Goal: Task Accomplishment & Management: Manage account settings

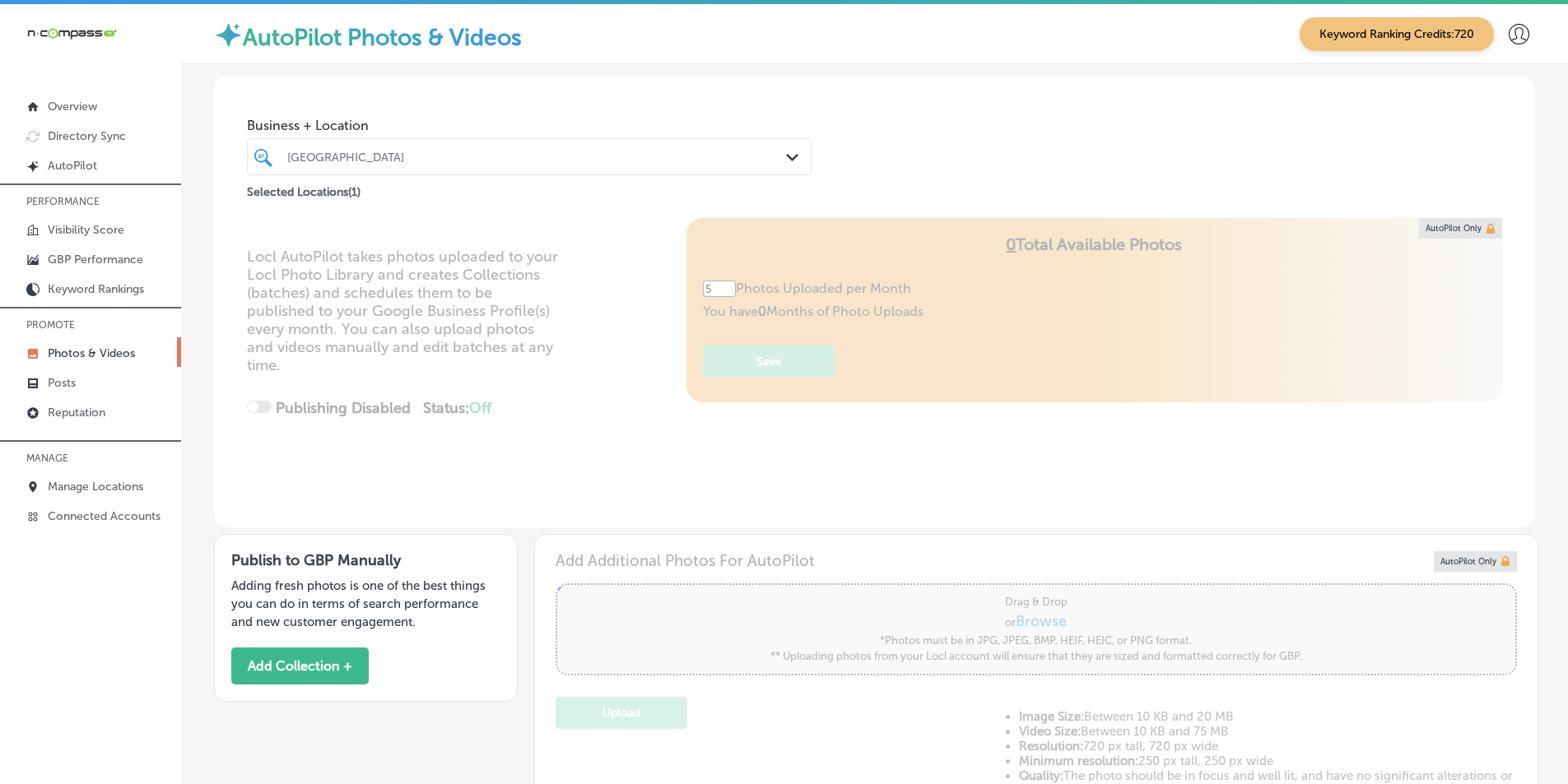
click at [435, 151] on div "[GEOGRAPHIC_DATA]" at bounding box center [537, 156] width 501 height 14
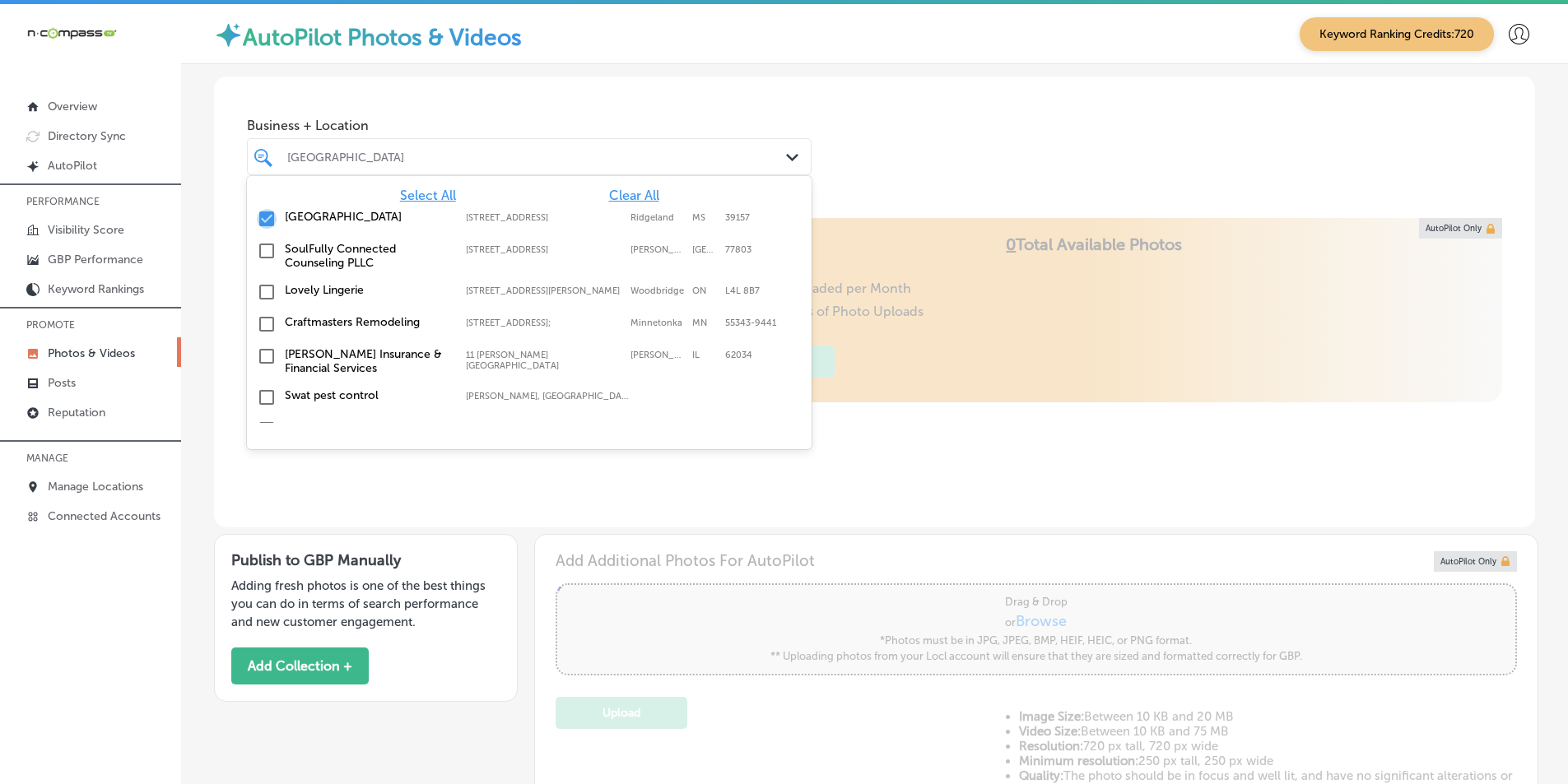
click at [263, 218] on input "checkbox" at bounding box center [266, 218] width 20 height 20
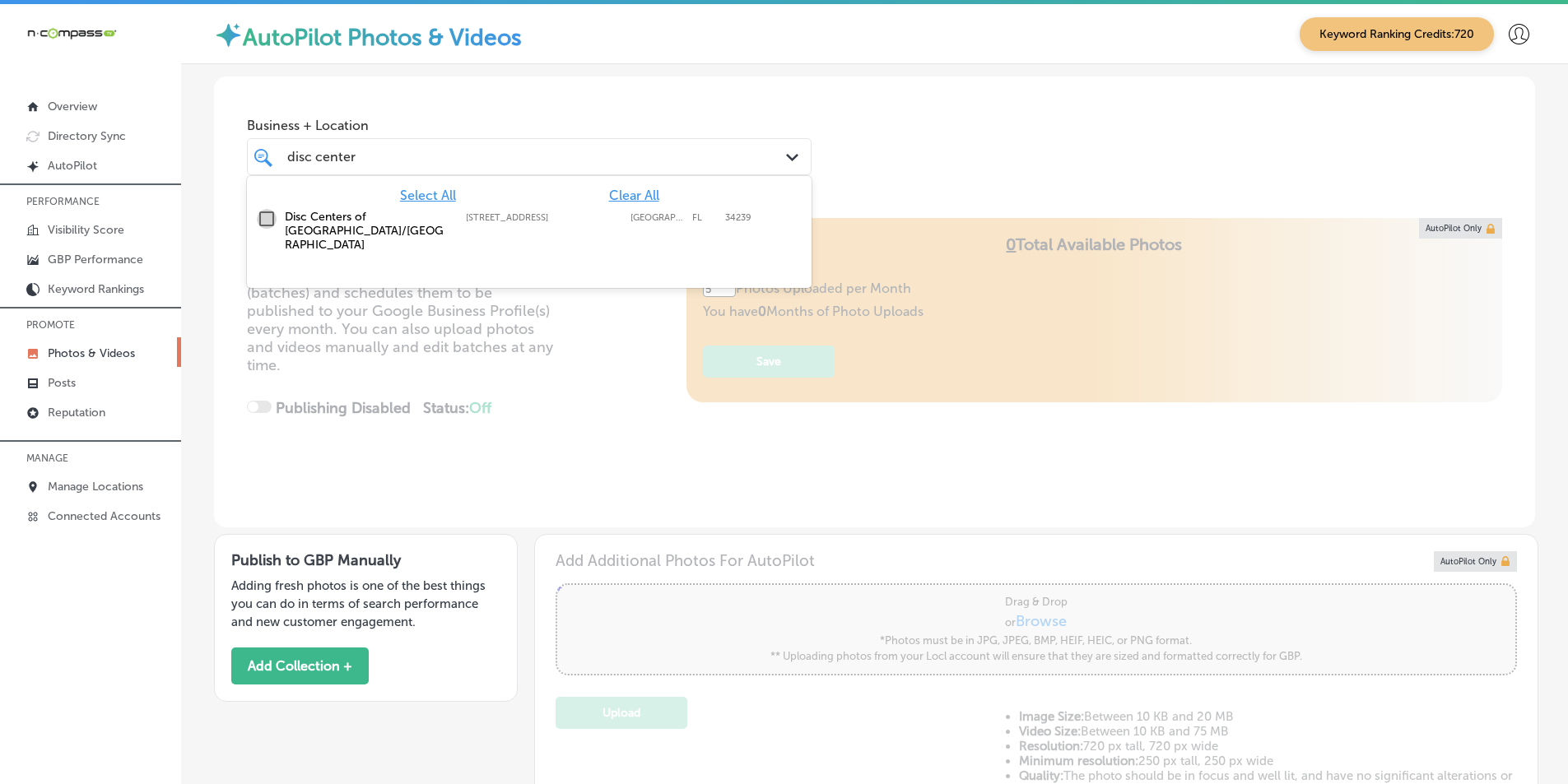
click at [267, 214] on input "checkbox" at bounding box center [266, 218] width 20 height 20
type input "disc center"
click at [616, 325] on div "Locl AutoPilot takes photos uploaded to your Locl Photo Library and creates Col…" at bounding box center [875, 372] width 1321 height 309
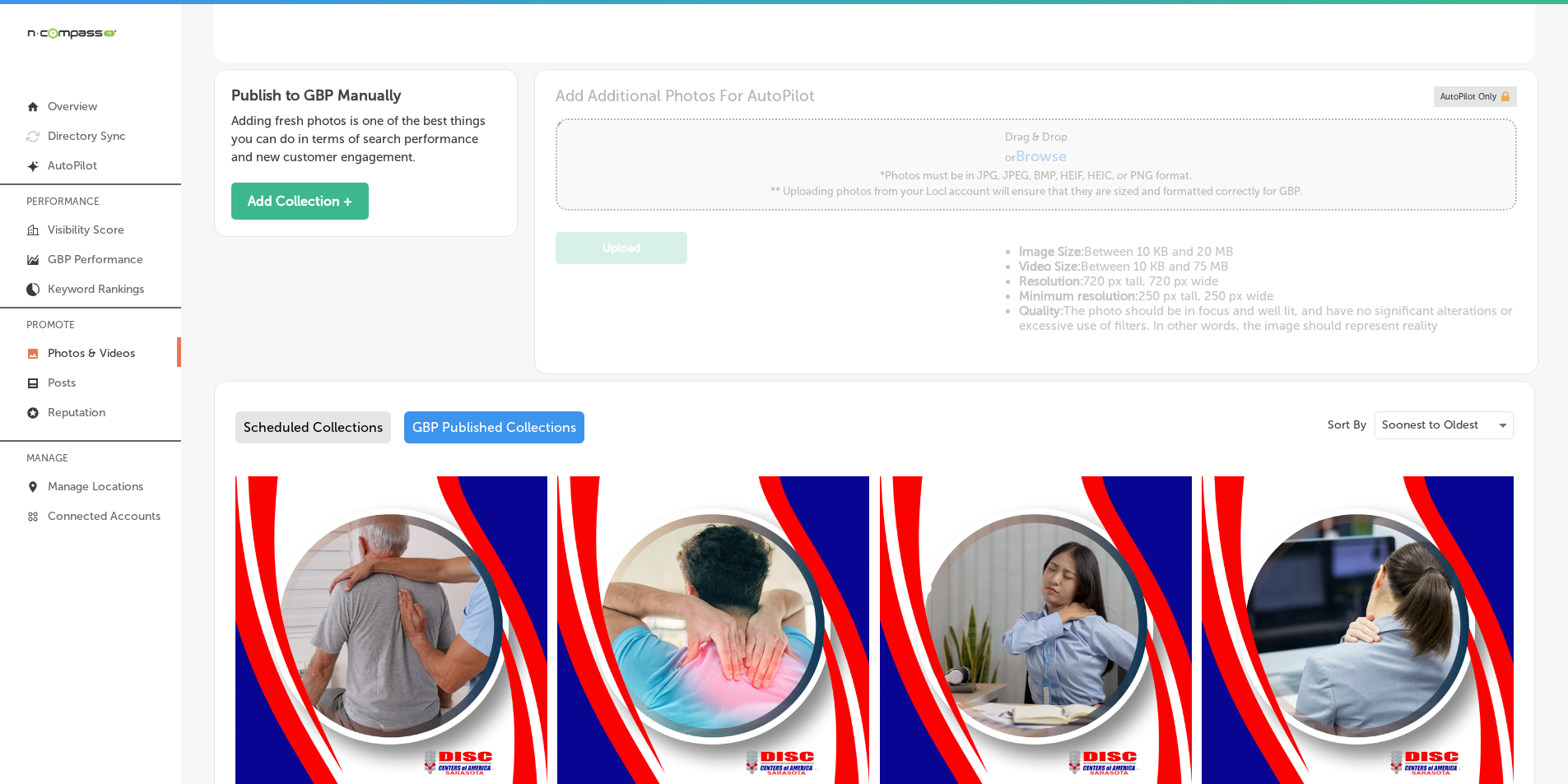
scroll to position [576, 0]
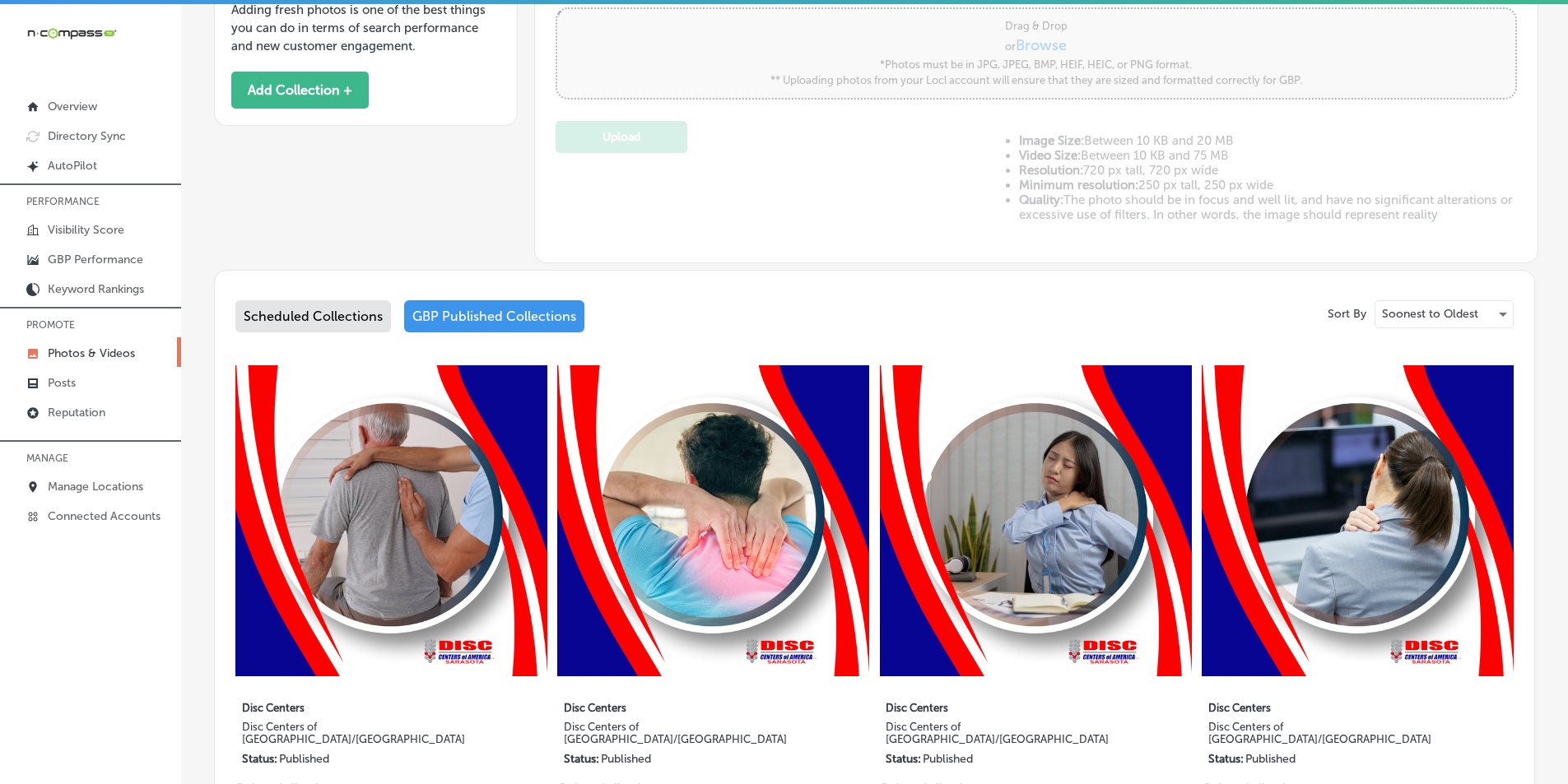
click at [487, 316] on div "GBP Published Collections" at bounding box center [494, 317] width 180 height 33
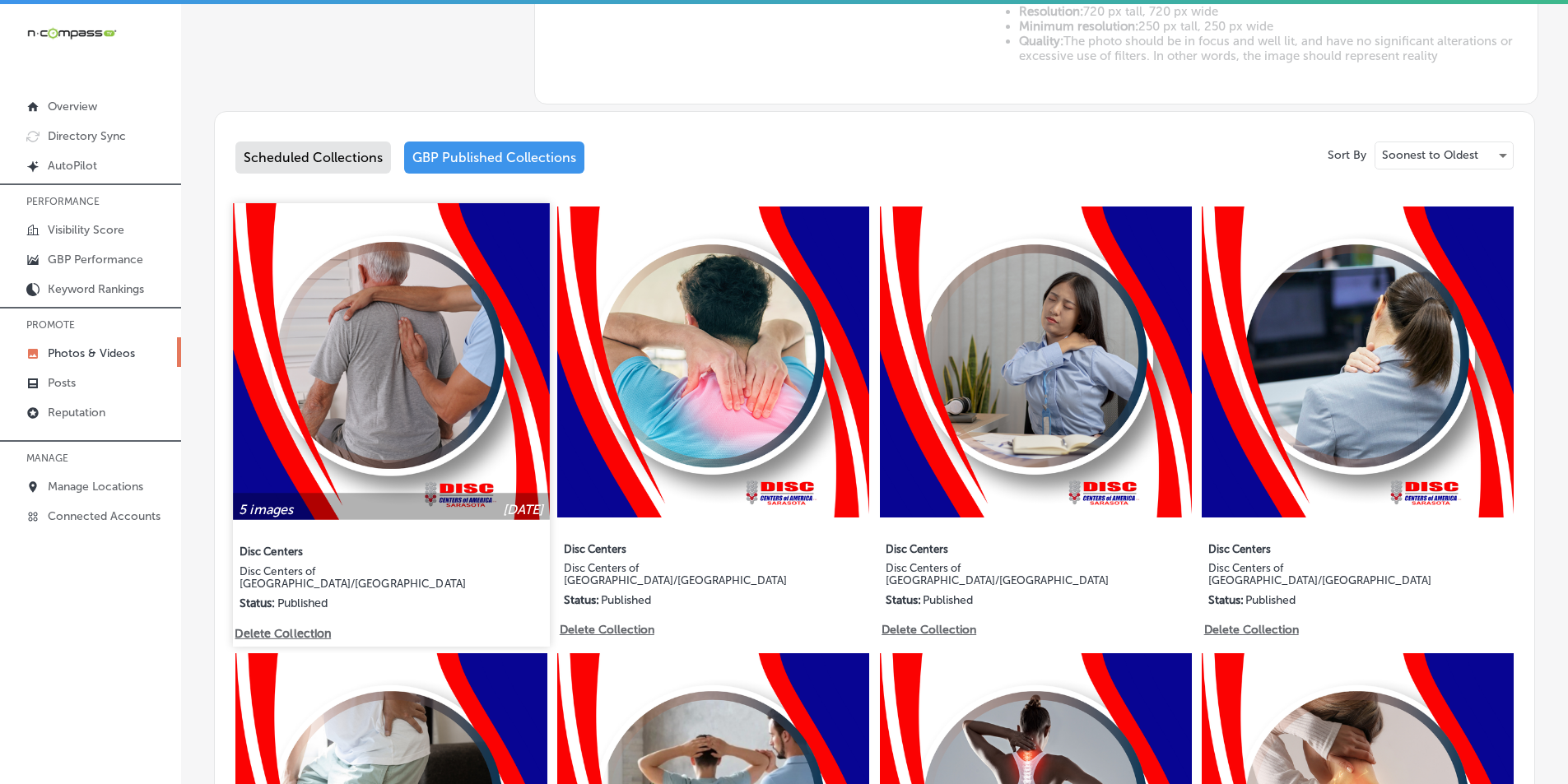
scroll to position [741, 0]
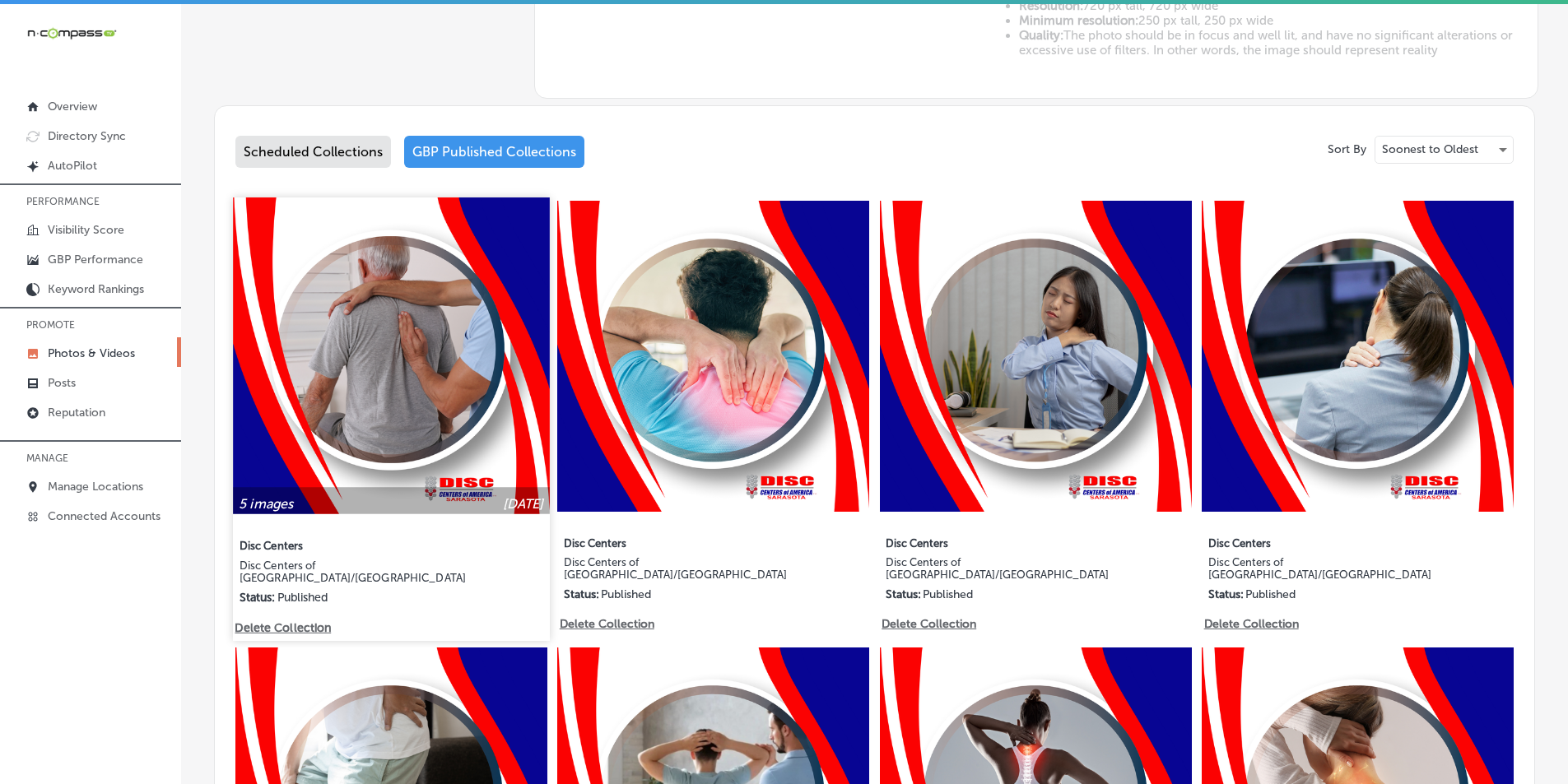
click at [414, 389] on img at bounding box center [391, 355] width 316 height 316
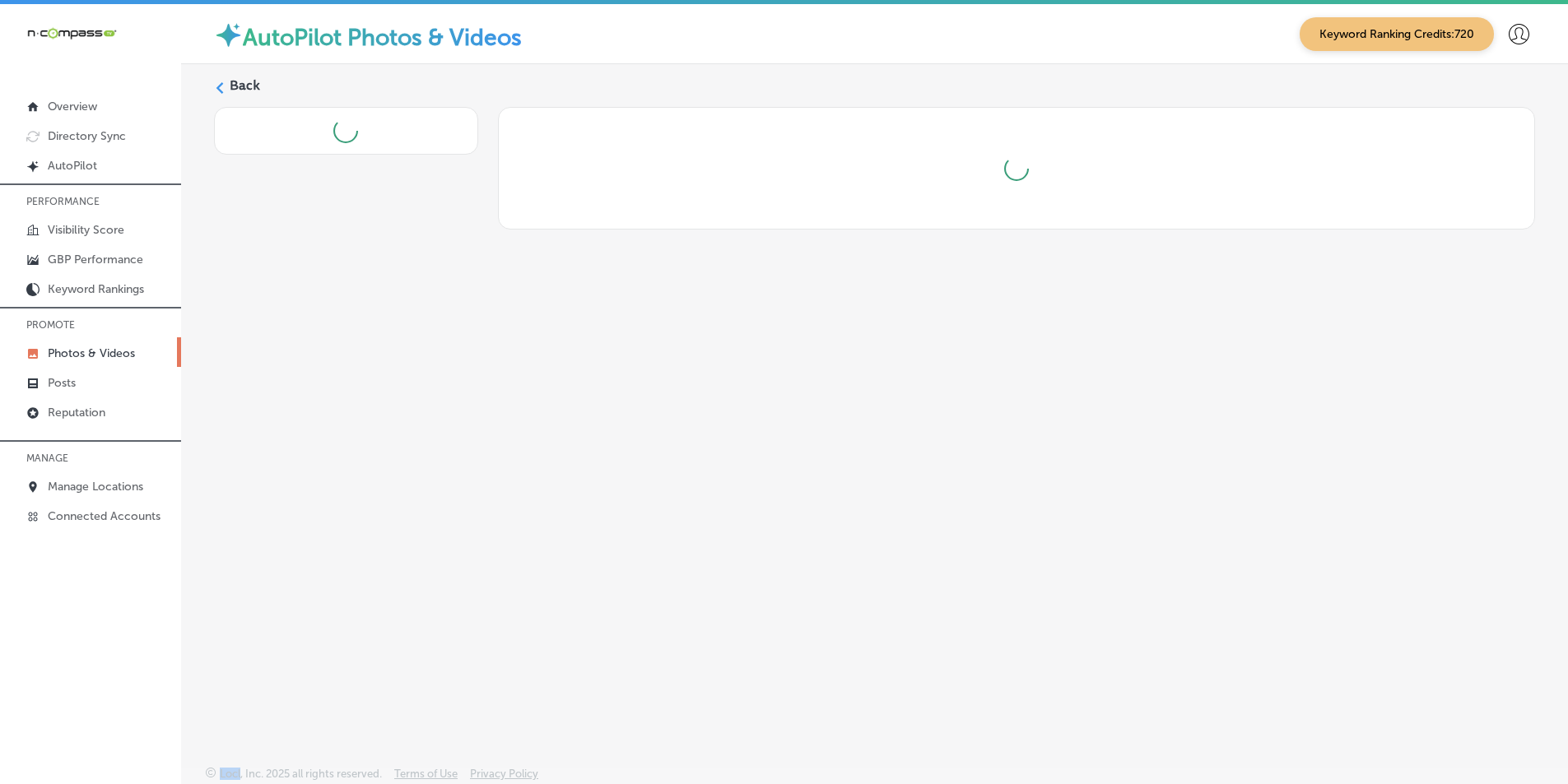
click at [414, 389] on div "Back" at bounding box center [874, 376] width 1387 height 625
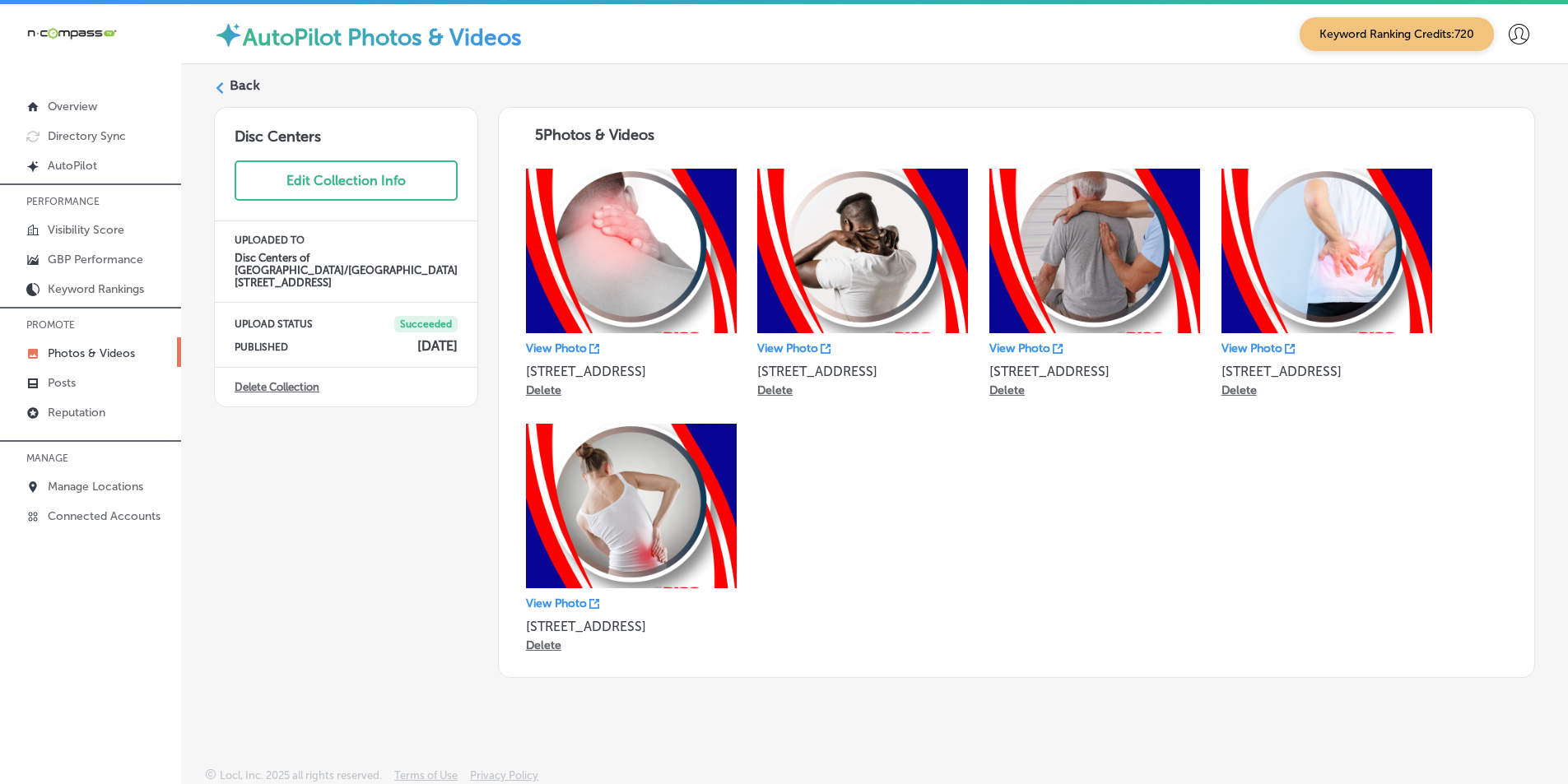
click at [230, 88] on label "Back" at bounding box center [245, 85] width 31 height 18
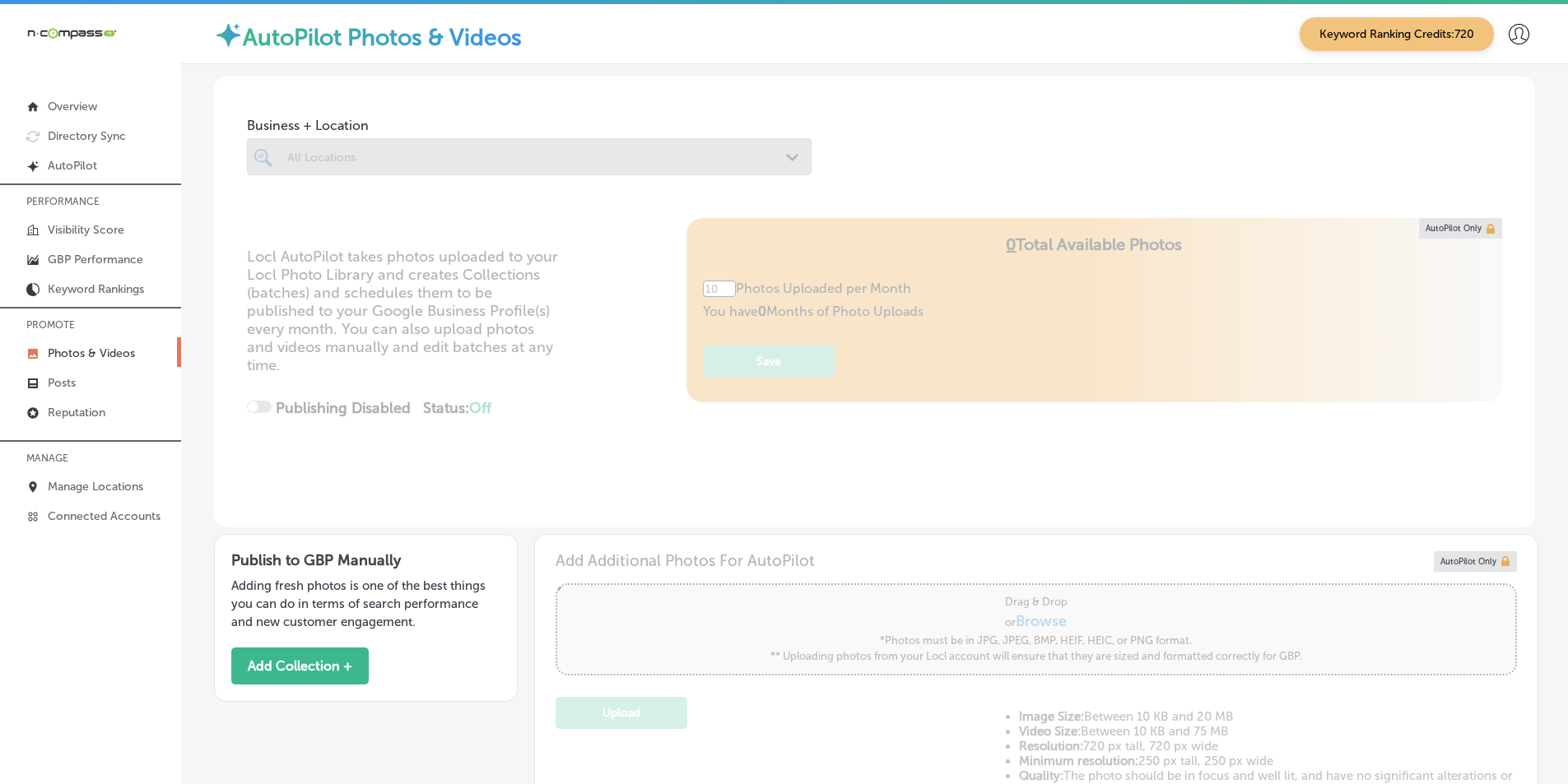
type input "5"
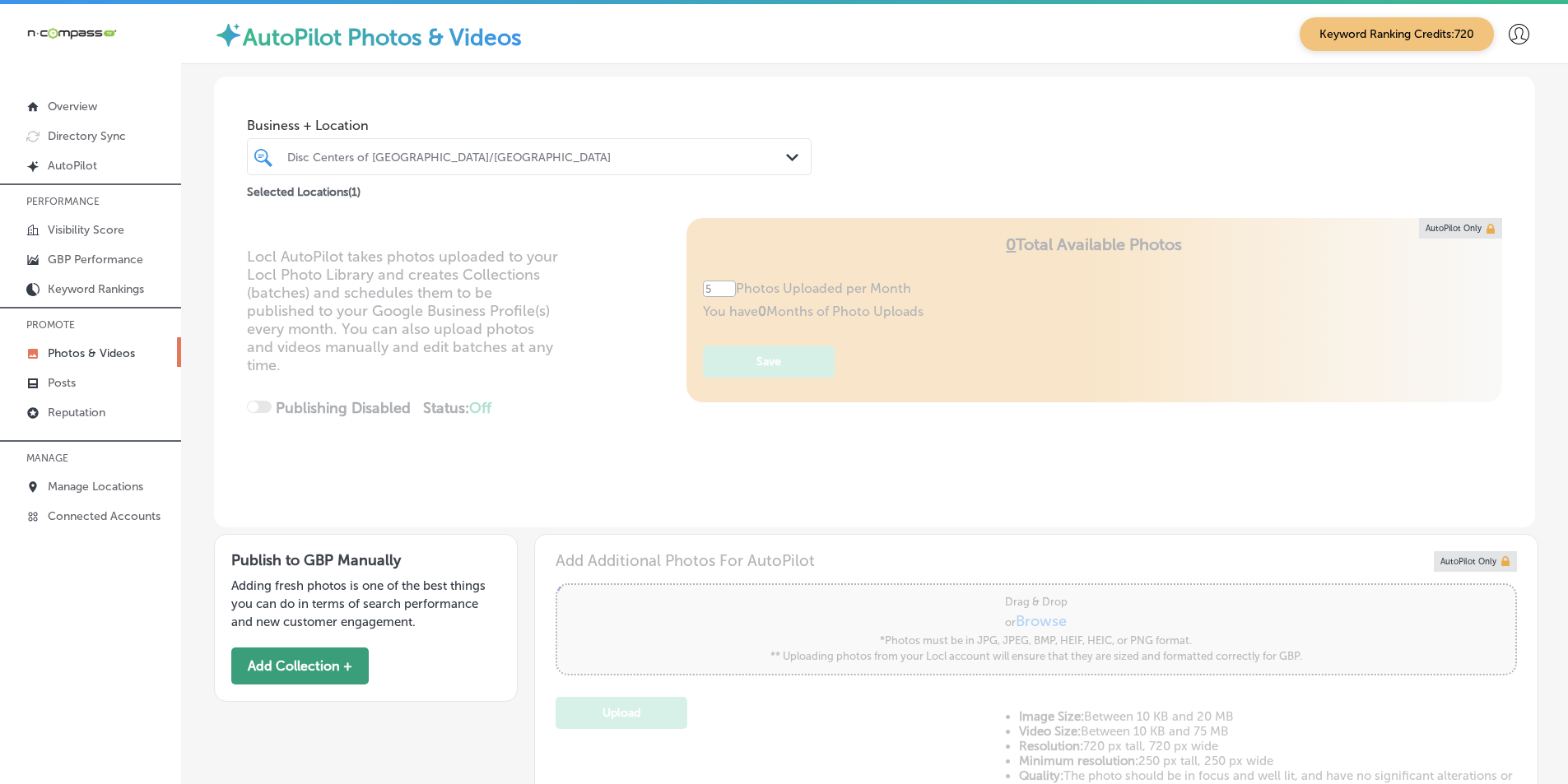
click at [280, 671] on button "Add Collection +" at bounding box center [301, 666] width 138 height 37
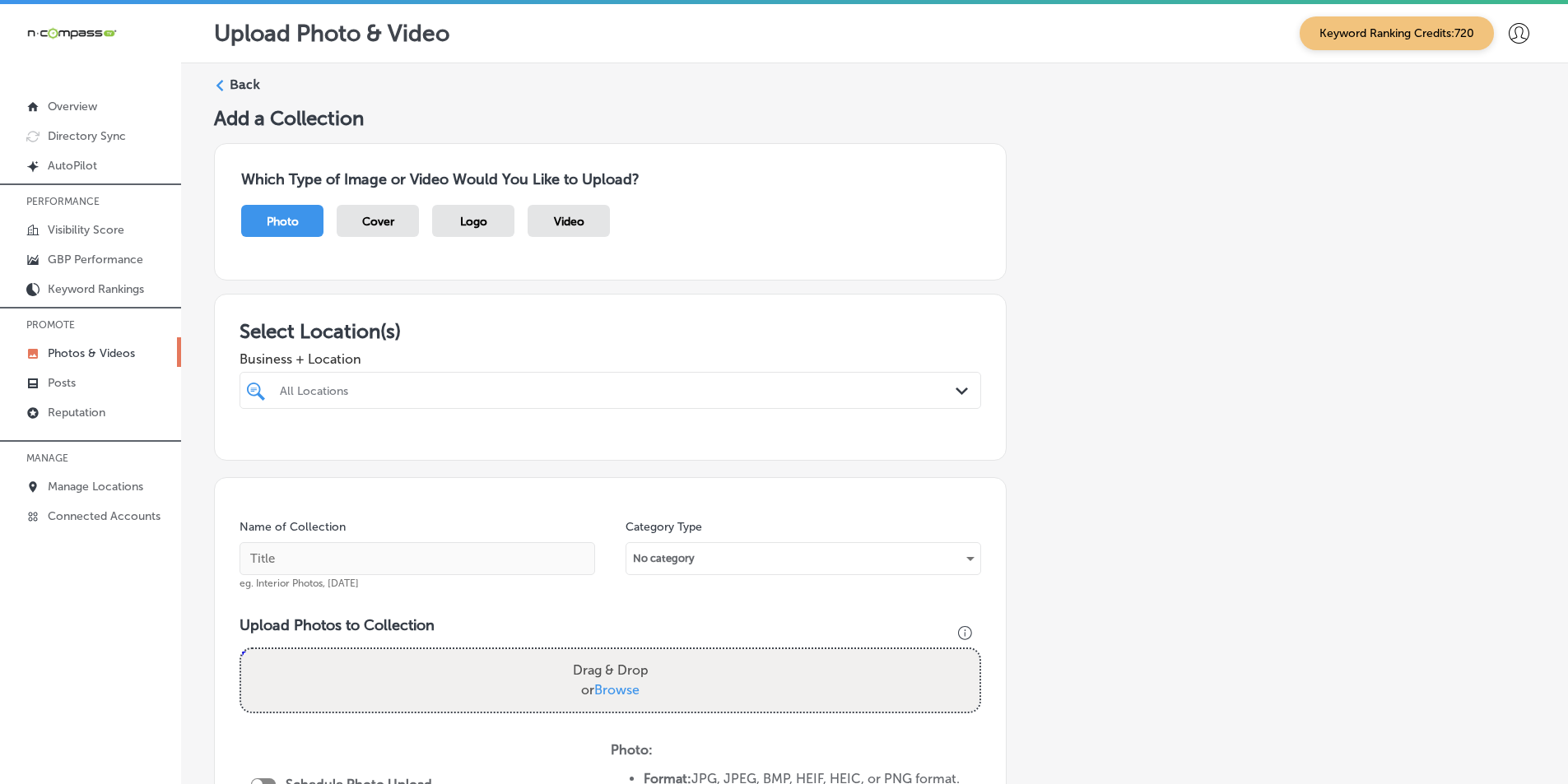
drag, startPoint x: 857, startPoint y: 386, endPoint x: 883, endPoint y: 395, distance: 27.5
click at [856, 387] on div "All Locations" at bounding box center [618, 391] width 678 height 14
click at [259, 451] on input "checkbox" at bounding box center [258, 453] width 20 height 20
type input "disc"
click at [1048, 472] on div "Add a Collection Which Type of Image or Video Would You Like to Upload? Photo C…" at bounding box center [875, 594] width 1321 height 977
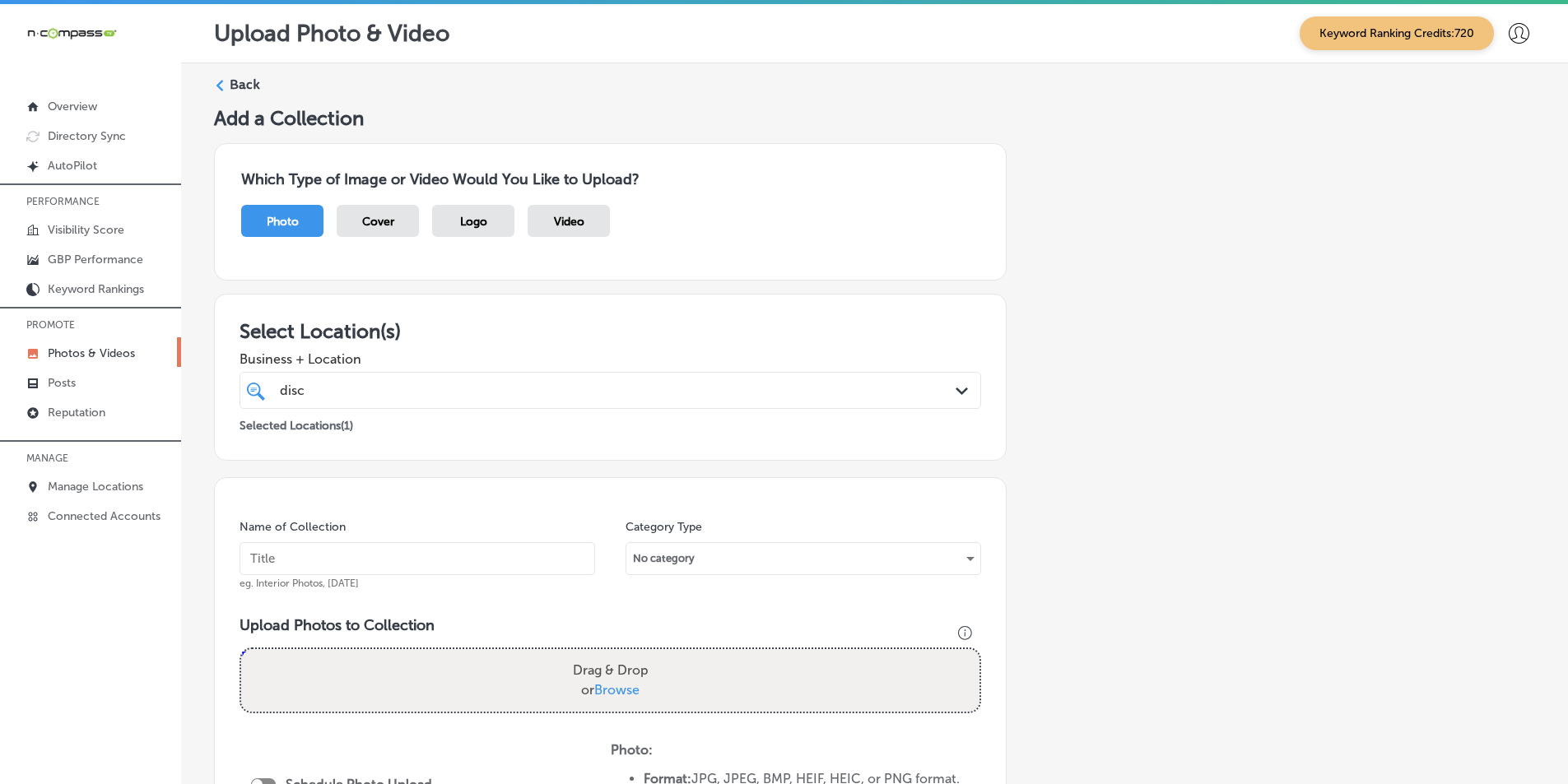
click at [518, 555] on input "text" at bounding box center [416, 559] width 355 height 33
click at [425, 563] on input "text" at bounding box center [416, 559] width 355 height 33
paste input "disc centers of america"
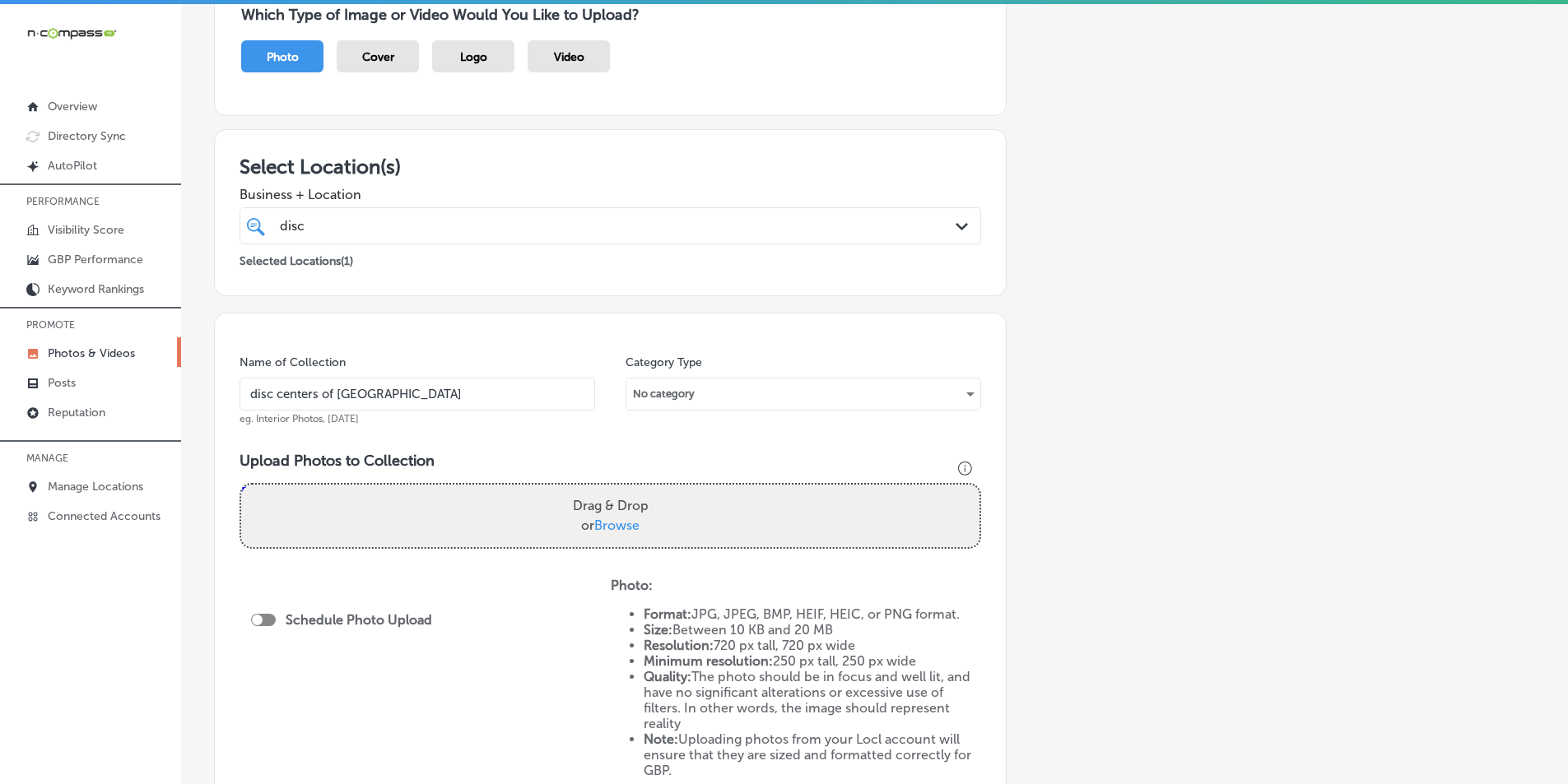
scroll to position [247, 0]
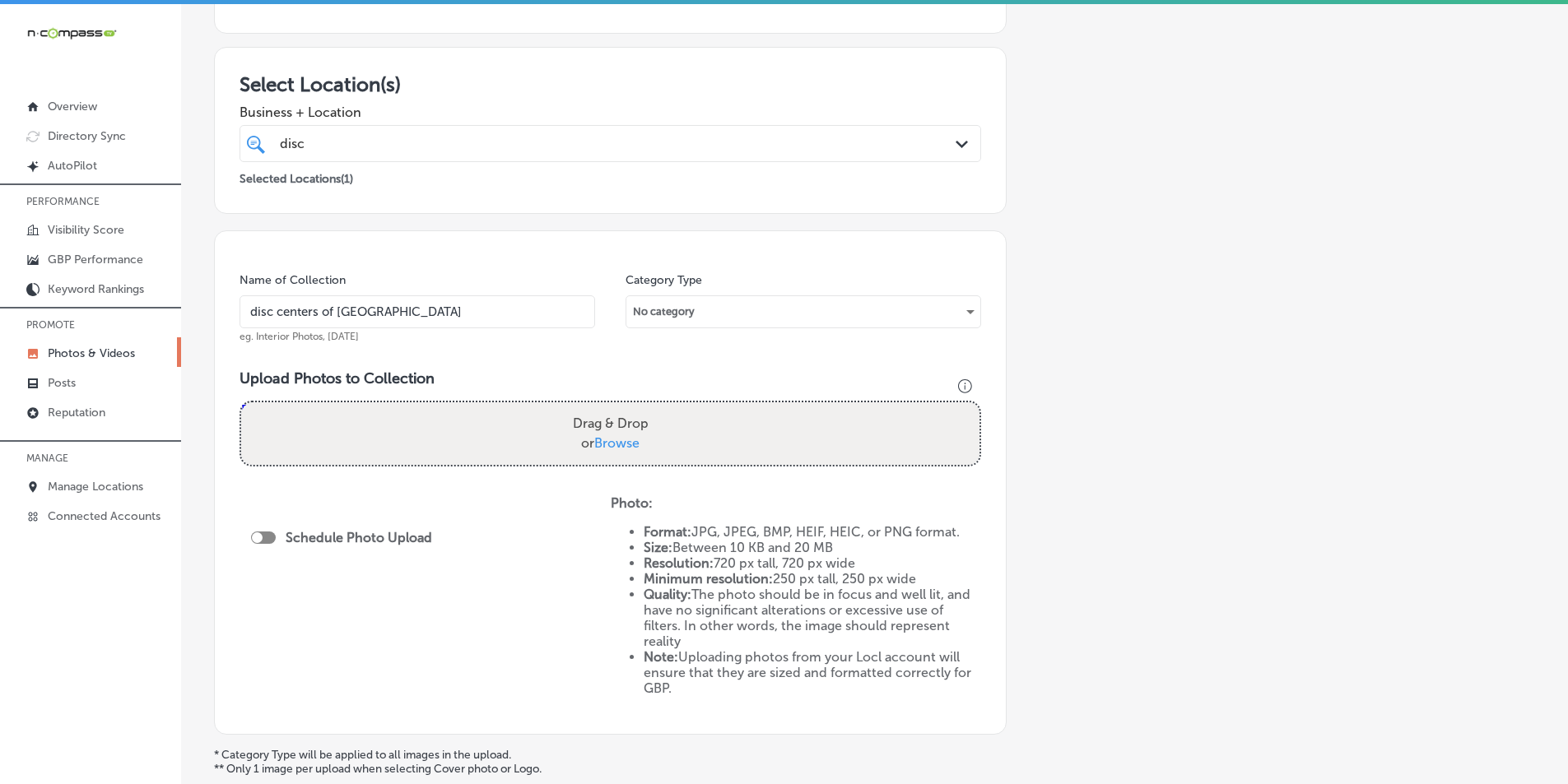
type input "disc centers of america"
drag, startPoint x: 432, startPoint y: 432, endPoint x: 325, endPoint y: 425, distance: 107.2
click at [325, 425] on div "Drag & Drop or Browse" at bounding box center [610, 433] width 738 height 62
click at [241, 402] on input "Drag & Drop or Browse" at bounding box center [610, 404] width 738 height 5
type input "C:\fakepath\3.png"
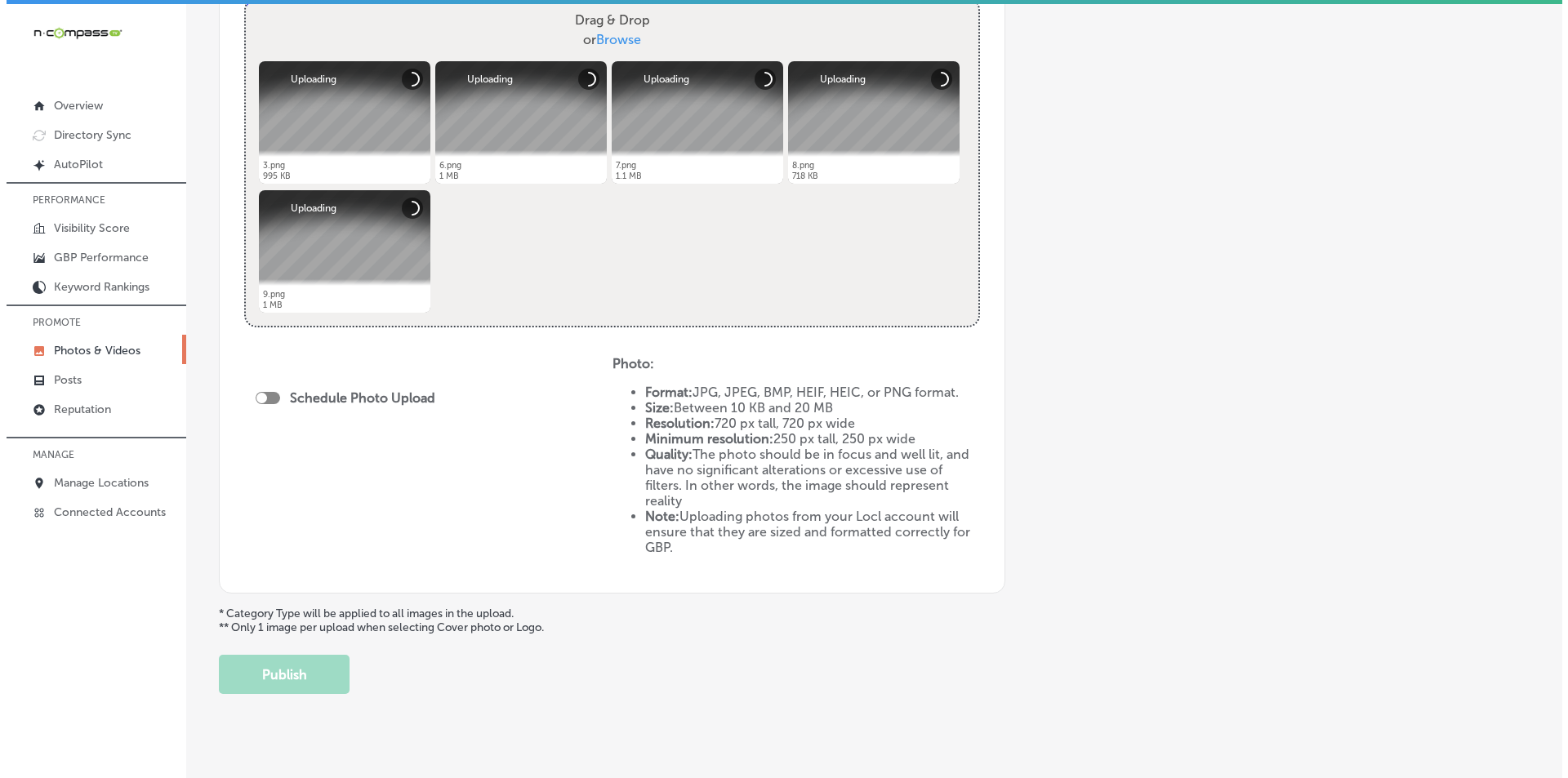
scroll to position [668, 0]
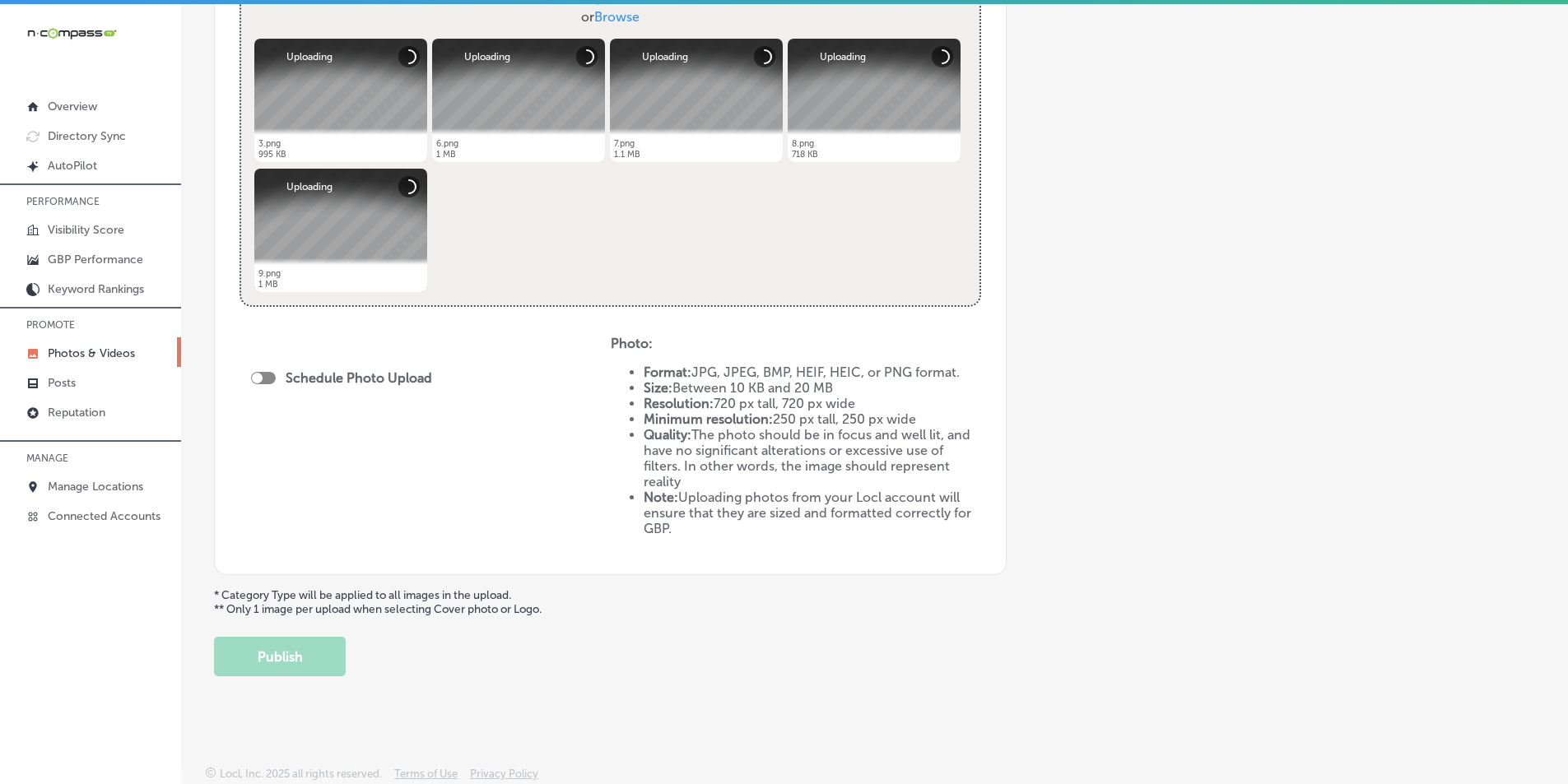
click at [258, 375] on div at bounding box center [257, 377] width 11 height 11
checkbox input "true"
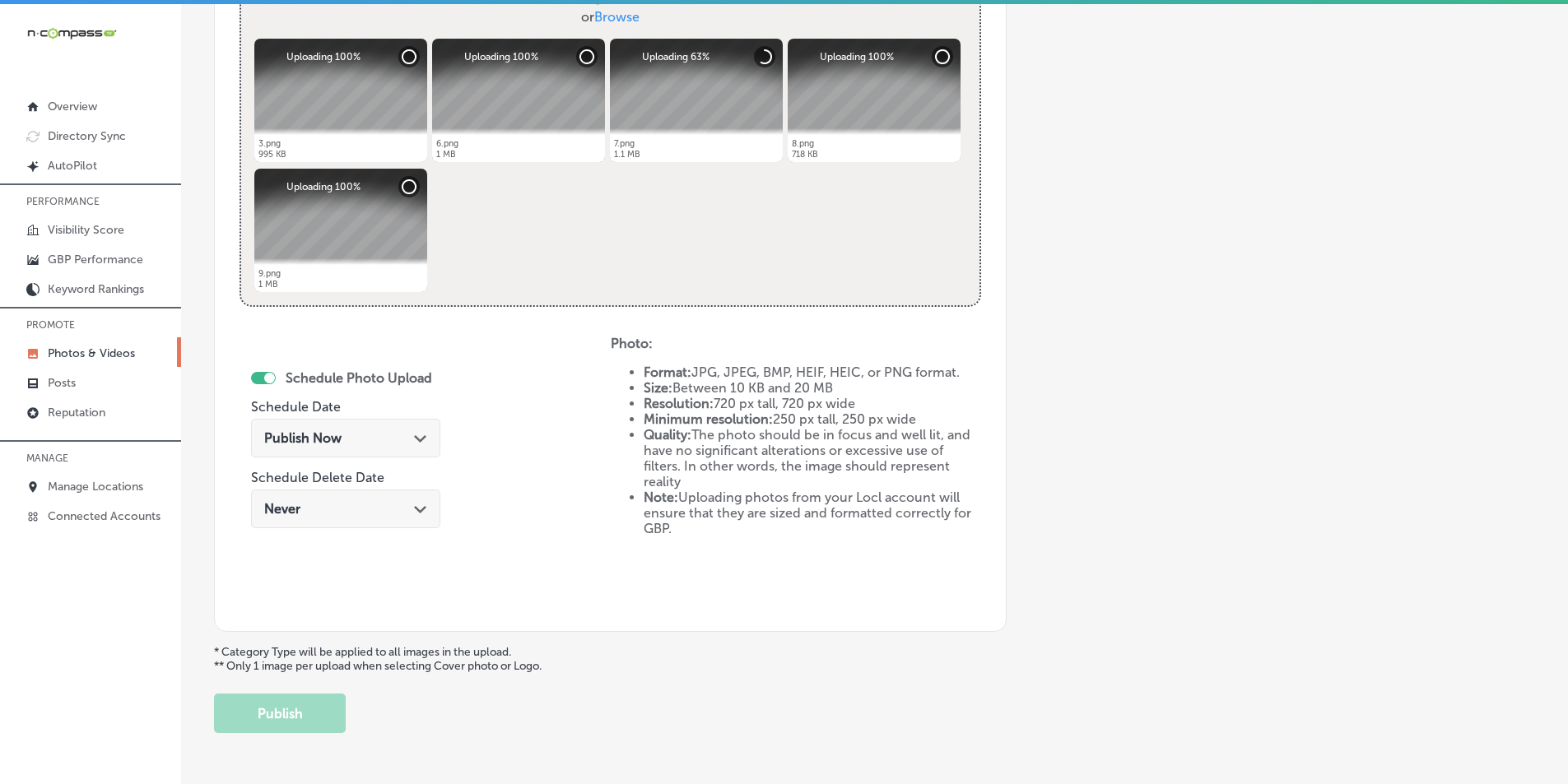
click at [420, 437] on polygon at bounding box center [419, 439] width 12 height 8
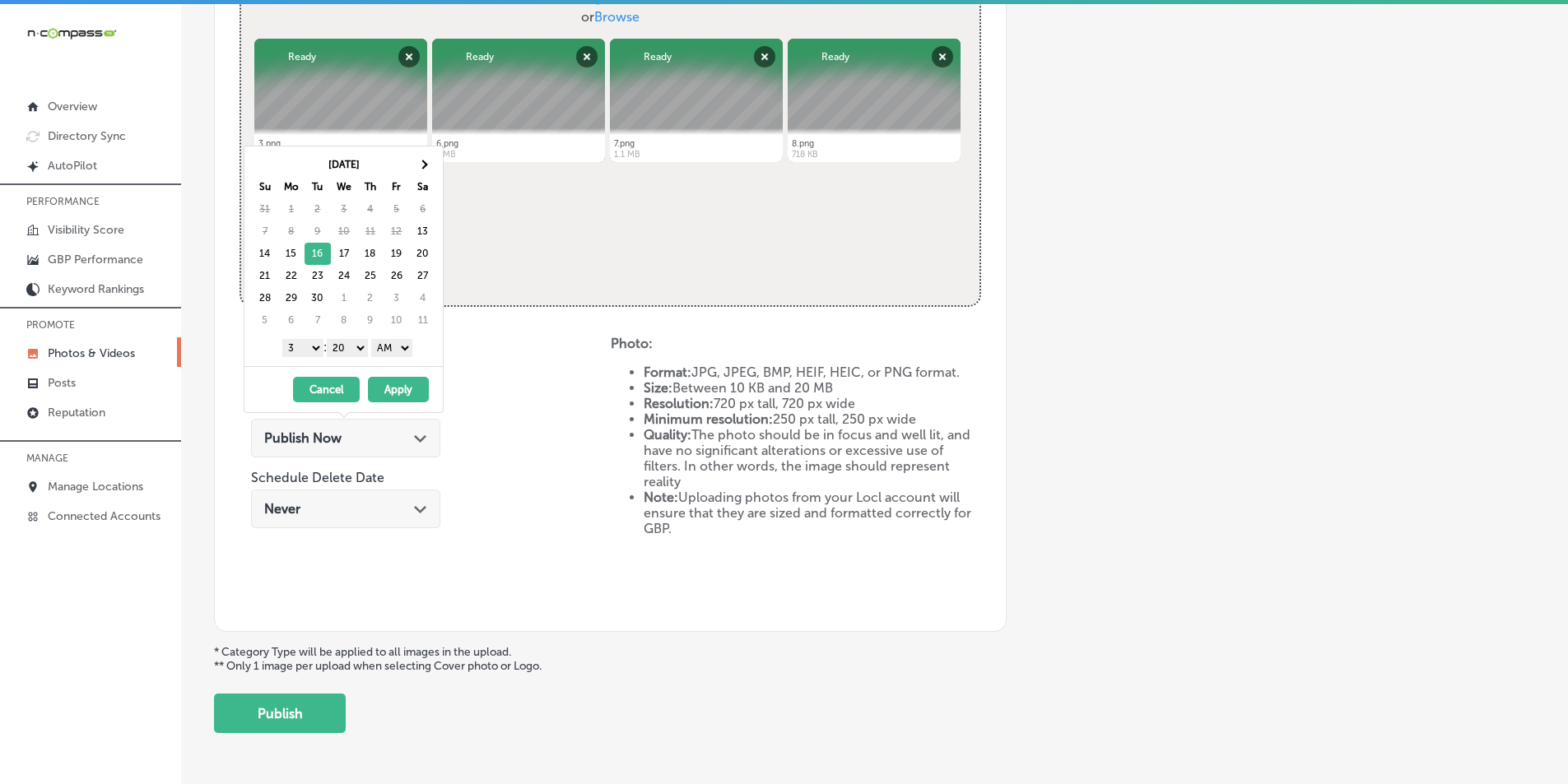
click at [310, 346] on select "1 2 3 4 5 6 7 8 9 10 11 12" at bounding box center [302, 347] width 41 height 18
click at [362, 344] on select "00 10 20 30 40 50" at bounding box center [347, 347] width 41 height 18
click at [408, 345] on select "AM PM" at bounding box center [392, 347] width 41 height 18
click at [393, 386] on button "Apply" at bounding box center [398, 390] width 61 height 26
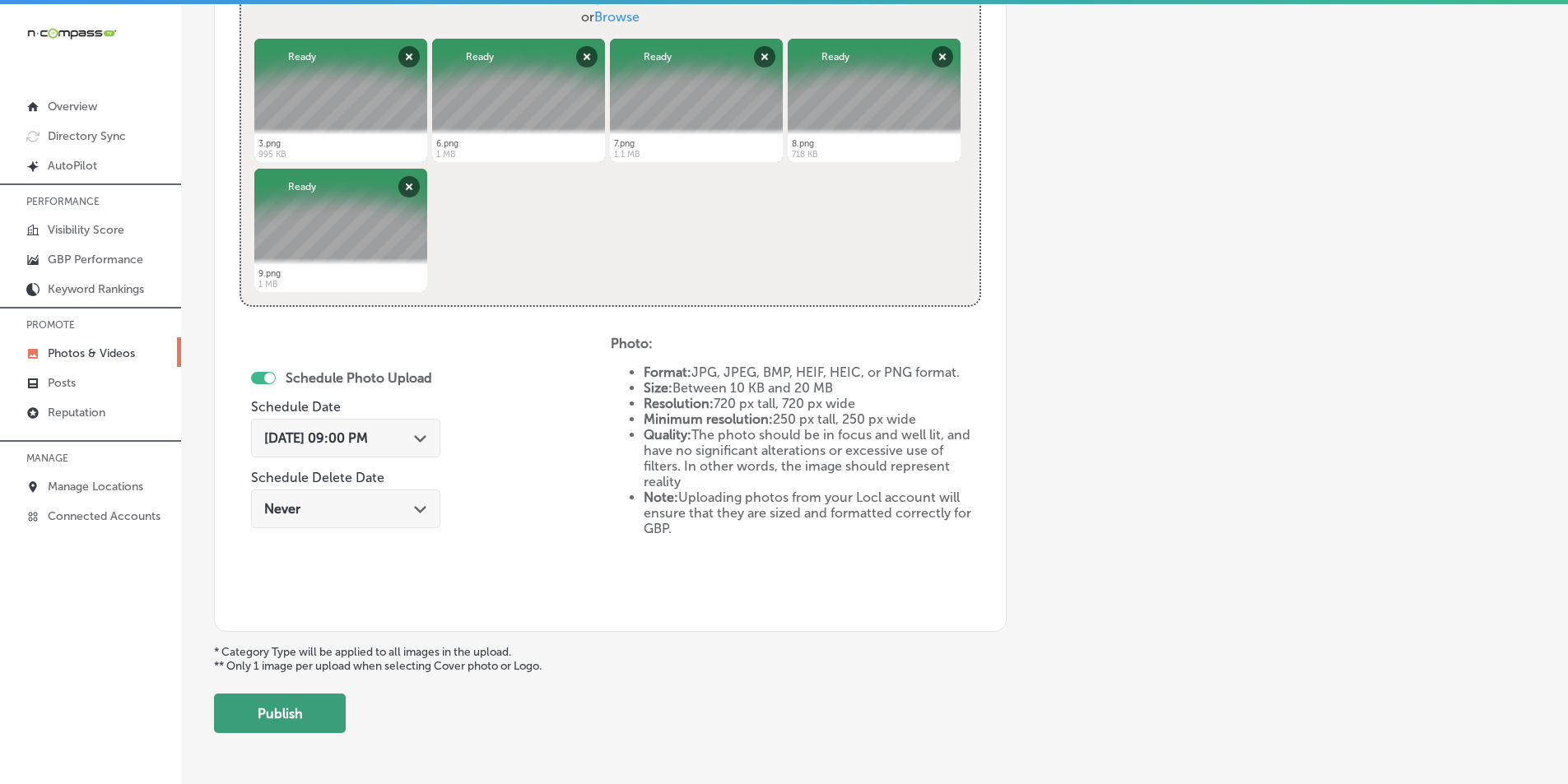
click at [276, 707] on button "Publish" at bounding box center [280, 713] width 132 height 39
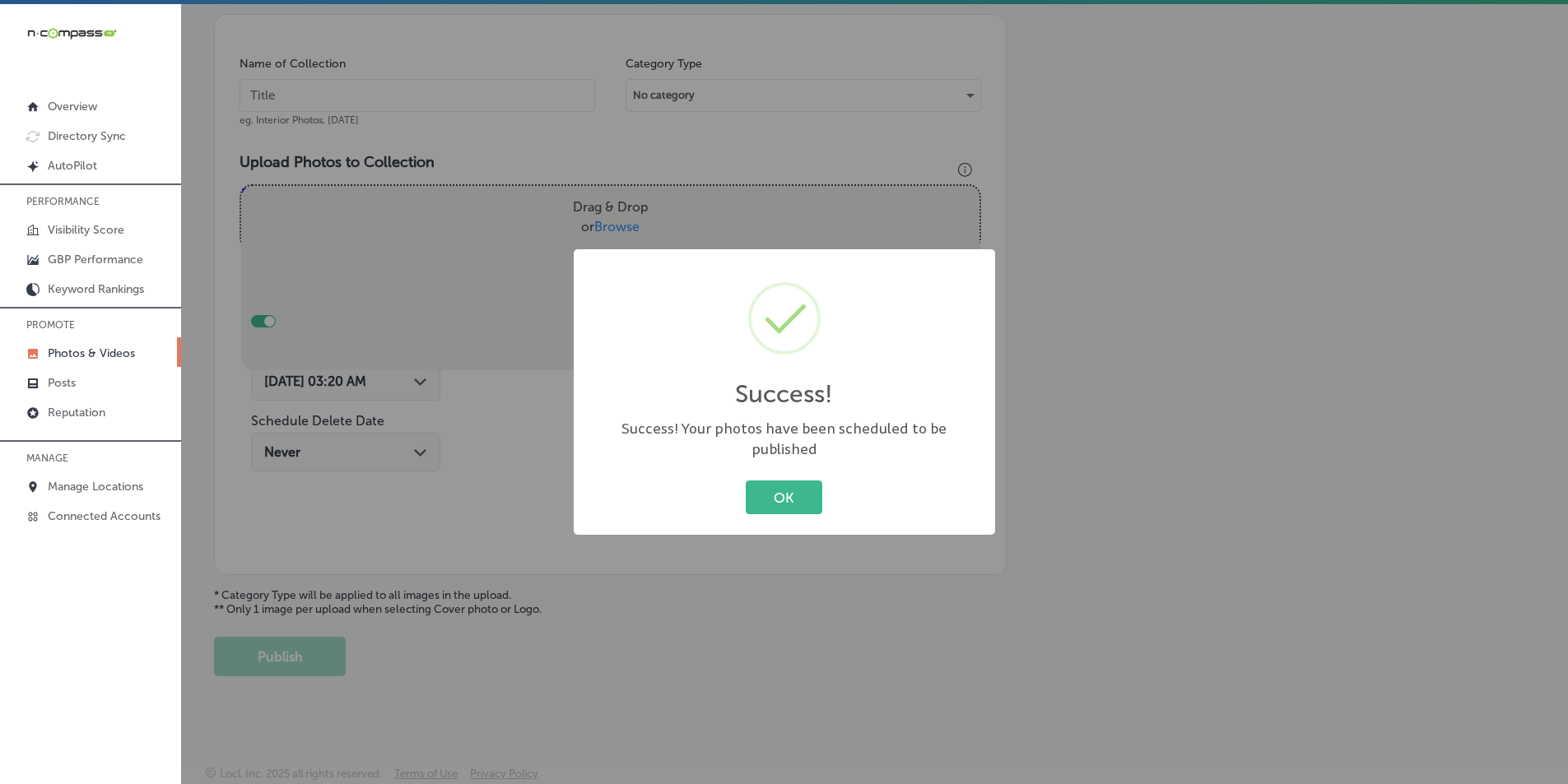
scroll to position [463, 0]
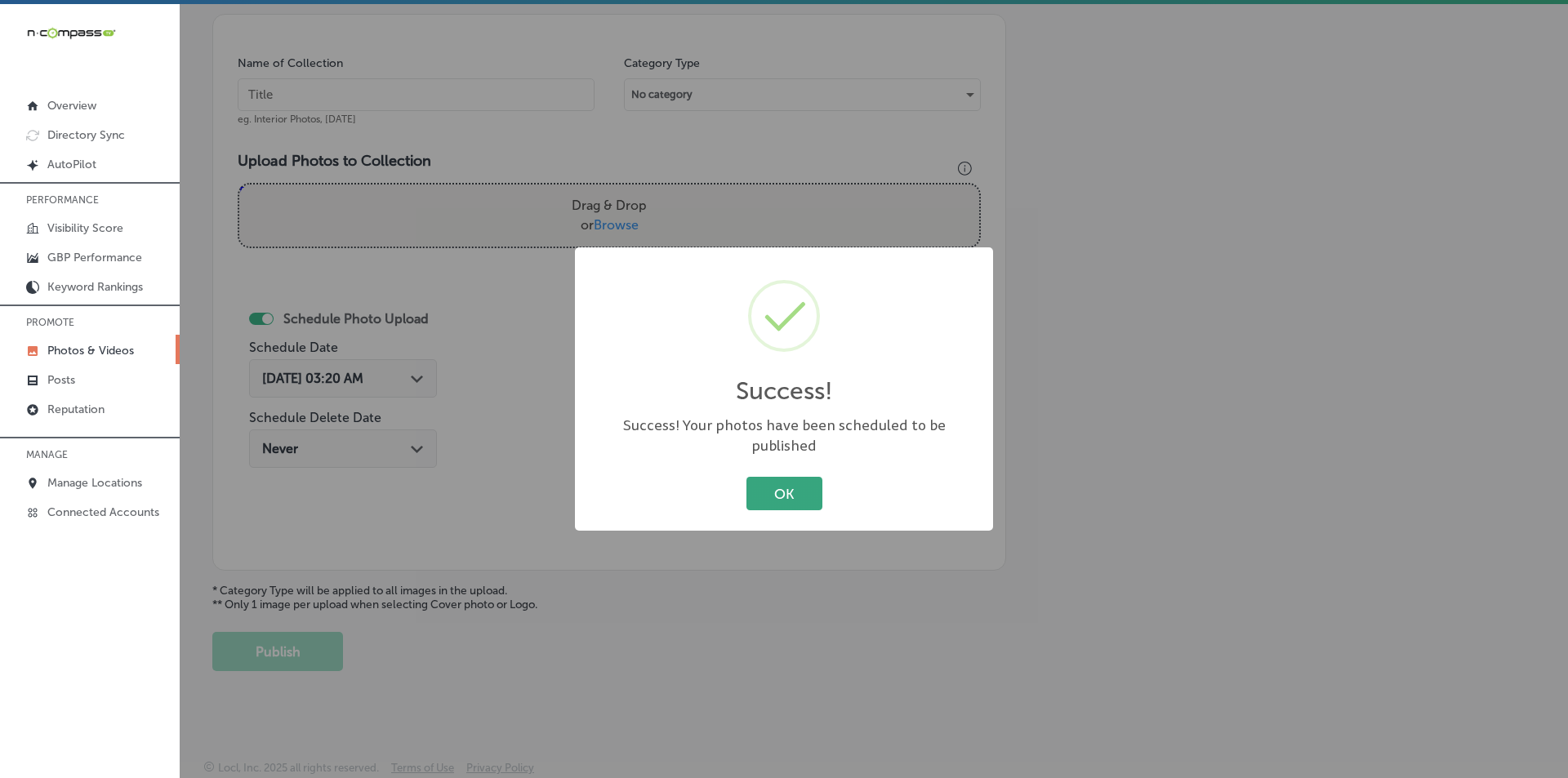
click at [786, 477] on button "OK" at bounding box center [784, 493] width 76 height 33
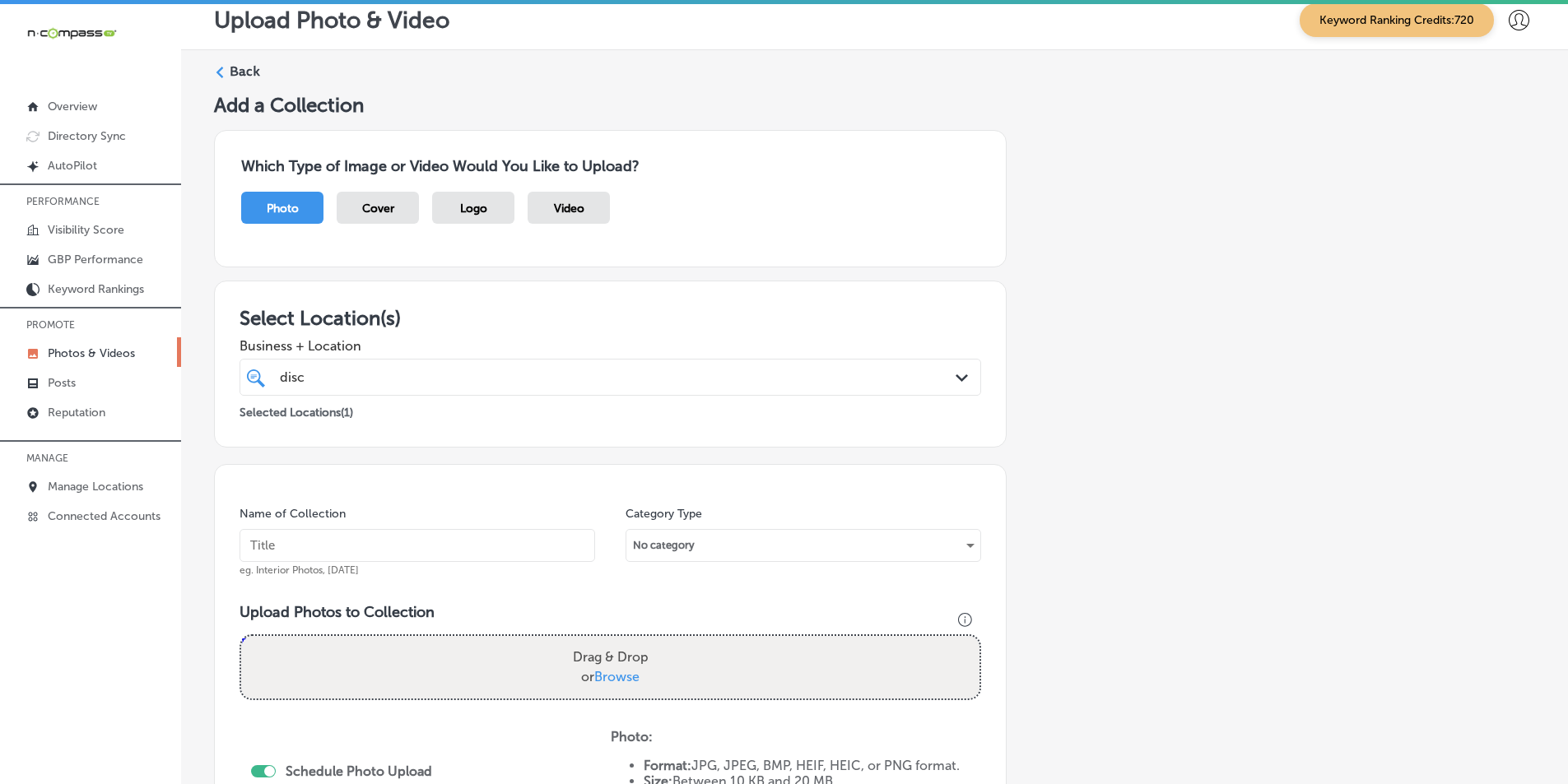
scroll to position [0, 0]
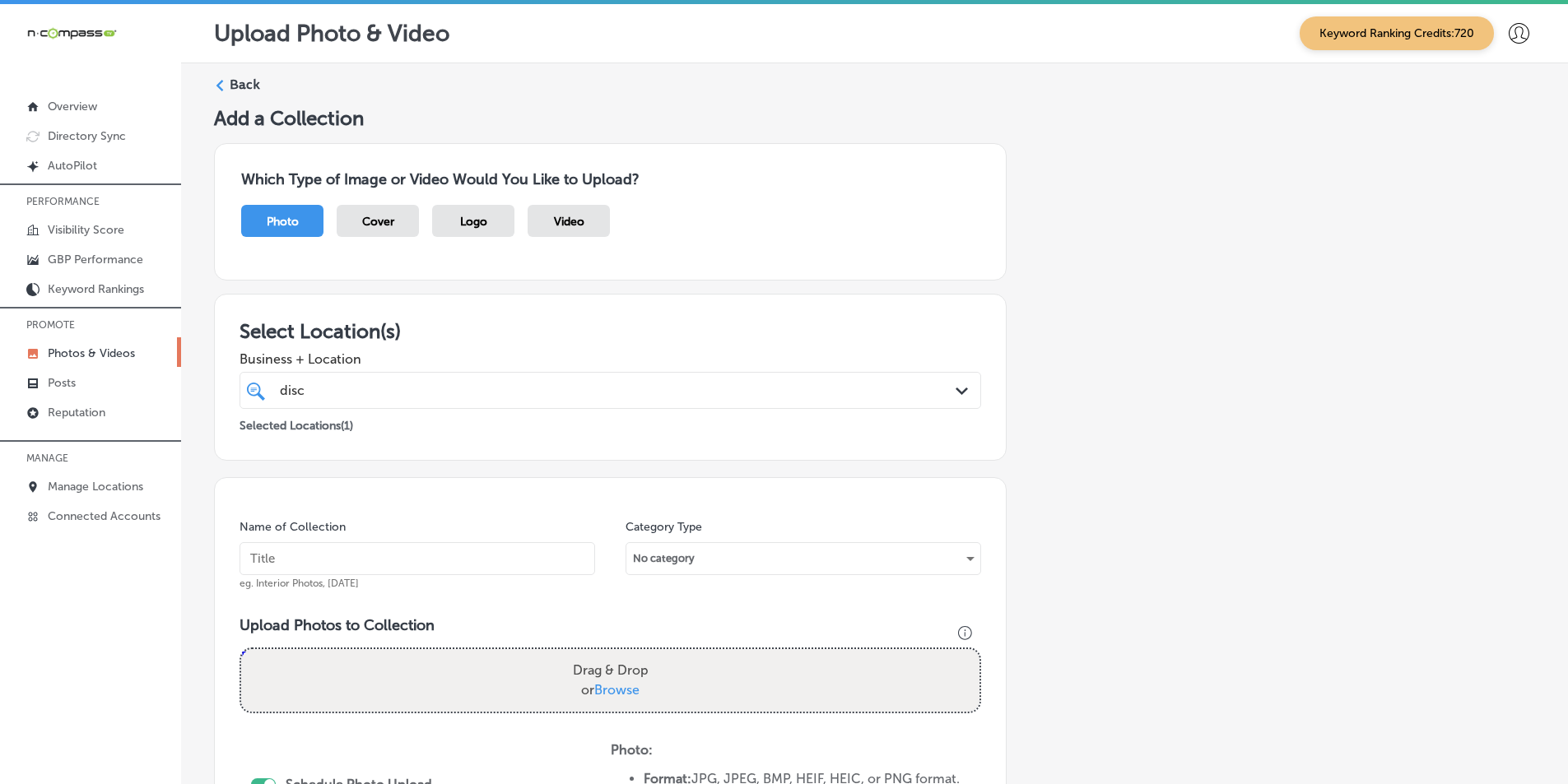
click at [214, 77] on div "Back" at bounding box center [875, 91] width 1321 height 31
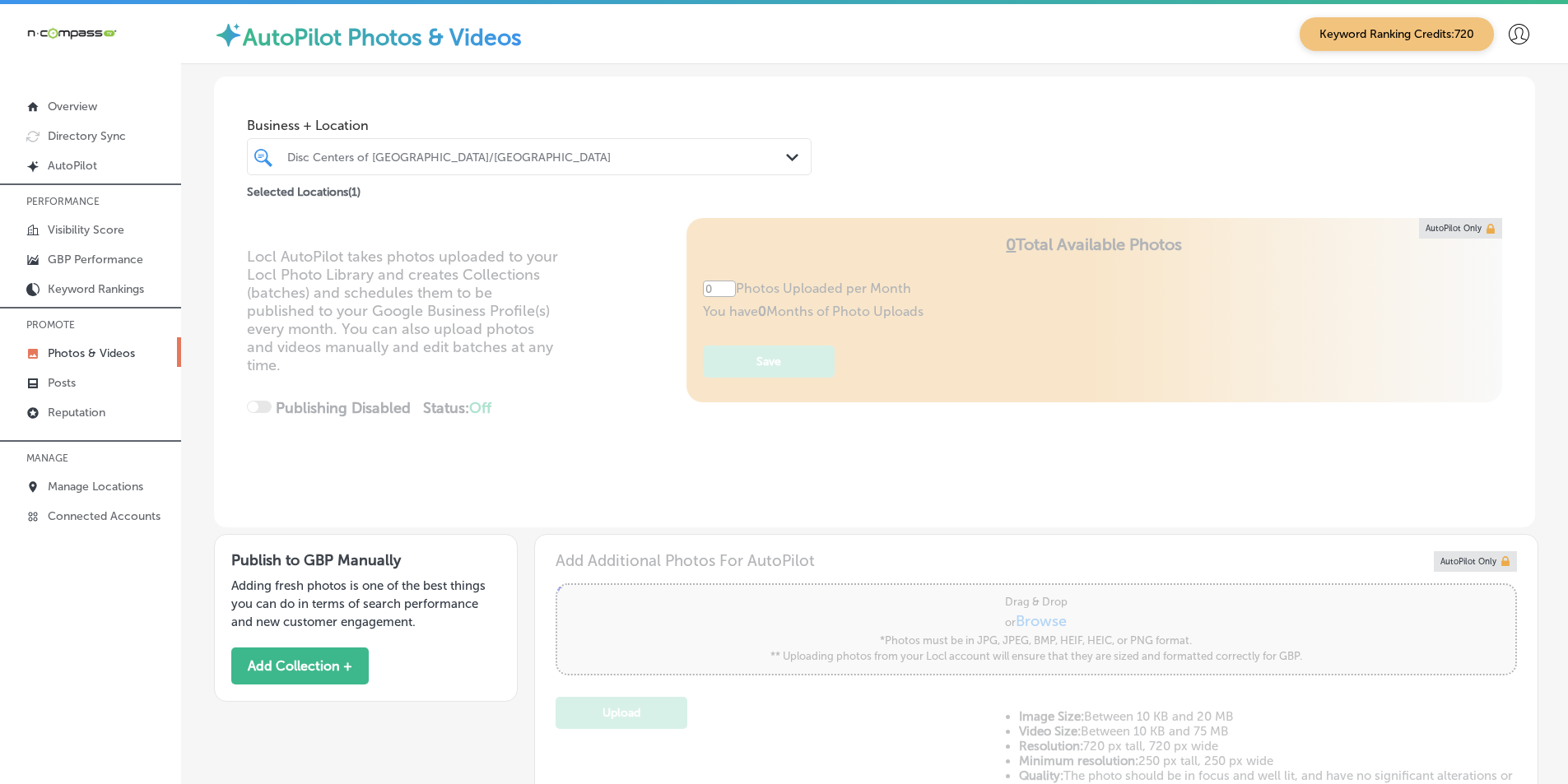
type input "5"
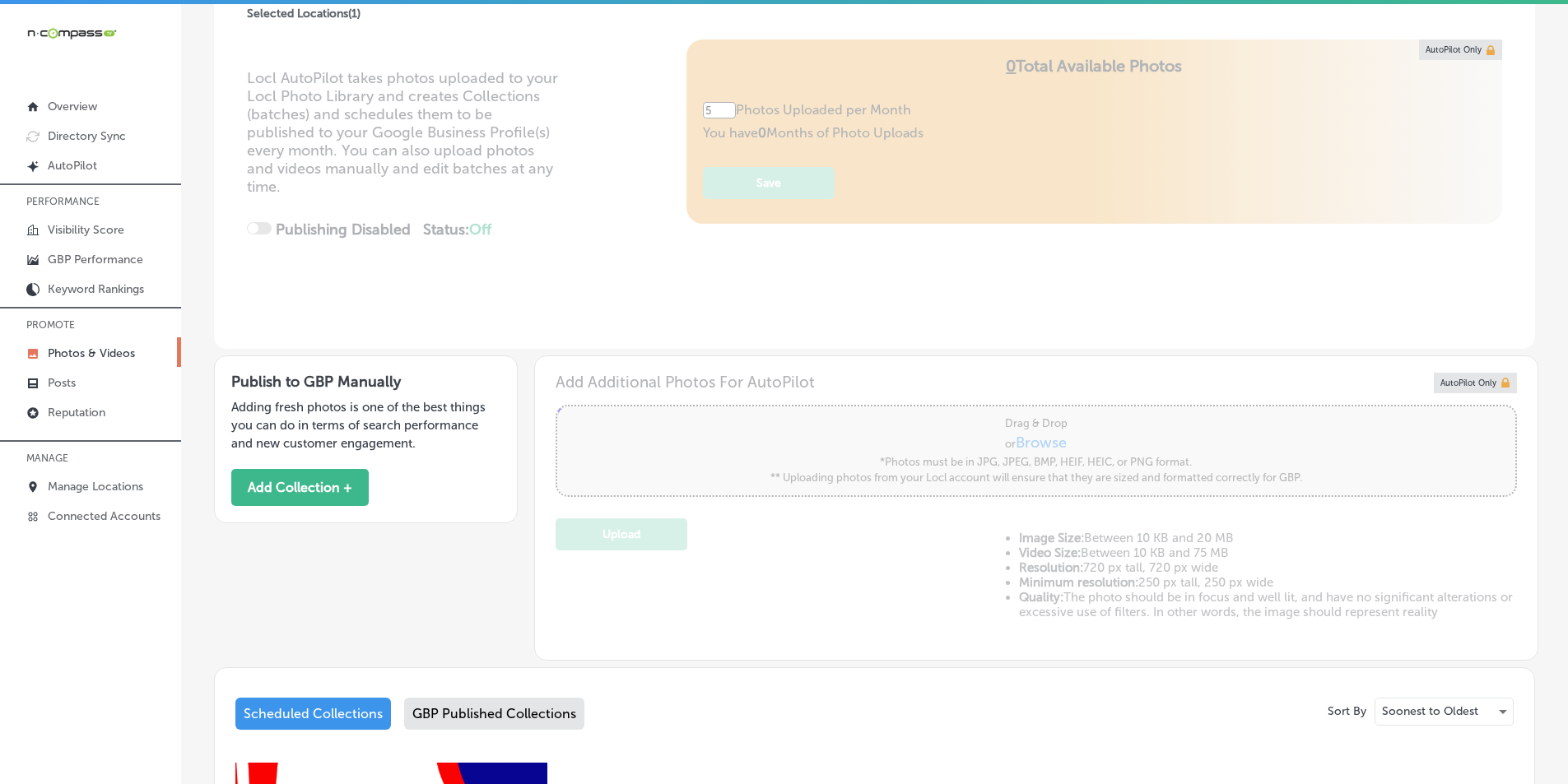
scroll to position [247, 0]
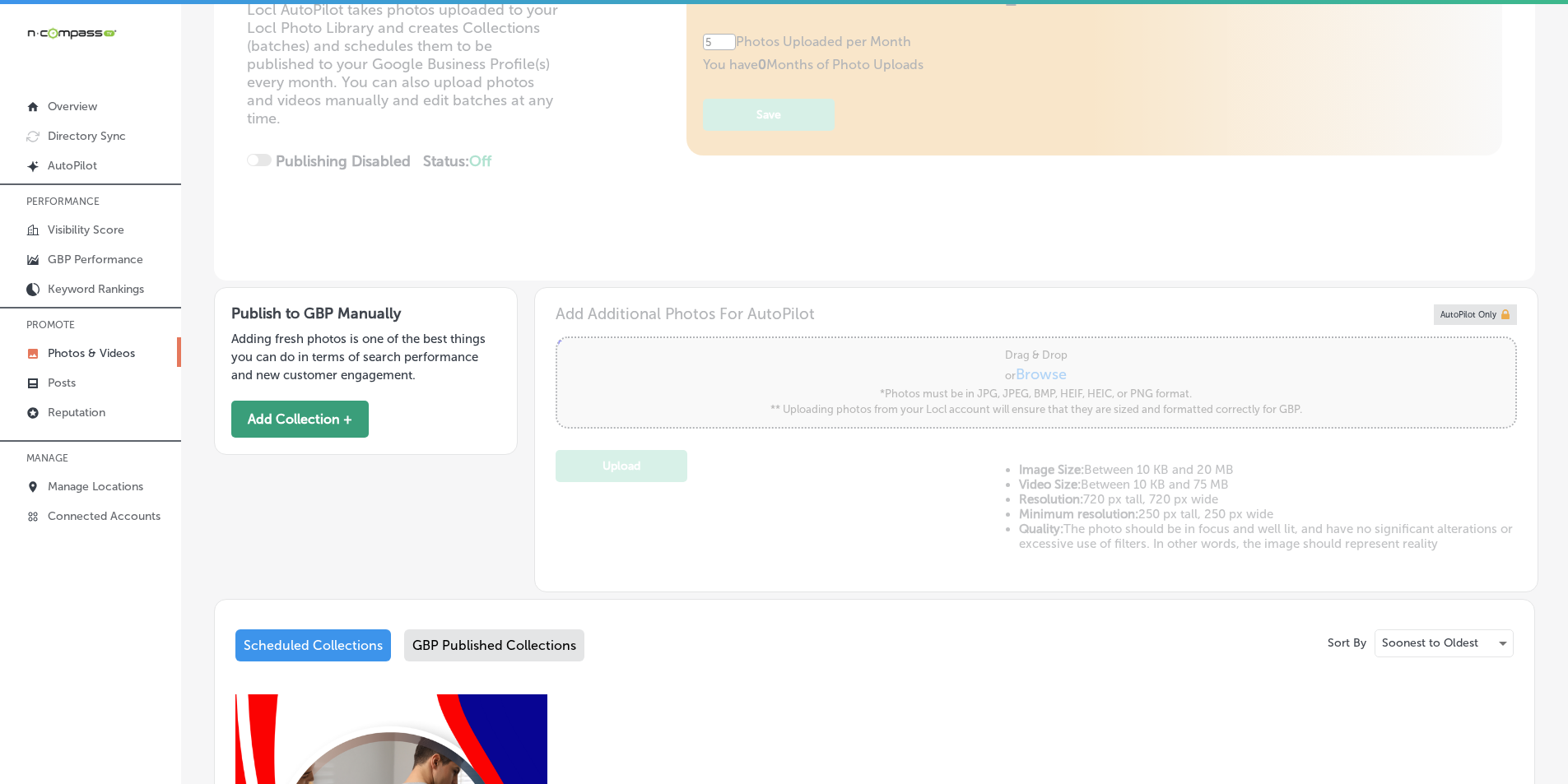
click at [312, 416] on button "Add Collection +" at bounding box center [301, 419] width 138 height 37
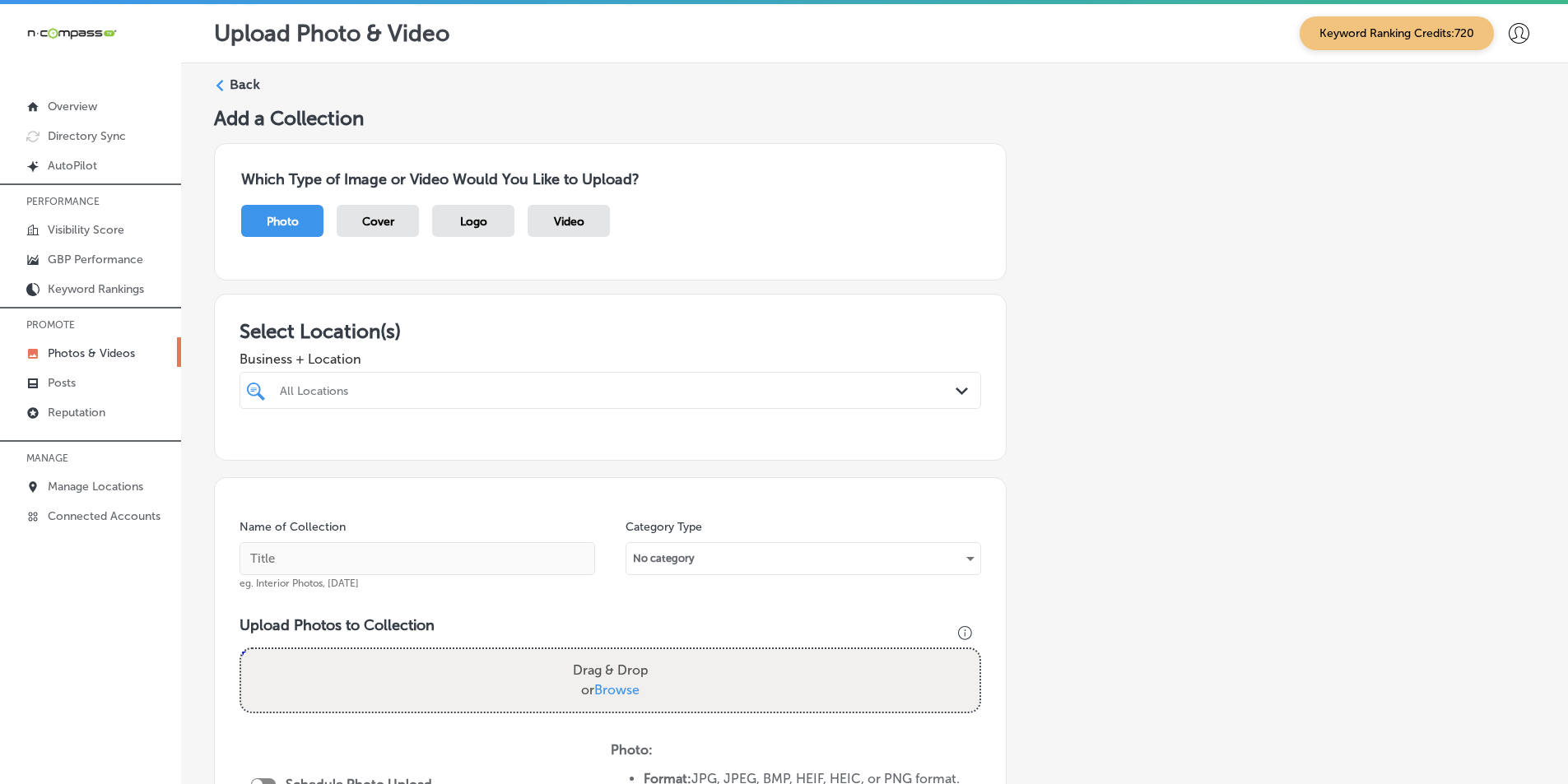
click at [322, 387] on div "All Locations" at bounding box center [618, 391] width 678 height 14
click at [259, 450] on input "checkbox" at bounding box center [258, 453] width 20 height 20
type input "disc"
click at [1047, 457] on div "Add a Collection Which Type of Image or Video Would You Like to Upload? Photo C…" at bounding box center [875, 594] width 1321 height 977
click at [448, 557] on input "text" at bounding box center [416, 559] width 355 height 33
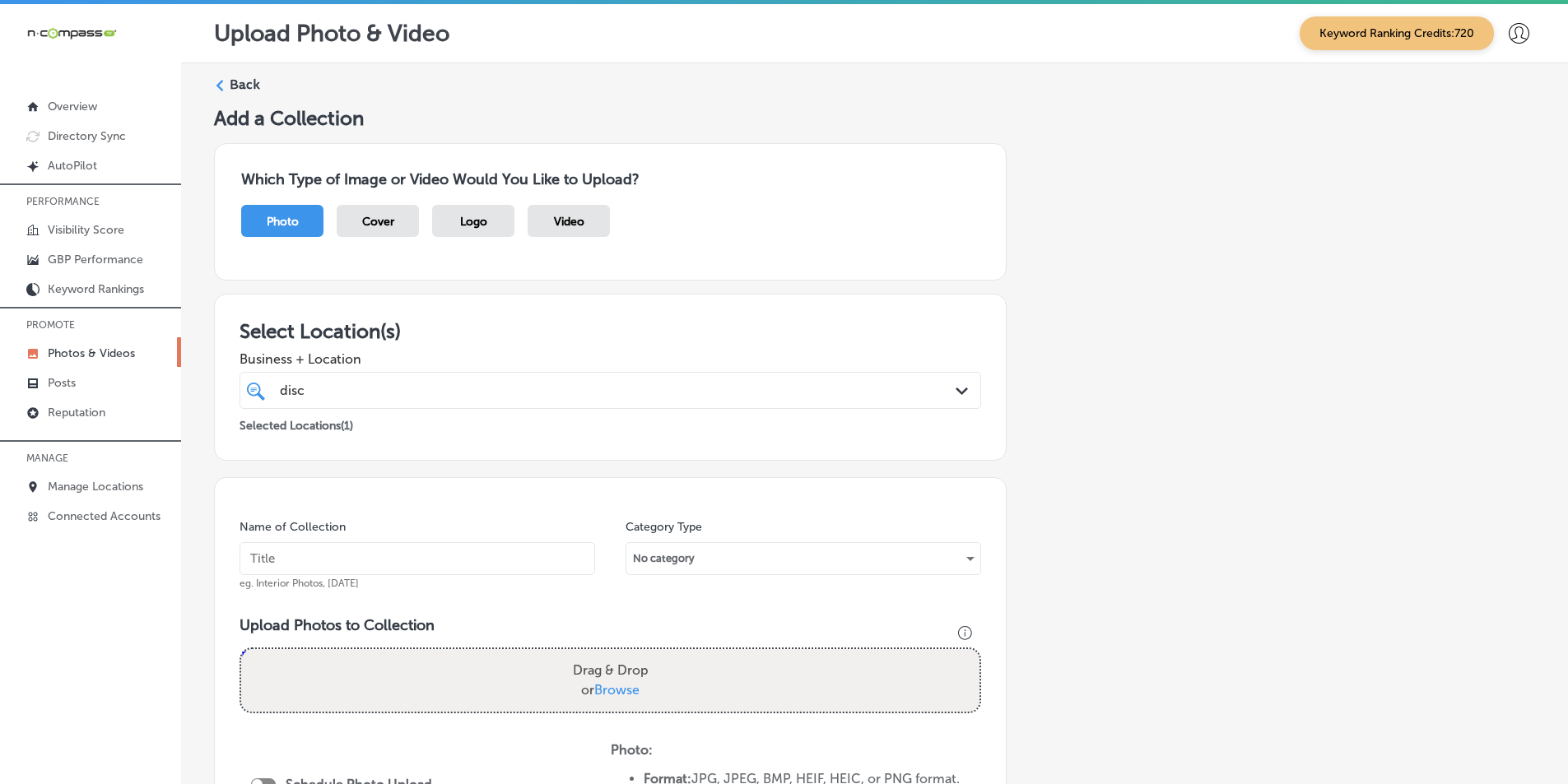
drag, startPoint x: 266, startPoint y: 566, endPoint x: 303, endPoint y: 555, distance: 38.6
click at [268, 565] on input "text" at bounding box center [416, 559] width 355 height 33
paste input "disc"
type input "disc"
click at [555, 616] on h3 "Upload Photos to Collection" at bounding box center [610, 625] width 742 height 18
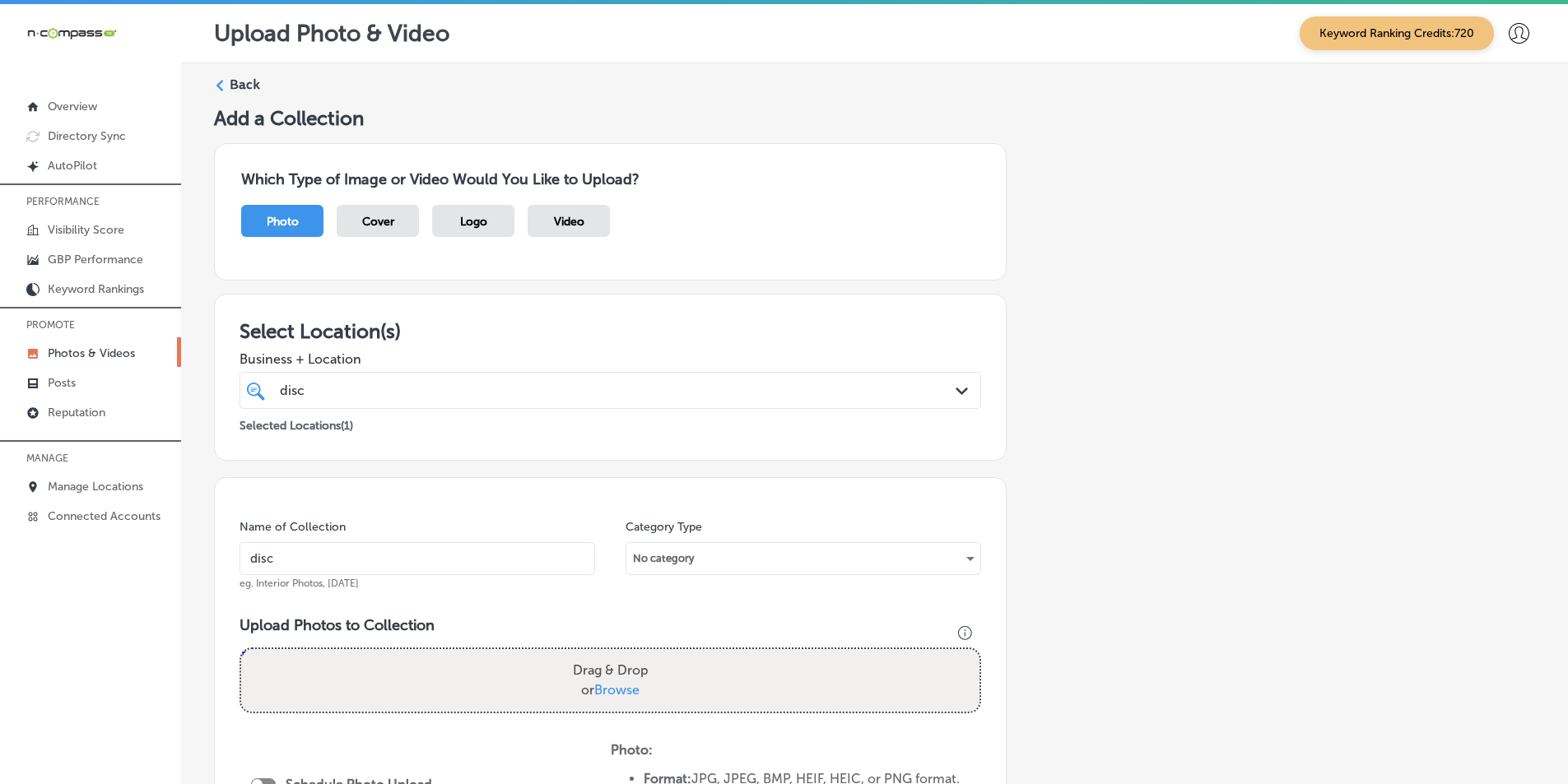
click at [302, 678] on div "Drag & Drop or Browse" at bounding box center [610, 680] width 738 height 62
click at [241, 649] on input "Drag & Drop or Browse" at bounding box center [610, 651] width 738 height 5
type input "C:\fakepath\10.png"
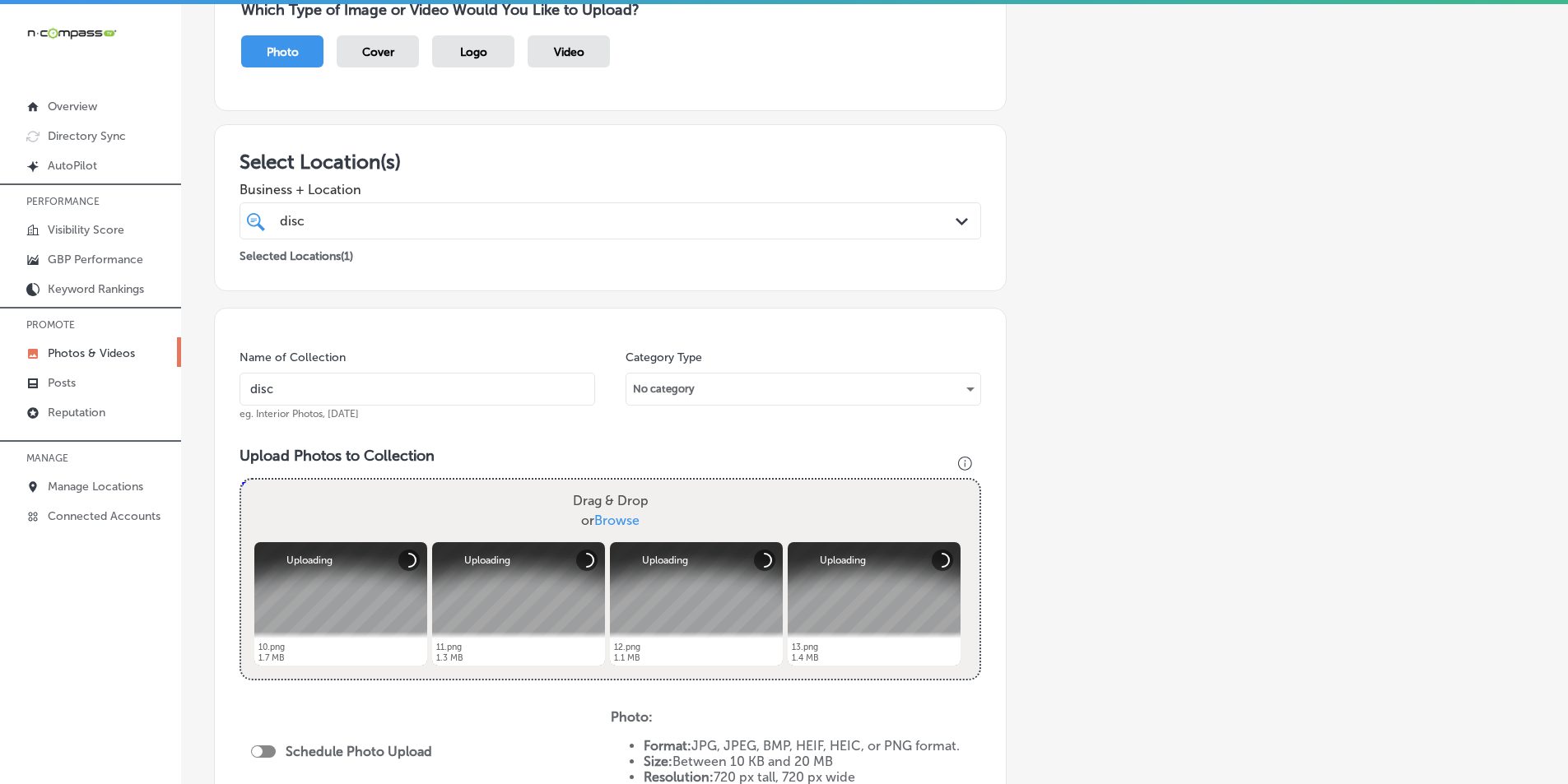
scroll to position [247, 0]
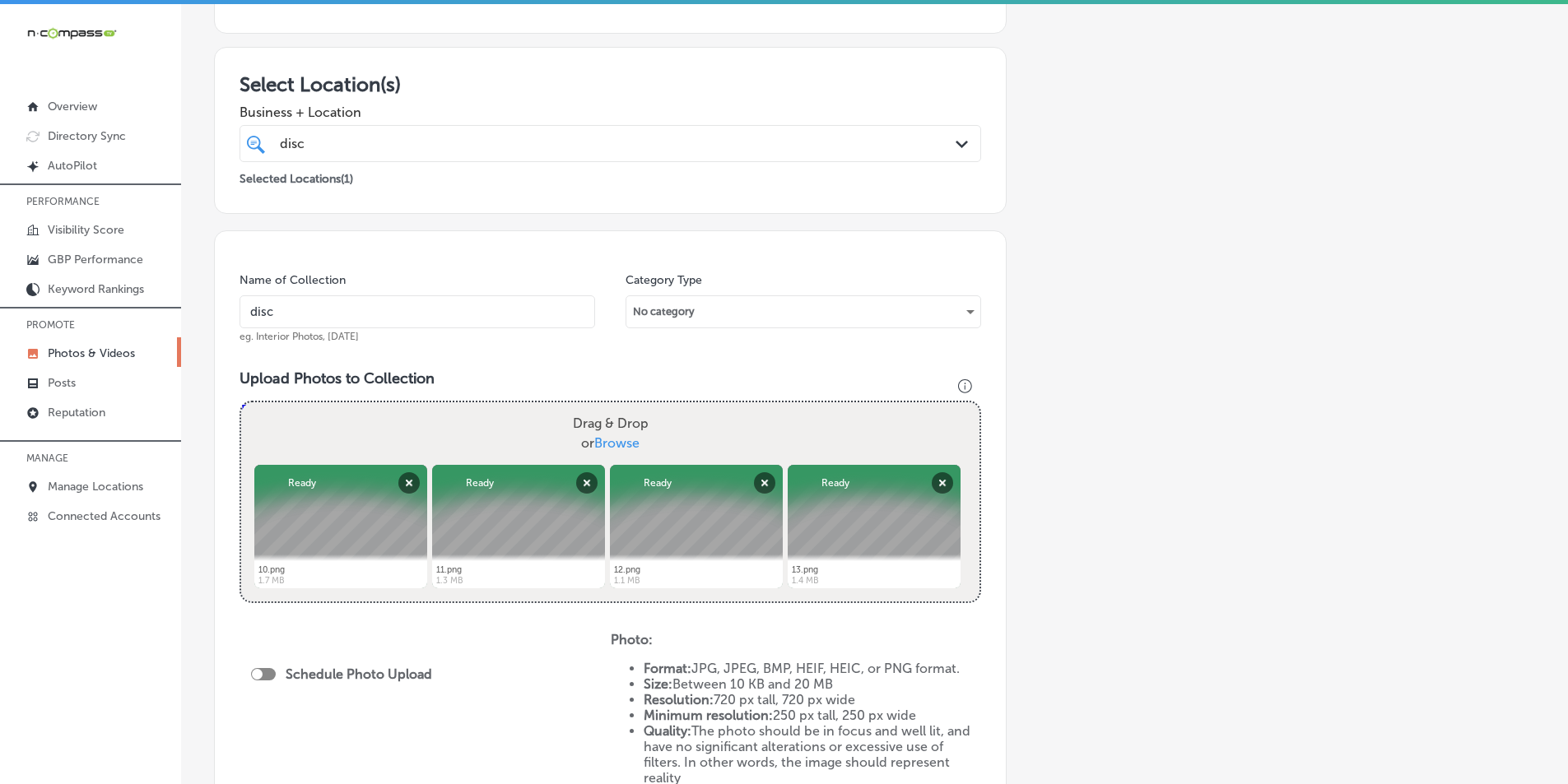
drag, startPoint x: 327, startPoint y: 424, endPoint x: 308, endPoint y: 418, distance: 19.9
click at [308, 418] on div "Drag & Drop or Browse" at bounding box center [610, 433] width 738 height 62
click at [241, 402] on input "Drag & Drop or Browse" at bounding box center [610, 404] width 738 height 5
type input "C:\fakepath\14.png"
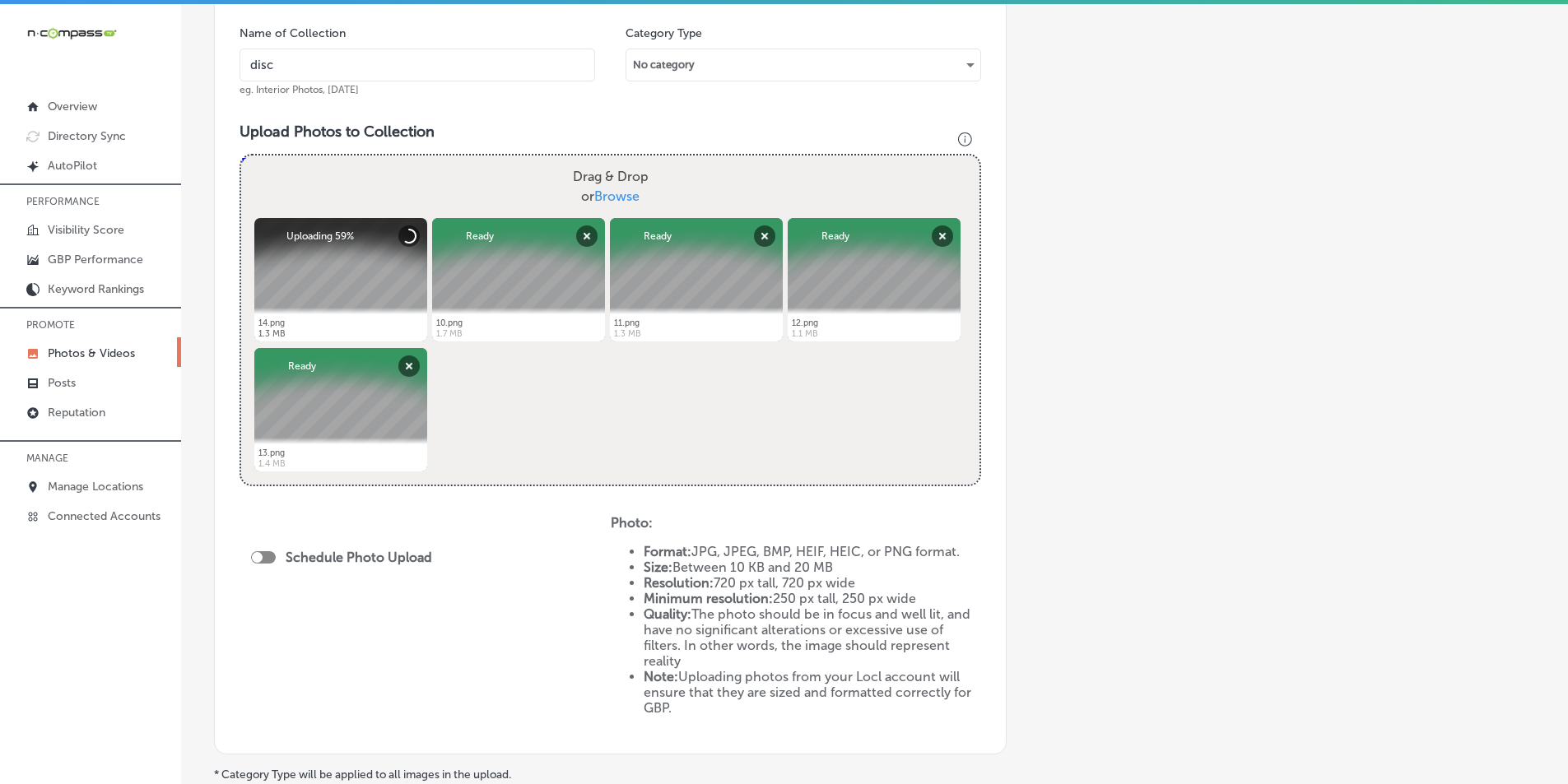
scroll to position [576, 0]
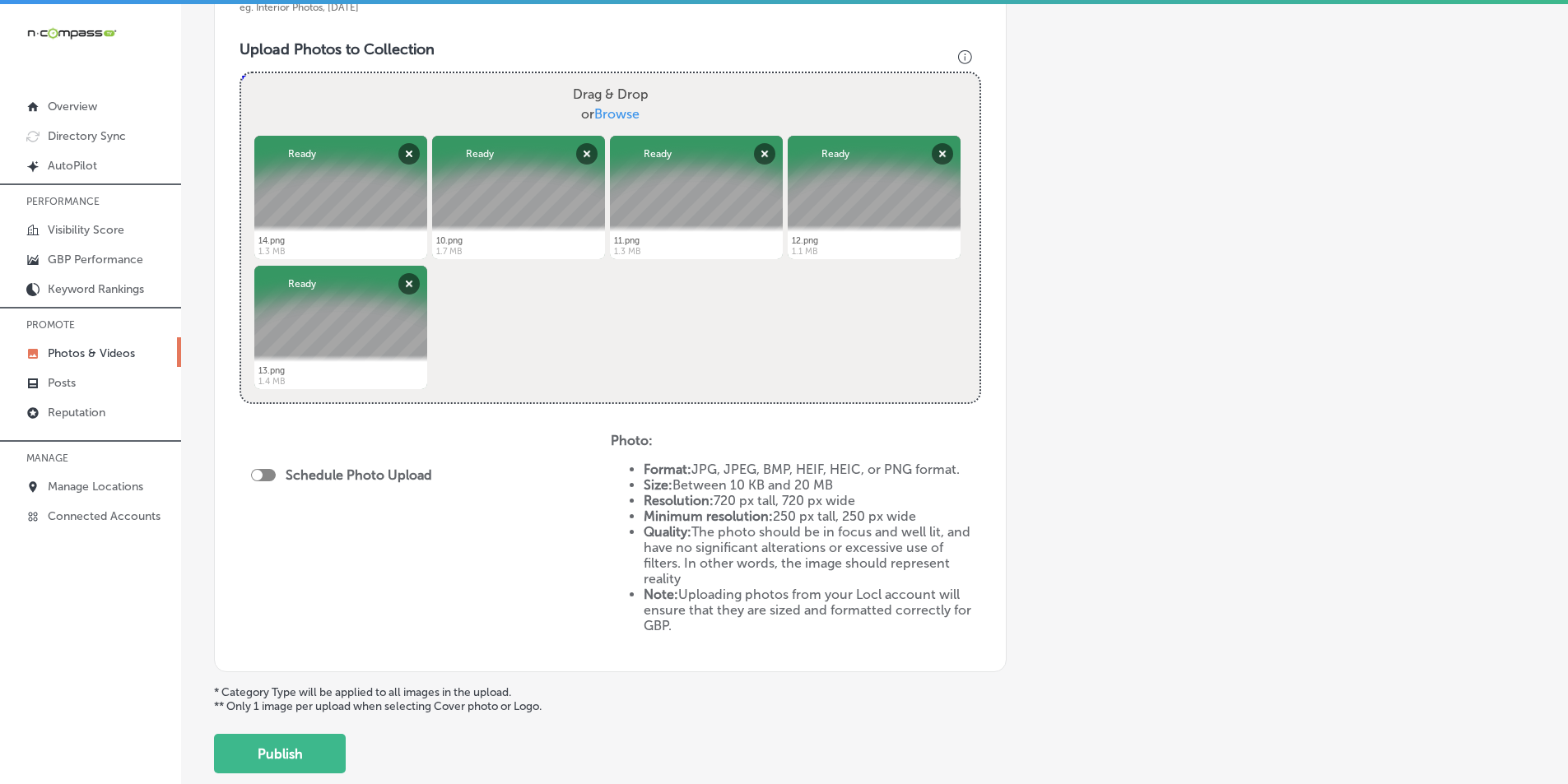
click at [262, 472] on div at bounding box center [263, 475] width 25 height 12
checkbox input "true"
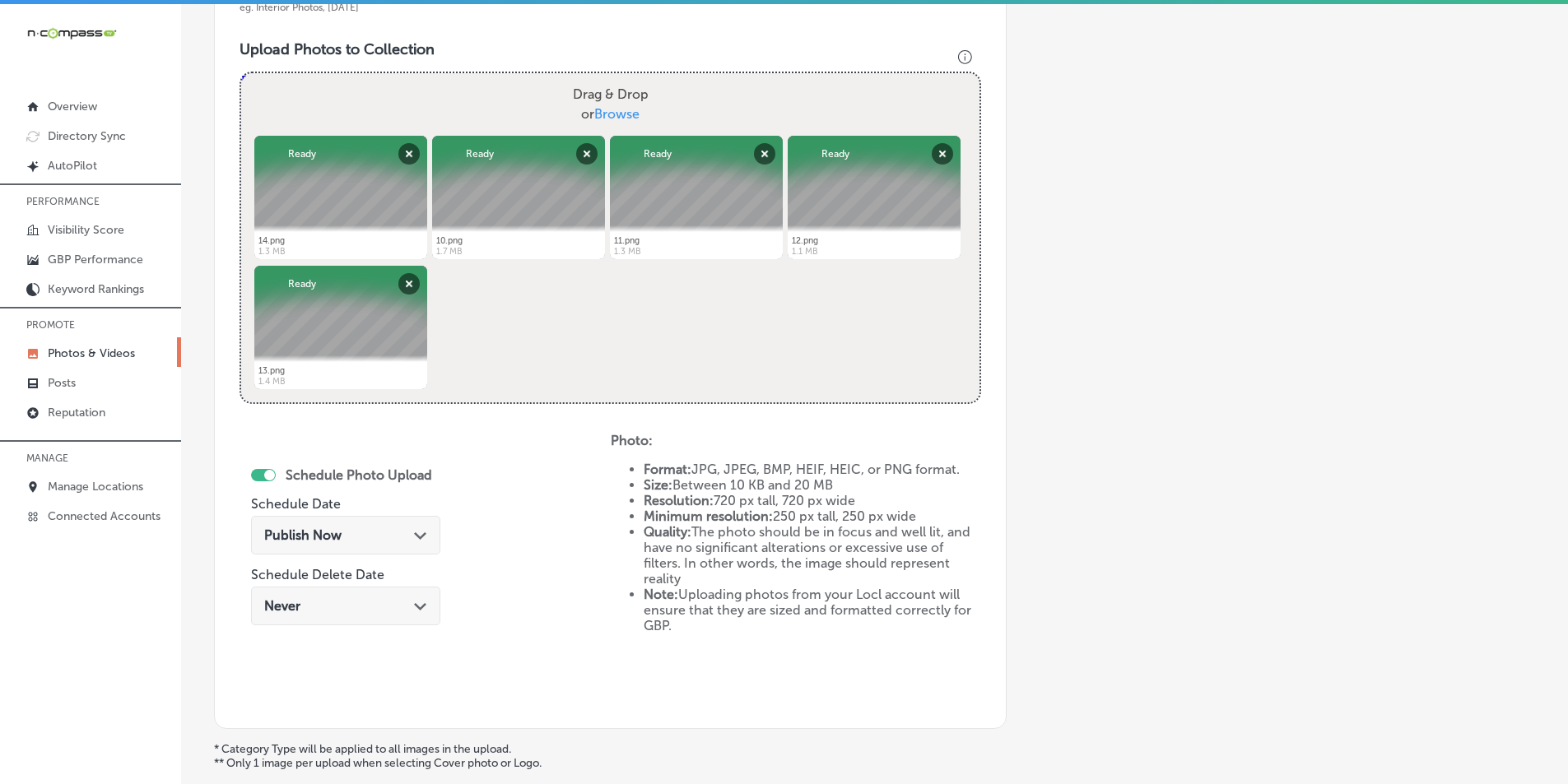
click at [420, 533] on icon "Path Created with Sketch." at bounding box center [419, 536] width 12 height 8
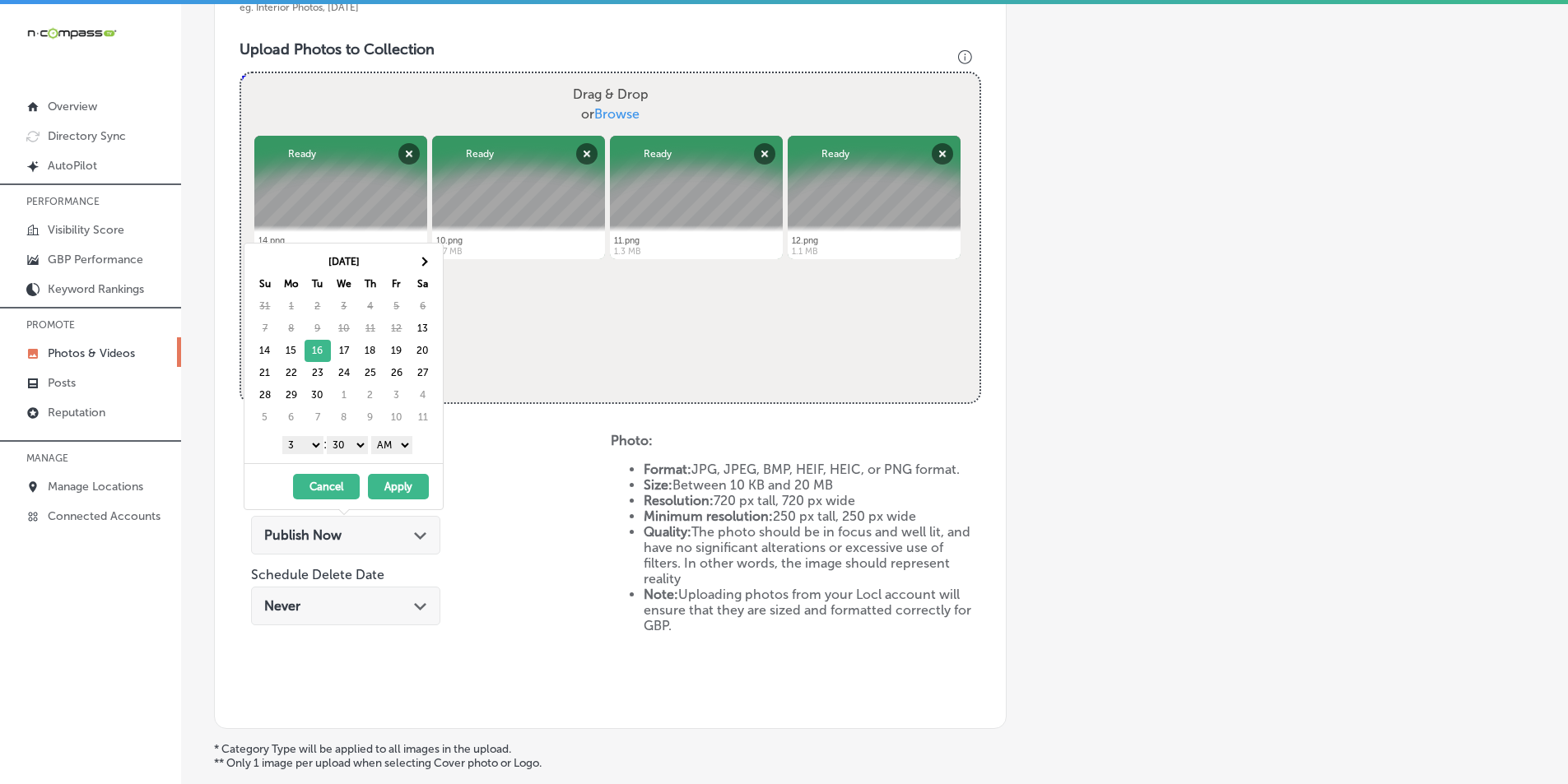
click at [314, 444] on select "1 2 3 4 5 6 7 8 9 10 11 12" at bounding box center [302, 445] width 41 height 18
click at [365, 443] on select "00 10 20 30 40 50" at bounding box center [347, 445] width 41 height 18
click at [405, 440] on select "AM PM" at bounding box center [392, 445] width 41 height 18
click at [408, 481] on button "Apply" at bounding box center [398, 486] width 61 height 26
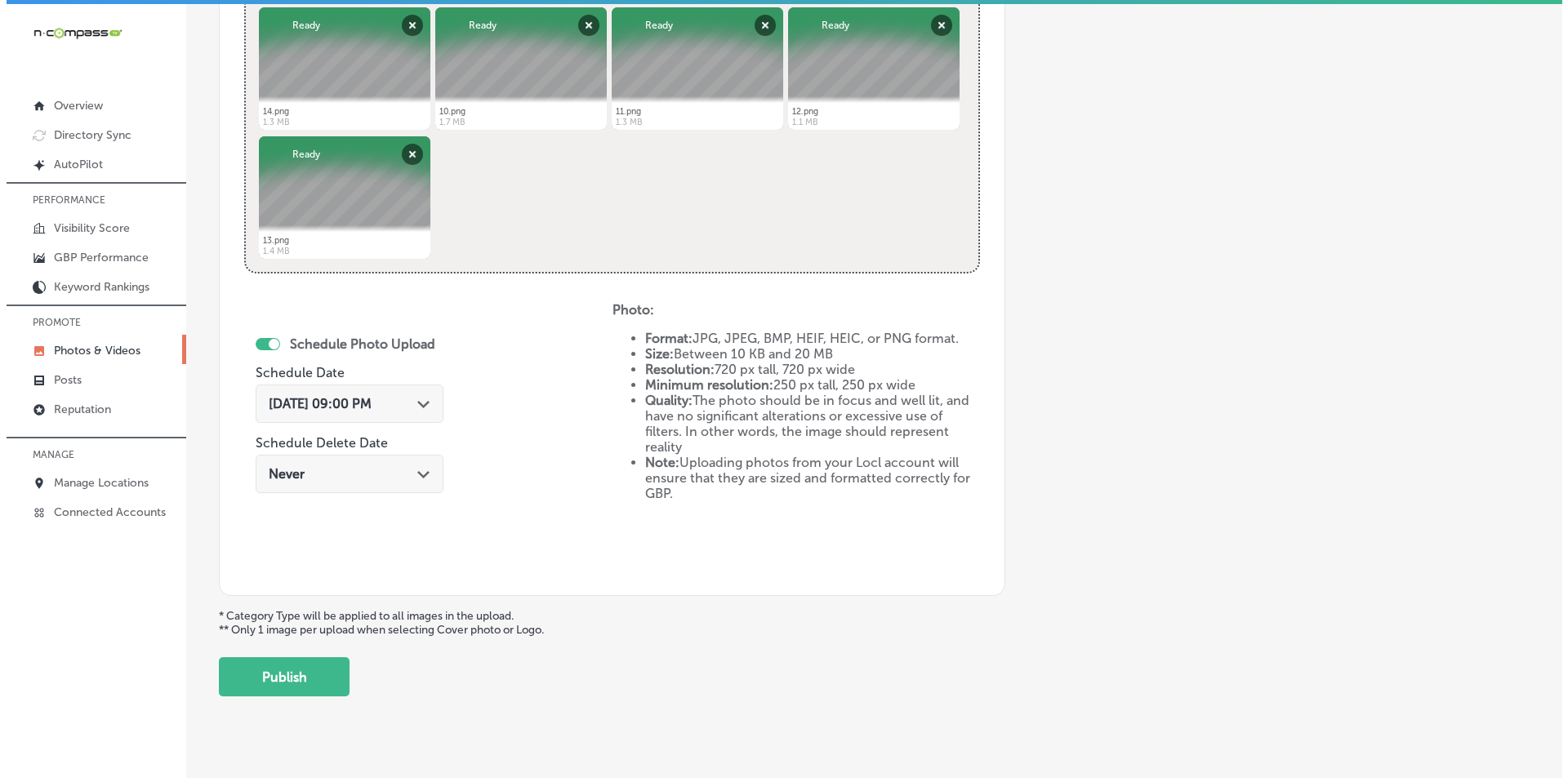
scroll to position [725, 0]
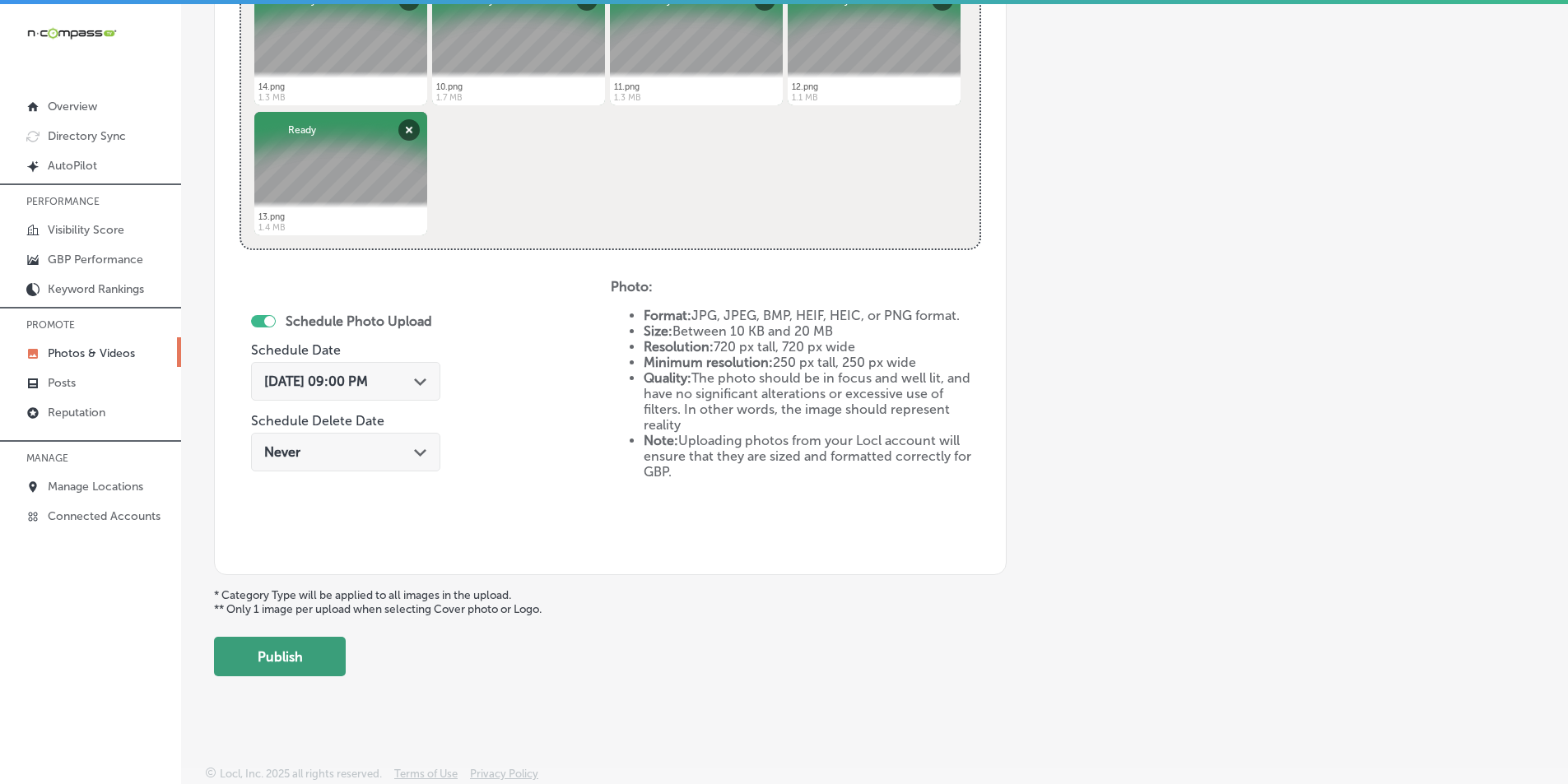
click at [316, 642] on button "Publish" at bounding box center [280, 656] width 132 height 39
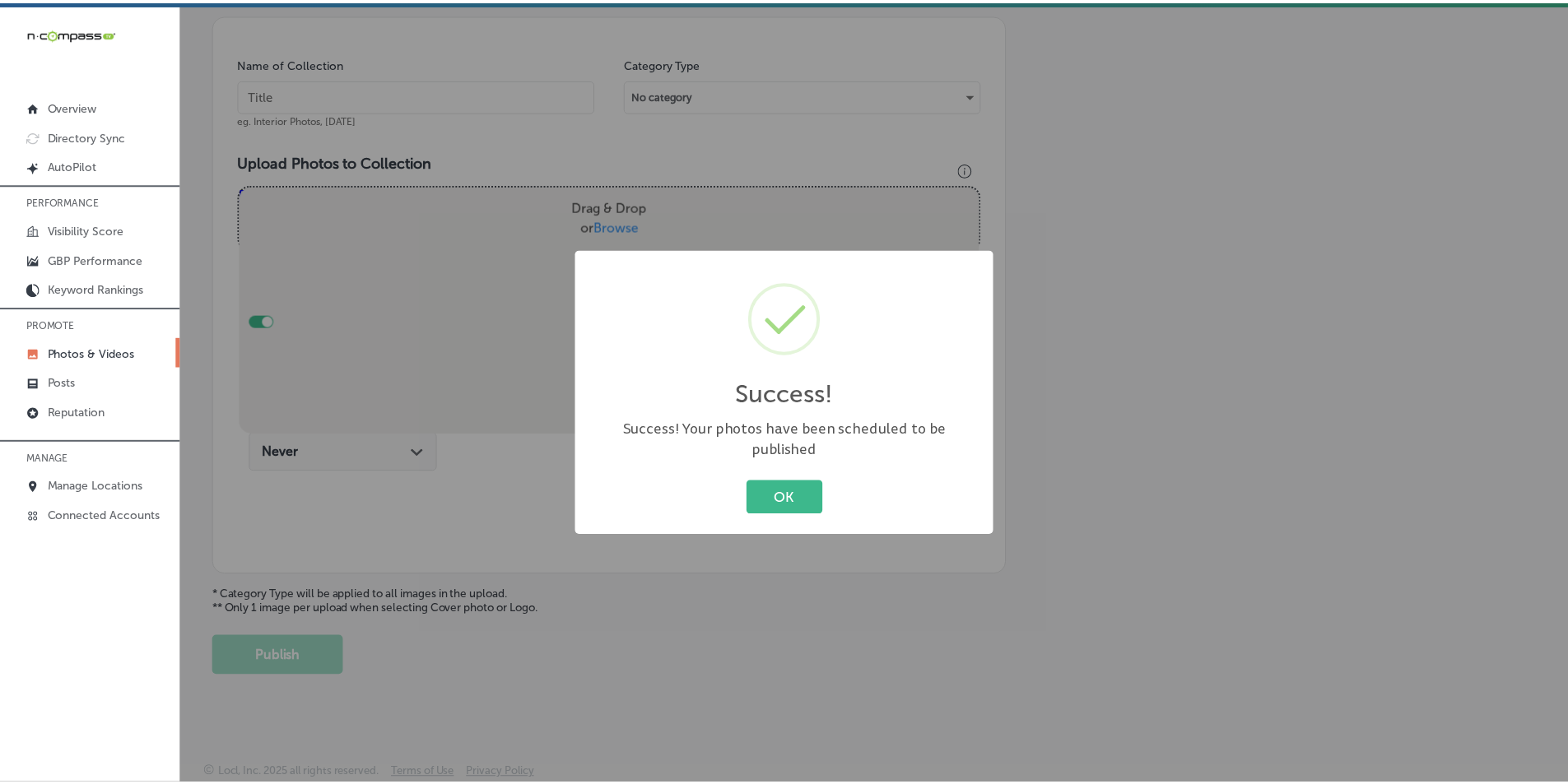
scroll to position [463, 0]
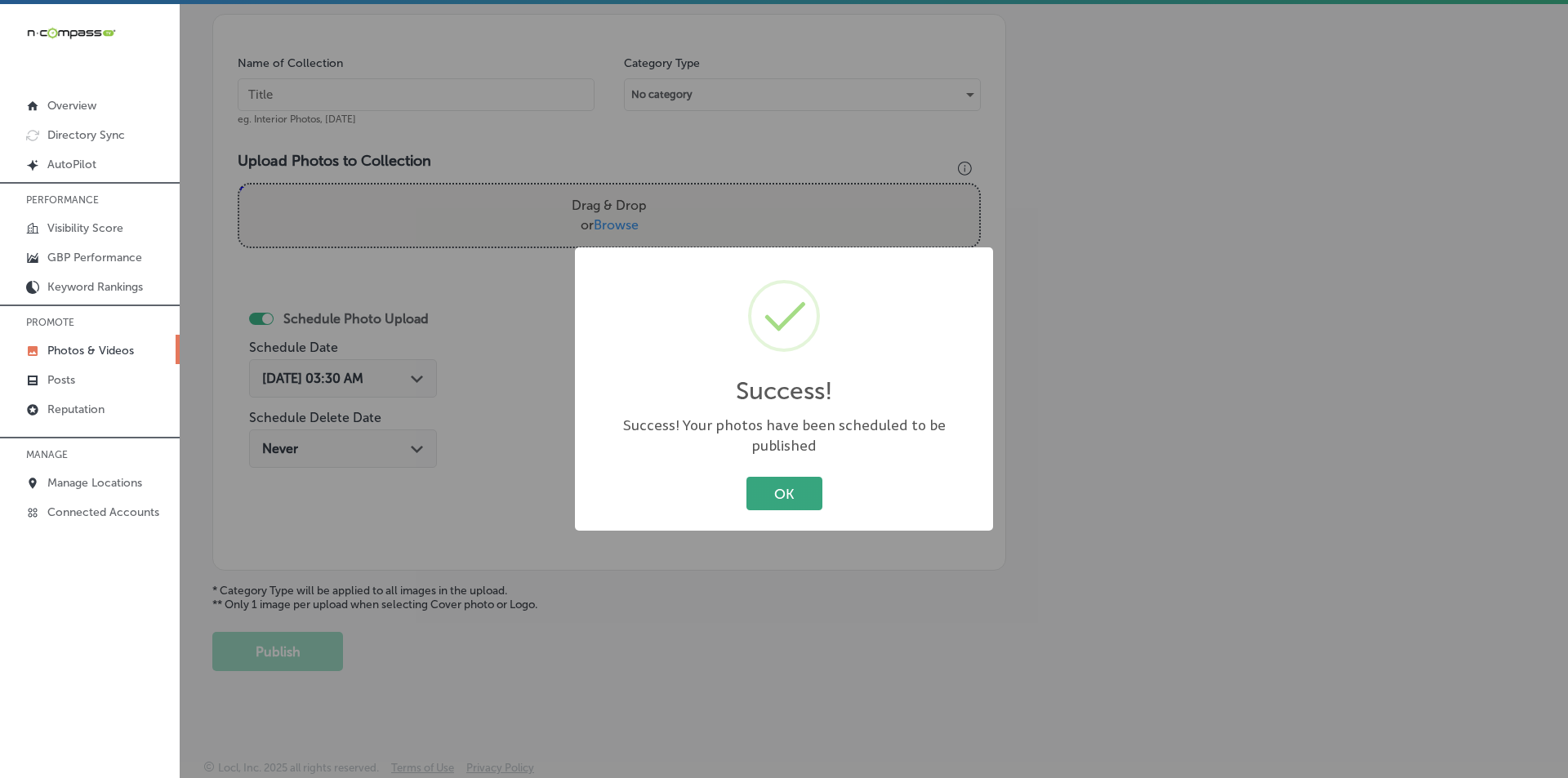
click at [782, 477] on button "OK" at bounding box center [784, 493] width 76 height 33
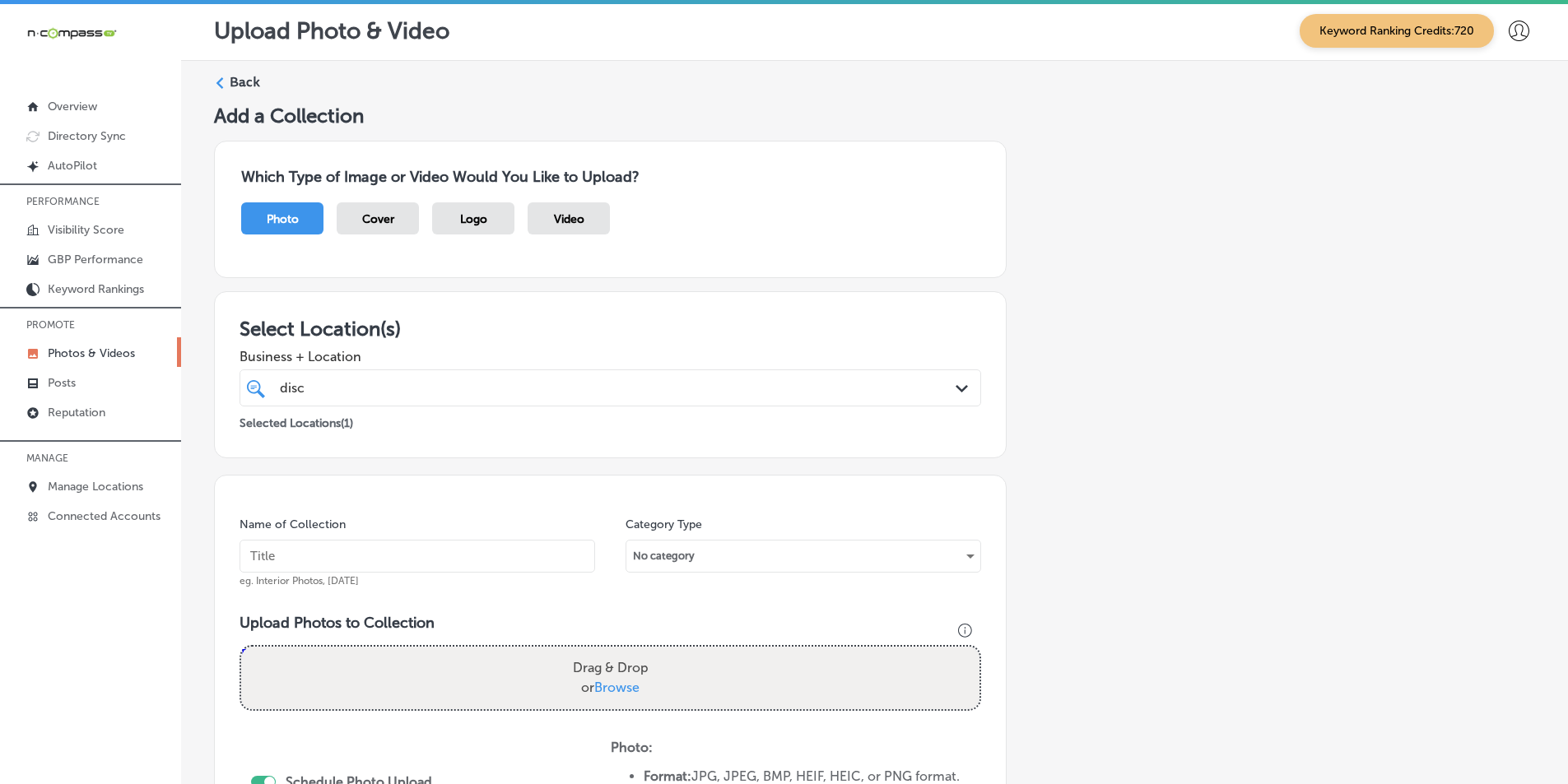
scroll to position [0, 0]
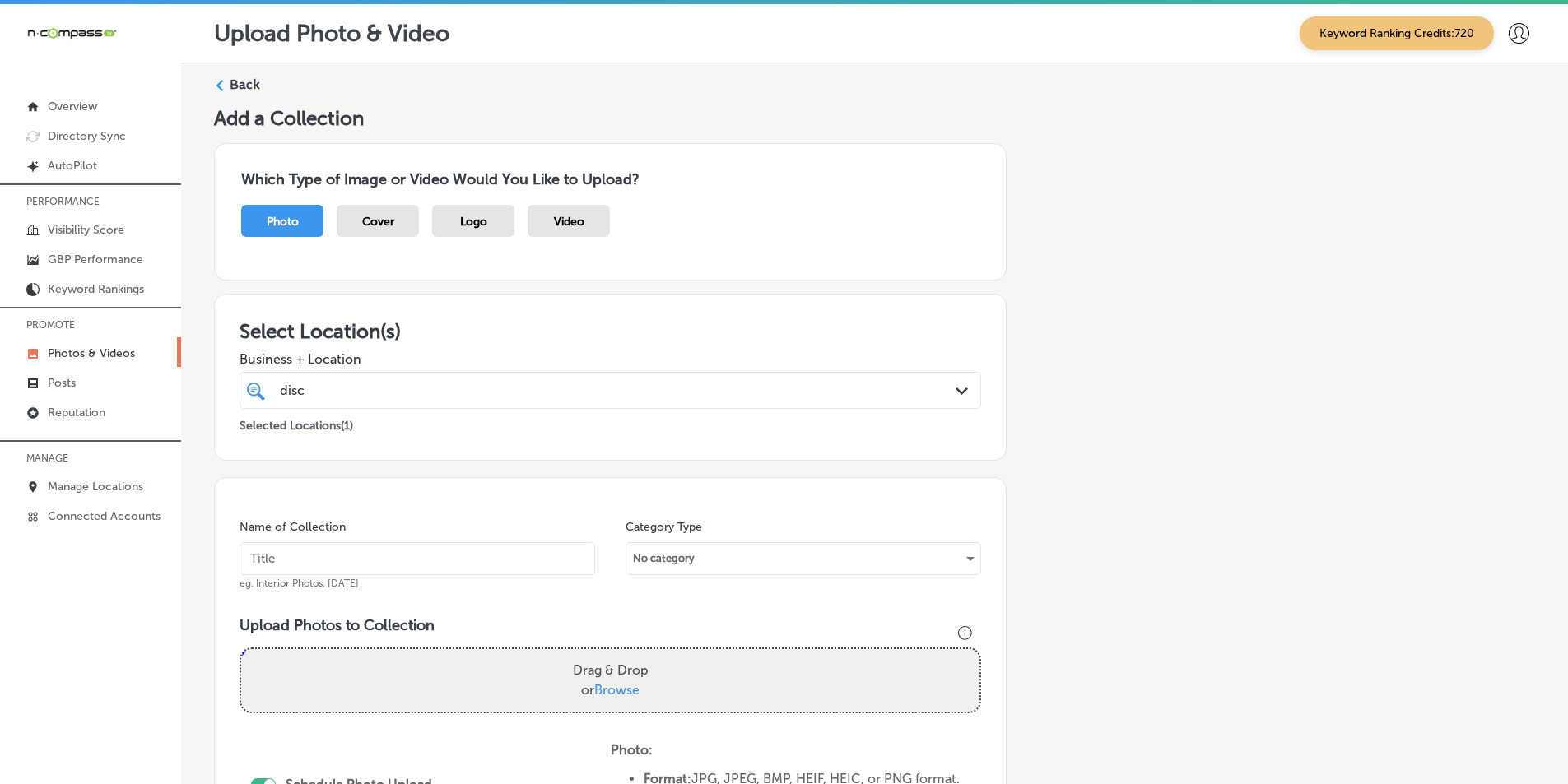
click at [217, 86] on polygon at bounding box center [220, 85] width 8 height 11
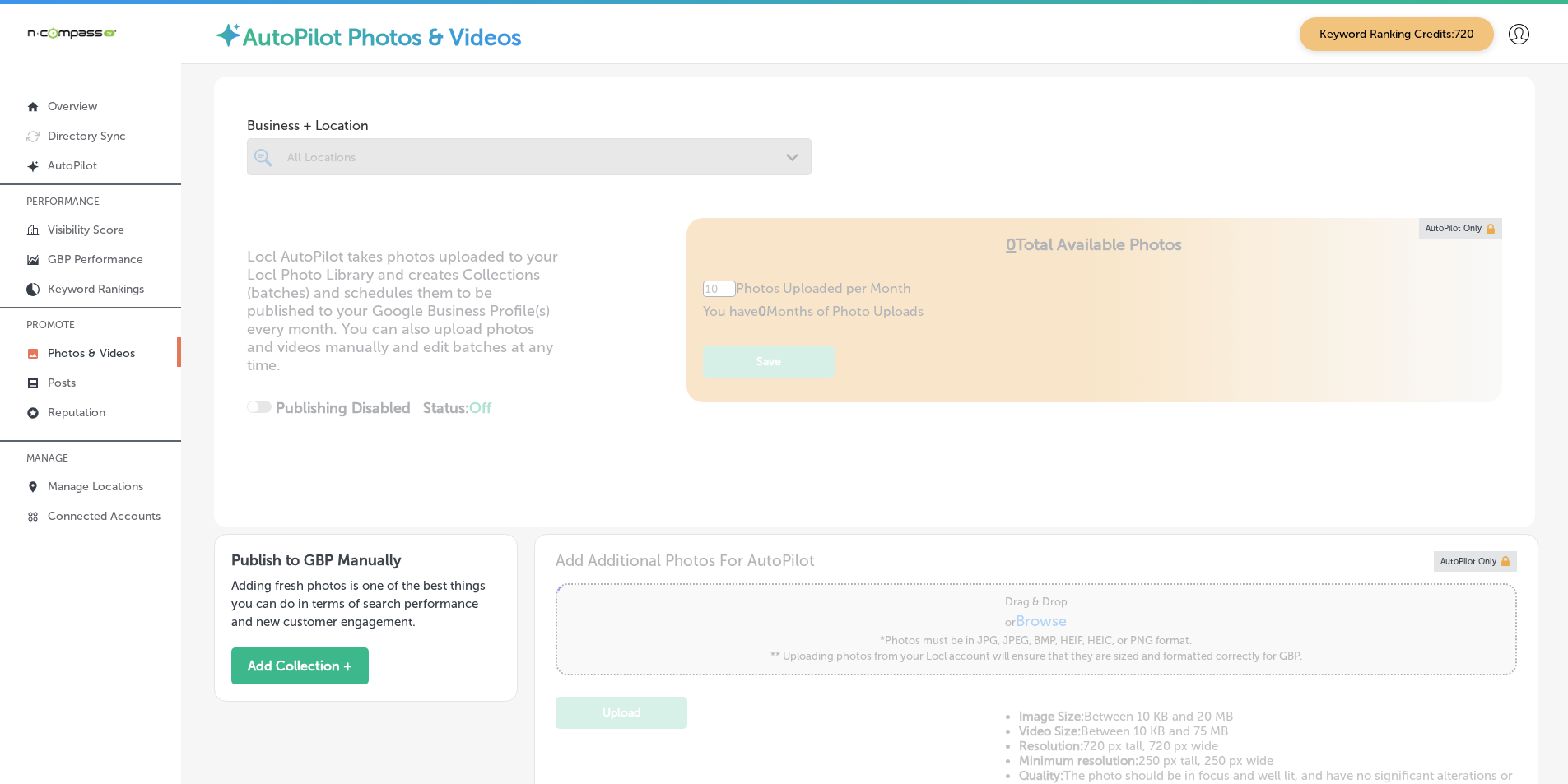
type input "5"
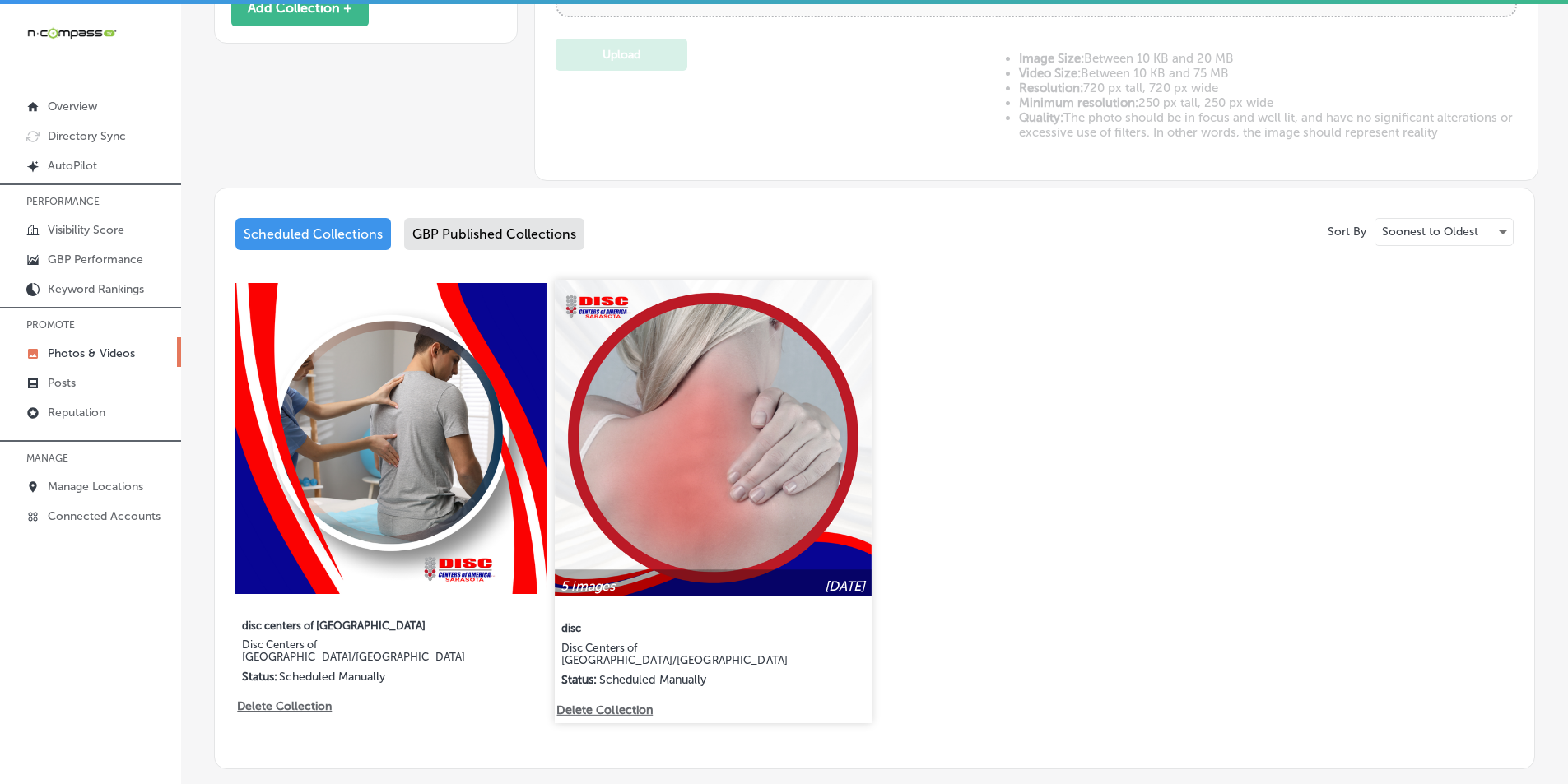
scroll to position [735, 0]
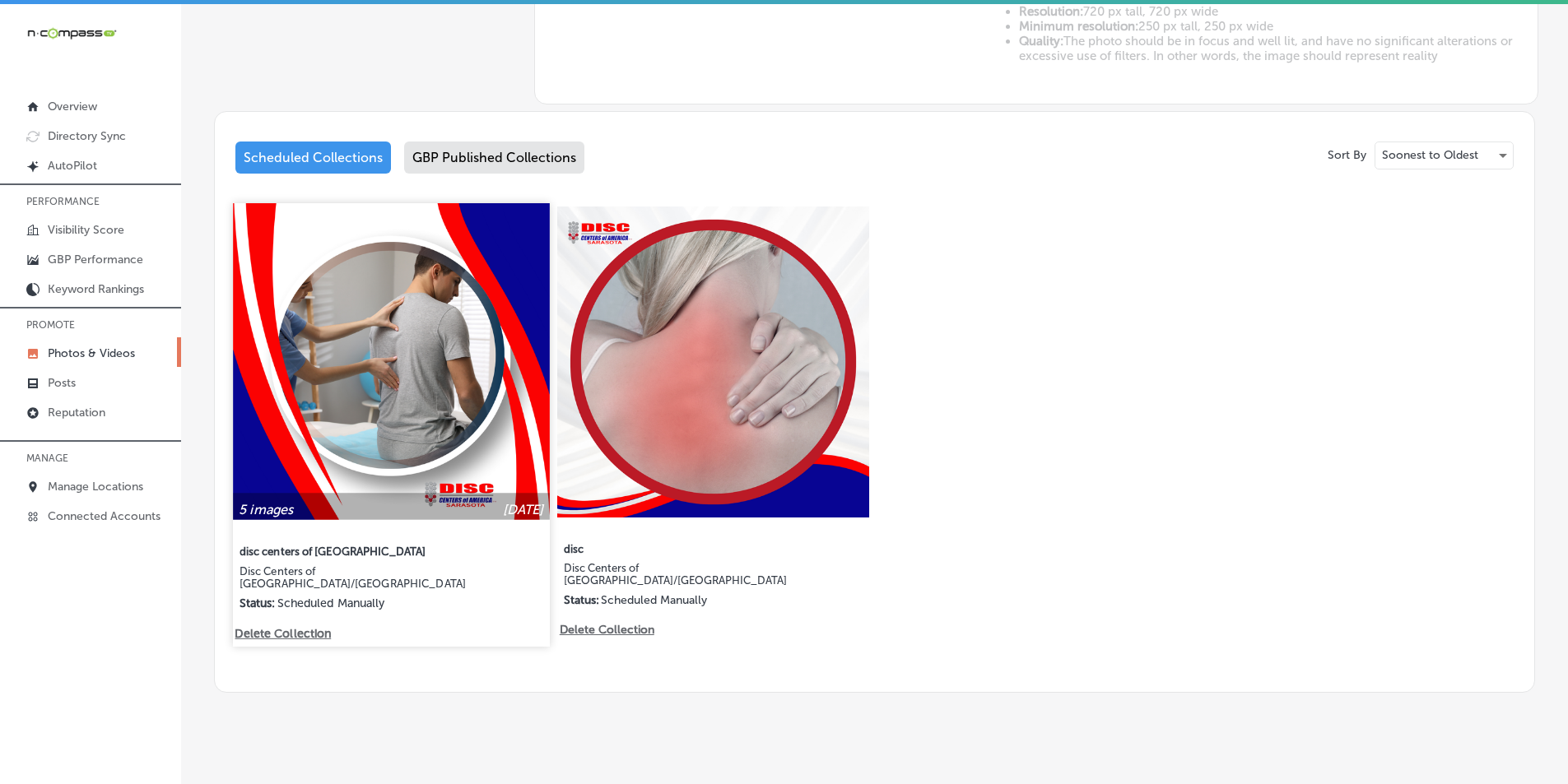
click at [526, 417] on img at bounding box center [391, 361] width 316 height 316
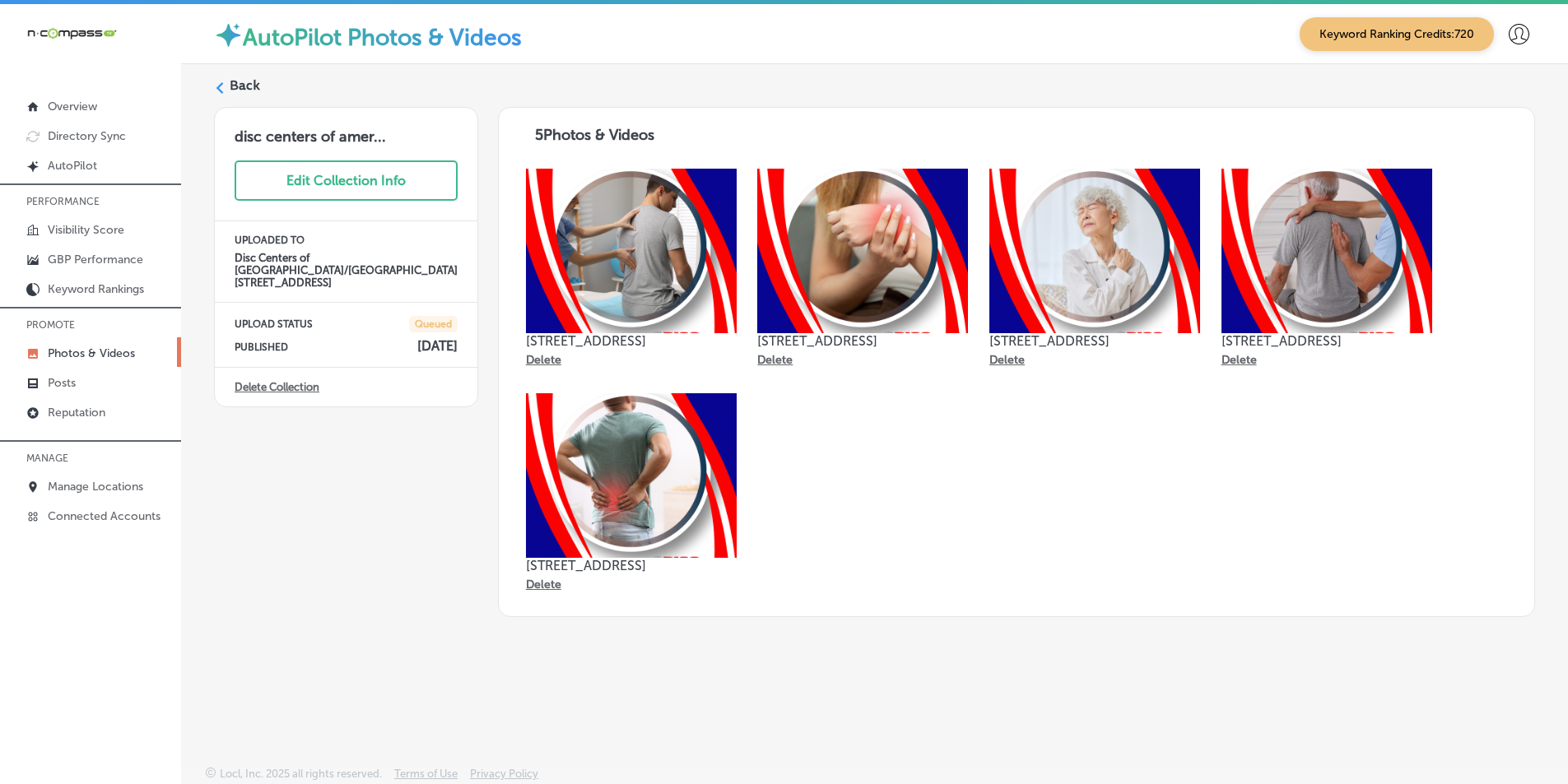
click at [240, 85] on label "Back" at bounding box center [245, 85] width 31 height 18
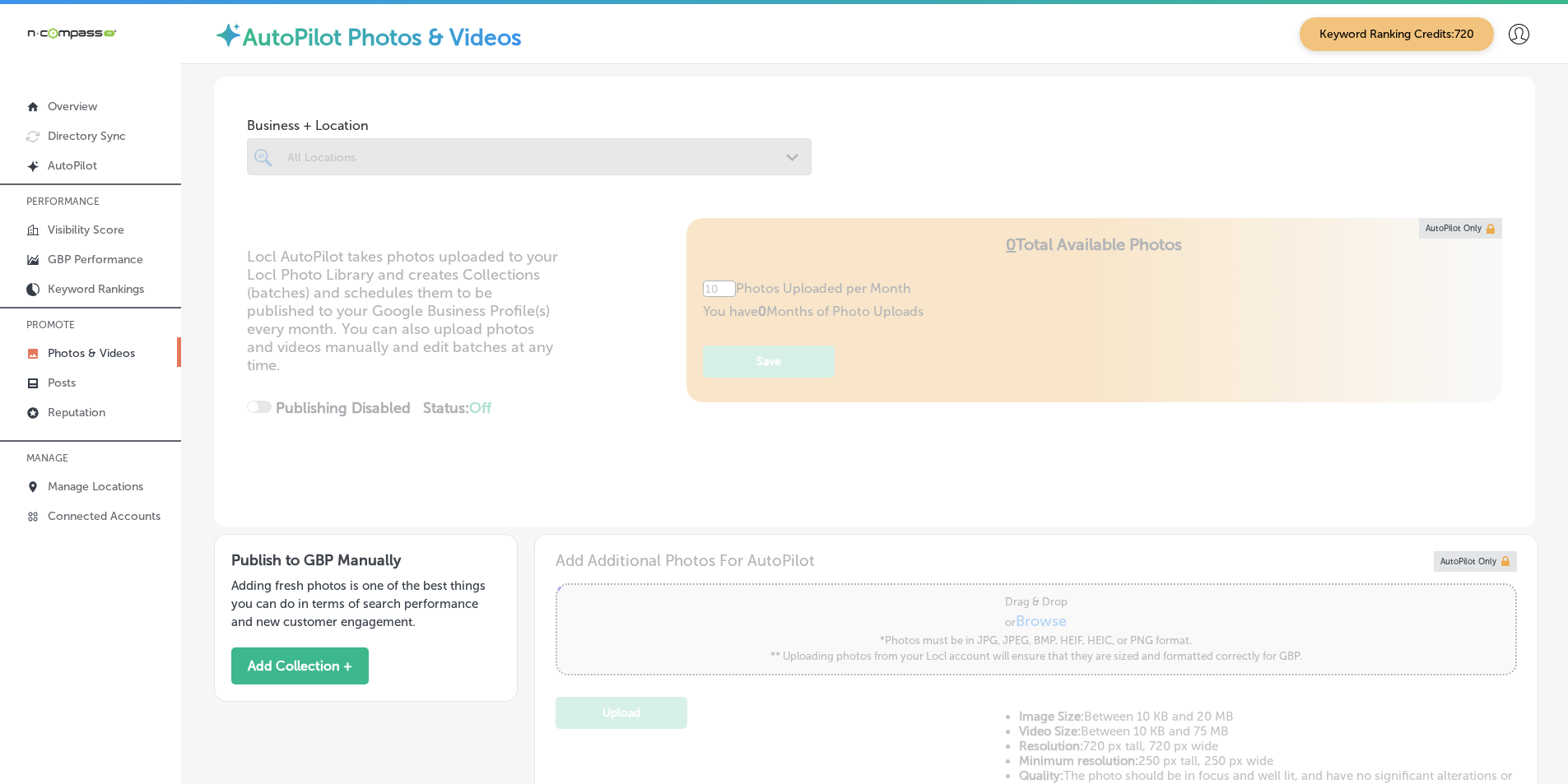
type input "5"
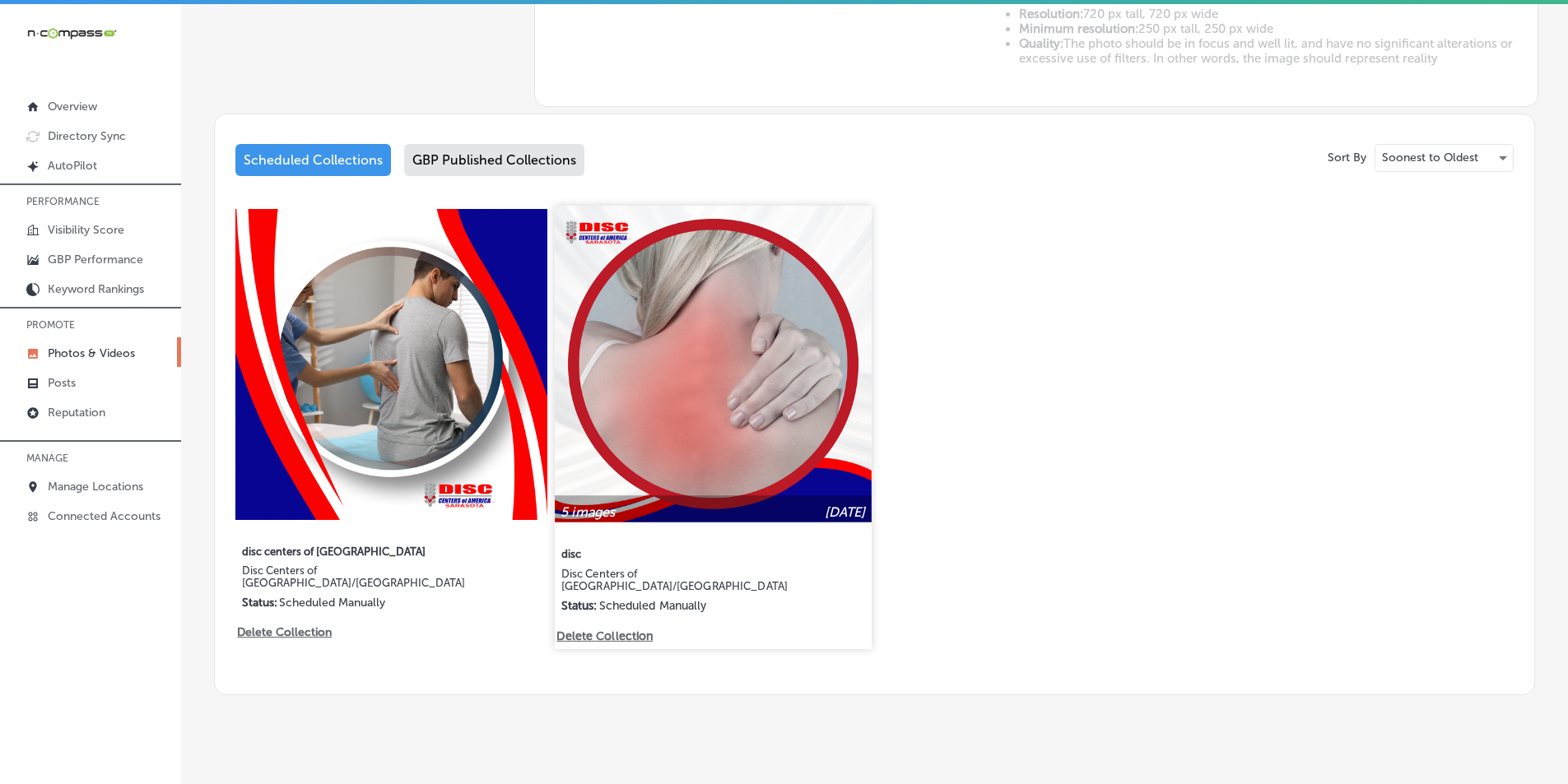
scroll to position [735, 0]
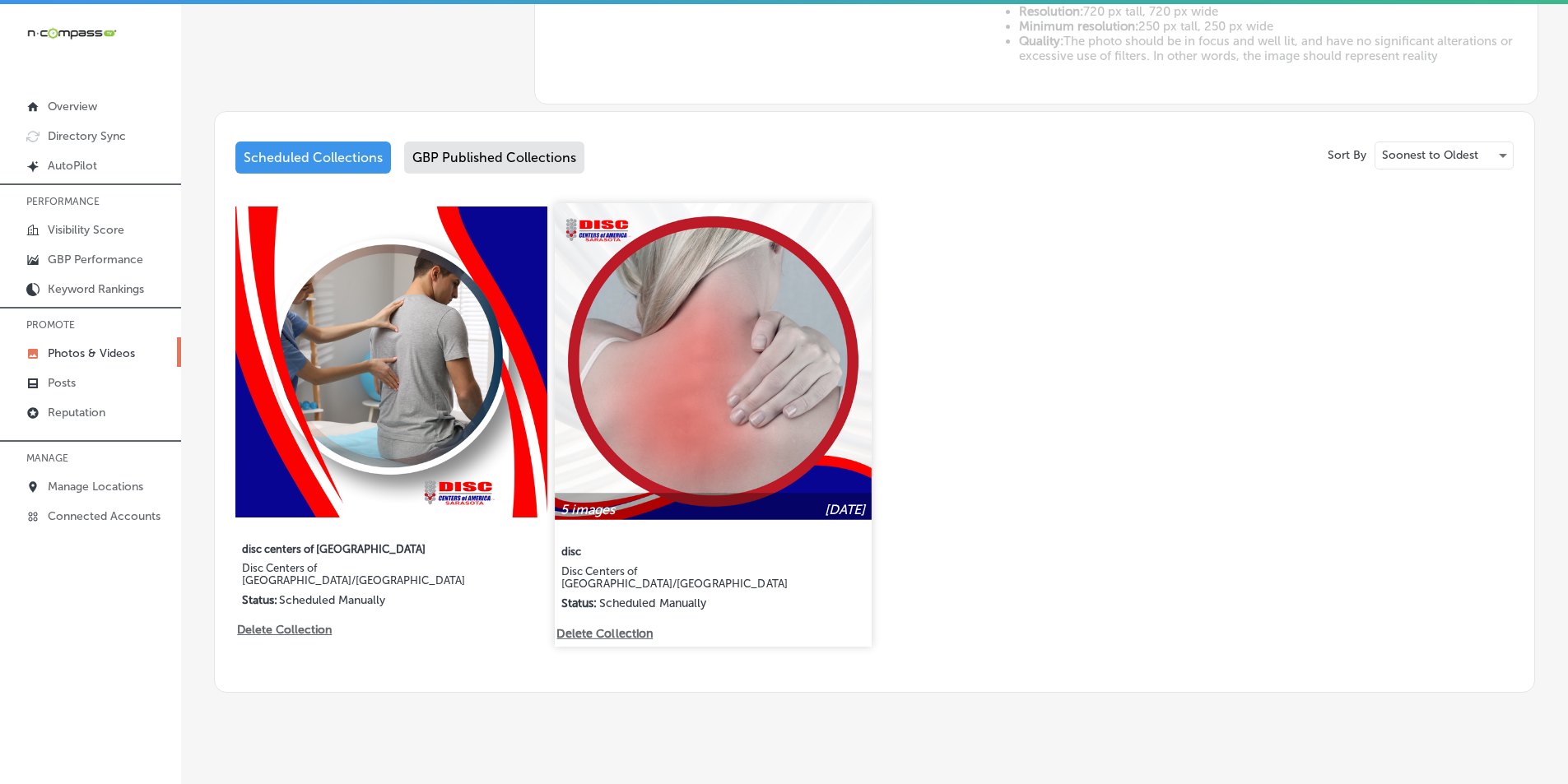
click at [691, 435] on img at bounding box center [713, 361] width 316 height 316
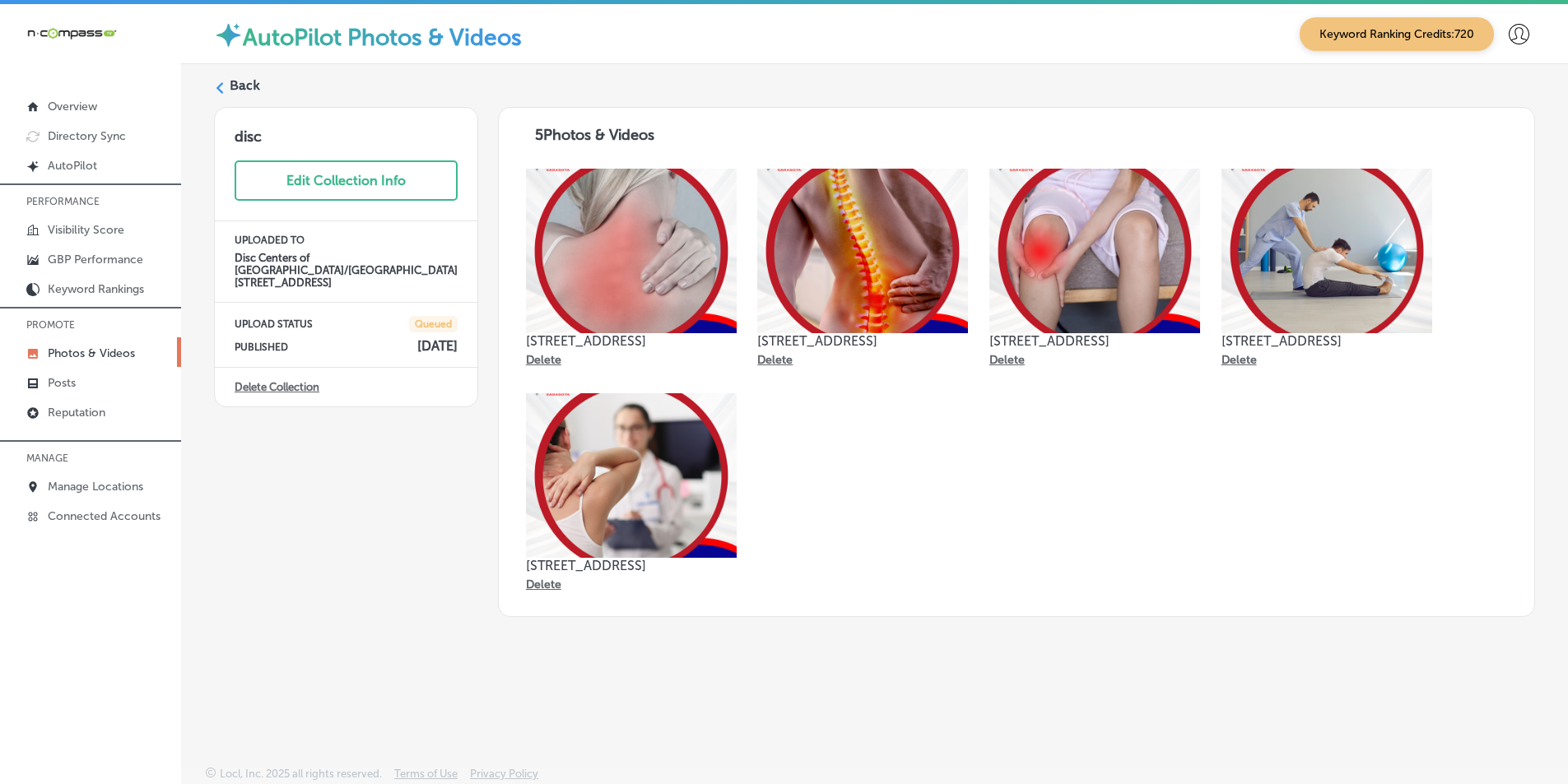
click at [251, 83] on label "Back" at bounding box center [245, 85] width 31 height 18
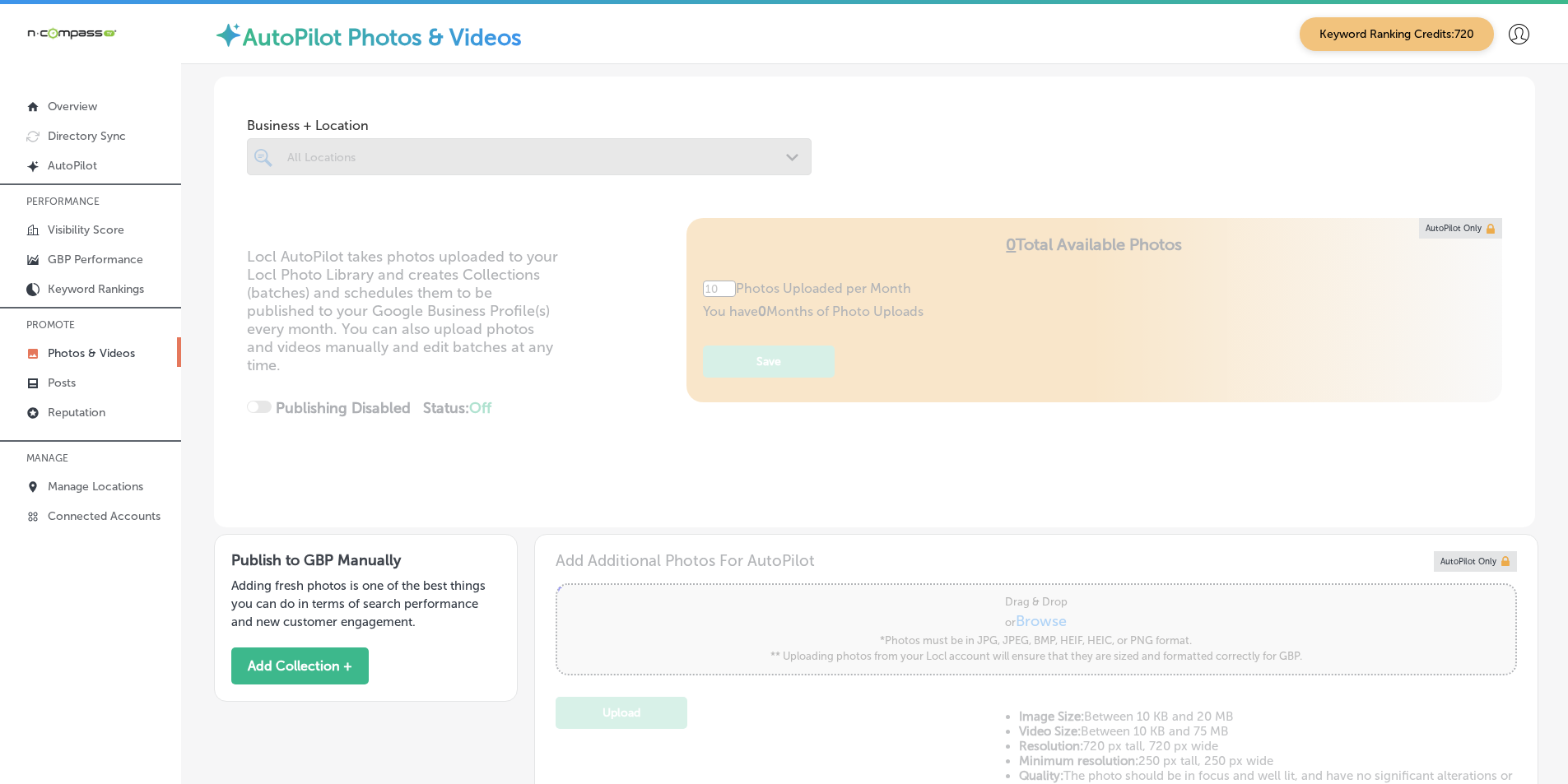
type input "5"
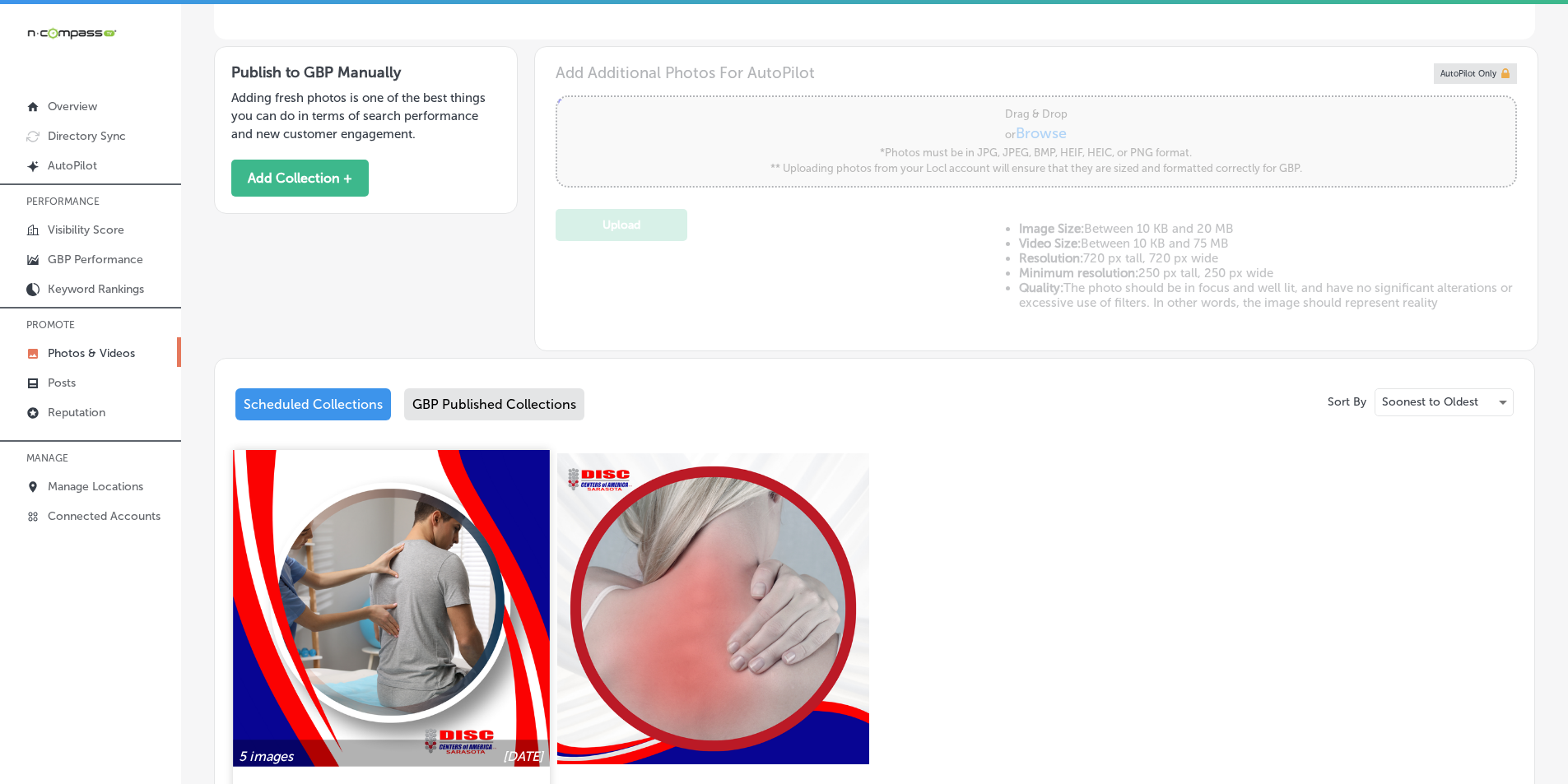
scroll to position [494, 0]
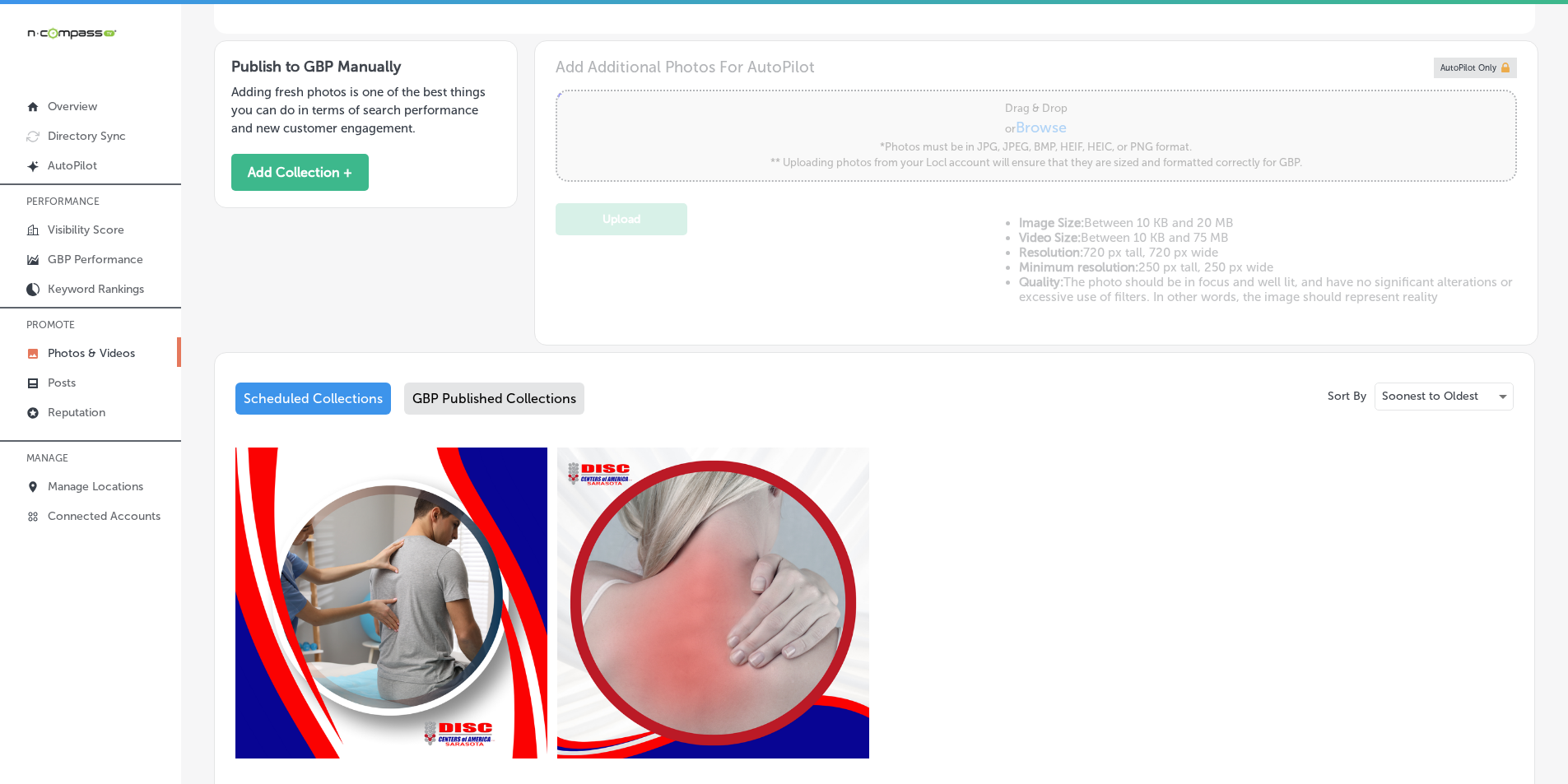
click at [457, 391] on div "GBP Published Collections" at bounding box center [494, 399] width 180 height 33
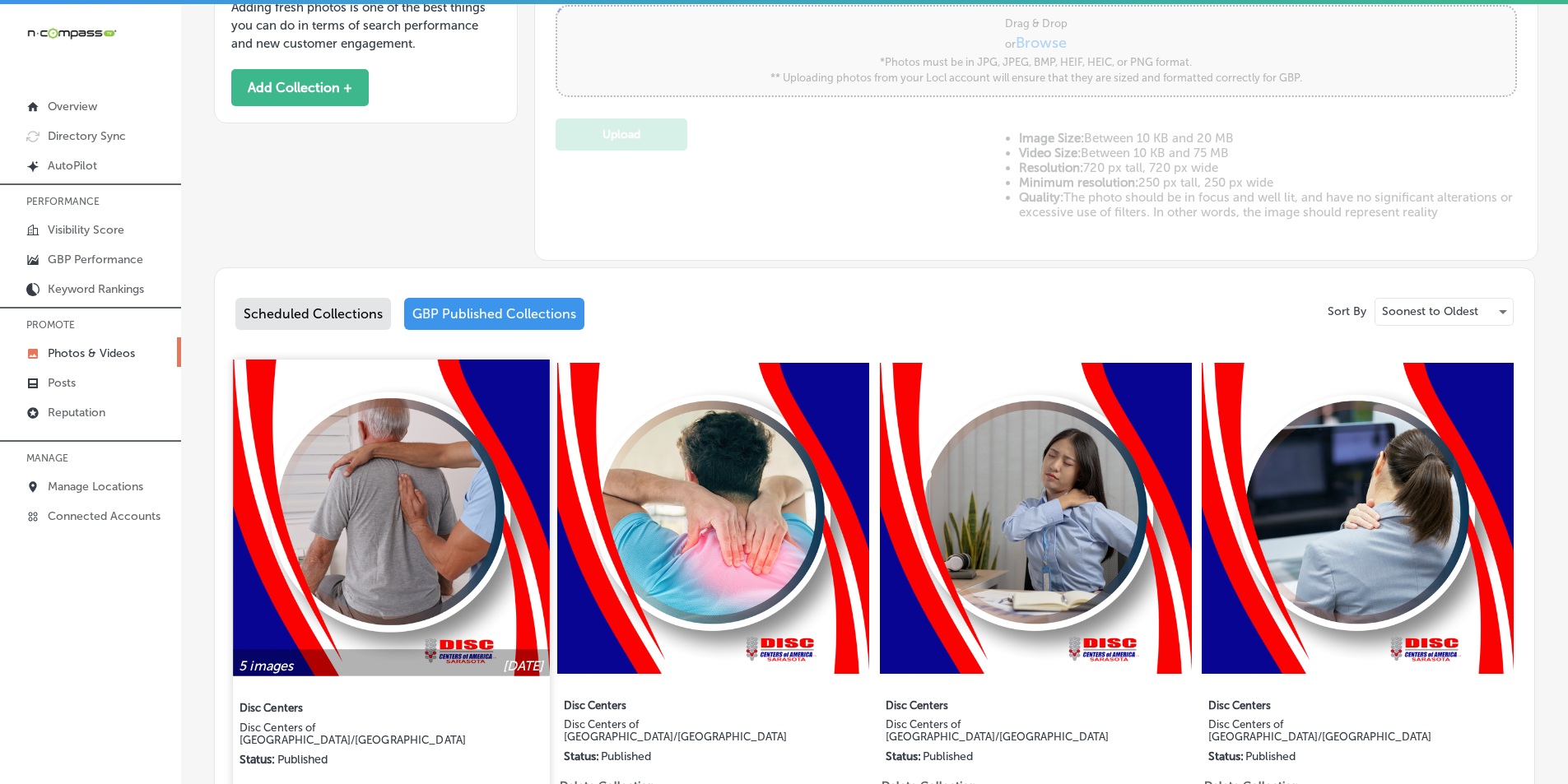
scroll to position [576, 0]
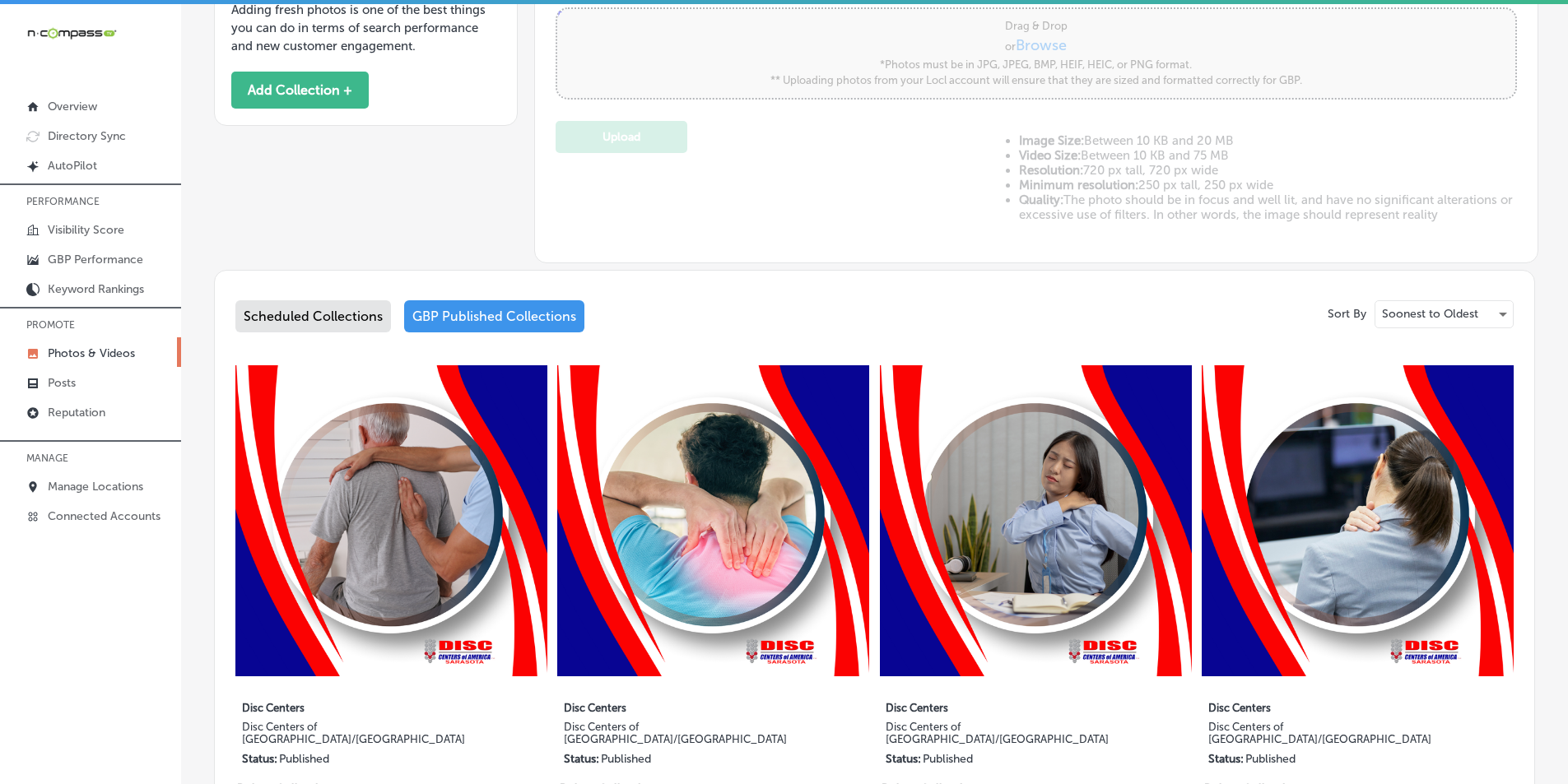
click at [291, 308] on div "Scheduled Collections" at bounding box center [313, 317] width 155 height 33
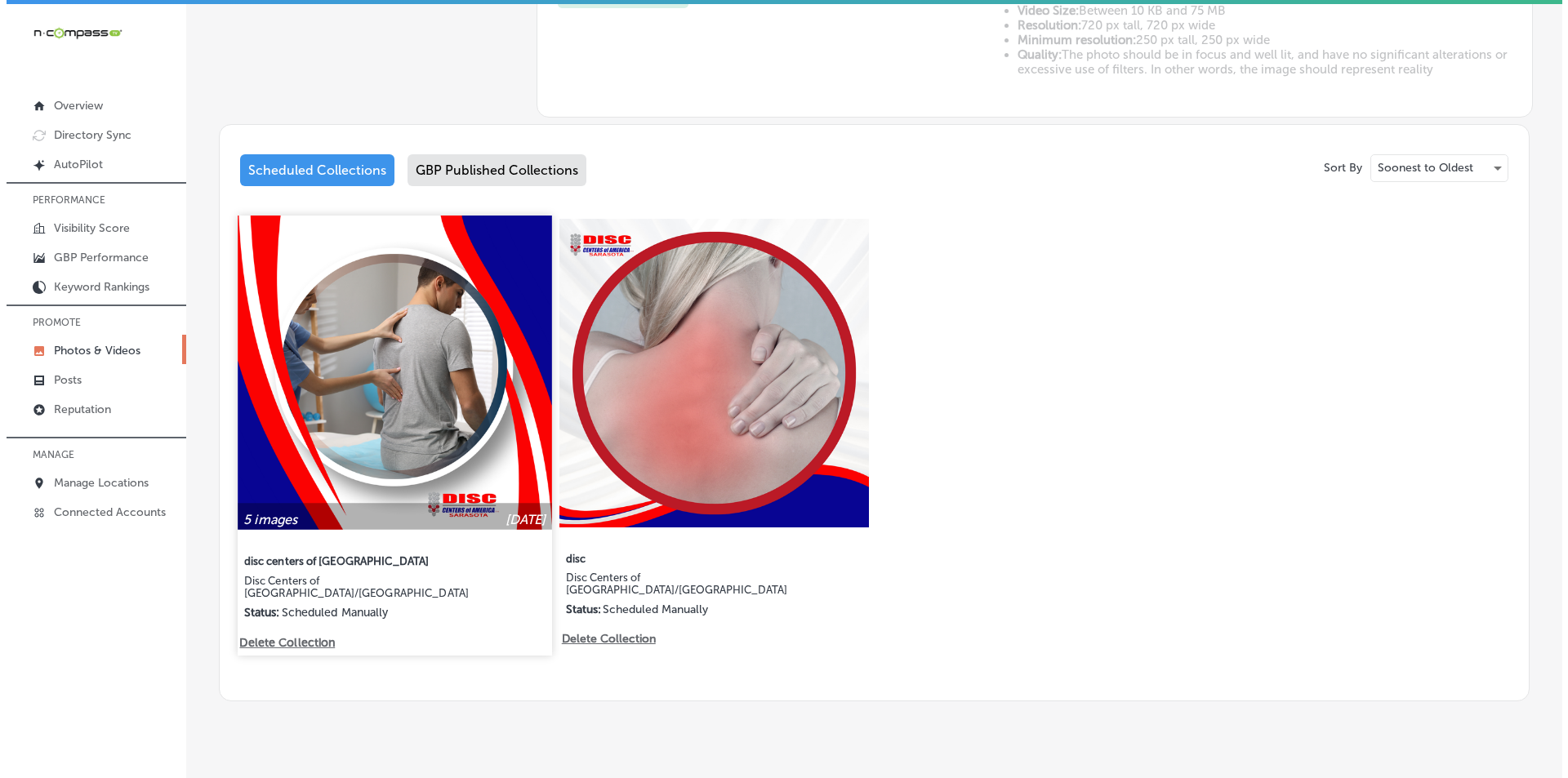
scroll to position [730, 0]
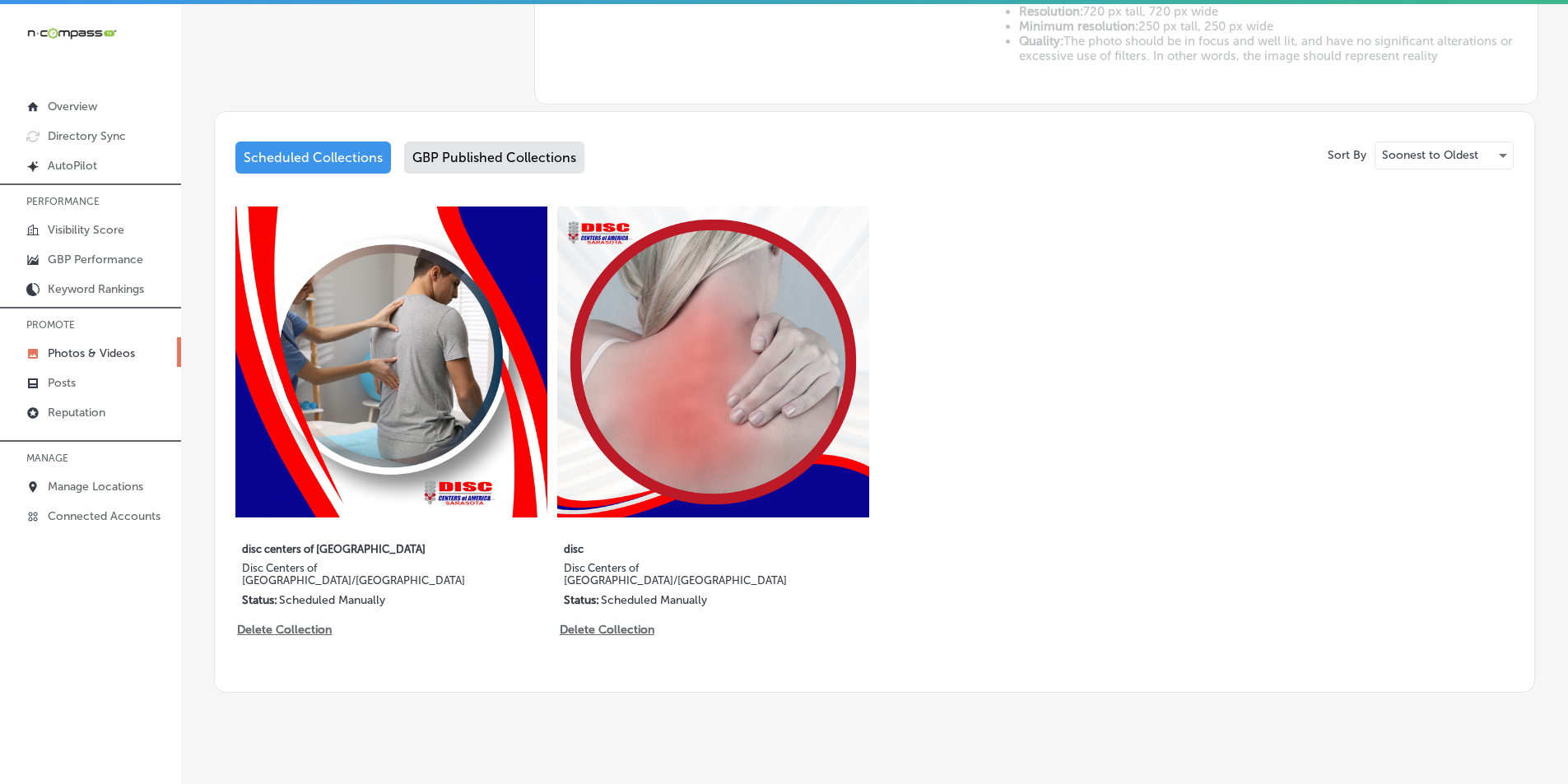
drag, startPoint x: 699, startPoint y: 402, endPoint x: 967, endPoint y: 599, distance: 332.6
click at [969, 595] on div "5 images Sep 16, 2025 disc centers of america Disc Centers of America/Sarasota …" at bounding box center [874, 425] width 1278 height 437
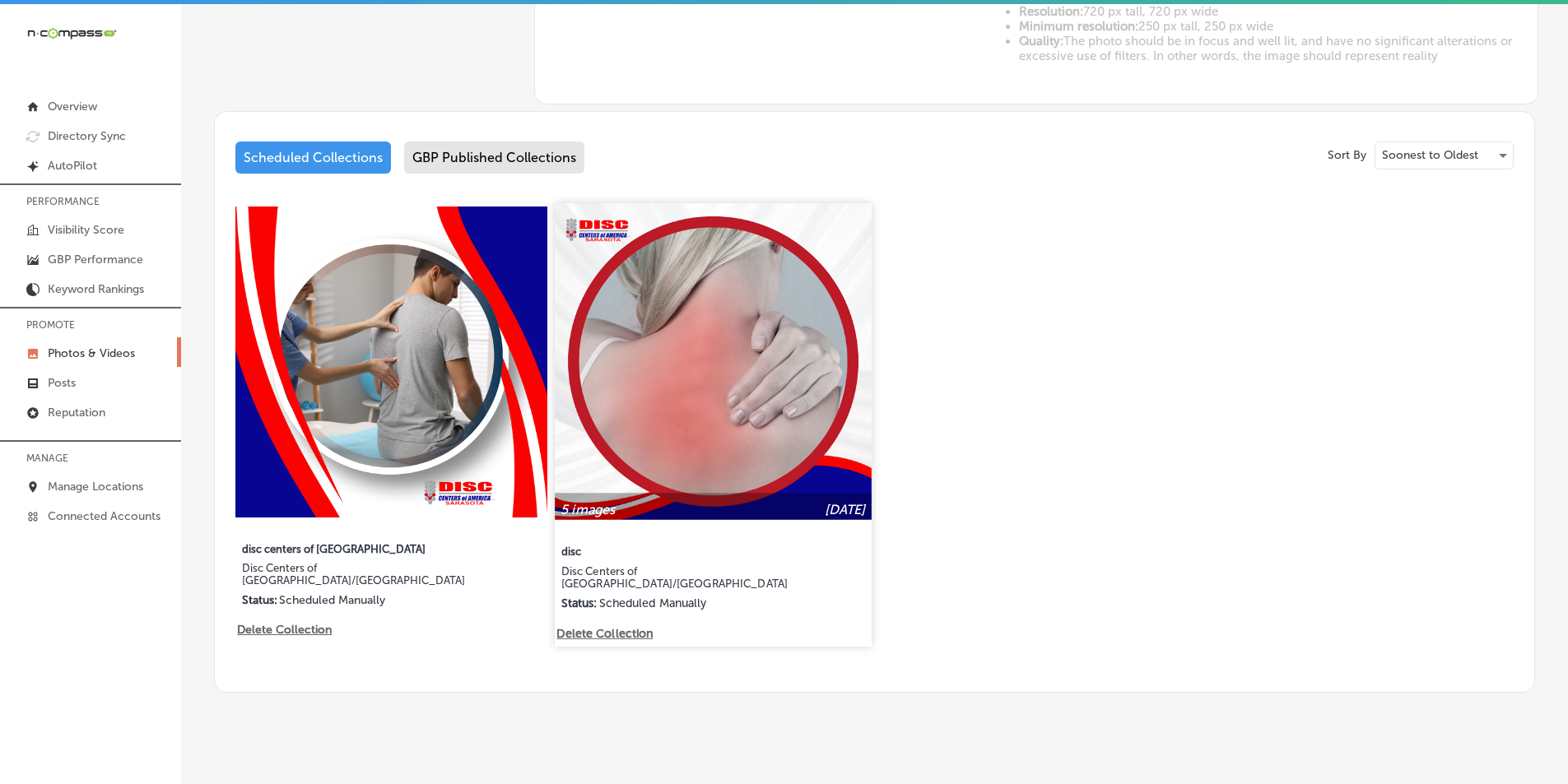
click at [605, 626] on p "Delete Collection" at bounding box center [604, 633] width 94 height 14
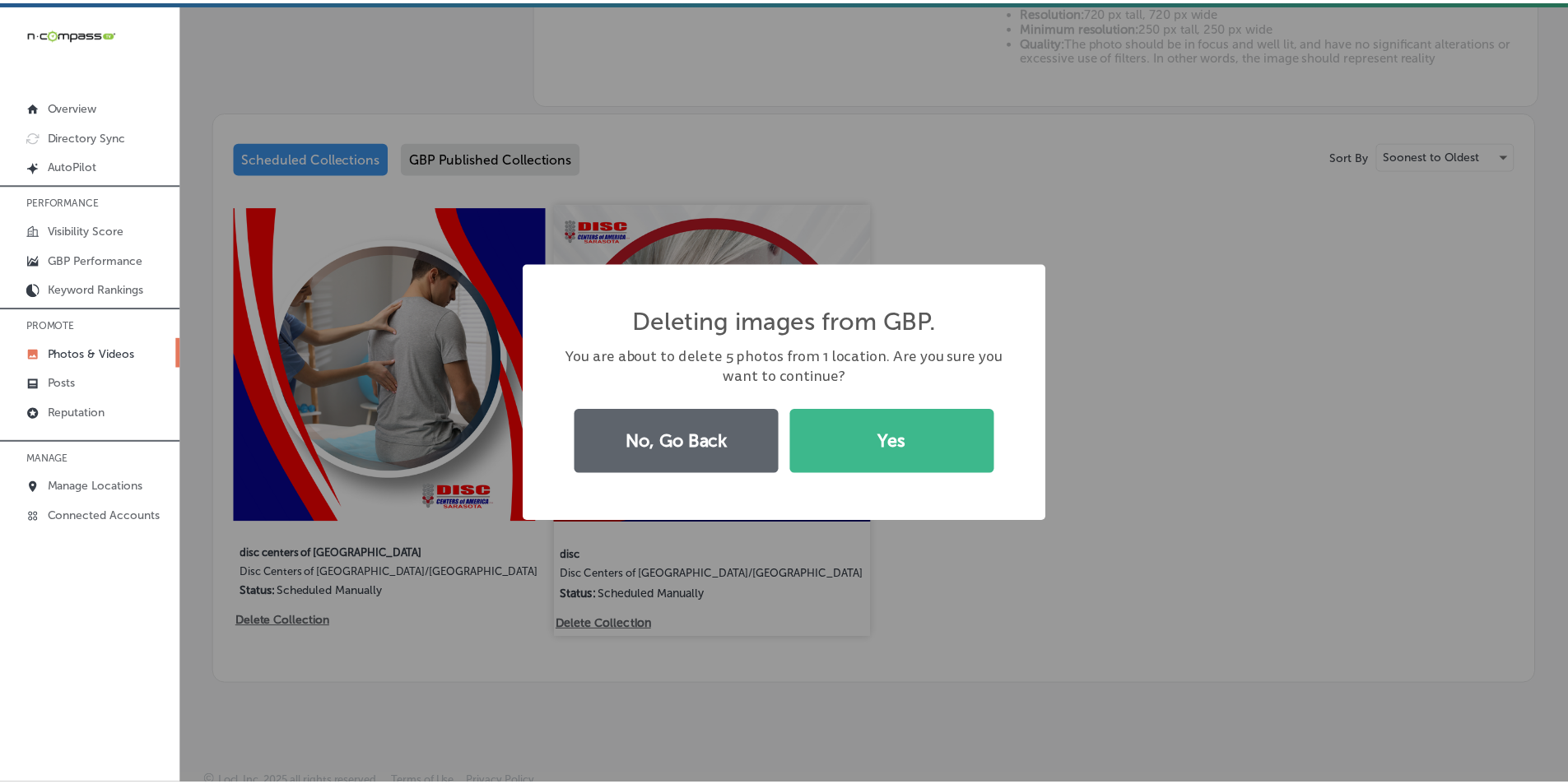
scroll to position [736, 0]
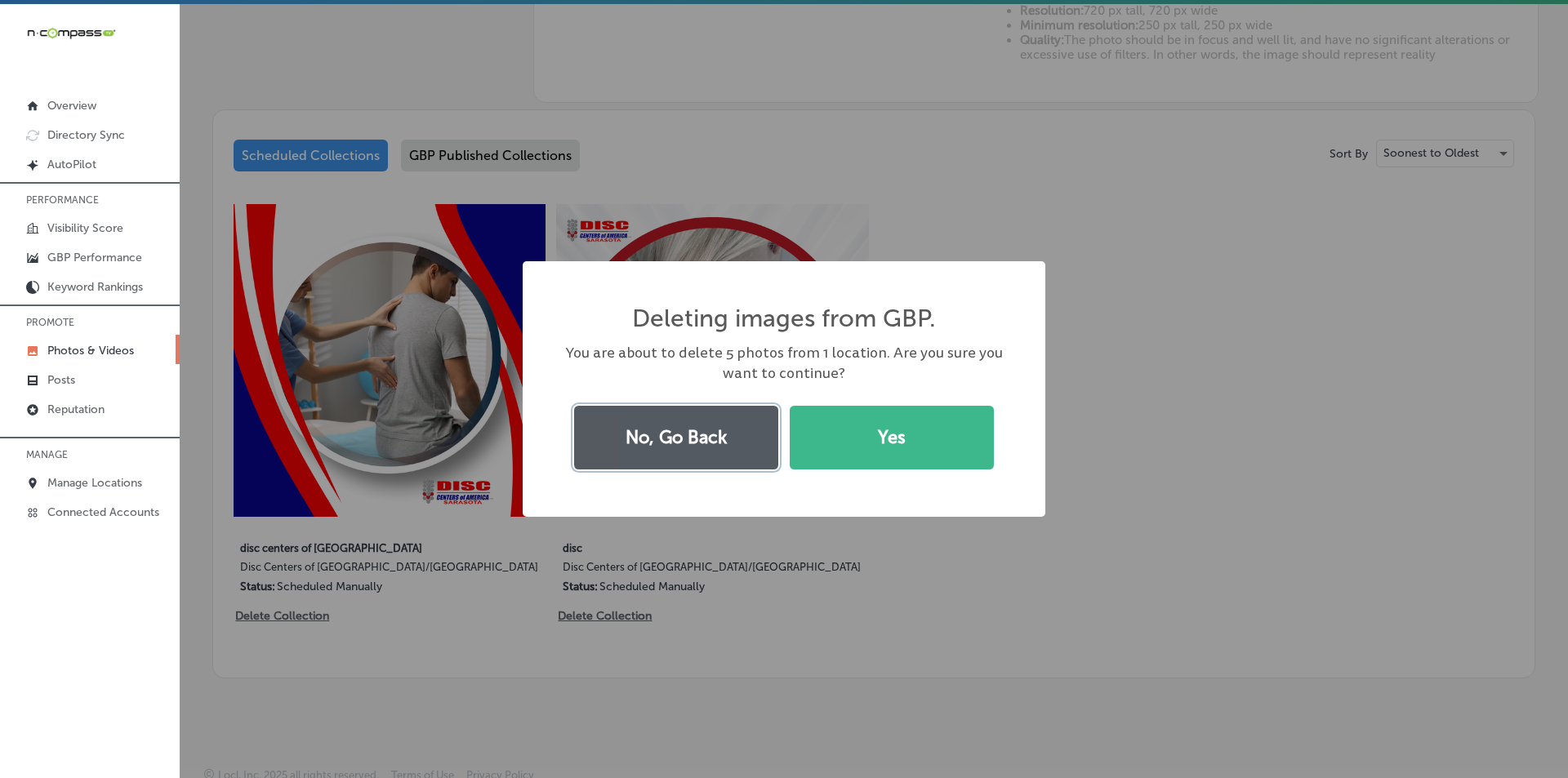
click at [708, 434] on button "No, Go Back" at bounding box center [675, 437] width 204 height 64
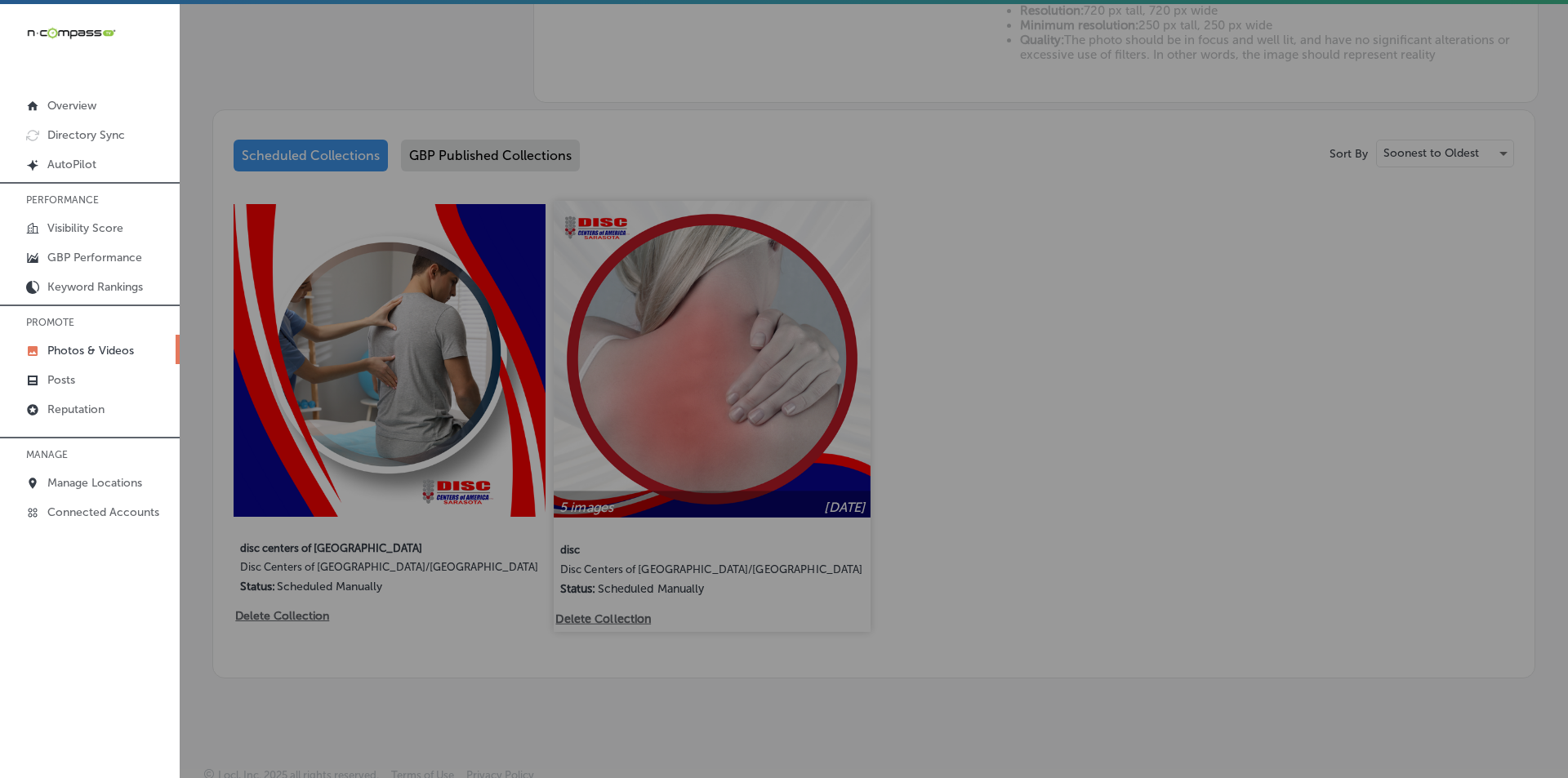
scroll to position [730, 0]
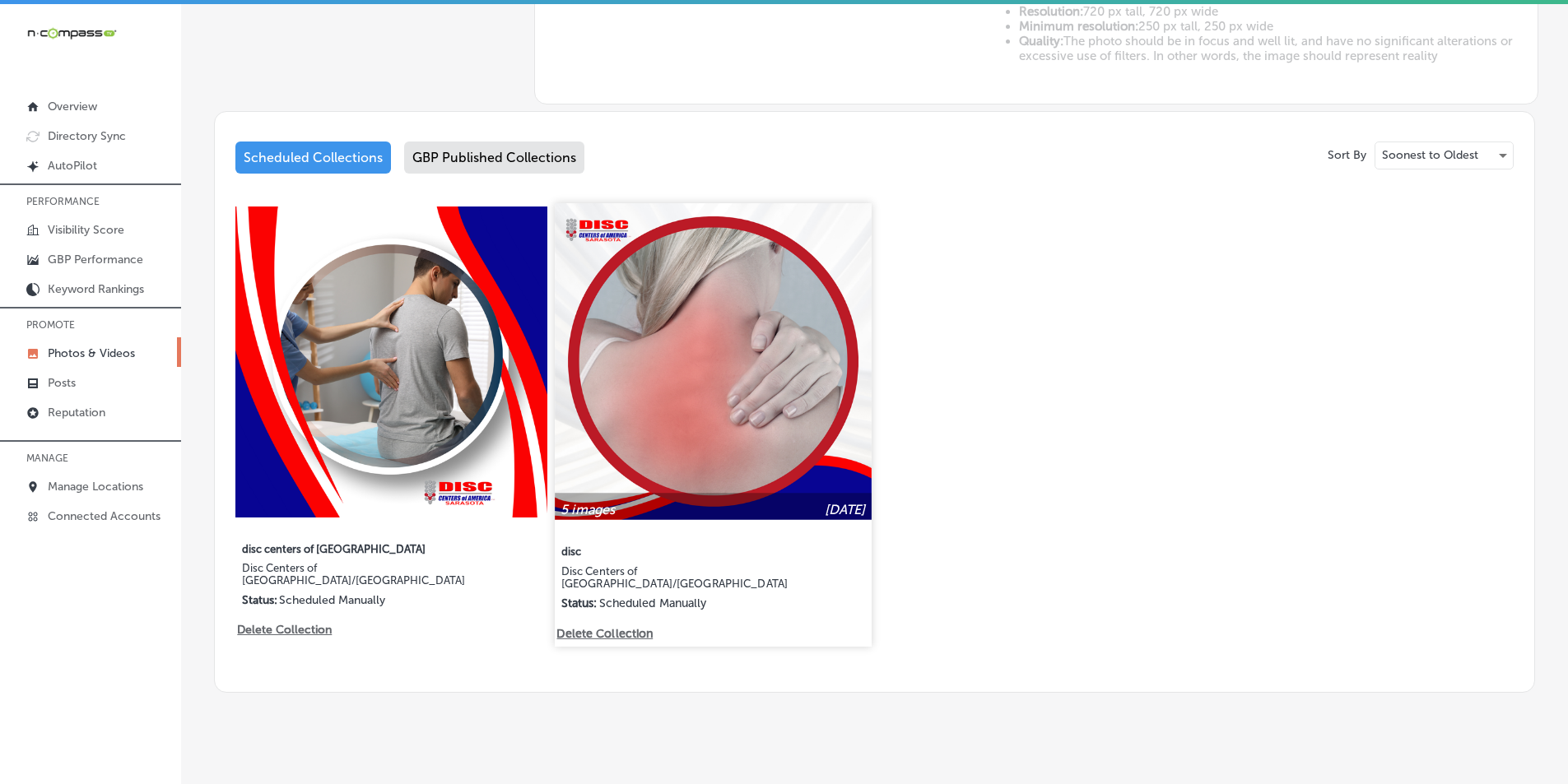
click at [613, 626] on p "Delete Collection" at bounding box center [604, 633] width 94 height 14
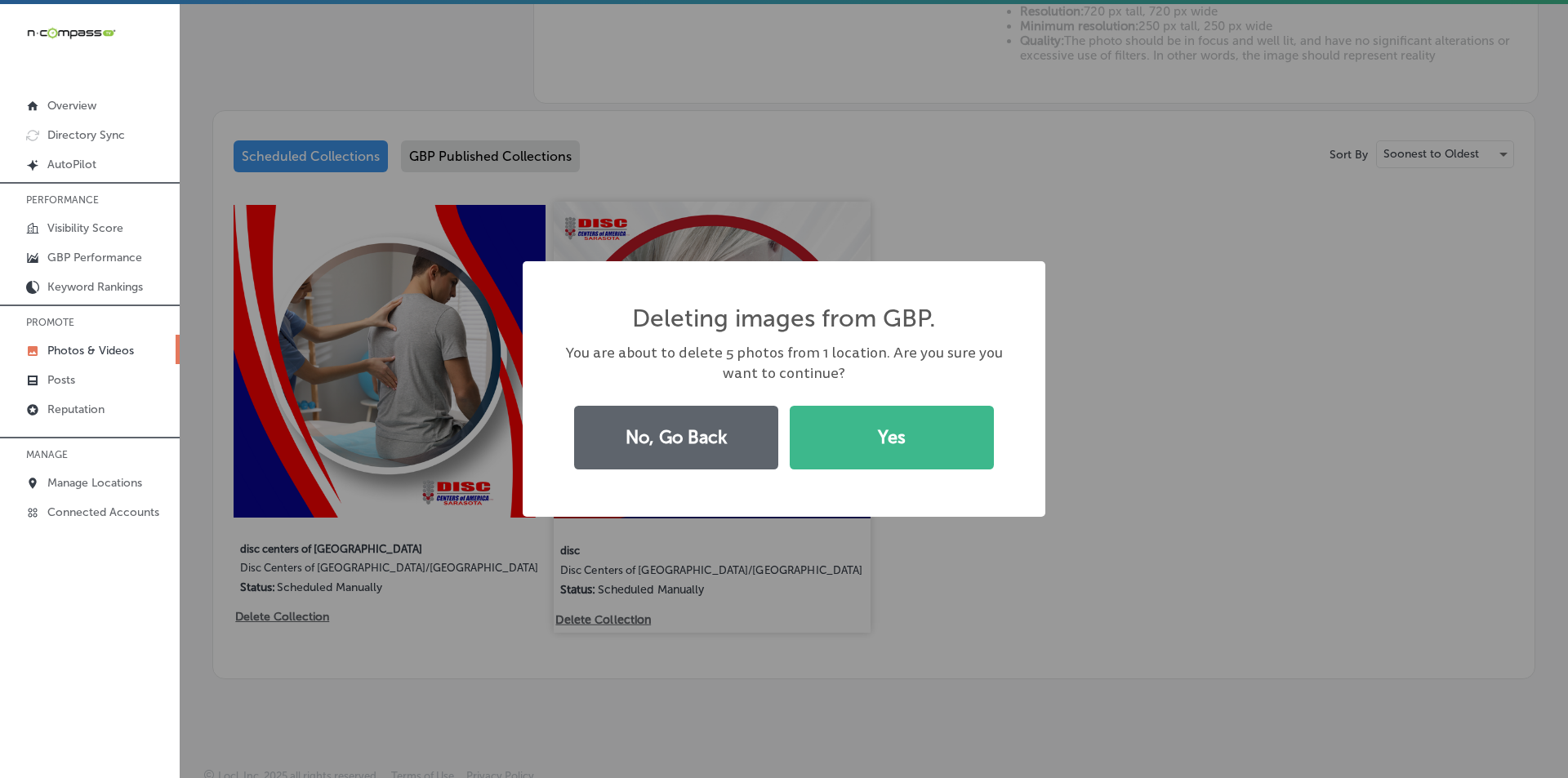
scroll to position [731, 0]
click at [834, 438] on button "Yes" at bounding box center [891, 437] width 204 height 64
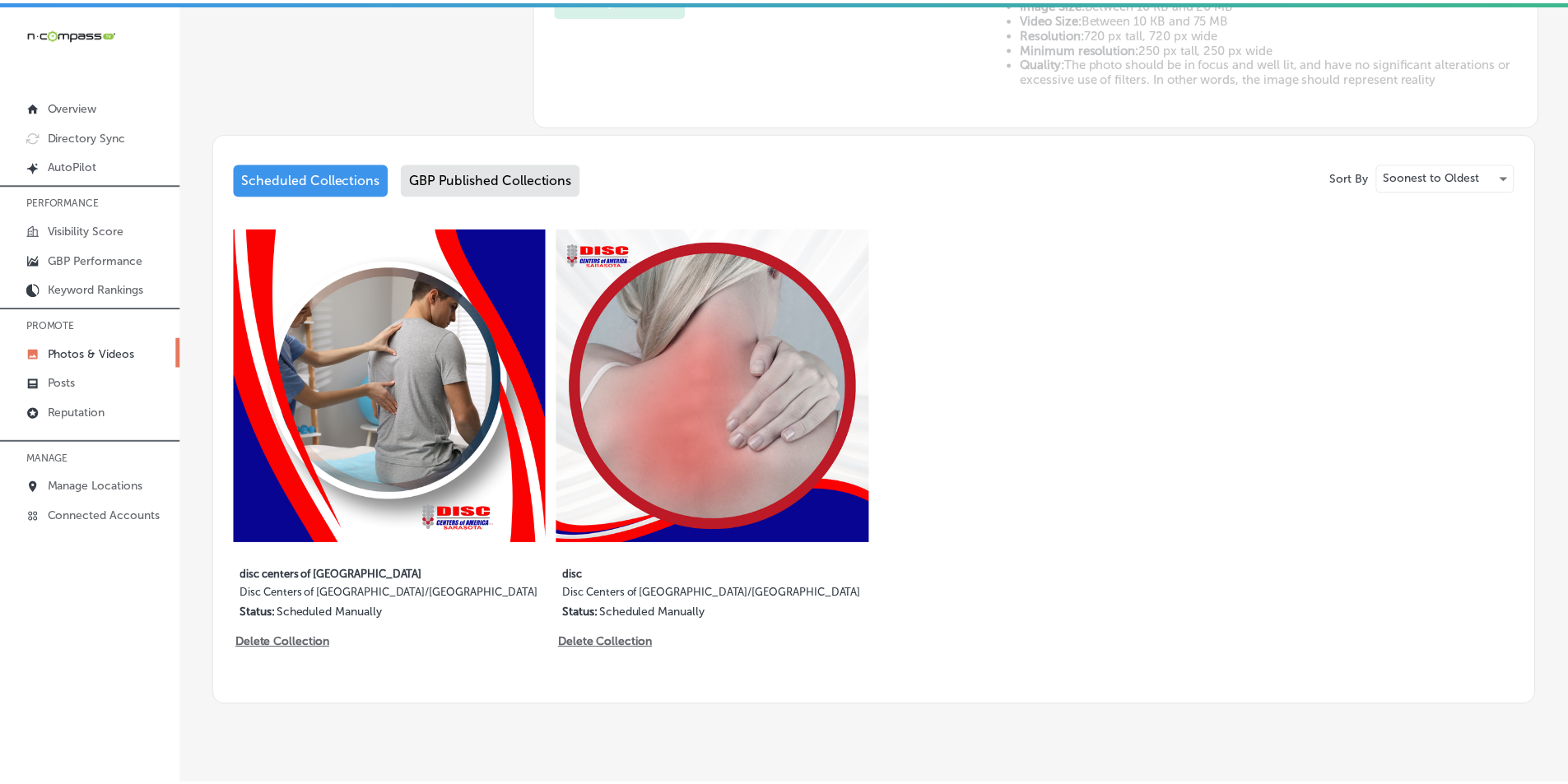
scroll to position [757, 0]
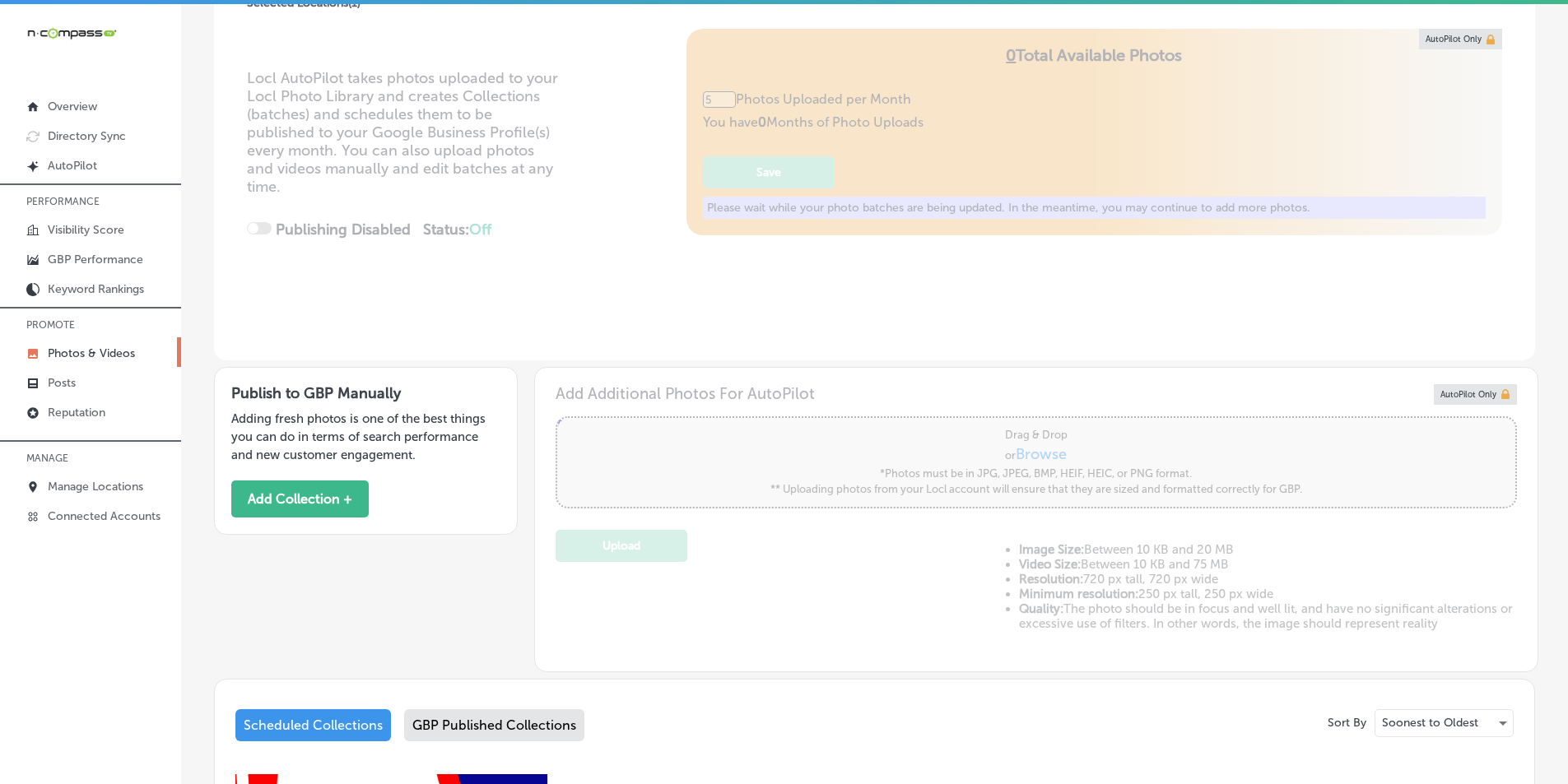
scroll to position [181, 0]
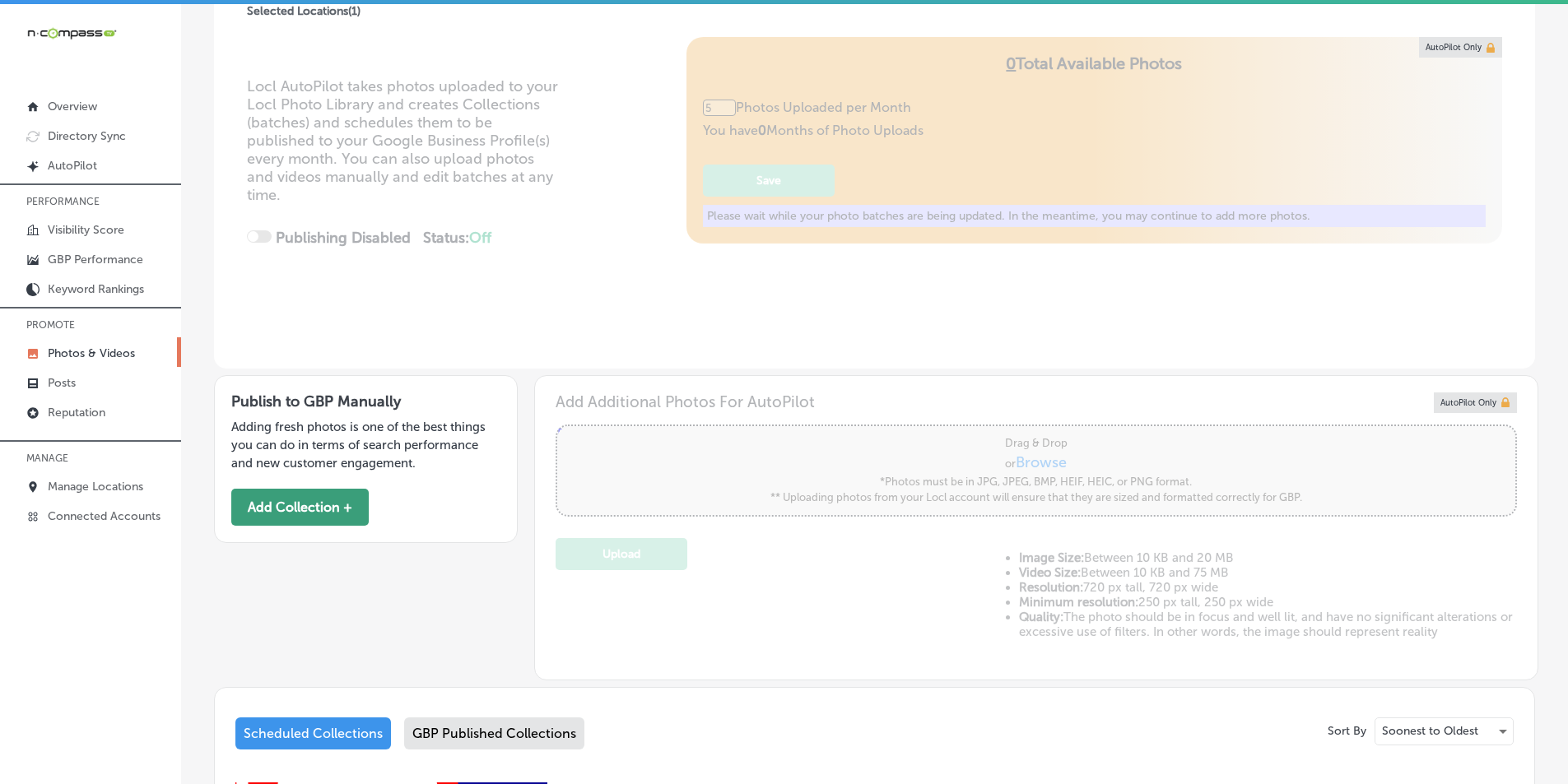
click at [291, 506] on button "Add Collection +" at bounding box center [301, 507] width 138 height 37
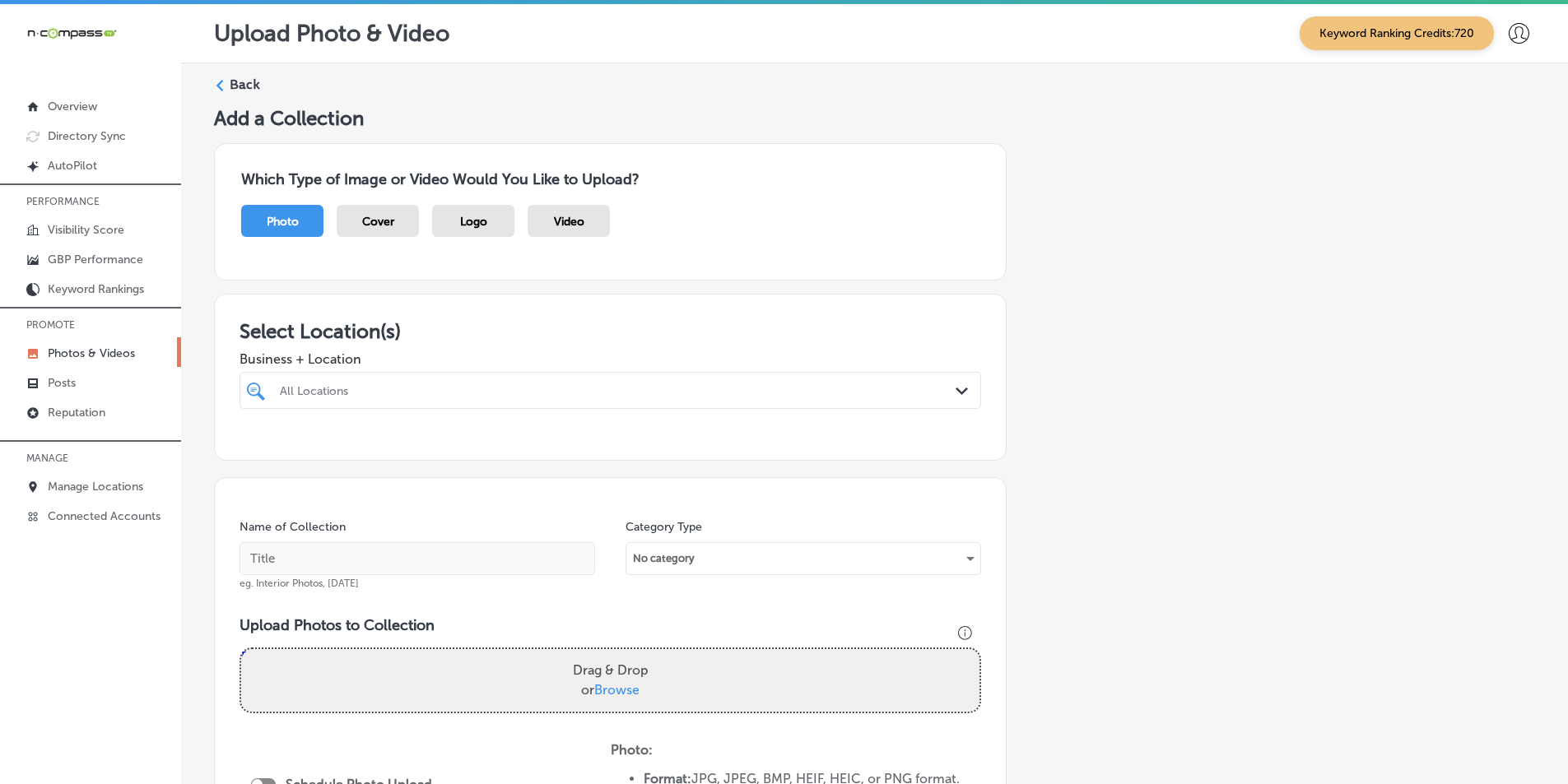
click at [349, 389] on div "All Locations" at bounding box center [618, 391] width 678 height 14
click at [262, 450] on input "checkbox" at bounding box center [258, 453] width 20 height 20
type input "disc"
click at [682, 379] on div "disc disc" at bounding box center [577, 390] width 597 height 22
click at [472, 555] on input "text" at bounding box center [416, 559] width 355 height 33
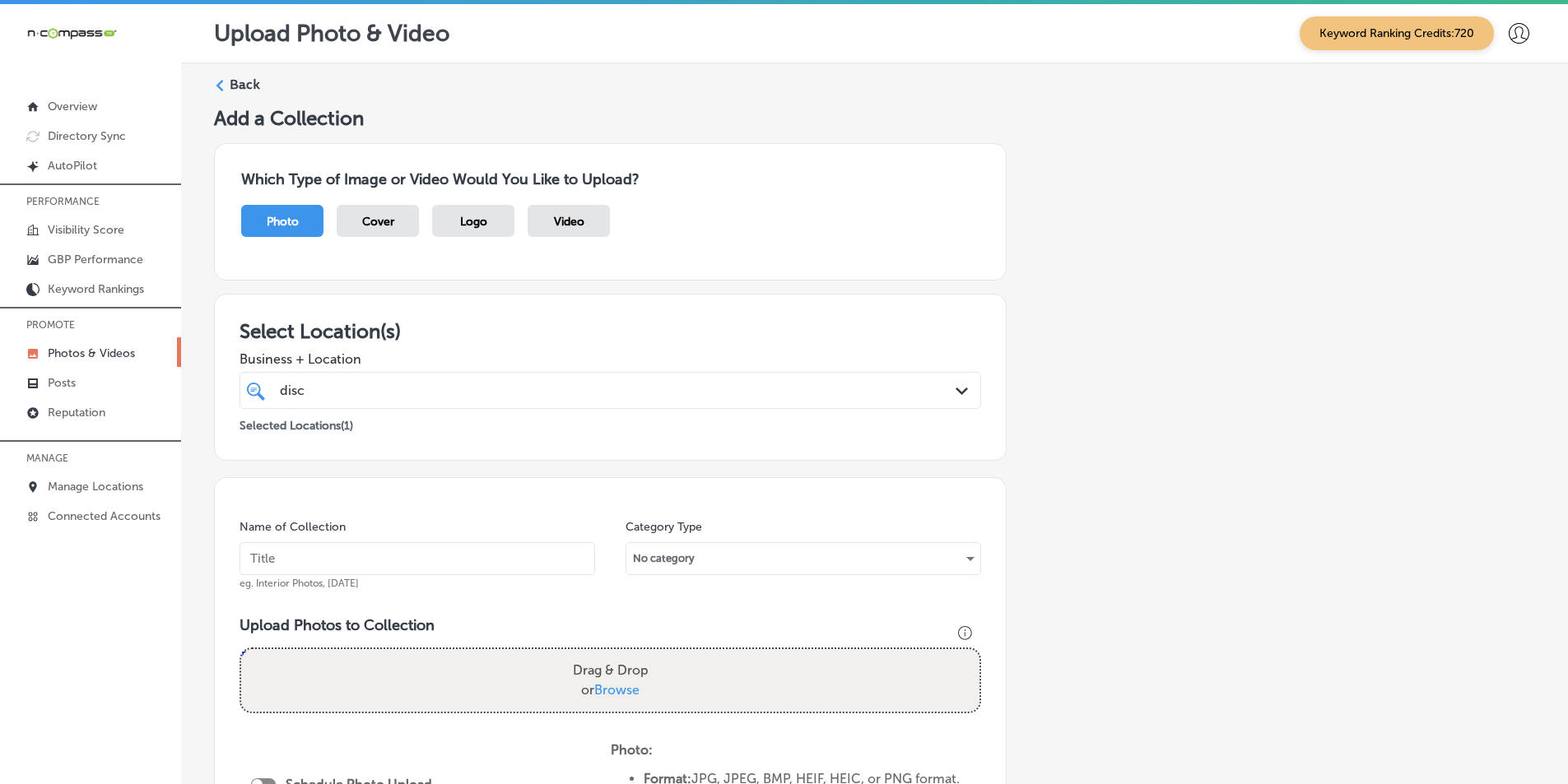
click at [329, 562] on input "text" at bounding box center [416, 559] width 355 height 33
type input "disc"
click at [590, 603] on div "Name of Collection disc eg. Interior Photos, March 2020 Category Type No catego…" at bounding box center [611, 729] width 793 height 504
click at [484, 666] on div "Drag & Drop or Browse" at bounding box center [610, 680] width 738 height 62
click at [241, 649] on input "Drag & Drop or Browse" at bounding box center [610, 651] width 738 height 5
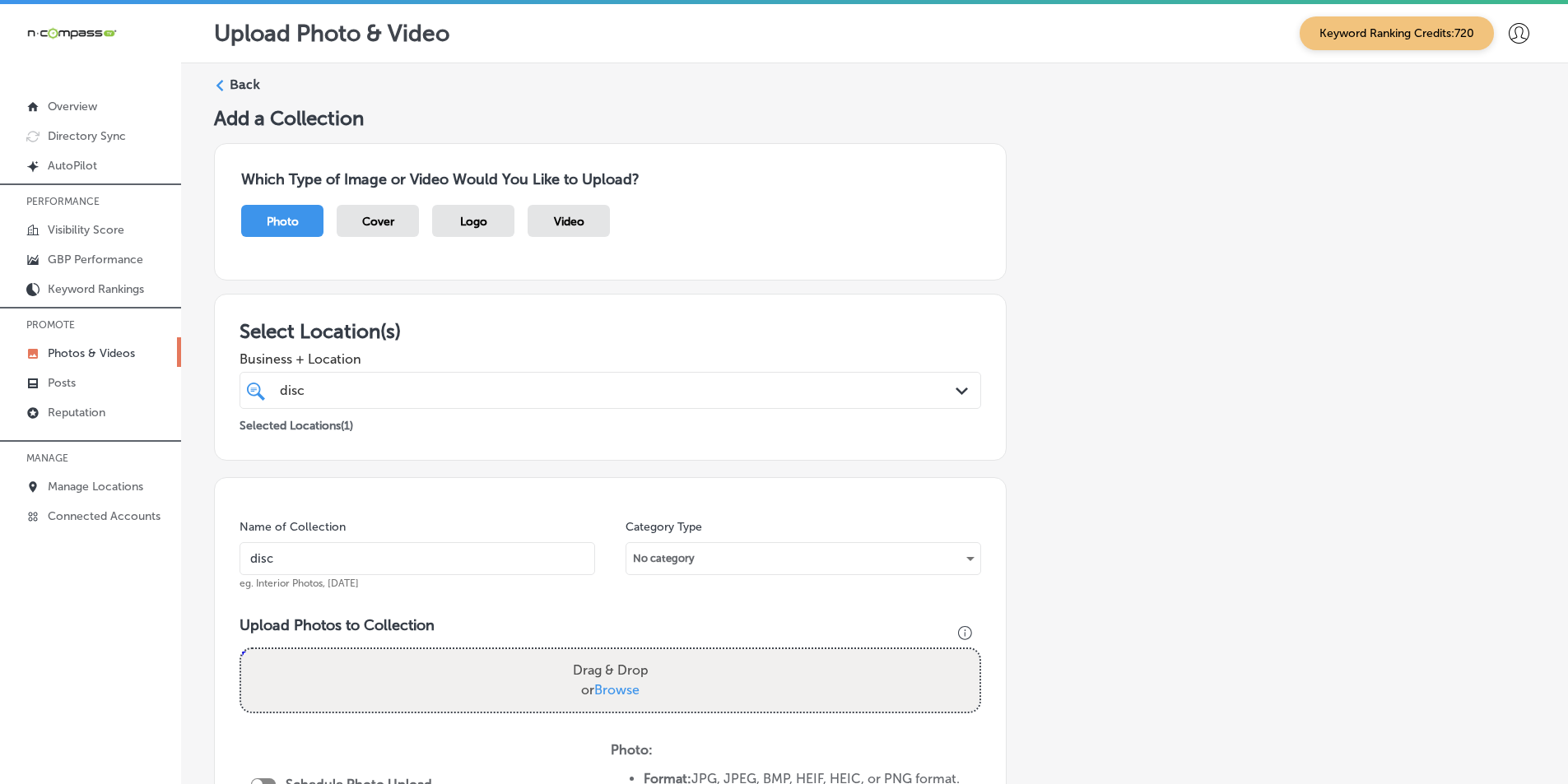
type input "C:\fakepath\10.png"
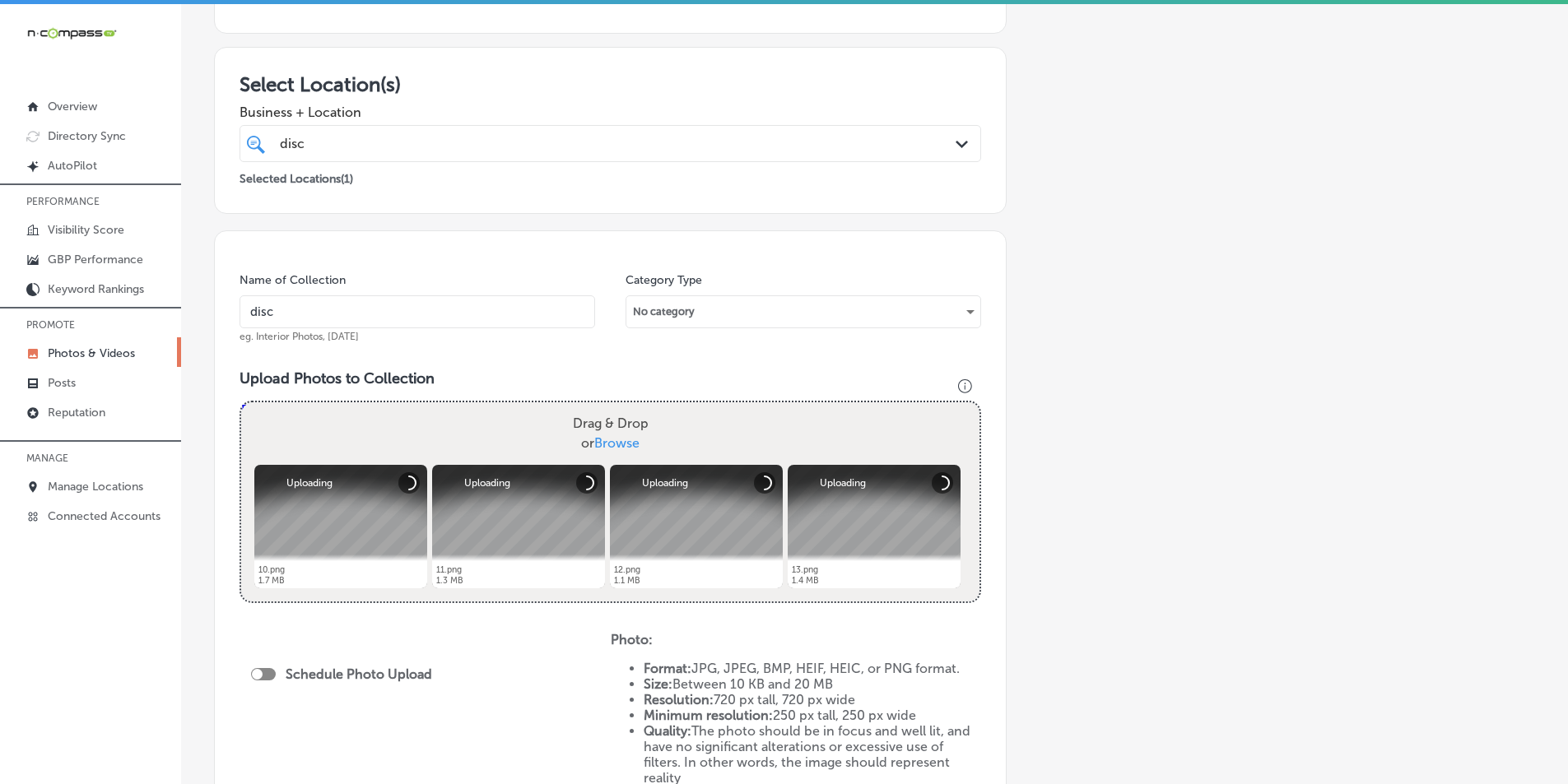
scroll to position [165, 0]
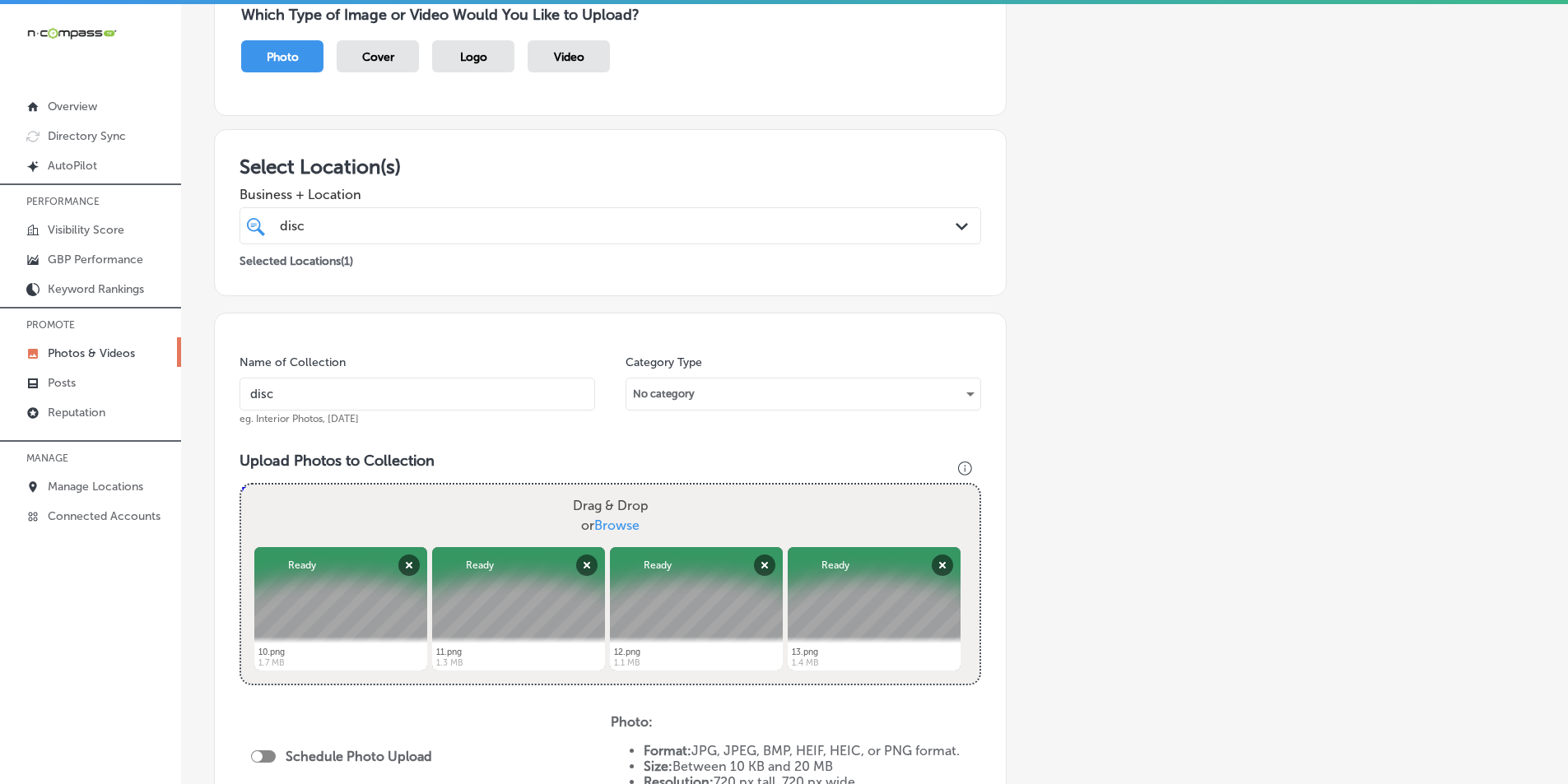
click at [325, 504] on div "Drag & Drop or Browse" at bounding box center [610, 515] width 738 height 62
click at [241, 484] on input "Drag & Drop or Browse" at bounding box center [610, 486] width 738 height 5
type input "C:\fakepath\14.png"
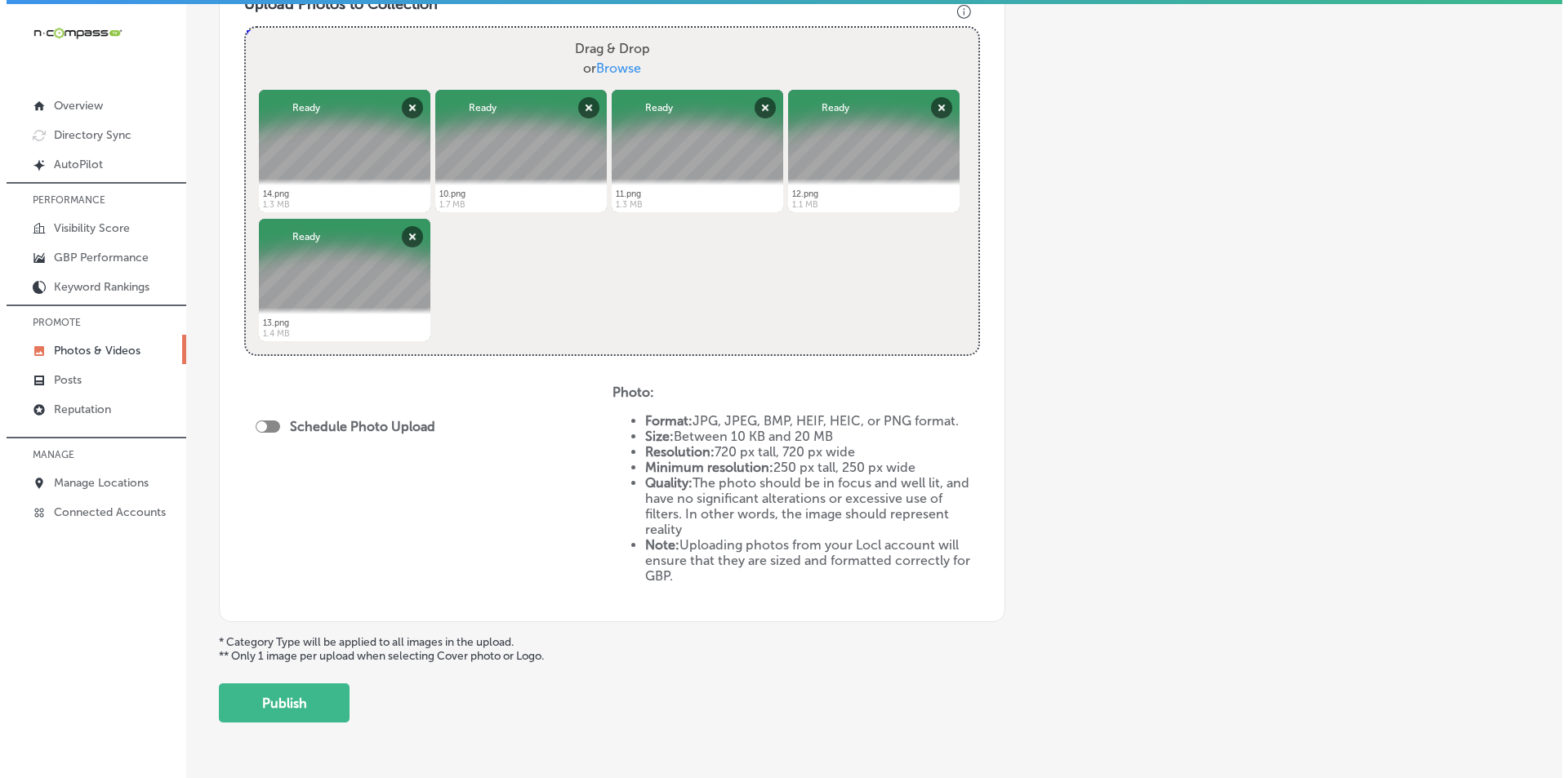
scroll to position [654, 0]
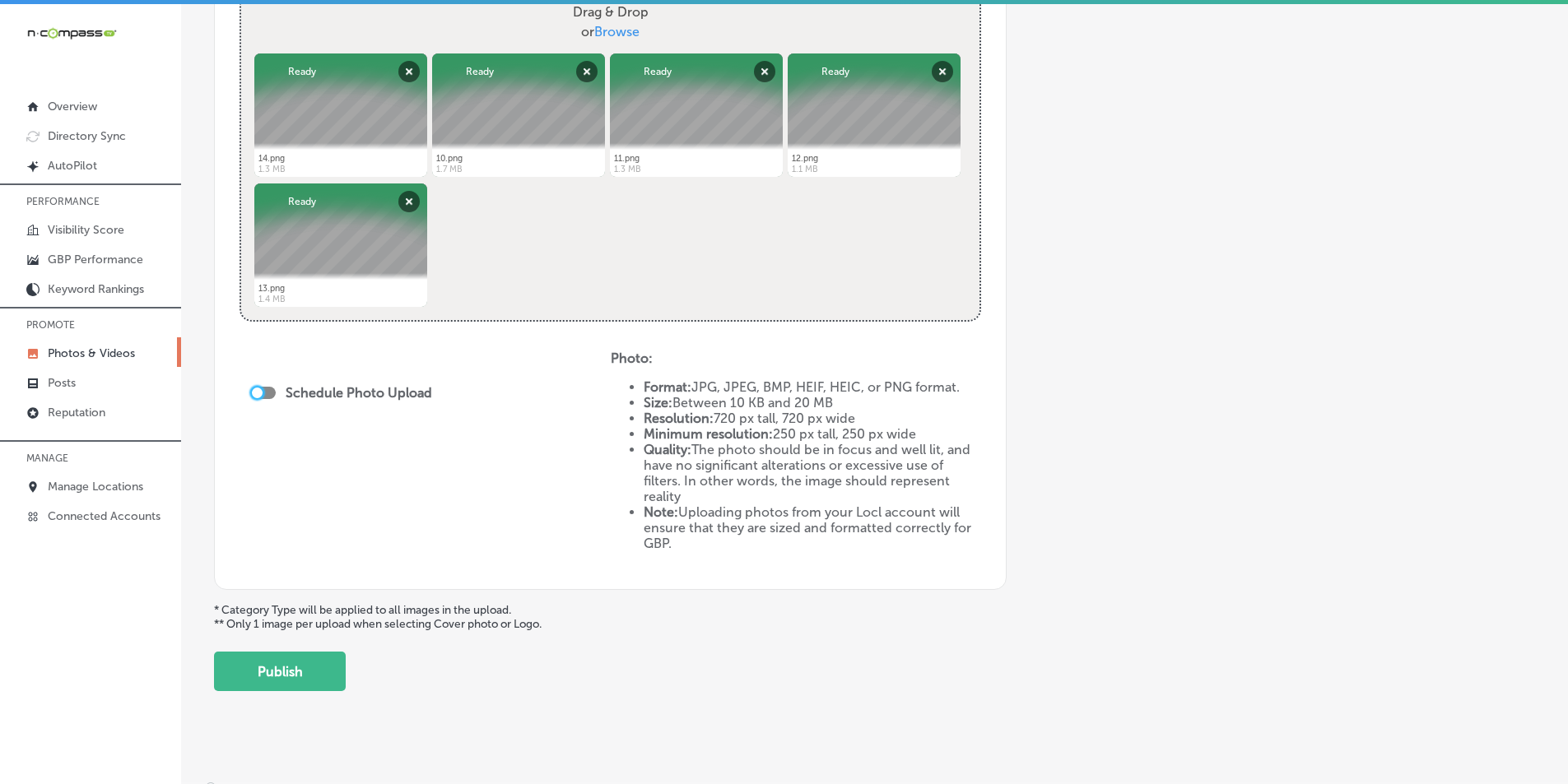
click at [261, 392] on div at bounding box center [257, 392] width 11 height 11
checkbox input "true"
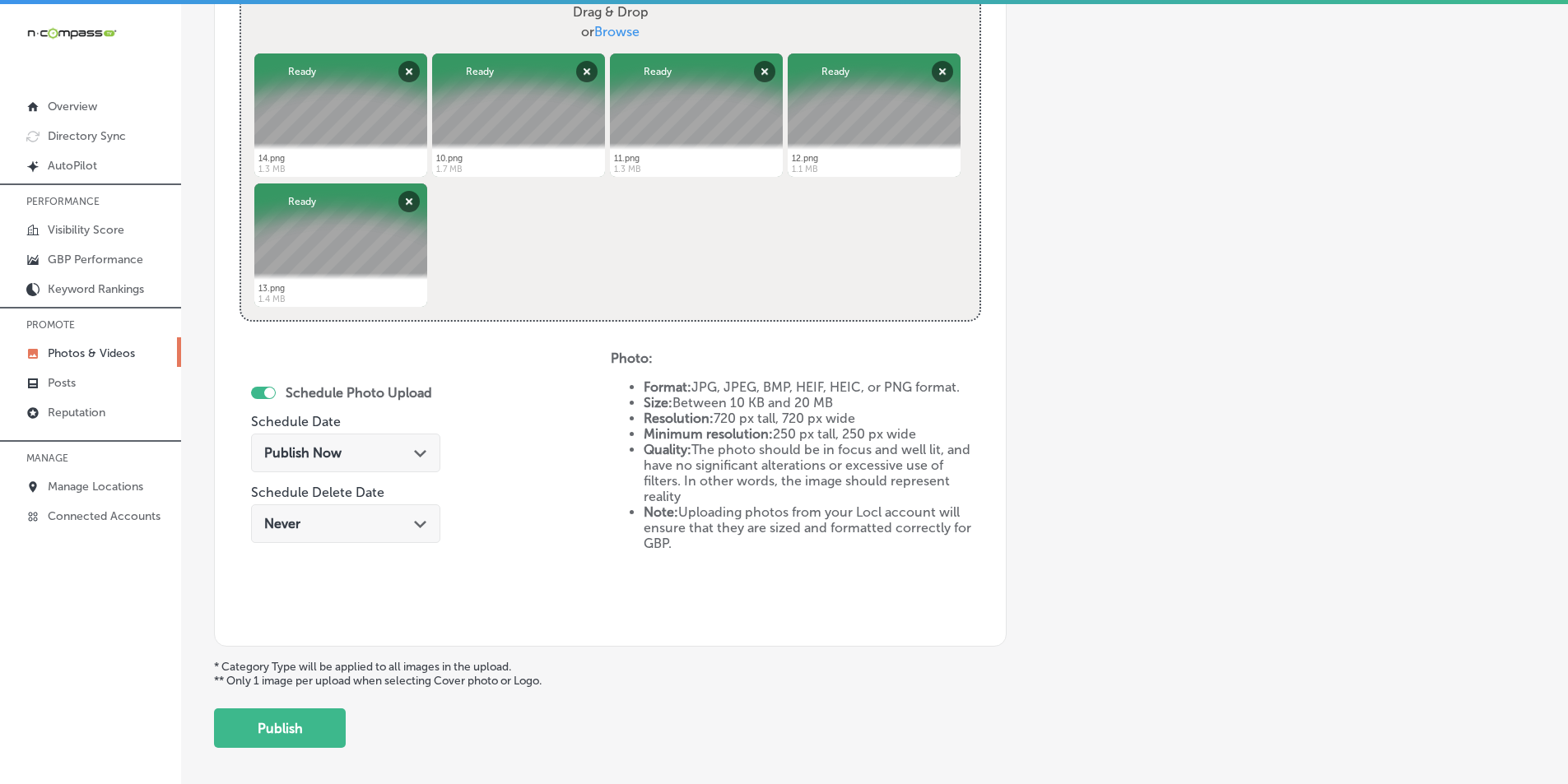
click at [410, 450] on div "Publish Now Path Created with Sketch." at bounding box center [346, 453] width 163 height 15
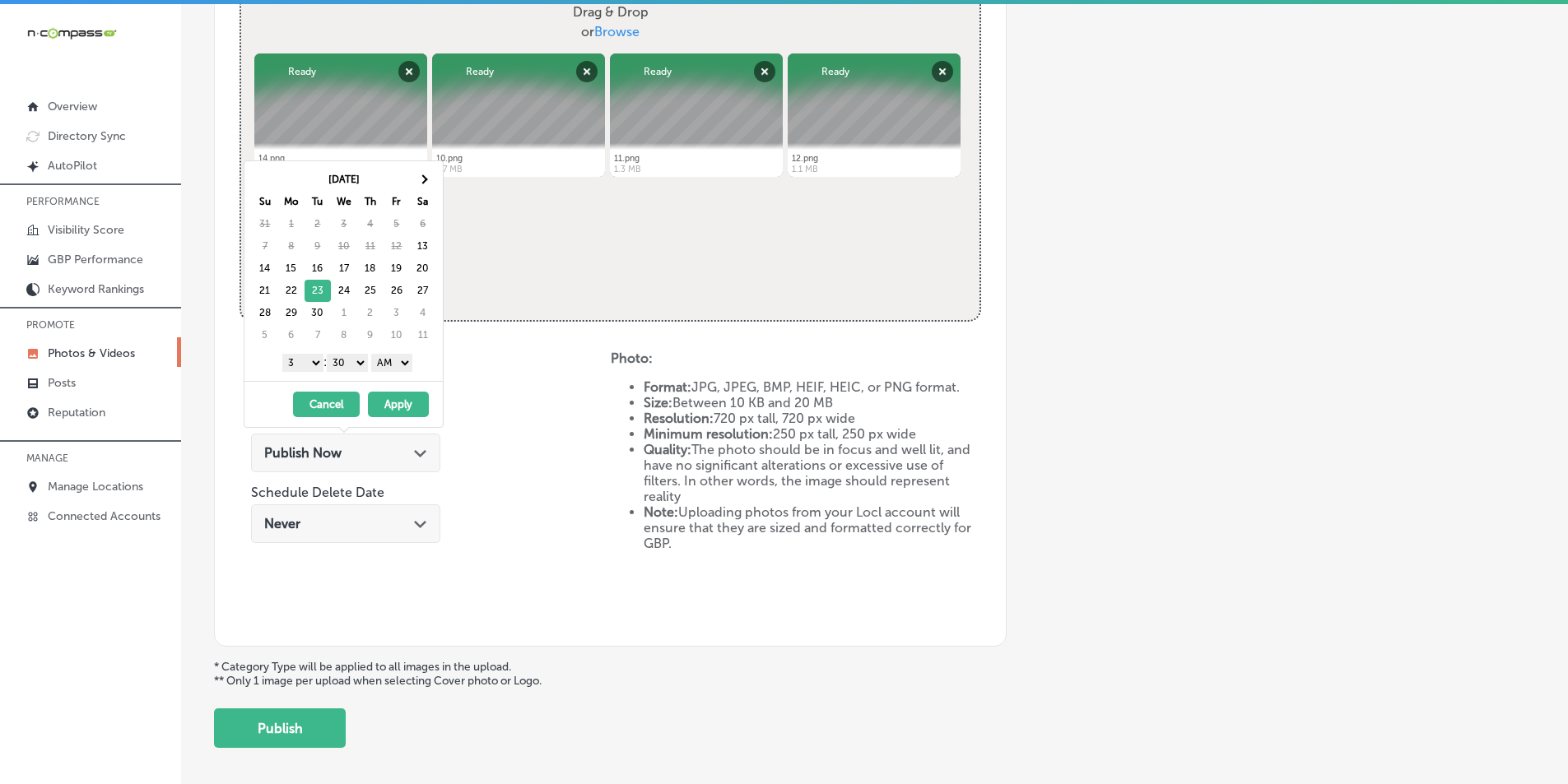
click at [313, 363] on select "1 2 3 4 5 6 7 8 9 10 11 12" at bounding box center [302, 363] width 41 height 18
click at [367, 362] on select "00 10 20 30 40 50" at bounding box center [347, 363] width 41 height 18
click at [410, 358] on select "AM PM" at bounding box center [392, 363] width 41 height 18
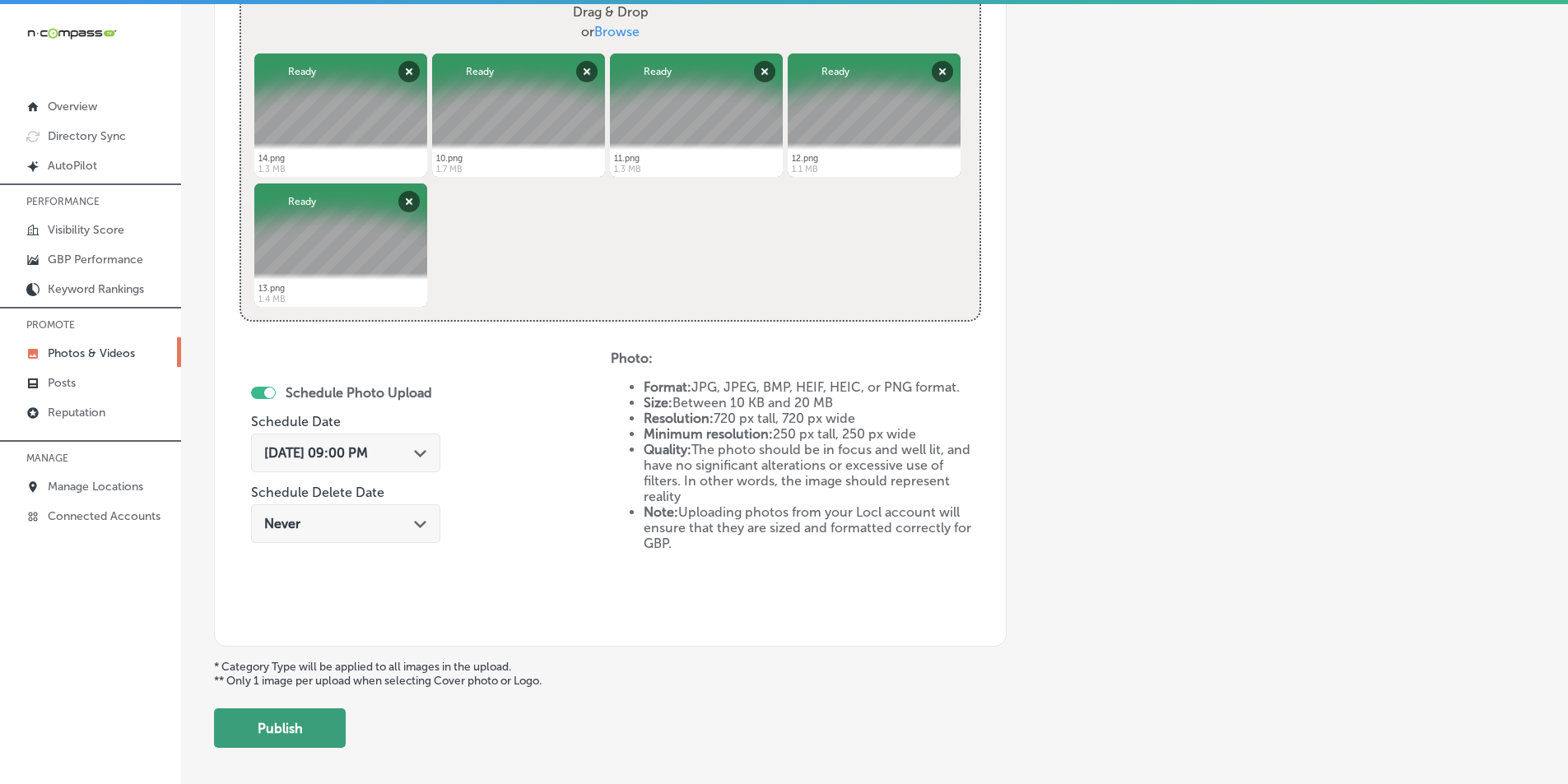
click at [285, 723] on button "Publish" at bounding box center [280, 728] width 132 height 39
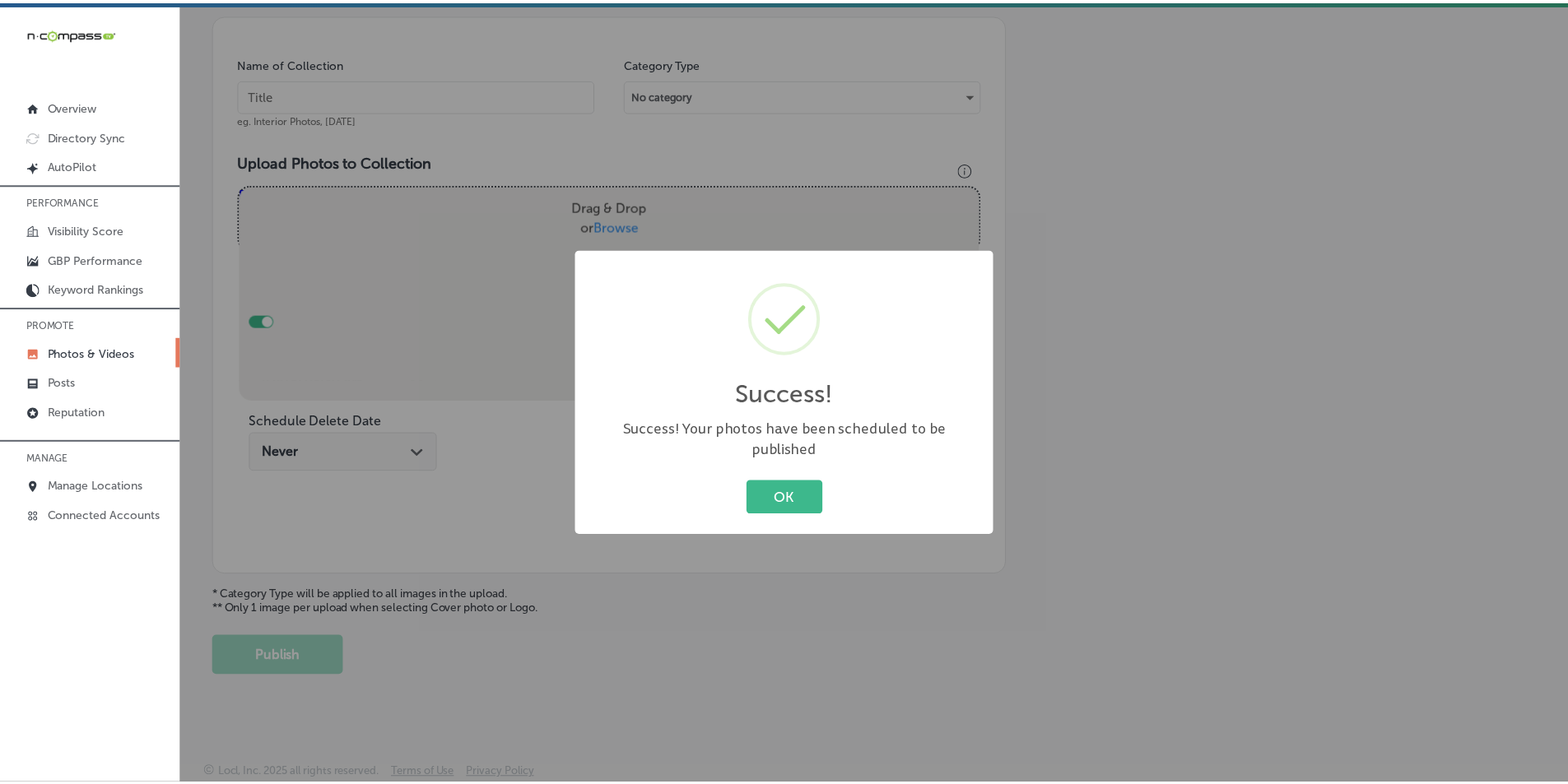
scroll to position [463, 0]
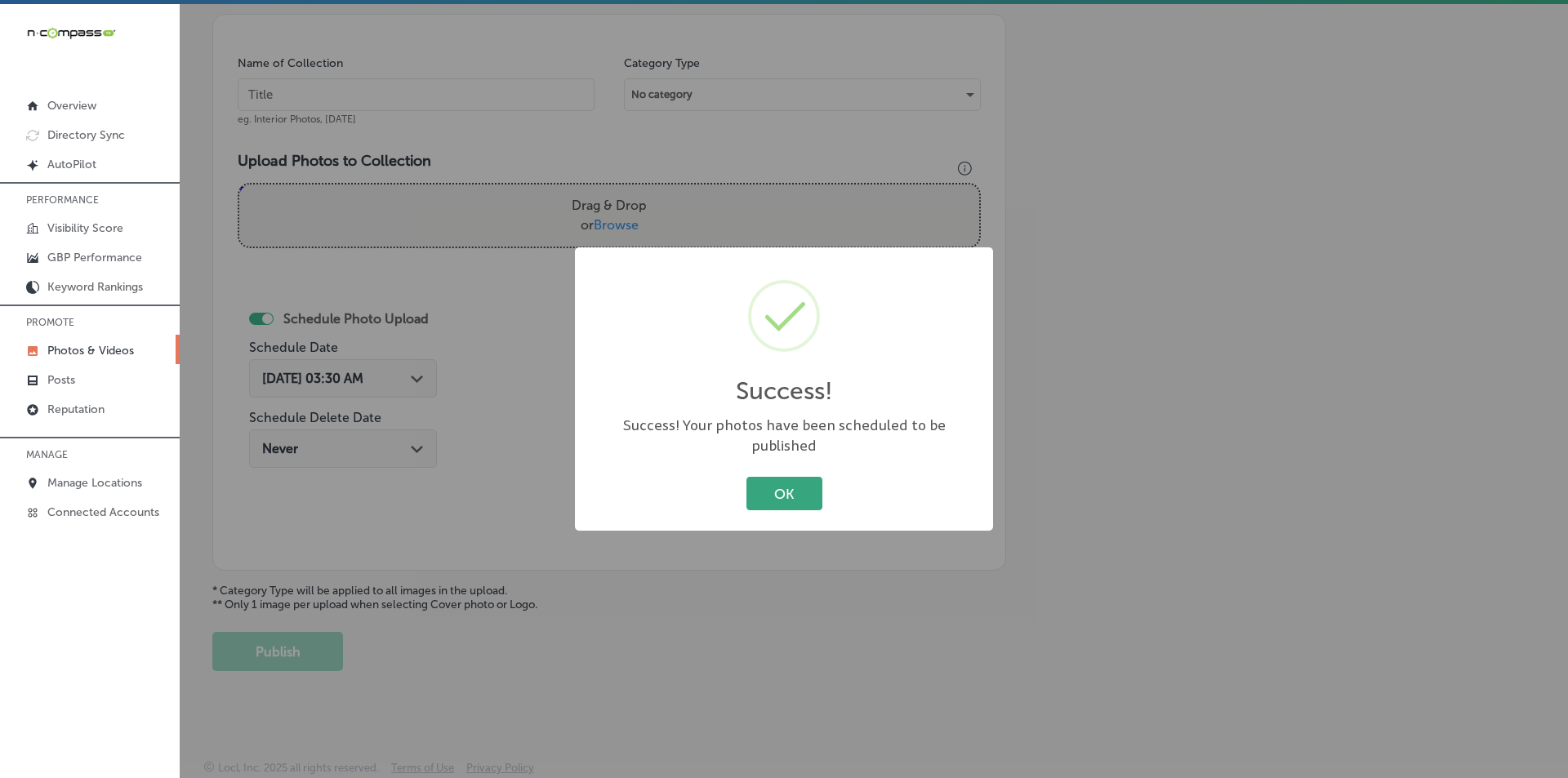
click at [774, 477] on button "OK" at bounding box center [784, 493] width 76 height 33
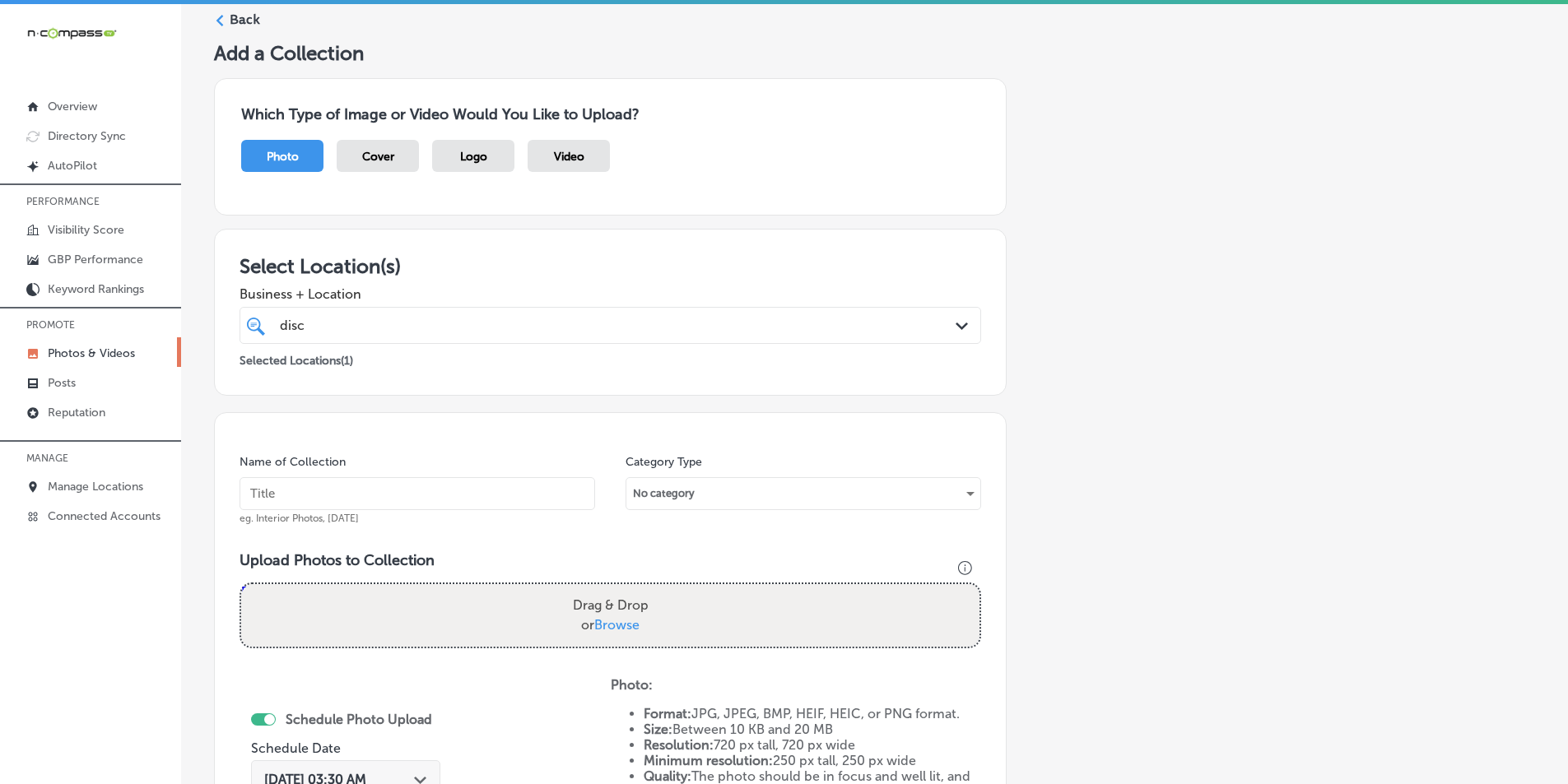
scroll to position [52, 0]
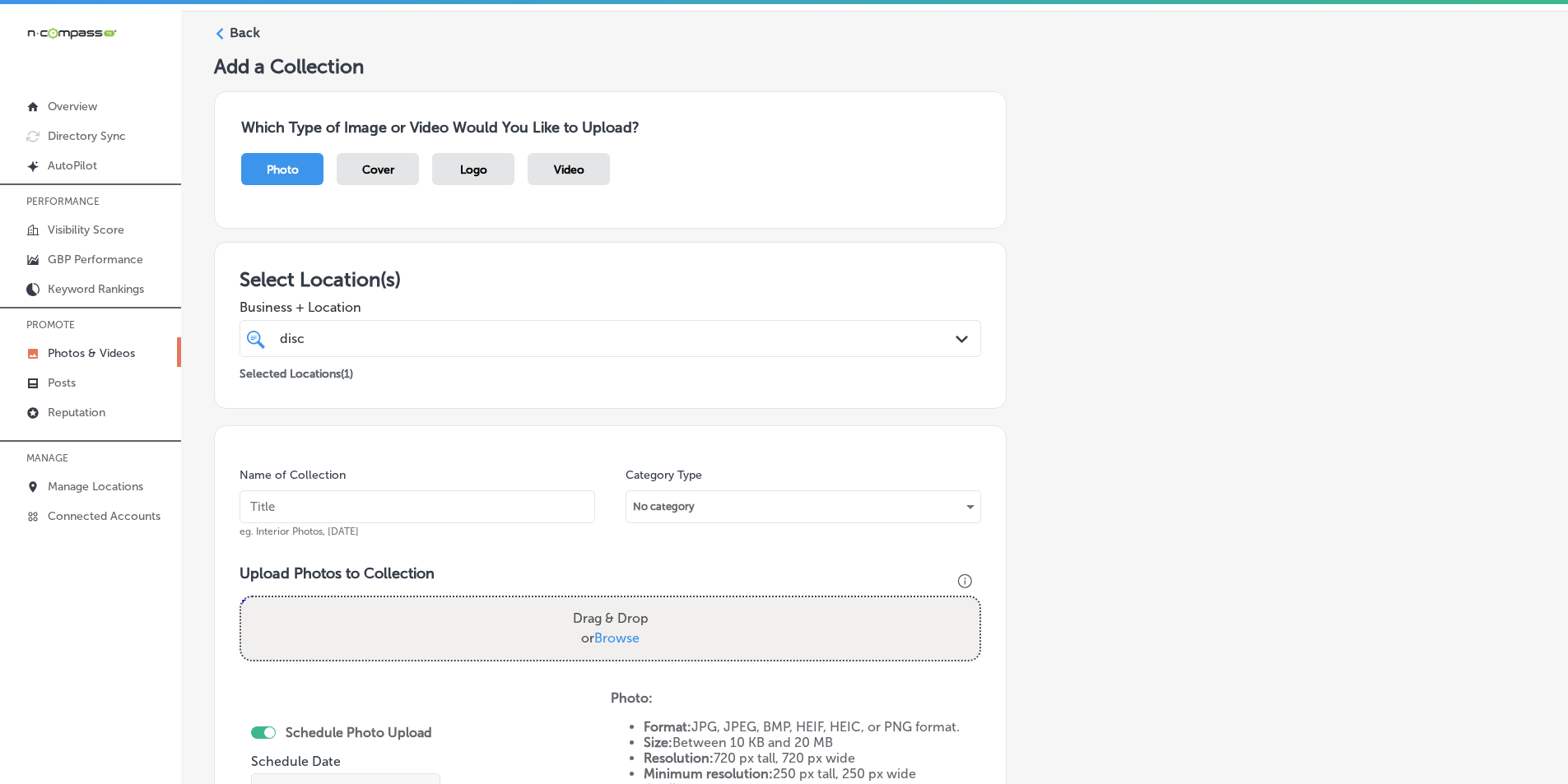
click at [225, 30] on icon at bounding box center [220, 34] width 11 height 11
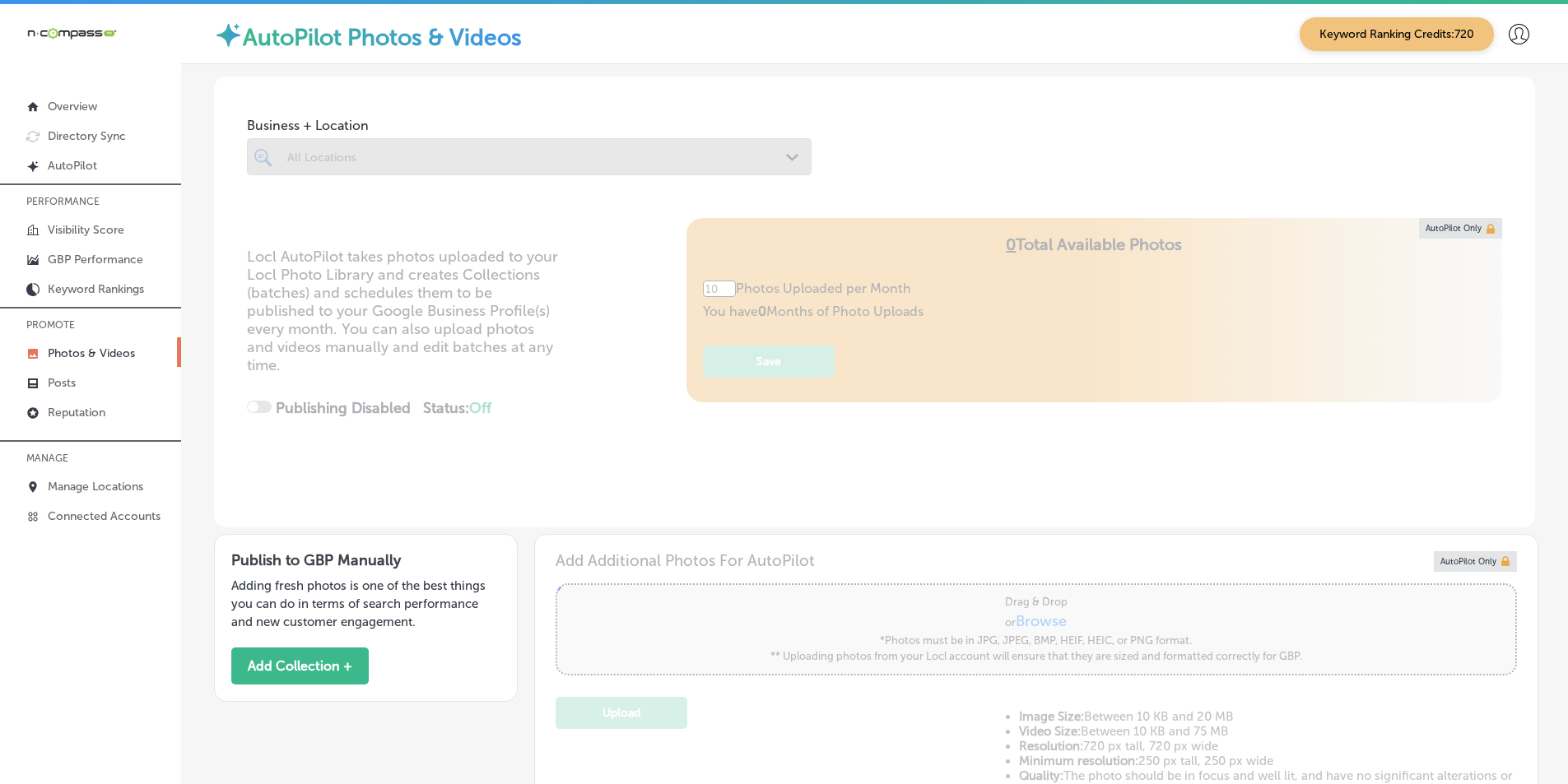
type input "5"
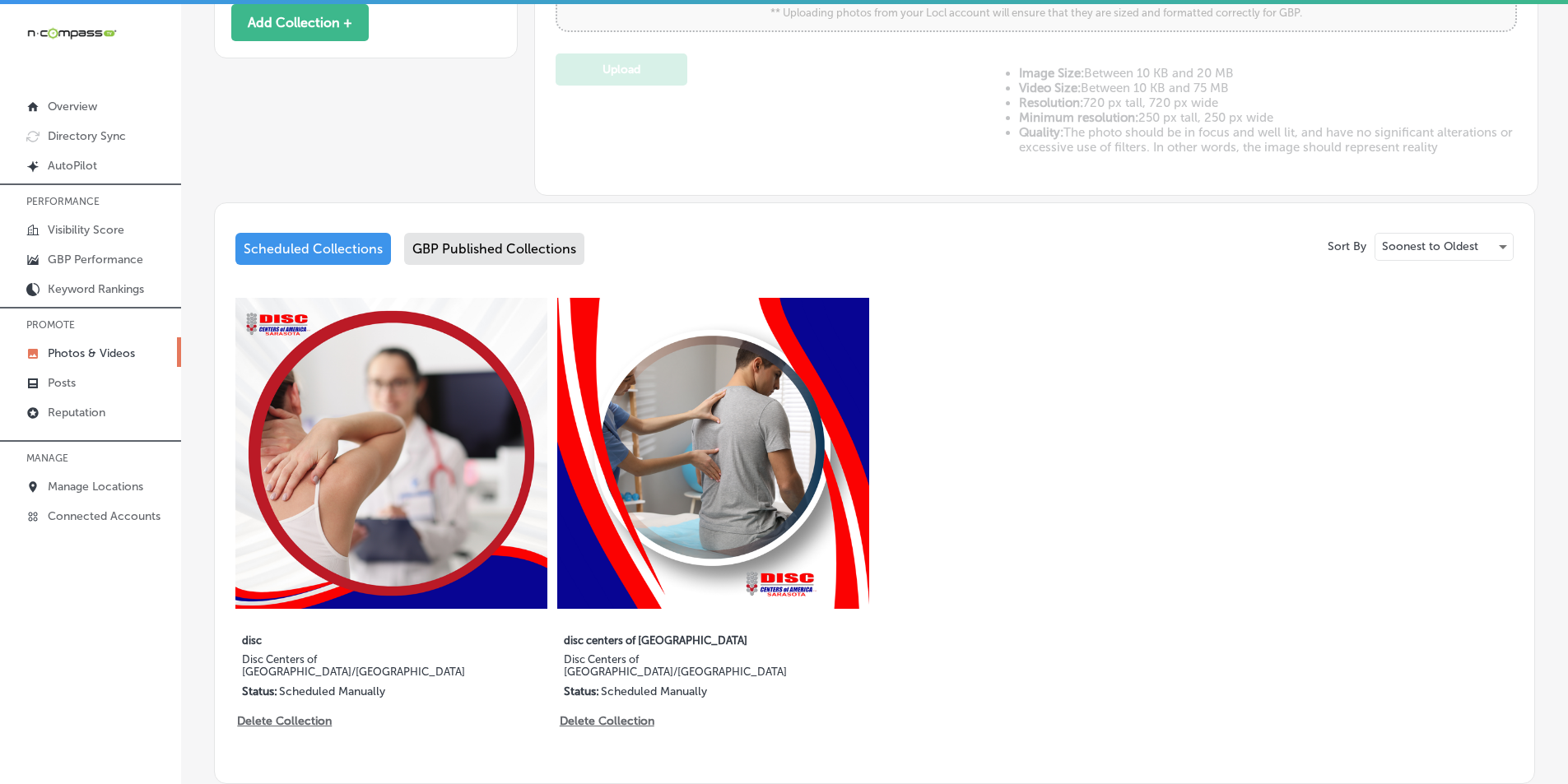
scroll to position [659, 0]
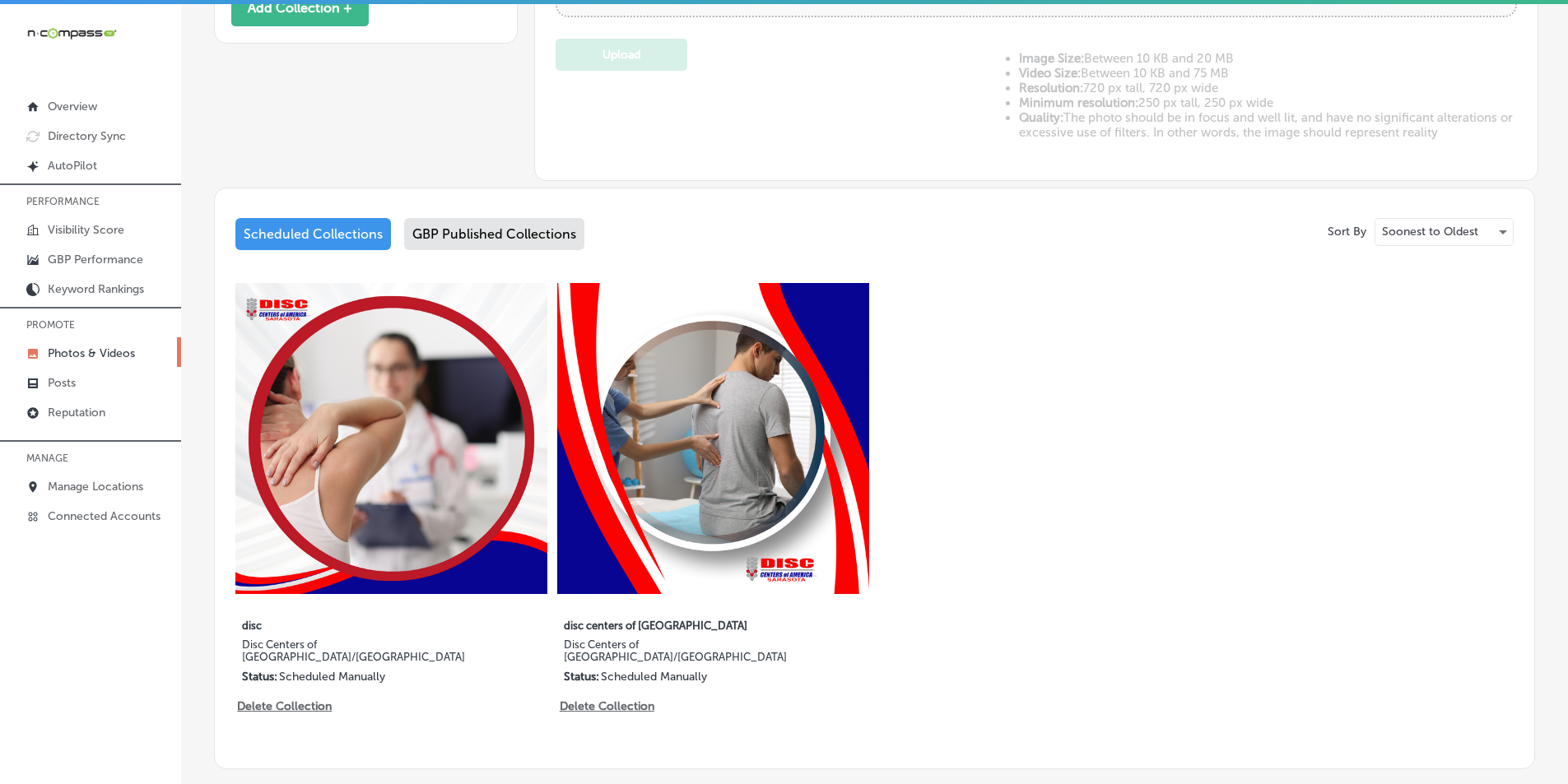
click at [475, 227] on div "GBP Published Collections" at bounding box center [494, 235] width 180 height 33
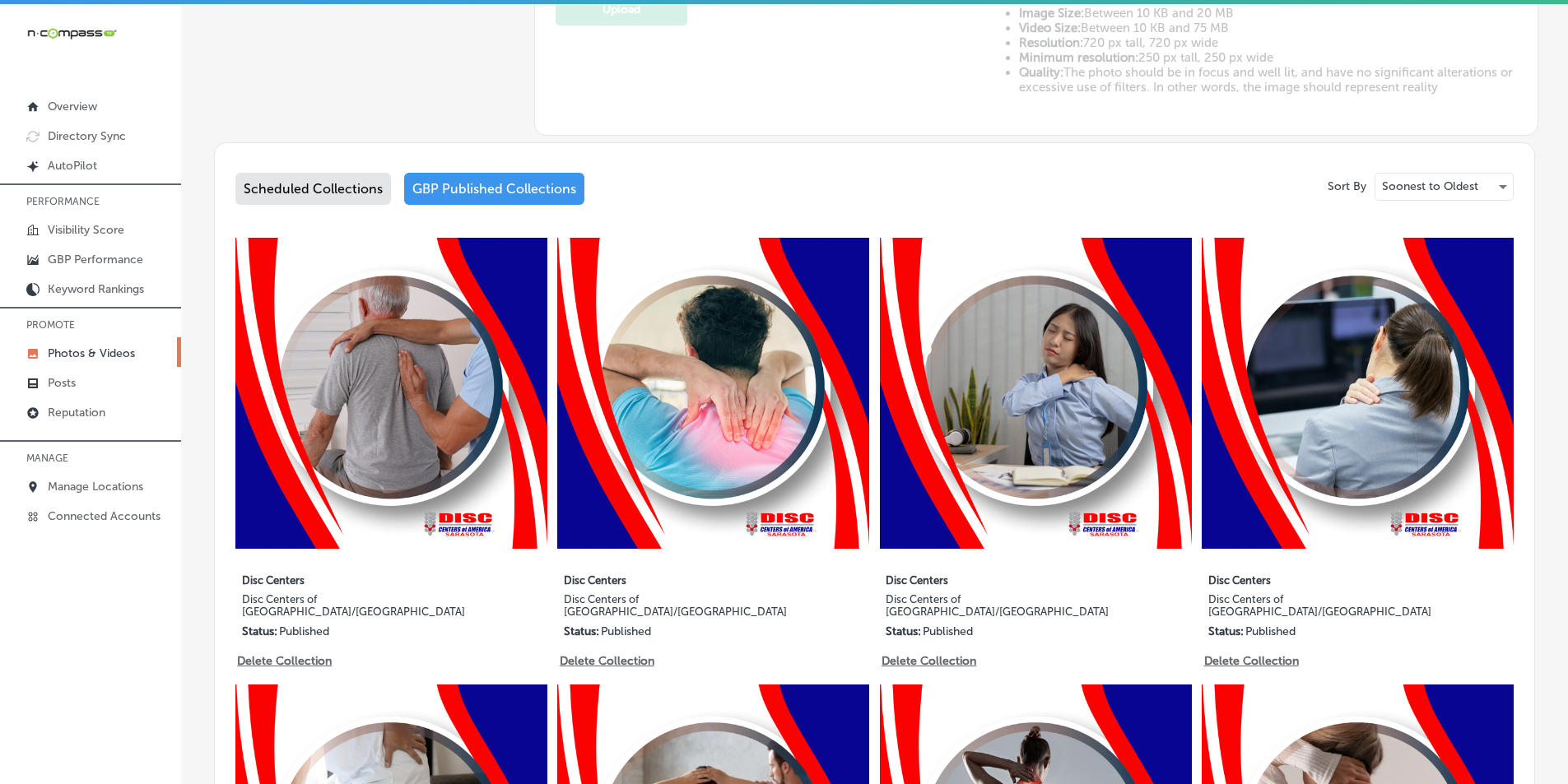
scroll to position [659, 0]
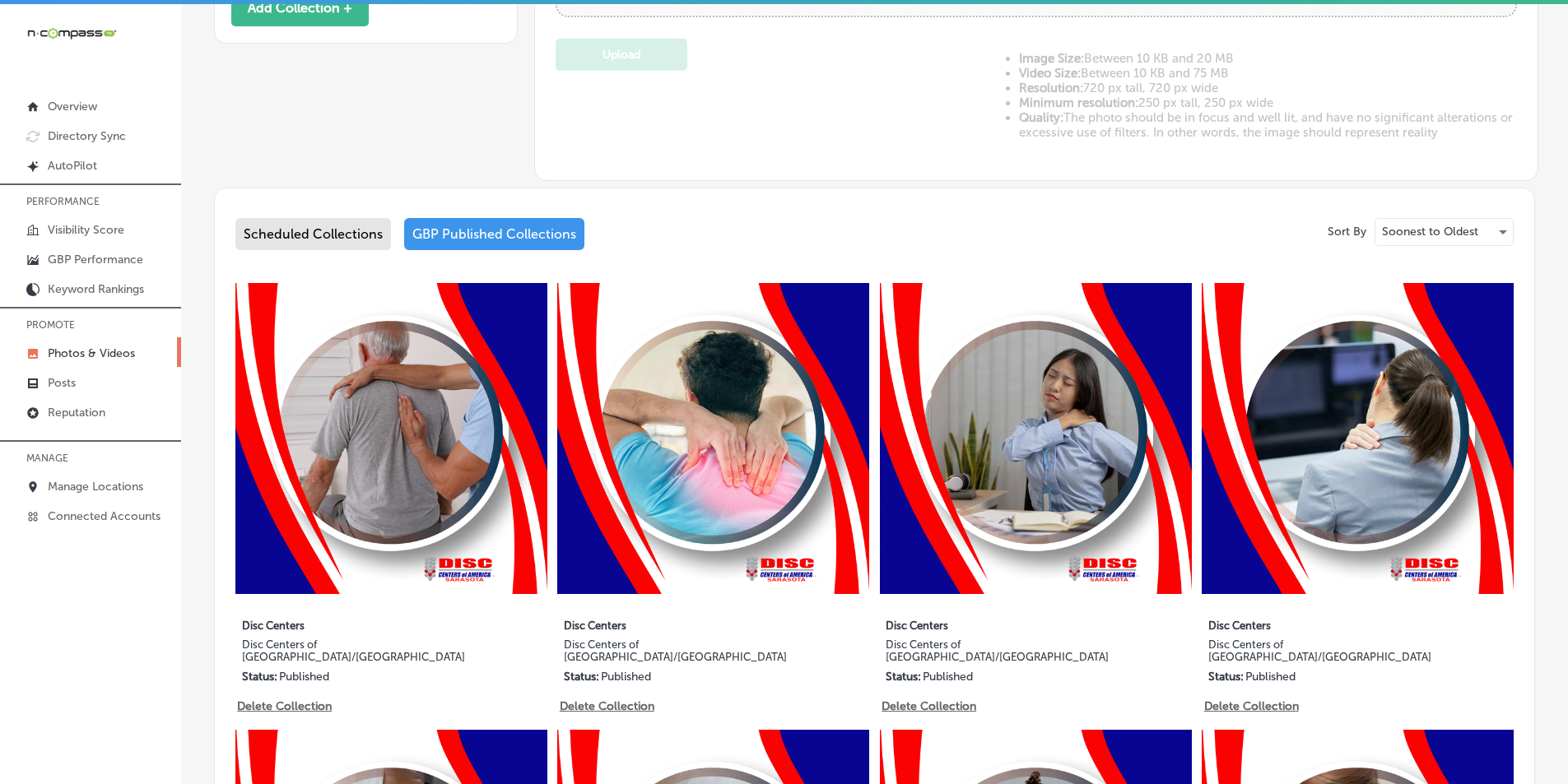
click at [331, 227] on div "Scheduled Collections" at bounding box center [313, 235] width 155 height 33
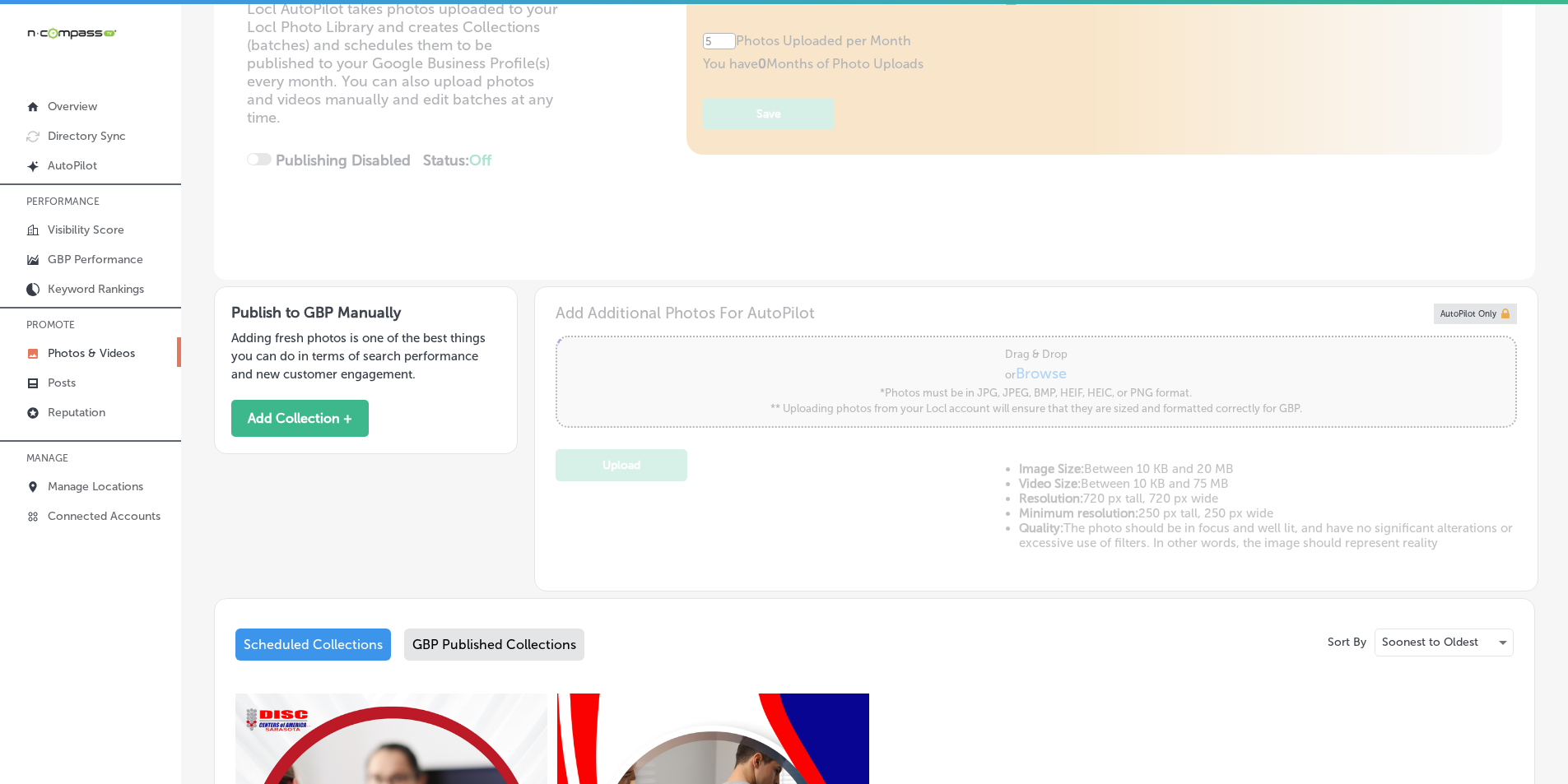
scroll to position [165, 0]
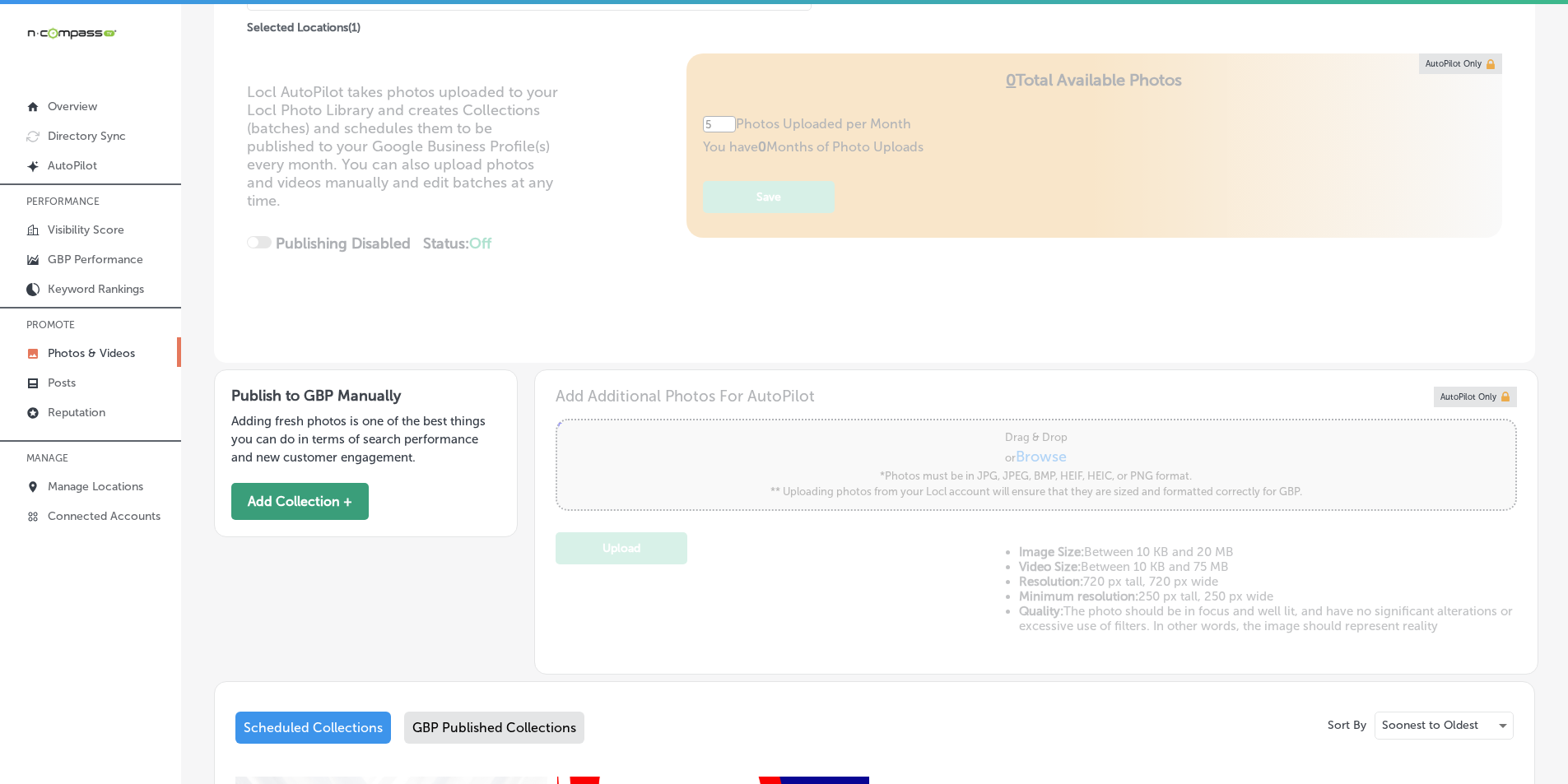
click at [328, 502] on button "Add Collection +" at bounding box center [301, 502] width 138 height 37
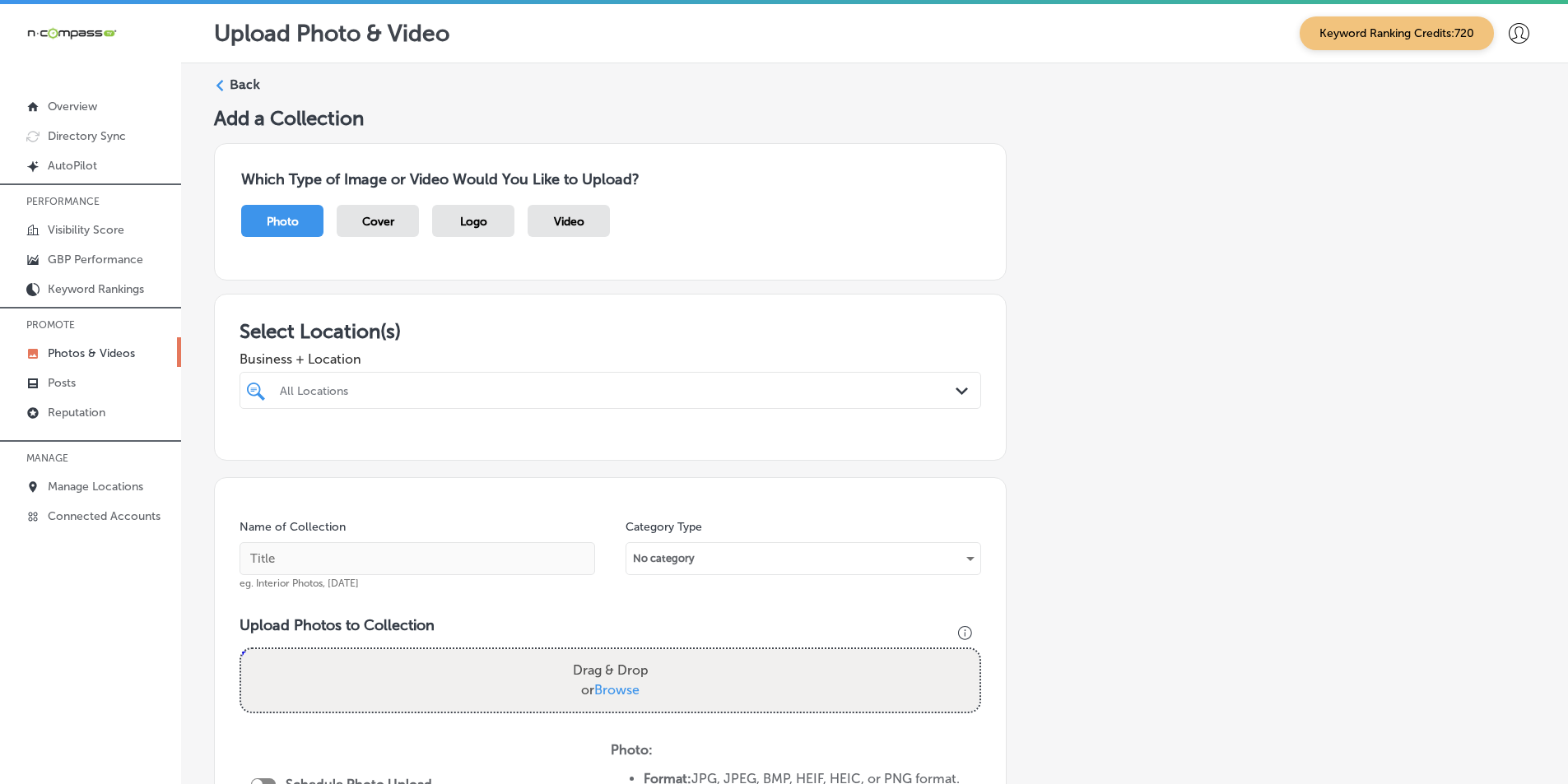
click at [377, 381] on div at bounding box center [577, 390] width 597 height 22
click at [260, 453] on input "checkbox" at bounding box center [258, 453] width 20 height 20
type input "disc"
click at [523, 524] on div "Name of Collection eg. Interior Photos, March 2020" at bounding box center [416, 554] width 355 height 71
click at [956, 384] on div "Path Created with Sketch." at bounding box center [964, 392] width 18 height 18
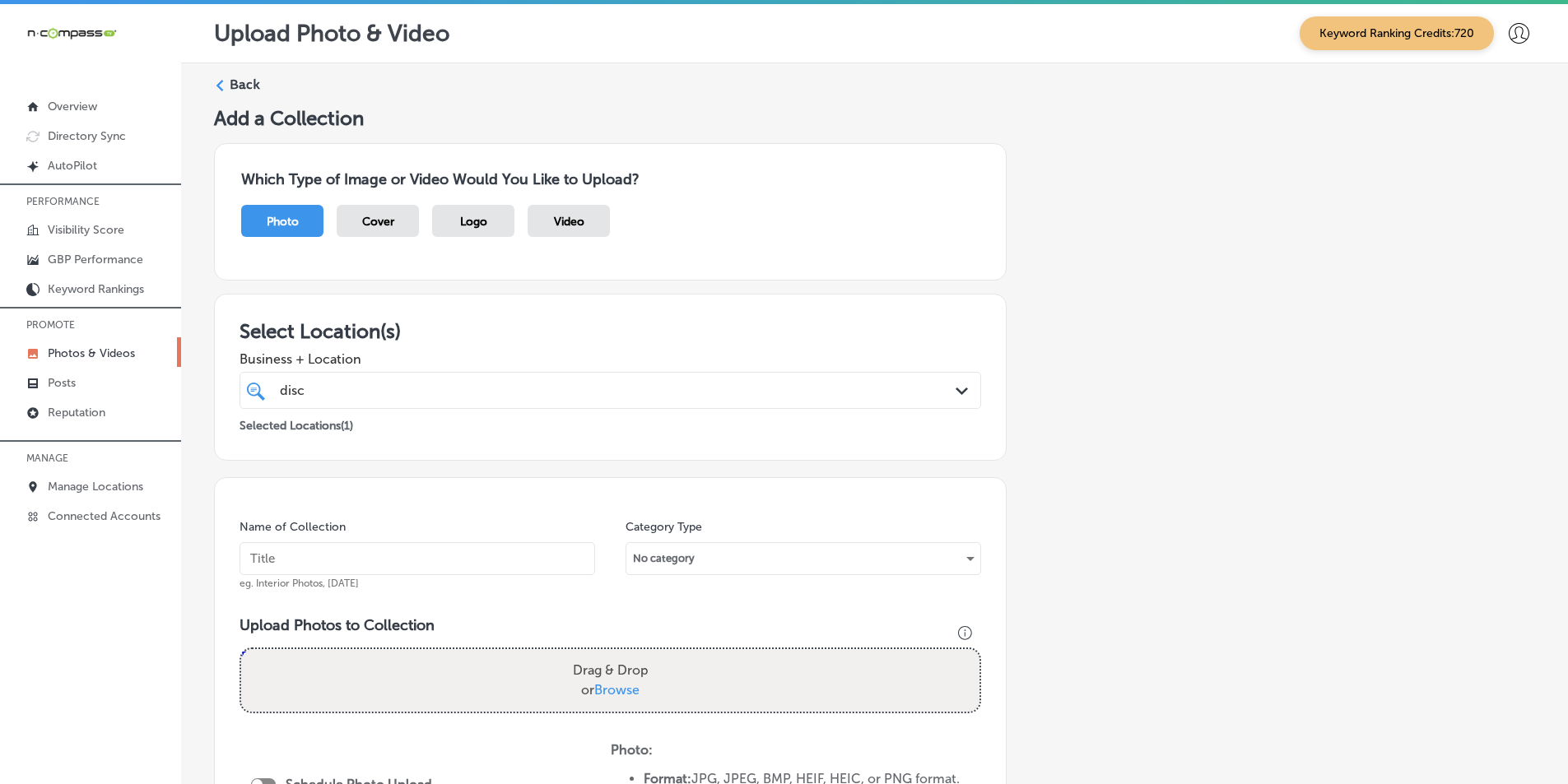
click at [539, 514] on div "Name of Collection eg. Interior Photos, March 2020 Category Type No category Up…" at bounding box center [611, 729] width 793 height 504
click at [392, 551] on input "text" at bounding box center [416, 559] width 355 height 33
paste input "disc center of america"
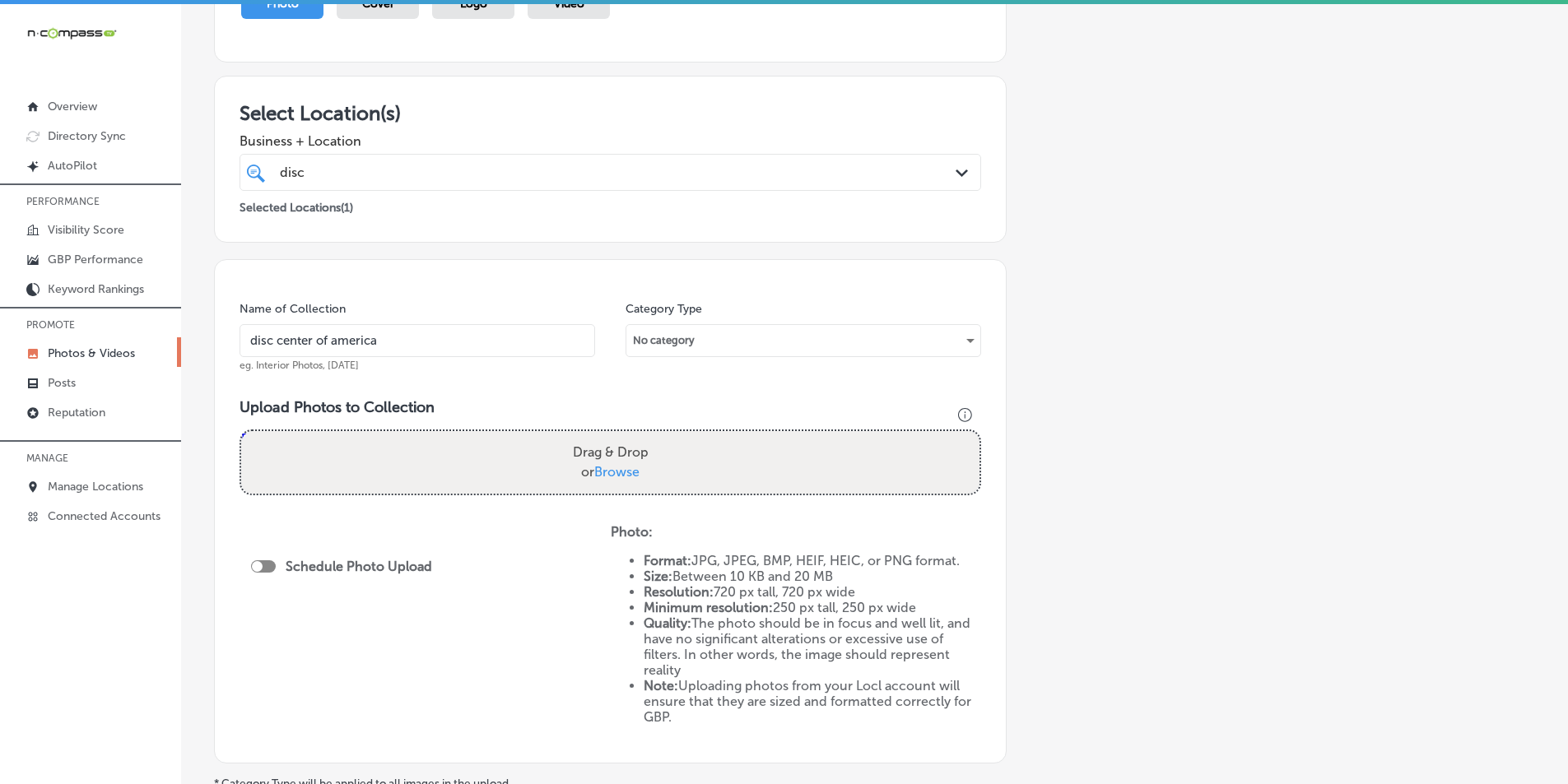
scroll to position [247, 0]
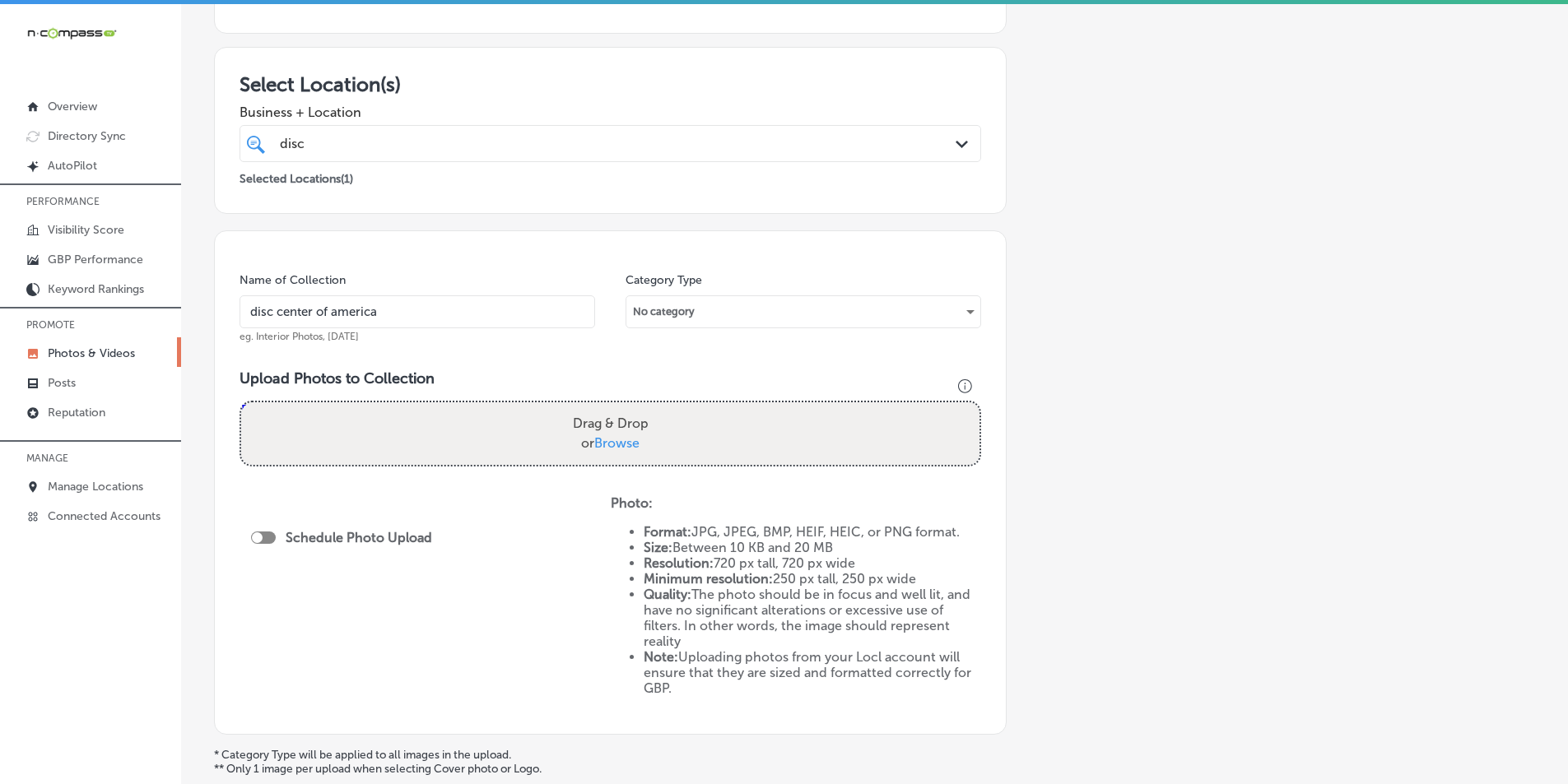
type input "disc center of america"
click at [349, 428] on div "Drag & Drop or Browse" at bounding box center [610, 433] width 738 height 62
click at [241, 402] on input "Drag & Drop or Browse" at bounding box center [610, 404] width 738 height 5
type input "C:\fakepath\15.png"
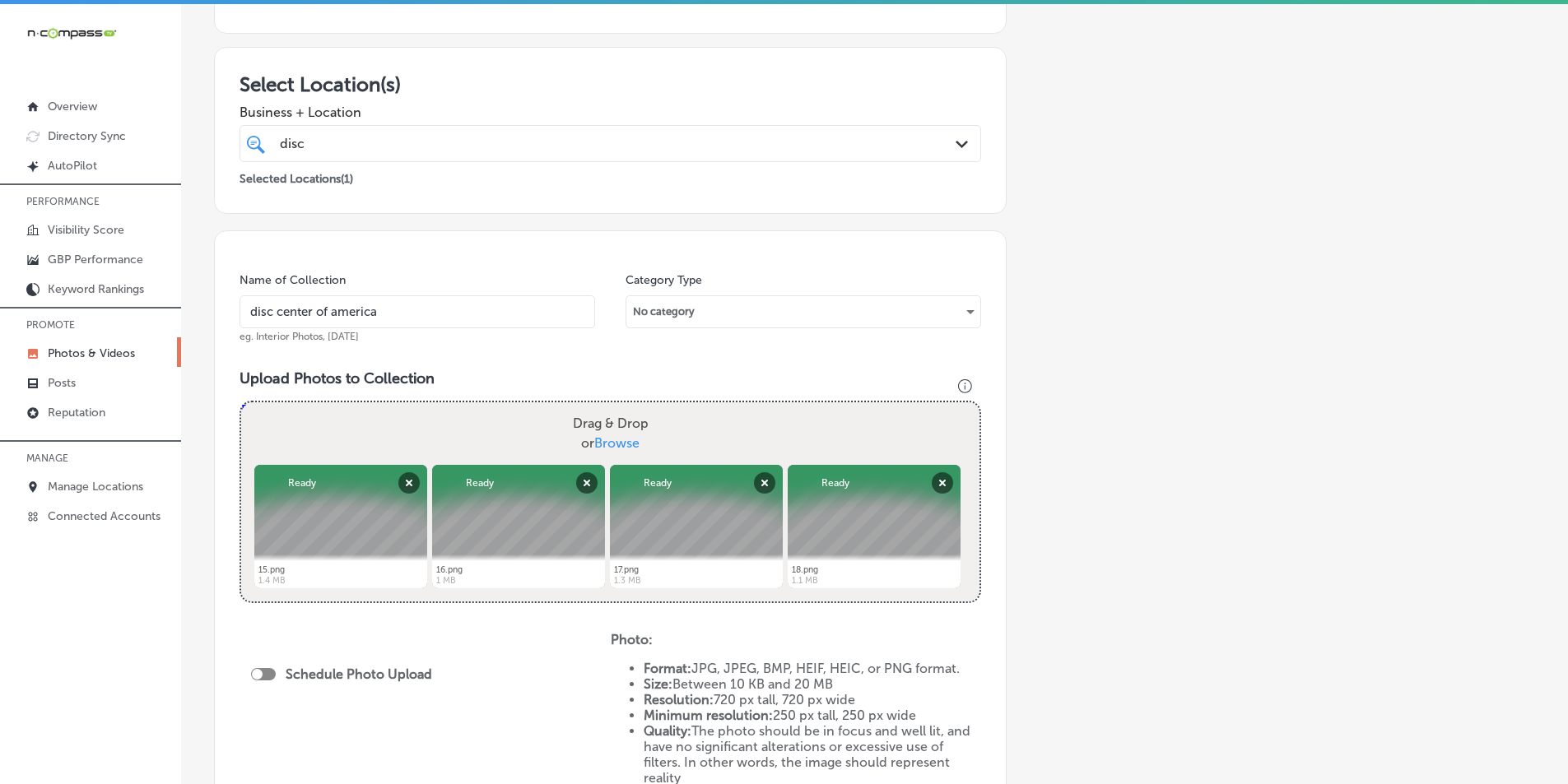
click at [391, 426] on div "Drag & Drop or Browse" at bounding box center [610, 433] width 738 height 62
click at [241, 402] on input "Drag & Drop or Browse" at bounding box center [610, 404] width 738 height 5
type input "C:\fakepath\19.png"
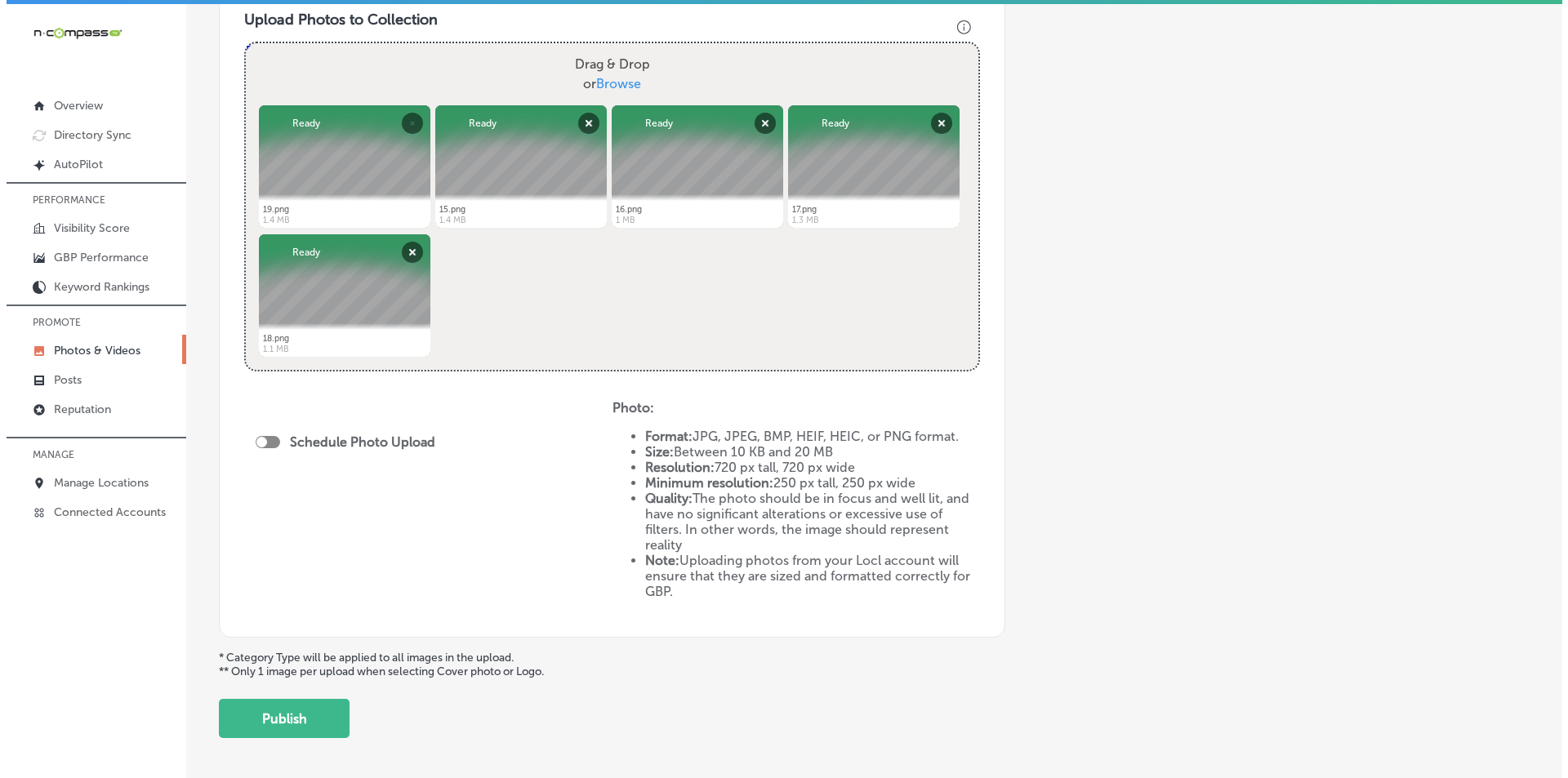
scroll to position [654, 0]
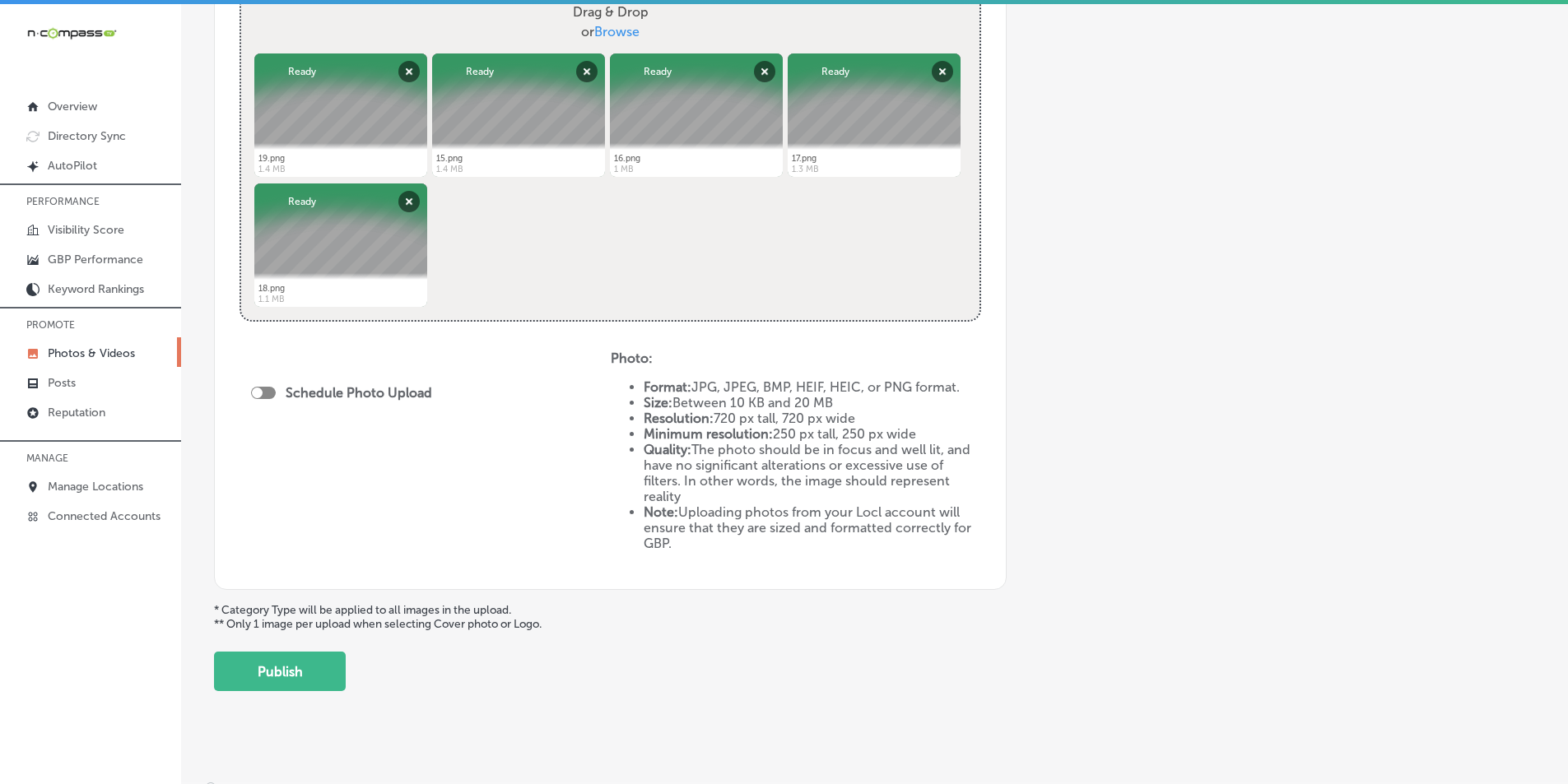
click at [262, 392] on div at bounding box center [263, 392] width 25 height 12
checkbox input "true"
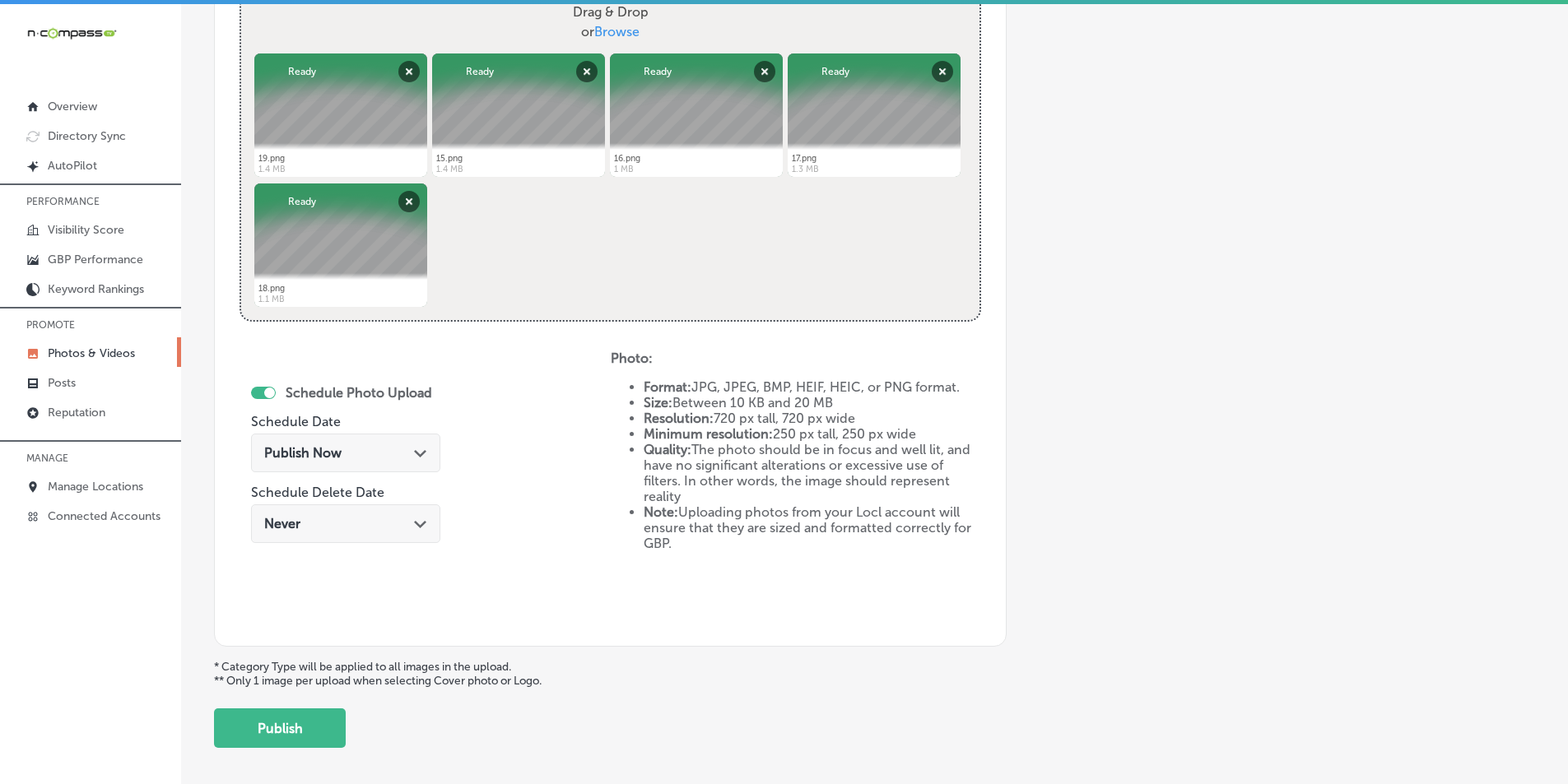
click at [414, 451] on polygon at bounding box center [419, 454] width 12 height 8
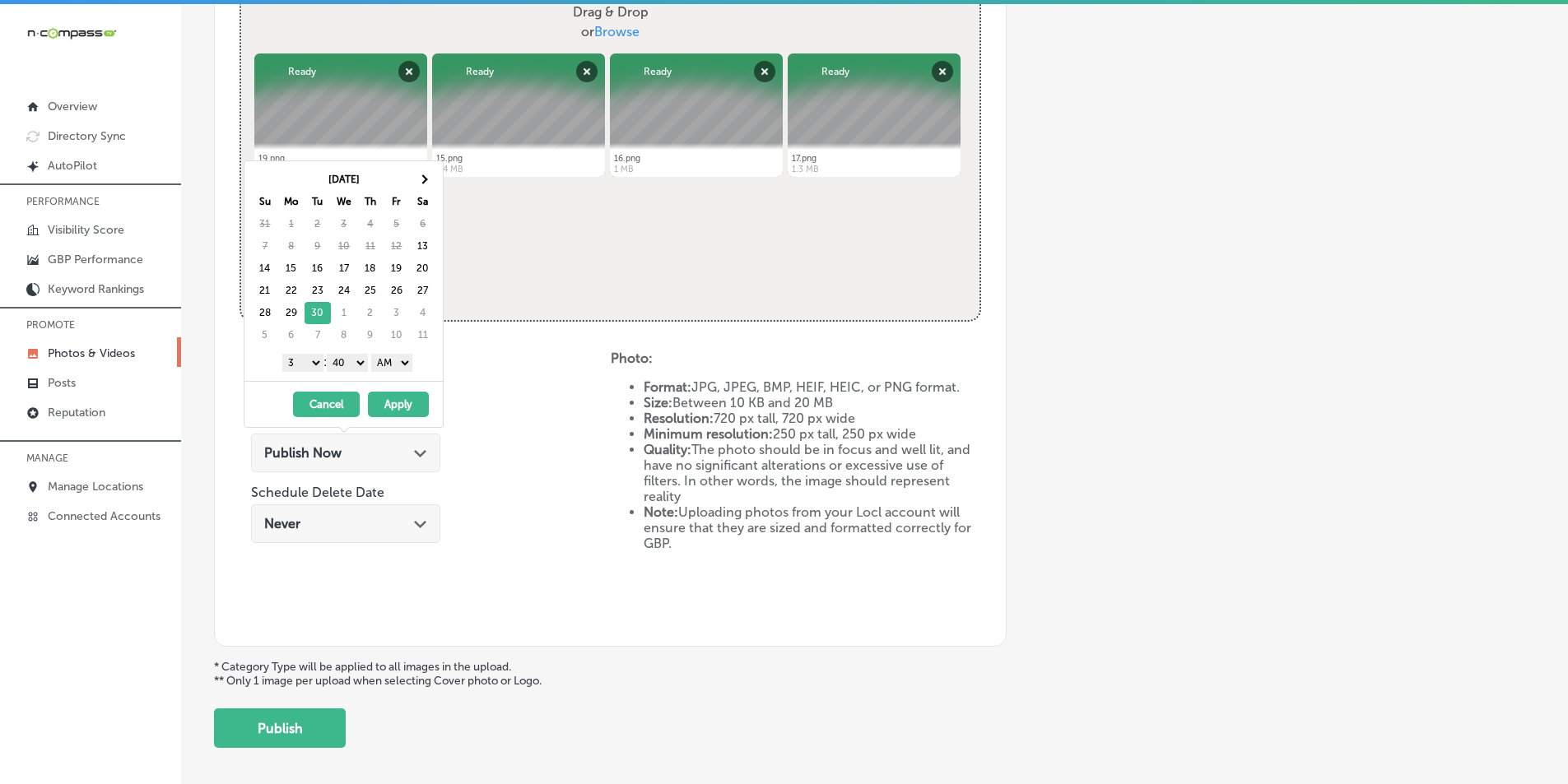
click at [313, 363] on select "1 2 3 4 5 6 7 8 9 10 11 12" at bounding box center [302, 363] width 41 height 18
click at [361, 362] on select "00 10 20 30 40 50" at bounding box center [347, 363] width 41 height 18
click at [410, 360] on select "AM PM" at bounding box center [392, 363] width 41 height 18
click at [398, 401] on button "Apply" at bounding box center [398, 404] width 61 height 26
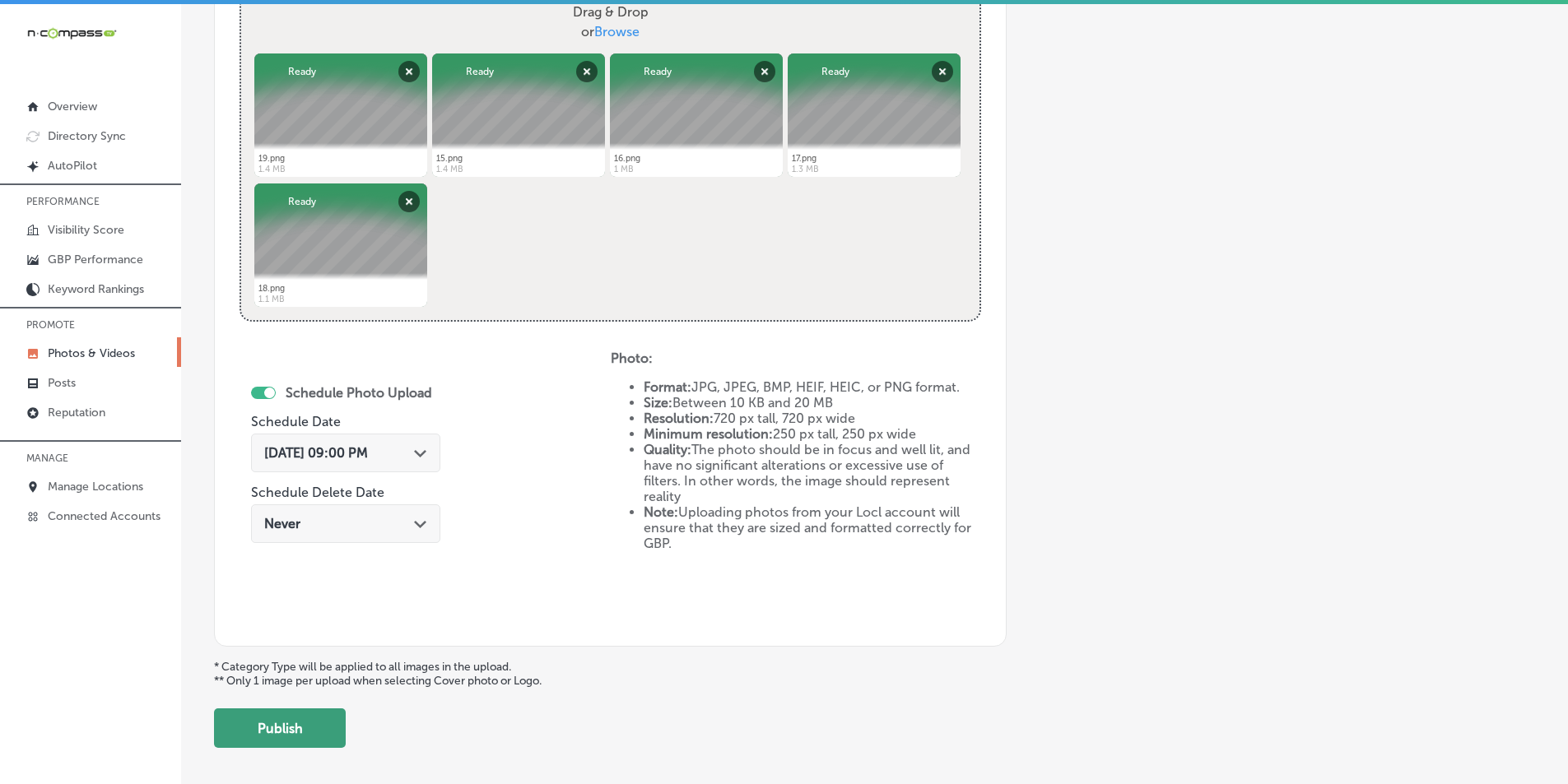
click at [280, 729] on button "Publish" at bounding box center [280, 728] width 132 height 39
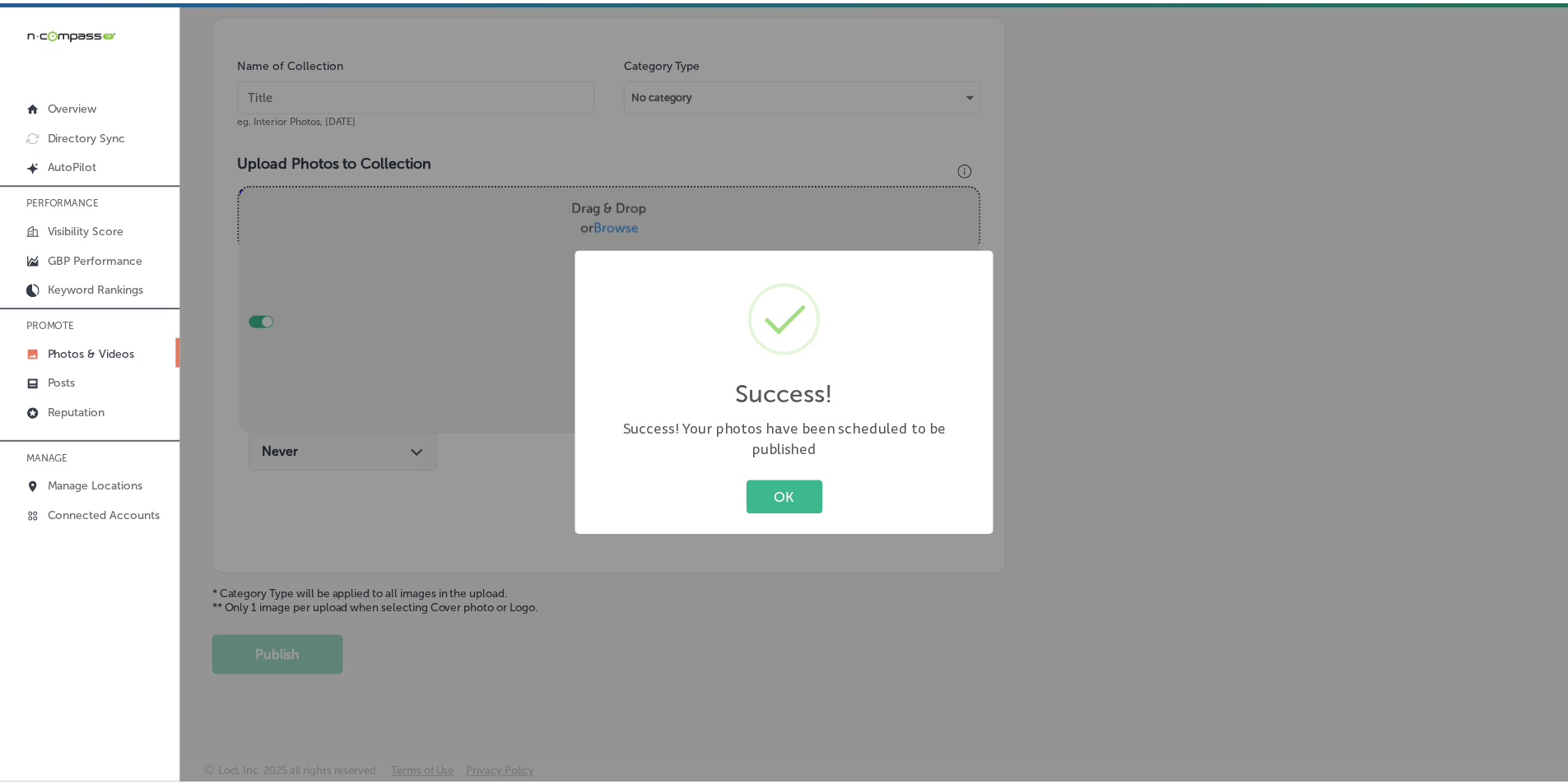
scroll to position [463, 0]
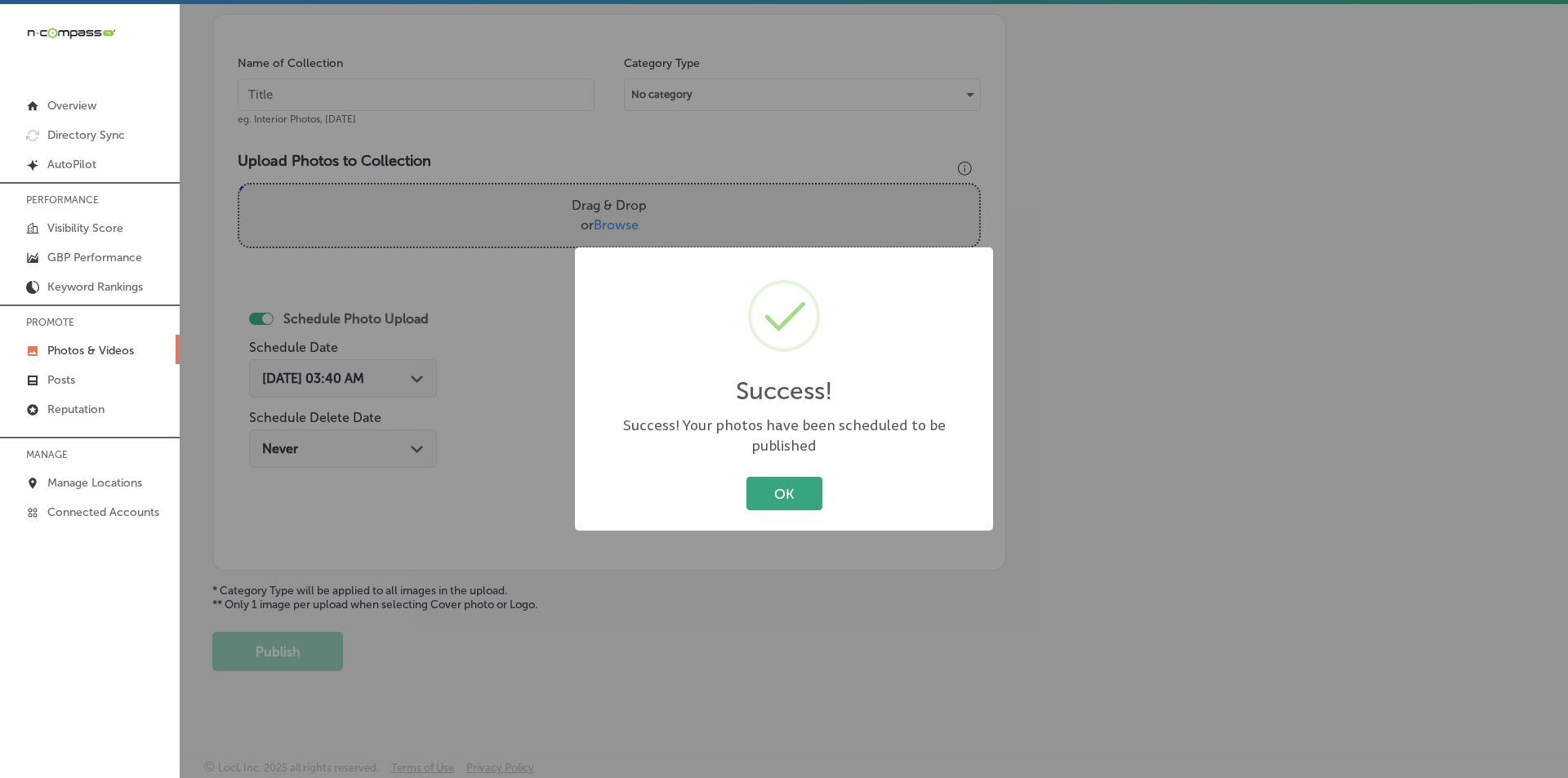
click at [784, 477] on button "OK" at bounding box center [784, 493] width 76 height 33
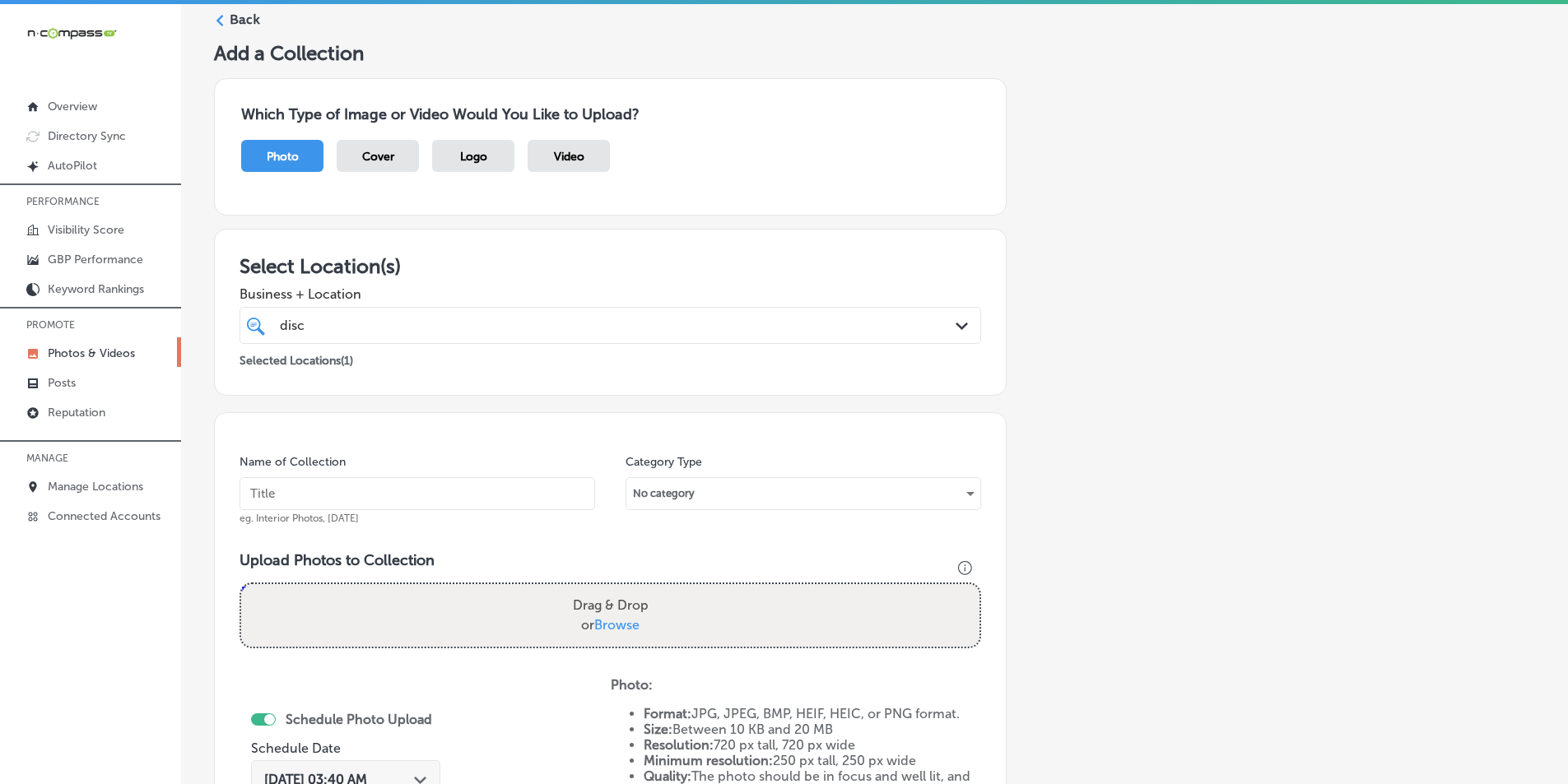
scroll to position [52, 0]
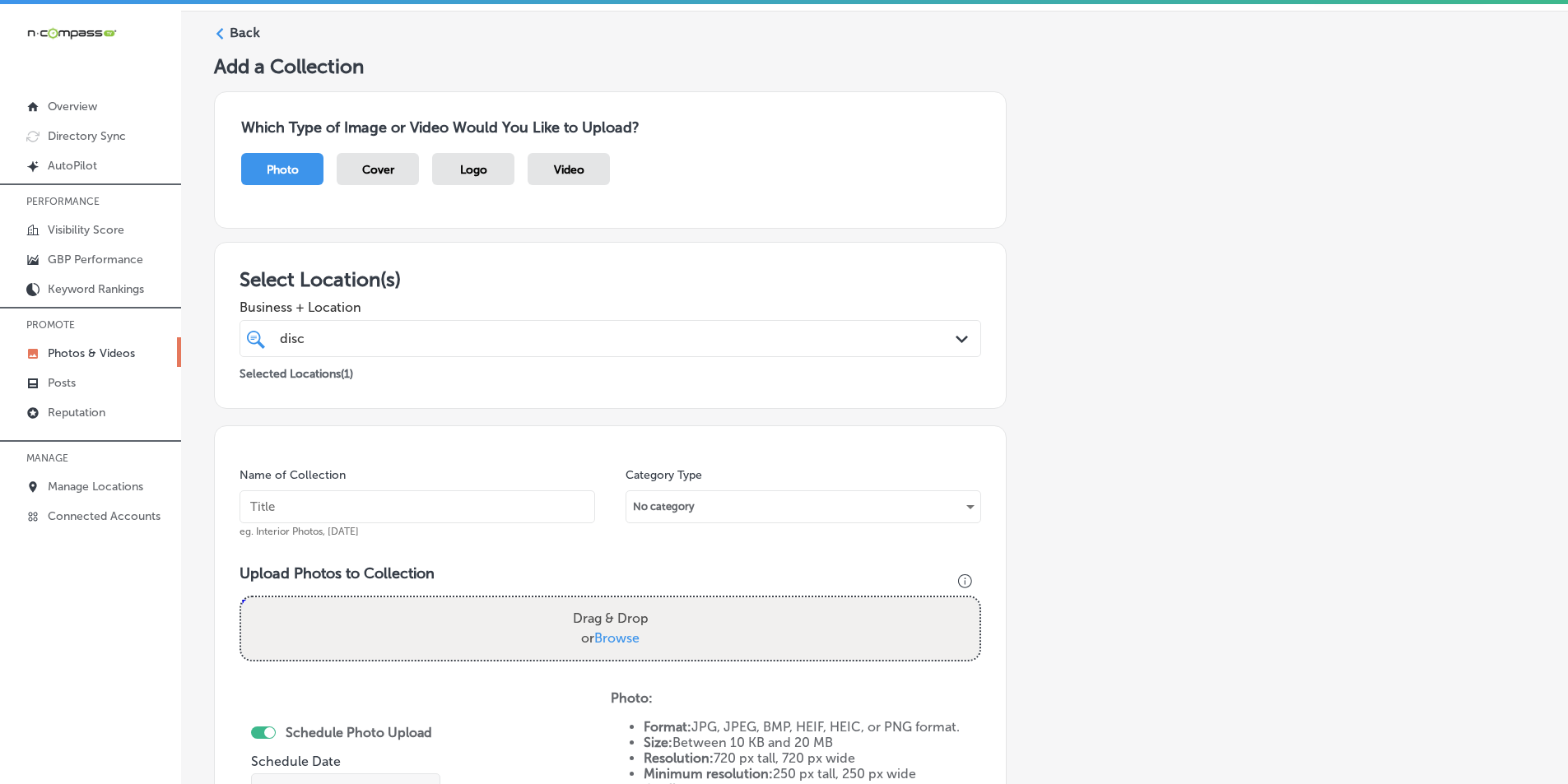
click at [226, 28] on div "Back" at bounding box center [875, 39] width 1321 height 31
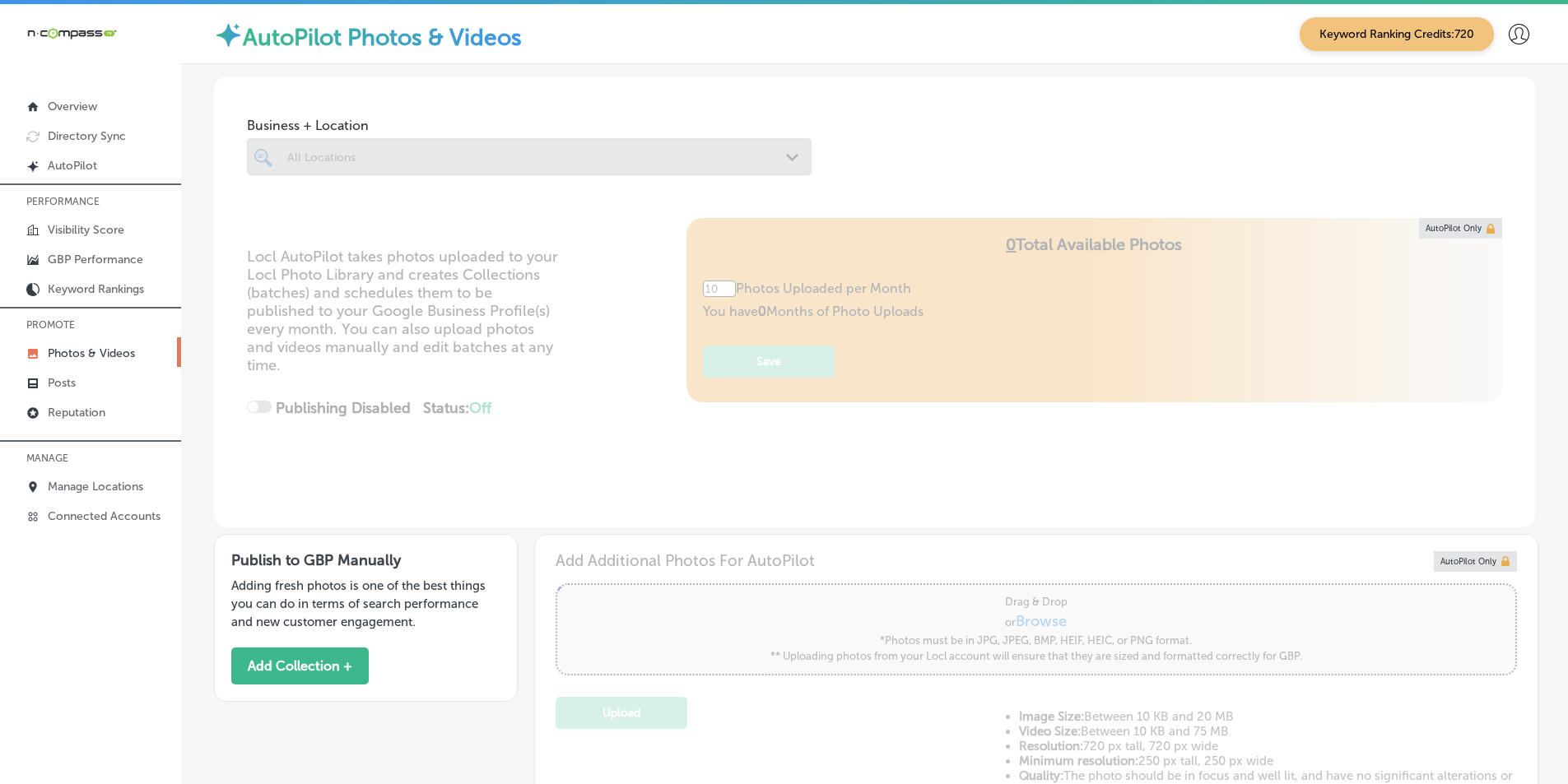
type input "5"
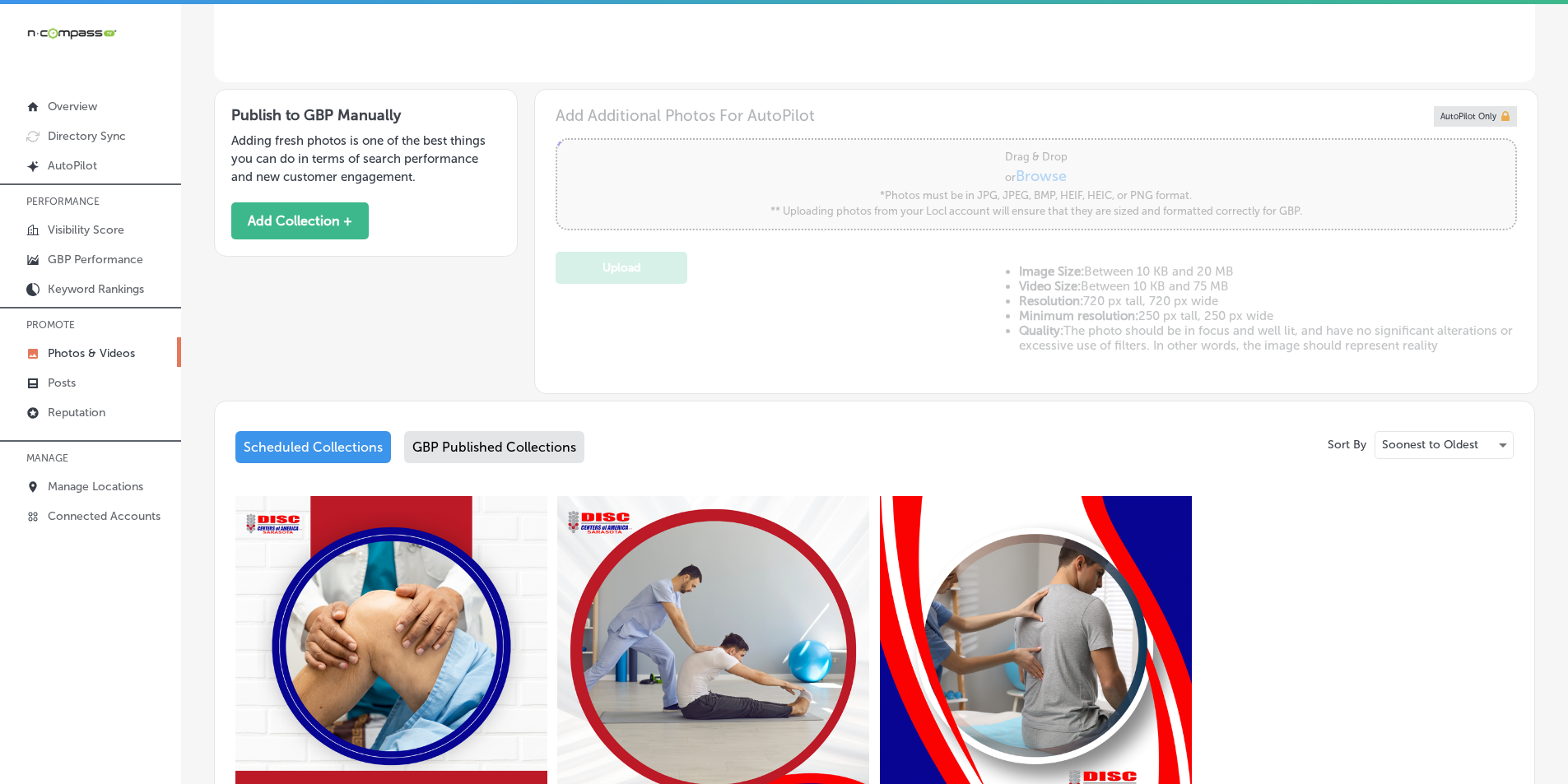
scroll to position [406, 0]
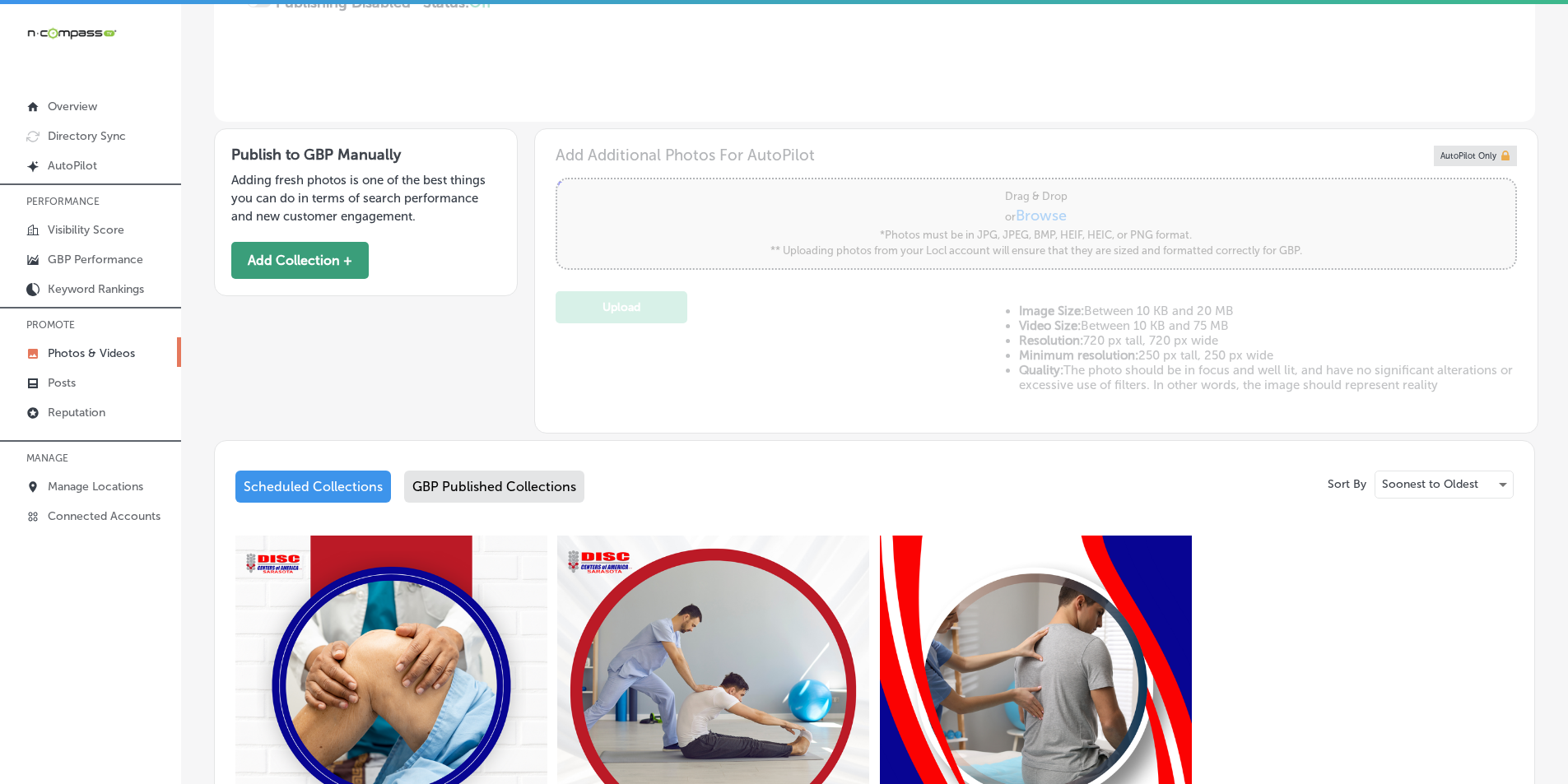
click at [309, 261] on button "Add Collection +" at bounding box center [301, 260] width 138 height 37
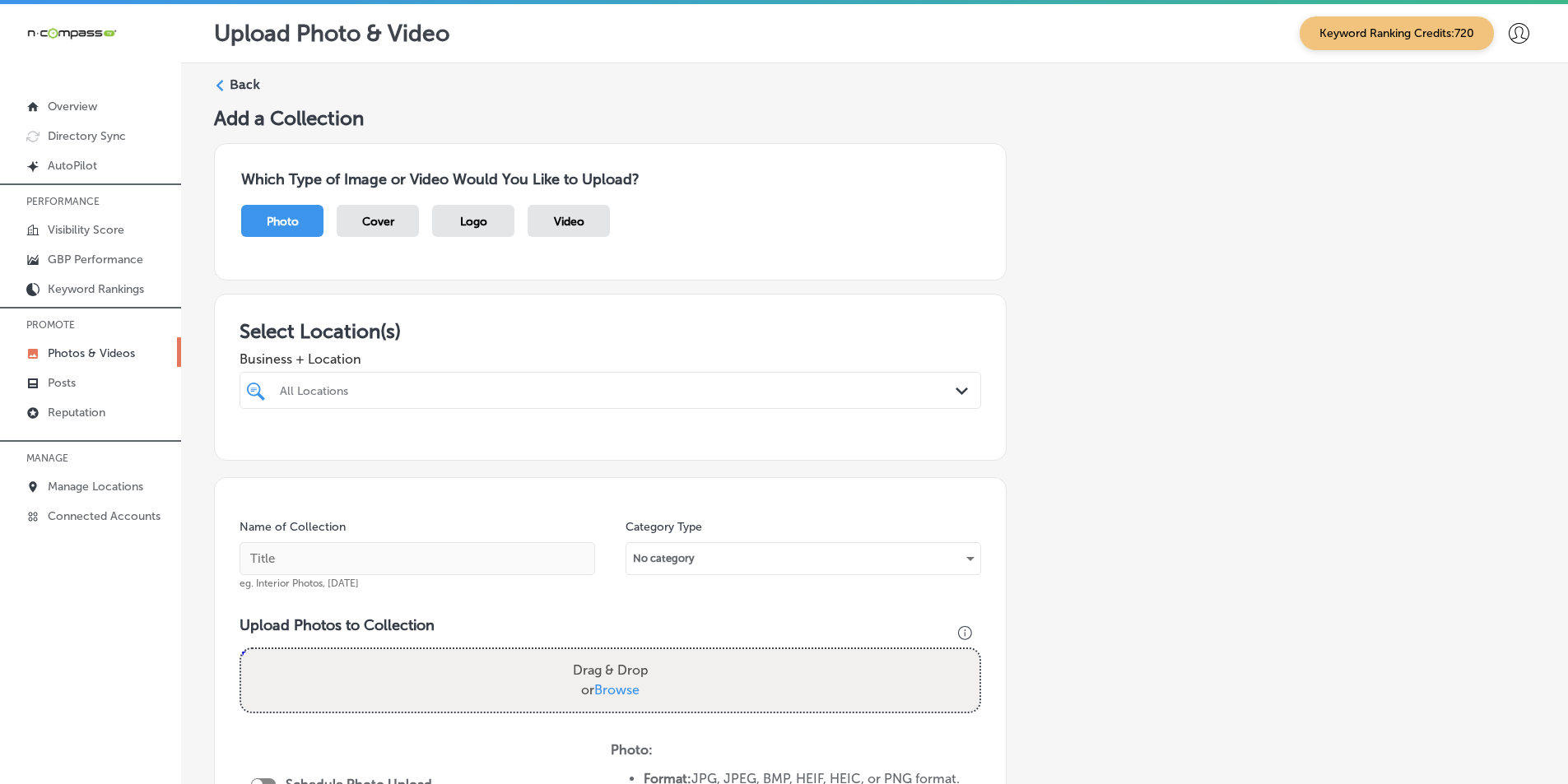
drag, startPoint x: 372, startPoint y: 384, endPoint x: 359, endPoint y: 384, distance: 13.0
click at [372, 385] on div "All Locations" at bounding box center [618, 391] width 678 height 14
click at [357, 385] on div "All Locations" at bounding box center [618, 391] width 678 height 14
click at [356, 386] on div "All Locations" at bounding box center [618, 391] width 678 height 14
click at [258, 447] on input "checkbox" at bounding box center [258, 453] width 20 height 20
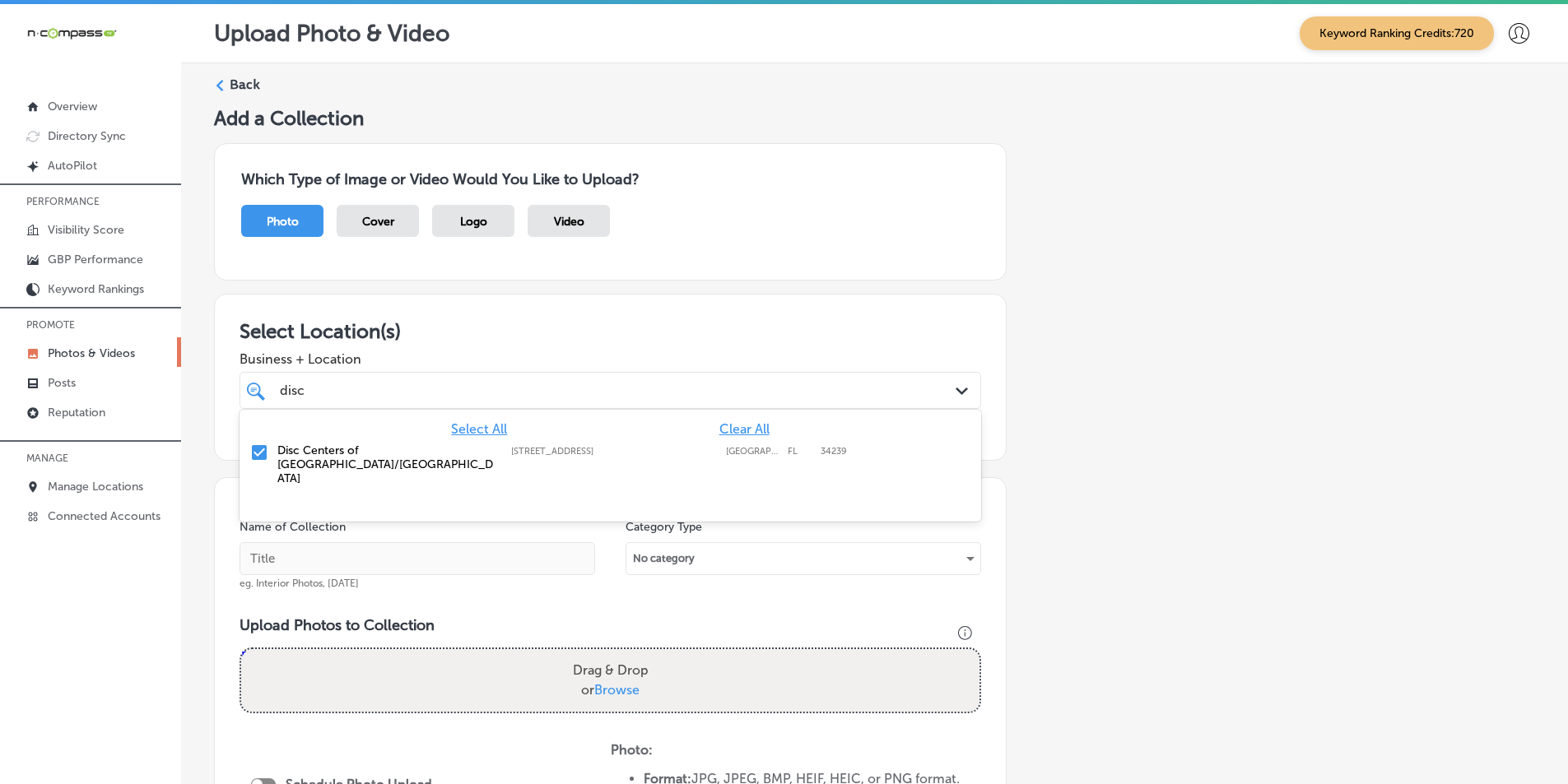
type input "disc"
click at [310, 551] on input "text" at bounding box center [416, 559] width 355 height 33
paste input "adr advanced disc replacement"
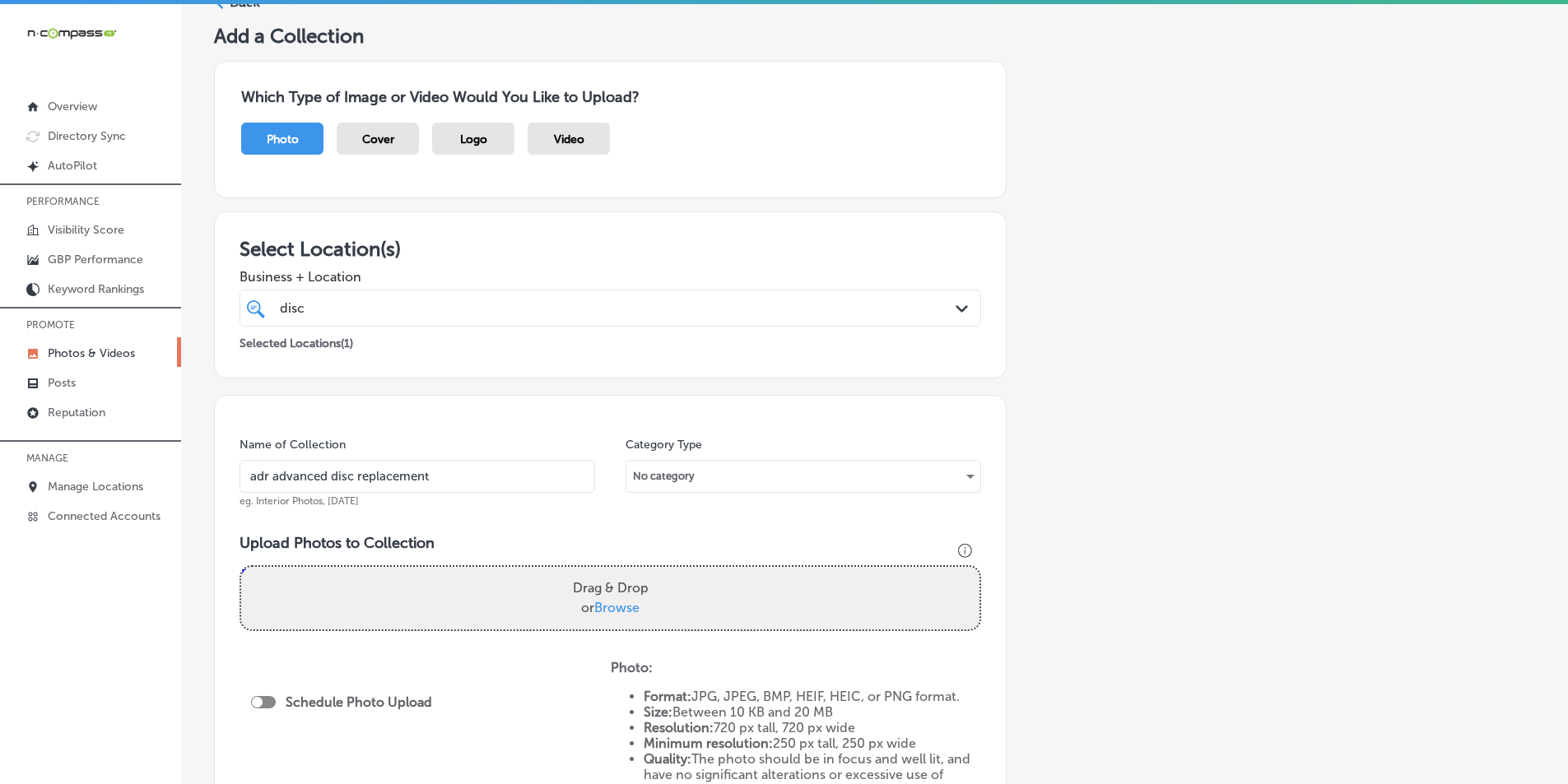
type input "adr advanced disc replacement"
click at [339, 573] on div "Drag & Drop or Browse" at bounding box center [610, 597] width 738 height 62
click at [241, 567] on input "Drag & Drop or Browse" at bounding box center [610, 569] width 738 height 5
type input "C:\fakepath\25.png"
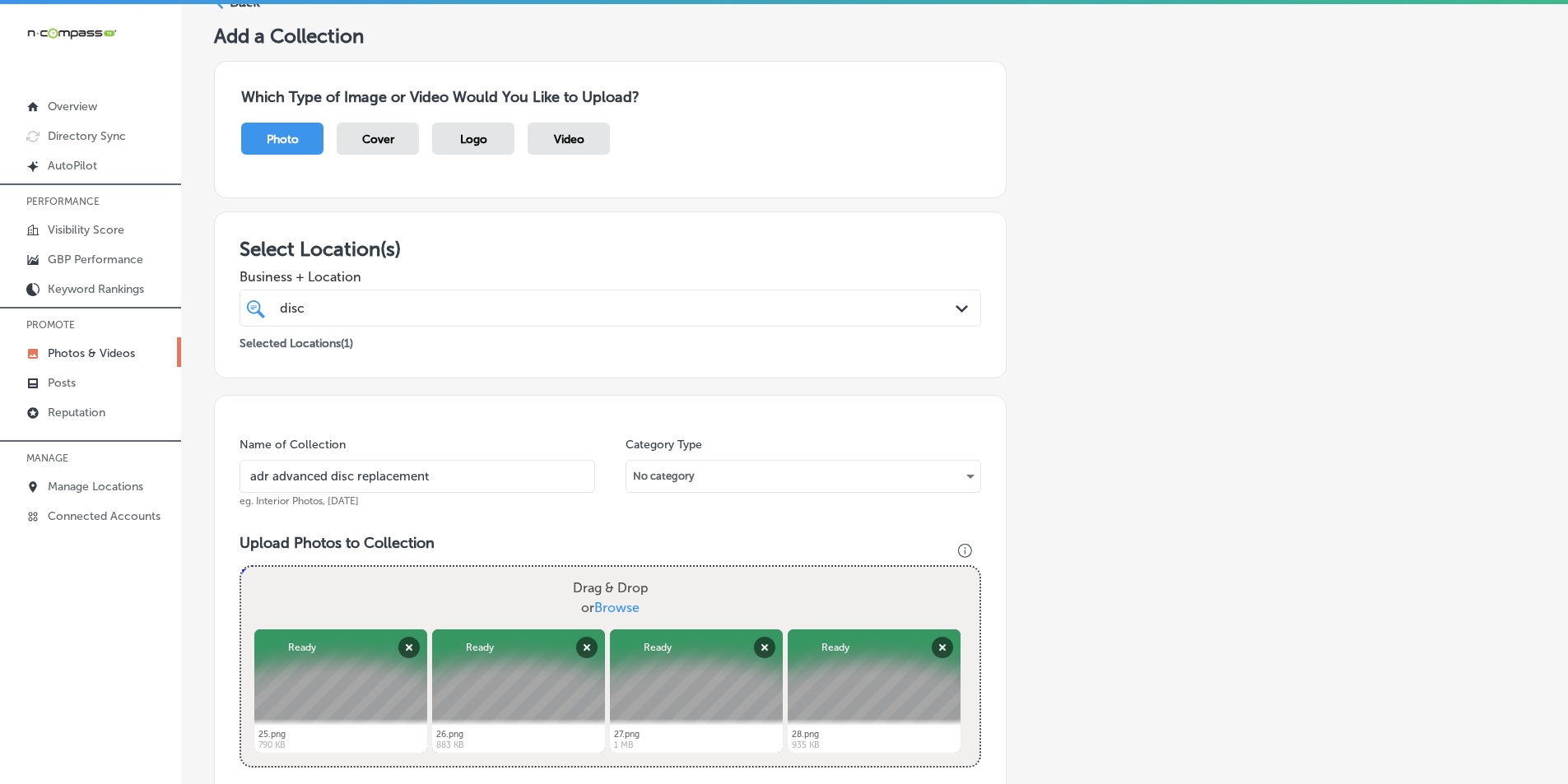
drag, startPoint x: 353, startPoint y: 604, endPoint x: 321, endPoint y: 604, distance: 32.0
click at [321, 607] on div "Drag & Drop or Browse" at bounding box center [610, 597] width 738 height 62
click at [241, 567] on input "Drag & Drop or Browse" at bounding box center [610, 569] width 738 height 5
type input "C:\fakepath\29.png"
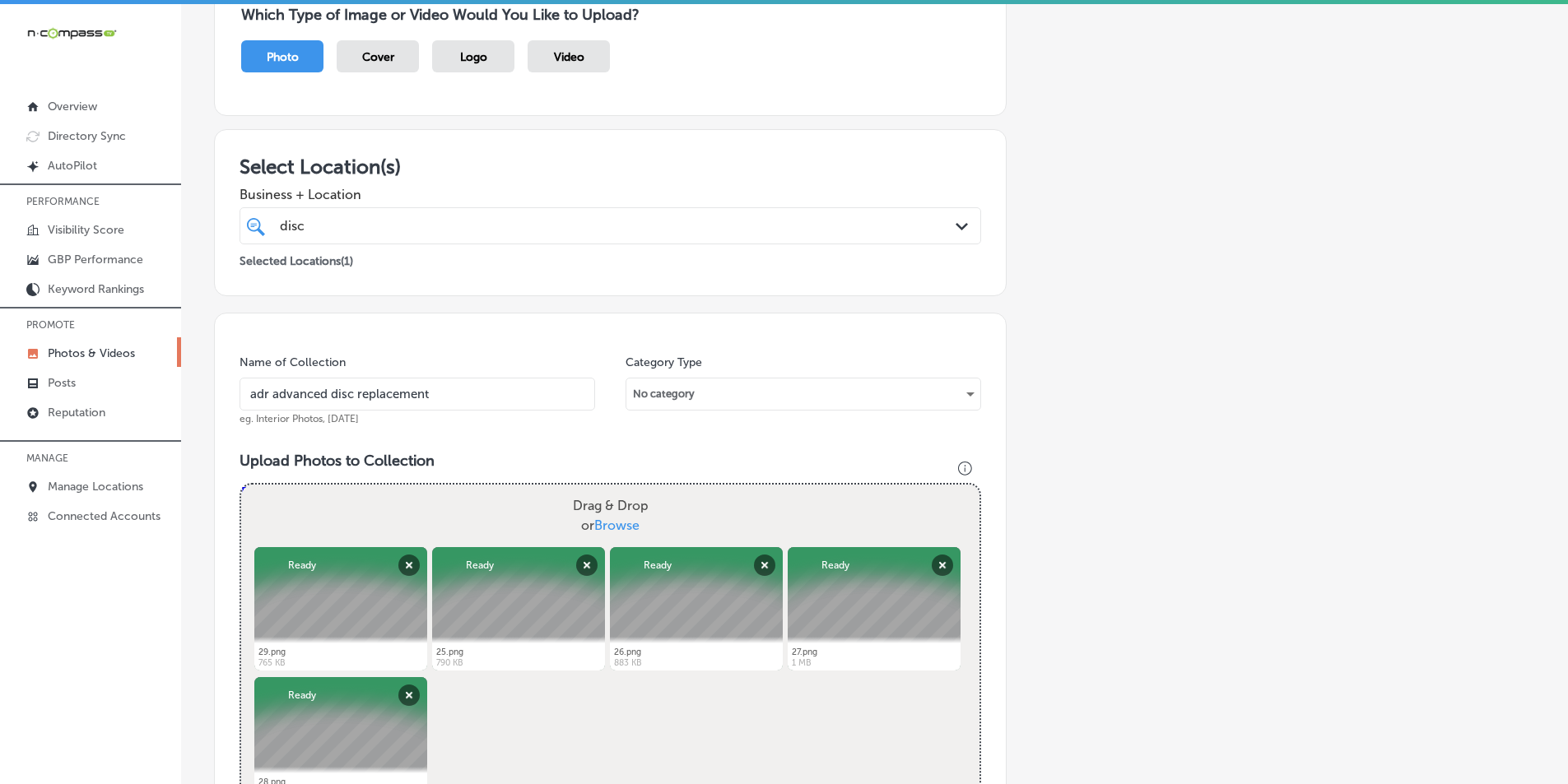
scroll to position [247, 0]
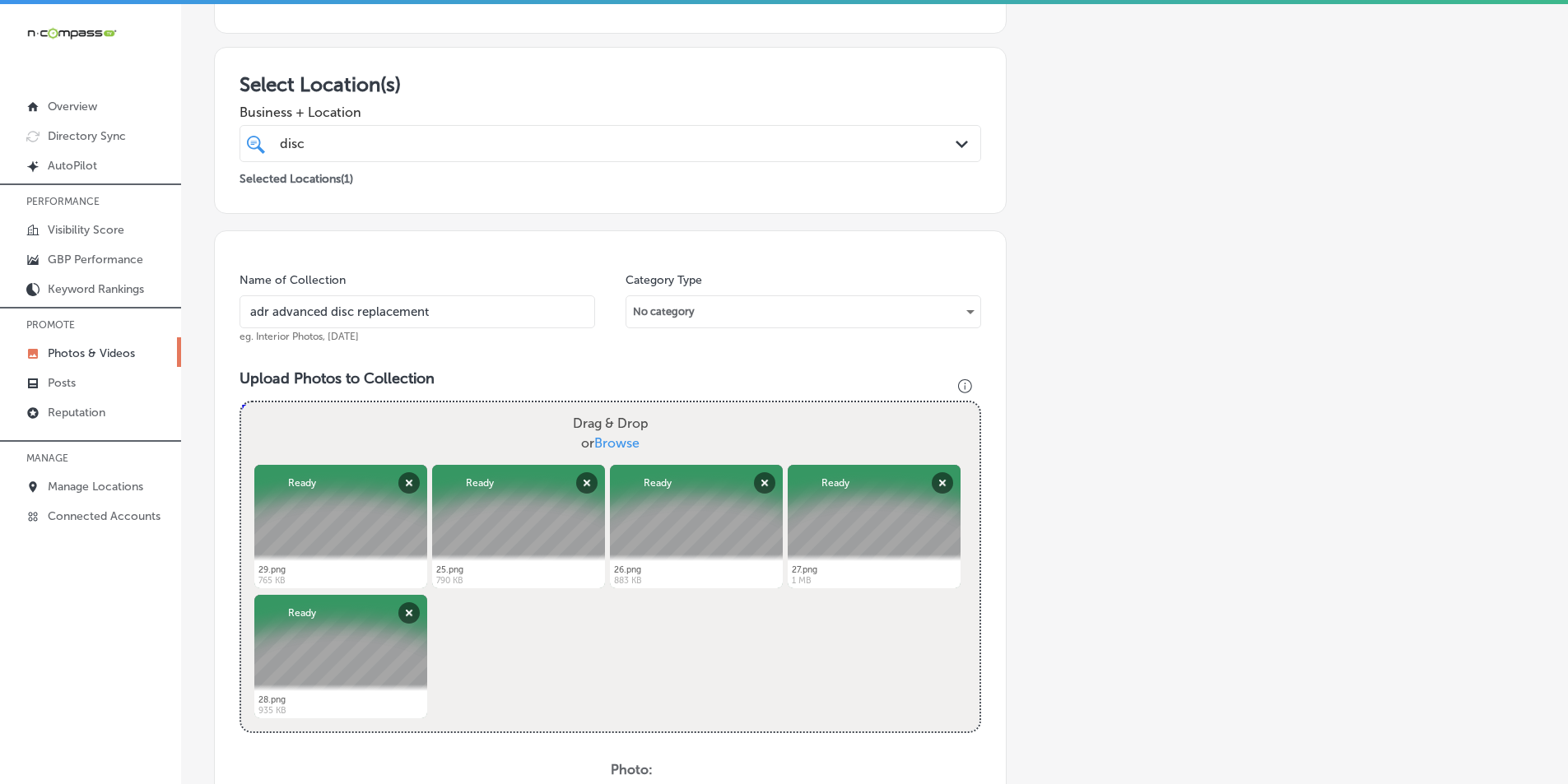
click at [557, 350] on div "Name of Collection adr advanced disc replacement eg. Interior Photos, March 202…" at bounding box center [611, 616] width 793 height 772
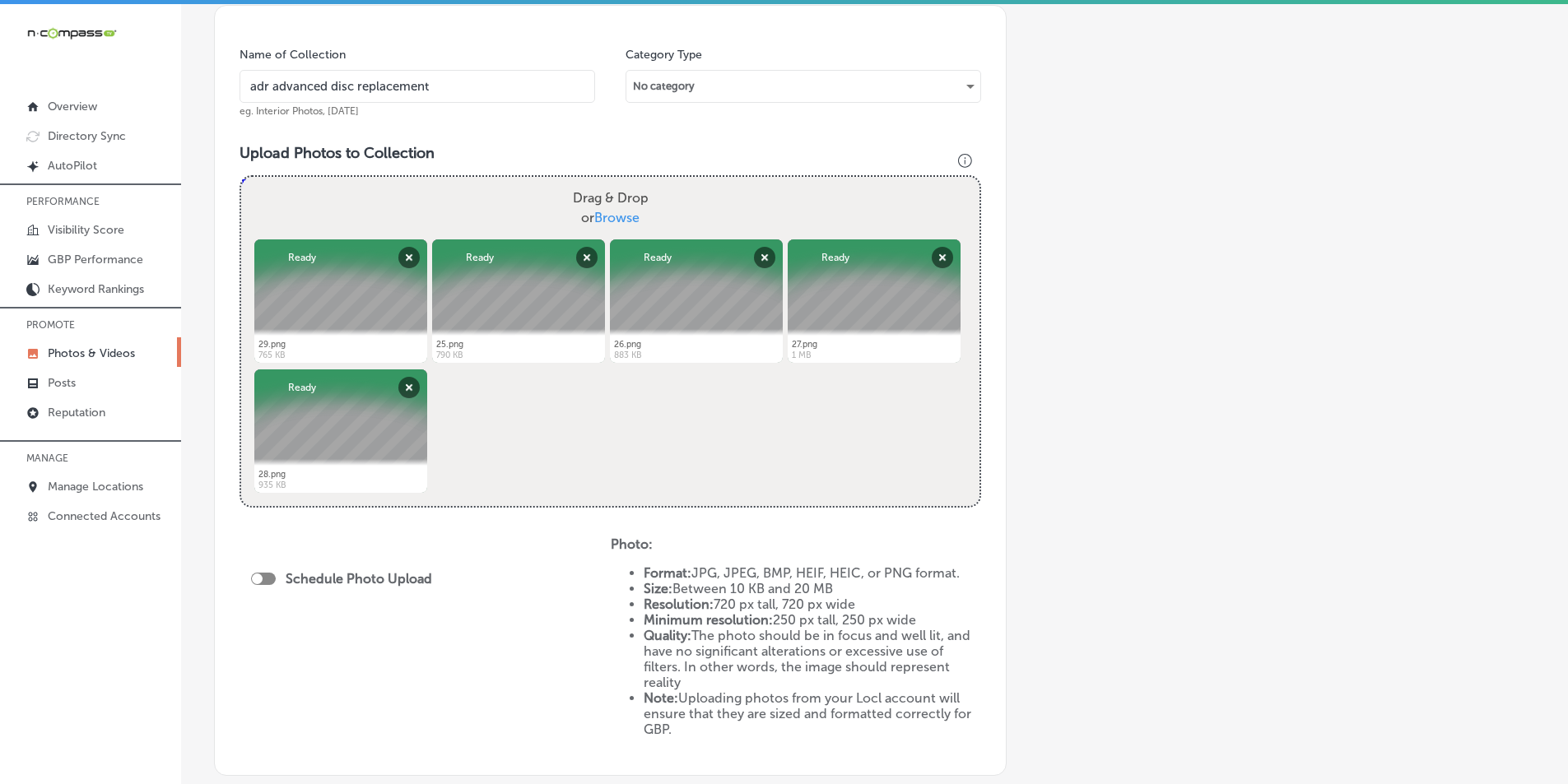
scroll to position [494, 0]
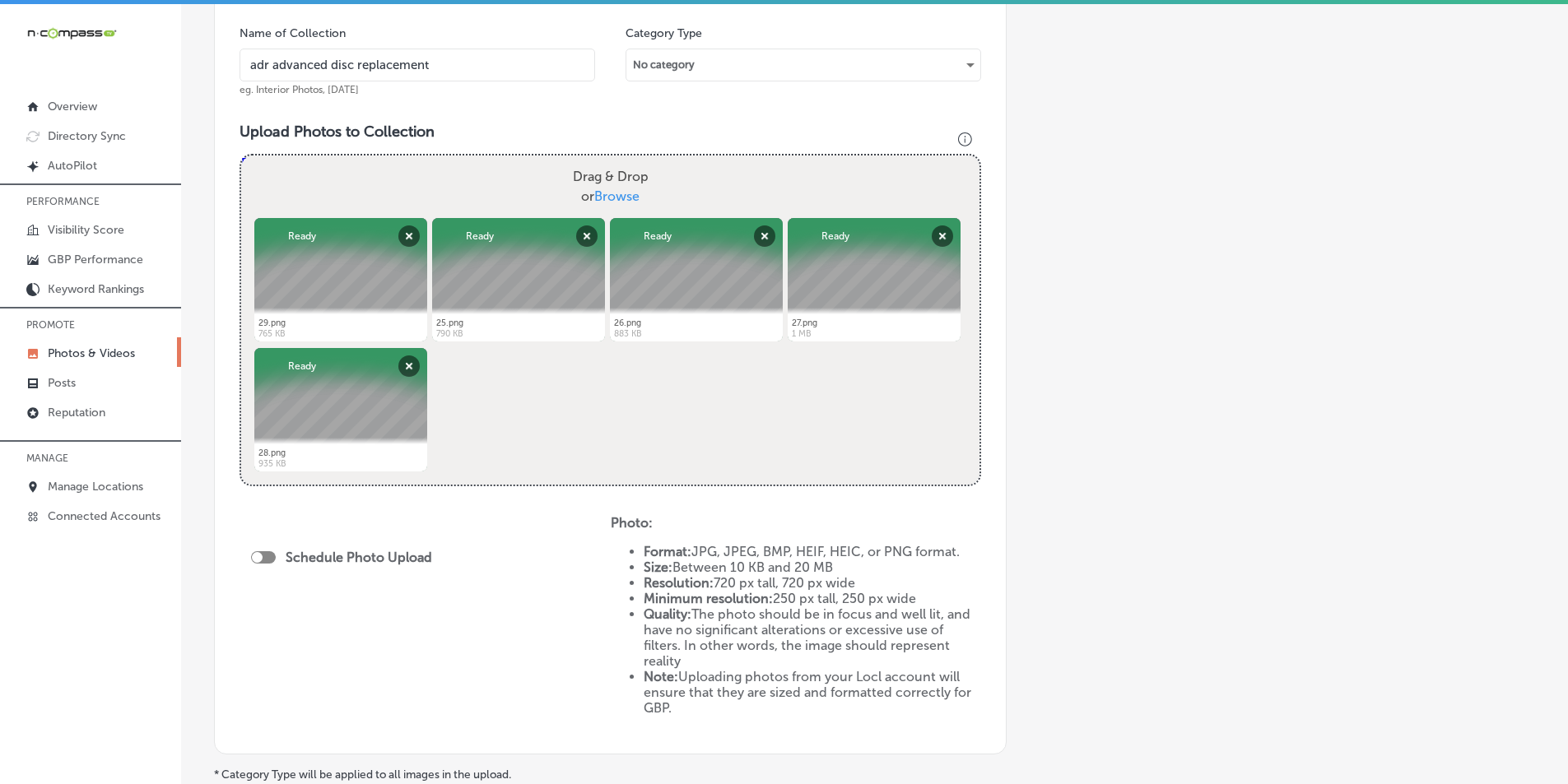
click at [258, 552] on div at bounding box center [257, 557] width 11 height 11
checkbox input "true"
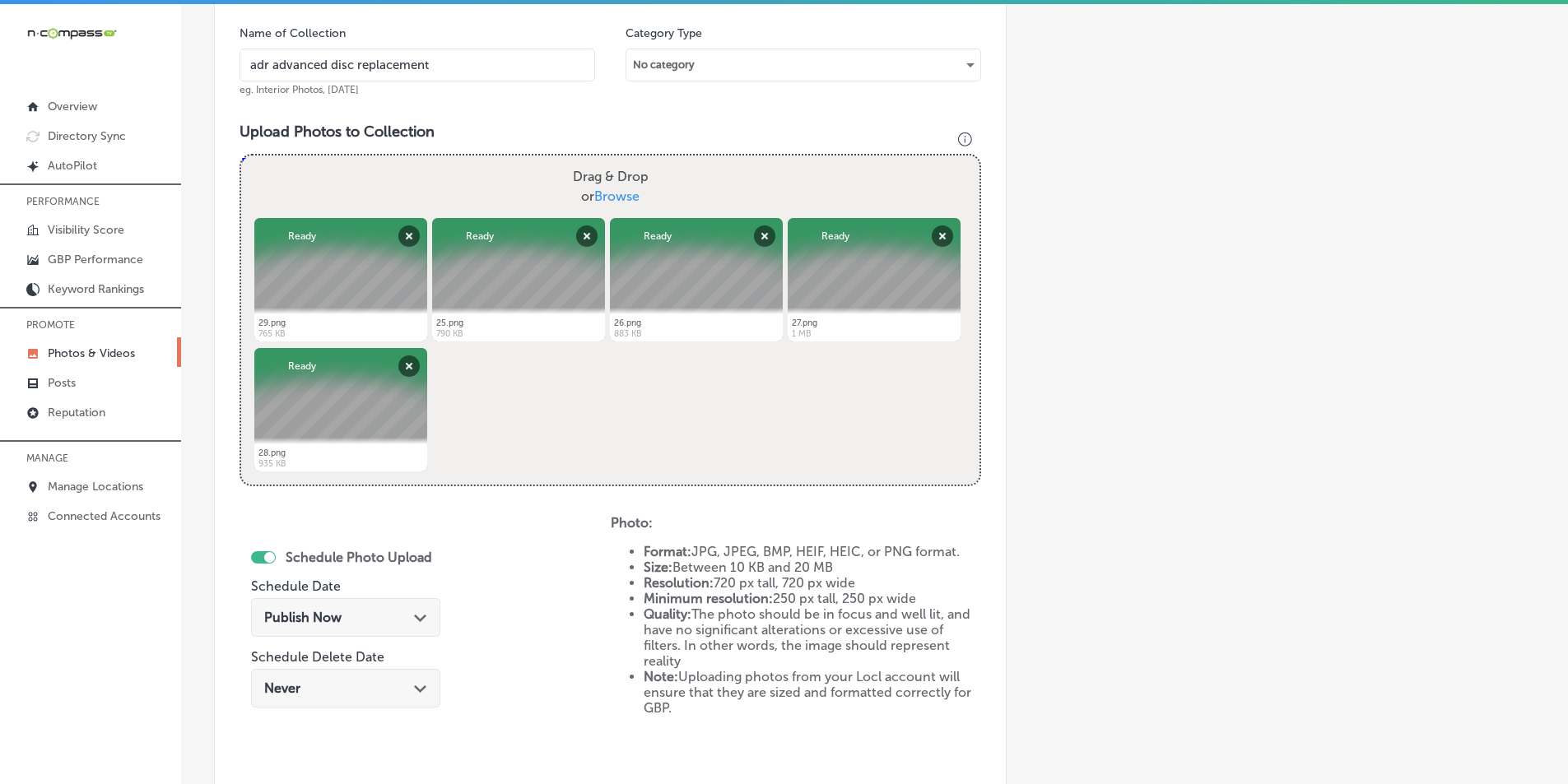
click at [414, 619] on polygon at bounding box center [419, 618] width 12 height 8
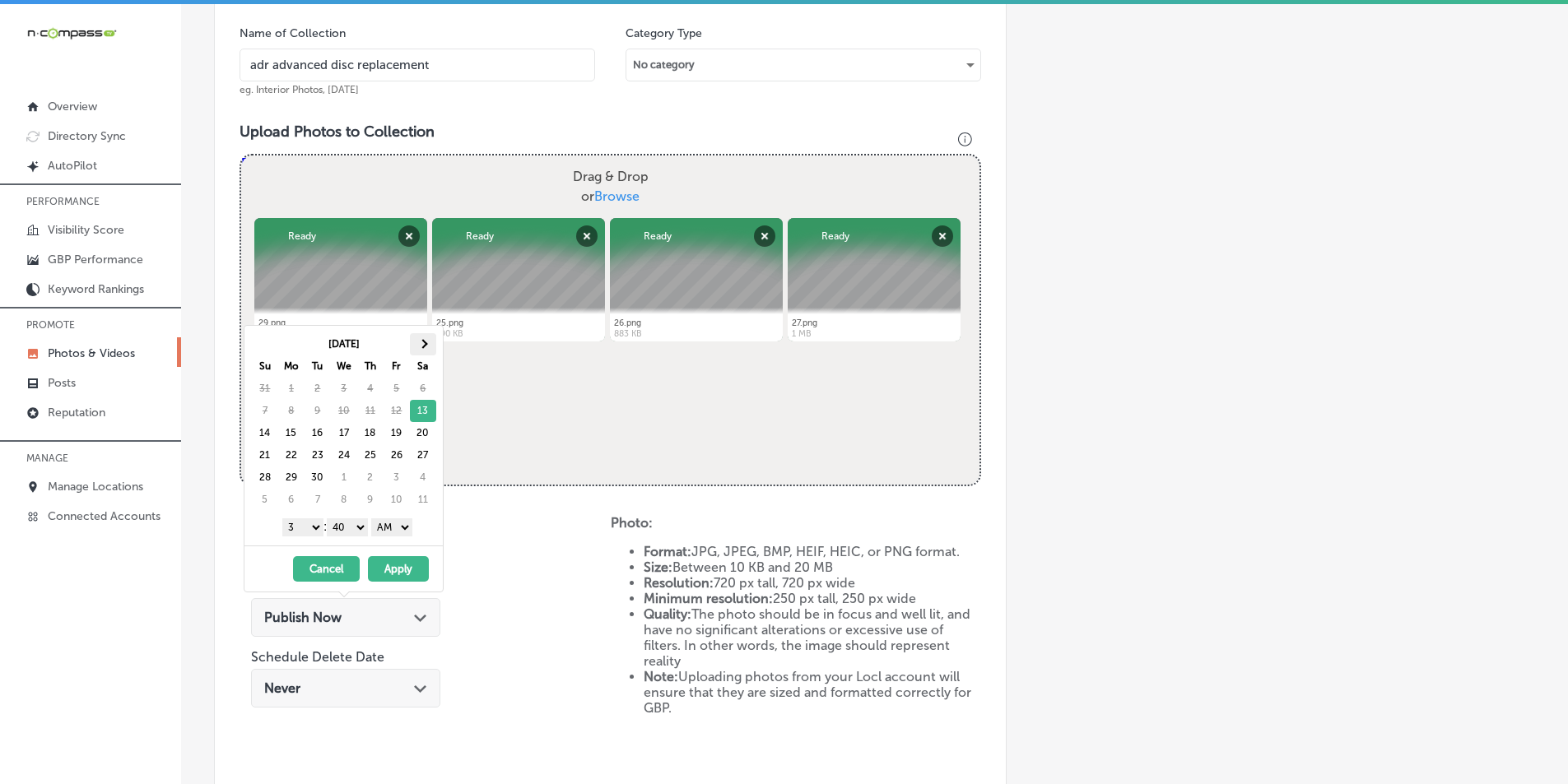
click at [422, 344] on span at bounding box center [422, 343] width 9 height 9
click at [309, 531] on select "1 2 3 4 5 6 7 8 9 10 11 12" at bounding box center [302, 527] width 41 height 18
click at [360, 529] on select "00 10 20 30 40 50" at bounding box center [347, 527] width 41 height 18
click at [412, 524] on select "AM PM" at bounding box center [392, 527] width 41 height 18
click at [395, 566] on button "Apply" at bounding box center [398, 569] width 61 height 26
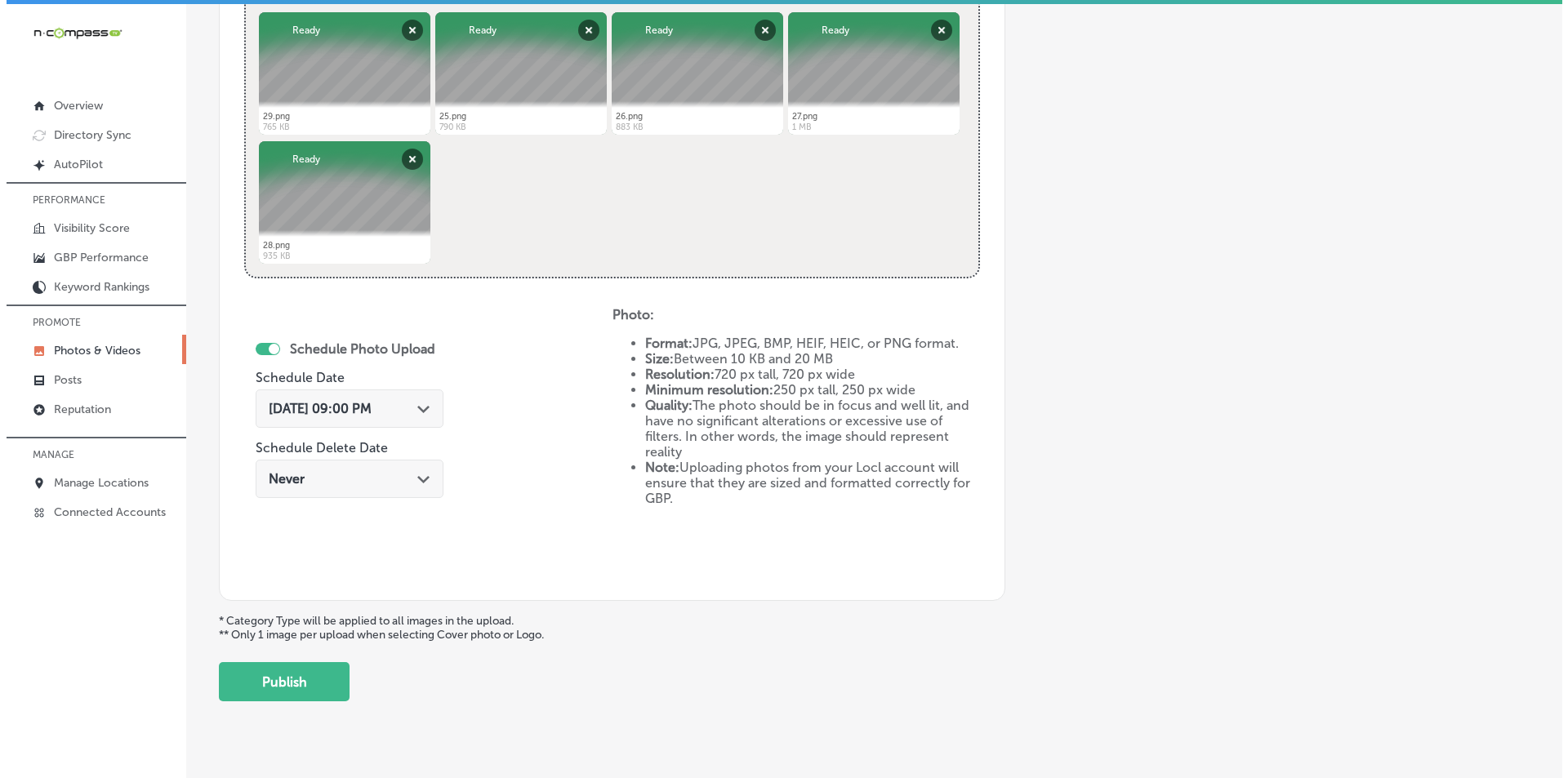
scroll to position [725, 0]
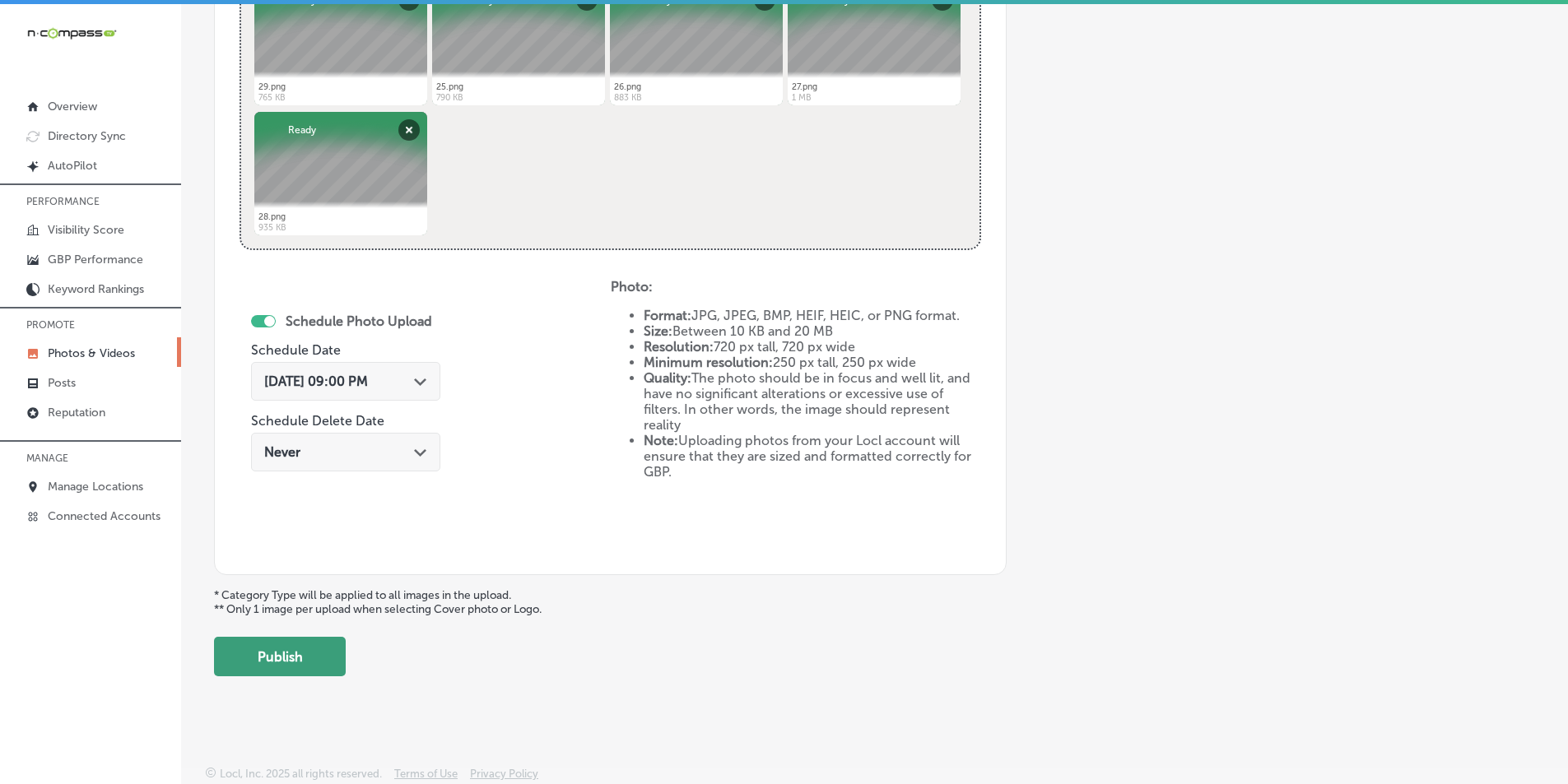
click at [289, 657] on button "Publish" at bounding box center [280, 656] width 132 height 39
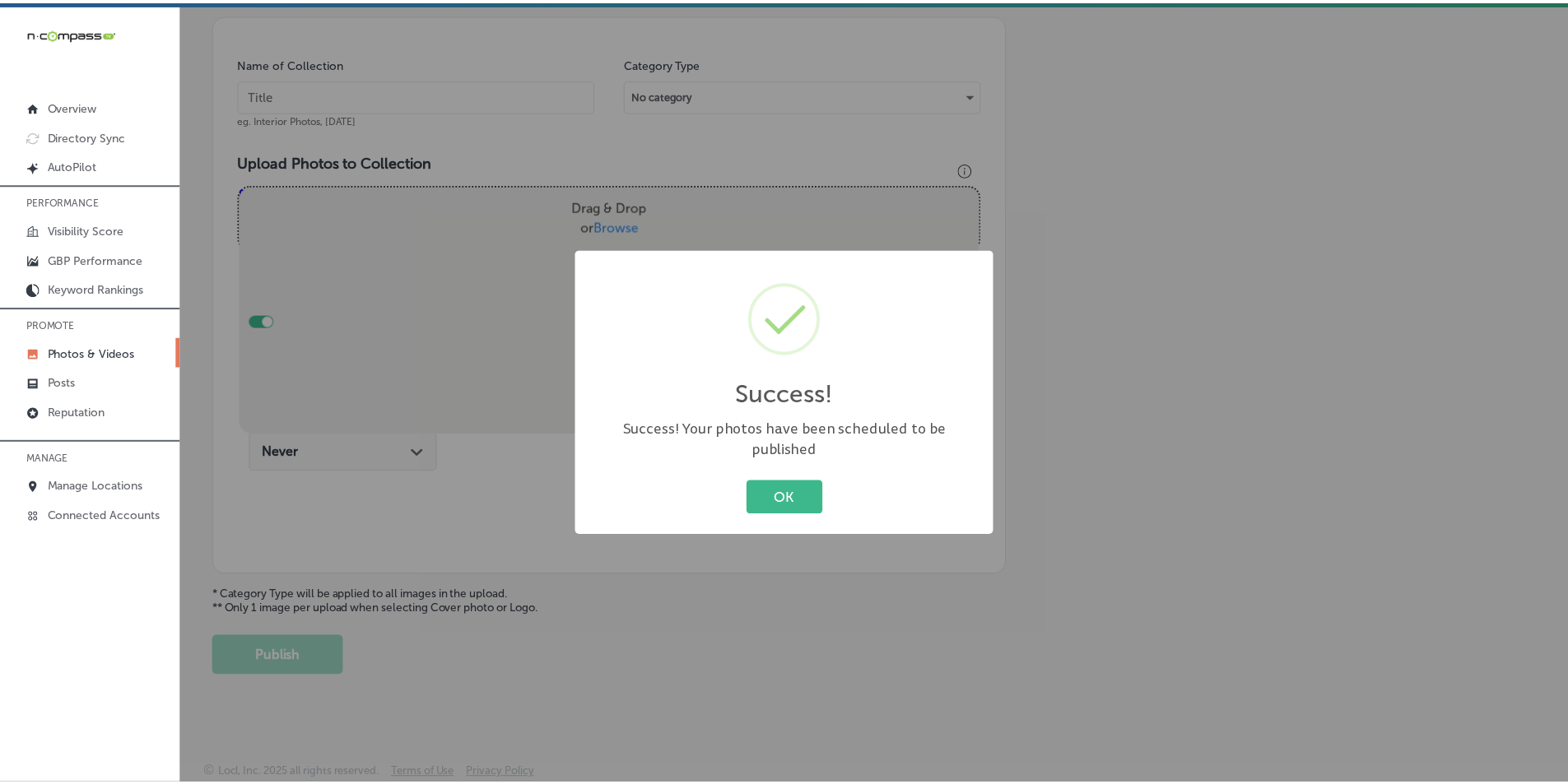
scroll to position [463, 0]
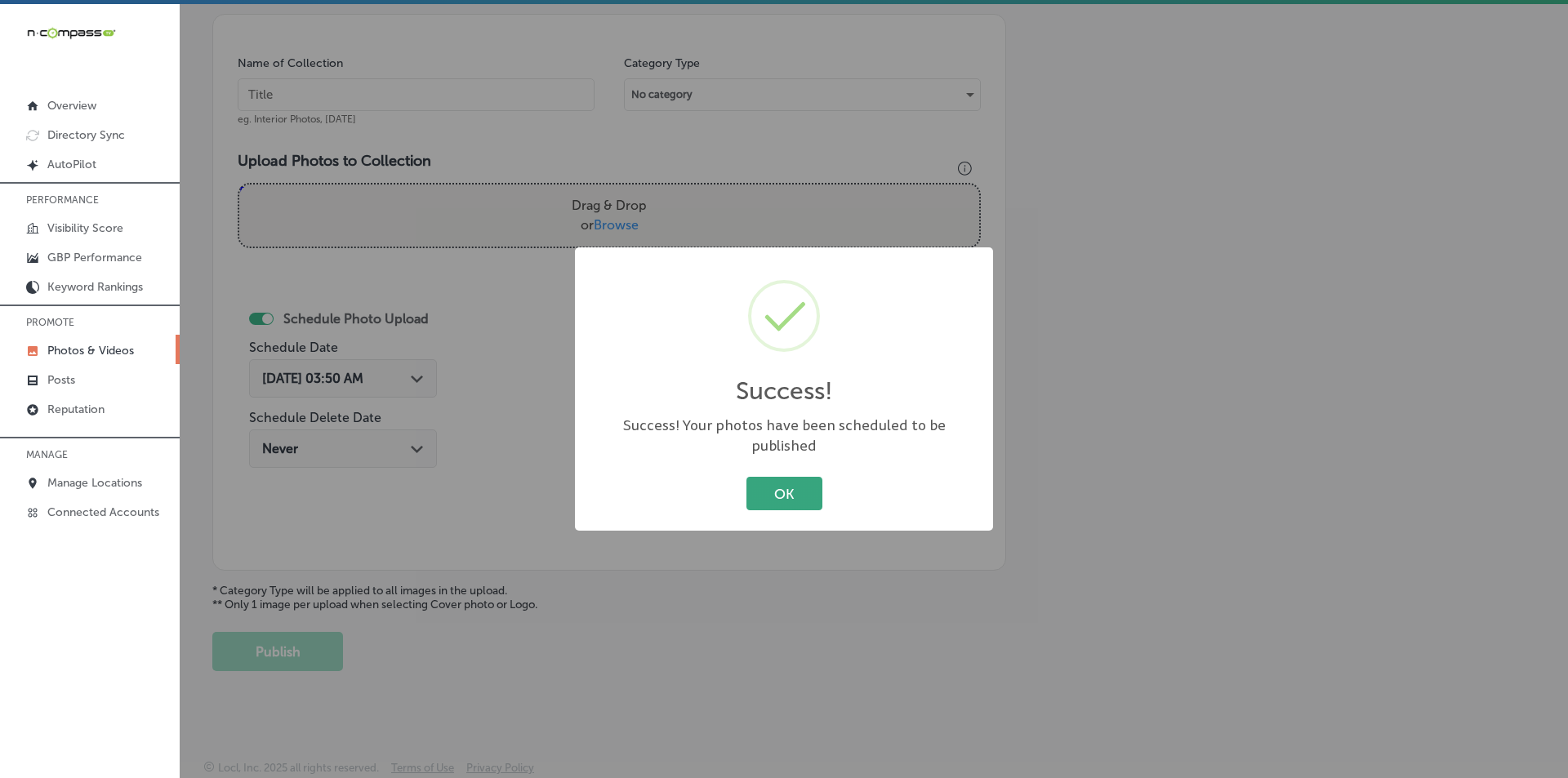
click at [761, 485] on button "OK" at bounding box center [784, 493] width 76 height 33
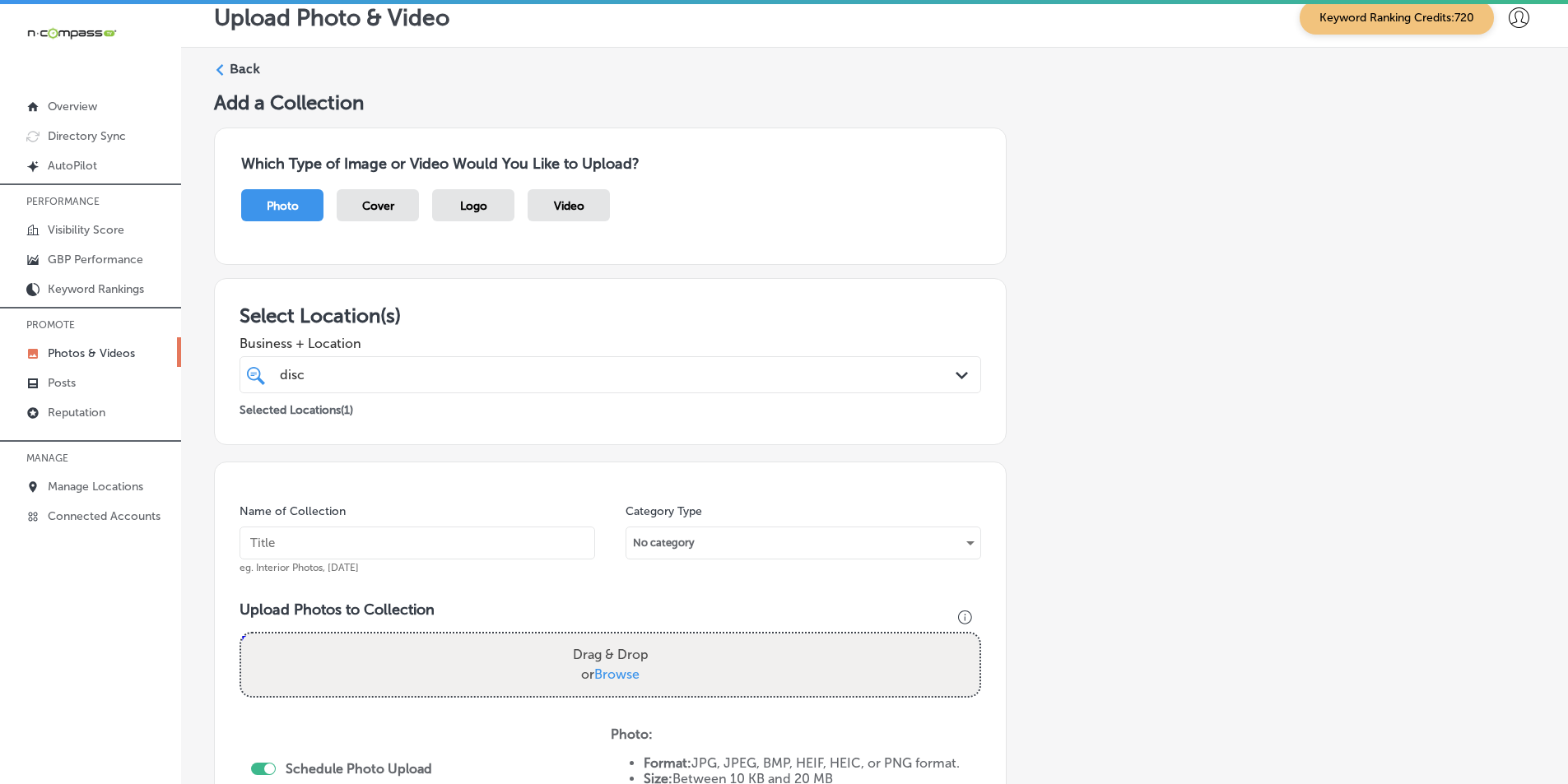
scroll to position [0, 0]
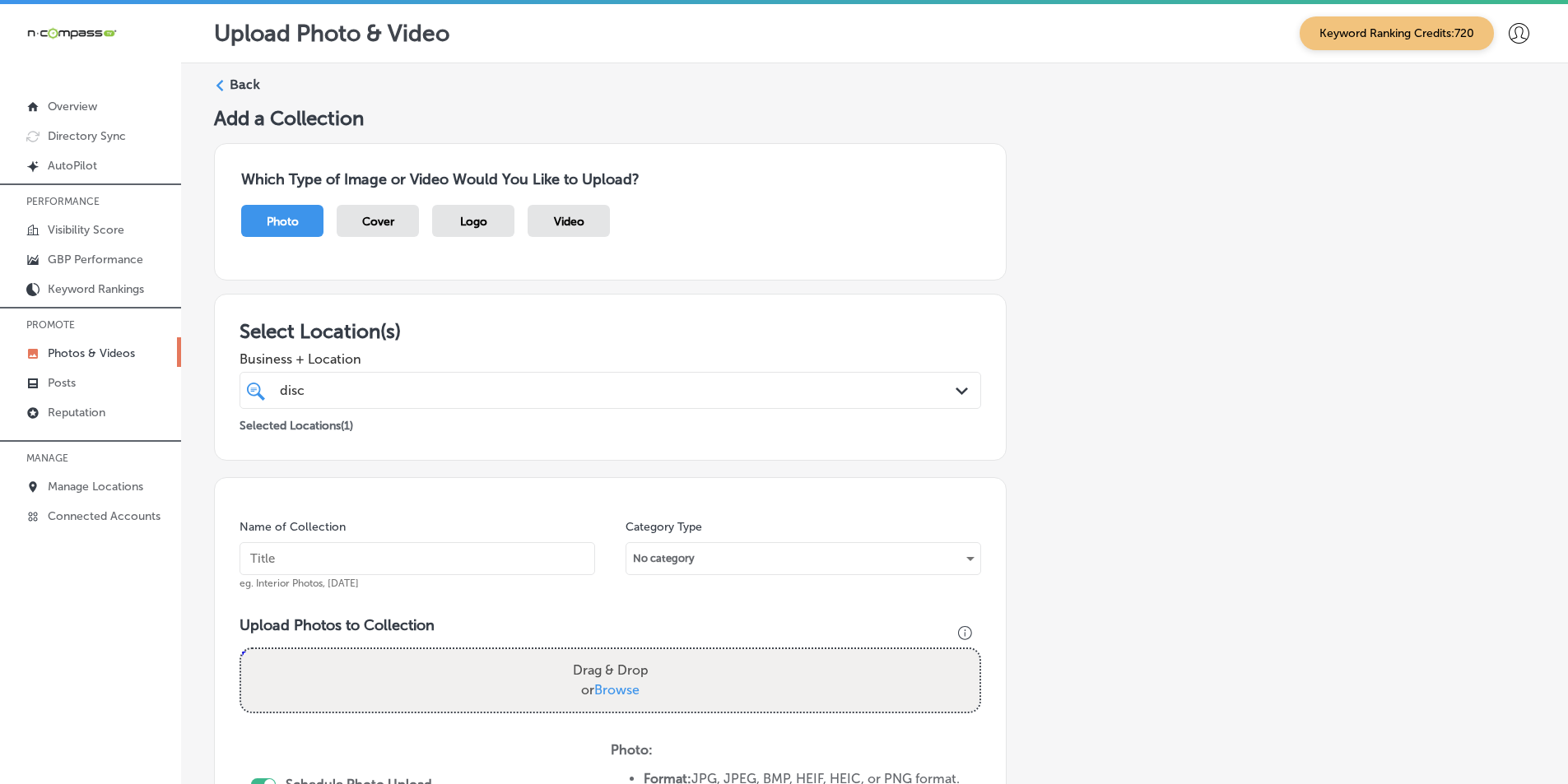
click at [225, 79] on div at bounding box center [220, 85] width 11 height 11
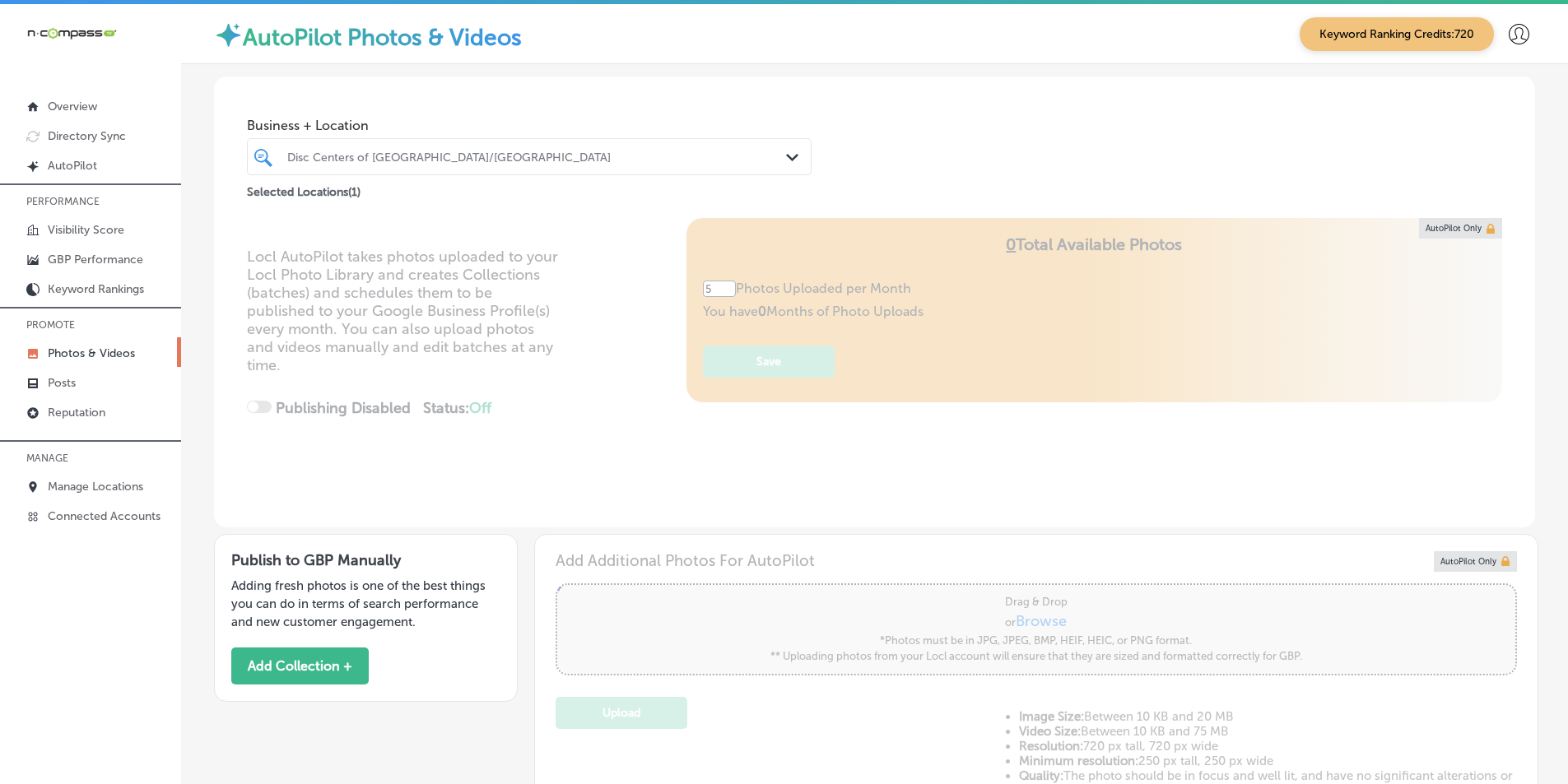
type input "5"
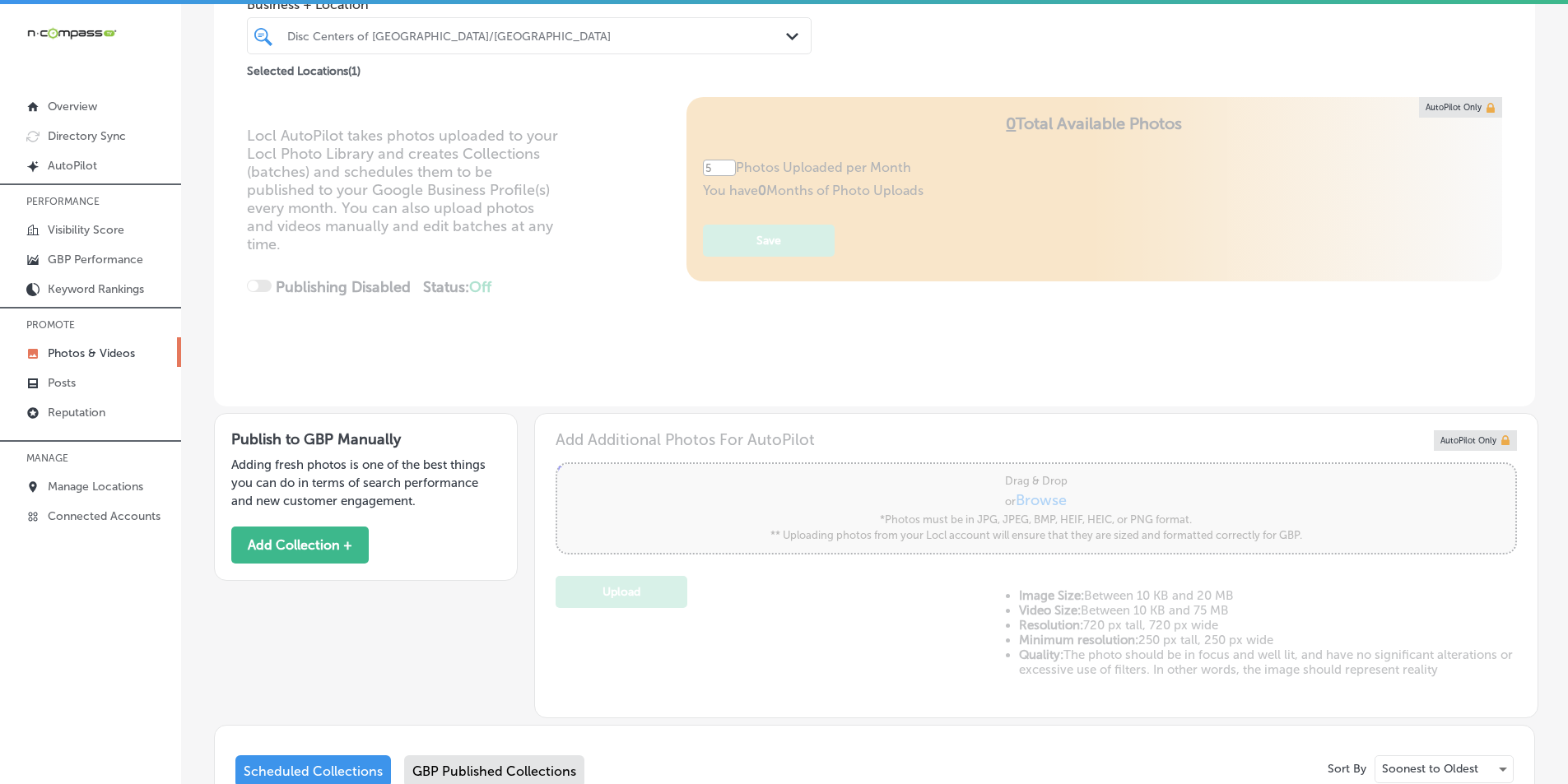
scroll to position [82, 0]
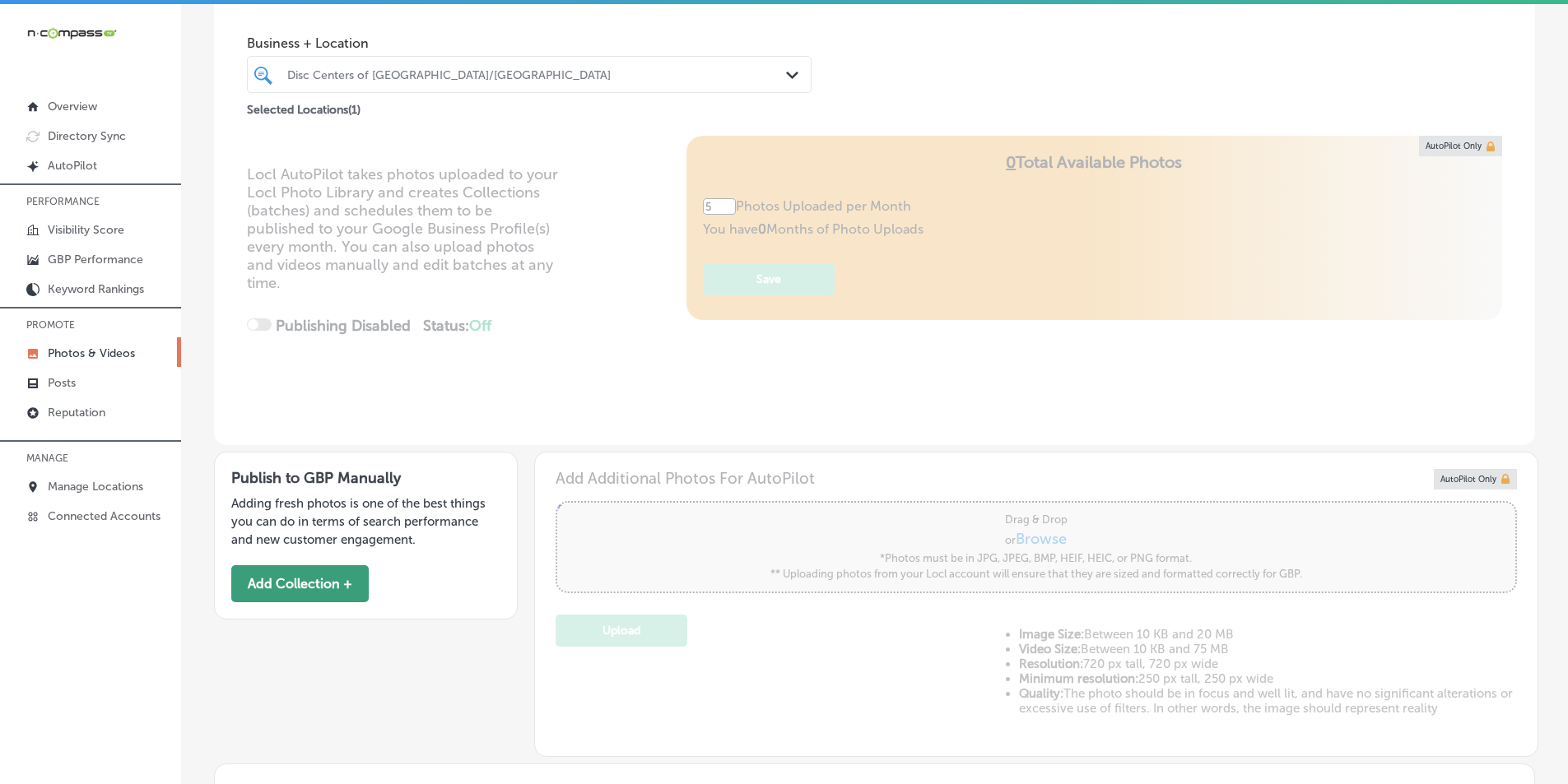
click at [316, 576] on button "Add Collection +" at bounding box center [301, 584] width 138 height 37
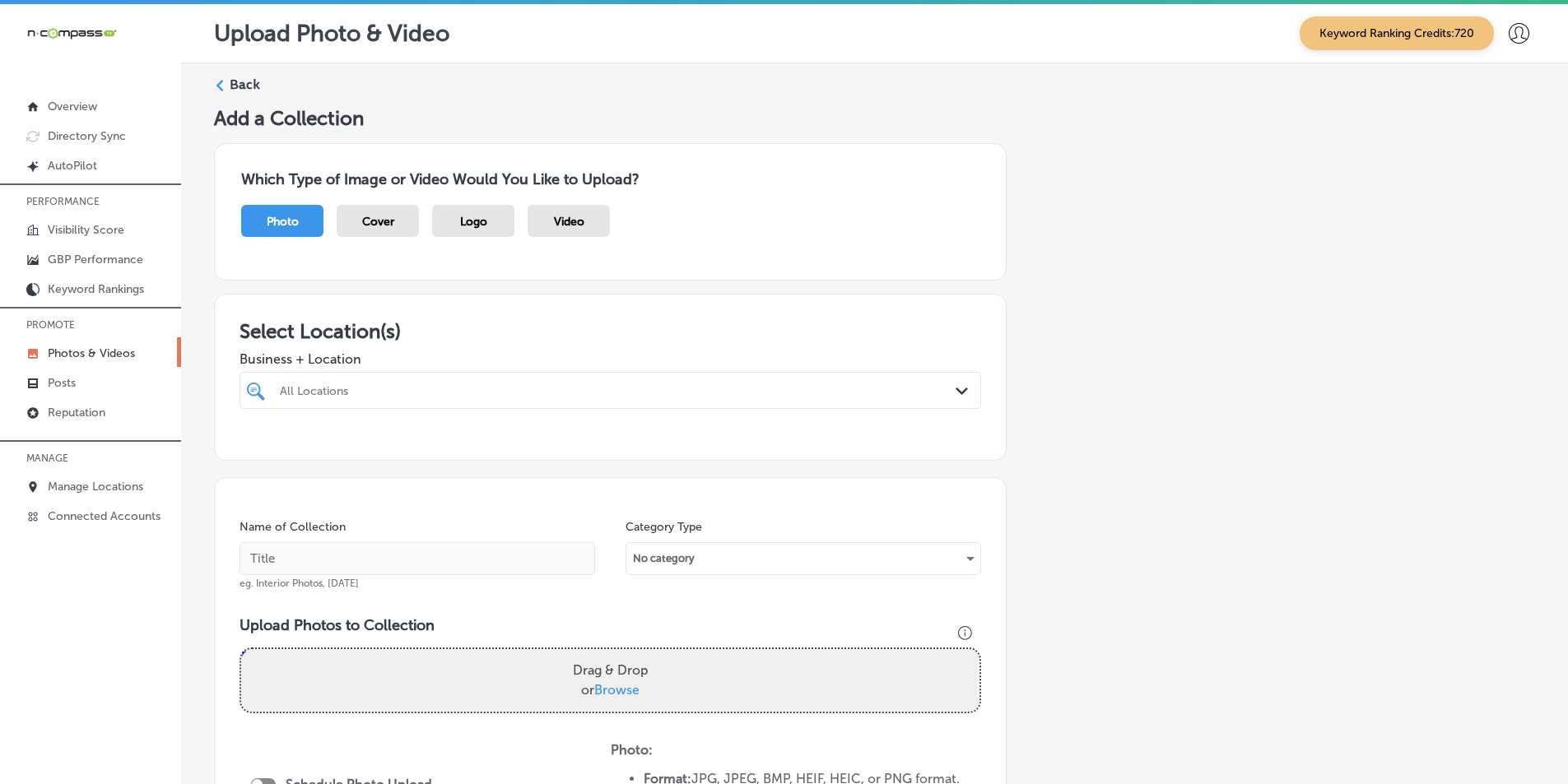
click at [402, 387] on div "All Locations" at bounding box center [618, 391] width 678 height 14
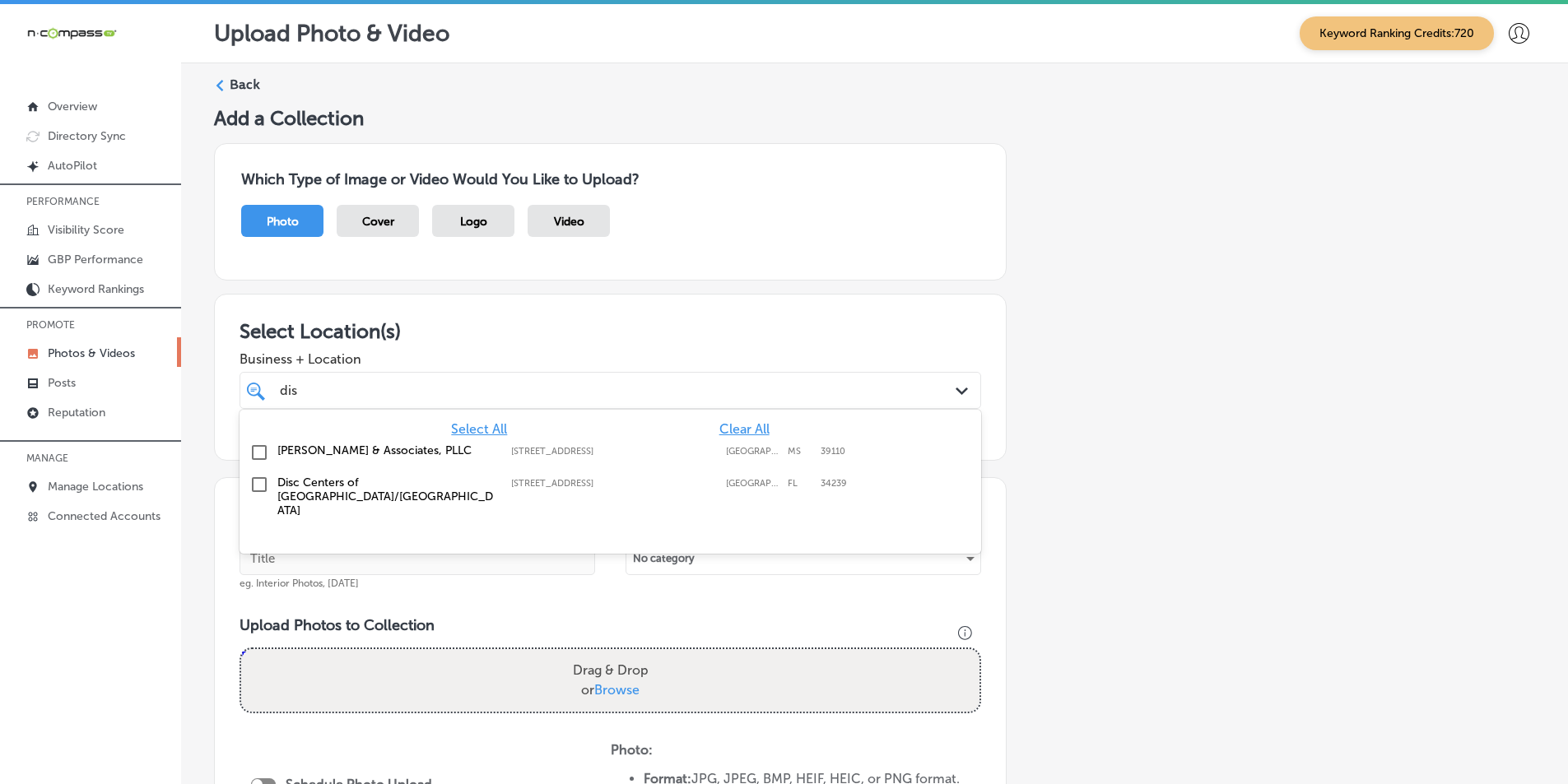
click at [258, 482] on input "checkbox" at bounding box center [258, 484] width 20 height 20
type input "dis"
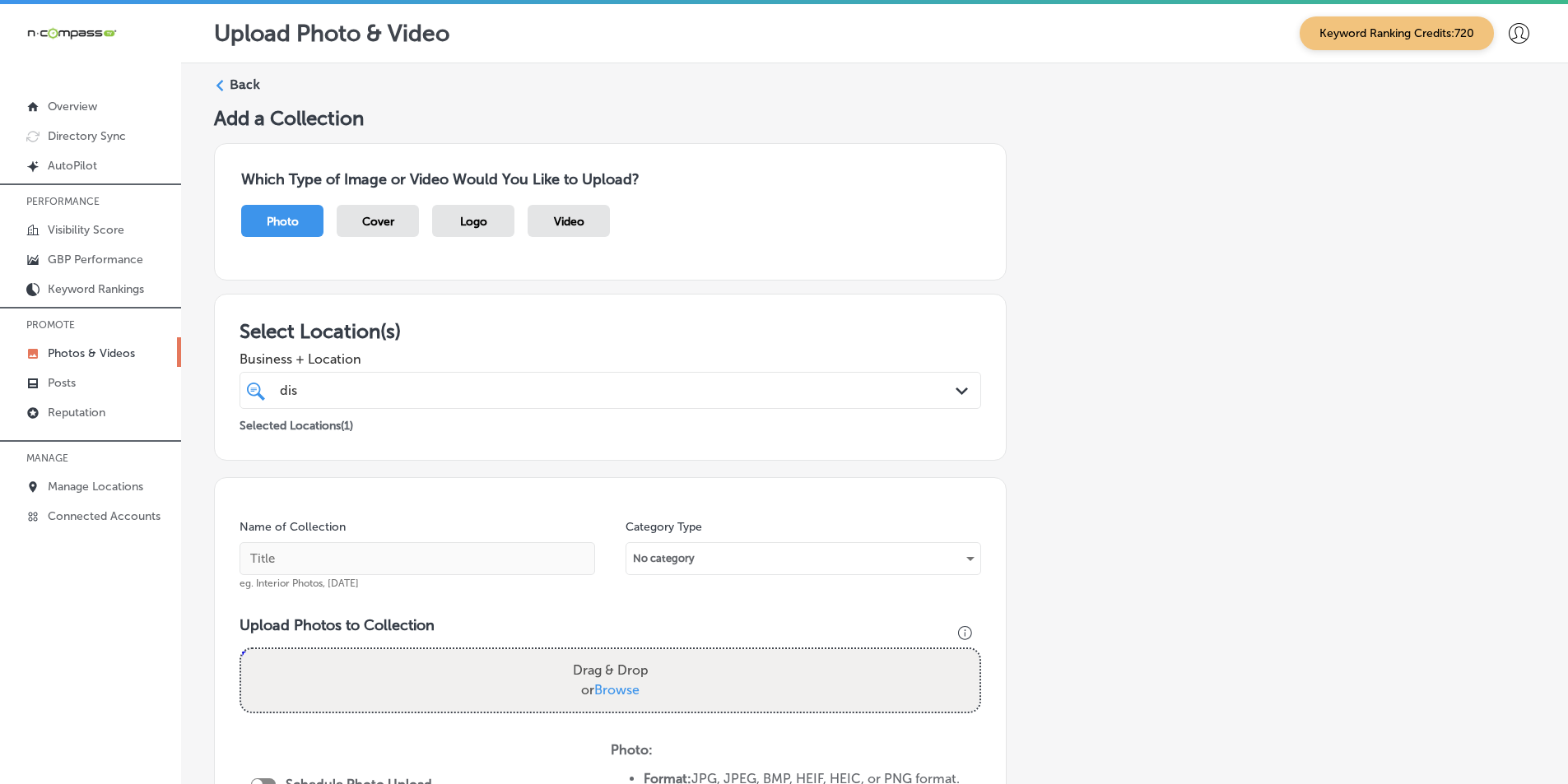
click at [470, 594] on div "Name of Collection eg. Interior Photos, March 2020 Category Type No category Up…" at bounding box center [611, 729] width 793 height 504
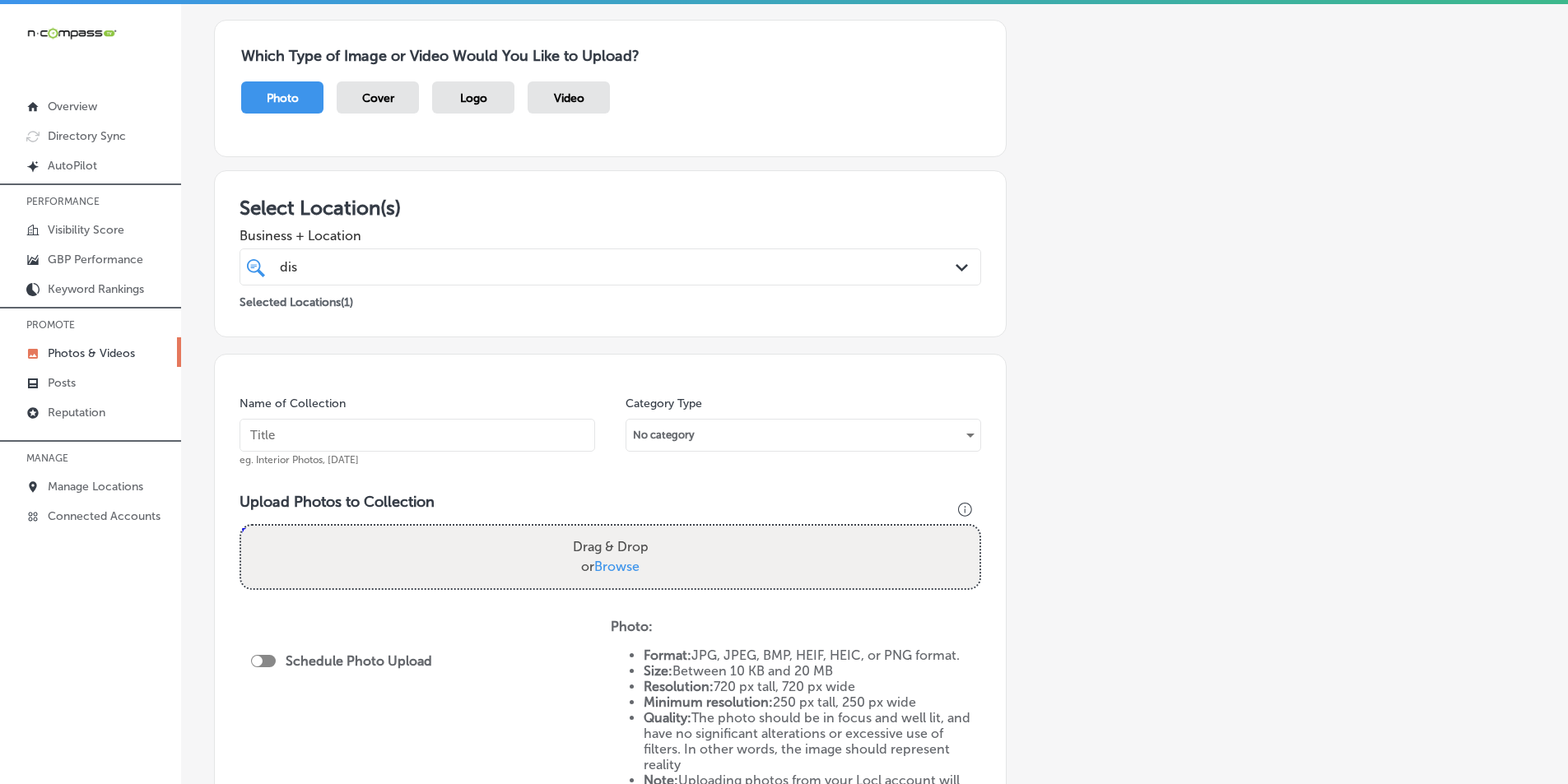
scroll to position [165, 0]
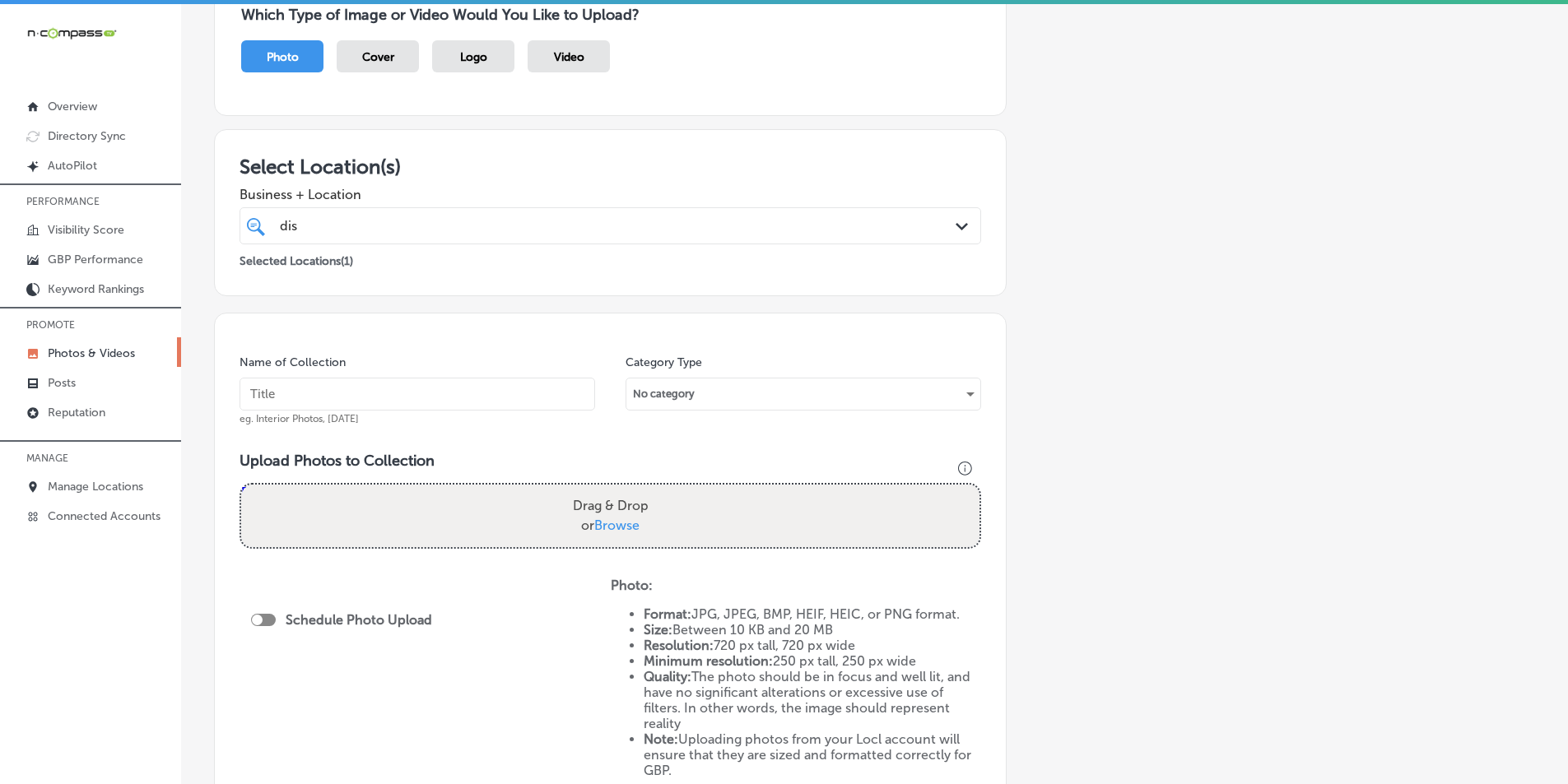
click at [396, 393] on input "text" at bounding box center [416, 394] width 355 height 33
click at [288, 395] on input "text" at bounding box center [416, 394] width 355 height 33
paste input "almond shape disc for back surgery"
type input "almond shape disc for back surgery"
click at [365, 503] on div "Drag & Drop or Browse" at bounding box center [610, 515] width 738 height 62
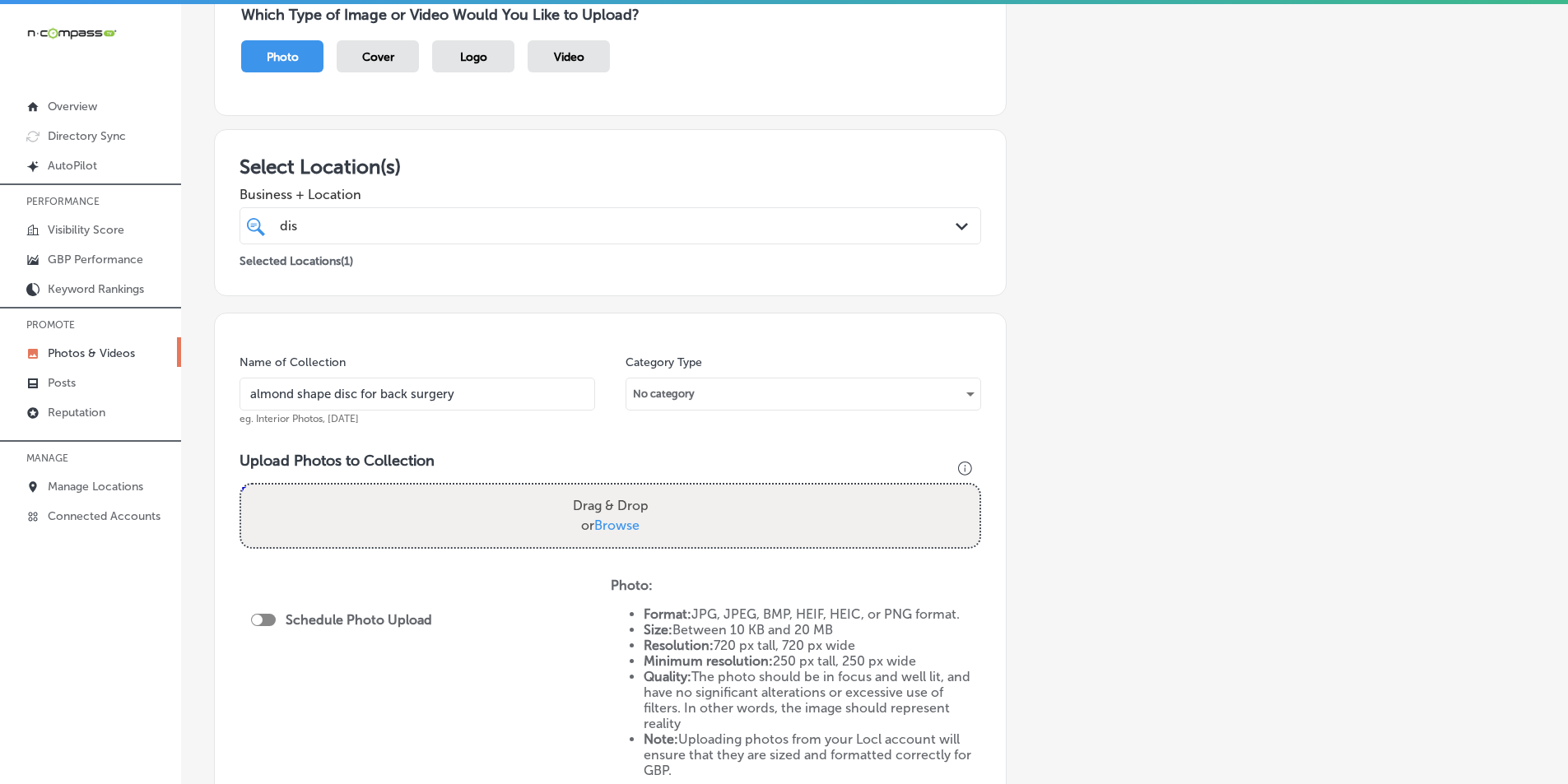
click at [241, 484] on input "Drag & Drop or Browse" at bounding box center [610, 486] width 738 height 5
type input "C:\fakepath\30.png"
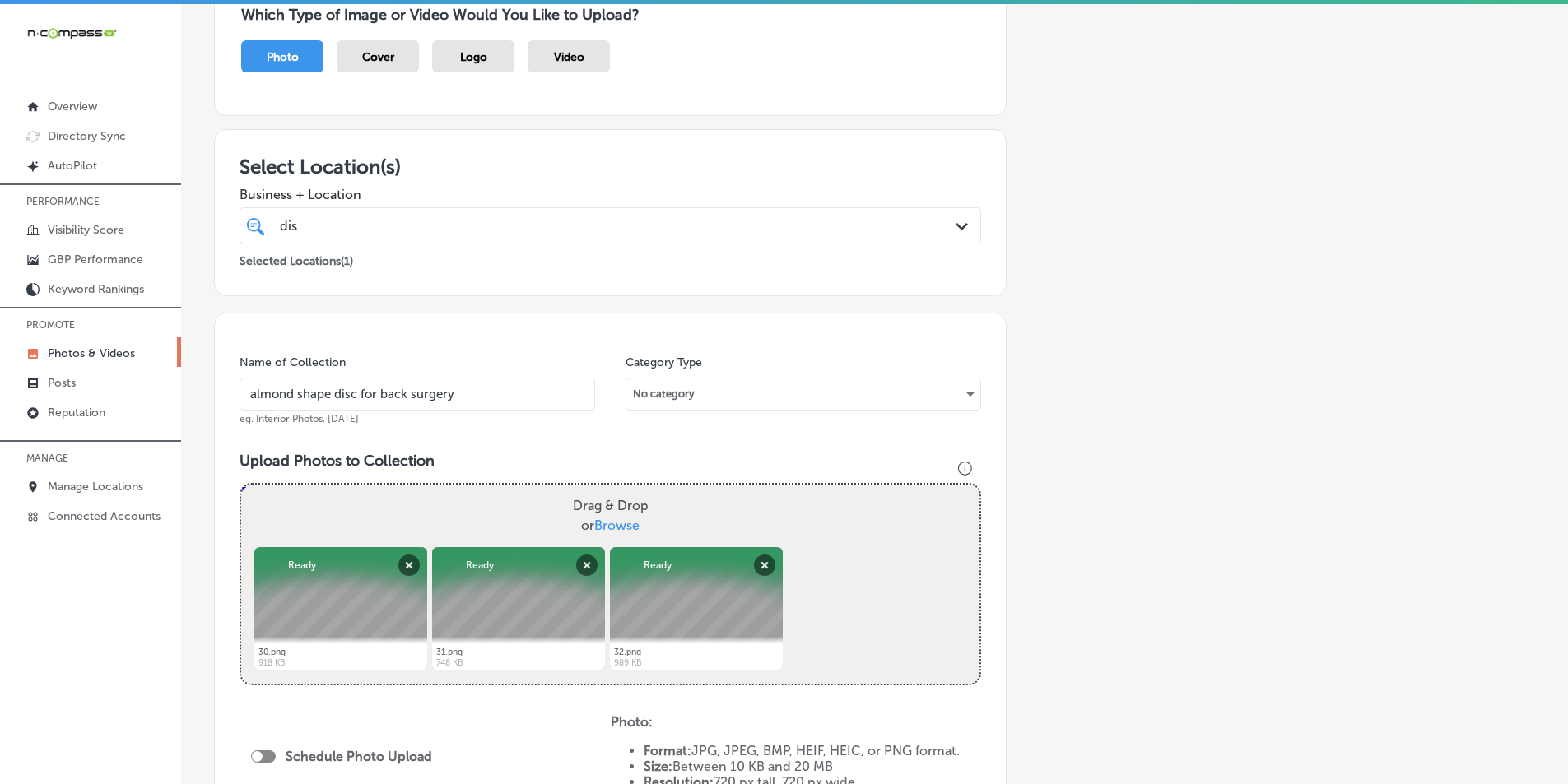
click at [256, 500] on div "Drag & Drop or Browse" at bounding box center [610, 515] width 738 height 62
click at [241, 484] on input "Drag & Drop or Browse" at bounding box center [610, 486] width 738 height 5
type input "C:\fakepath\33.png"
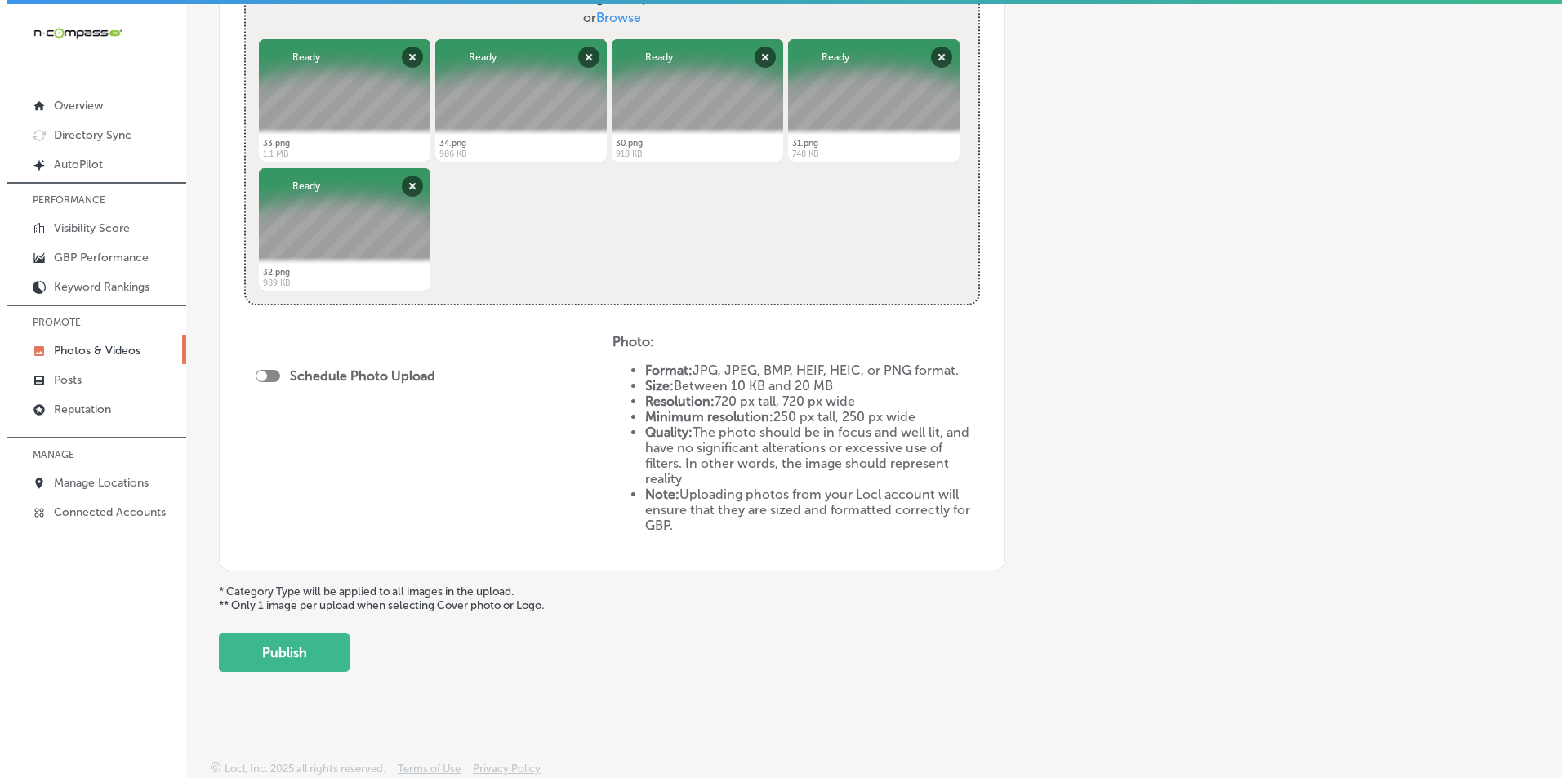
scroll to position [668, 0]
click at [256, 374] on div at bounding box center [255, 374] width 10 height 10
checkbox input "true"
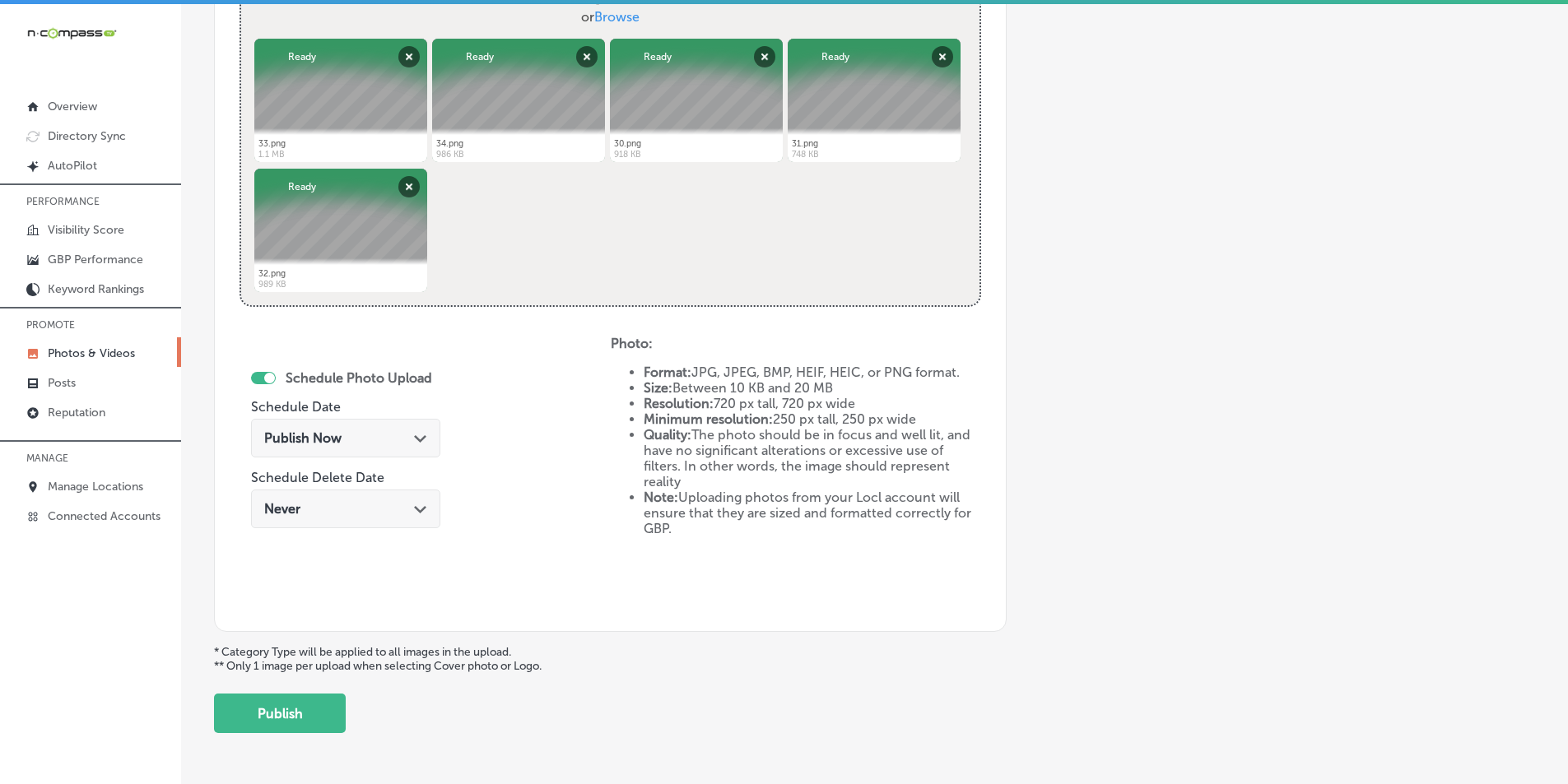
click at [414, 437] on polygon at bounding box center [419, 439] width 12 height 8
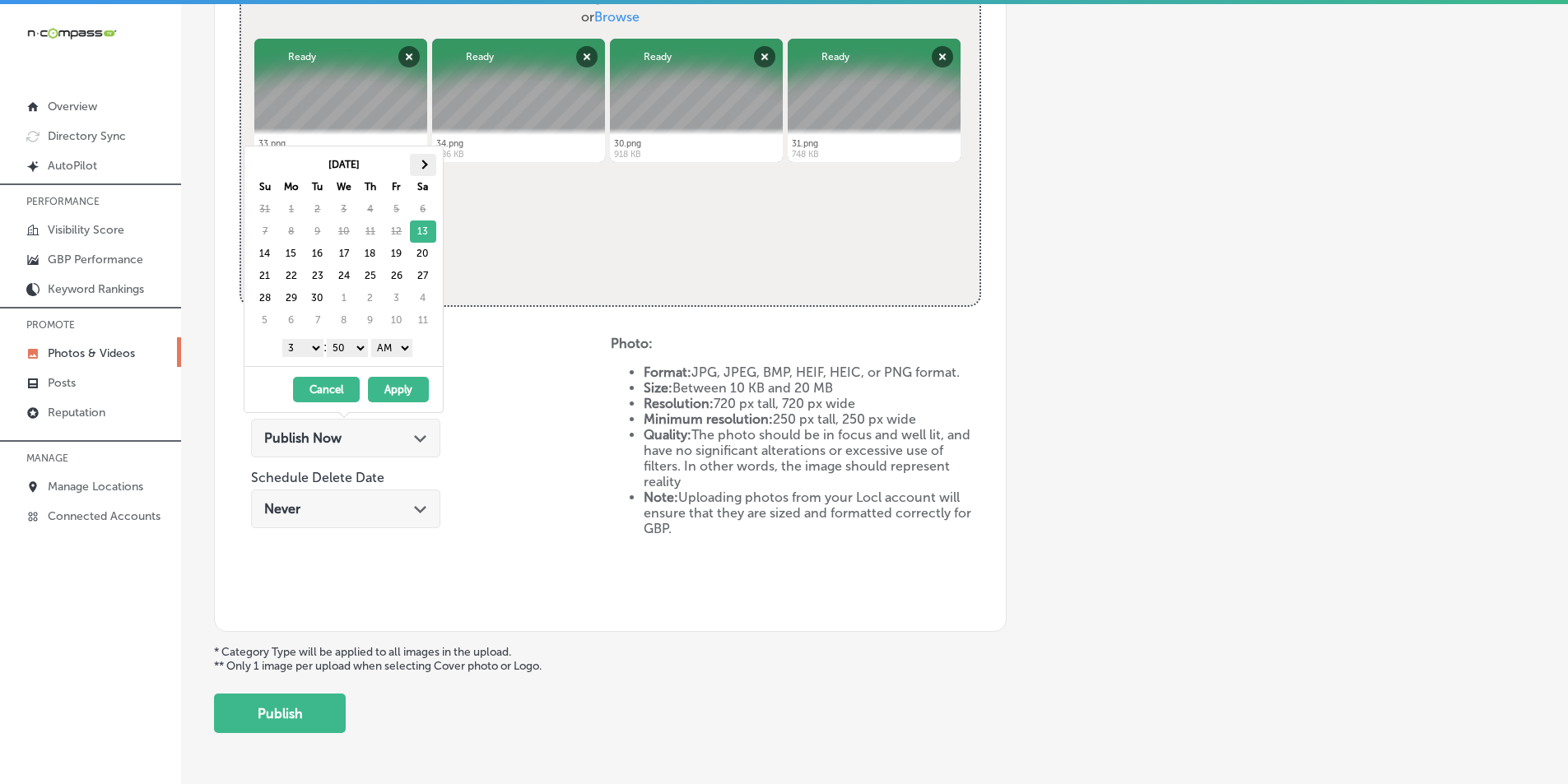
click at [419, 163] on span at bounding box center [422, 164] width 9 height 9
click at [311, 348] on select "1 2 3 4 5 6 7 8 9 10 11 12" at bounding box center [302, 347] width 41 height 18
click at [360, 348] on select "00 10 20 30 40 50" at bounding box center [347, 347] width 41 height 18
click at [407, 349] on select "AM PM" at bounding box center [392, 347] width 41 height 18
click at [392, 388] on button "Apply" at bounding box center [398, 390] width 61 height 26
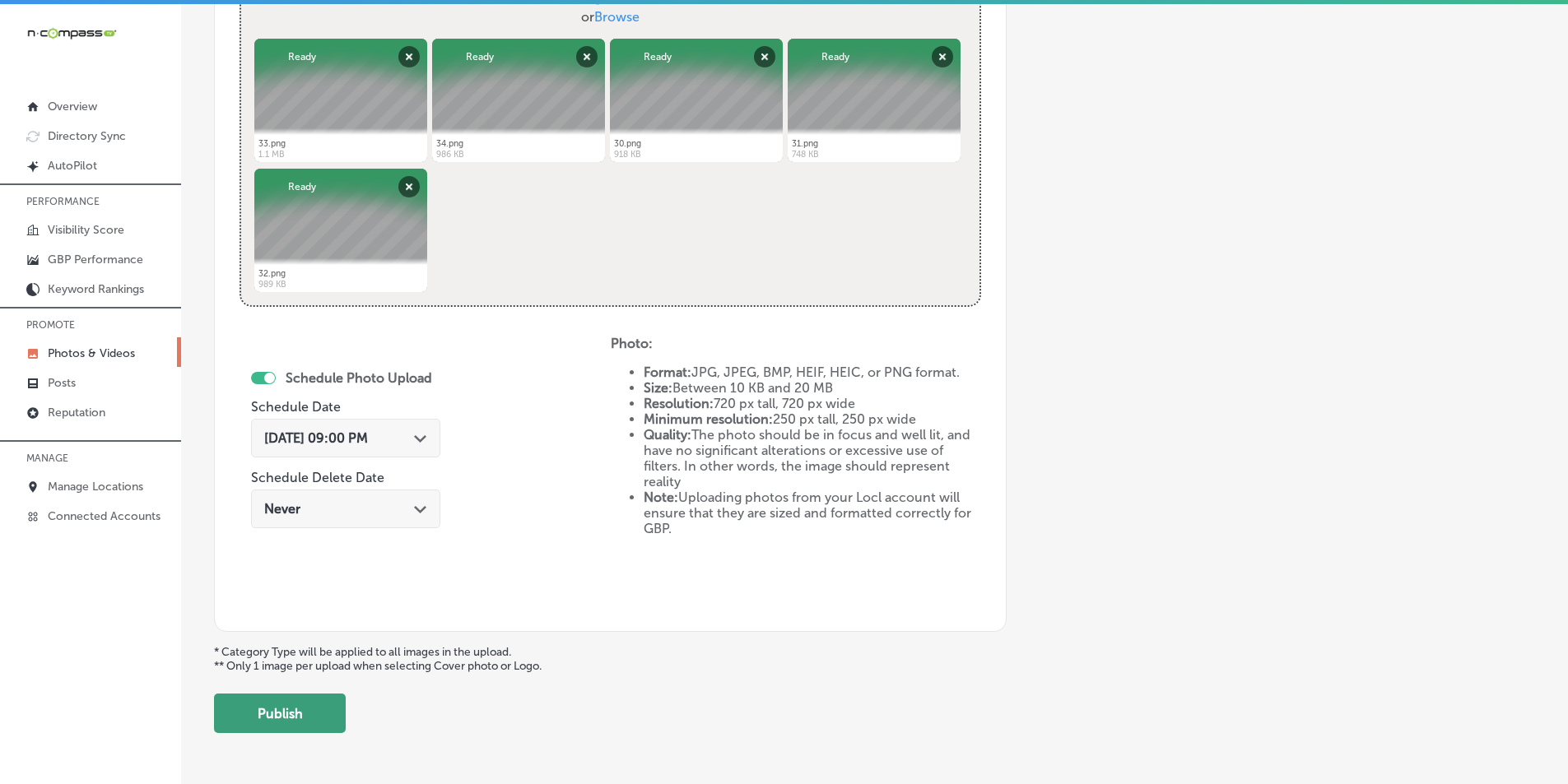
click at [272, 713] on button "Publish" at bounding box center [280, 713] width 132 height 39
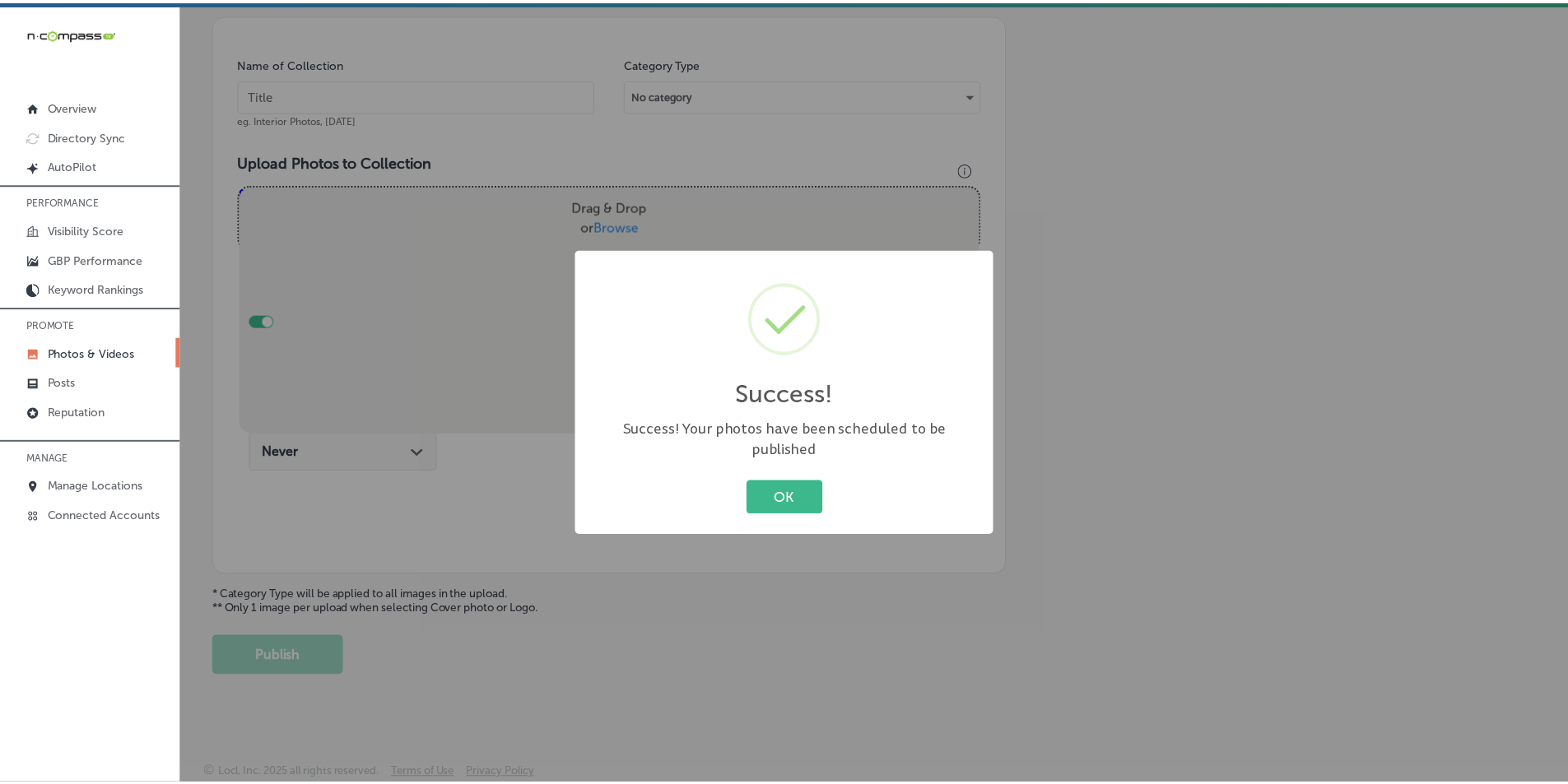
scroll to position [463, 0]
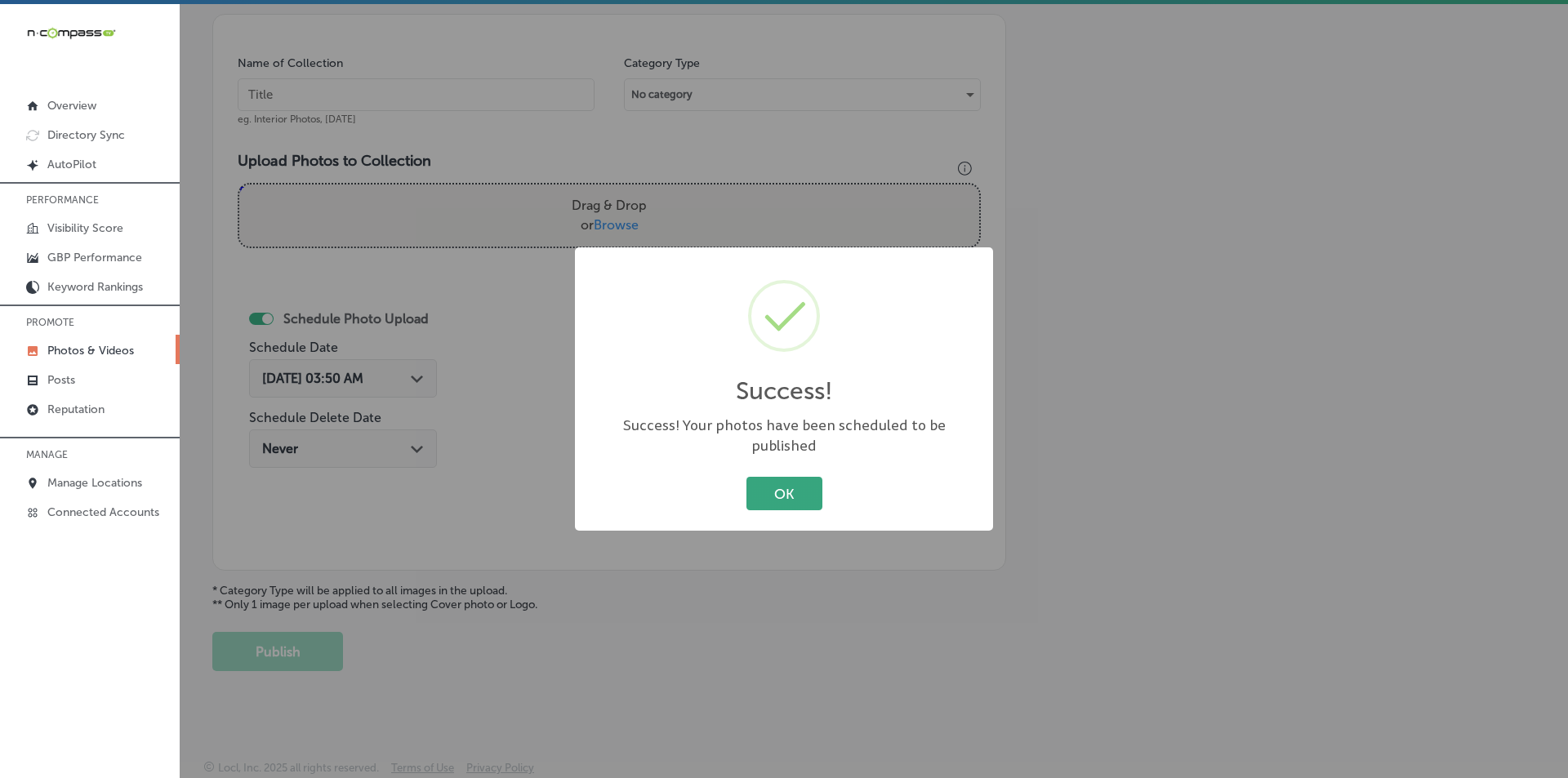
click at [763, 477] on button "OK" at bounding box center [784, 493] width 76 height 33
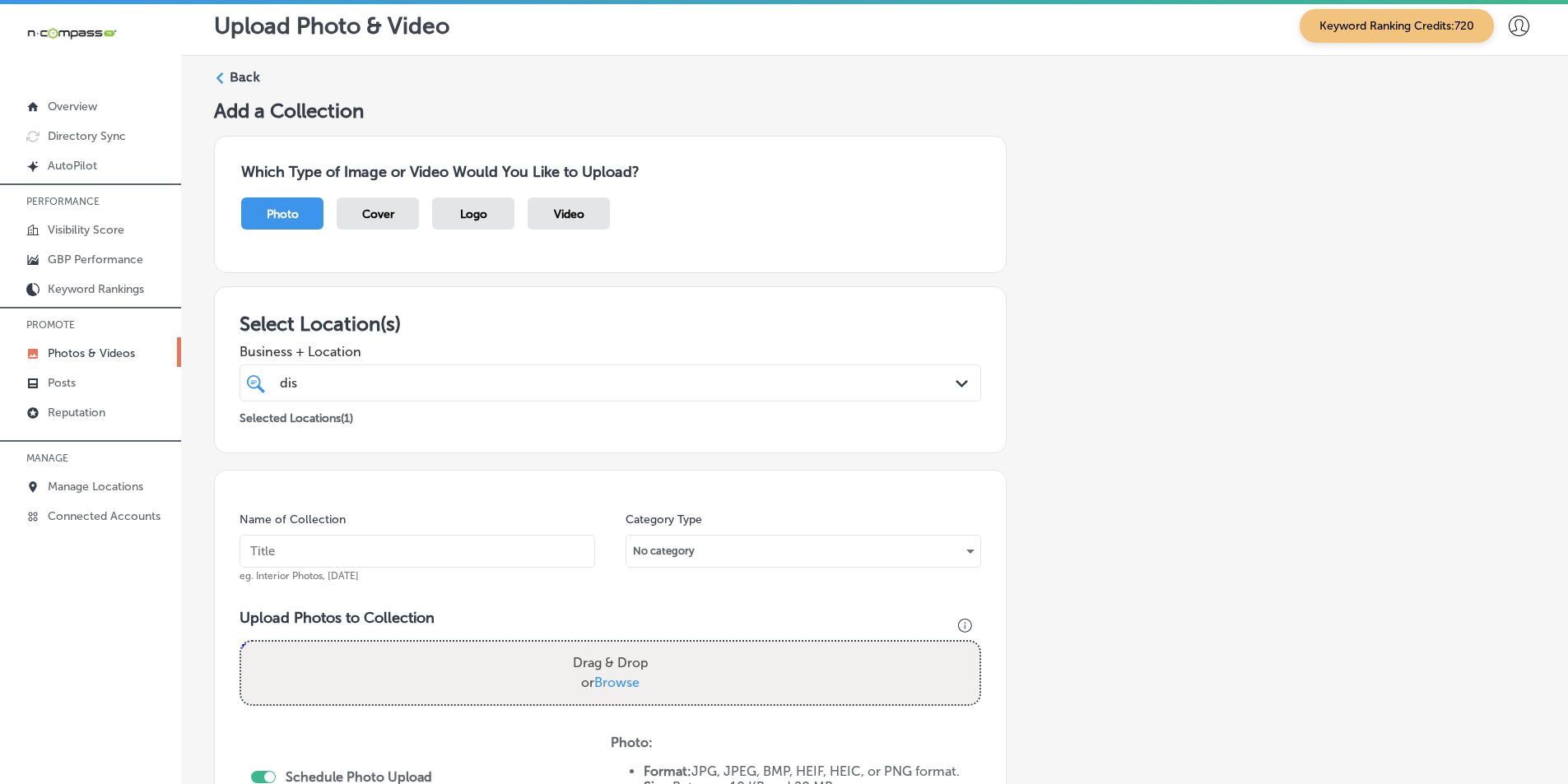
scroll to position [0, 0]
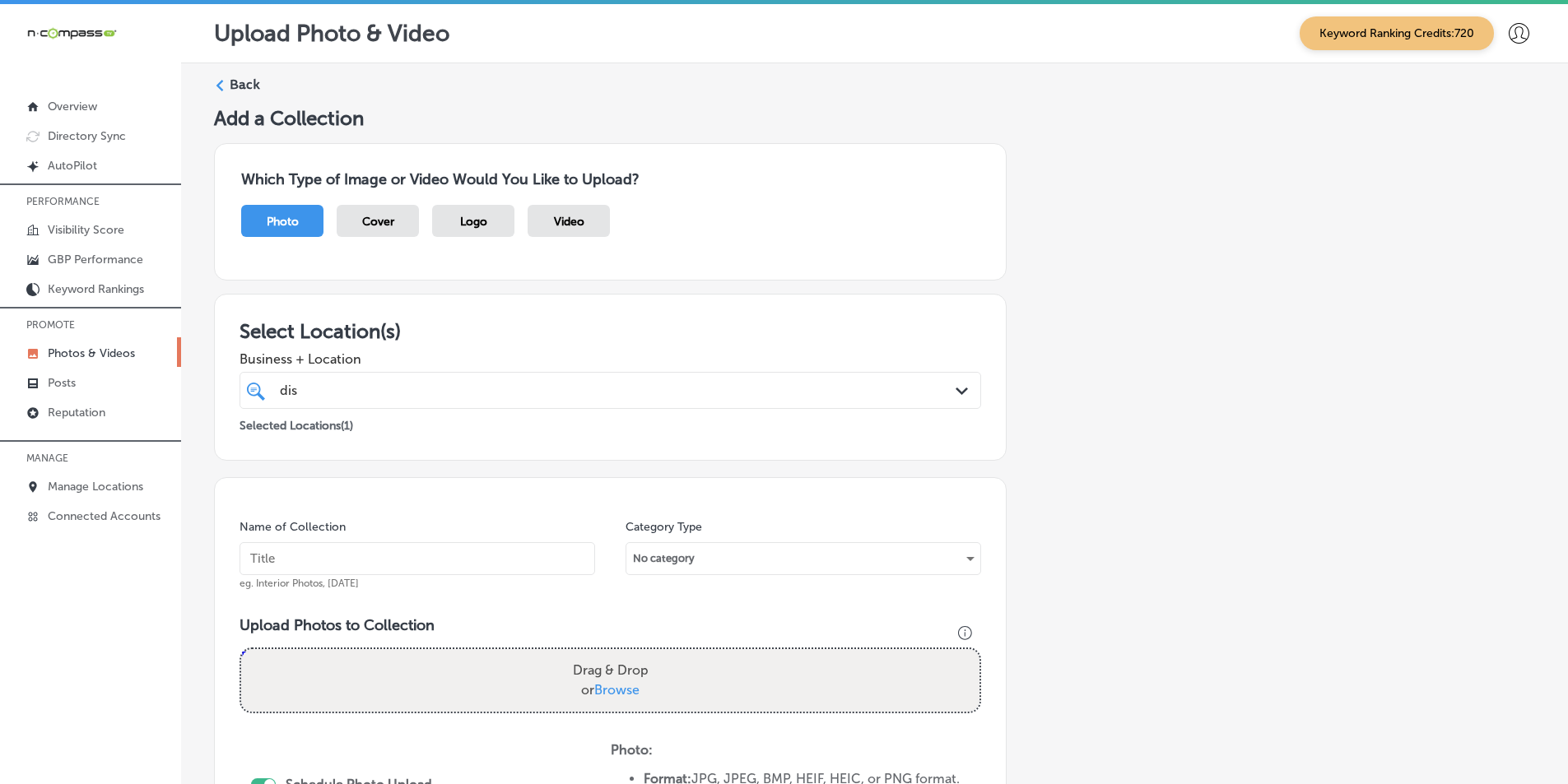
click at [233, 82] on label "Back" at bounding box center [245, 84] width 31 height 18
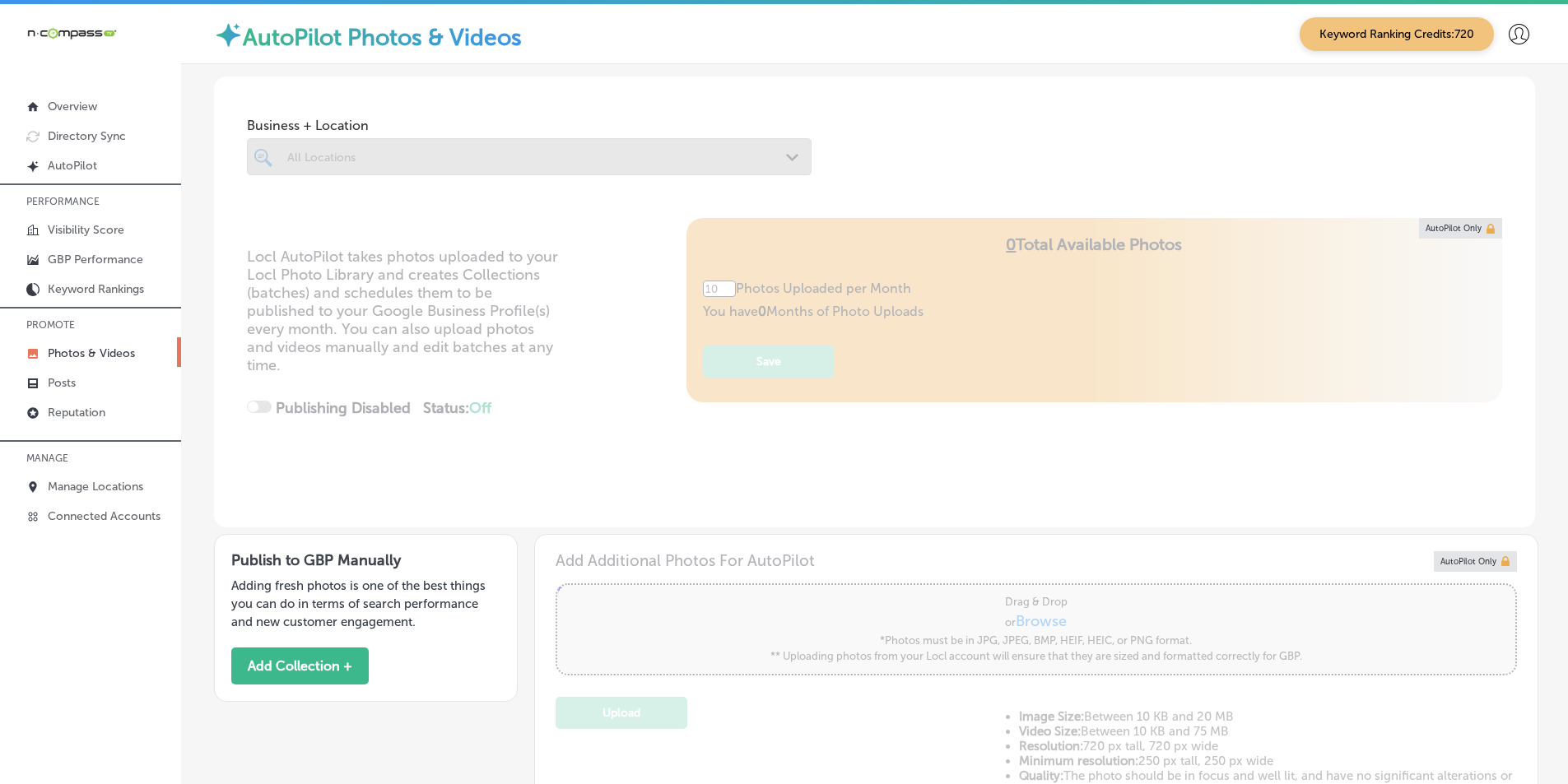
type input "5"
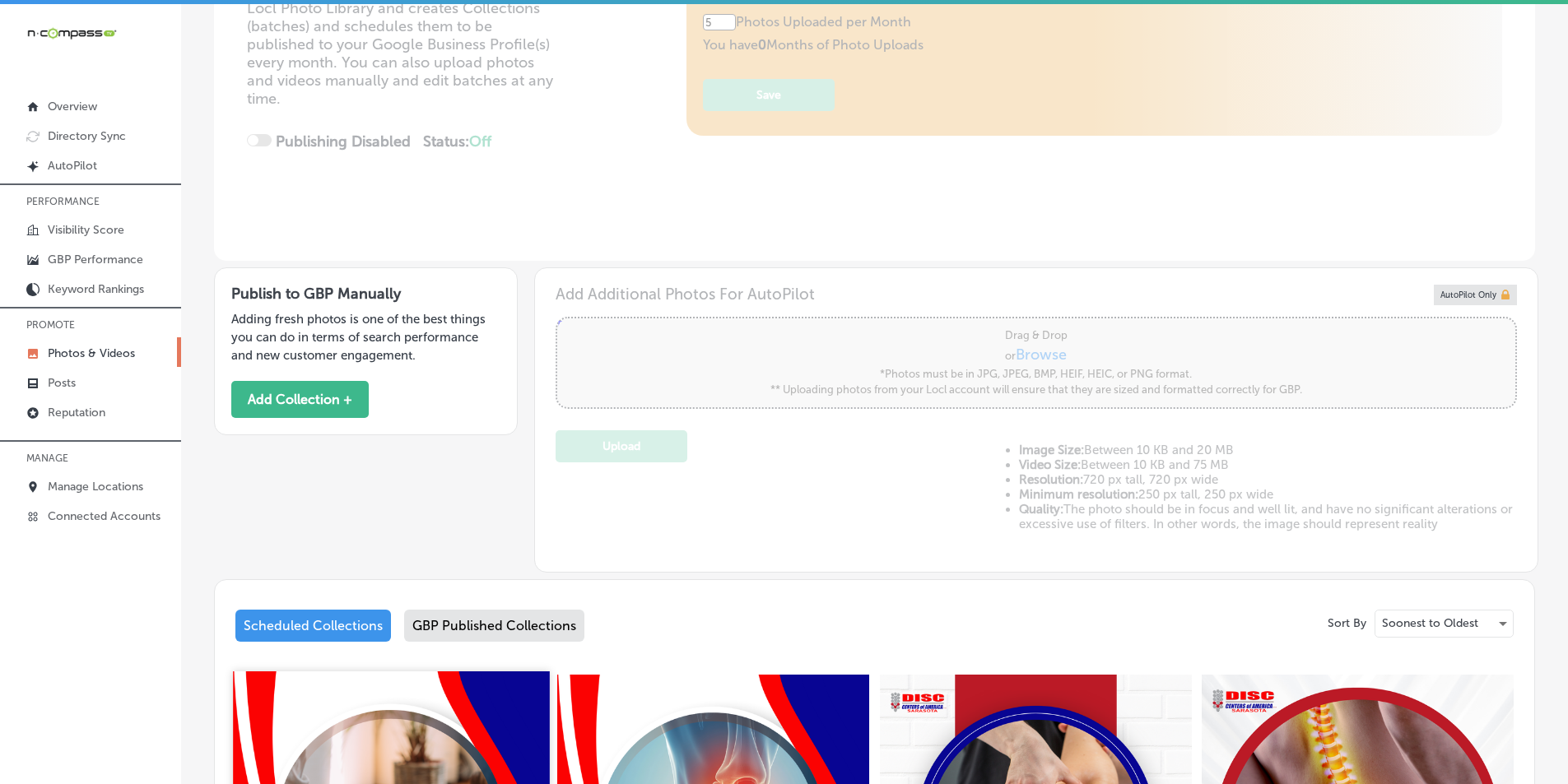
scroll to position [247, 0]
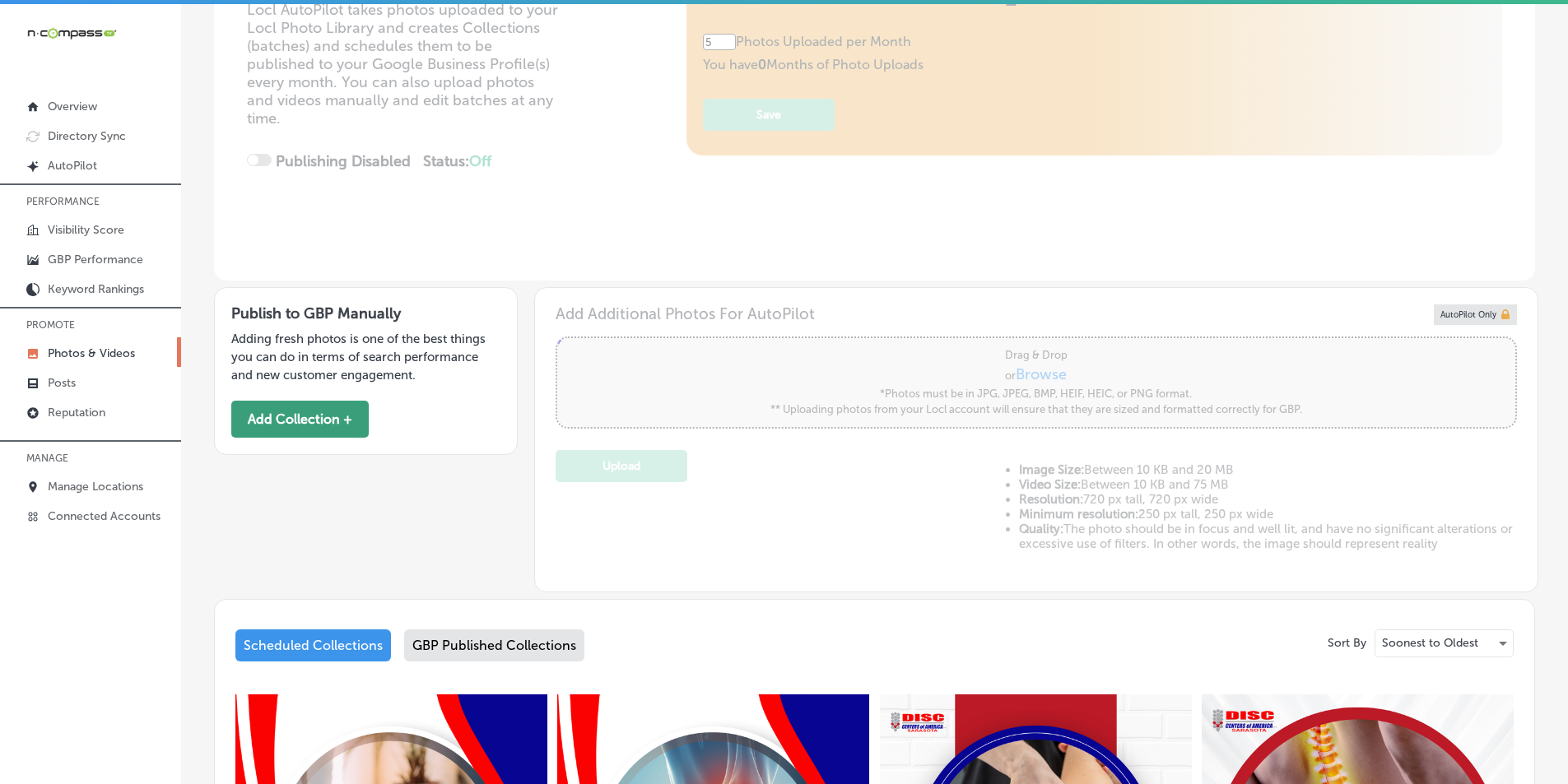
click at [299, 419] on button "Add Collection +" at bounding box center [301, 419] width 138 height 37
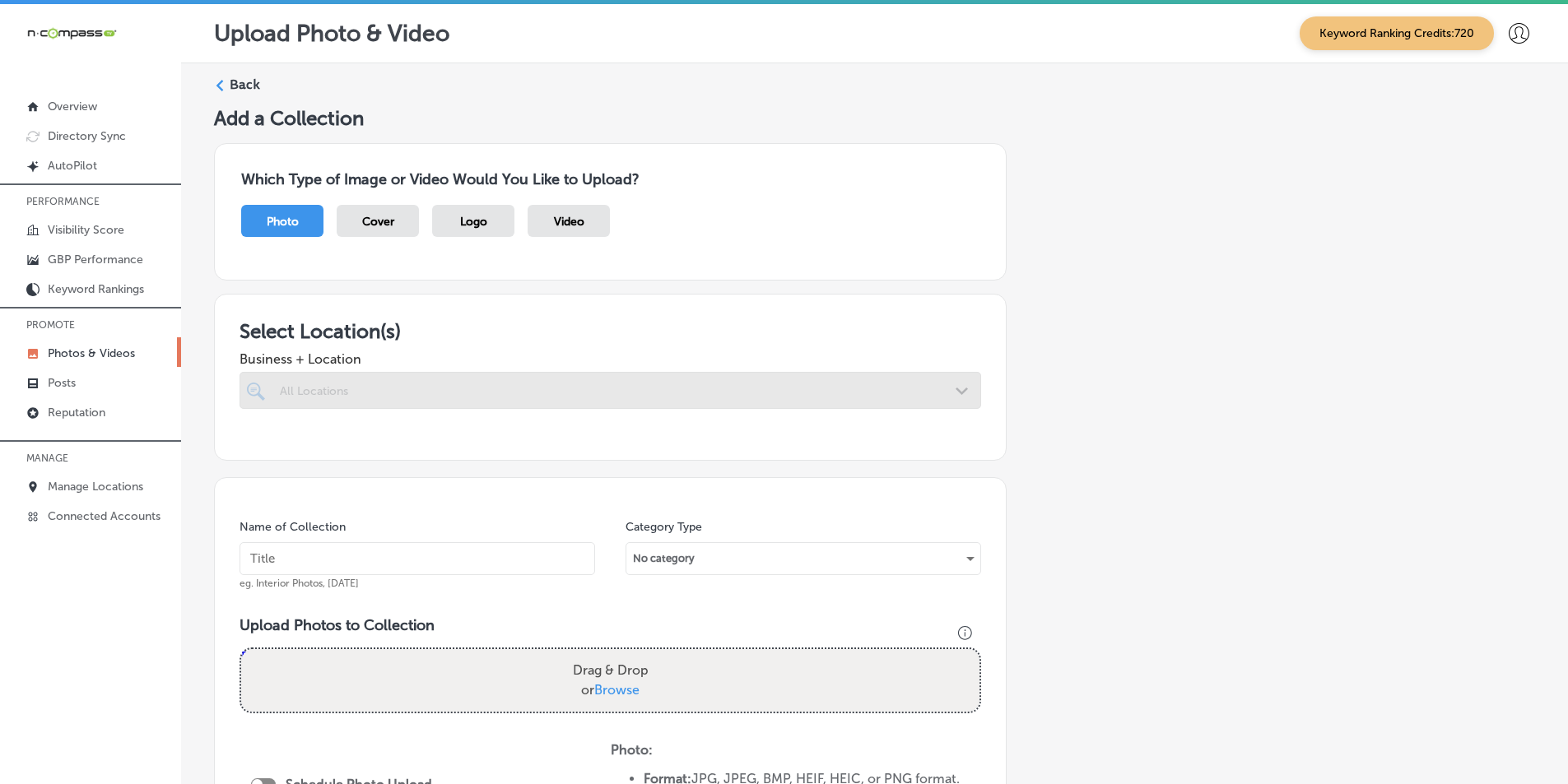
click at [391, 392] on div "All Locations" at bounding box center [618, 391] width 678 height 14
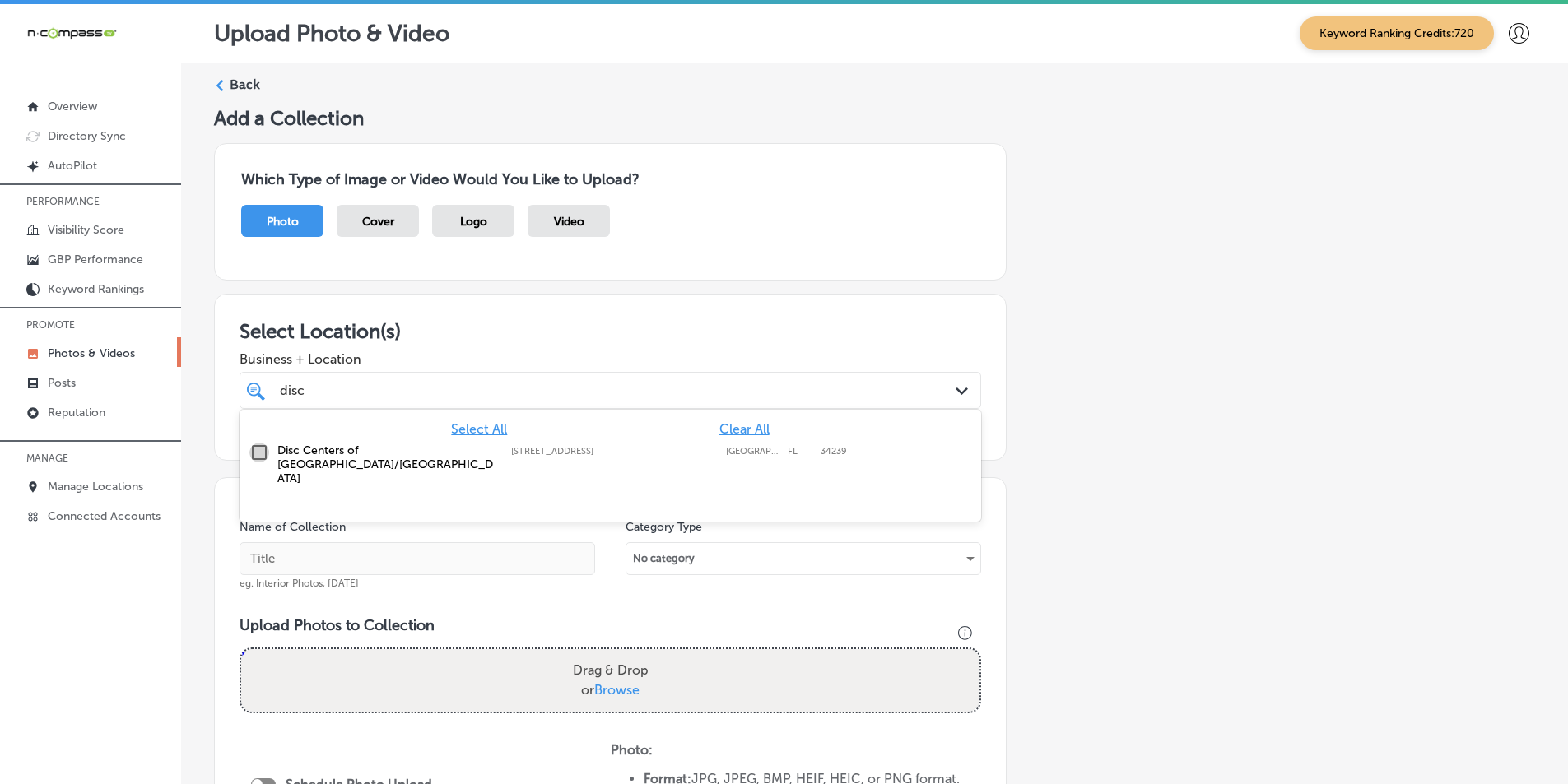
click at [257, 451] on input "checkbox" at bounding box center [258, 453] width 20 height 20
type input "disc"
click at [513, 525] on div "Name of Collection eg. Interior Photos, March 2020" at bounding box center [416, 554] width 355 height 71
click at [396, 559] on input "text" at bounding box center [416, 559] width 355 height 33
click at [282, 560] on input "text" at bounding box center [416, 559] width 355 height 33
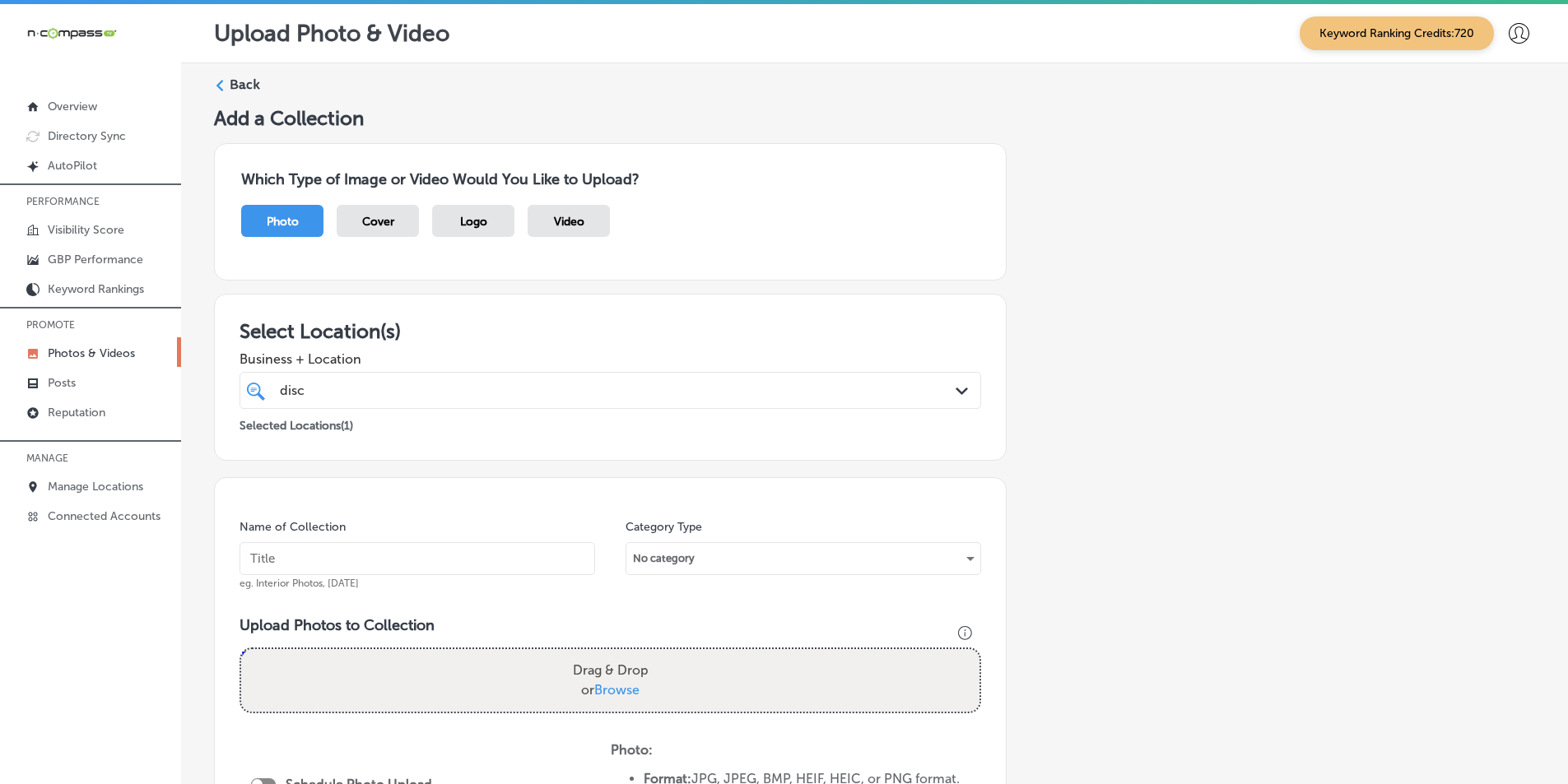
paste input "disc centers of america"
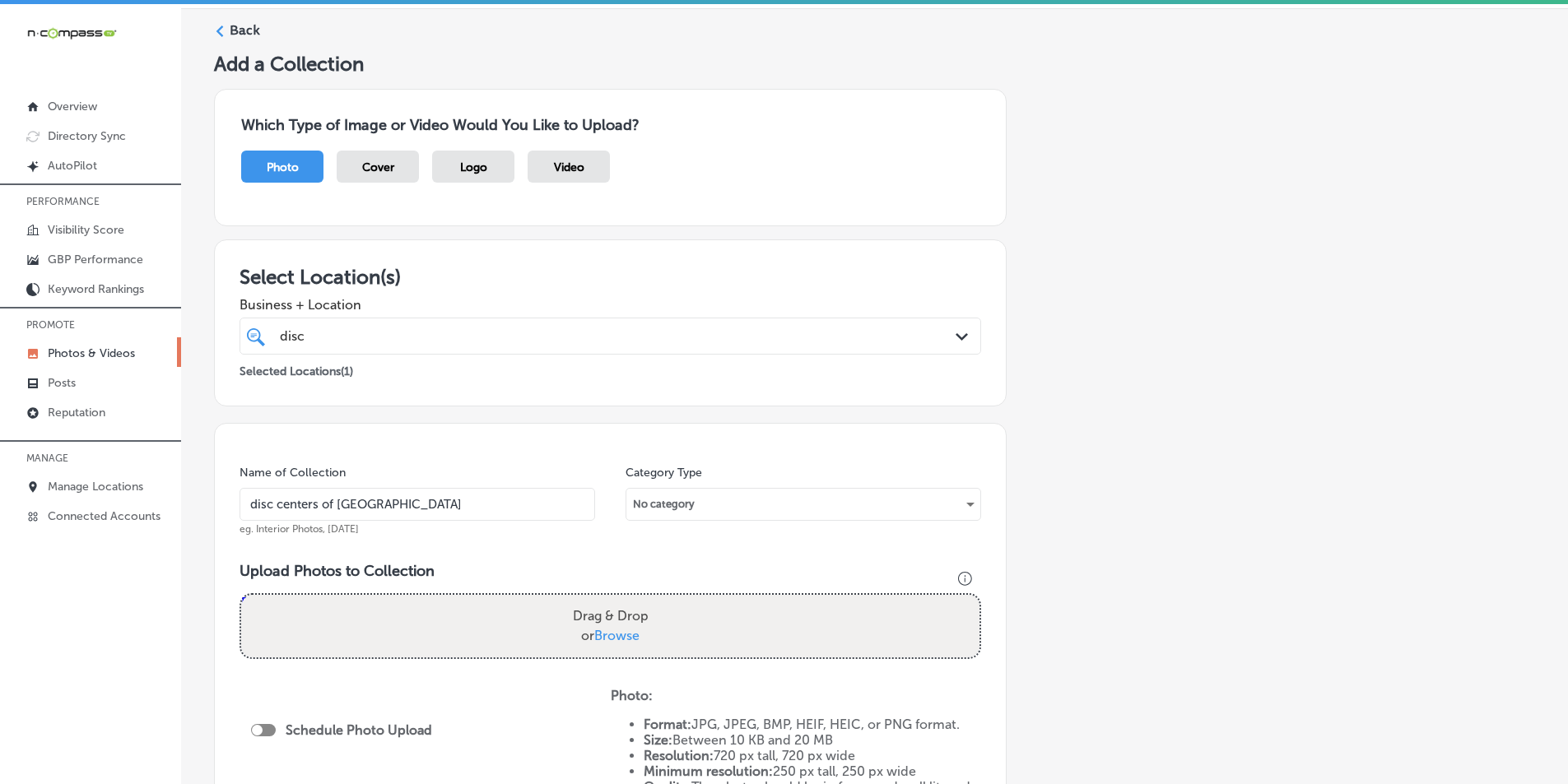
scroll to position [82, 0]
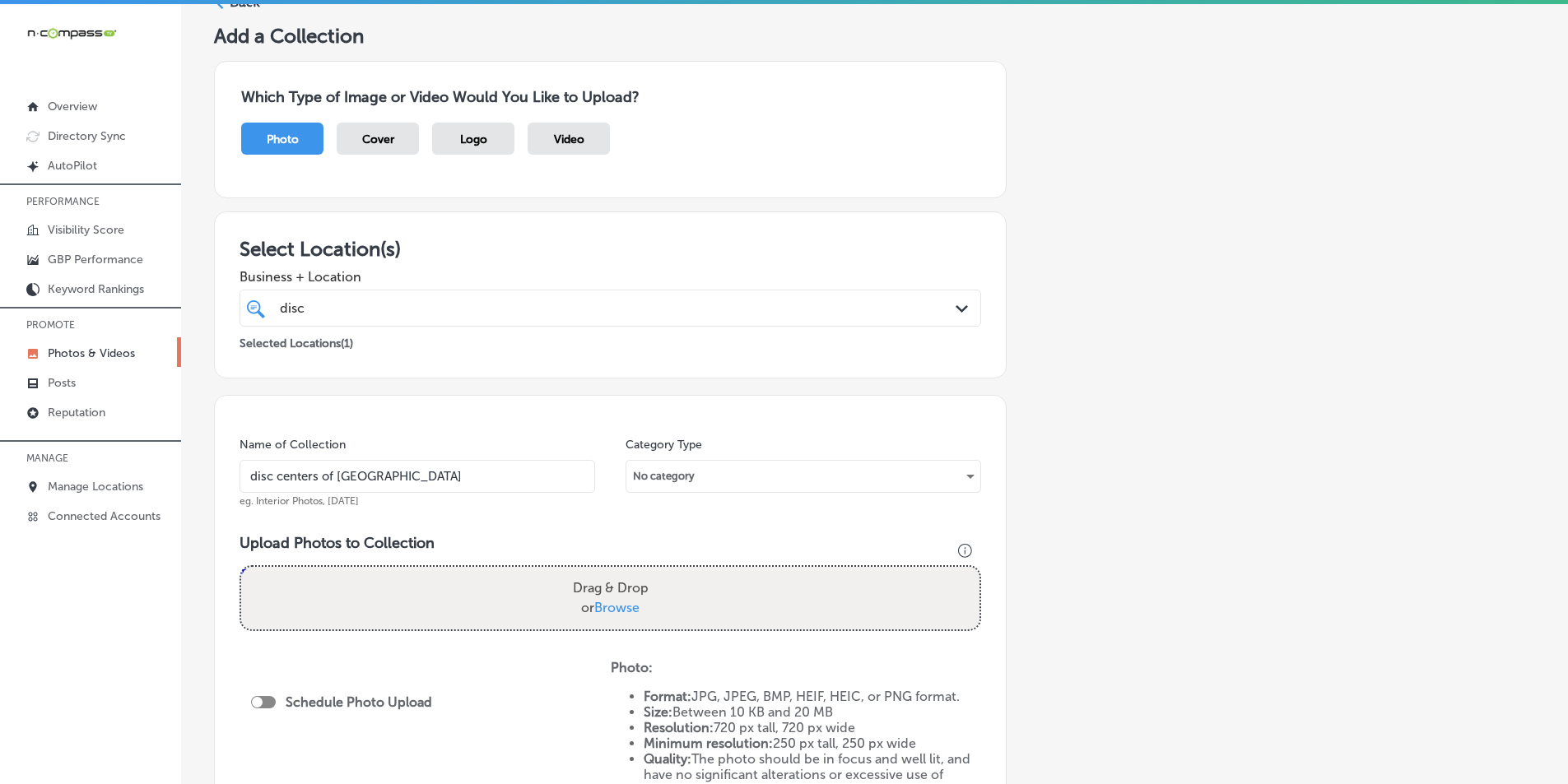
type input "disc centers of america"
click at [274, 581] on div "Drag & Drop or Browse" at bounding box center [610, 597] width 738 height 62
click at [241, 567] on input "Drag & Drop or Browse" at bounding box center [610, 569] width 738 height 5
type input "C:\fakepath\35.png"
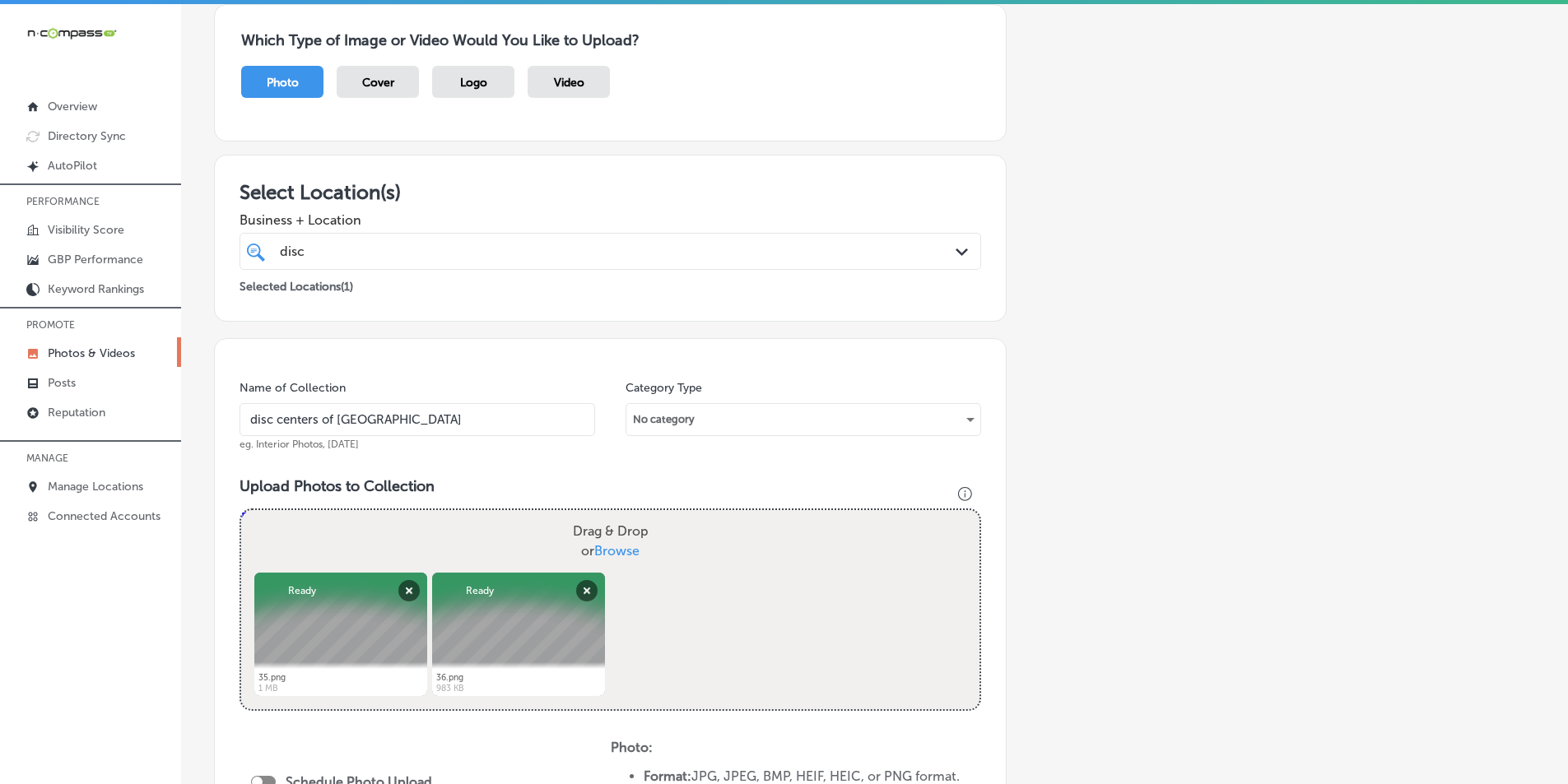
scroll to position [165, 0]
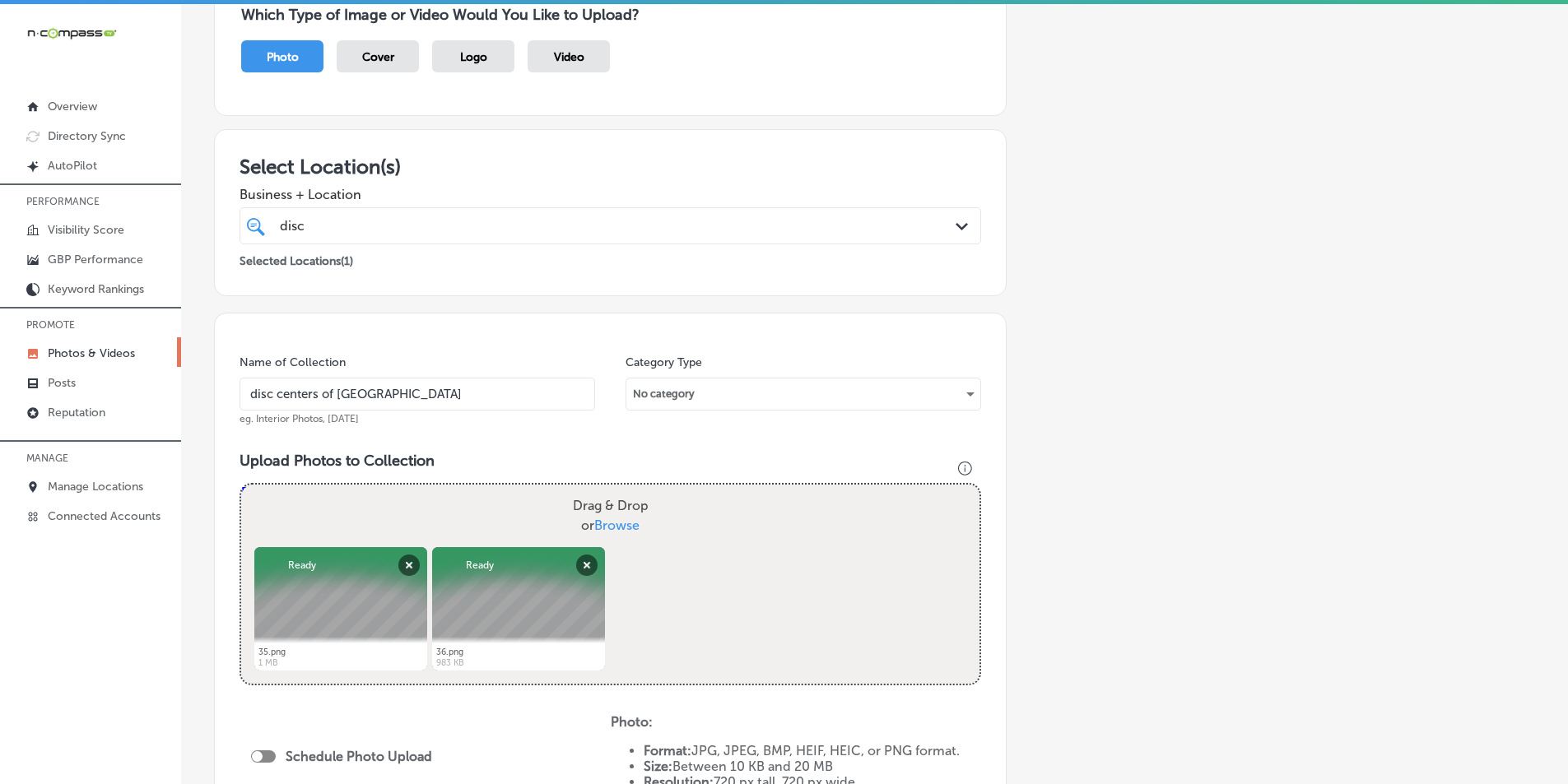
click at [297, 497] on div "Drag & Drop or Browse" at bounding box center [610, 515] width 738 height 62
click at [241, 484] on input "Drag & Drop or Browse" at bounding box center [610, 486] width 738 height 5
type input "C:\fakepath\37.png"
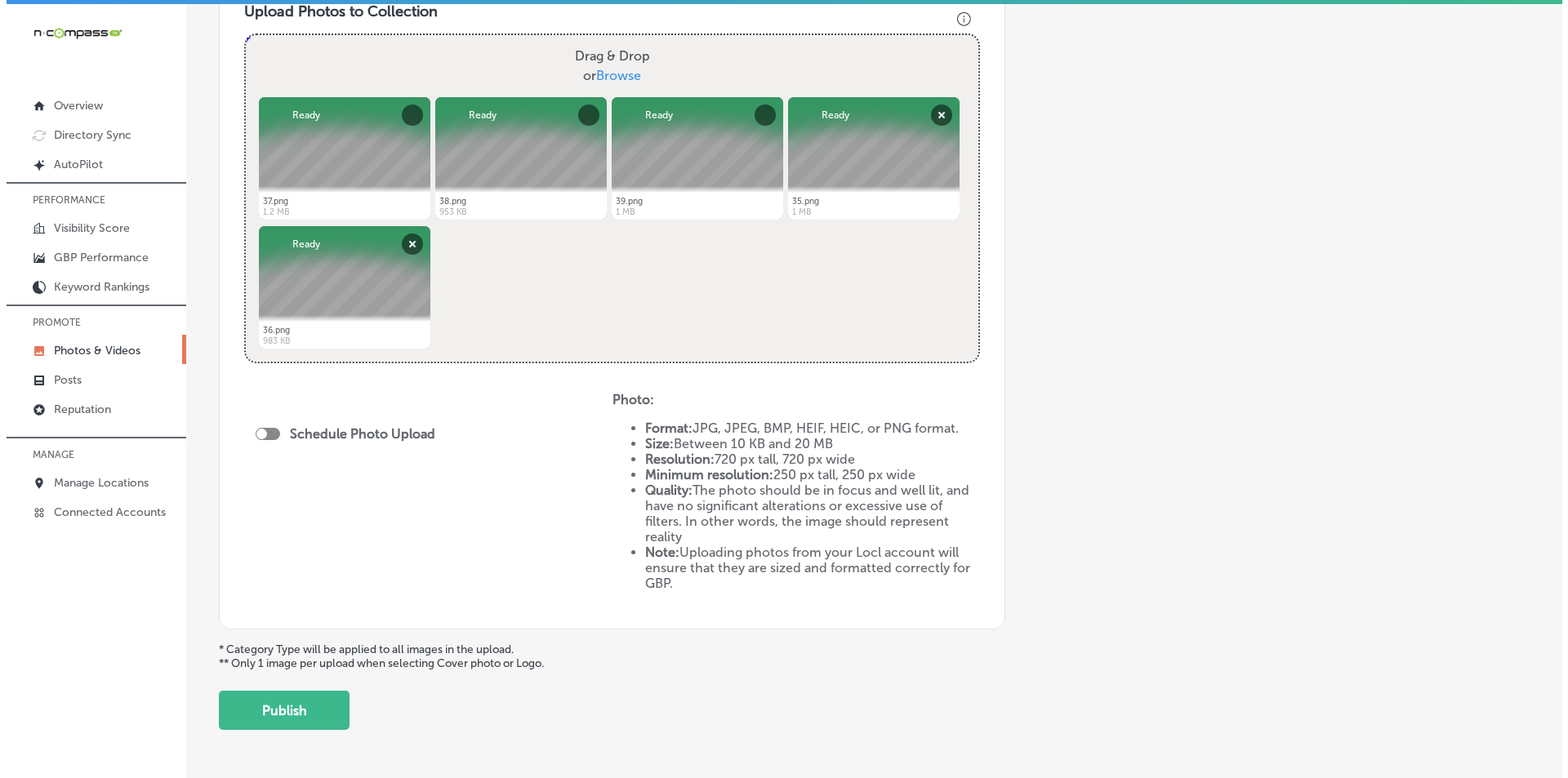
scroll to position [654, 0]
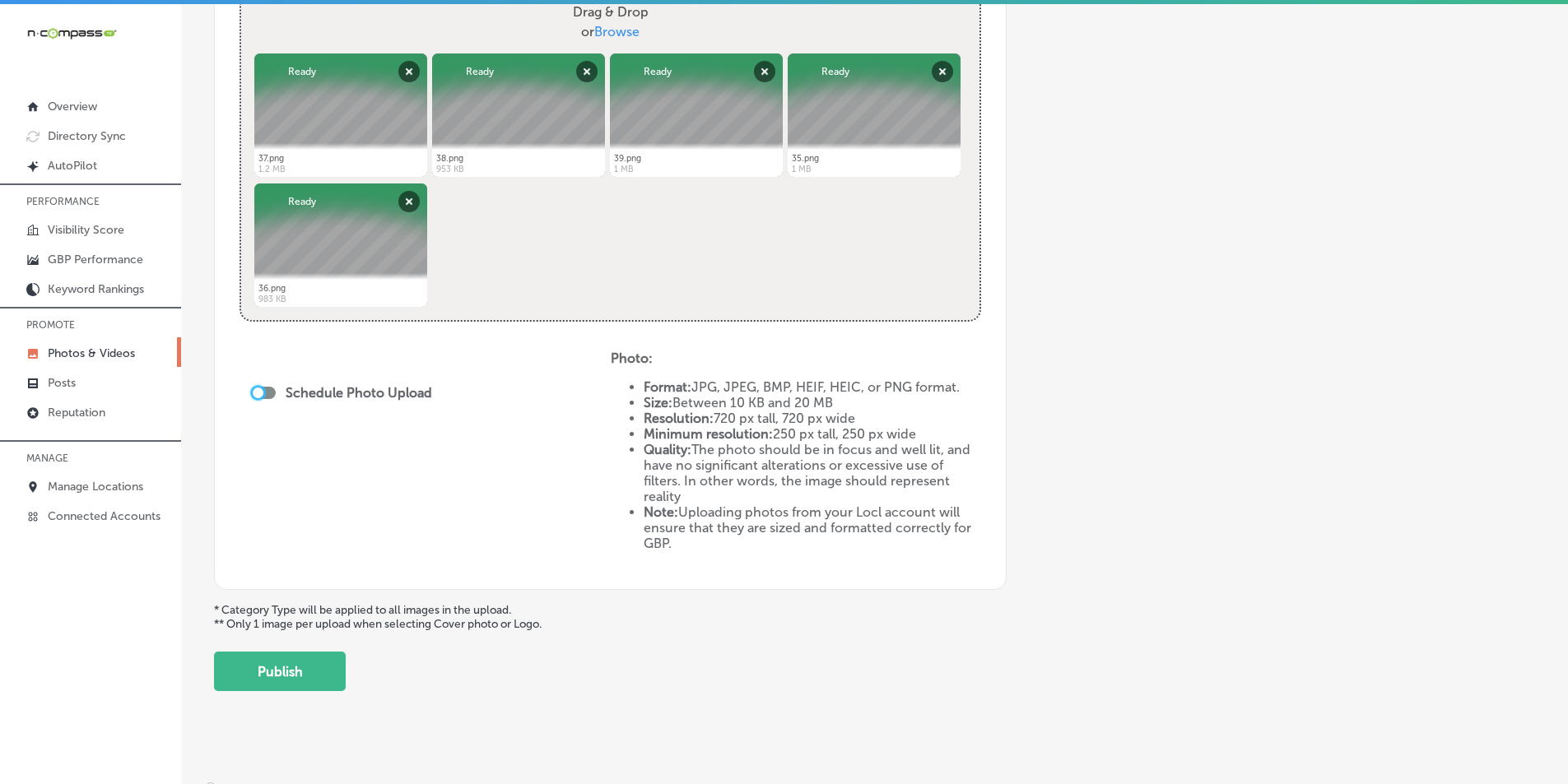
click at [260, 390] on div at bounding box center [258, 392] width 11 height 11
checkbox input "true"
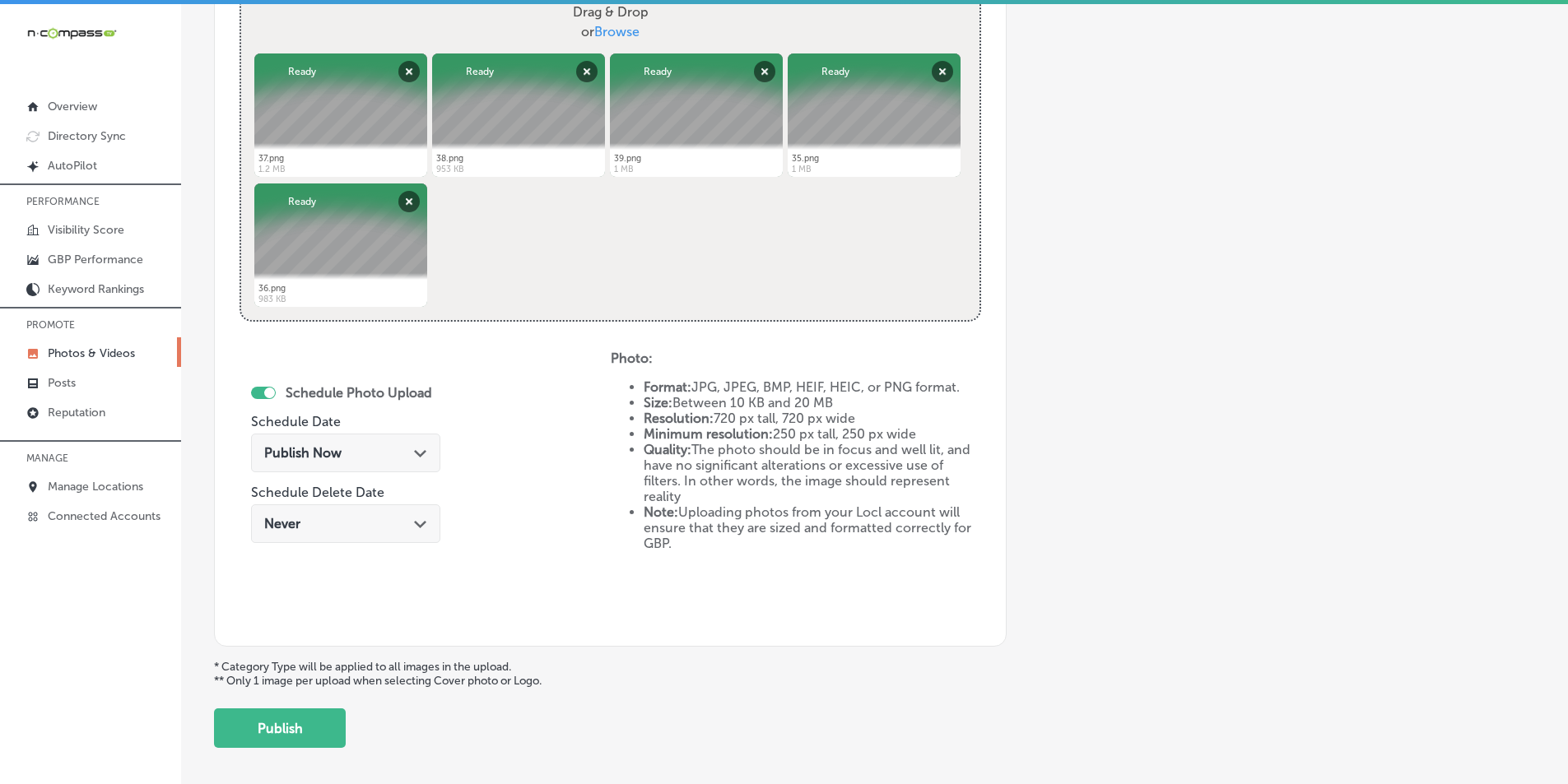
click at [414, 450] on icon "Path Created with Sketch." at bounding box center [419, 454] width 12 height 8
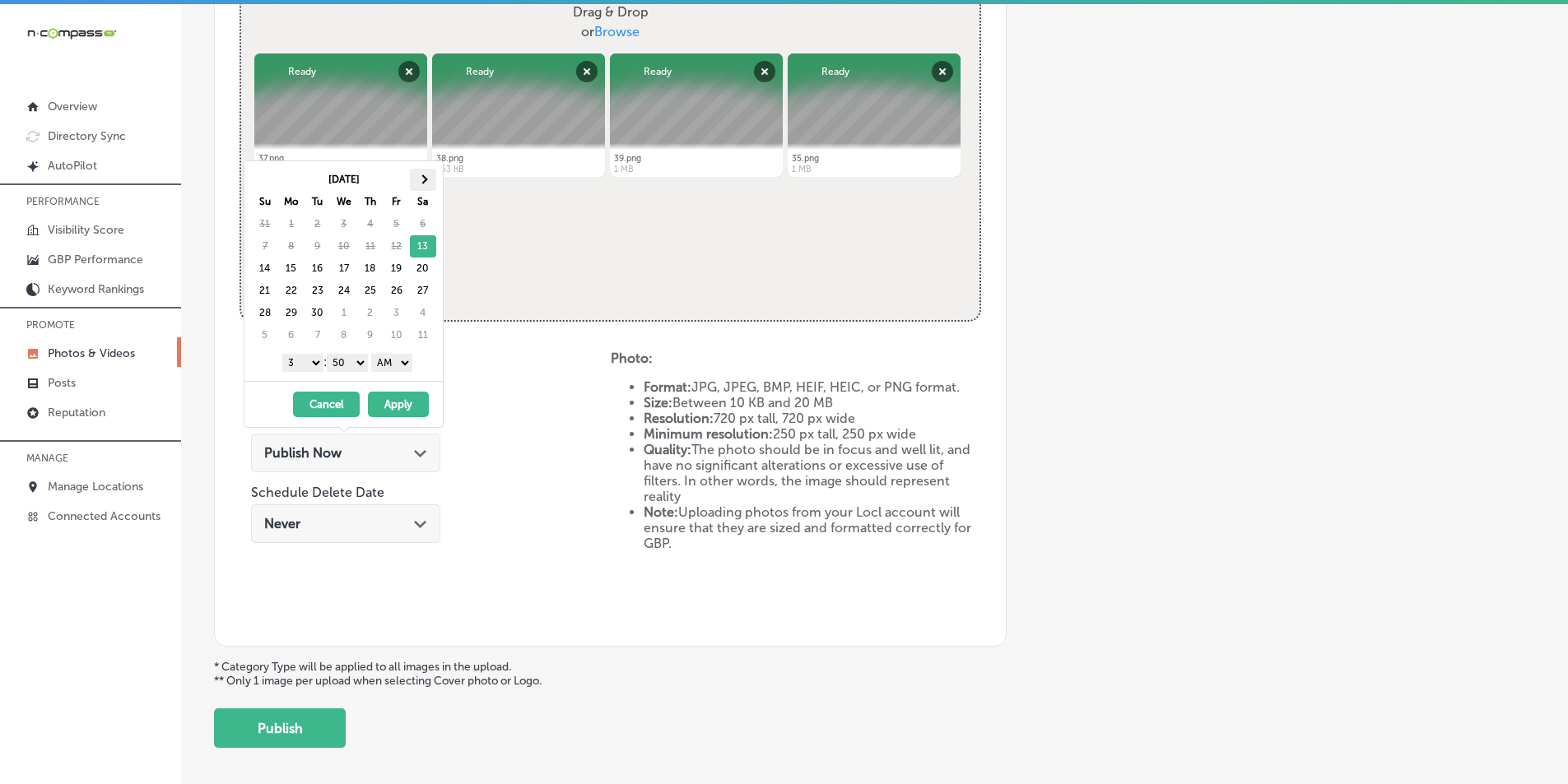
click at [427, 175] on th at bounding box center [423, 179] width 27 height 22
click at [308, 361] on select "1 2 3 4 5 6 7 8 9 10 11 12" at bounding box center [302, 363] width 41 height 18
click at [365, 362] on select "00 10 20 30 40 50" at bounding box center [347, 363] width 41 height 18
click at [408, 360] on select "AM PM" at bounding box center [392, 363] width 41 height 18
click at [402, 396] on button "Apply" at bounding box center [398, 404] width 61 height 26
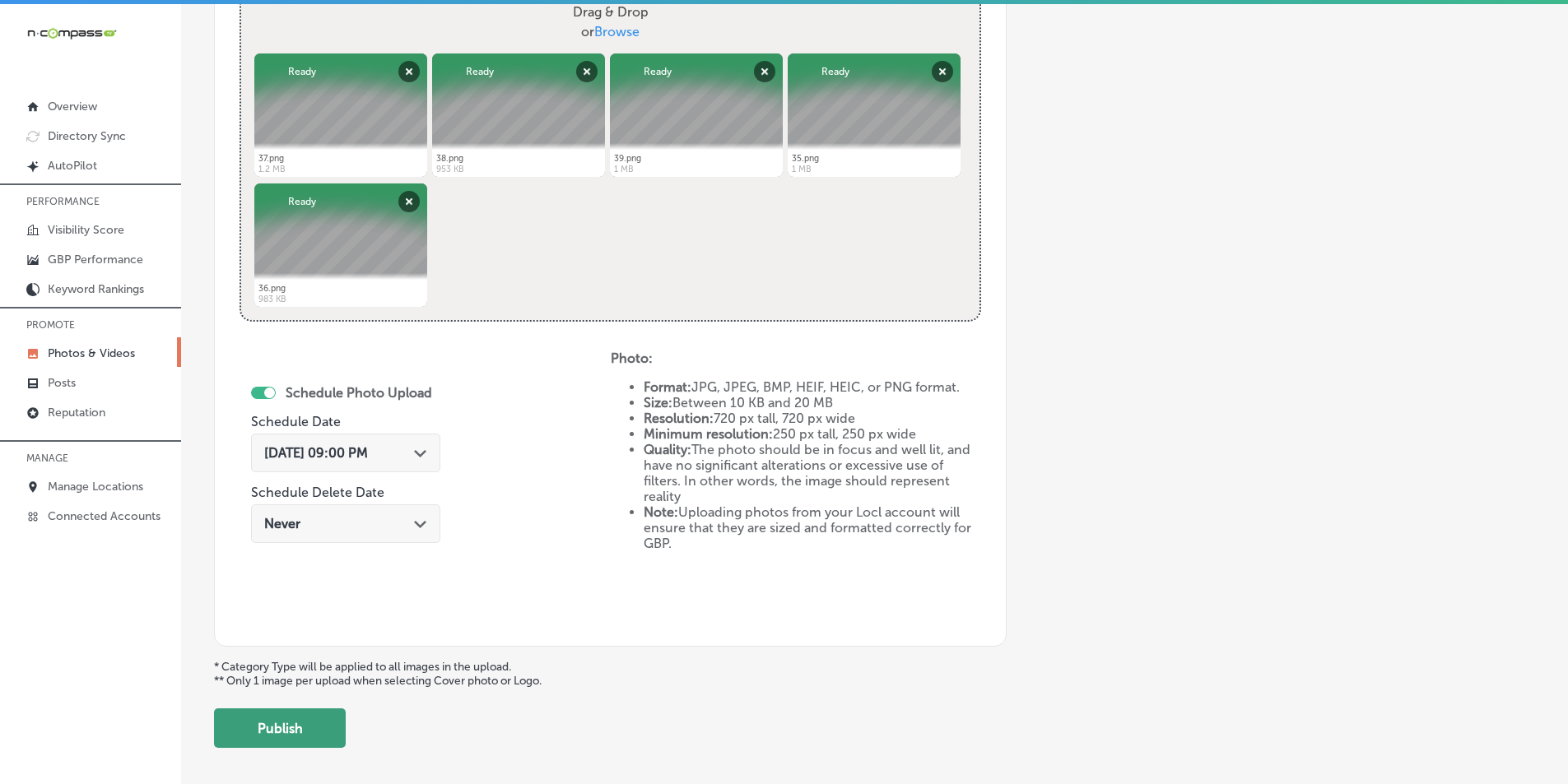
click at [258, 733] on button "Publish" at bounding box center [280, 728] width 132 height 39
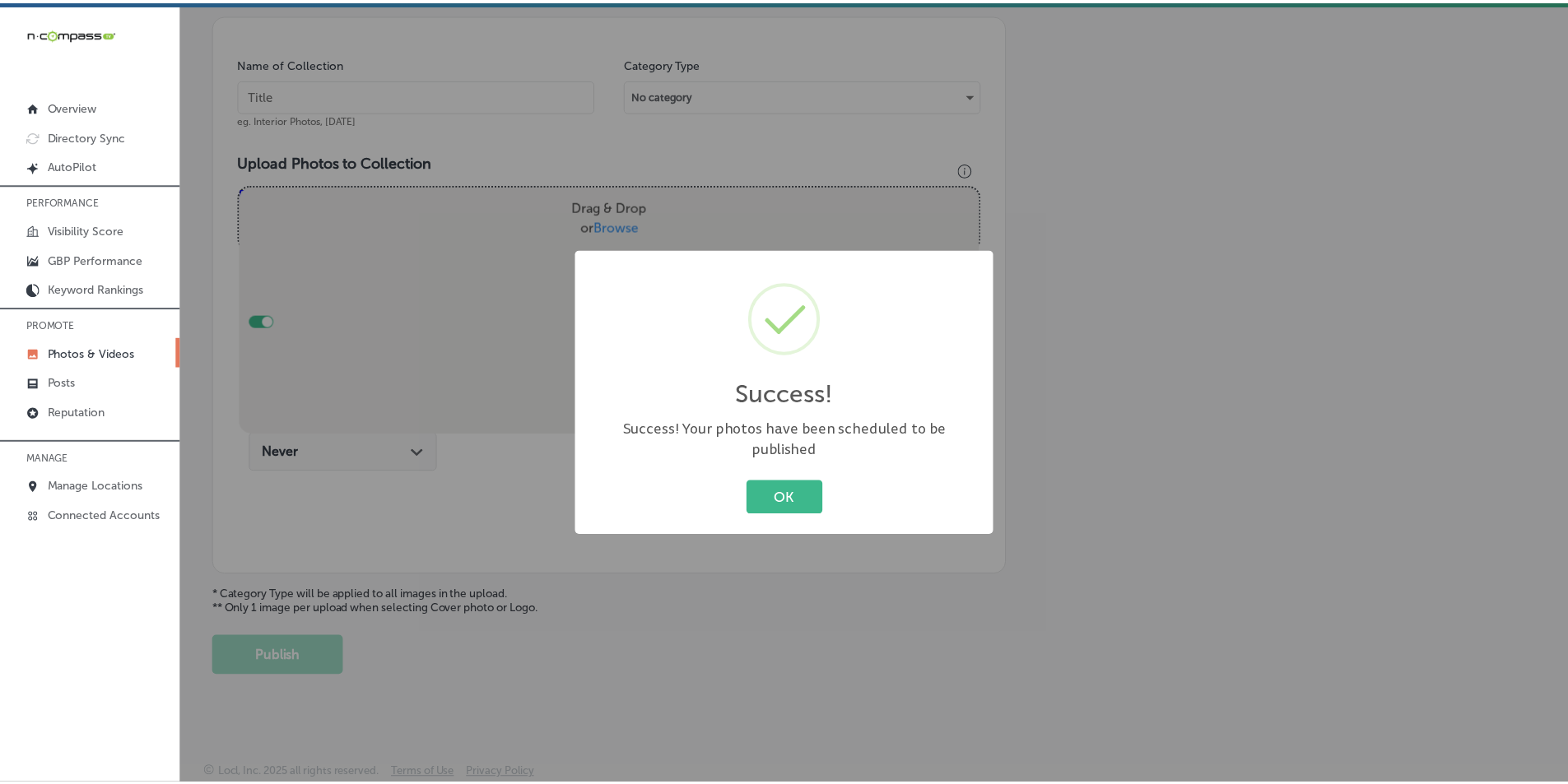
scroll to position [463, 0]
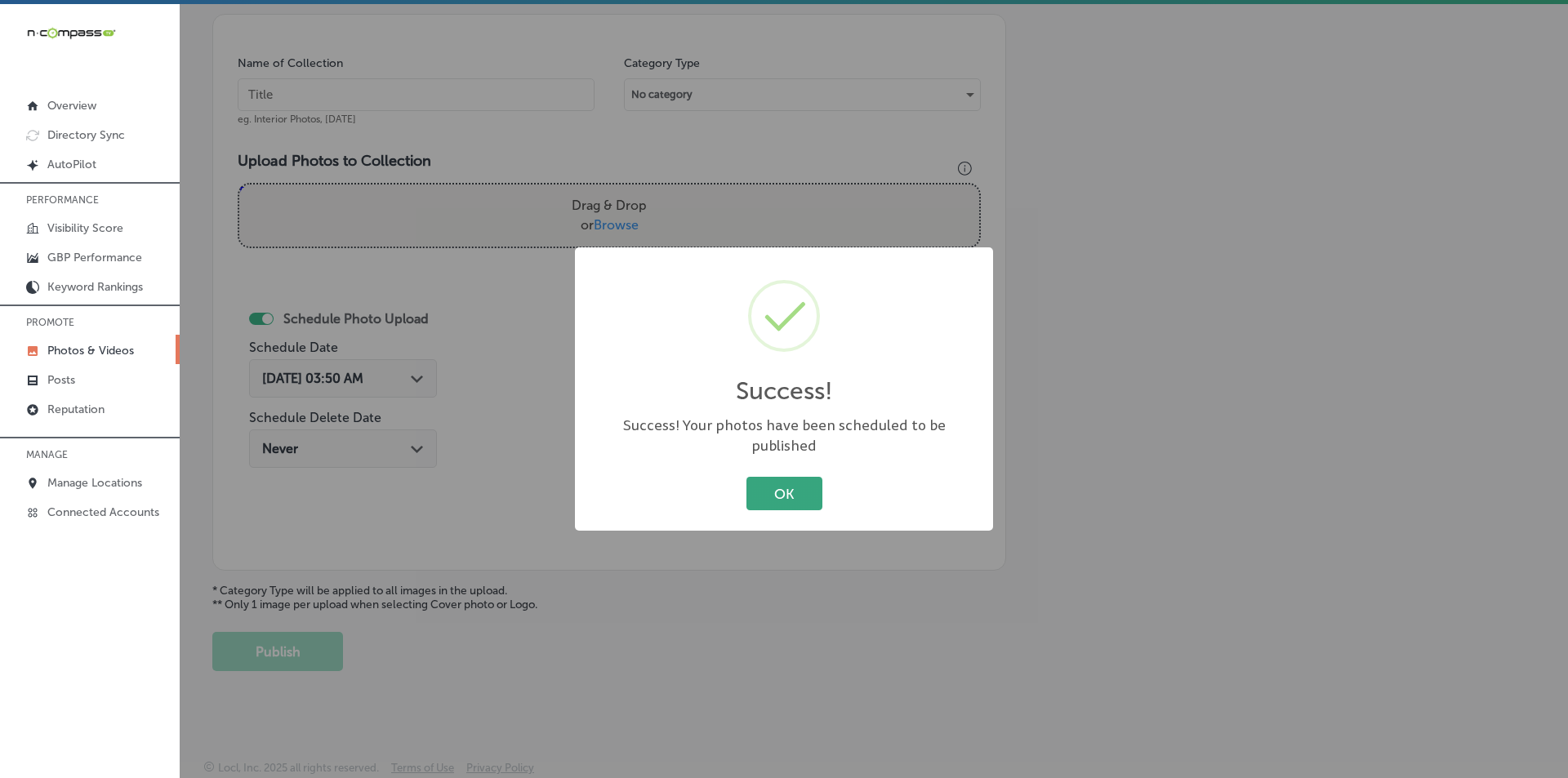
click at [769, 480] on button "OK" at bounding box center [784, 493] width 76 height 33
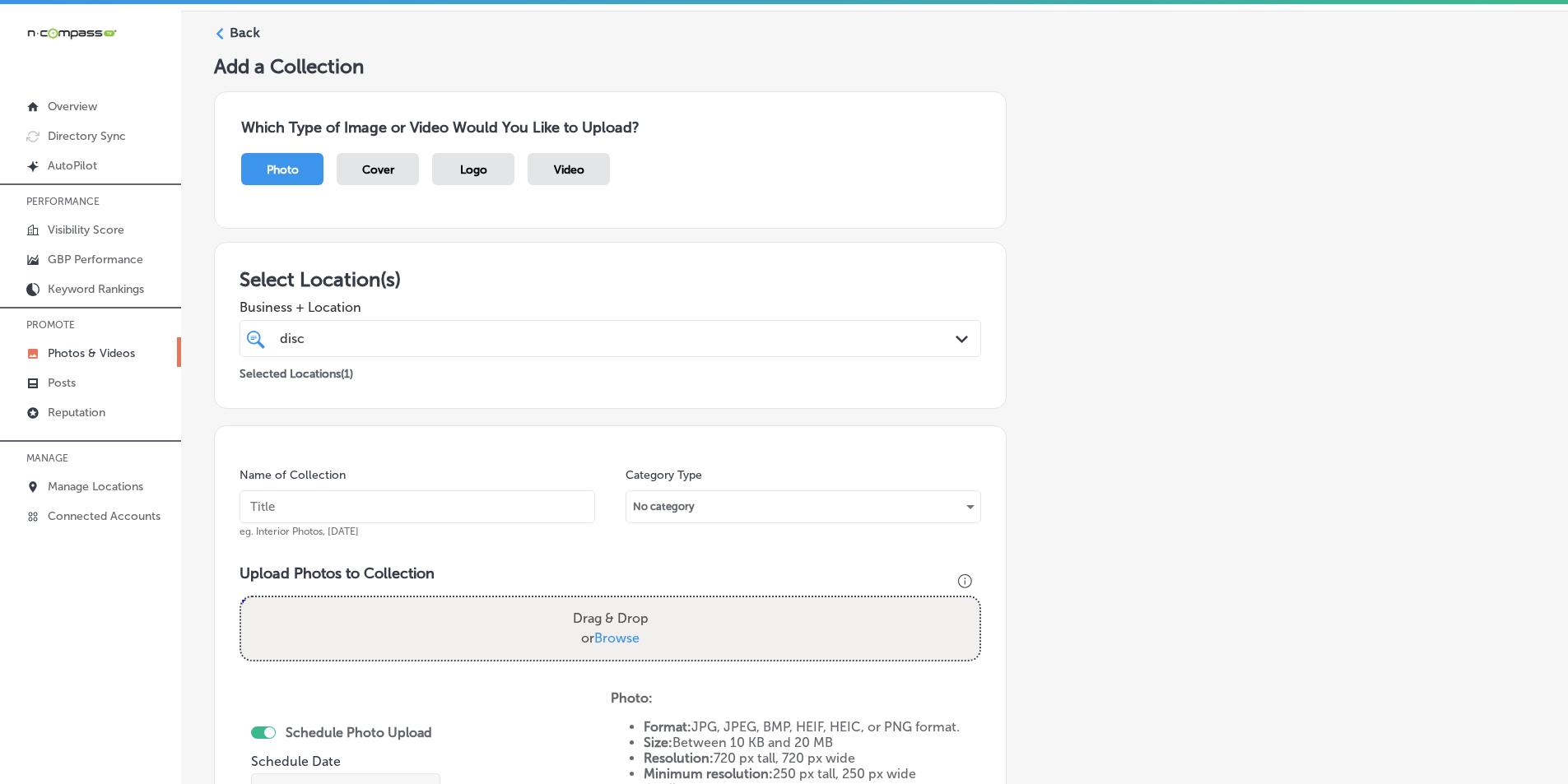
scroll to position [0, 0]
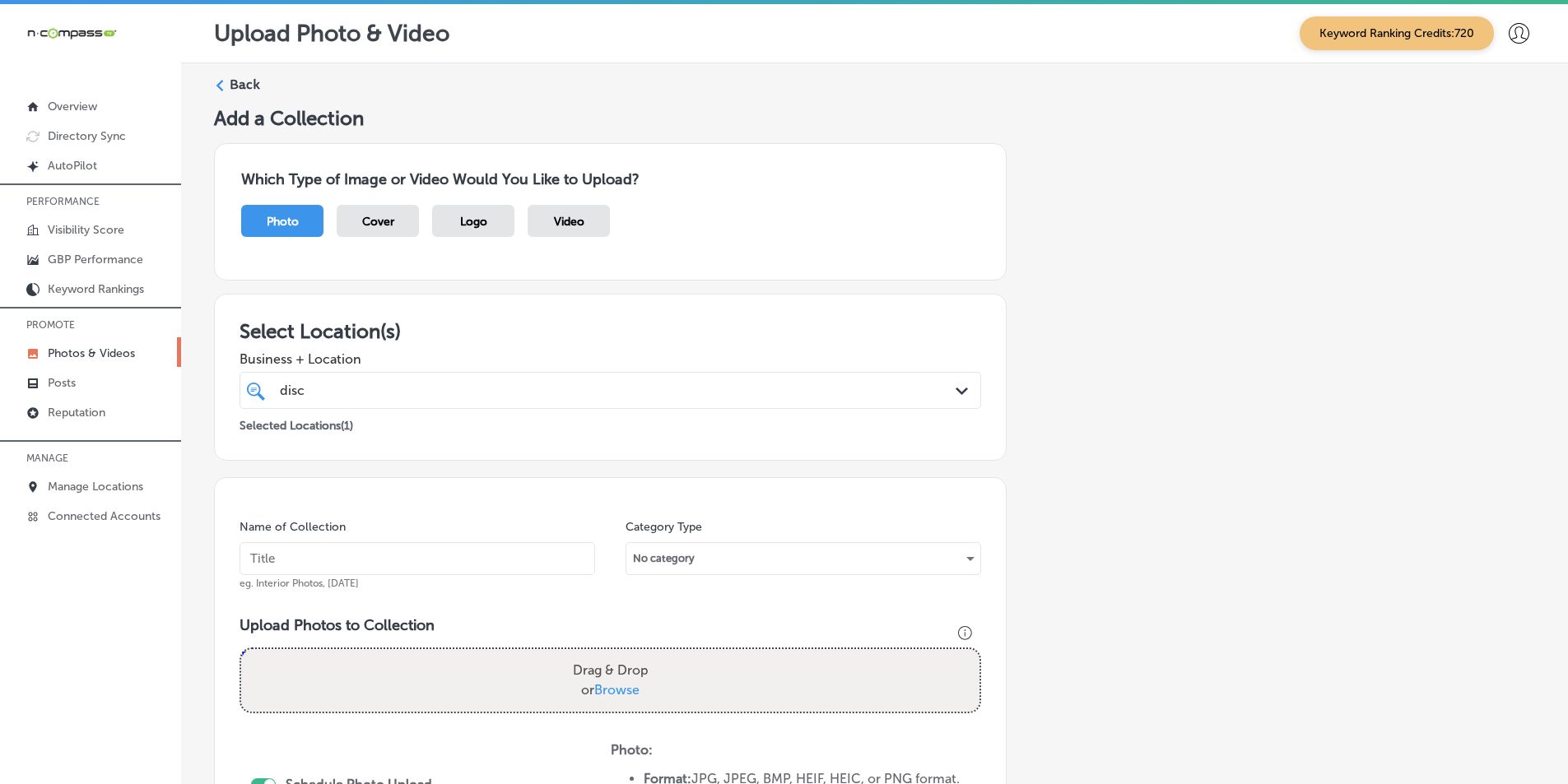
click at [230, 83] on label "Back" at bounding box center [245, 84] width 31 height 18
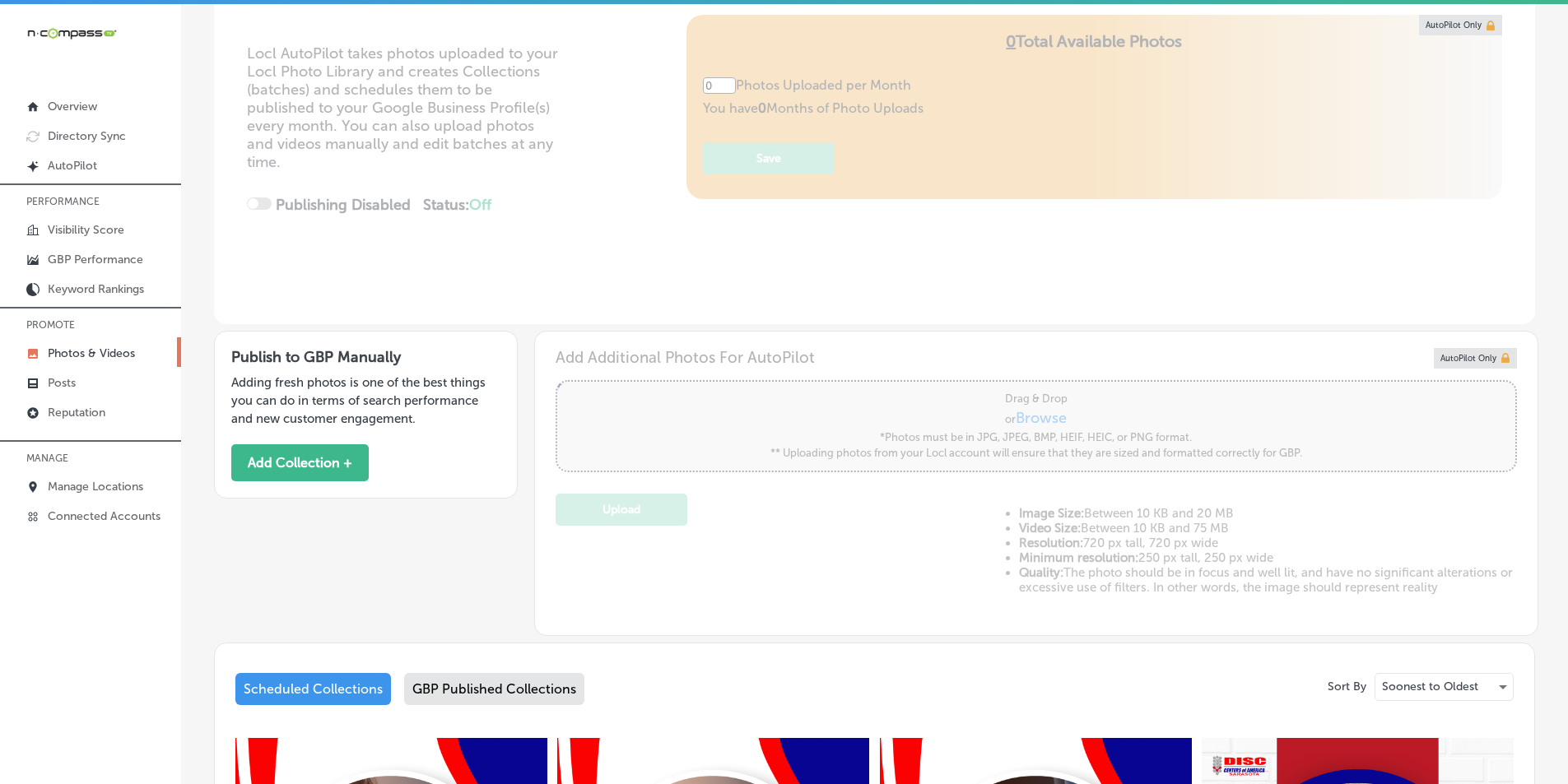
type input "5"
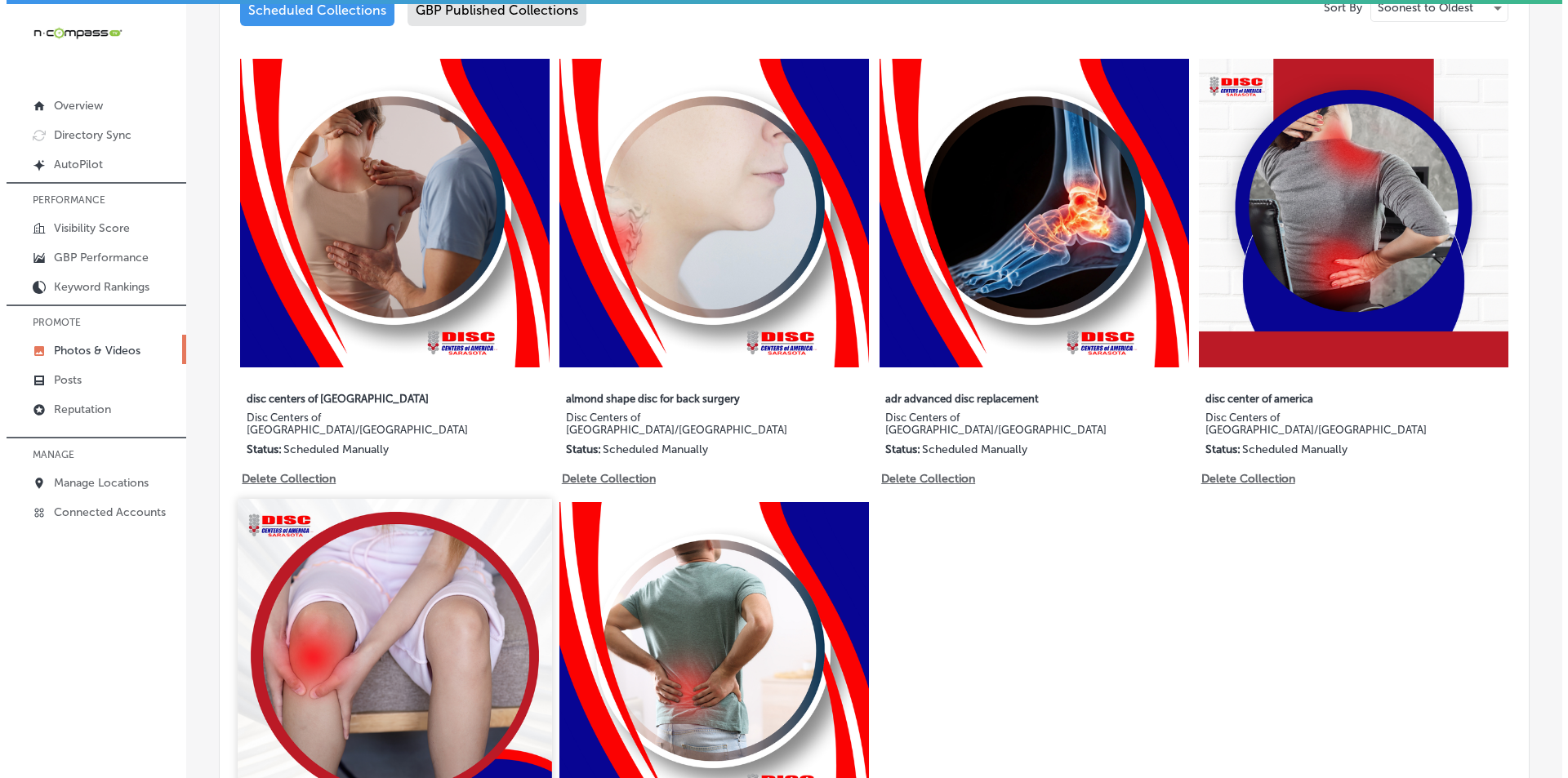
scroll to position [899, 0]
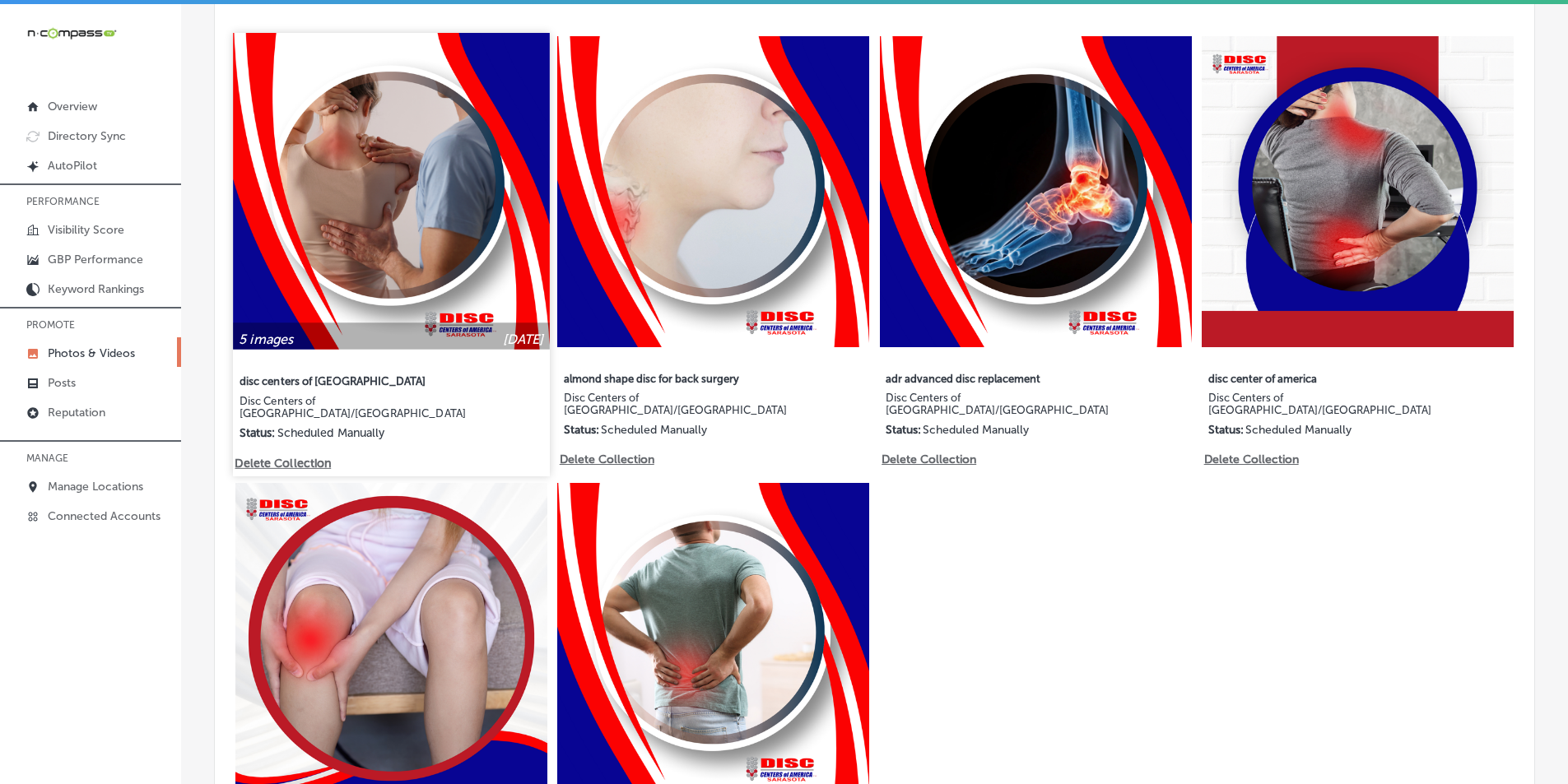
click at [285, 456] on p "Delete Collection" at bounding box center [281, 462] width 94 height 14
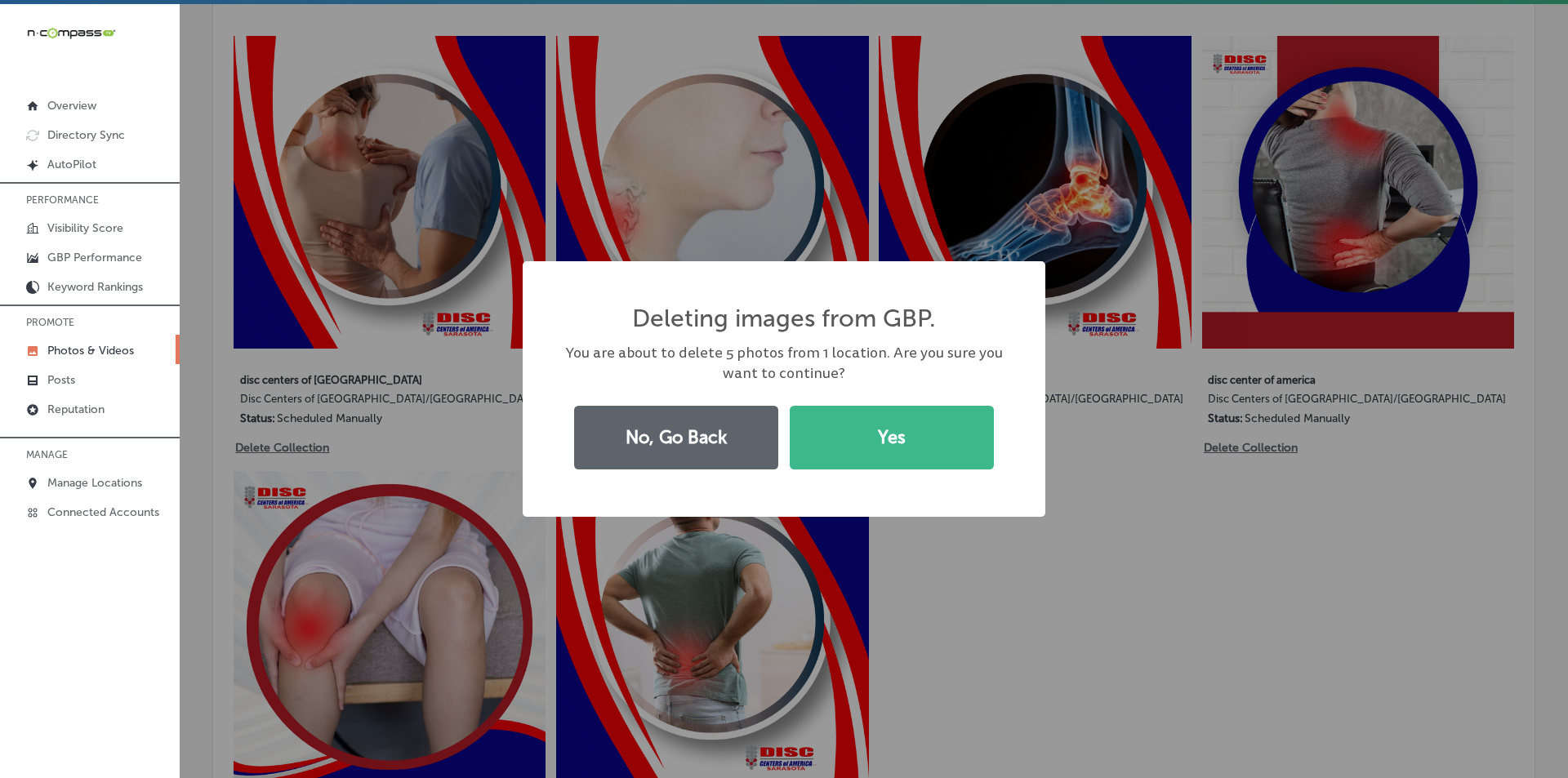
scroll to position [900, 0]
drag, startPoint x: 888, startPoint y: 435, endPoint x: 868, endPoint y: 439, distance: 20.4
click at [887, 435] on button "Yes" at bounding box center [891, 437] width 204 height 64
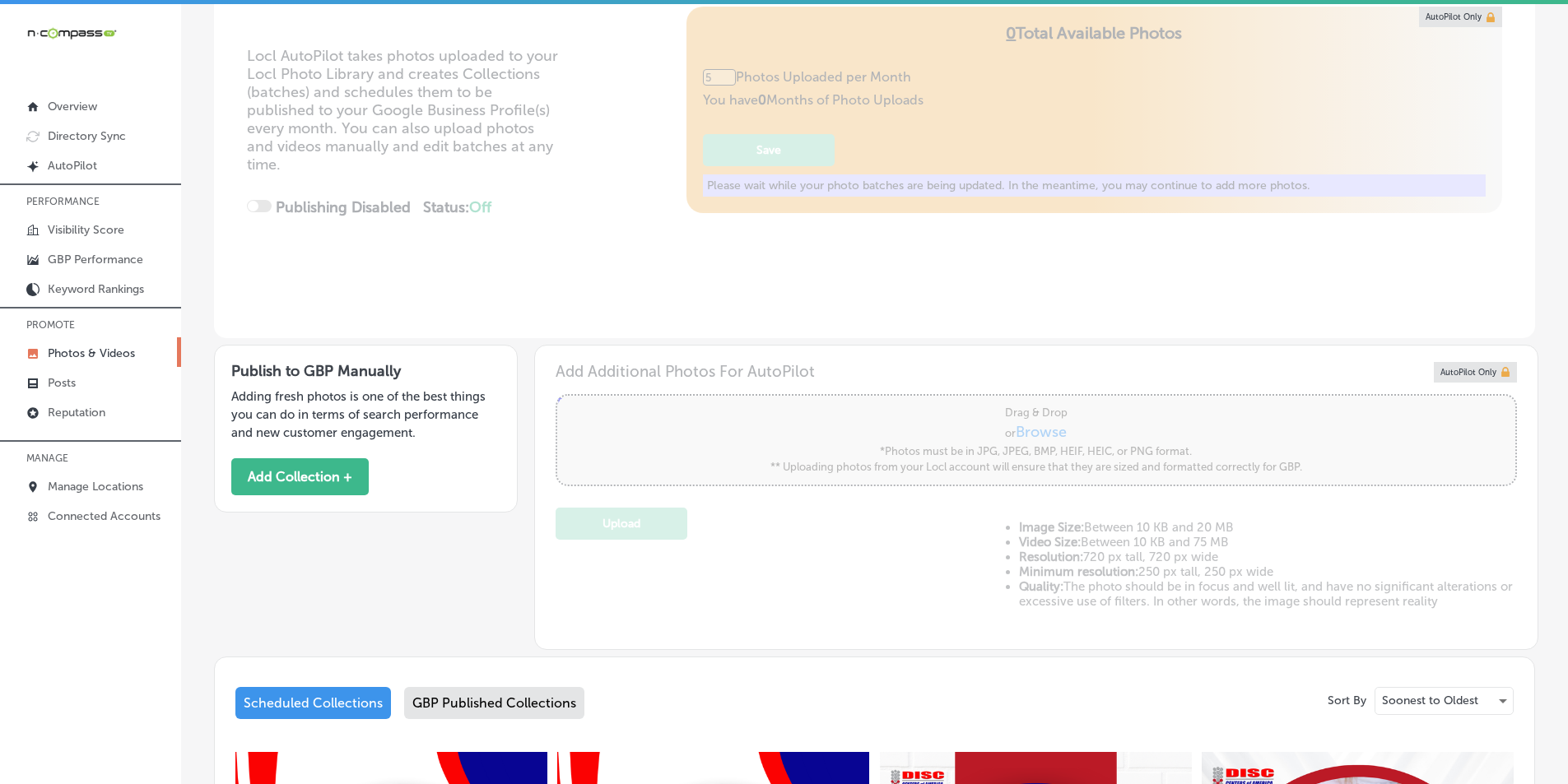
scroll to position [187, 0]
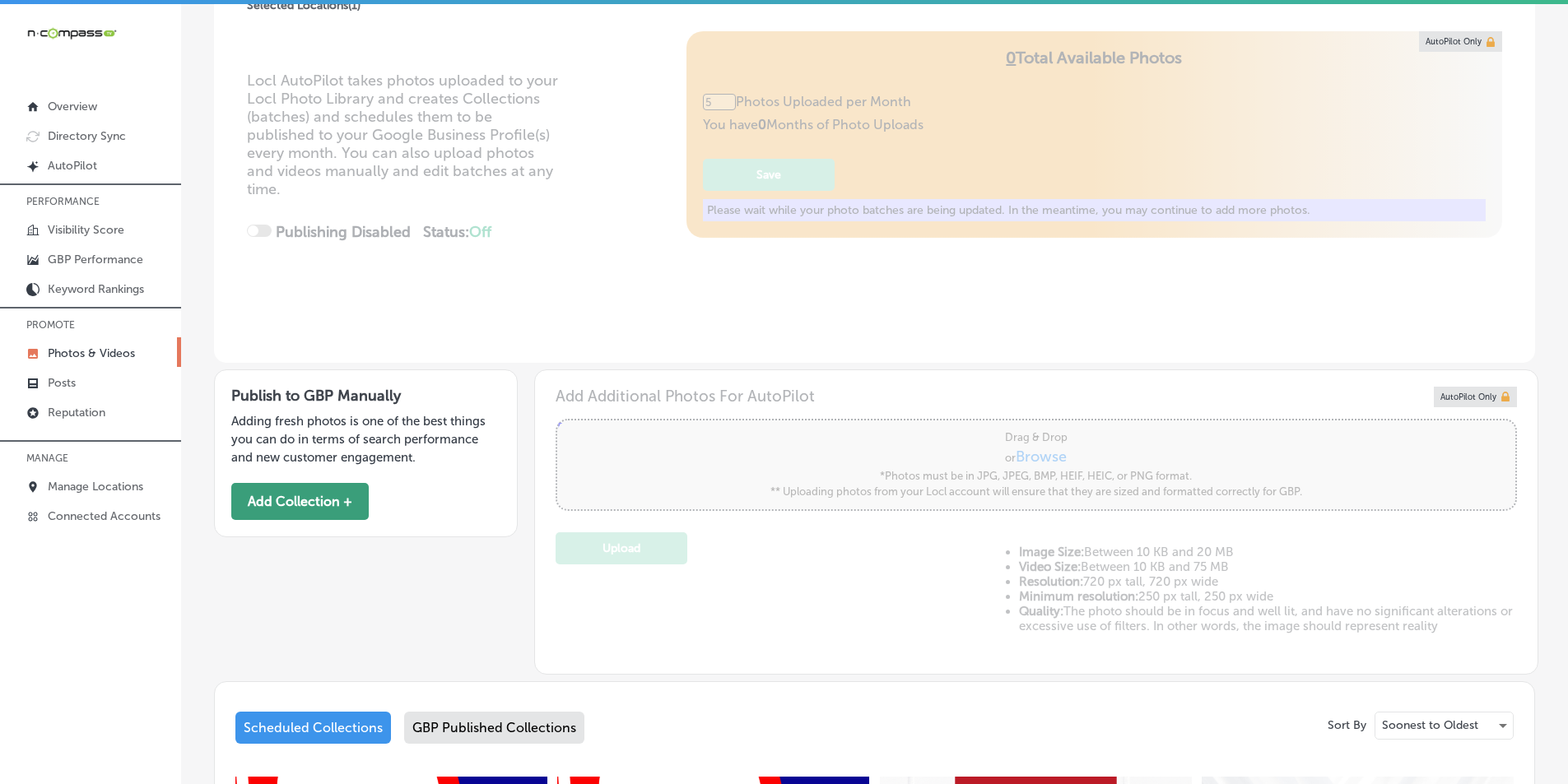
click at [318, 496] on button "Add Collection +" at bounding box center [301, 502] width 138 height 37
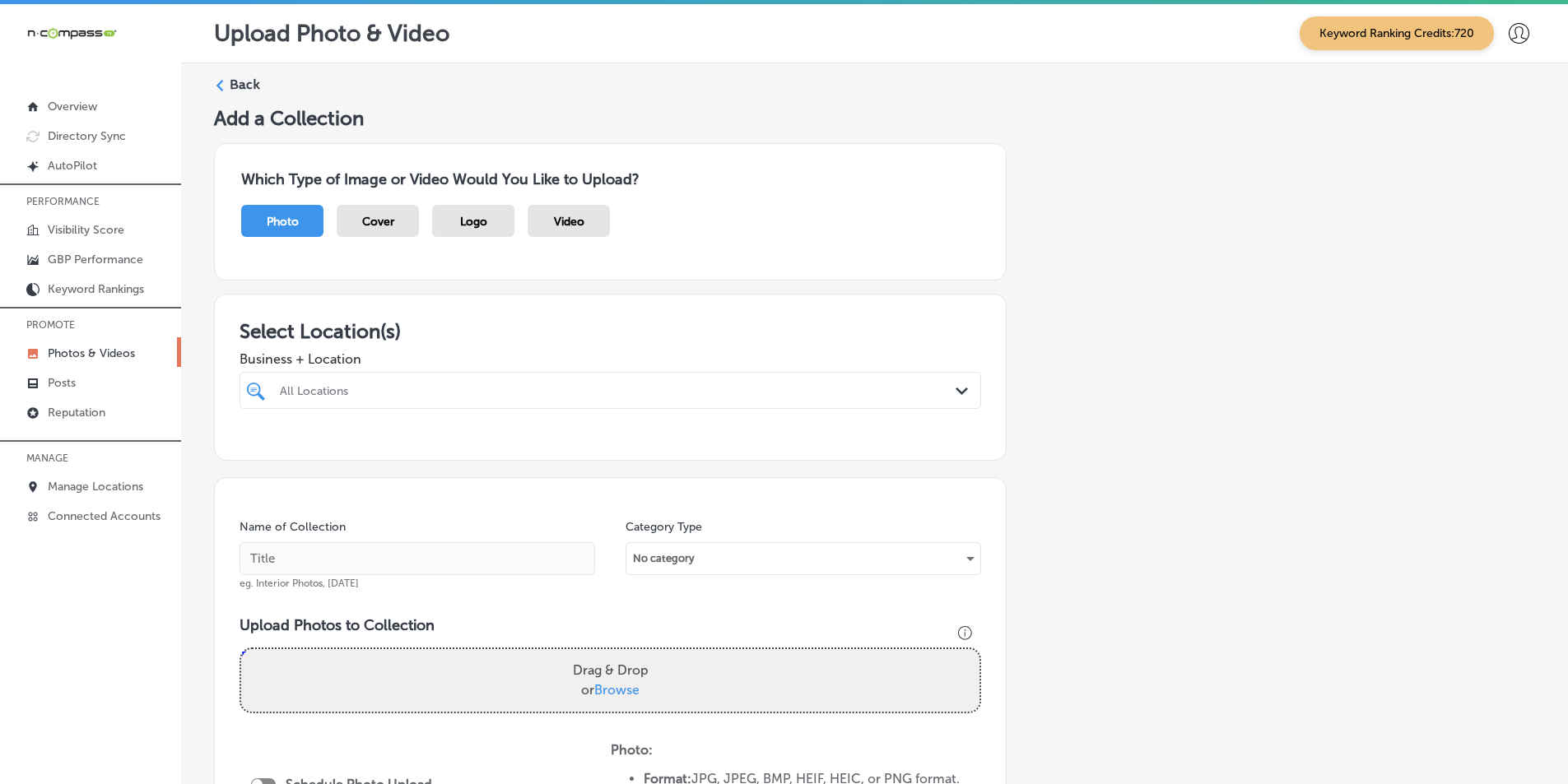
click at [232, 73] on div "Back Add a Collection Which Type of Image or Video Would You Like to Upload? Ph…" at bounding box center [874, 579] width 1387 height 1032
click at [237, 79] on label "Back" at bounding box center [245, 84] width 31 height 18
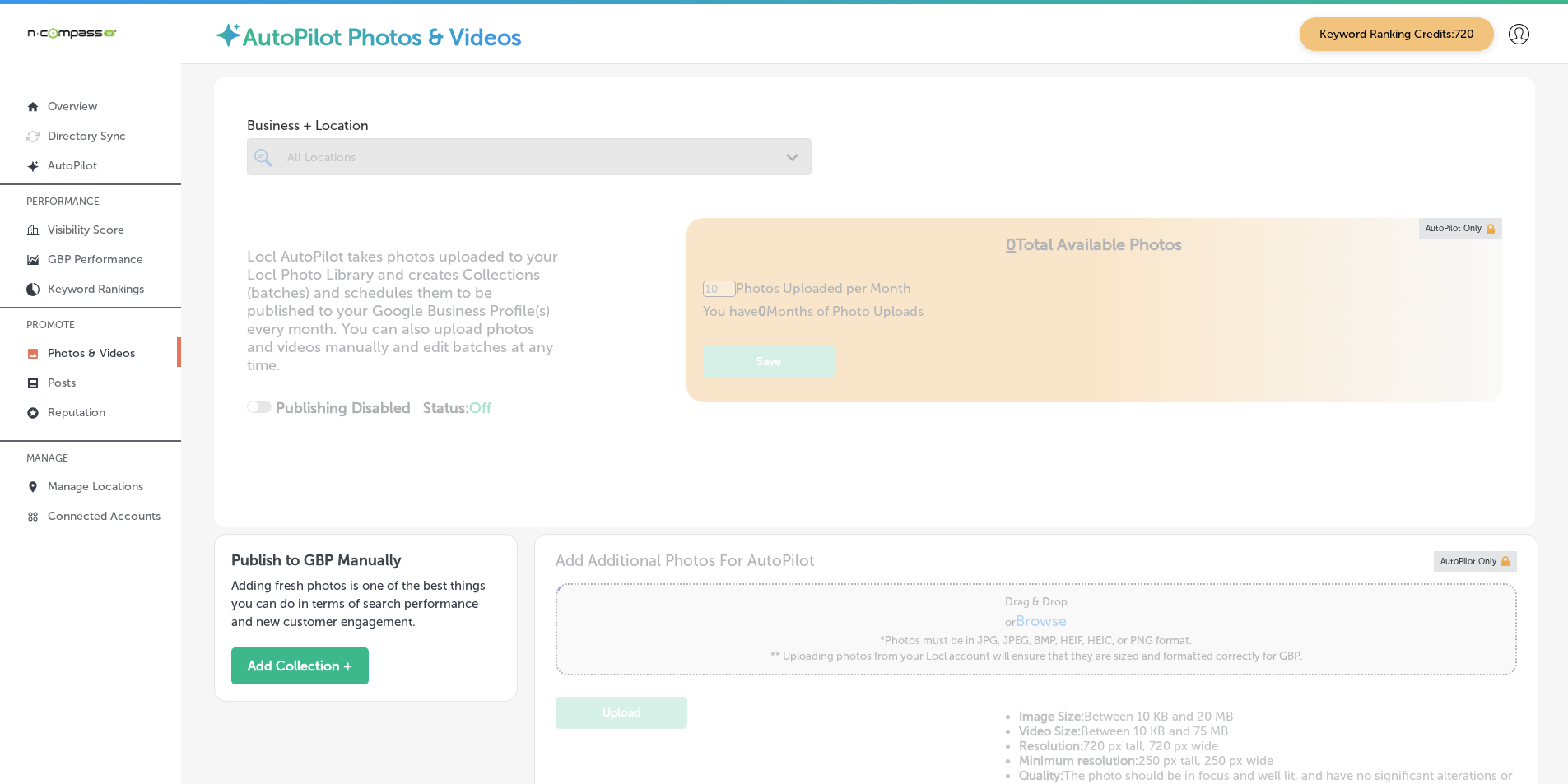
click at [541, 161] on div at bounding box center [529, 156] width 565 height 37
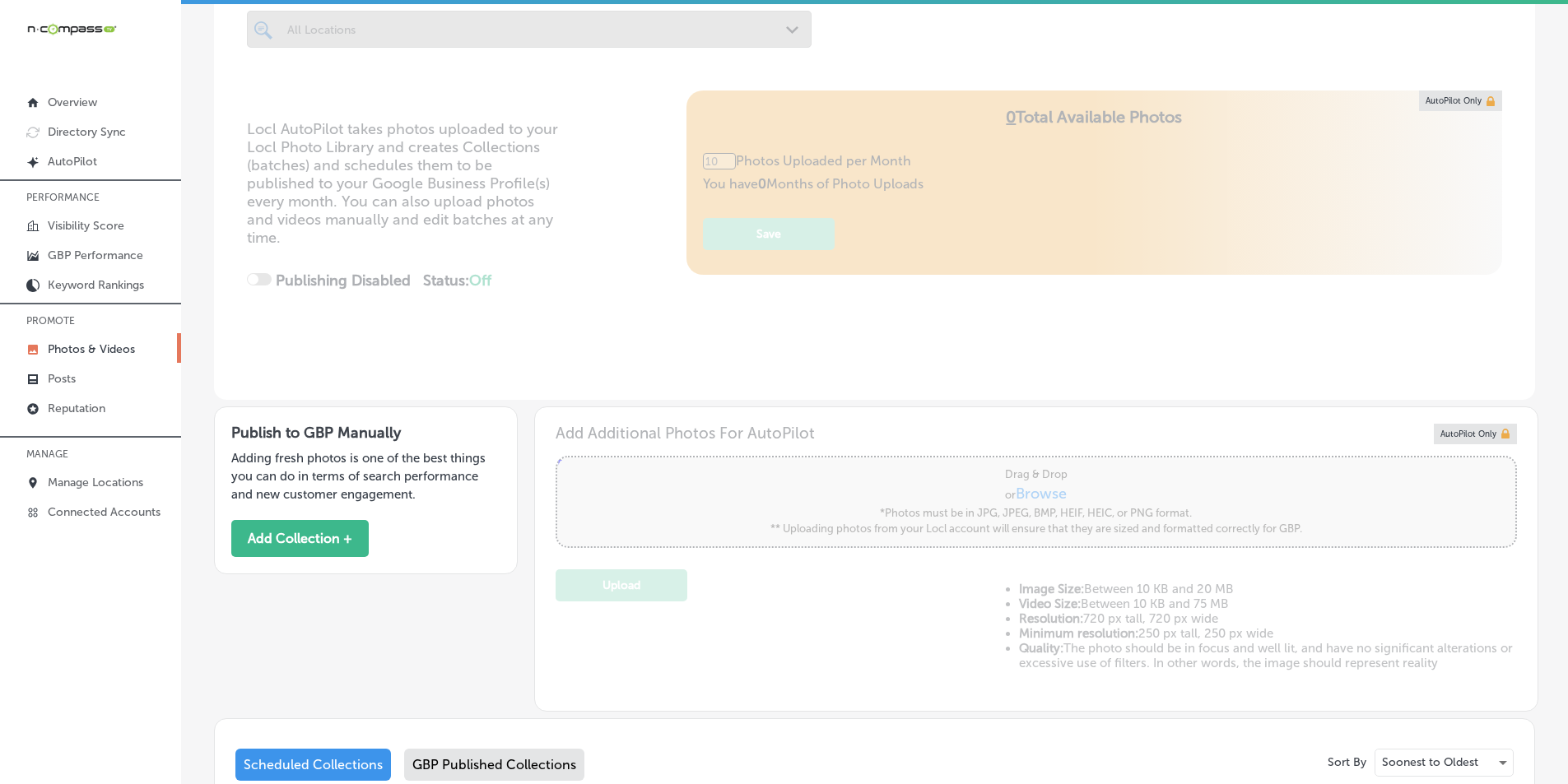
scroll to position [92, 0]
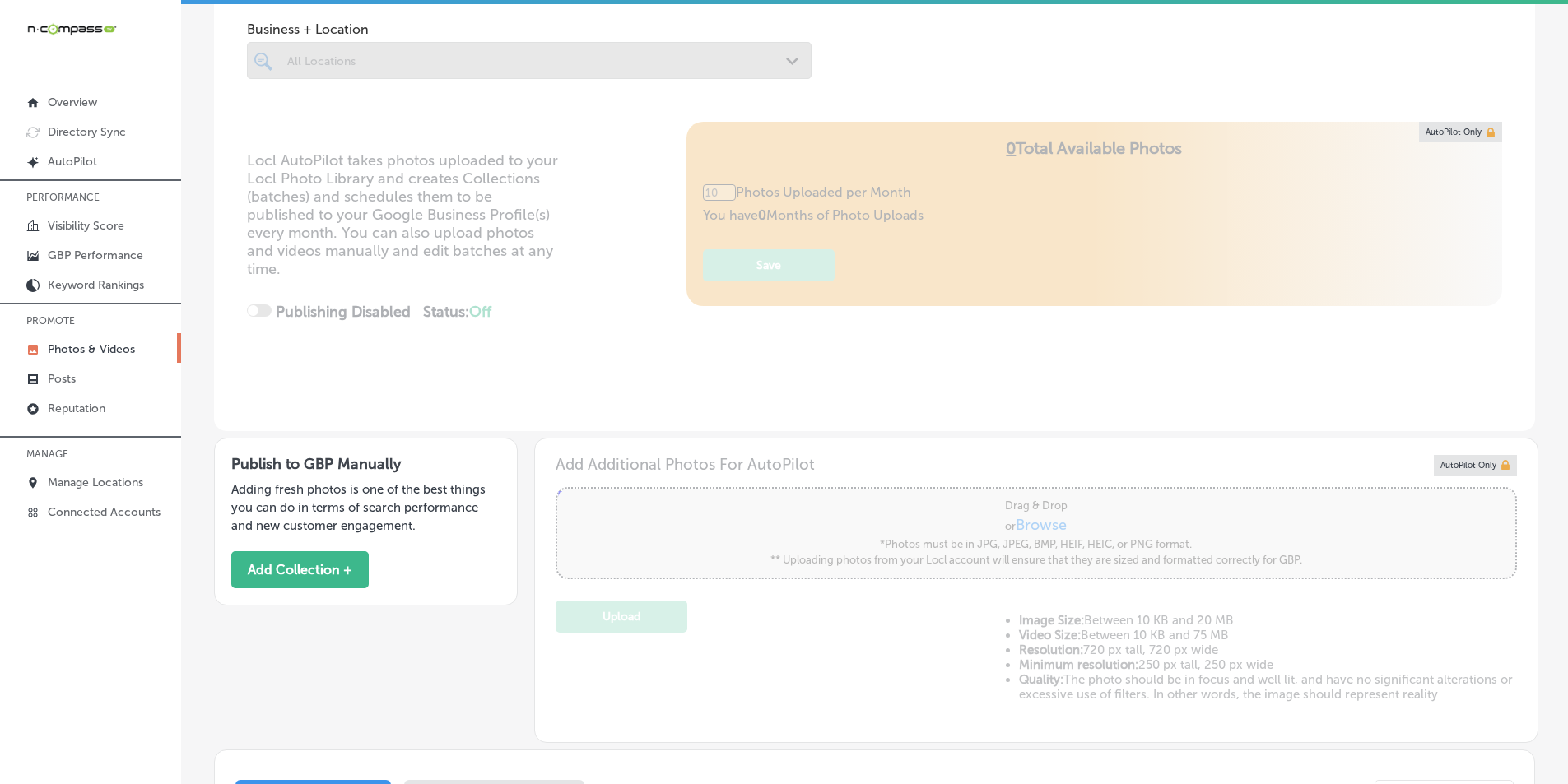
click at [546, 65] on div at bounding box center [529, 60] width 565 height 37
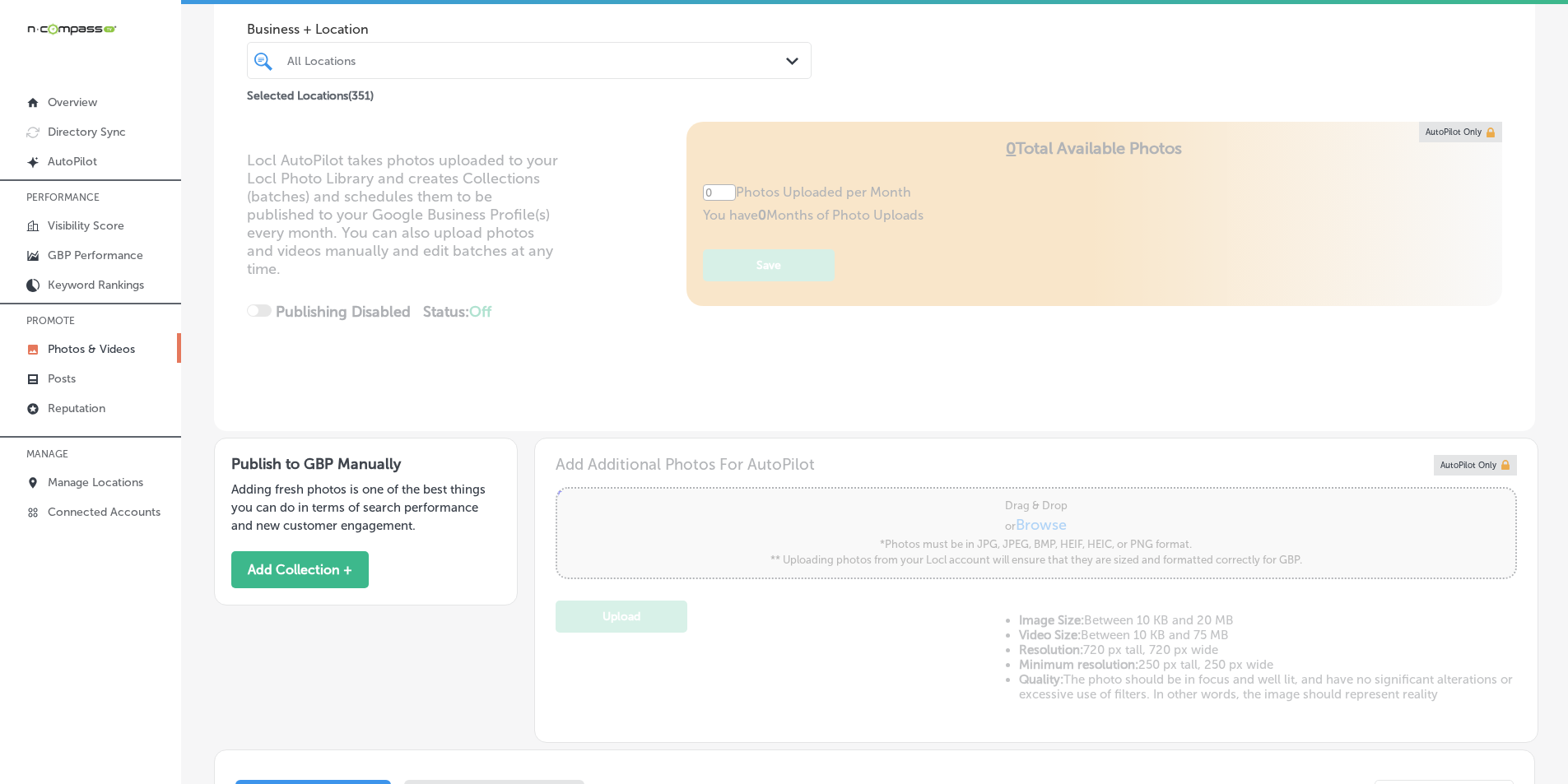
type input "5"
click at [786, 58] on polygon at bounding box center [792, 61] width 12 height 8
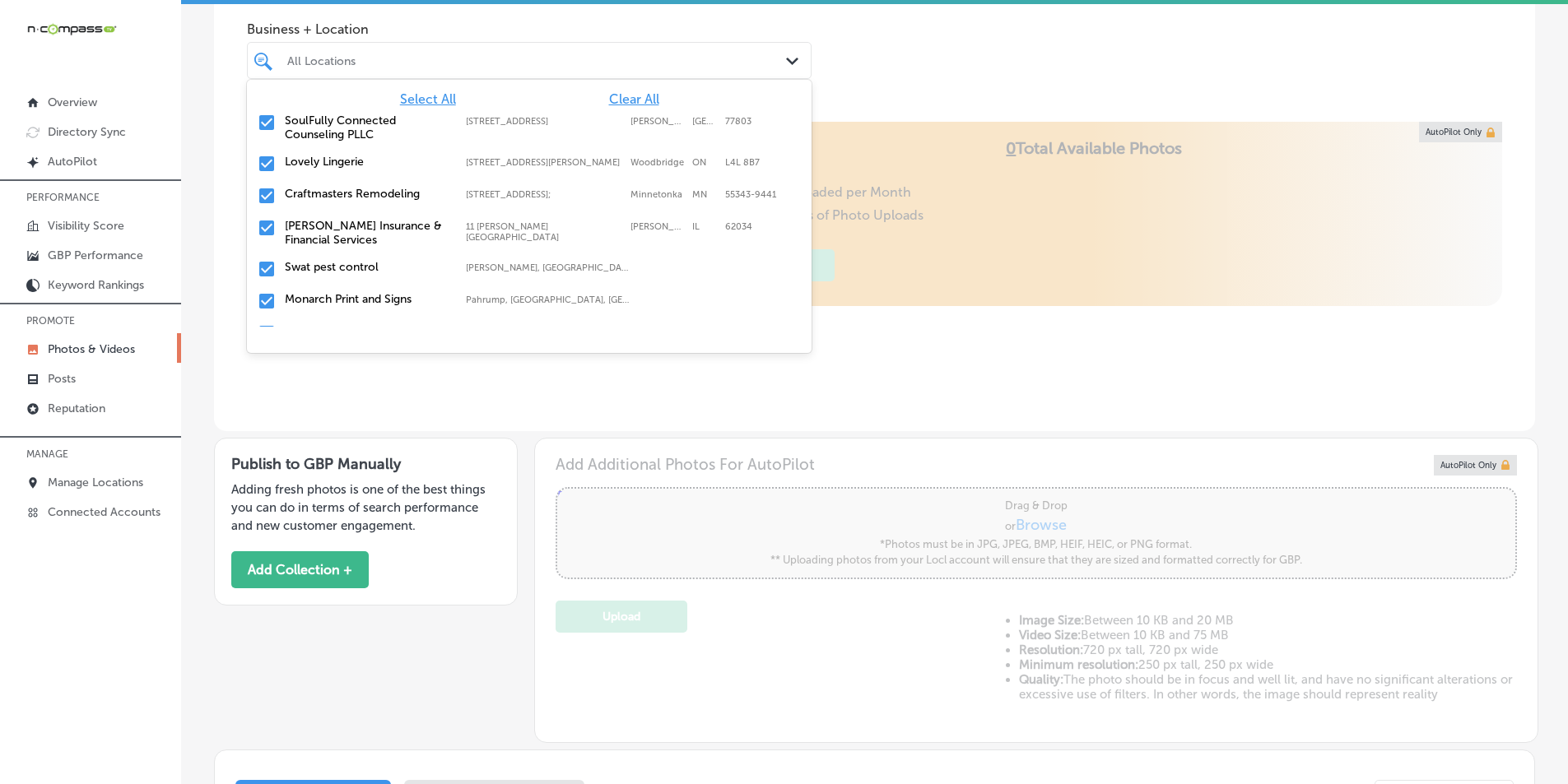
click at [352, 56] on div "All Locations" at bounding box center [537, 60] width 501 height 14
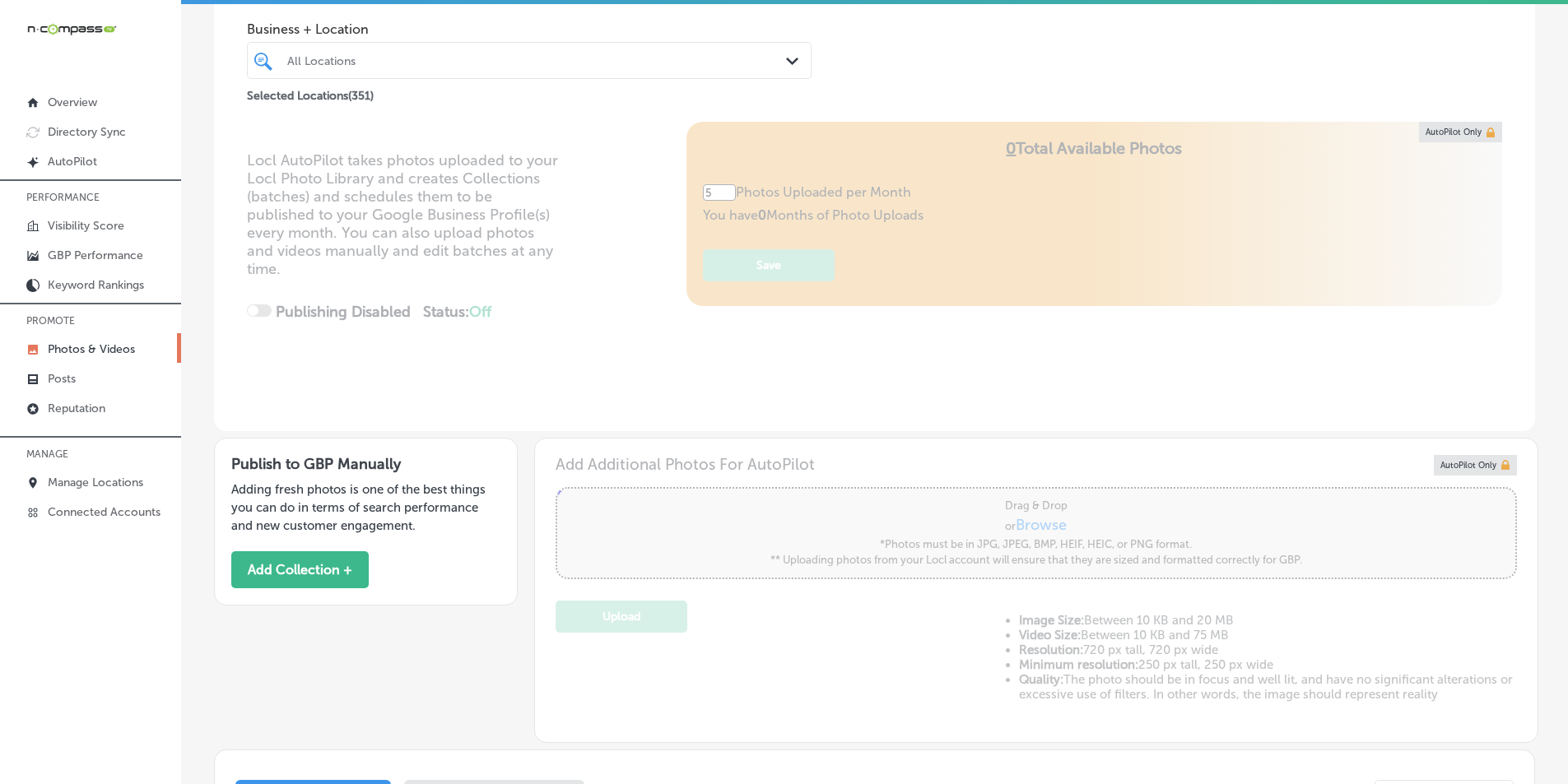
drag, startPoint x: 353, startPoint y: 56, endPoint x: 322, endPoint y: 61, distance: 31.4
click at [354, 56] on div "All Locations" at bounding box center [537, 60] width 501 height 14
click at [339, 61] on div "d" at bounding box center [504, 60] width 438 height 22
click at [392, 119] on div "Business + Location 0 results available. Select is focused ,type to refine list…" at bounding box center [875, 51] width 1321 height 142
click at [322, 61] on div "d" at bounding box center [504, 60] width 438 height 22
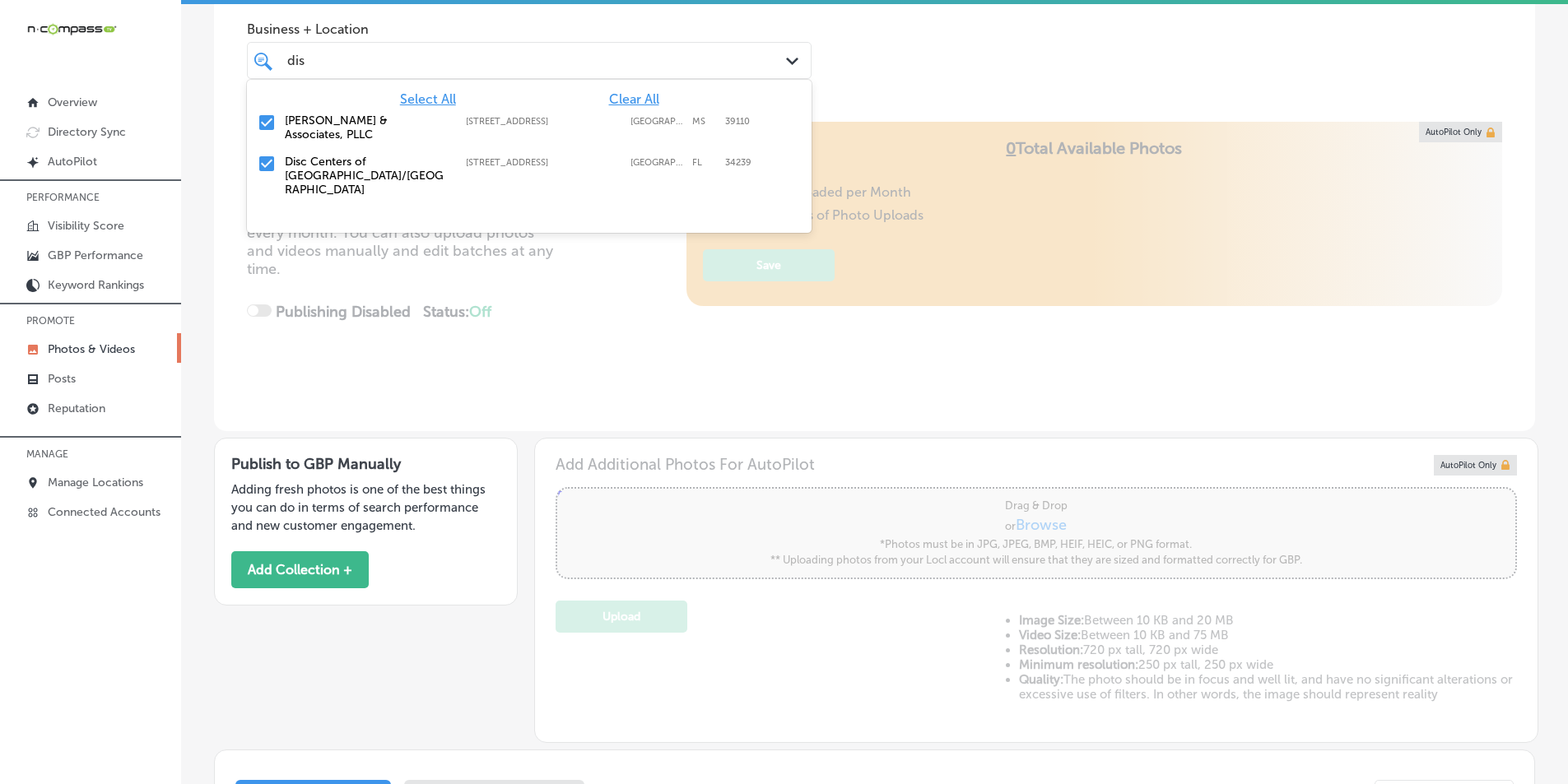
click at [627, 97] on span "Clear All" at bounding box center [634, 99] width 50 height 15
click at [269, 154] on input "checkbox" at bounding box center [266, 164] width 20 height 20
type input "dis"
click at [612, 279] on div "Locl AutoPilot takes photos uploaded to your Locl Photo Library and creates Col…" at bounding box center [875, 276] width 1321 height 309
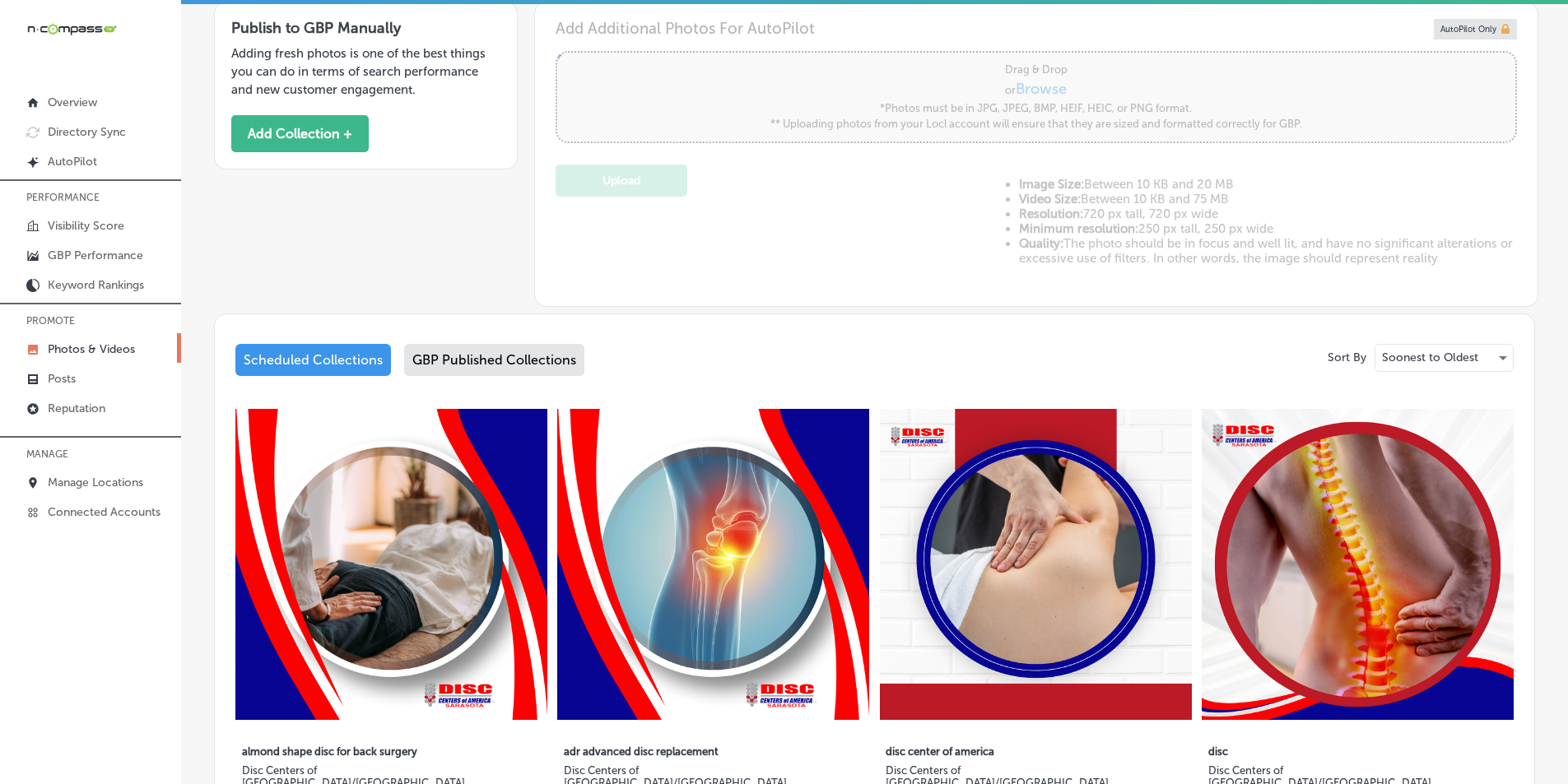
scroll to position [339, 0]
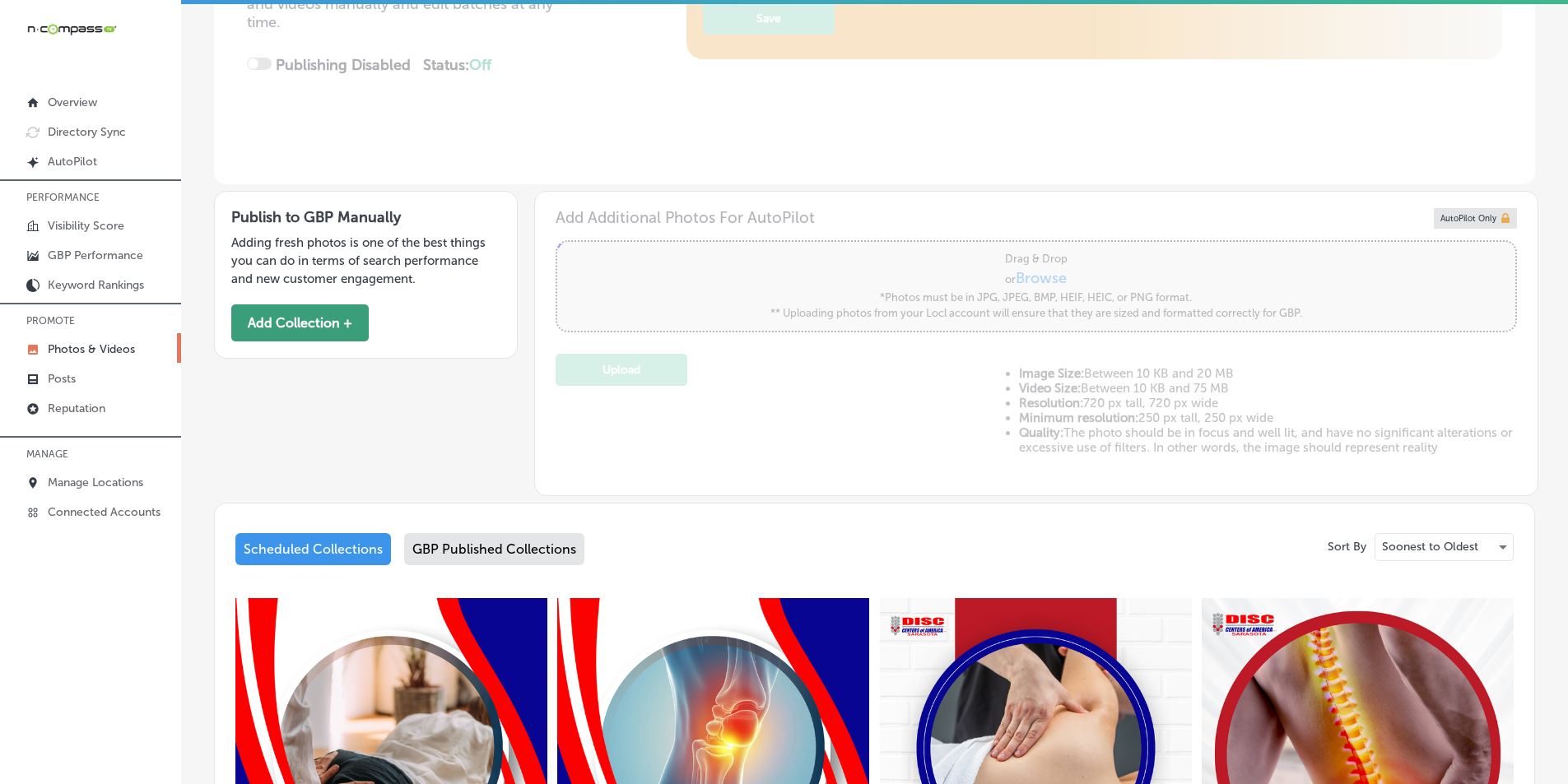
click at [314, 313] on button "Add Collection +" at bounding box center [301, 323] width 138 height 37
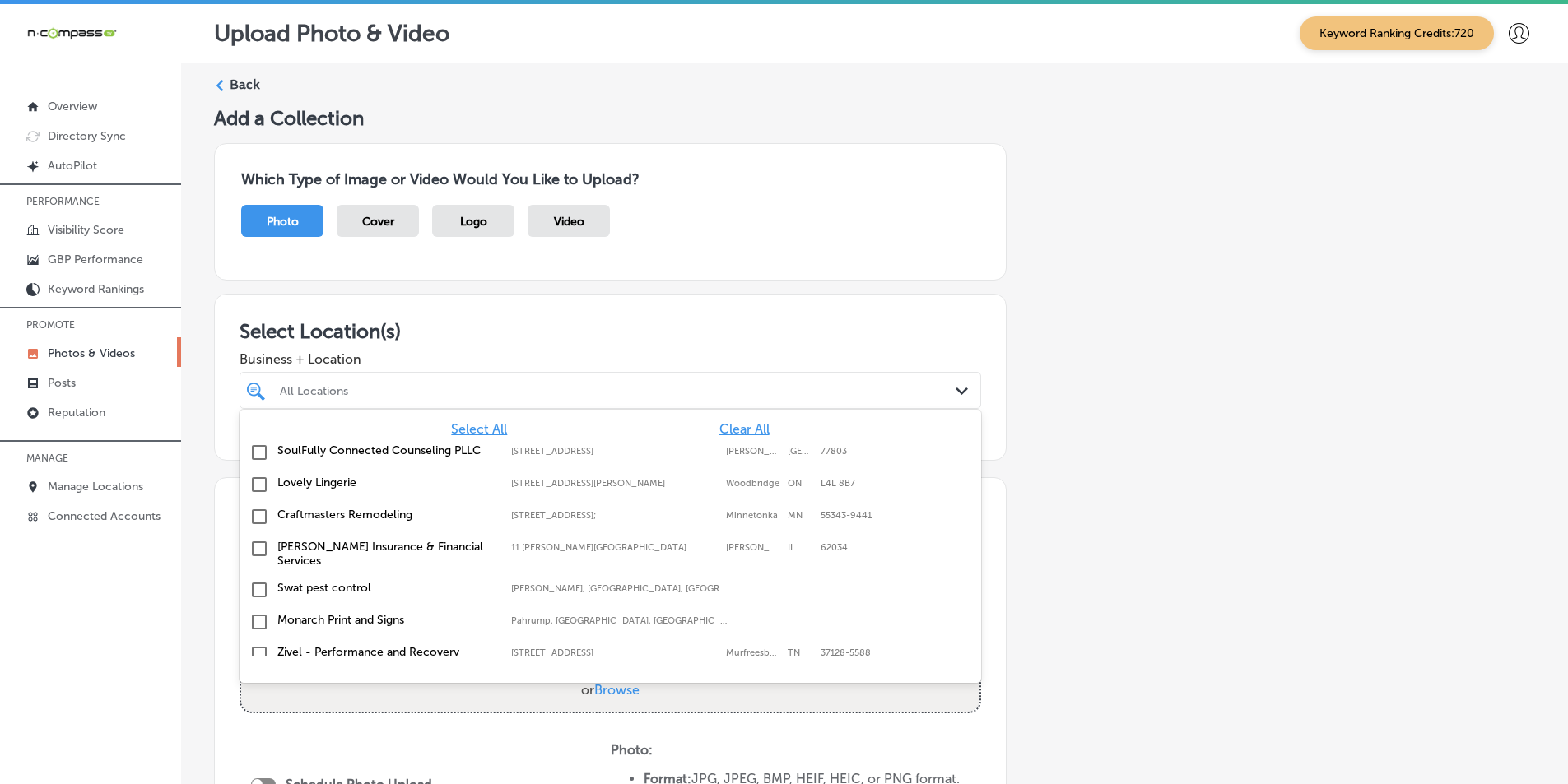
click at [330, 390] on div "All Locations" at bounding box center [618, 391] width 678 height 14
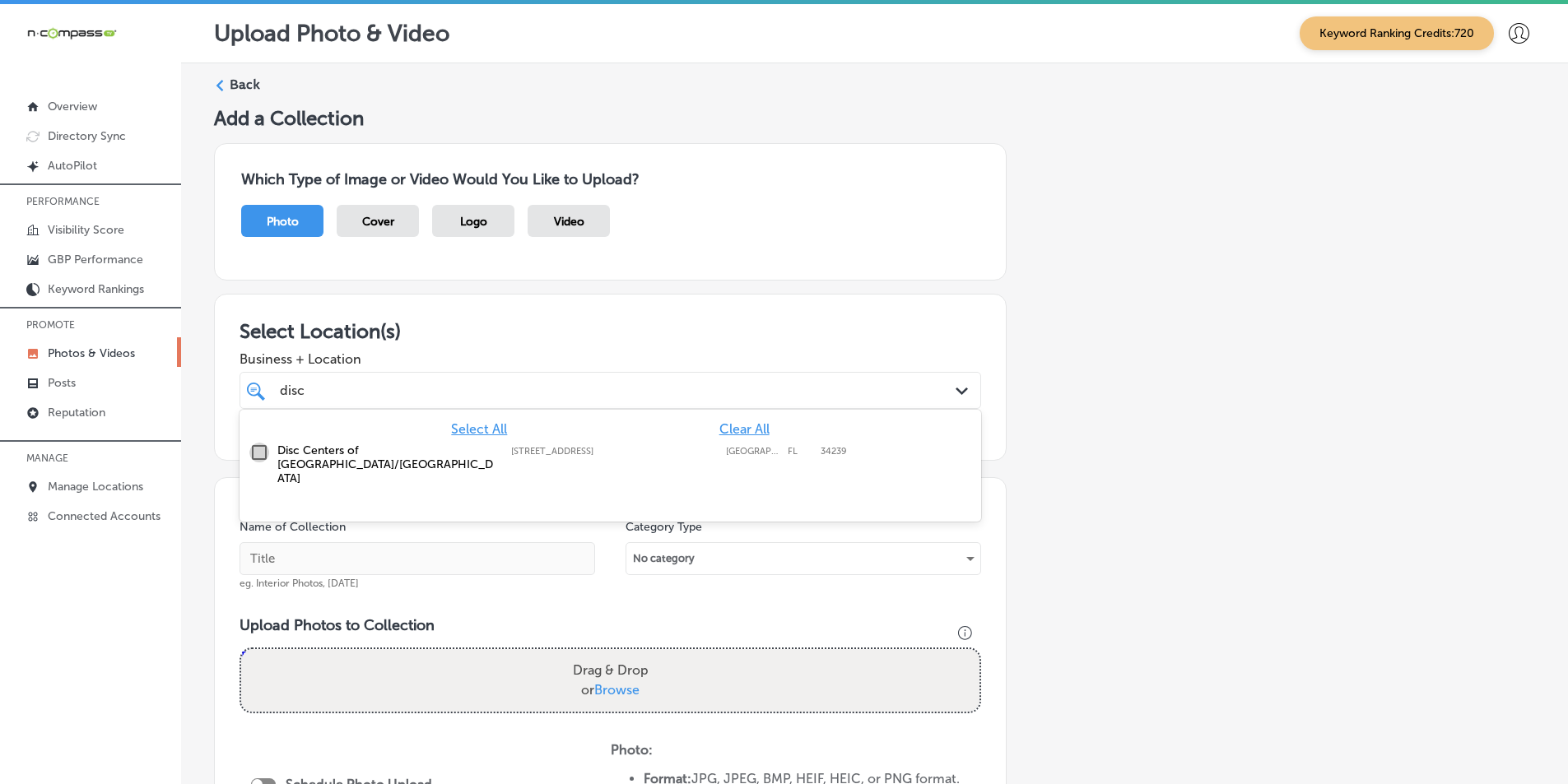
click at [259, 449] on input "checkbox" at bounding box center [258, 453] width 20 height 20
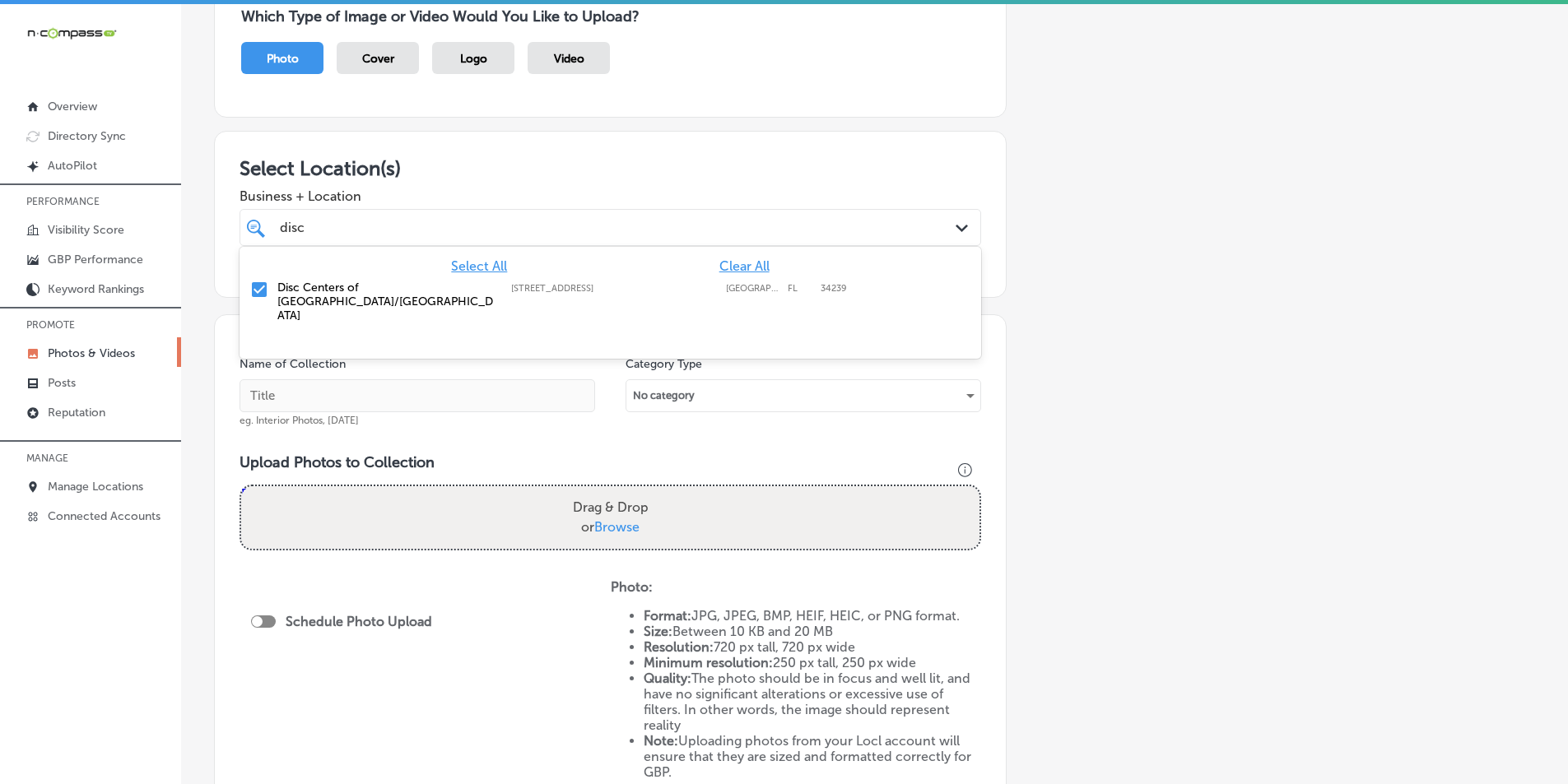
scroll to position [165, 0]
type input "disc"
click at [303, 390] on input "text" at bounding box center [416, 394] width 355 height 33
paste input "disc centers of america"
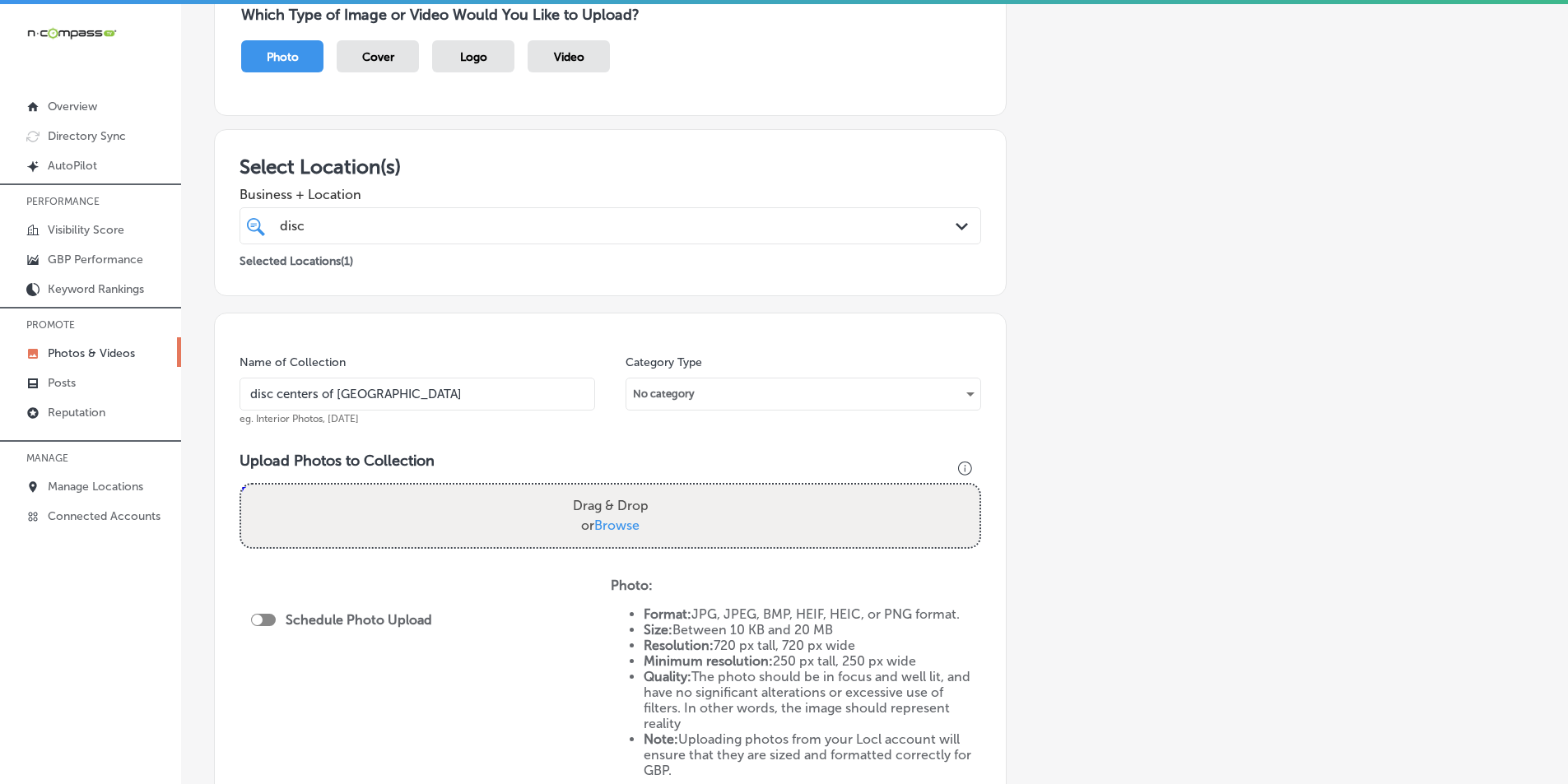
type input "disc centers of america"
click at [296, 502] on div "Drag & Drop or Browse" at bounding box center [610, 515] width 738 height 62
click at [241, 484] on input "Drag & Drop or Browse" at bounding box center [610, 486] width 738 height 5
type input "C:\fakepath\35.png"
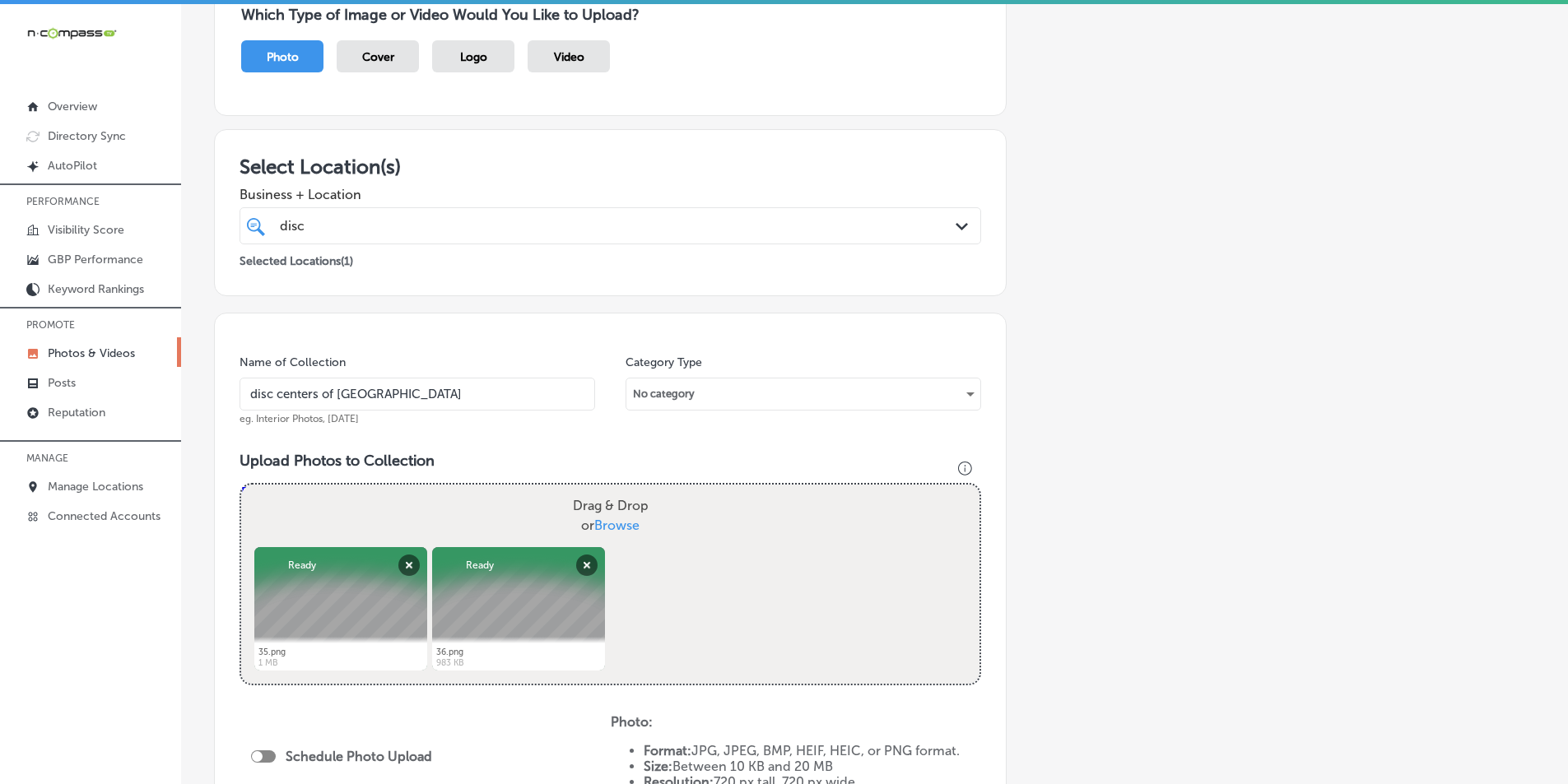
click at [408, 514] on div "Drag & Drop or Browse" at bounding box center [610, 515] width 738 height 62
click at [241, 484] on input "Drag & Drop or Browse" at bounding box center [610, 486] width 738 height 5
type input "C:\fakepath\37.png"
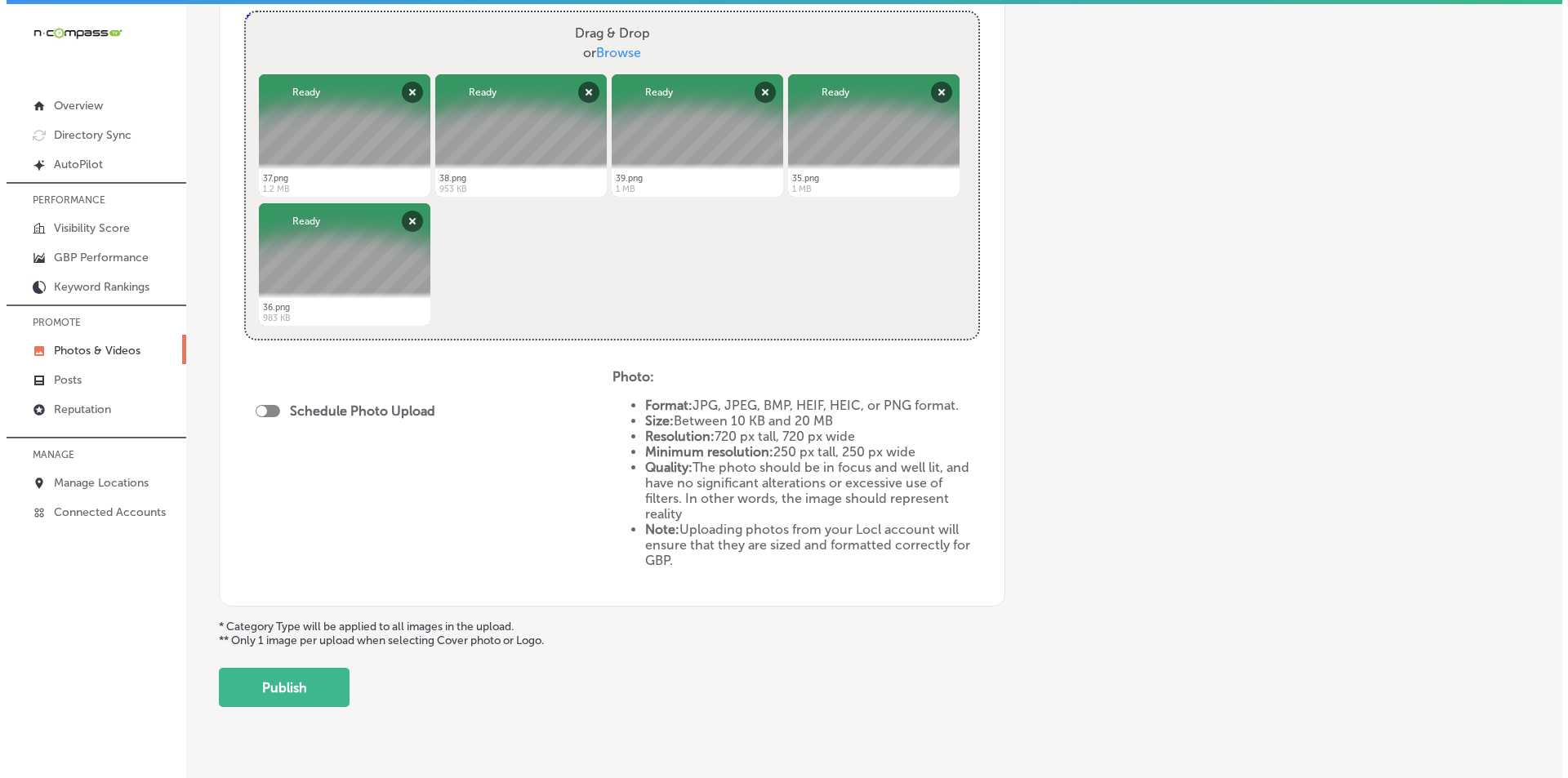
scroll to position [654, 0]
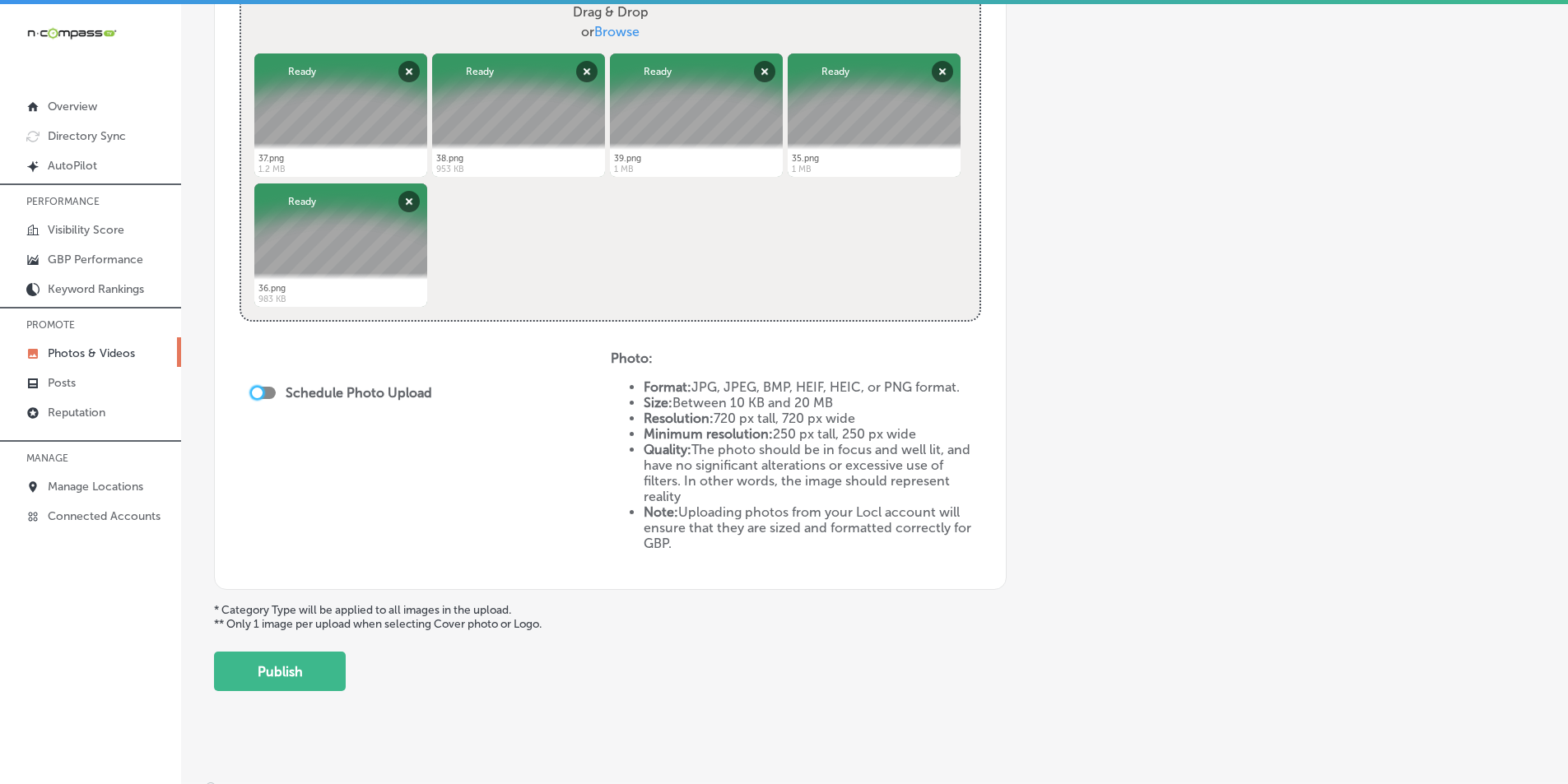
click at [260, 392] on div at bounding box center [257, 392] width 11 height 11
checkbox input "true"
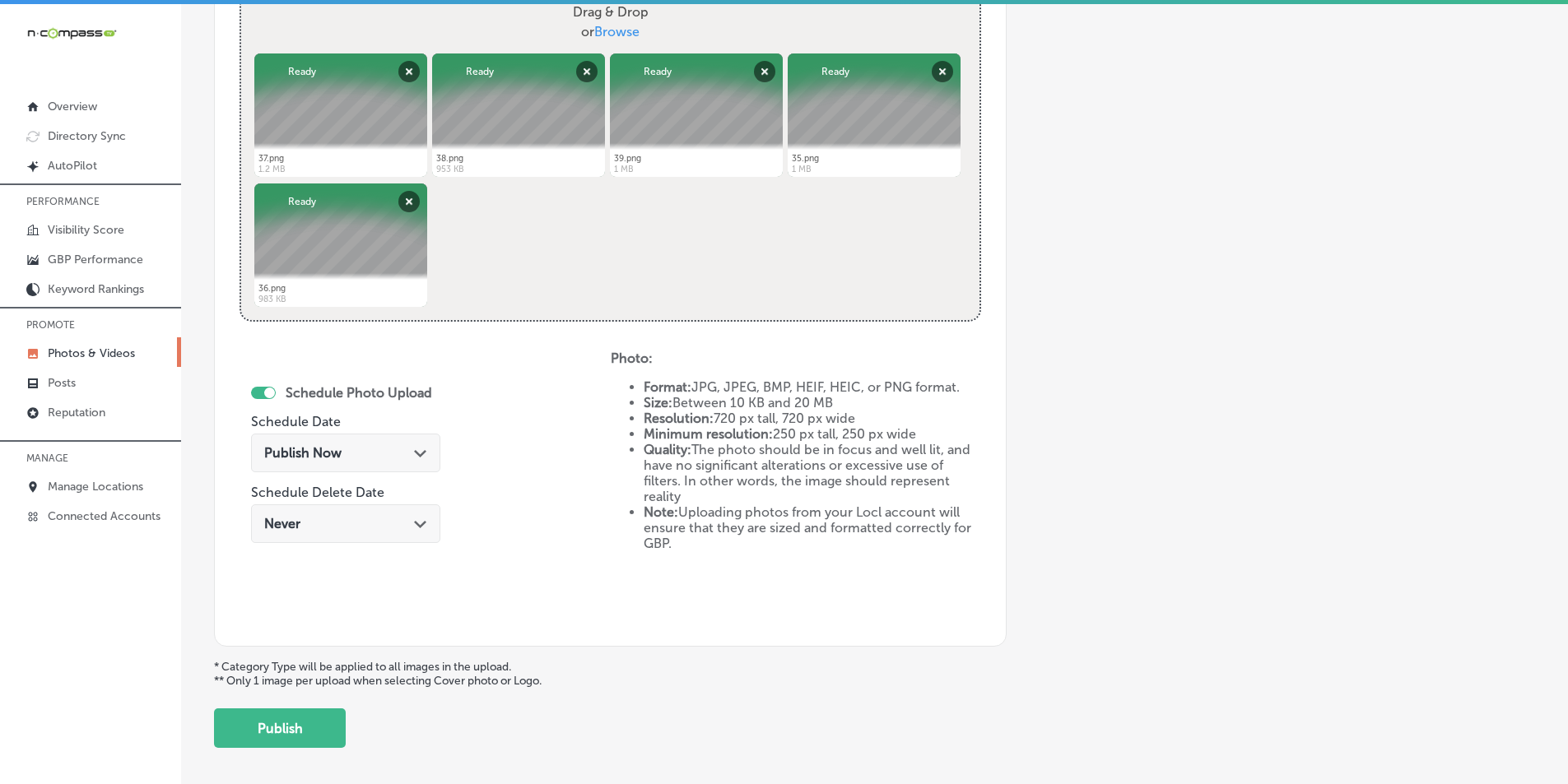
click at [355, 450] on div "Publish Now Path Created with Sketch." at bounding box center [346, 453] width 163 height 15
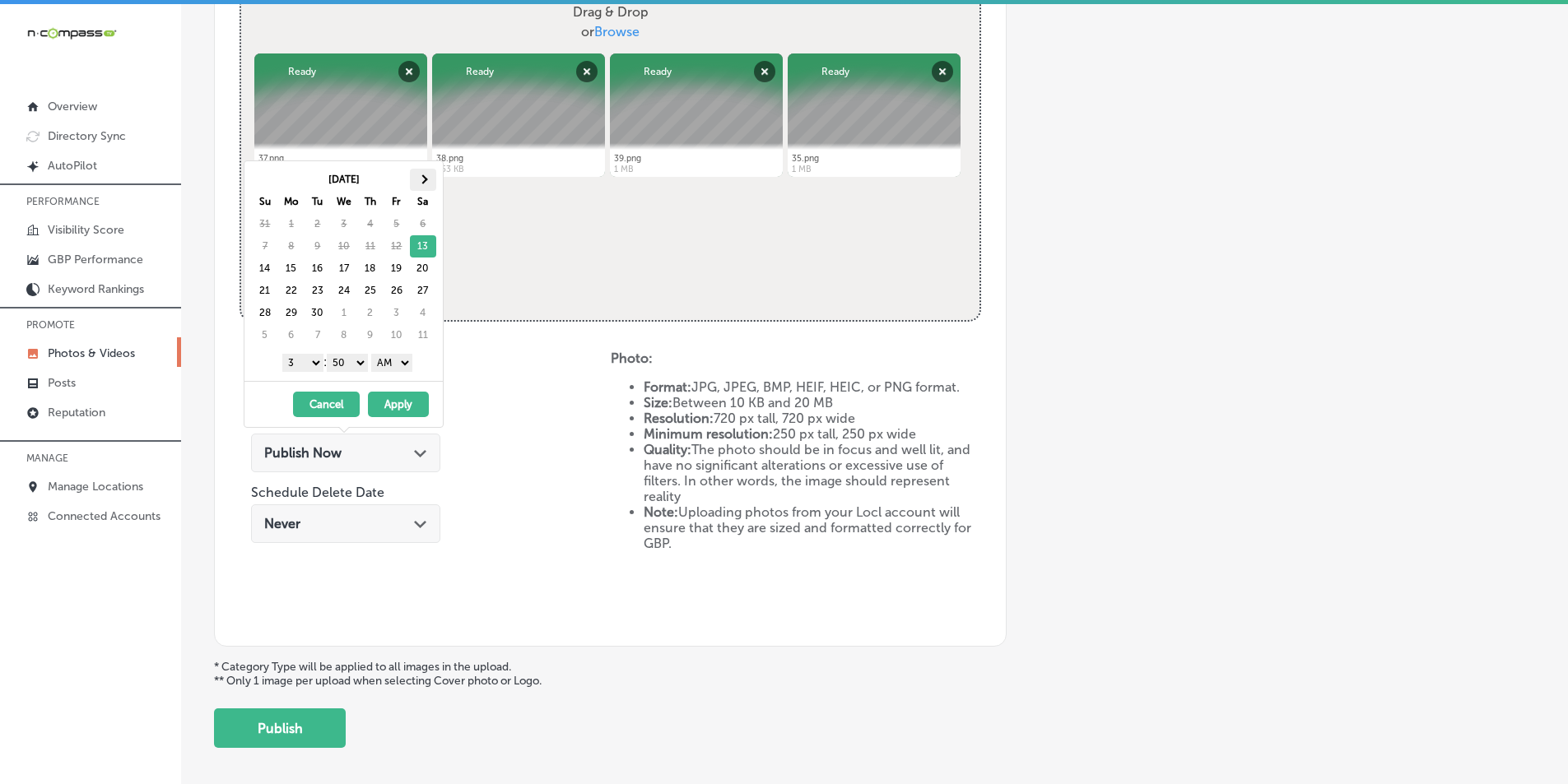
click at [420, 179] on span at bounding box center [422, 178] width 9 height 9
click at [309, 361] on select "1 2 3 4 5 6 7 8 9 10 11 12" at bounding box center [302, 363] width 41 height 18
click at [357, 361] on select "00 10 20 30 40 50" at bounding box center [347, 363] width 41 height 18
drag, startPoint x: 411, startPoint y: 360, endPoint x: 406, endPoint y: 368, distance: 9.4
click at [409, 361] on select "AM PM" at bounding box center [392, 363] width 41 height 18
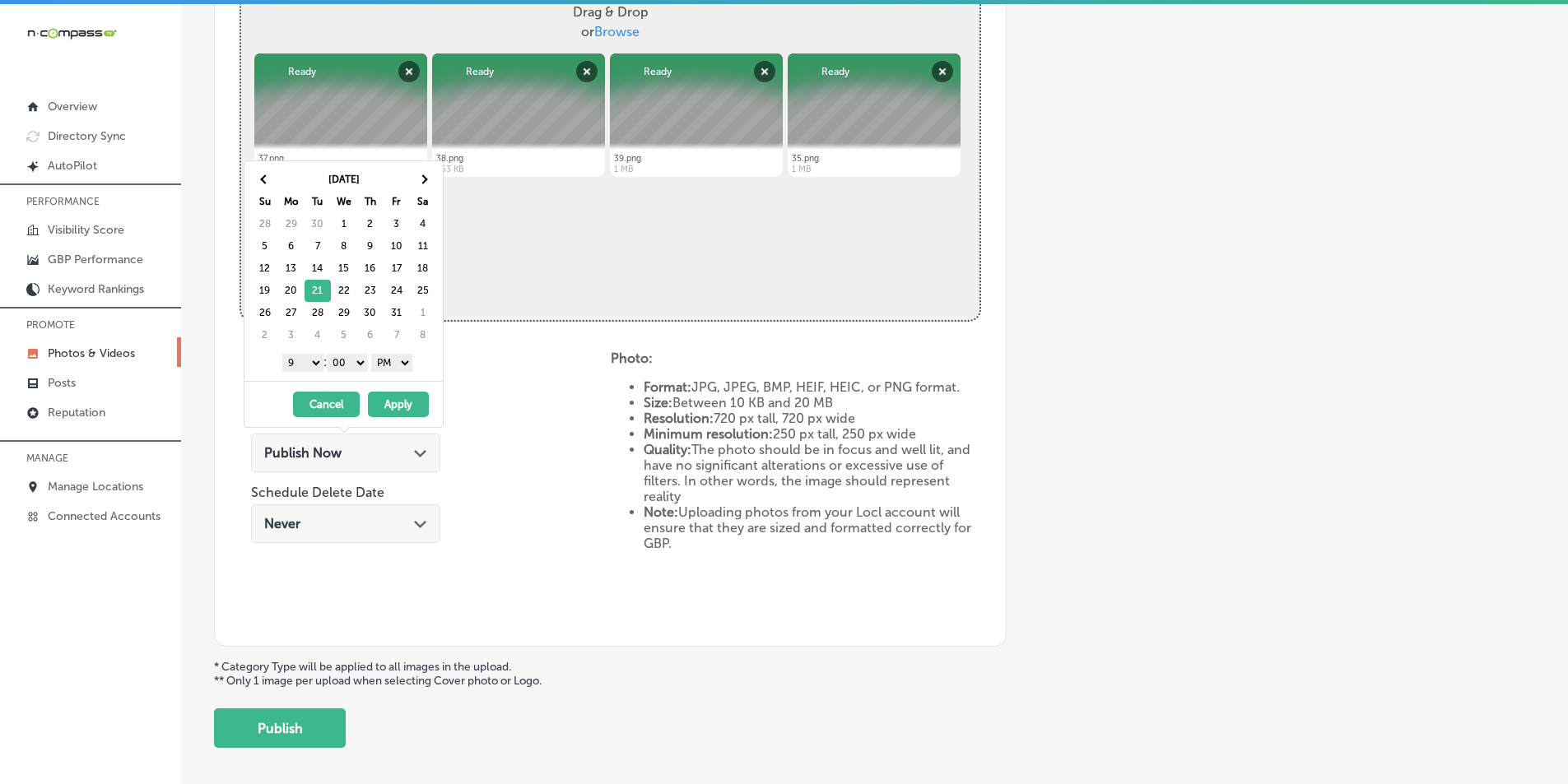
click at [385, 400] on button "Apply" at bounding box center [398, 404] width 61 height 26
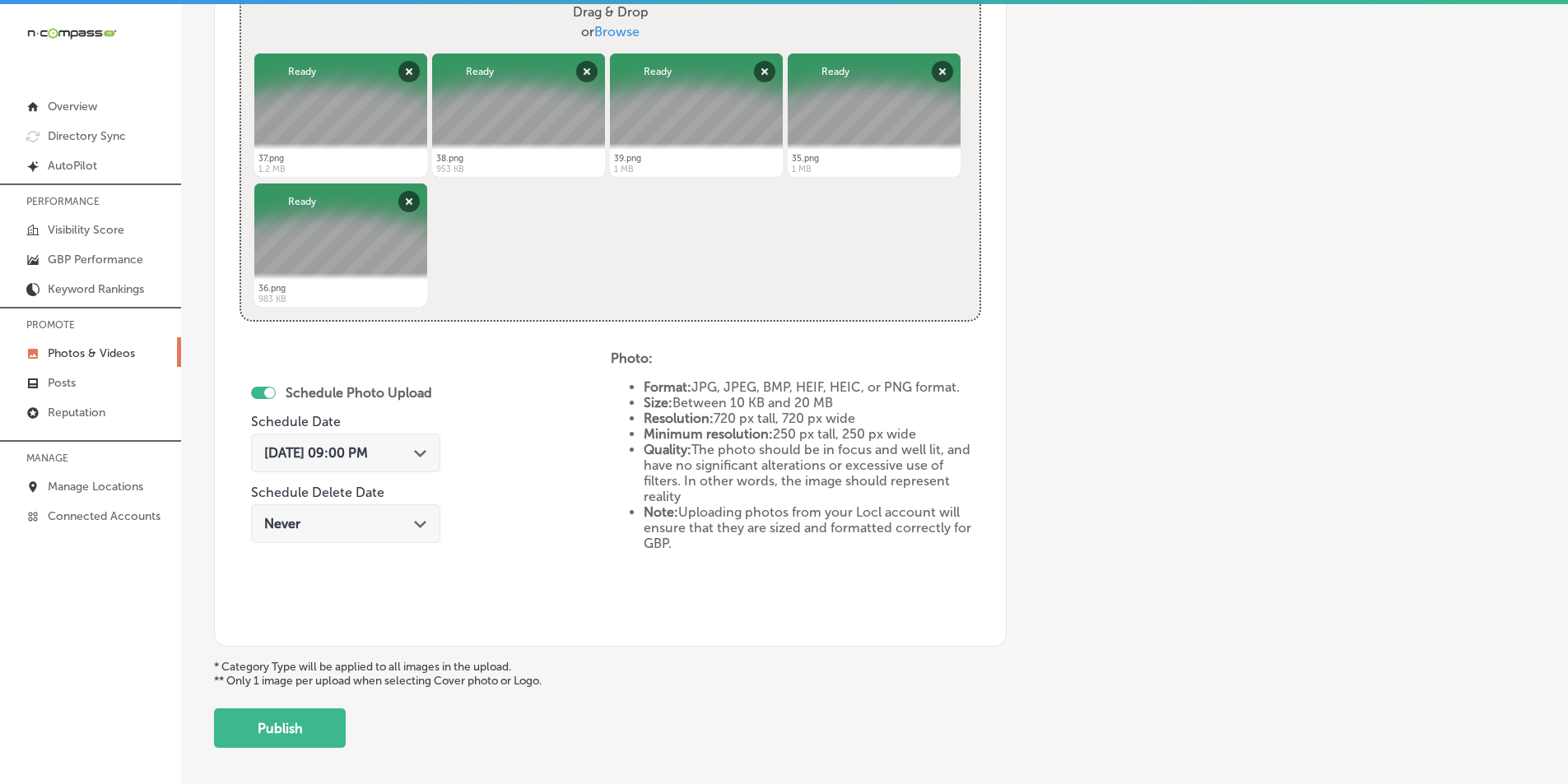
drag, startPoint x: 280, startPoint y: 722, endPoint x: 286, endPoint y: 716, distance: 8.5
click at [281, 722] on button "Publish" at bounding box center [280, 728] width 132 height 39
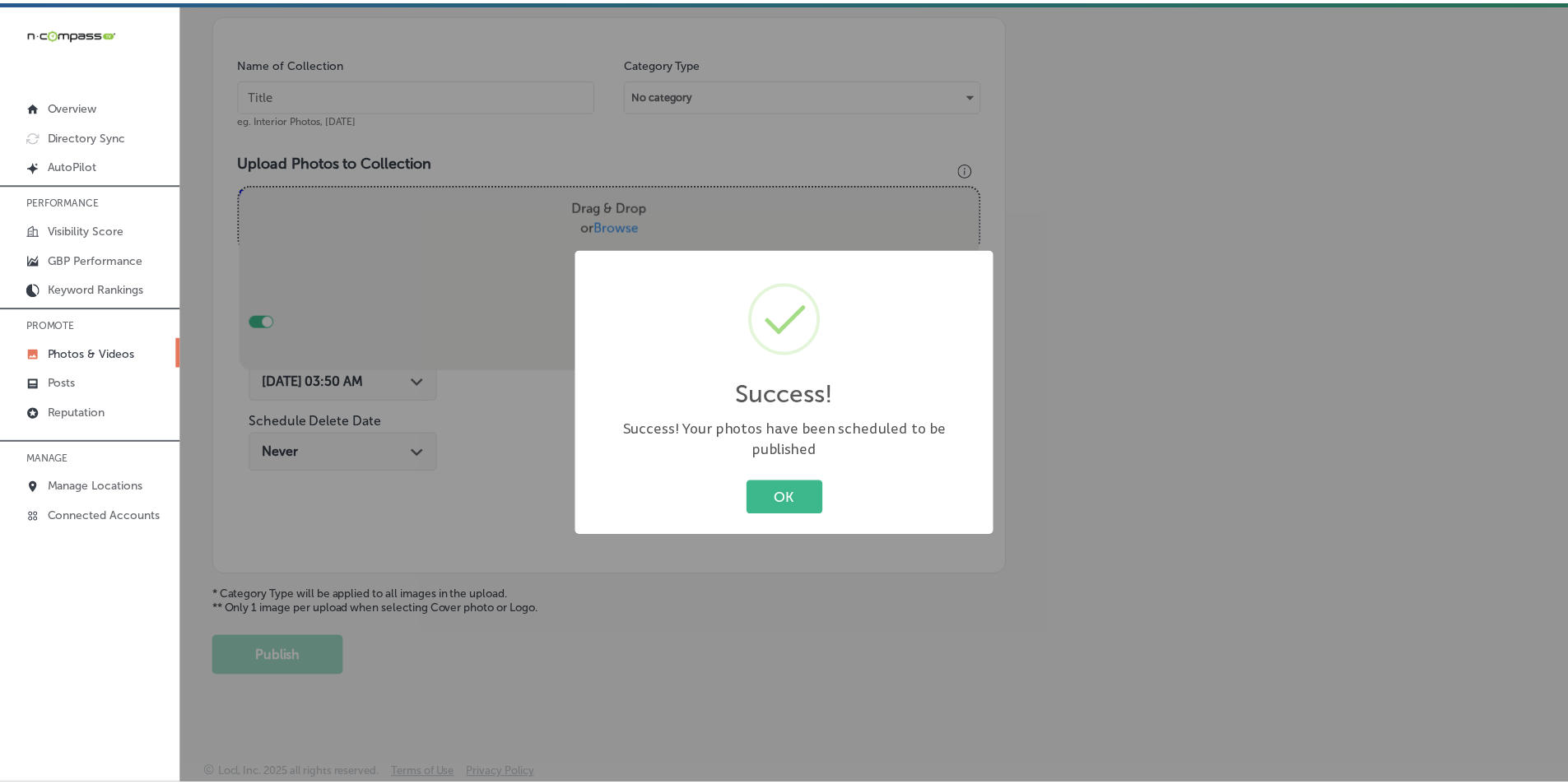
scroll to position [463, 0]
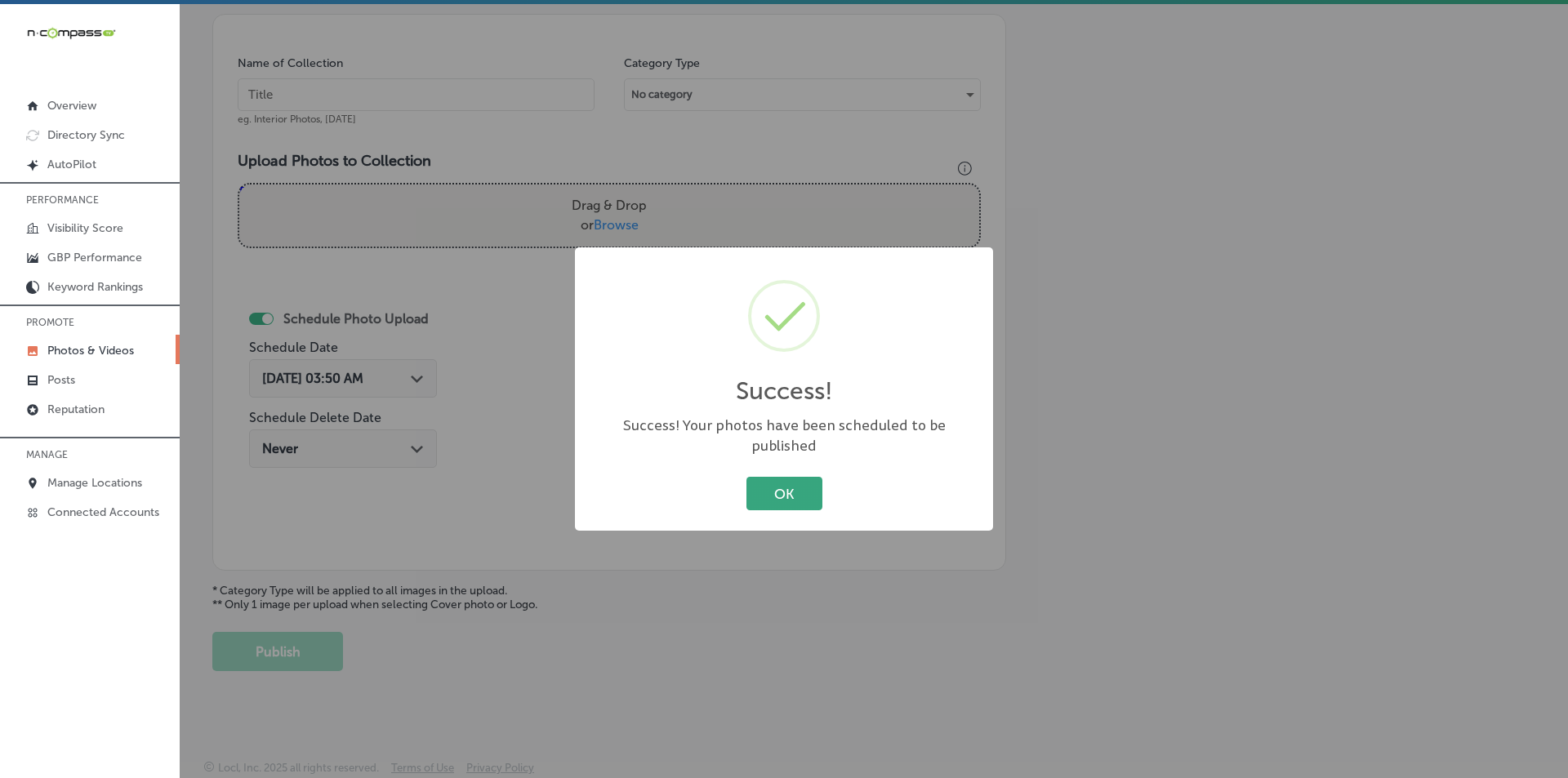
click at [785, 477] on button "OK" at bounding box center [784, 493] width 76 height 33
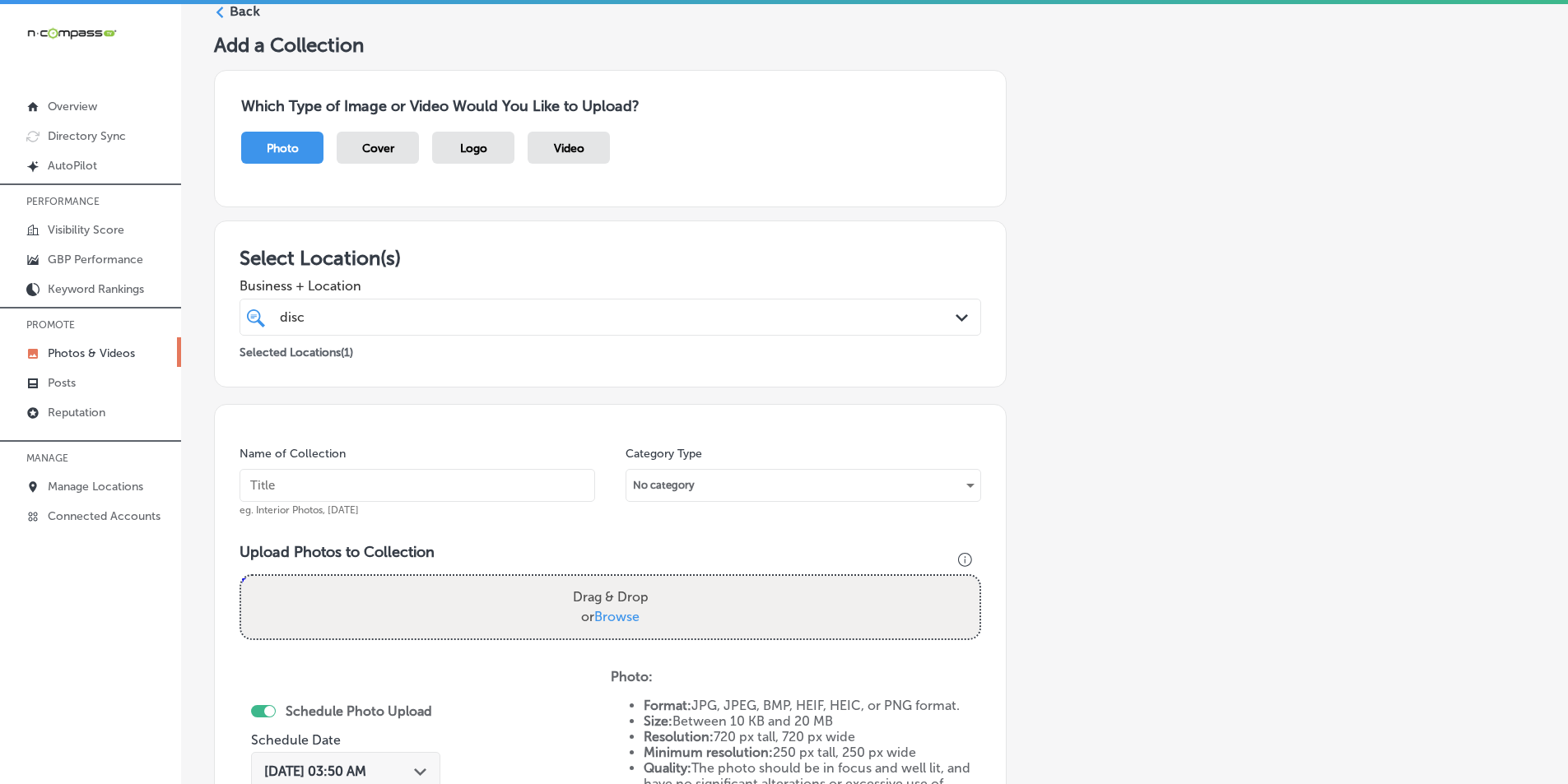
scroll to position [0, 0]
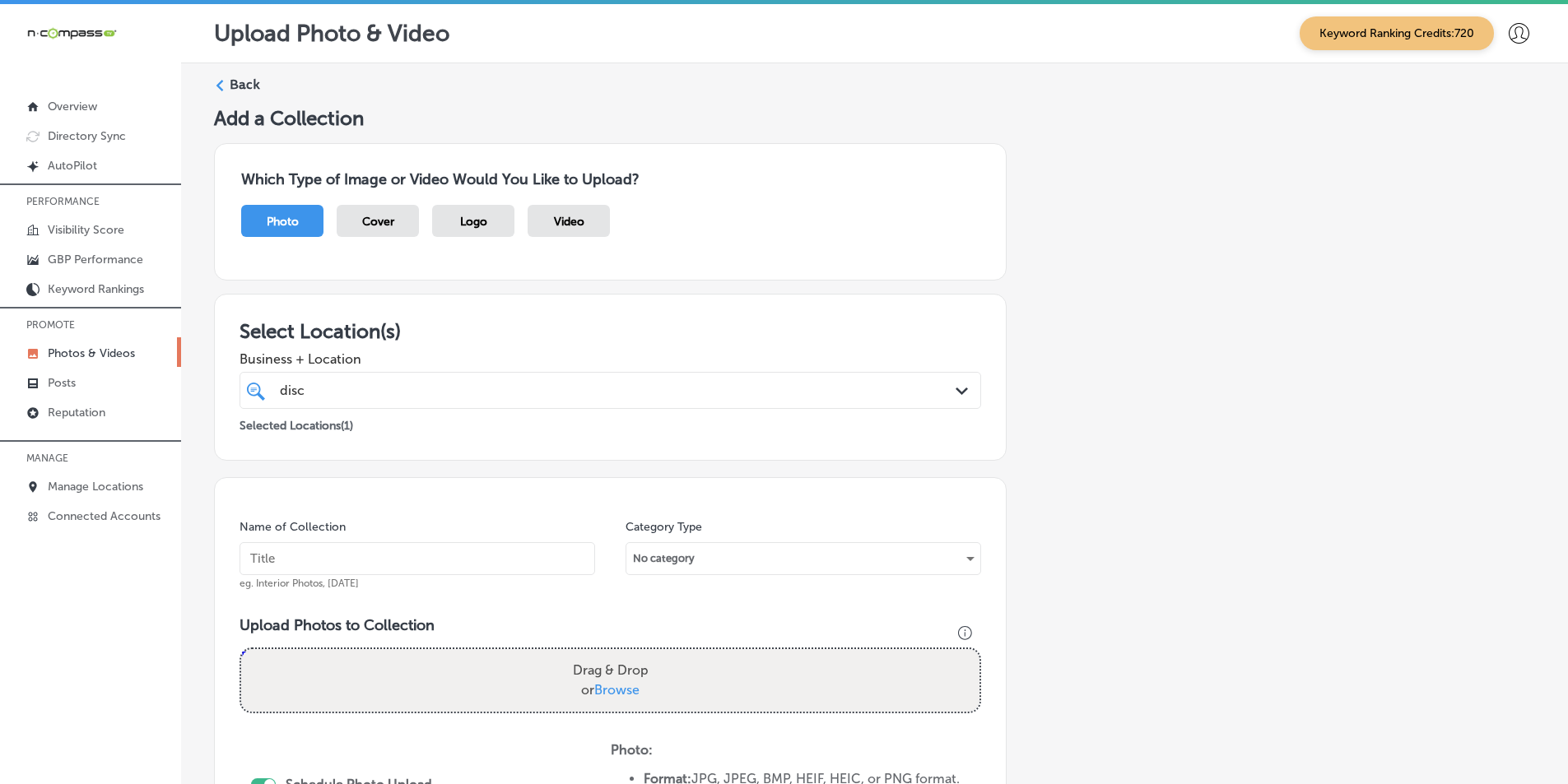
click at [232, 78] on label "Back" at bounding box center [245, 84] width 31 height 18
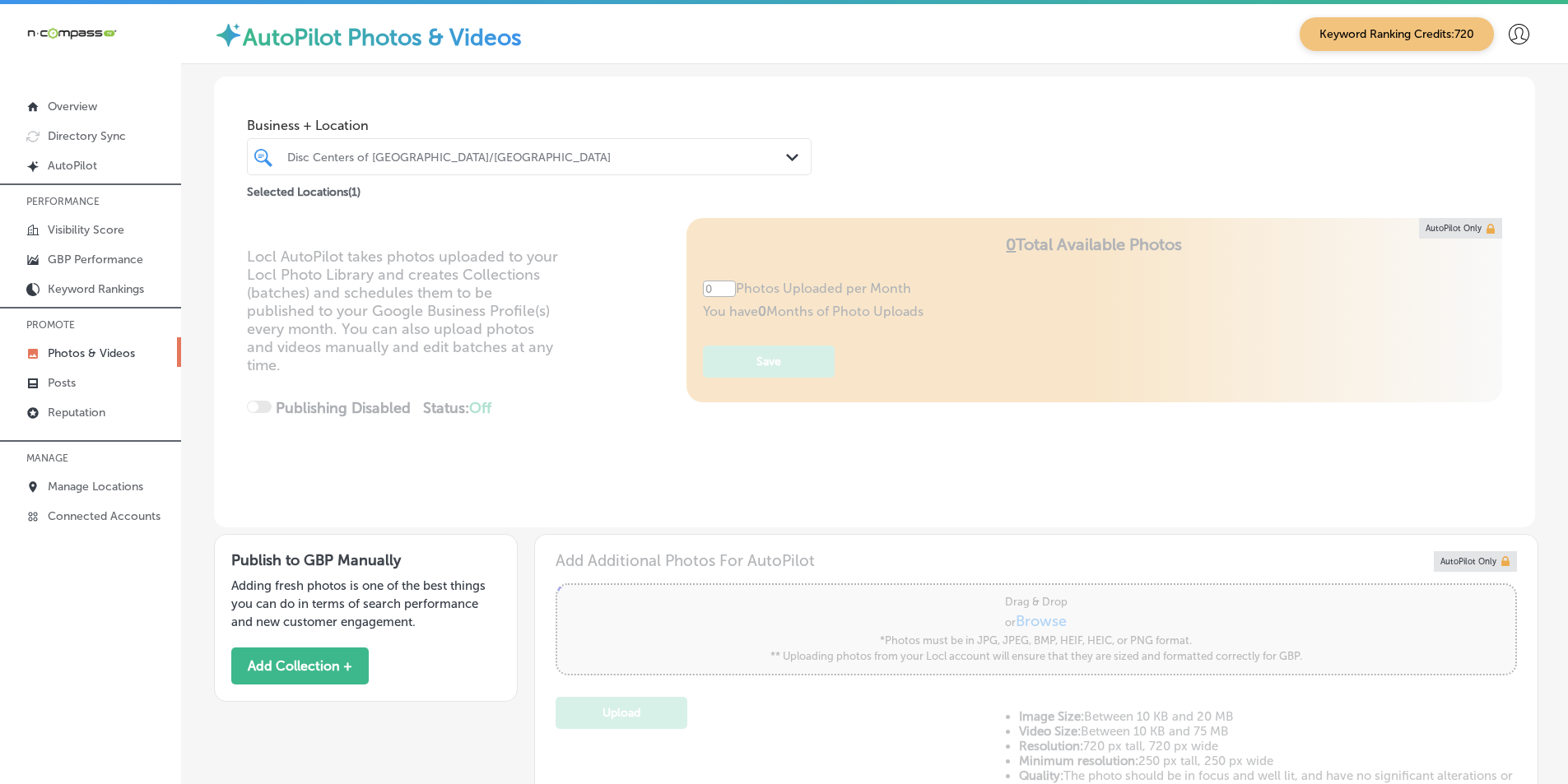
type input "5"
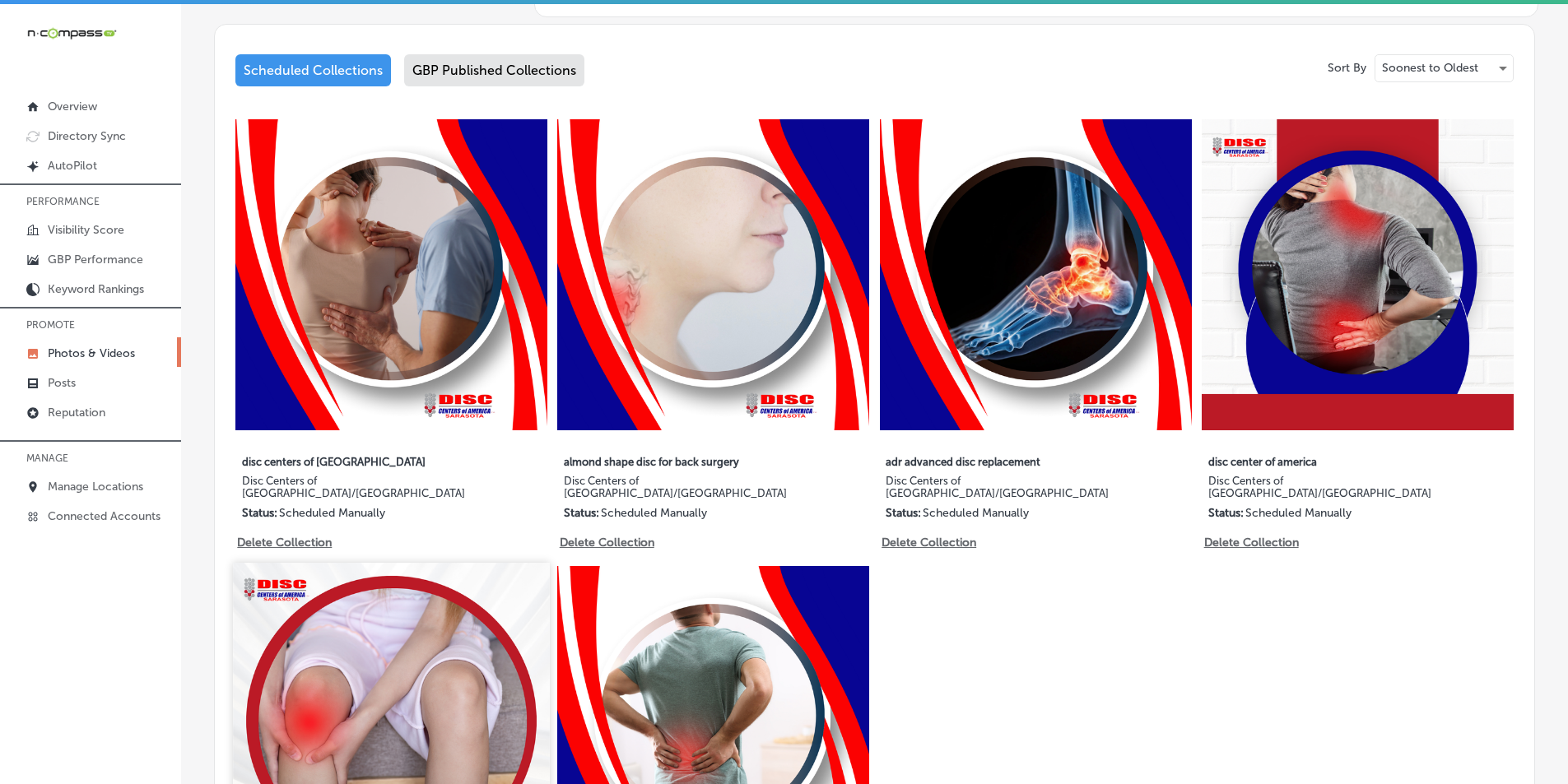
scroll to position [823, 0]
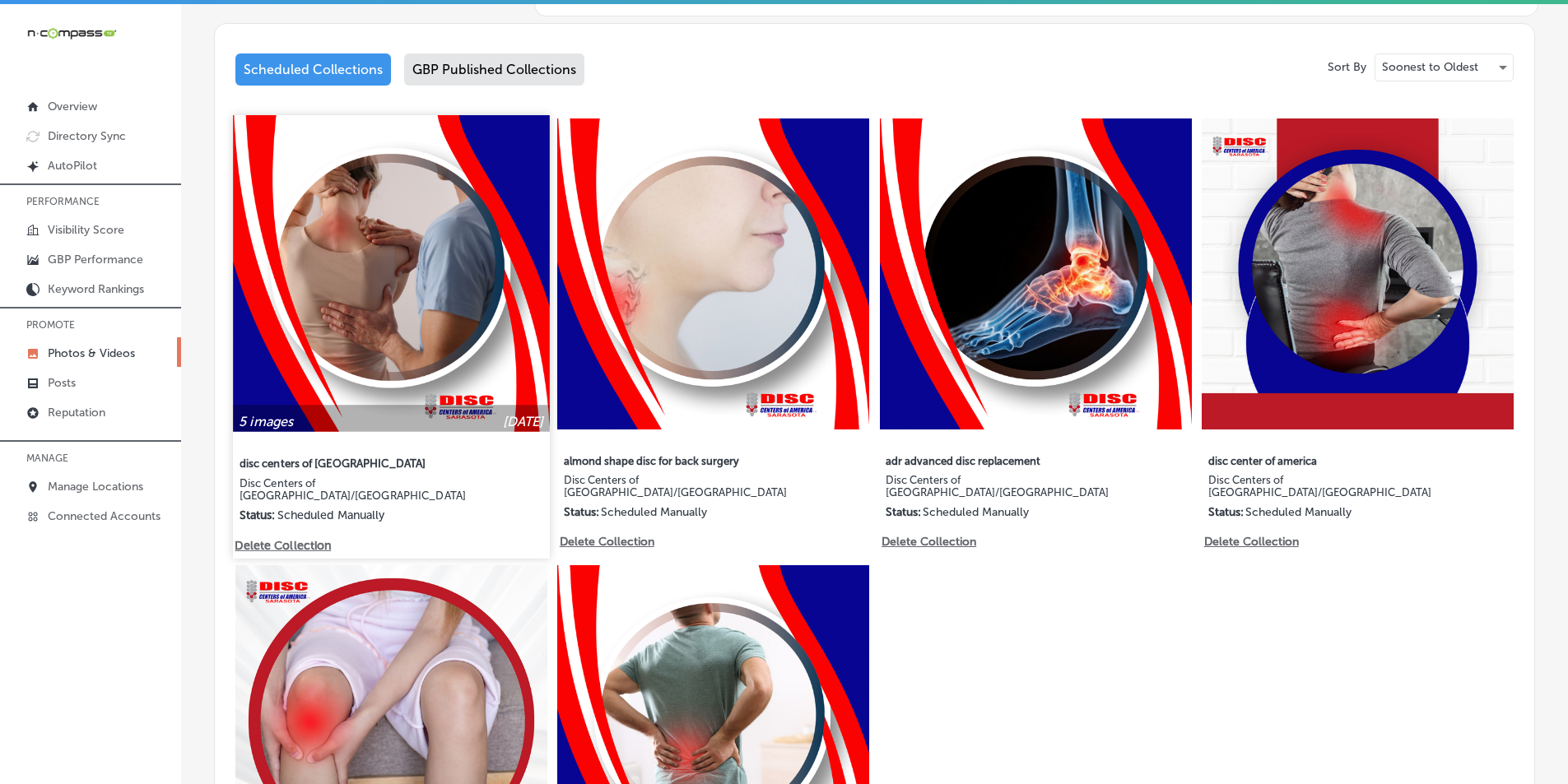
click at [440, 364] on img at bounding box center [391, 273] width 316 height 316
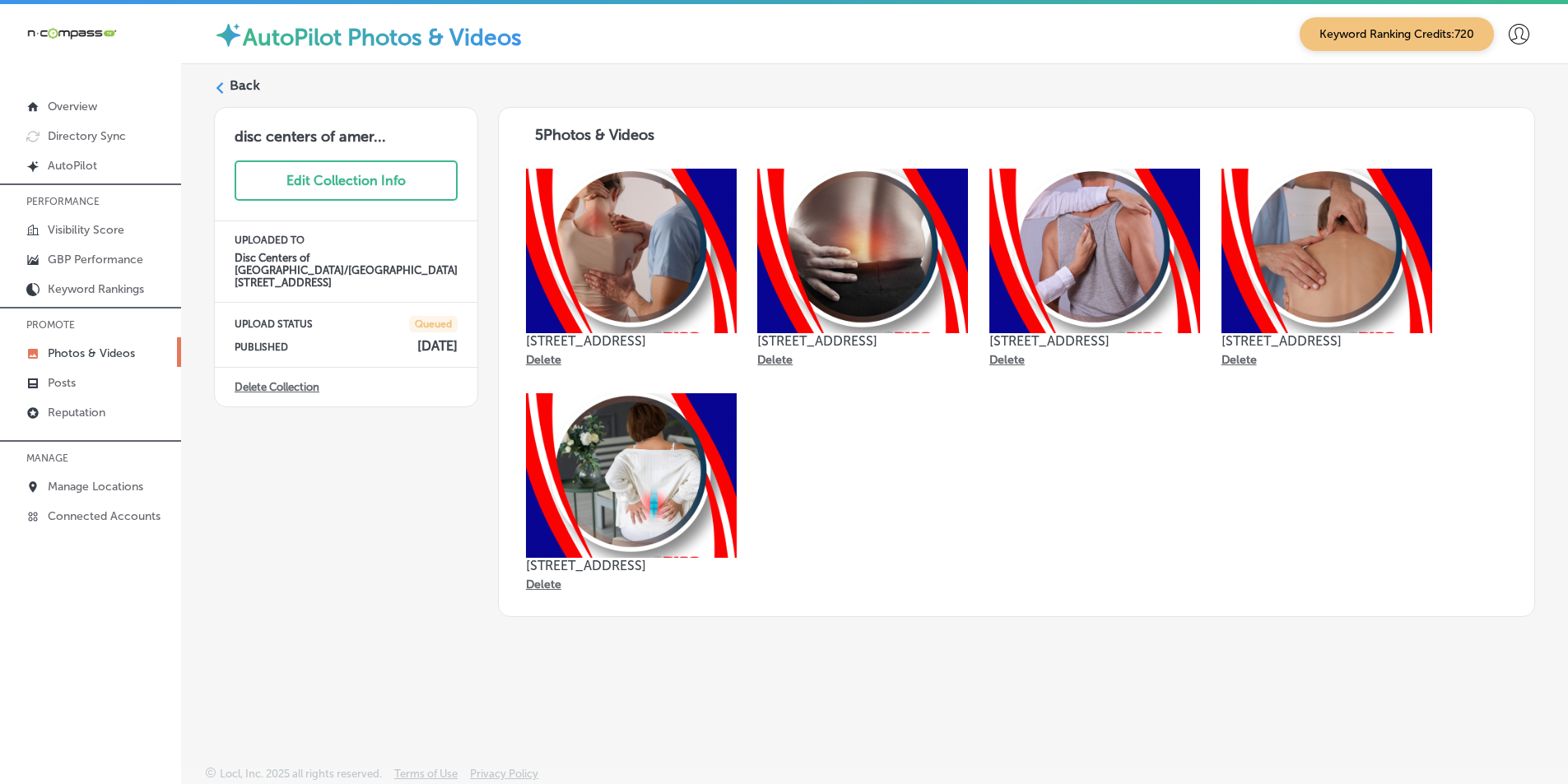
click at [226, 85] on div "Back" at bounding box center [875, 92] width 1321 height 31
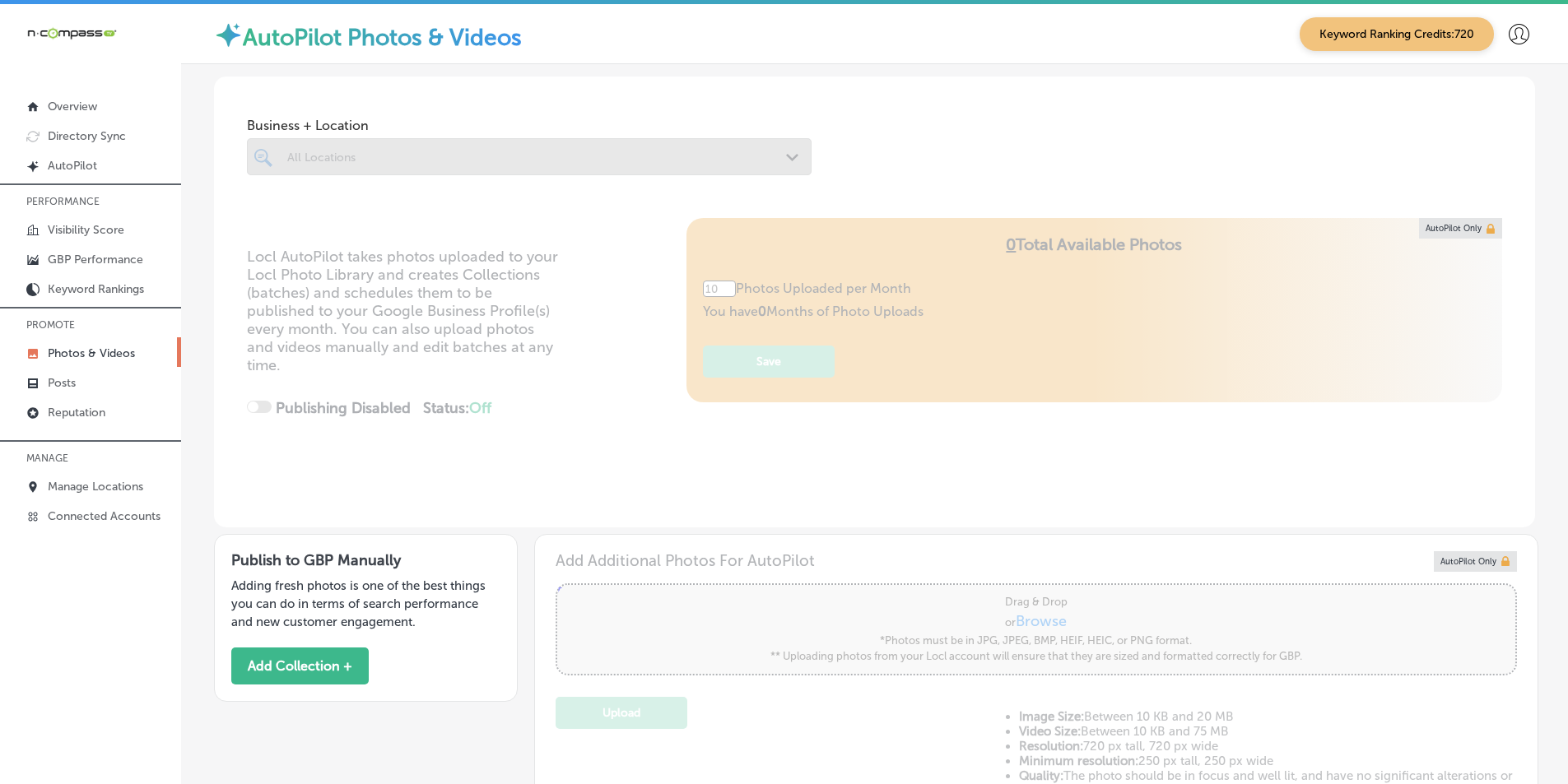
type input "5"
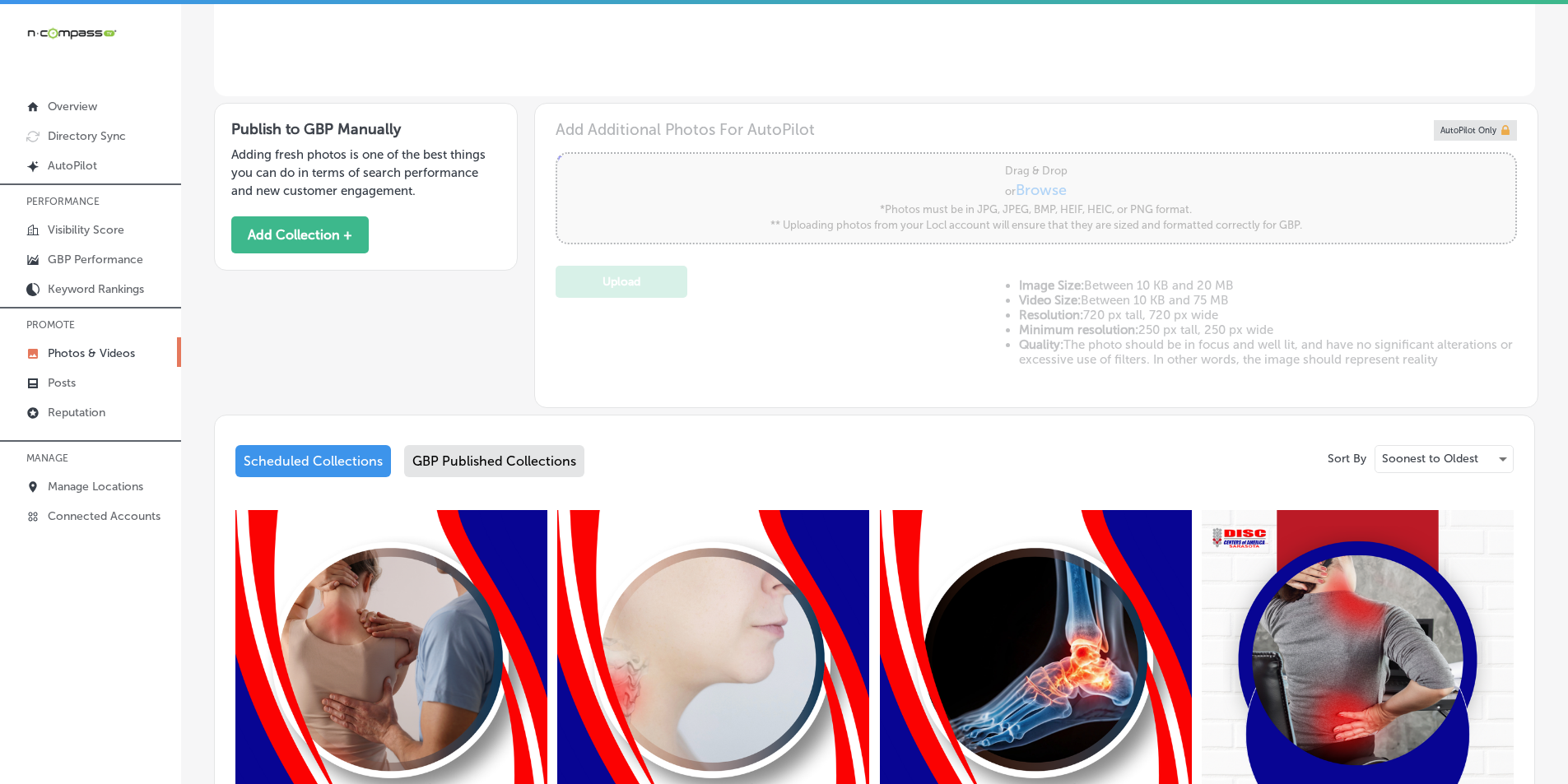
scroll to position [494, 0]
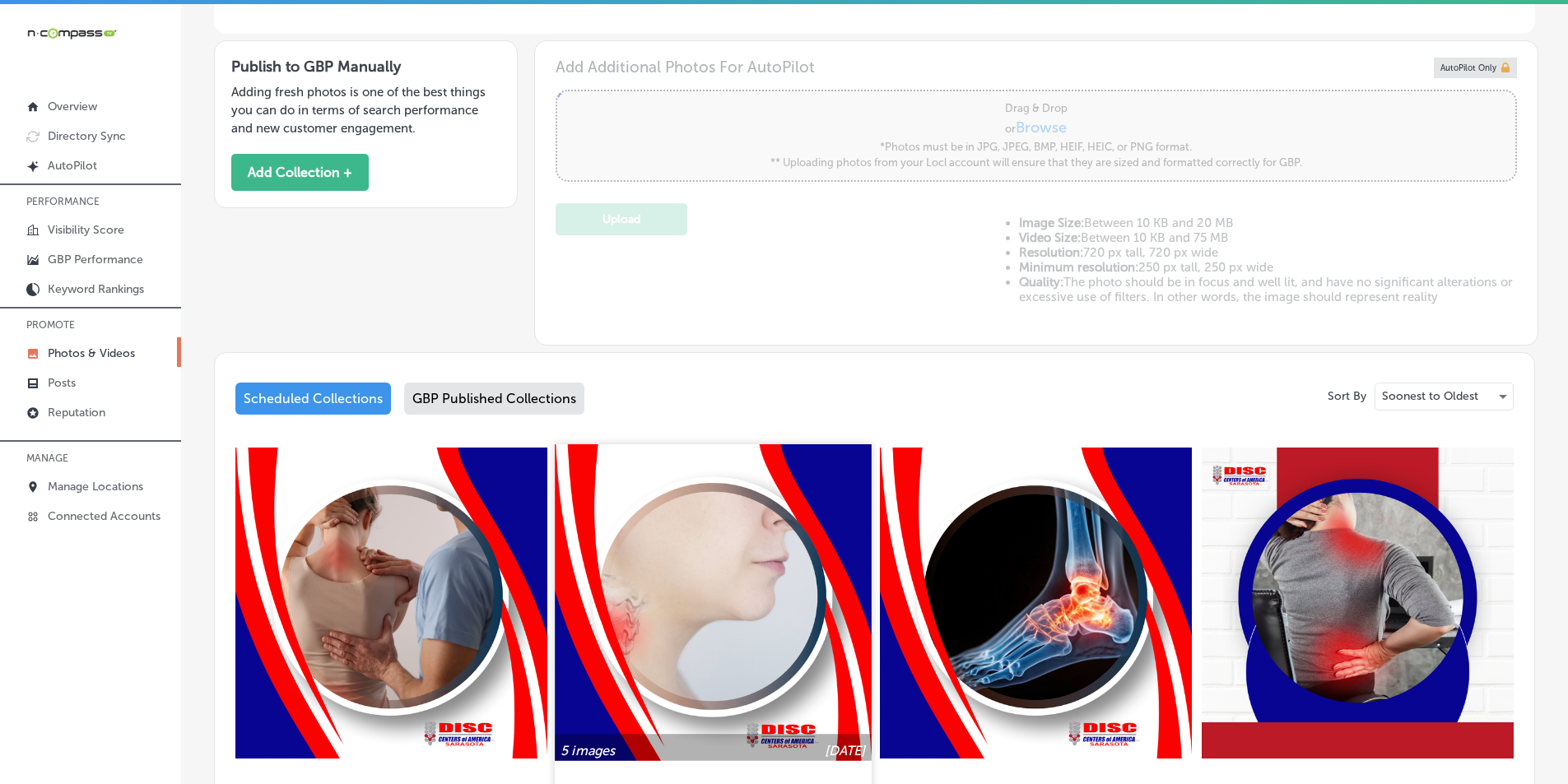
click at [689, 616] on img at bounding box center [713, 602] width 316 height 316
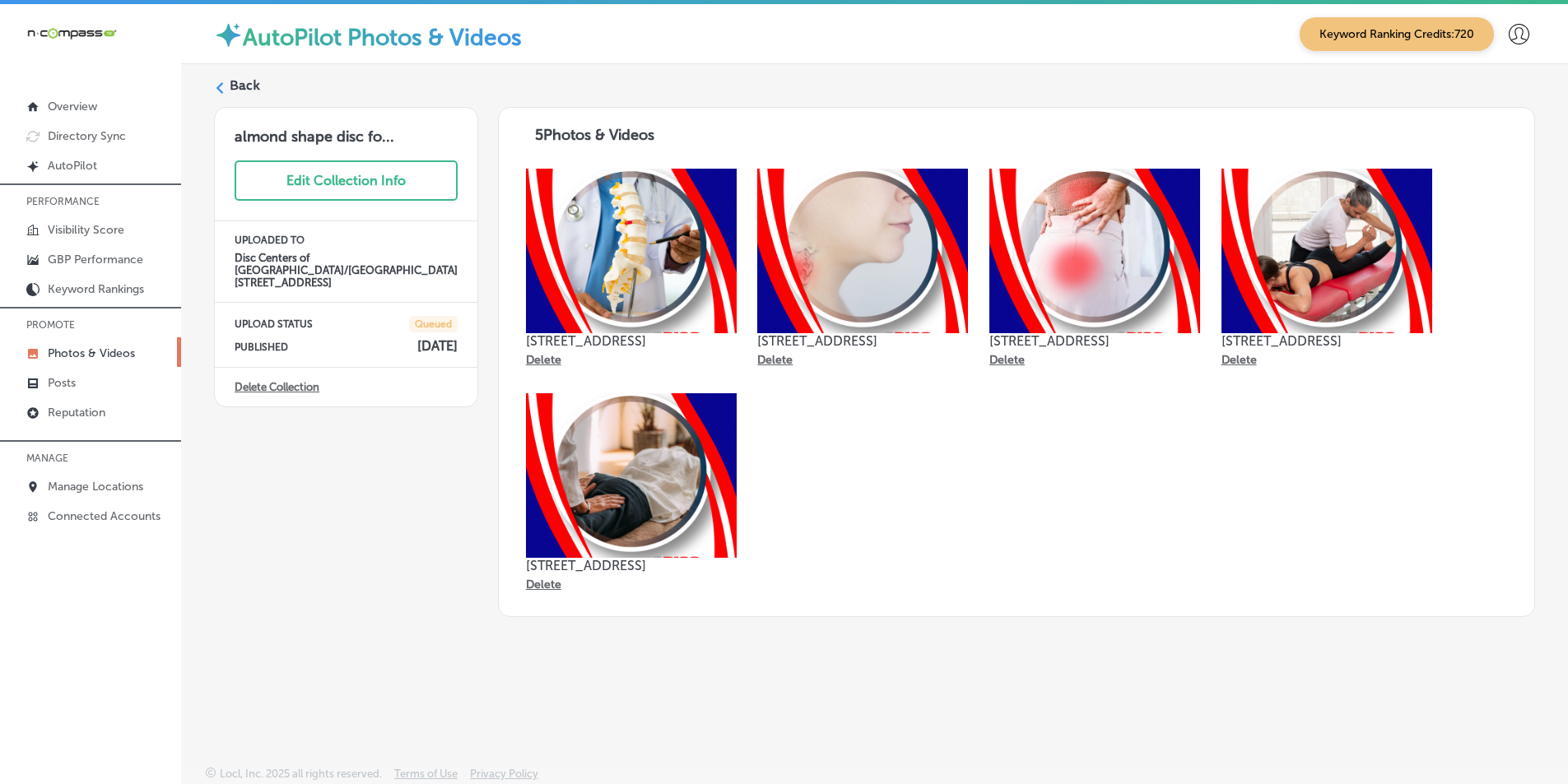
click at [234, 84] on label "Back" at bounding box center [245, 85] width 31 height 18
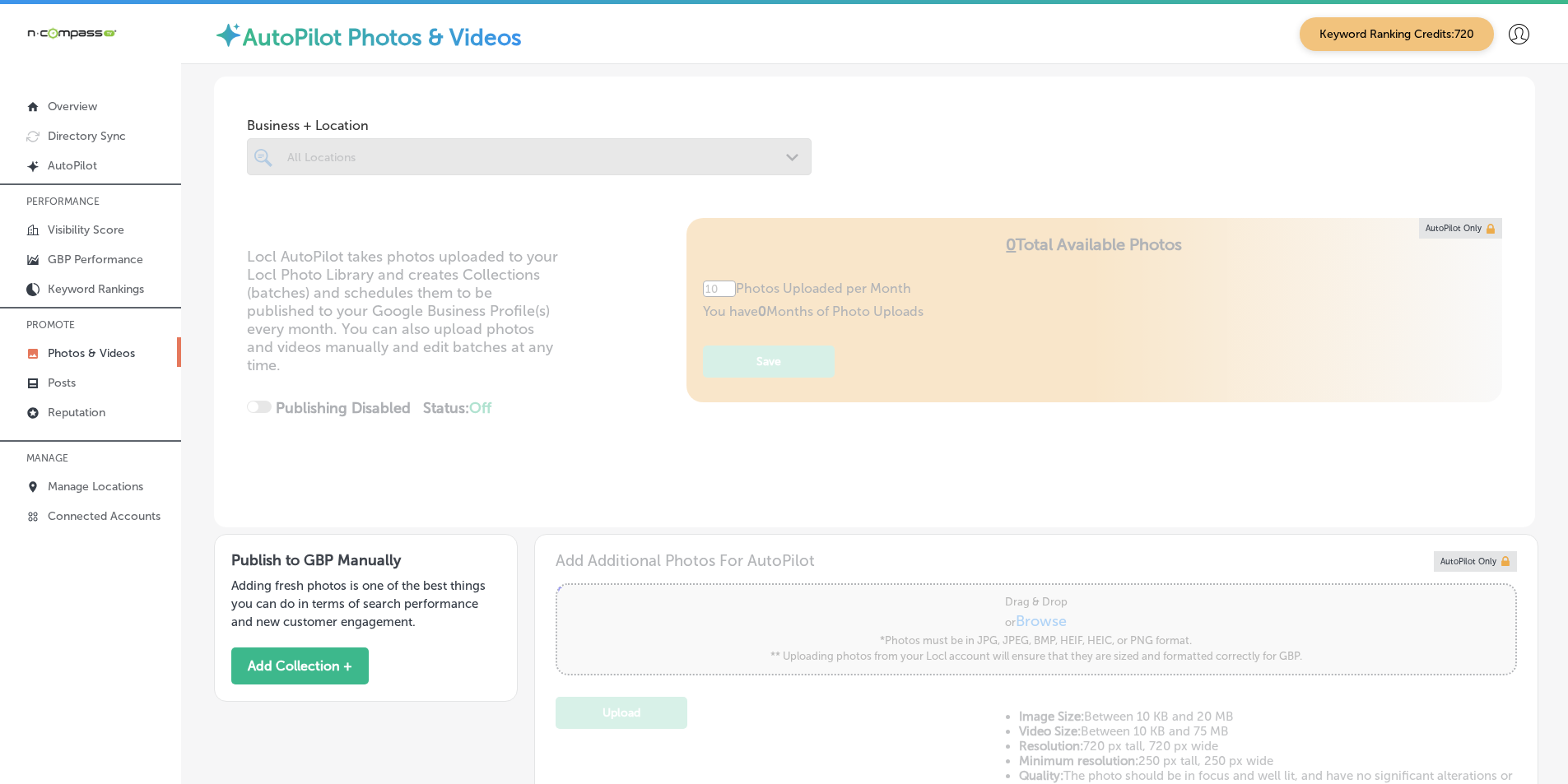
type input "5"
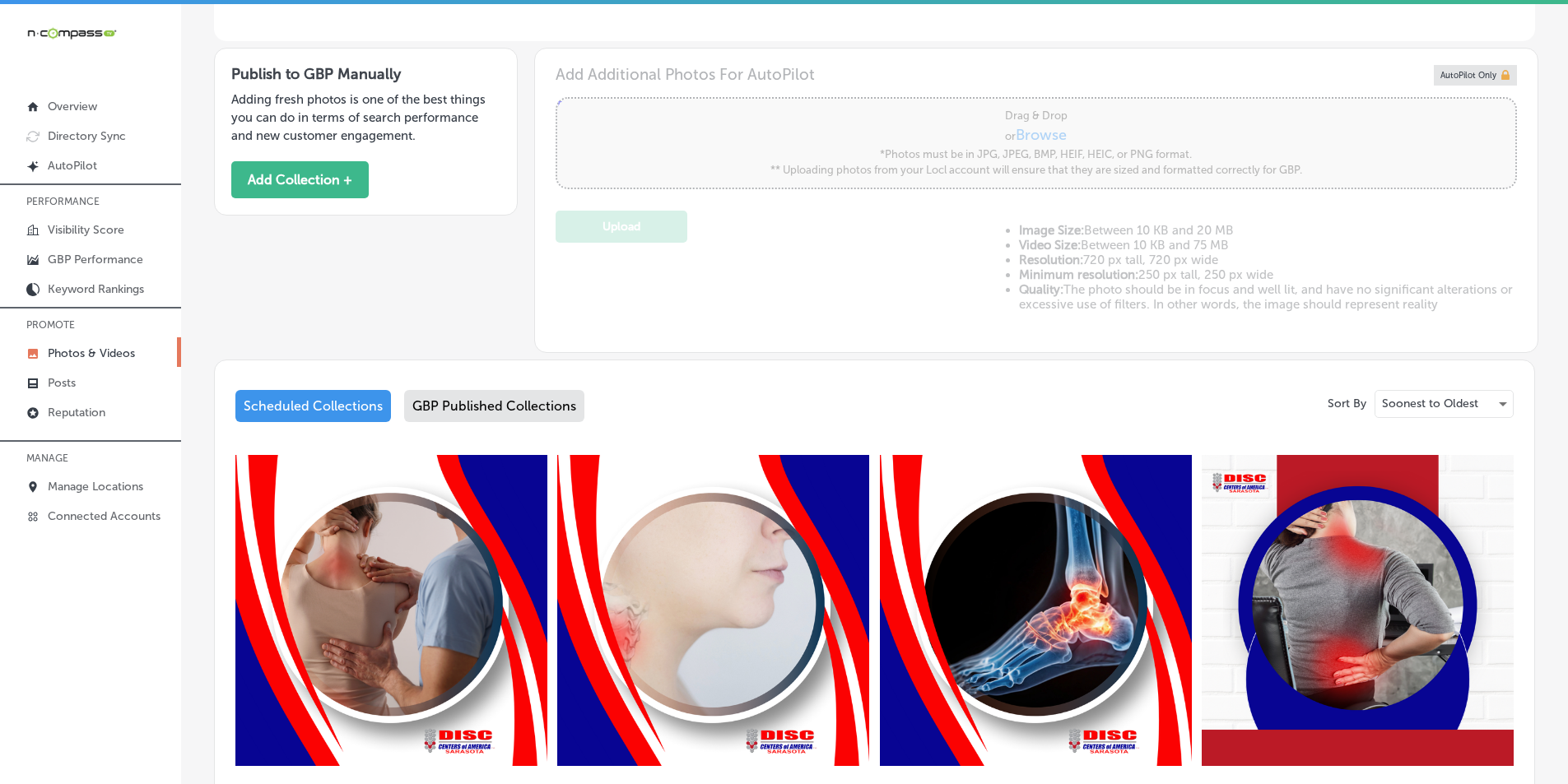
scroll to position [494, 0]
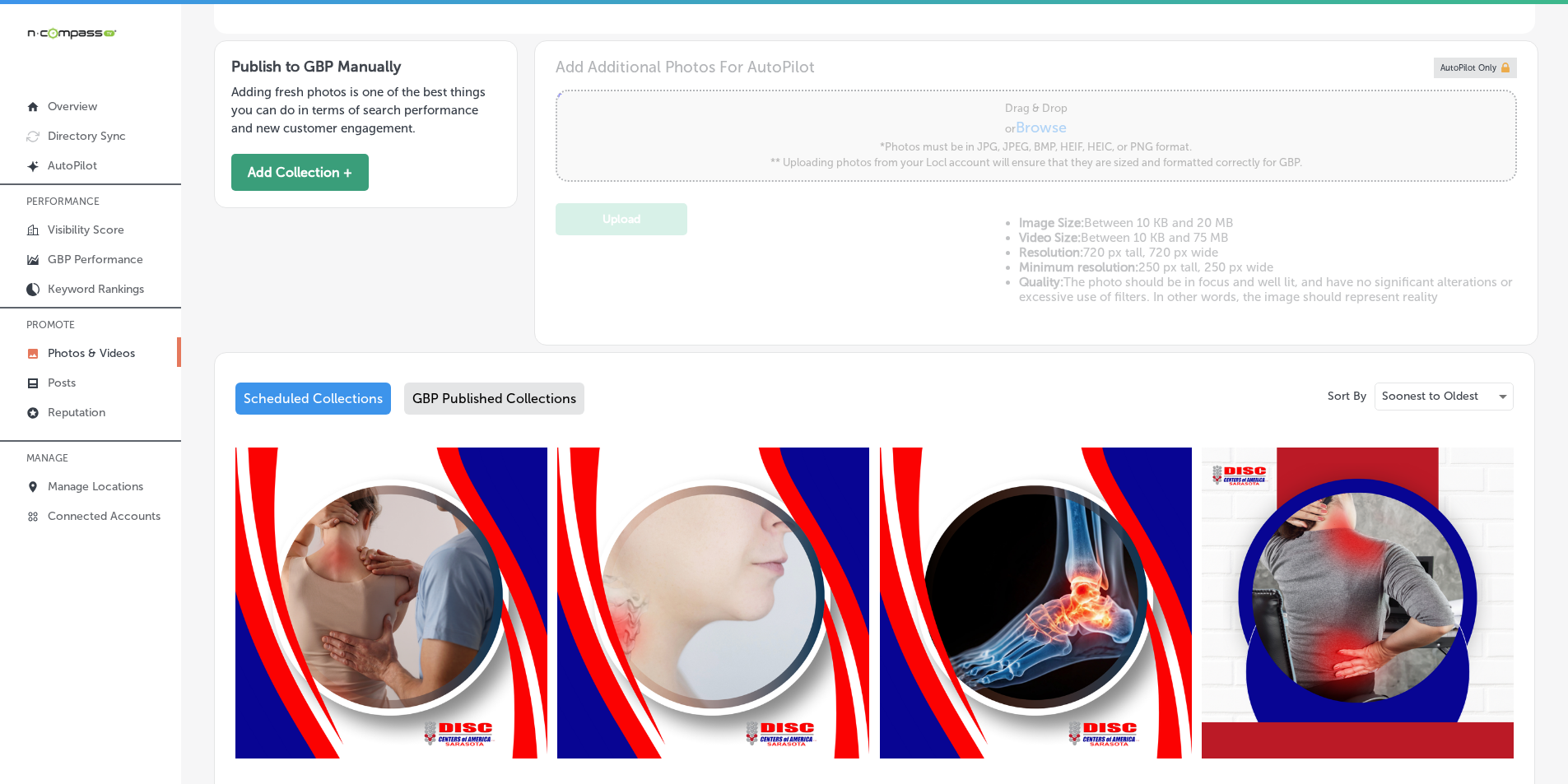
click at [280, 169] on button "Add Collection +" at bounding box center [301, 172] width 138 height 37
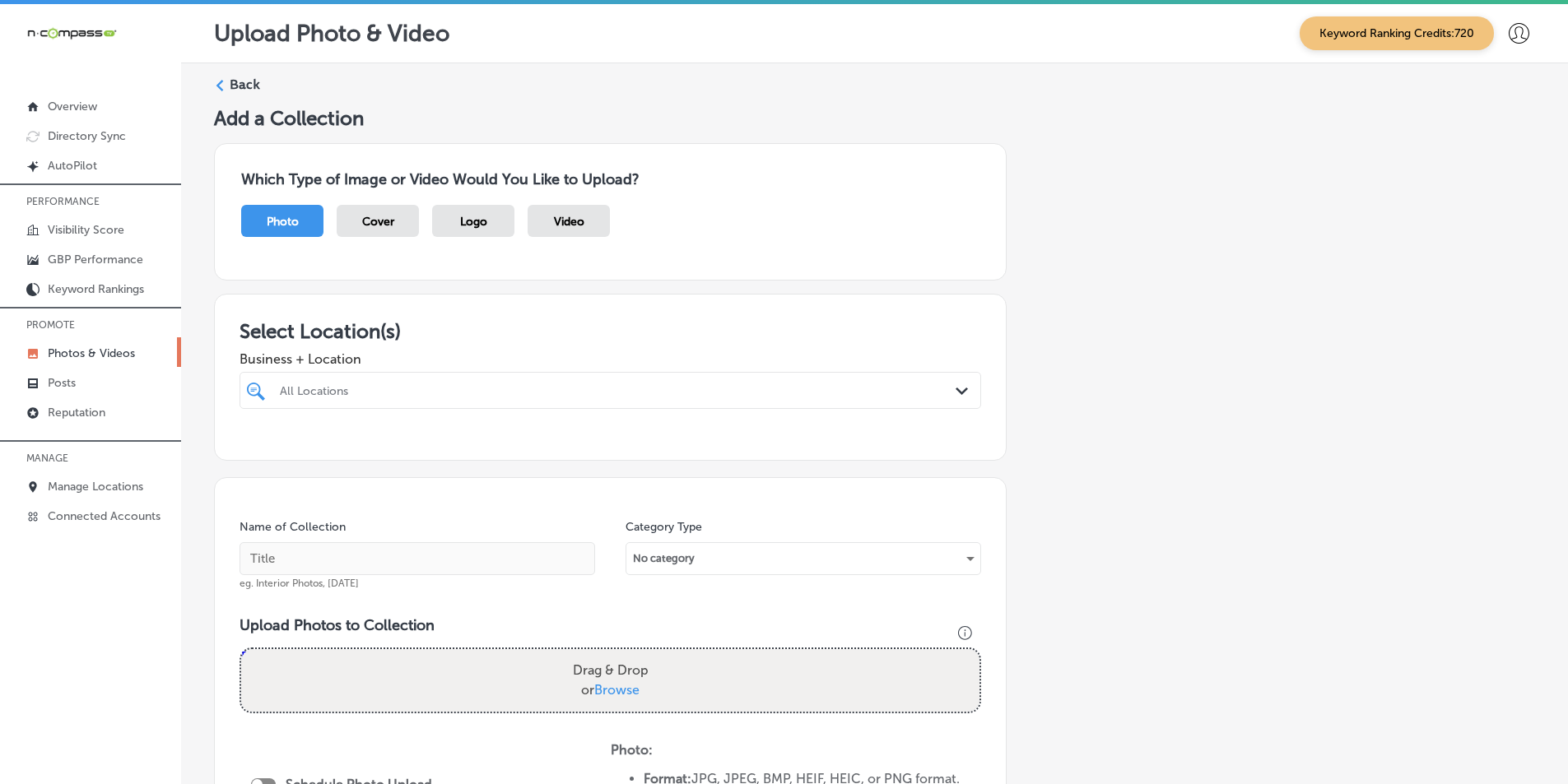
click at [344, 386] on div "All Locations" at bounding box center [618, 391] width 678 height 14
click at [254, 449] on input "checkbox" at bounding box center [258, 453] width 20 height 20
type input "disc"
click at [324, 563] on input "text" at bounding box center [416, 559] width 355 height 33
click at [291, 549] on input "text" at bounding box center [416, 559] width 355 height 33
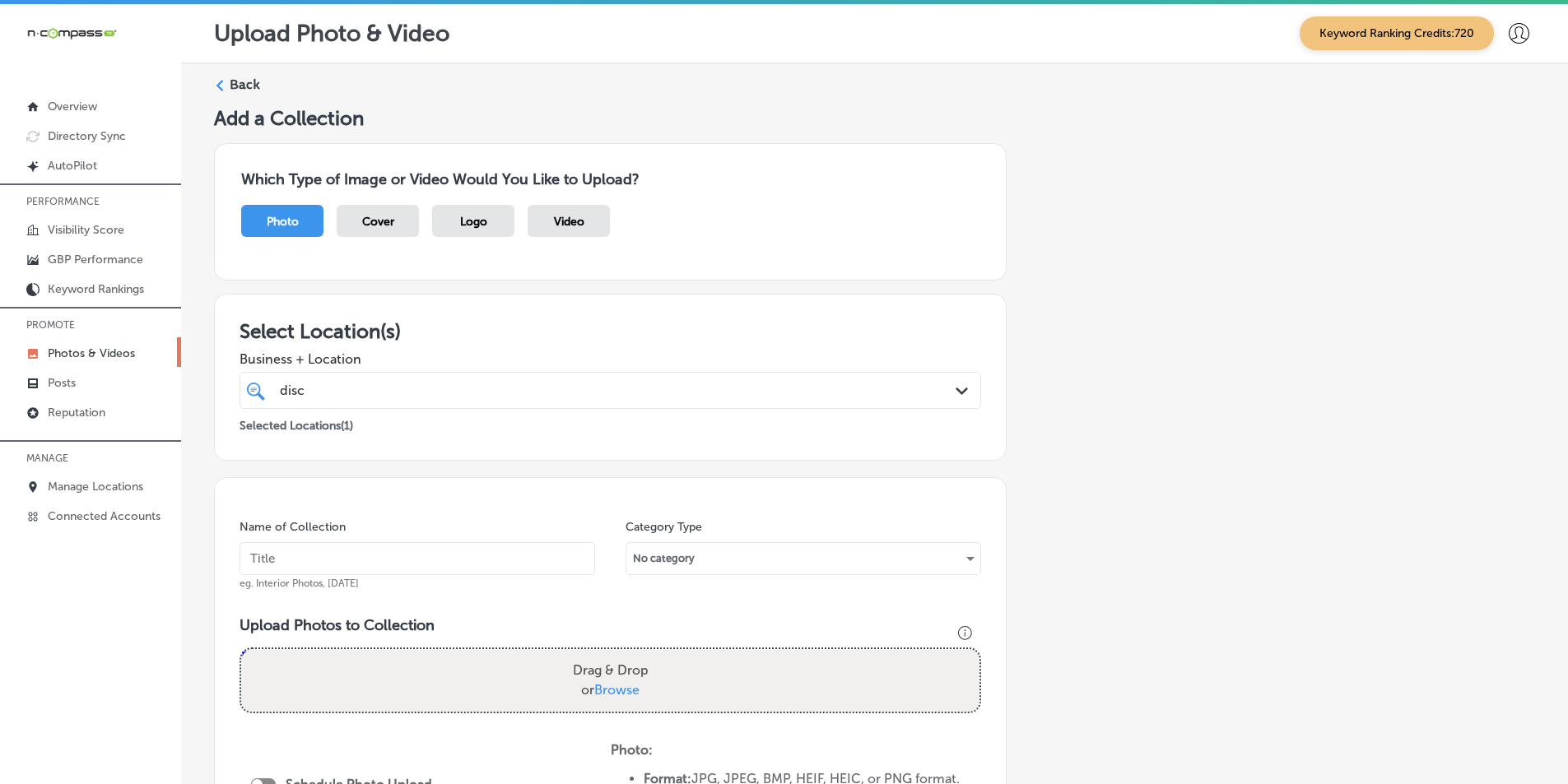
paste input "disc"
type input "disc"
drag, startPoint x: 505, startPoint y: 611, endPoint x: 495, endPoint y: 619, distance: 12.8
click at [504, 614] on div "Name of Collection disc eg. Interior Photos, March 2020 Category Type No catego…" at bounding box center [611, 729] width 793 height 504
click at [352, 666] on div "Drag & Drop or Browse" at bounding box center [610, 680] width 738 height 62
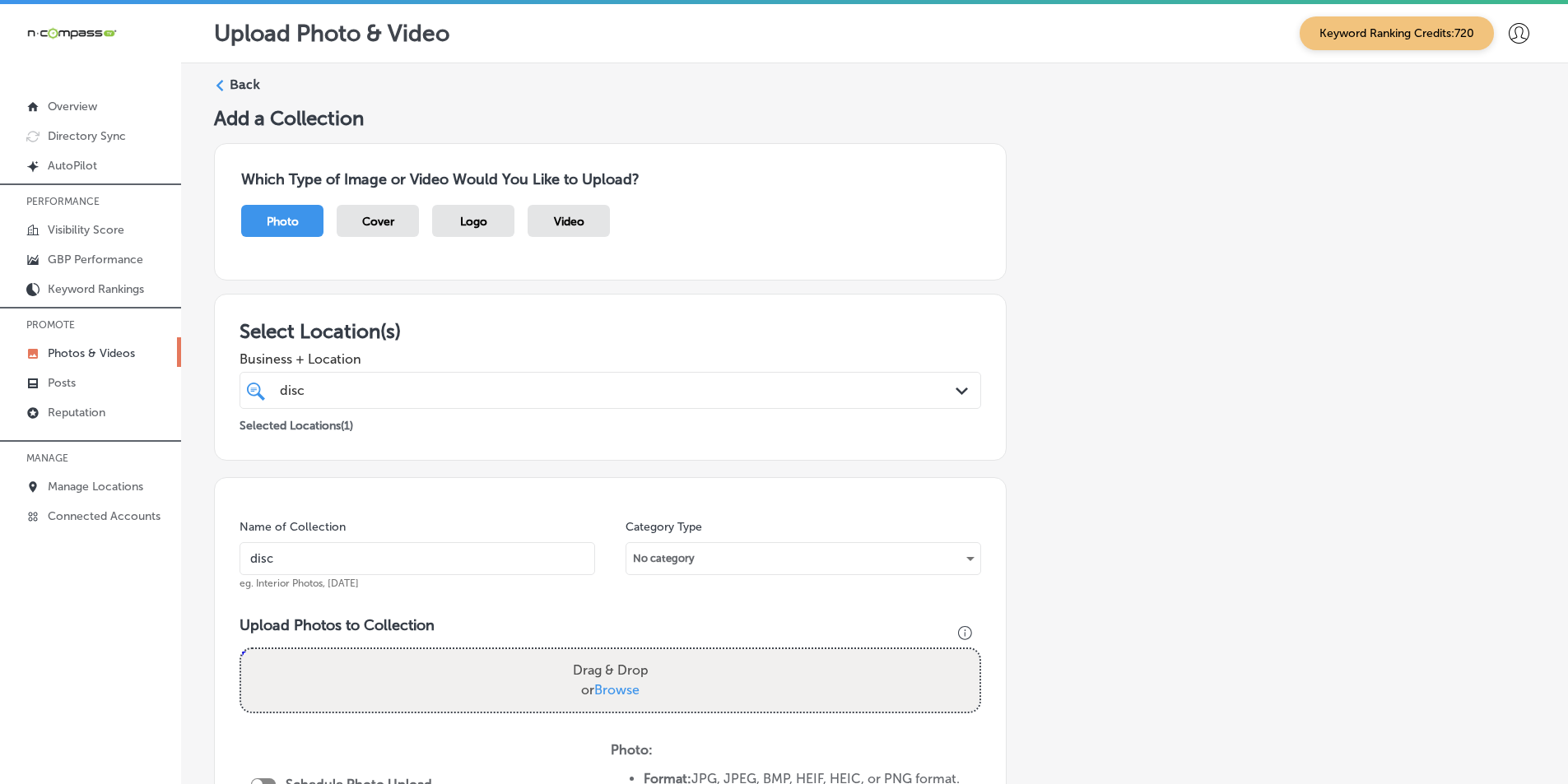
click at [241, 649] on input "Drag & Drop or Browse" at bounding box center [610, 651] width 738 height 5
type input "C:\fakepath\41.png"
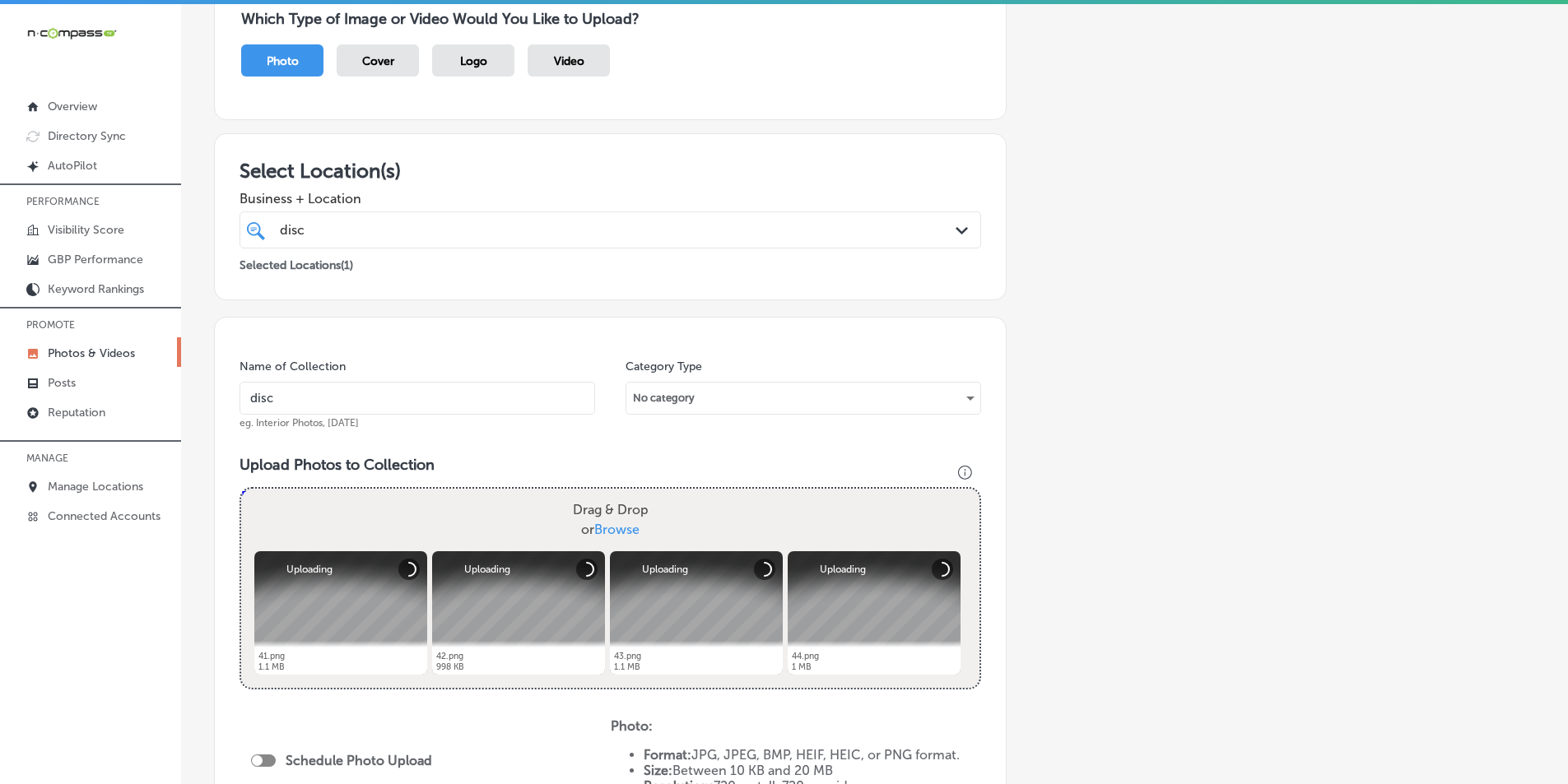
scroll to position [165, 0]
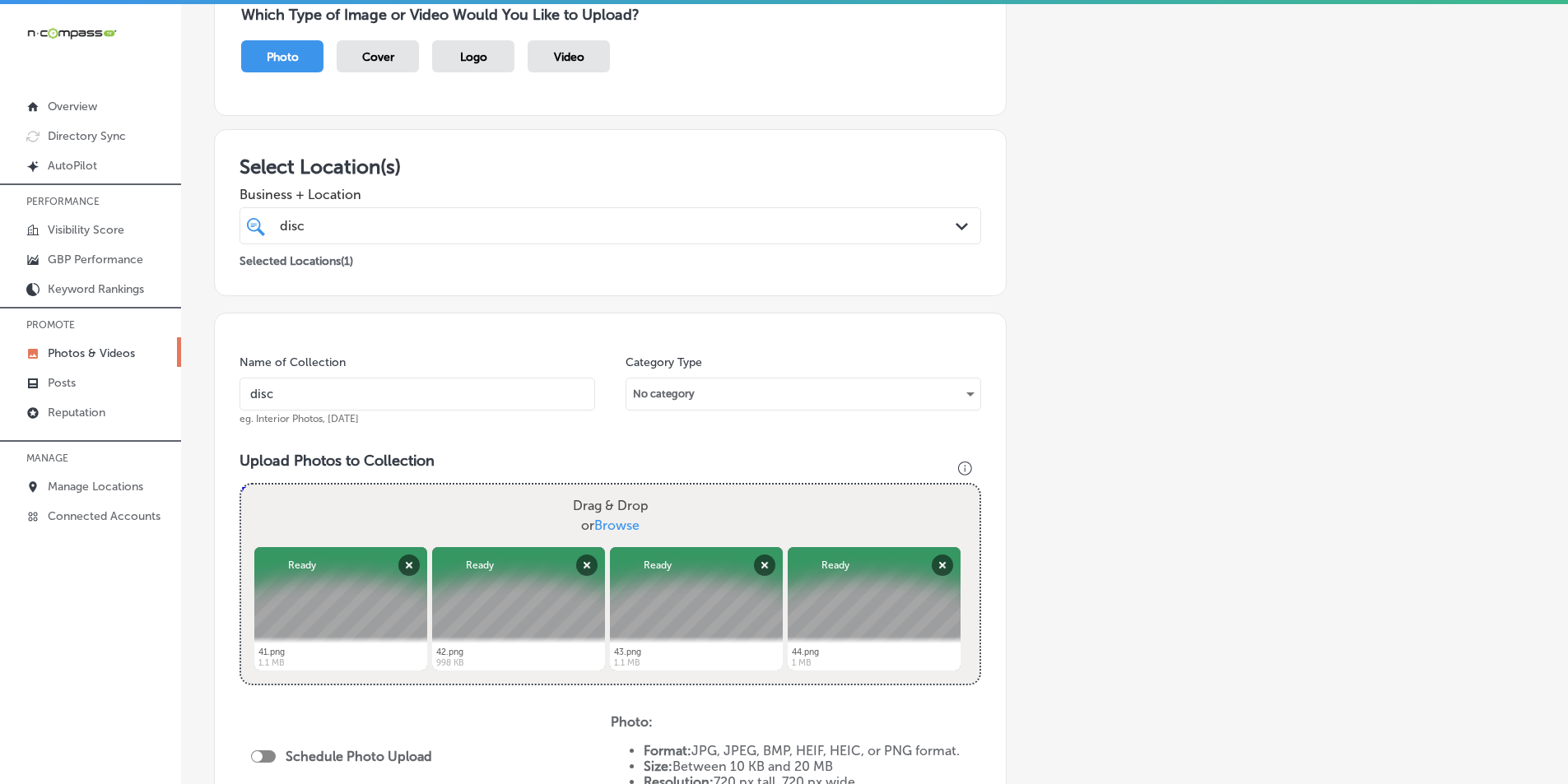
click at [323, 511] on div "Drag & Drop or Browse" at bounding box center [610, 515] width 738 height 62
click at [241, 484] on input "Drag & Drop or Browse" at bounding box center [610, 486] width 738 height 5
type input "C:\fakepath\40.png"
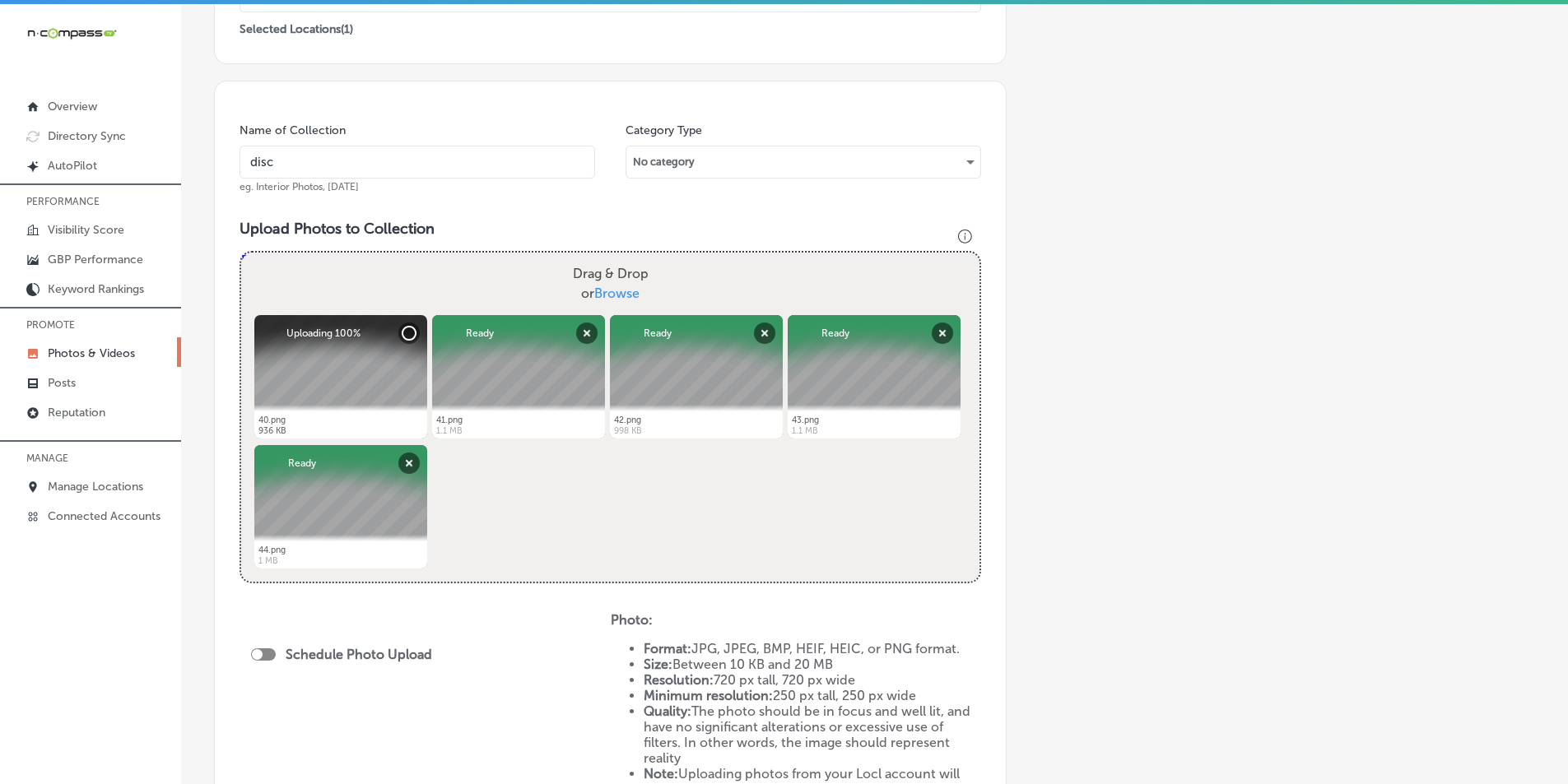
scroll to position [412, 0]
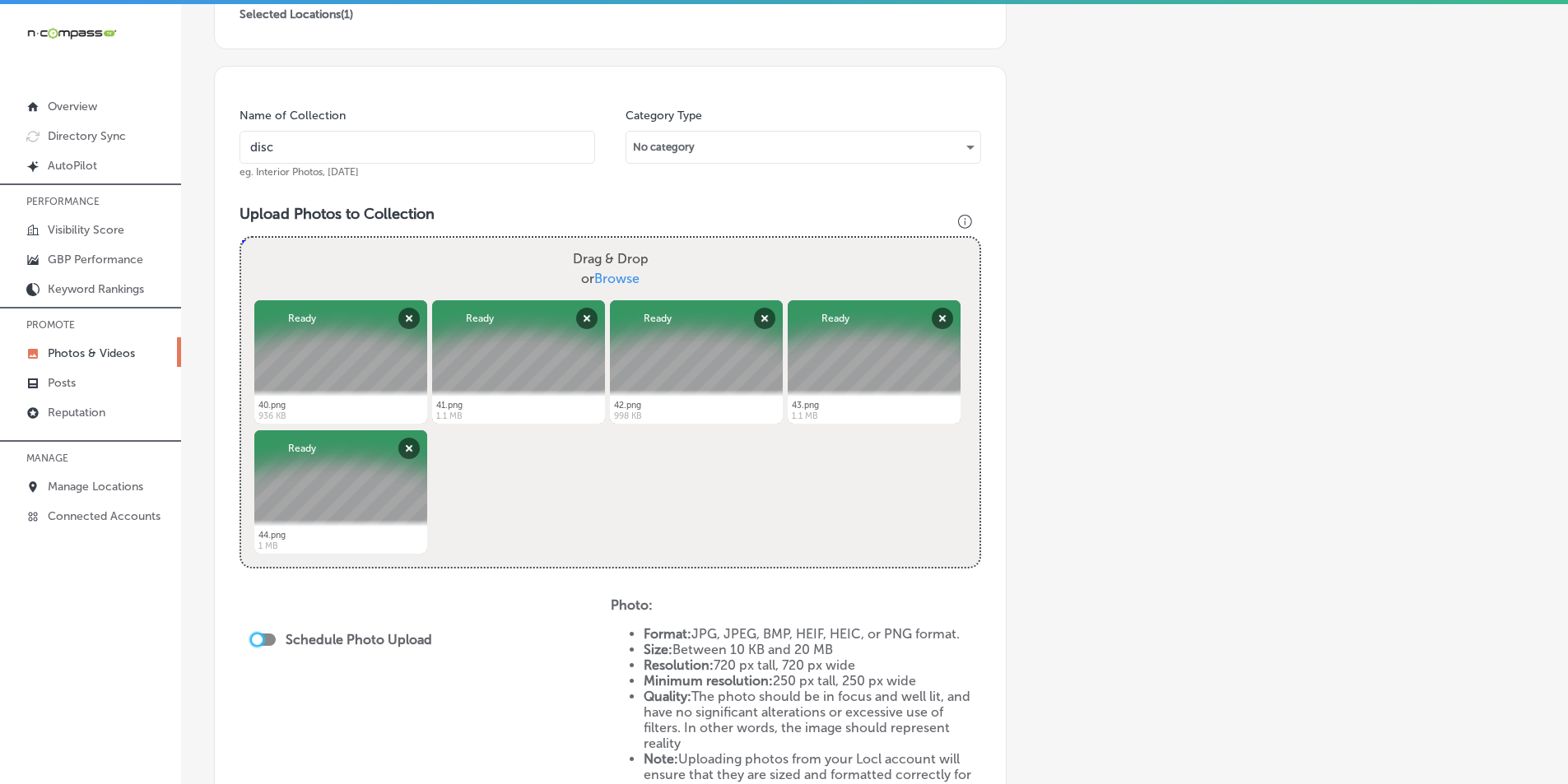
click at [260, 637] on div at bounding box center [257, 639] width 11 height 11
checkbox input "true"
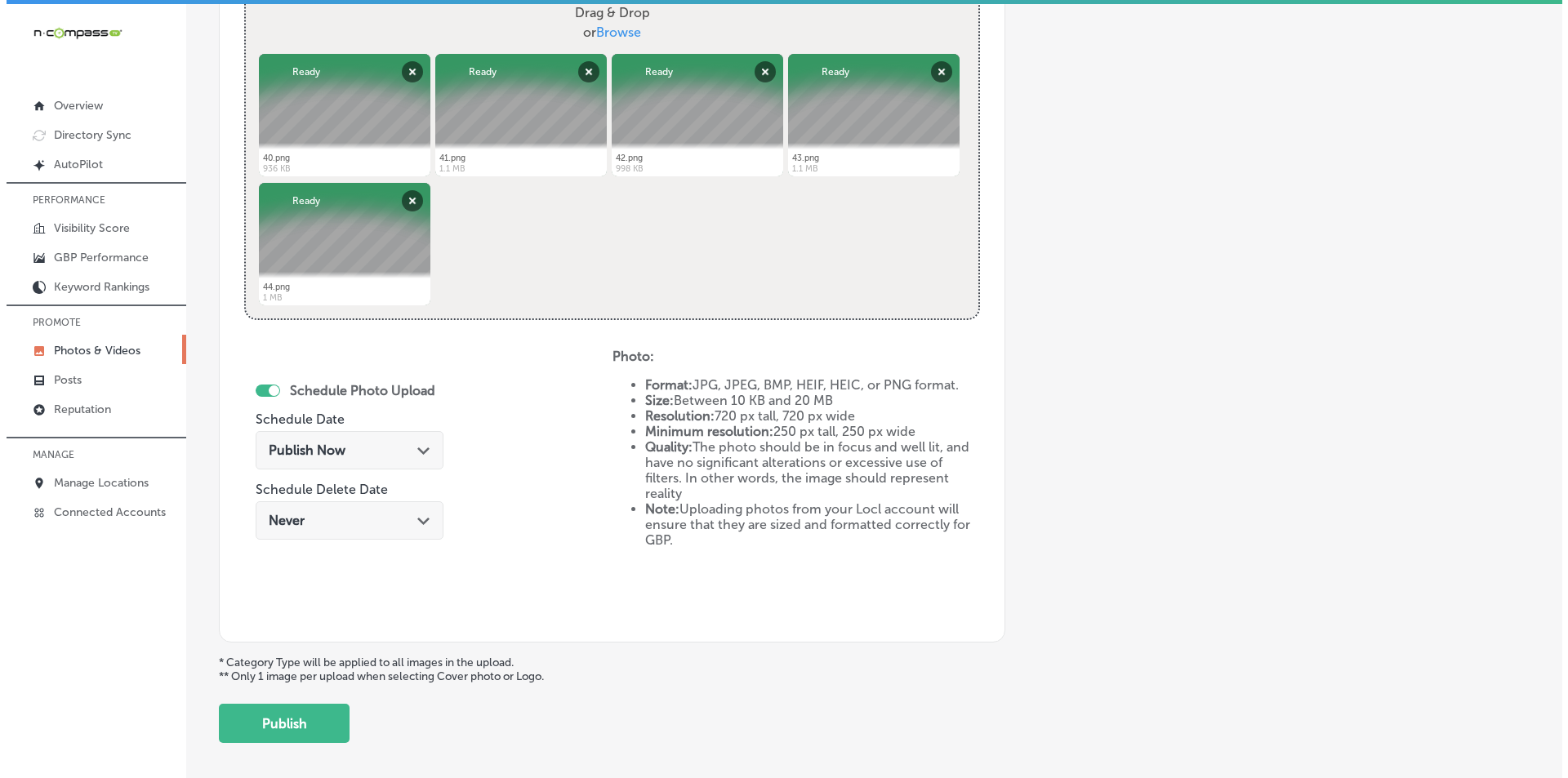
scroll to position [654, 0]
click at [410, 449] on polygon at bounding box center [416, 450] width 12 height 8
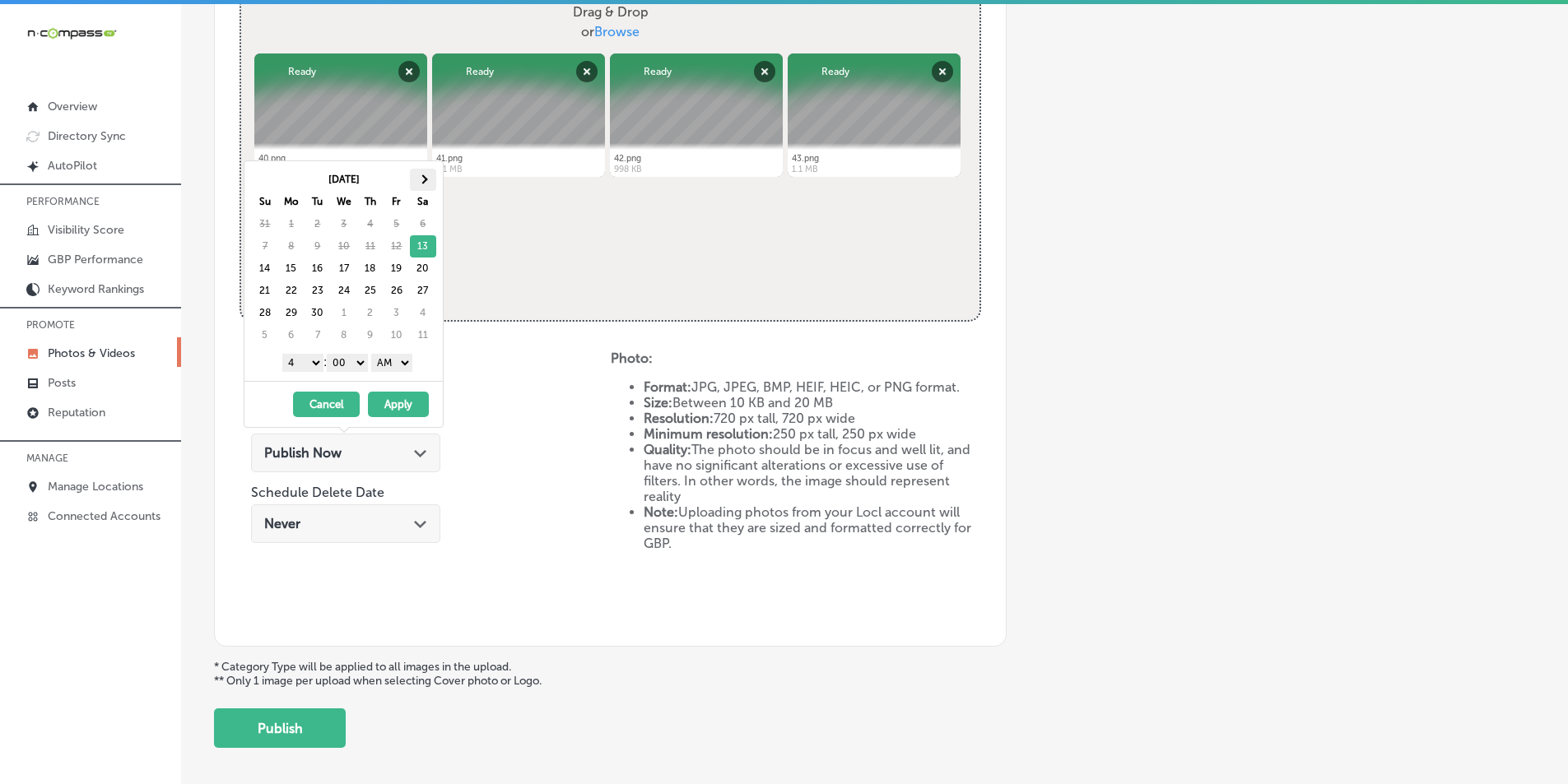
click at [423, 177] on span at bounding box center [422, 178] width 9 height 9
click at [312, 360] on select "1 2 3 4 5 6 7 8 9 10 11 12" at bounding box center [302, 363] width 41 height 18
click at [406, 360] on select "AM PM" at bounding box center [392, 363] width 41 height 18
click at [410, 401] on button "Apply" at bounding box center [398, 404] width 61 height 26
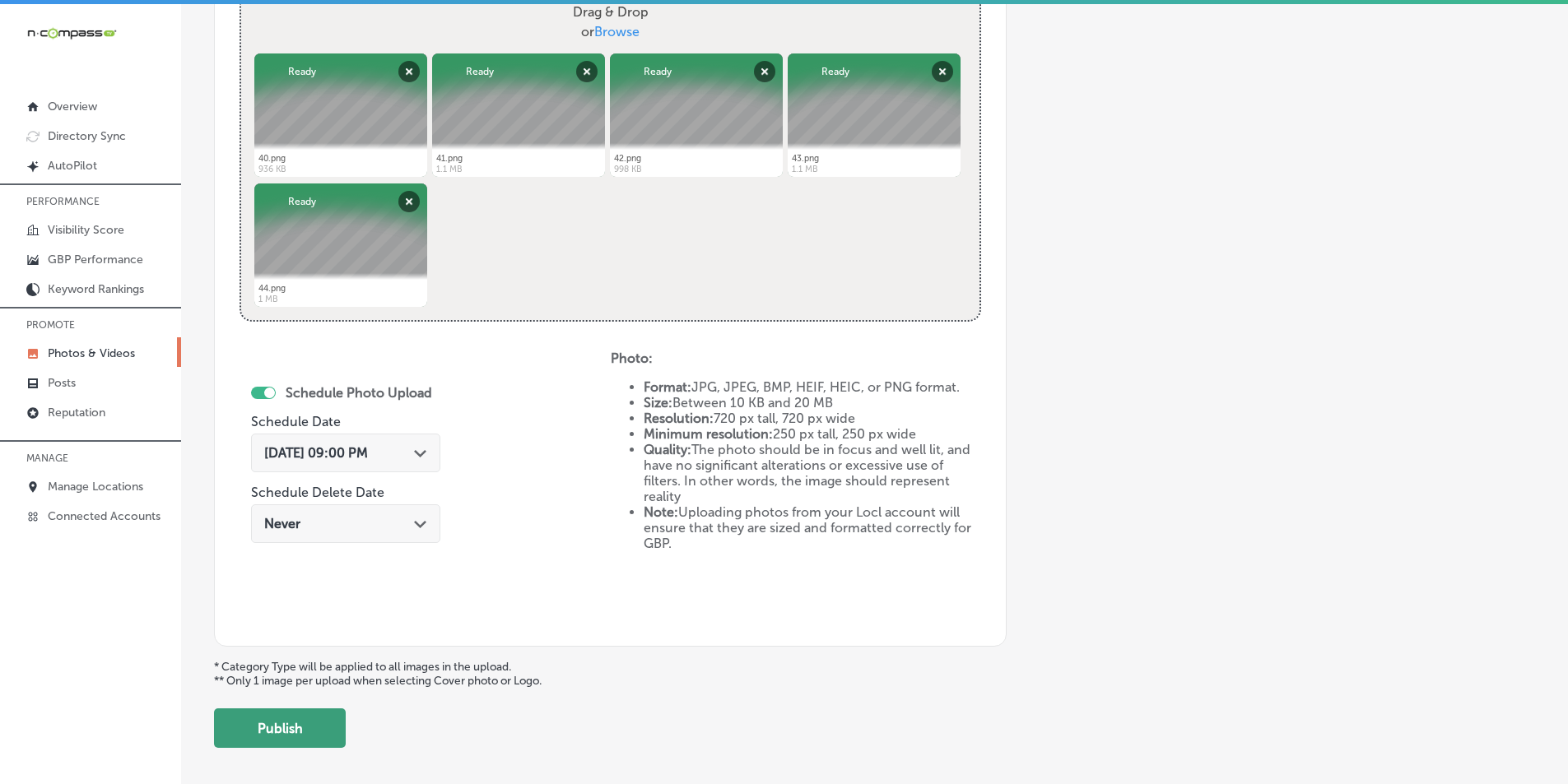
click at [271, 725] on button "Publish" at bounding box center [280, 728] width 132 height 39
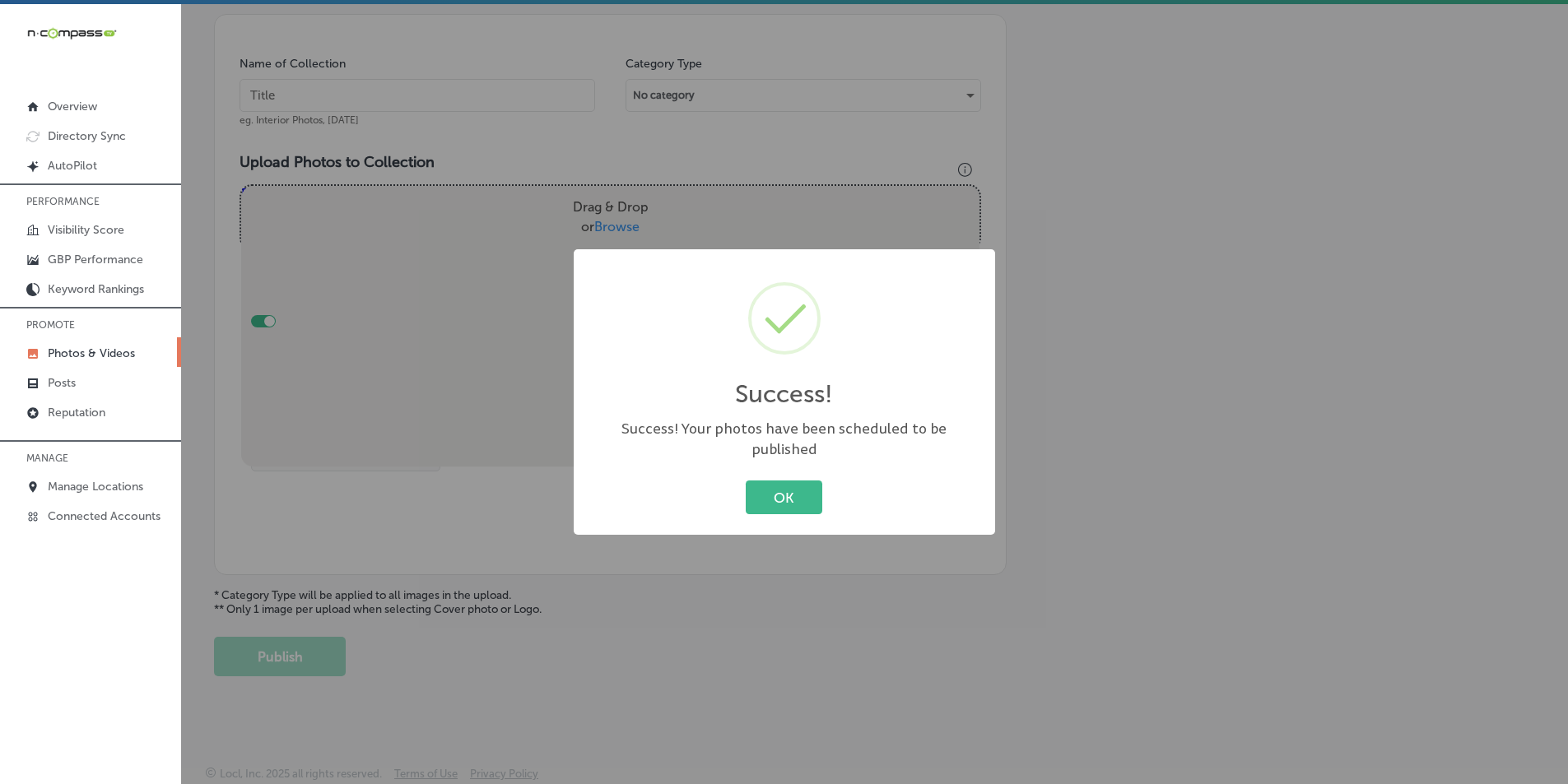
scroll to position [463, 0]
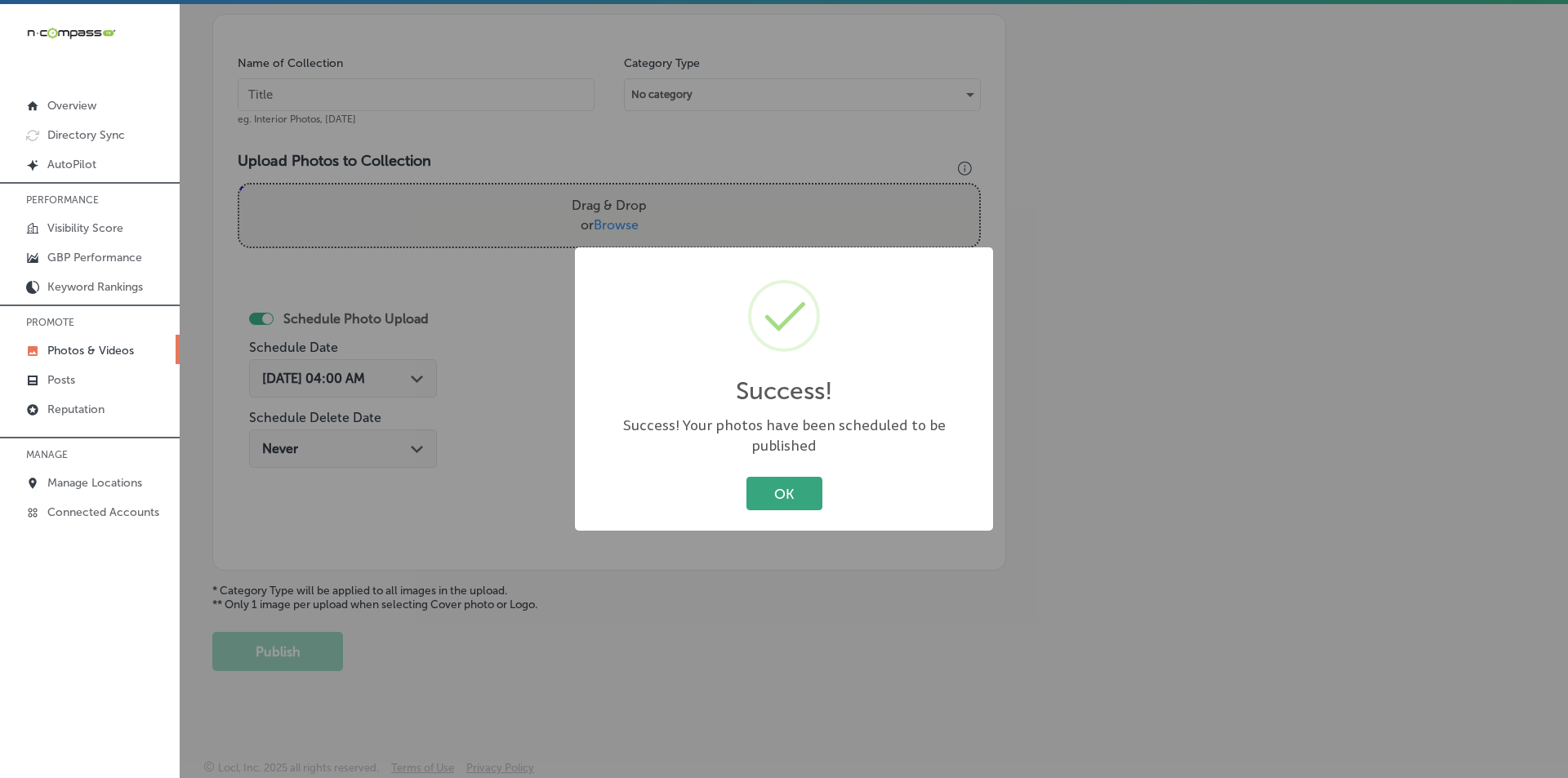
click at [785, 480] on button "OK" at bounding box center [784, 493] width 76 height 33
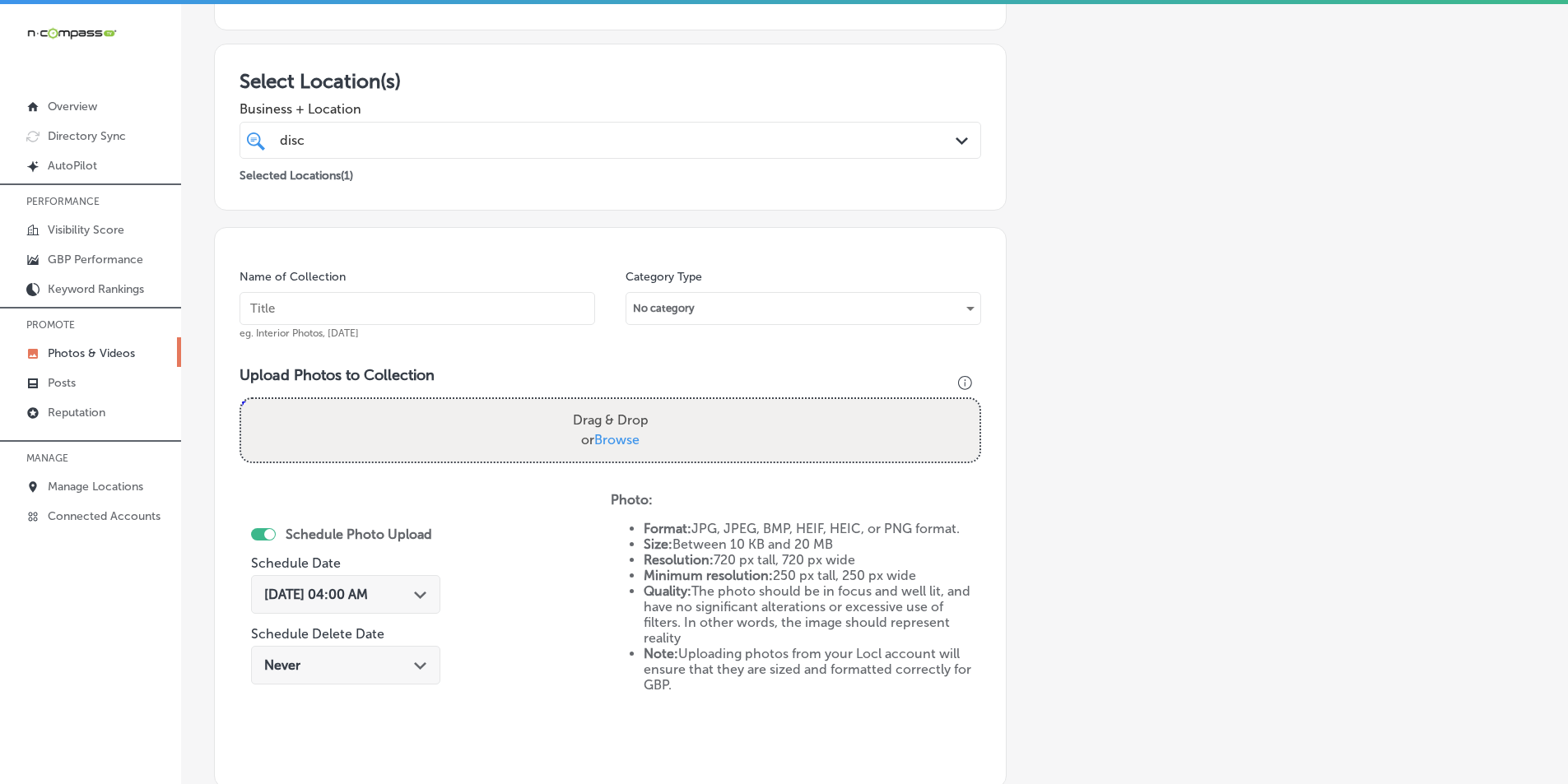
scroll to position [216, 0]
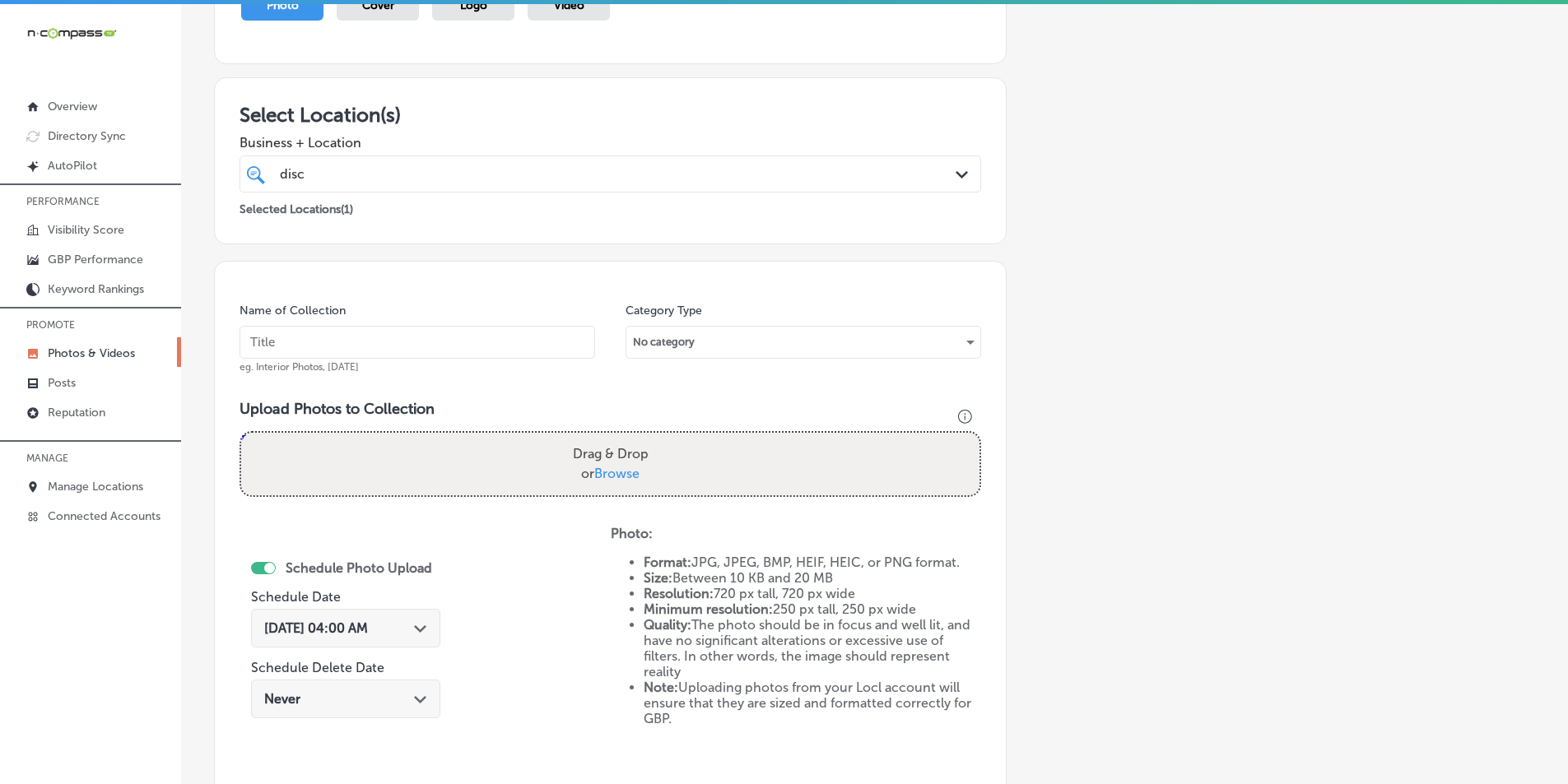
drag, startPoint x: 296, startPoint y: 337, endPoint x: 250, endPoint y: 338, distance: 46.0
click at [250, 338] on input "text" at bounding box center [416, 342] width 355 height 33
click at [317, 345] on input "text" at bounding box center [416, 342] width 355 height 33
paste input "disc center of america"
type input "disc center of america"
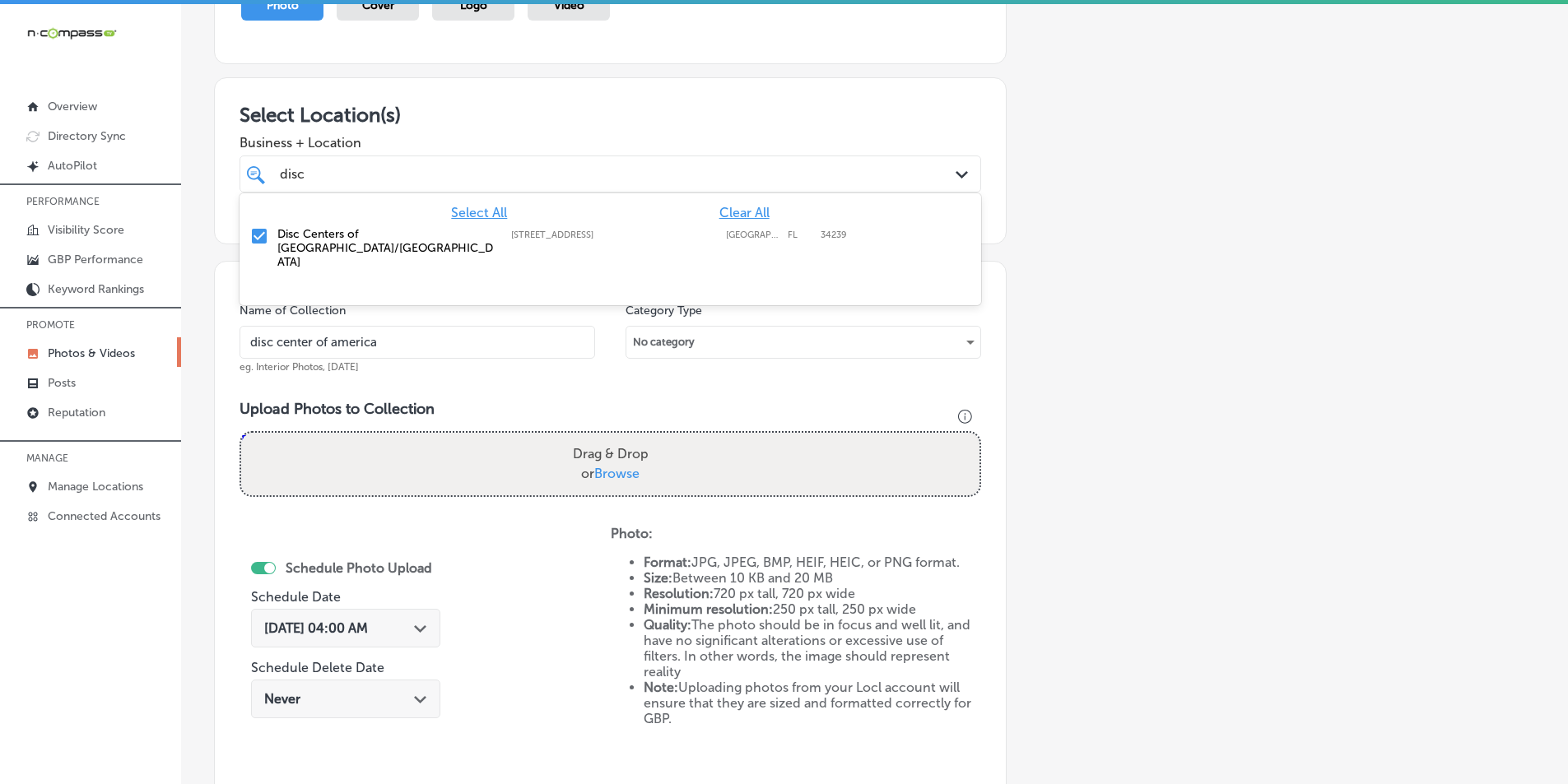
click at [397, 179] on div "disc disc" at bounding box center [577, 173] width 597 height 22
click at [354, 453] on div "Drag & Drop or Browse" at bounding box center [610, 463] width 738 height 62
click at [241, 433] on input "Drag & Drop or Browse" at bounding box center [610, 435] width 738 height 5
type input "C:\fakepath\45.png"
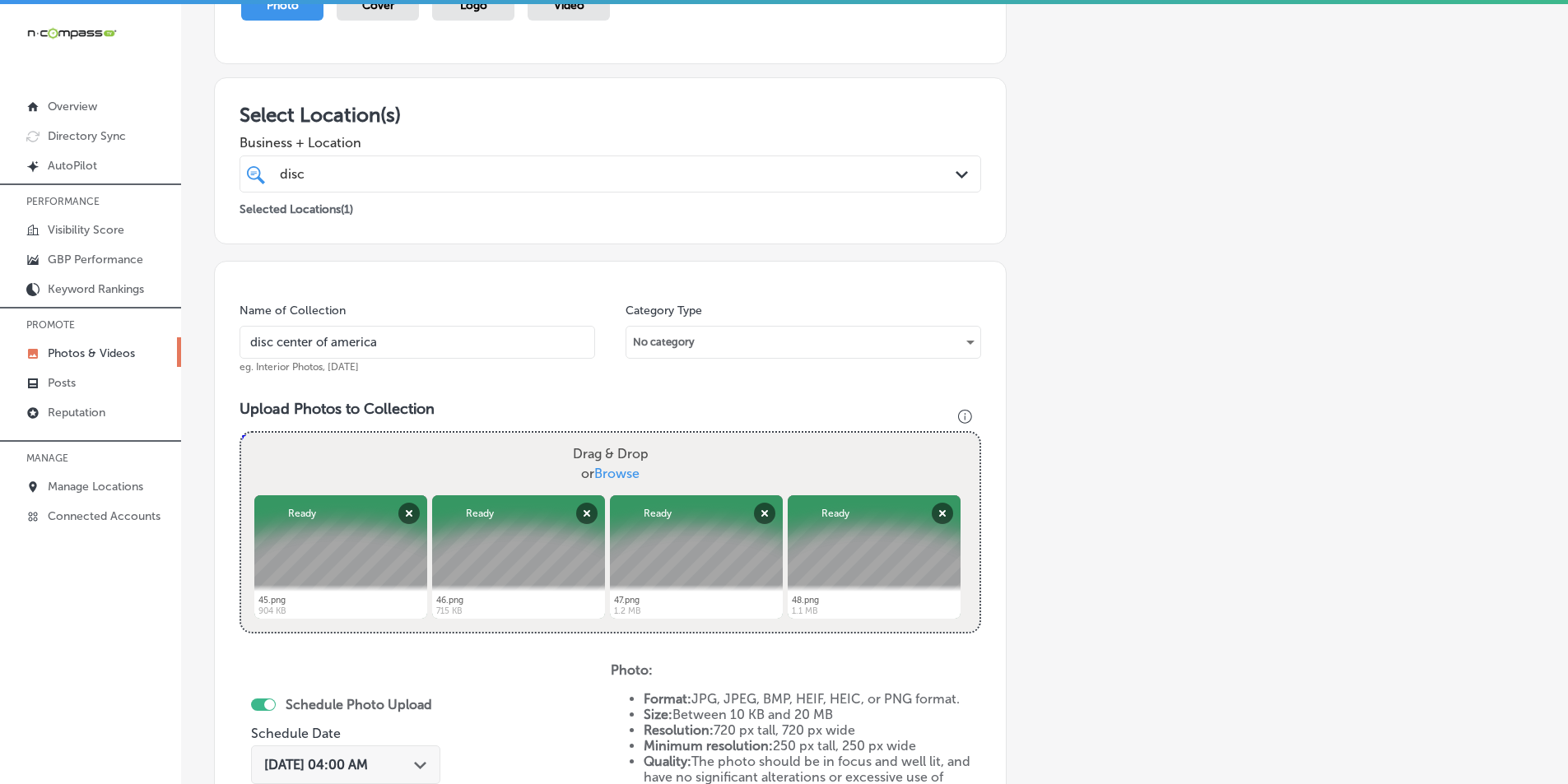
click at [360, 457] on div "Drag & Drop or Browse" at bounding box center [610, 463] width 738 height 62
click at [241, 433] on input "Drag & Drop or Browse" at bounding box center [610, 435] width 738 height 5
type input "C:\fakepath\49.png"
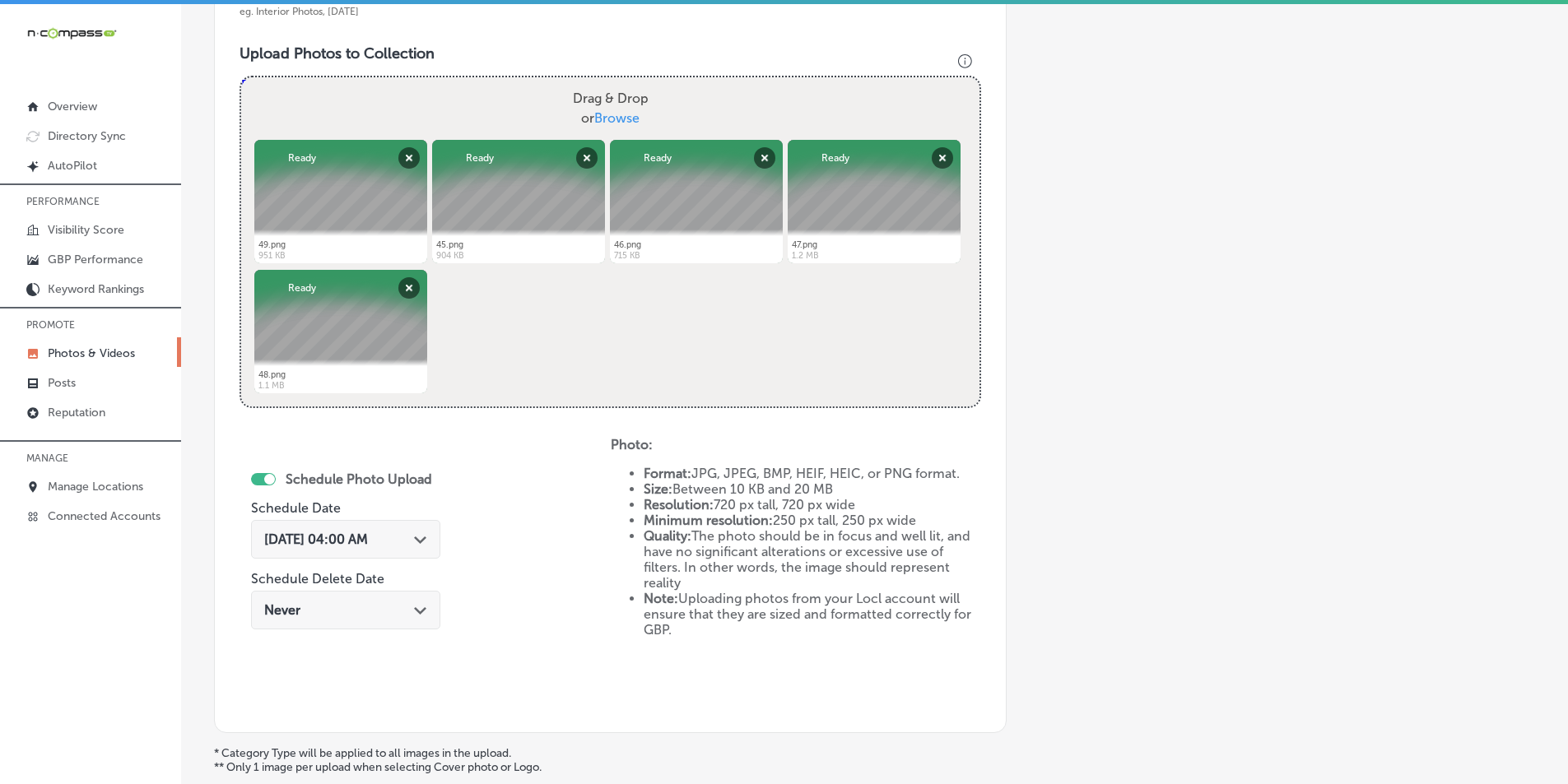
scroll to position [628, 0]
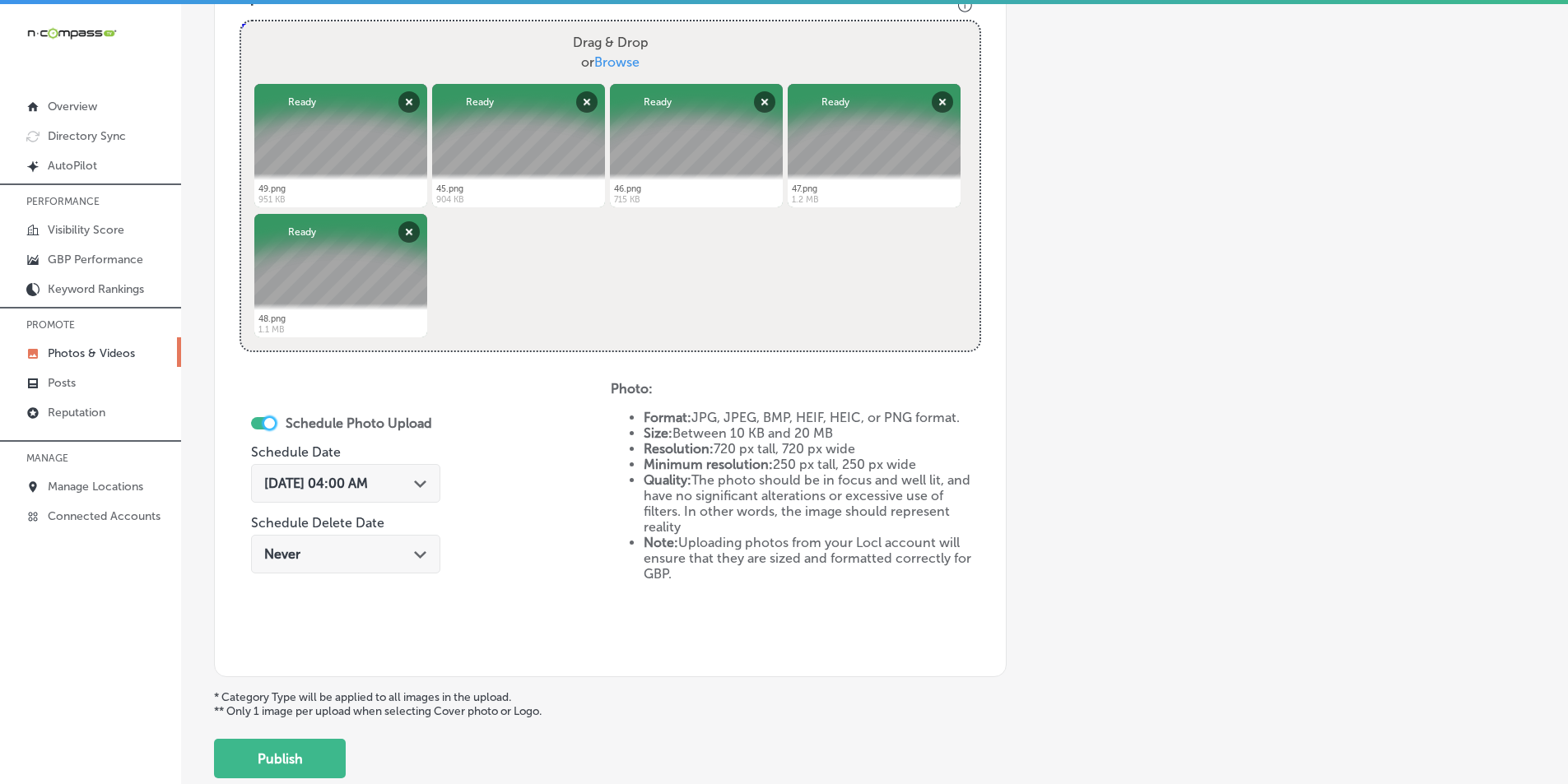
click at [269, 422] on div at bounding box center [269, 423] width 11 height 11
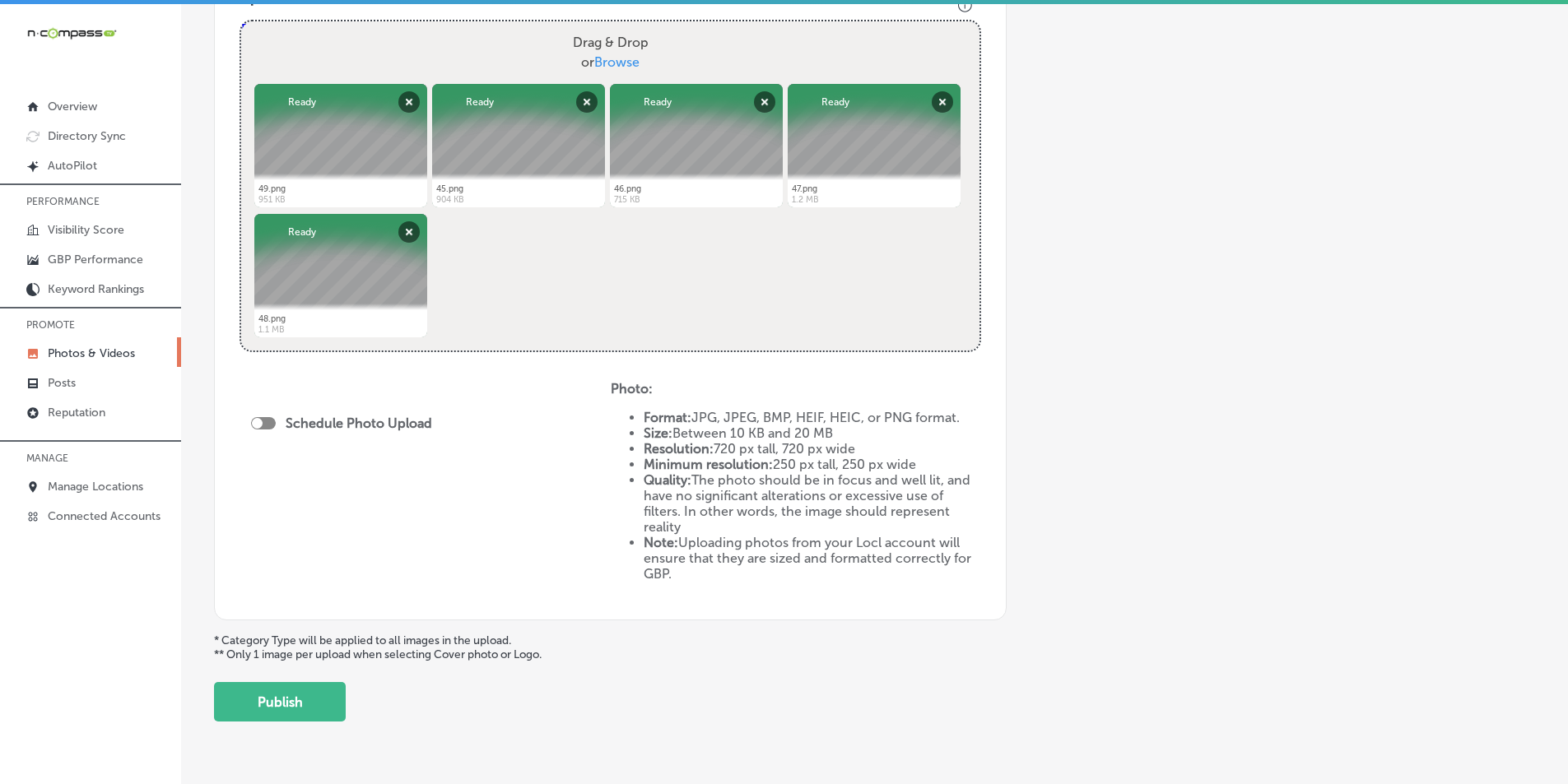
click at [266, 420] on div at bounding box center [263, 423] width 25 height 12
checkbox input "true"
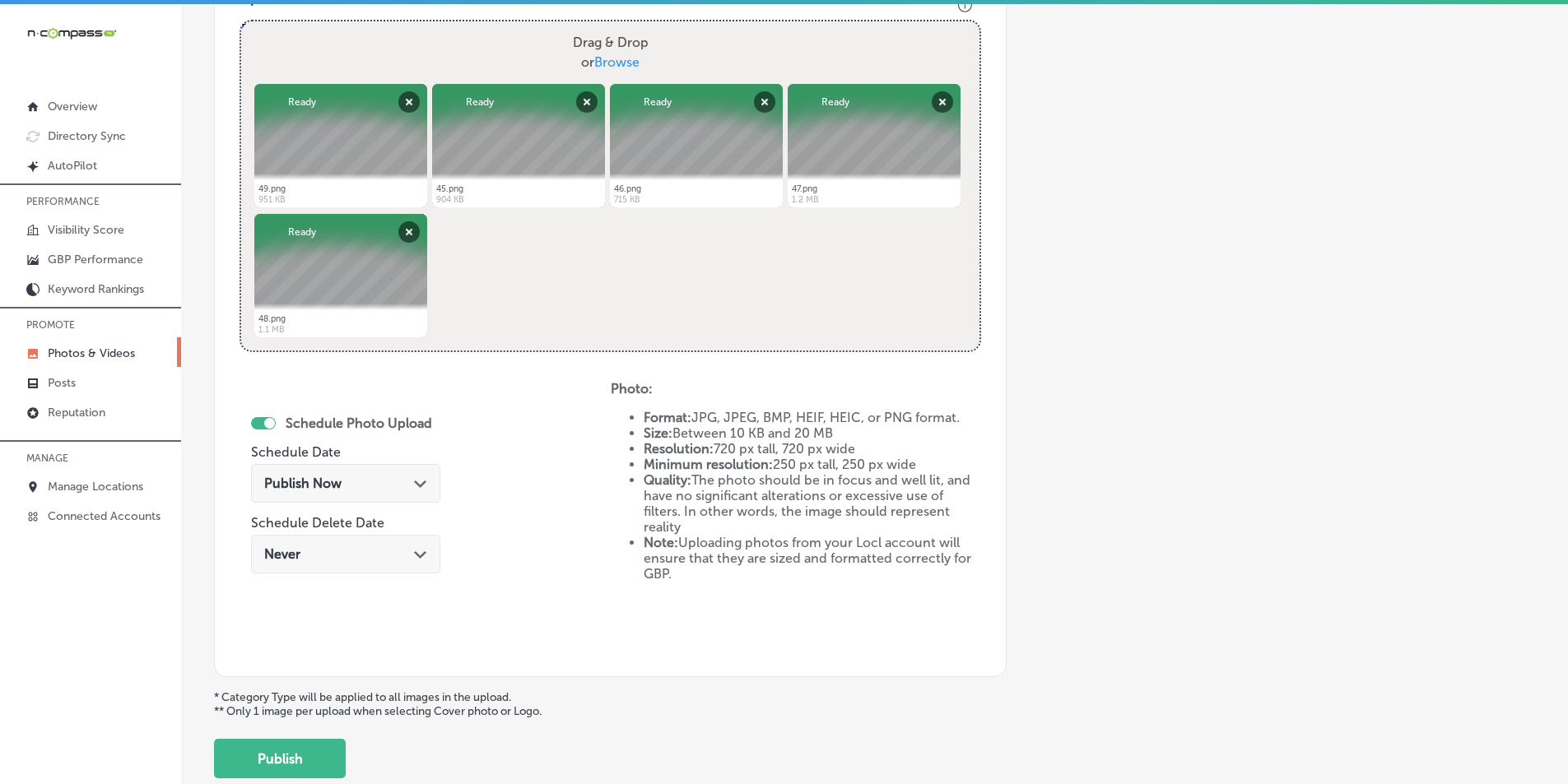
click at [410, 484] on div "Publish Now Path Created with Sketch." at bounding box center [346, 483] width 163 height 15
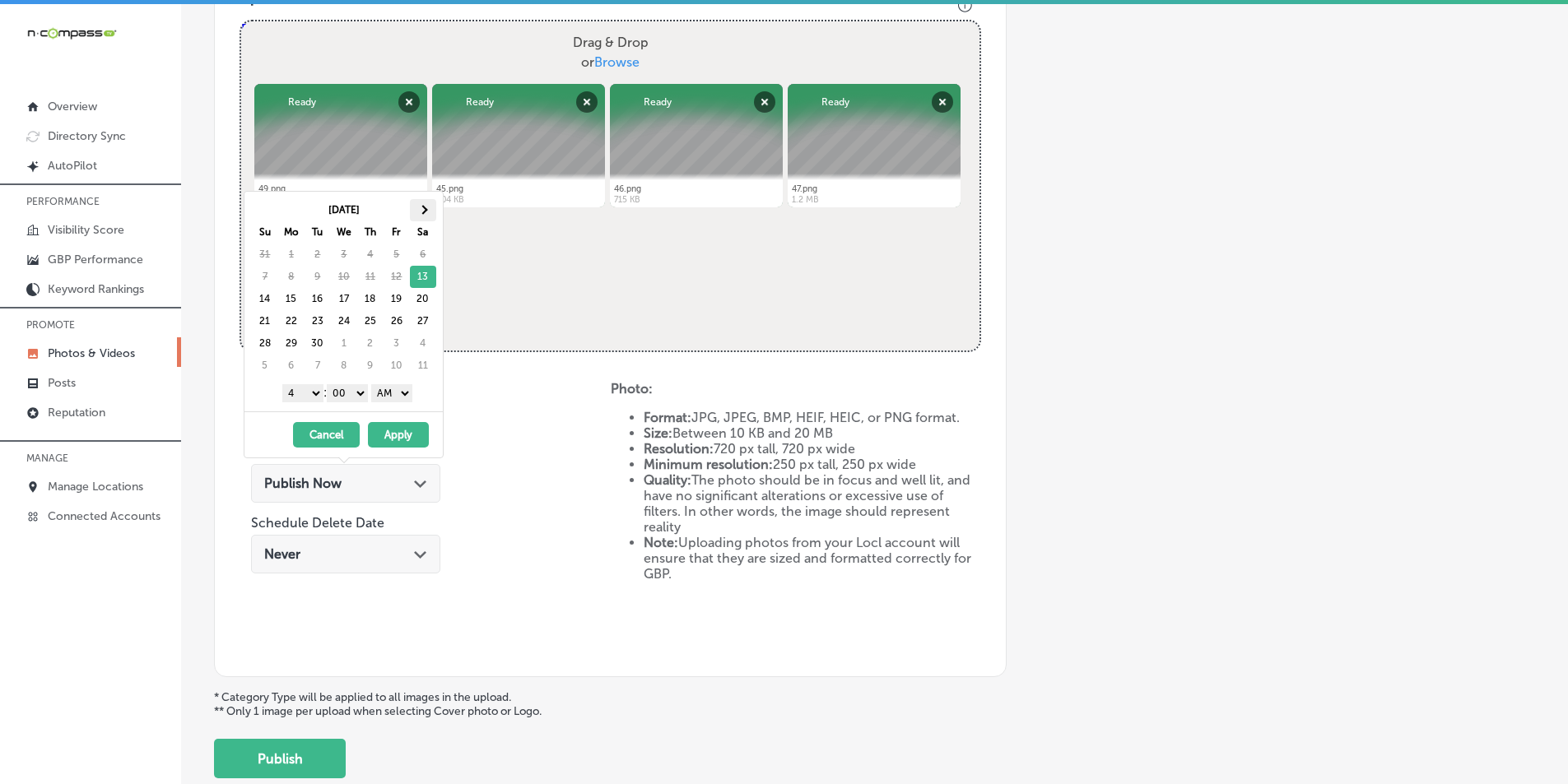
click at [417, 206] on th at bounding box center [423, 210] width 27 height 22
click at [310, 394] on select "1 2 3 4 5 6 7 8 9 10 11 12" at bounding box center [302, 392] width 41 height 18
click at [412, 391] on select "AM PM" at bounding box center [392, 392] width 41 height 18
click at [391, 426] on button "Apply" at bounding box center [398, 435] width 61 height 26
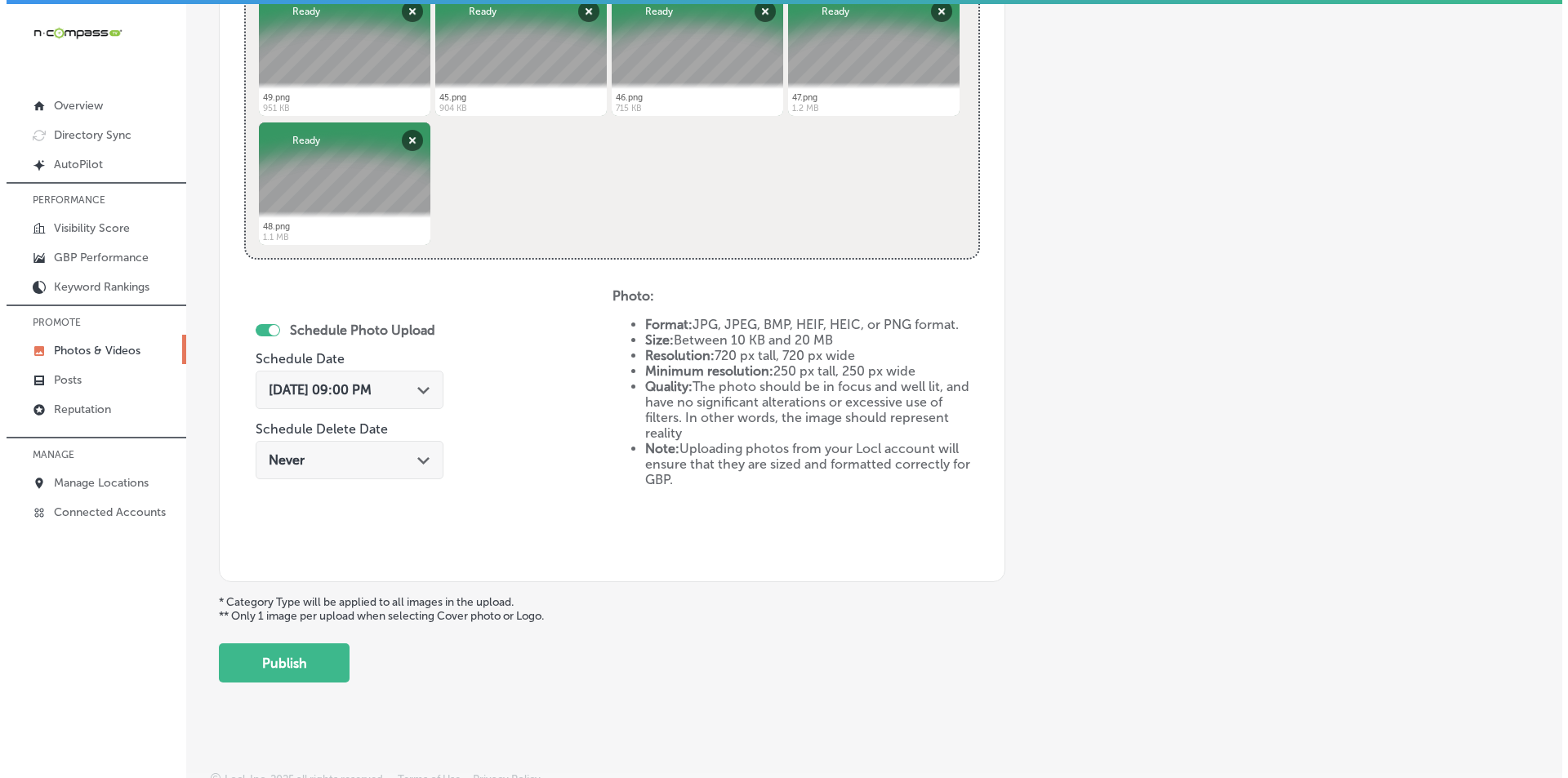
scroll to position [725, 0]
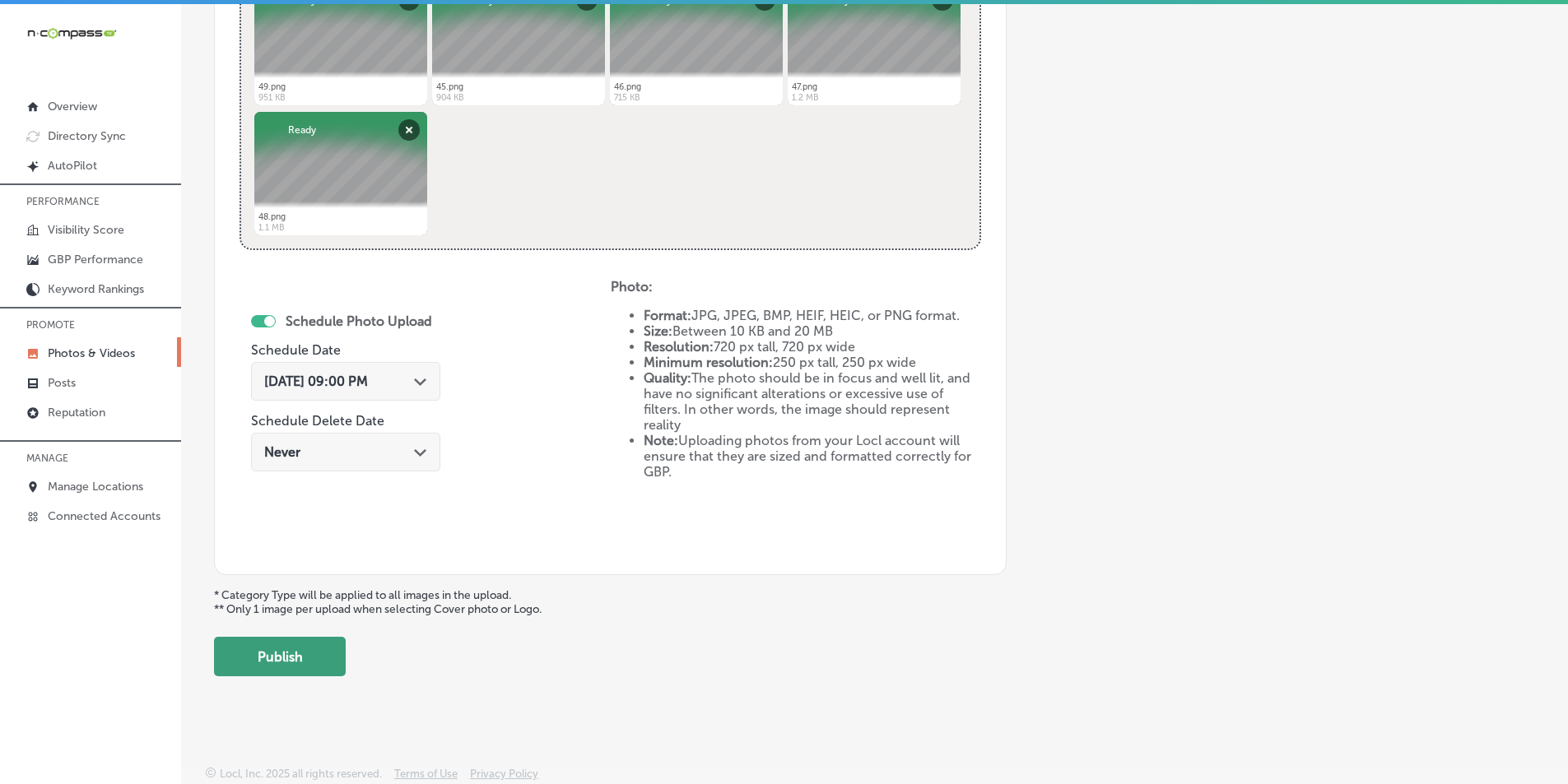
click at [271, 659] on button "Publish" at bounding box center [280, 656] width 132 height 39
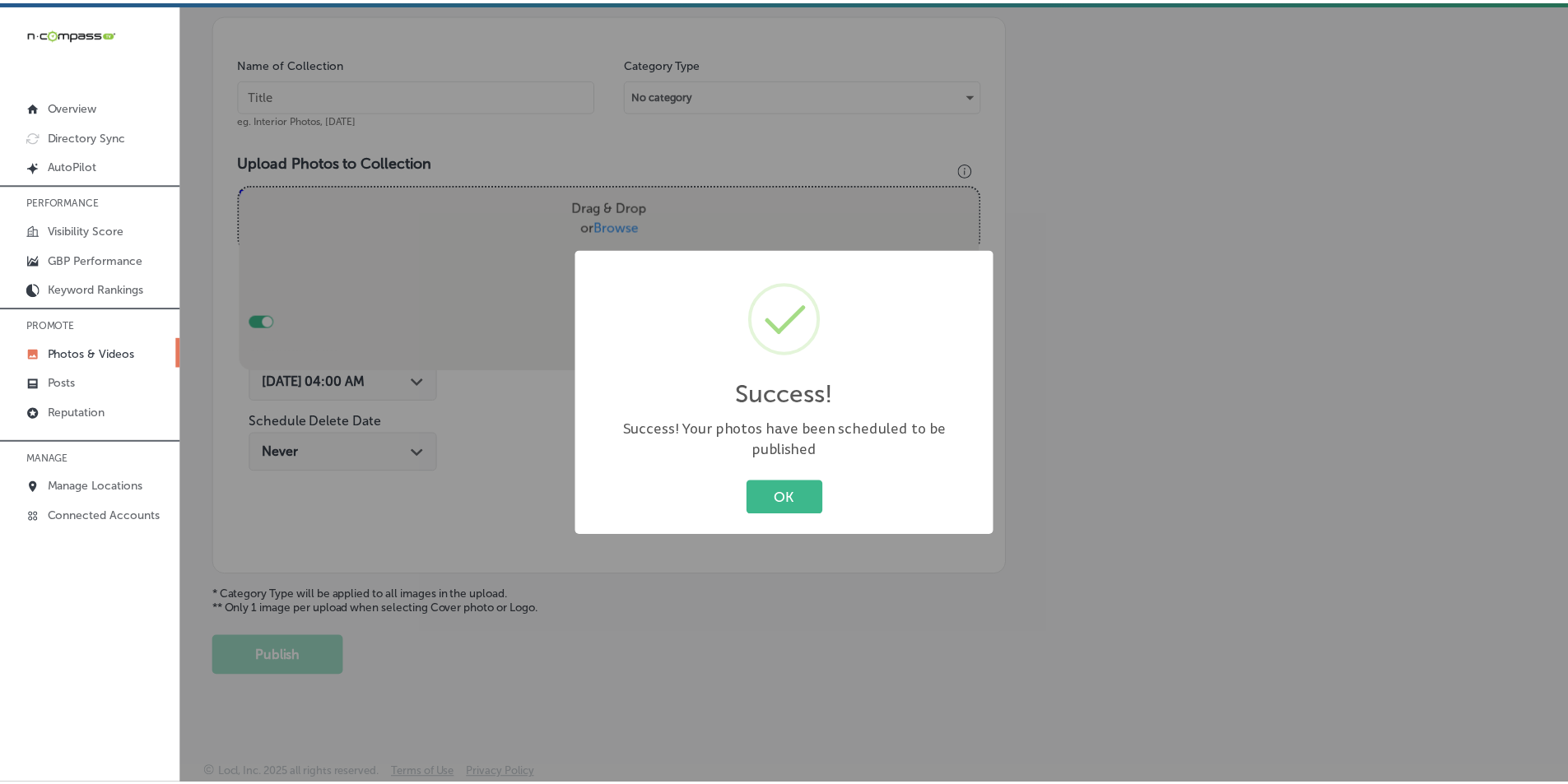
scroll to position [463, 0]
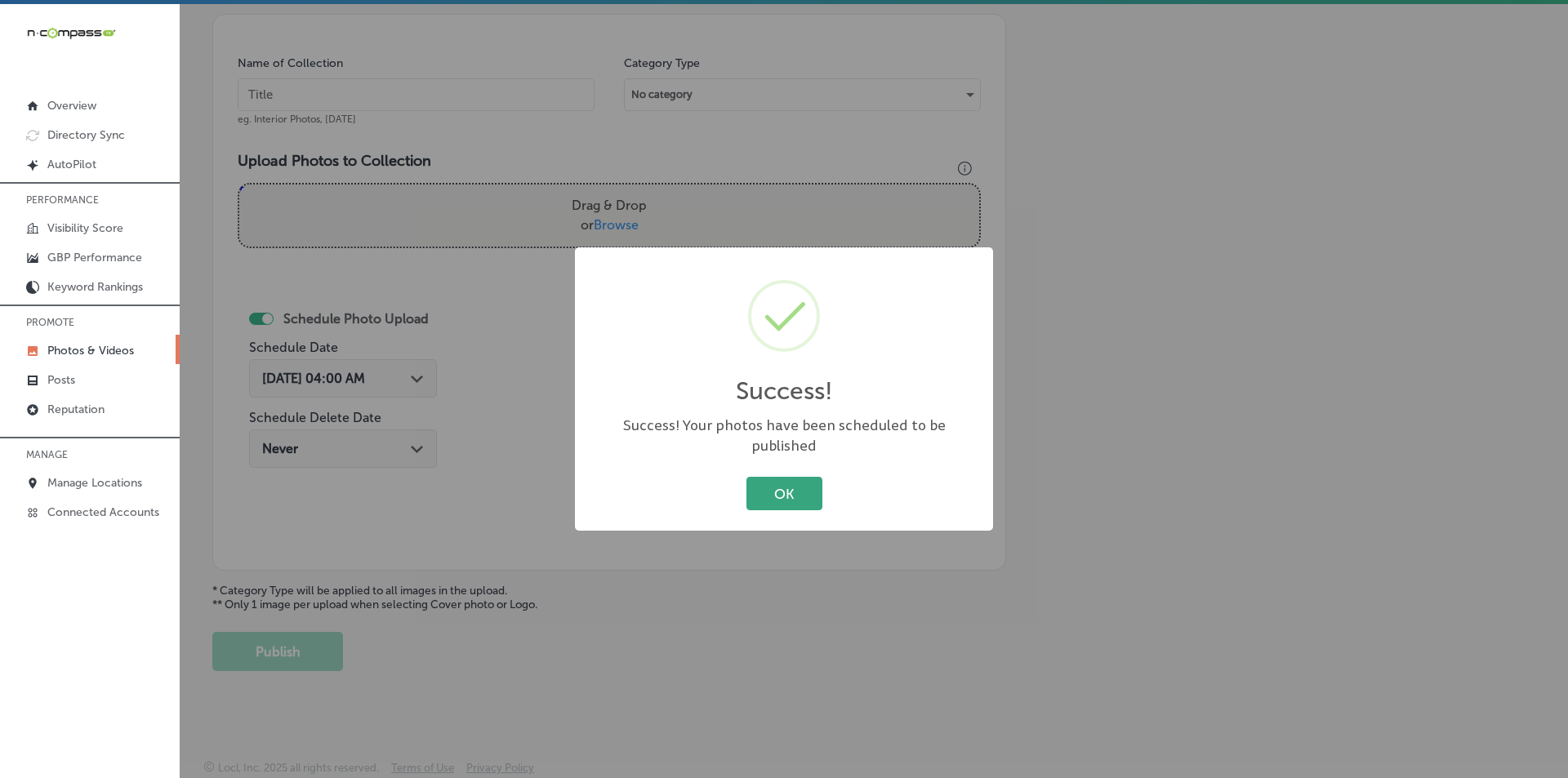
click at [774, 477] on button "OK" at bounding box center [784, 493] width 76 height 33
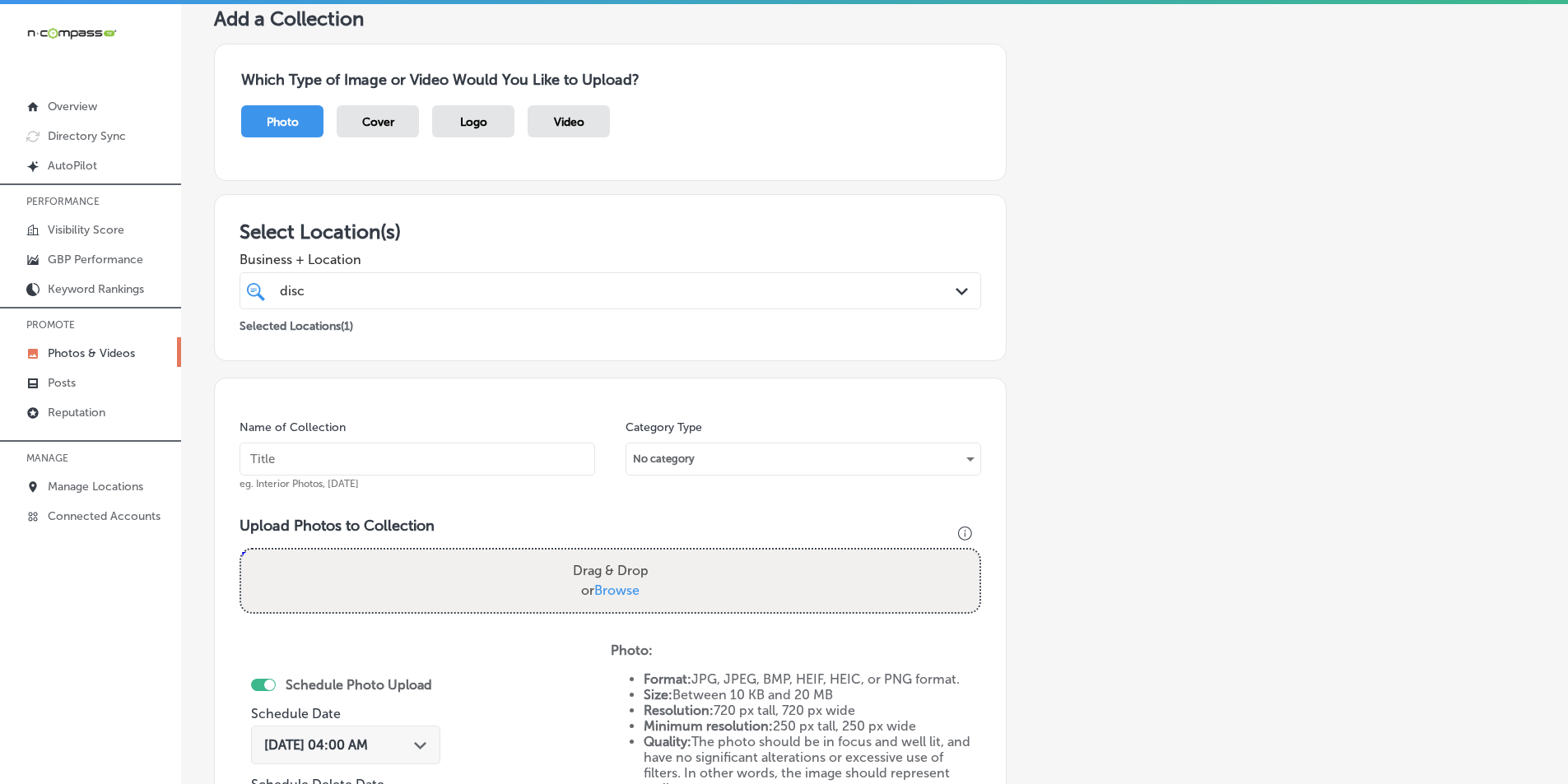
scroll to position [0, 0]
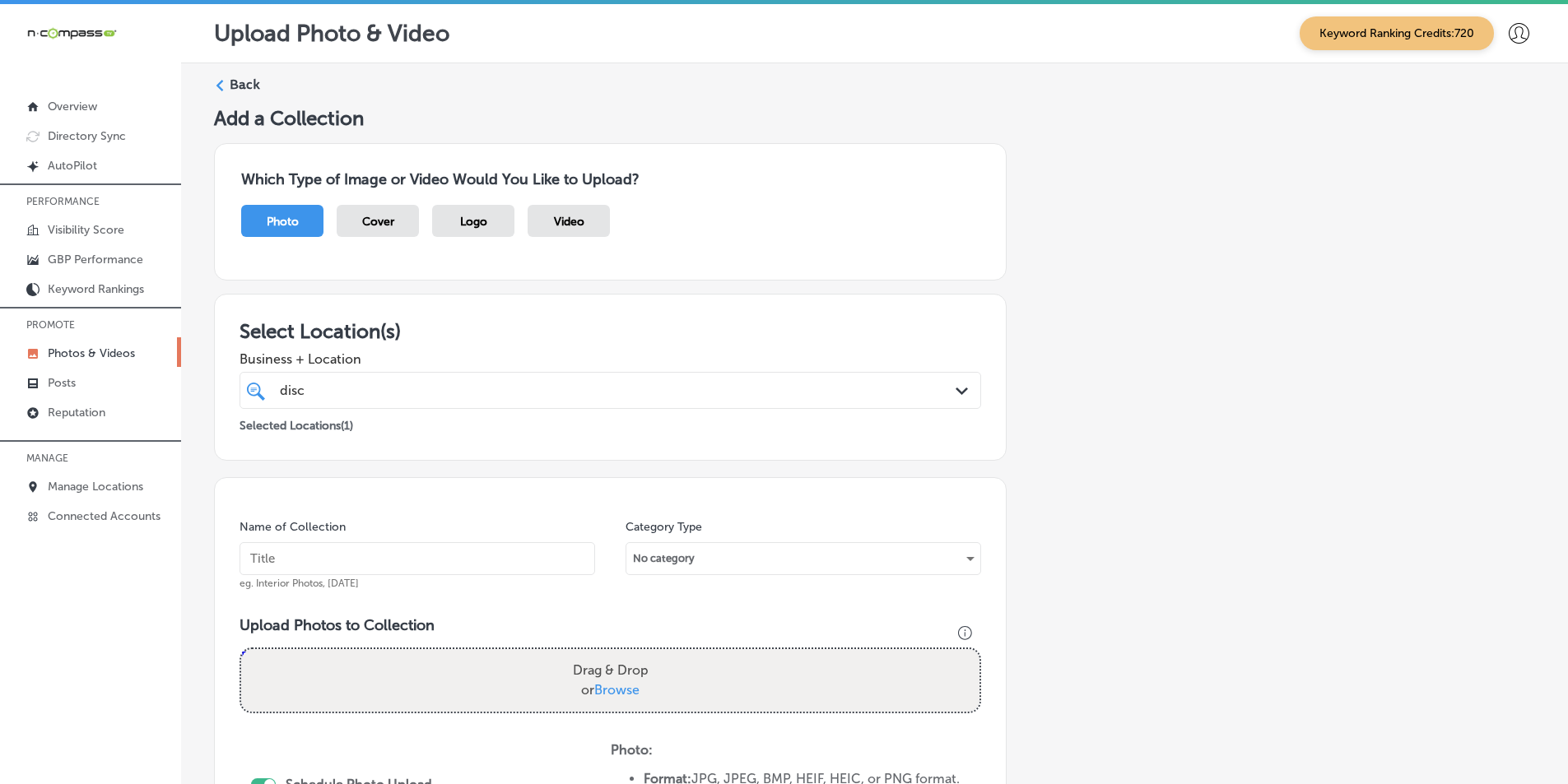
click at [232, 81] on label "Back" at bounding box center [245, 84] width 31 height 18
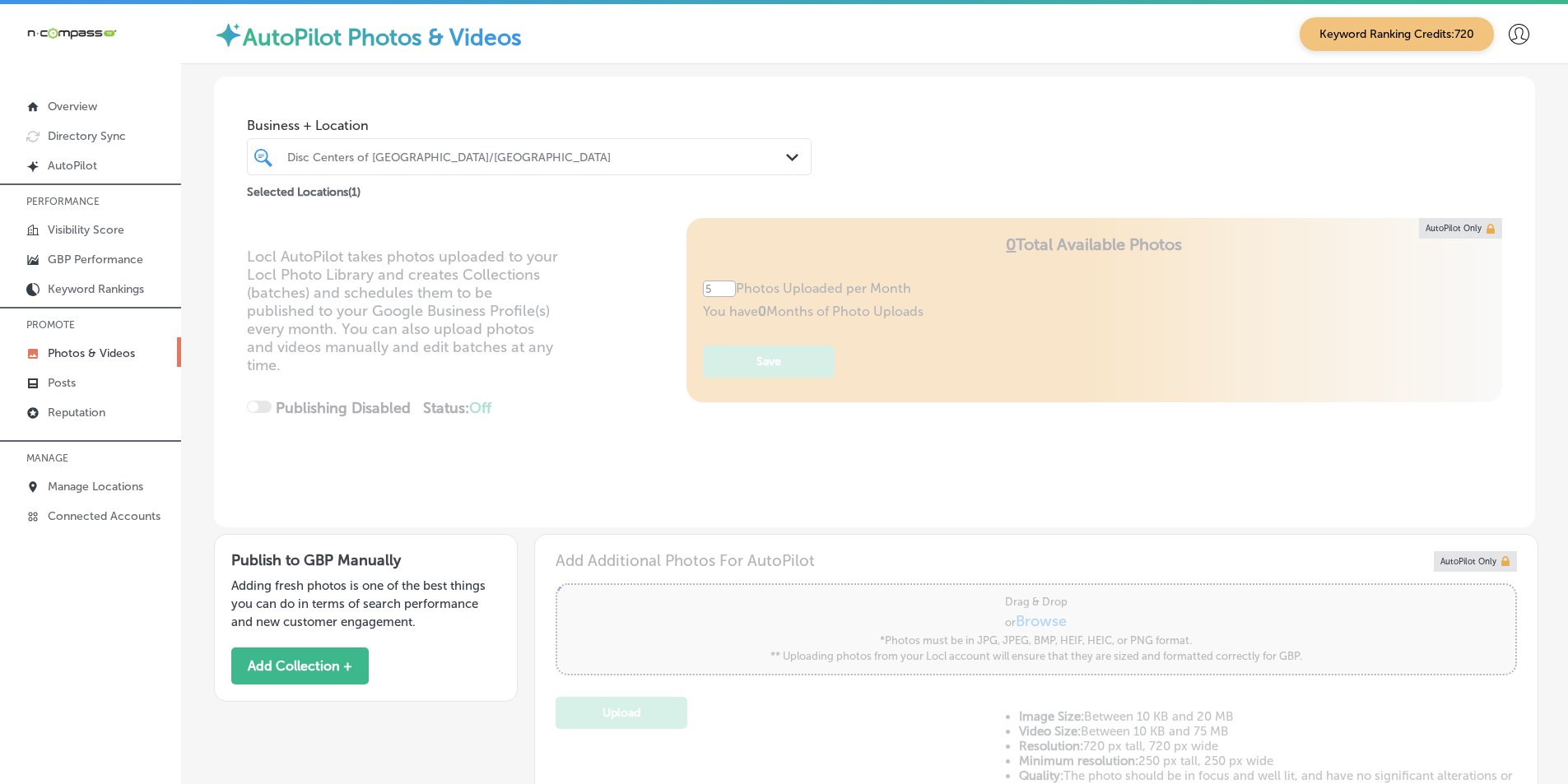
type input "5"
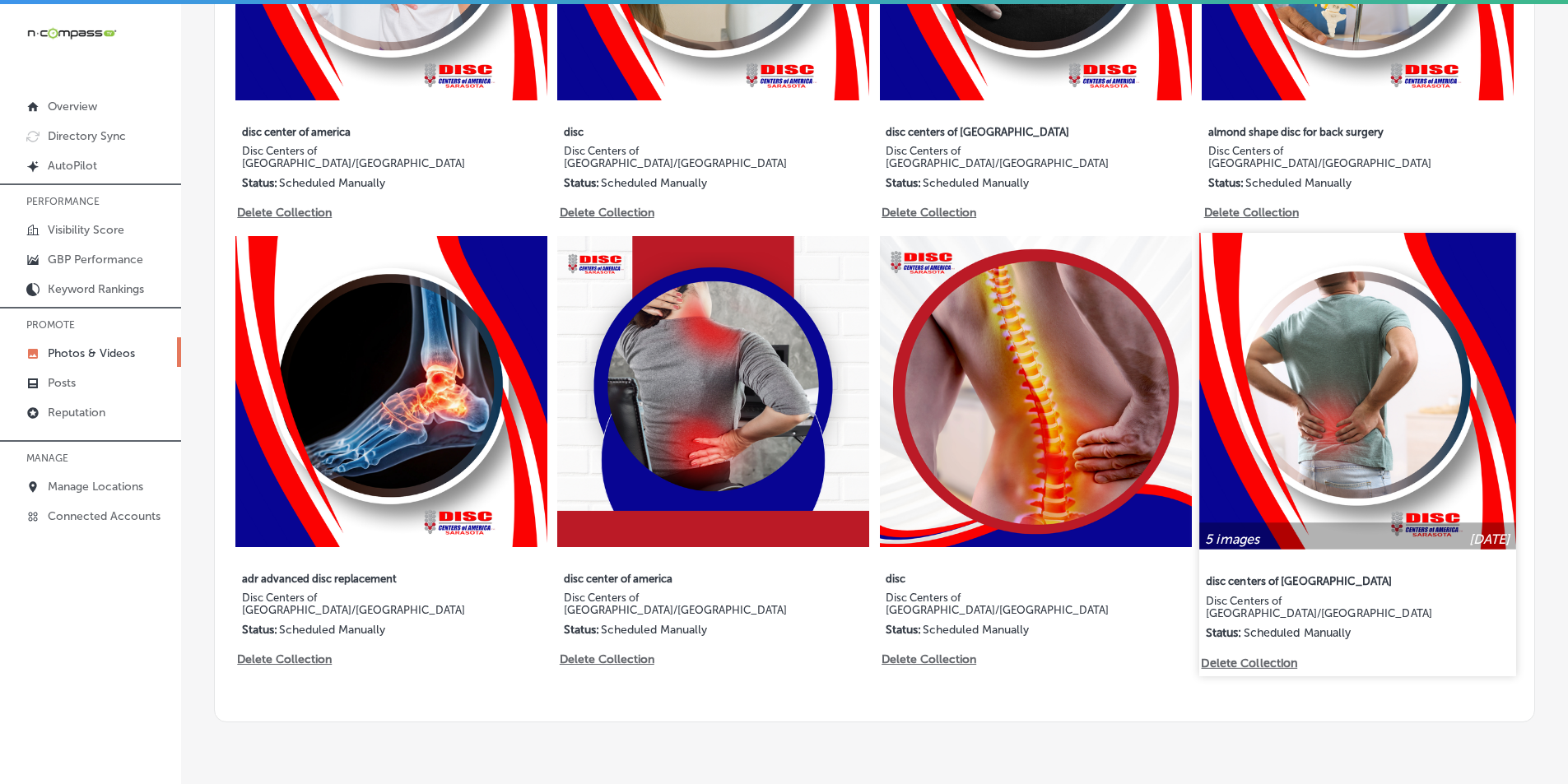
scroll to position [906, 0]
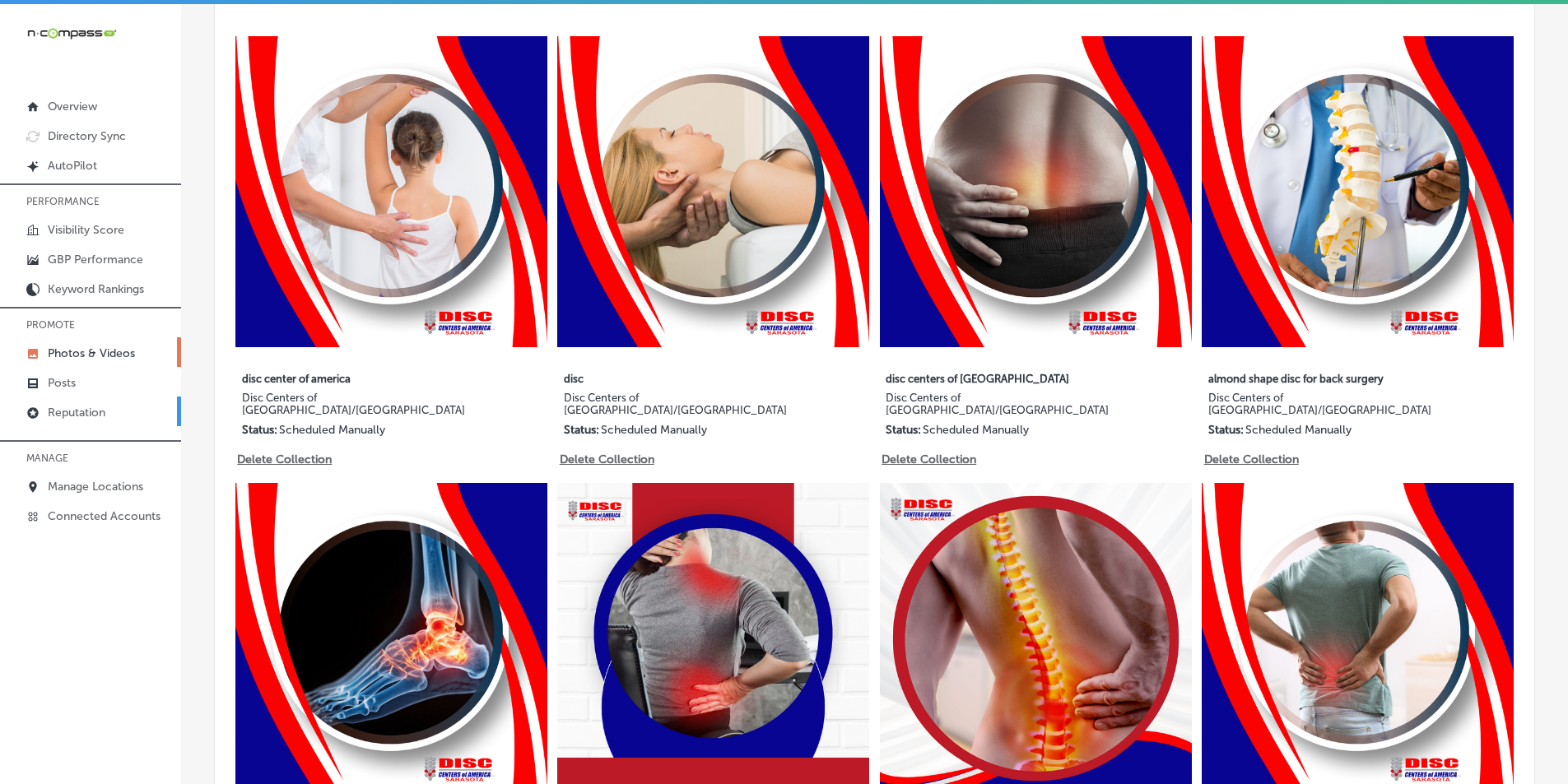
click at [78, 413] on p "Reputation" at bounding box center [77, 413] width 57 height 14
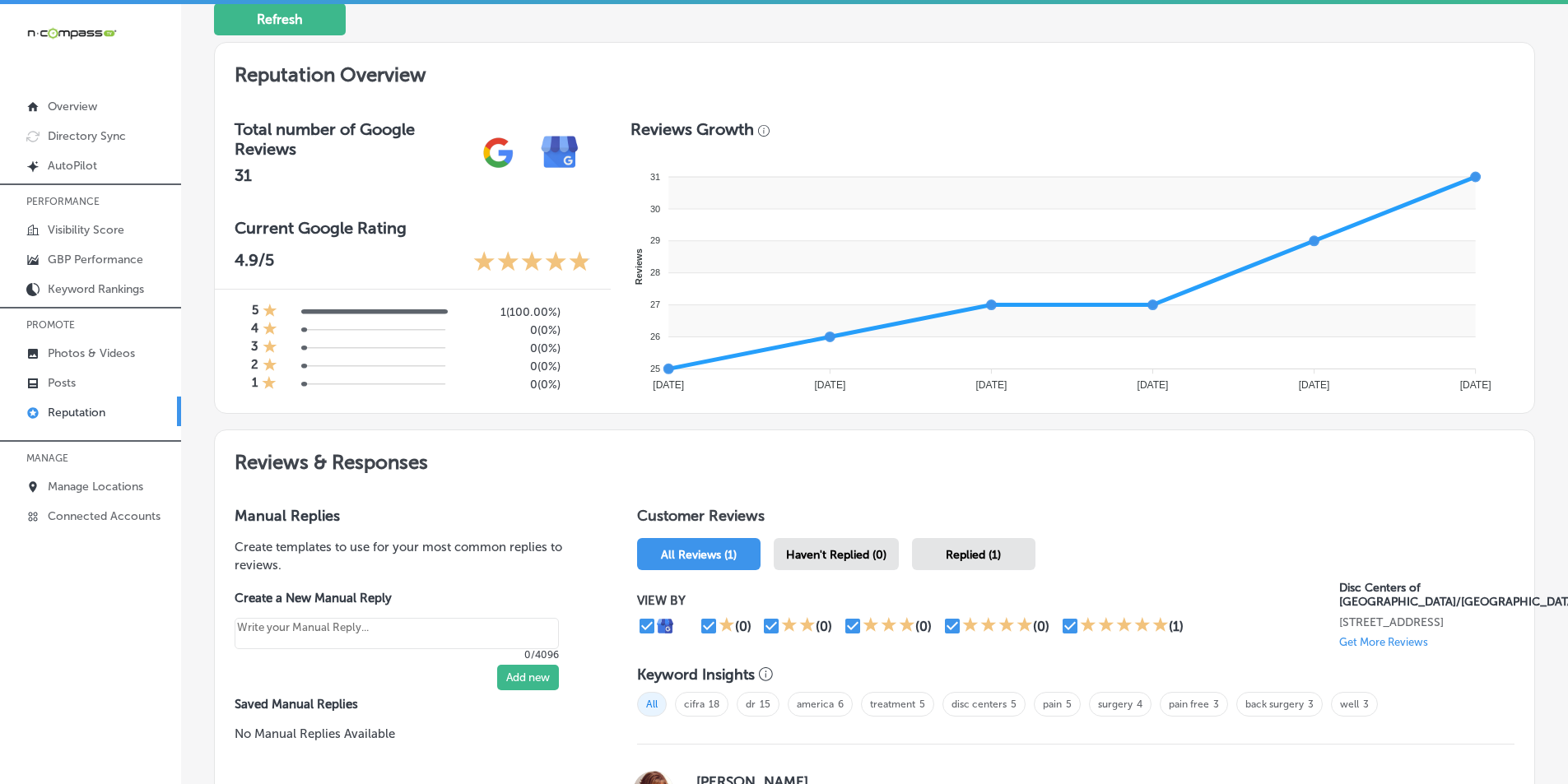
scroll to position [576, 0]
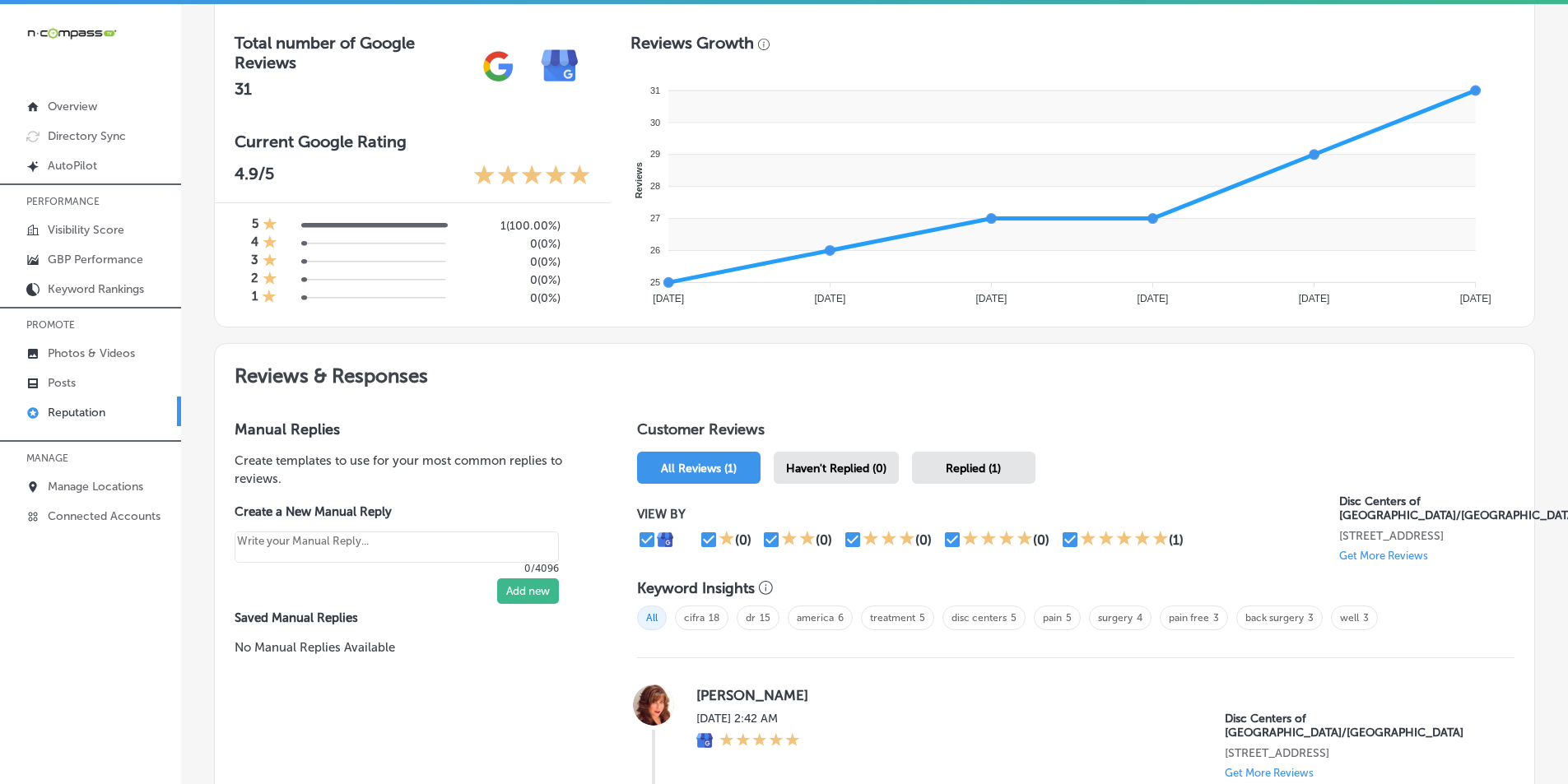
click at [867, 472] on span "Haven't Replied (0)" at bounding box center [836, 468] width 101 height 14
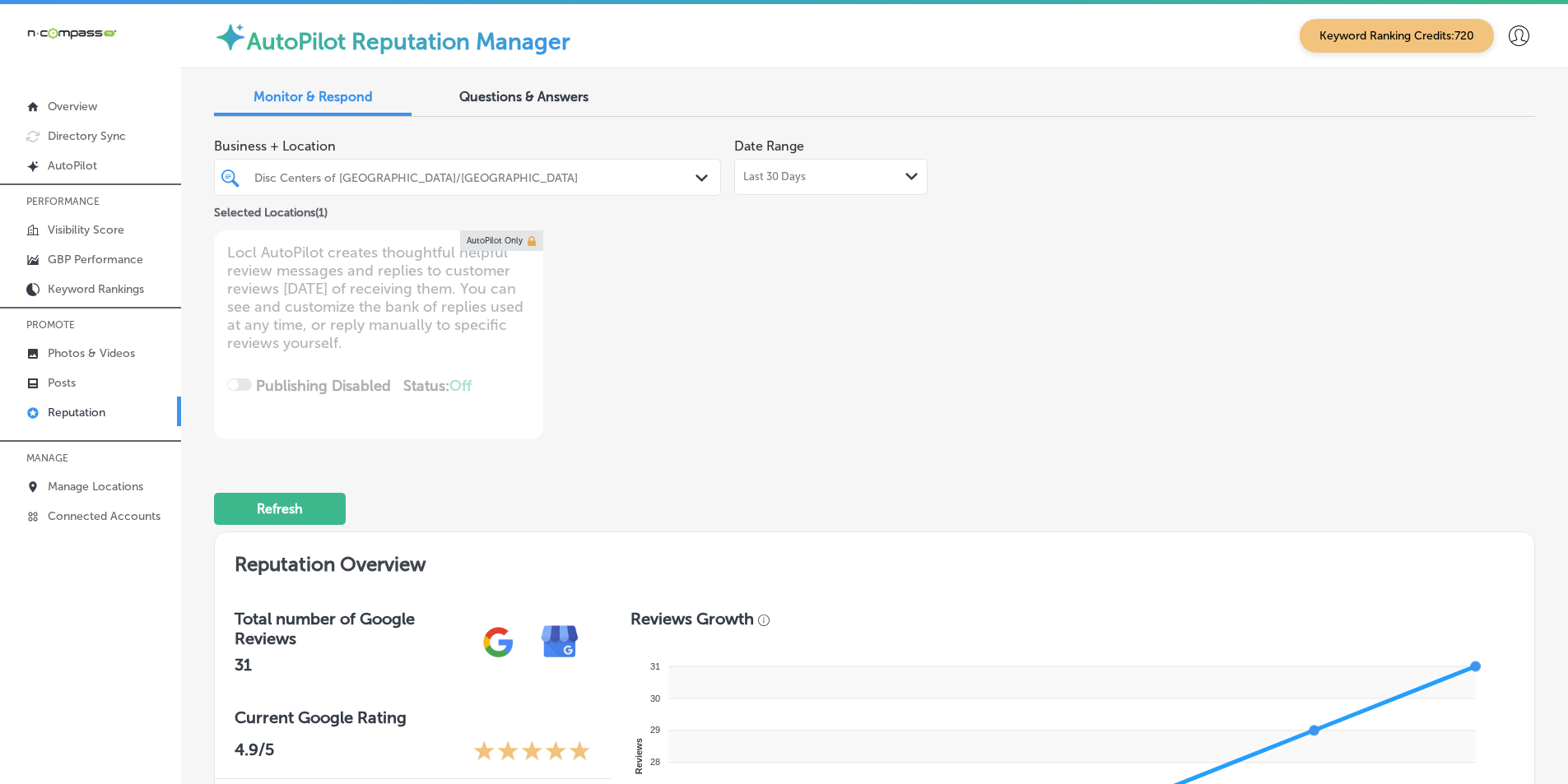
click at [695, 174] on icon "Path Created with Sketch." at bounding box center [701, 178] width 12 height 8
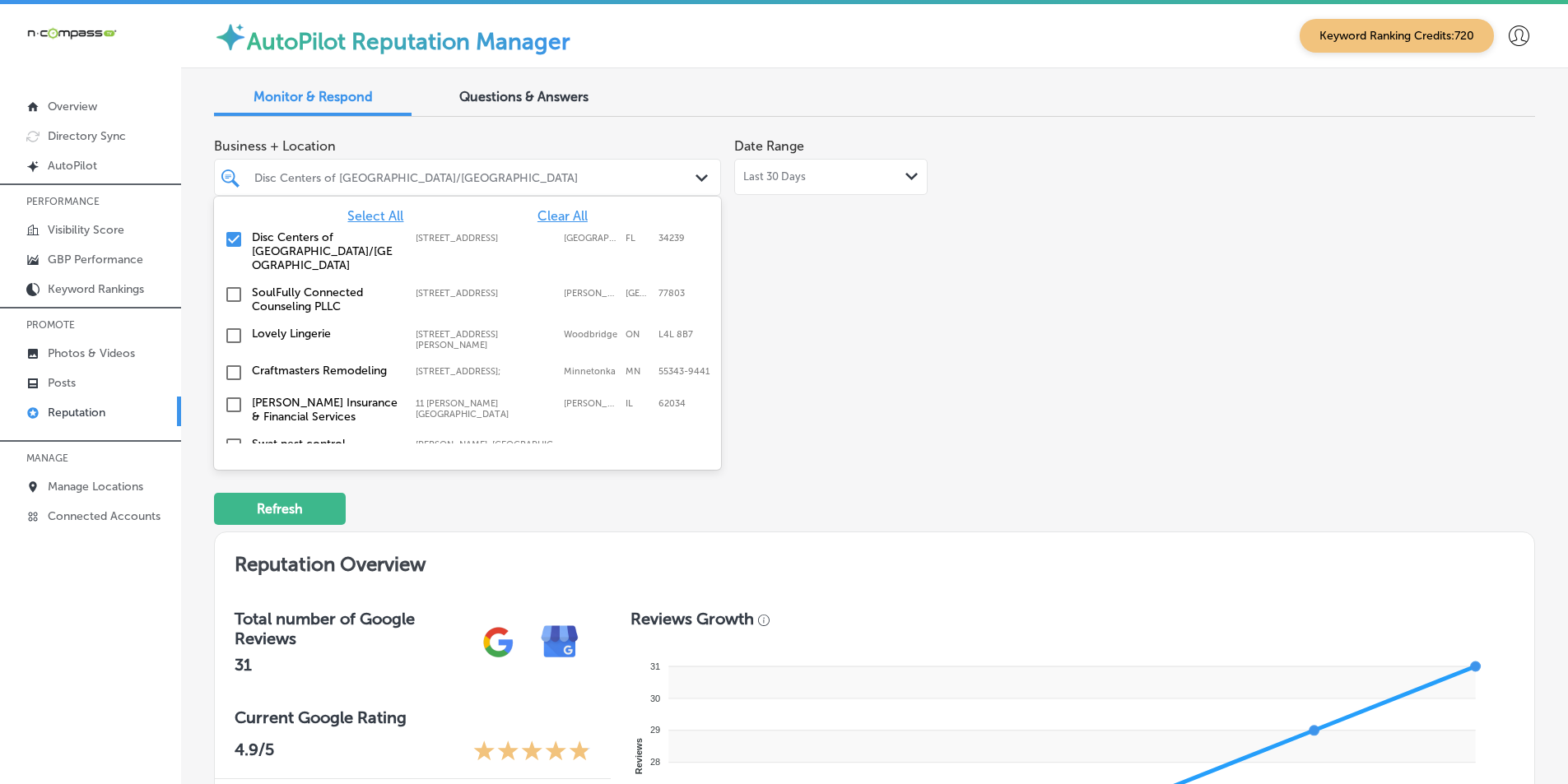
click at [391, 211] on span "Select All" at bounding box center [375, 216] width 56 height 15
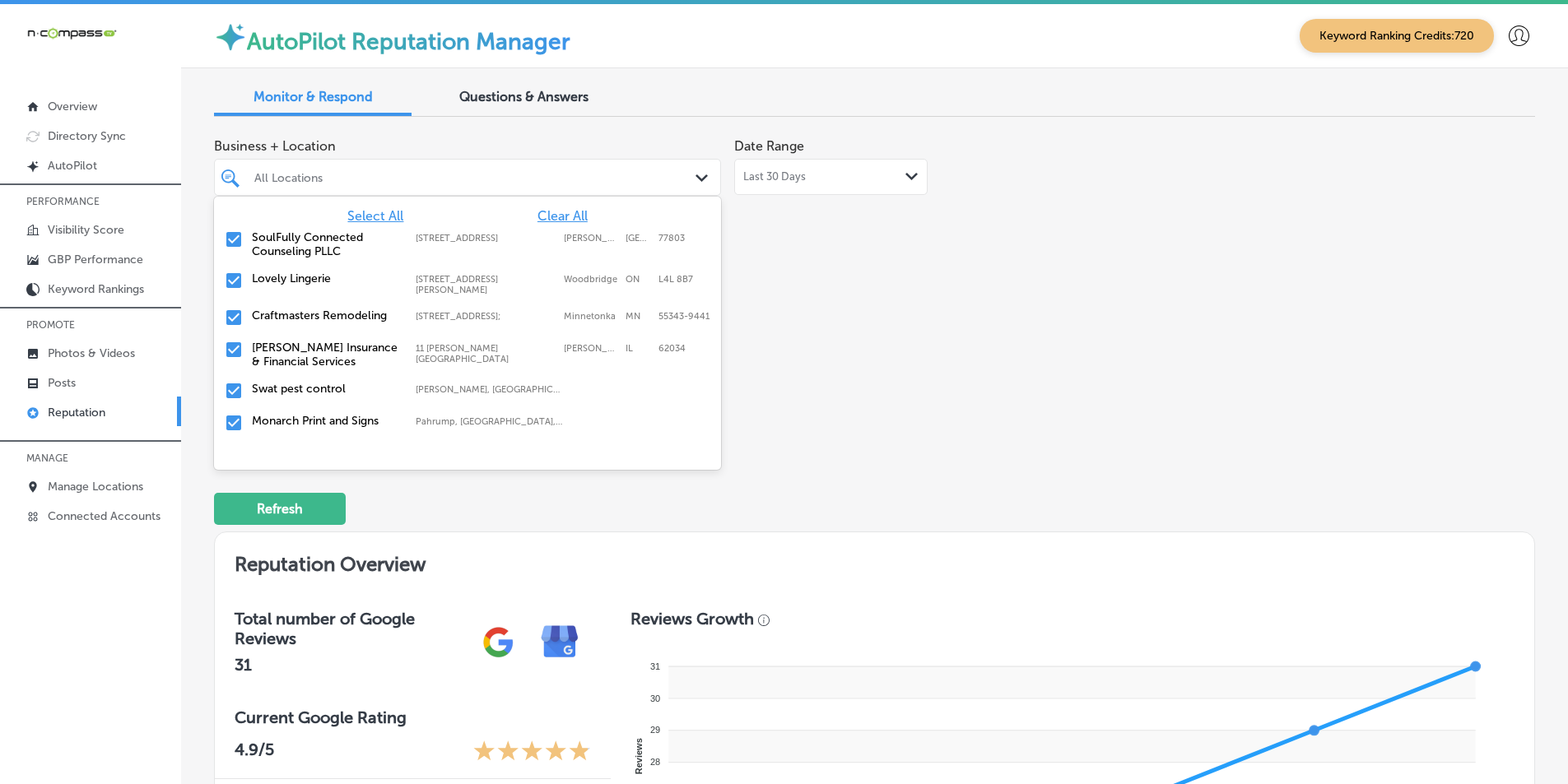
click at [787, 311] on div "Business + Location option 7600 Weston Rd Unit 41 focused, 3 of 352. 352 result…" at bounding box center [611, 284] width 793 height 309
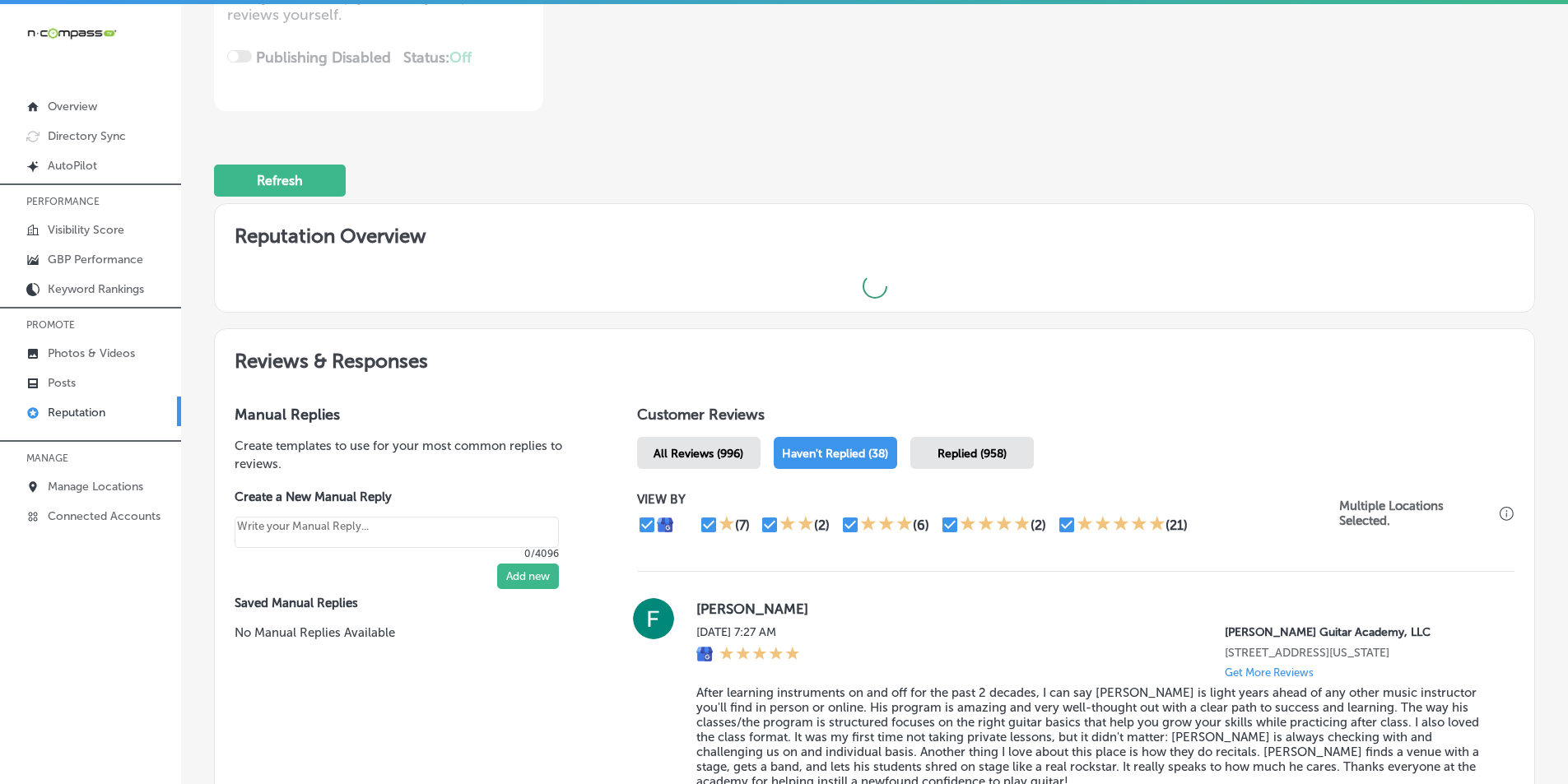
scroll to position [329, 0]
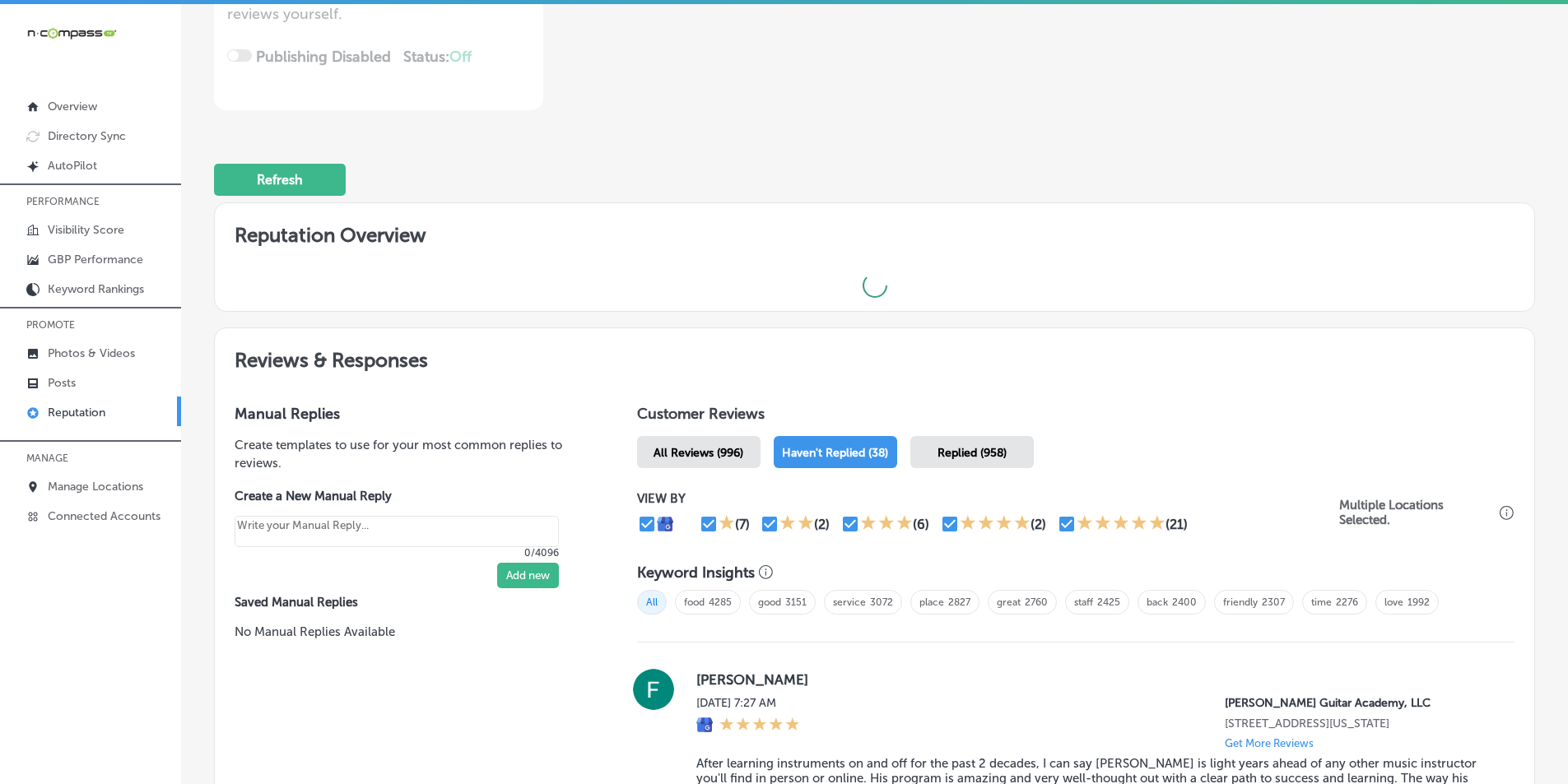
type textarea "x"
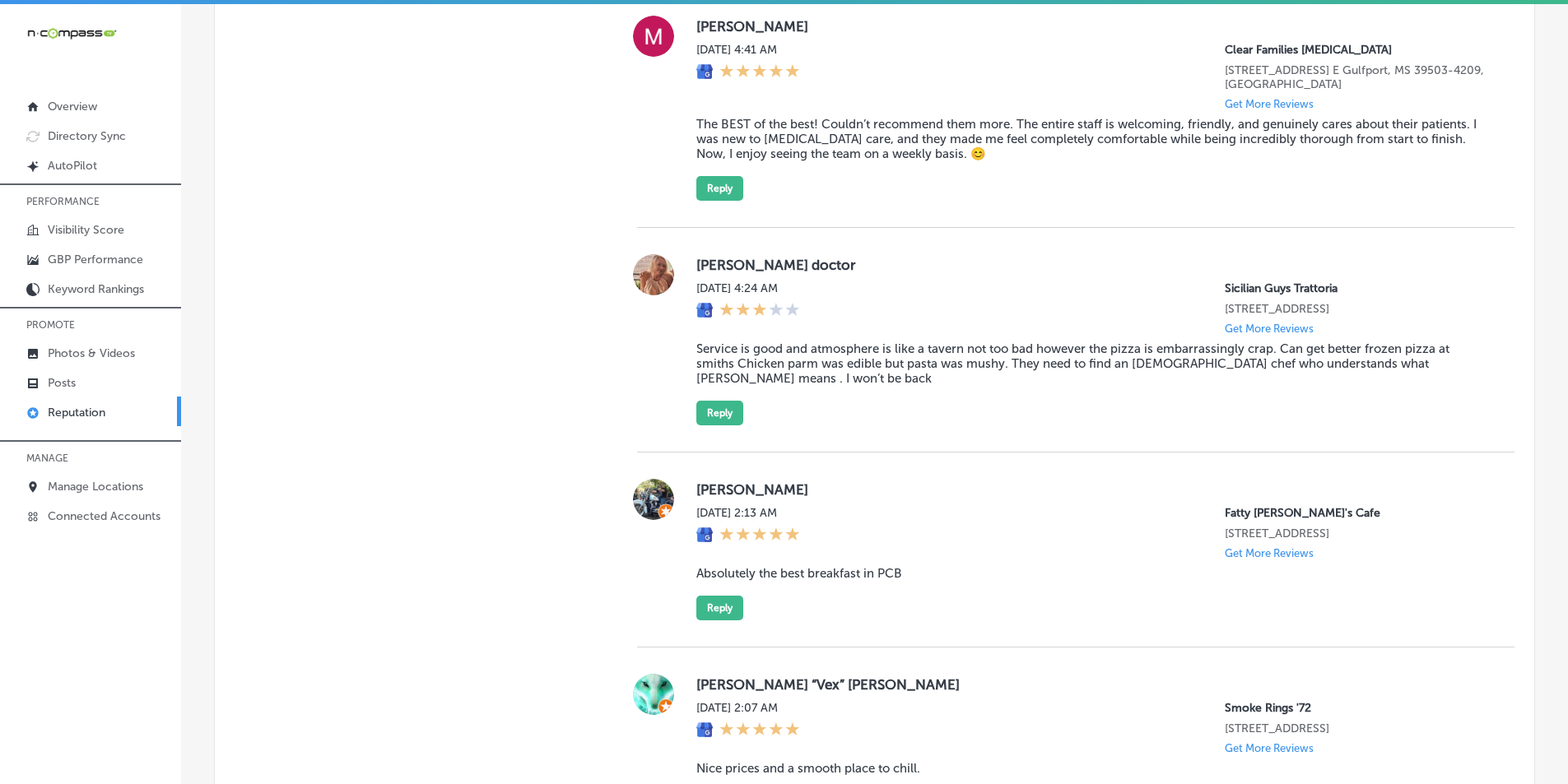
scroll to position [2551, 0]
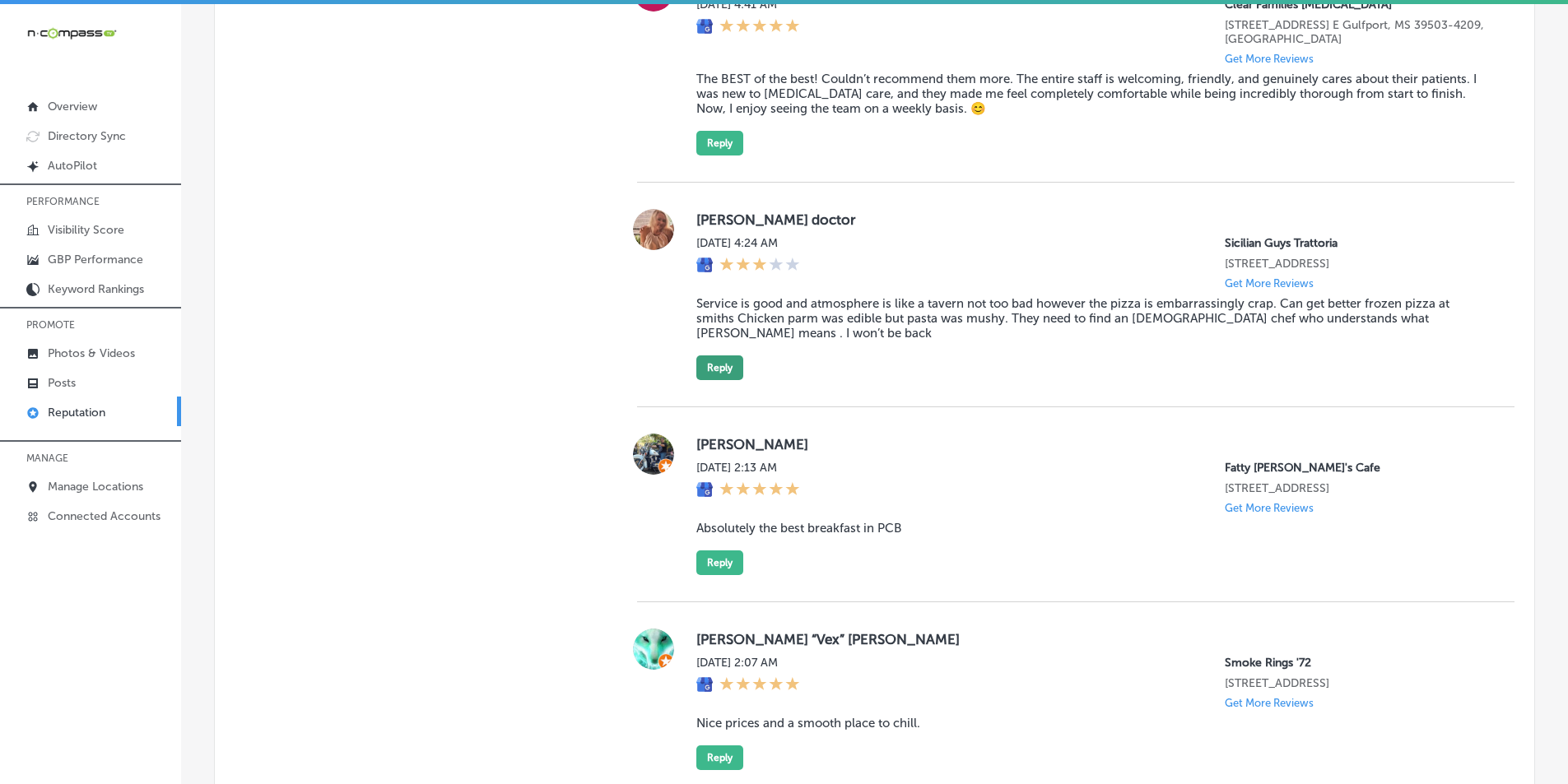
click at [719, 380] on button "Reply" at bounding box center [719, 368] width 47 height 25
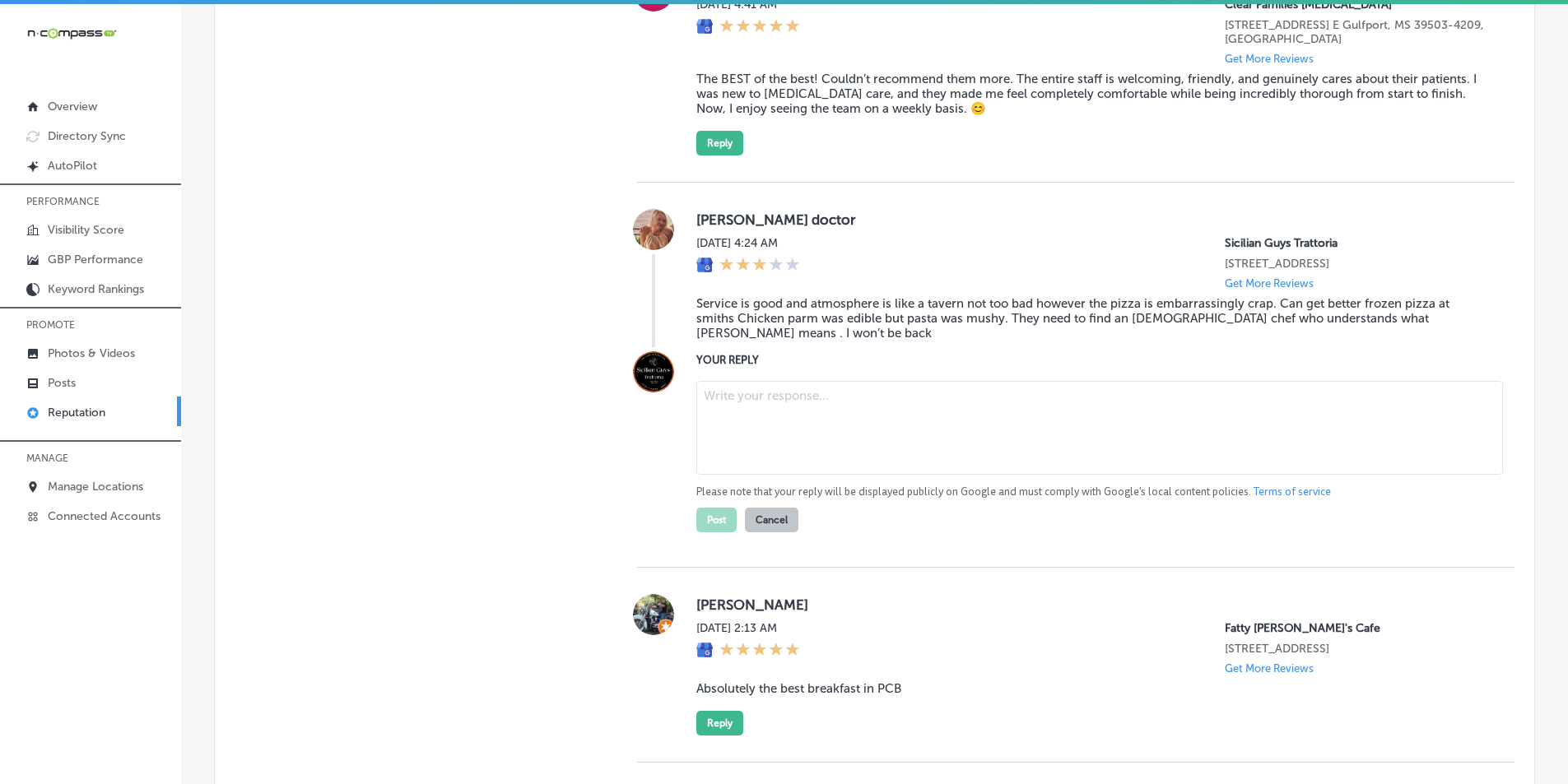
click at [789, 447] on textarea at bounding box center [1099, 428] width 807 height 94
paste textarea "Hi [PERSON_NAME], thank you for sharing your feedback. We’re sorry to hear that…"
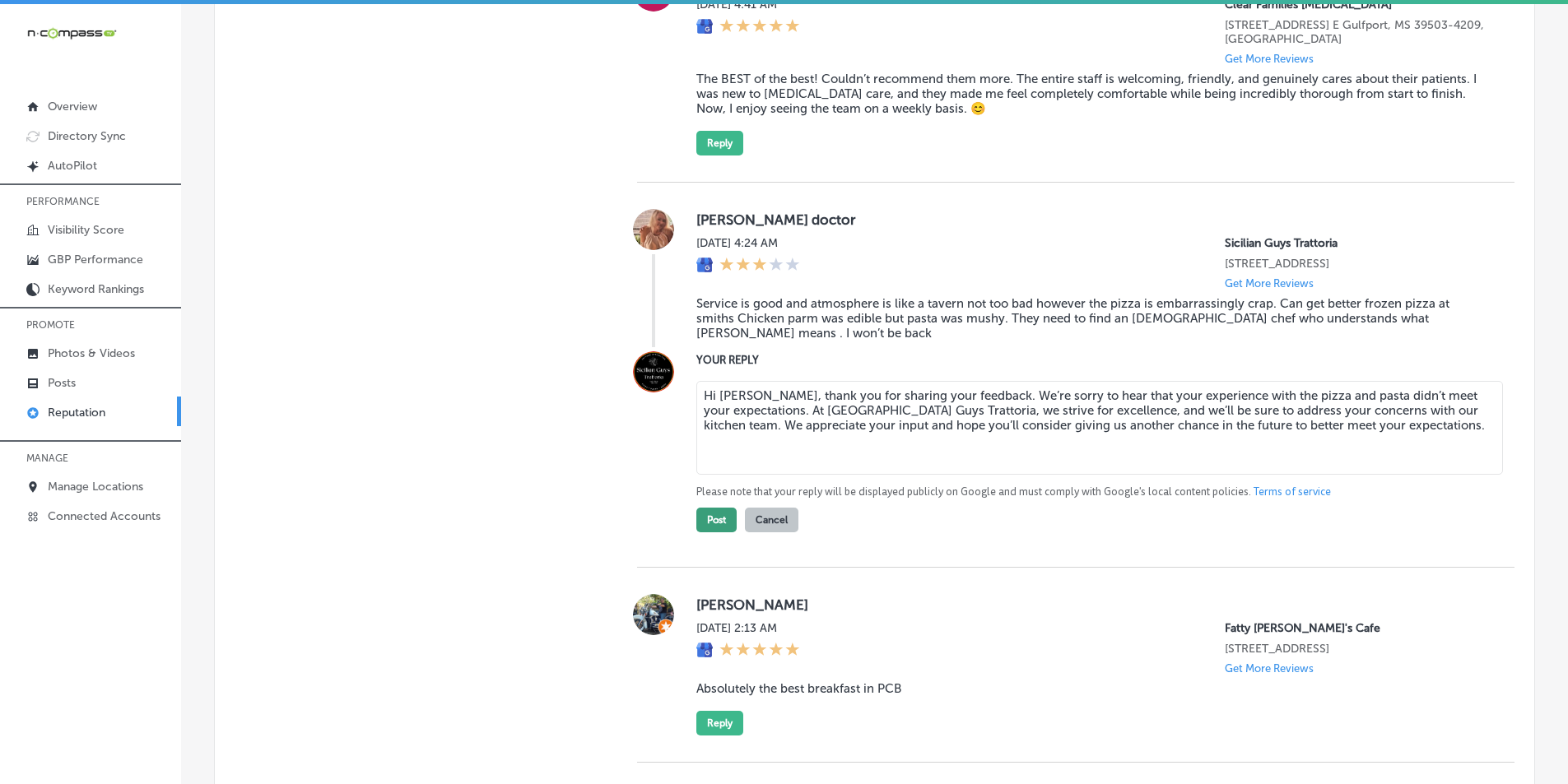
type textarea "Hi [PERSON_NAME], thank you for sharing your feedback. We’re sorry to hear that…"
click at [710, 532] on button "Post" at bounding box center [716, 520] width 40 height 25
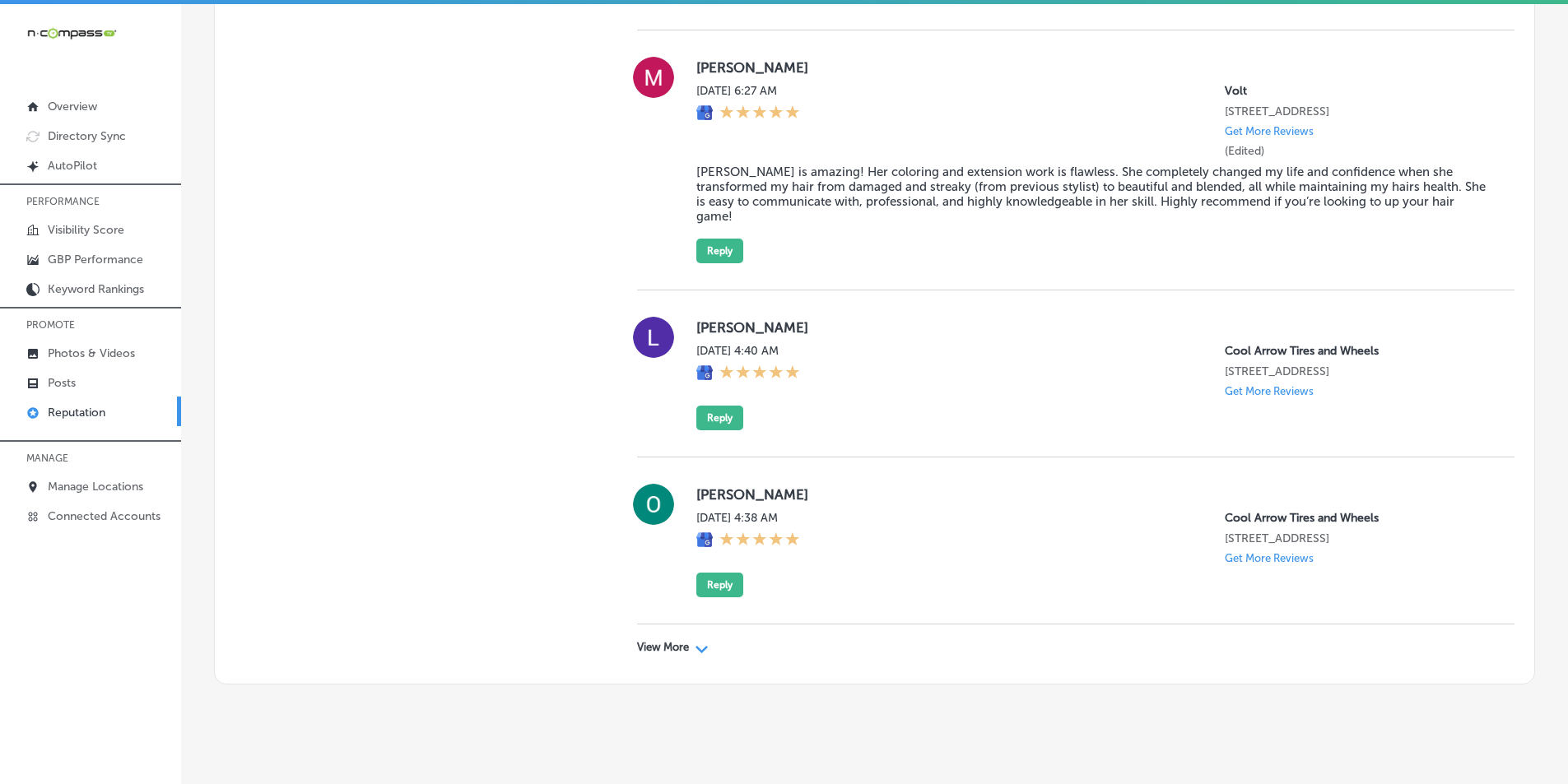
scroll to position [5010, 0]
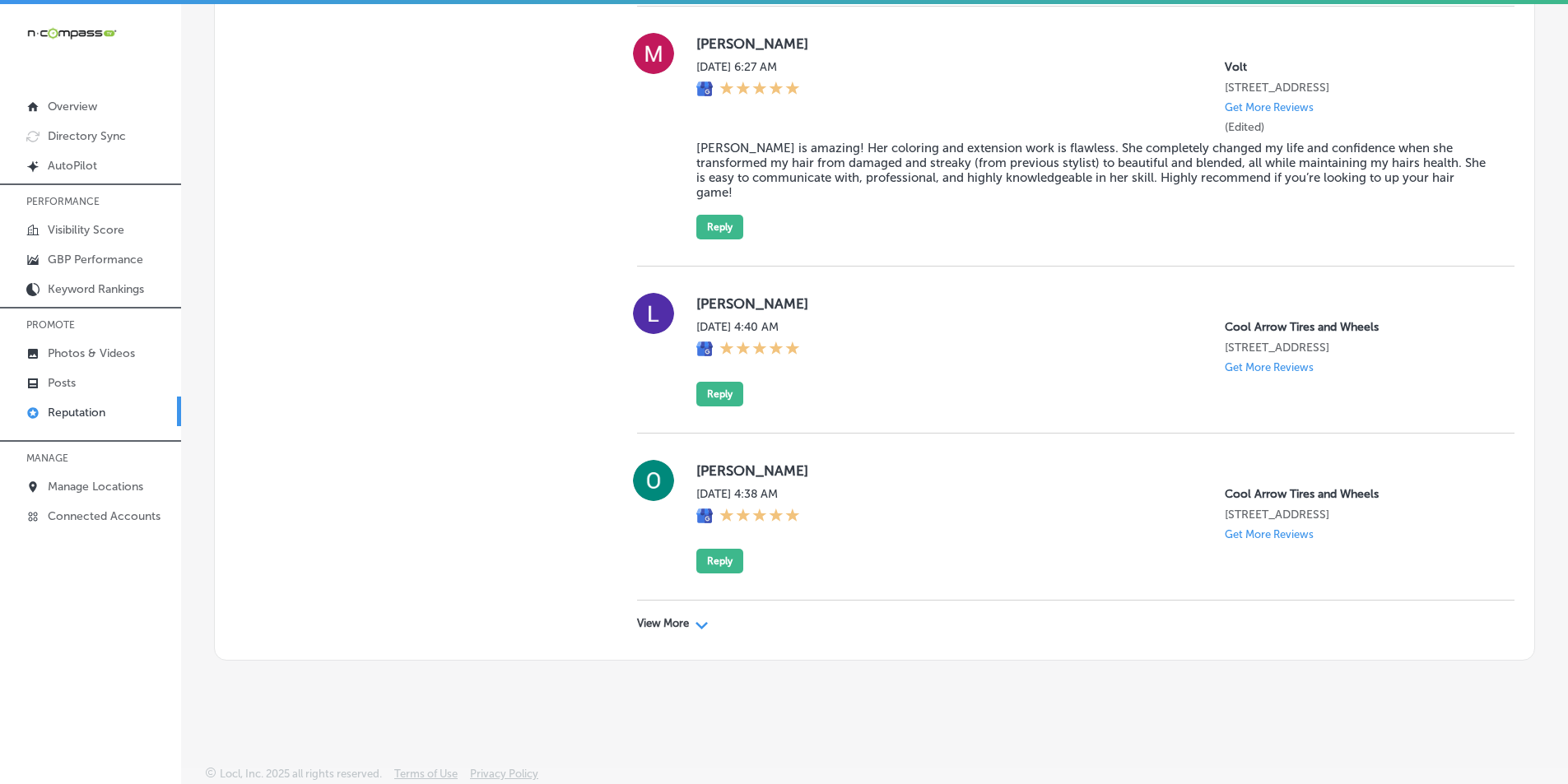
click at [695, 620] on div "Path Created with Sketch." at bounding box center [702, 624] width 13 height 13
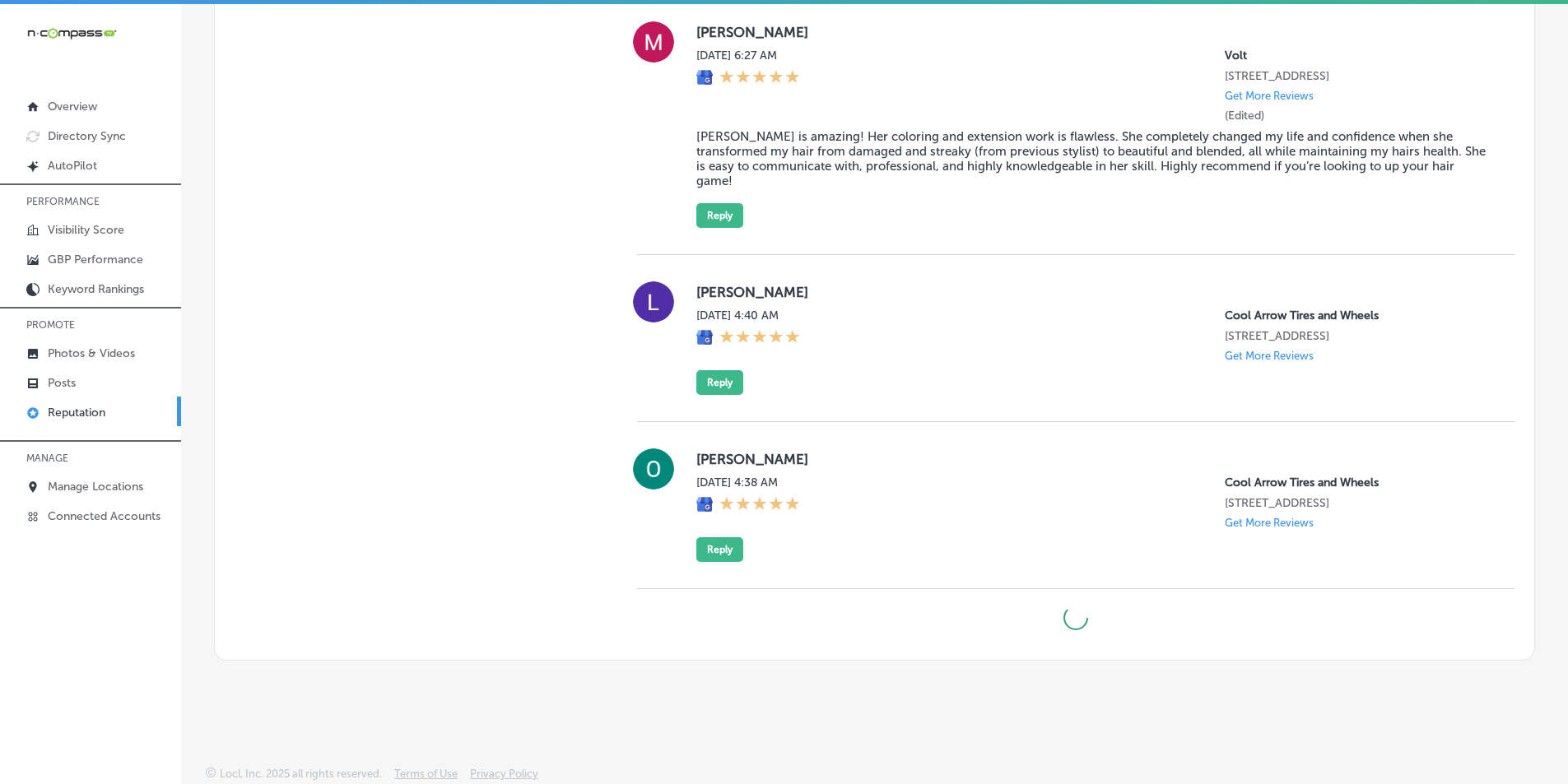
type textarea "x"
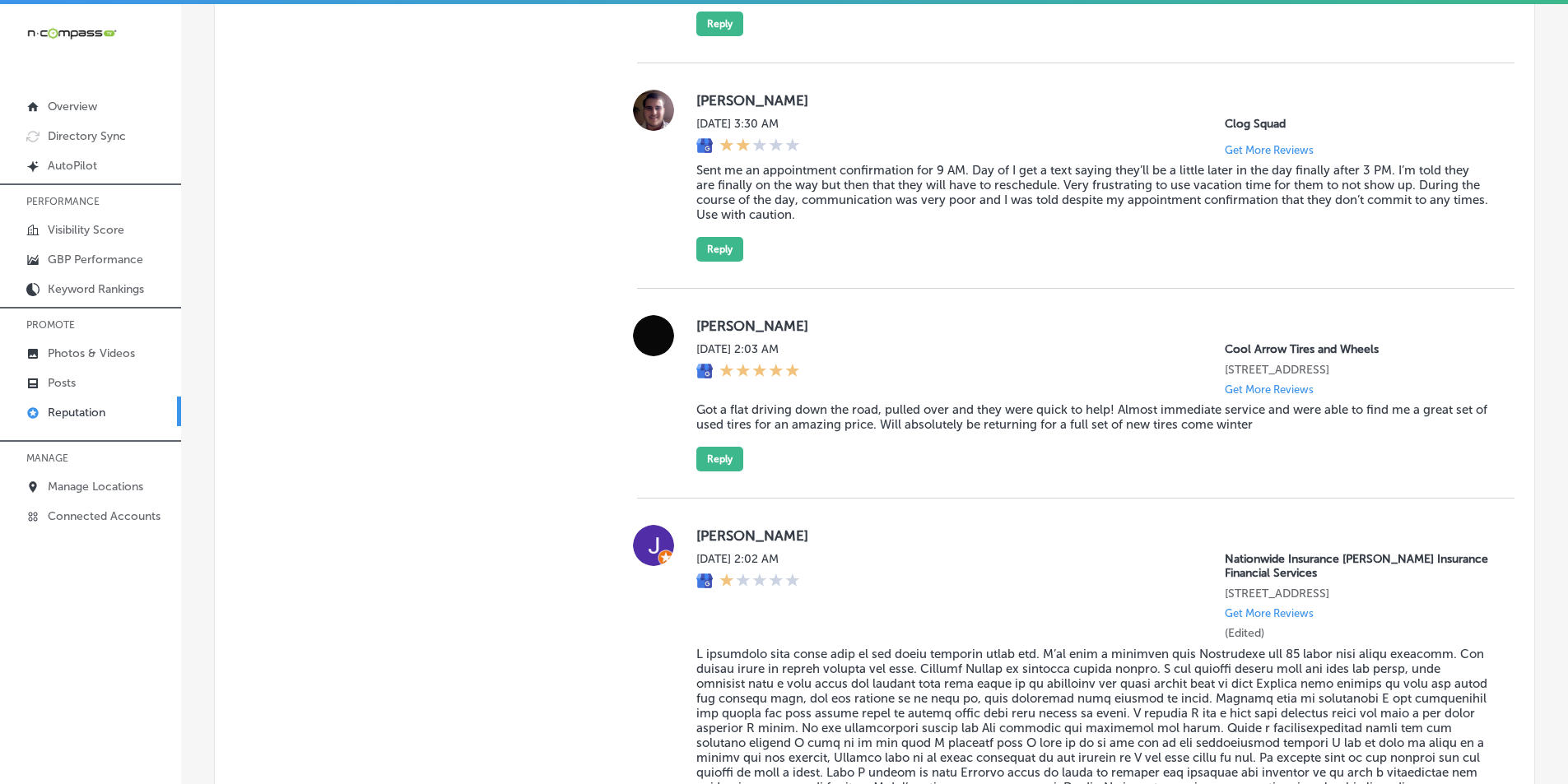
scroll to position [3775, 0]
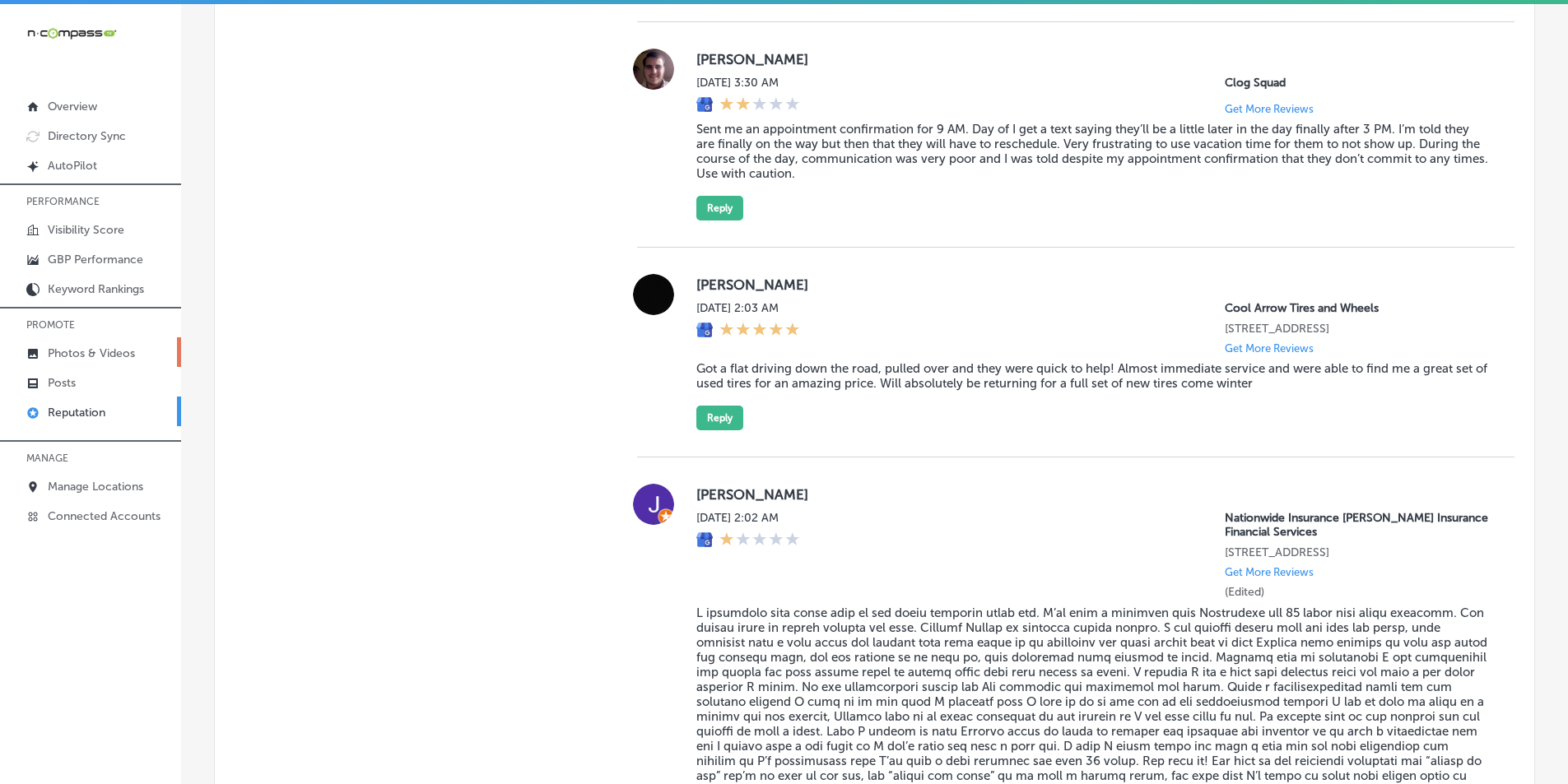
click at [94, 350] on p "Photos & Videos" at bounding box center [91, 353] width 87 height 14
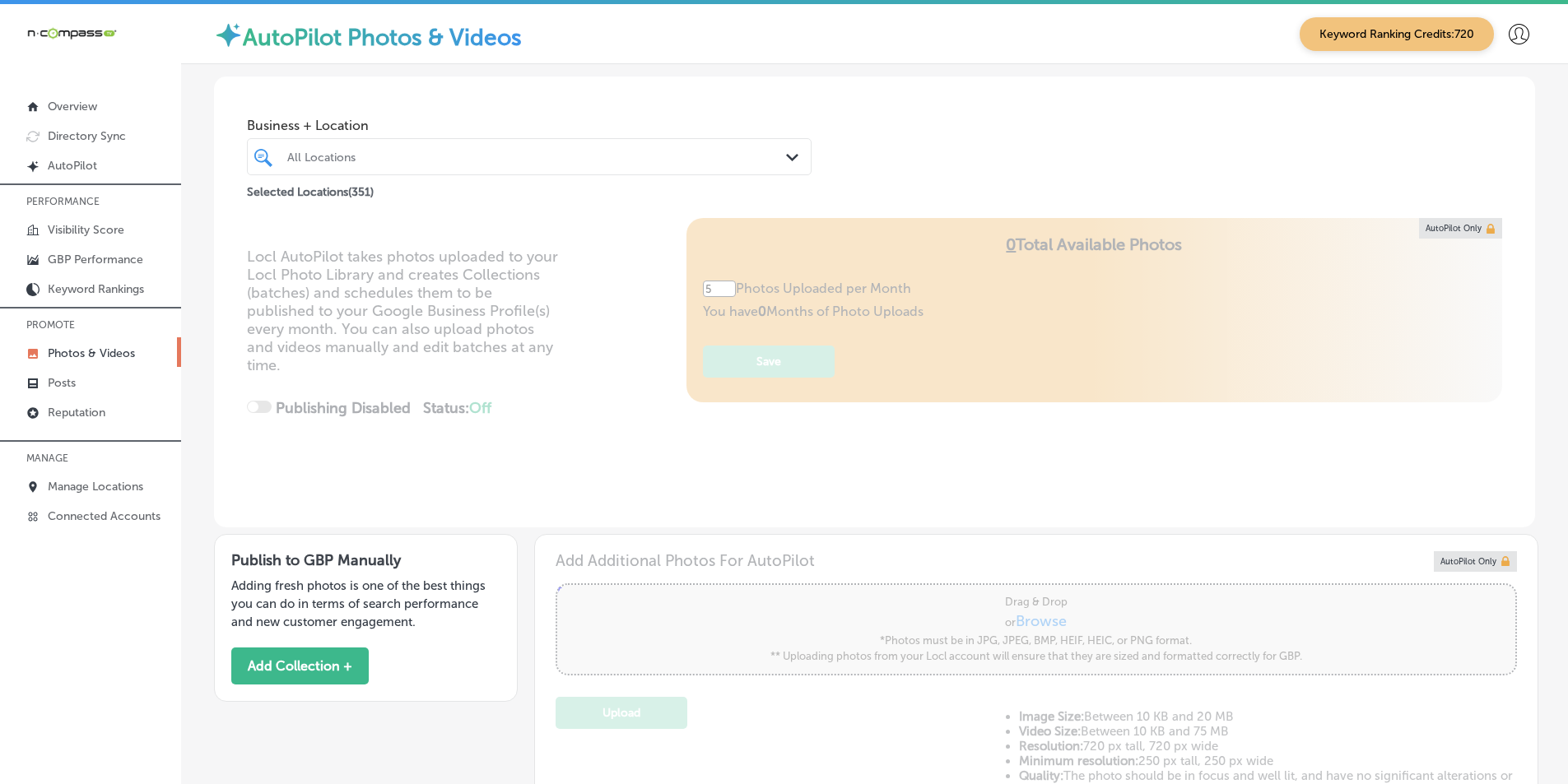
type input "5"
click at [370, 154] on div "All Locations" at bounding box center [537, 156] width 501 height 14
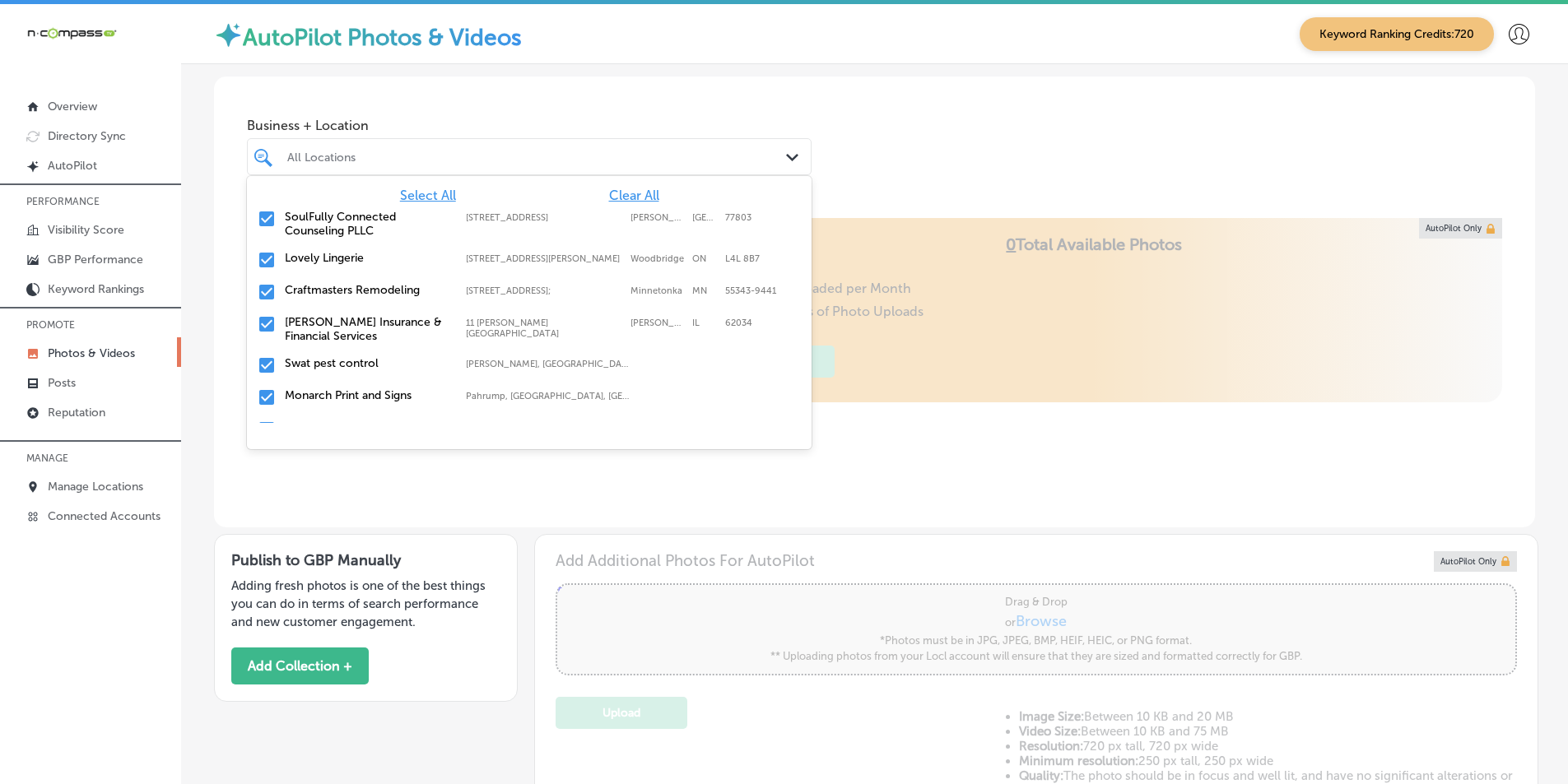
click at [609, 192] on span "Clear All" at bounding box center [634, 195] width 50 height 15
click at [609, 191] on span "Clear All" at bounding box center [634, 195] width 50 height 15
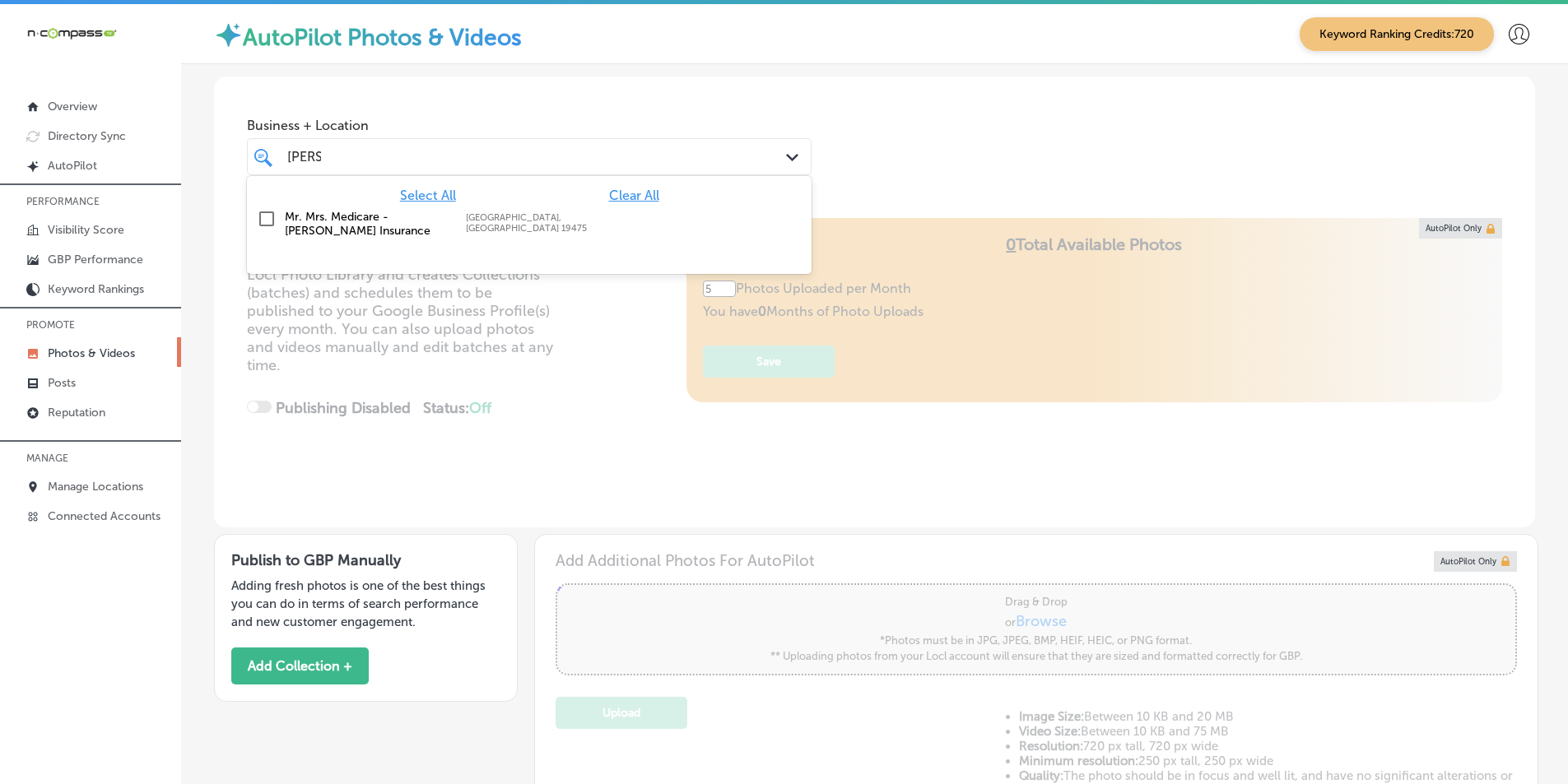
click at [265, 216] on input "checkbox" at bounding box center [266, 218] width 20 height 20
type input "ohler"
click at [598, 378] on div "Locl AutoPilot takes photos uploaded to your Locl Photo Library and creates Col…" at bounding box center [875, 372] width 1321 height 309
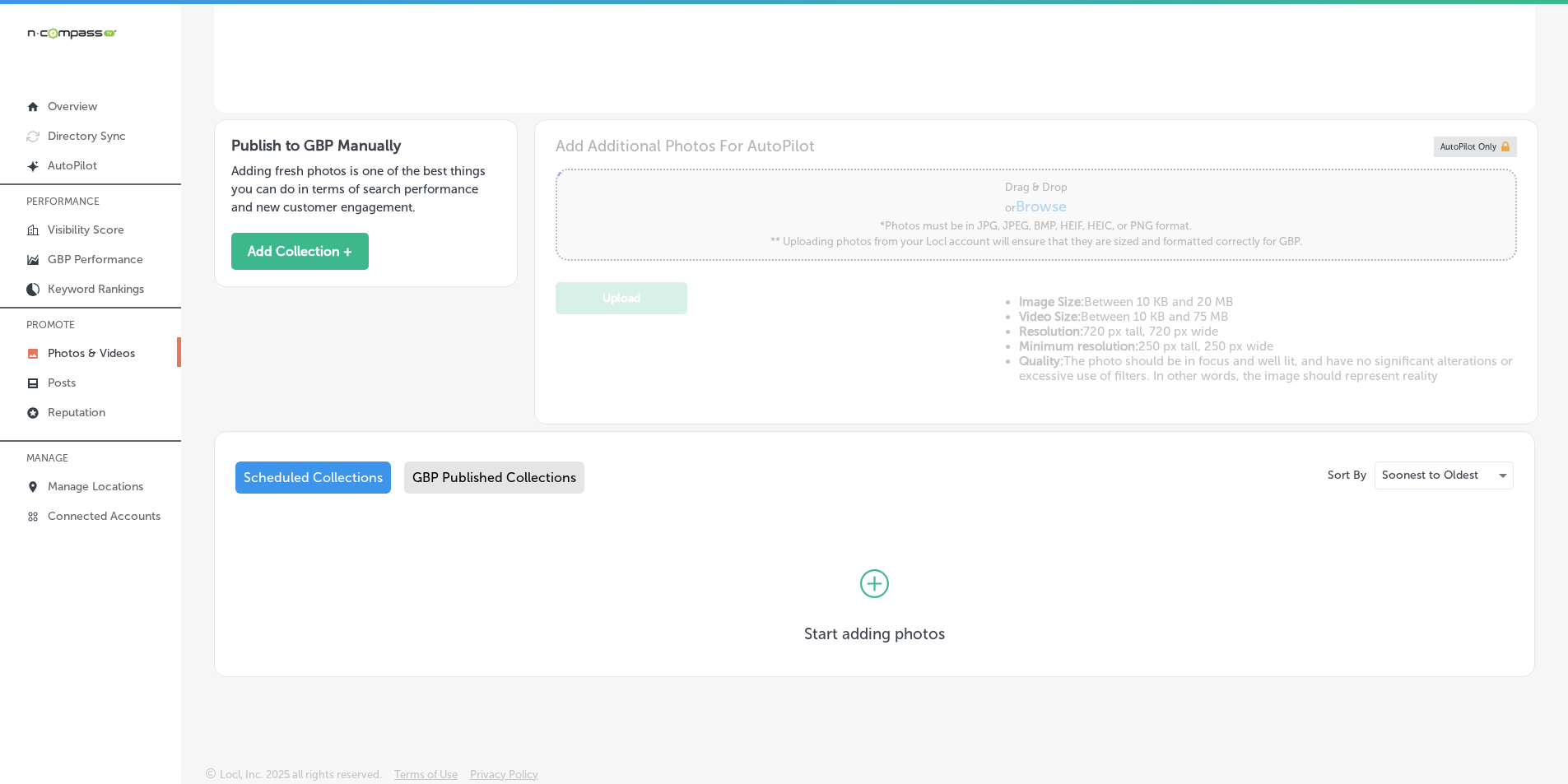
scroll to position [4, 0]
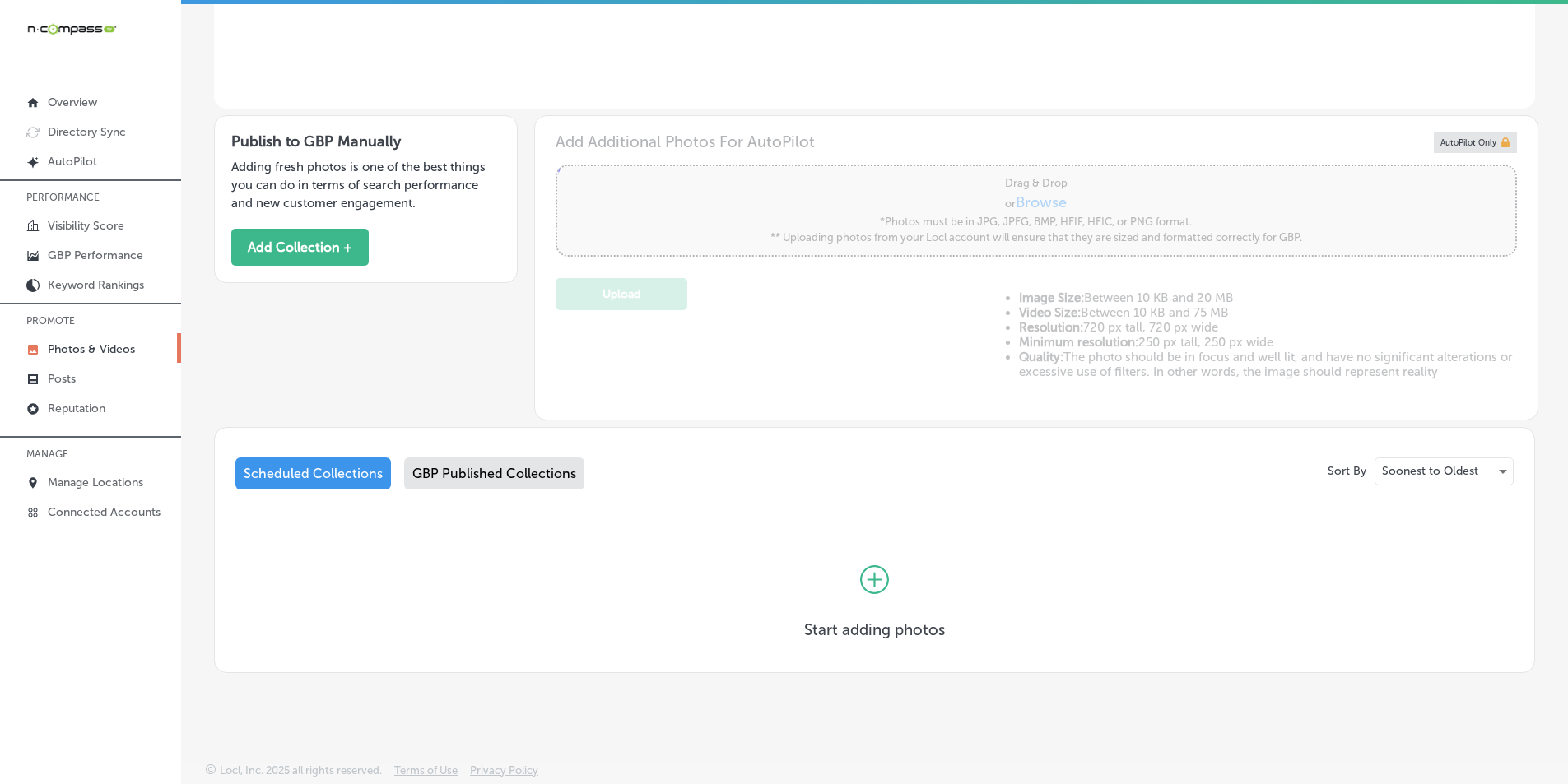
click at [449, 466] on div "GBP Published Collections" at bounding box center [494, 474] width 180 height 33
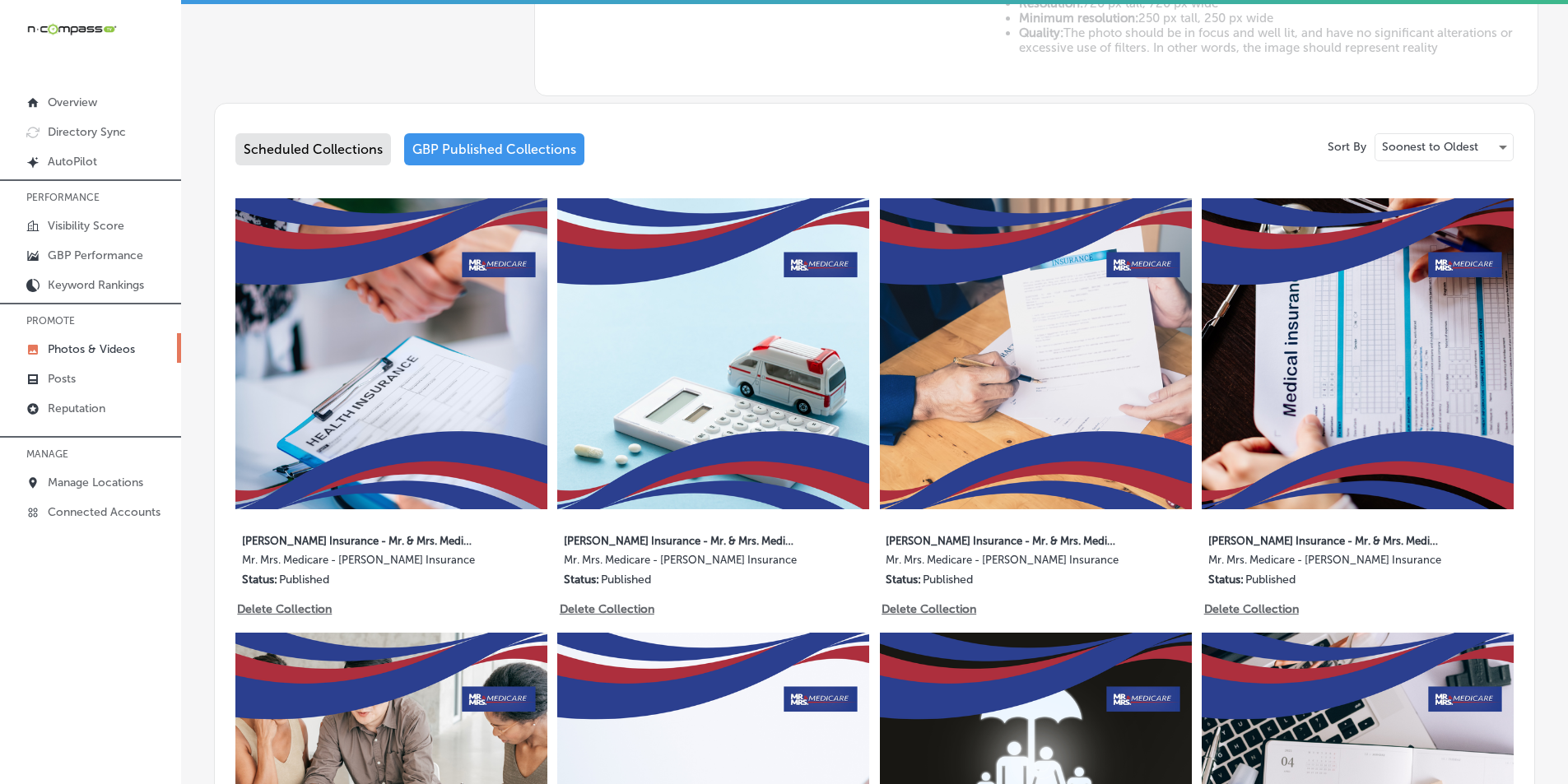
scroll to position [744, 0]
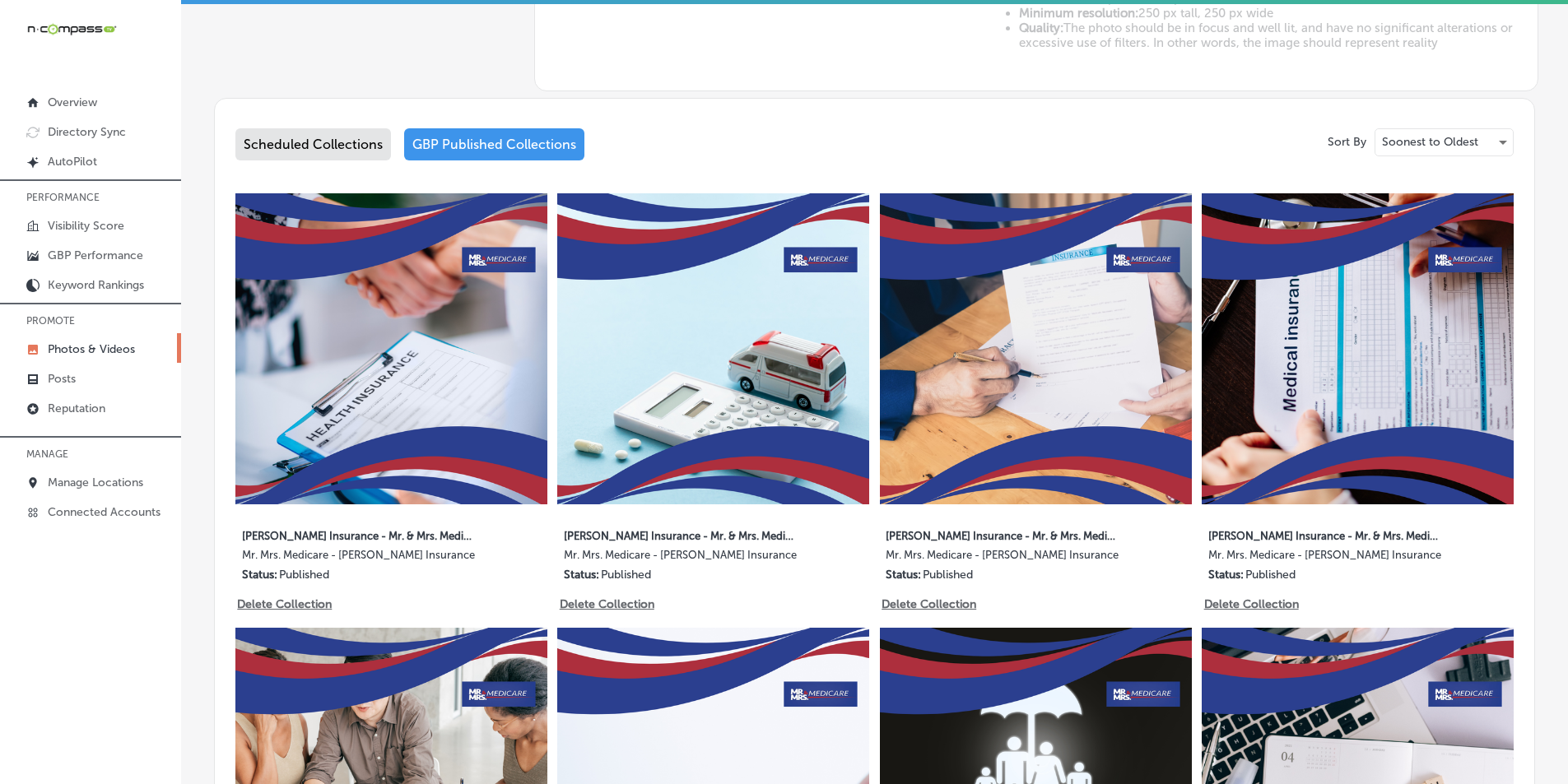
click at [312, 139] on div "Scheduled Collections" at bounding box center [313, 145] width 155 height 33
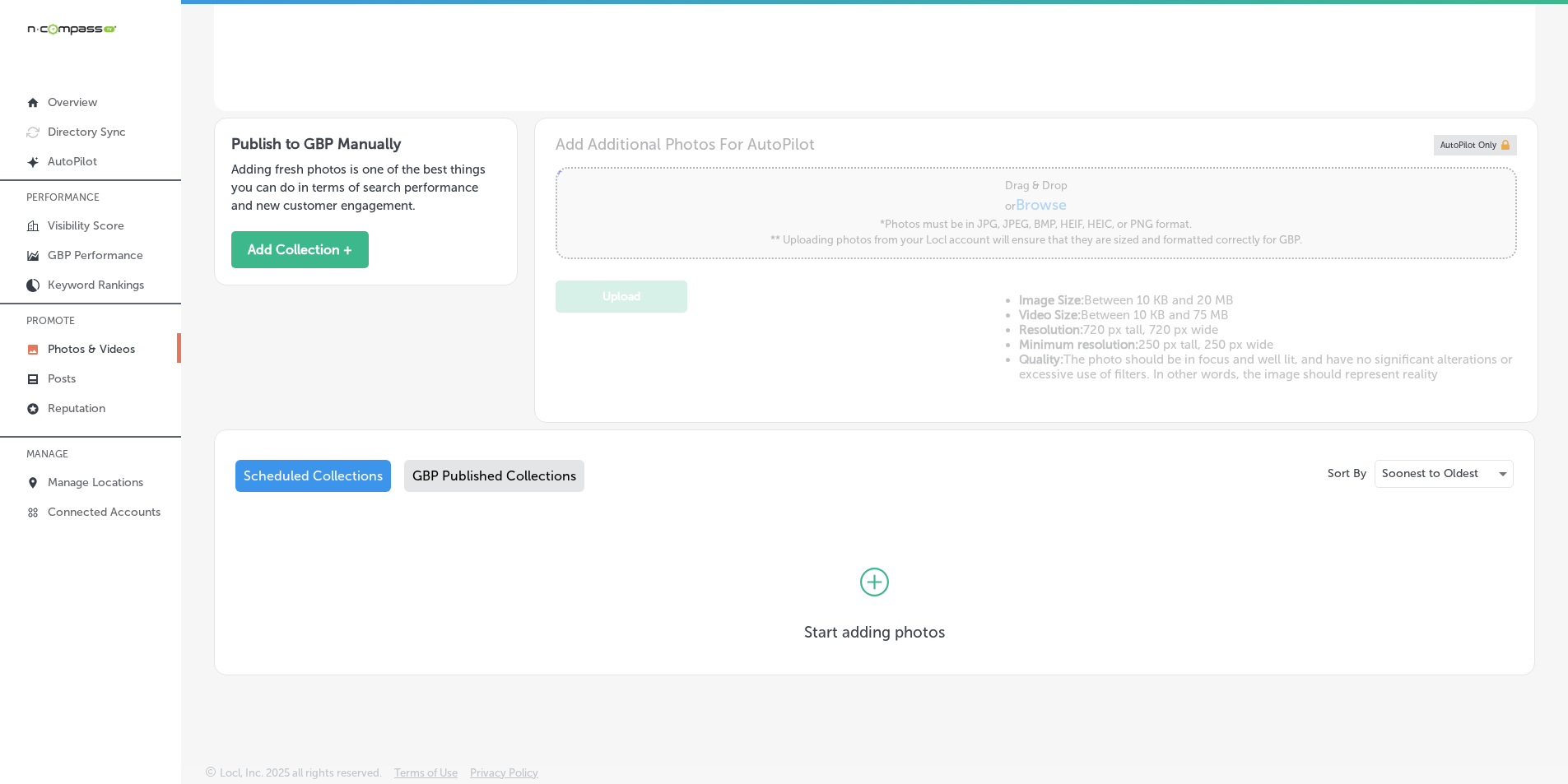
scroll to position [414, 0]
click at [308, 243] on button "Add Collection +" at bounding box center [301, 247] width 138 height 37
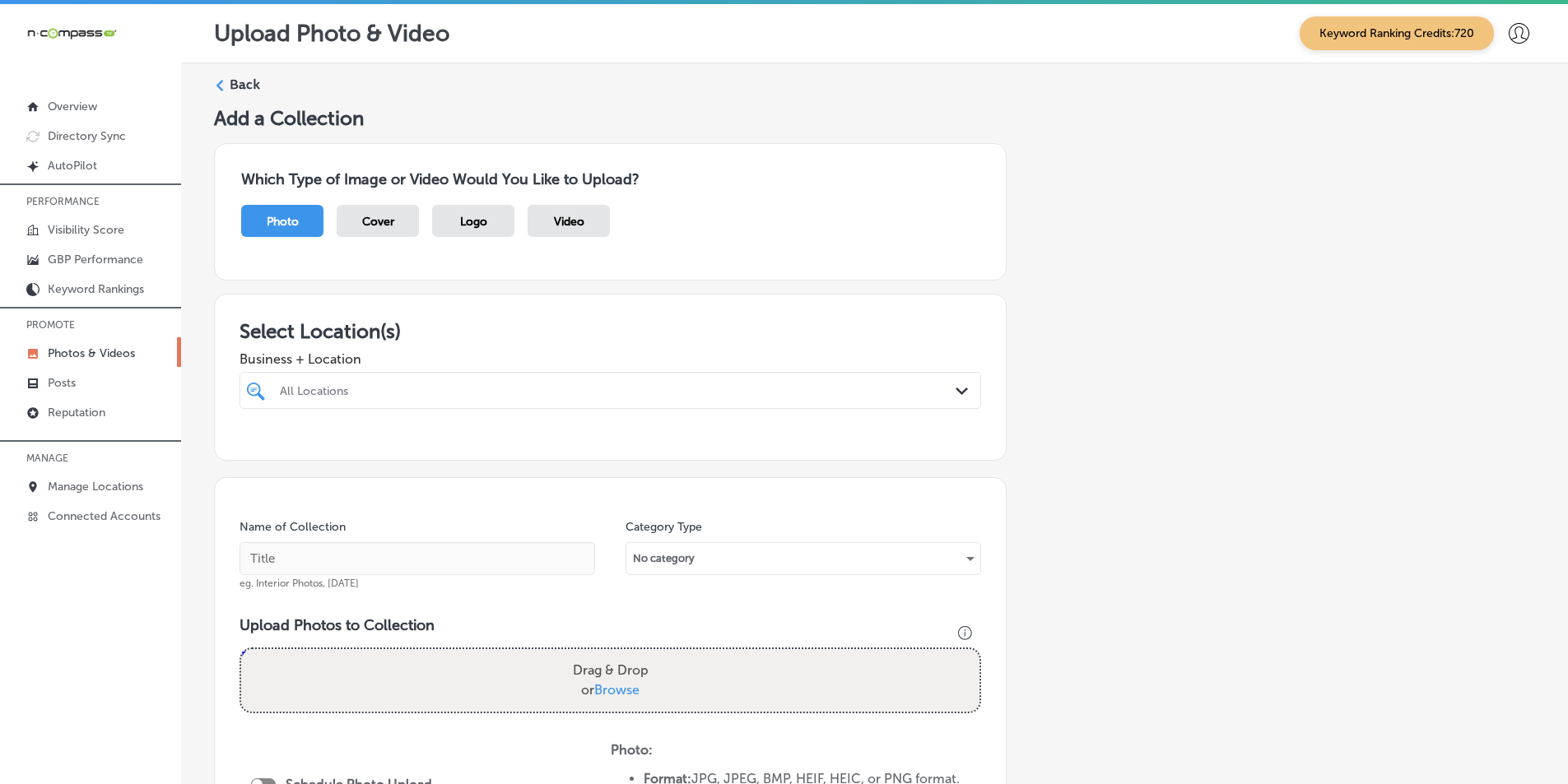
click at [343, 390] on div "All Locations" at bounding box center [618, 391] width 678 height 14
click at [258, 449] on input "checkbox" at bounding box center [258, 453] width 20 height 20
type input "ohl"
click at [1100, 492] on div "Add a Collection Which Type of Image or Video Would You Like to Upload? Photo C…" at bounding box center [875, 594] width 1321 height 977
click at [315, 559] on input "text" at bounding box center [416, 559] width 355 height 33
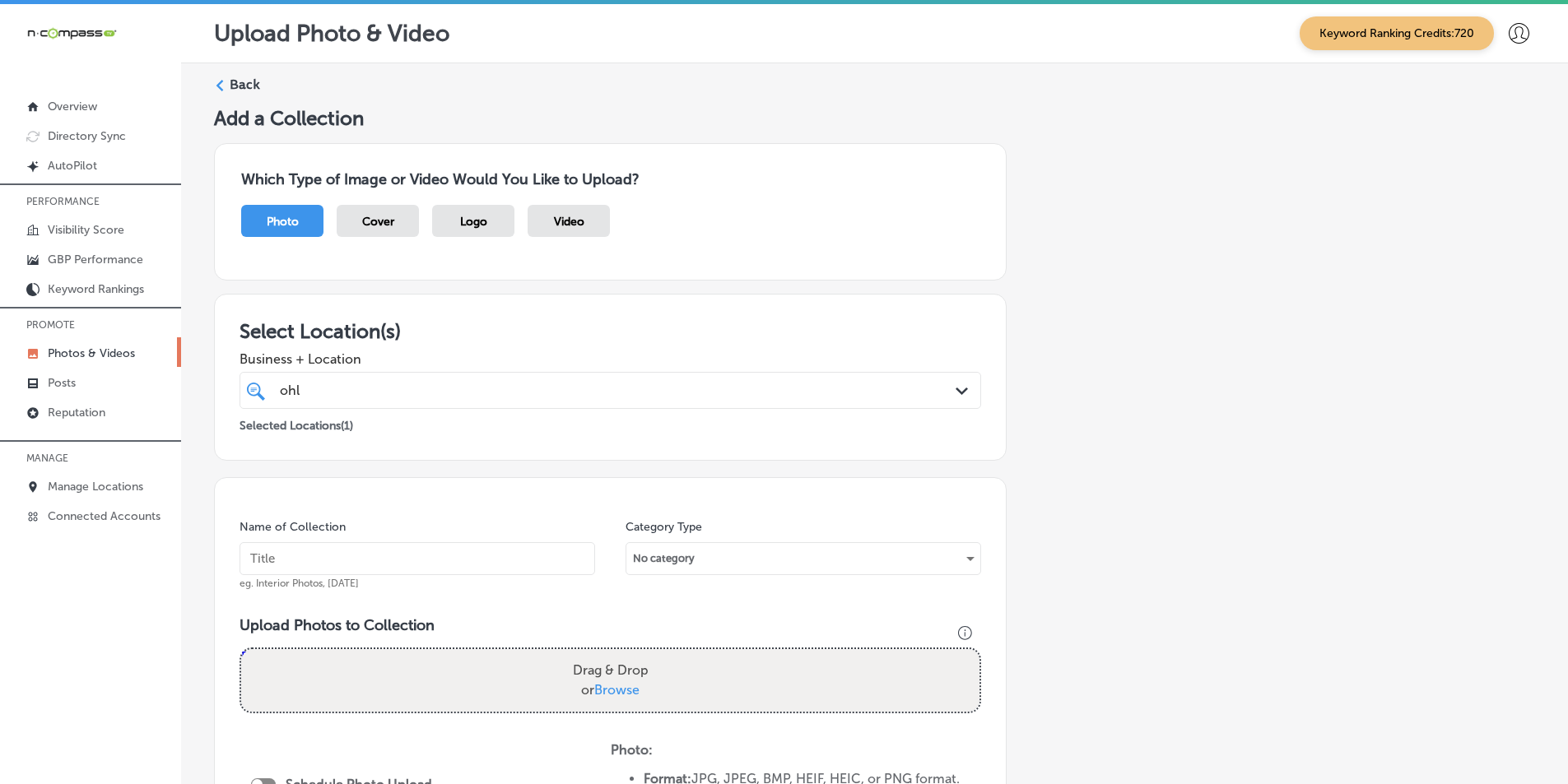
paste input "medicare"
type input "medicare"
click at [479, 665] on div "Drag & Drop or Browse" at bounding box center [610, 680] width 738 height 62
click at [241, 649] on input "Drag & Drop or Browse" at bounding box center [610, 651] width 738 height 5
type input "C:\fakepath\2.png"
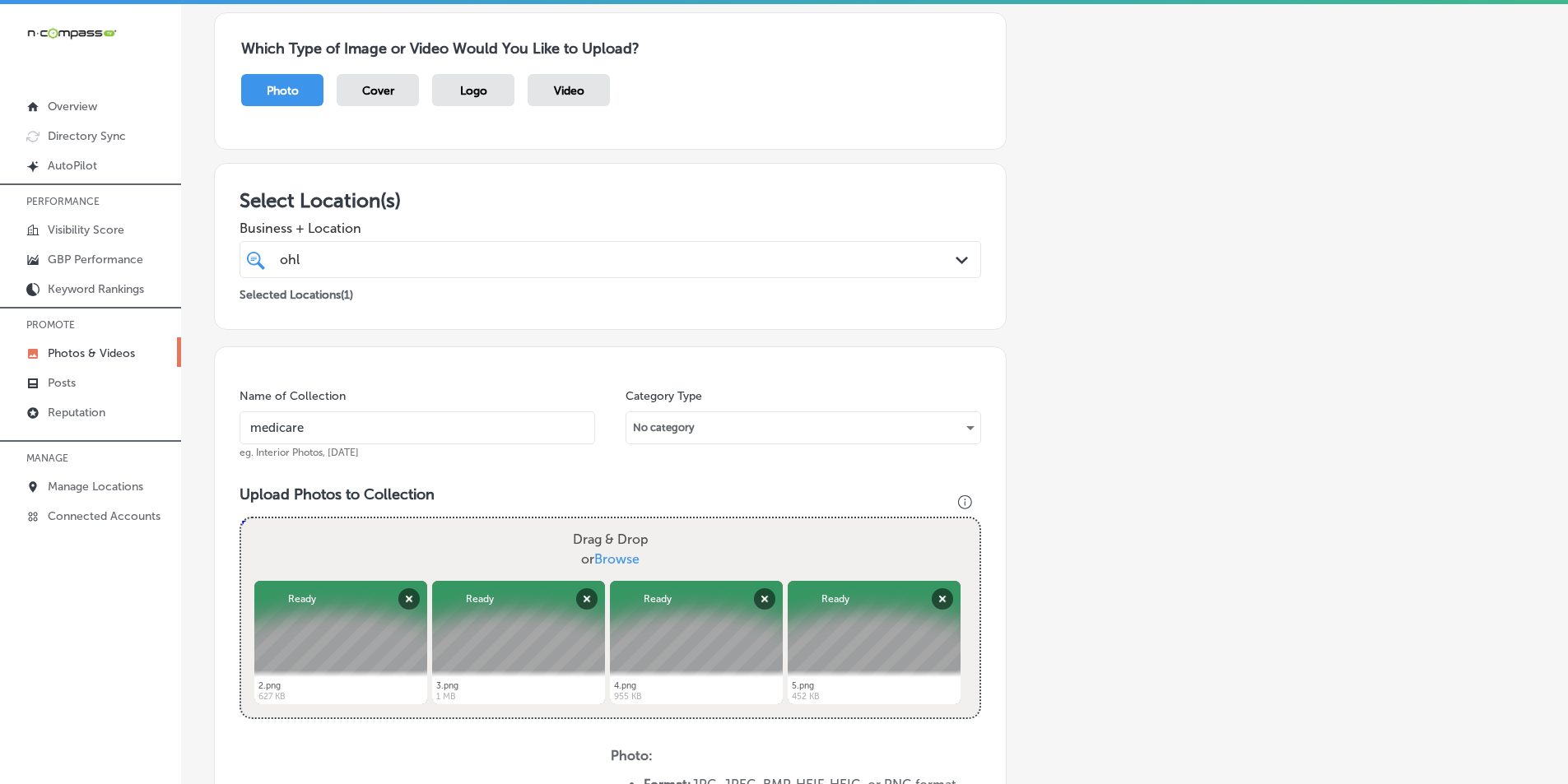
scroll to position [247, 0]
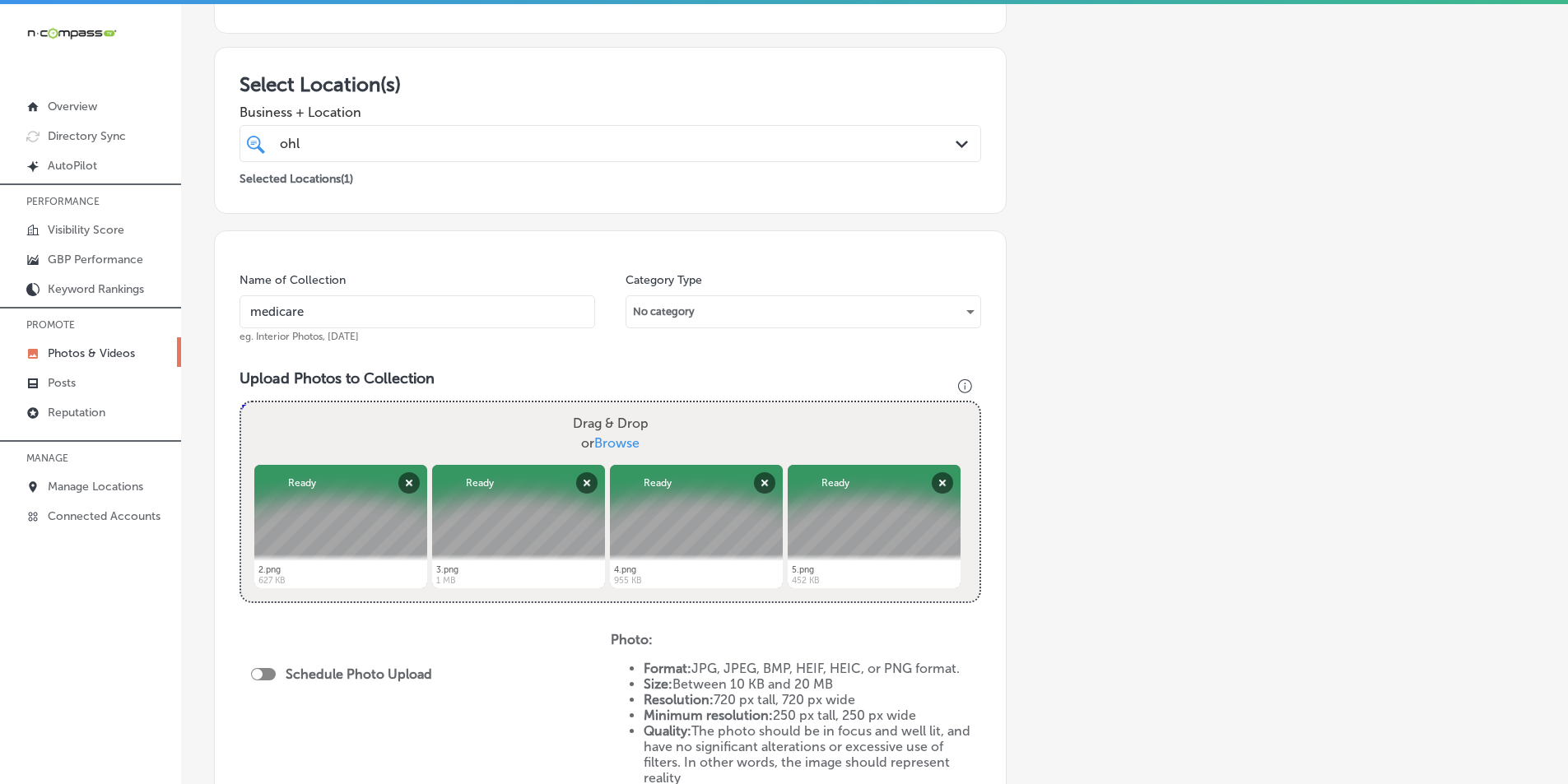
click at [361, 414] on div "Drag & Drop or Browse" at bounding box center [610, 433] width 738 height 62
click at [241, 402] on input "Drag & Drop or Browse" at bounding box center [610, 404] width 738 height 5
type input "C:\fakepath\6.png"
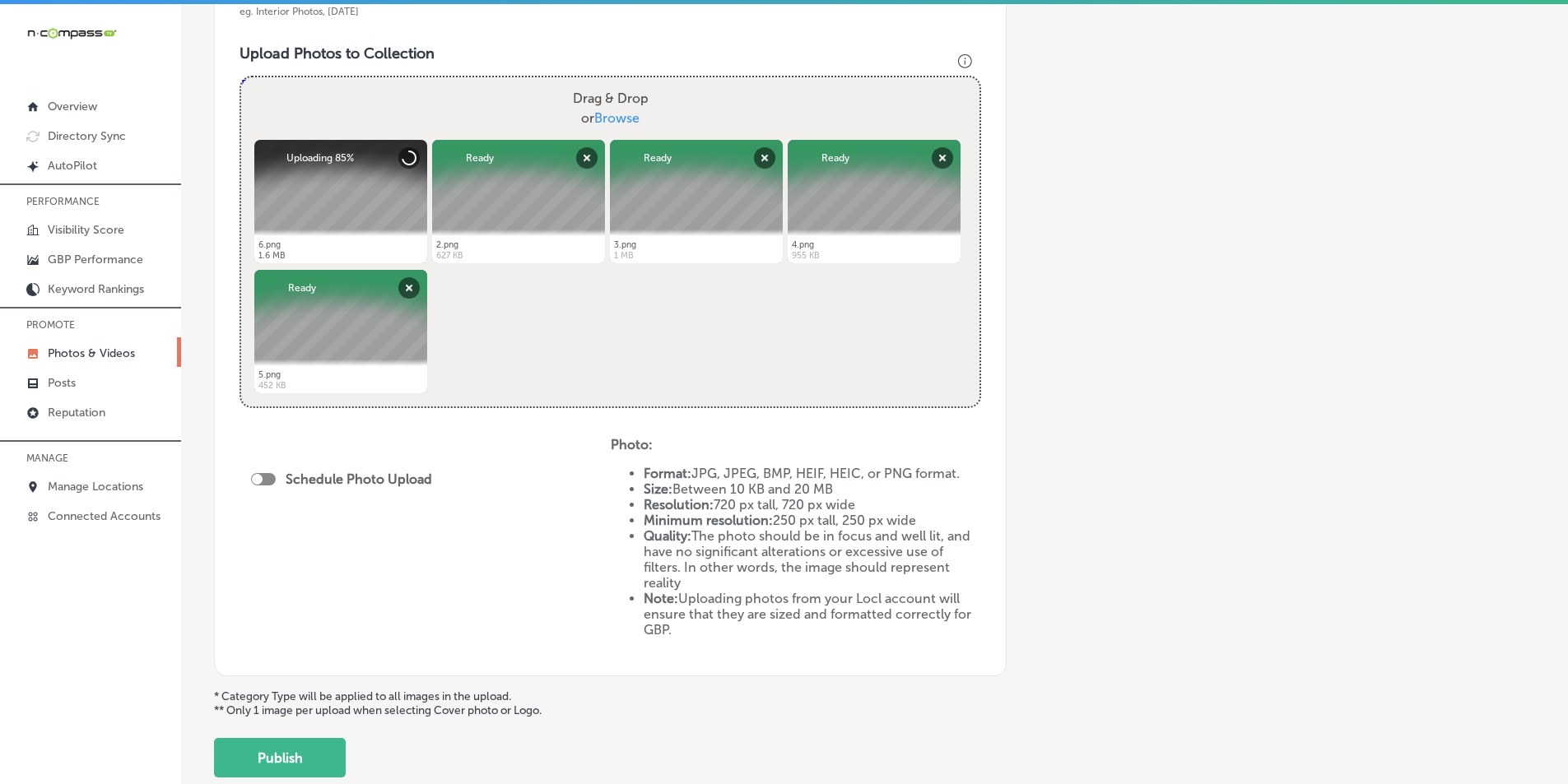
scroll to position [576, 0]
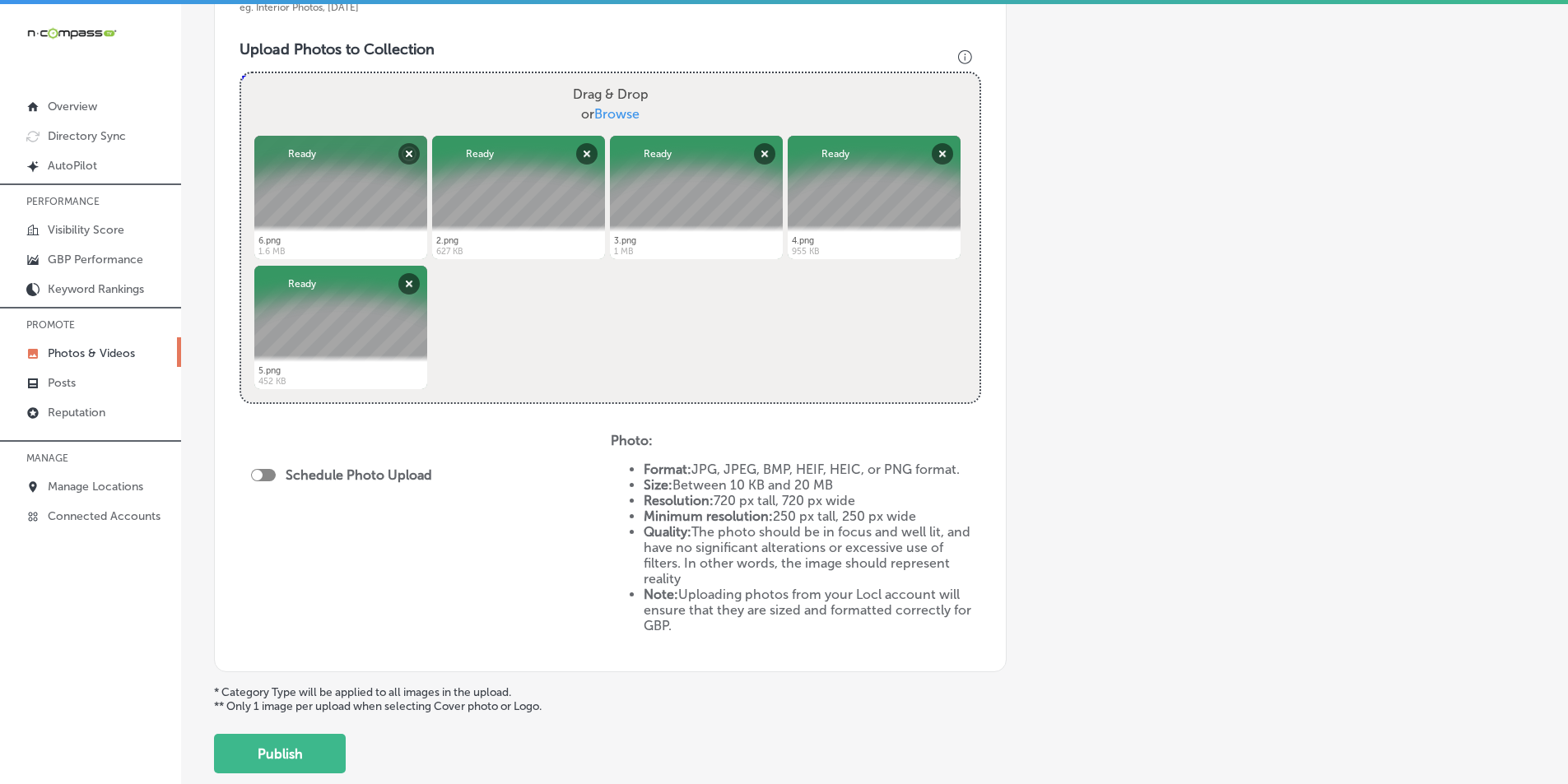
click at [266, 476] on div at bounding box center [263, 475] width 25 height 12
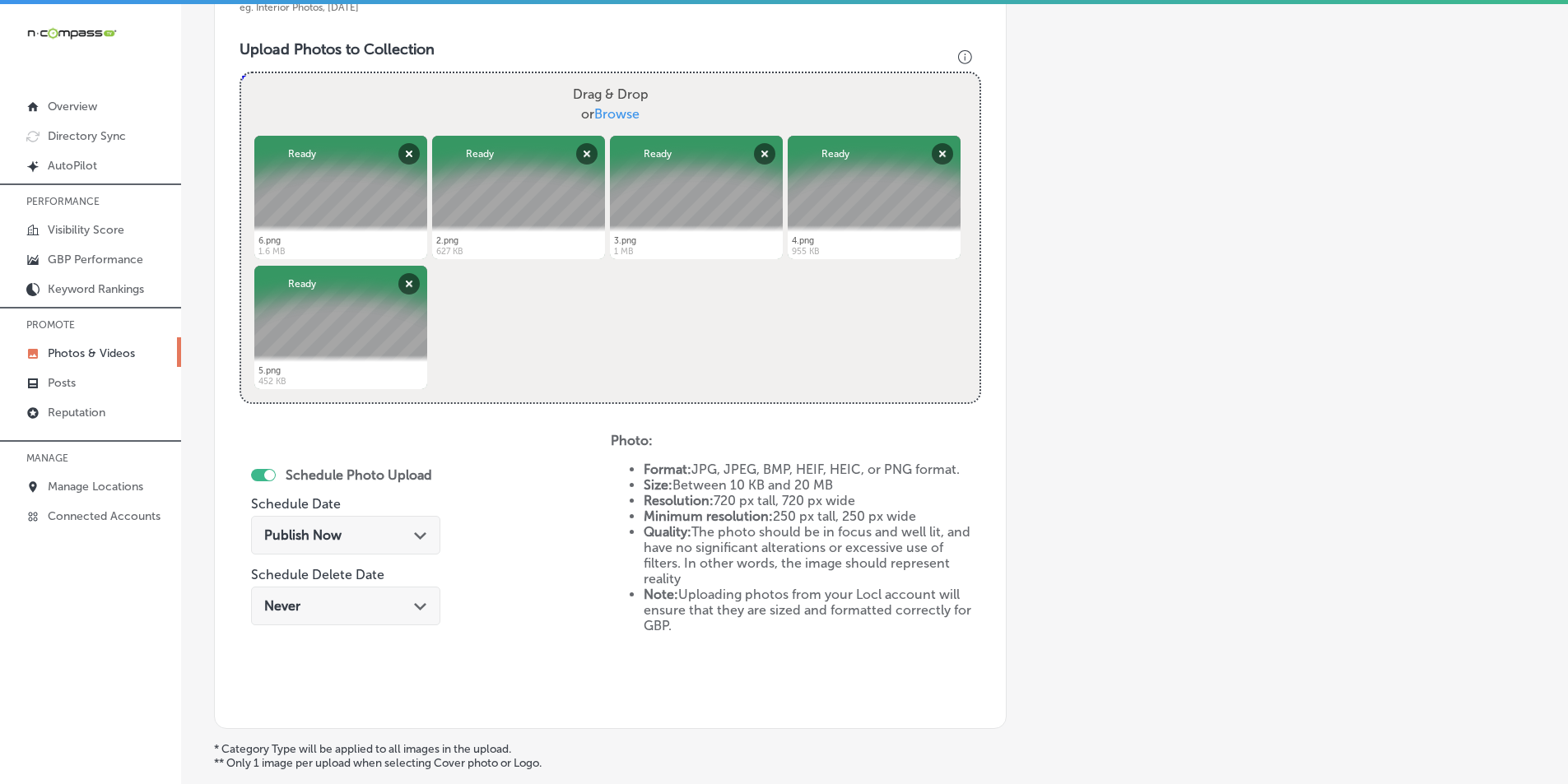
checkbox input "true"
click at [403, 537] on div "Publish Now Path Created with Sketch." at bounding box center [346, 535] width 163 height 15
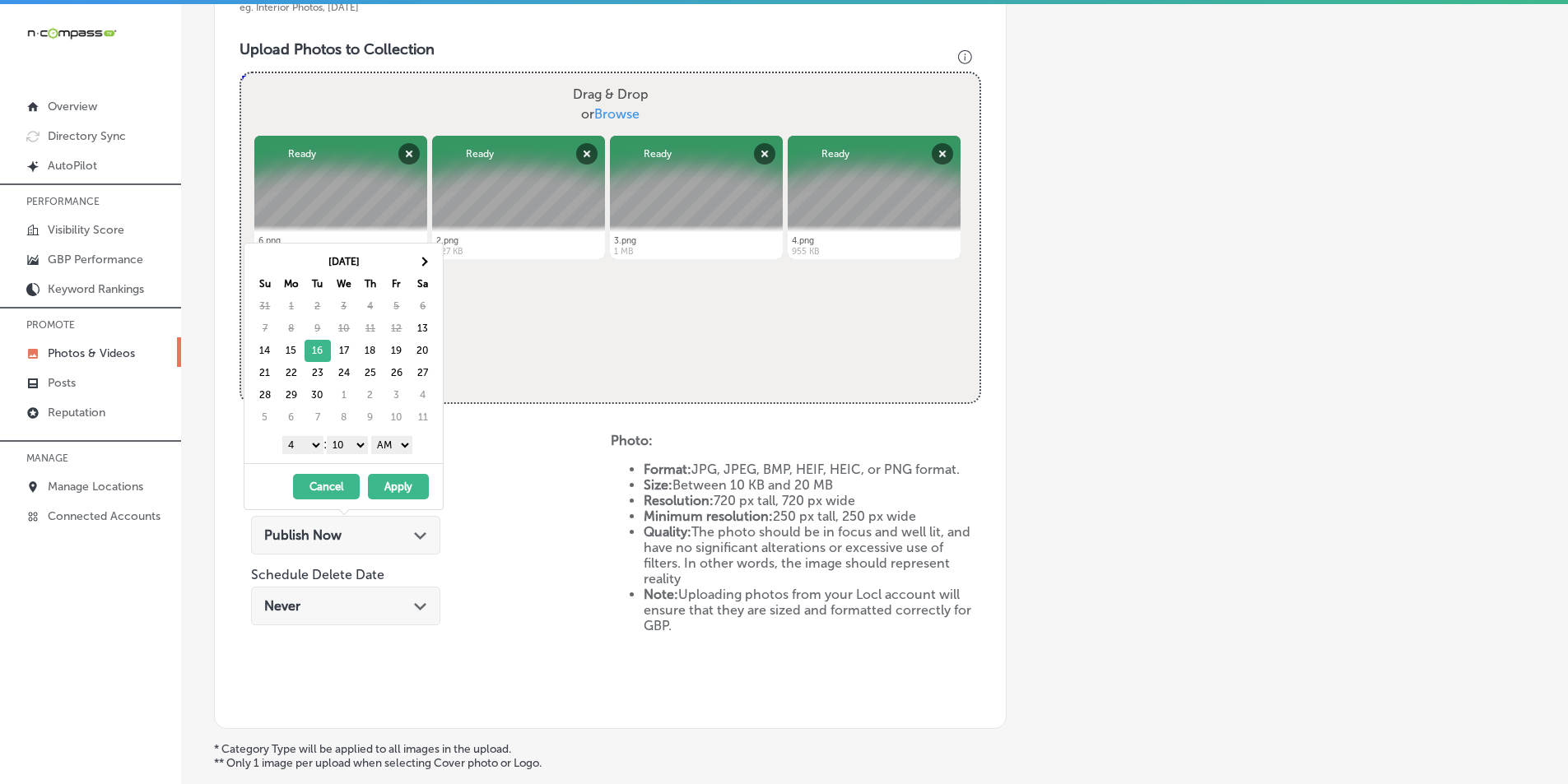
click at [310, 448] on select "1 2 3 4 5 6 7 8 9 10 11 12" at bounding box center [302, 445] width 41 height 18
click at [361, 442] on select "00 10 20 30 40 50" at bounding box center [347, 445] width 41 height 18
click at [410, 443] on select "AM PM" at bounding box center [392, 445] width 41 height 18
click at [396, 482] on button "Apply" at bounding box center [398, 486] width 61 height 26
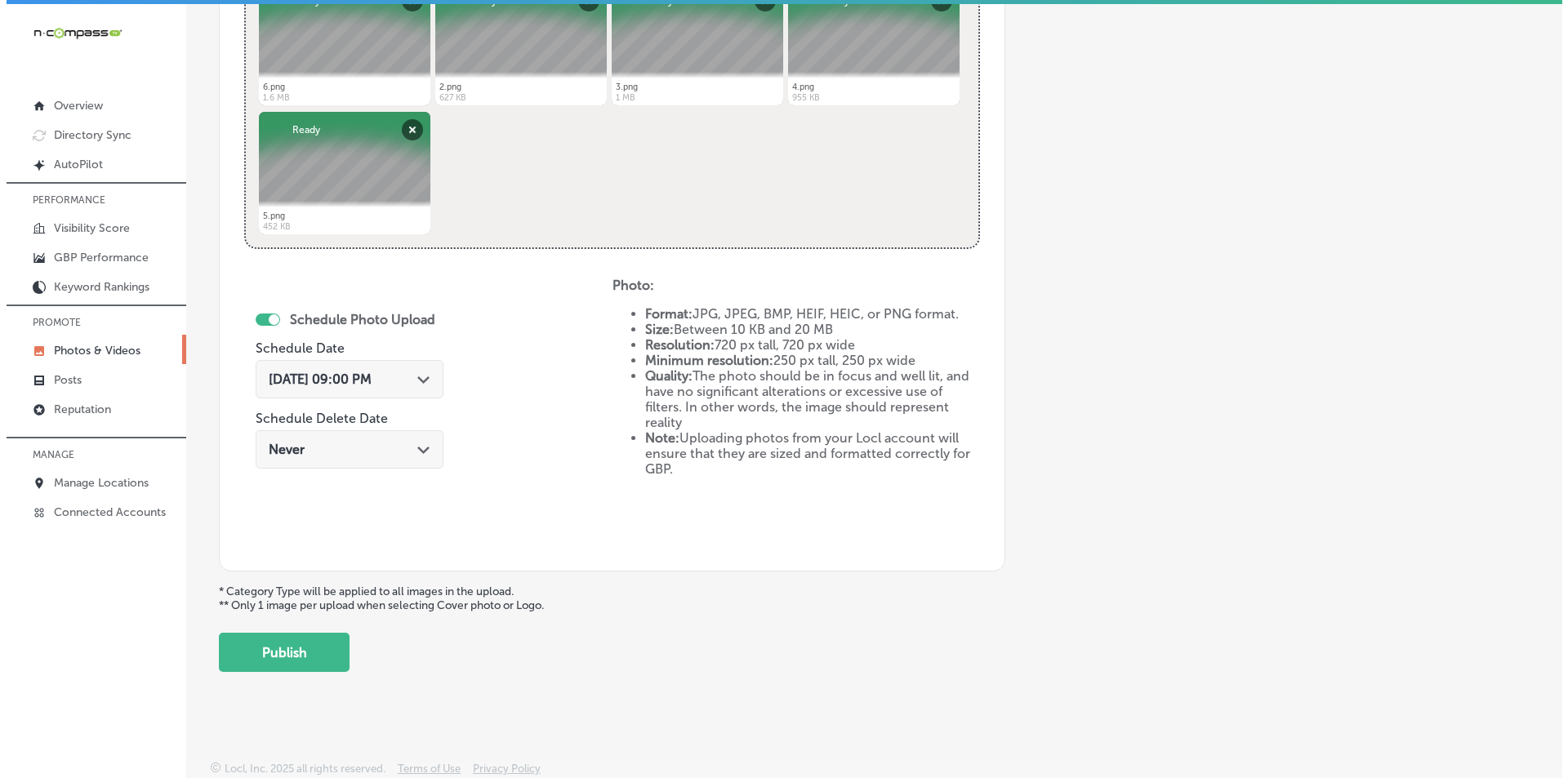
scroll to position [725, 0]
click at [280, 641] on button "Publish" at bounding box center [278, 651] width 131 height 39
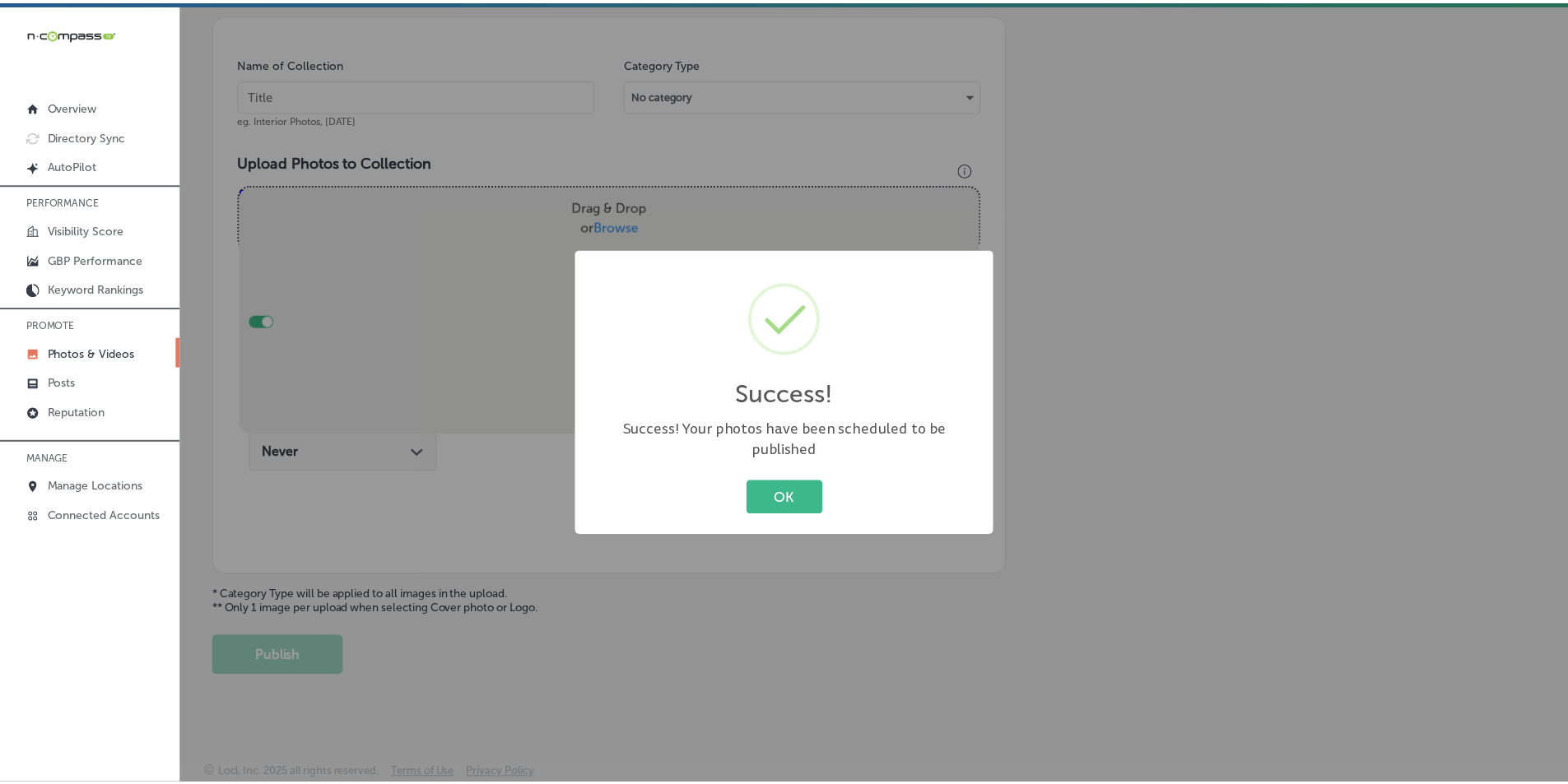
scroll to position [463, 0]
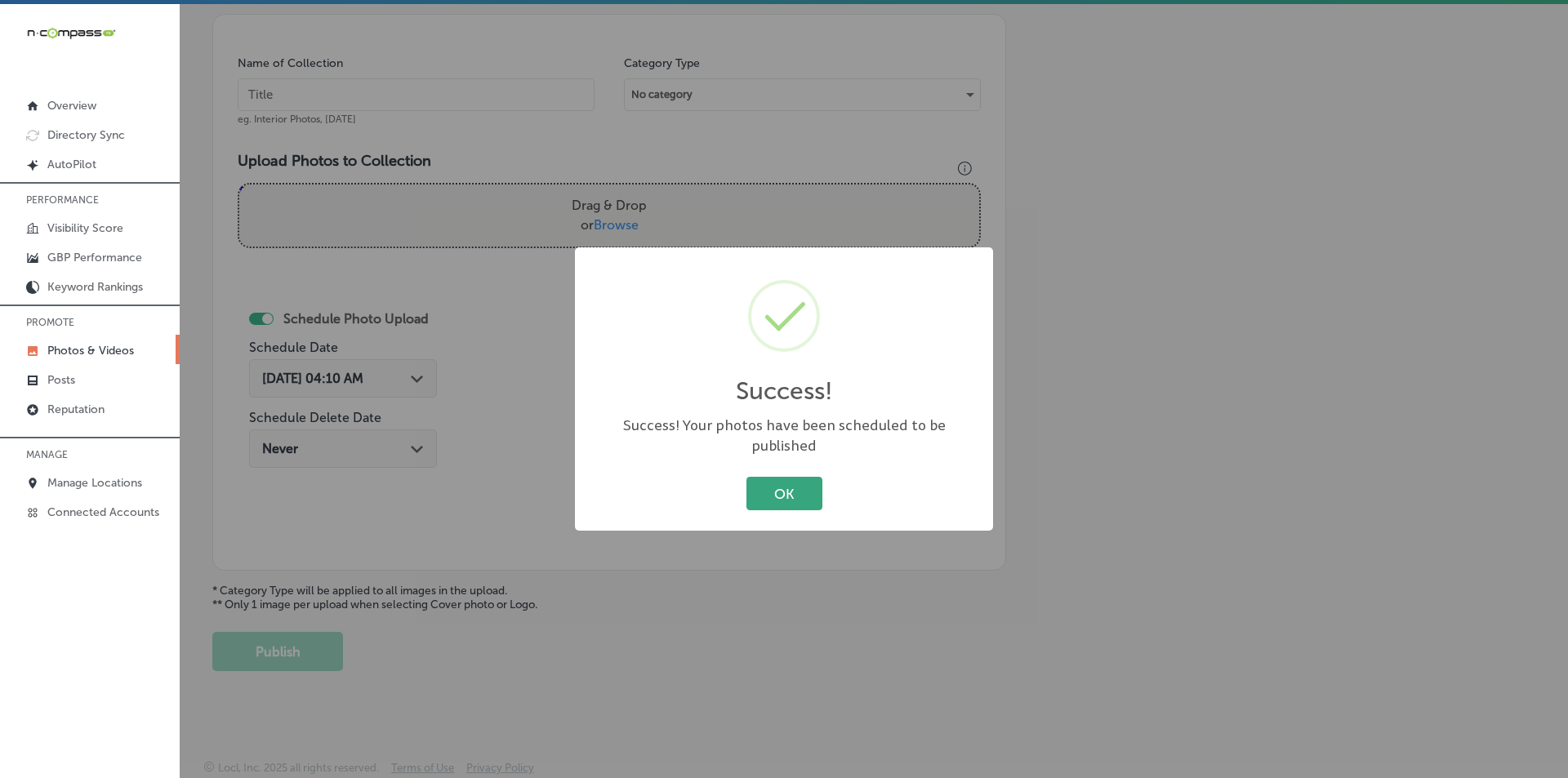
click at [773, 477] on button "OK" at bounding box center [784, 493] width 76 height 33
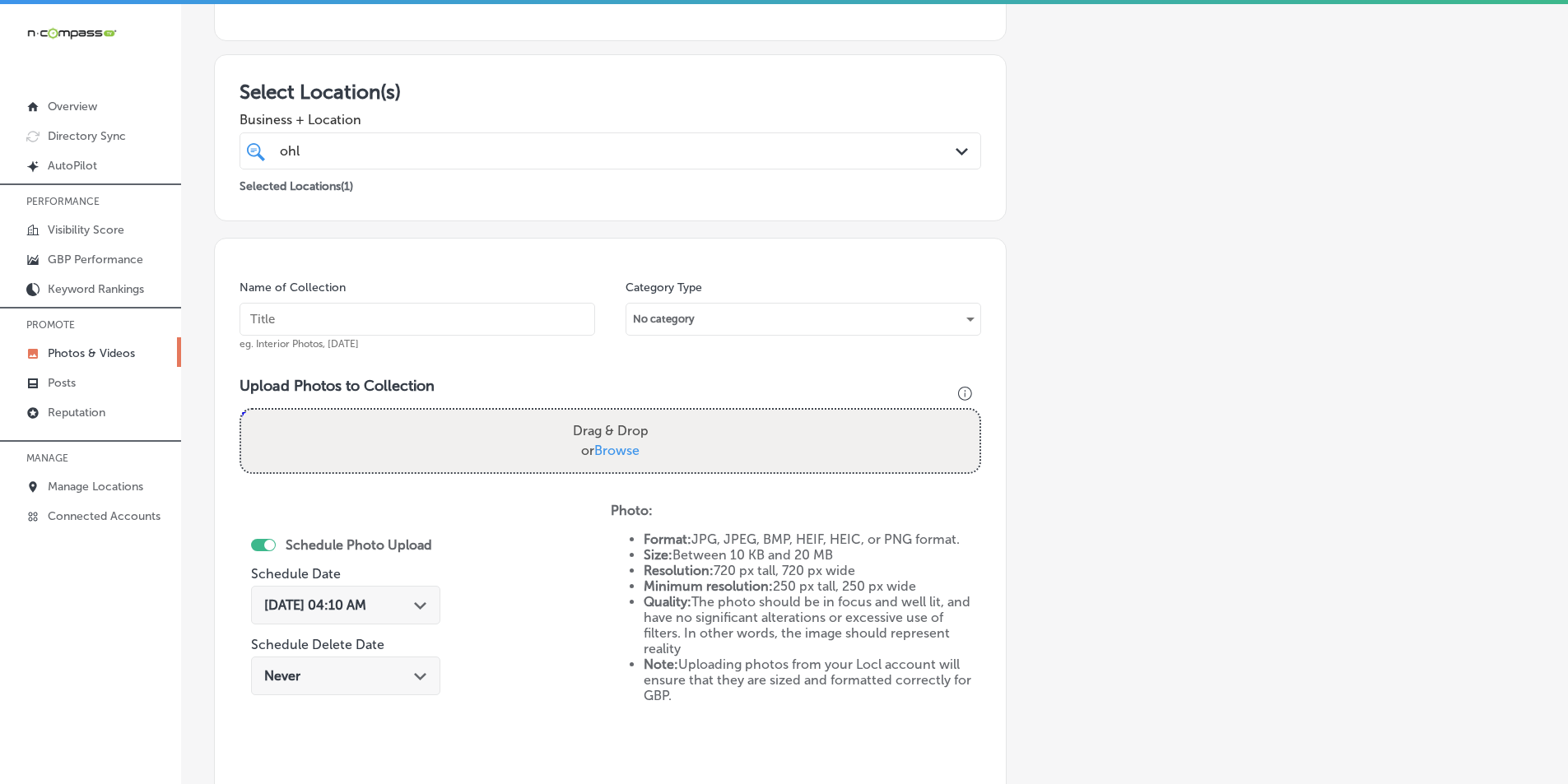
scroll to position [216, 0]
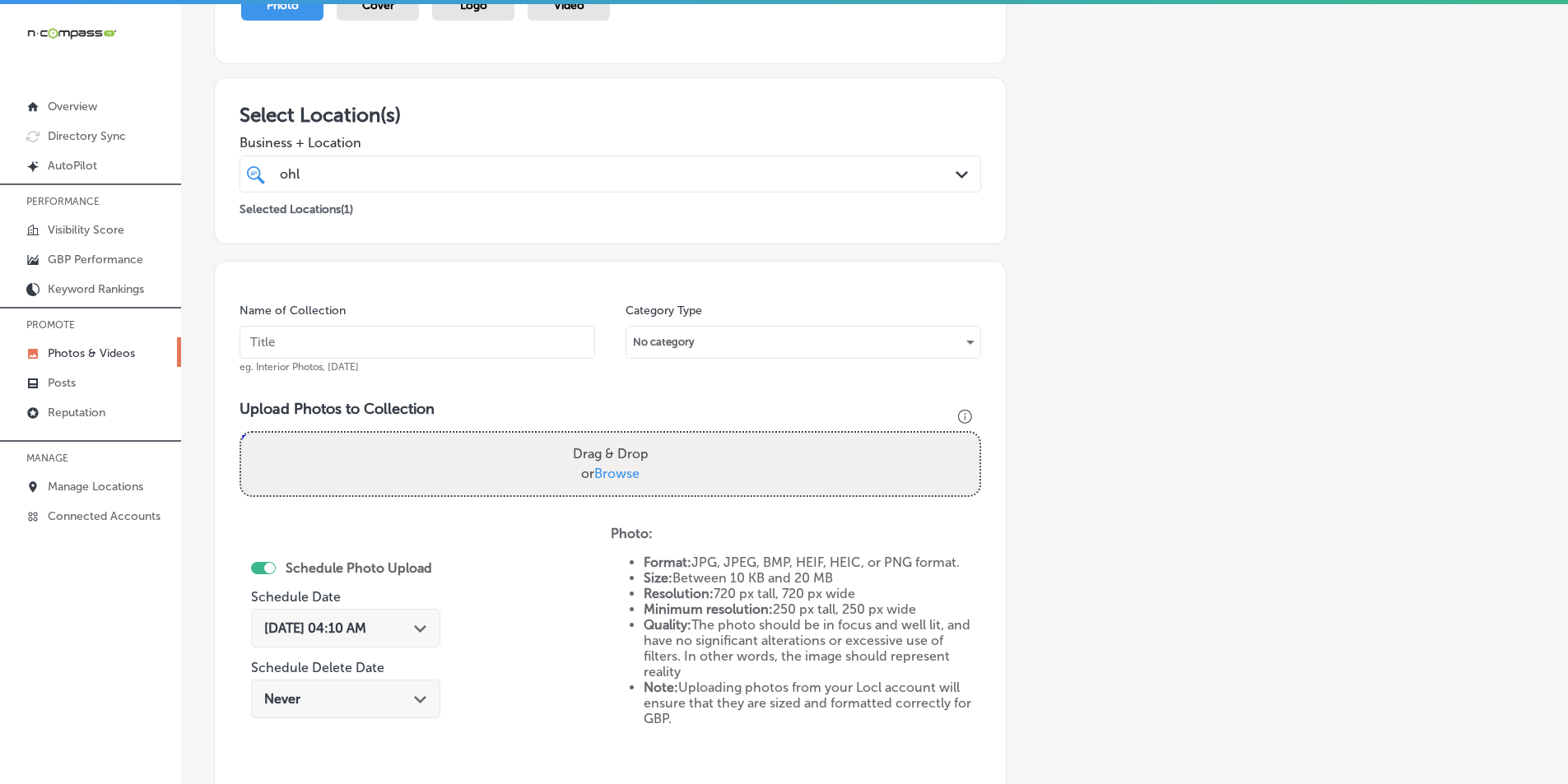
click at [281, 346] on input "text" at bounding box center [416, 342] width 355 height 33
paste input "health insurance"
type input "health insurance"
click at [474, 562] on div "Schedule Photo Upload Schedule Date Sep 13, 2025 04:10 AM Path Created with Ske…" at bounding box center [425, 661] width 371 height 271
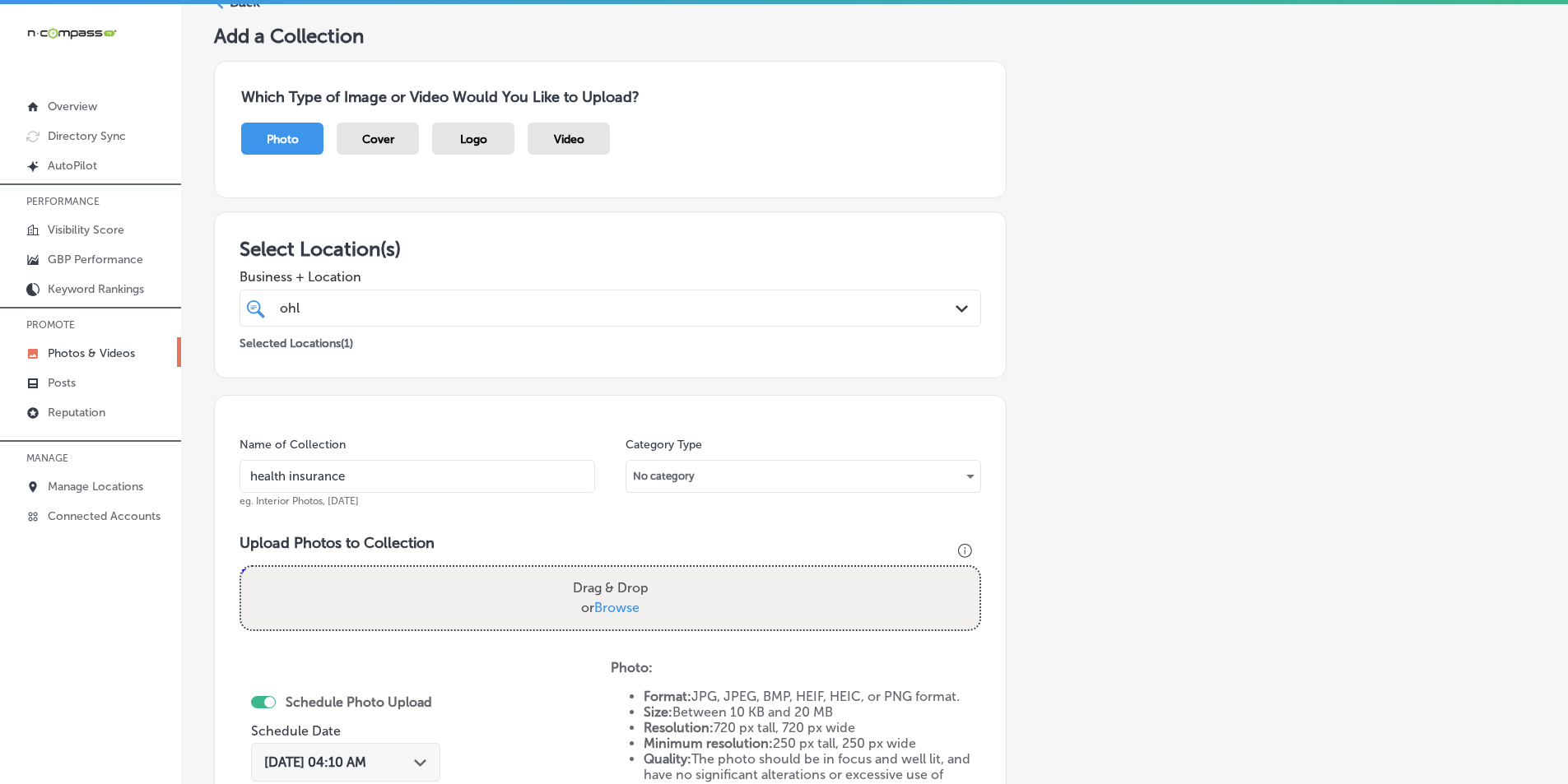
scroll to position [52, 0]
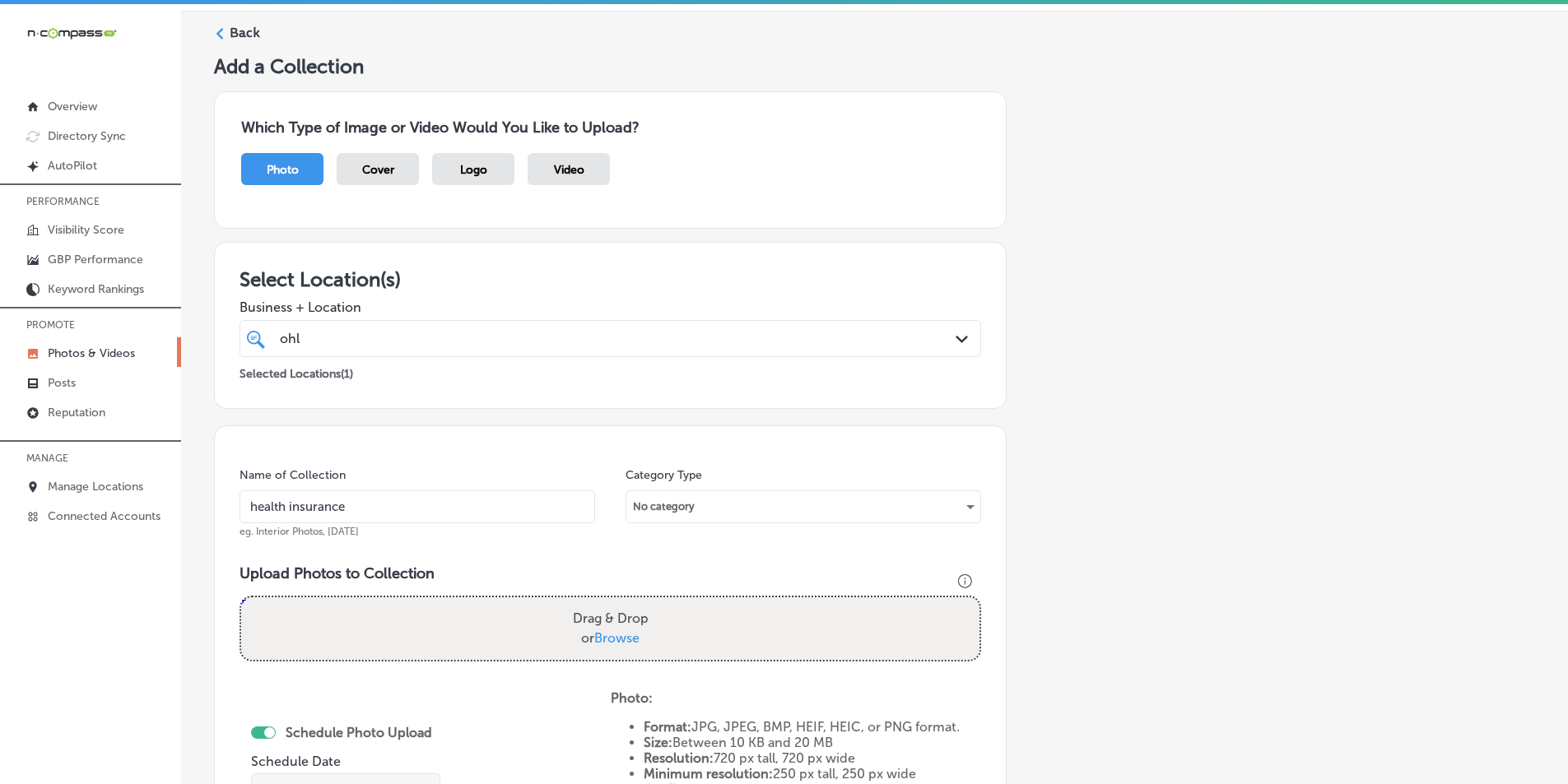
click at [415, 335] on div "ohl ohl" at bounding box center [577, 338] width 597 height 22
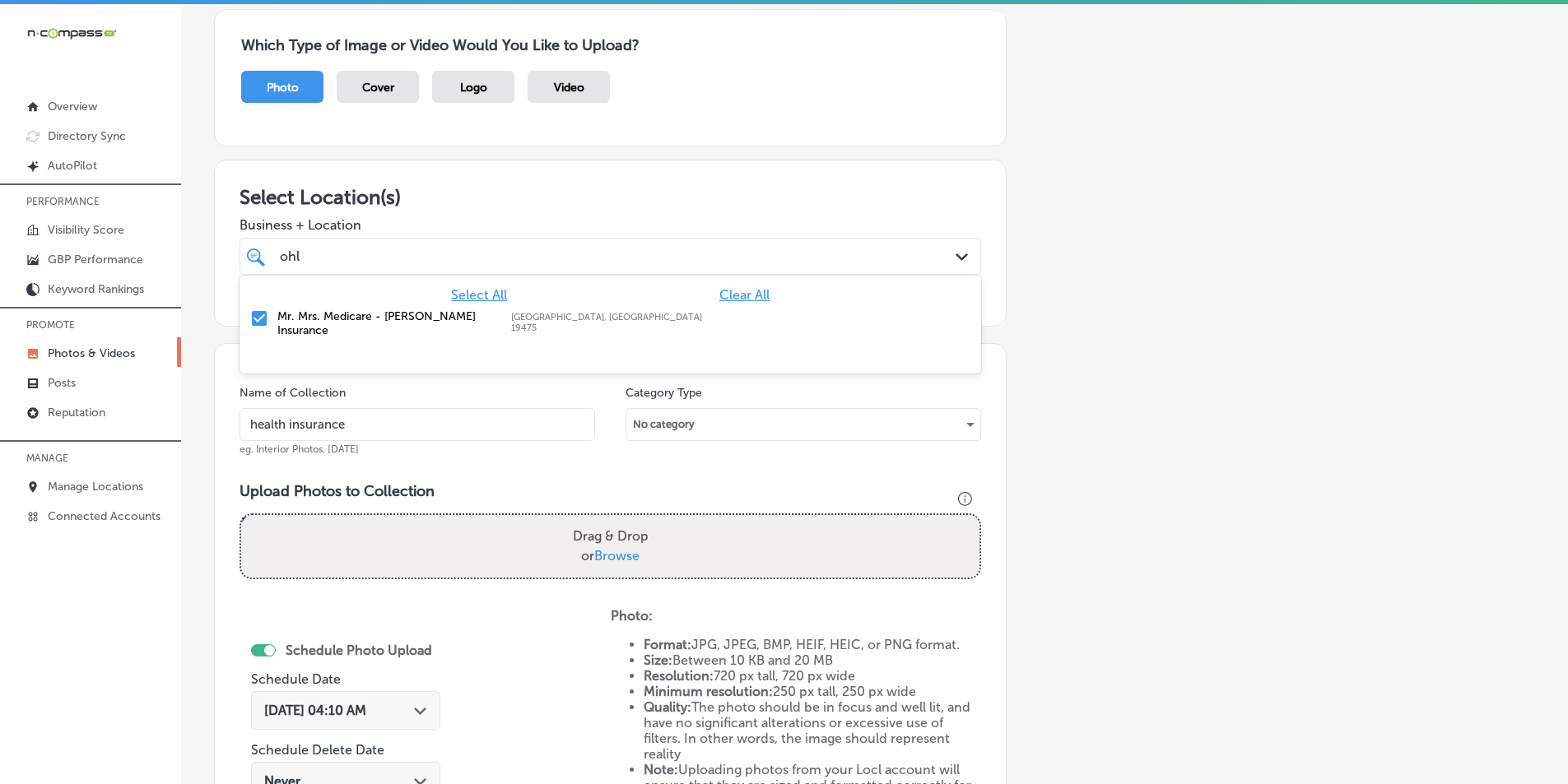
scroll to position [216, 0]
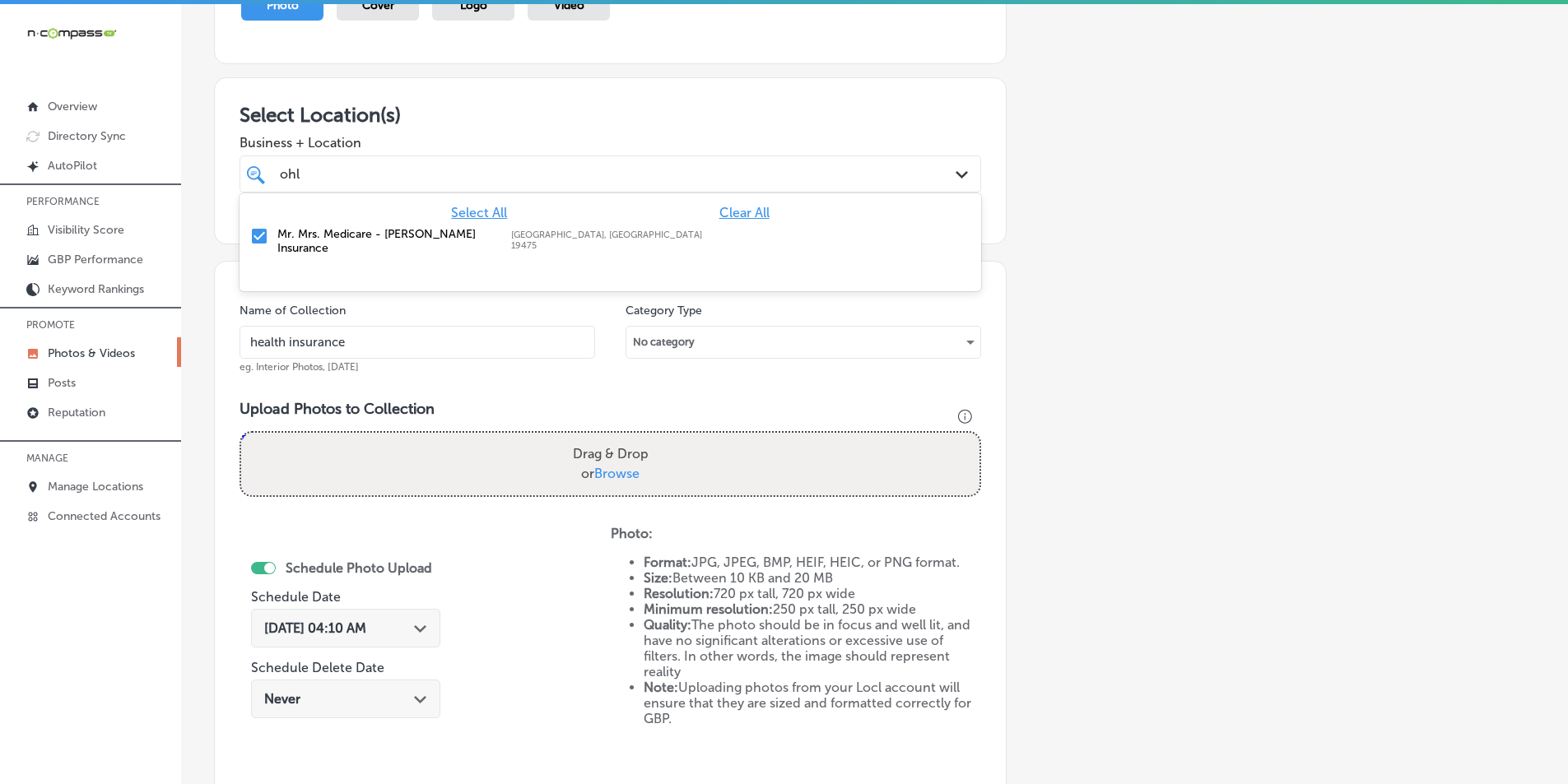
click at [368, 463] on div "Drag & Drop or Browse" at bounding box center [610, 463] width 738 height 62
click at [241, 433] on input "Drag & Drop or Browse" at bounding box center [610, 435] width 738 height 5
type input "C:\fakepath\7.png"
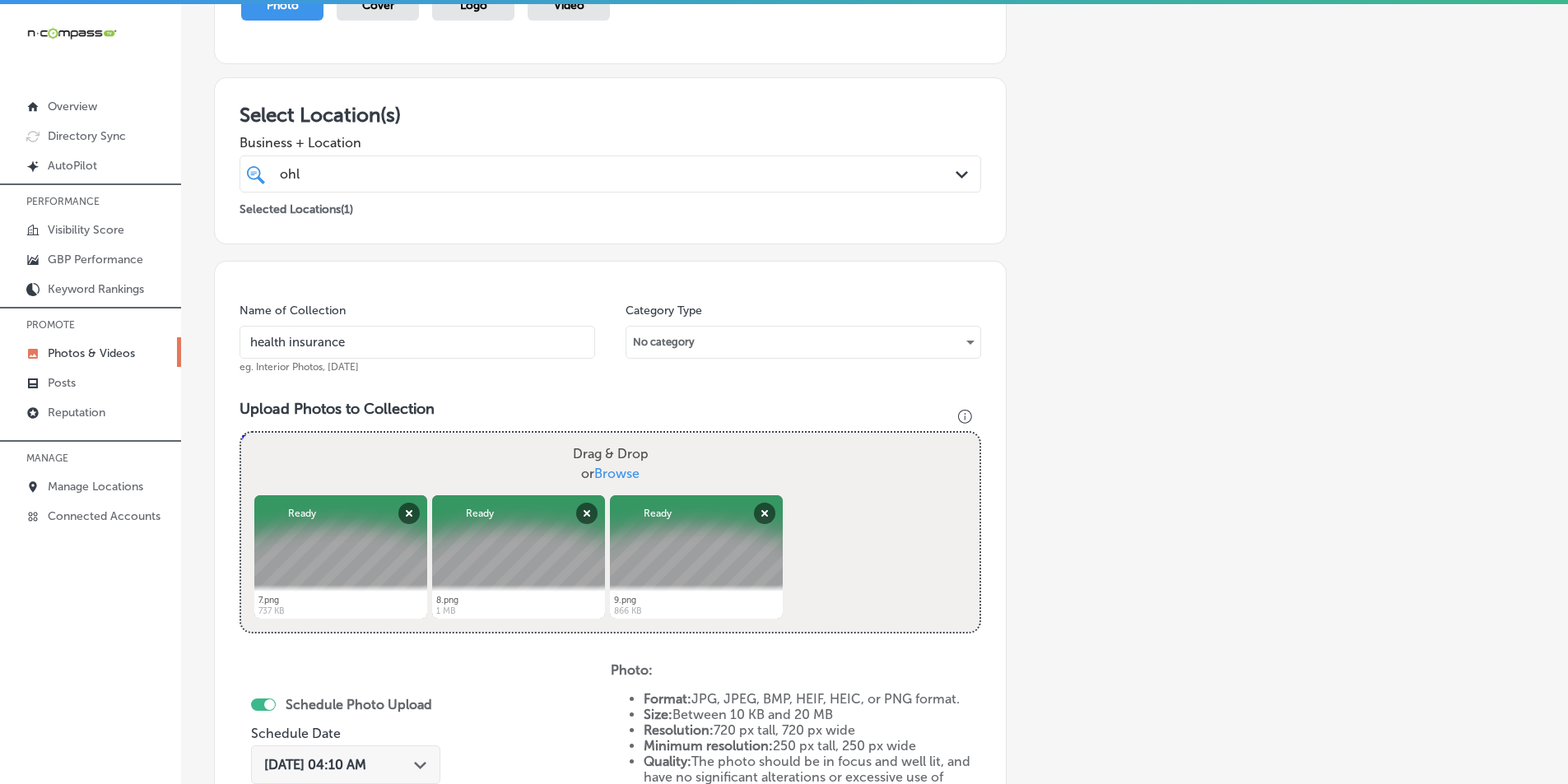
click at [348, 455] on div "Drag & Drop or Browse" at bounding box center [610, 463] width 738 height 62
click at [241, 433] on input "Drag & Drop or Browse" at bounding box center [610, 435] width 738 height 5
type input "C:\fakepath\10.png"
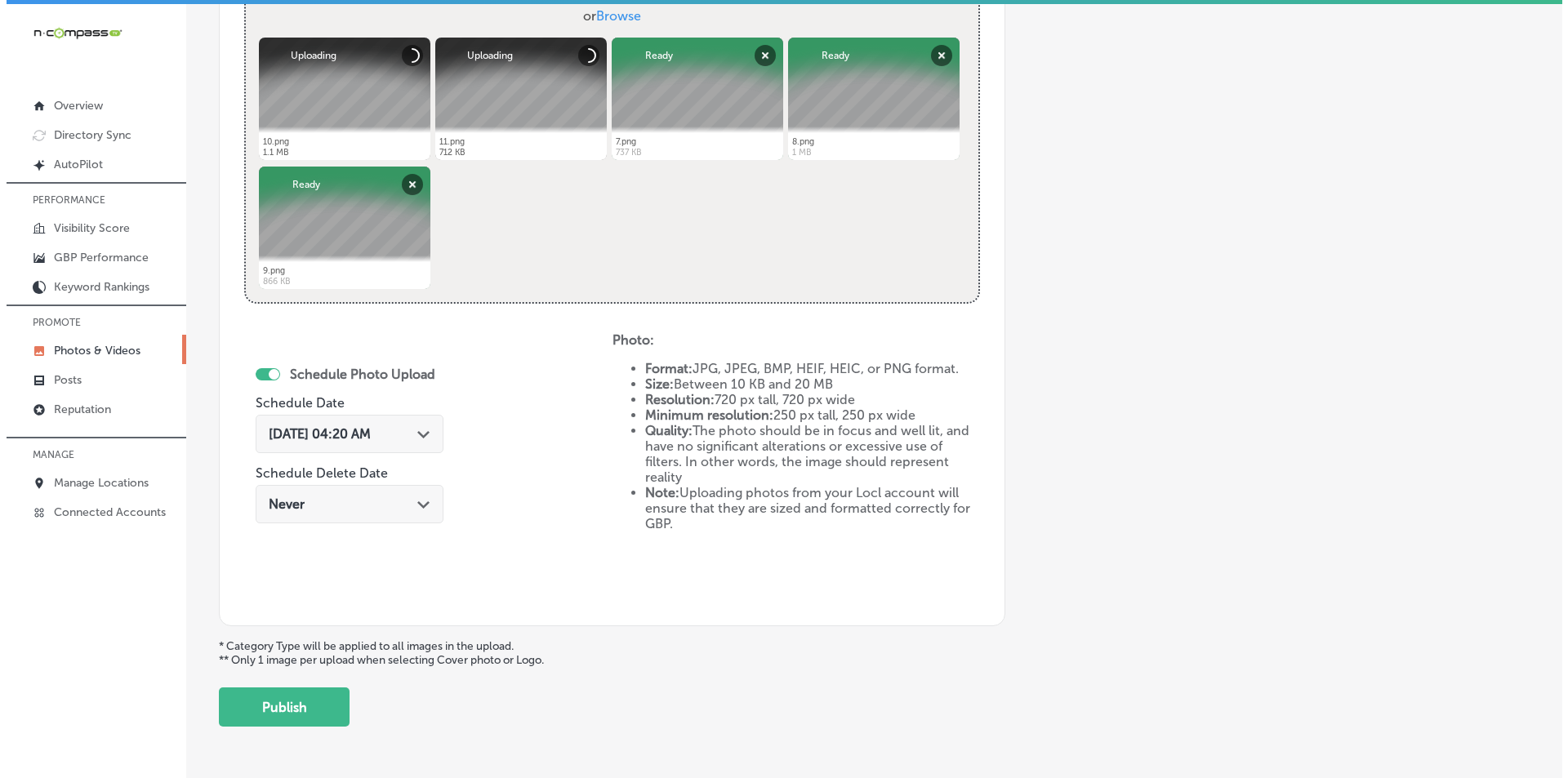
scroll to position [705, 0]
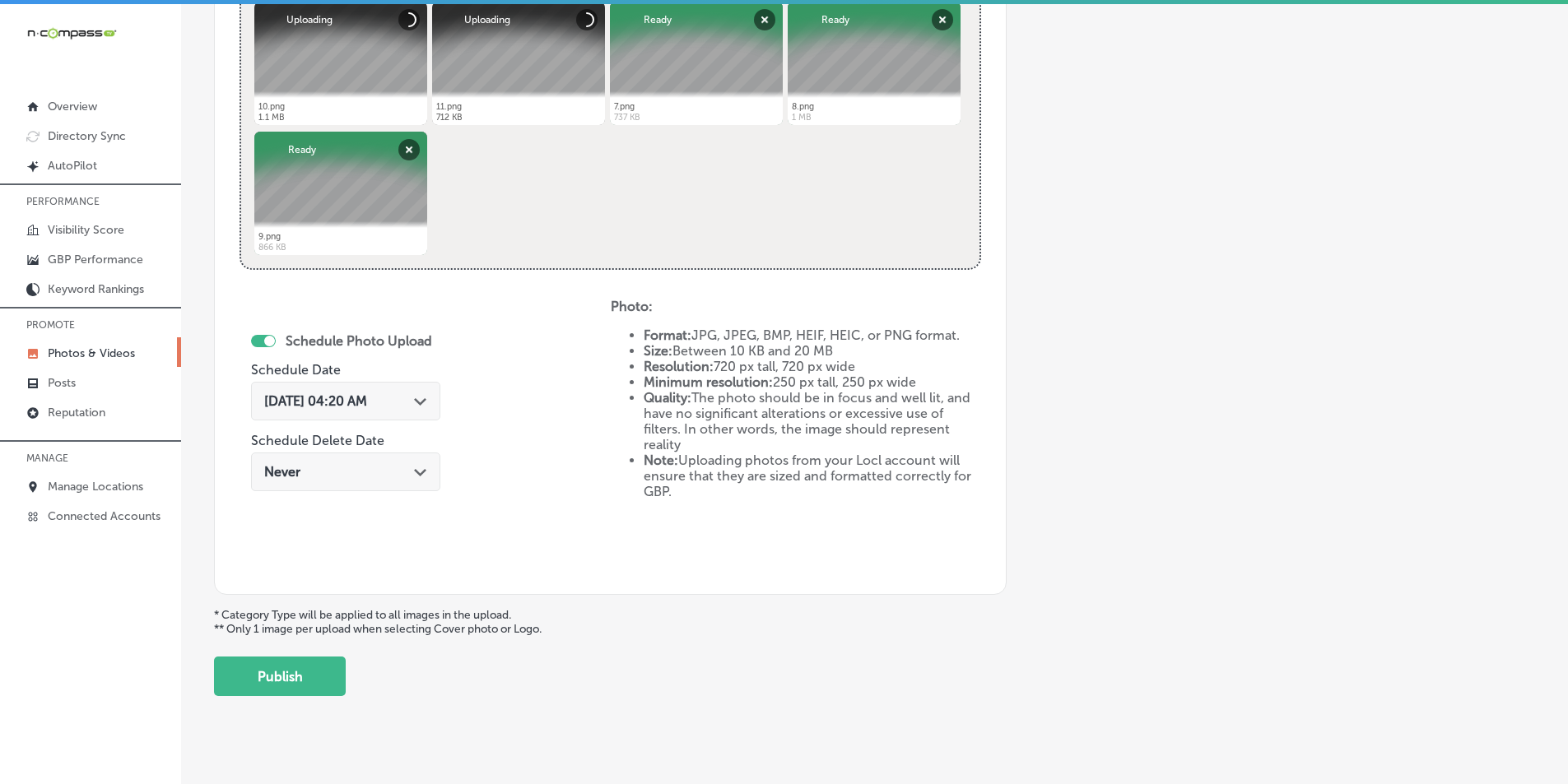
click at [427, 396] on div "Path Created with Sketch." at bounding box center [420, 400] width 13 height 13
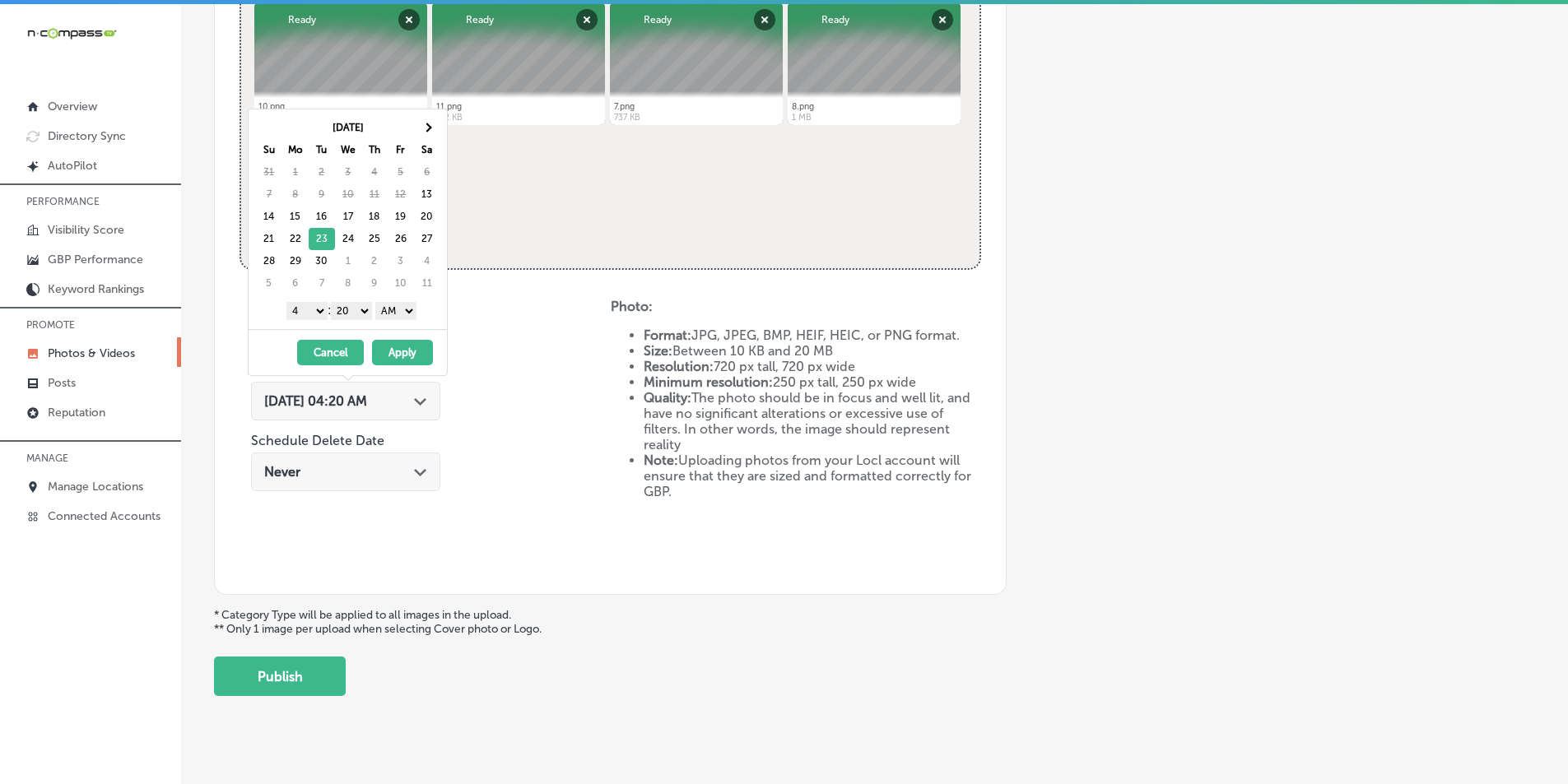
click at [316, 313] on select "1 2 3 4 5 6 7 8 9 10 11 12" at bounding box center [306, 311] width 41 height 18
click at [367, 308] on select "00 10 20 30 40 50" at bounding box center [351, 311] width 41 height 18
click at [410, 311] on select "AM PM" at bounding box center [395, 311] width 41 height 18
click at [401, 352] on button "Apply" at bounding box center [403, 352] width 61 height 26
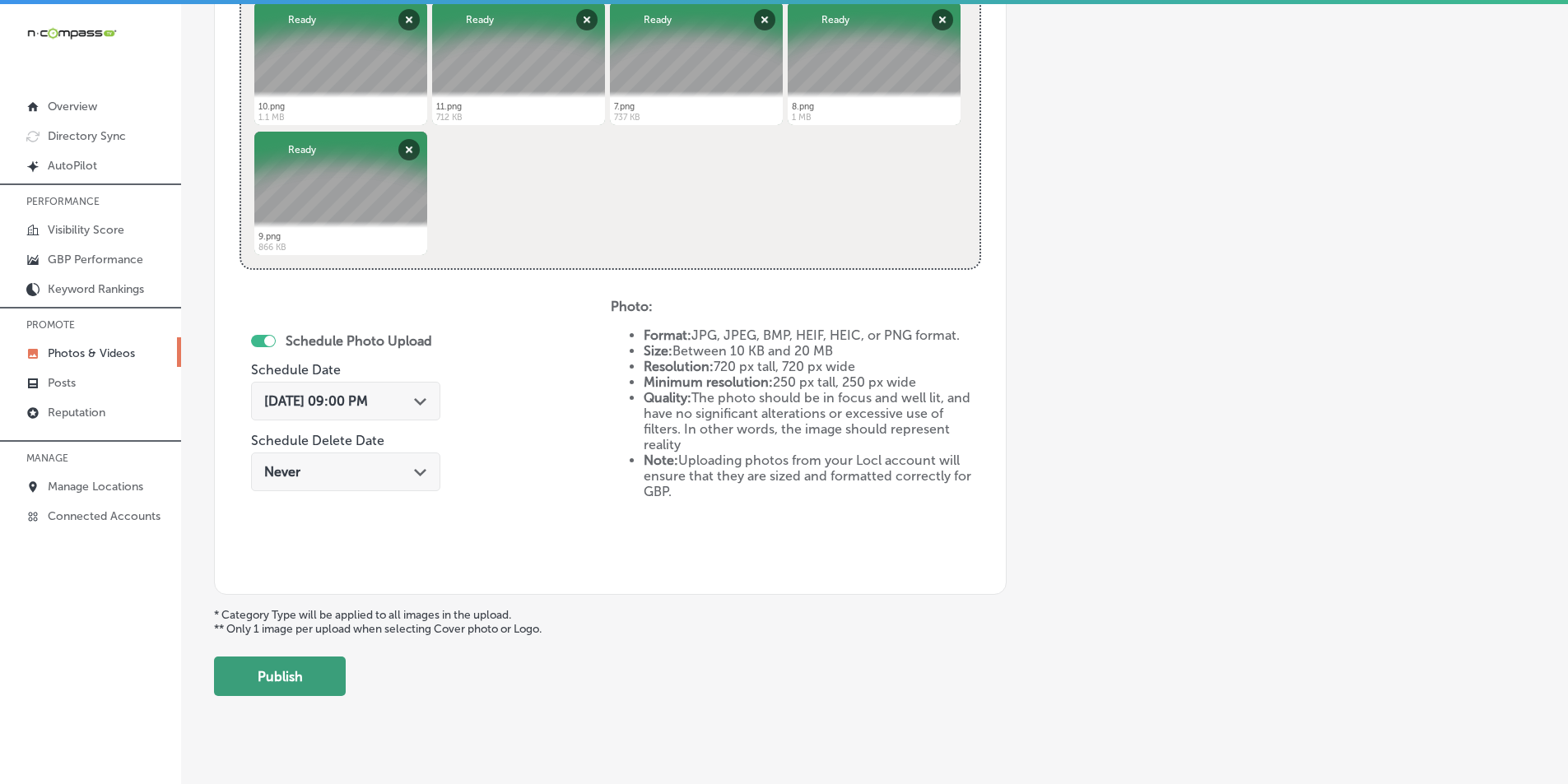
click at [279, 676] on button "Publish" at bounding box center [280, 676] width 132 height 39
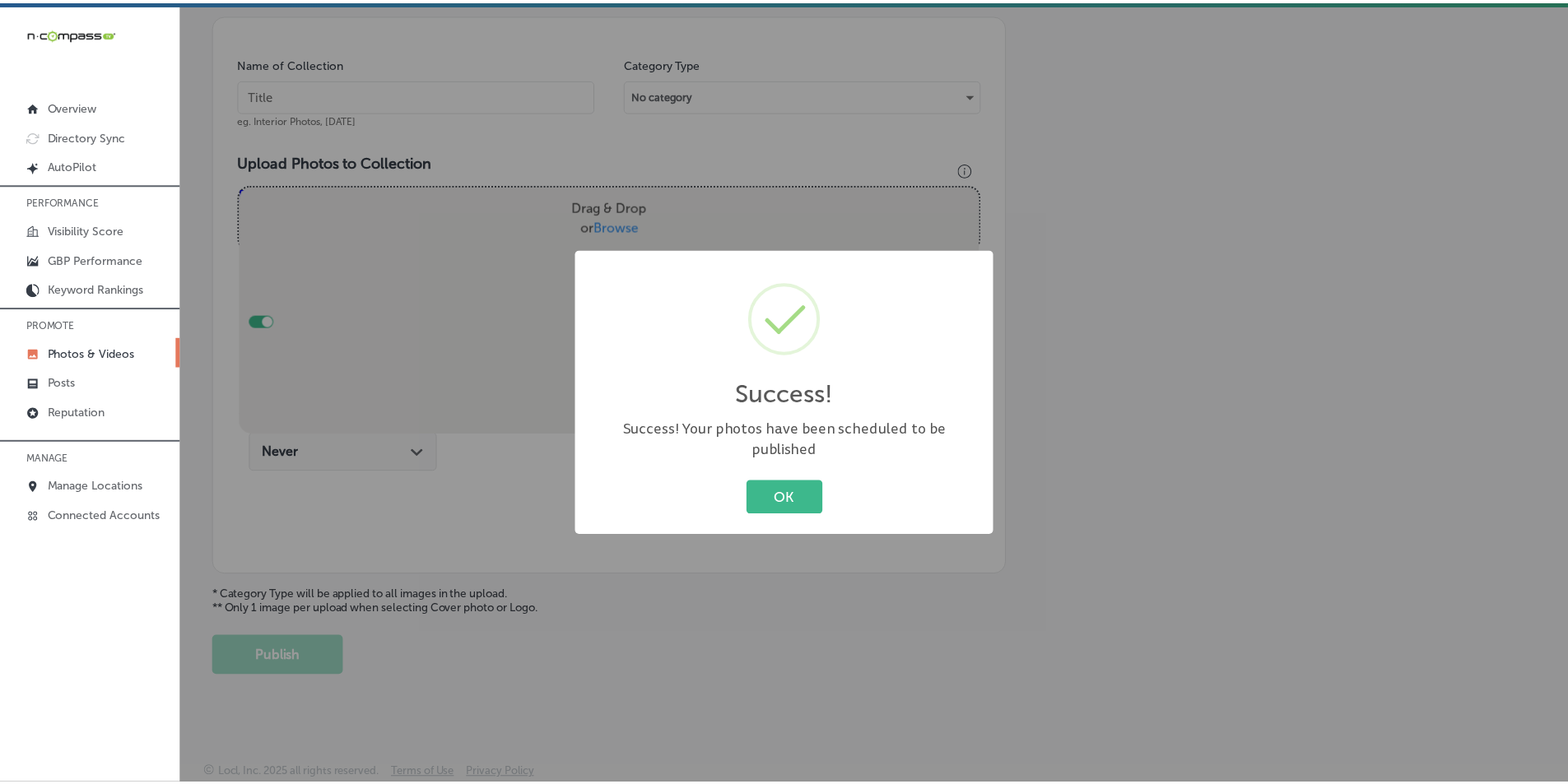
scroll to position [463, 0]
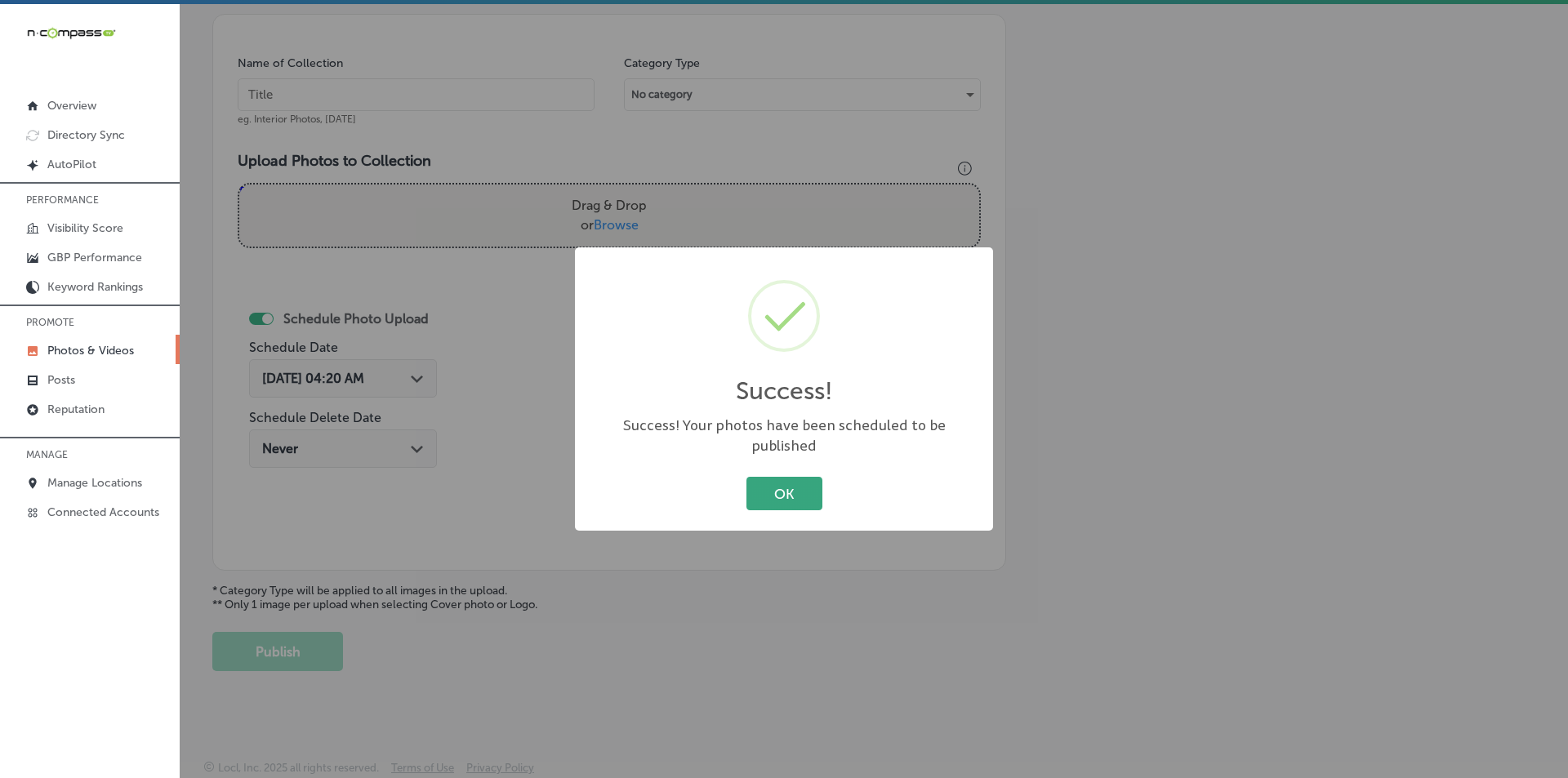
click at [771, 482] on button "OK" at bounding box center [784, 493] width 76 height 33
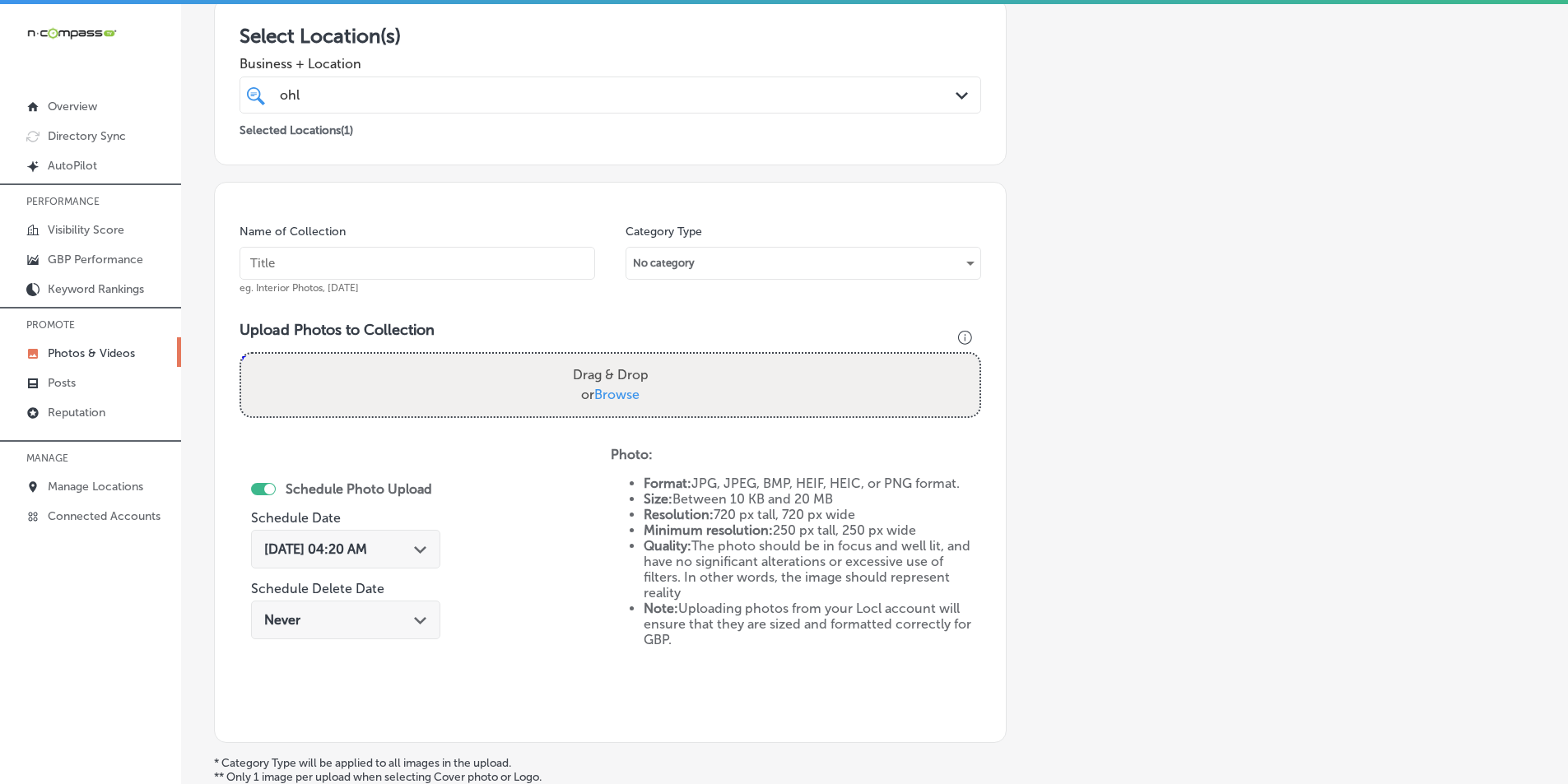
scroll to position [216, 0]
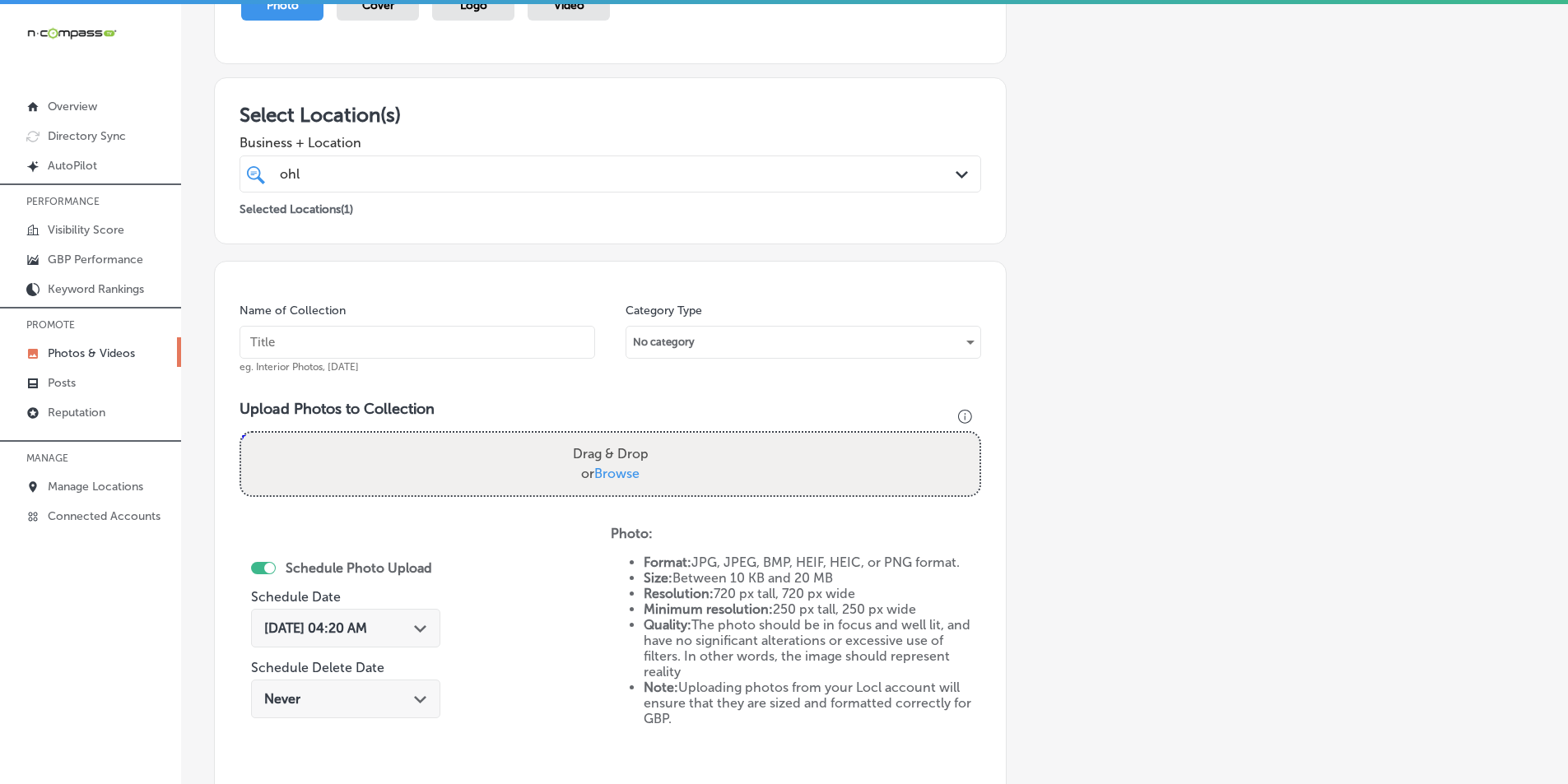
click at [357, 337] on input "text" at bounding box center [416, 342] width 355 height 33
paste input "auto insurance companies in spring city, pa"
type input "auto insurance companies in spring city, pa"
click at [495, 529] on div "Schedule Photo Upload Schedule Date Sep 13, 2025 04:20 AM Path Created with Ske…" at bounding box center [425, 661] width 371 height 271
click at [415, 466] on div "Drag & Drop or Browse" at bounding box center [610, 463] width 738 height 62
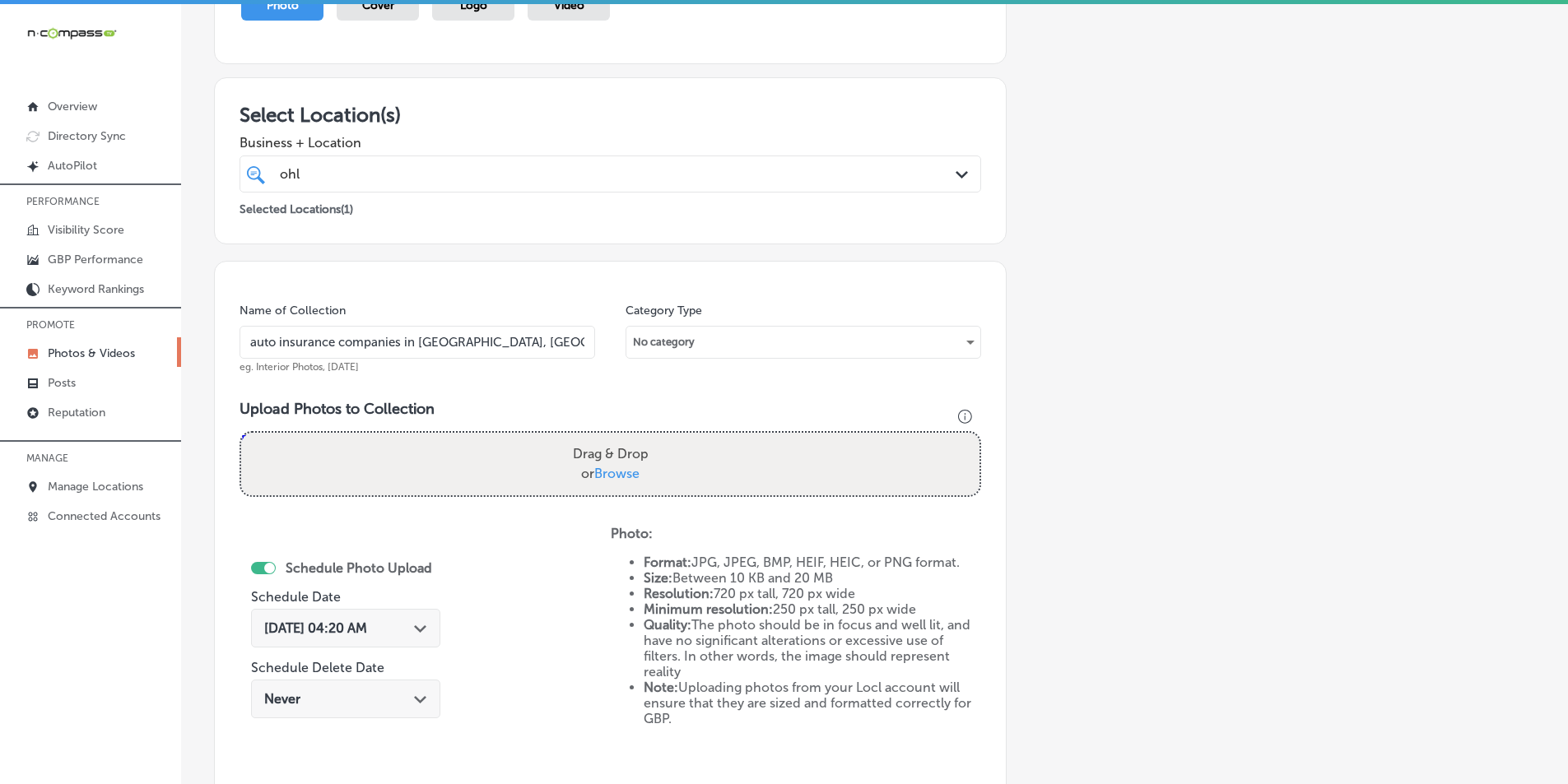
click at [241, 433] on input "Drag & Drop or Browse" at bounding box center [610, 435] width 738 height 5
type input "C:\fakepath\12.png"
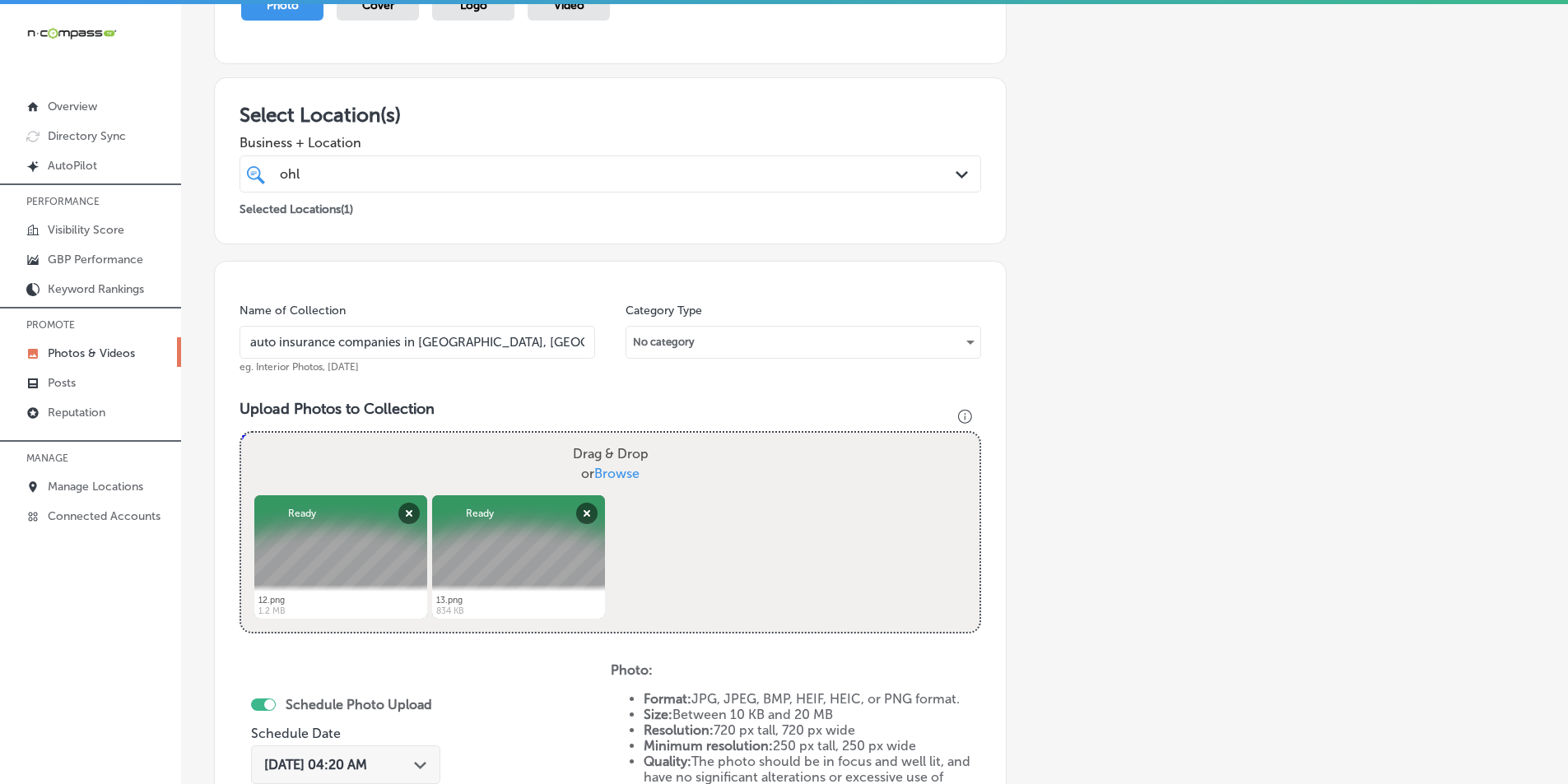
click at [456, 467] on div "Drag & Drop or Browse" at bounding box center [610, 463] width 738 height 62
click at [241, 433] on input "Drag & Drop or Browse" at bounding box center [610, 435] width 738 height 5
type input "C:\fakepath\14.png"
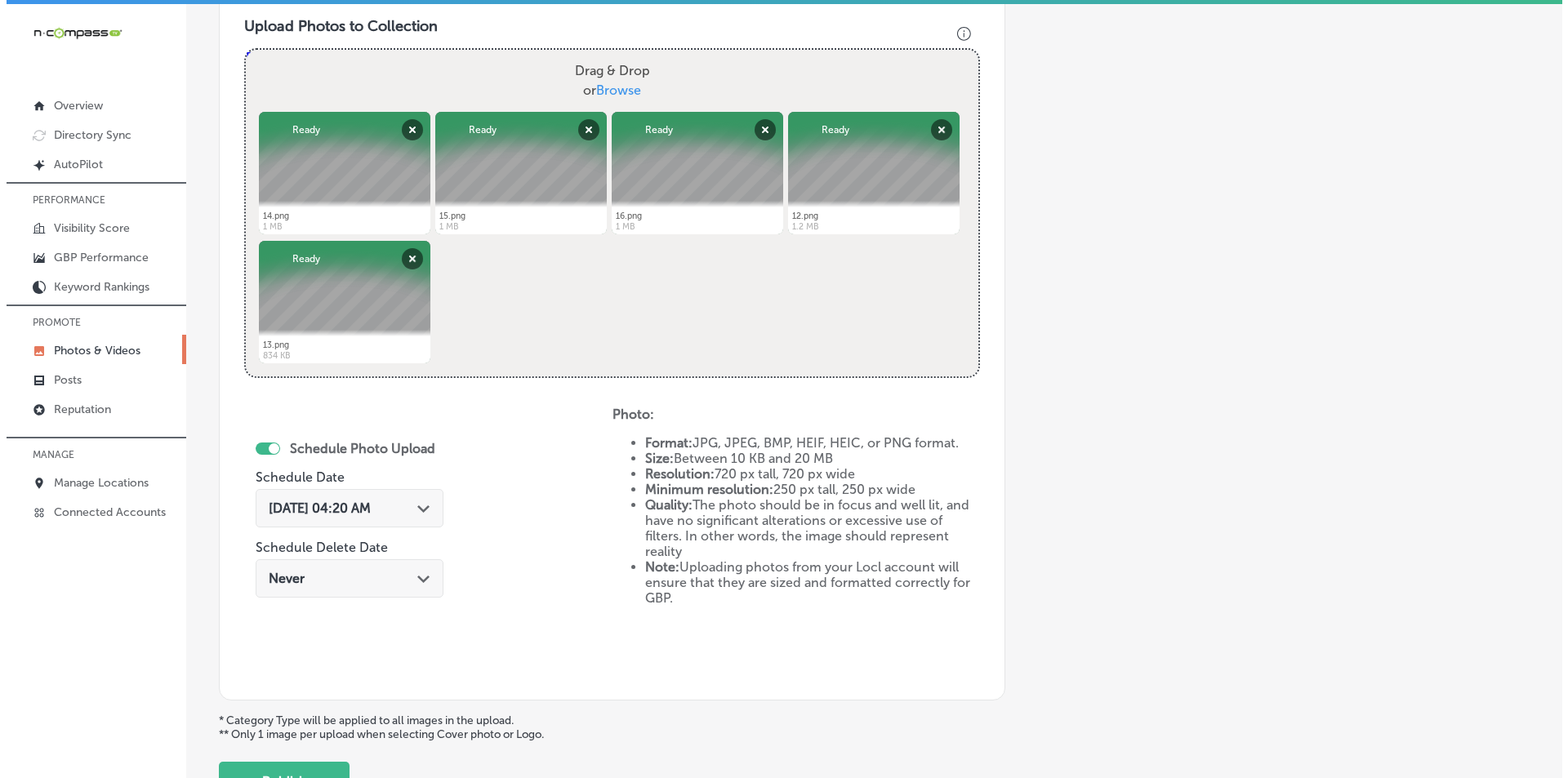
scroll to position [623, 0]
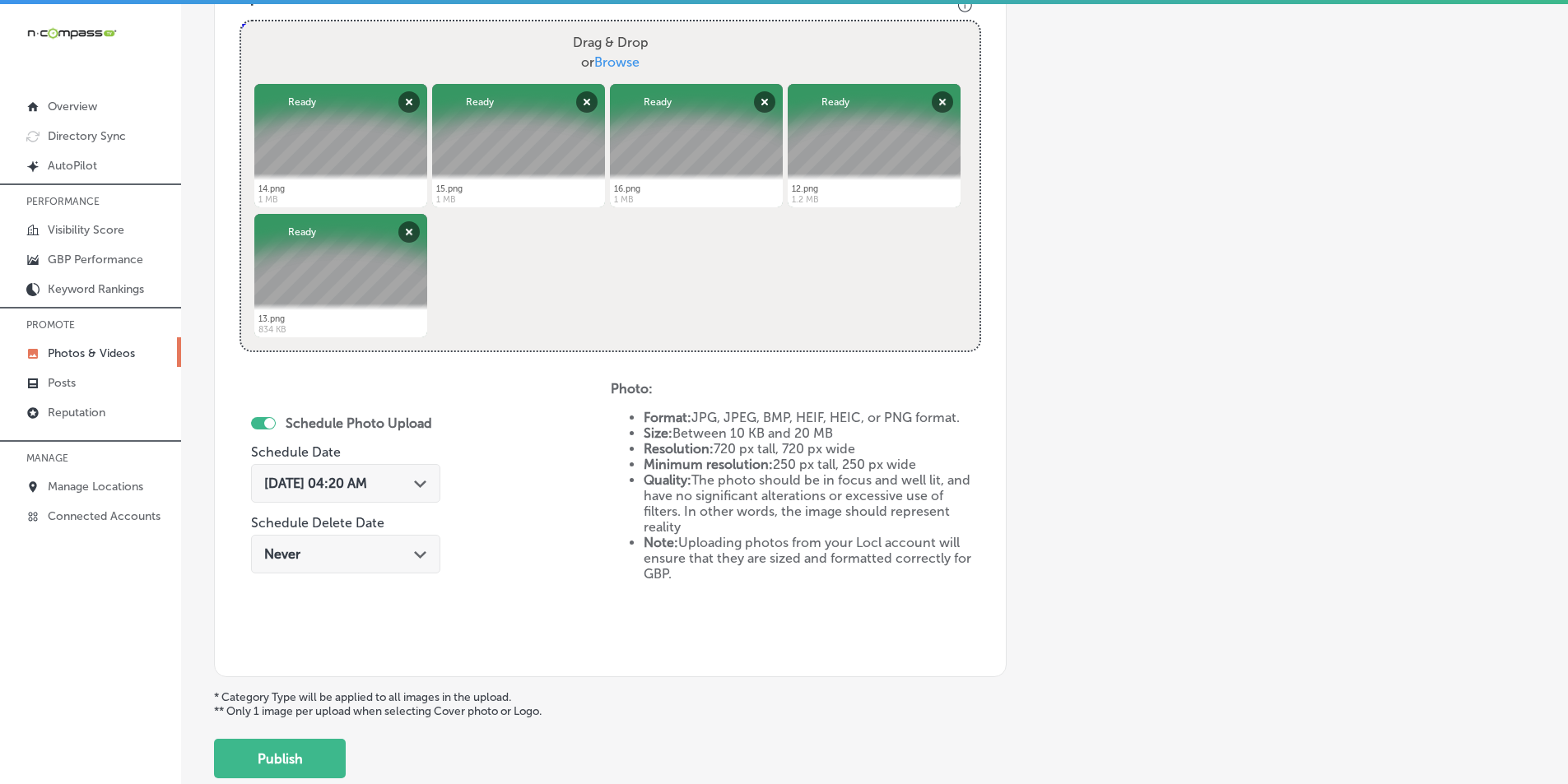
click at [418, 479] on div "Sep 13, 2025 04:20 AM Path Created with Sketch." at bounding box center [346, 483] width 163 height 15
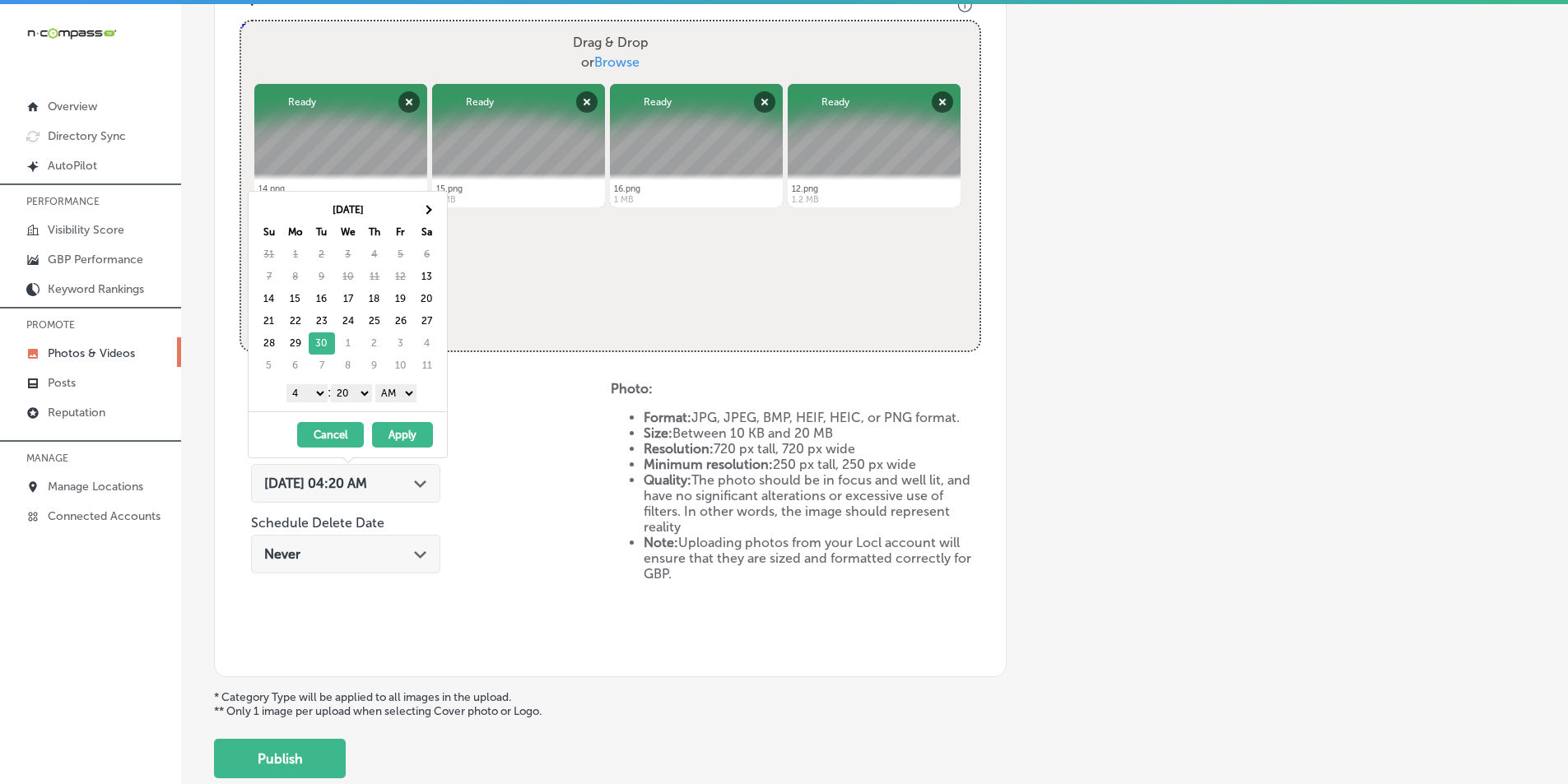
click at [316, 393] on select "1 2 3 4 5 6 7 8 9 10 11 12" at bounding box center [306, 392] width 41 height 18
click at [363, 394] on select "00 10 20 30 40 50" at bounding box center [351, 392] width 41 height 18
click at [414, 392] on select "AM PM" at bounding box center [395, 392] width 41 height 18
click at [407, 433] on button "Apply" at bounding box center [403, 435] width 61 height 26
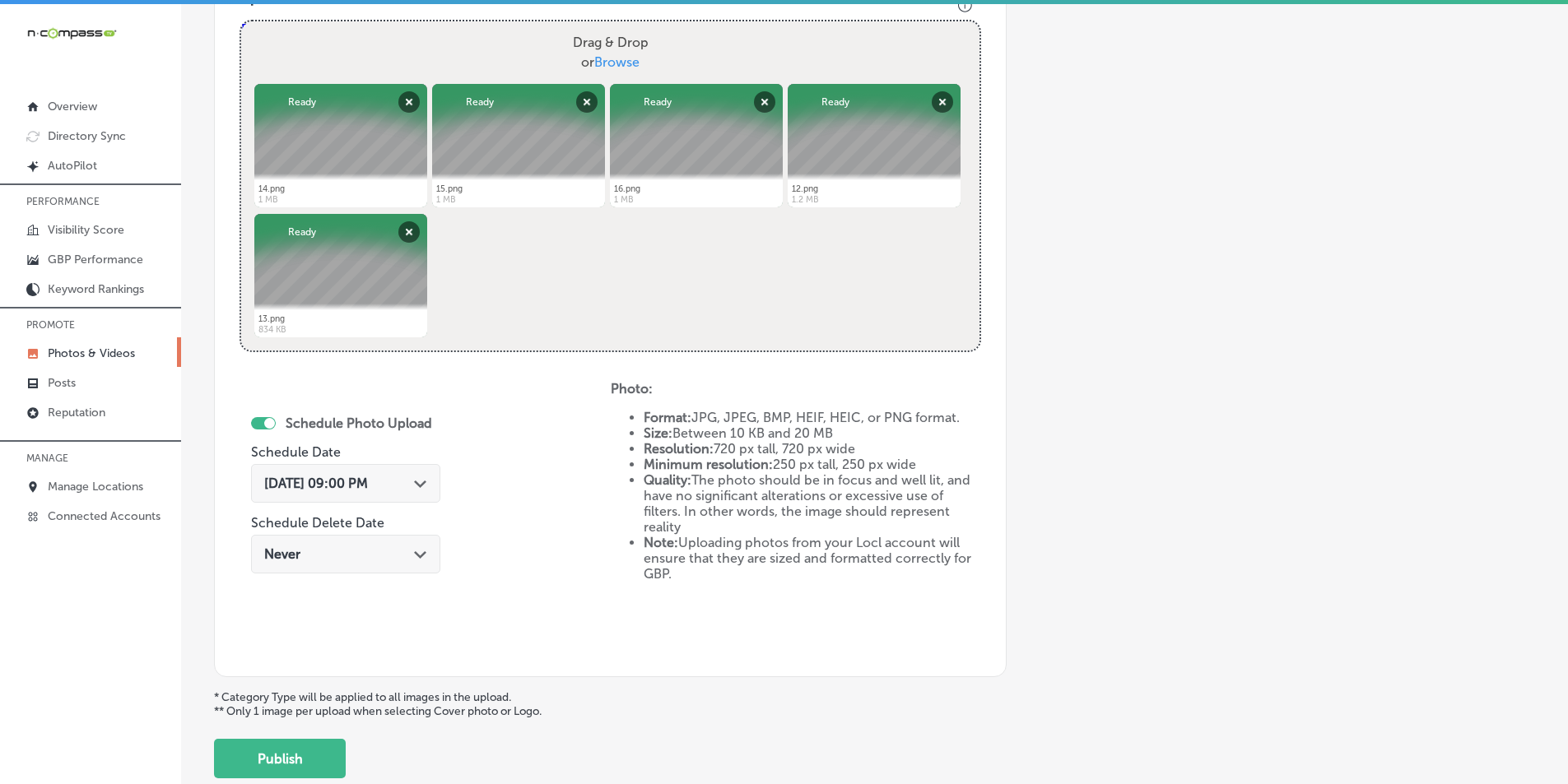
drag, startPoint x: 272, startPoint y: 752, endPoint x: 337, endPoint y: 689, distance: 90.5
click at [273, 752] on button "Publish" at bounding box center [280, 758] width 132 height 39
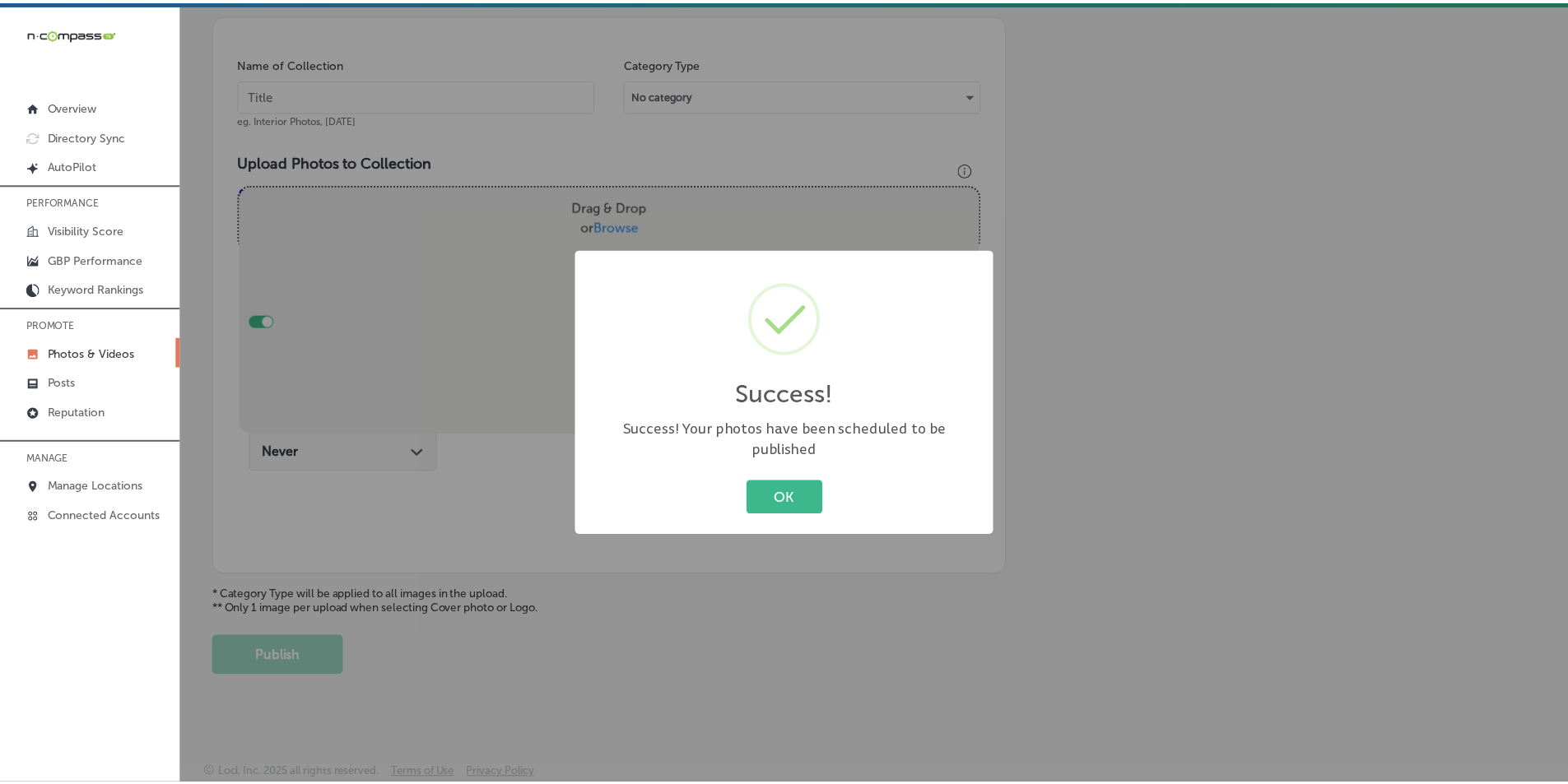
scroll to position [463, 0]
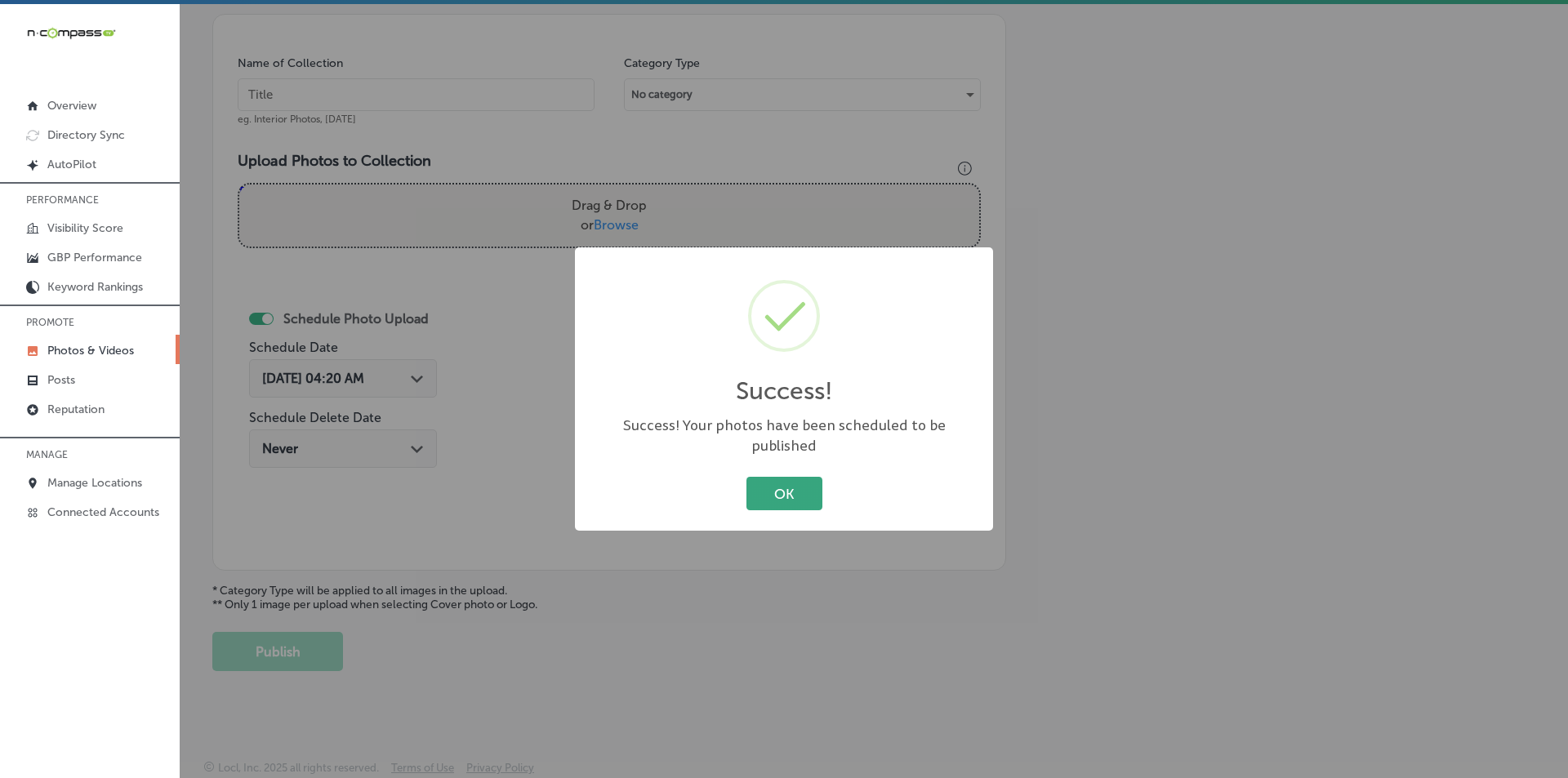
click at [773, 481] on button "OK" at bounding box center [784, 493] width 76 height 33
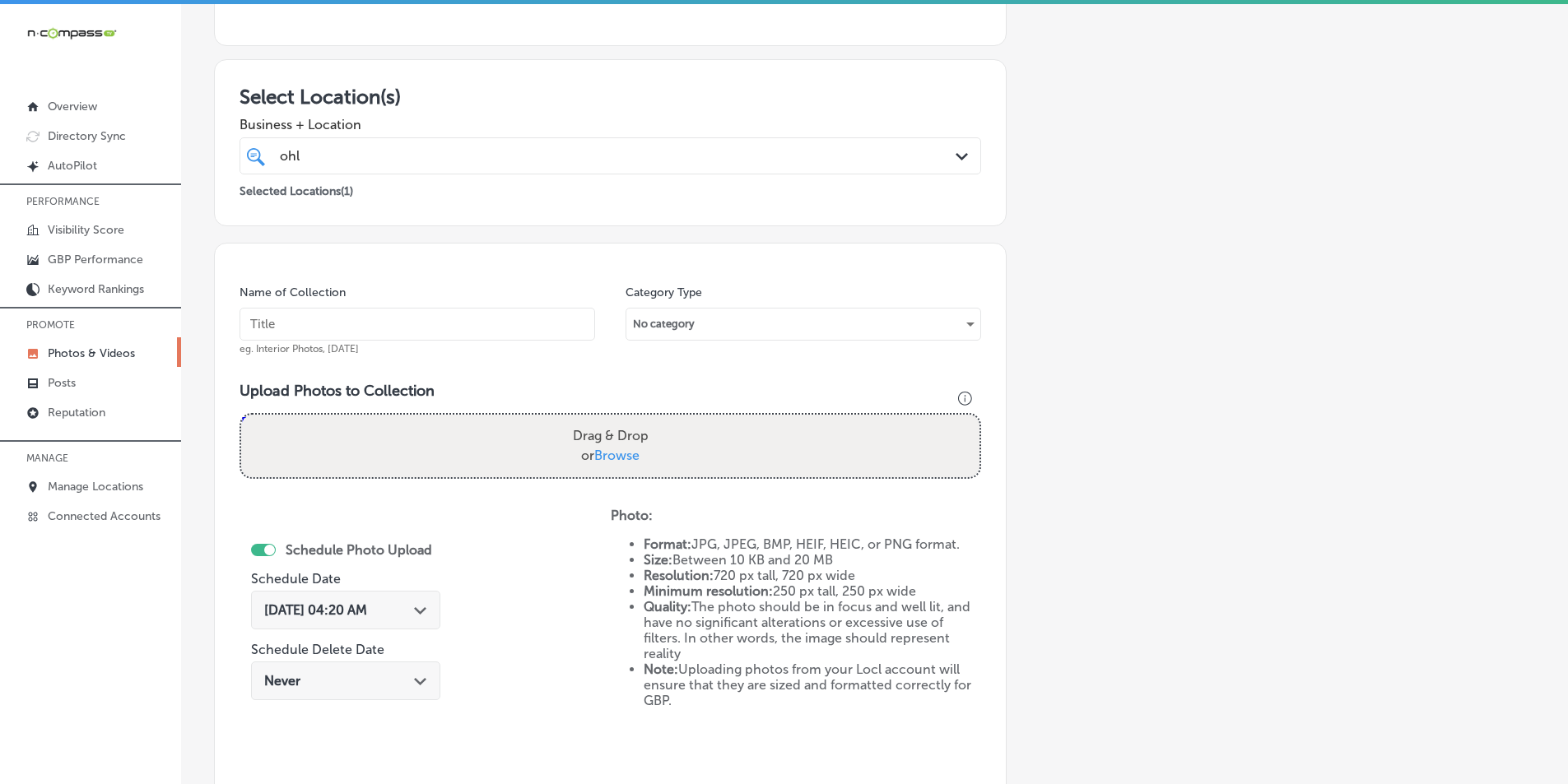
scroll to position [134, 0]
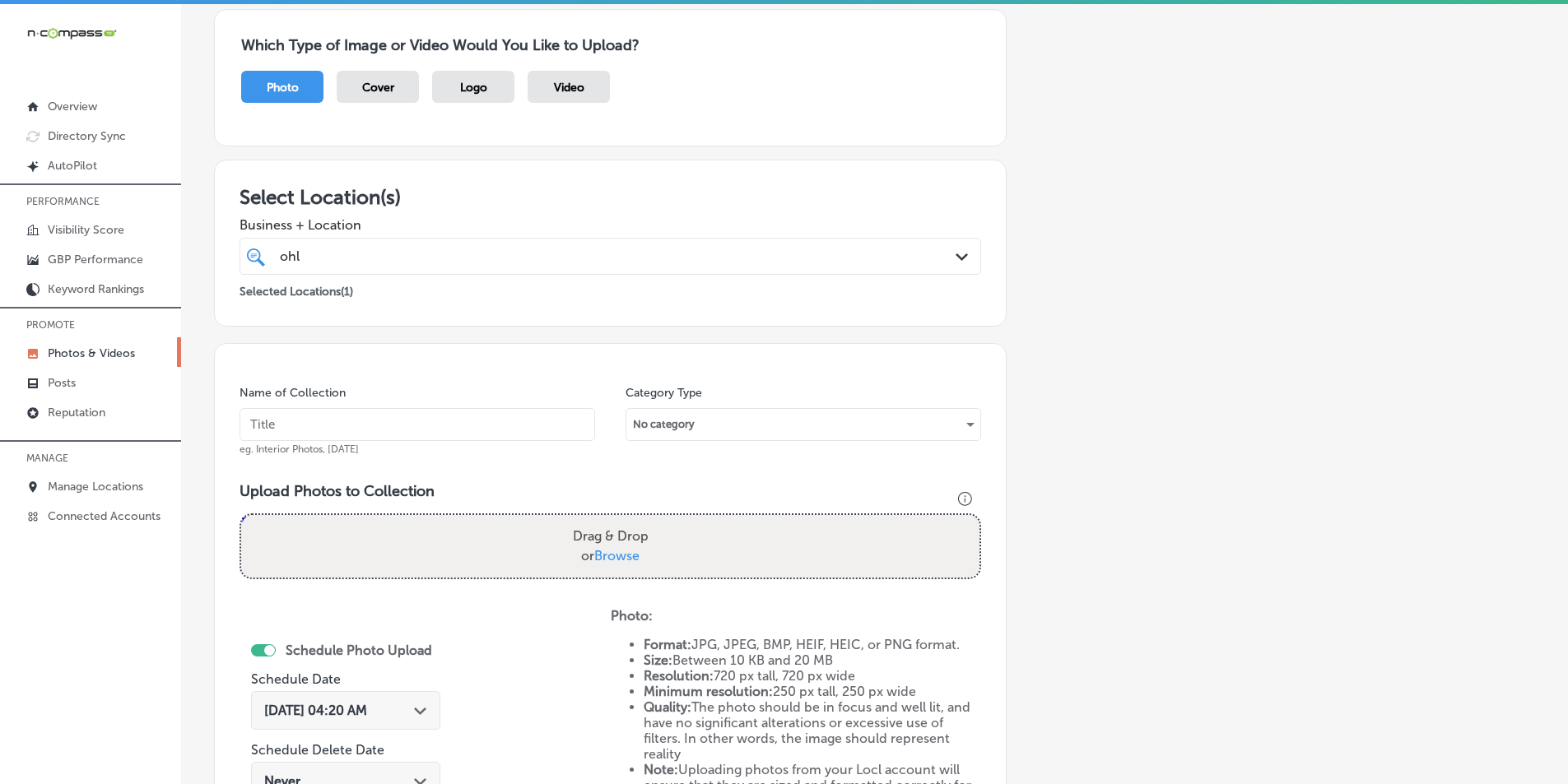
click at [292, 421] on input "text" at bounding box center [416, 424] width 355 height 33
click at [289, 422] on input "text" at bounding box center [416, 424] width 355 height 33
paste input "best health insurance"
type input "best health insurance"
click at [344, 542] on div "Drag & Drop or Browse" at bounding box center [610, 546] width 738 height 62
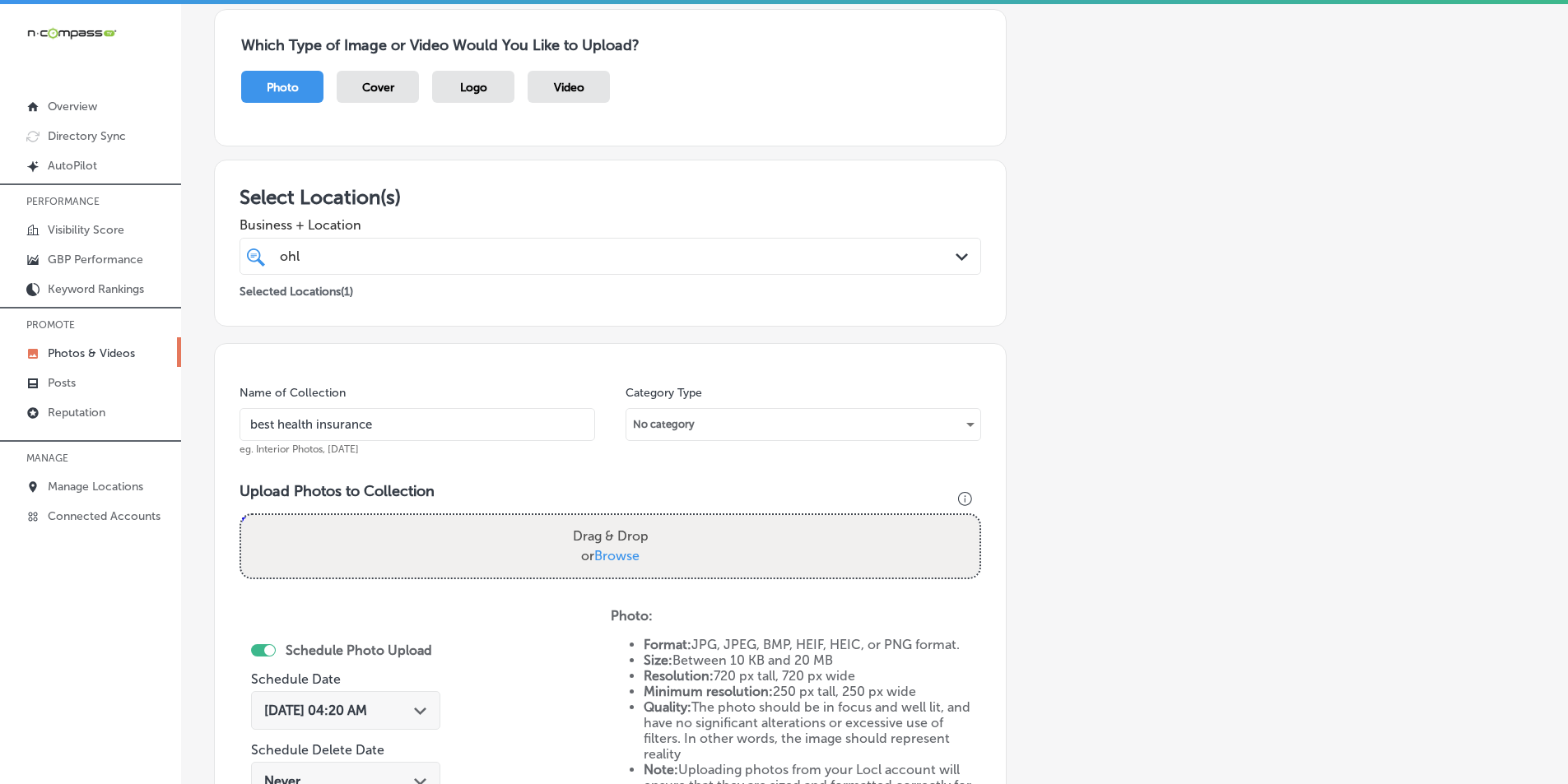
click at [241, 515] on input "Drag & Drop or Browse" at bounding box center [610, 517] width 738 height 5
type input "C:\fakepath\18.png"
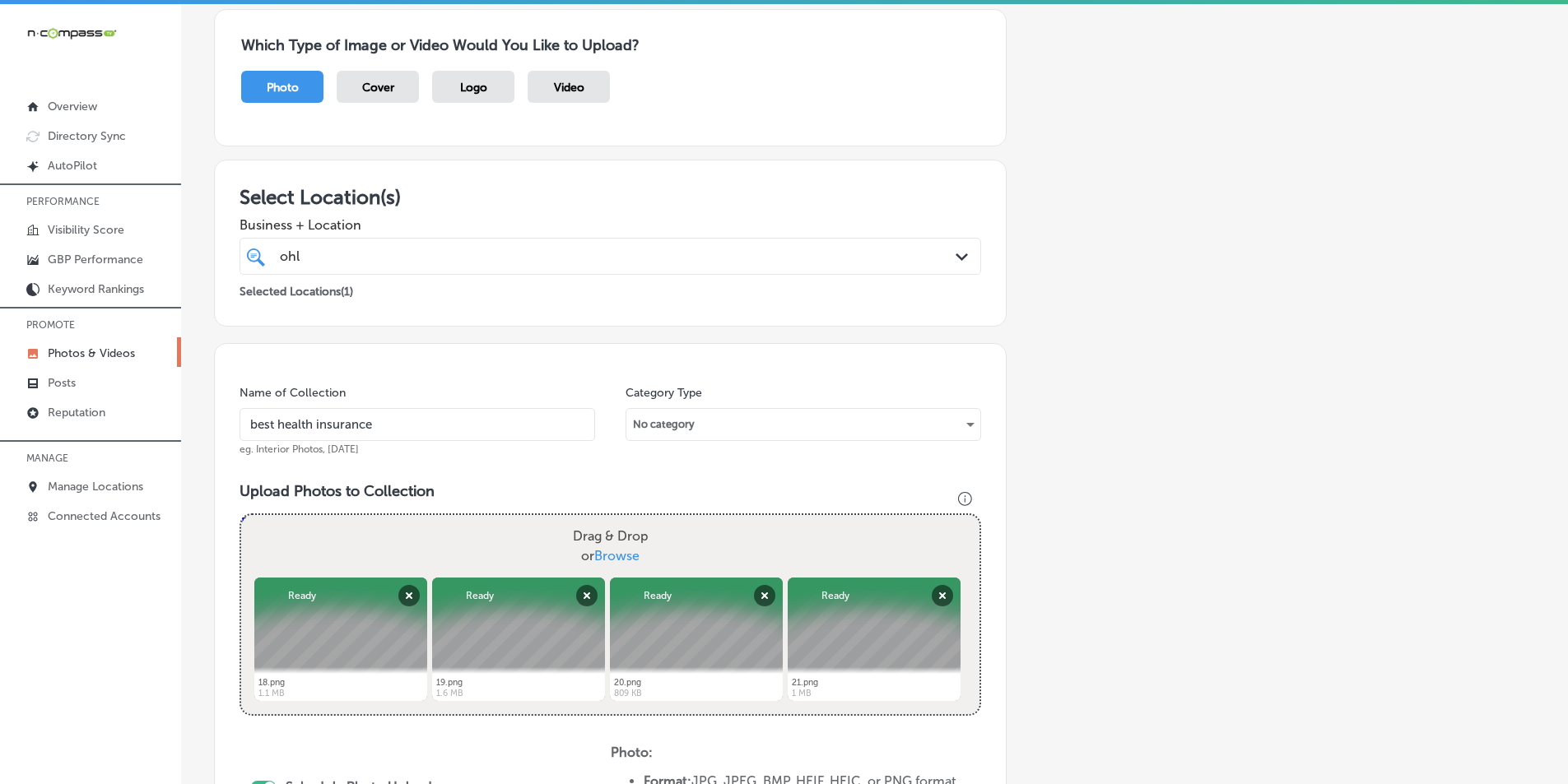
click at [407, 534] on div "Drag & Drop or Browse" at bounding box center [610, 546] width 738 height 62
click at [241, 515] on input "Drag & Drop or Browse" at bounding box center [610, 517] width 738 height 5
type input "C:\fakepath\17.png"
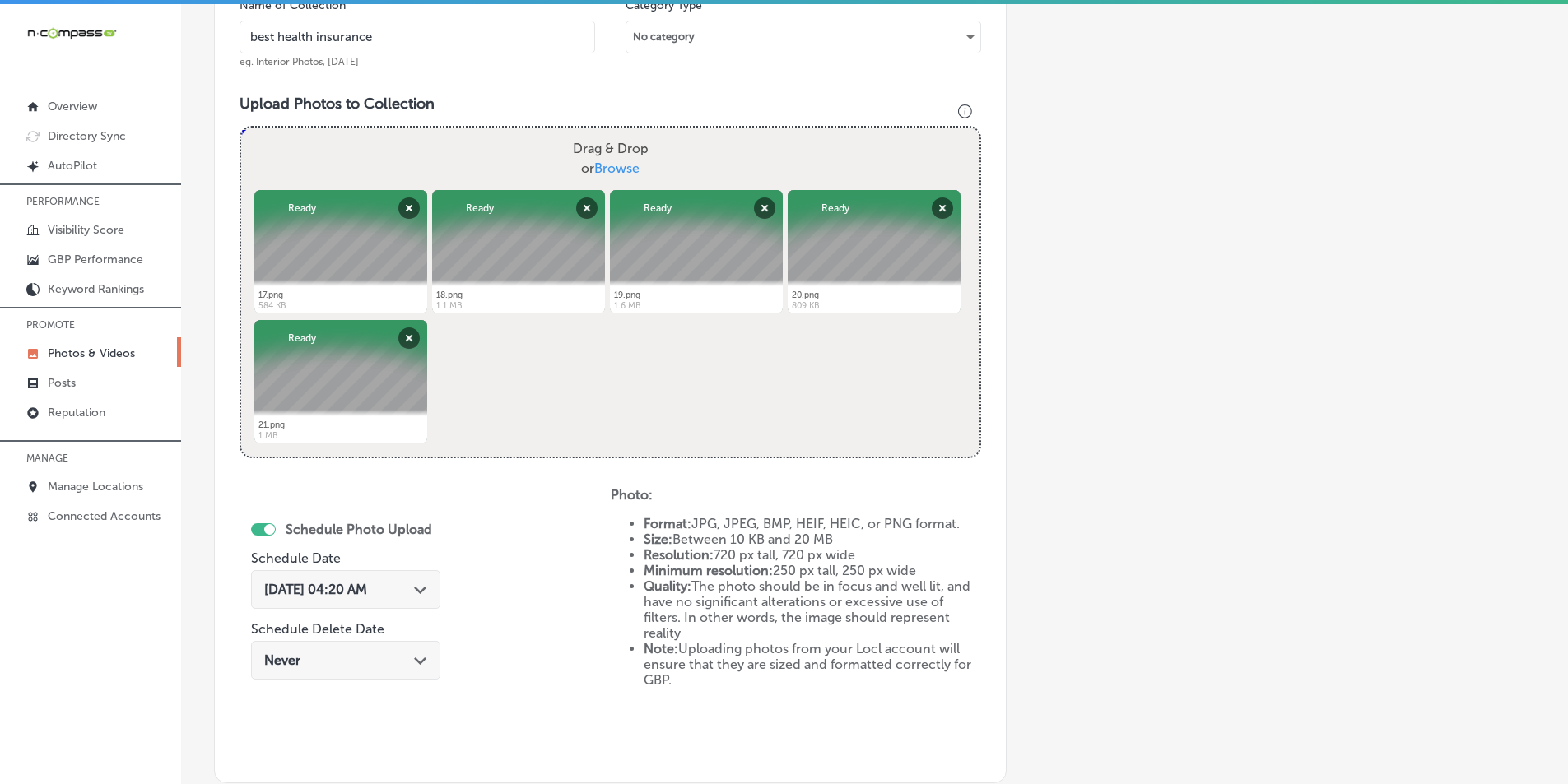
scroll to position [546, 0]
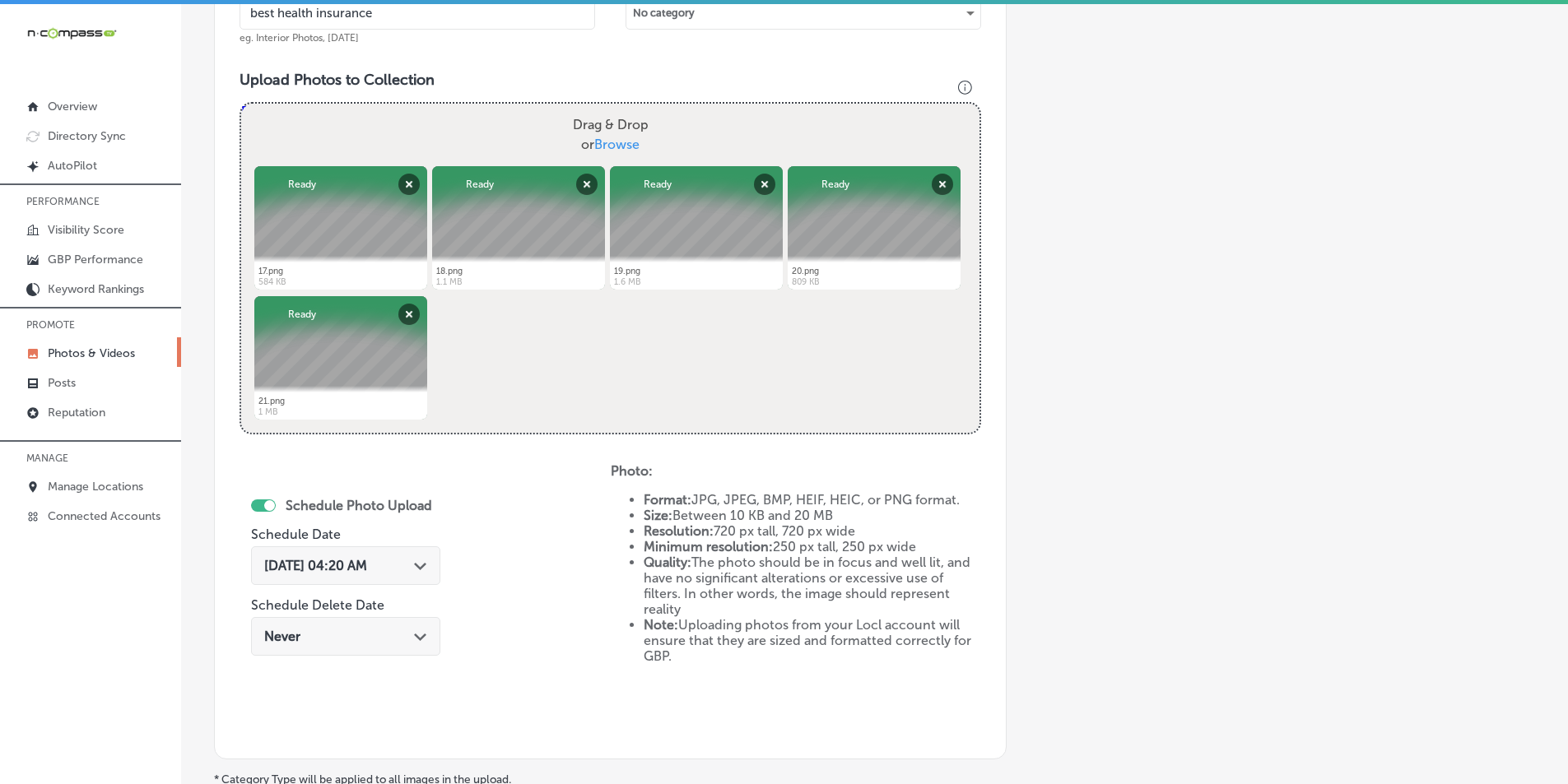
click at [426, 566] on polygon at bounding box center [419, 567] width 12 height 8
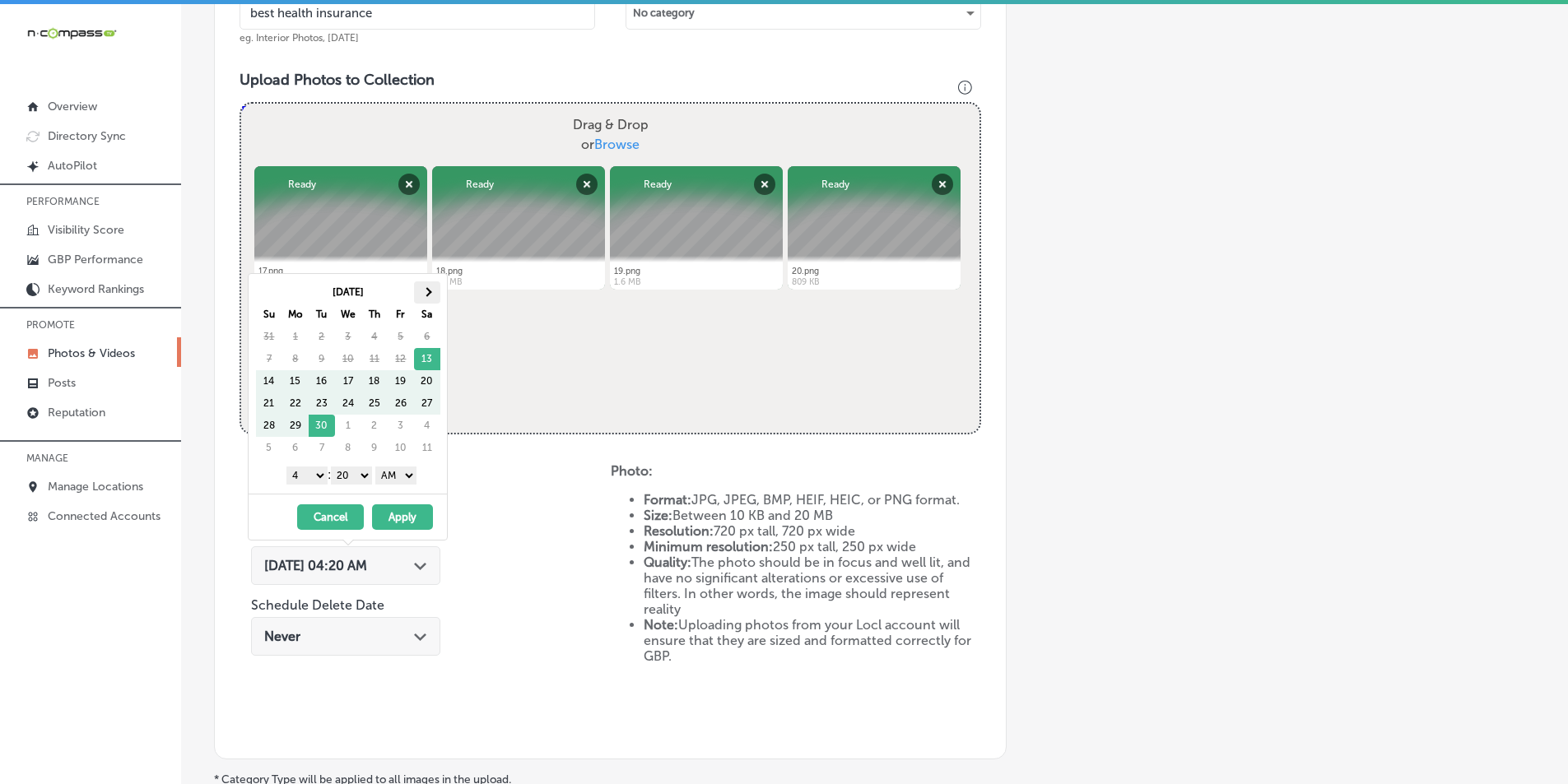
click at [430, 291] on span at bounding box center [426, 291] width 9 height 9
click at [314, 478] on select "1 2 3 4 5 6 7 8 9 10 11 12" at bounding box center [306, 475] width 41 height 18
click at [367, 476] on select "00 10 20 30 40 50" at bounding box center [351, 475] width 41 height 18
click at [414, 474] on select "AM PM" at bounding box center [395, 475] width 41 height 18
click at [402, 513] on button "Apply" at bounding box center [403, 517] width 61 height 26
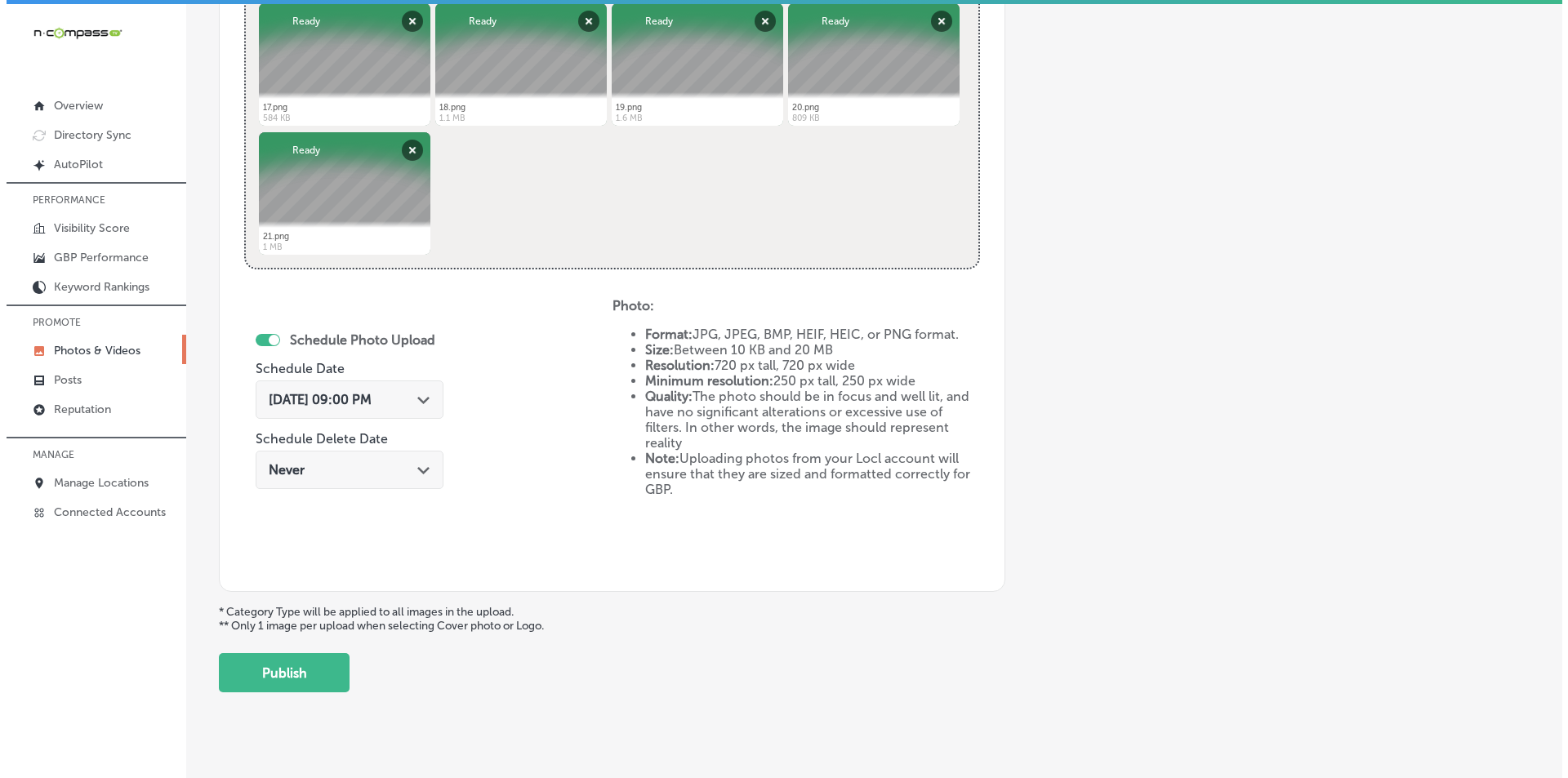
scroll to position [725, 0]
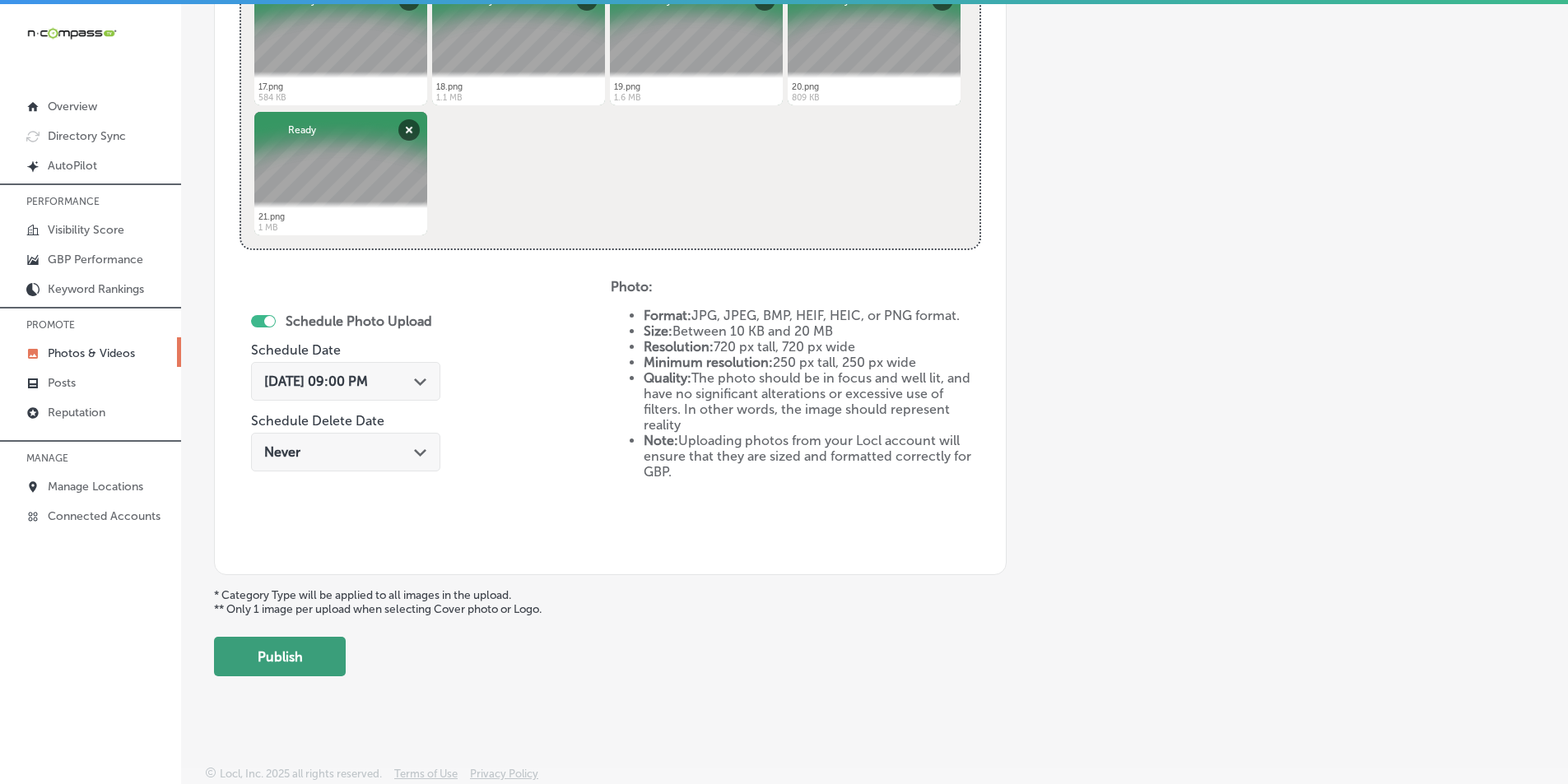
click at [291, 653] on button "Publish" at bounding box center [280, 656] width 132 height 39
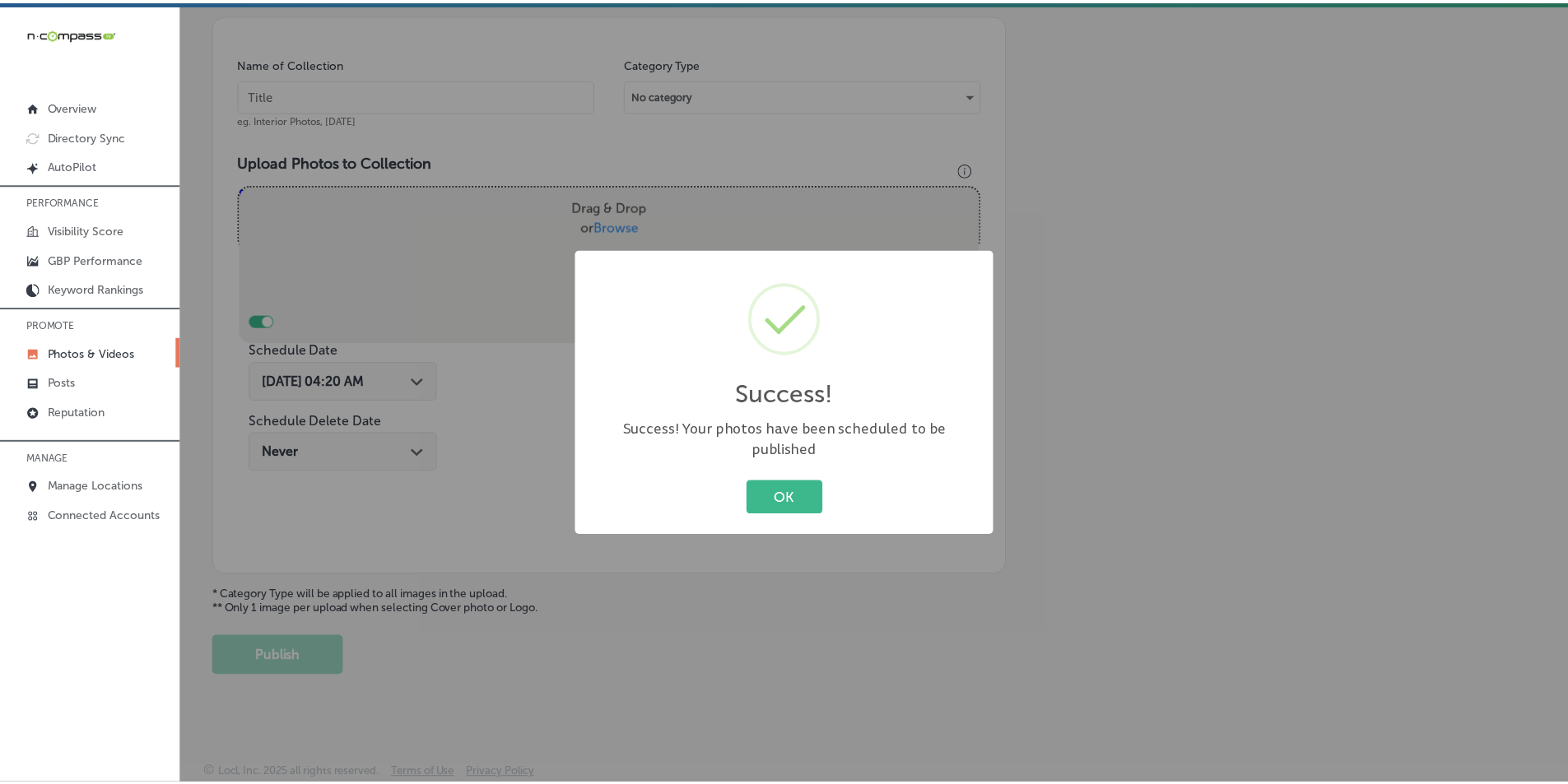
scroll to position [463, 0]
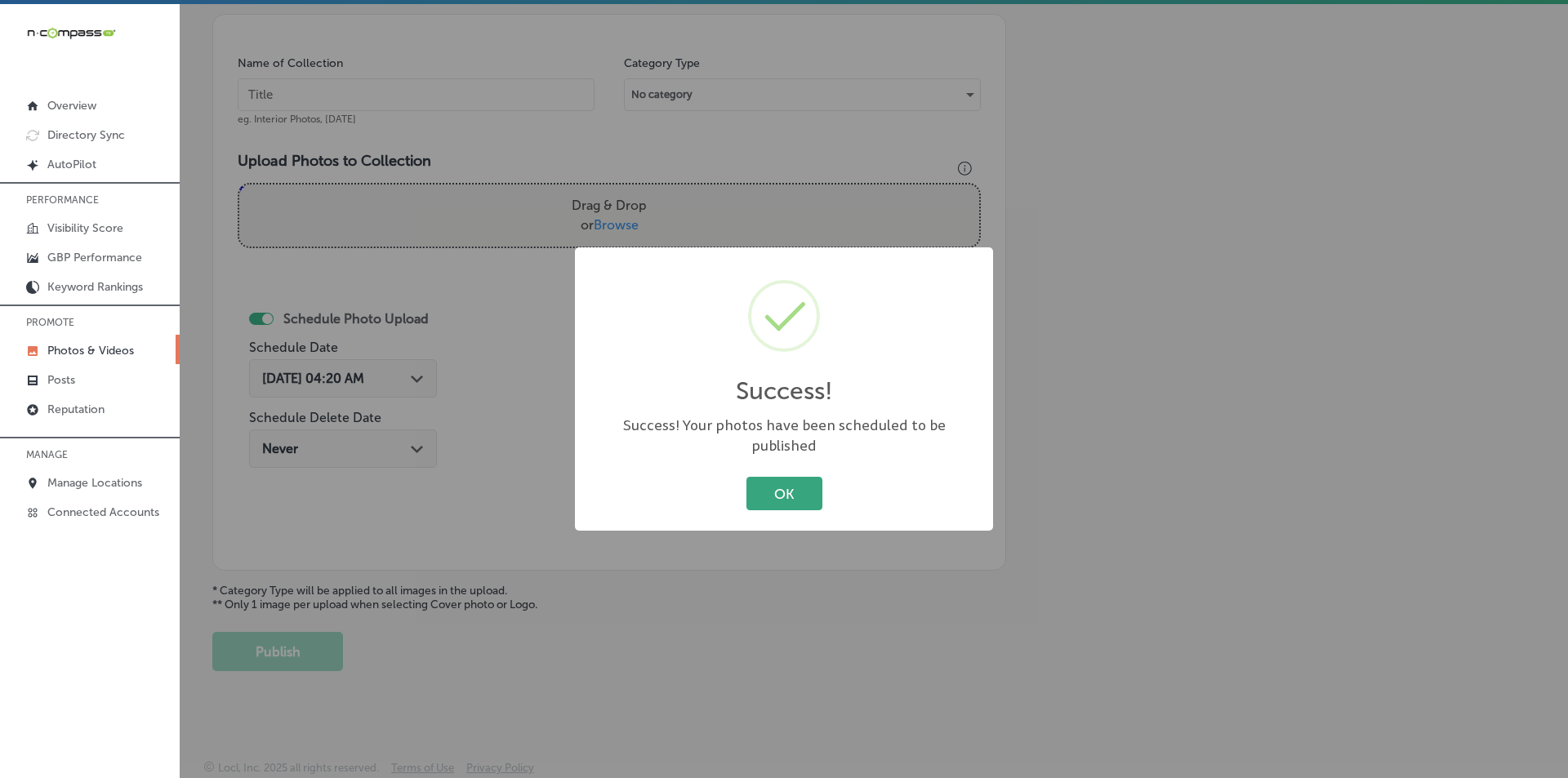
click at [770, 484] on button "OK" at bounding box center [784, 493] width 76 height 33
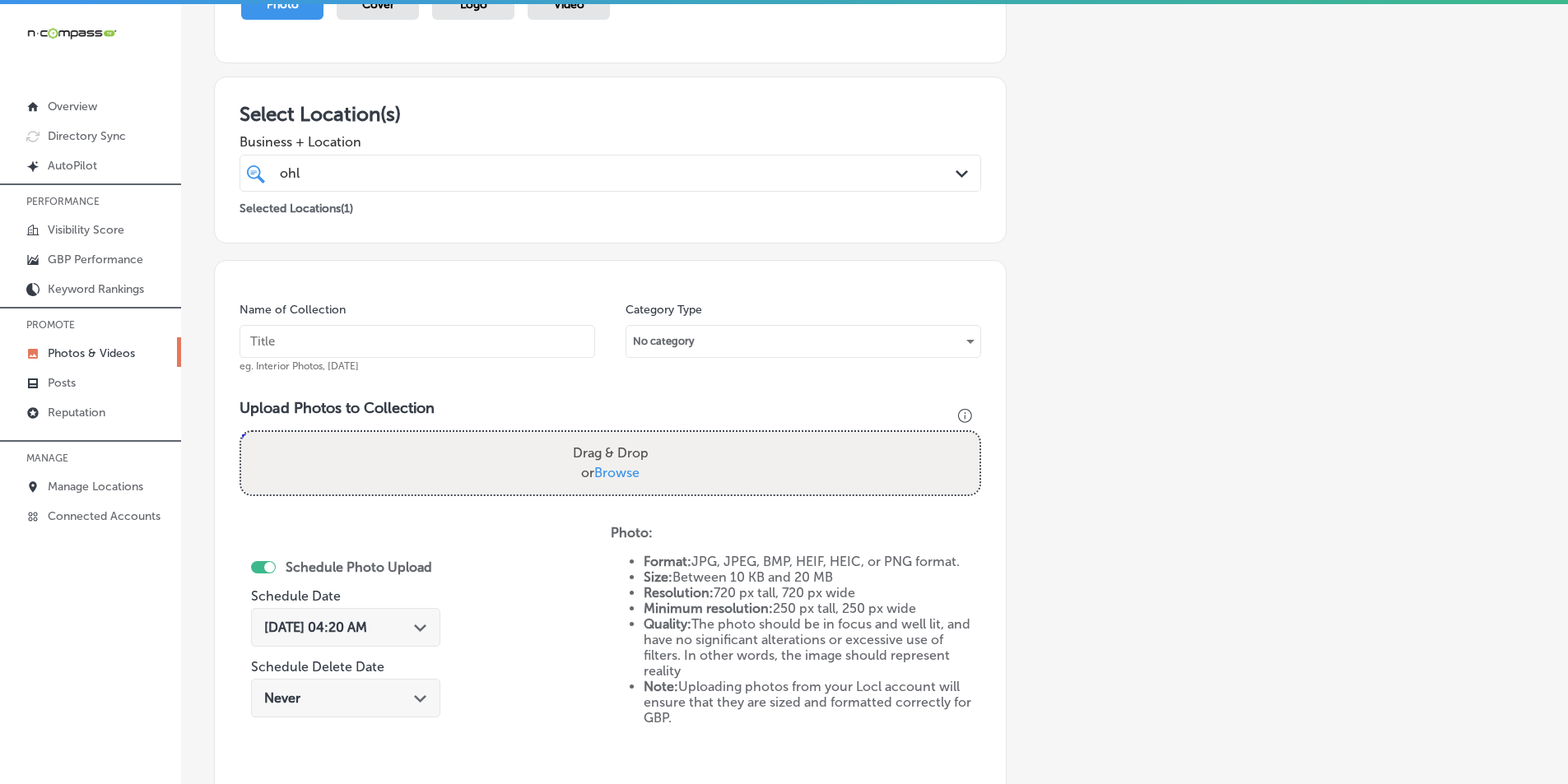
scroll to position [216, 0]
click at [415, 337] on input "text" at bounding box center [416, 342] width 355 height 33
click at [293, 347] on input "text" at bounding box center [416, 342] width 355 height 33
paste input "best life insurance"
type input "best life insurance"
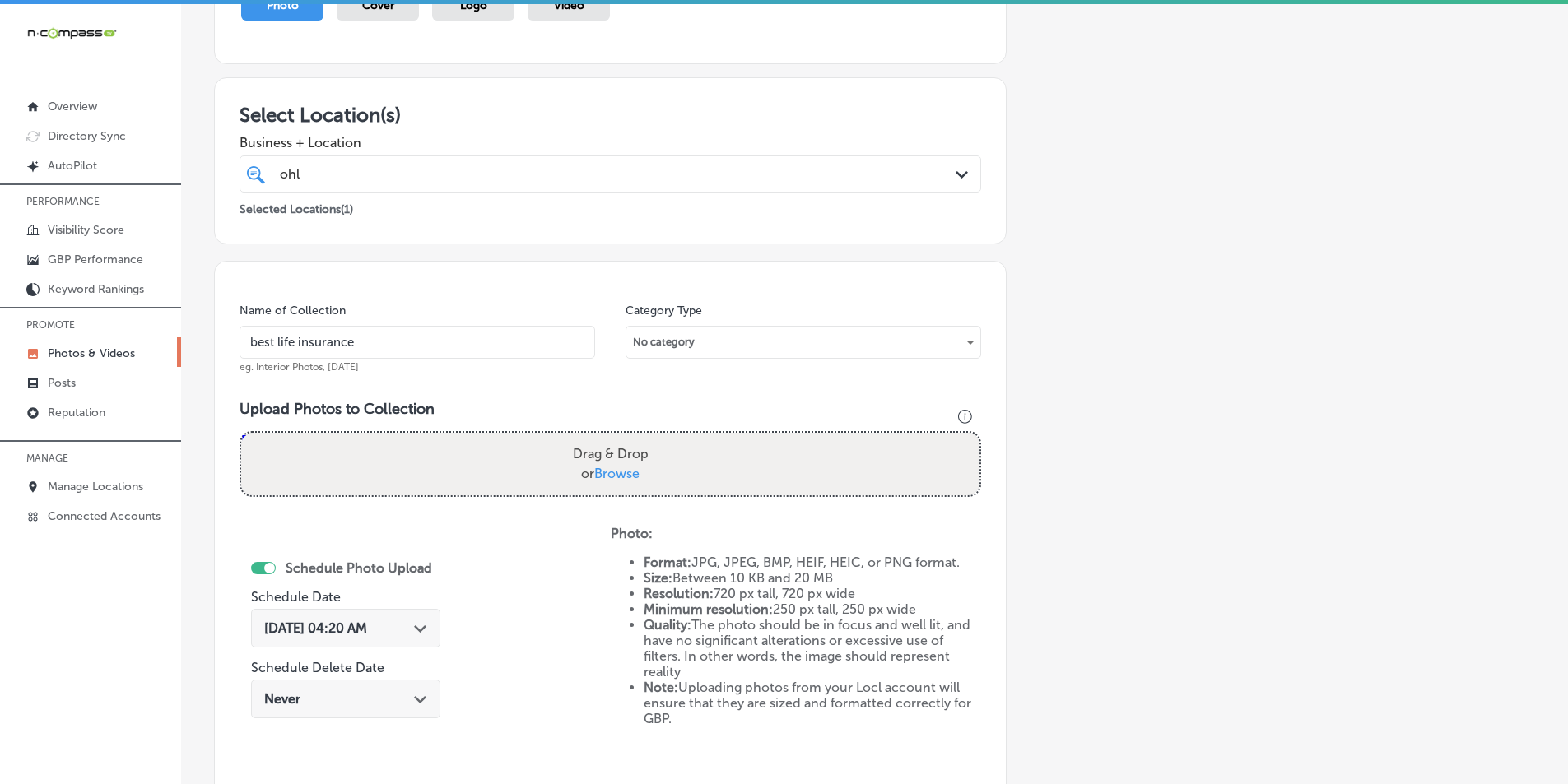
click at [572, 719] on div "Schedule Photo Upload Schedule Date Sep 13, 2025 04:20 AM Path Created with Ske…" at bounding box center [425, 661] width 371 height 271
click at [439, 449] on div "Drag & Drop or Browse" at bounding box center [610, 463] width 738 height 62
click at [241, 433] on input "Drag & Drop or Browse" at bounding box center [610, 435] width 738 height 5
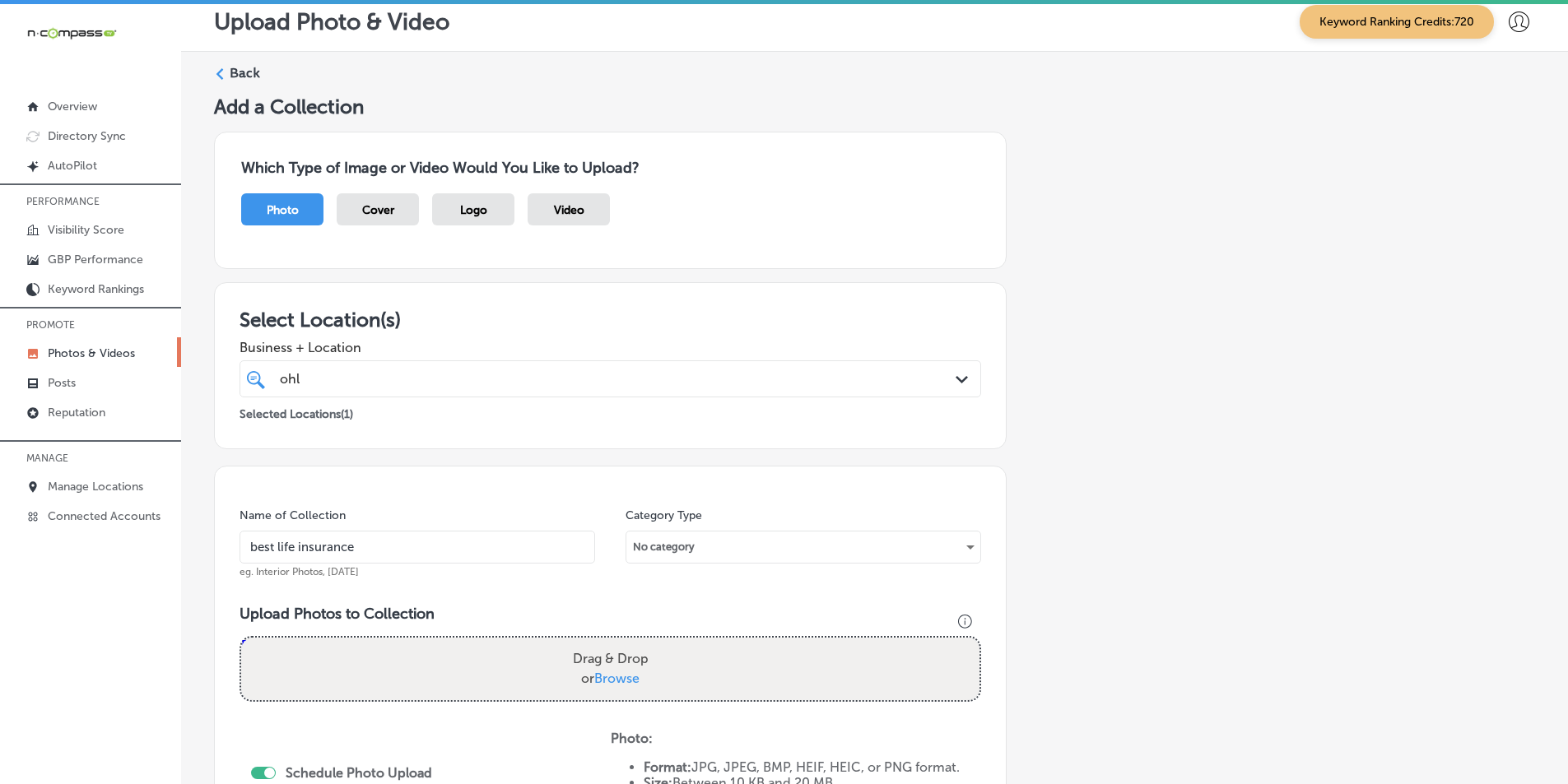
scroll to position [0, 0]
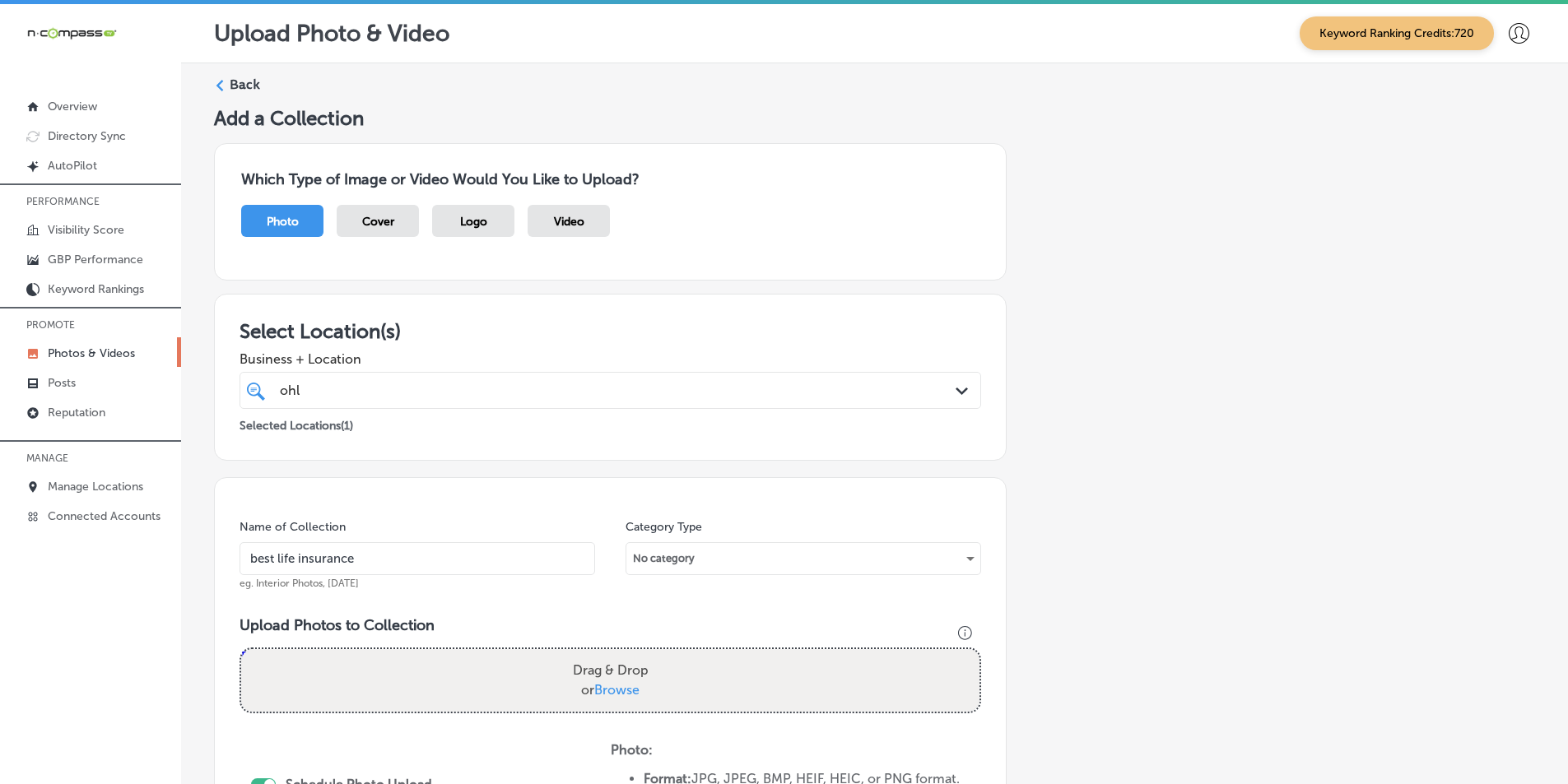
click at [239, 79] on label "Back" at bounding box center [245, 84] width 31 height 18
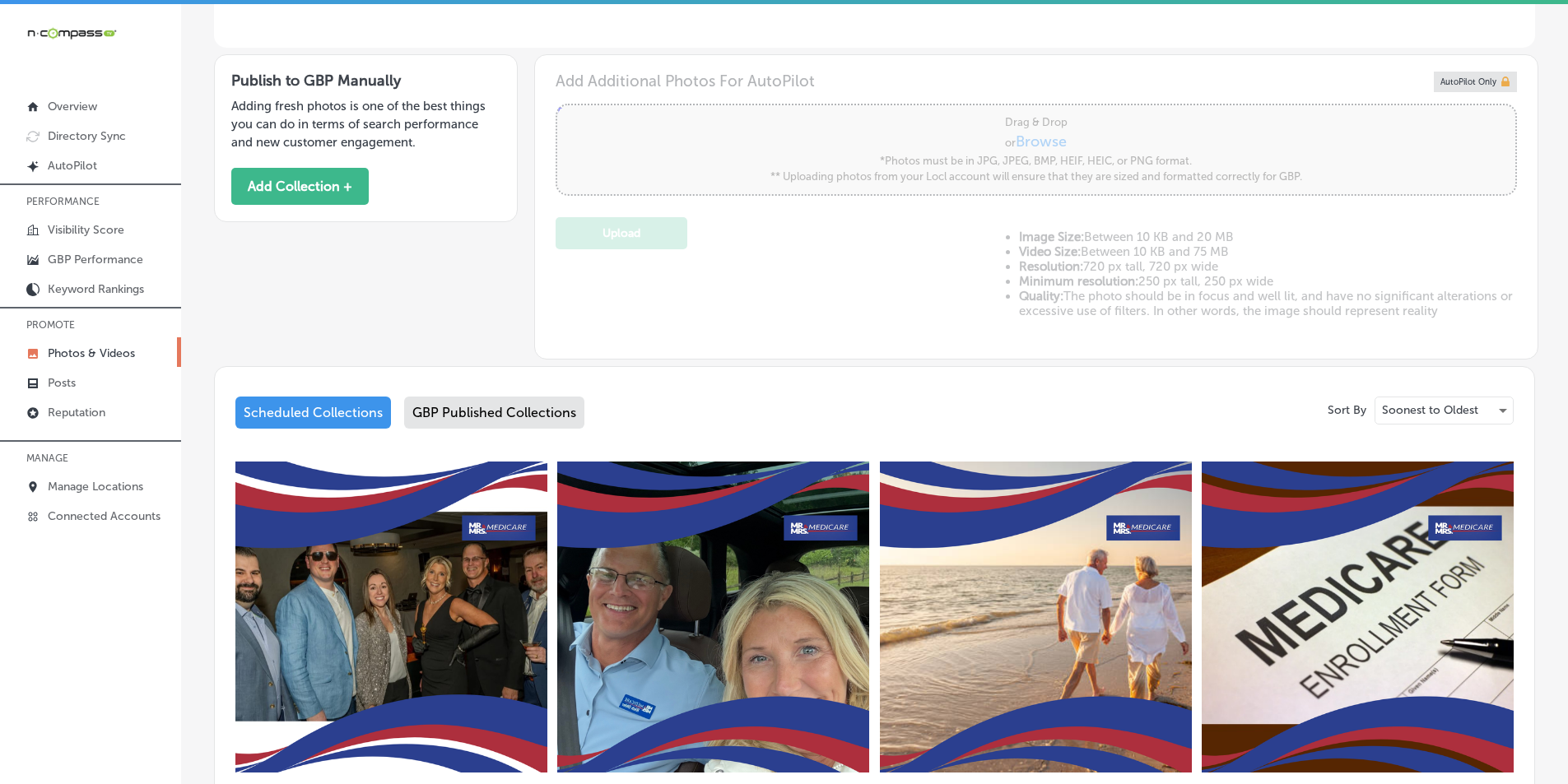
type input "5"
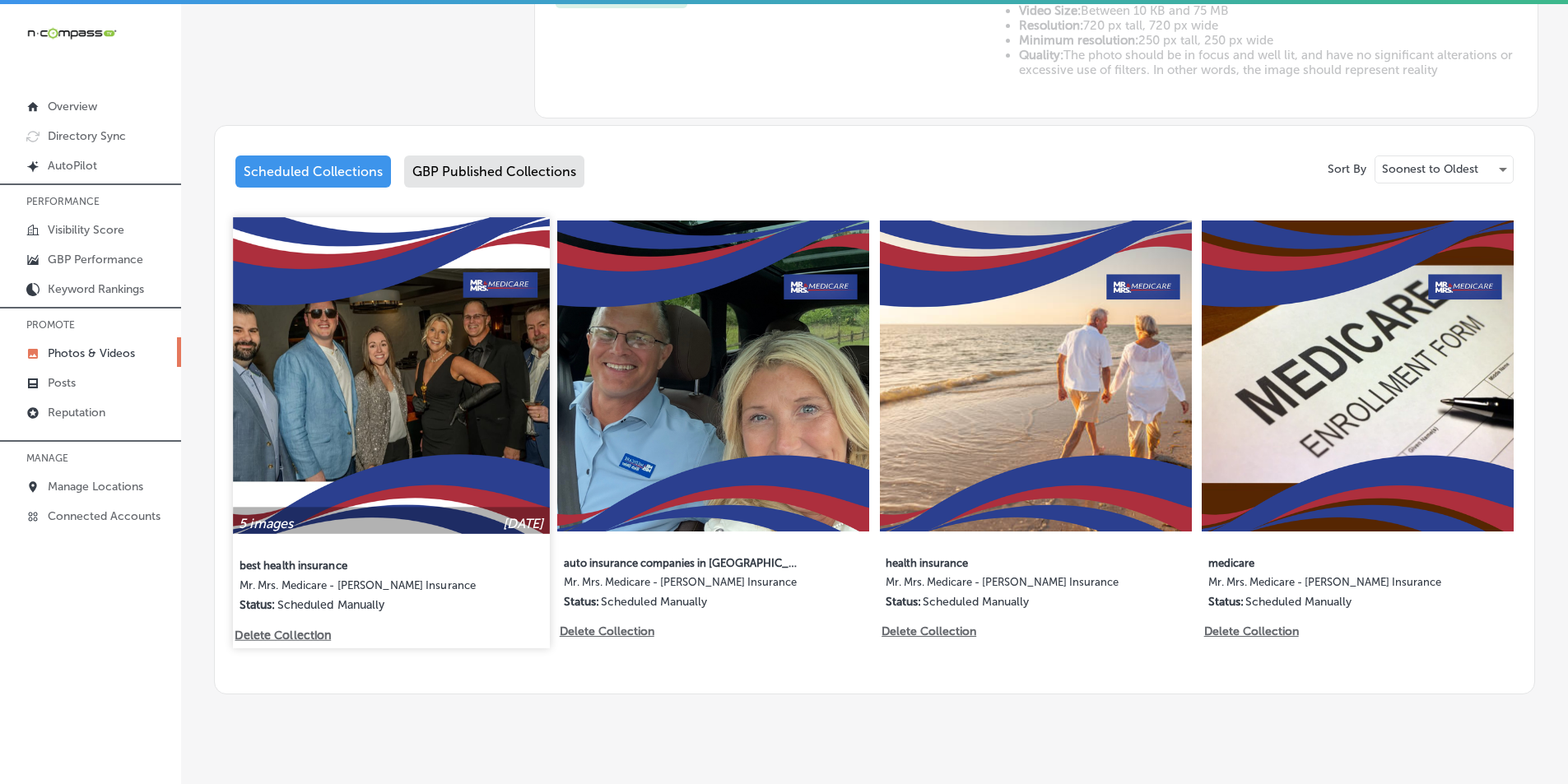
scroll to position [735, 0]
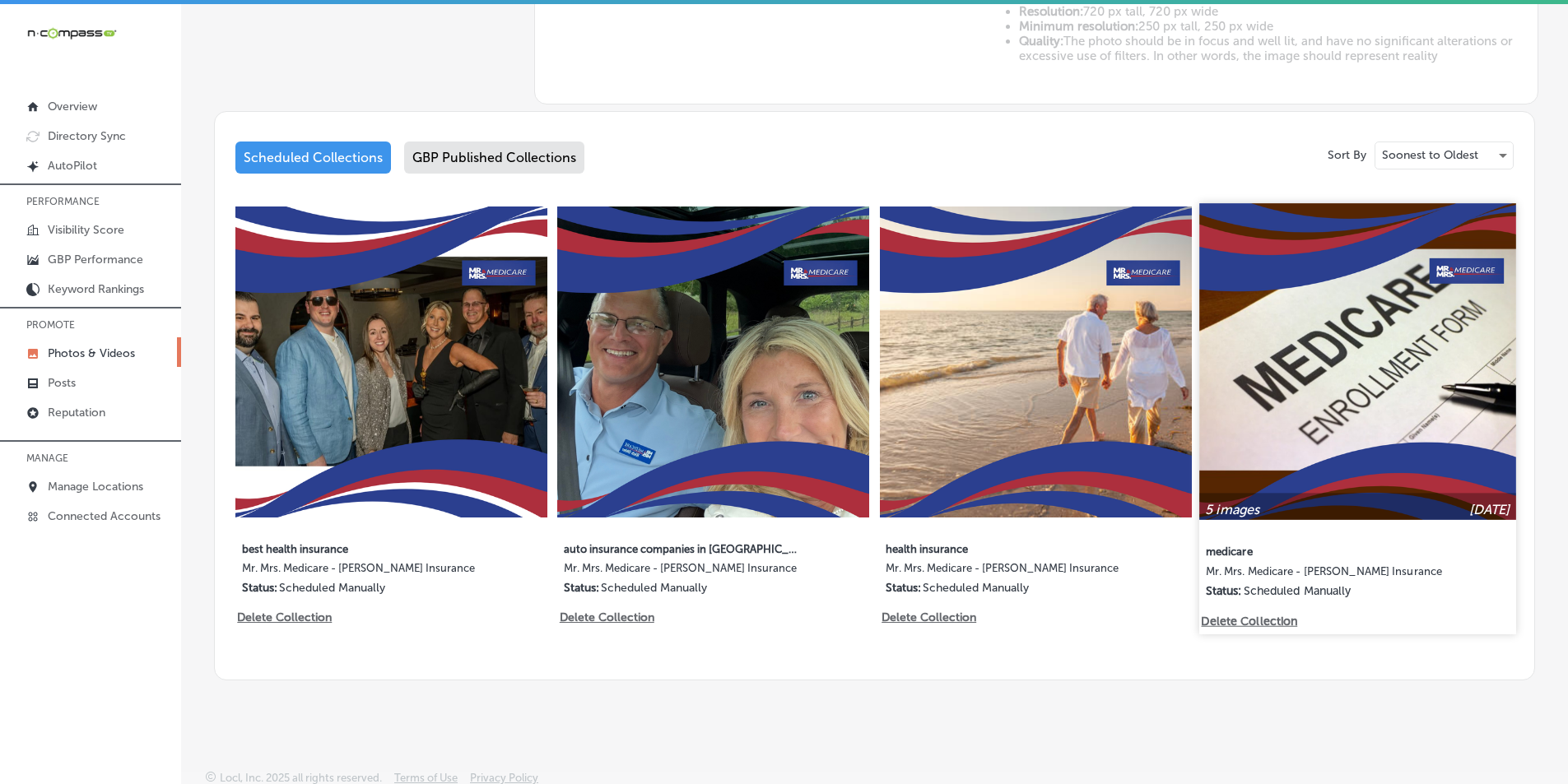
click at [1335, 384] on img at bounding box center [1357, 361] width 316 height 316
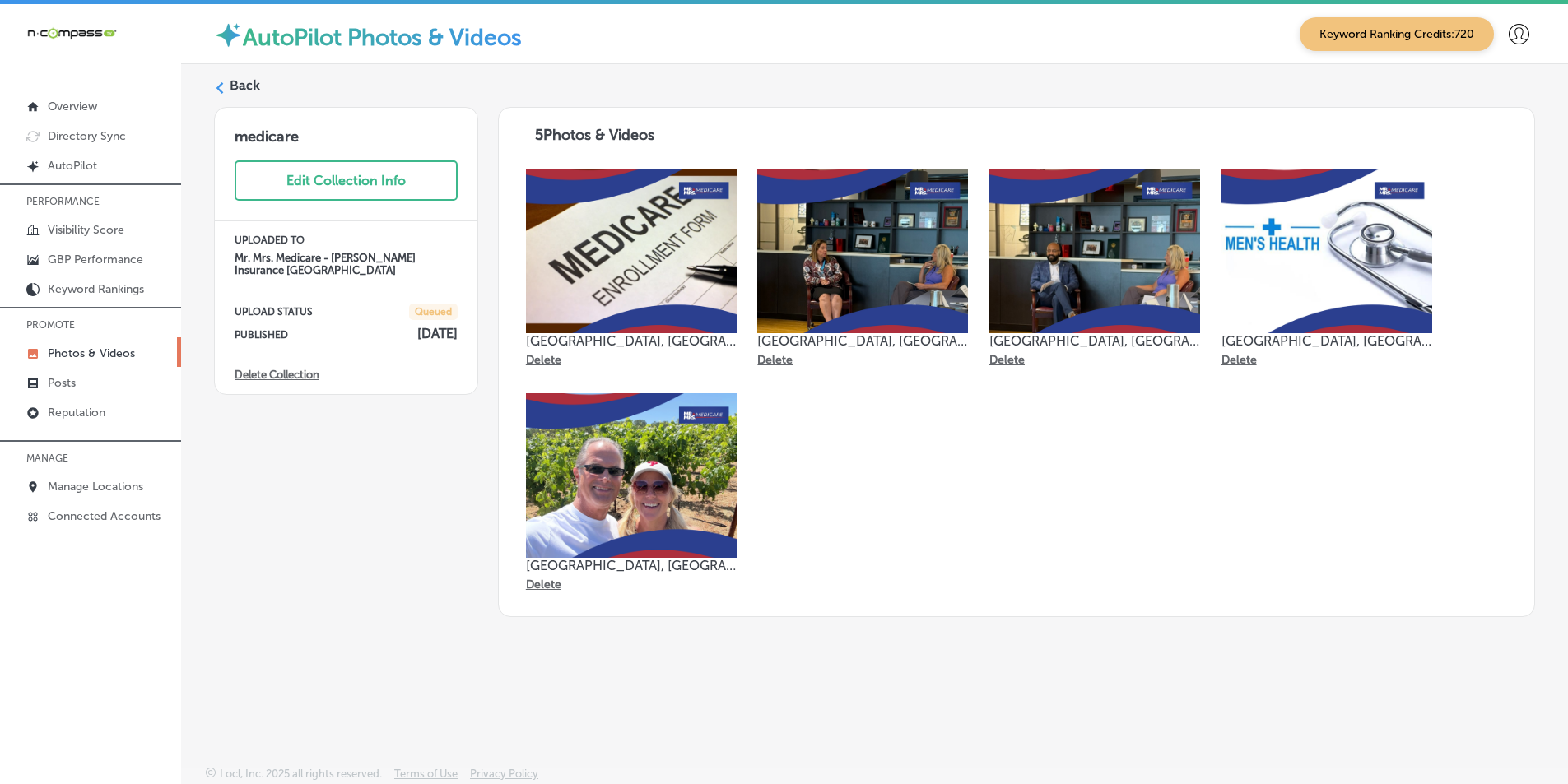
click at [224, 85] on icon at bounding box center [220, 88] width 11 height 11
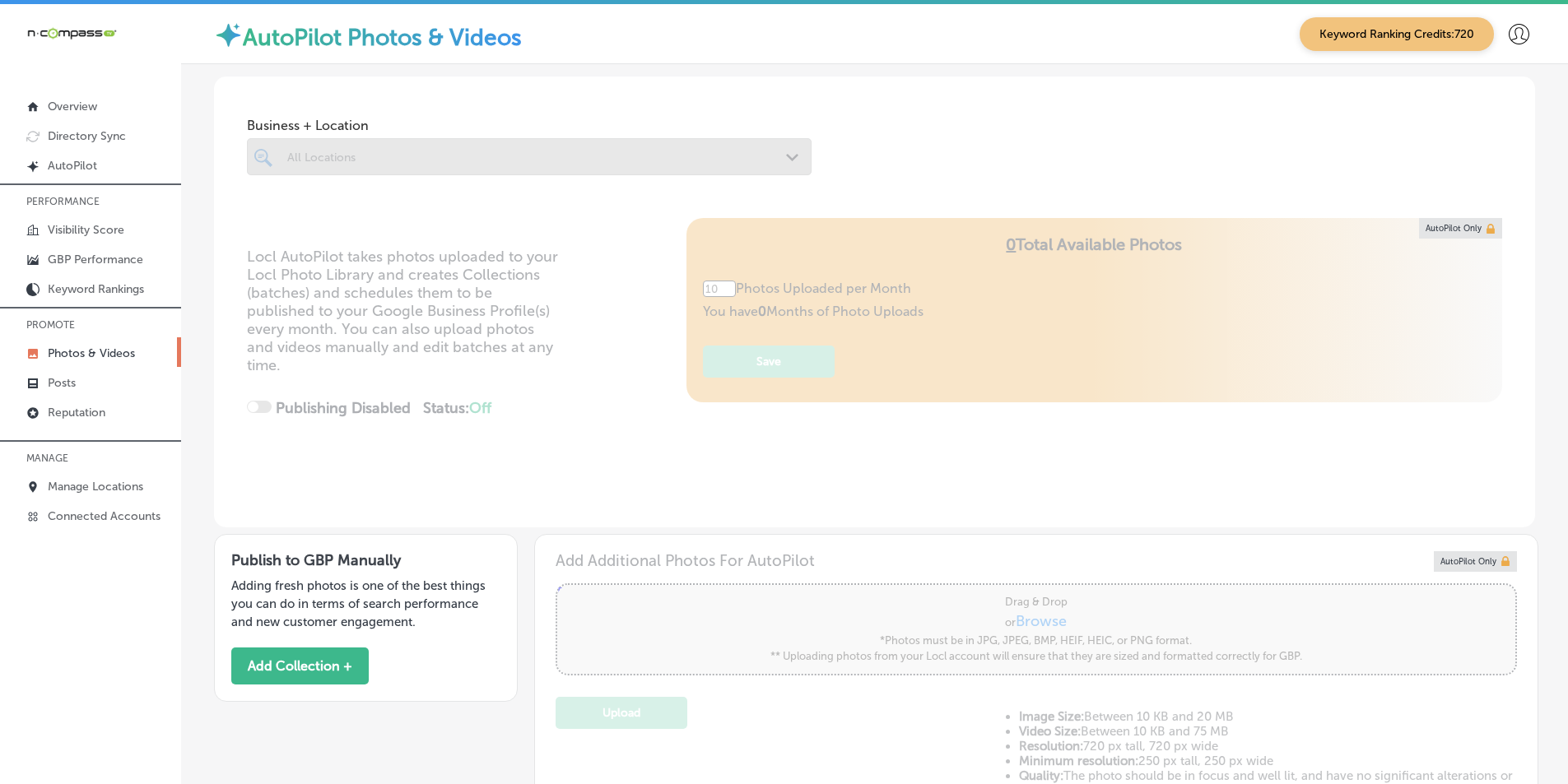
type input "5"
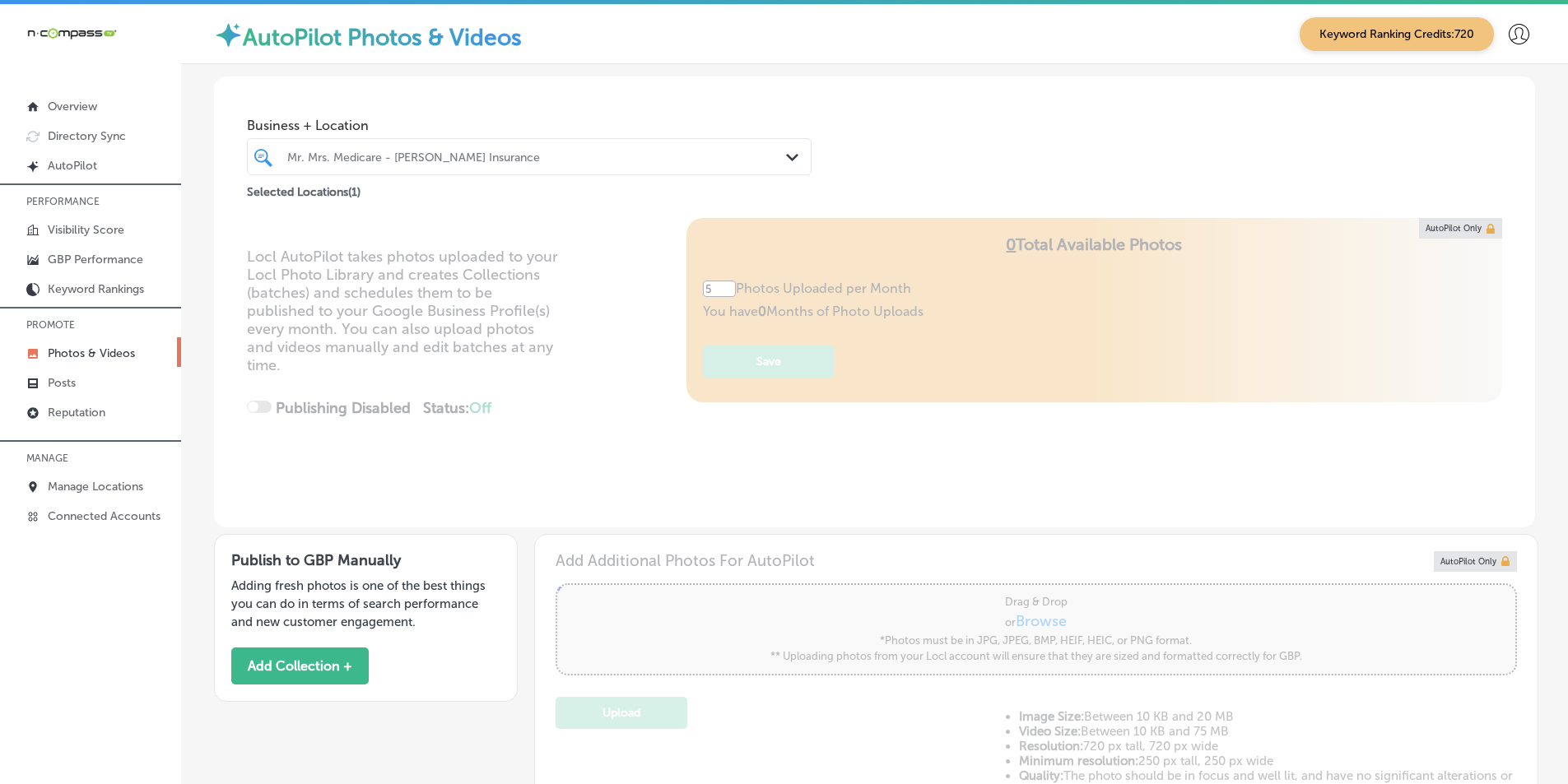
click at [130, 355] on p "Photos & Videos" at bounding box center [91, 353] width 87 height 14
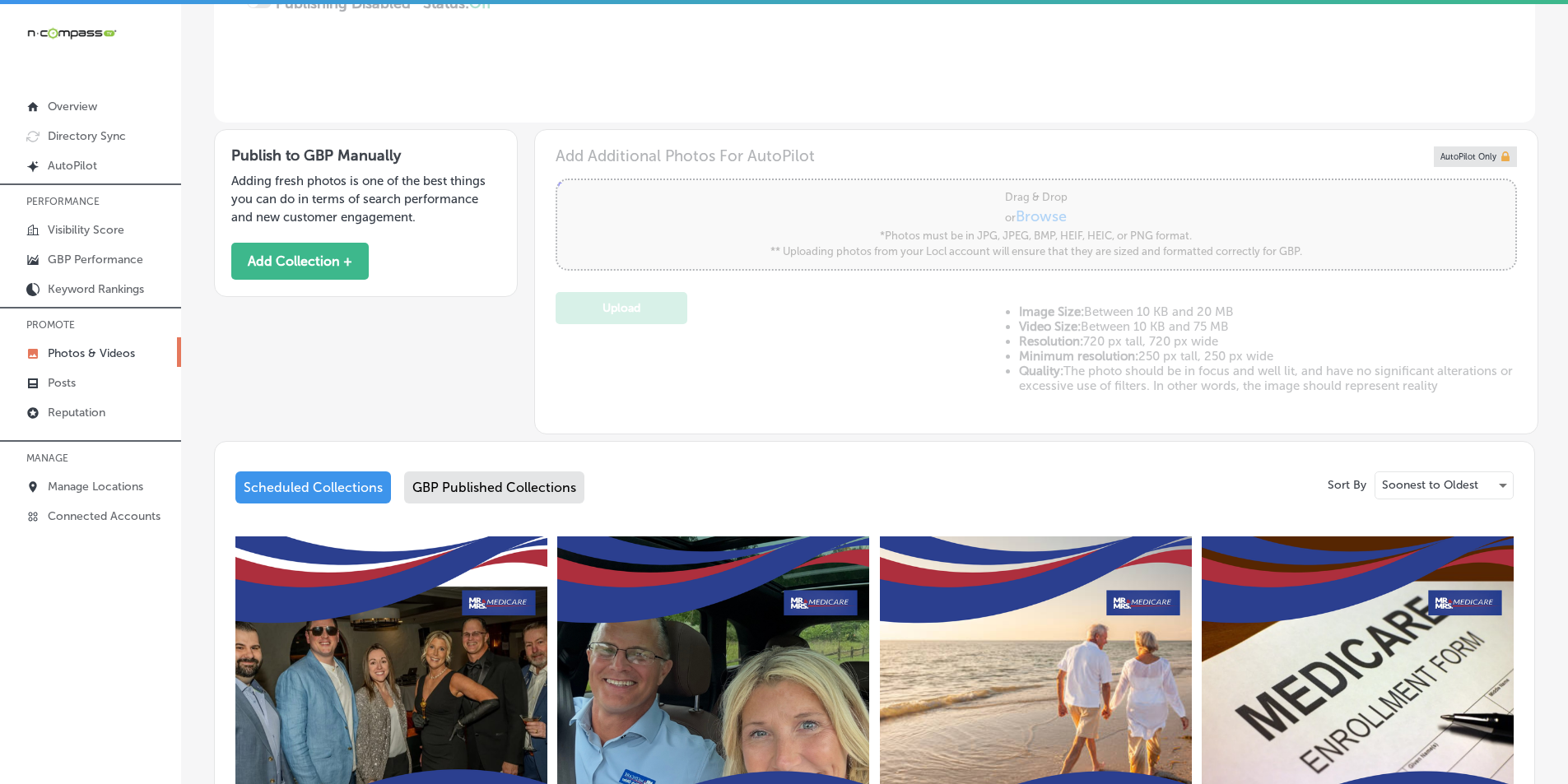
scroll to position [412, 0]
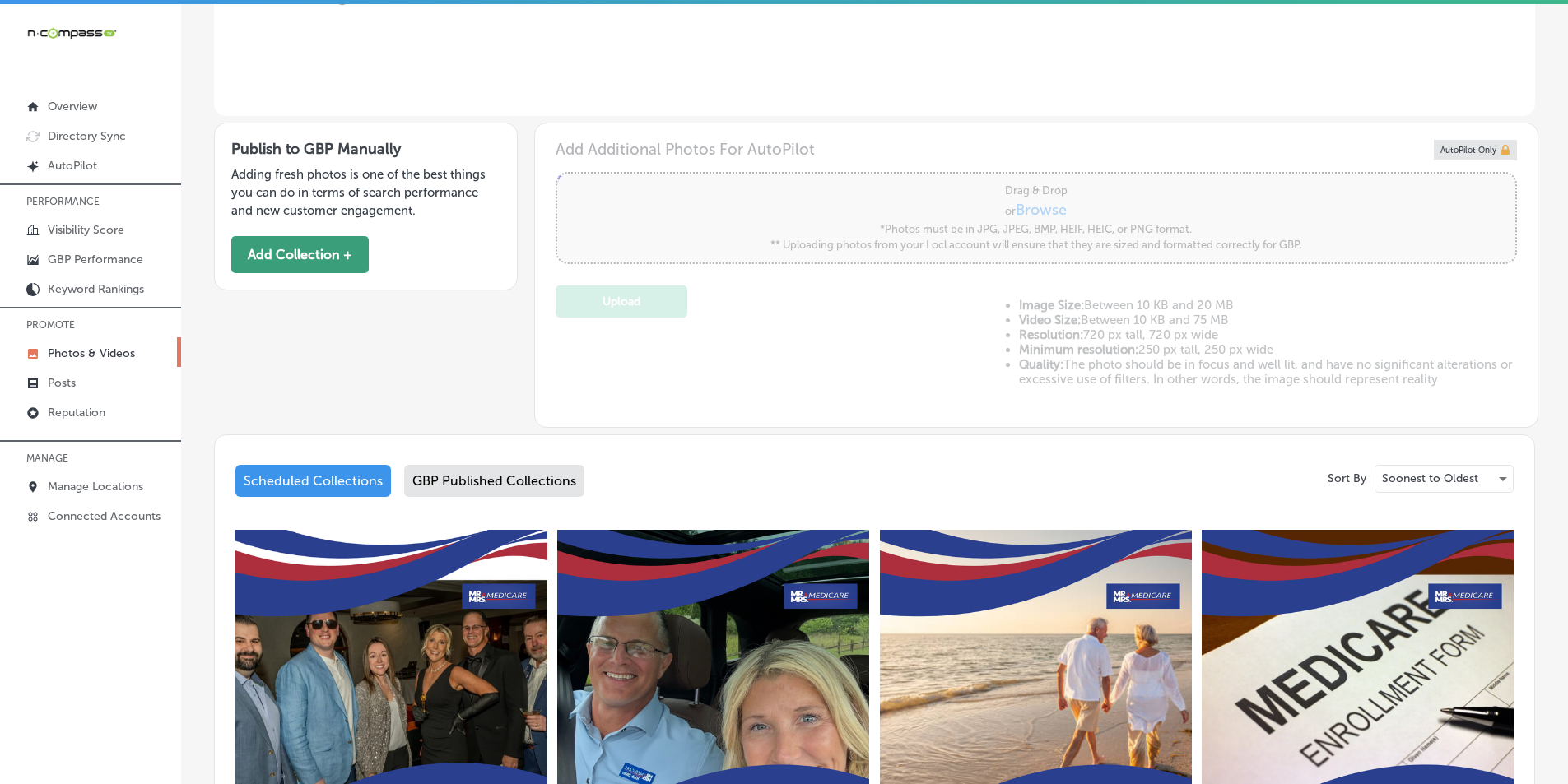
click at [316, 251] on button "Add Collection +" at bounding box center [301, 255] width 138 height 37
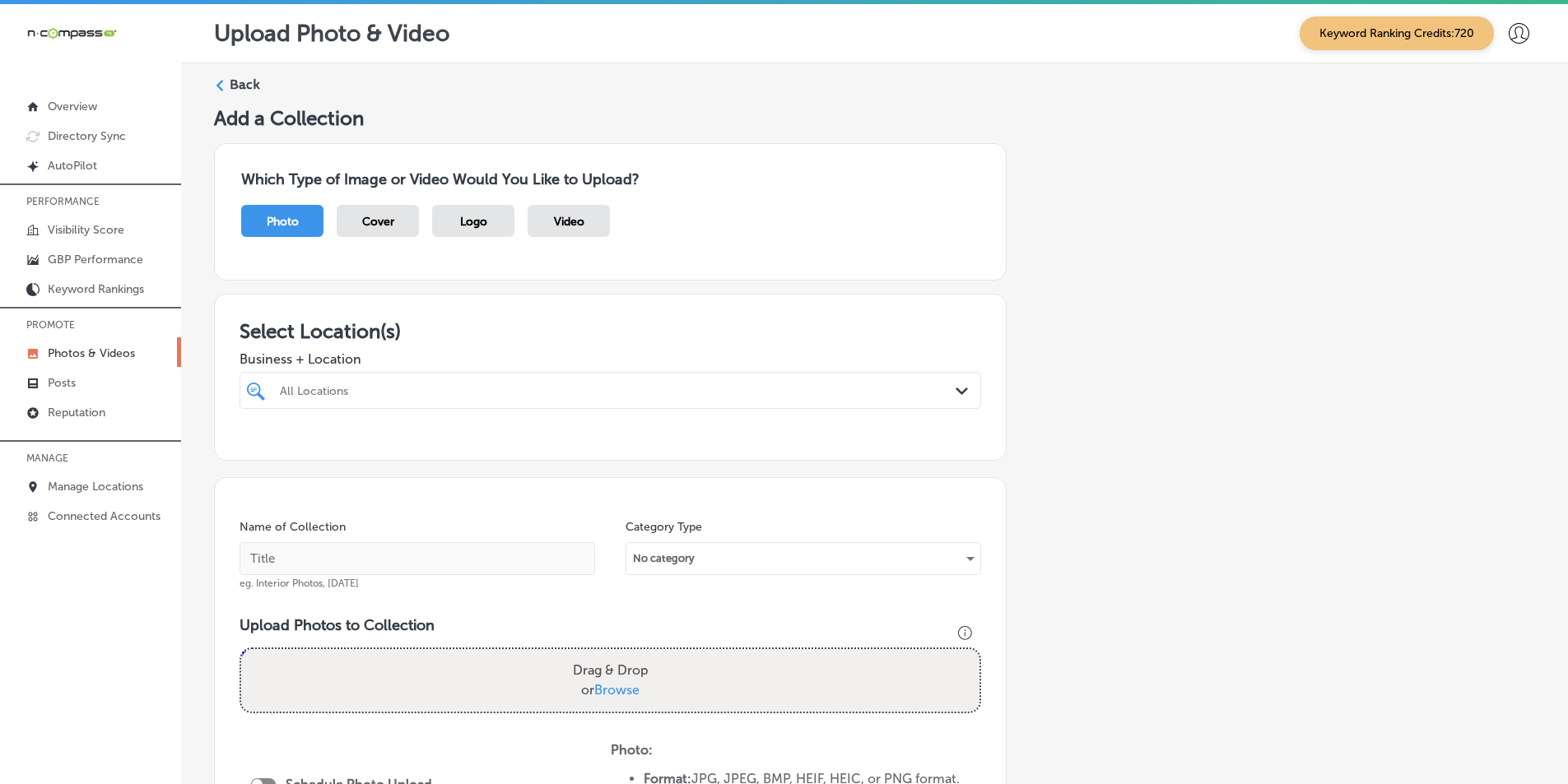
click at [822, 384] on div "All Locations" at bounding box center [618, 391] width 678 height 14
click at [256, 449] on input "checkbox" at bounding box center [258, 453] width 20 height 20
type input "ohler"
click at [575, 516] on div "Name of Collection eg. Interior Photos, March 2020 Category Type No category Up…" at bounding box center [611, 729] width 793 height 504
click at [466, 560] on input "text" at bounding box center [416, 559] width 355 height 33
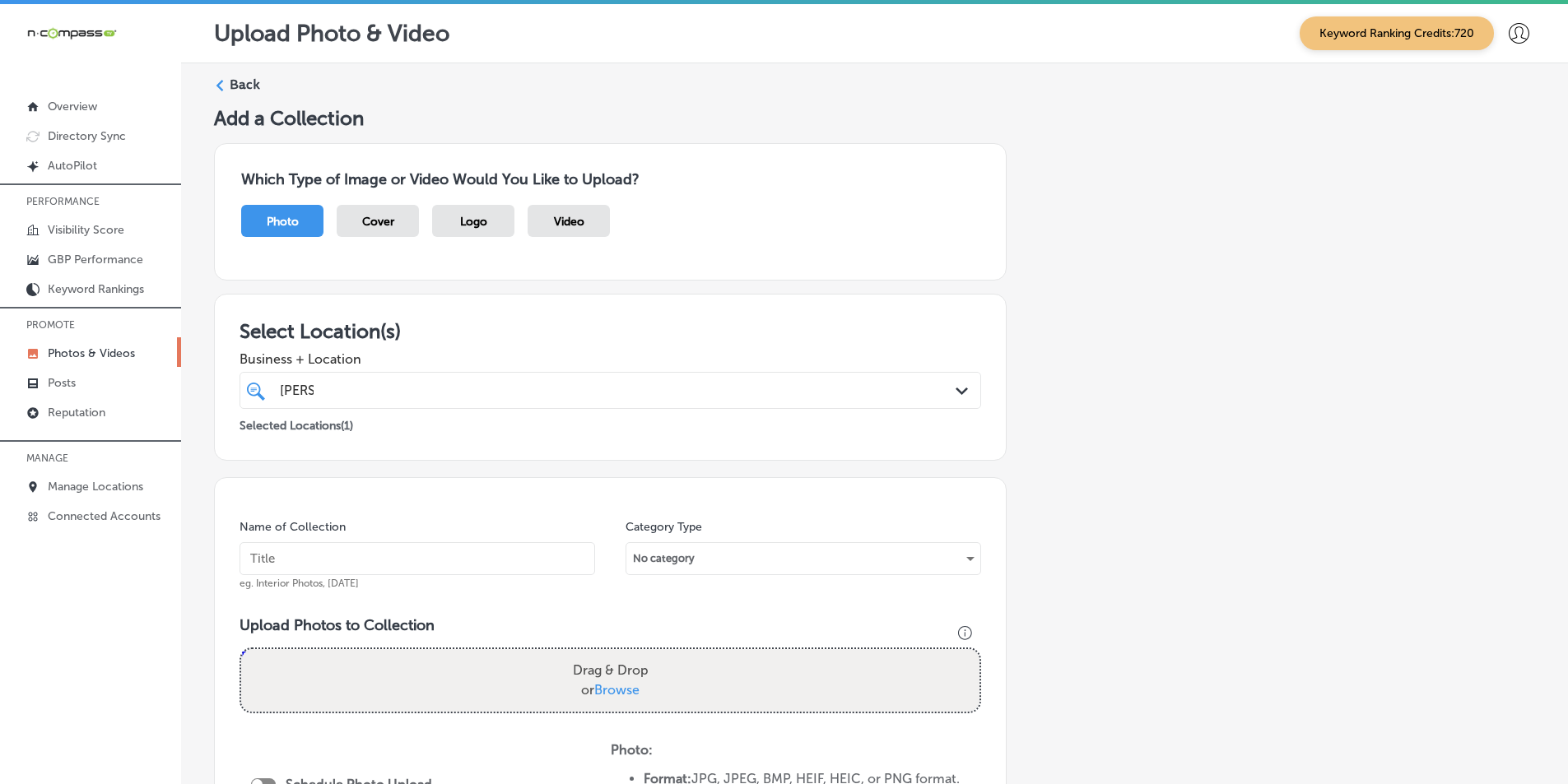
click at [297, 556] on input "text" at bounding box center [416, 559] width 355 height 33
paste input "best life insurance"
type input "best life insurance"
click at [955, 387] on div "Path Created with Sketch." at bounding box center [964, 392] width 18 height 18
click at [1018, 401] on div "Add a Collection Which Type of Image or Video Would You Like to Upload? Photo C…" at bounding box center [875, 594] width 1321 height 977
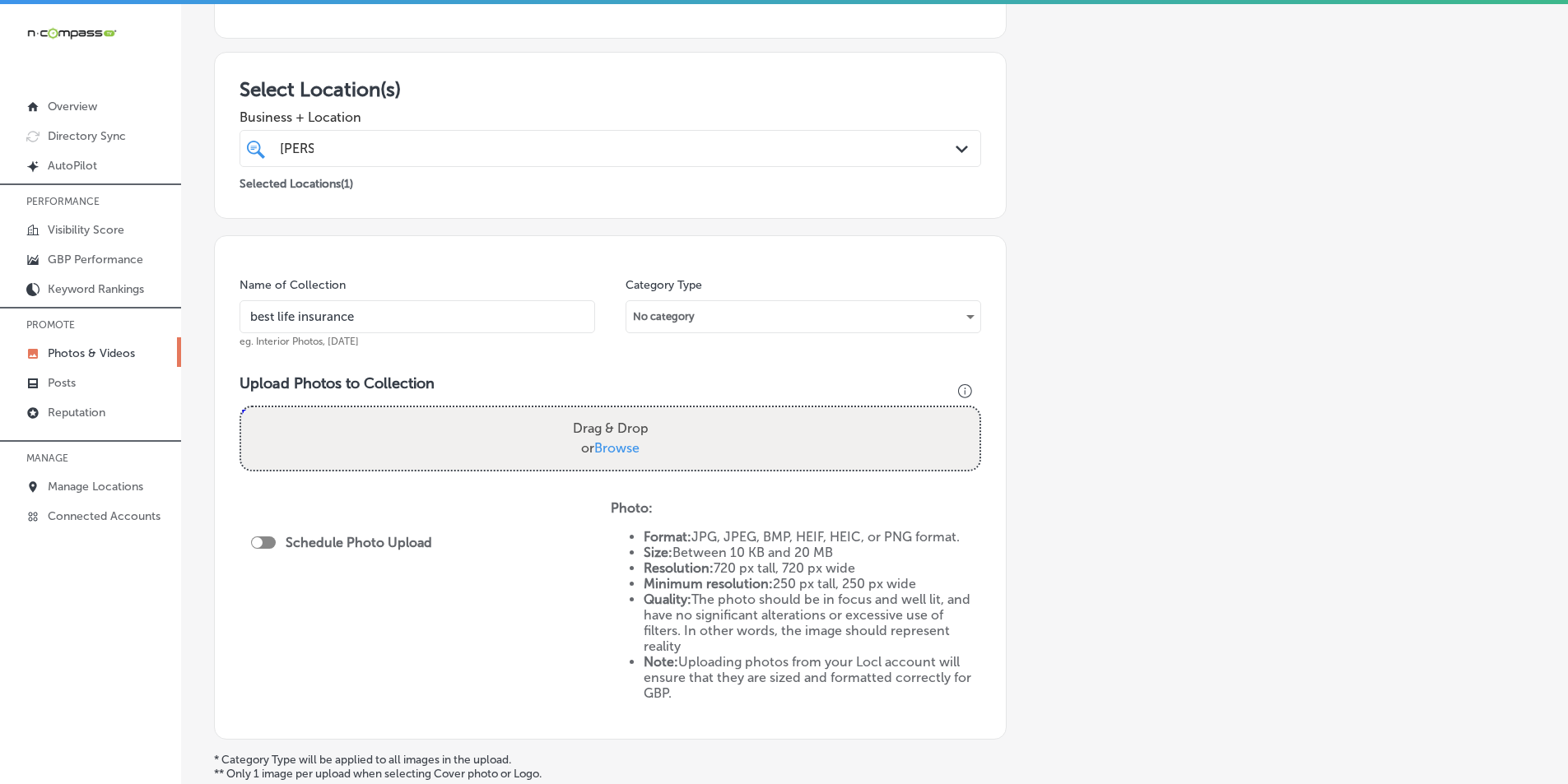
scroll to position [247, 0]
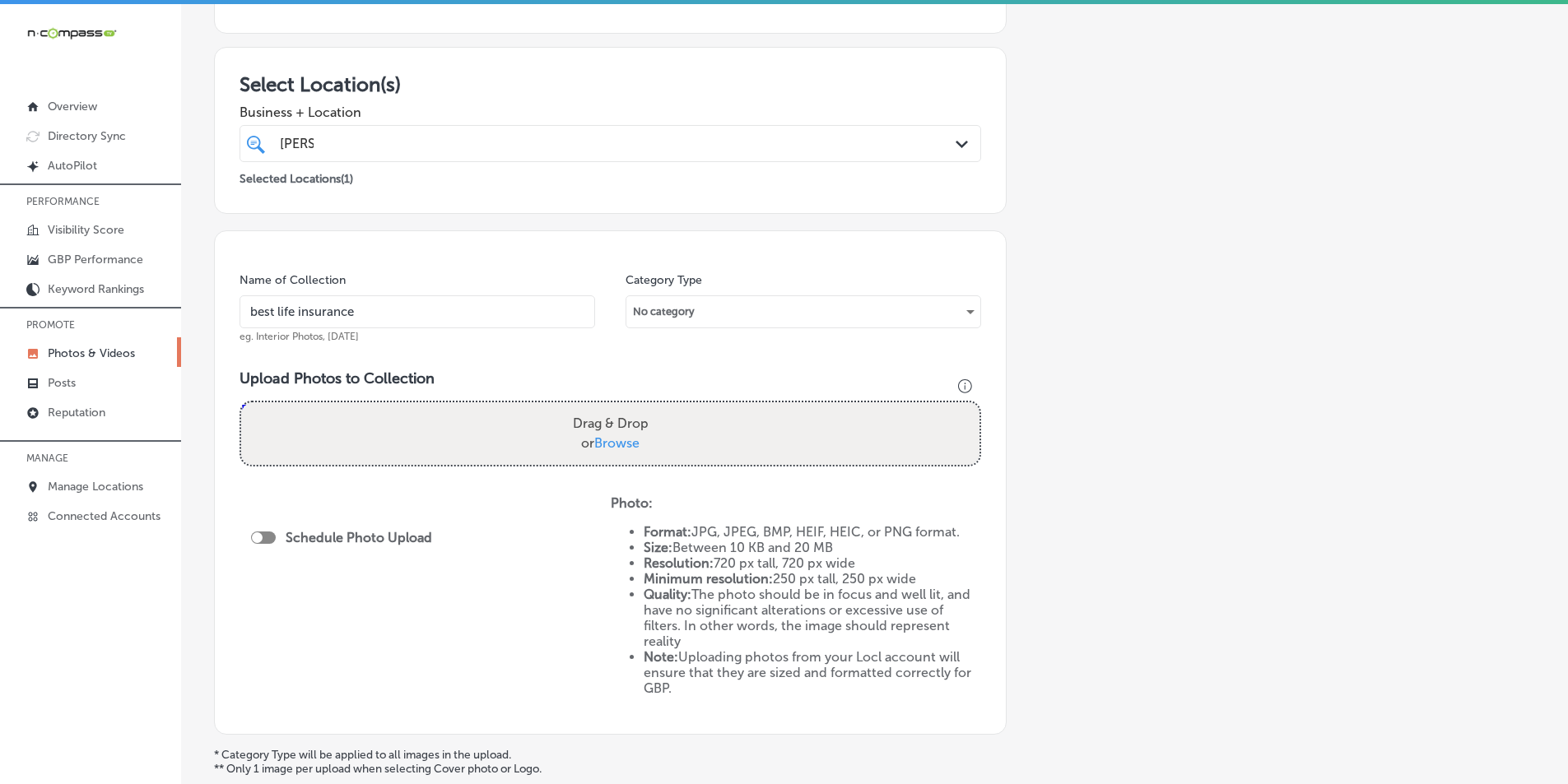
click at [401, 432] on div "Drag & Drop or Browse" at bounding box center [610, 433] width 738 height 62
click at [241, 402] on input "Drag & Drop or Browse" at bounding box center [610, 404] width 738 height 5
type input "C:\fakepath\22.png"
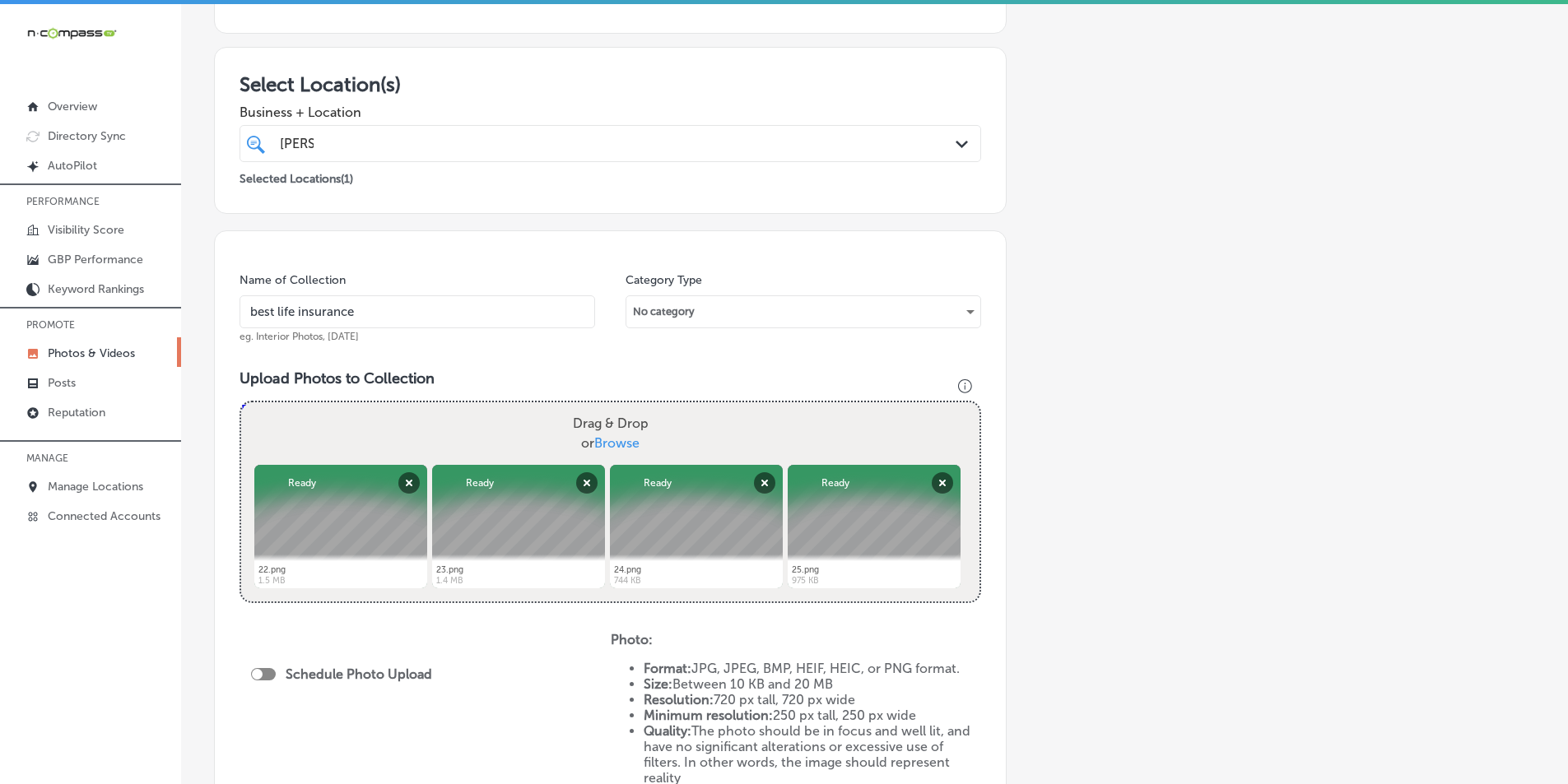
click at [383, 440] on div "Drag & Drop or Browse" at bounding box center [610, 433] width 738 height 62
click at [241, 402] on input "Drag & Drop or Browse" at bounding box center [610, 404] width 738 height 5
type input "C:\fakepath\26.png"
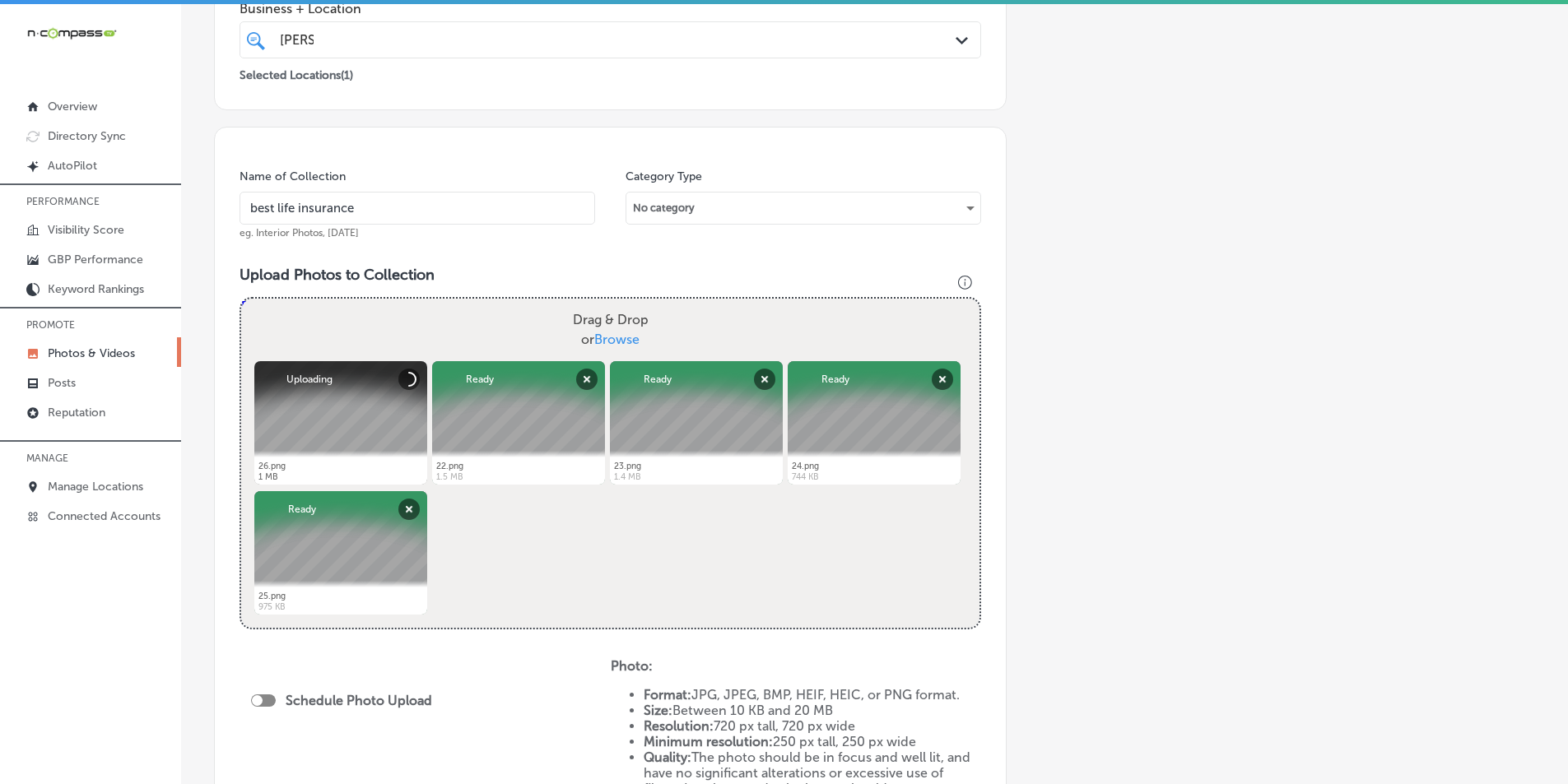
scroll to position [412, 0]
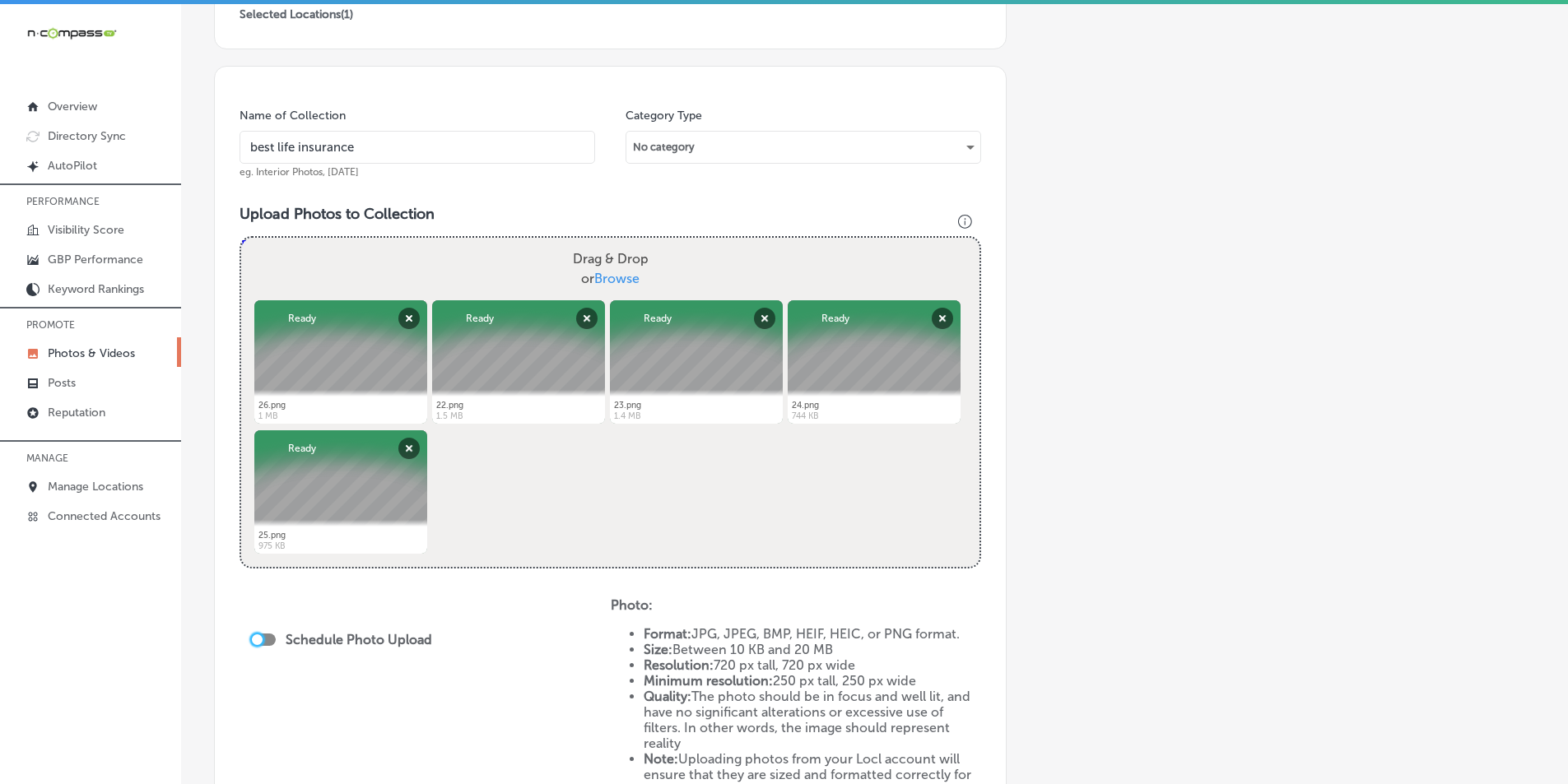
click at [256, 641] on div at bounding box center [257, 639] width 11 height 11
checkbox input "true"
click at [375, 701] on div "Publish Now Path Created with Sketch." at bounding box center [346, 700] width 163 height 15
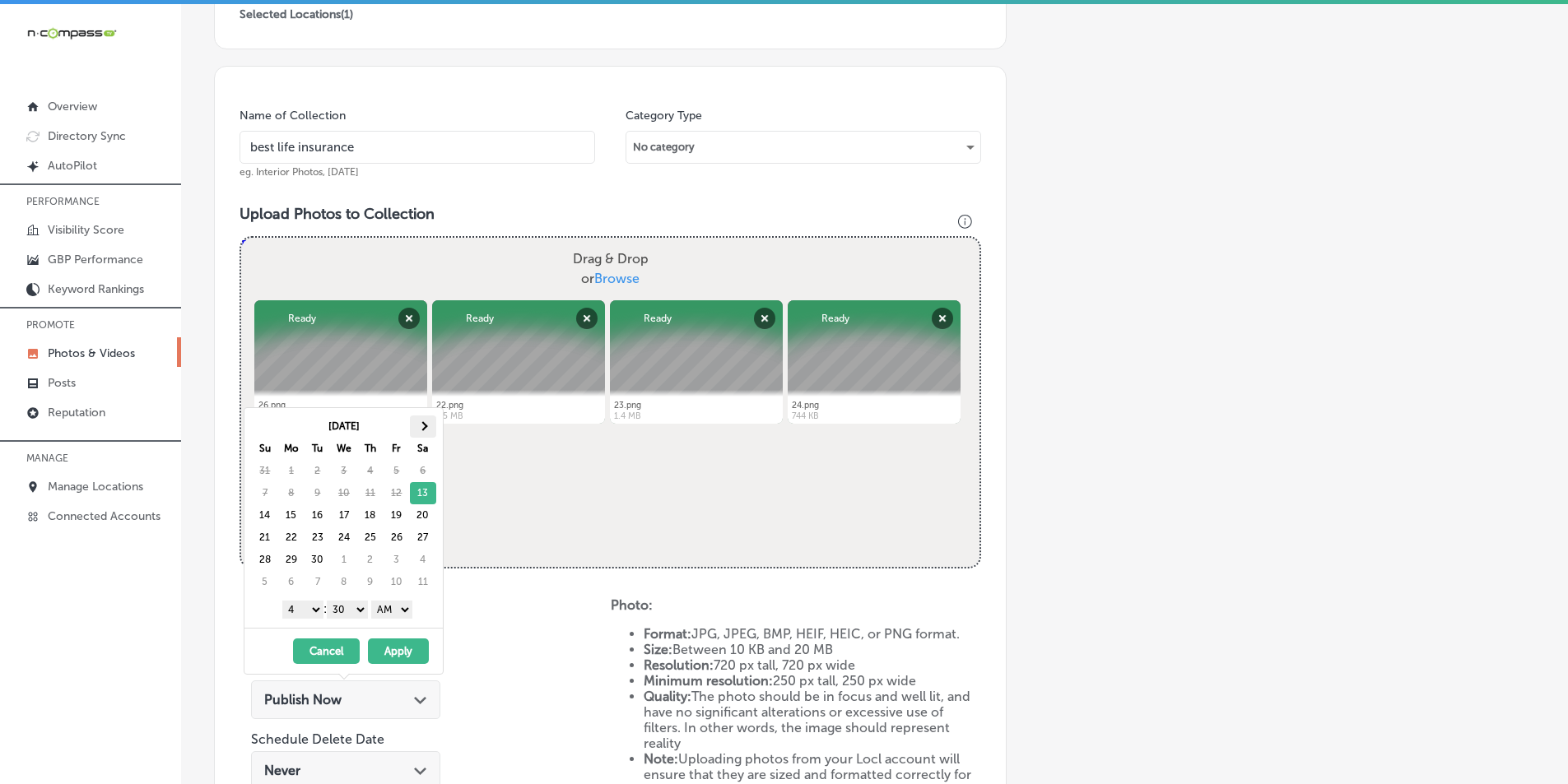
click at [424, 423] on span at bounding box center [422, 425] width 9 height 9
click at [314, 610] on select "1 2 3 4 5 6 7 8 9 10 11 12" at bounding box center [302, 610] width 41 height 18
click at [363, 612] on select "00 10 20 30 40 50" at bounding box center [347, 610] width 41 height 18
click at [408, 607] on select "AM PM" at bounding box center [392, 610] width 41 height 18
click at [391, 648] on button "Apply" at bounding box center [398, 651] width 61 height 26
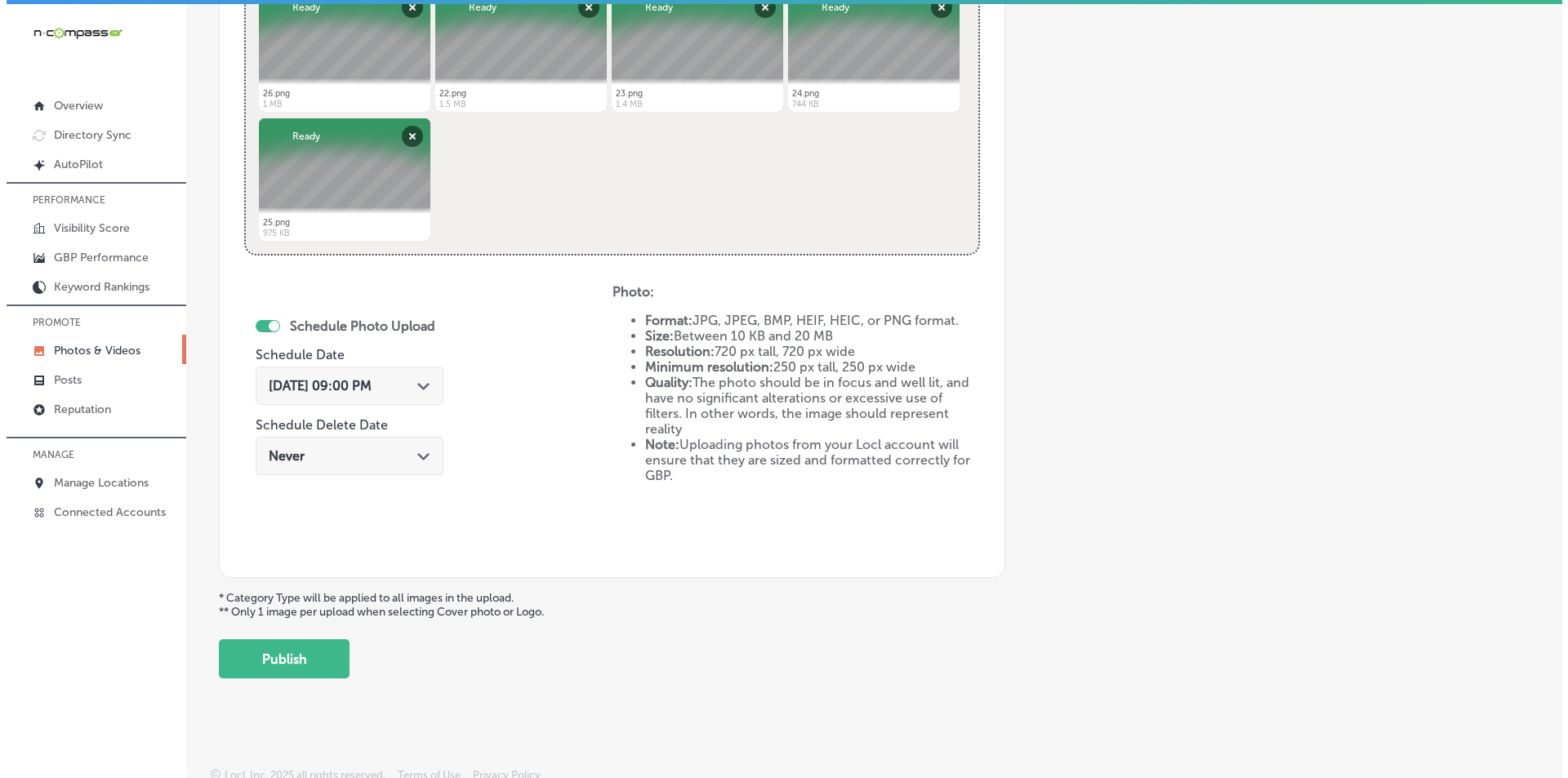
scroll to position [725, 0]
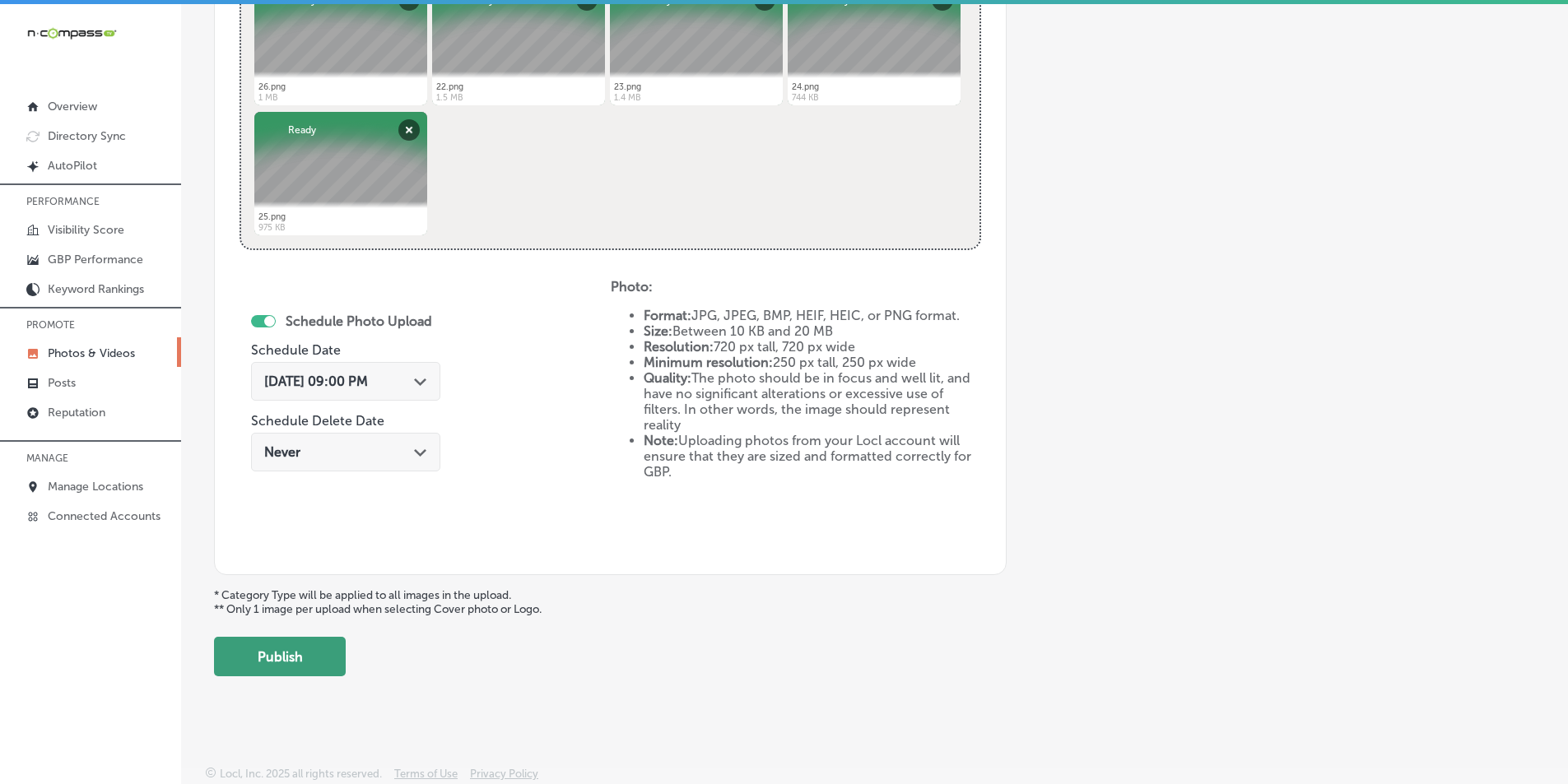
click at [303, 651] on button "Publish" at bounding box center [280, 656] width 132 height 39
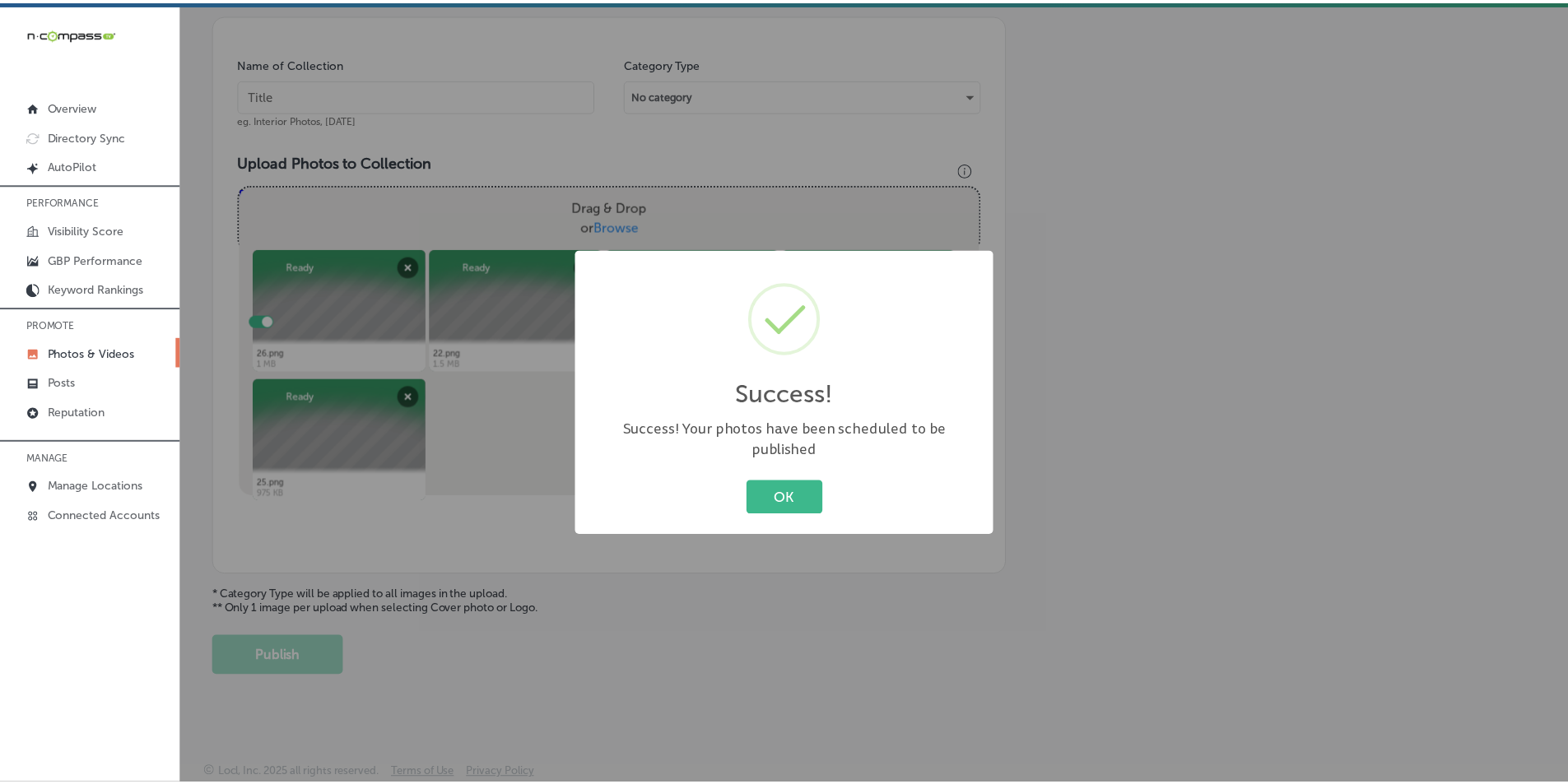
scroll to position [463, 0]
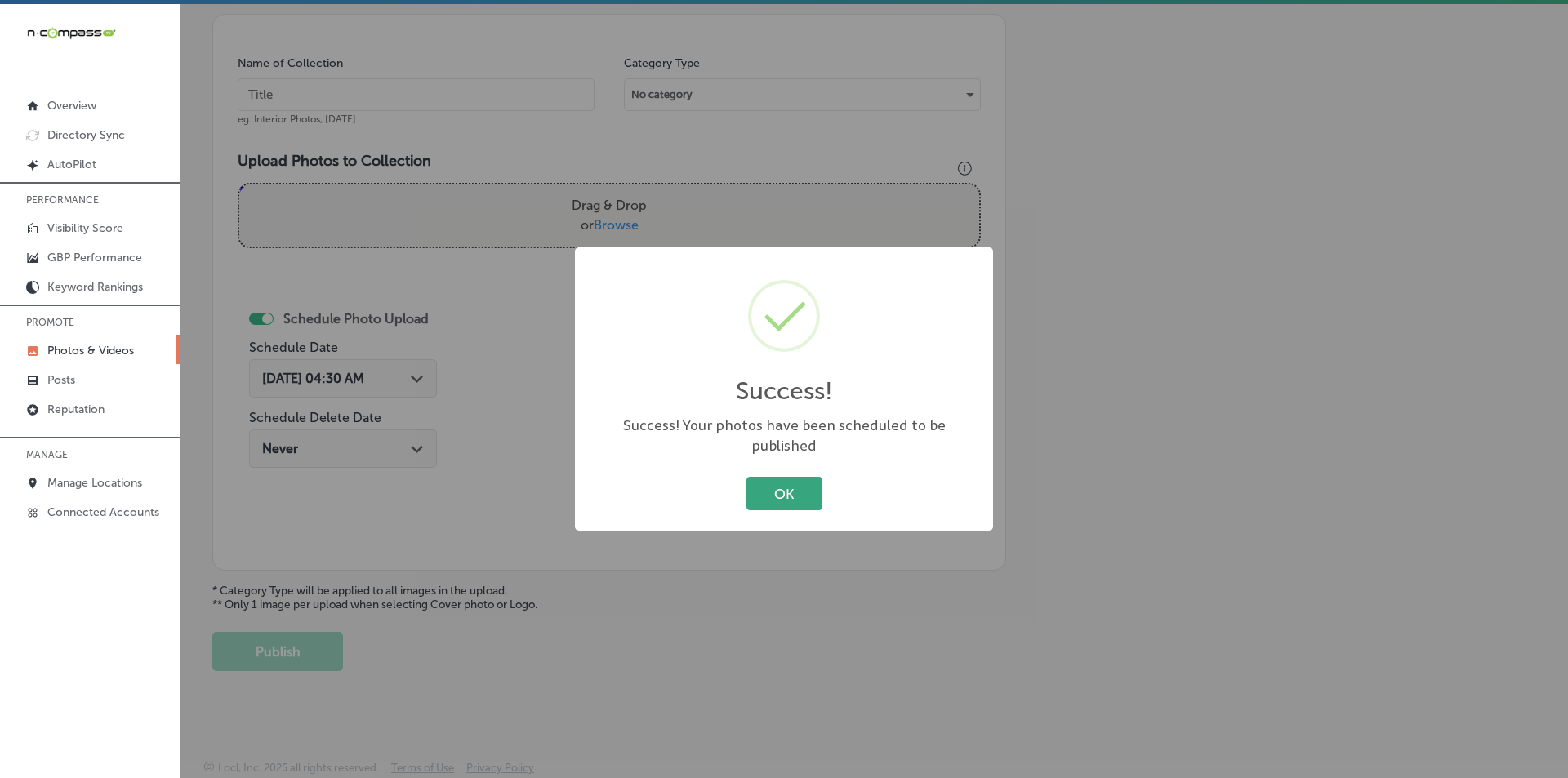
click at [781, 481] on button "OK" at bounding box center [784, 493] width 76 height 33
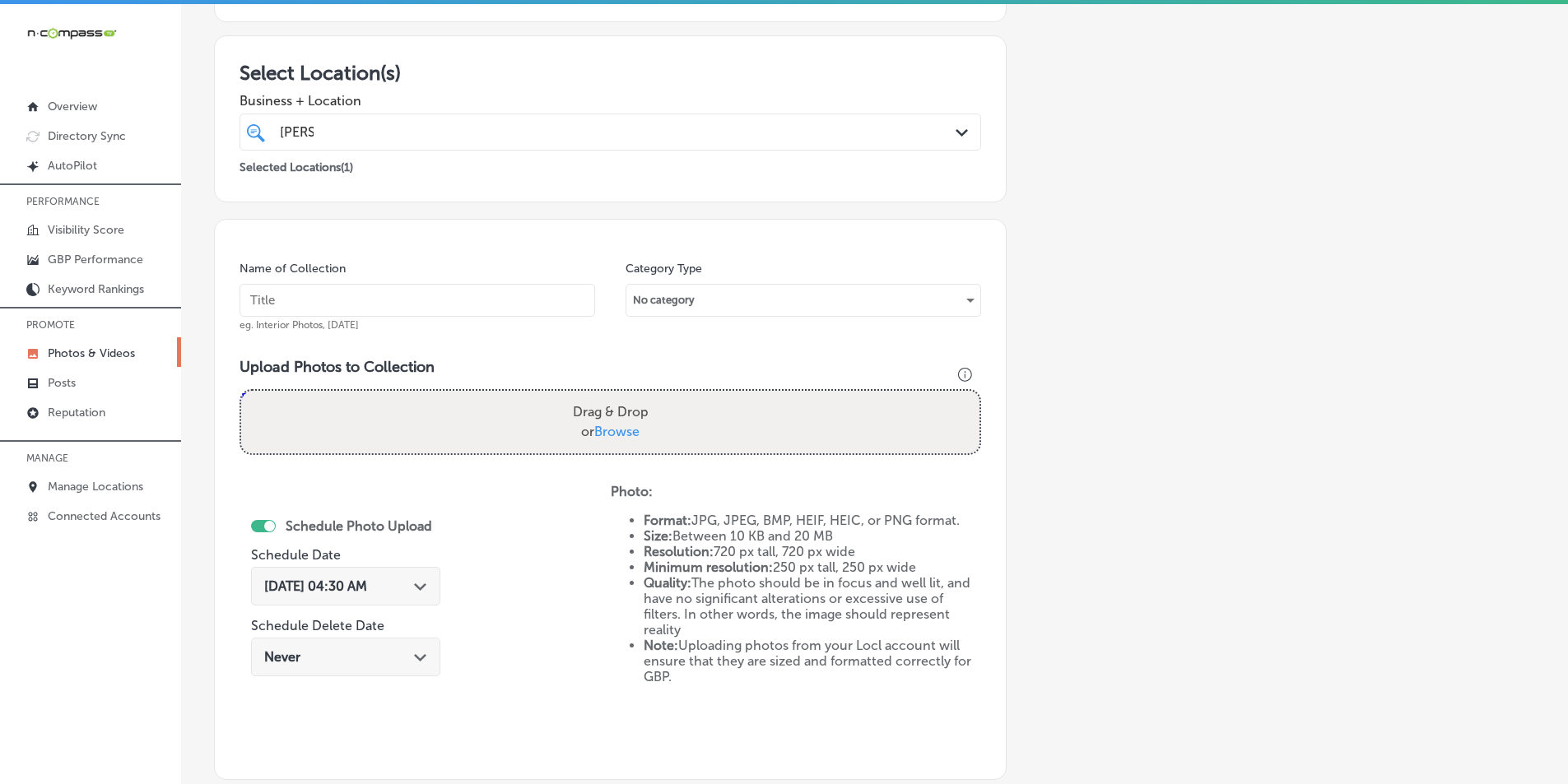
scroll to position [216, 0]
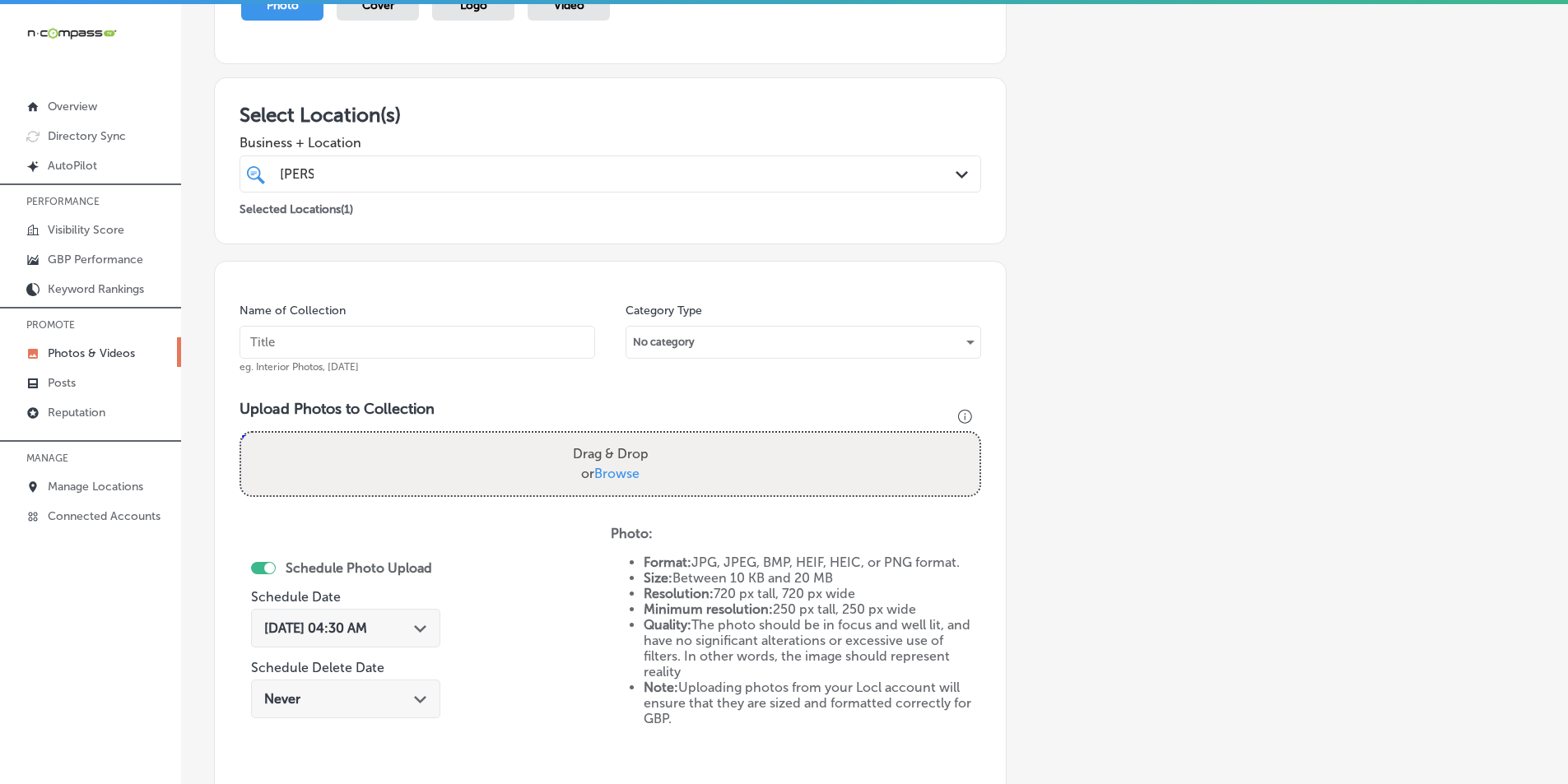
click at [519, 337] on input "text" at bounding box center [416, 342] width 355 height 33
click at [315, 340] on input "text" at bounding box center [416, 342] width 355 height 33
paste input "medicare"
type input "medicare"
click at [342, 452] on div "Drag & Drop or Browse" at bounding box center [610, 463] width 738 height 62
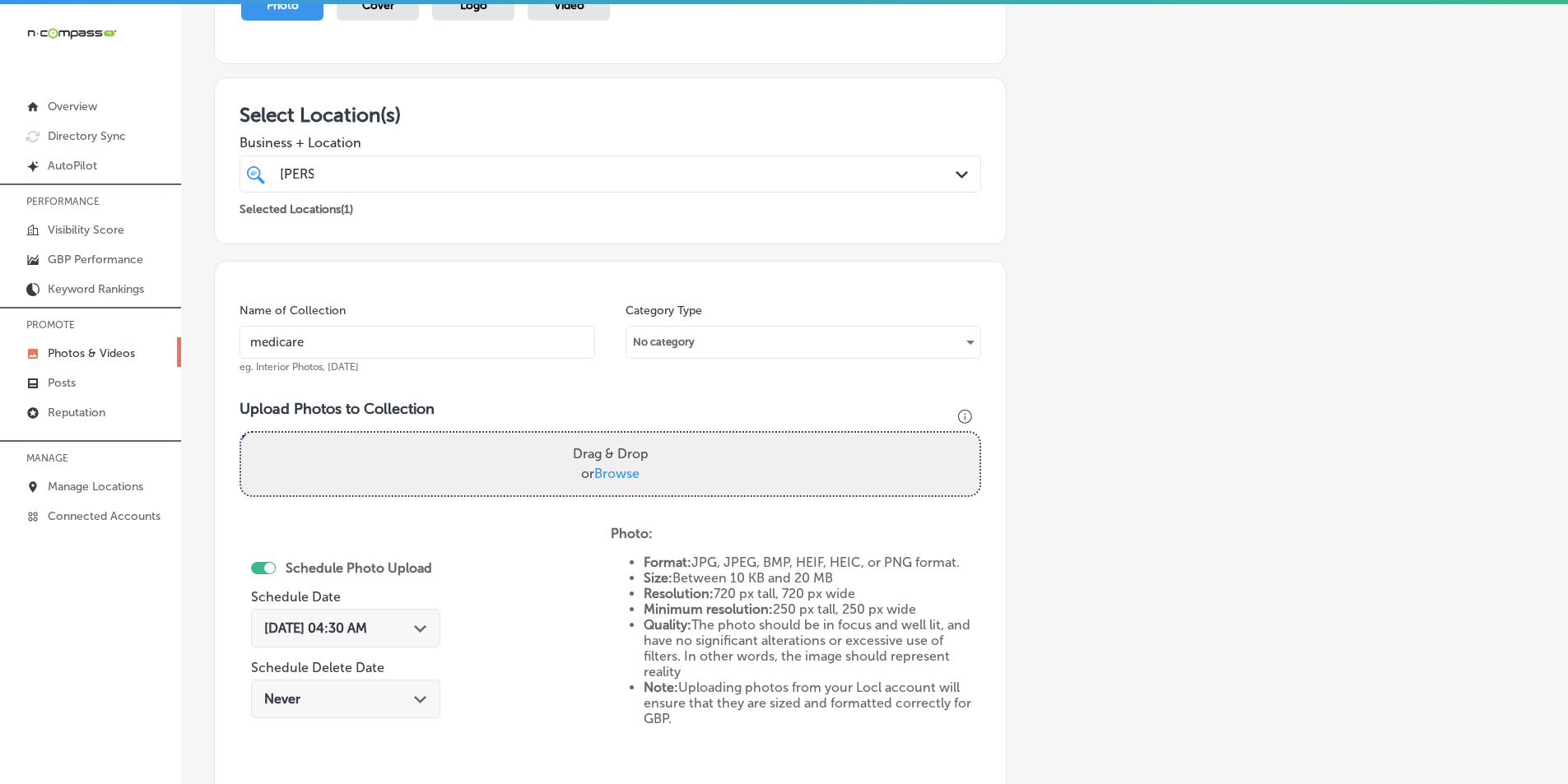
click at [241, 433] on input "Drag & Drop or Browse" at bounding box center [610, 435] width 738 height 5
type input "C:\fakepath\27.png"
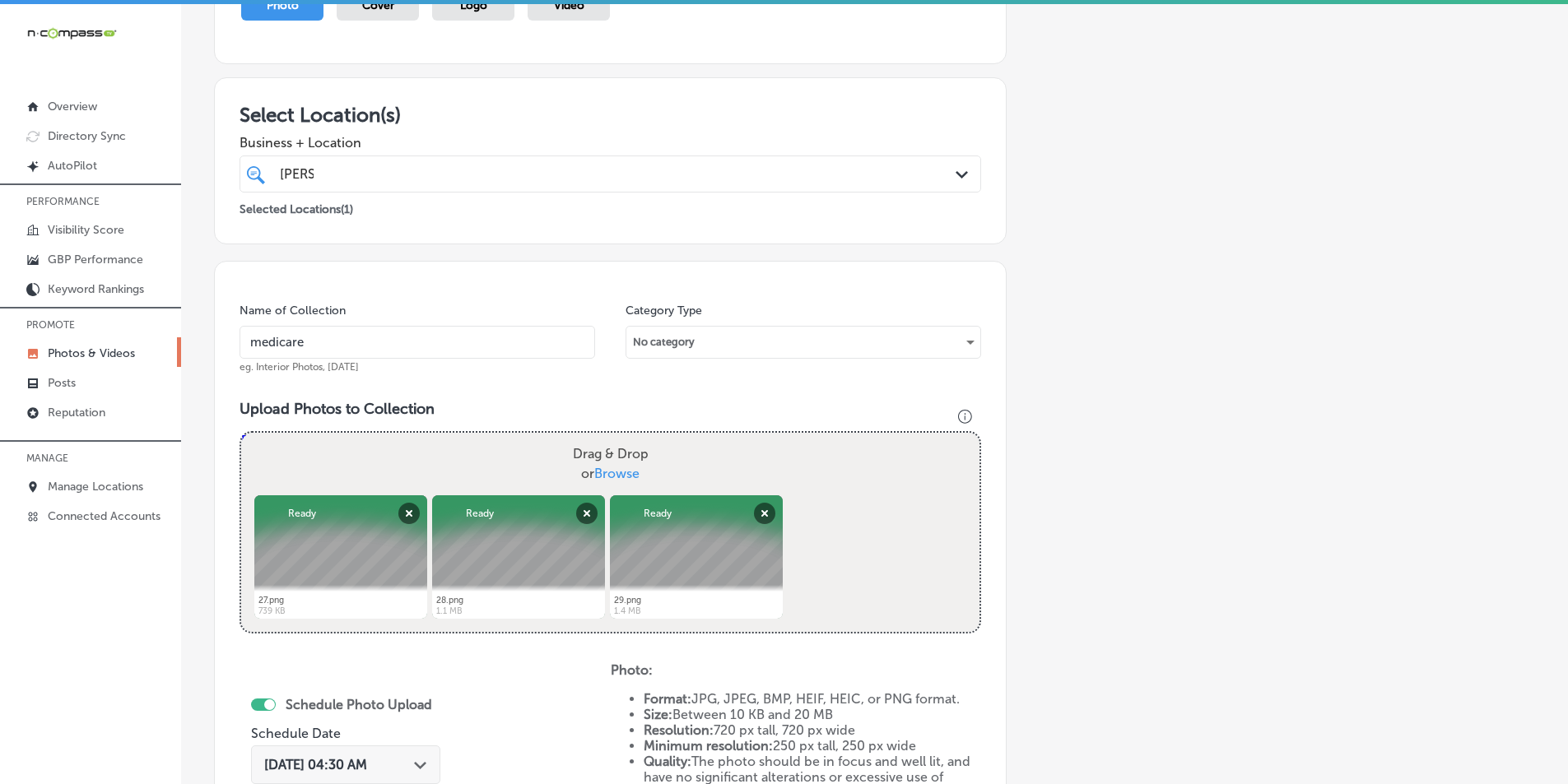
click at [383, 459] on div "Drag & Drop or Browse" at bounding box center [610, 463] width 738 height 62
click at [241, 433] on input "Drag & Drop or Browse" at bounding box center [610, 435] width 738 height 5
type input "C:\fakepath\30.png"
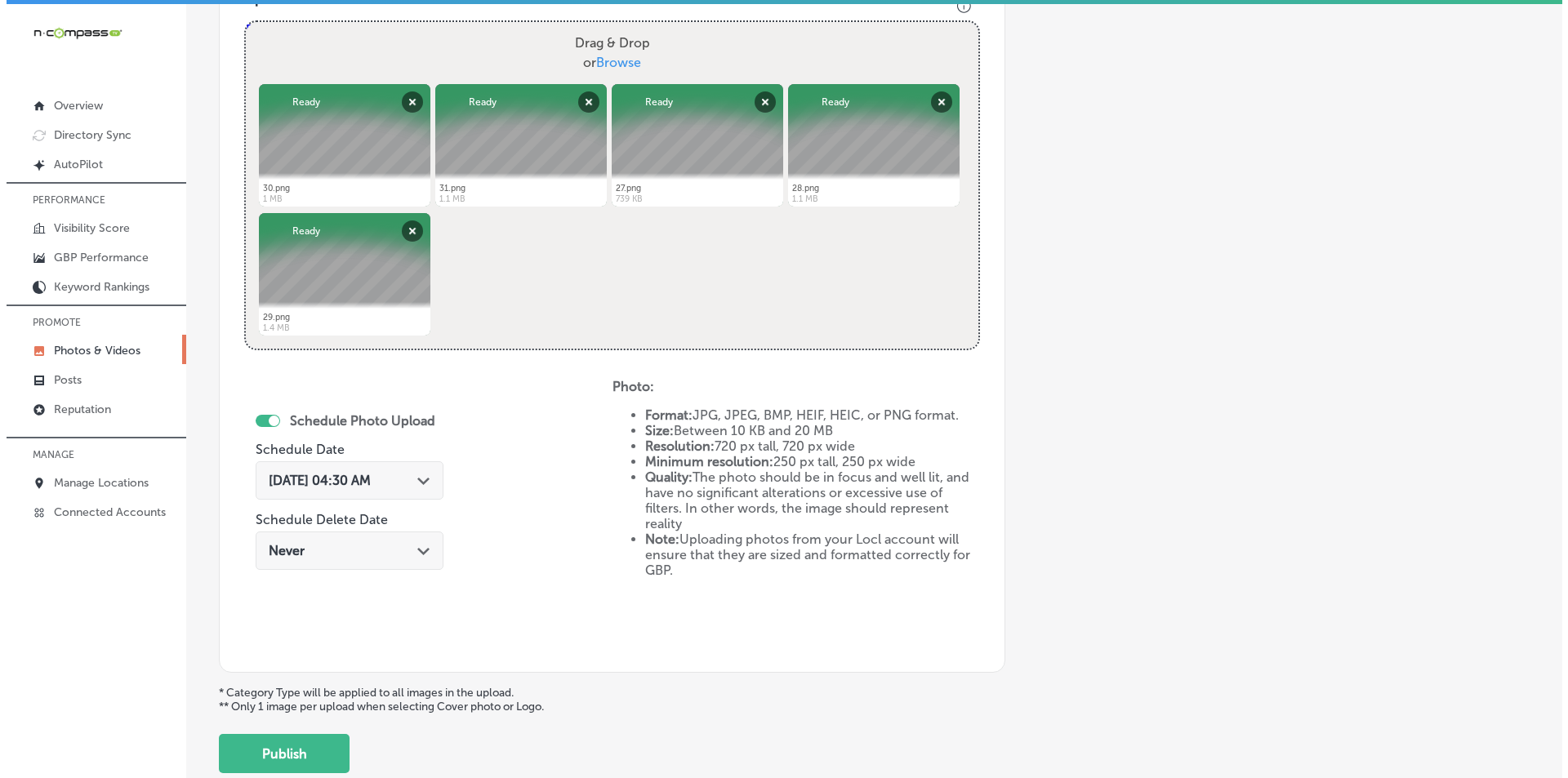
scroll to position [623, 0]
click at [424, 484] on div "Path Created with Sketch." at bounding box center [417, 479] width 13 height 13
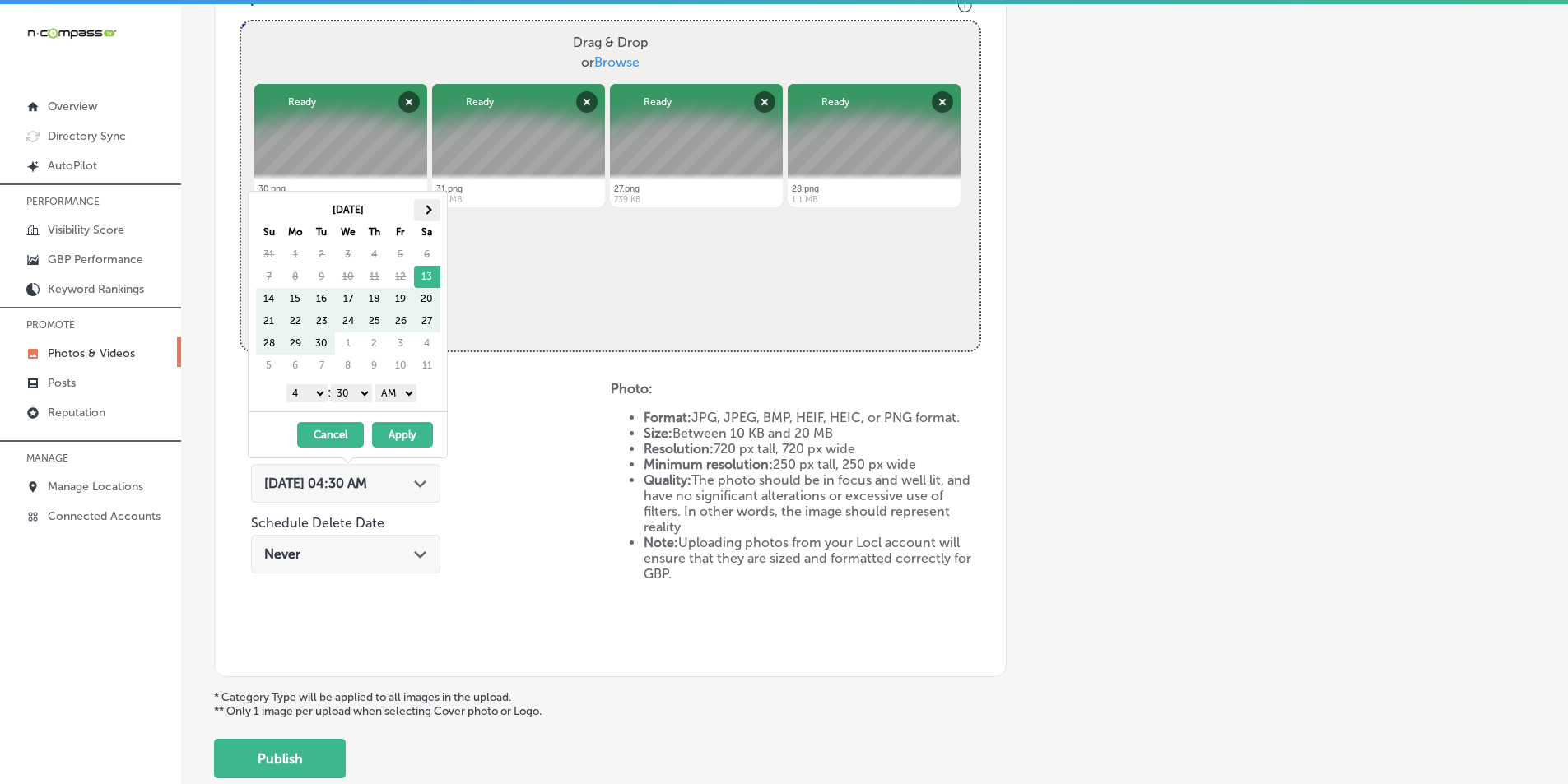
click at [428, 214] on th at bounding box center [427, 210] width 27 height 22
click at [314, 392] on select "1 2 3 4 5 6 7 8 9 10 11 12" at bounding box center [306, 392] width 41 height 18
click at [366, 392] on select "00 10 20 30 40 50" at bounding box center [351, 392] width 41 height 18
click at [412, 392] on select "AM PM" at bounding box center [395, 392] width 41 height 18
click at [384, 432] on button "Apply" at bounding box center [403, 435] width 61 height 26
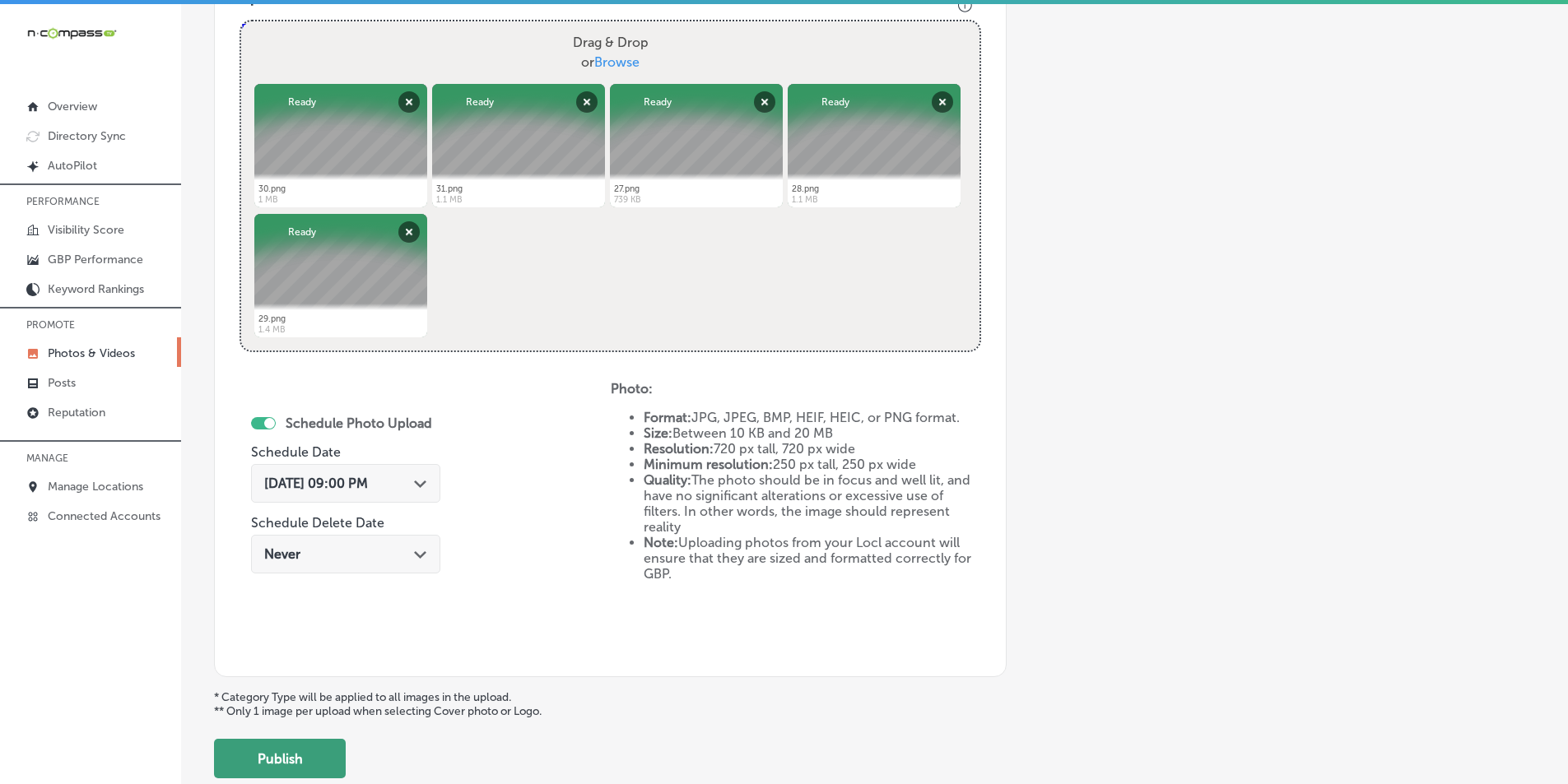
click at [278, 760] on button "Publish" at bounding box center [280, 758] width 132 height 39
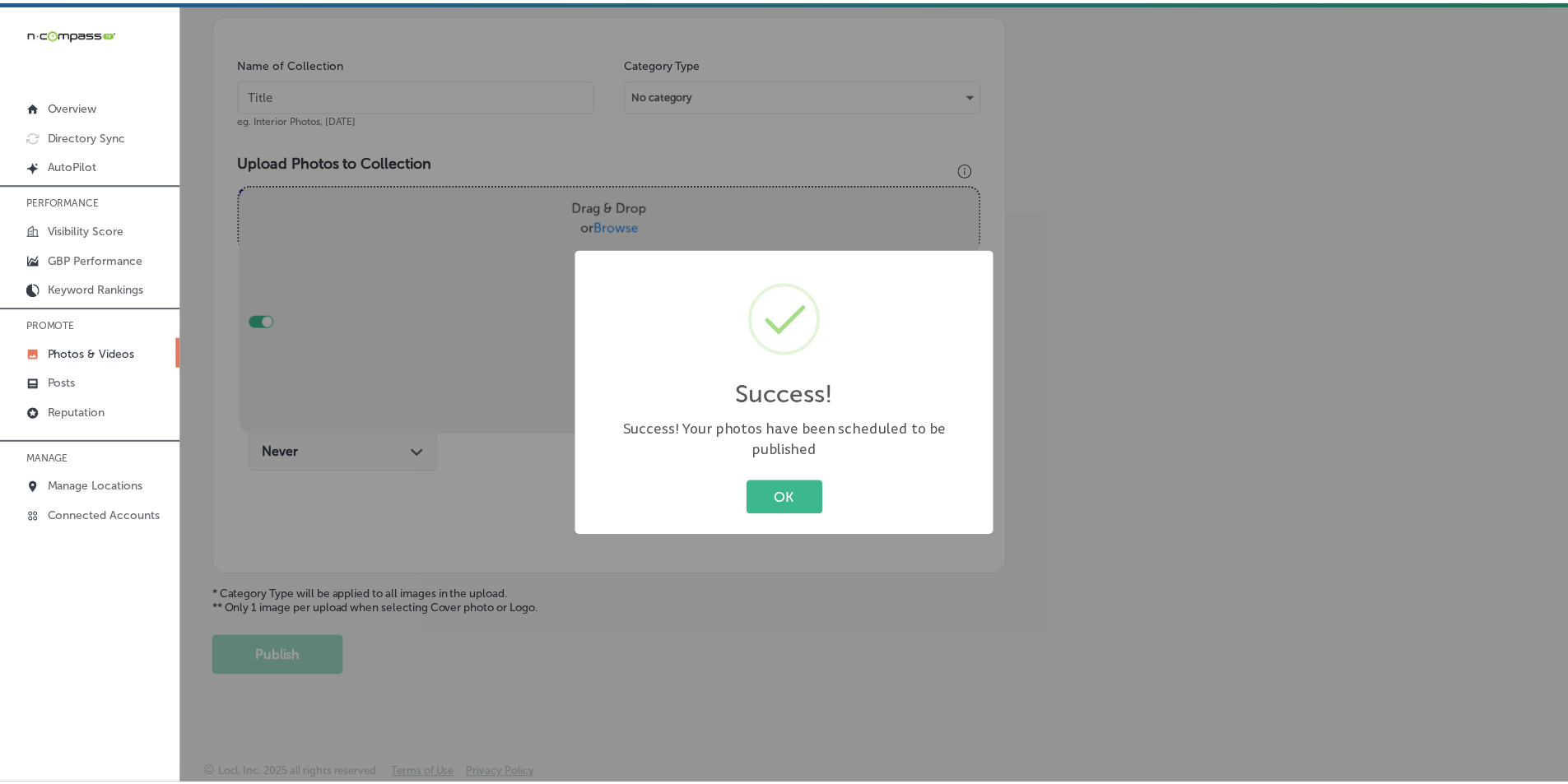
scroll to position [463, 0]
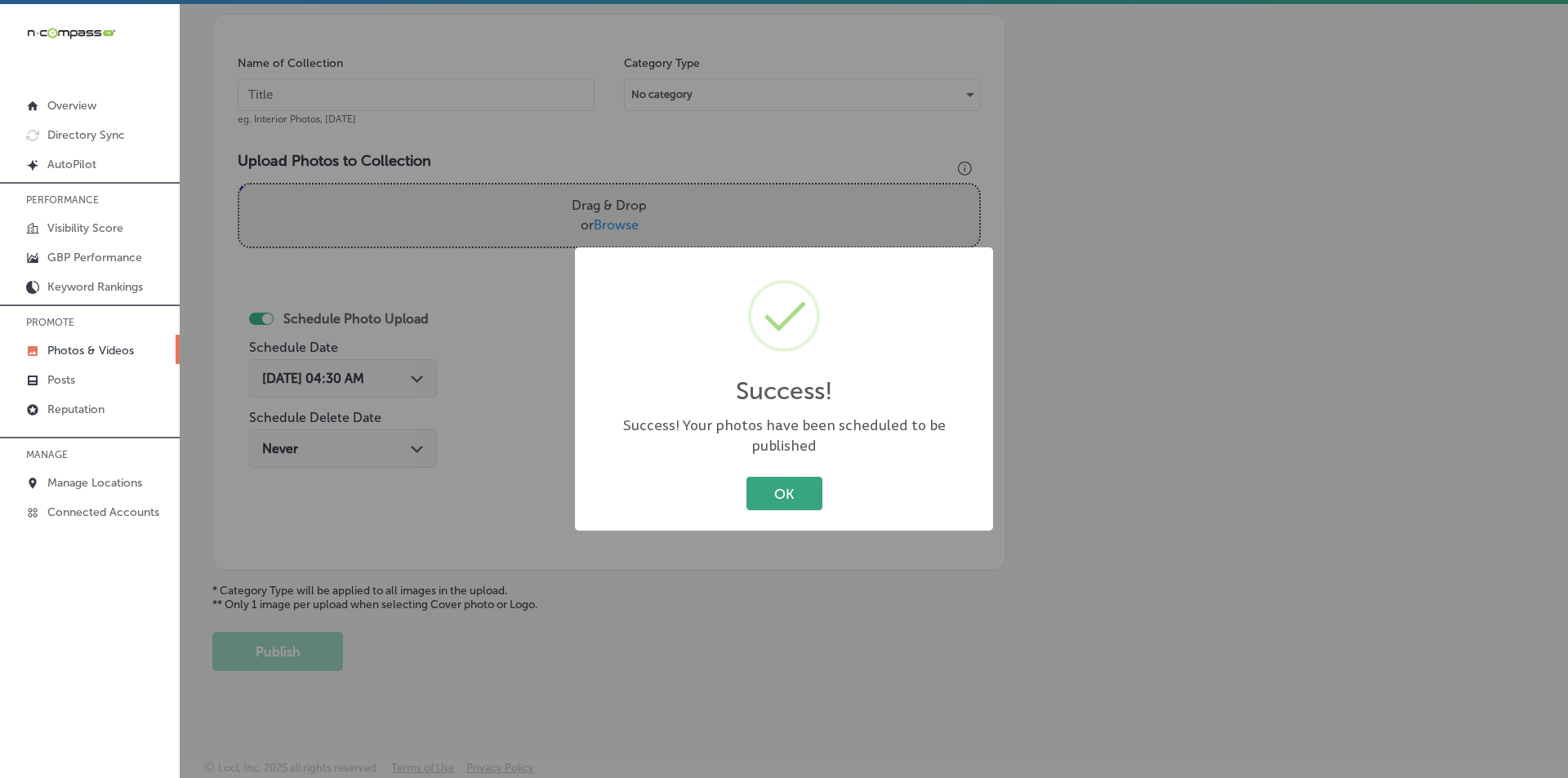
click at [783, 485] on button "OK" at bounding box center [784, 493] width 76 height 33
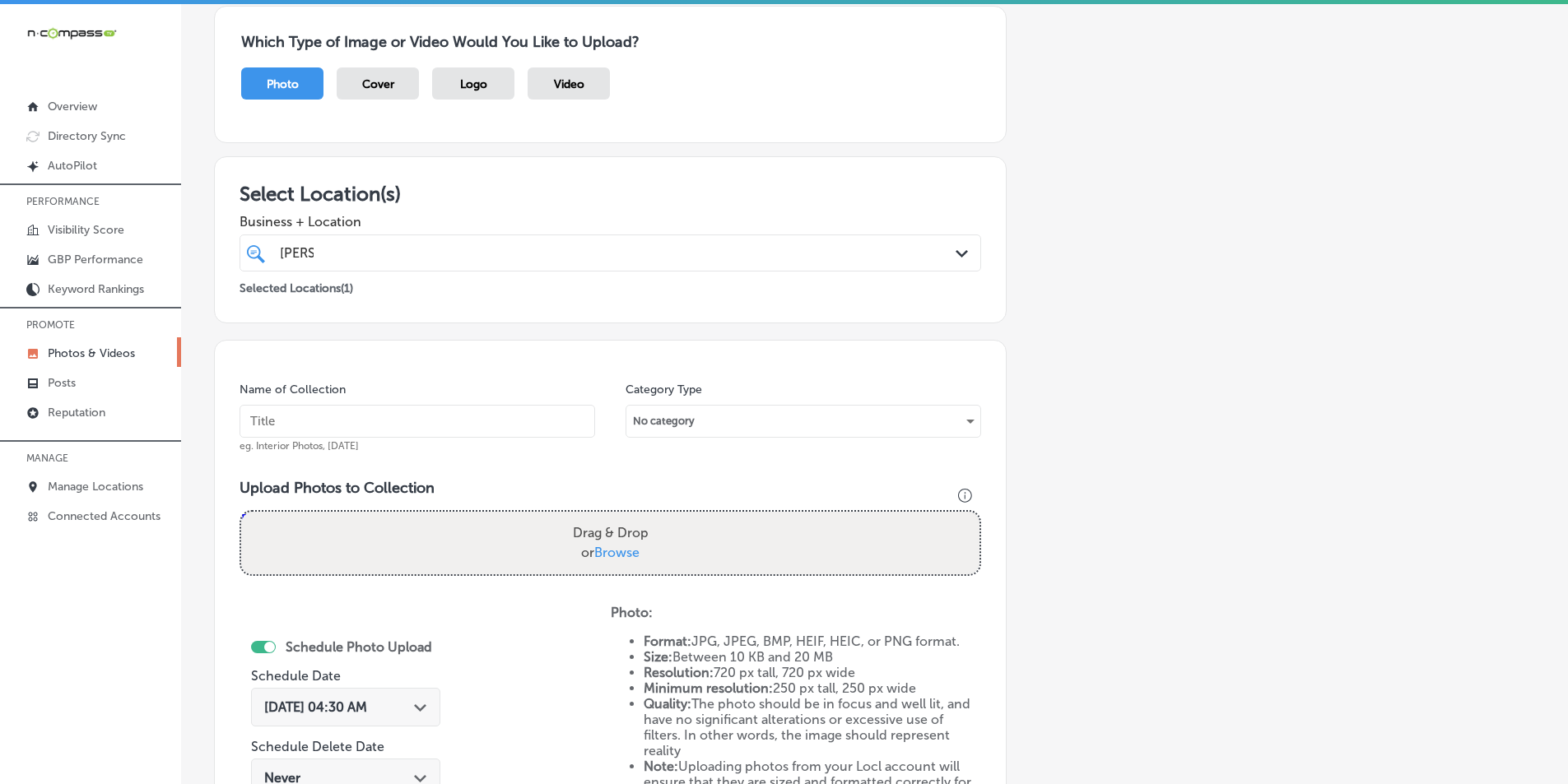
scroll to position [134, 0]
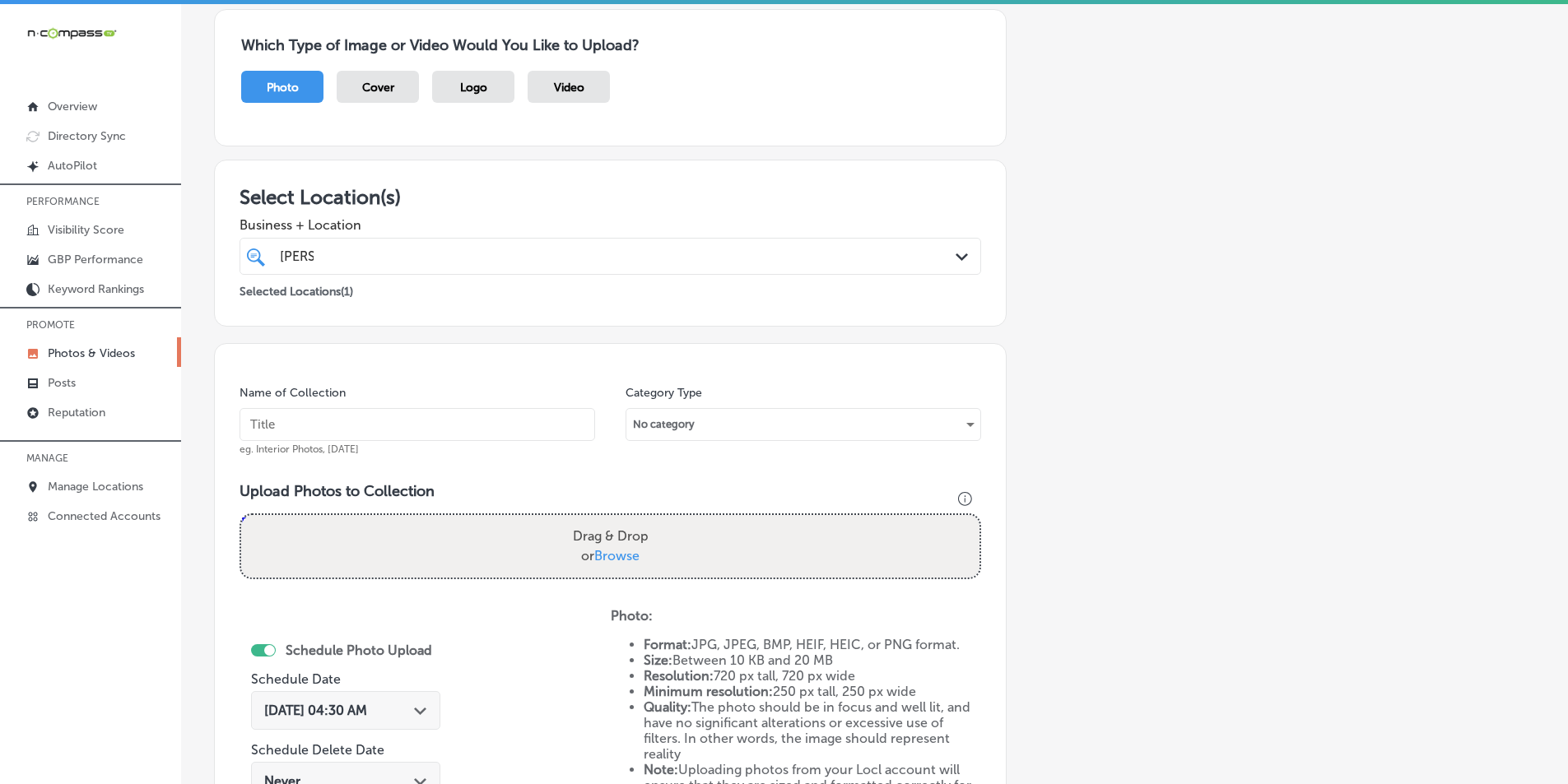
click at [409, 425] on input "text" at bounding box center [416, 424] width 355 height 33
click at [337, 427] on input "text" at bounding box center [416, 424] width 355 height 33
paste input "health insurance"
type input "health insurance"
click at [314, 536] on div "Drag & Drop or Browse" at bounding box center [610, 546] width 738 height 62
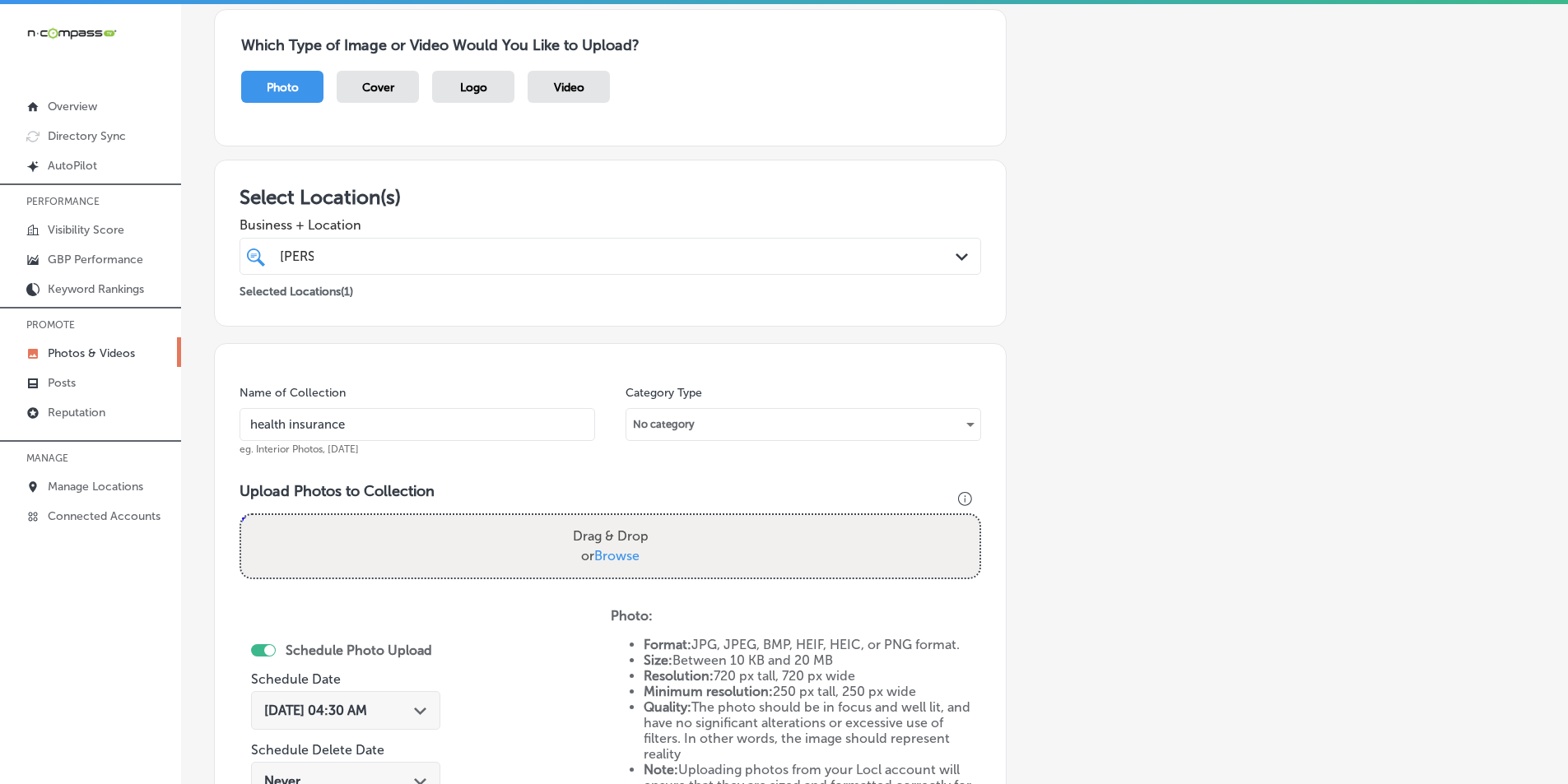
click at [241, 515] on input "Drag & Drop or Browse" at bounding box center [610, 517] width 738 height 5
type input "C:\fakepath\32.png"
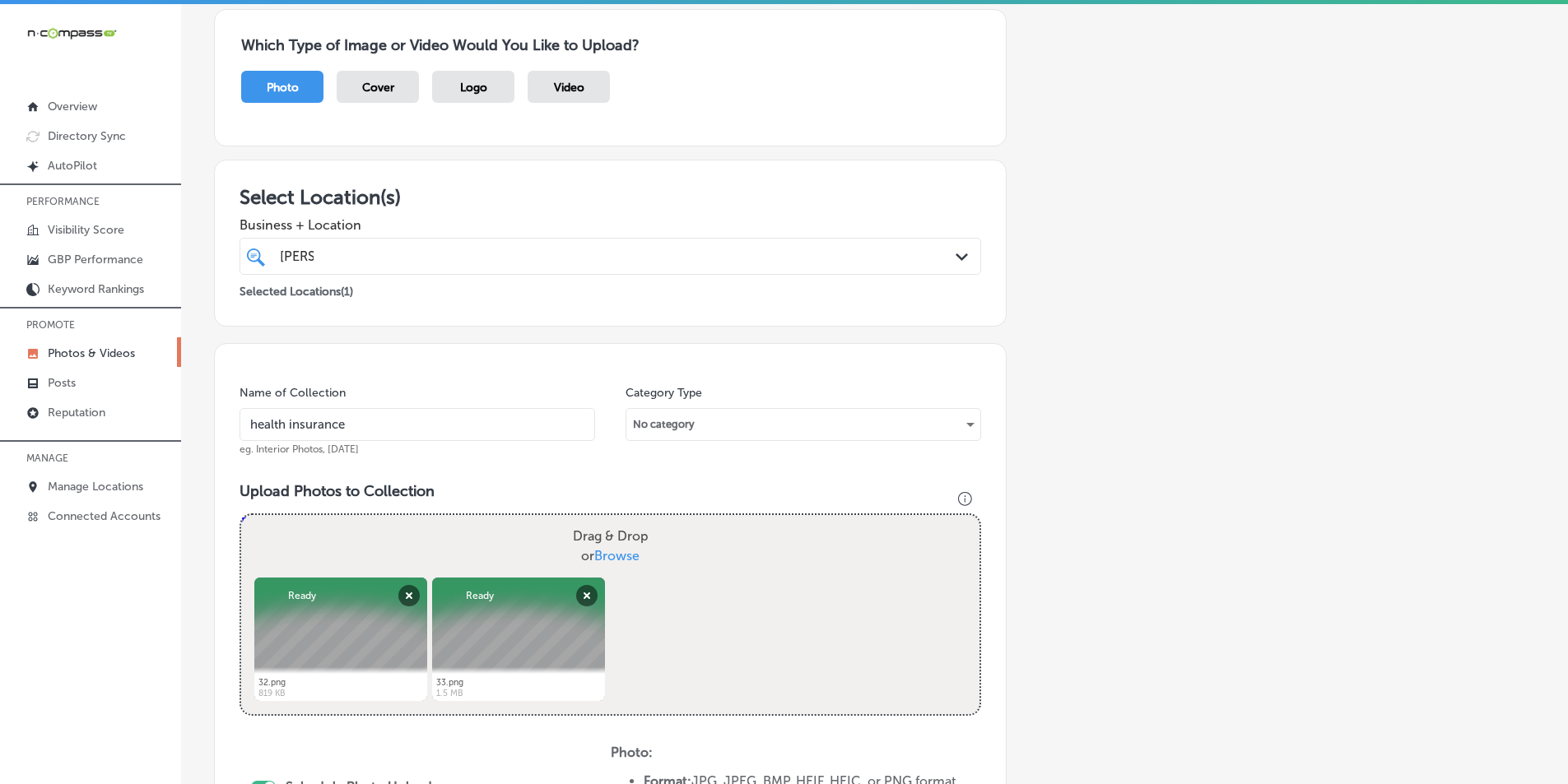
click at [320, 526] on div "Drag & Drop or Browse" at bounding box center [610, 546] width 738 height 62
click at [241, 515] on input "Drag & Drop or Browse" at bounding box center [610, 517] width 738 height 5
type input "C:\fakepath\34.png"
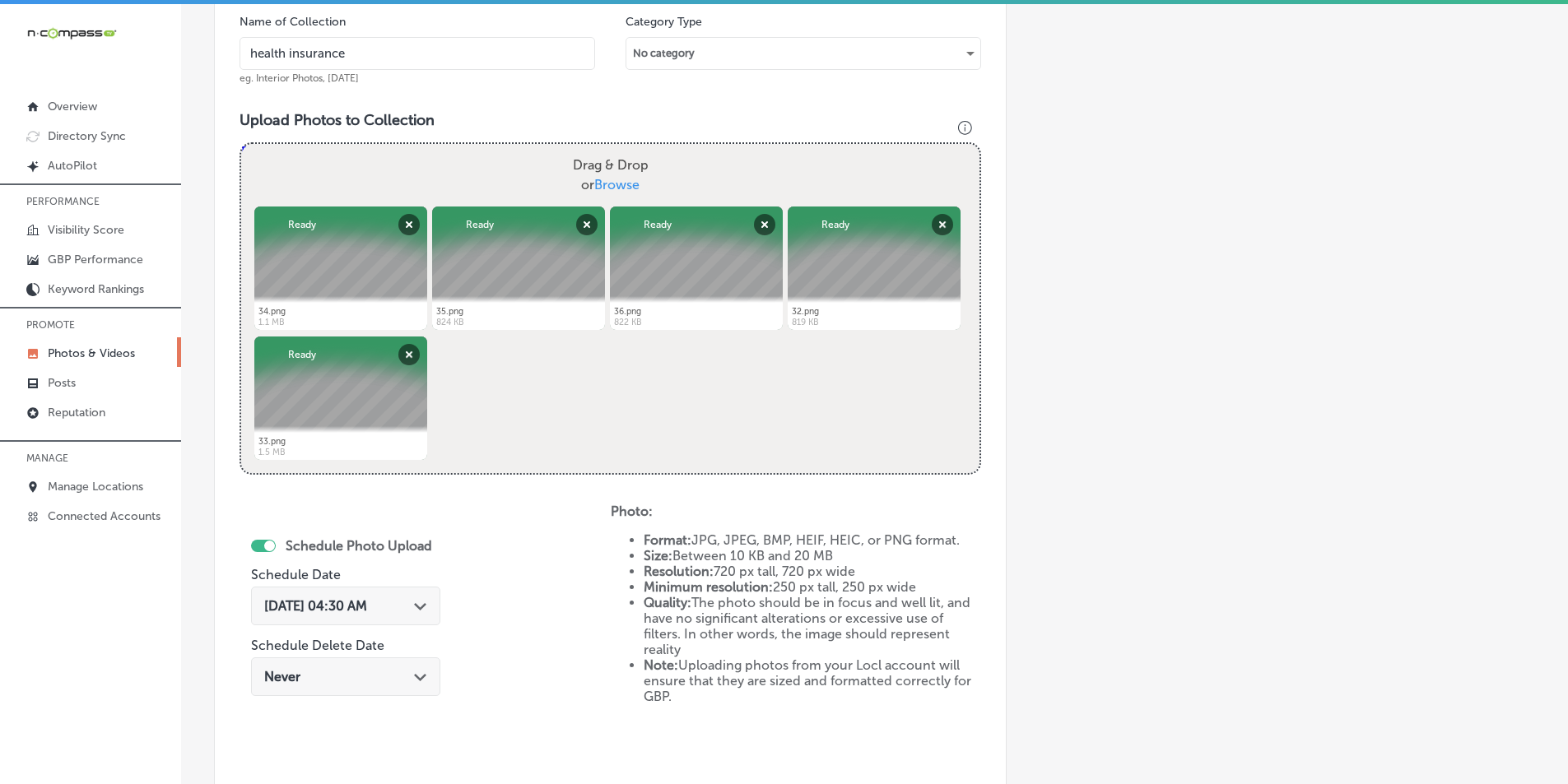
scroll to position [546, 0]
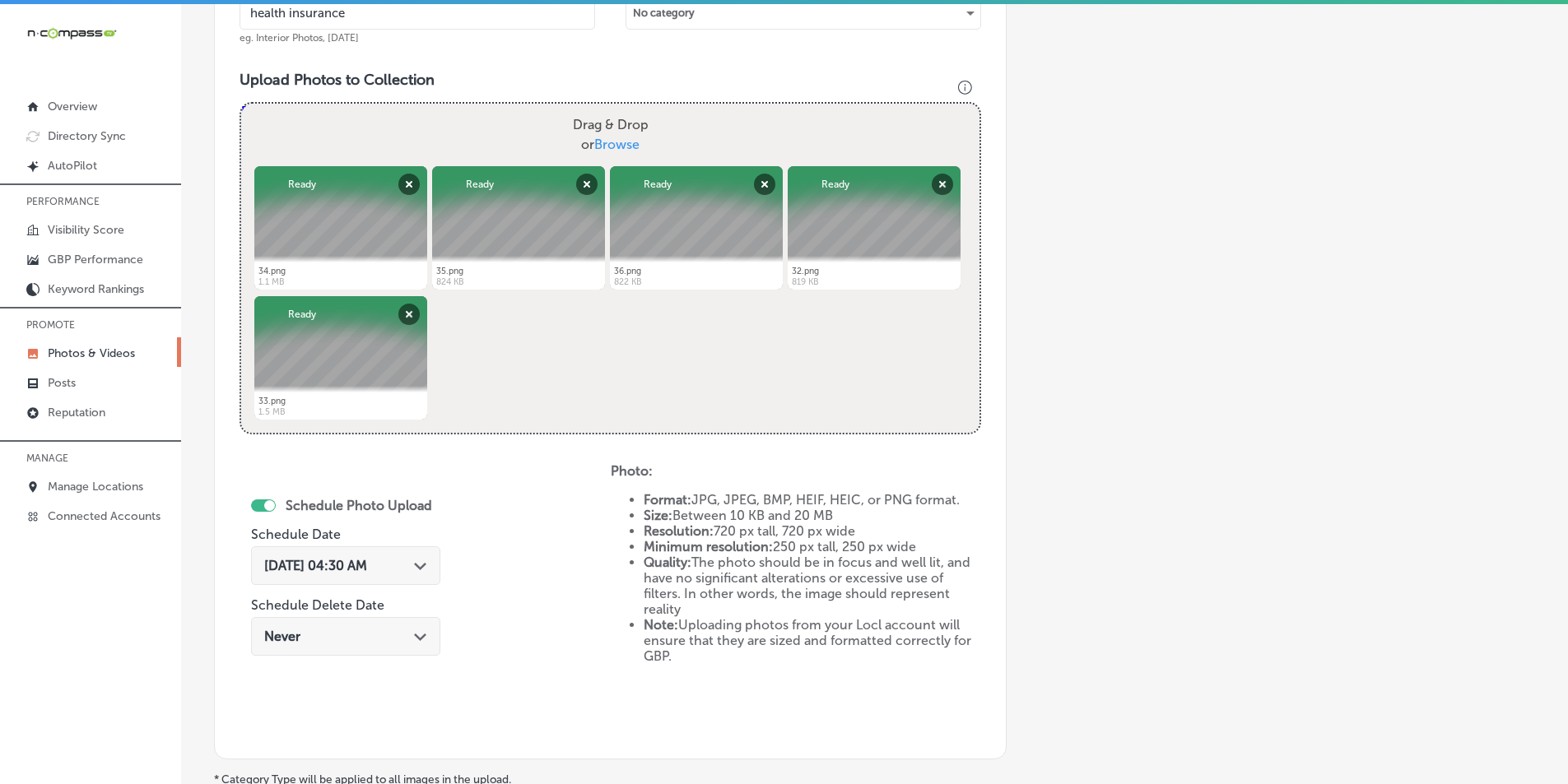
click at [426, 564] on icon "Path Created with Sketch." at bounding box center [419, 567] width 12 height 8
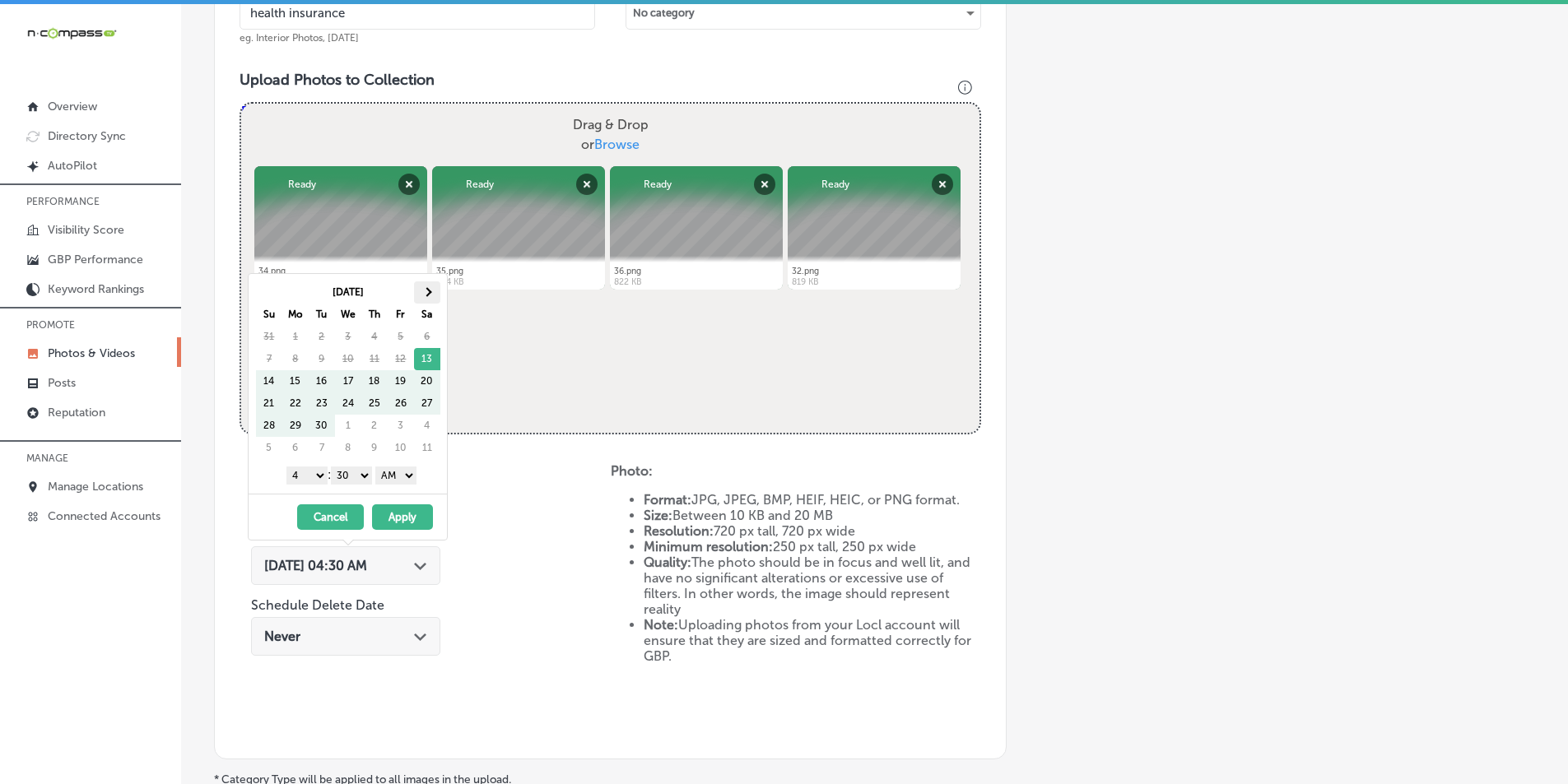
click at [425, 290] on span at bounding box center [426, 291] width 9 height 9
click at [317, 475] on select "1 2 3 4 5 6 7 8 9 10 11 12" at bounding box center [306, 475] width 41 height 18
click at [368, 472] on select "00 10 20 30 40 50" at bounding box center [351, 475] width 41 height 18
click at [320, 476] on select "1 2 3 4 5 6 7 8 9 10 11 12" at bounding box center [306, 475] width 41 height 18
click at [367, 476] on select "00 10 20 30 40 50" at bounding box center [351, 475] width 41 height 18
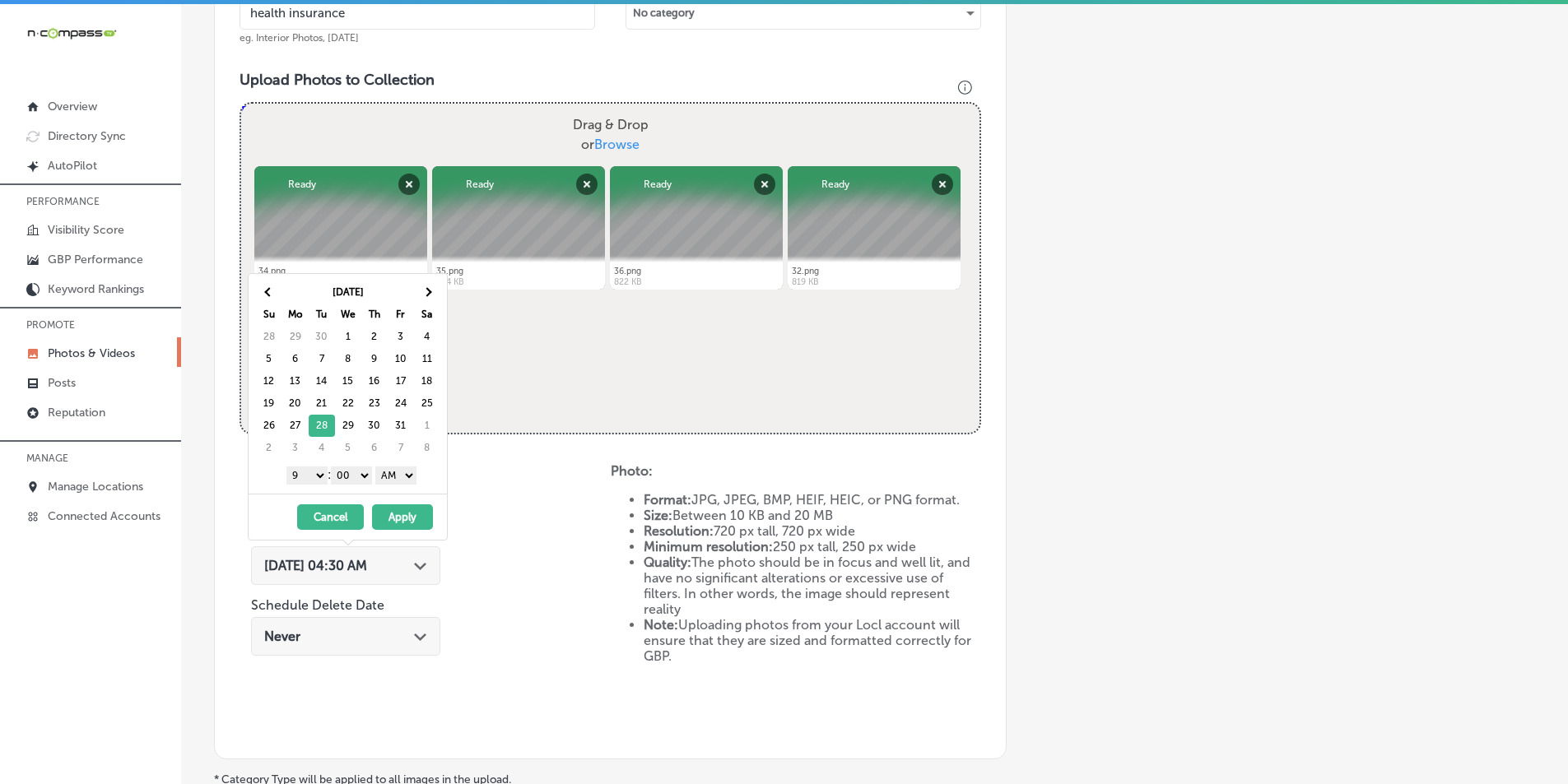
click at [411, 475] on select "AM PM" at bounding box center [395, 475] width 41 height 18
click at [405, 511] on button "Apply" at bounding box center [403, 517] width 61 height 26
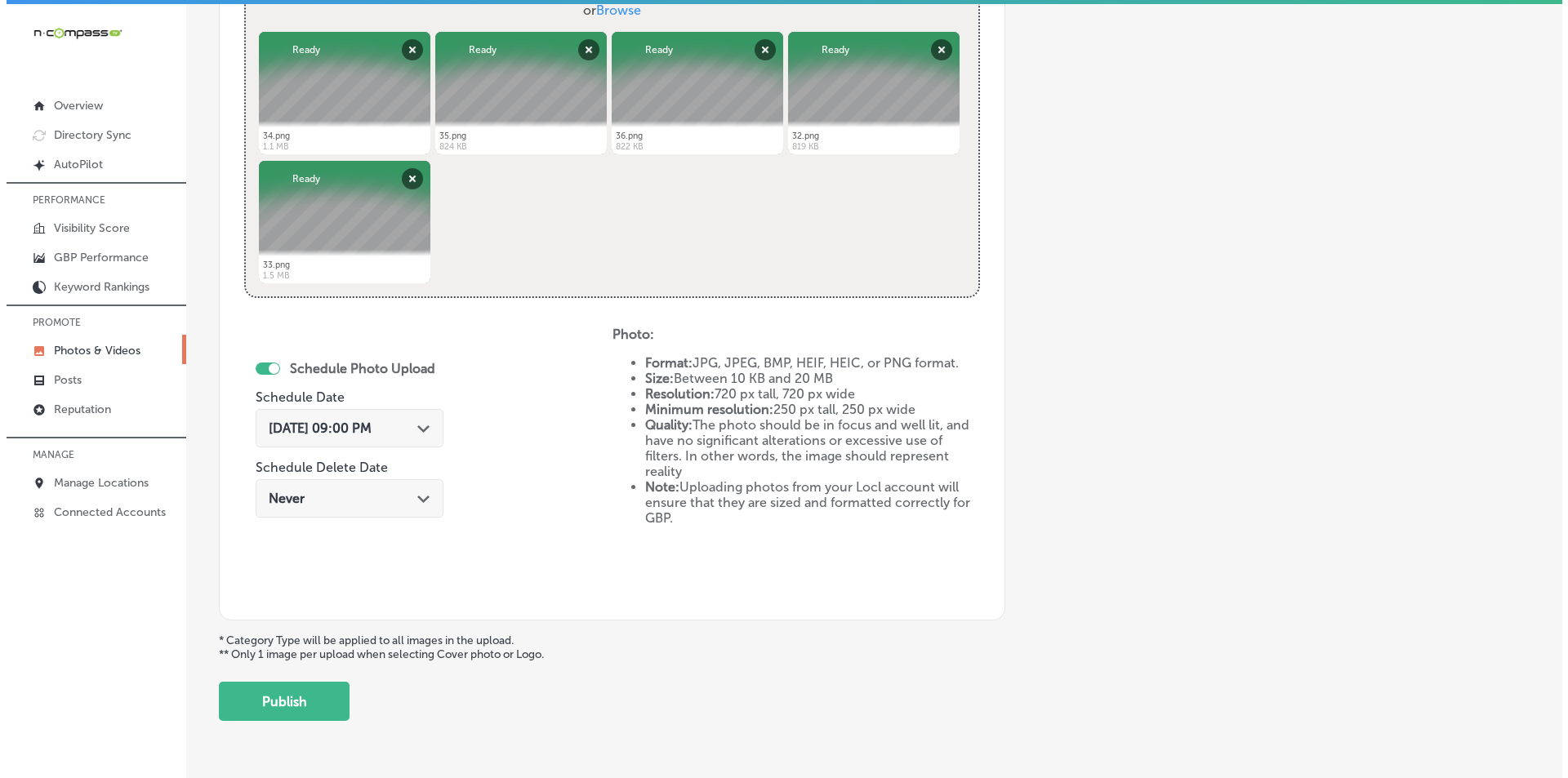
scroll to position [725, 0]
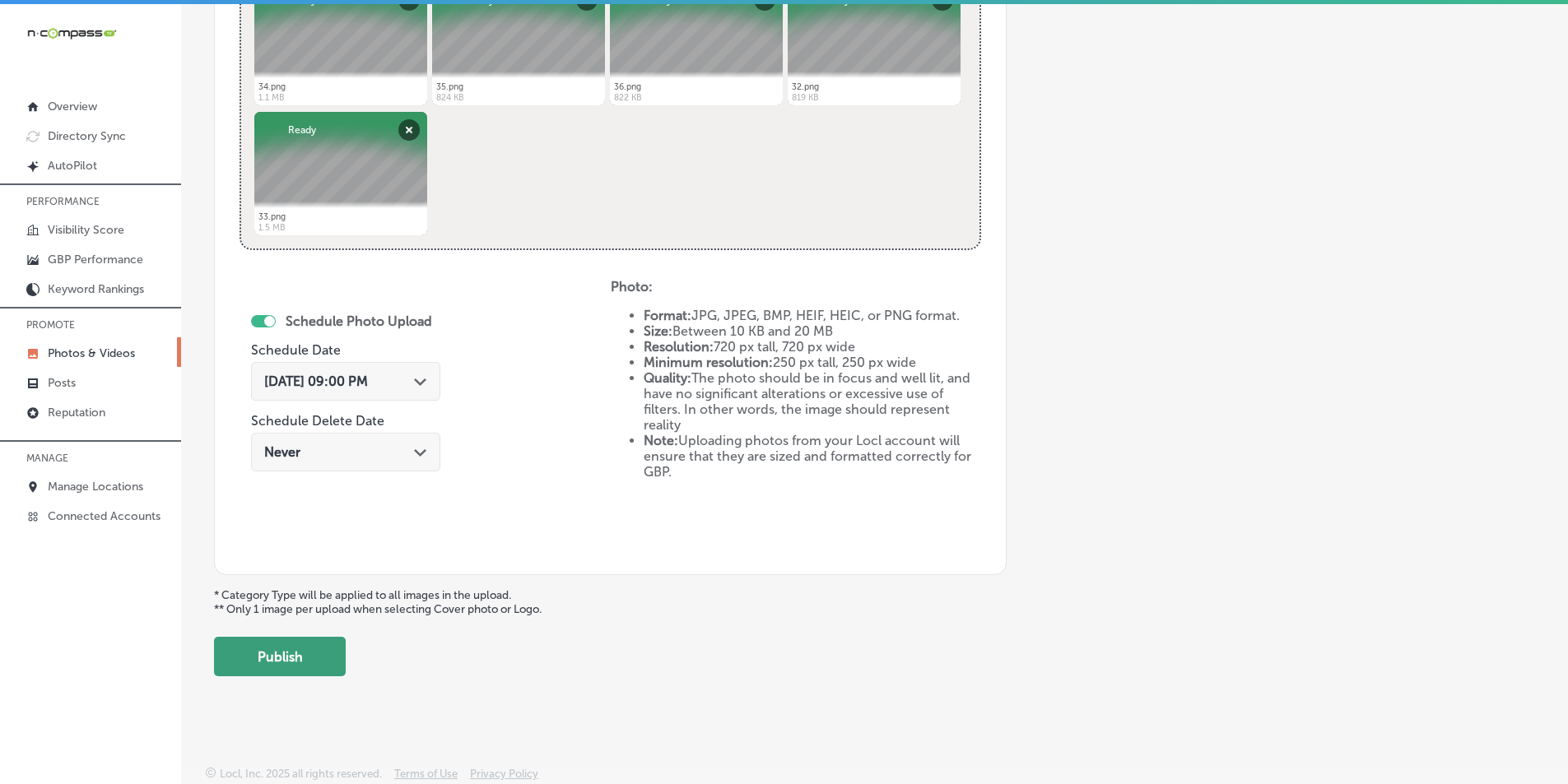
click at [280, 656] on button "Publish" at bounding box center [280, 656] width 132 height 39
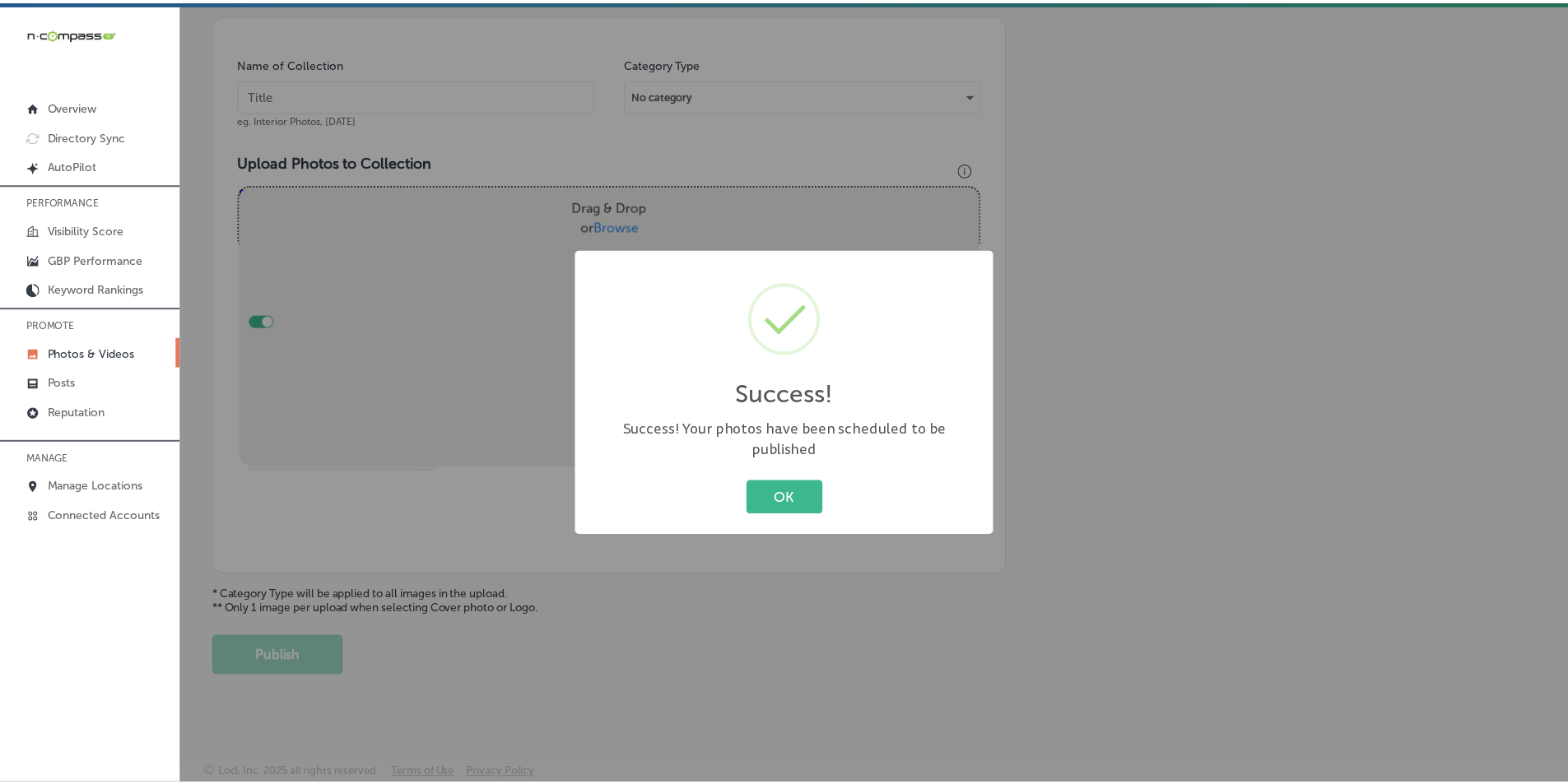
scroll to position [463, 0]
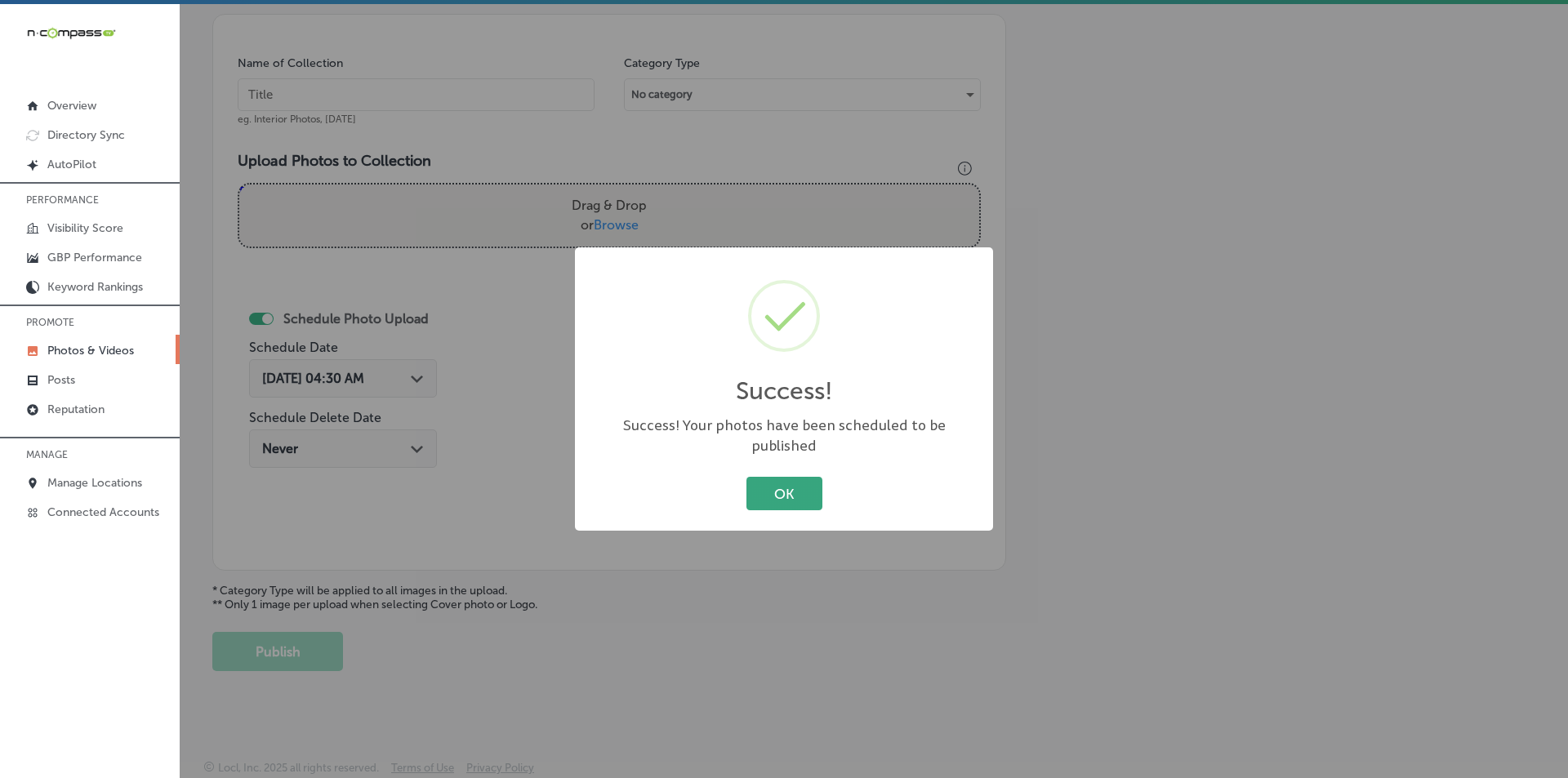
click at [784, 482] on button "OK" at bounding box center [784, 493] width 76 height 33
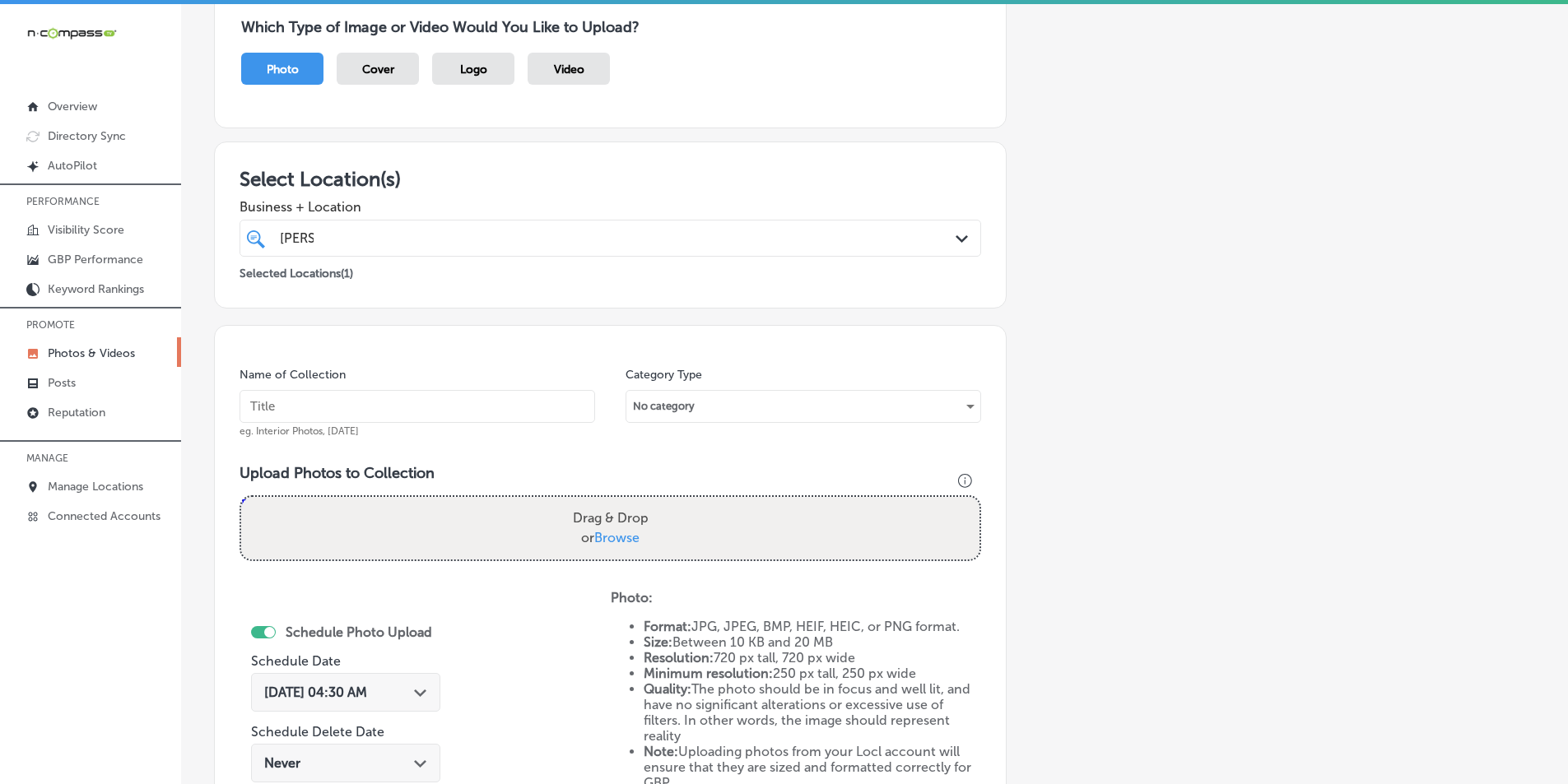
scroll to position [0, 0]
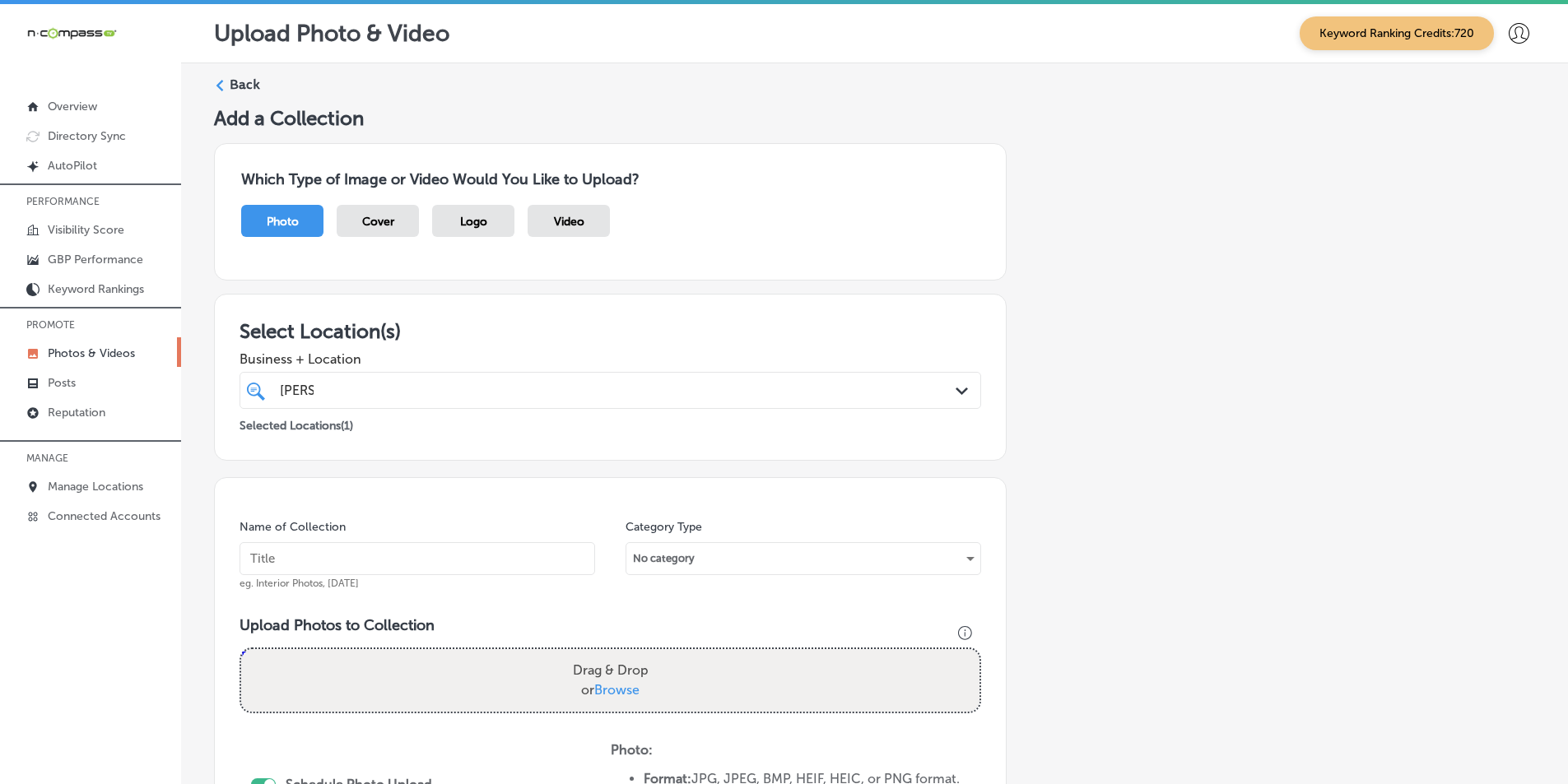
click at [228, 81] on div "Back" at bounding box center [875, 91] width 1321 height 31
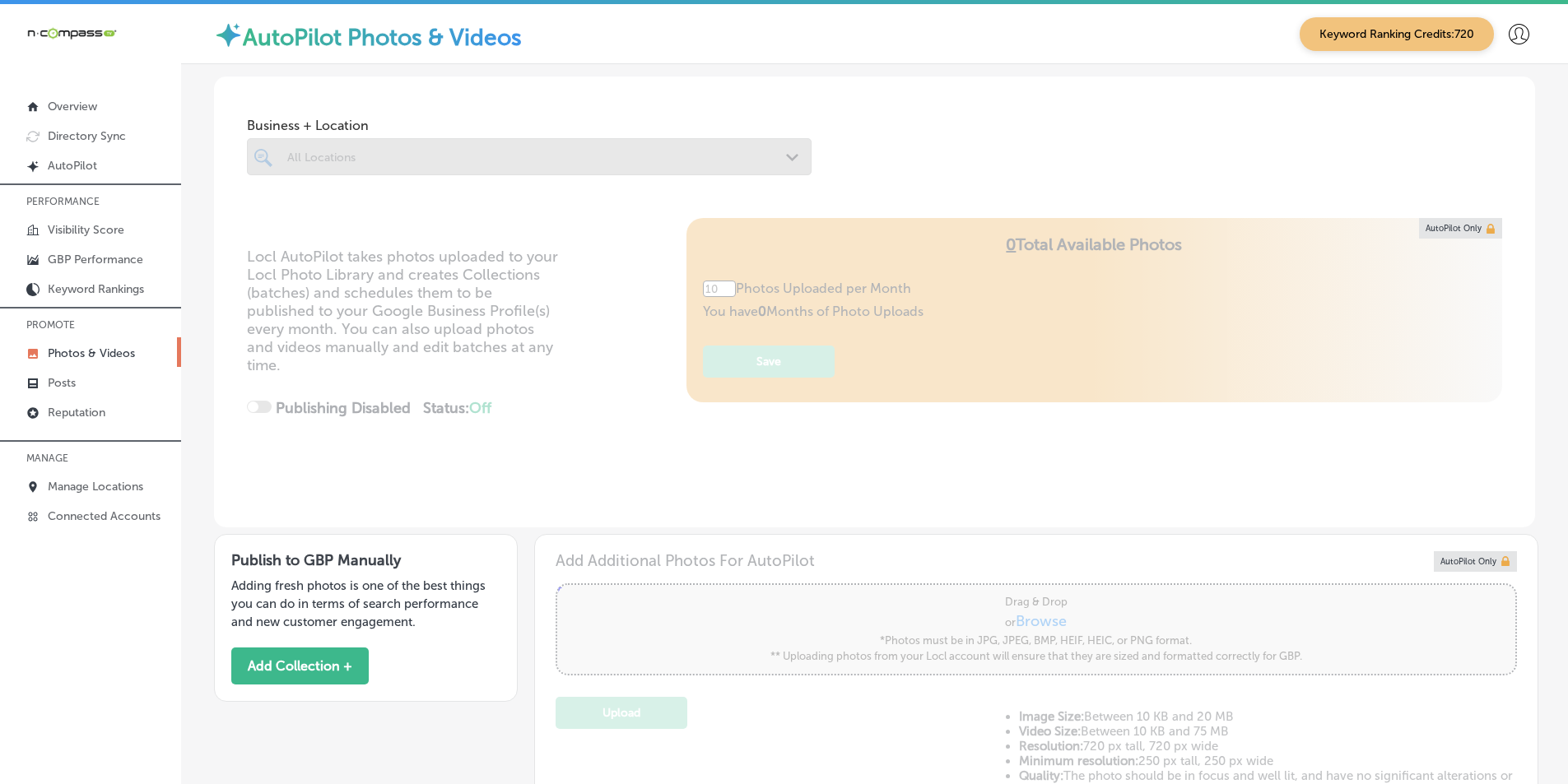
type input "5"
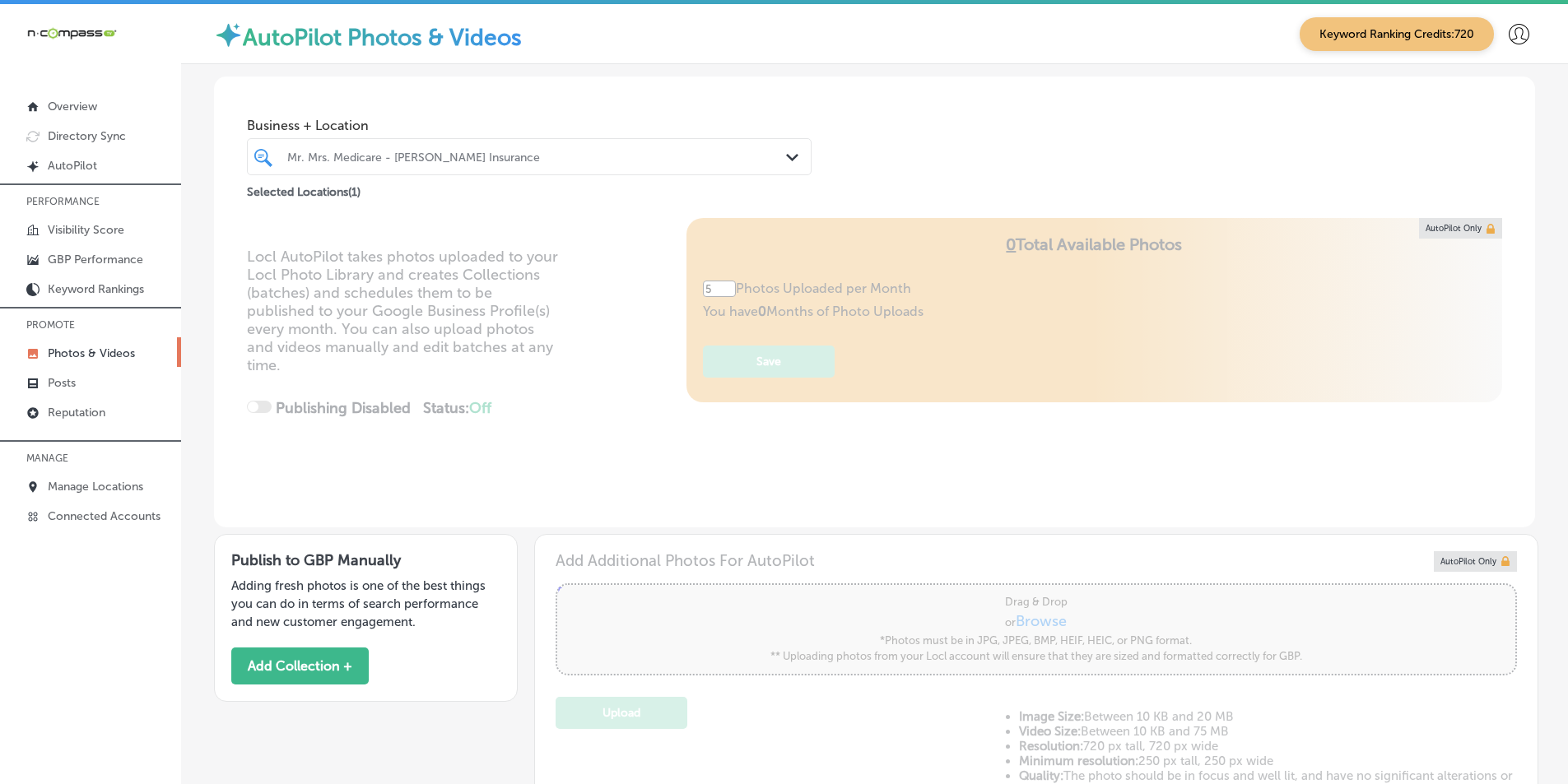
click at [478, 162] on div "Mr. Mrs. Medicare - [PERSON_NAME] Insurance" at bounding box center [537, 156] width 501 height 14
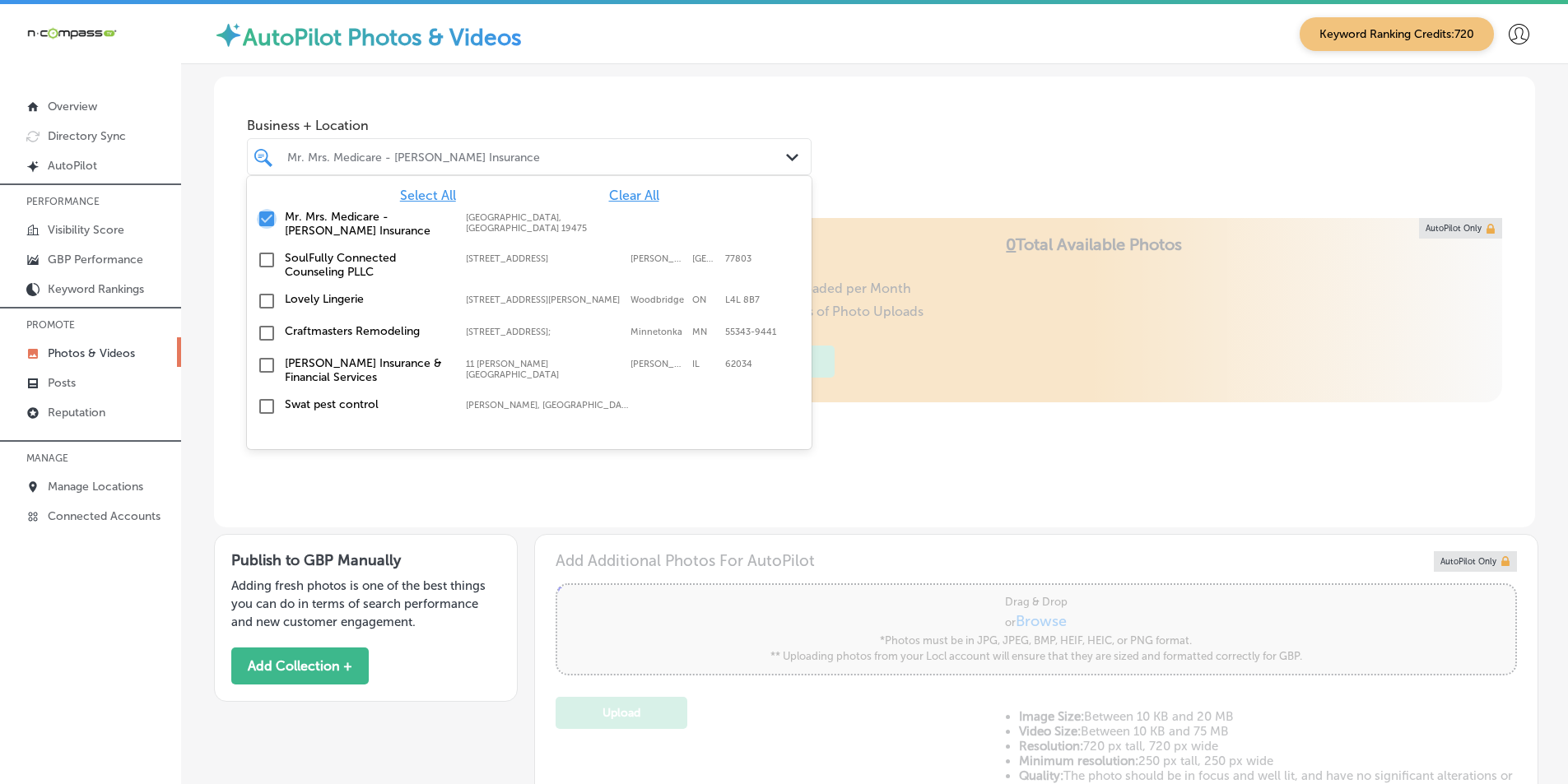
click at [262, 220] on input "checkbox" at bounding box center [266, 218] width 20 height 20
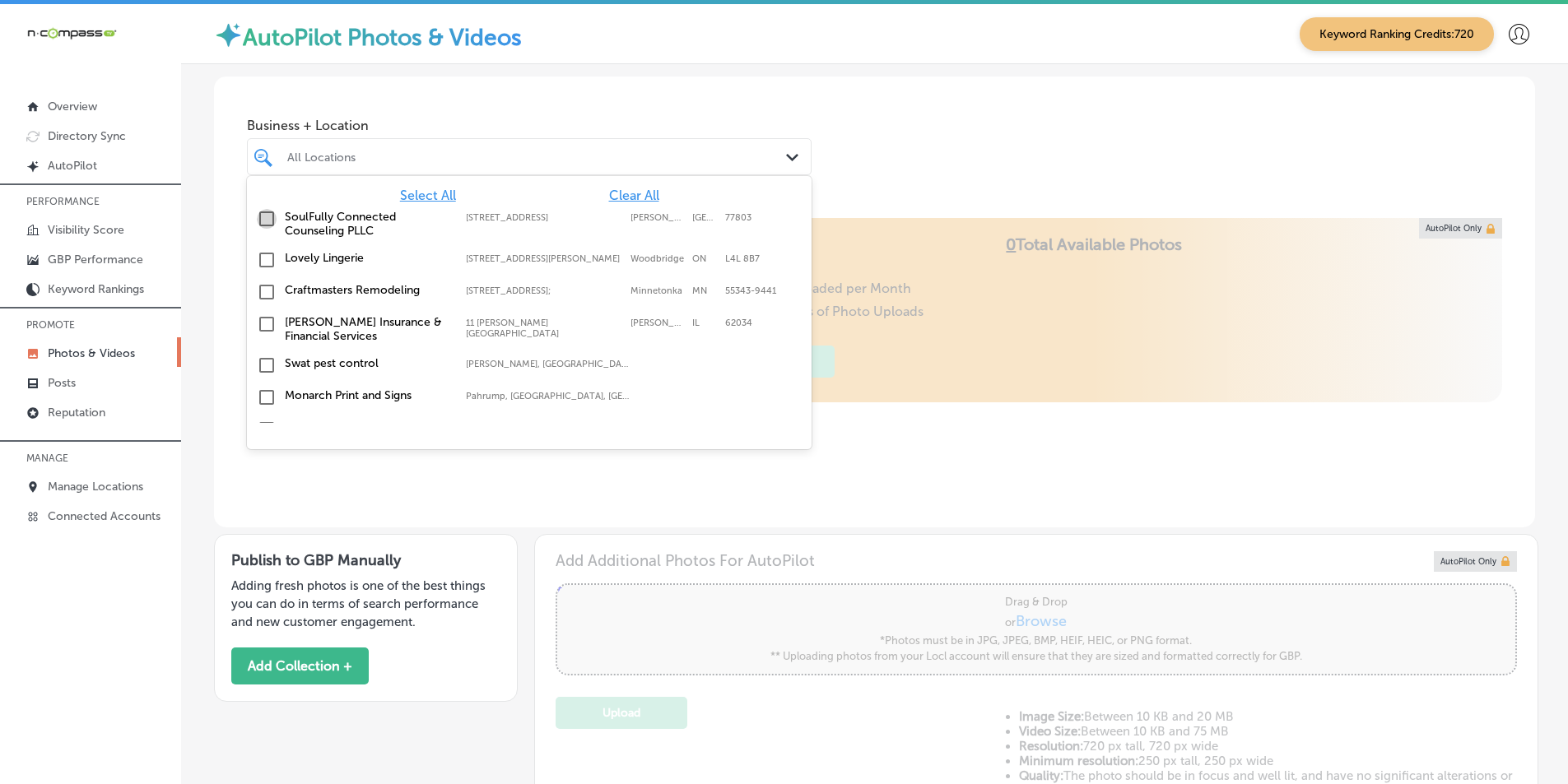
click at [265, 214] on input "checkbox" at bounding box center [266, 218] width 20 height 20
click at [645, 479] on div "Locl AutoPilot takes photos uploaded to your Locl Photo Library and creates Col…" at bounding box center [875, 372] width 1321 height 309
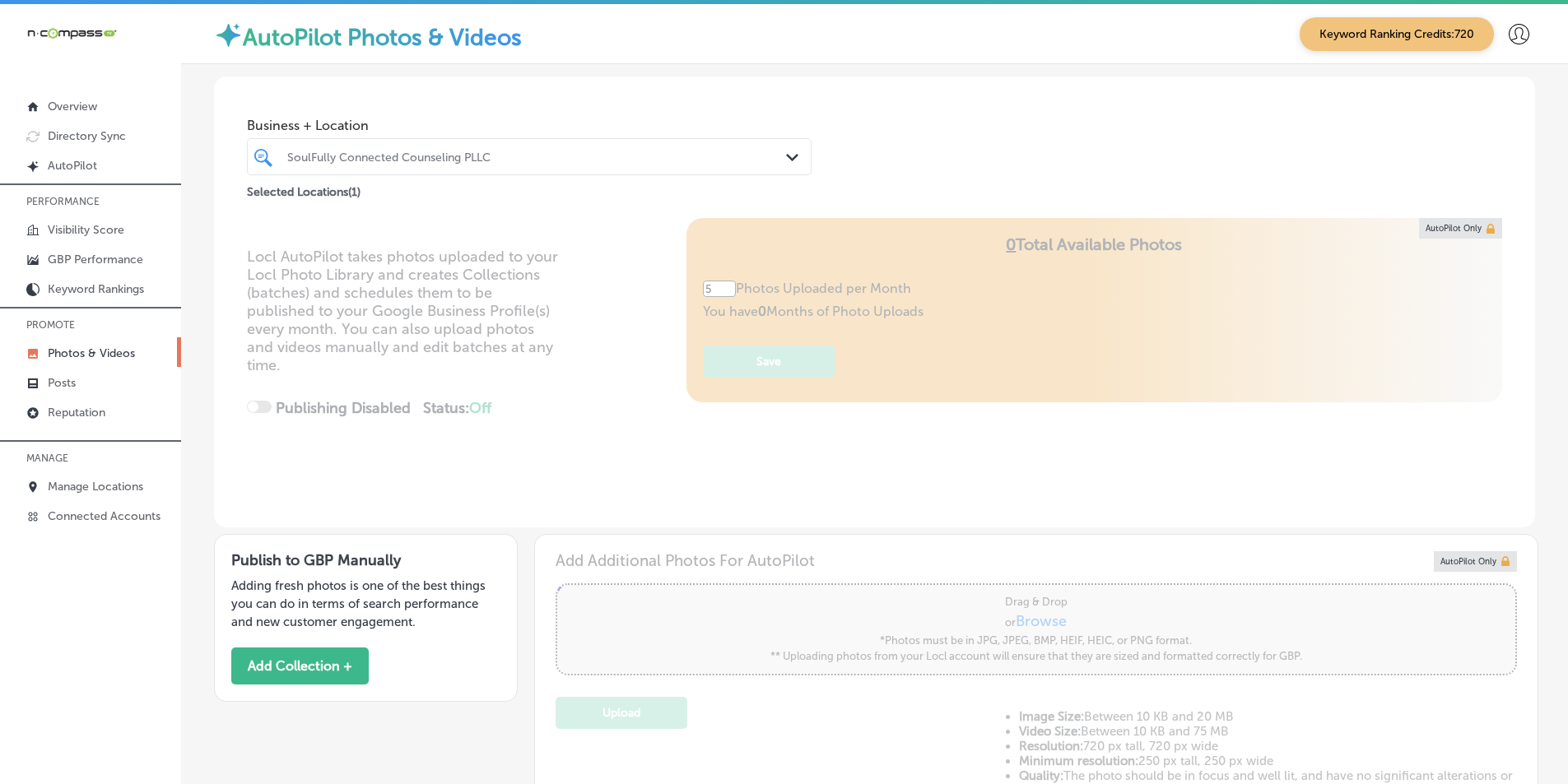
click at [706, 157] on div "SoulFully Connected Counseling PLLC" at bounding box center [537, 156] width 501 height 14
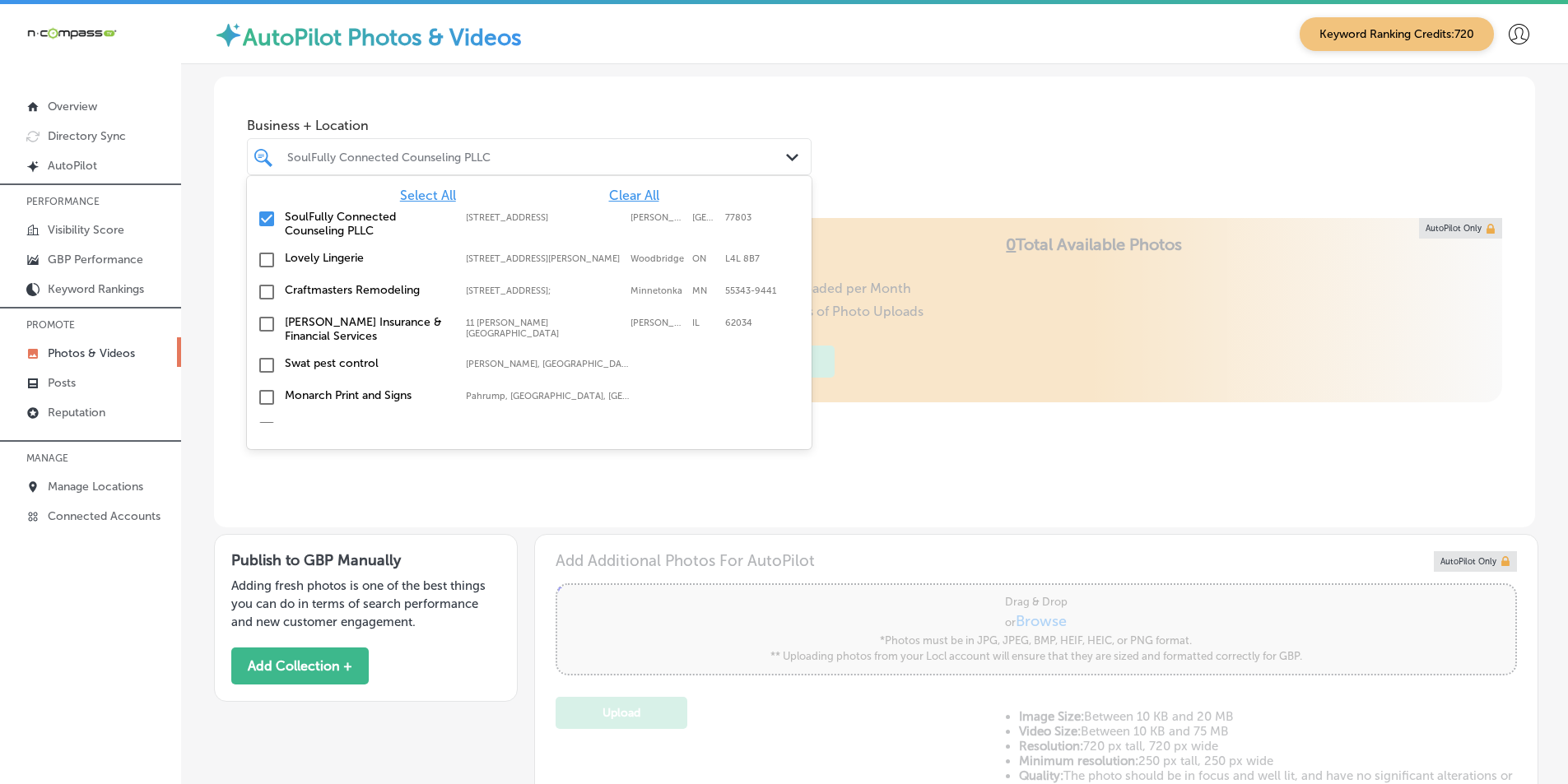
click at [265, 214] on input "checkbox" at bounding box center [266, 218] width 20 height 20
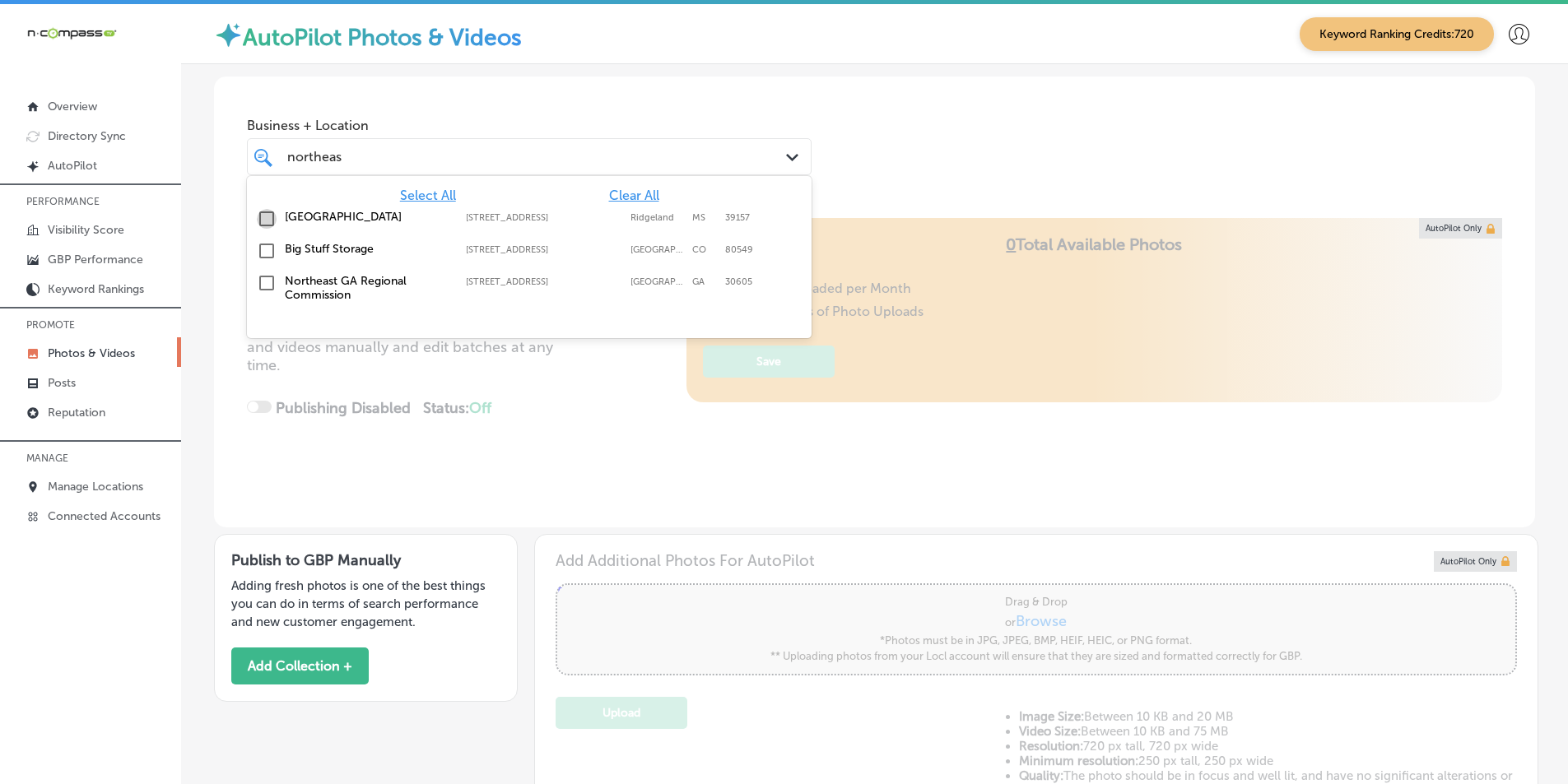
click at [267, 217] on input "checkbox" at bounding box center [266, 218] width 20 height 20
type input "northeas"
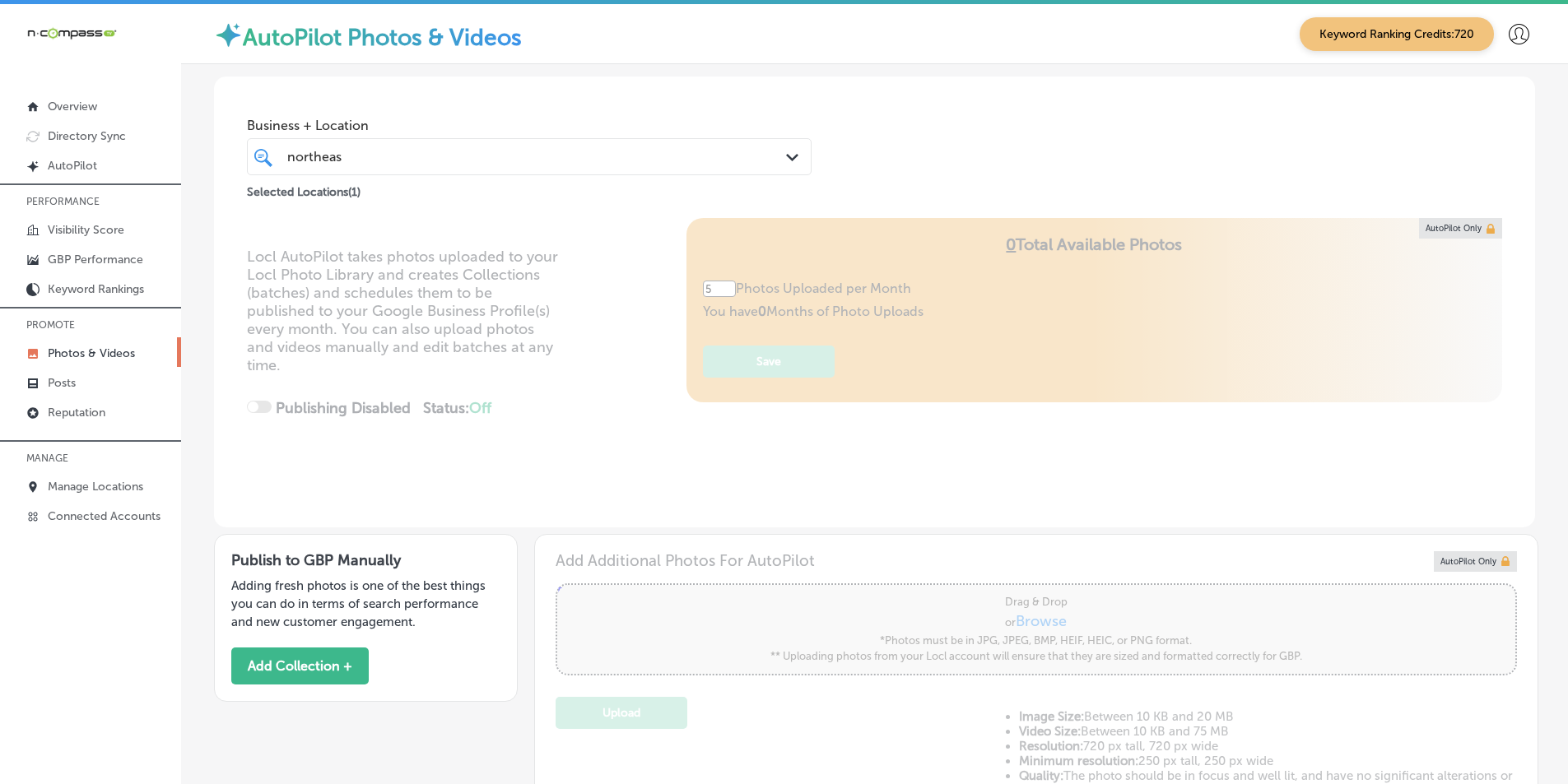
click at [583, 415] on div "Locl AutoPilot takes photos uploaded to your Locl Photo Library and creates Col…" at bounding box center [875, 372] width 1321 height 309
click at [86, 381] on link "Posts" at bounding box center [90, 381] width 181 height 30
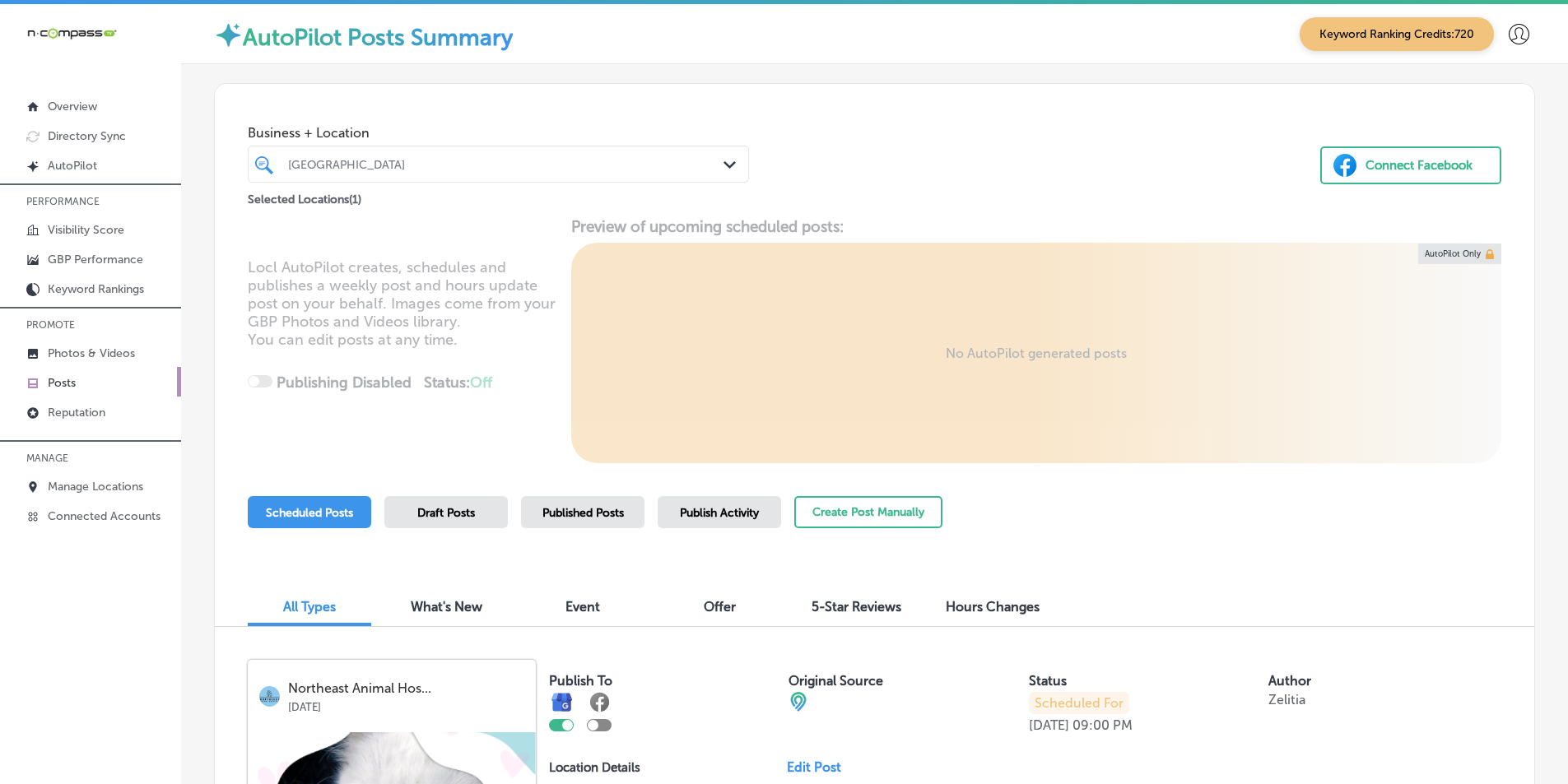
click at [651, 168] on div "[GEOGRAPHIC_DATA]" at bounding box center [506, 164] width 437 height 14
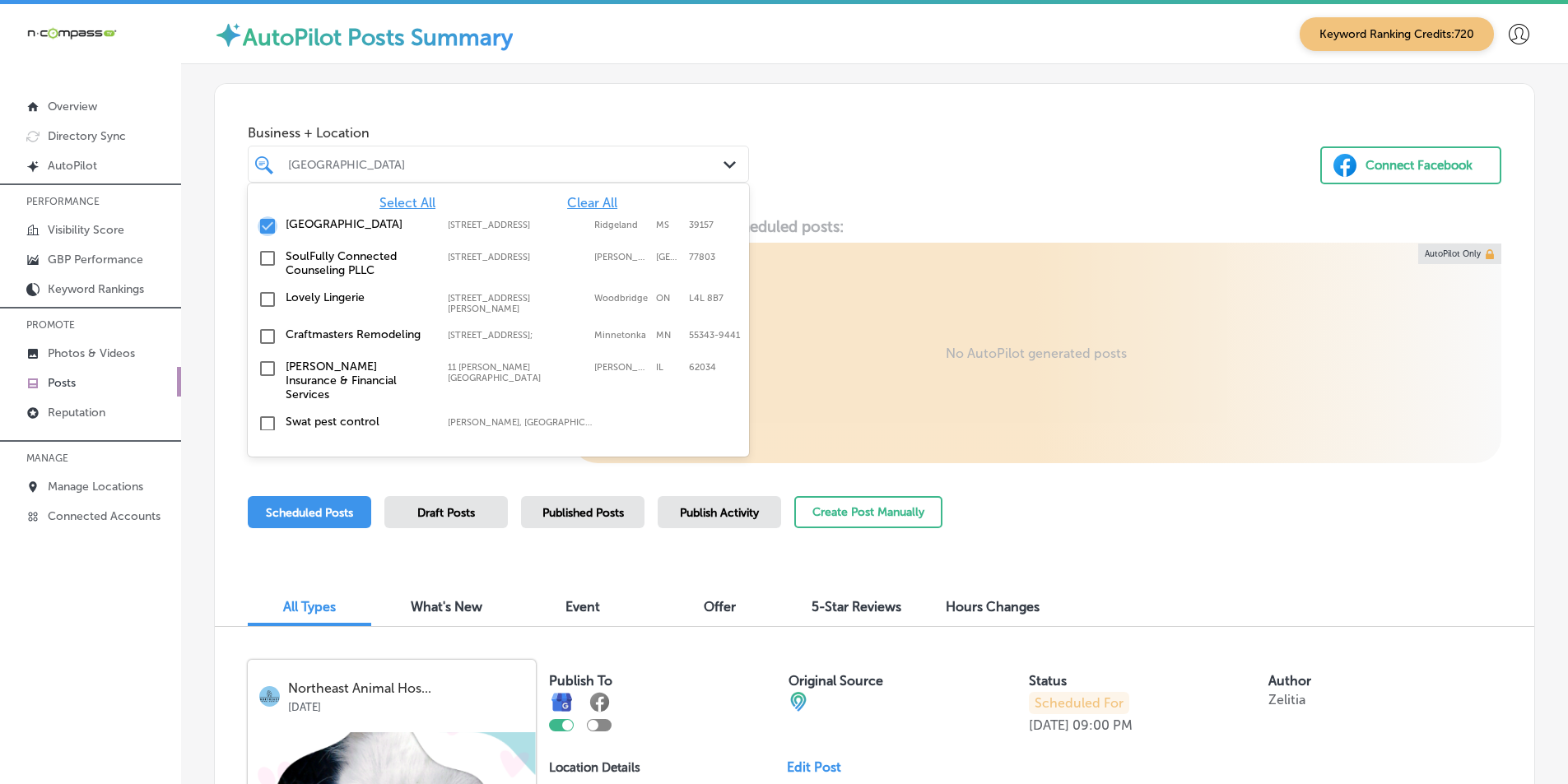
click at [263, 226] on input "checkbox" at bounding box center [267, 226] width 20 height 20
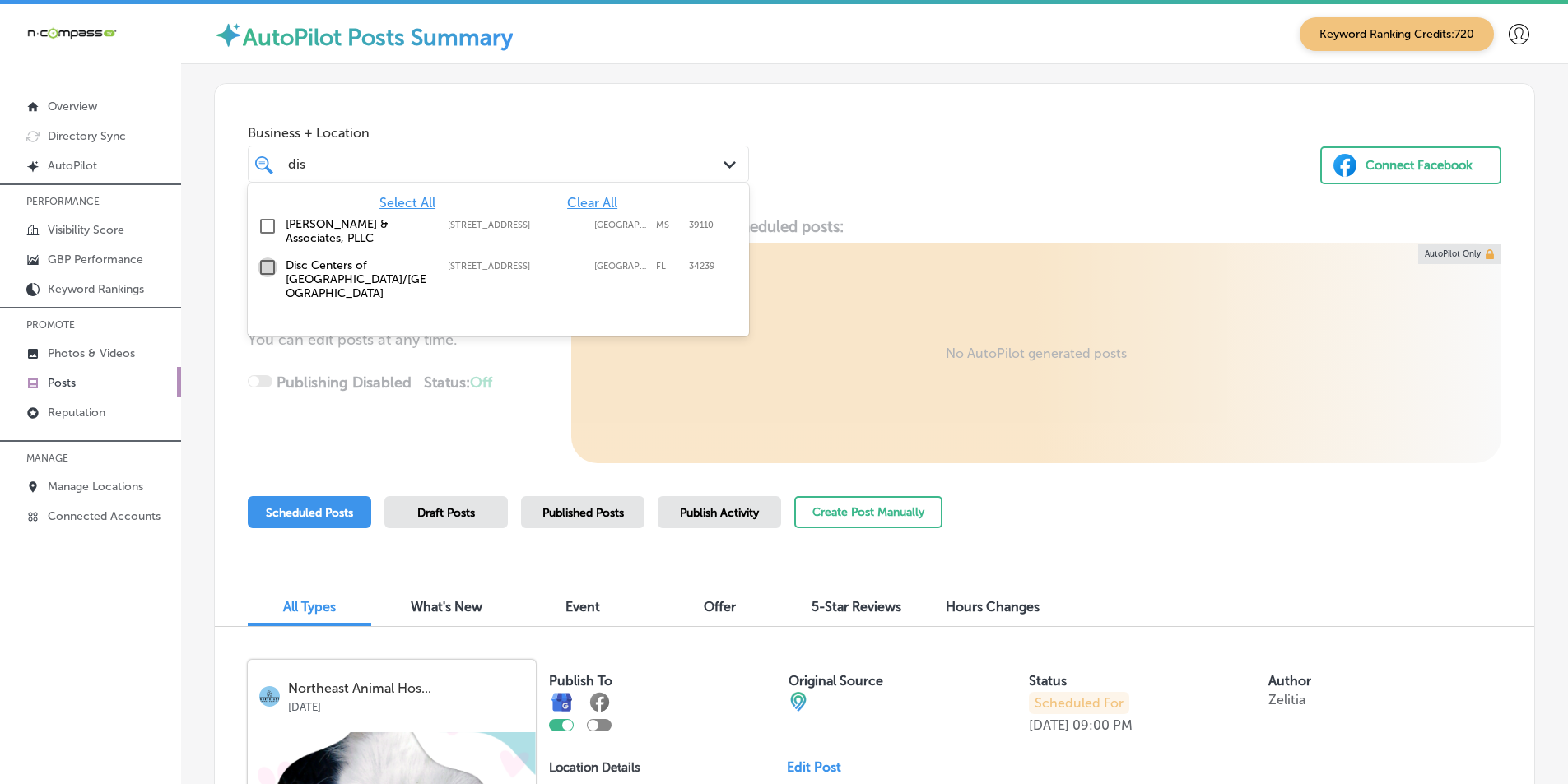
click at [268, 264] on input "checkbox" at bounding box center [267, 267] width 20 height 20
type input "dis"
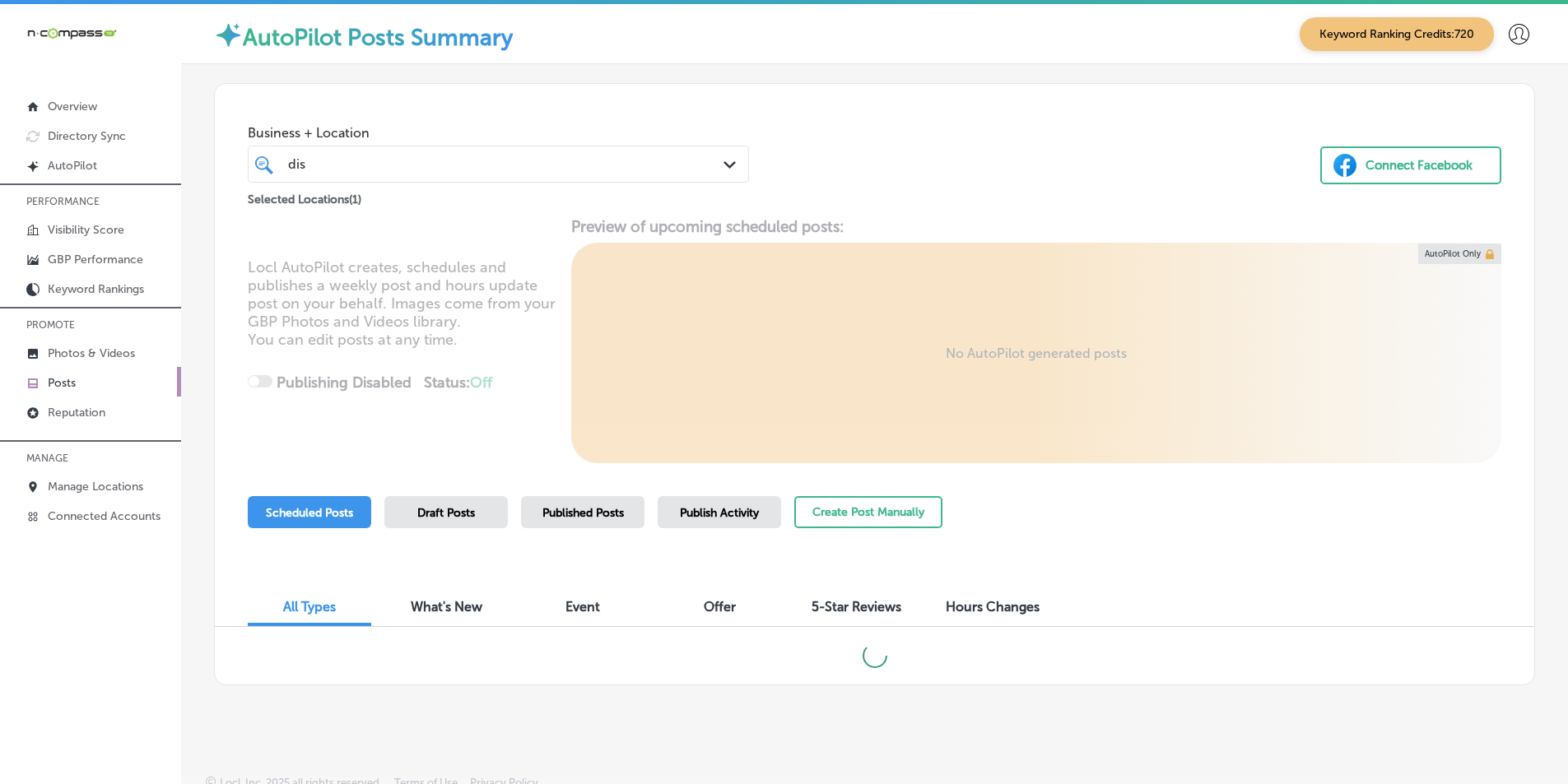
click at [883, 133] on div "Business + Location dis dis Path Created with Sketch. Selected Locations ( 1 ) …" at bounding box center [874, 146] width 1319 height 125
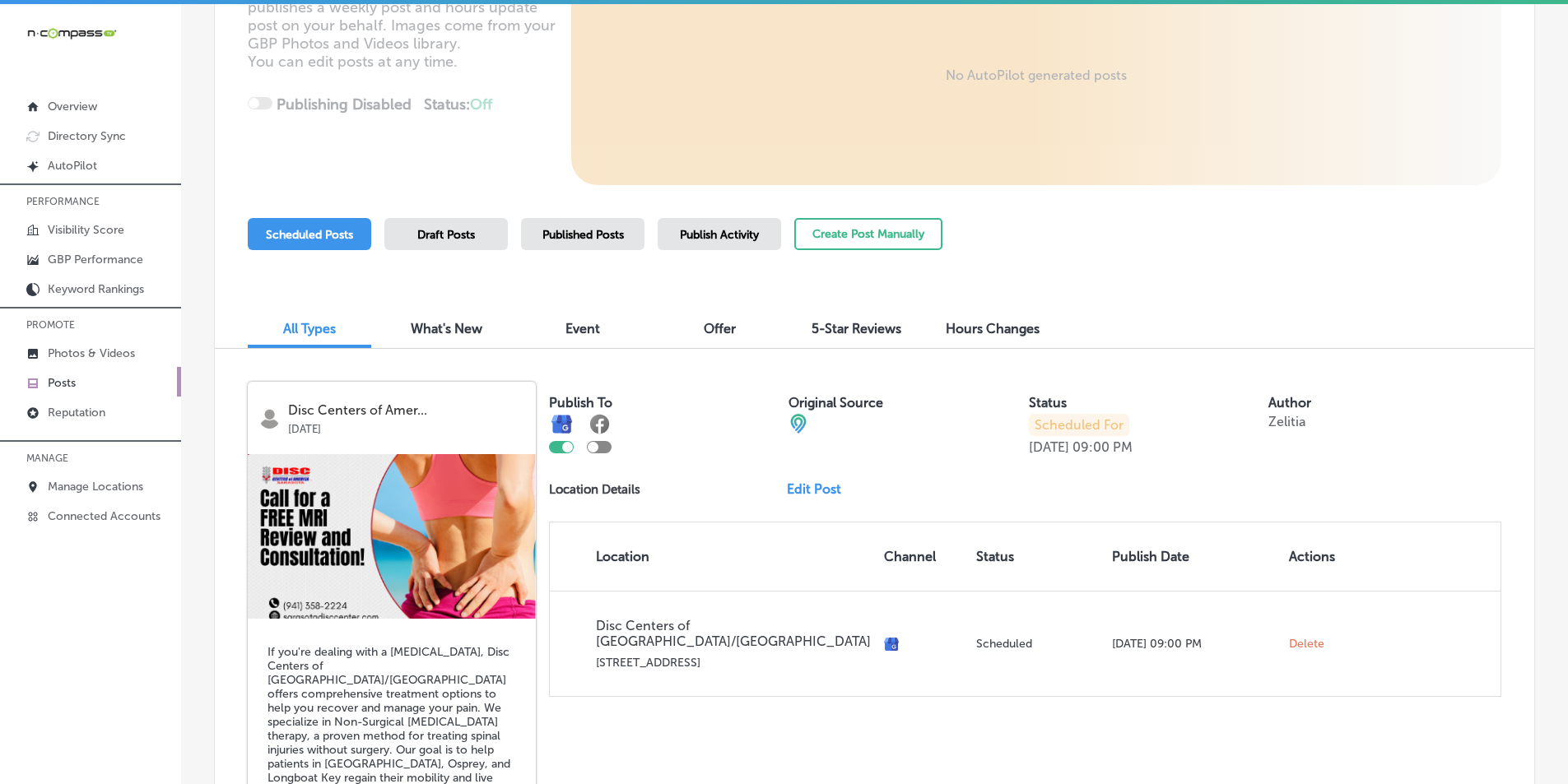
scroll to position [196, 0]
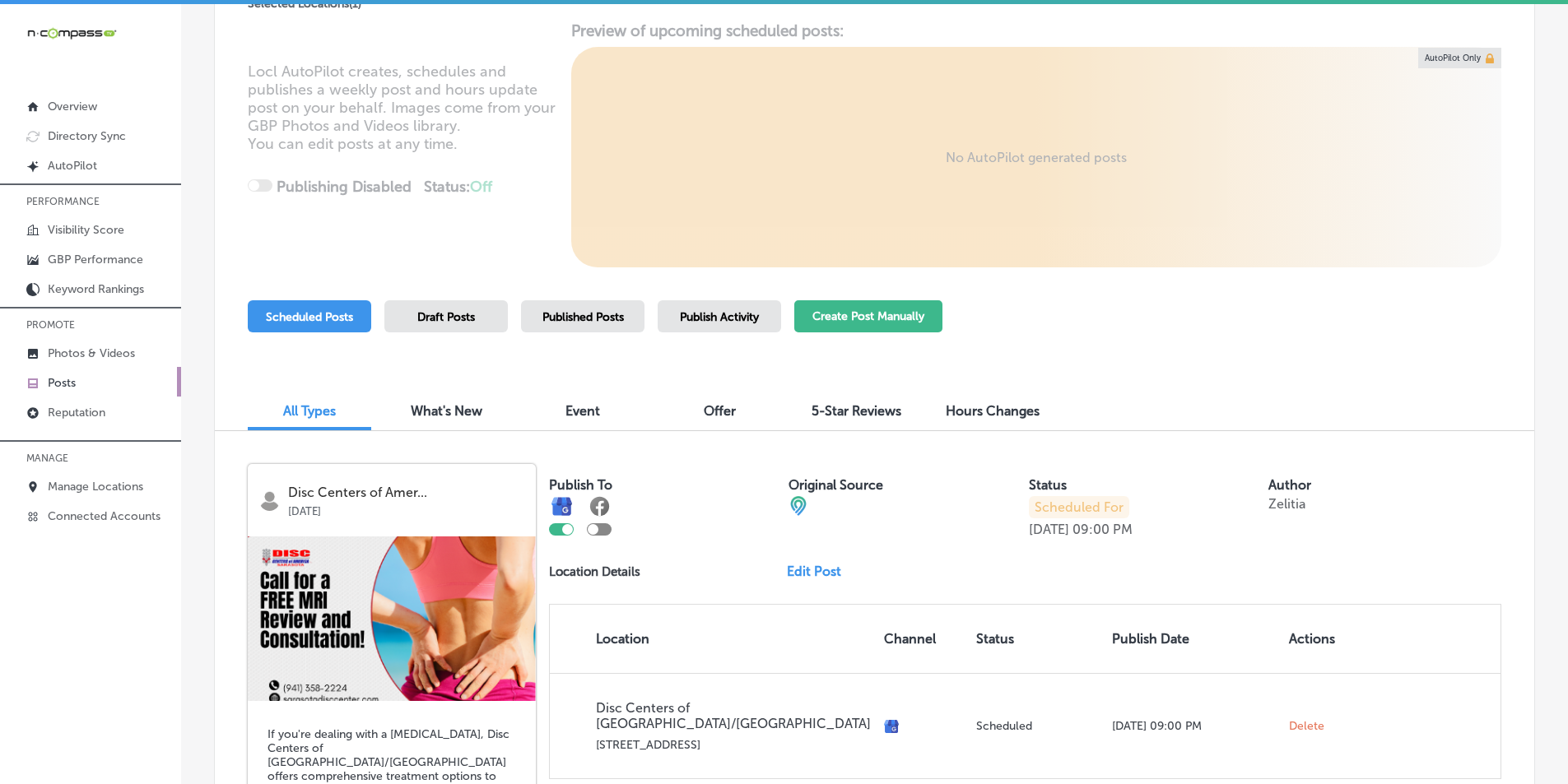
click at [854, 314] on button "Create Post Manually" at bounding box center [868, 317] width 148 height 33
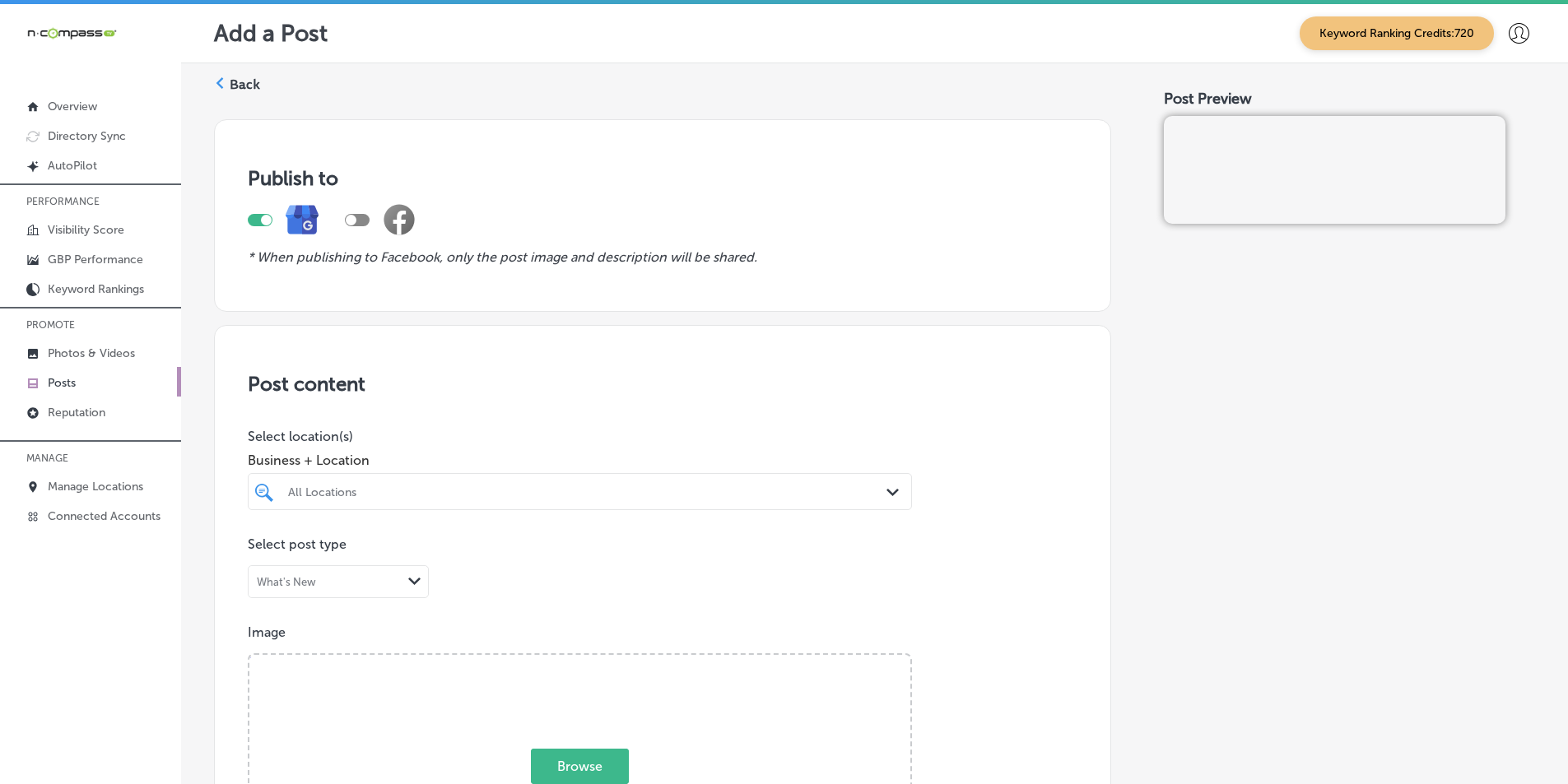
drag, startPoint x: 343, startPoint y: 482, endPoint x: 339, endPoint y: 503, distance: 21.4
click at [343, 482] on div at bounding box center [549, 491] width 527 height 22
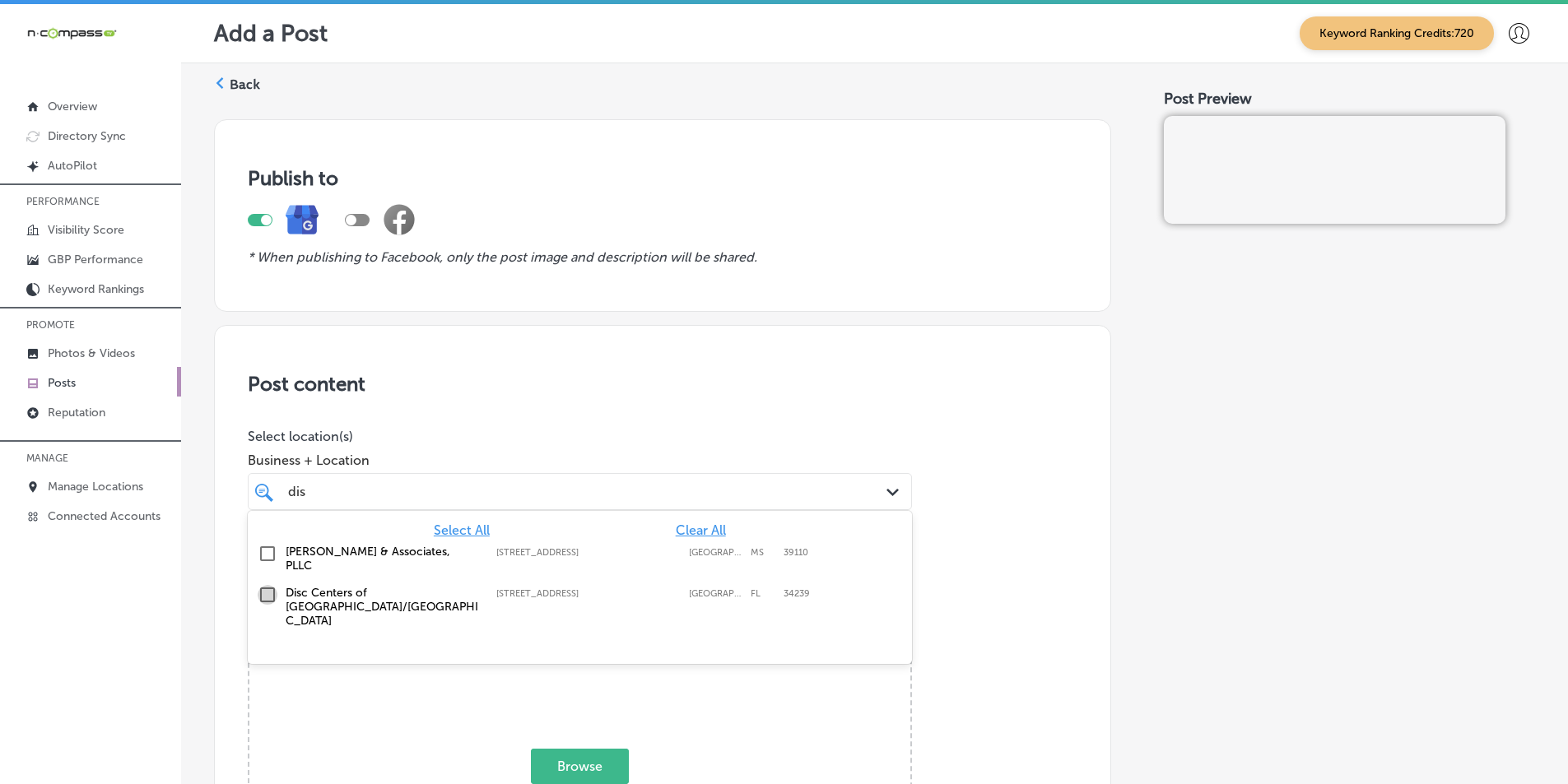
click at [266, 585] on input "checkbox" at bounding box center [267, 594] width 20 height 20
type input "dis"
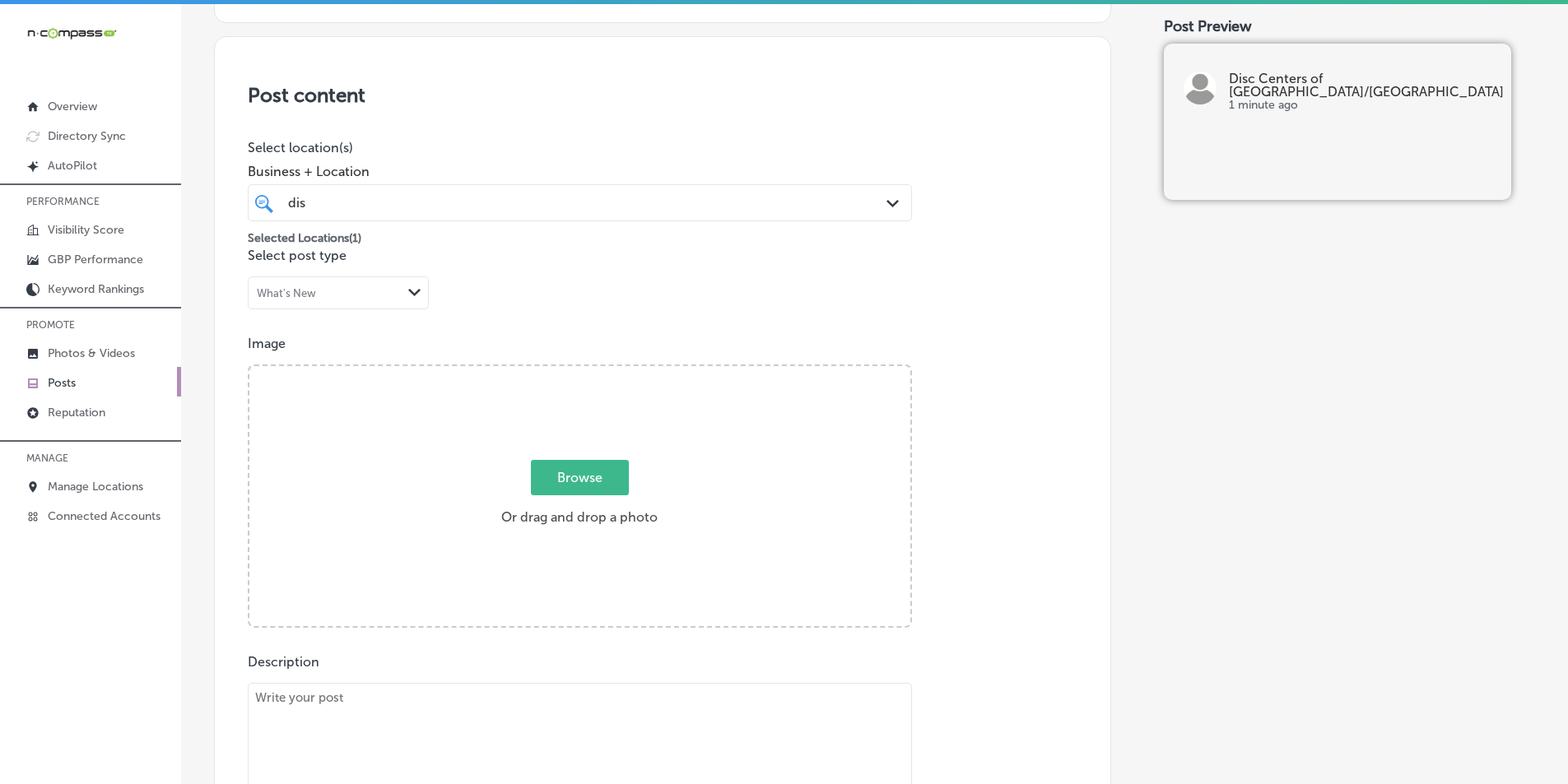
scroll to position [329, 0]
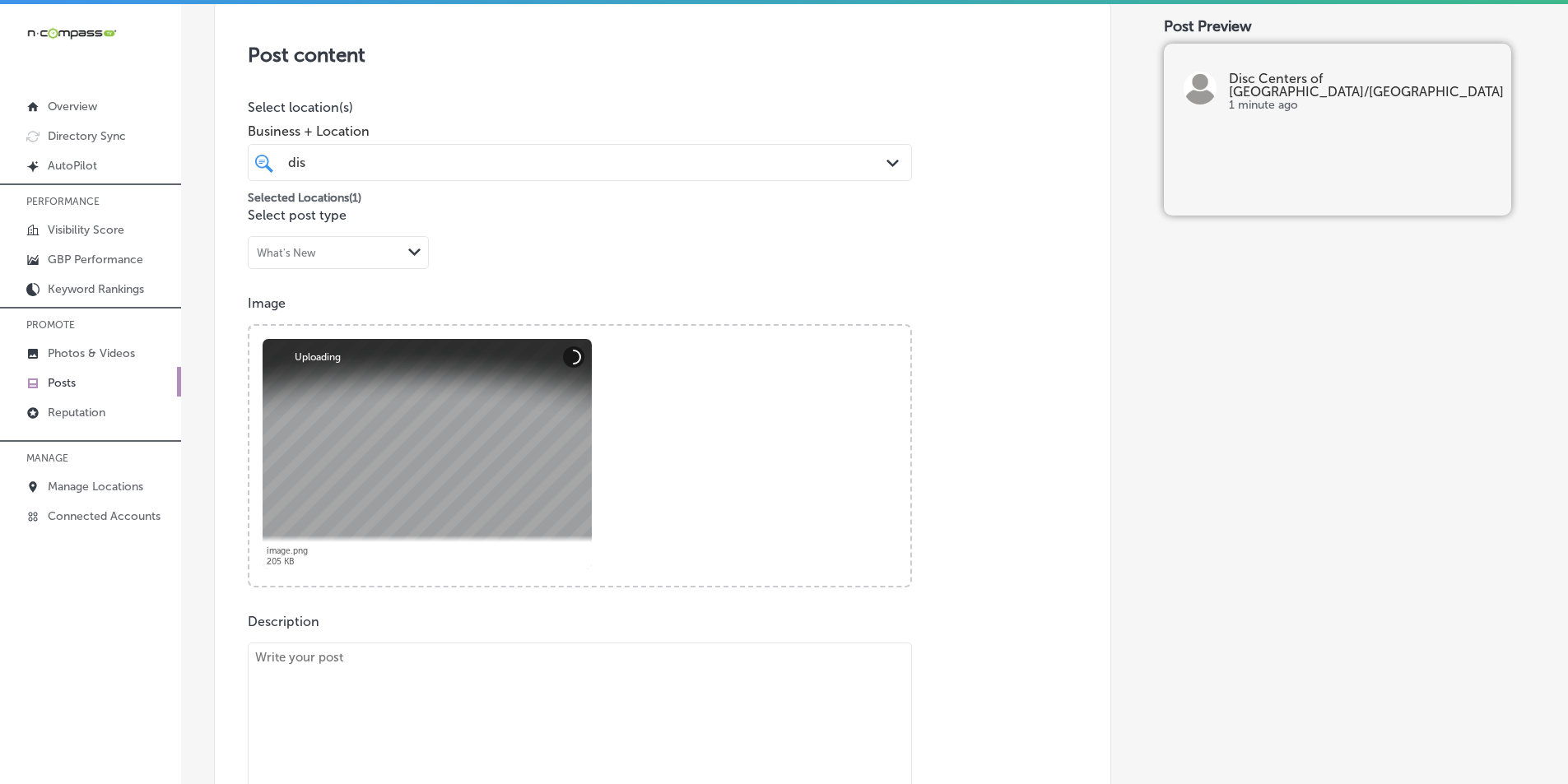
drag, startPoint x: 342, startPoint y: 685, endPoint x: 348, endPoint y: 670, distance: 16.2
click at [343, 683] on textarea at bounding box center [580, 757] width 664 height 231
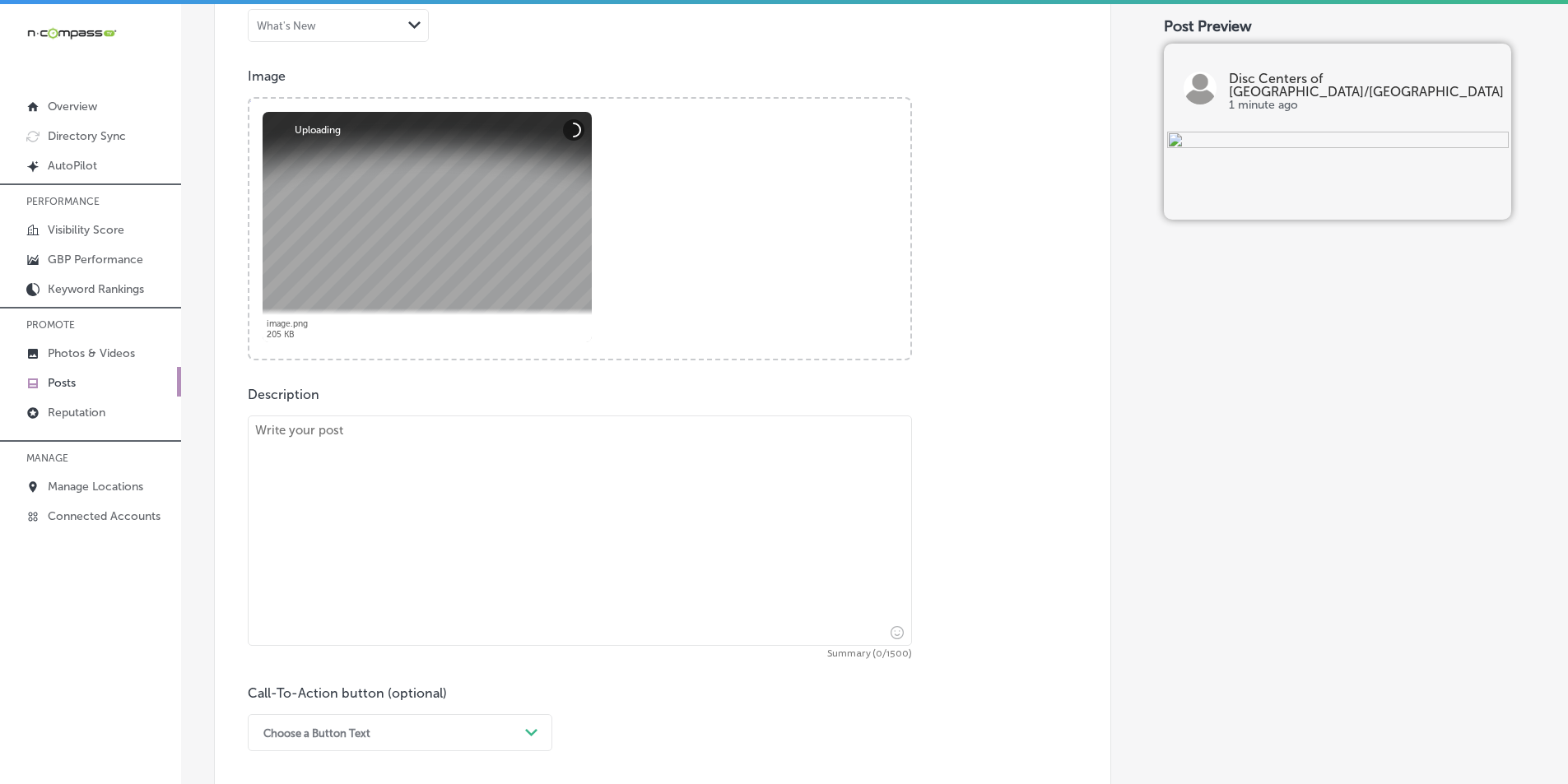
scroll to position [576, 0]
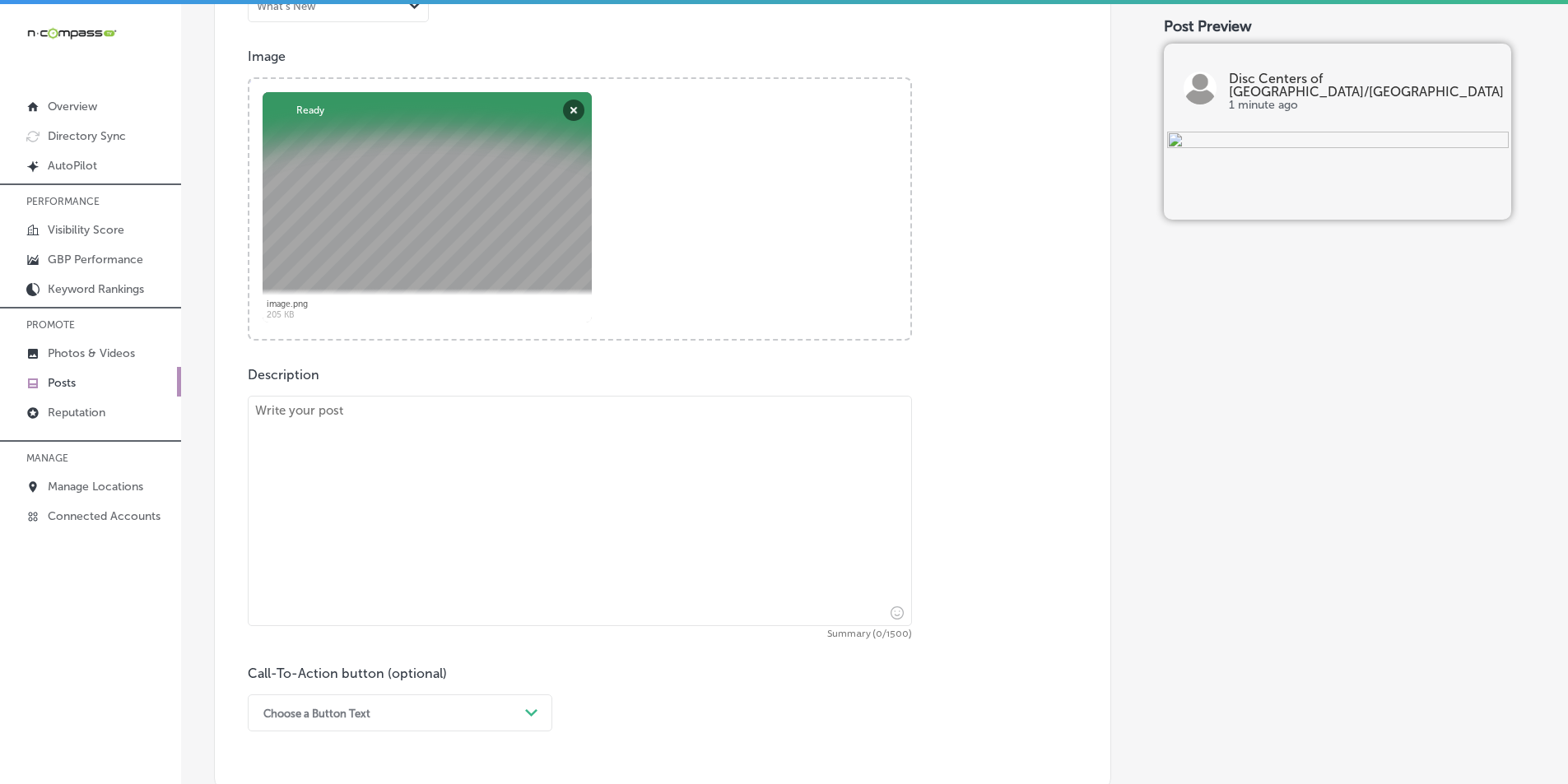
click at [360, 478] on textarea at bounding box center [580, 511] width 664 height 231
paste textarea "At Disc Centers of [GEOGRAPHIC_DATA]/[GEOGRAPHIC_DATA], we specialize in treati…"
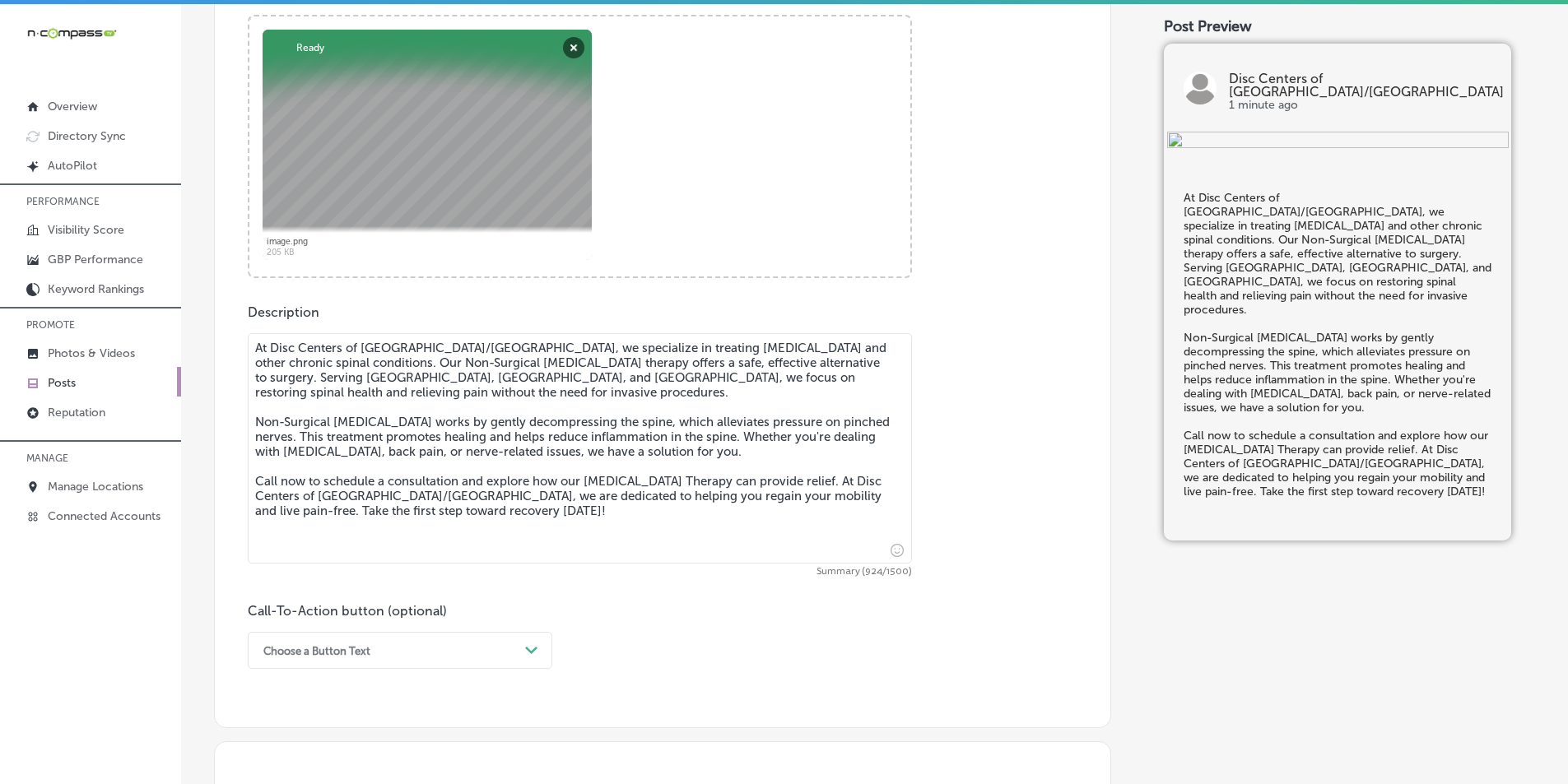
scroll to position [823, 0]
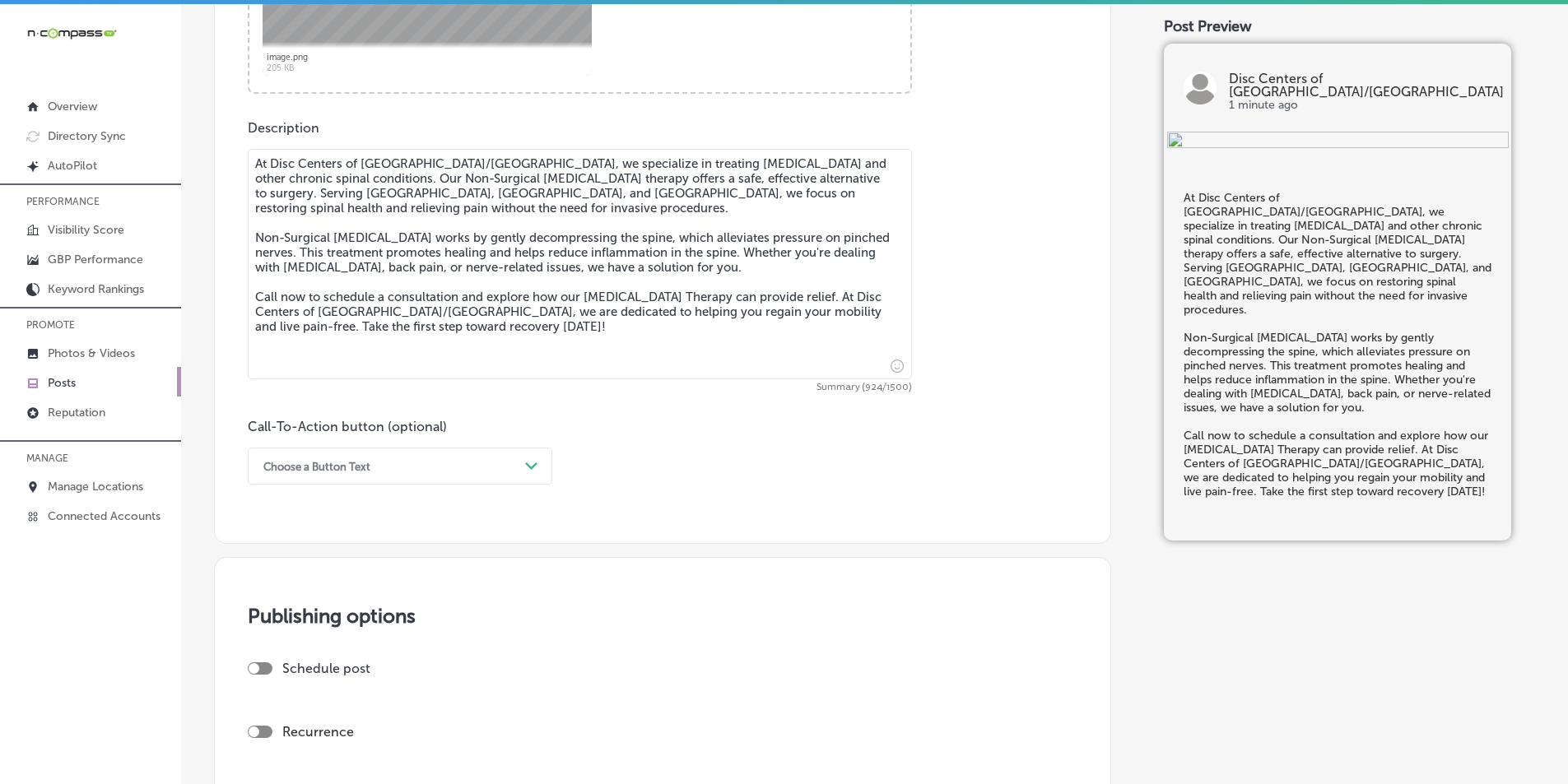
type textarea "At Disc Centers of [GEOGRAPHIC_DATA]/[GEOGRAPHIC_DATA], we specialize in treati…"
click at [529, 465] on polygon at bounding box center [531, 466] width 12 height 8
drag, startPoint x: 297, startPoint y: 672, endPoint x: 306, endPoint y: 659, distance: 15.8
click at [298, 672] on div "Call Now" at bounding box center [400, 675] width 304 height 29
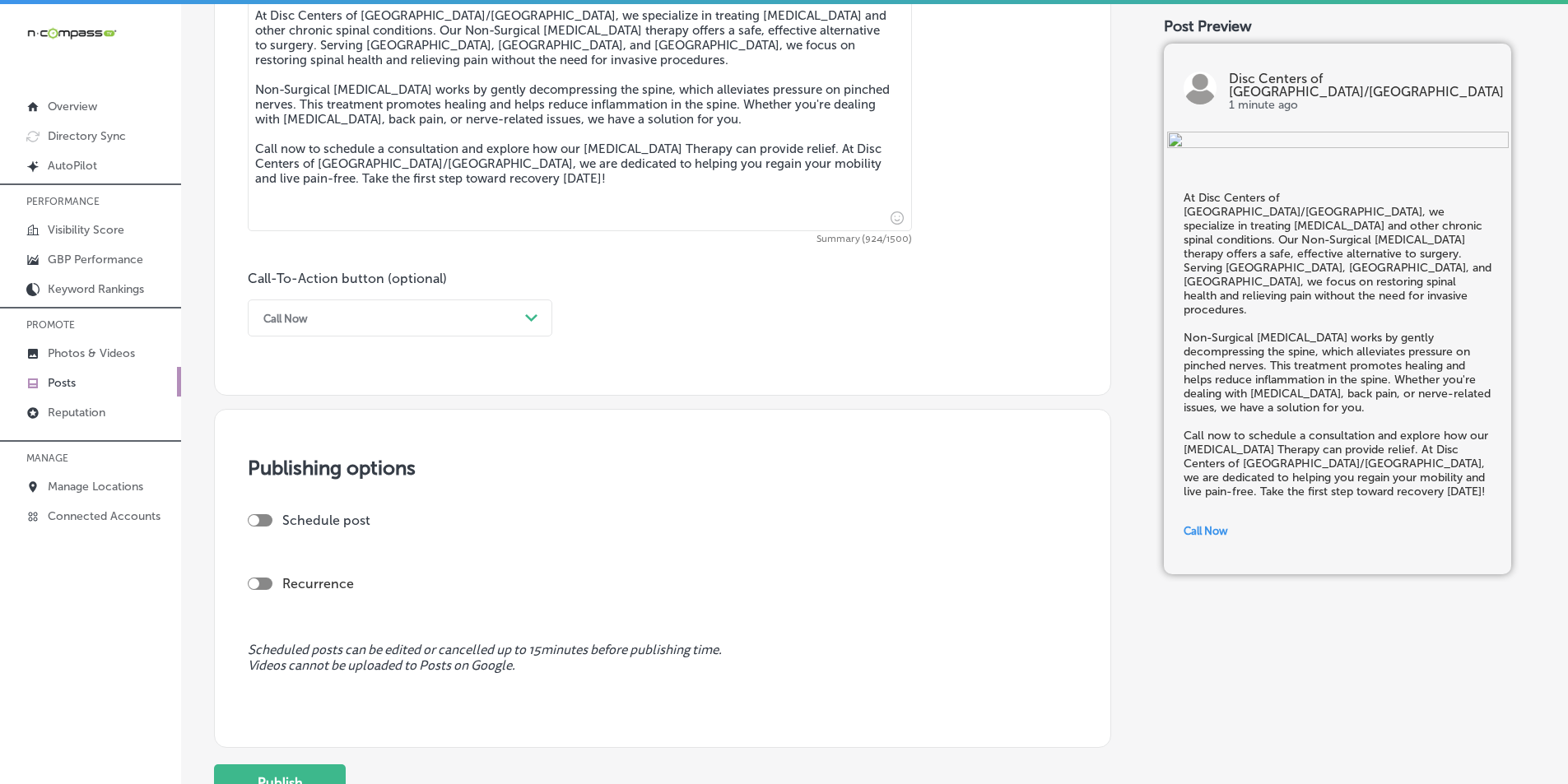
scroll to position [988, 0]
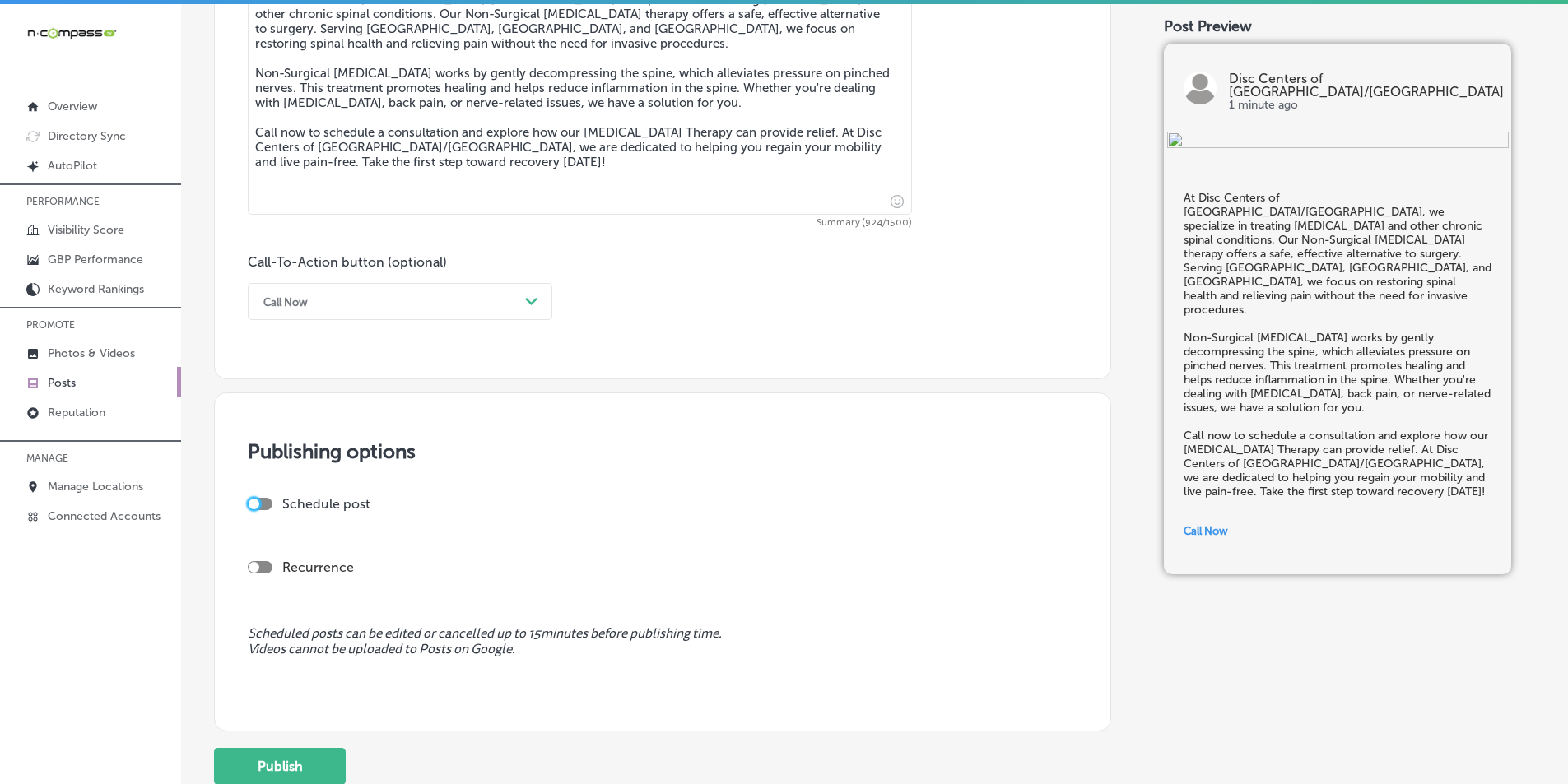
drag, startPoint x: 255, startPoint y: 503, endPoint x: 265, endPoint y: 508, distance: 11.2
click at [256, 503] on div at bounding box center [254, 504] width 11 height 11
checkbox input "true"
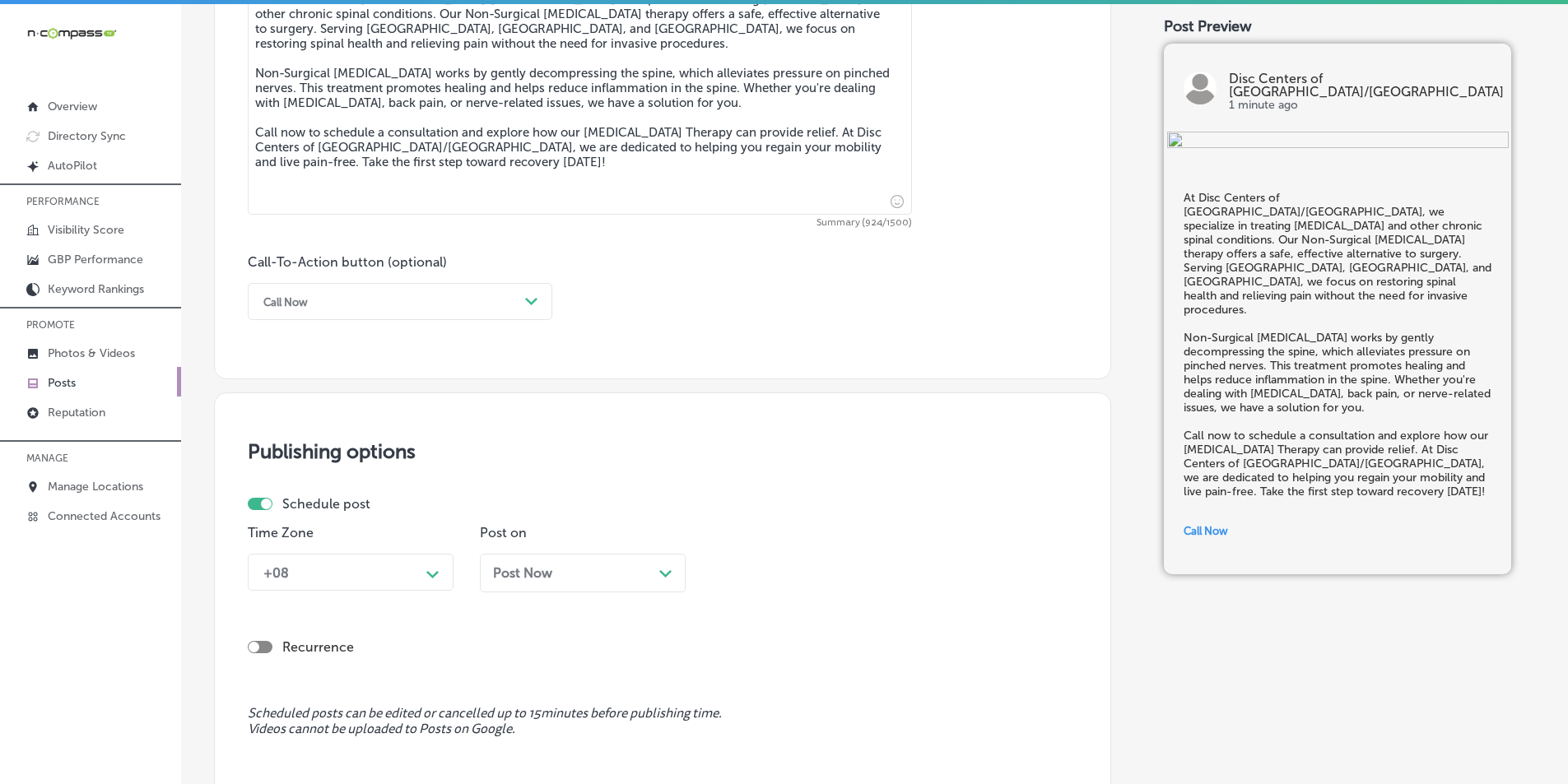
scroll to position [1047, 0]
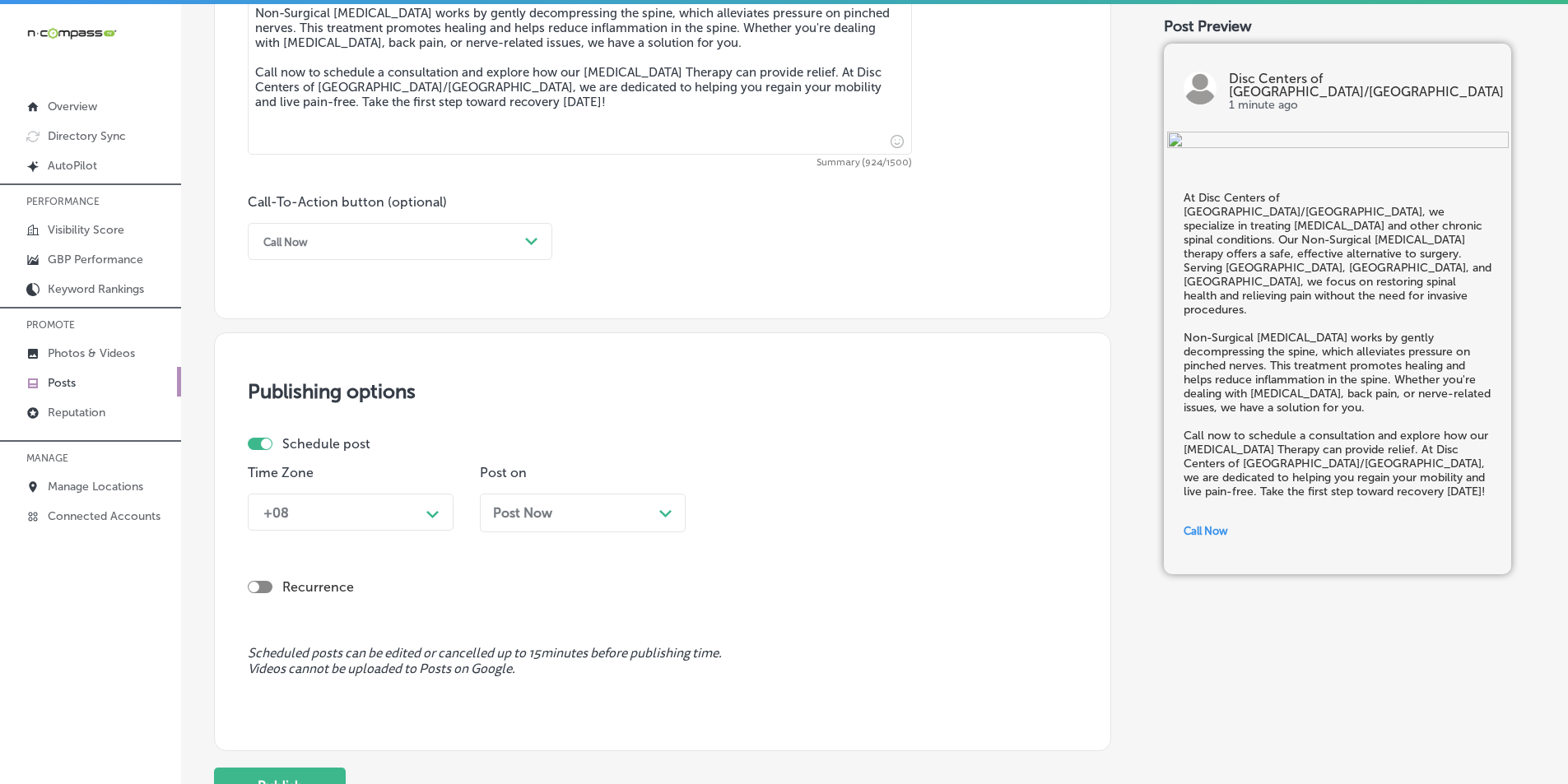
click at [436, 531] on div "+08 Path Created with Sketch." at bounding box center [350, 512] width 206 height 37
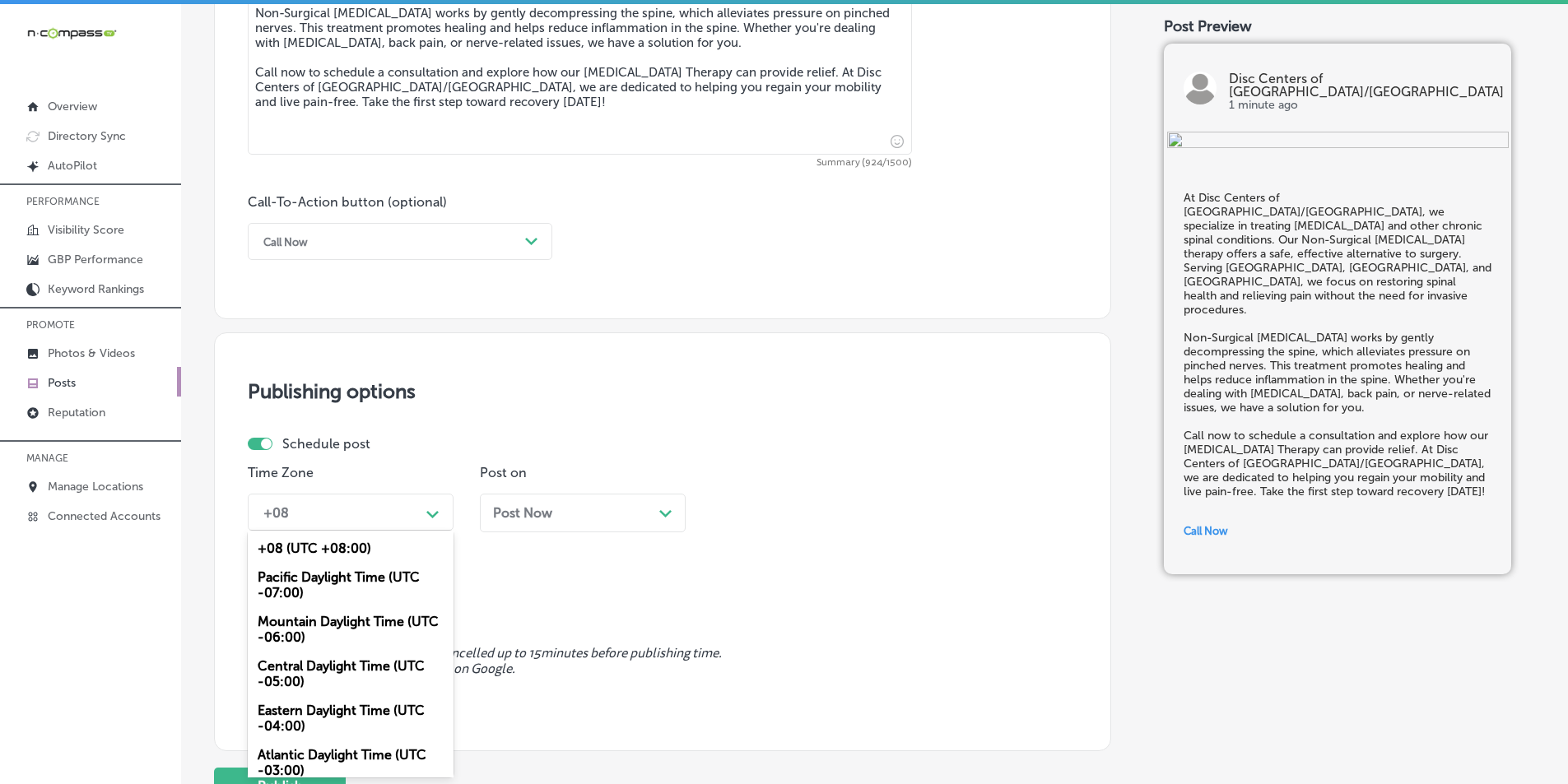
click at [308, 623] on div "Mountain Daylight Time (UTC -06:00)" at bounding box center [350, 629] width 206 height 44
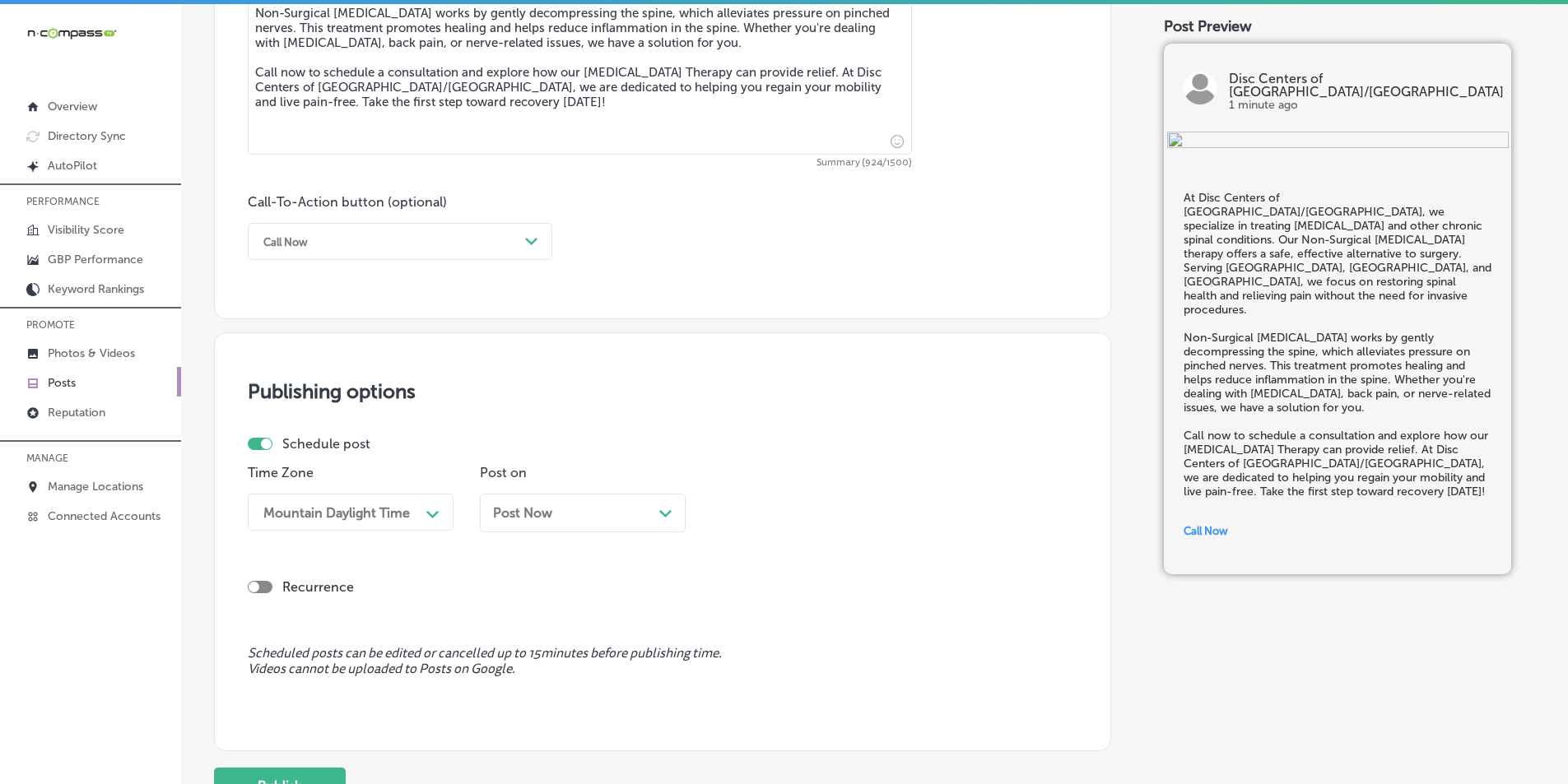
click at [661, 513] on icon "Path Created with Sketch." at bounding box center [665, 514] width 12 height 8
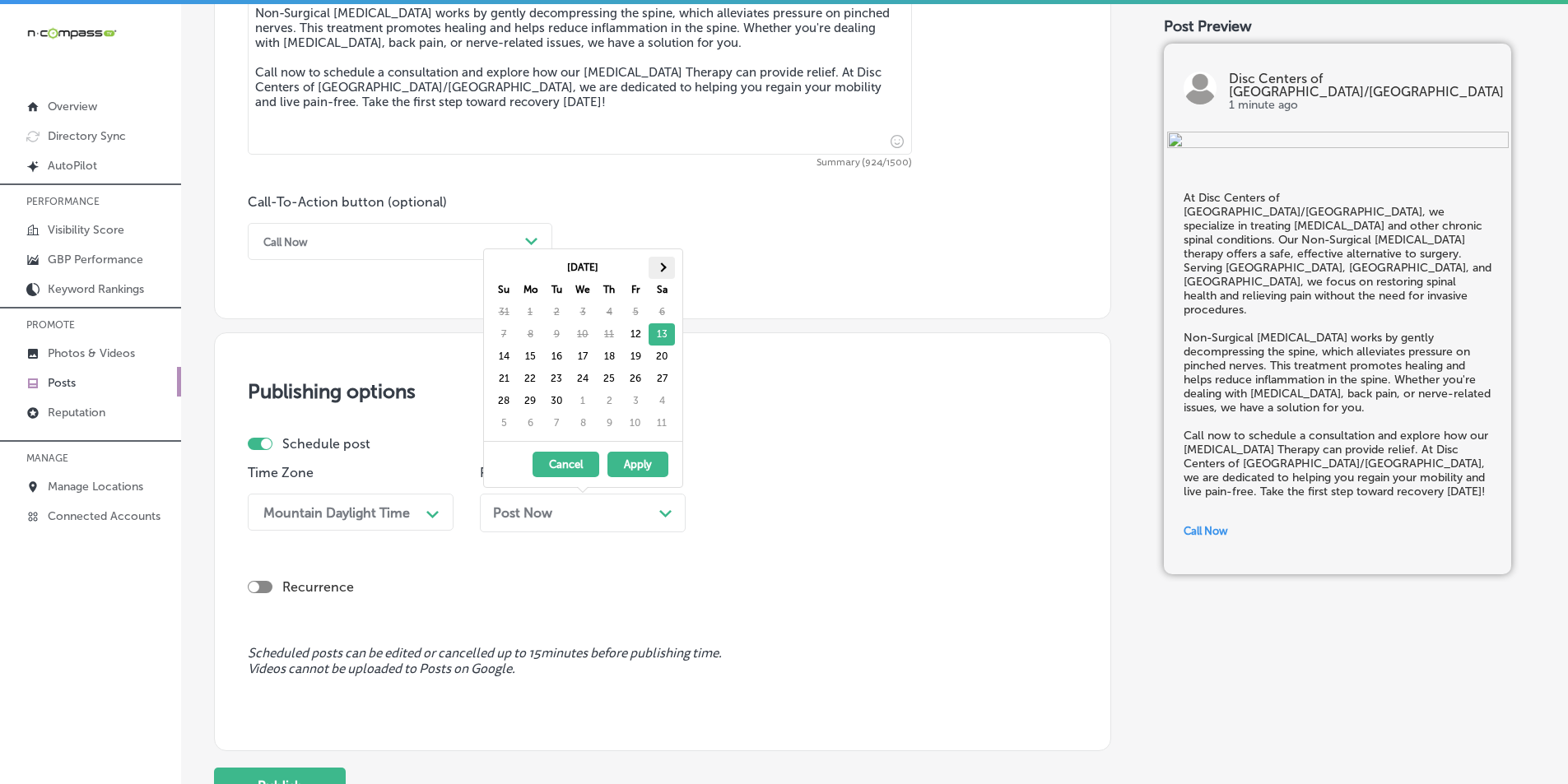
click at [661, 267] on span at bounding box center [661, 266] width 9 height 9
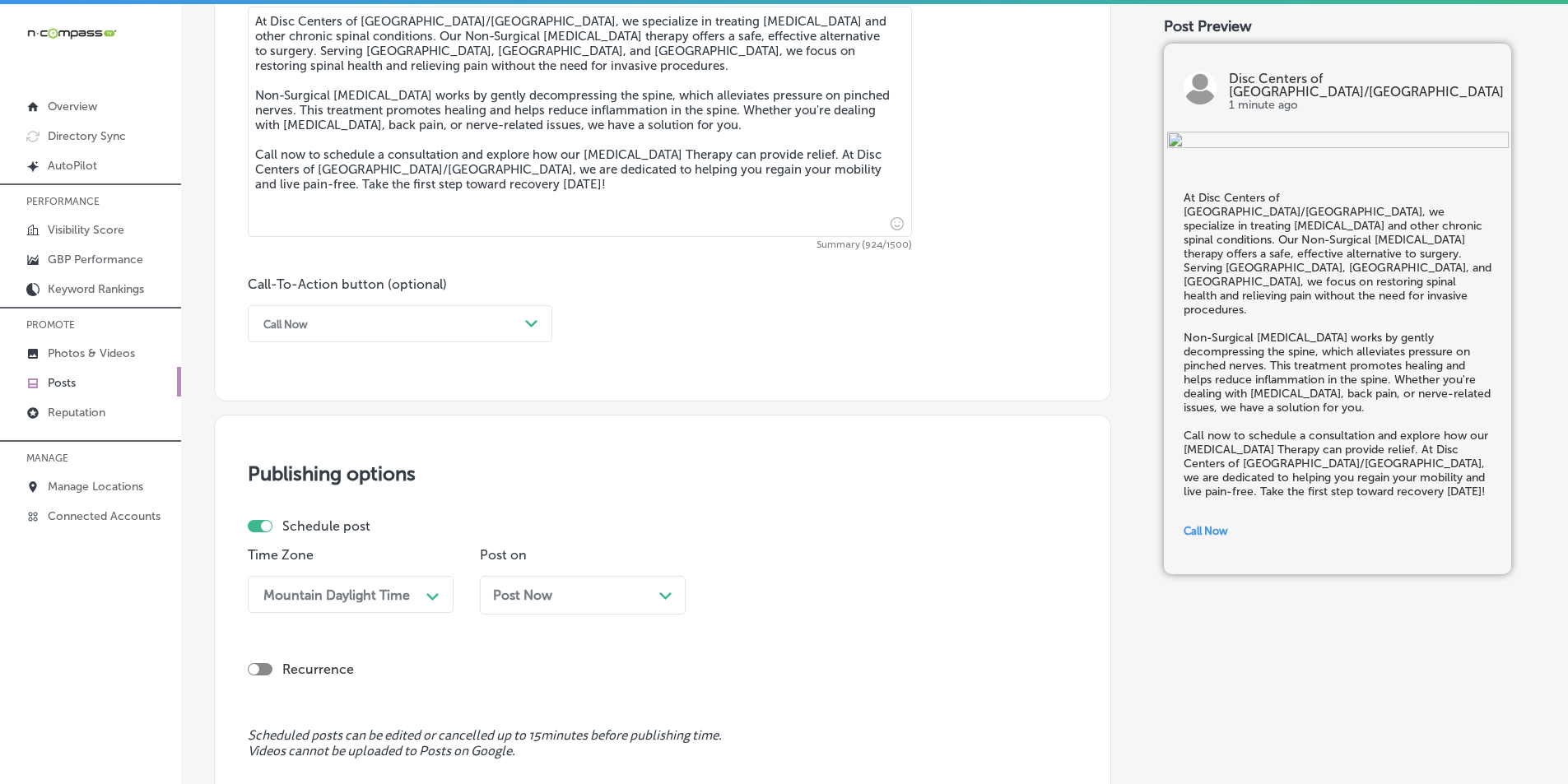
click at [788, 297] on div "Call-To-Action button (optional) Call Now Path Created with Sketch." at bounding box center [662, 309] width 830 height 66
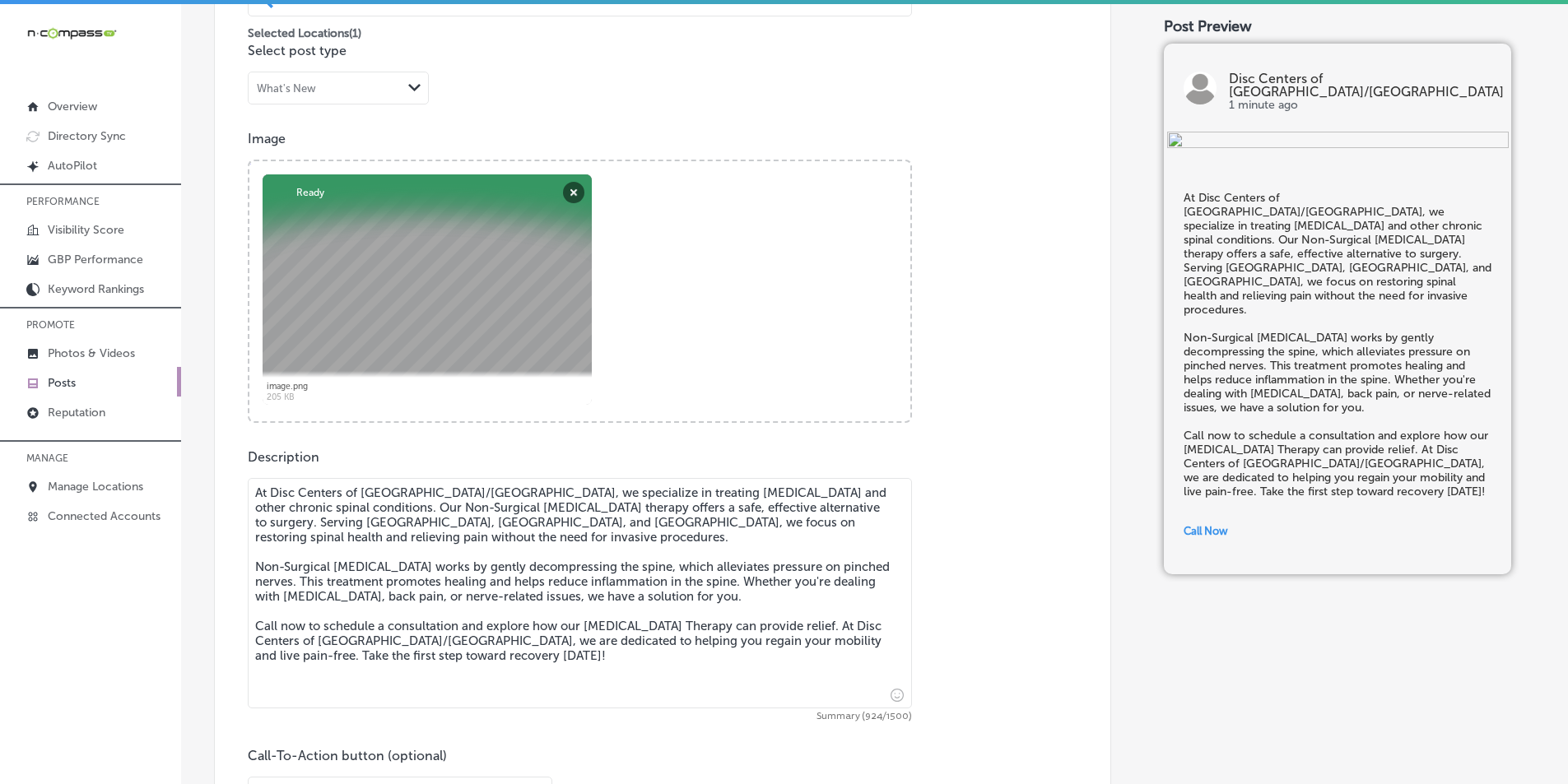
scroll to position [390, 0]
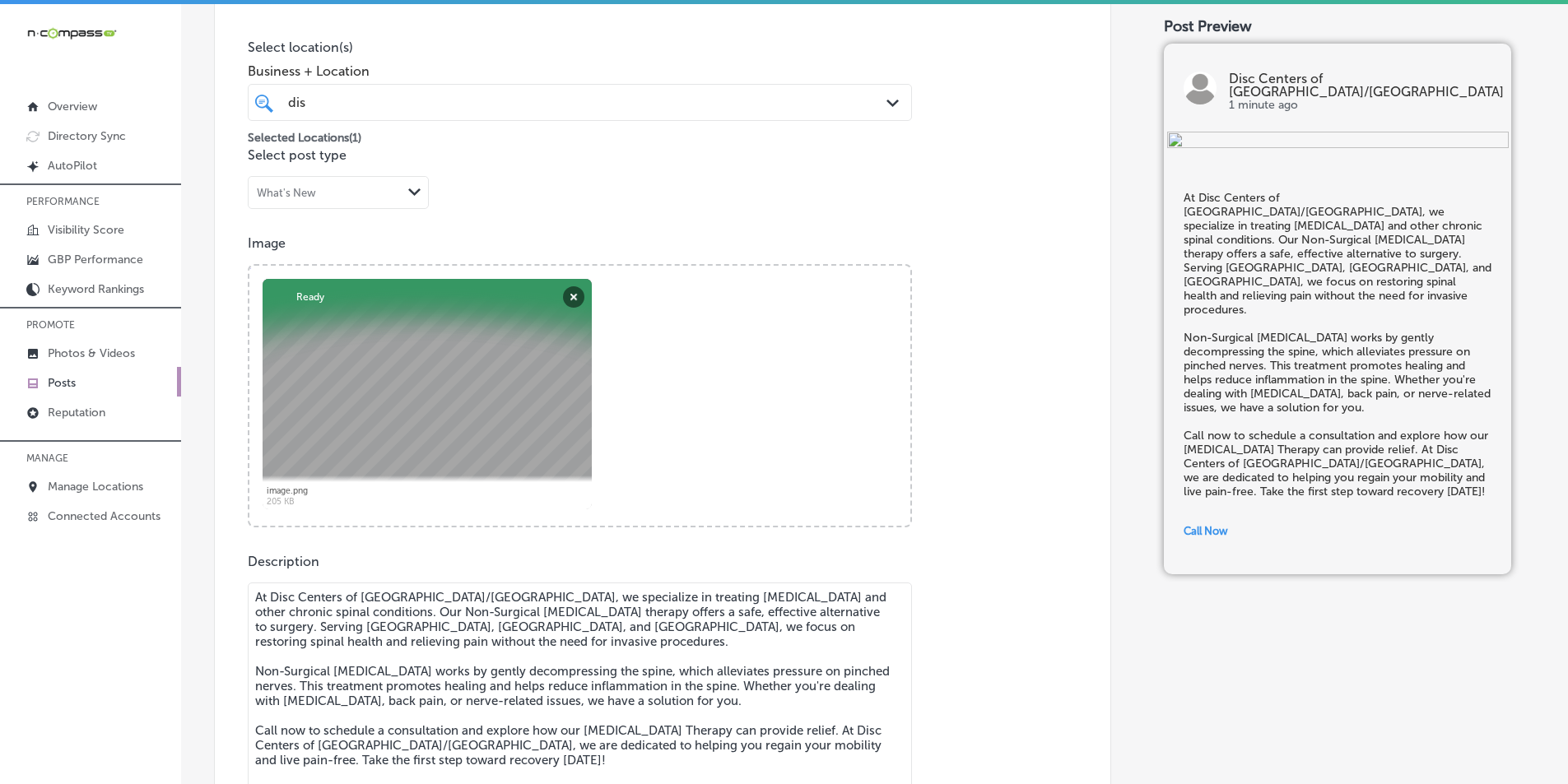
click at [468, 349] on div at bounding box center [427, 393] width 329 height 231
click at [573, 295] on button "Remove" at bounding box center [573, 297] width 21 height 21
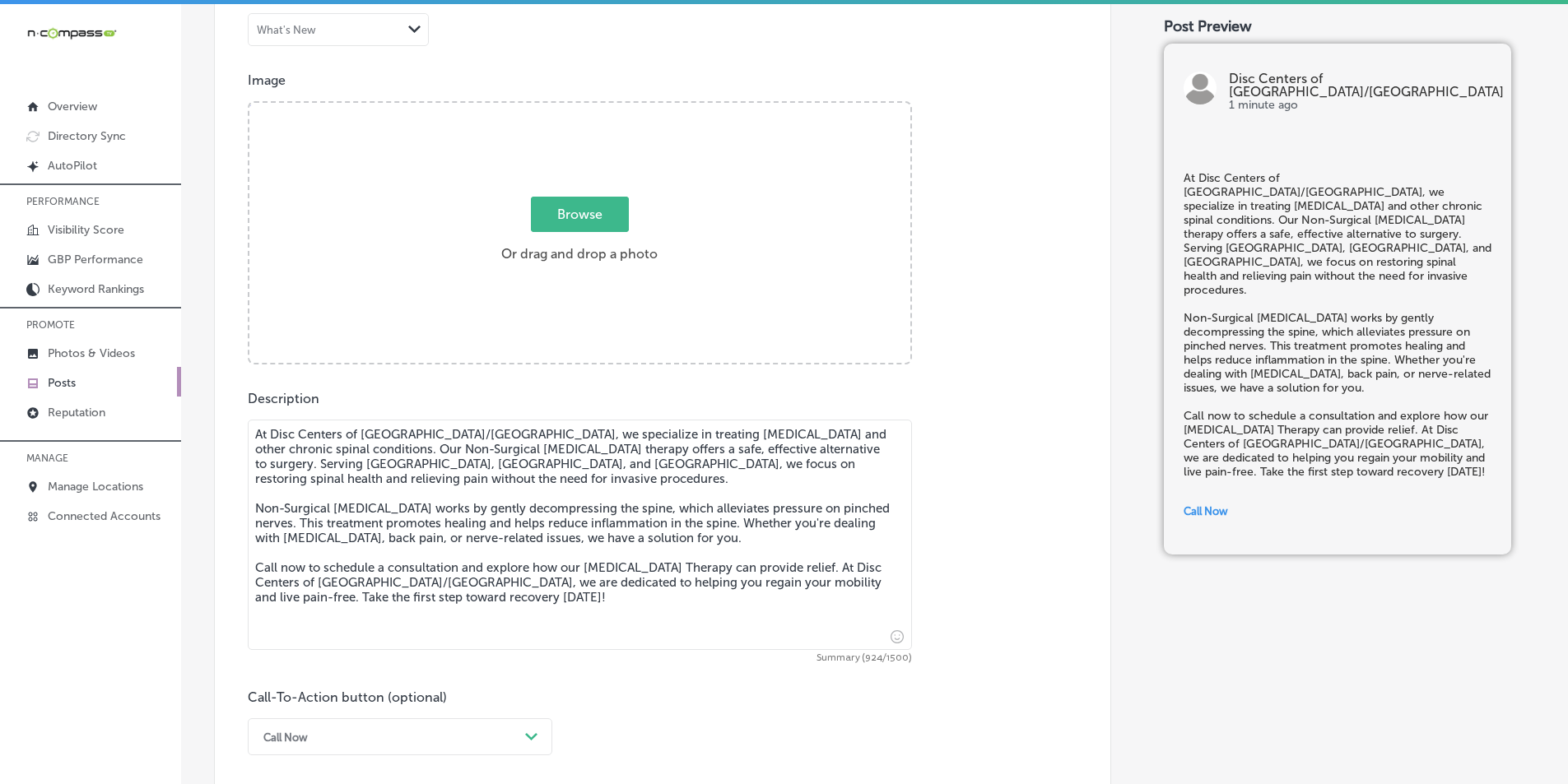
scroll to position [554, 0]
drag, startPoint x: 257, startPoint y: 433, endPoint x: 592, endPoint y: 636, distance: 391.7
click at [592, 636] on textarea "At Disc Centers of [GEOGRAPHIC_DATA]/[GEOGRAPHIC_DATA], we specialize in treati…" at bounding box center [580, 533] width 664 height 231
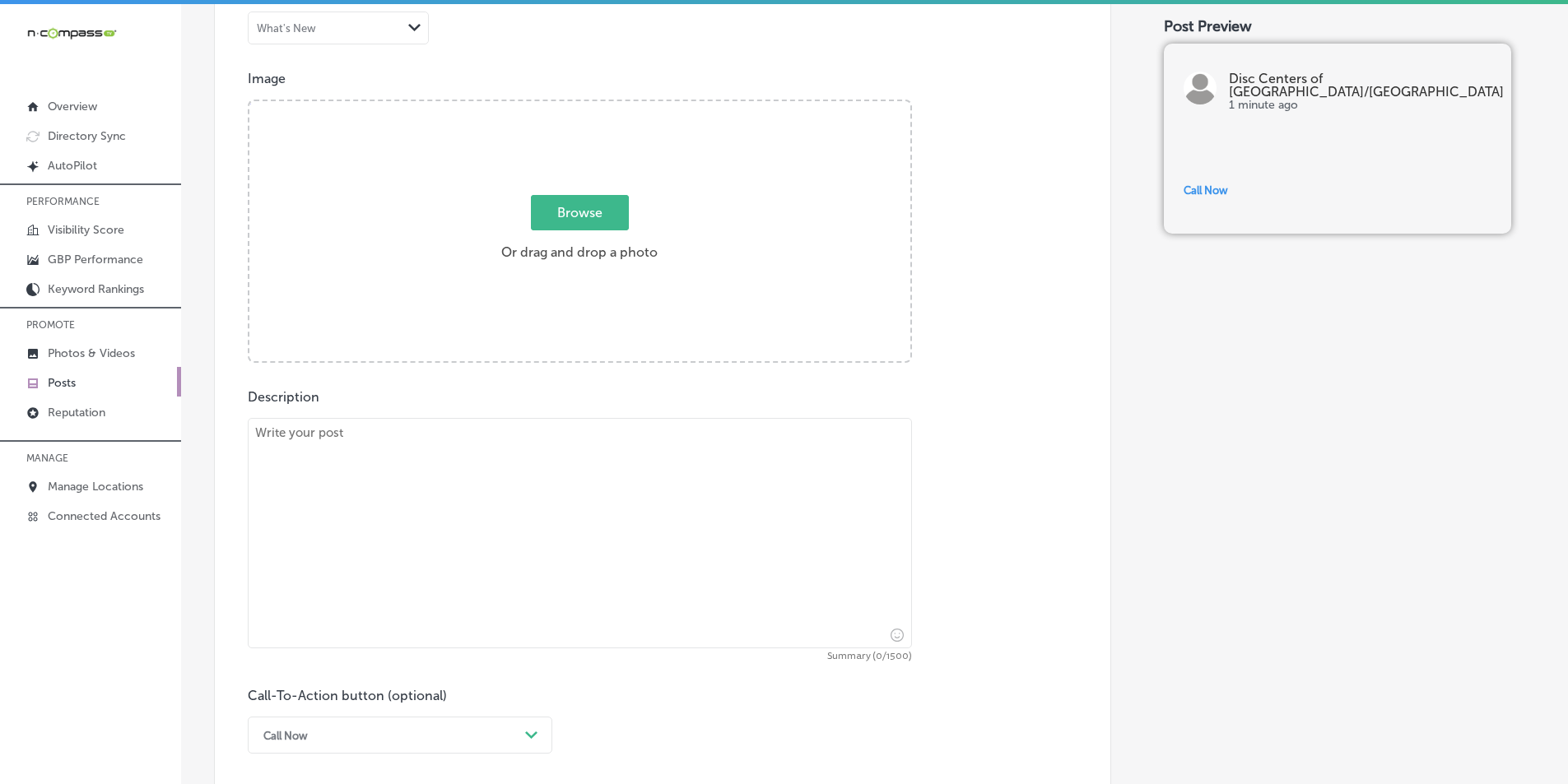
click at [347, 235] on div "Browse Or drag and drop a photo" at bounding box center [579, 233] width 661 height 263
click at [249, 101] on input "Browse Or drag and drop a photo" at bounding box center [579, 103] width 661 height 5
click at [448, 190] on div "Browse Or drag and drop a photo" at bounding box center [579, 233] width 661 height 263
click at [249, 101] on input "Browse Or drag and drop a photo" at bounding box center [579, 103] width 661 height 5
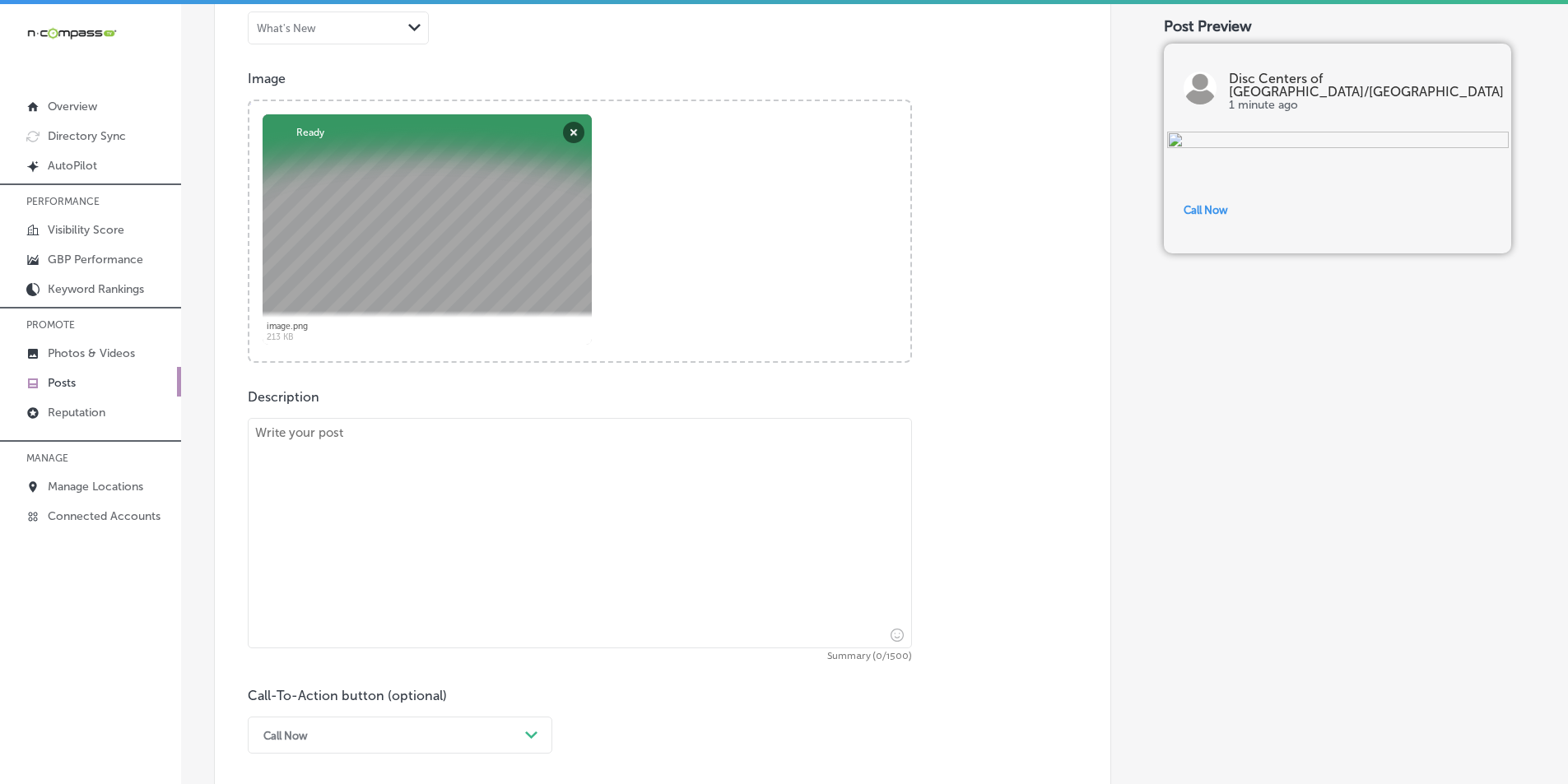
click at [416, 513] on textarea at bounding box center [580, 533] width 664 height 231
paste textarea "At Disc Centers of [GEOGRAPHIC_DATA]/[GEOGRAPHIC_DATA], we provide advanced sol…"
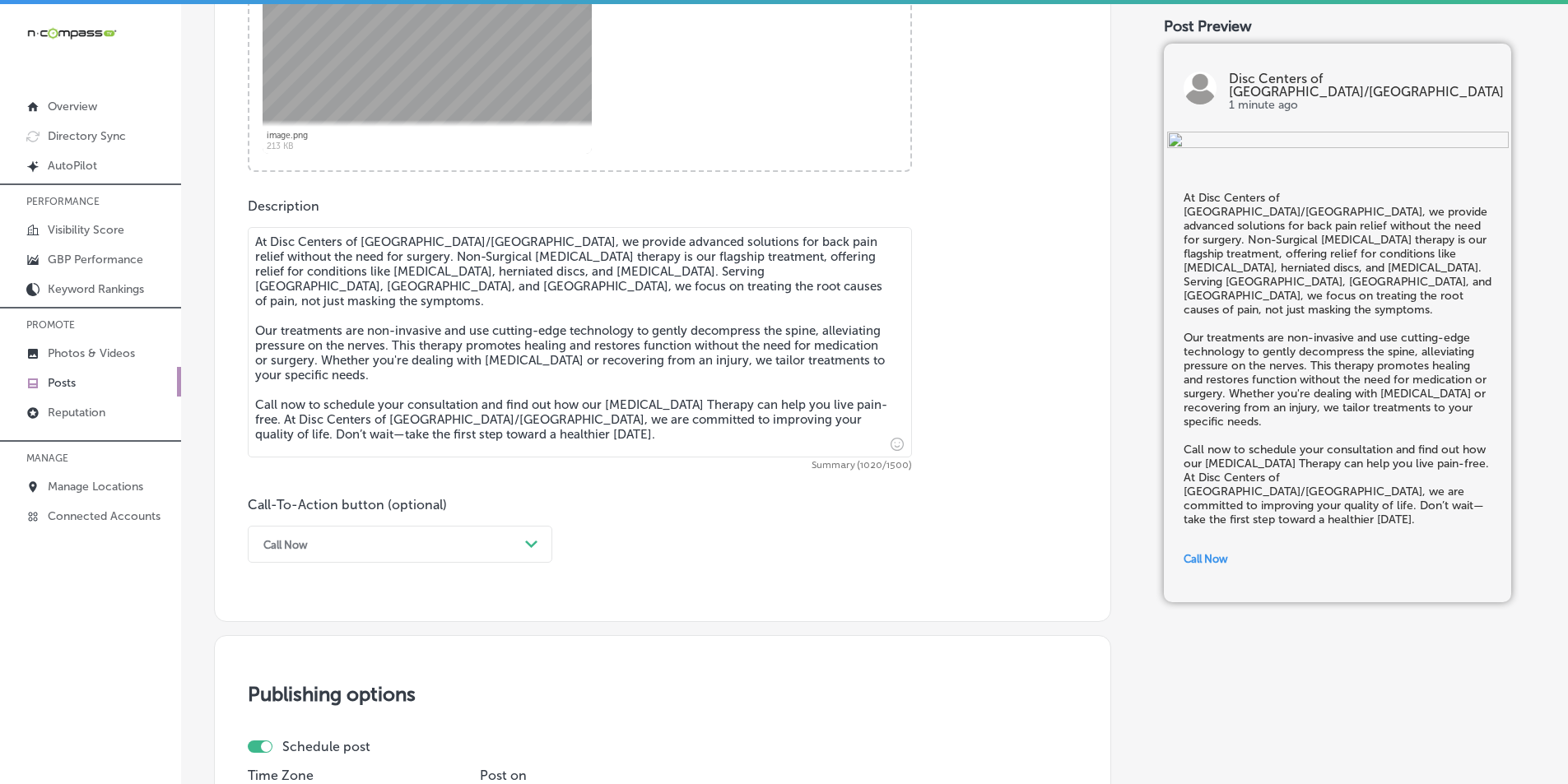
scroll to position [801, 0]
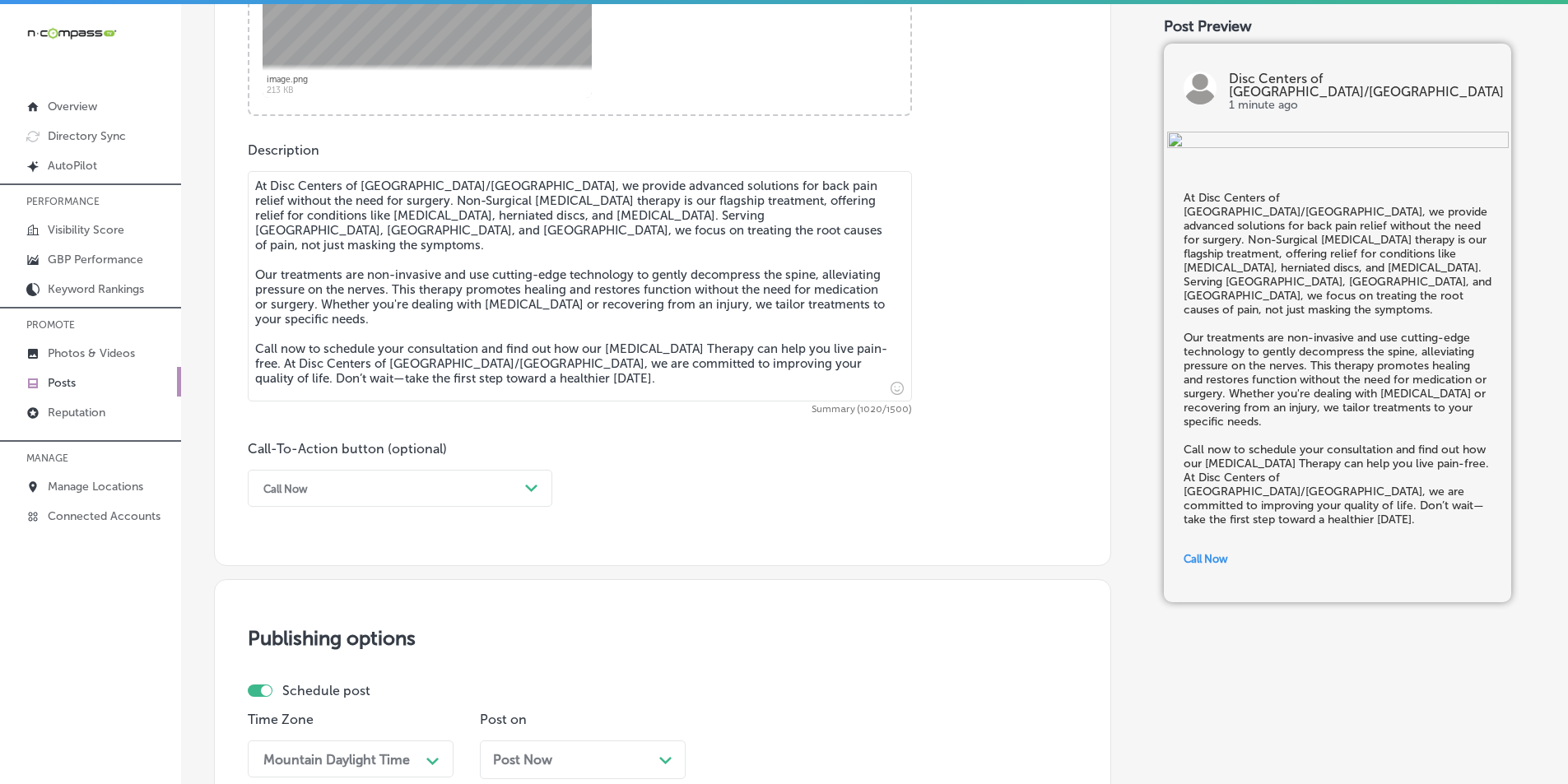
type textarea "At Disc Centers of [GEOGRAPHIC_DATA]/[GEOGRAPHIC_DATA], we provide advanced sol…"
click at [527, 486] on polygon at bounding box center [531, 488] width 12 height 8
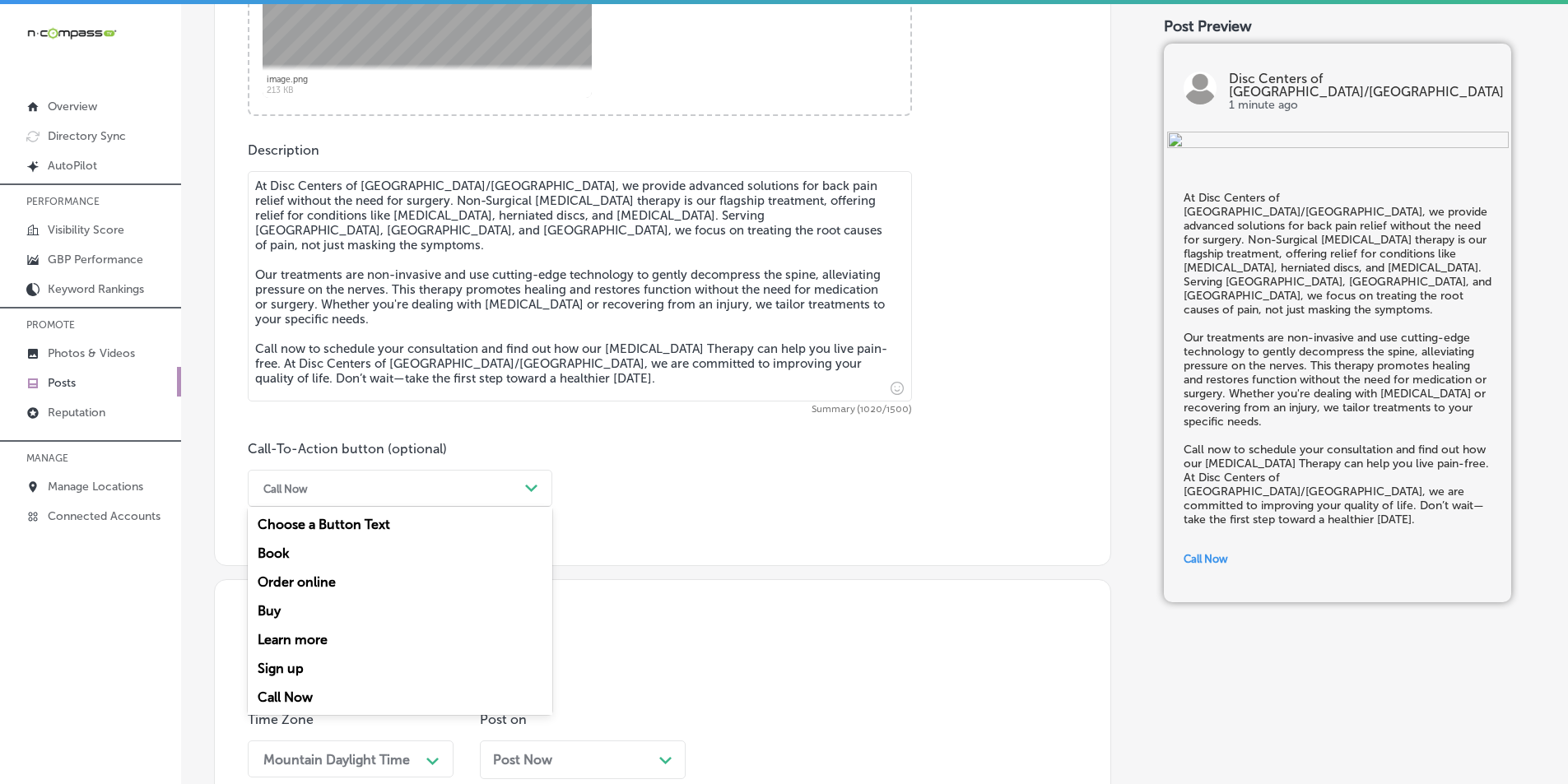
click at [290, 690] on div "Call Now" at bounding box center [400, 698] width 304 height 29
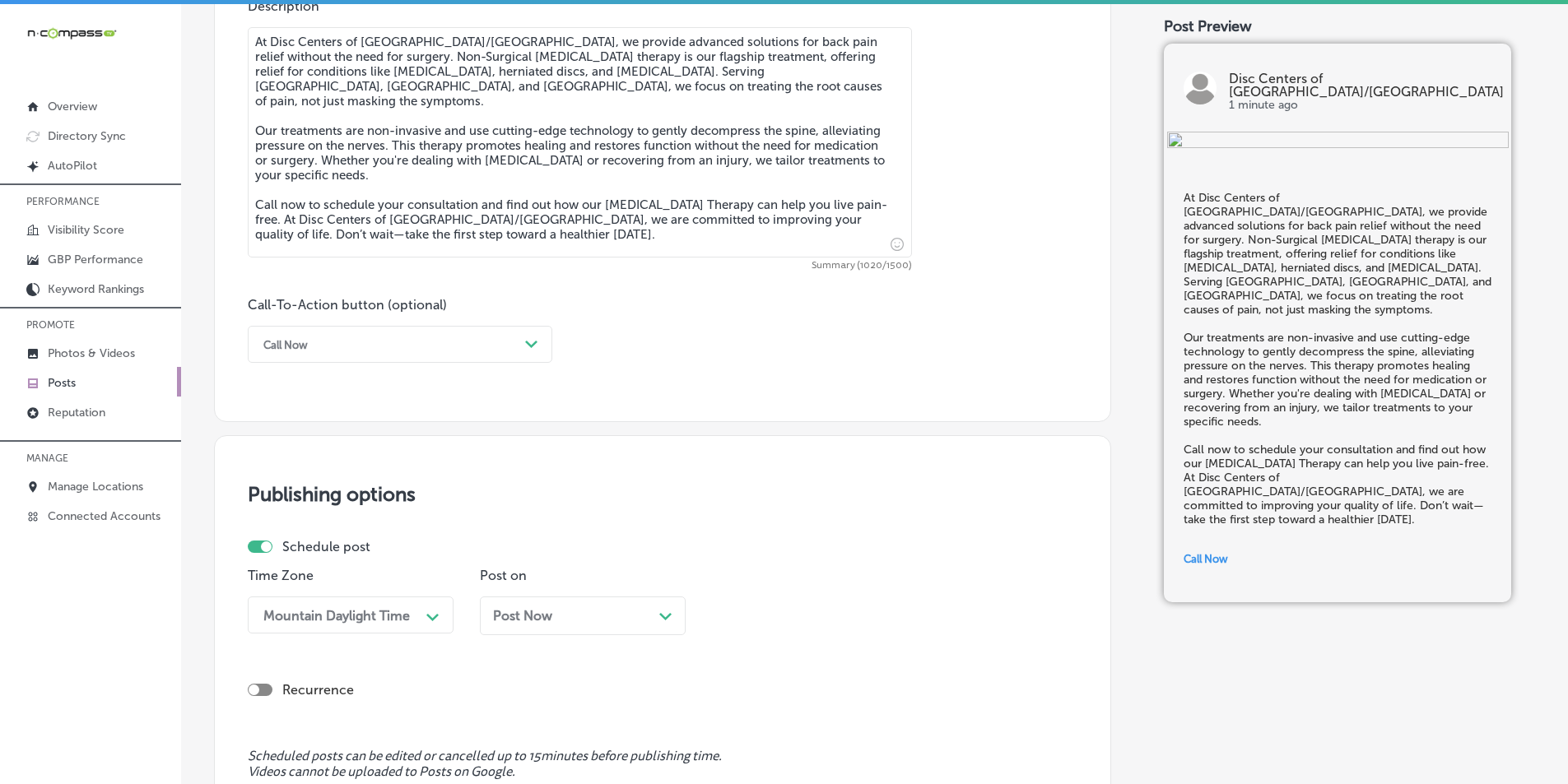
scroll to position [1047, 0]
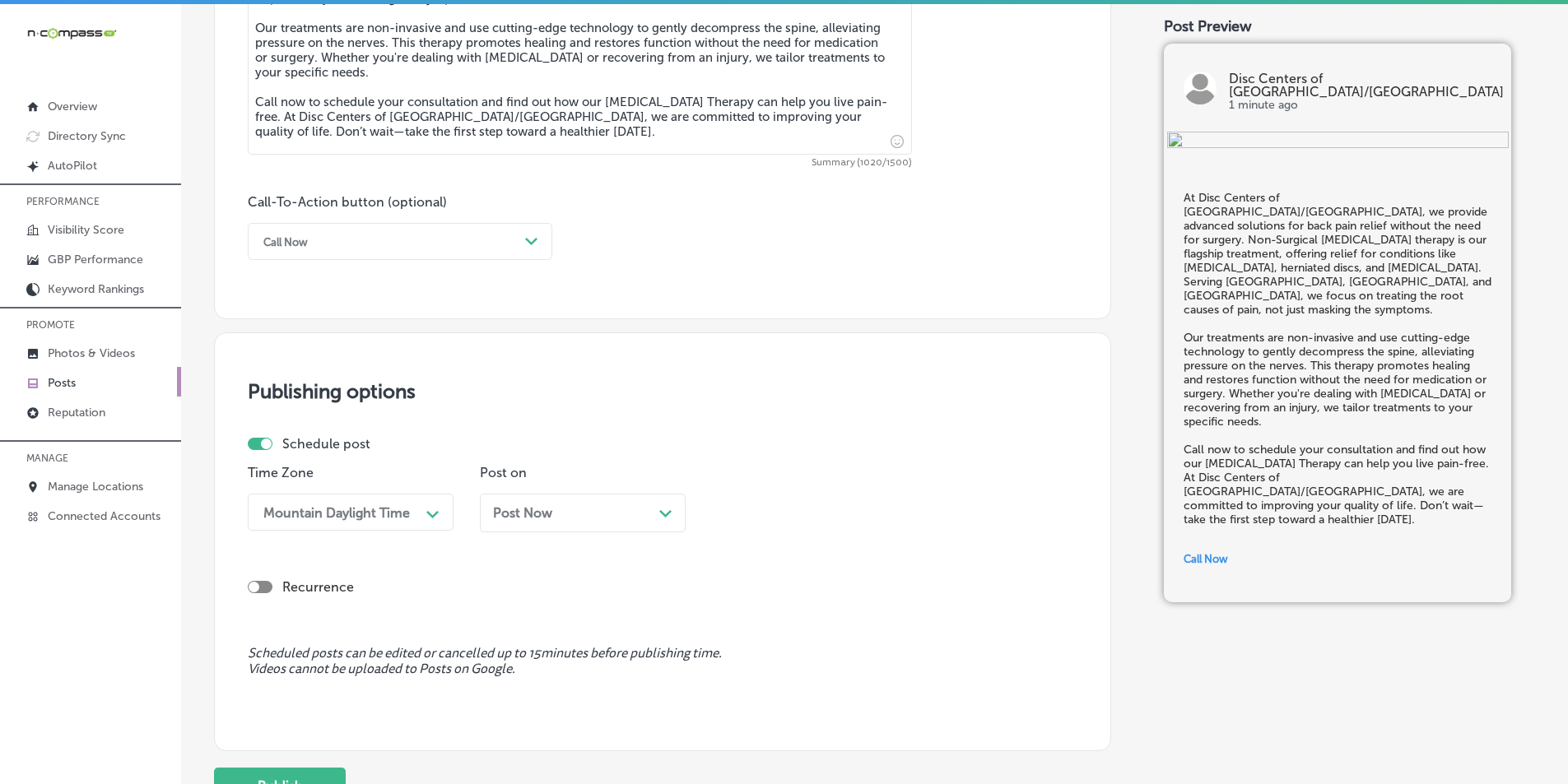
click at [437, 509] on div "Path Created with Sketch." at bounding box center [433, 513] width 13 height 13
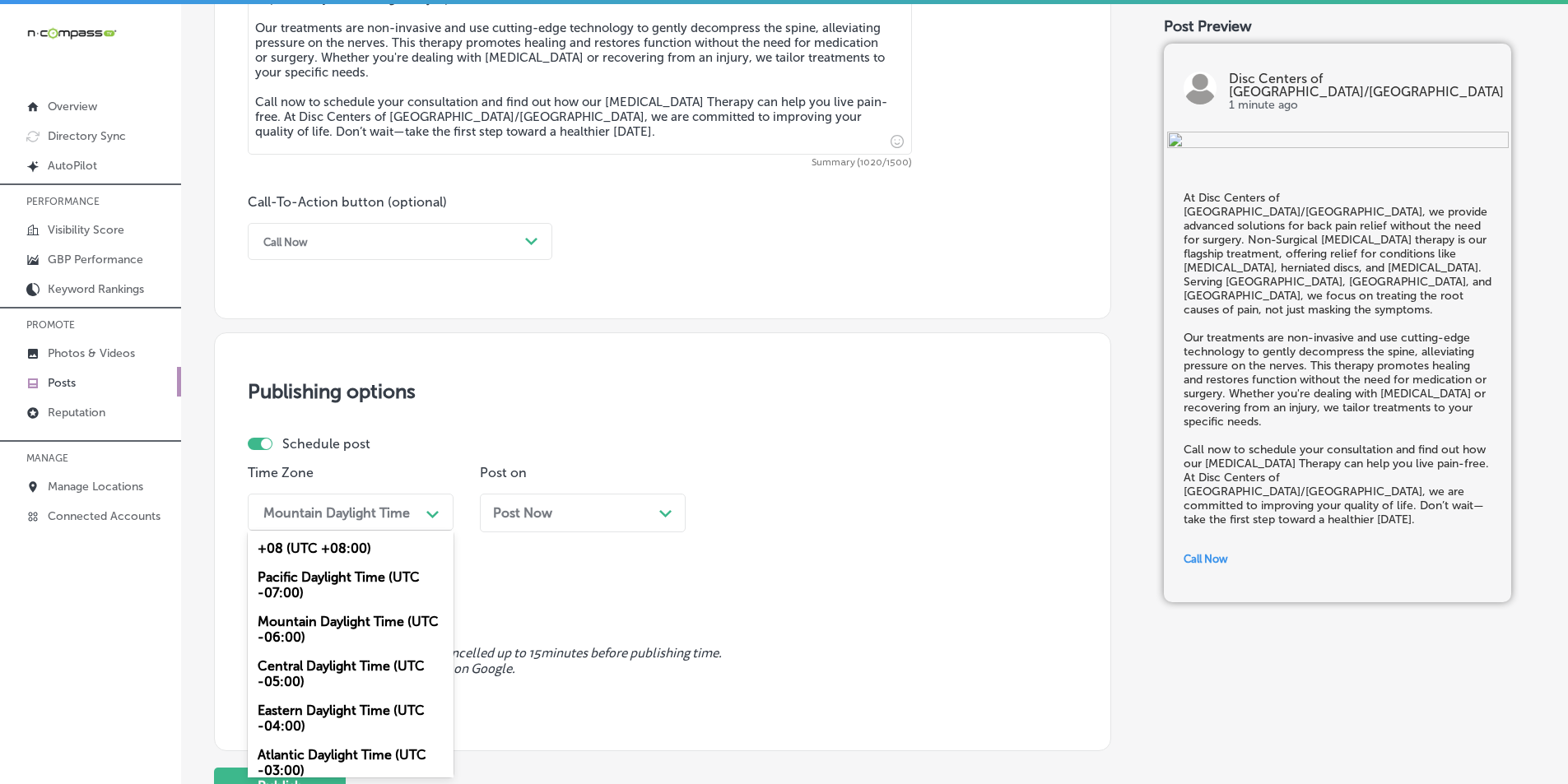
drag, startPoint x: 312, startPoint y: 623, endPoint x: 387, endPoint y: 611, distance: 76.0
click at [312, 622] on div "Mountain Daylight Time (UTC -06:00)" at bounding box center [350, 629] width 206 height 44
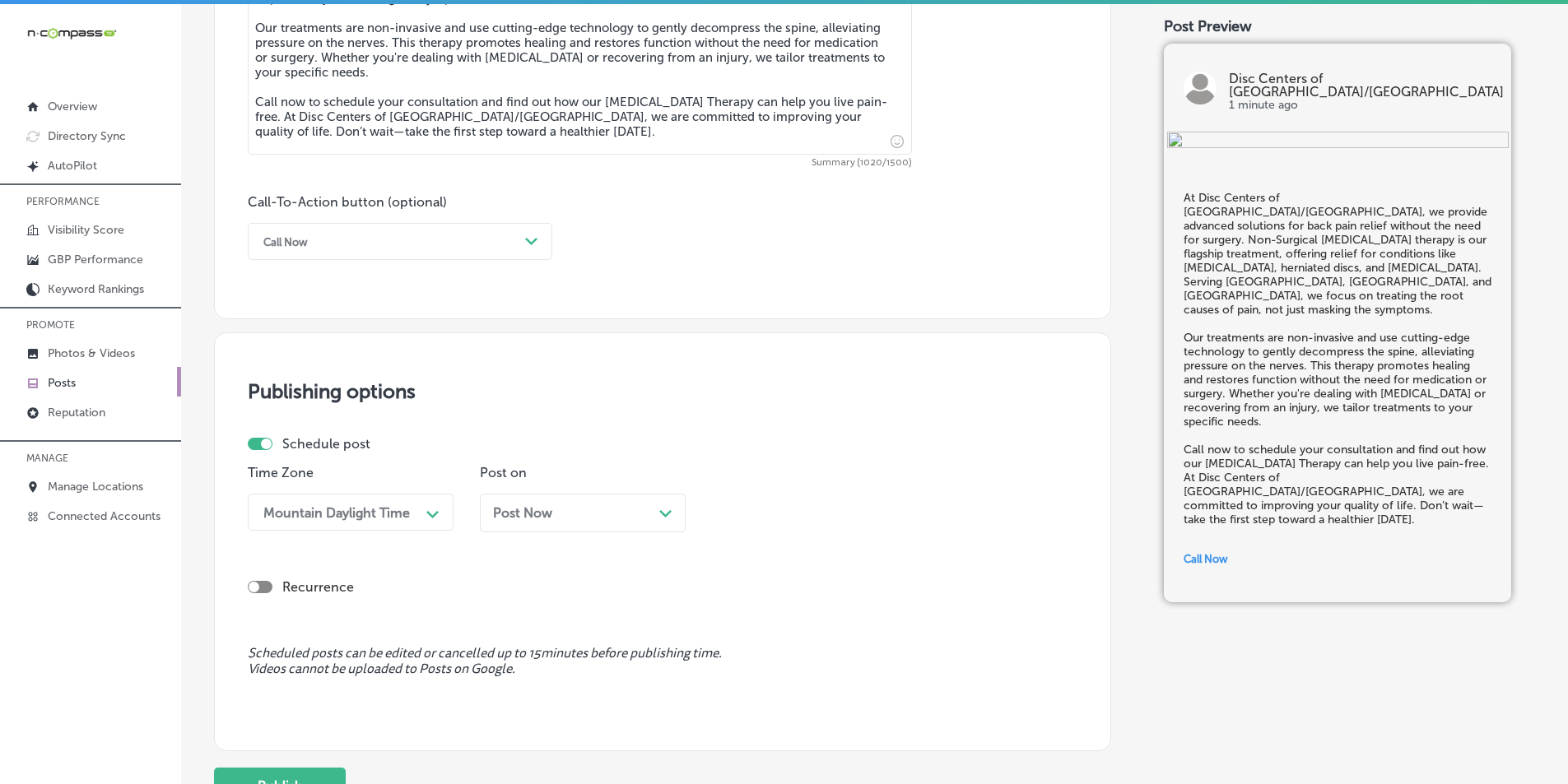
click at [666, 510] on icon "Path Created with Sketch." at bounding box center [665, 514] width 12 height 8
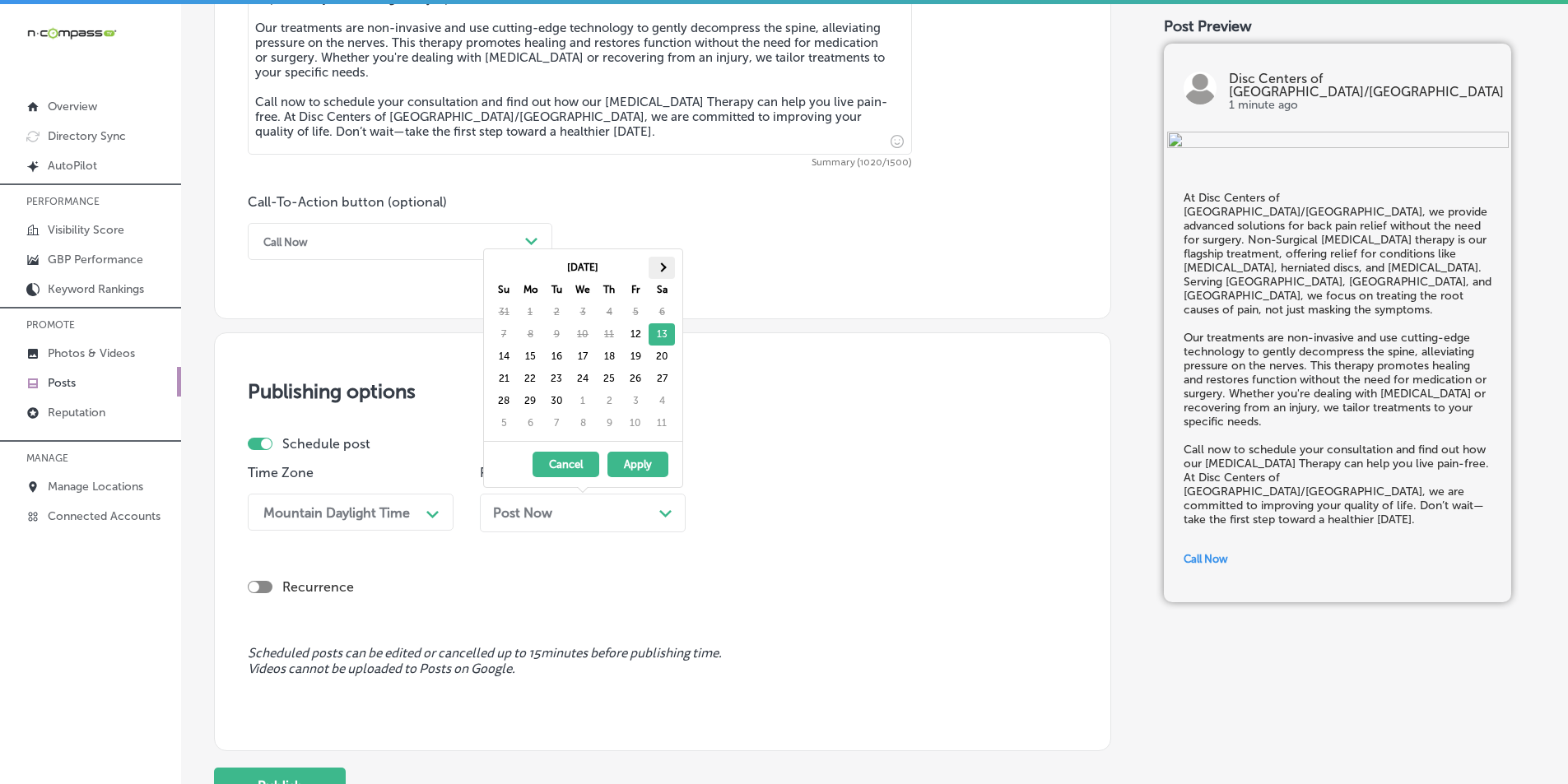
click at [661, 266] on span at bounding box center [661, 266] width 9 height 9
drag, startPoint x: 531, startPoint y: 332, endPoint x: 539, endPoint y: 370, distance: 38.8
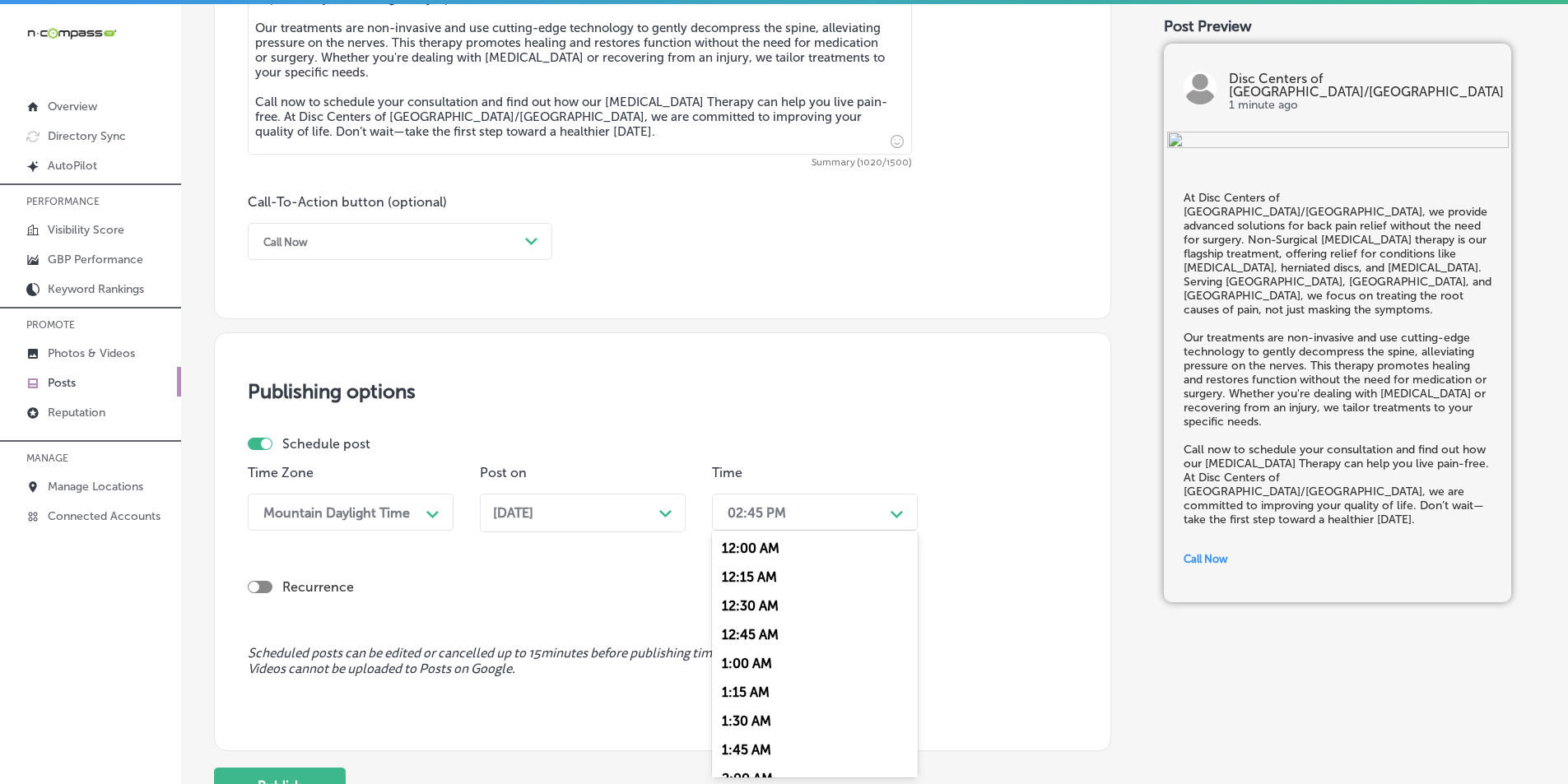
click at [891, 506] on div "Path Created with Sketch." at bounding box center [897, 513] width 13 height 13
click at [744, 610] on div "7:00 AM" at bounding box center [815, 615] width 206 height 29
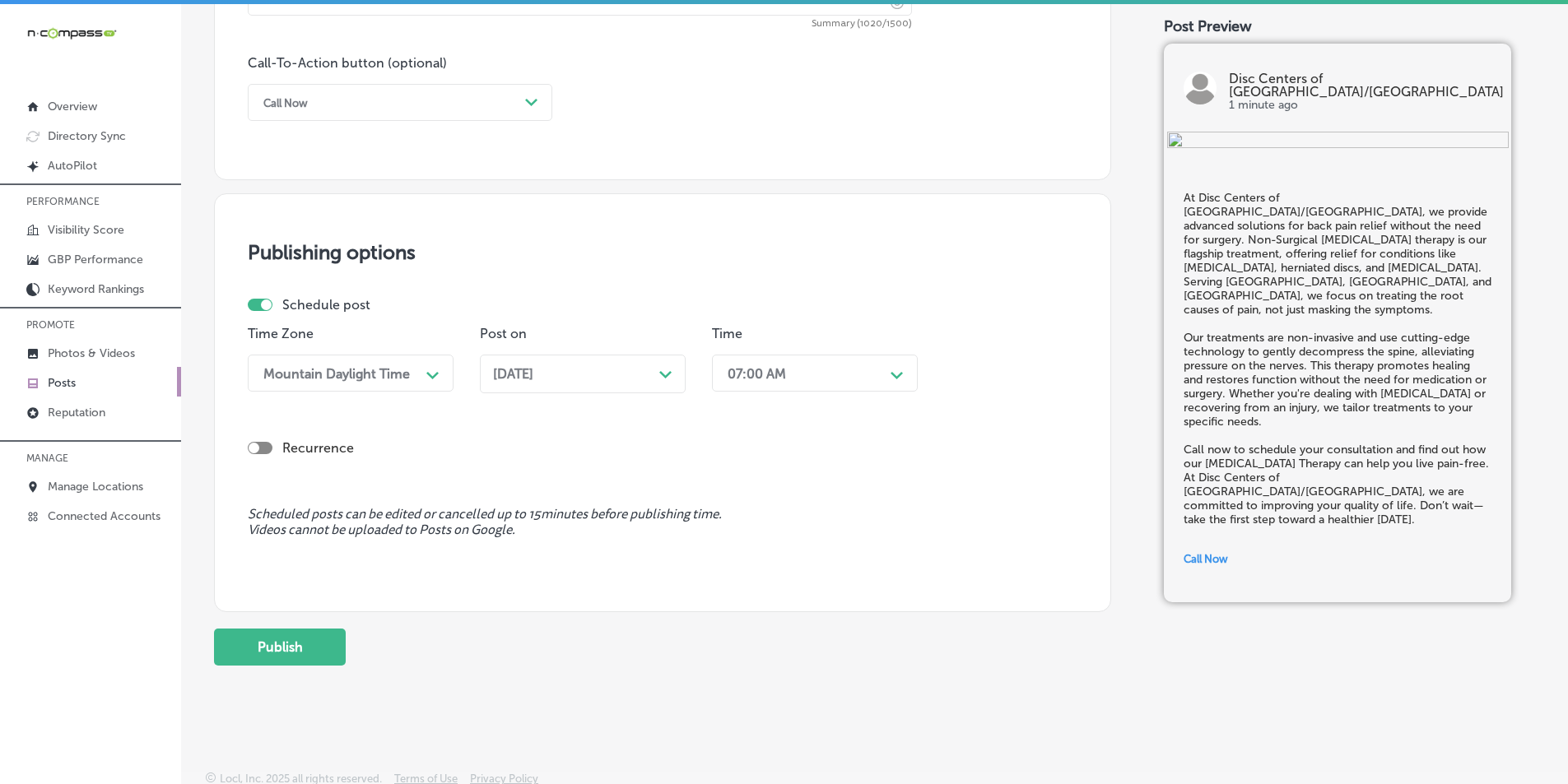
scroll to position [1192, 0]
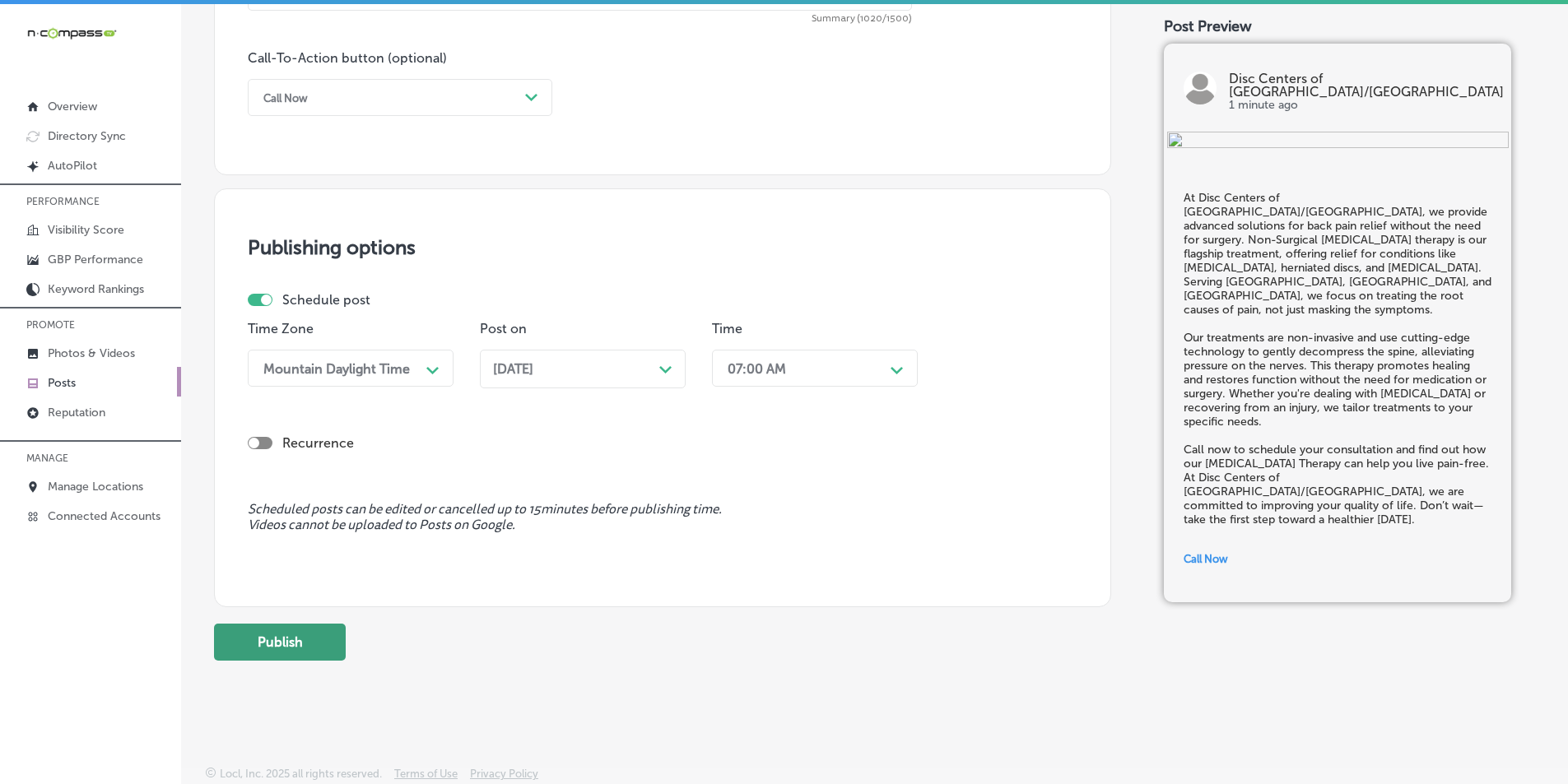
click at [278, 640] on button "Publish" at bounding box center [280, 642] width 132 height 37
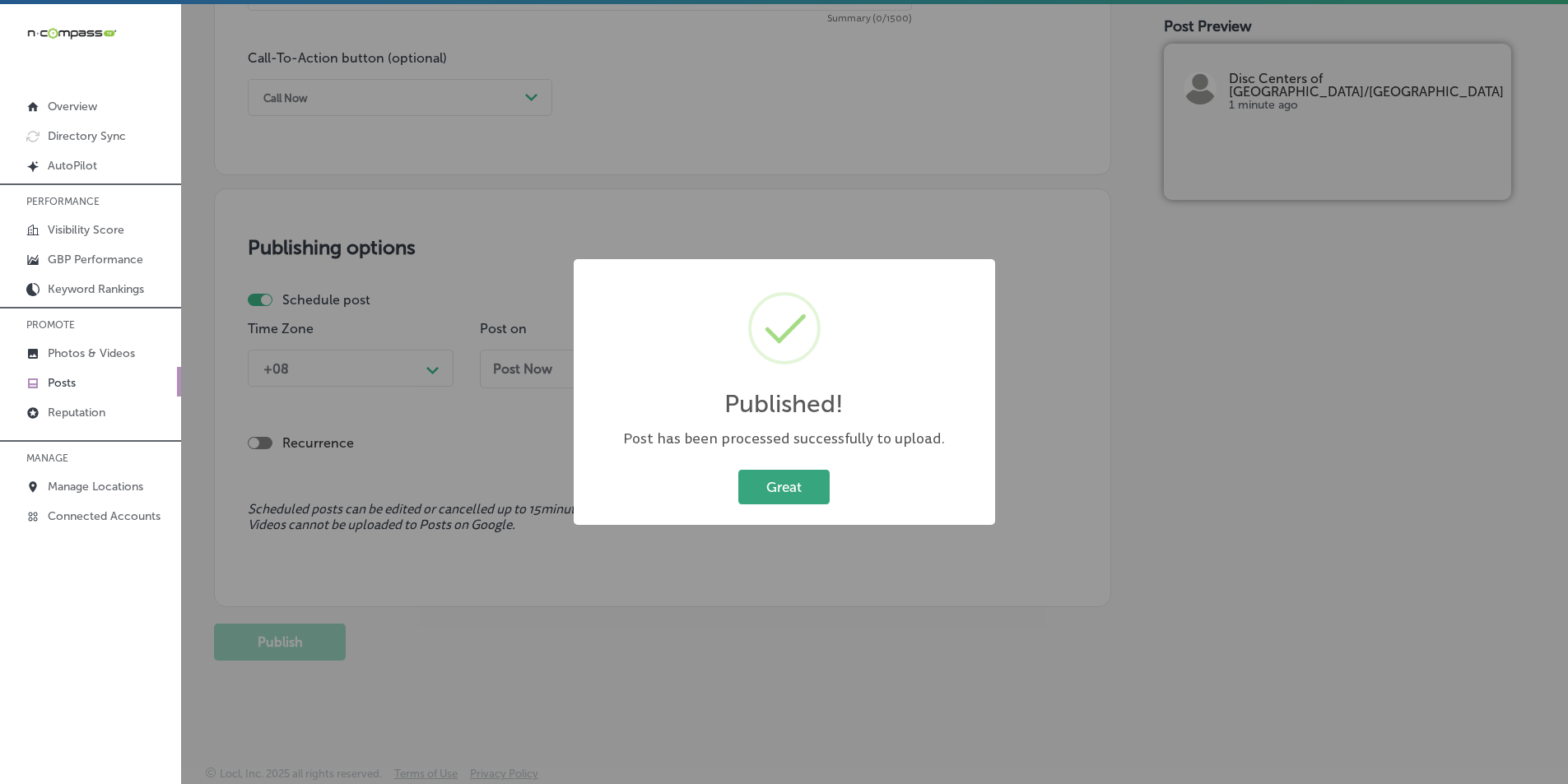
click at [767, 479] on button "Great" at bounding box center [783, 486] width 91 height 34
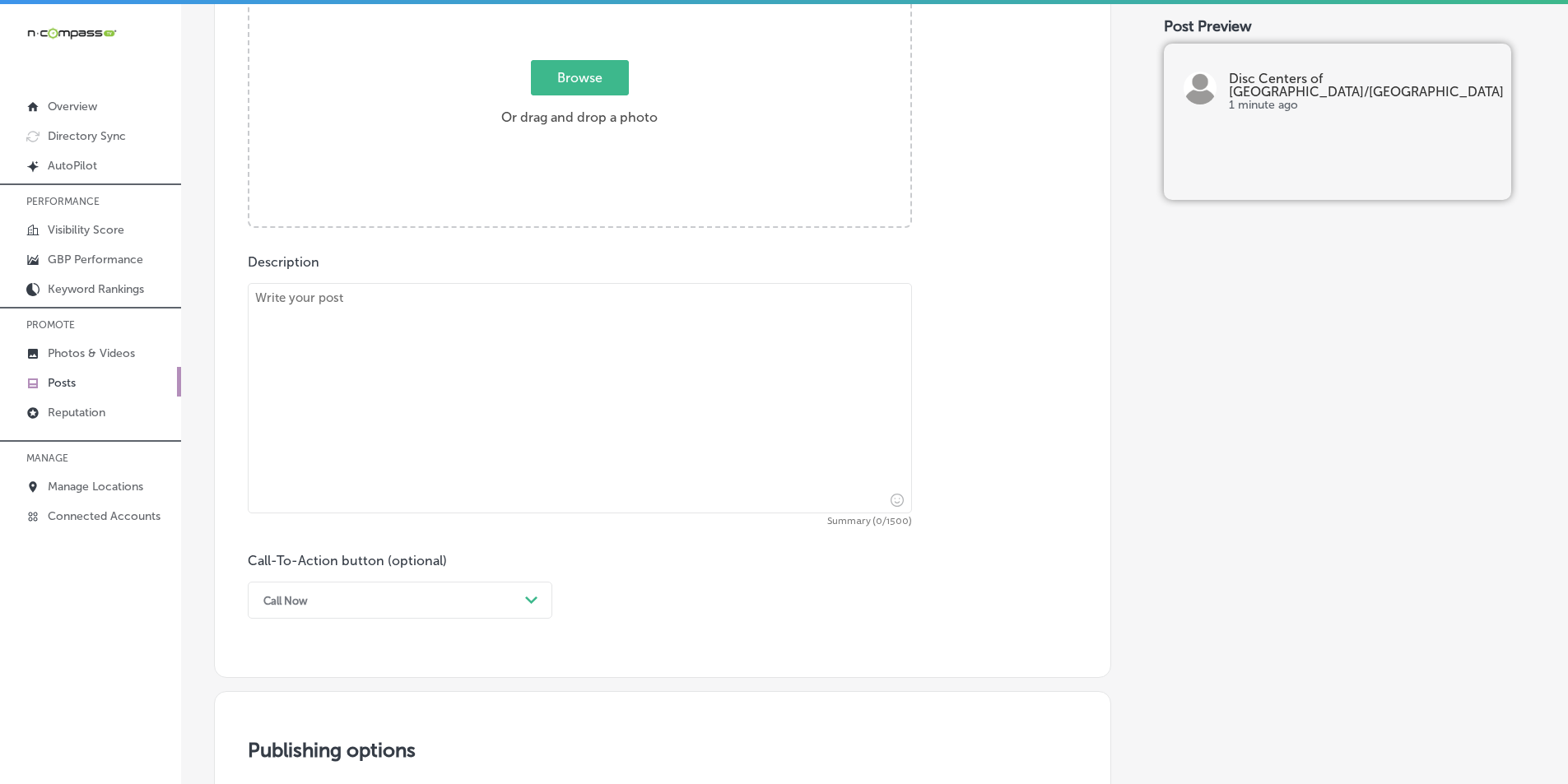
scroll to position [533, 0]
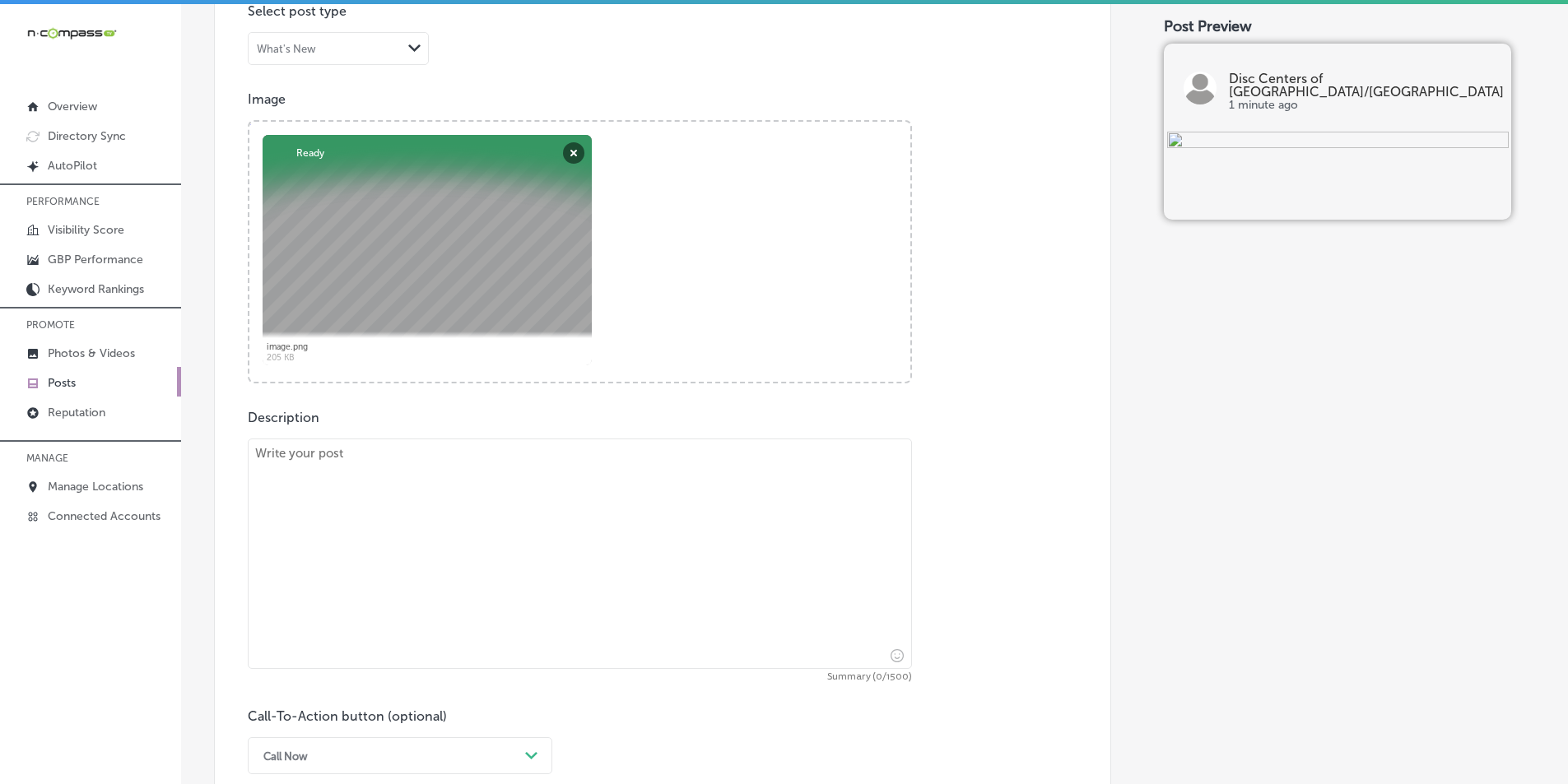
click at [408, 531] on textarea at bounding box center [580, 553] width 664 height 231
paste textarea "If you're suffering from [MEDICAL_DATA] in [GEOGRAPHIC_DATA], Osprey, or Longbo…"
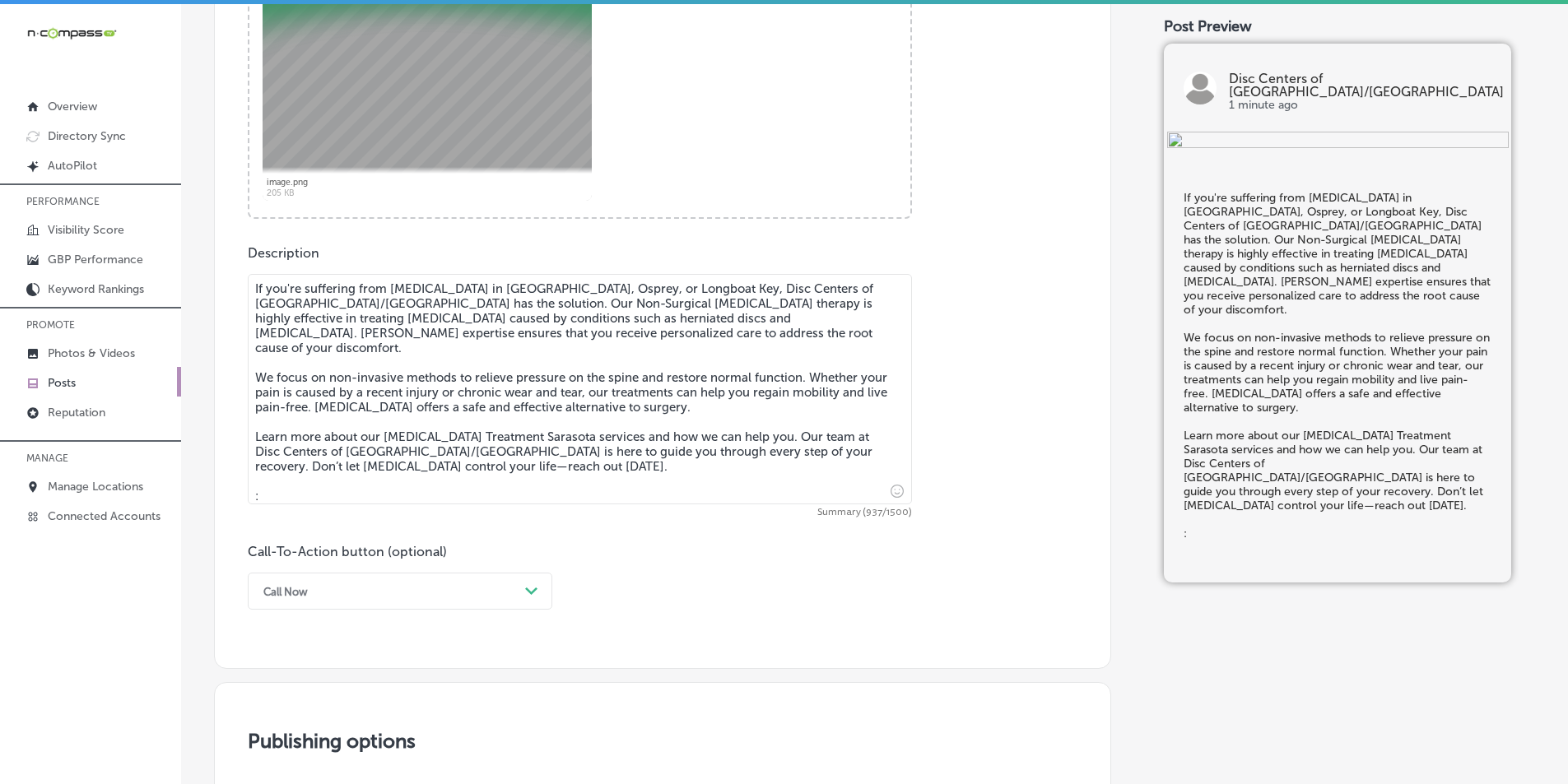
scroll to position [780, 0]
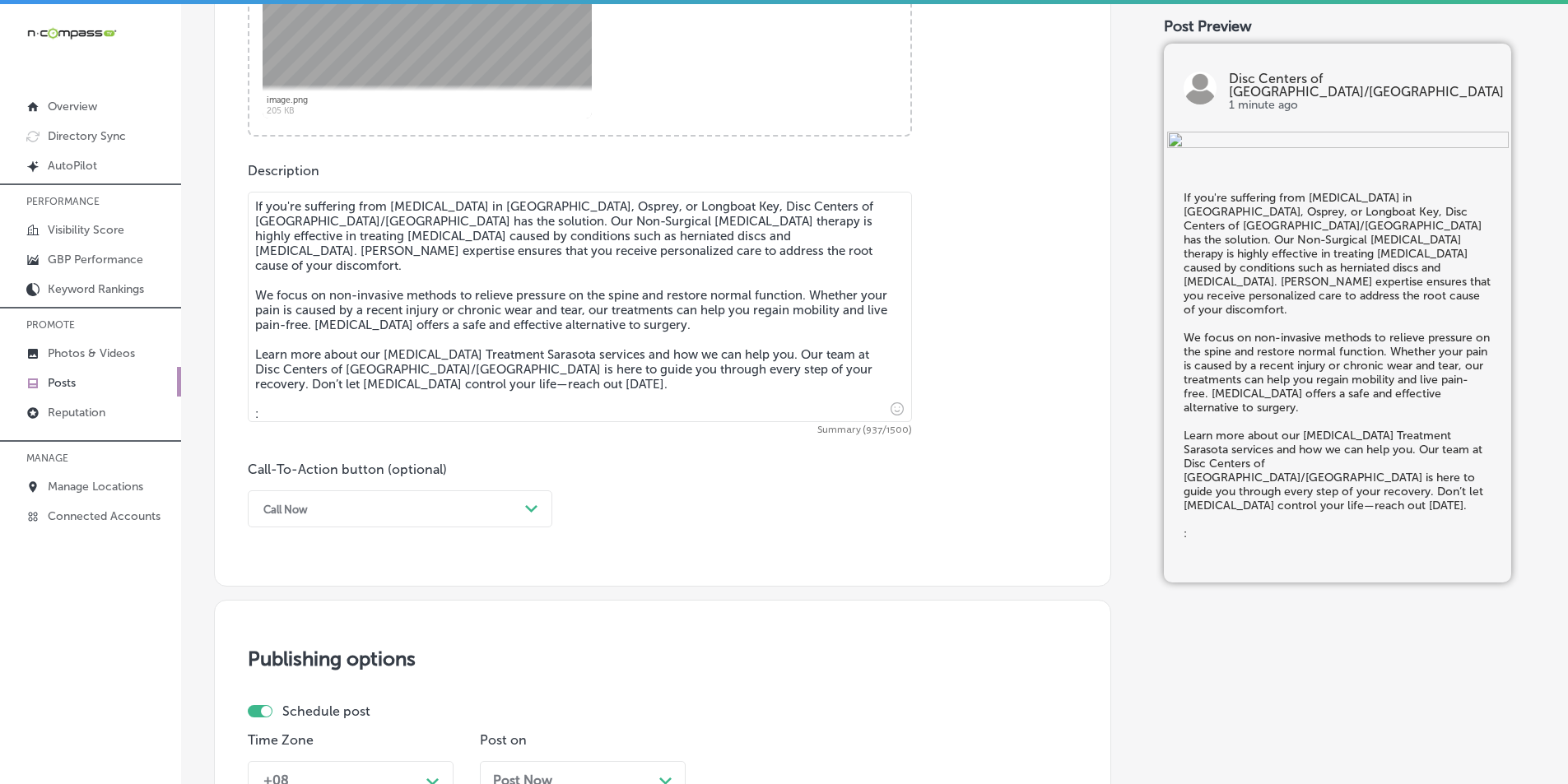
type textarea "If you're suffering from [MEDICAL_DATA] in [GEOGRAPHIC_DATA], Osprey, or Longbo…"
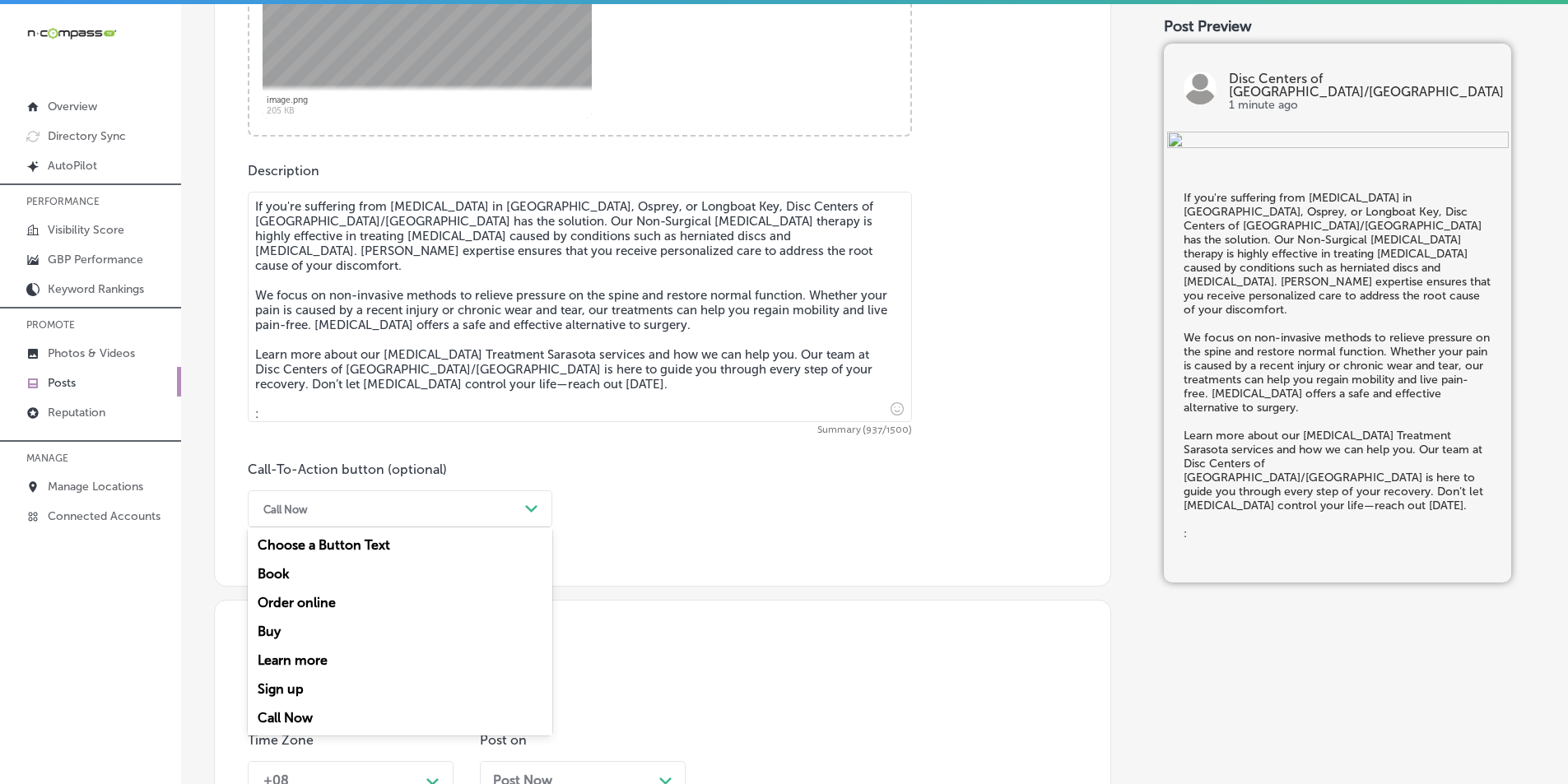
click at [498, 504] on div "Call Now" at bounding box center [387, 508] width 263 height 26
click at [328, 661] on div "Learn more" at bounding box center [400, 661] width 304 height 29
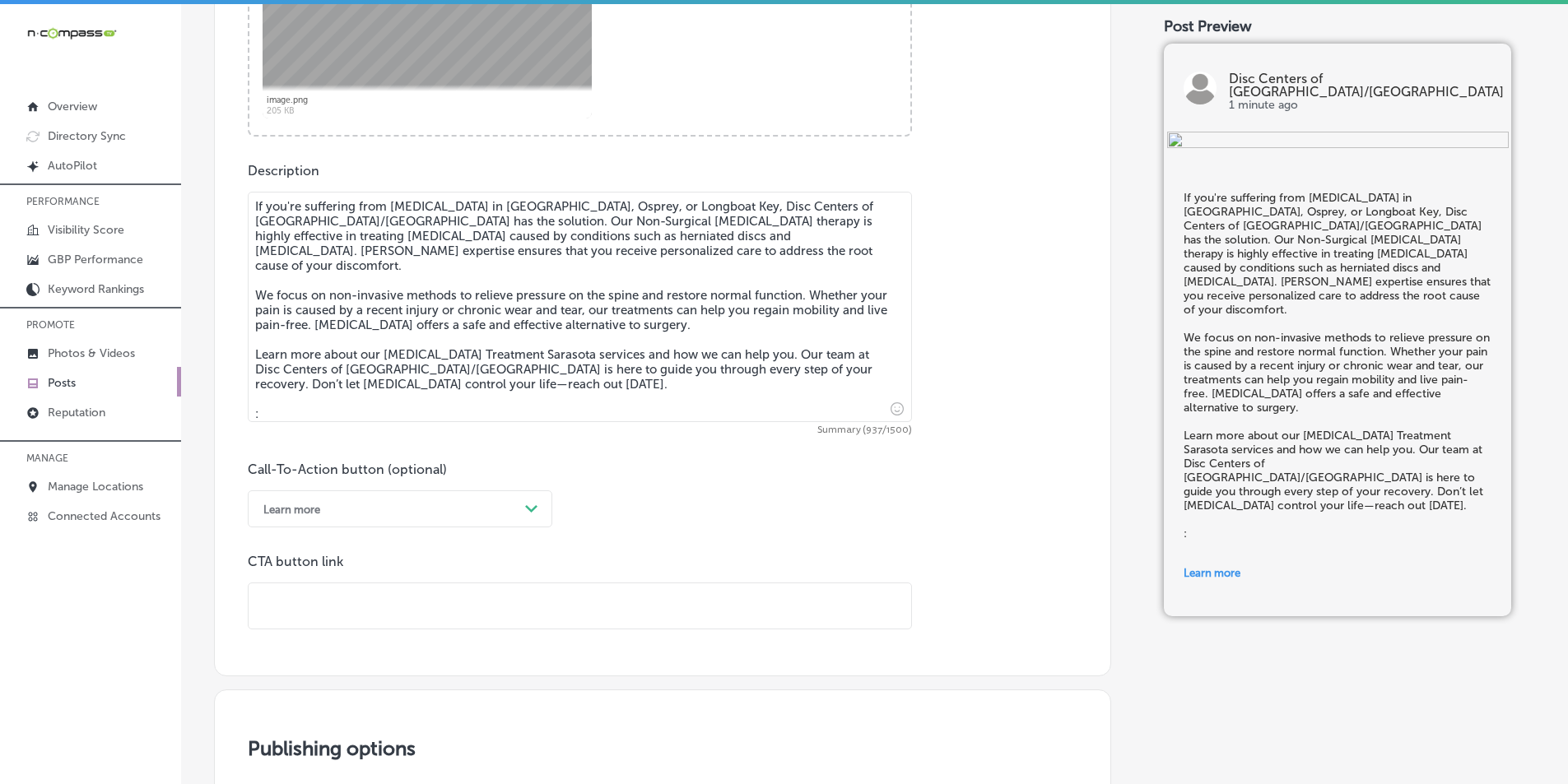
click at [301, 597] on input "text" at bounding box center [580, 606] width 662 height 45
paste input "[URL][DOMAIN_NAME]"
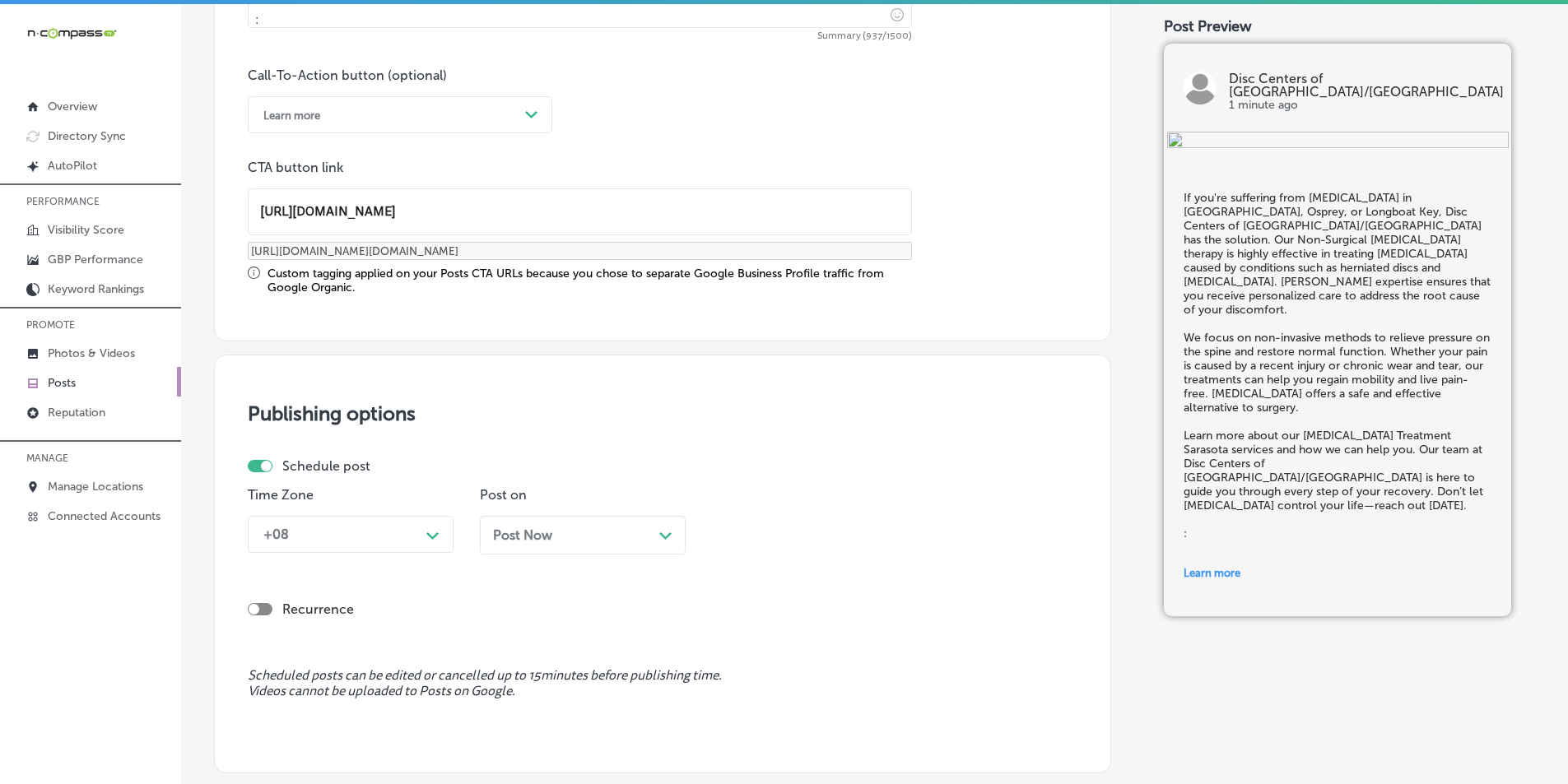
scroll to position [1192, 0]
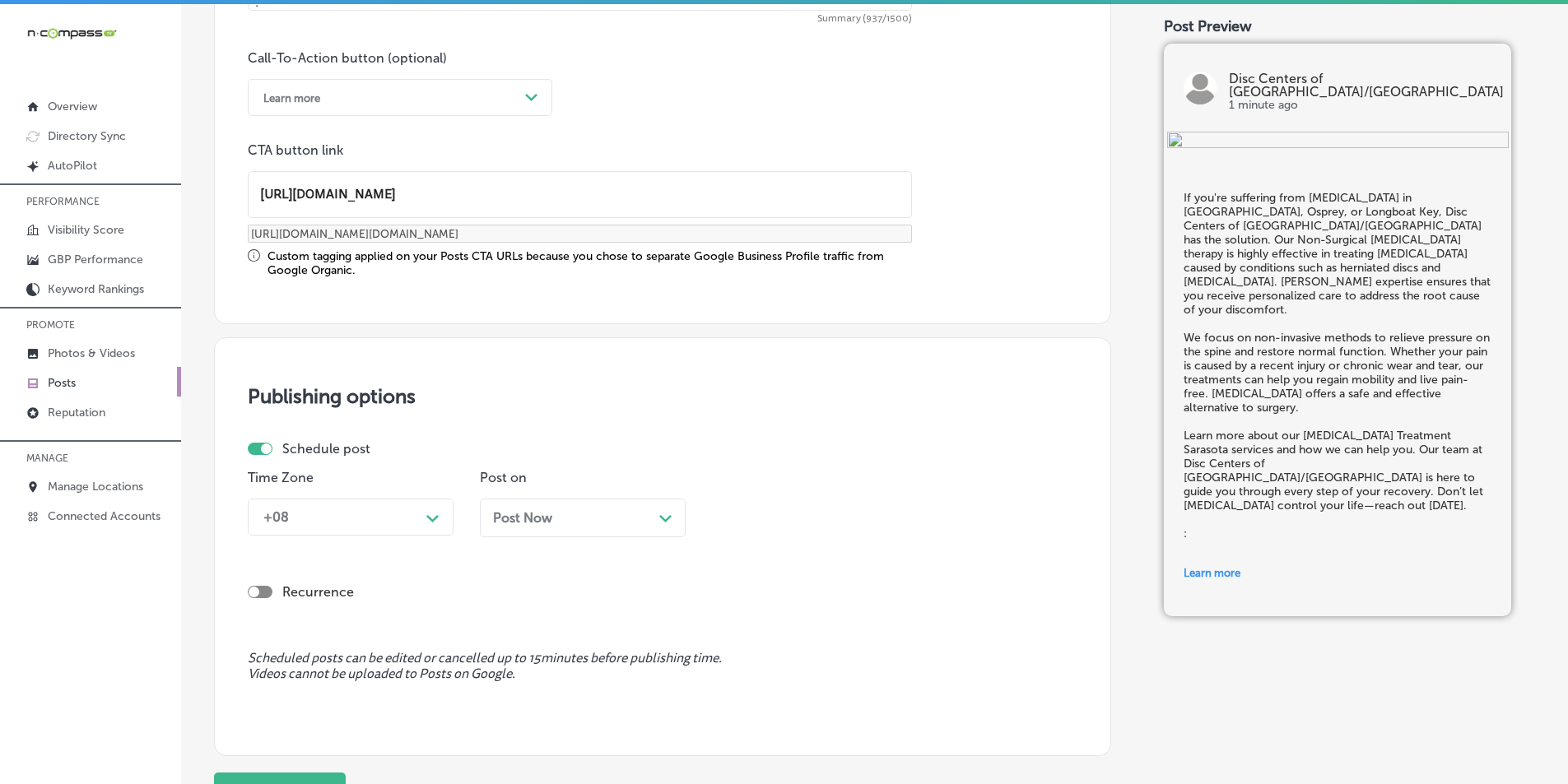
type input "[URL][DOMAIN_NAME]"
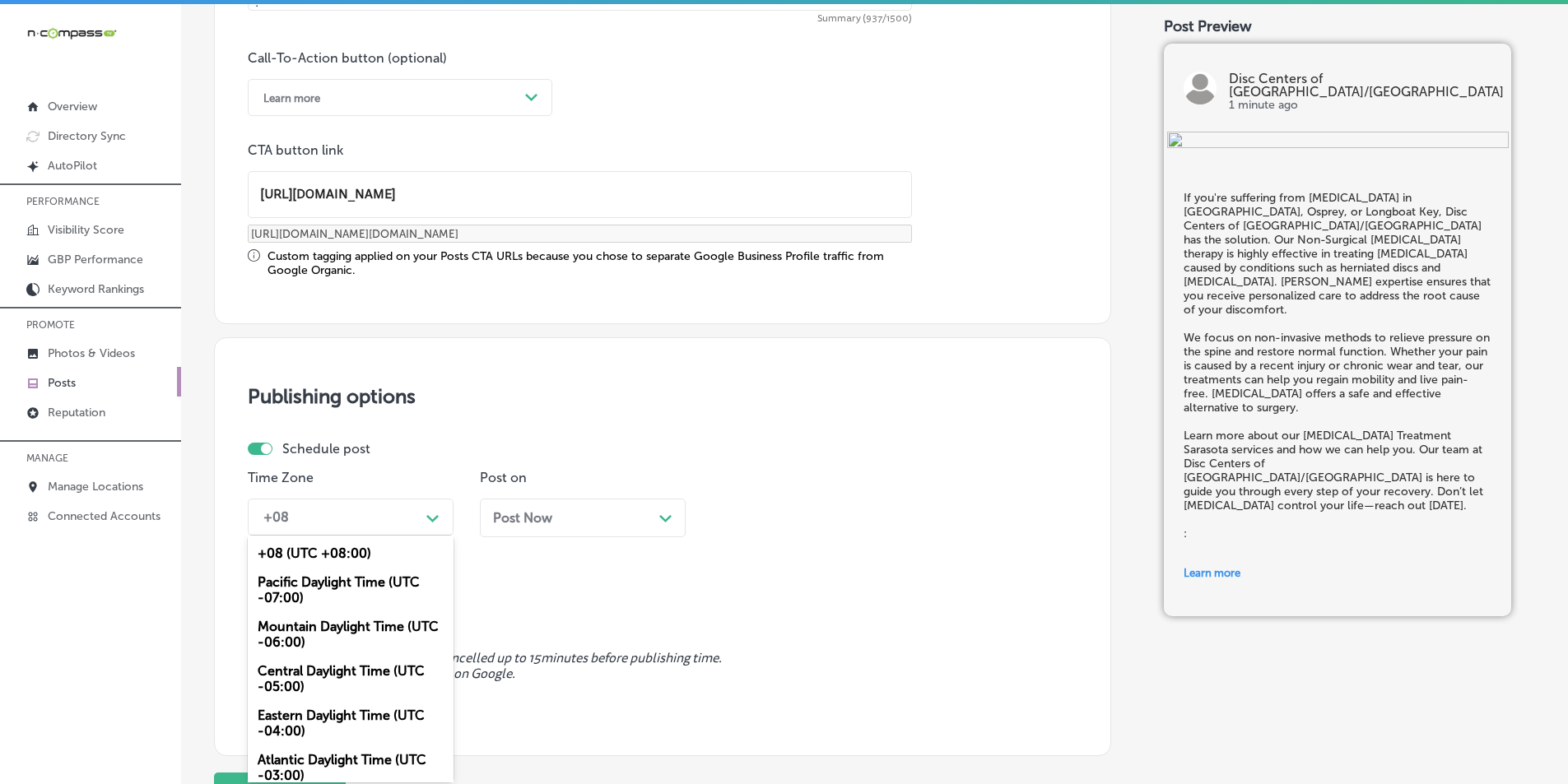
click at [434, 513] on div "Path Created with Sketch." at bounding box center [433, 517] width 13 height 13
click at [331, 629] on div "Mountain Daylight Time (UTC -06:00)" at bounding box center [350, 635] width 206 height 44
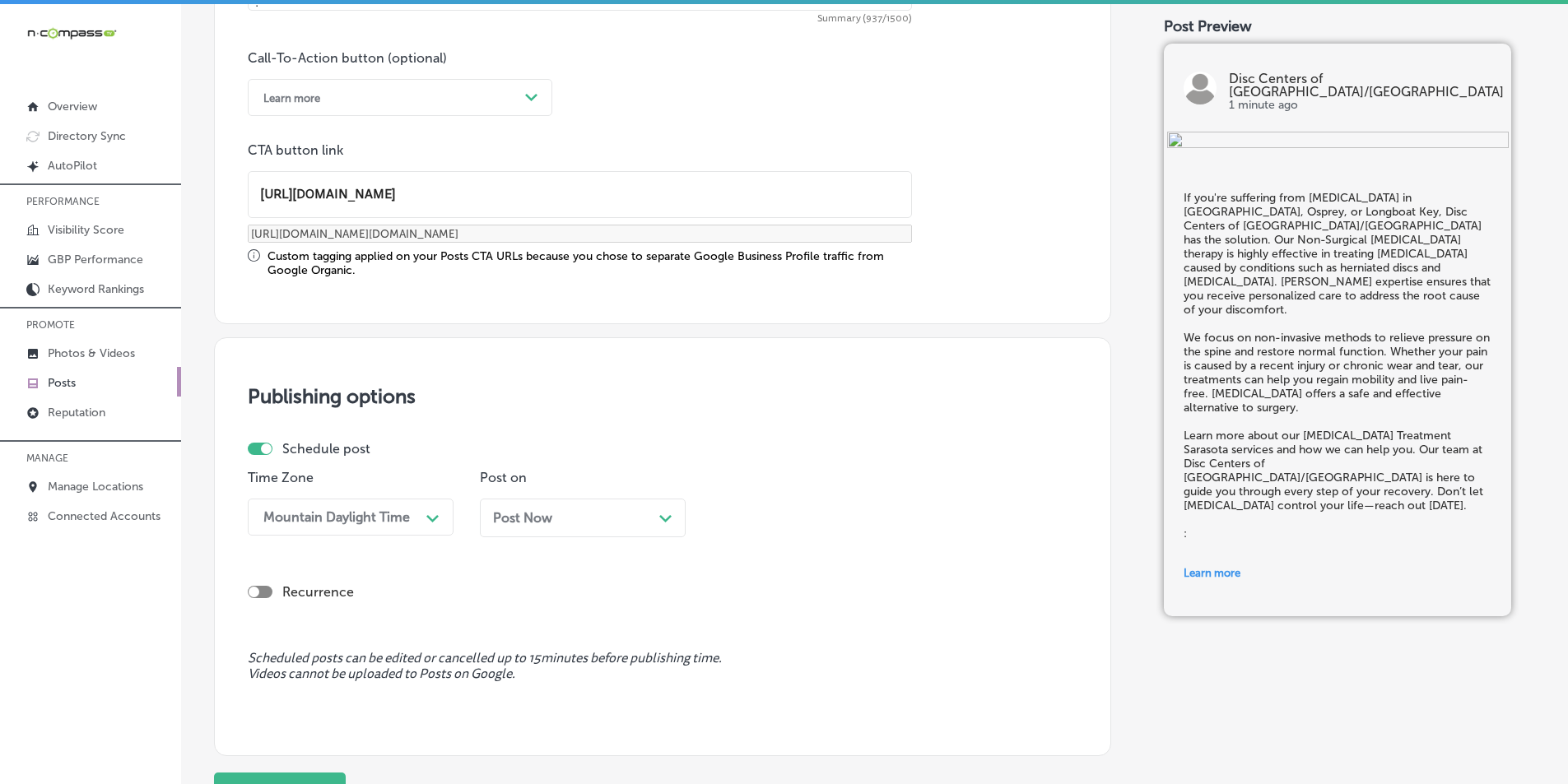
click at [656, 516] on div "Post Now Path Created with Sketch." at bounding box center [582, 518] width 179 height 15
click at [892, 513] on div "Path Created with Sketch." at bounding box center [897, 517] width 13 height 13
click at [739, 614] on div "7:00 AM" at bounding box center [815, 619] width 206 height 29
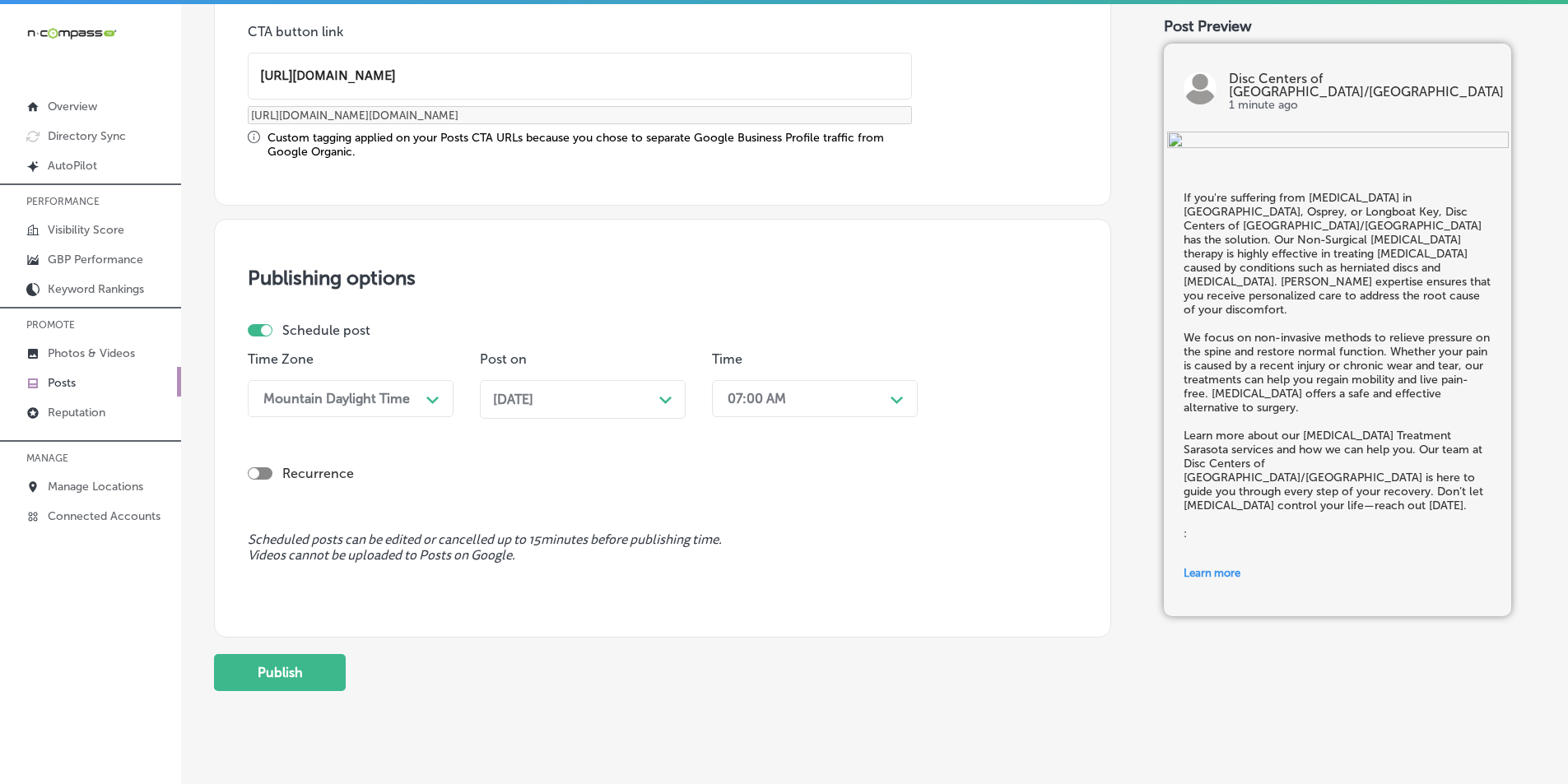
scroll to position [1341, 0]
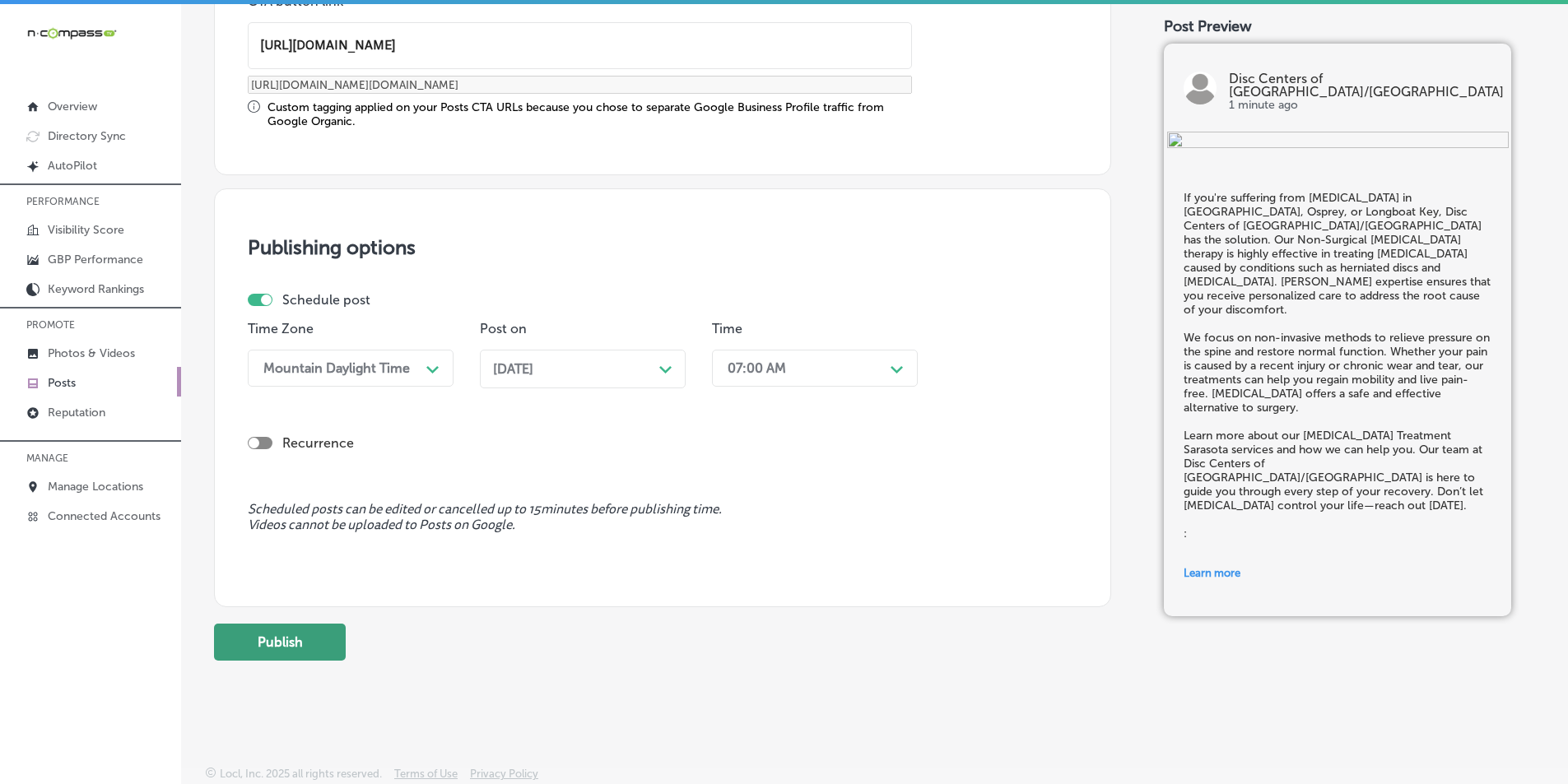
click at [304, 635] on button "Publish" at bounding box center [280, 642] width 132 height 37
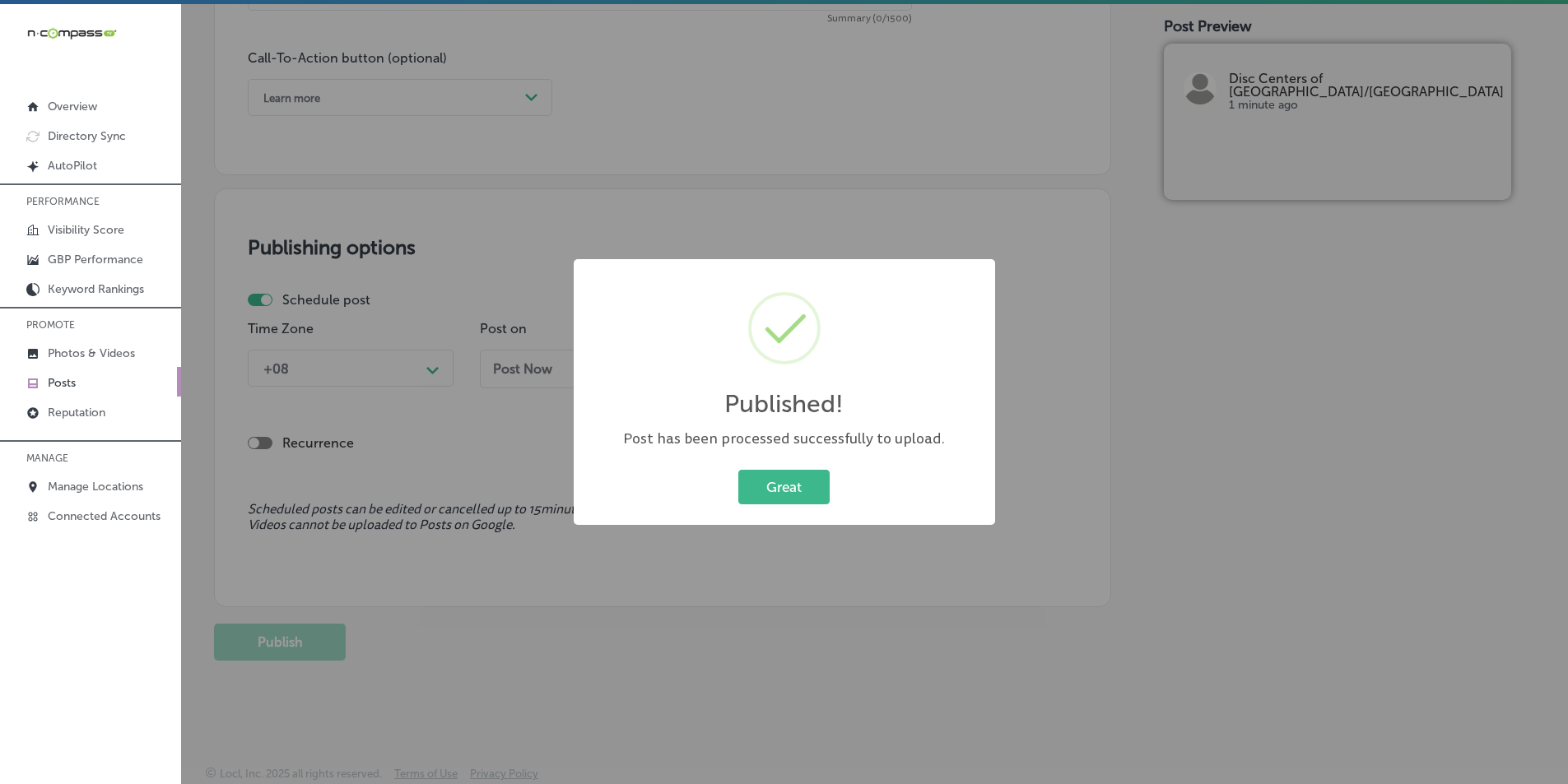
scroll to position [1192, 0]
click at [777, 482] on button "Great" at bounding box center [783, 486] width 91 height 34
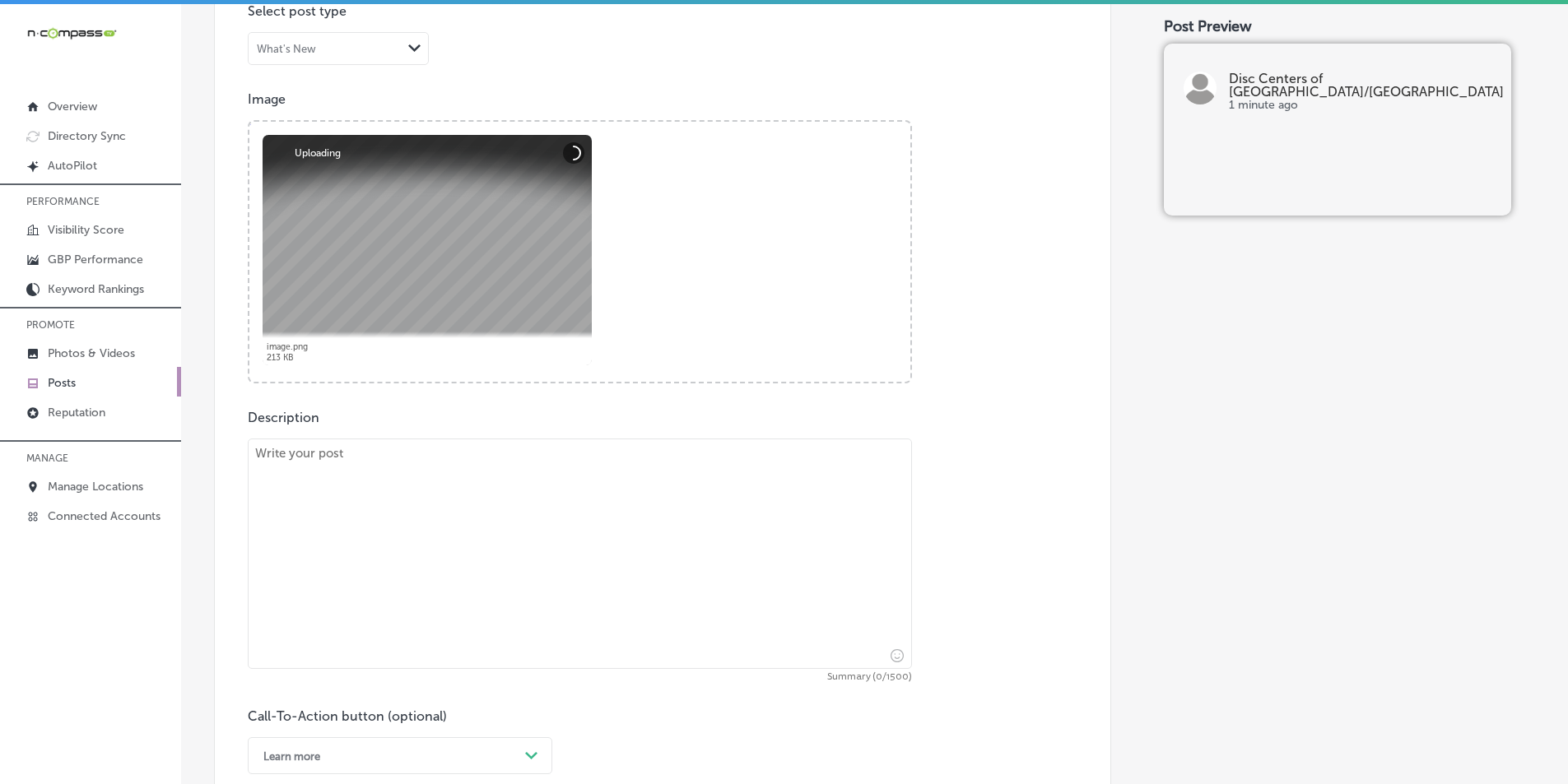
scroll to position [616, 0]
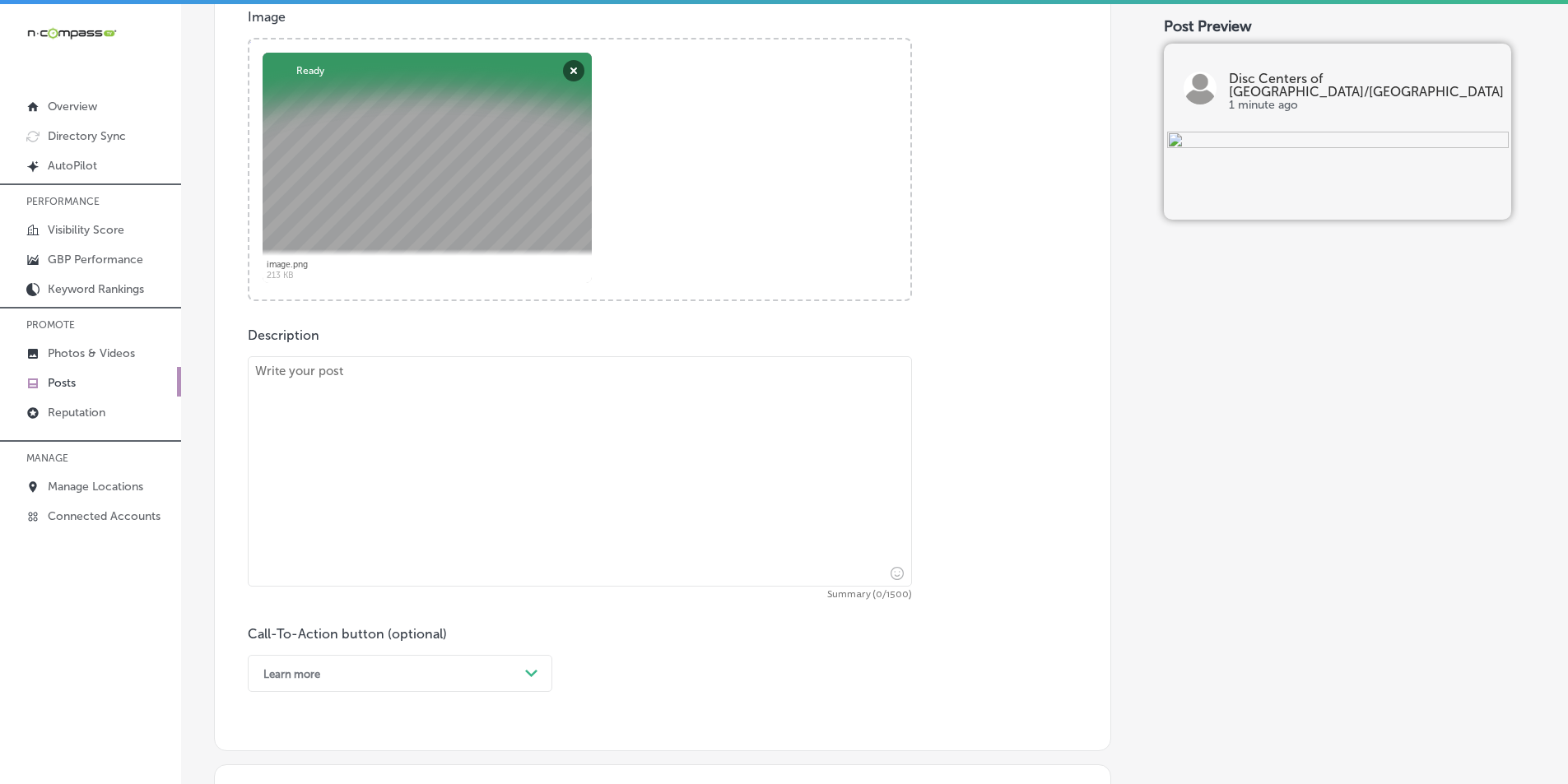
click at [347, 459] on textarea at bounding box center [580, 471] width 664 height 231
paste textarea "[MEDICAL_DATA] can cause excruciating pain, but at Disc Centers of [GEOGRAPHIC_…"
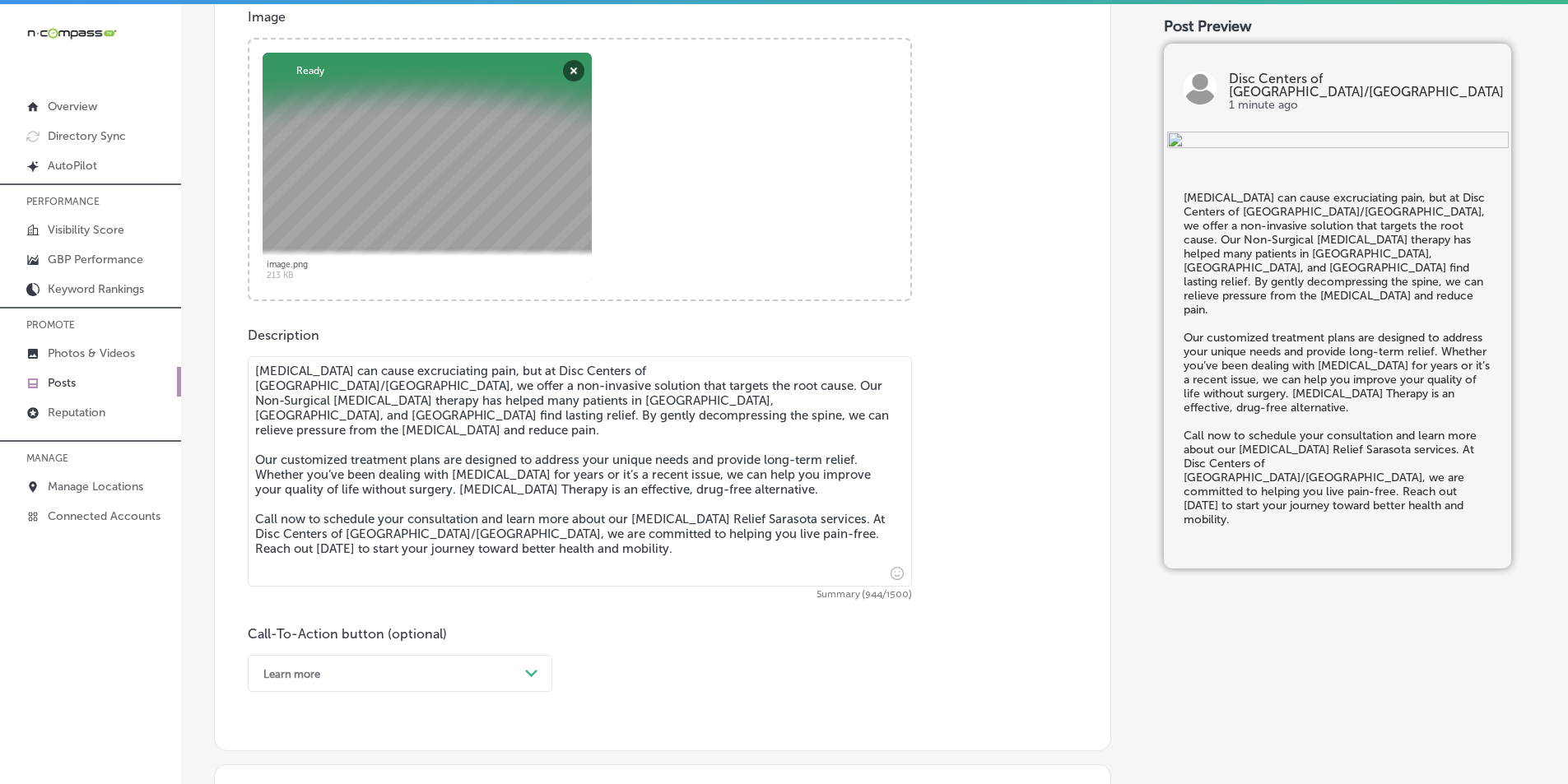
type textarea "[MEDICAL_DATA] can cause excruciating pain, but at Disc Centers of [GEOGRAPHIC_…"
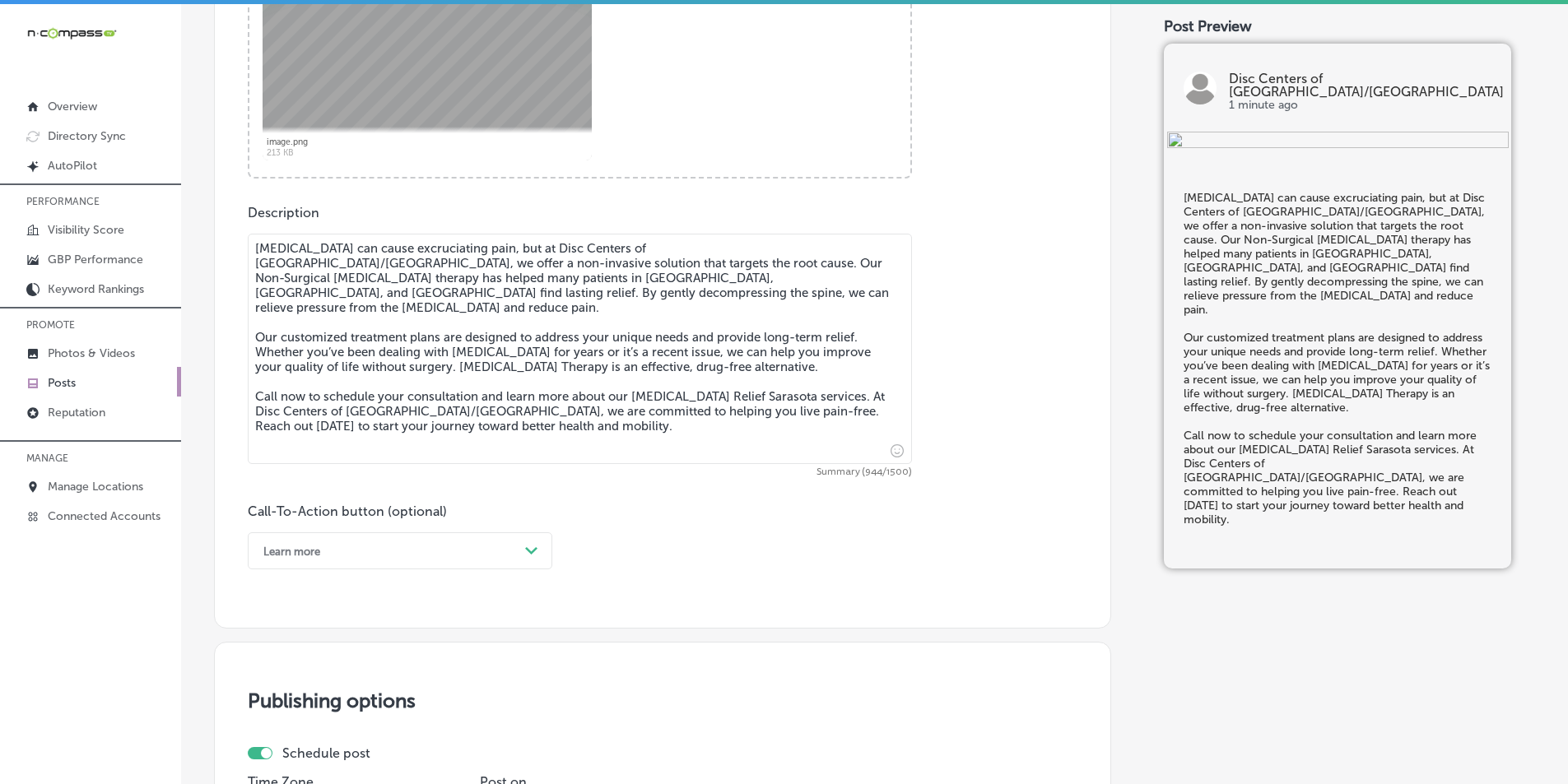
click at [532, 570] on div "Learn more Path Created with Sketch." at bounding box center [400, 550] width 304 height 37
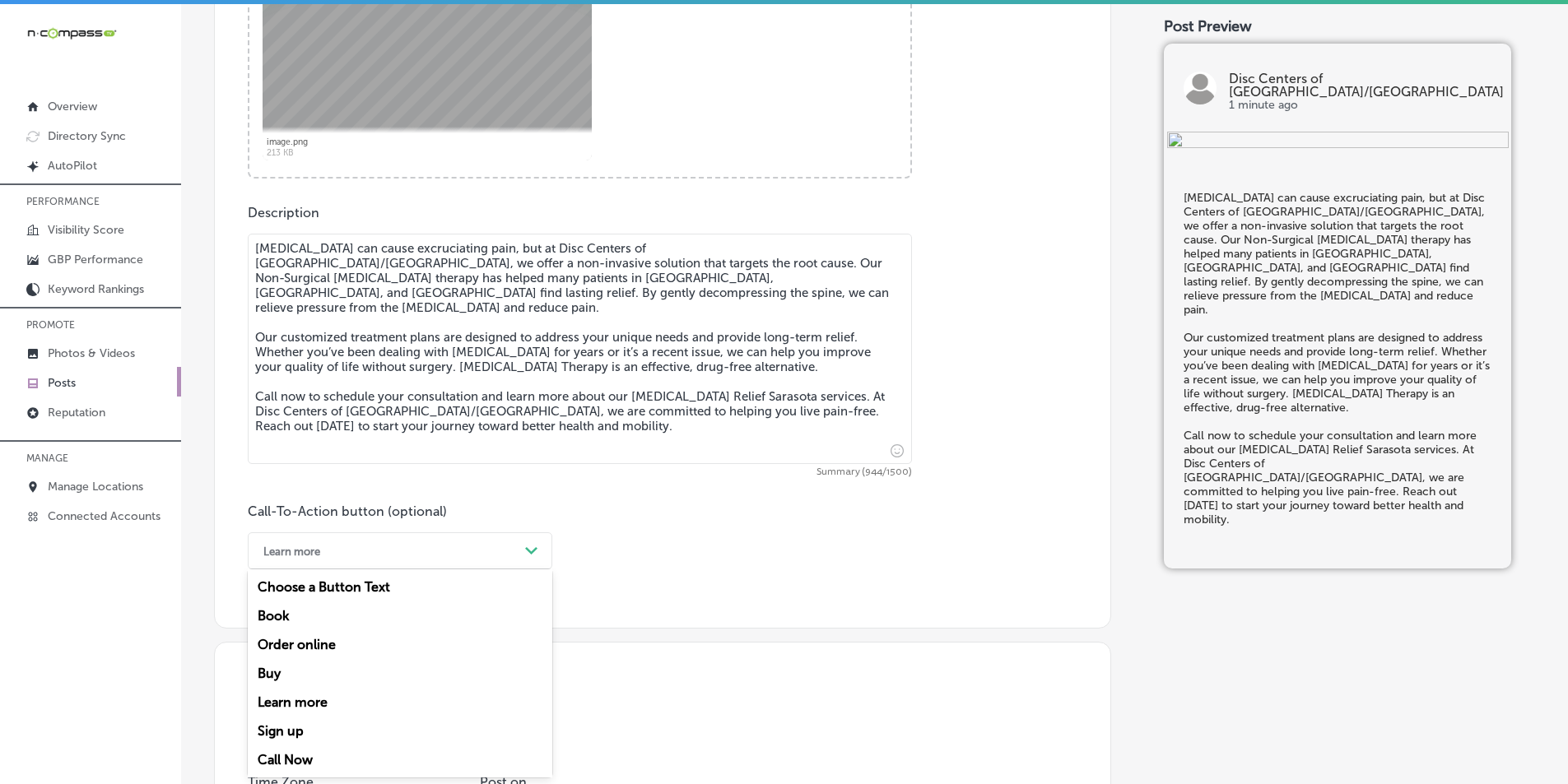
click at [285, 754] on div "Call Now" at bounding box center [400, 760] width 304 height 29
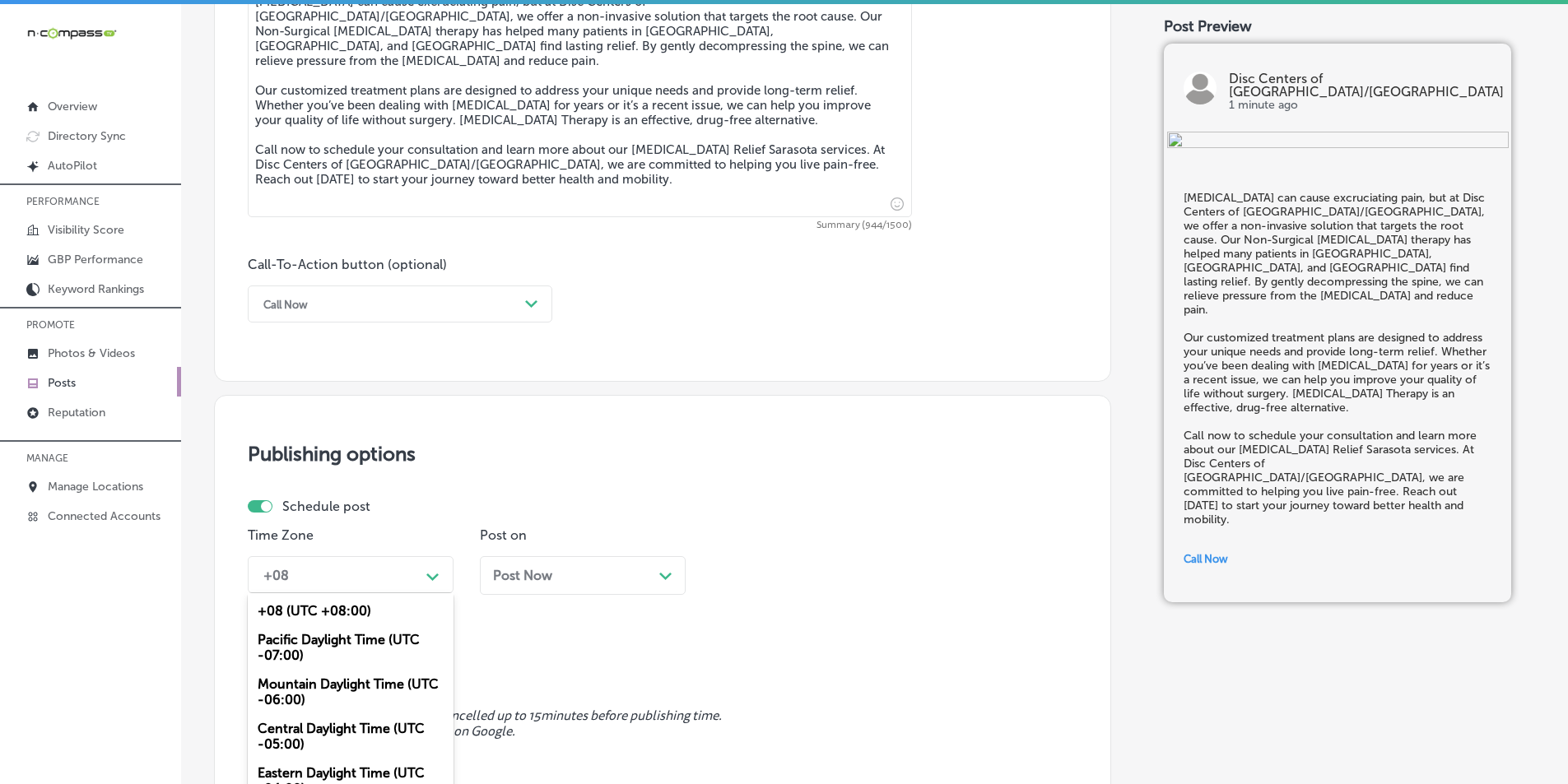
scroll to position [1047, 0]
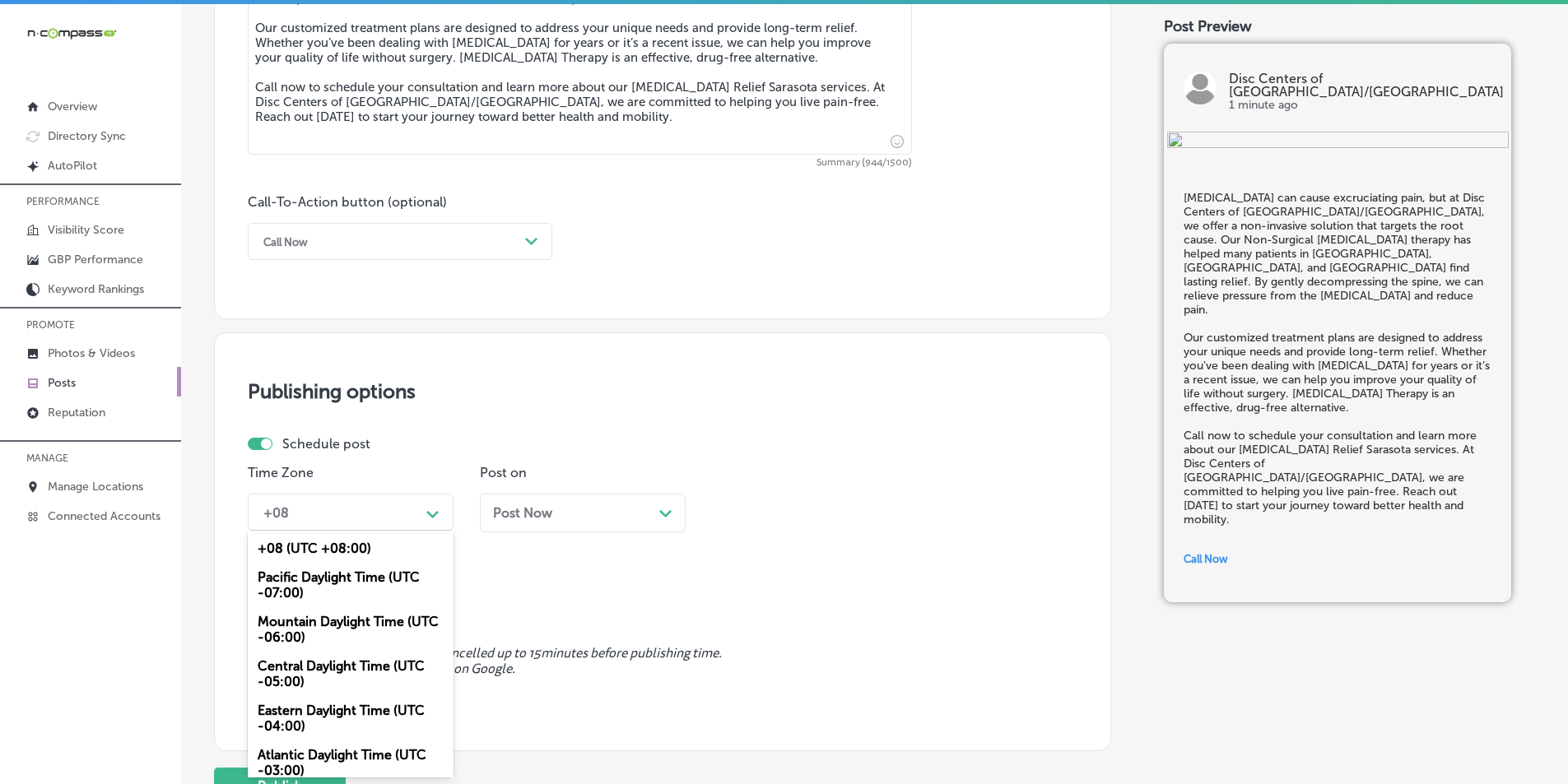
click at [440, 531] on div "option Mountain Daylight Time (UTC -06:00), selected. option Pacific Daylight T…" at bounding box center [350, 512] width 206 height 37
click at [322, 620] on div "Mountain Daylight Time (UTC -06:00)" at bounding box center [350, 629] width 206 height 44
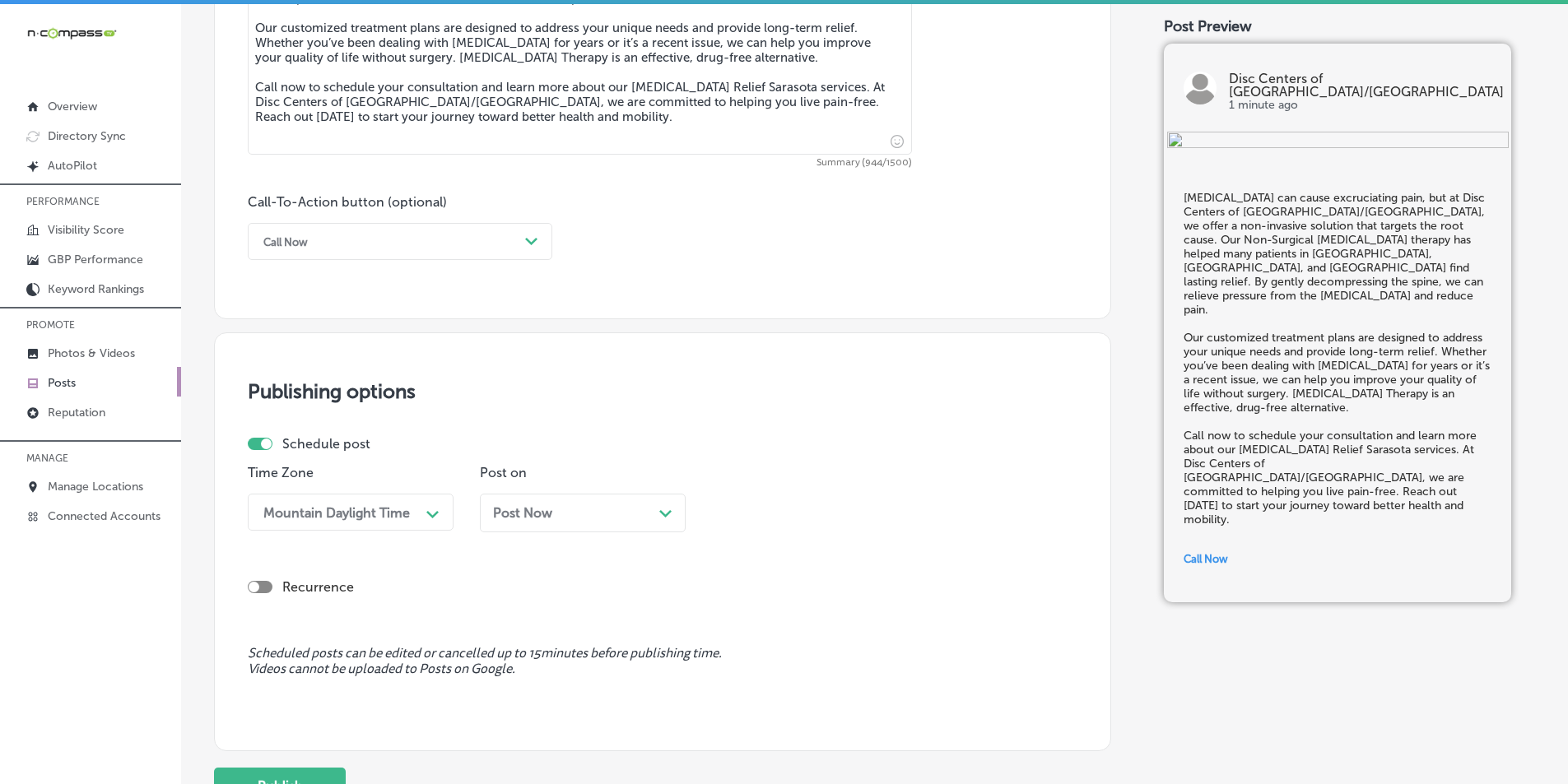
click at [654, 513] on div "Post Now Path Created with Sketch." at bounding box center [582, 513] width 179 height 15
click at [898, 515] on polygon at bounding box center [896, 515] width 12 height 8
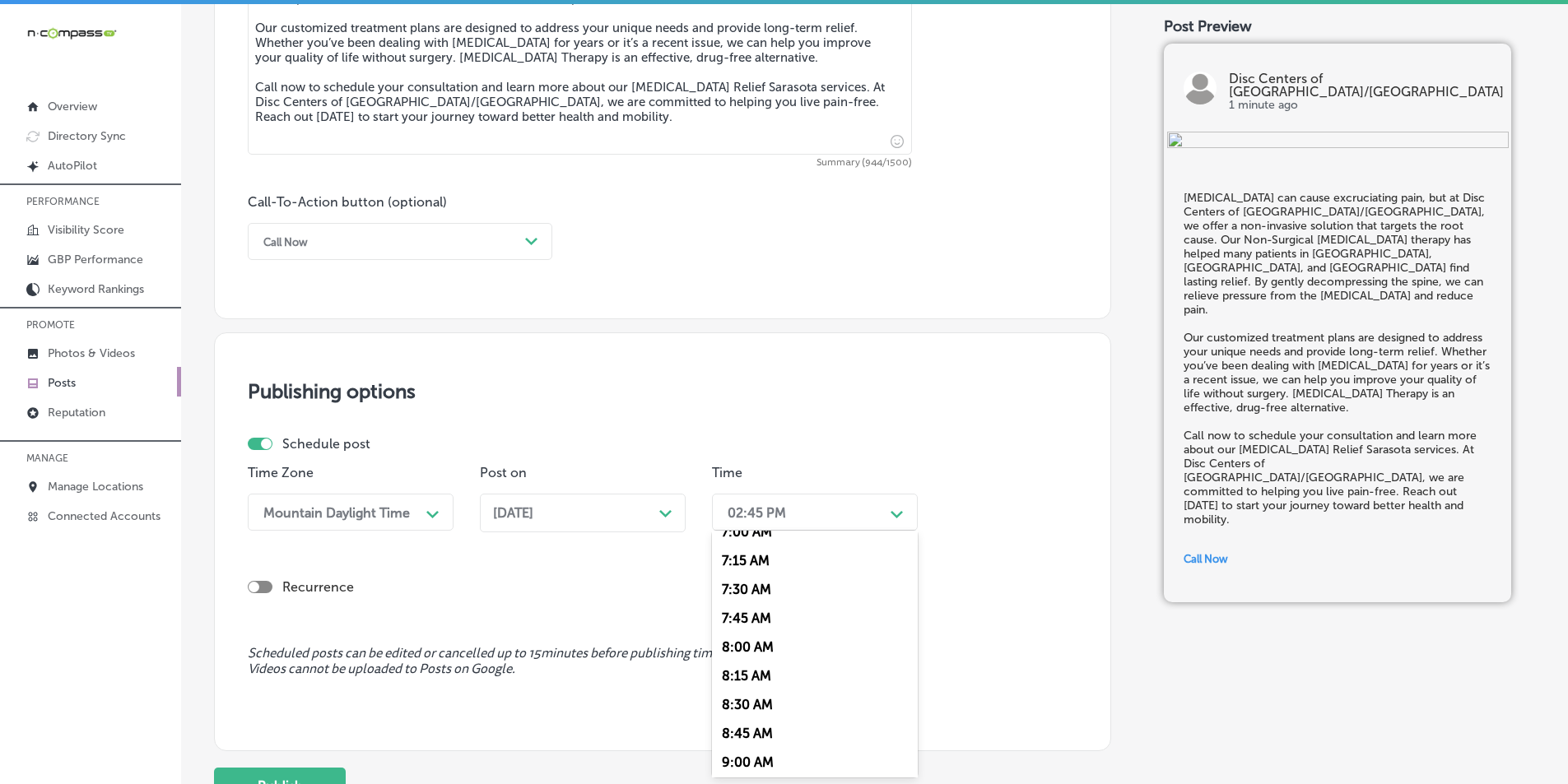
scroll to position [741, 0]
click at [742, 616] on div "7:00 AM" at bounding box center [815, 615] width 206 height 29
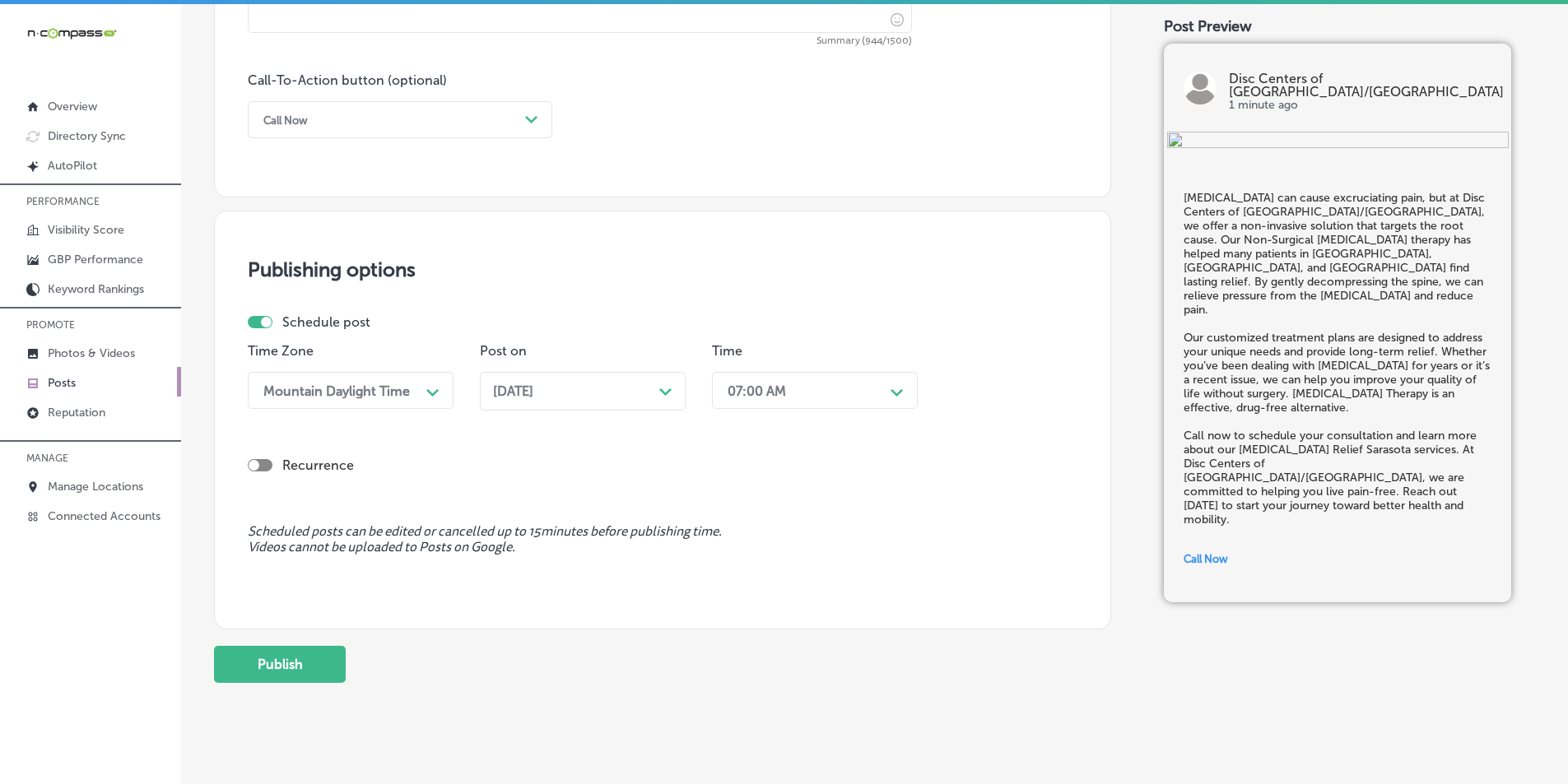
scroll to position [1192, 0]
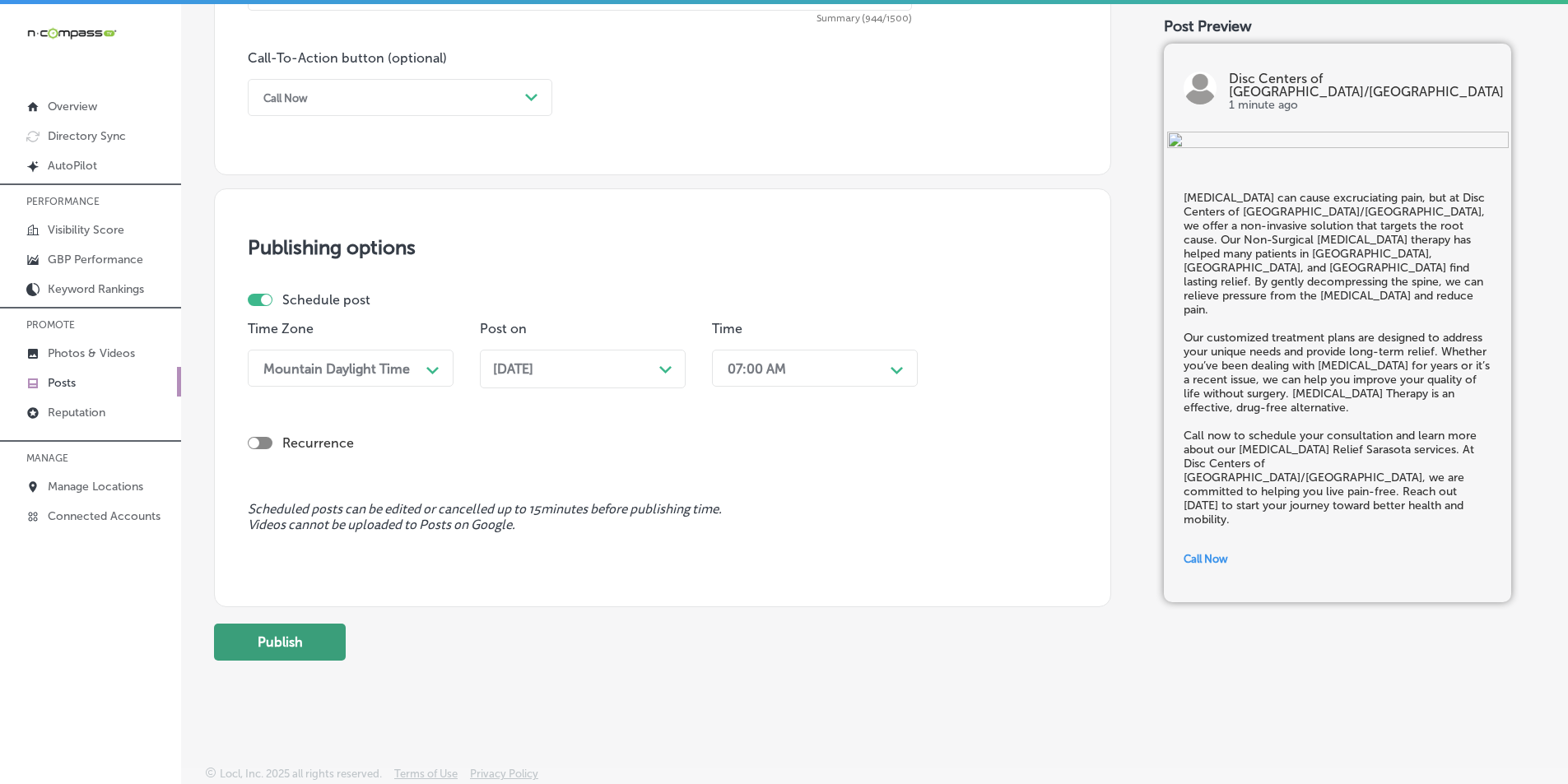
click at [305, 640] on button "Publish" at bounding box center [280, 642] width 132 height 37
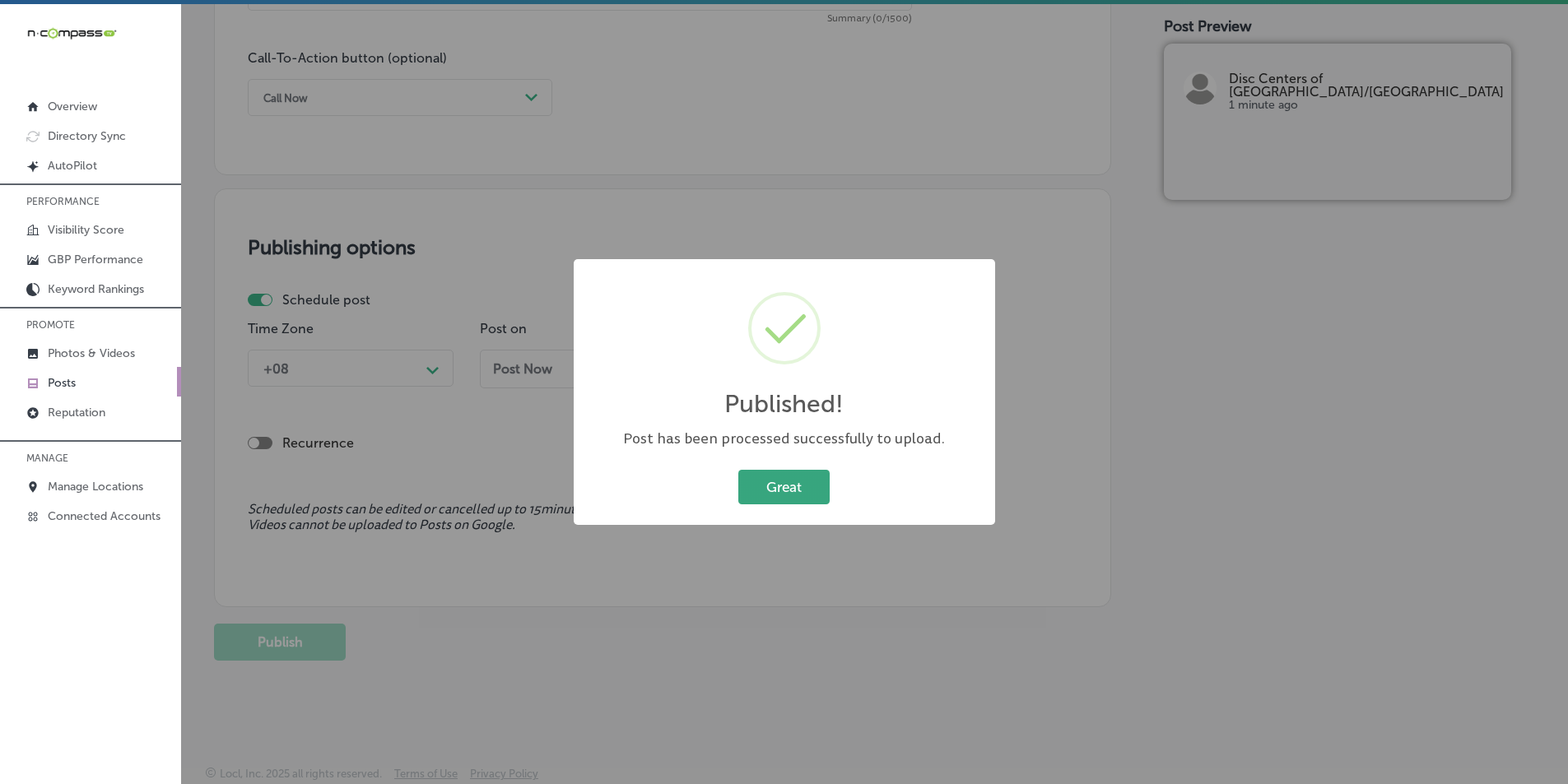
click at [779, 485] on button "Great" at bounding box center [783, 486] width 91 height 34
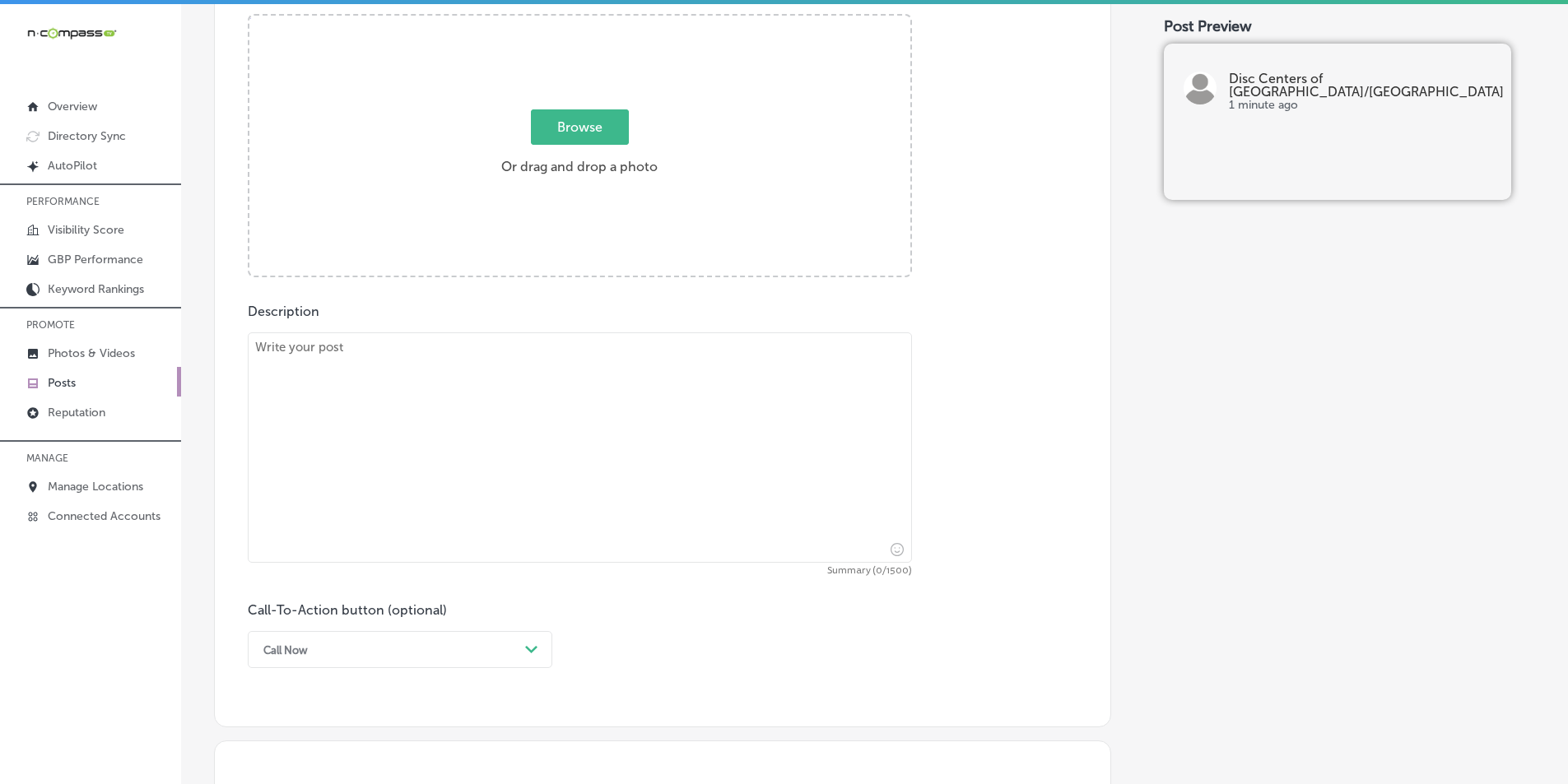
scroll to position [533, 0]
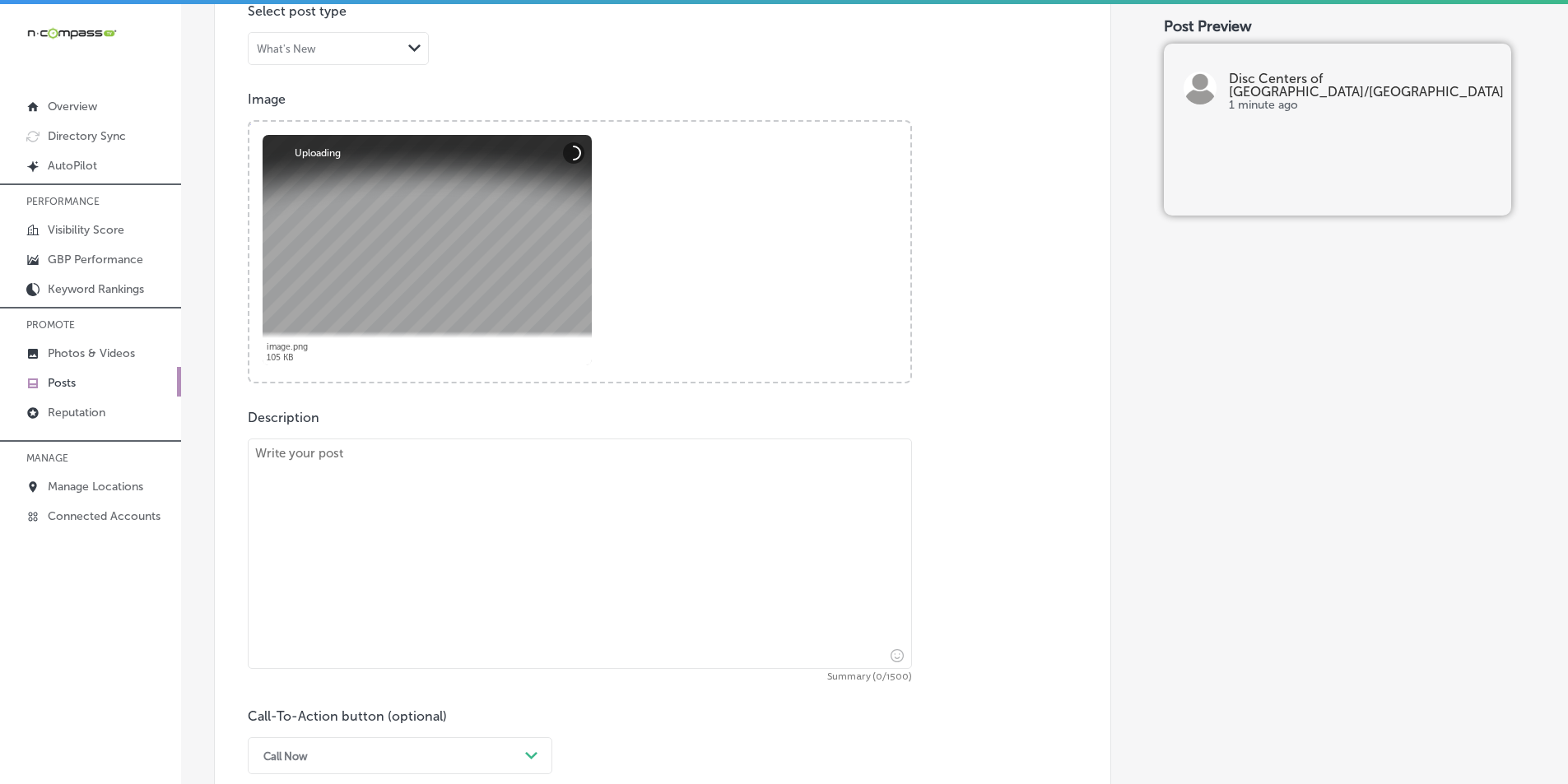
click at [384, 494] on textarea at bounding box center [580, 553] width 664 height 231
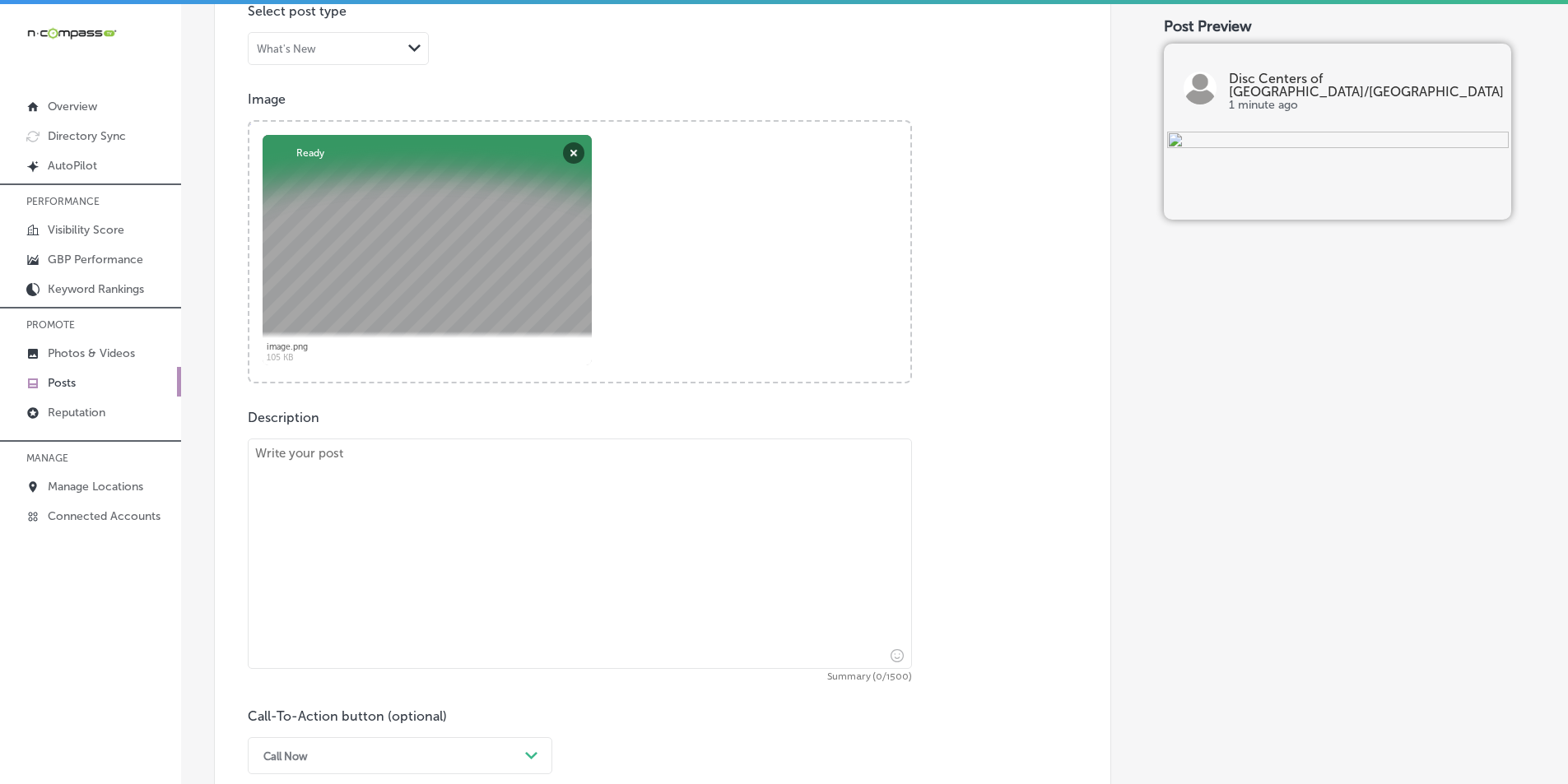
click at [320, 478] on textarea at bounding box center [580, 553] width 664 height 231
paste textarea "If you're dealing with failed back surgery or [MEDICAL_DATA] in [GEOGRAPHIC_DAT…"
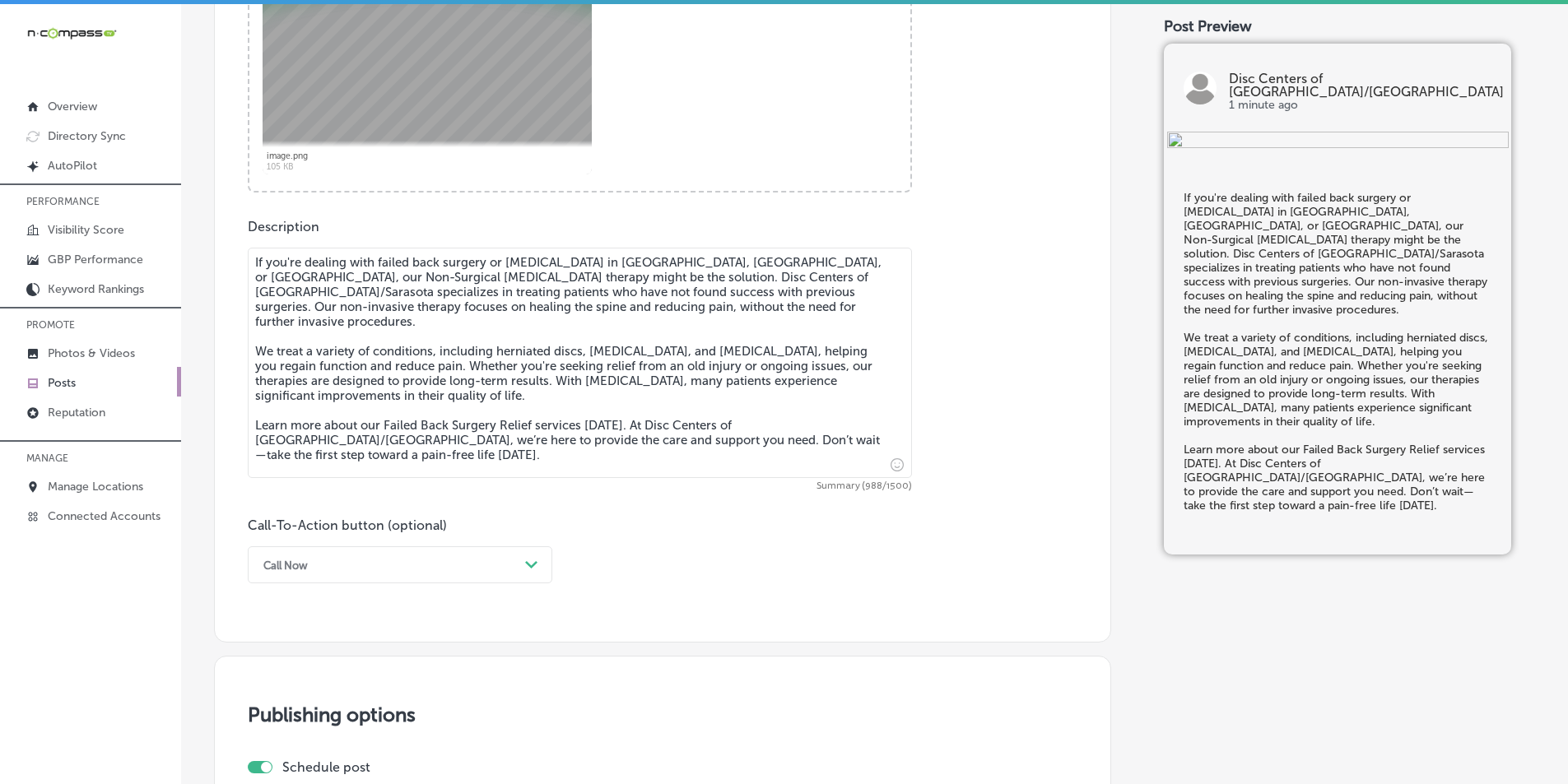
scroll to position [780, 0]
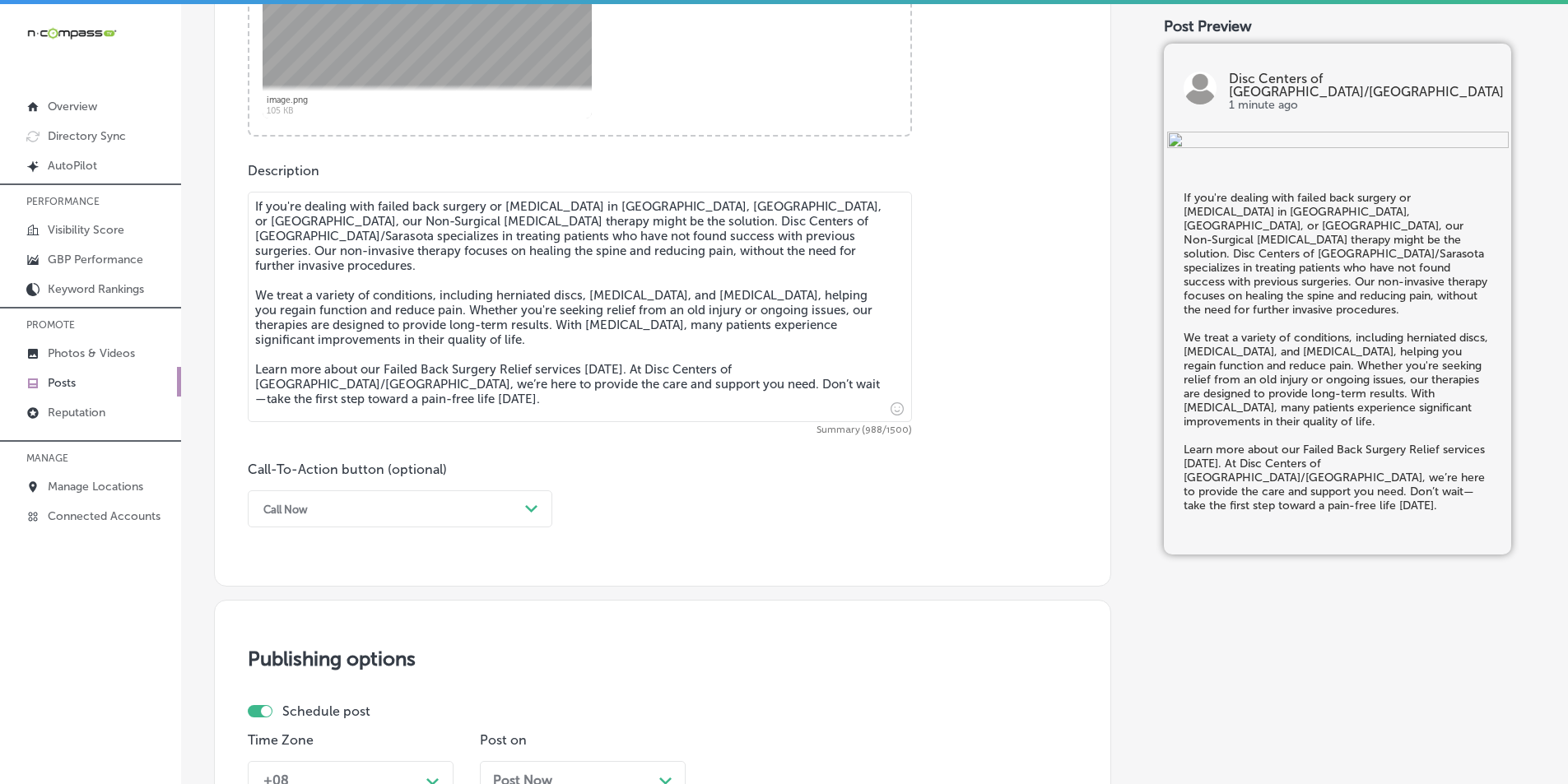
type textarea "If you're dealing with failed back surgery or [MEDICAL_DATA] in [GEOGRAPHIC_DAT…"
click at [539, 505] on div "Path Created with Sketch." at bounding box center [532, 509] width 27 height 27
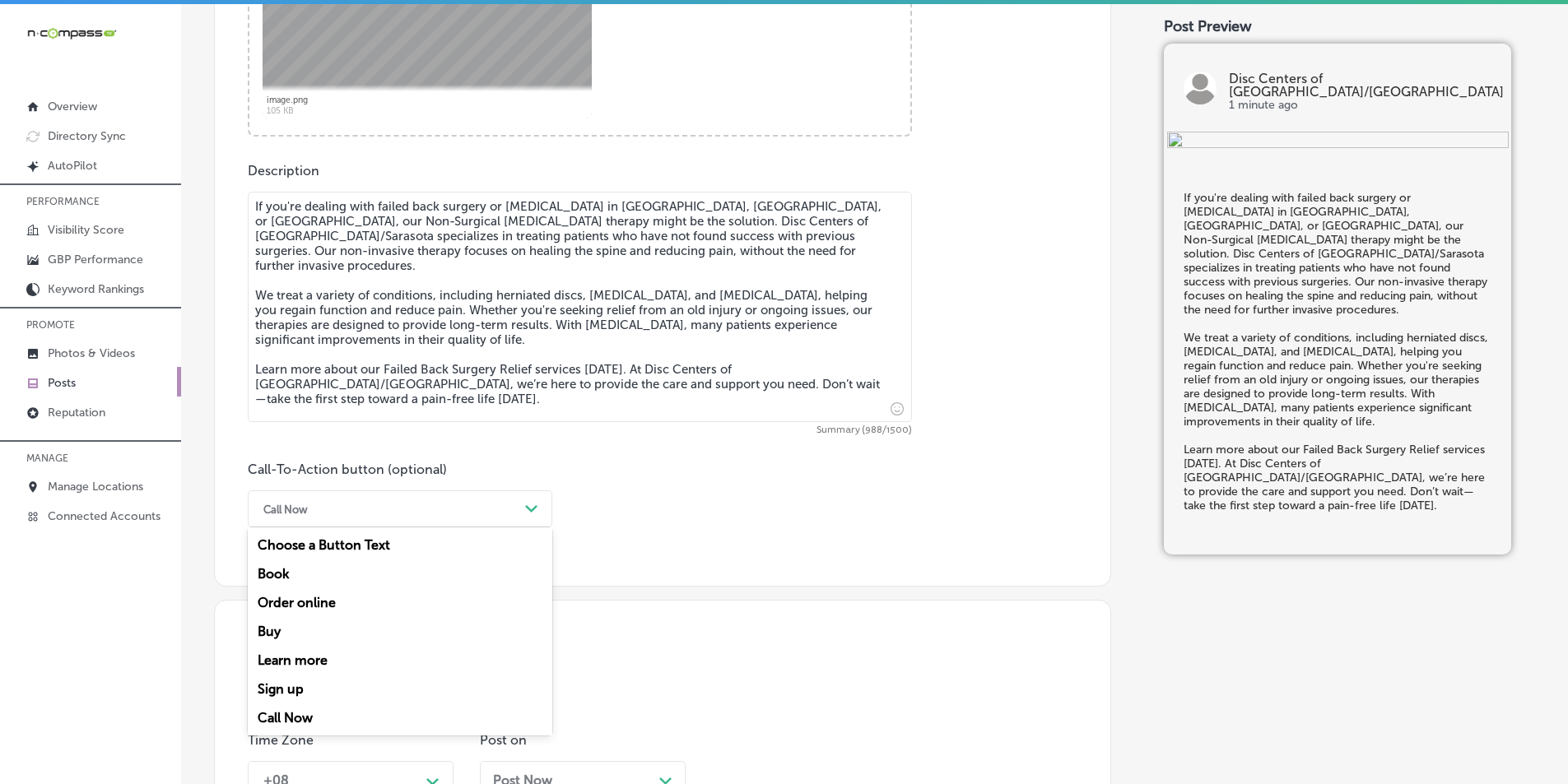
click at [290, 656] on div "Learn more" at bounding box center [400, 661] width 304 height 29
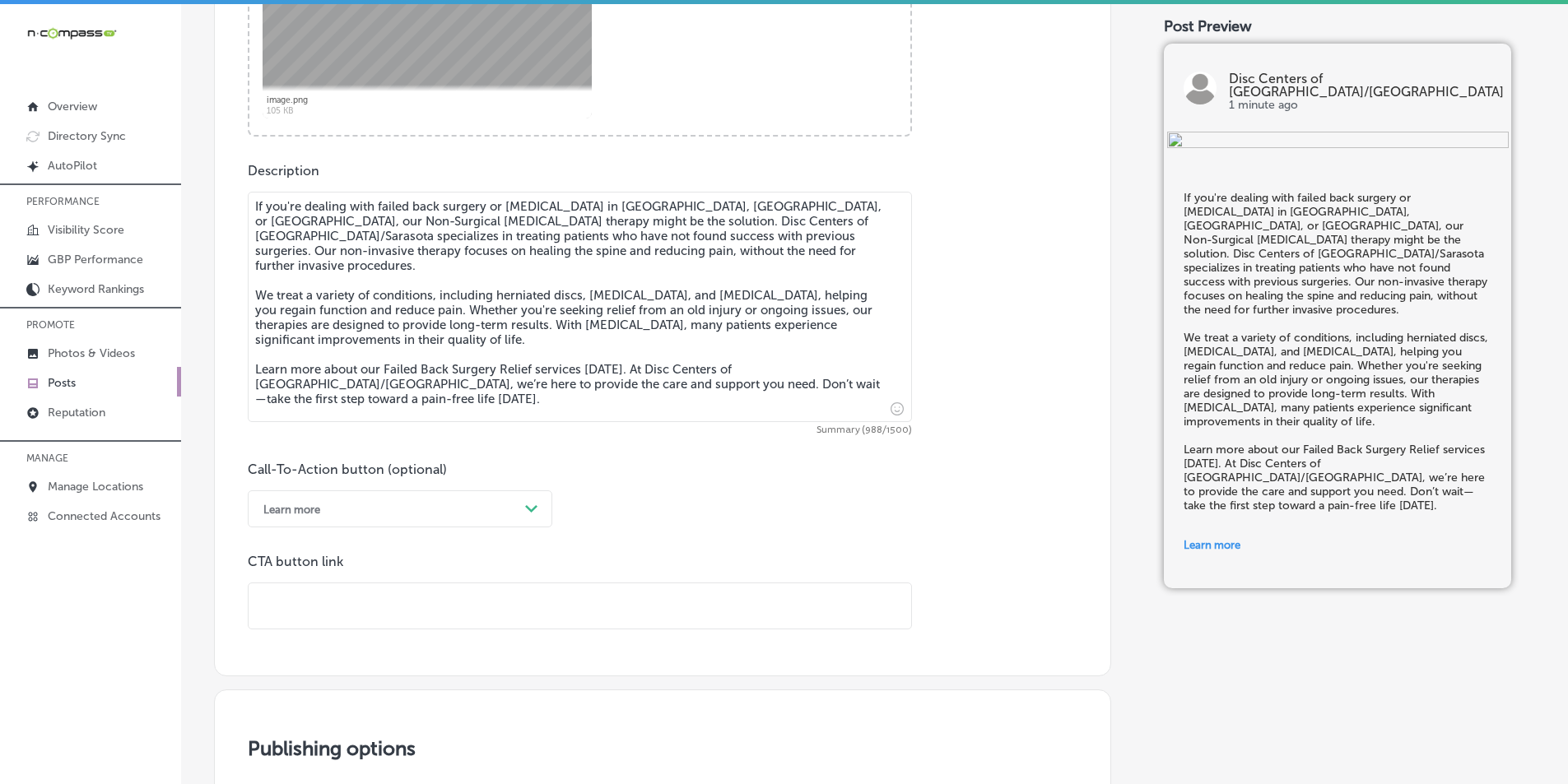
click at [282, 610] on input "text" at bounding box center [580, 606] width 662 height 45
paste input "[URL][DOMAIN_NAME]"
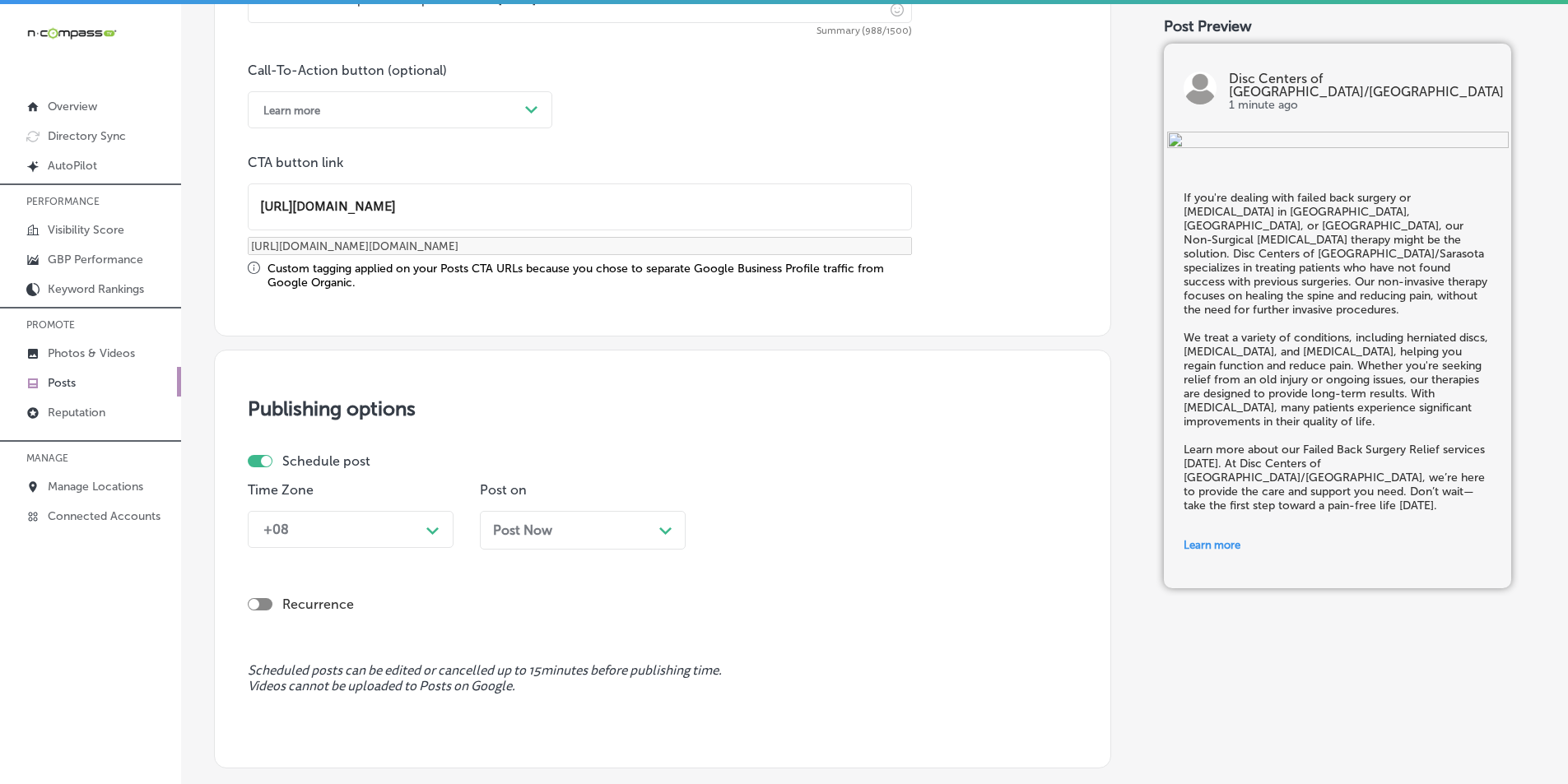
scroll to position [1192, 0]
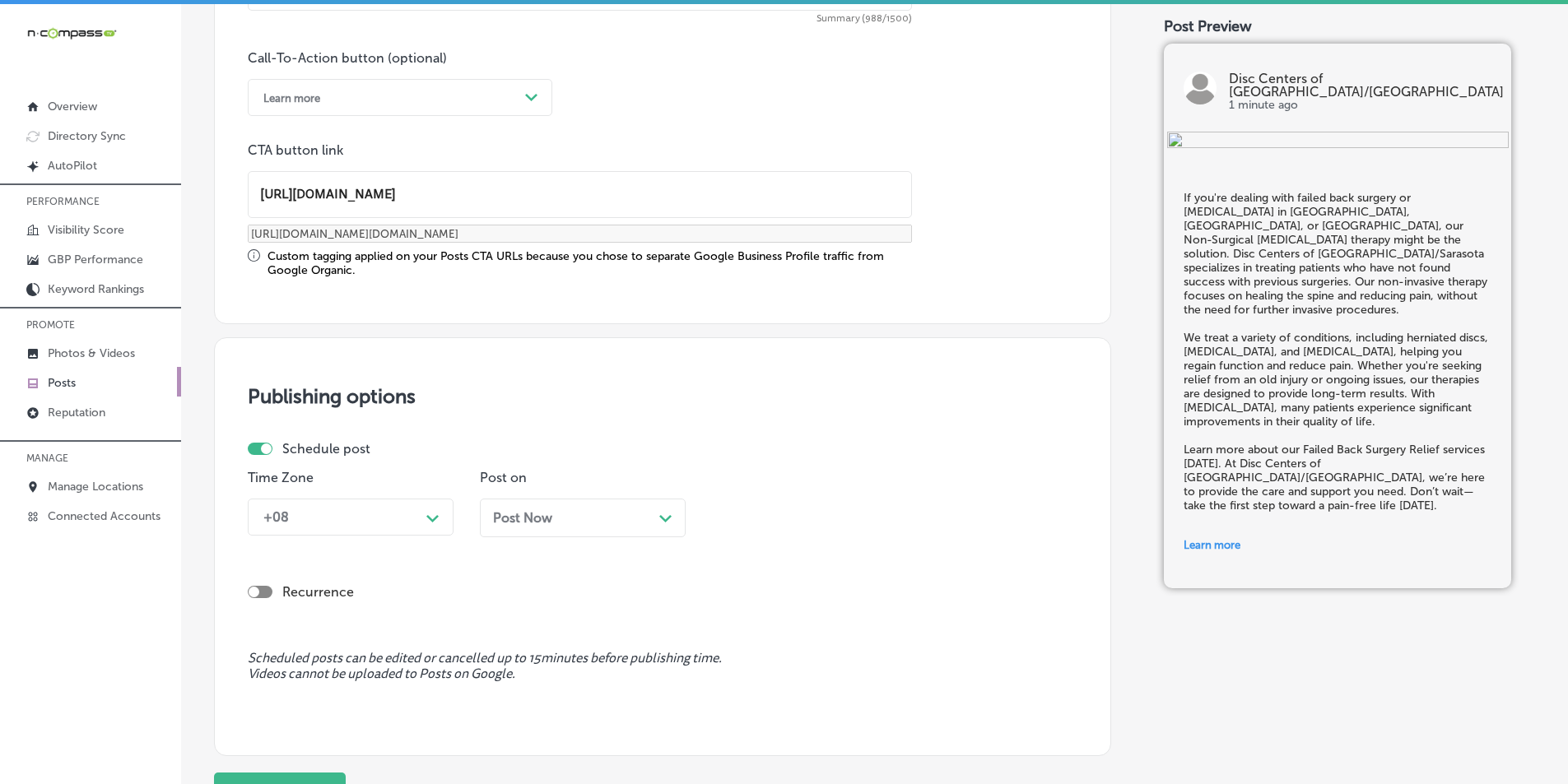
type input "[URL][DOMAIN_NAME]"
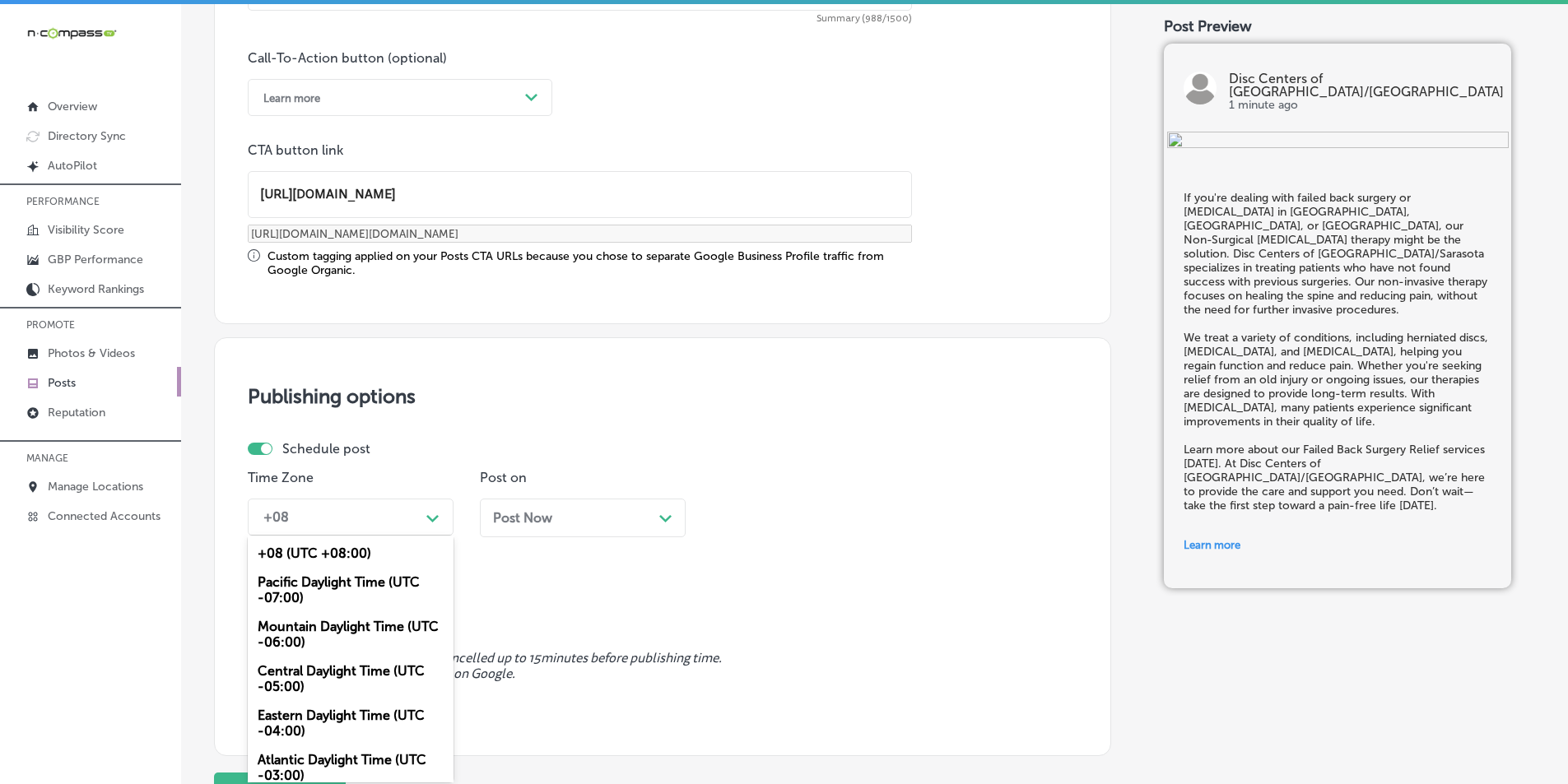
click at [433, 515] on icon "Path Created with Sketch." at bounding box center [432, 519] width 12 height 8
click at [314, 627] on div "Mountain Daylight Time (UTC -06:00)" at bounding box center [350, 635] width 206 height 44
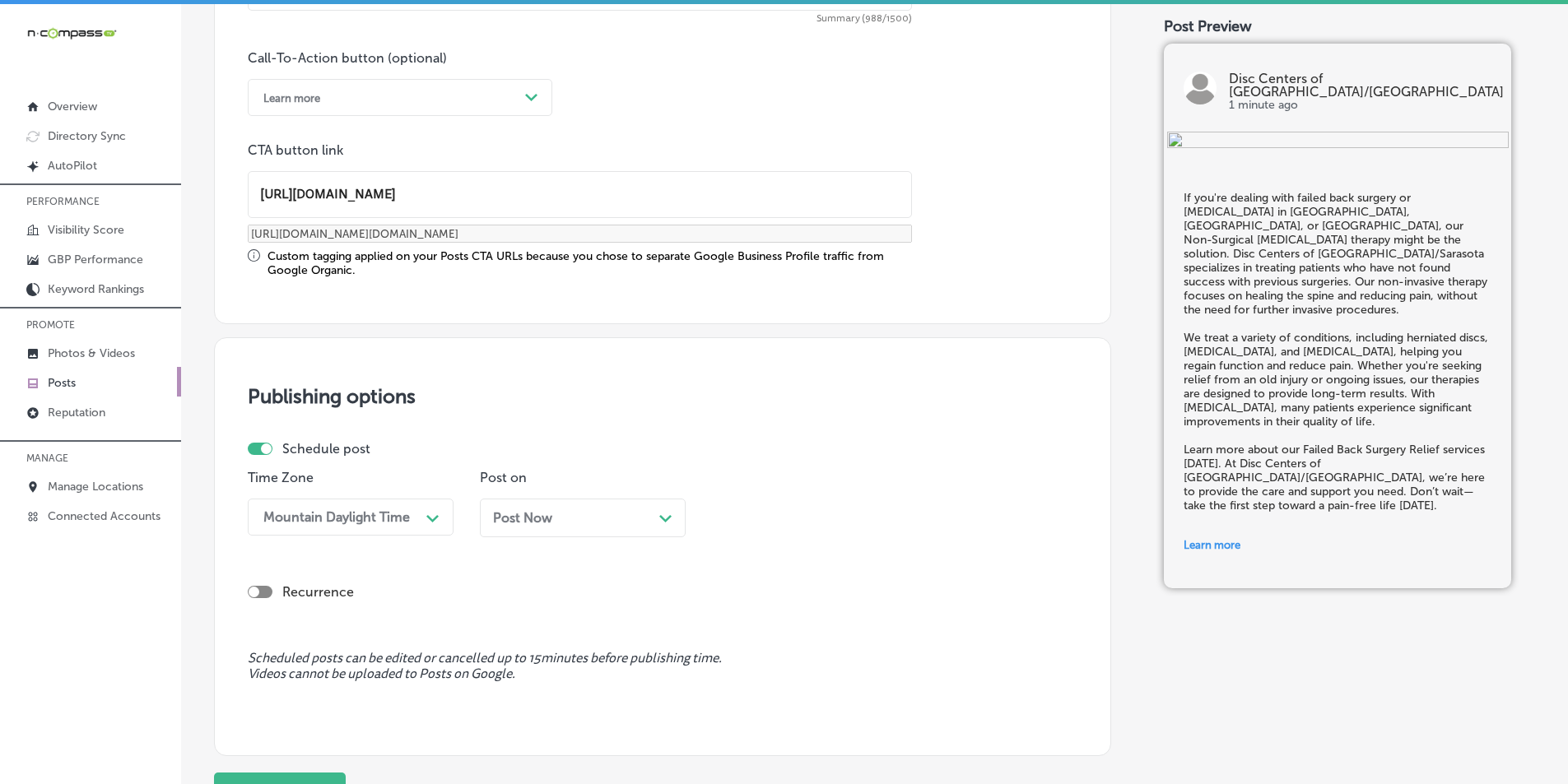
click at [661, 515] on icon "Path Created with Sketch." at bounding box center [665, 519] width 12 height 8
click at [896, 511] on div "Path Created with Sketch." at bounding box center [897, 517] width 13 height 13
click at [760, 614] on div "7:00 AM" at bounding box center [815, 619] width 206 height 29
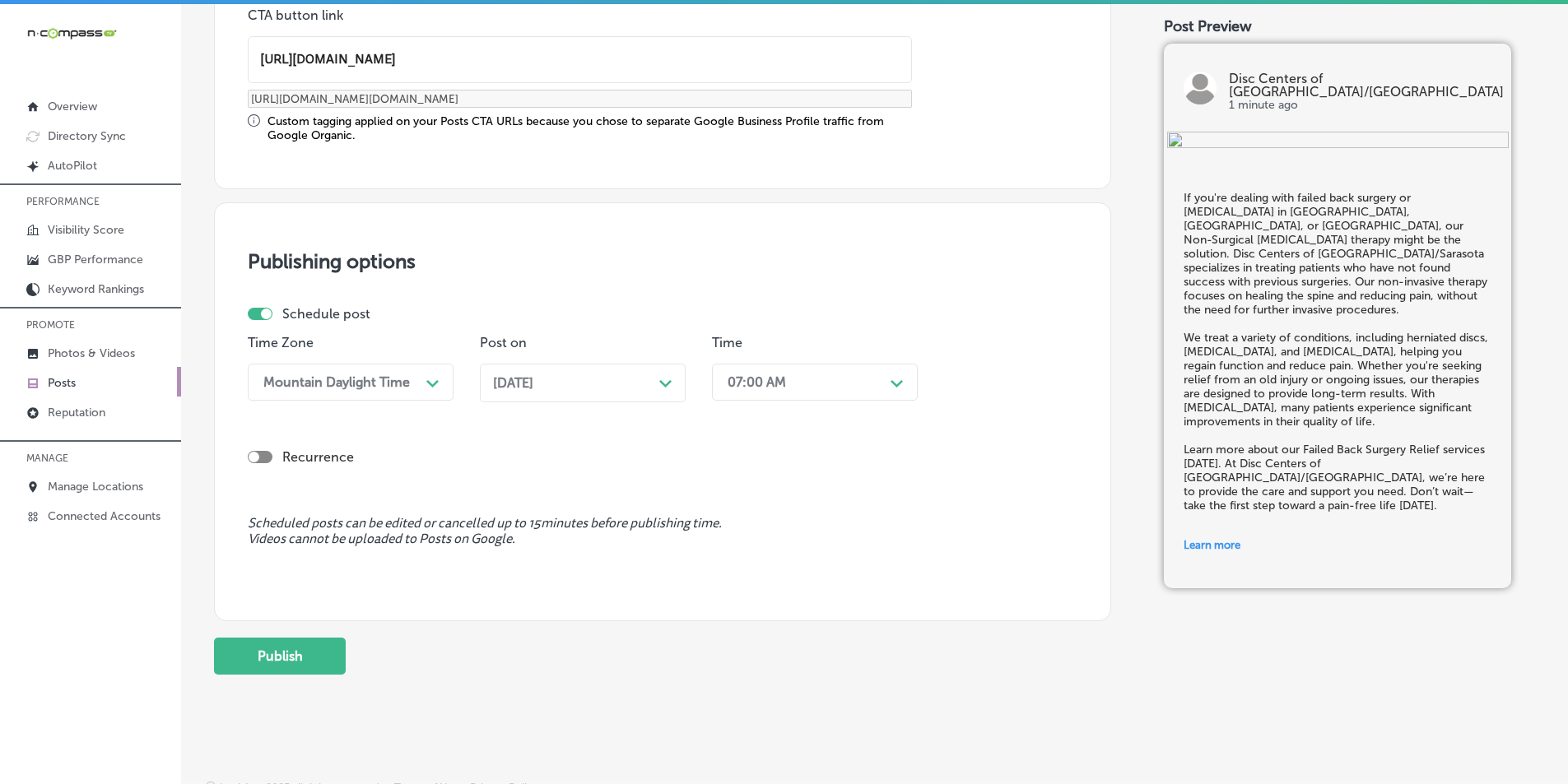
scroll to position [1341, 0]
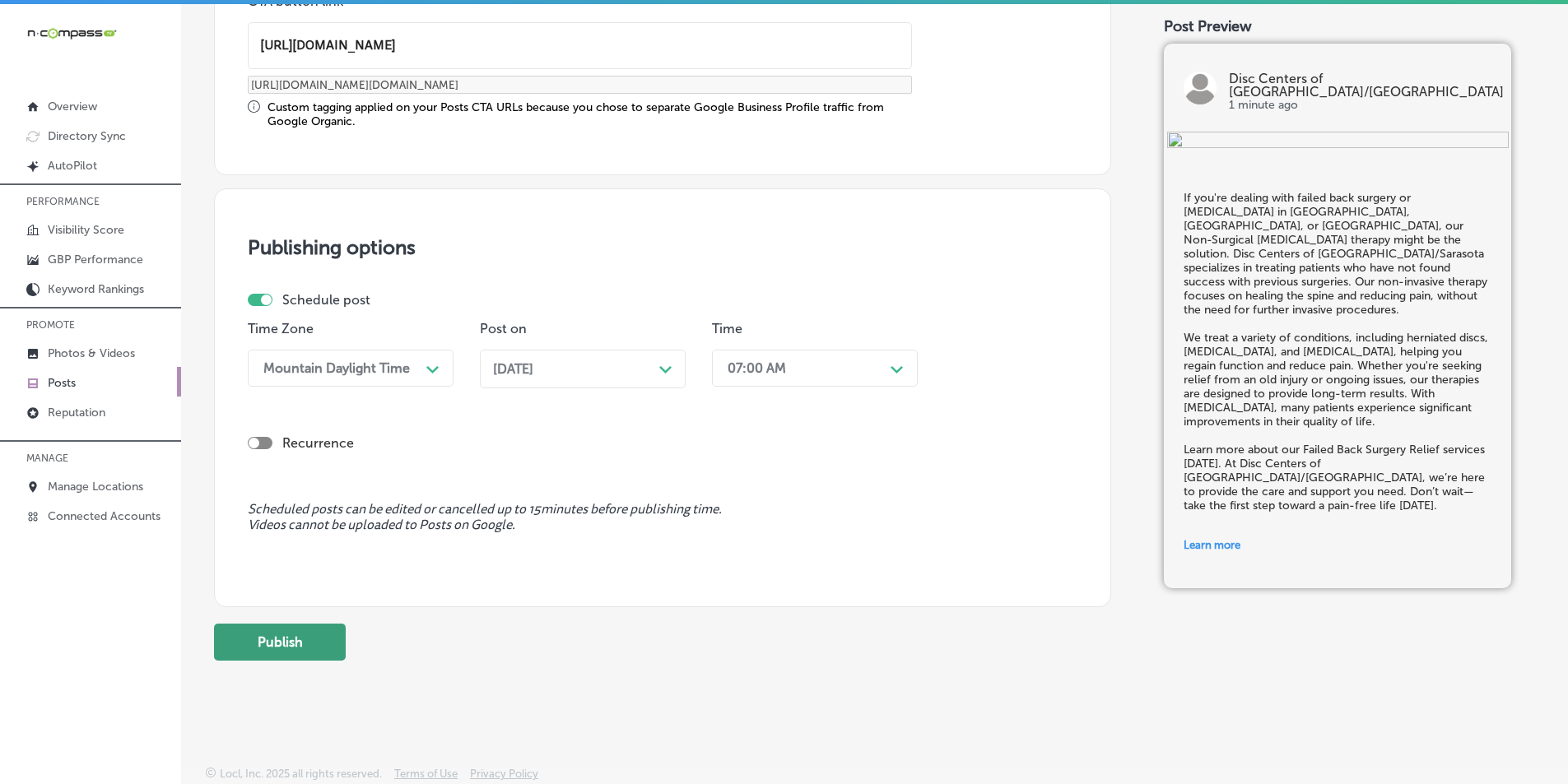
click at [284, 640] on button "Publish" at bounding box center [280, 642] width 132 height 37
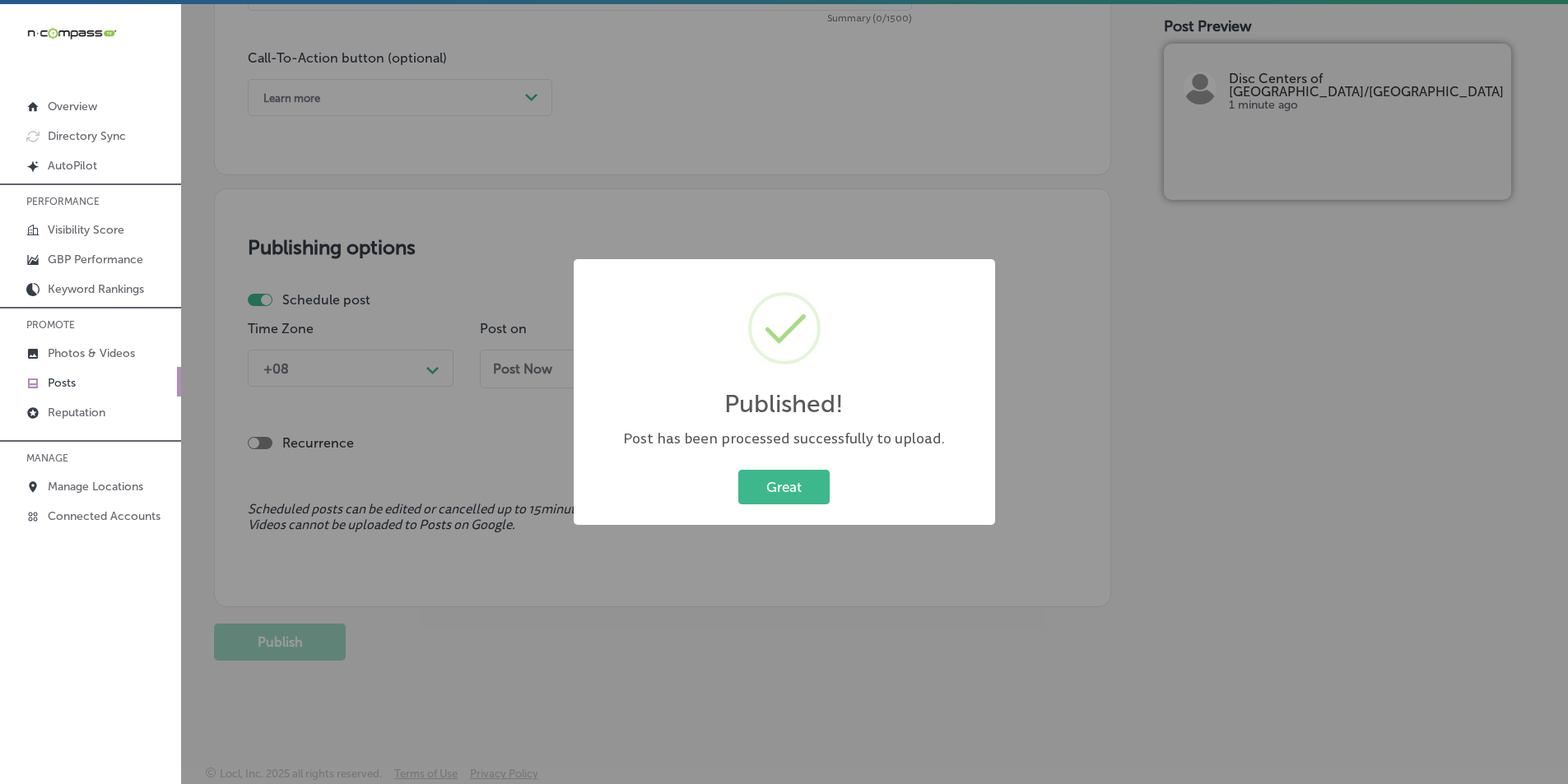
scroll to position [1192, 0]
click at [785, 482] on button "Great" at bounding box center [783, 486] width 91 height 34
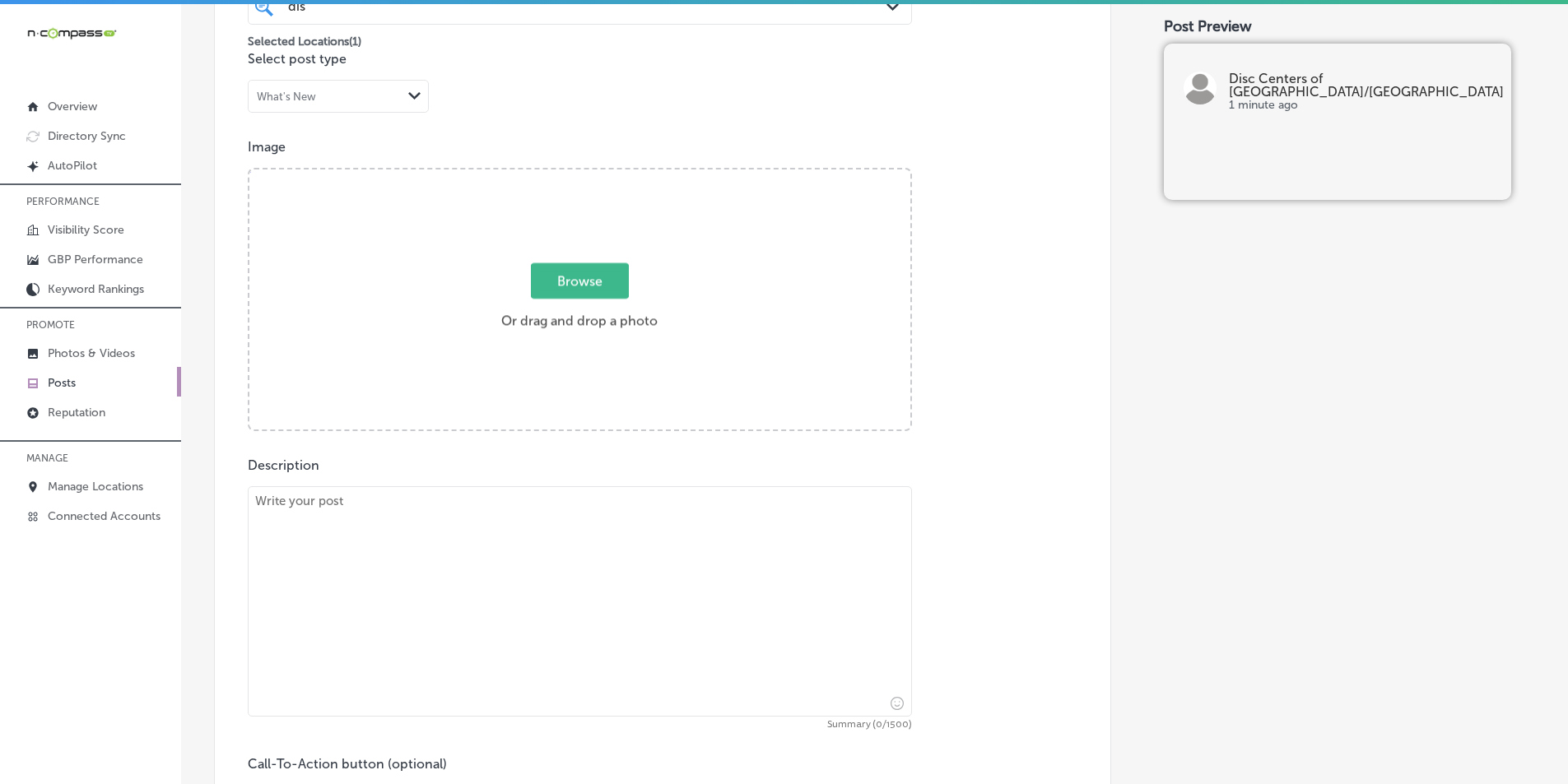
scroll to position [451, 0]
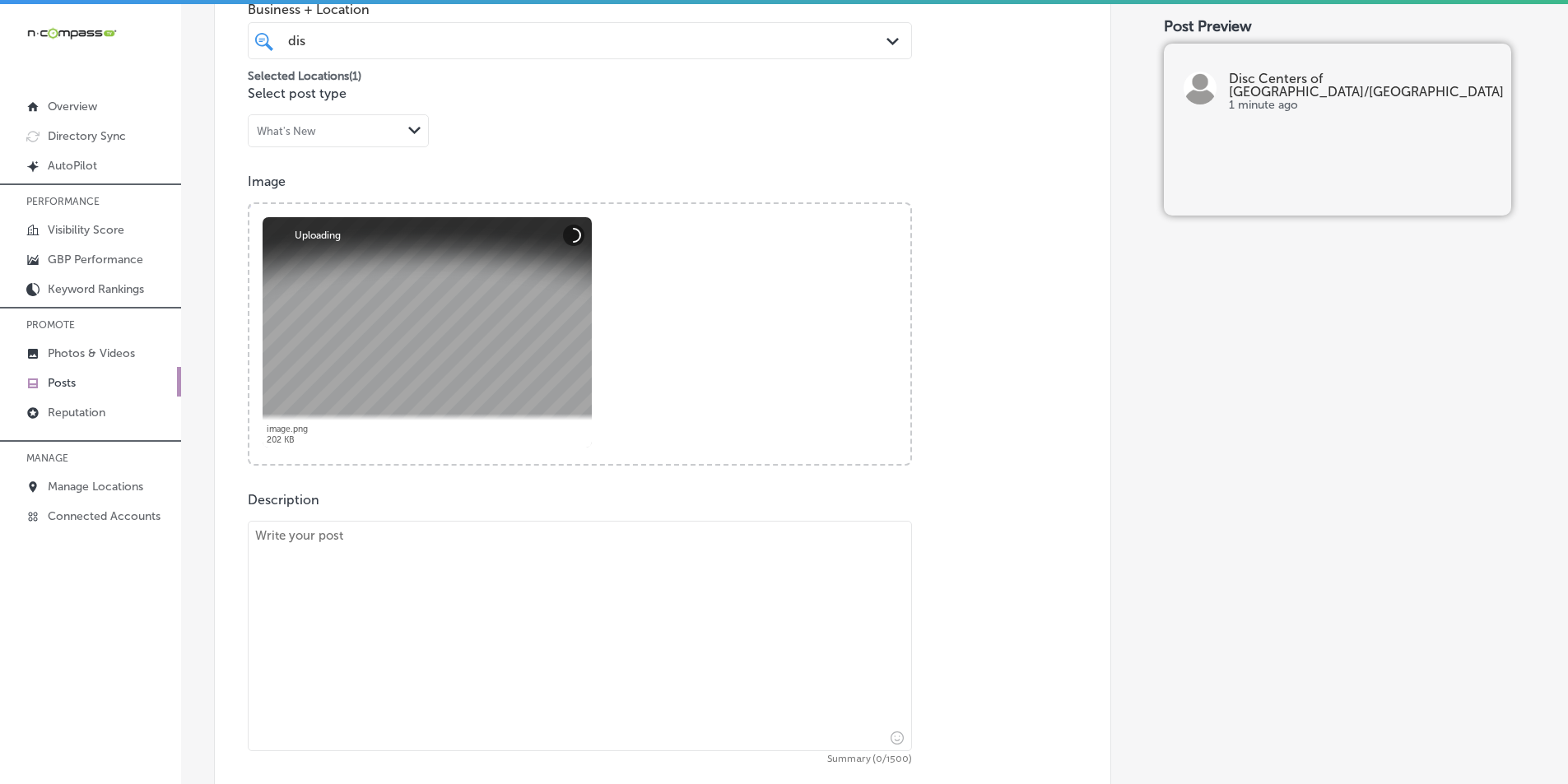
click at [403, 615] on textarea at bounding box center [580, 636] width 664 height 231
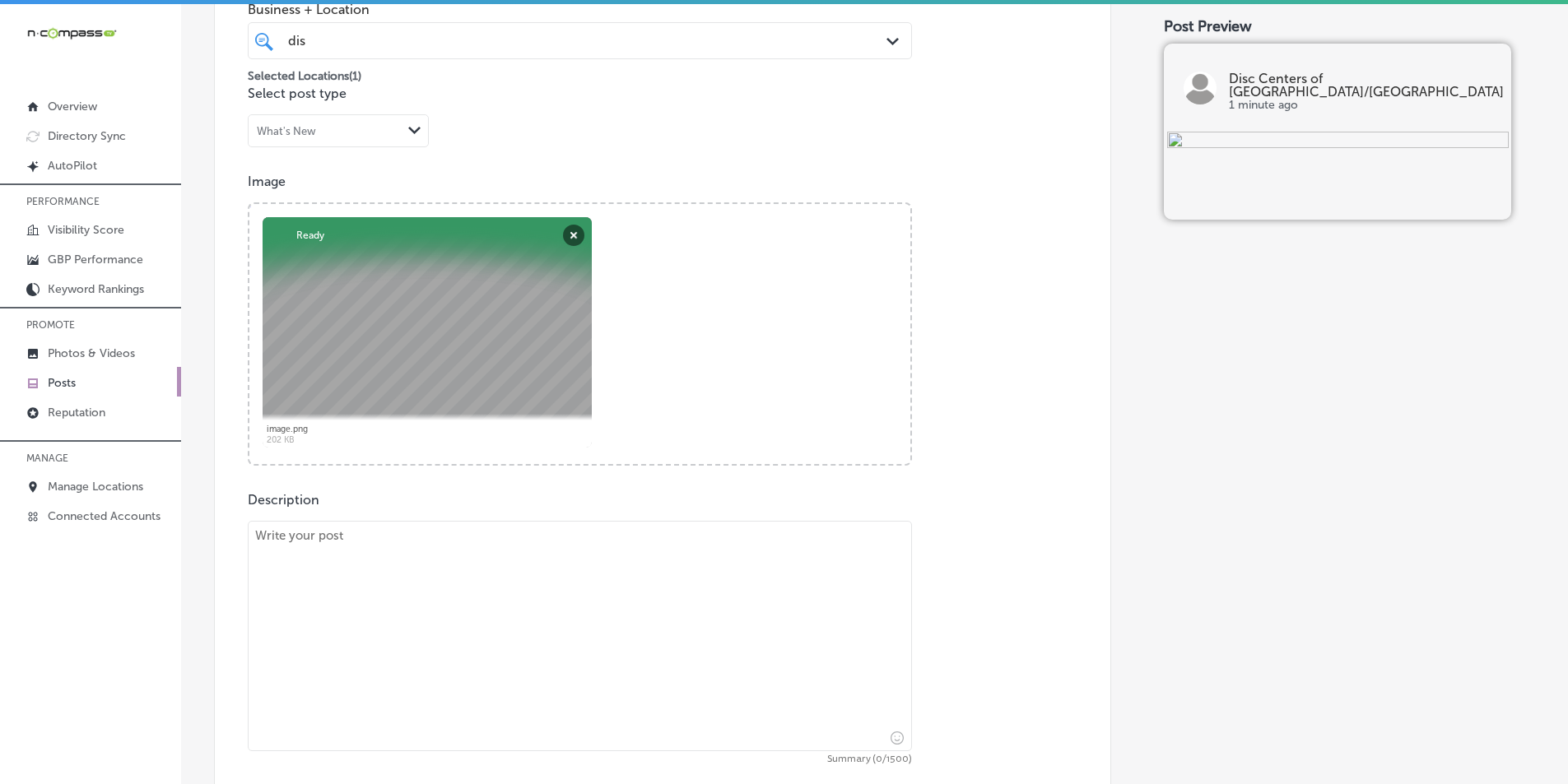
click at [478, 599] on textarea at bounding box center [580, 636] width 664 height 231
paste textarea "At Disc Centers of [GEOGRAPHIC_DATA]/[GEOGRAPHIC_DATA], we specialize in treati…"
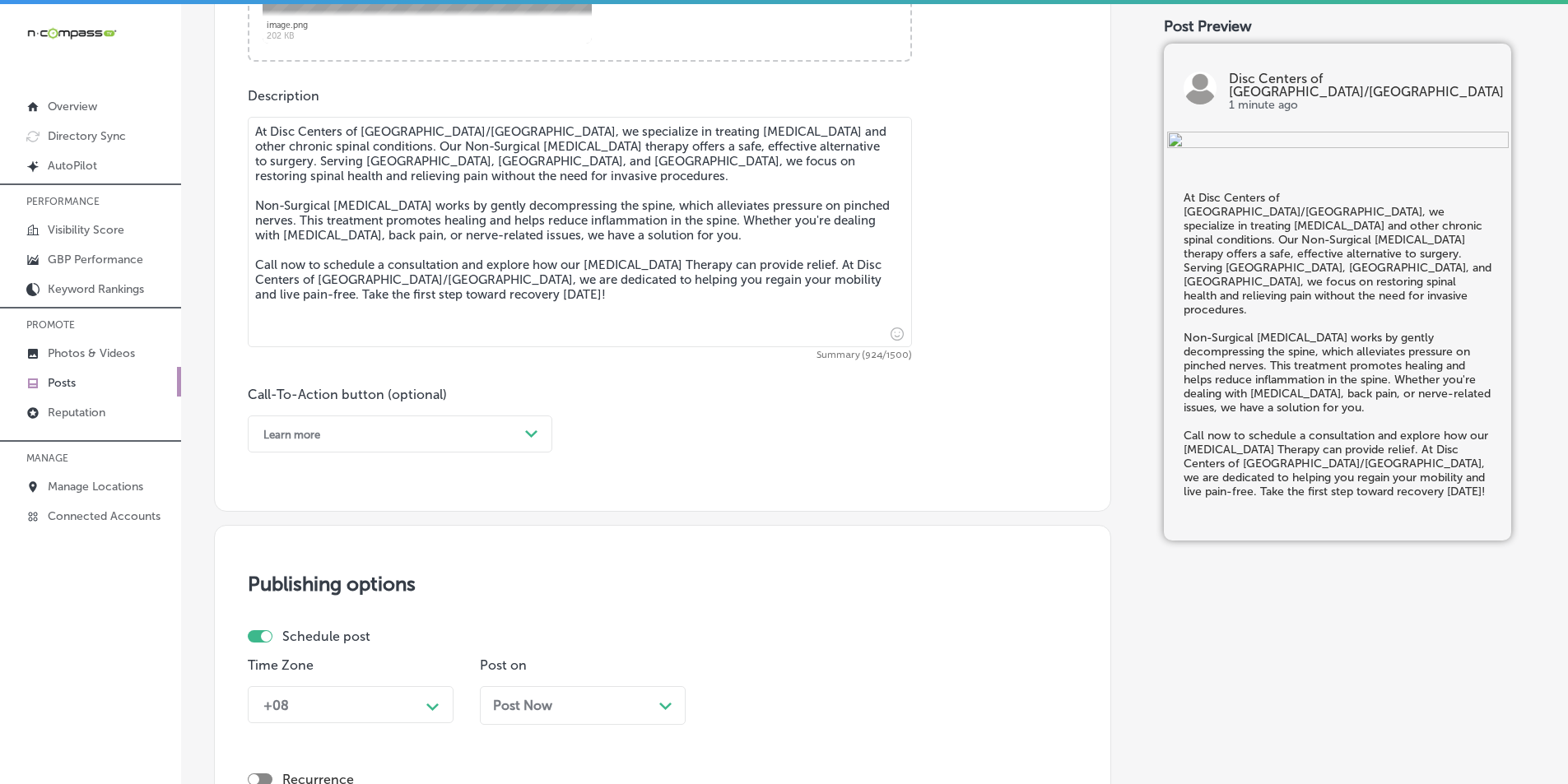
scroll to position [862, 0]
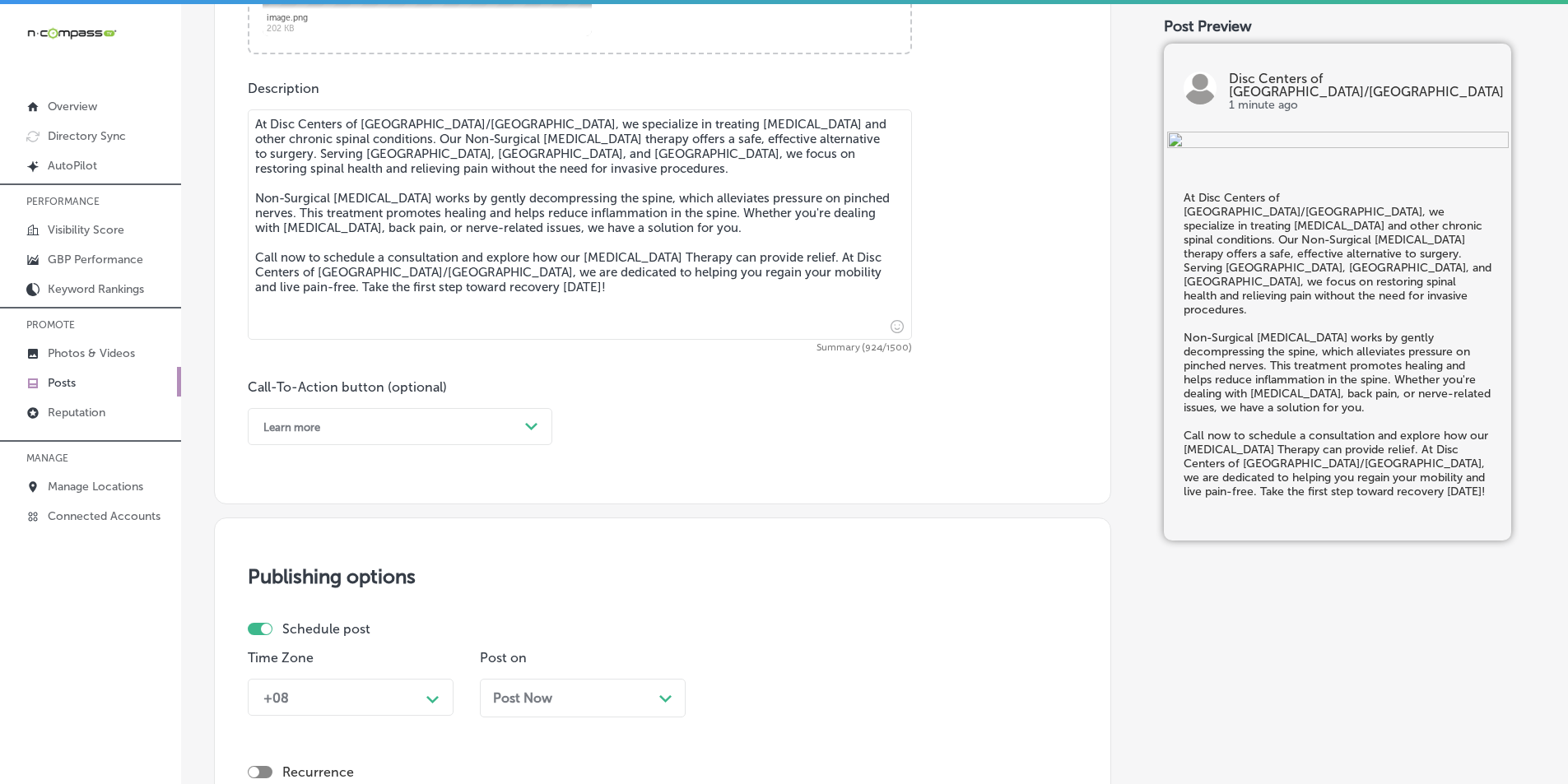
type textarea "At Disc Centers of [GEOGRAPHIC_DATA]/[GEOGRAPHIC_DATA], we specialize in treati…"
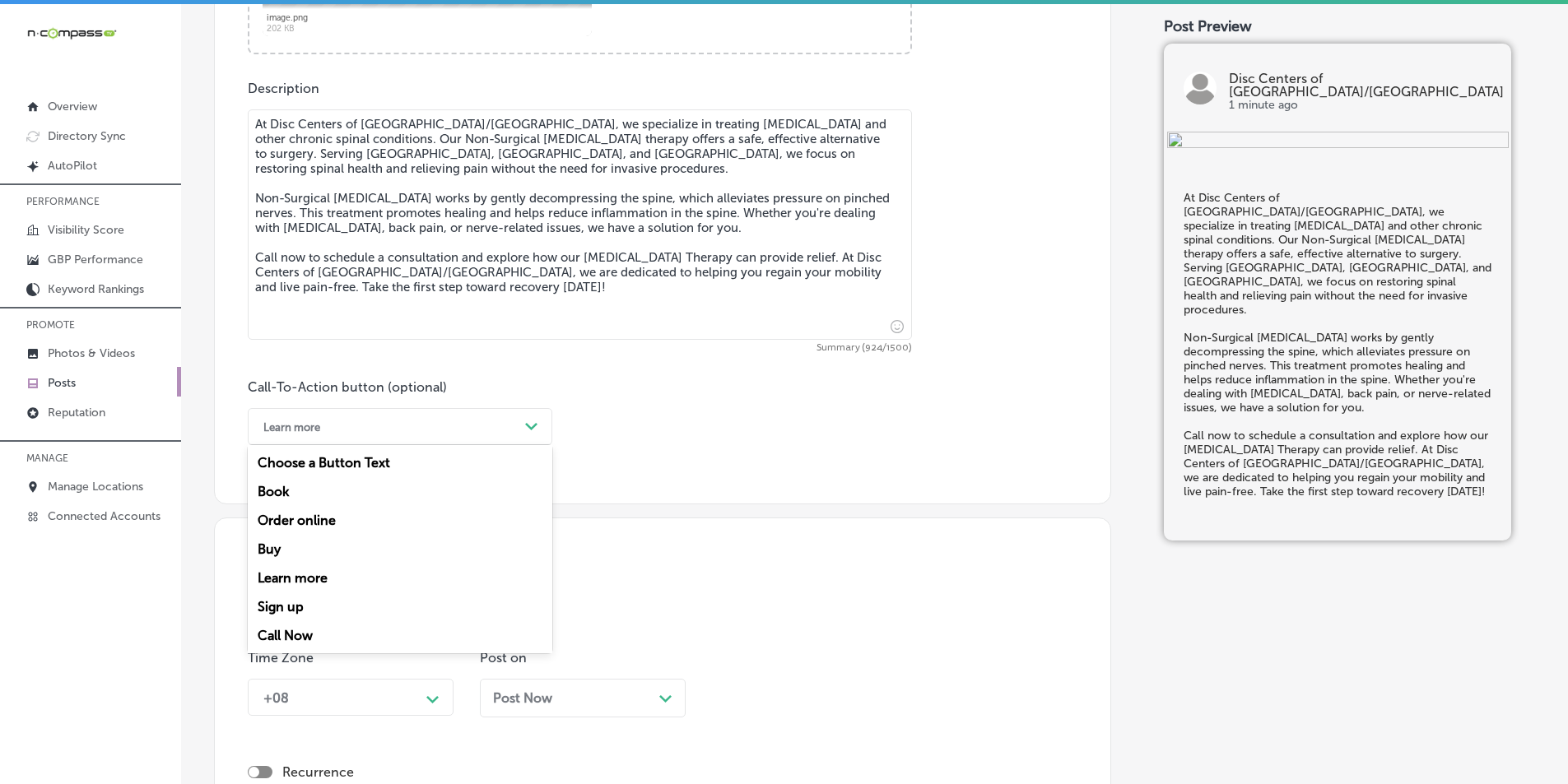
click at [528, 419] on div "Path Created with Sketch." at bounding box center [532, 427] width 27 height 27
drag, startPoint x: 293, startPoint y: 631, endPoint x: 359, endPoint y: 599, distance: 73.3
click at [294, 631] on div "Call Now" at bounding box center [400, 636] width 304 height 29
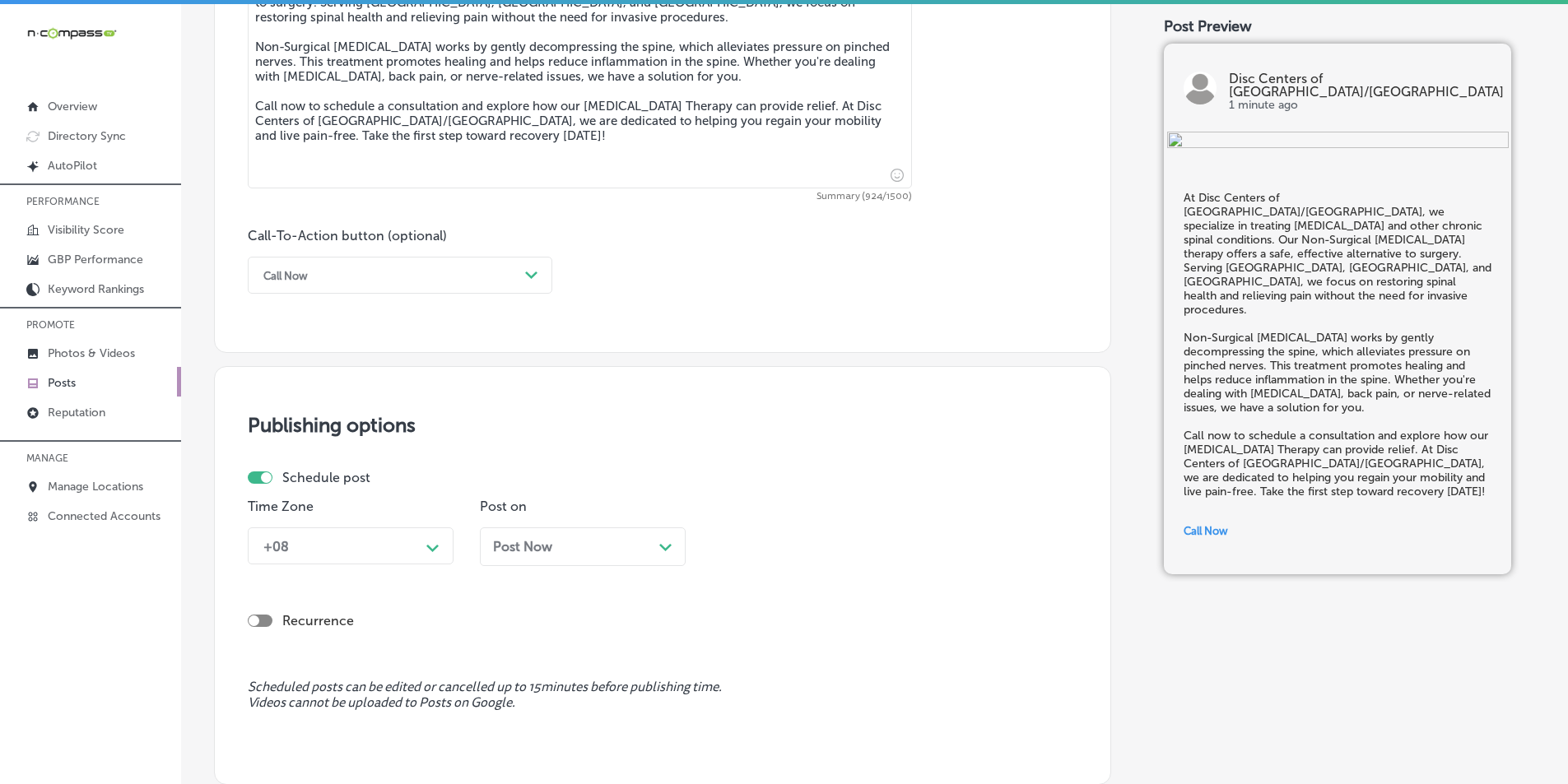
scroll to position [1109, 0]
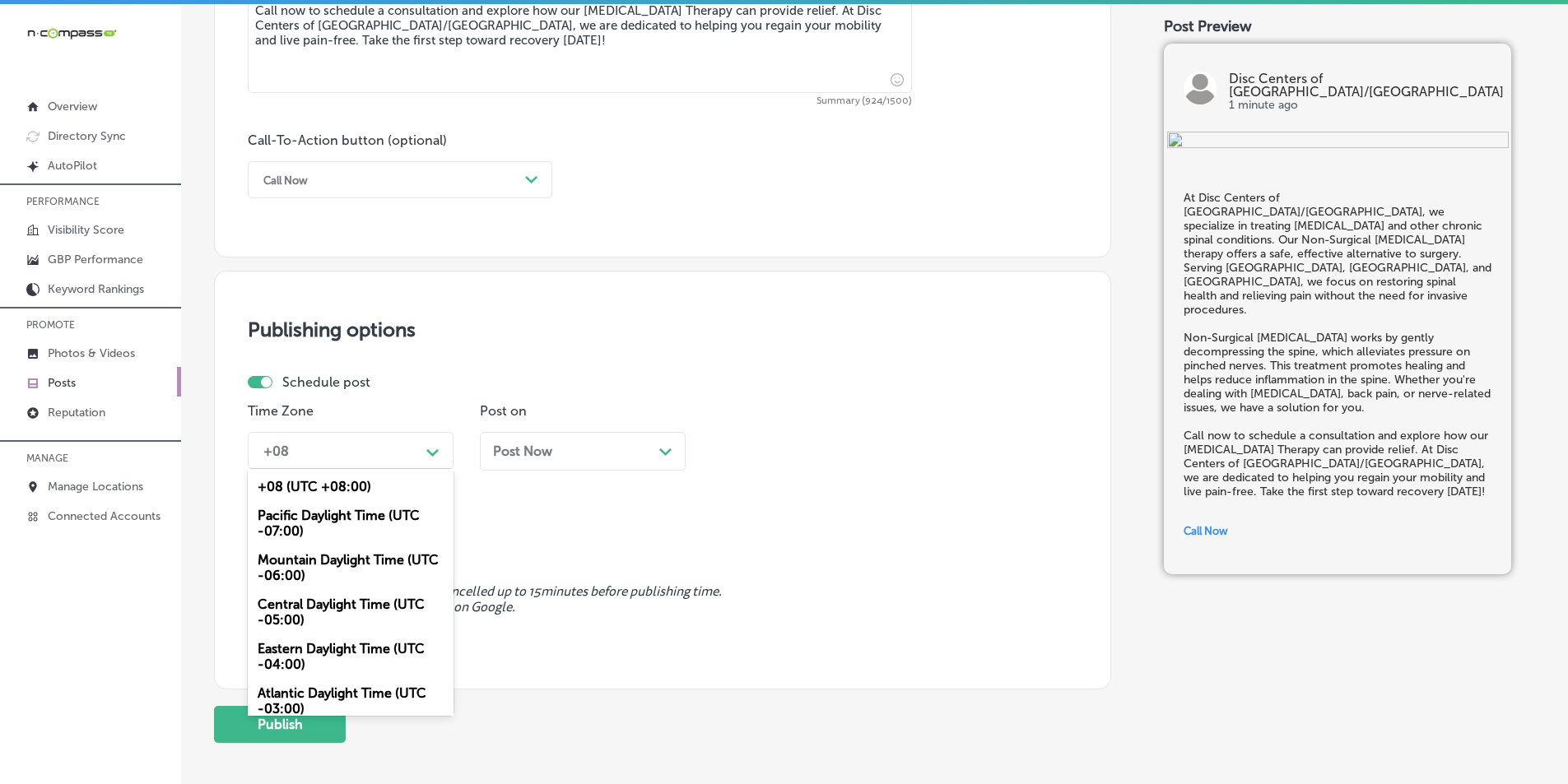
click at [430, 449] on icon "Path Created with Sketch." at bounding box center [432, 453] width 12 height 8
drag, startPoint x: 327, startPoint y: 562, endPoint x: 376, endPoint y: 557, distance: 49.3
click at [328, 562] on div "Mountain Daylight Time (UTC -06:00)" at bounding box center [350, 568] width 206 height 44
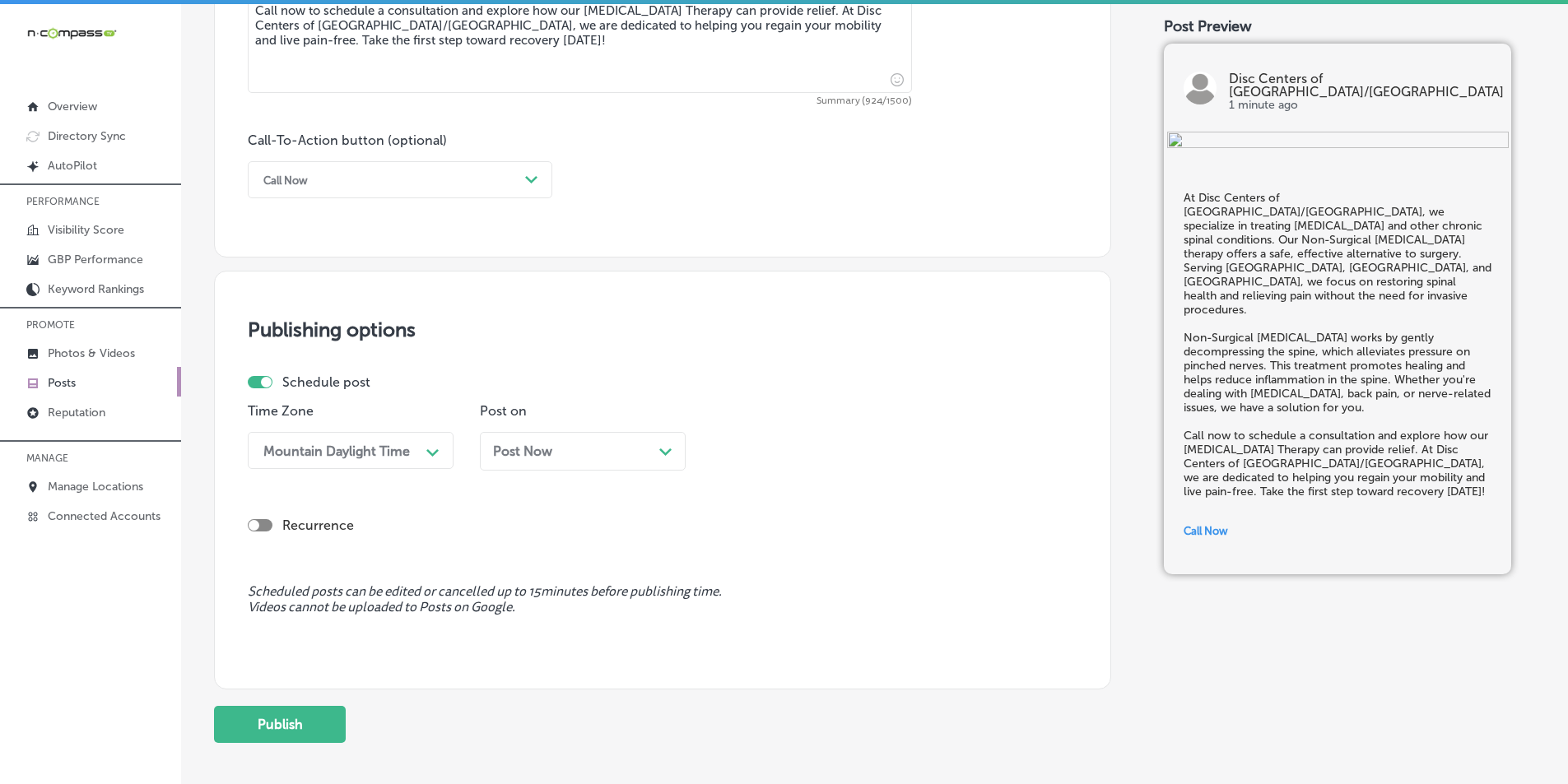
click at [666, 455] on icon "Path Created with Sketch." at bounding box center [665, 453] width 12 height 8
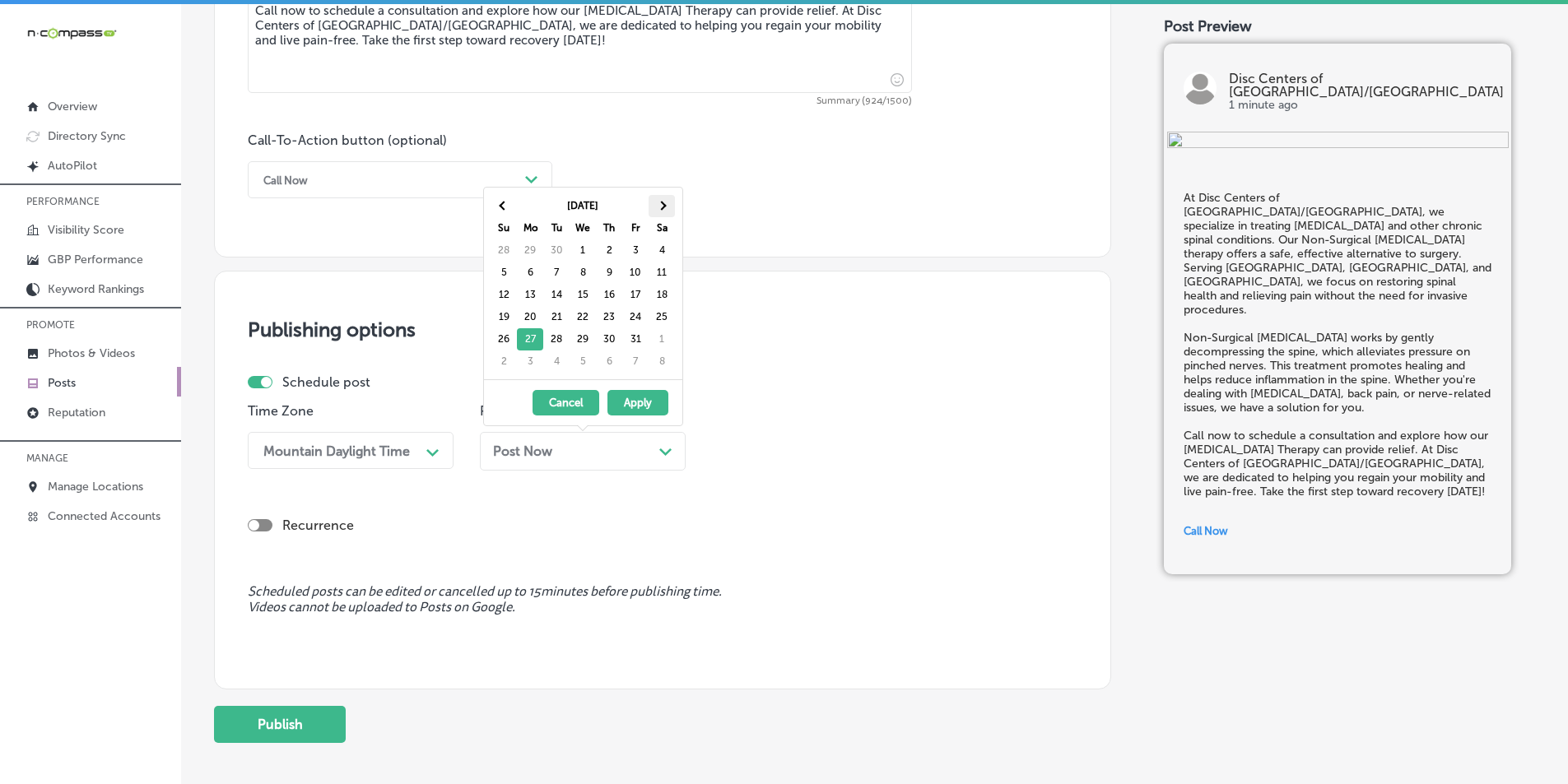
click at [661, 204] on span at bounding box center [661, 205] width 9 height 9
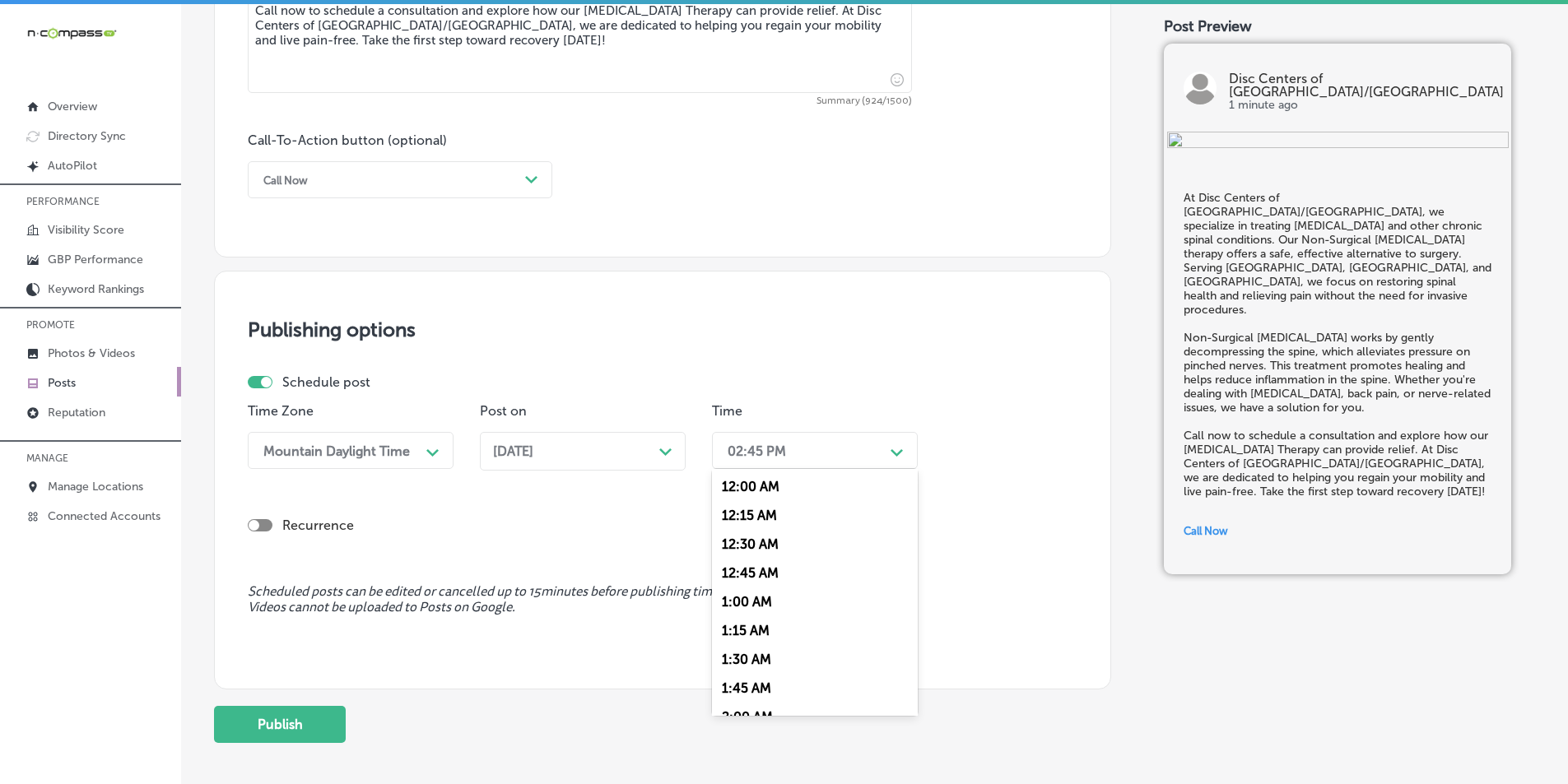
drag, startPoint x: 897, startPoint y: 449, endPoint x: 886, endPoint y: 451, distance: 11.2
click at [896, 448] on div "Path Created with Sketch." at bounding box center [897, 451] width 13 height 13
click at [733, 632] on div "7:00 AM" at bounding box center [815, 635] width 206 height 29
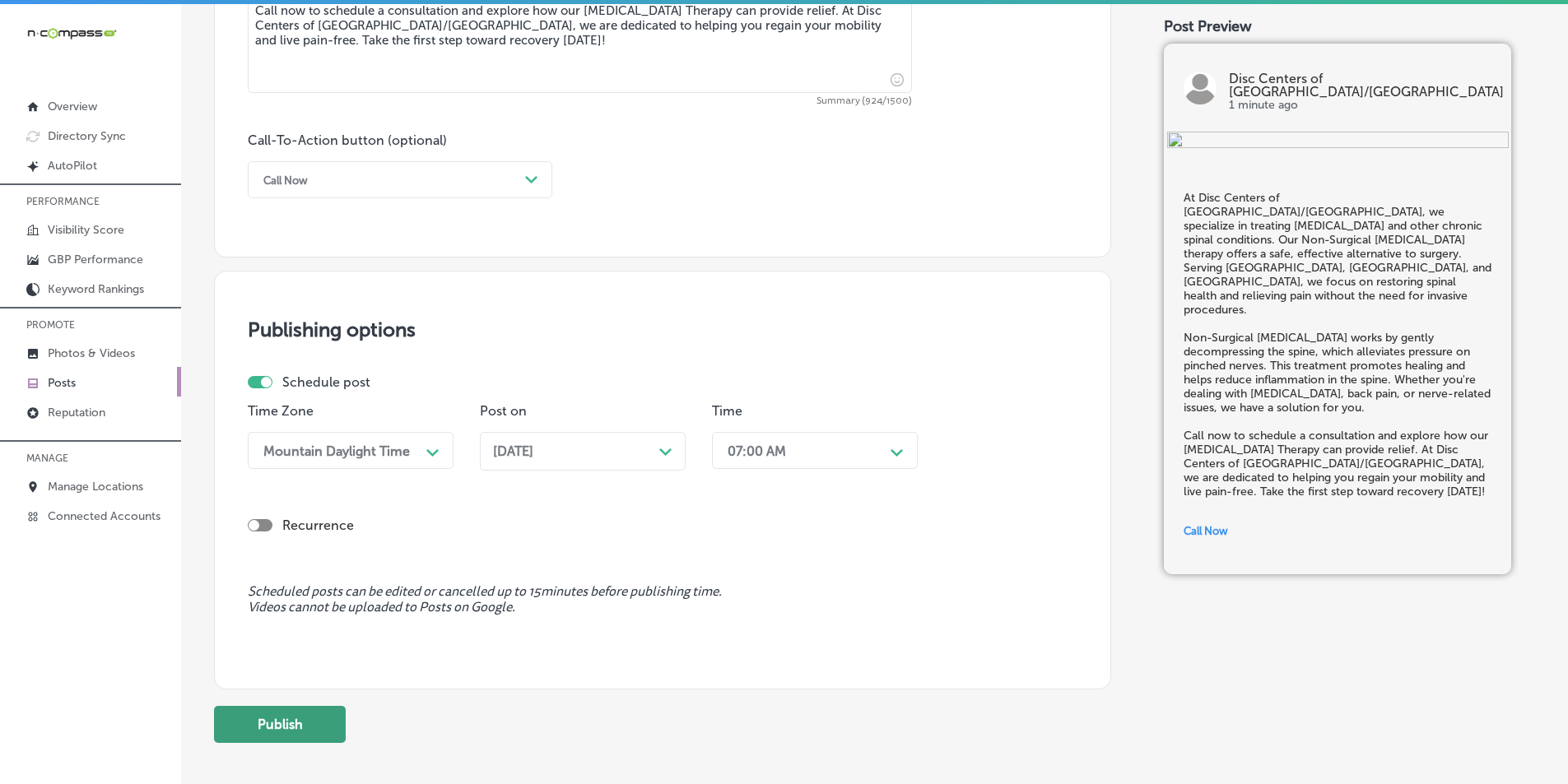
click at [296, 722] on button "Publish" at bounding box center [280, 725] width 132 height 37
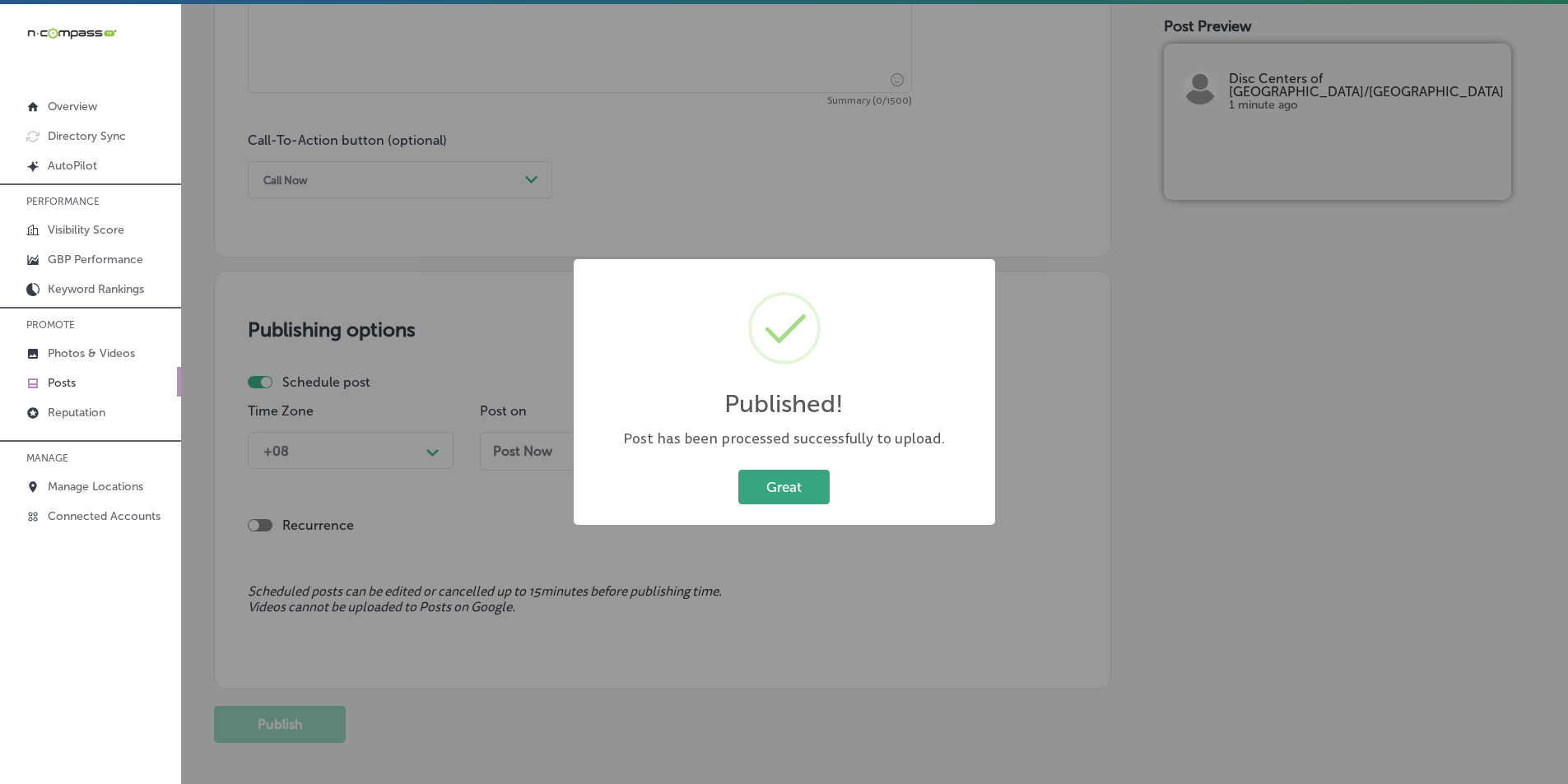
click at [782, 483] on button "Great" at bounding box center [783, 486] width 91 height 34
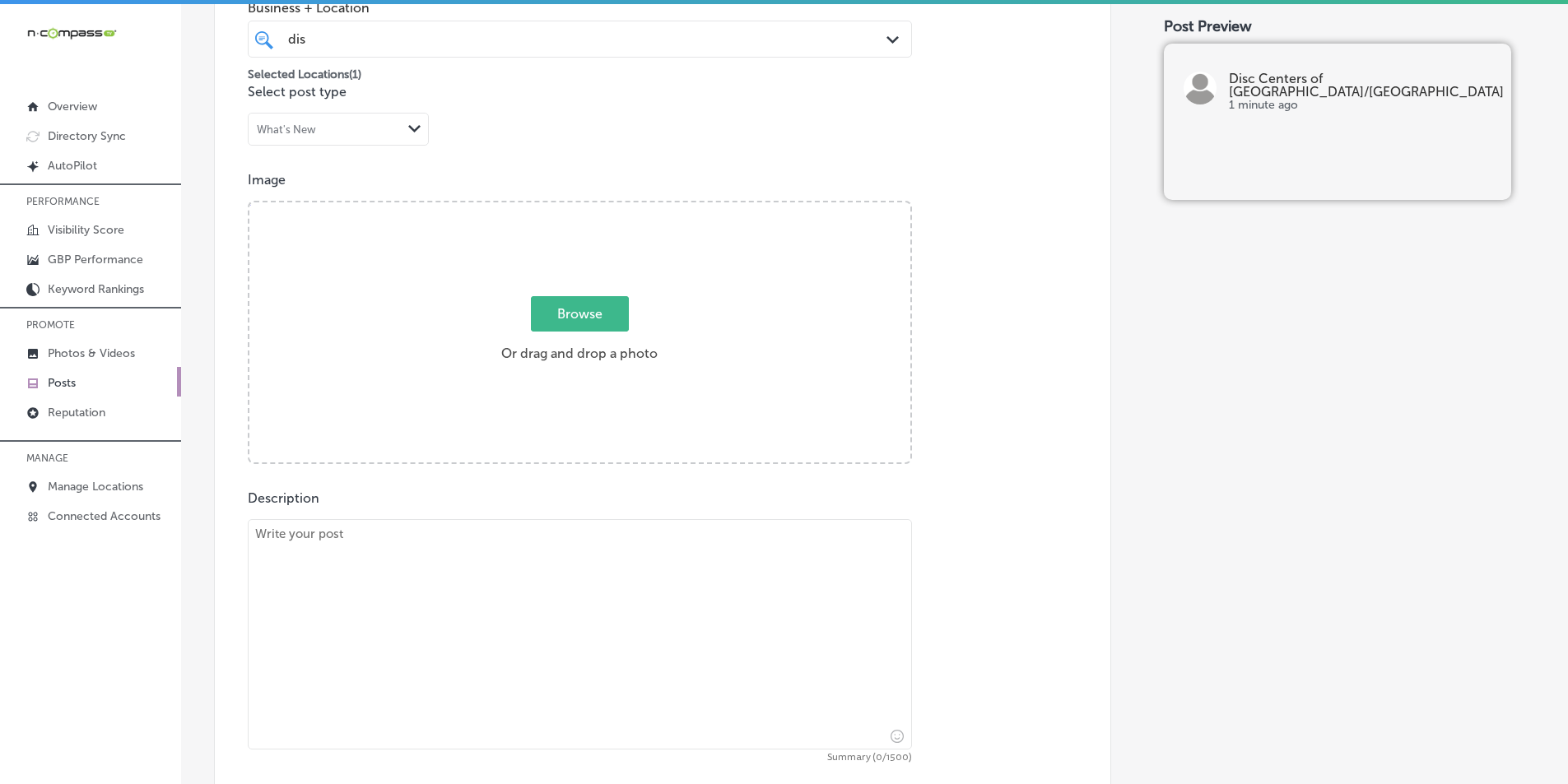
scroll to position [451, 0]
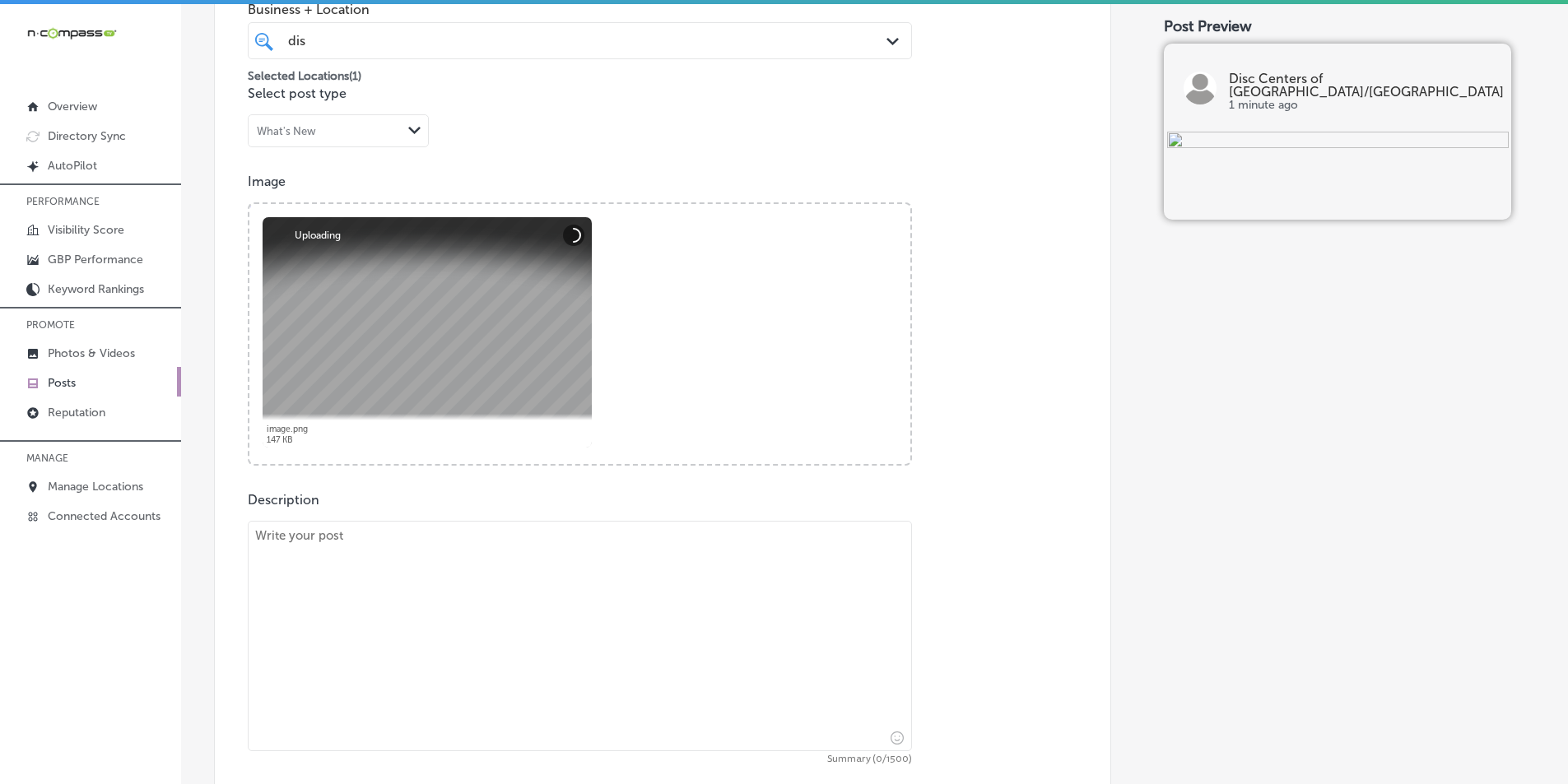
click at [372, 616] on textarea at bounding box center [580, 636] width 664 height 231
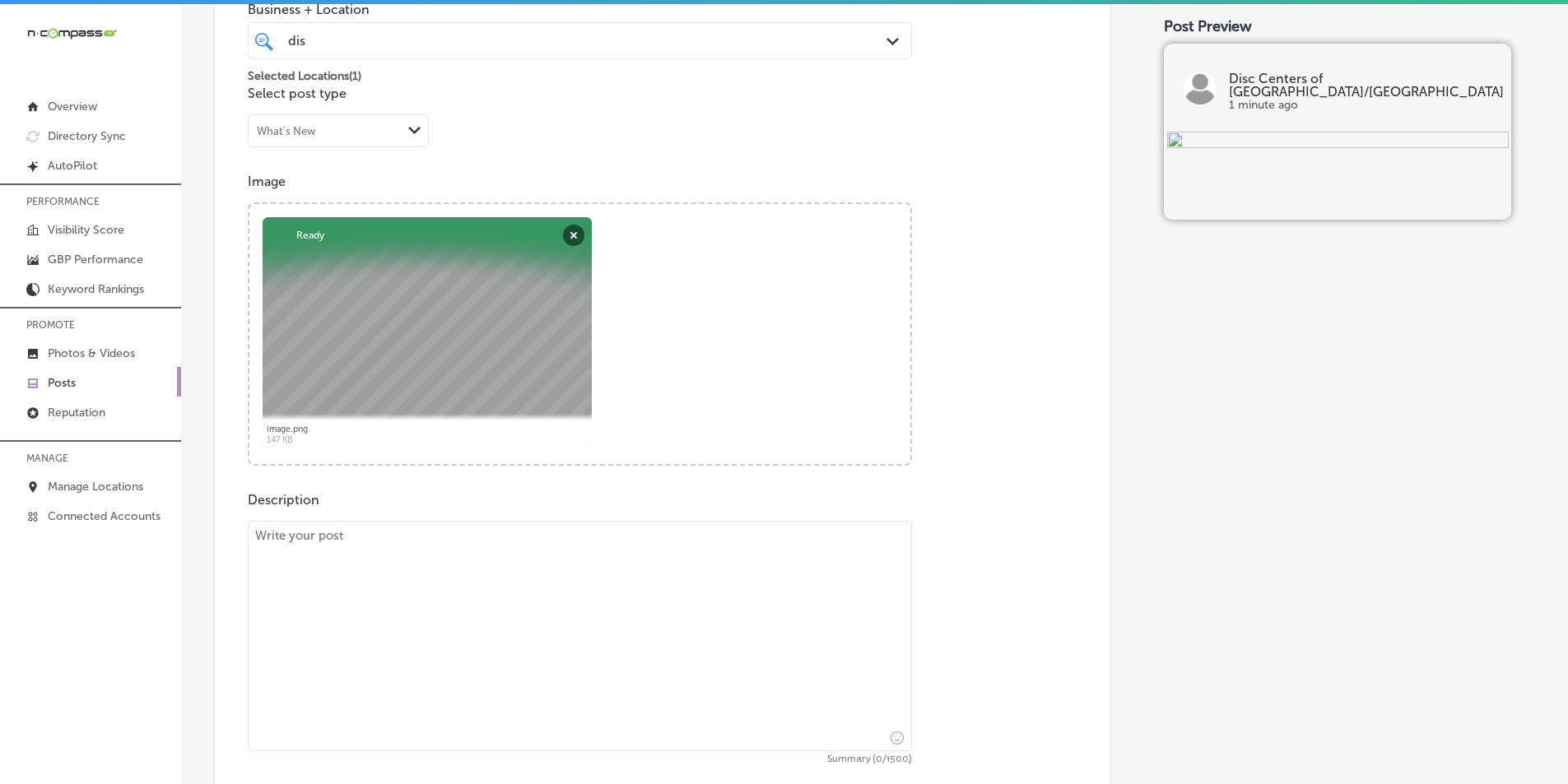
click at [314, 549] on textarea at bounding box center [580, 636] width 664 height 231
paste textarea "Disc Centers of [GEOGRAPHIC_DATA]/[GEOGRAPHIC_DATA] is proud to offer a holisti…"
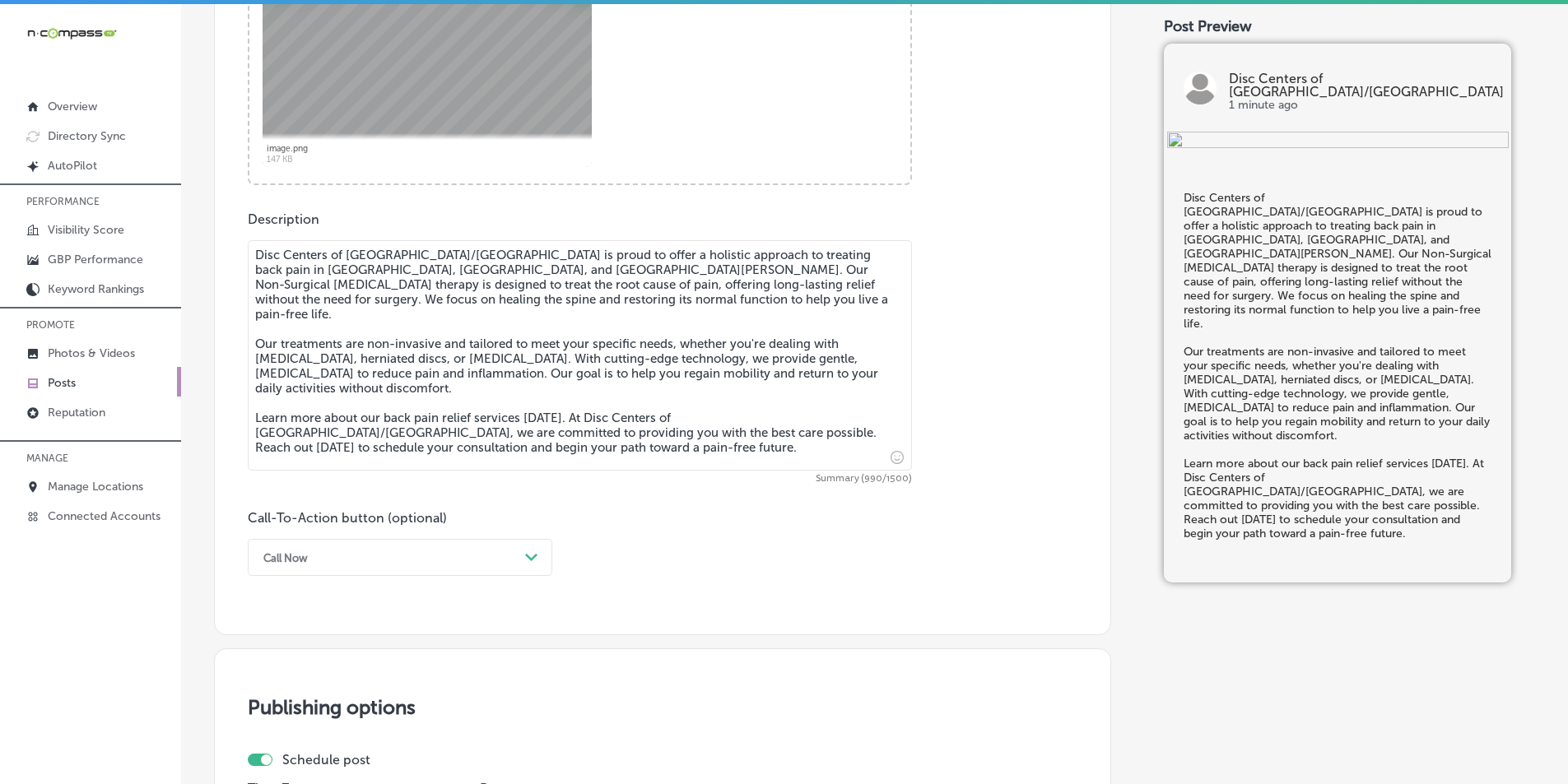
scroll to position [862, 0]
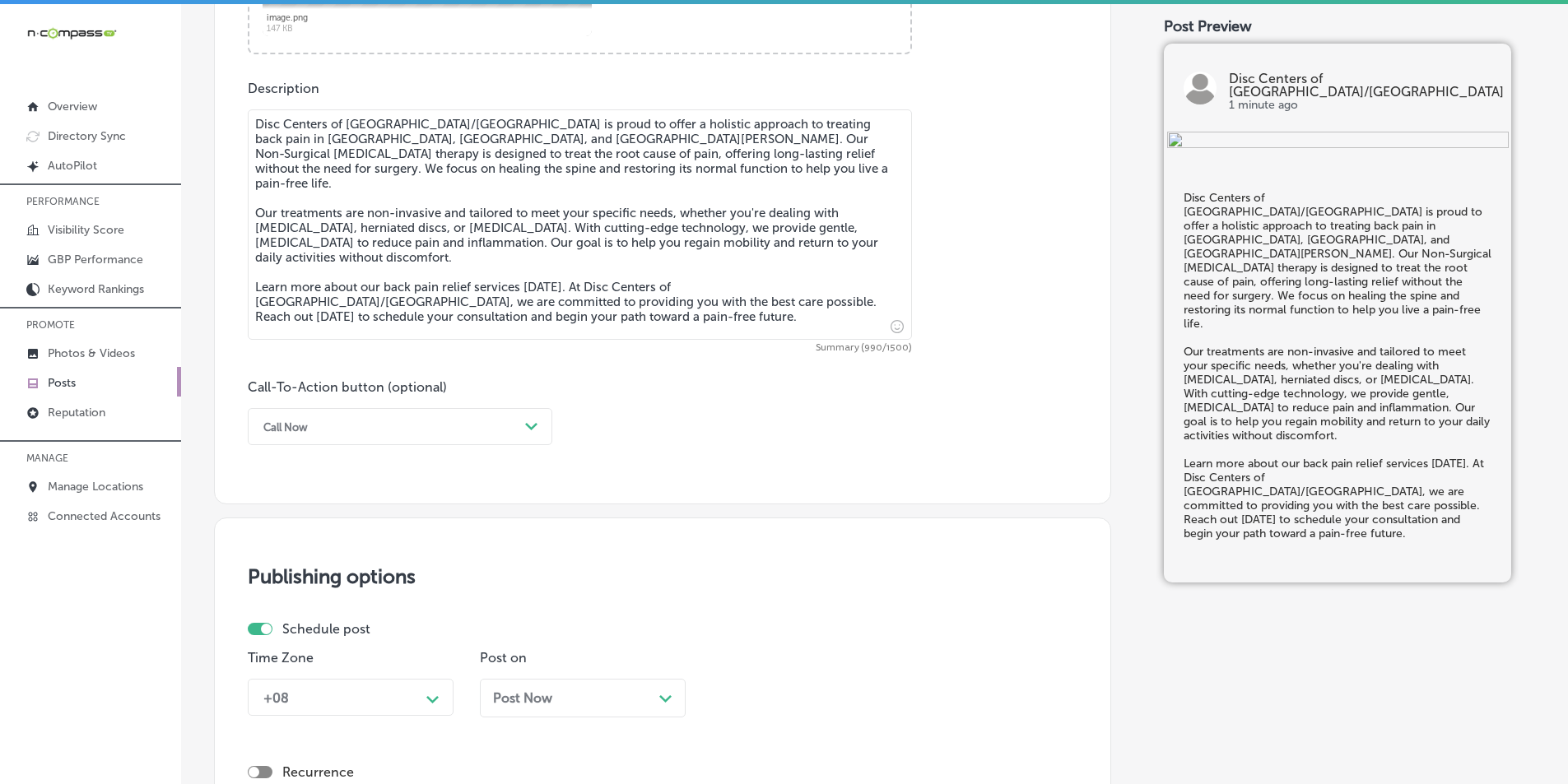
type textarea "Disc Centers of [GEOGRAPHIC_DATA]/[GEOGRAPHIC_DATA] is proud to offer a holisti…"
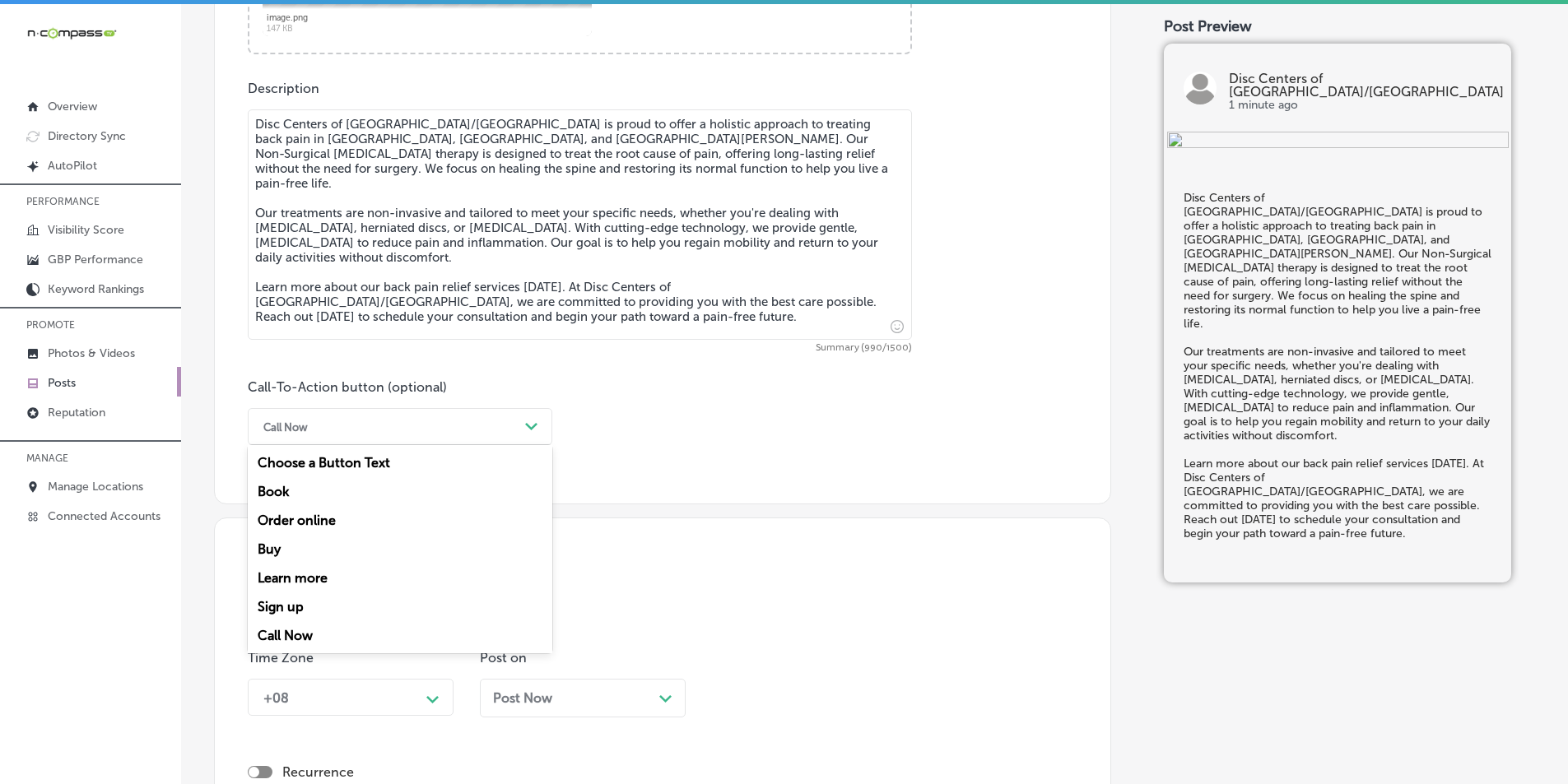
drag, startPoint x: 535, startPoint y: 424, endPoint x: 499, endPoint y: 438, distance: 38.6
click at [534, 425] on polygon at bounding box center [531, 427] width 12 height 8
click at [285, 578] on div "Learn more" at bounding box center [400, 578] width 304 height 29
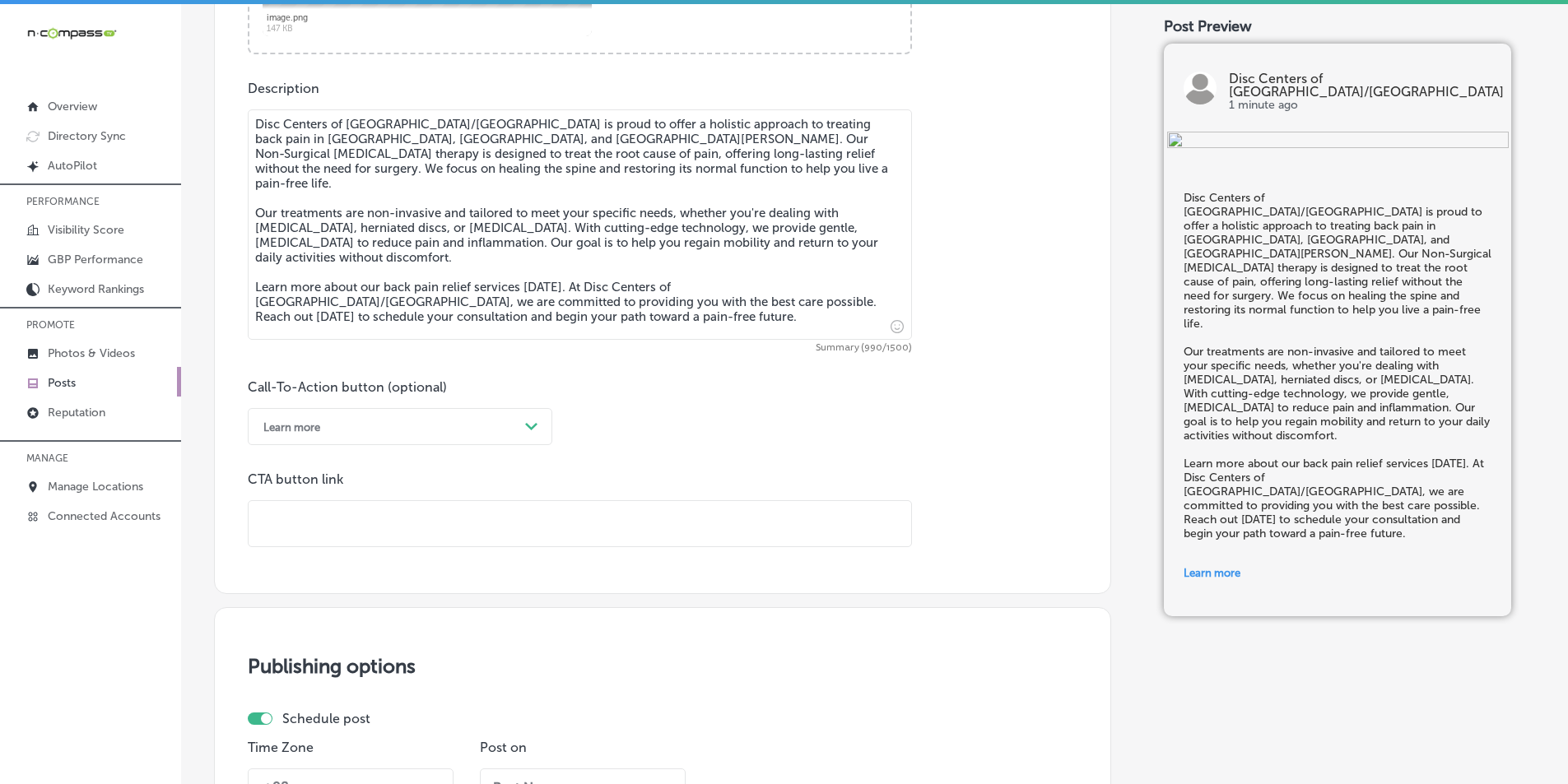
paste input "[URL][DOMAIN_NAME]"
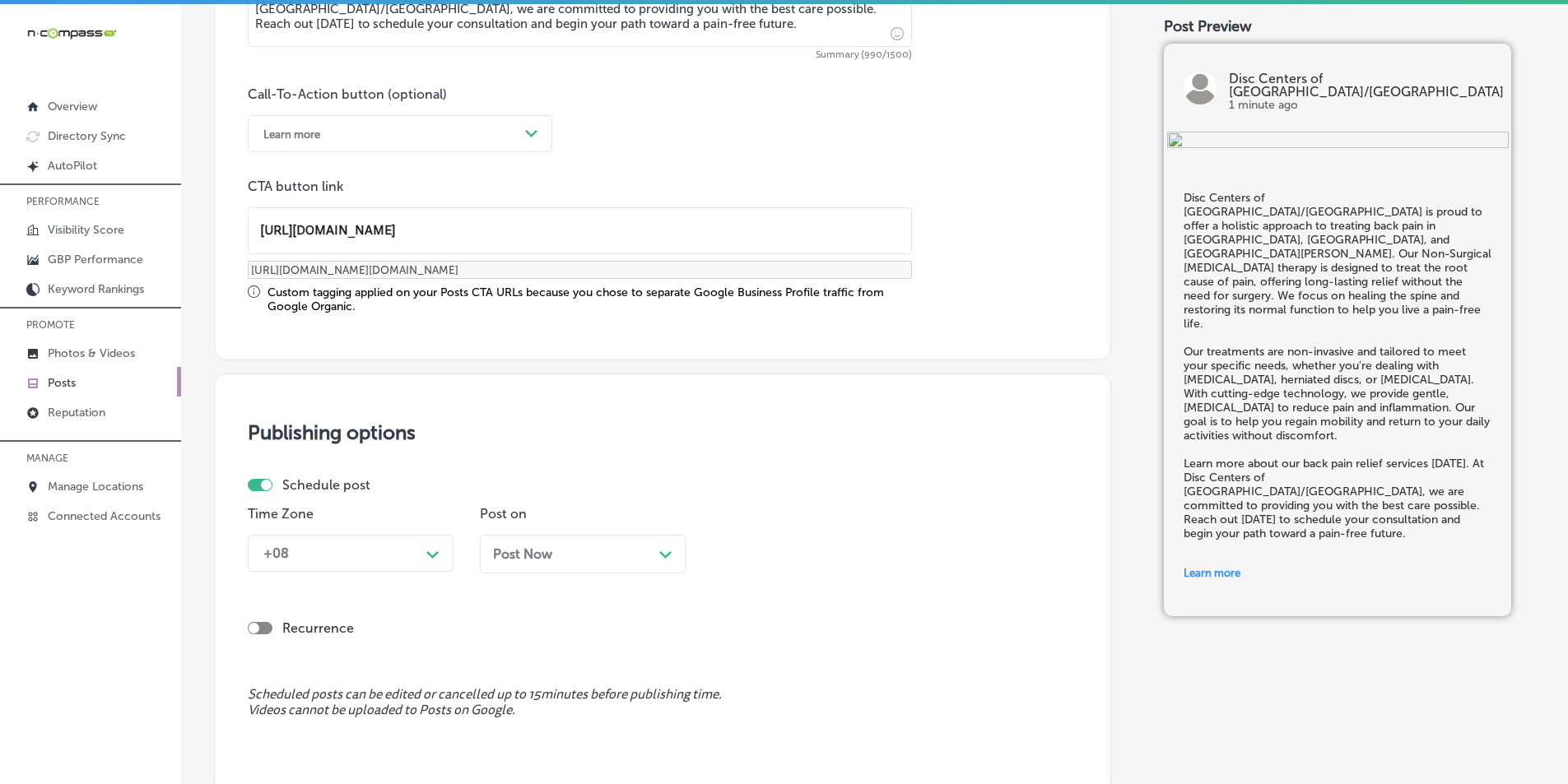
scroll to position [1192, 0]
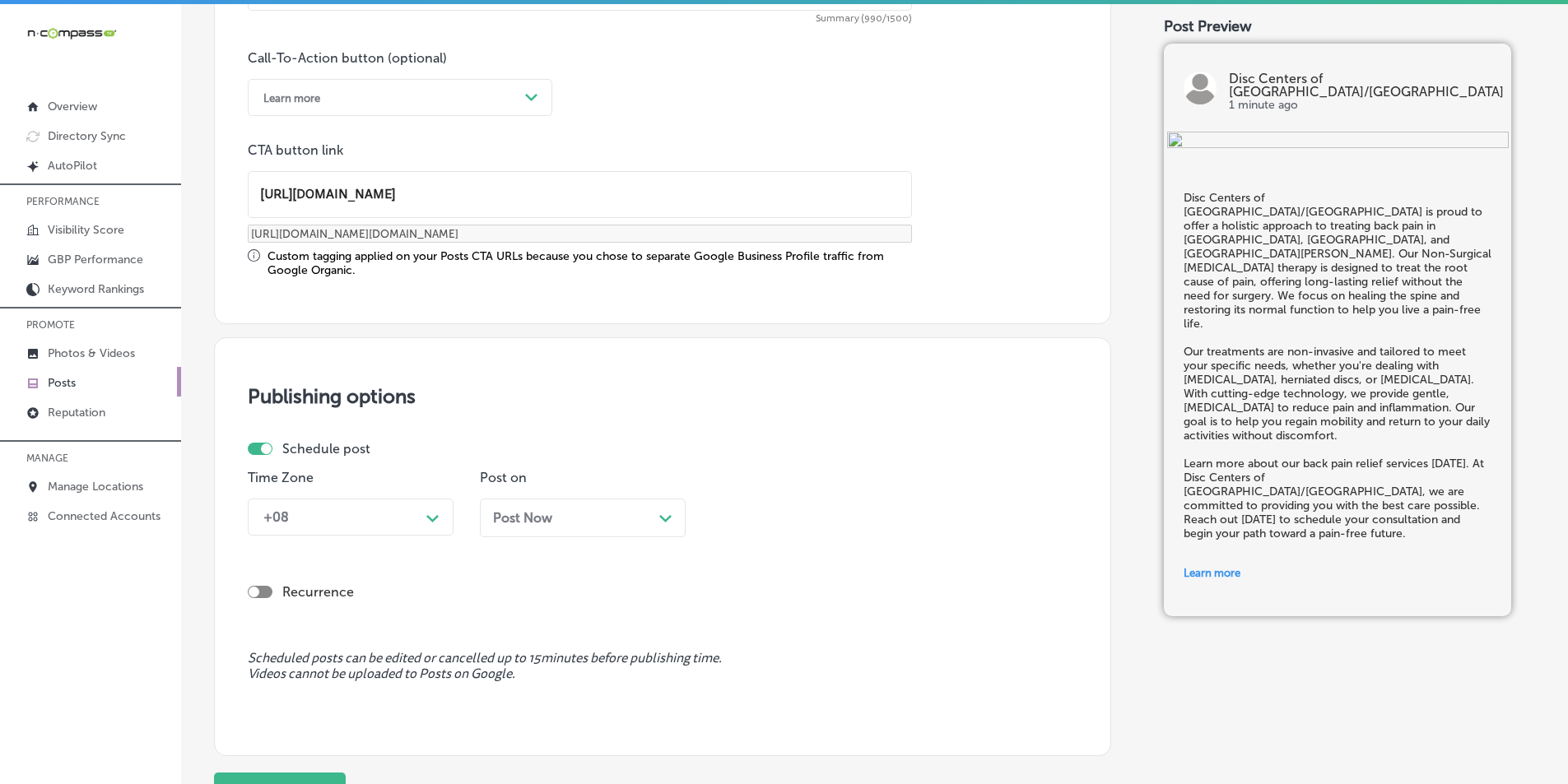
type input "[URL][DOMAIN_NAME]"
click at [428, 513] on div "Path Created with Sketch." at bounding box center [433, 517] width 13 height 13
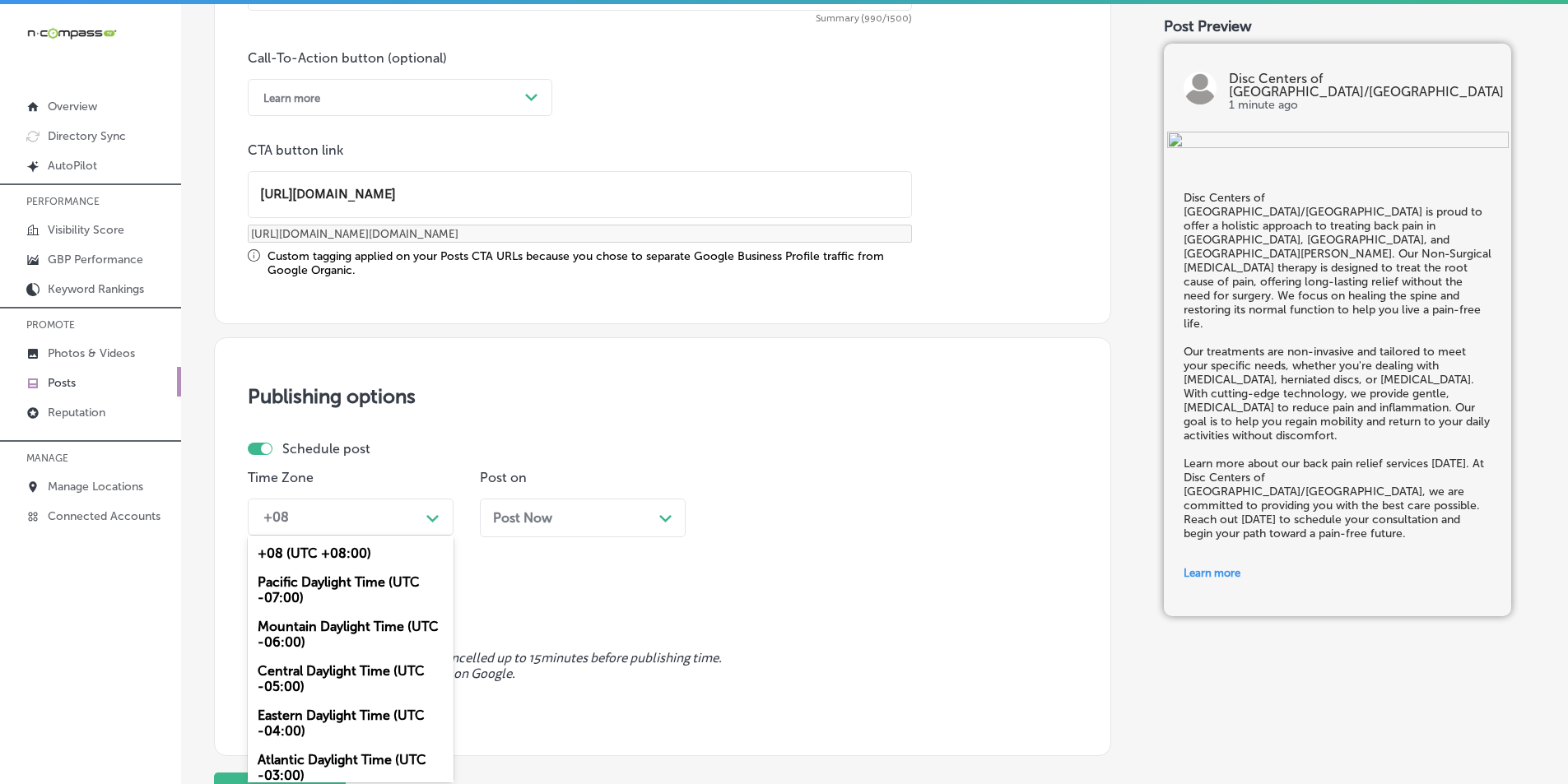
click at [314, 630] on div "Mountain Daylight Time (UTC -06:00)" at bounding box center [350, 635] width 206 height 44
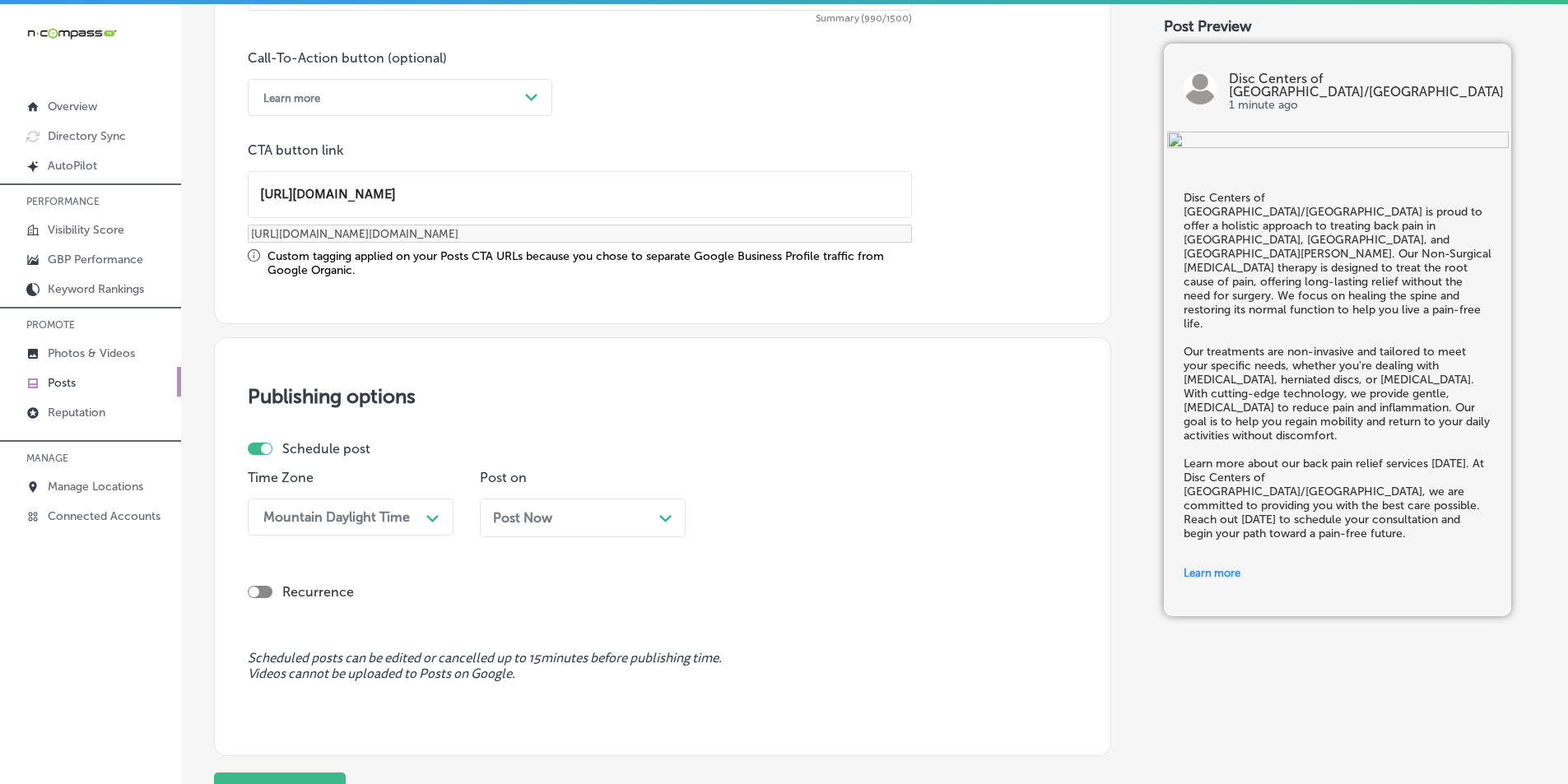
click at [659, 518] on div "Post Now Path Created with Sketch." at bounding box center [582, 518] width 179 height 15
click at [897, 513] on div "Path Created with Sketch." at bounding box center [897, 517] width 13 height 13
click at [736, 700] on div "7:00 AM" at bounding box center [815, 702] width 206 height 29
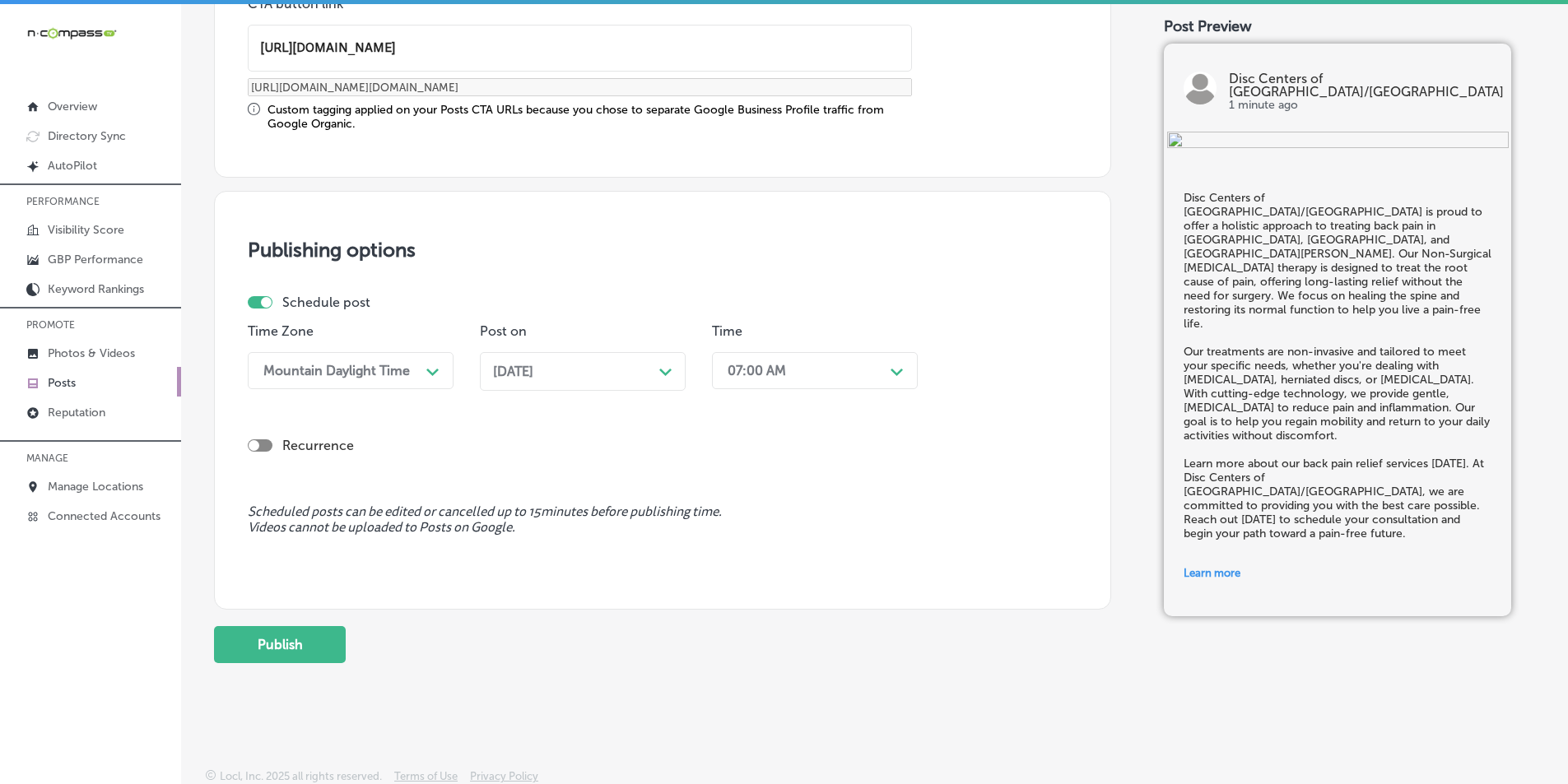
scroll to position [1341, 0]
click at [297, 640] on button "Publish" at bounding box center [280, 642] width 132 height 37
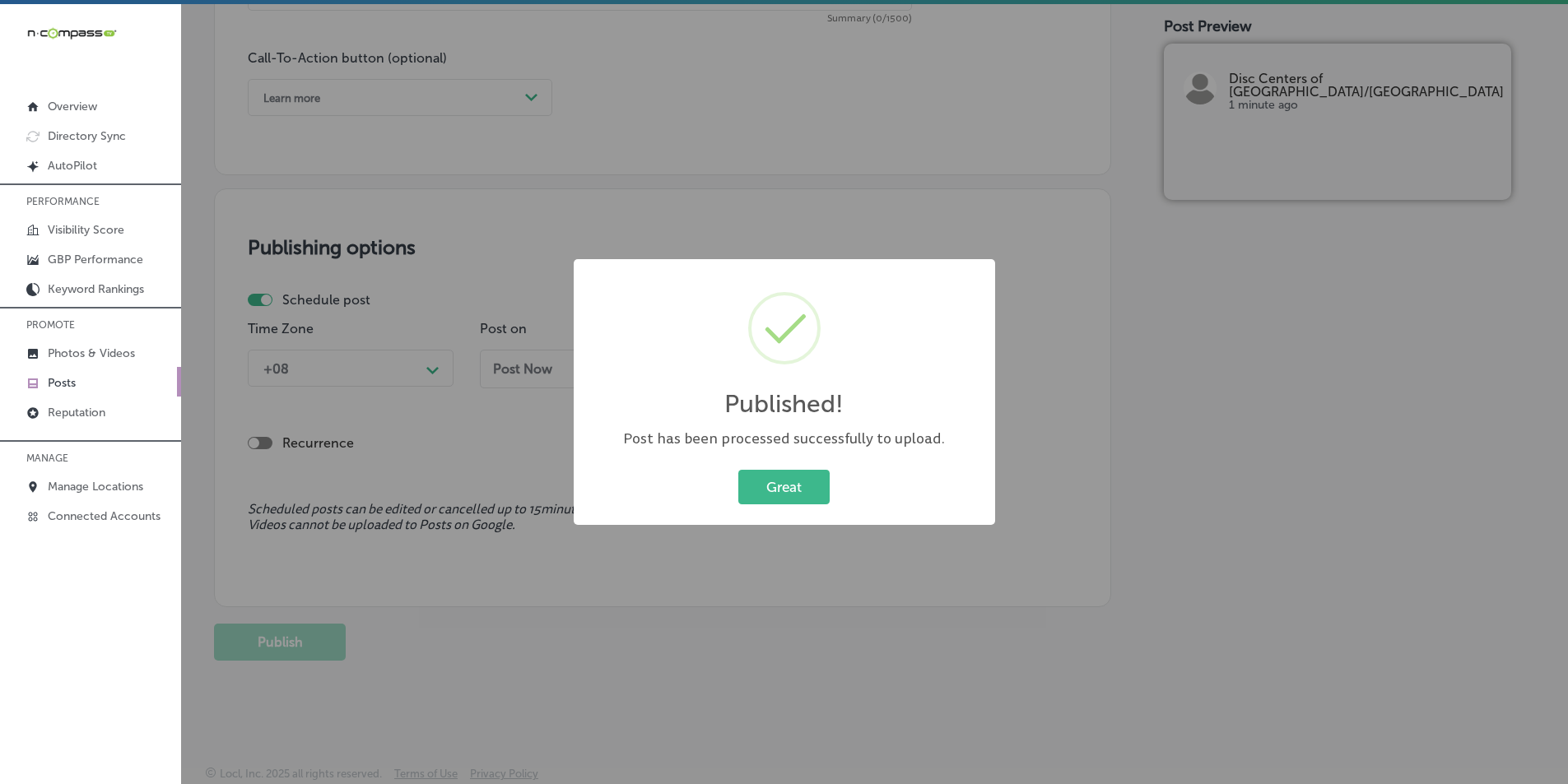
scroll to position [1192, 0]
click at [777, 488] on button "Great" at bounding box center [783, 486] width 91 height 34
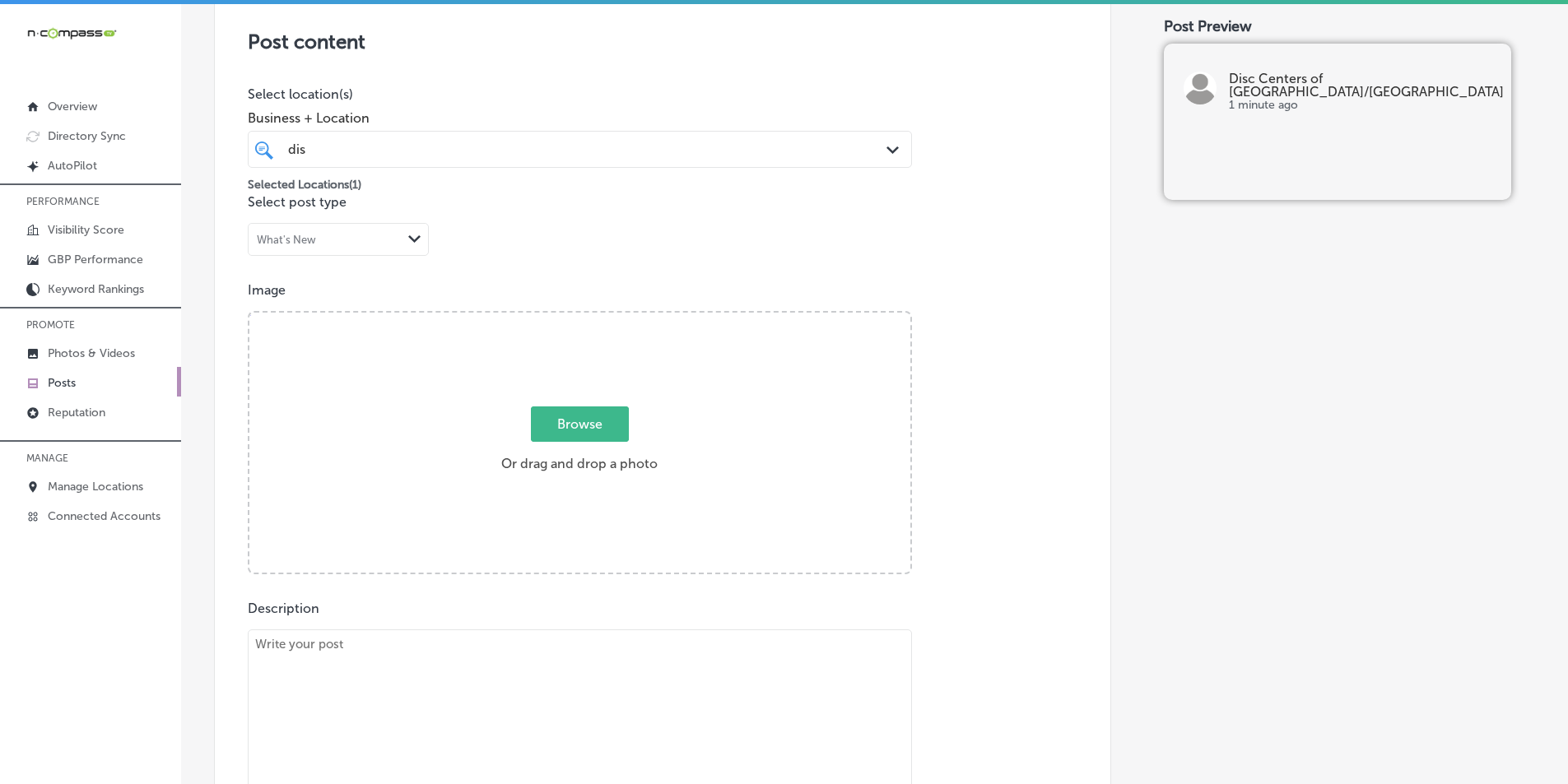
scroll to position [369, 0]
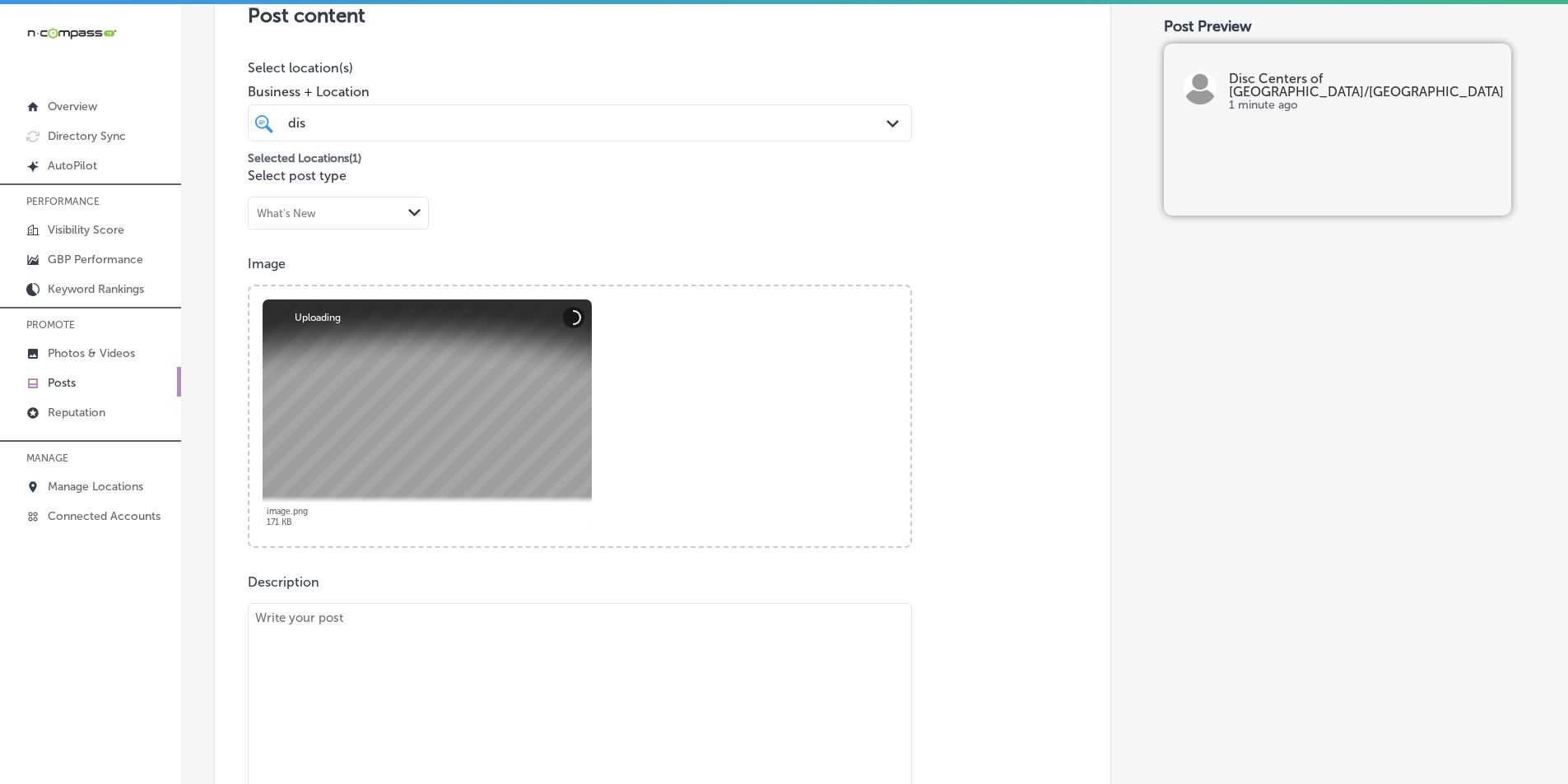
click at [352, 638] on textarea at bounding box center [580, 718] width 664 height 231
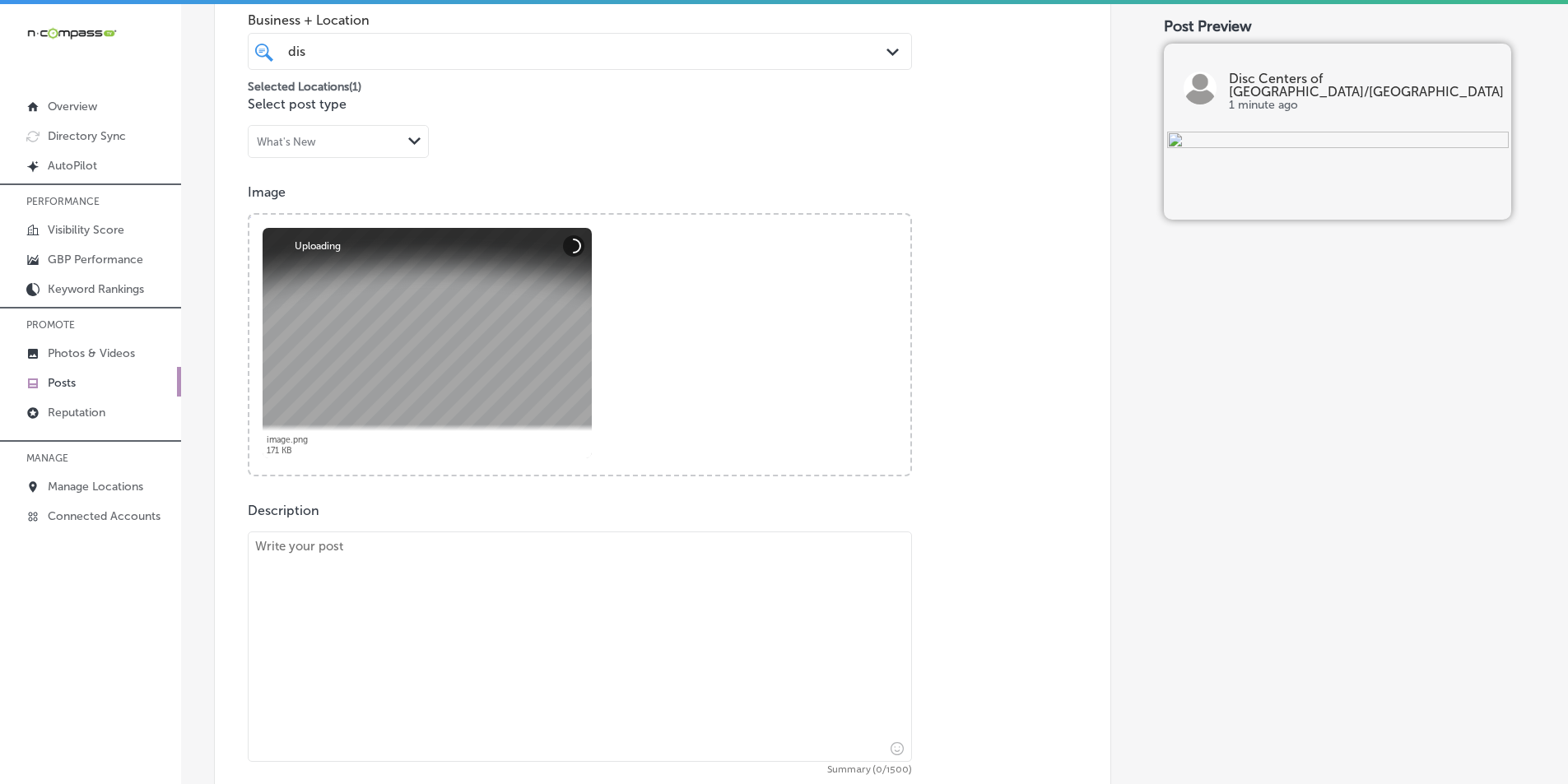
scroll to position [533, 0]
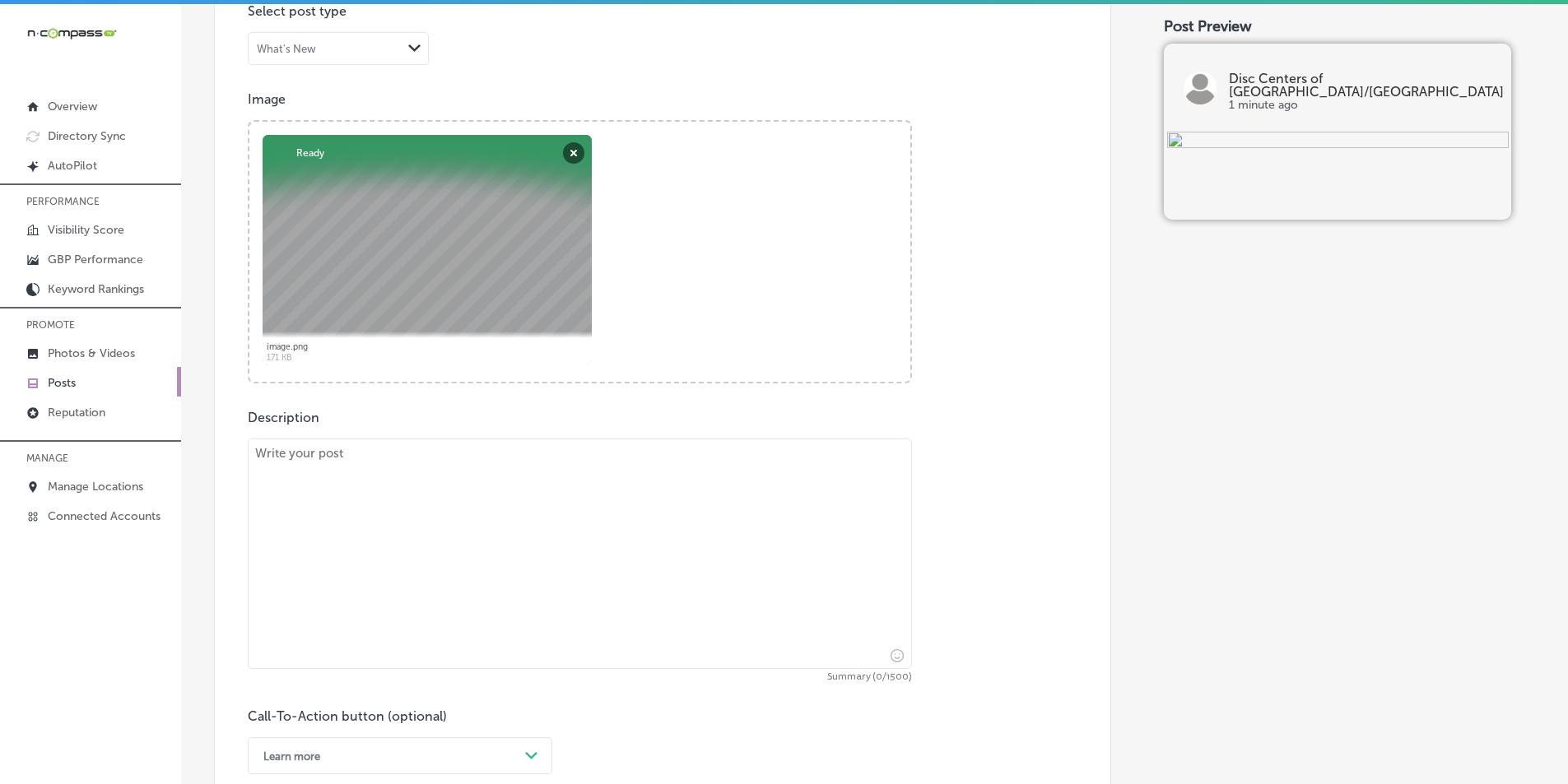
click at [349, 479] on textarea at bounding box center [580, 553] width 664 height 231
paste textarea "Are you struggling with [MEDICAL_DATA] in [GEOGRAPHIC_DATA], Longboat Key, or O…"
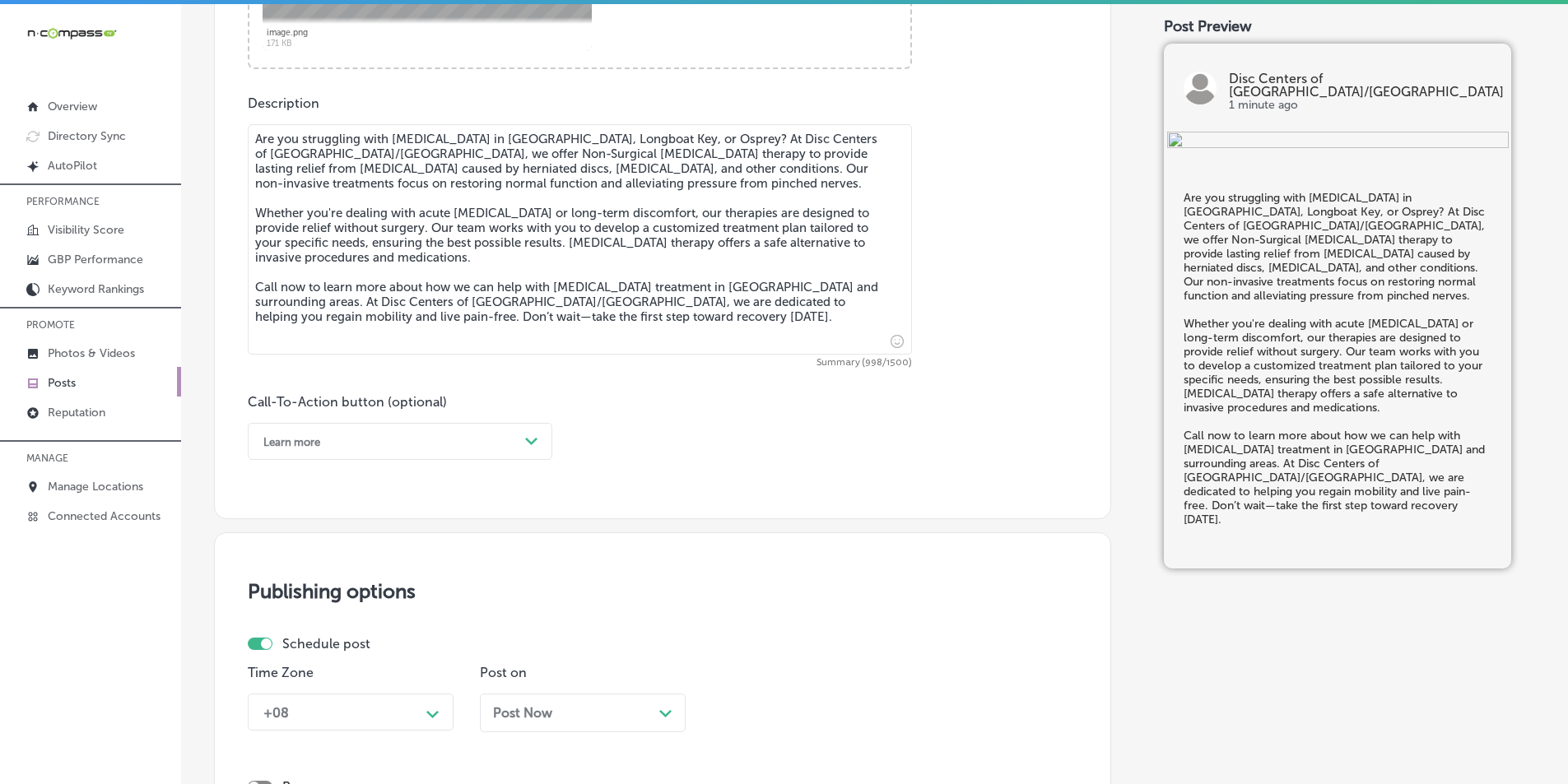
scroll to position [862, 0]
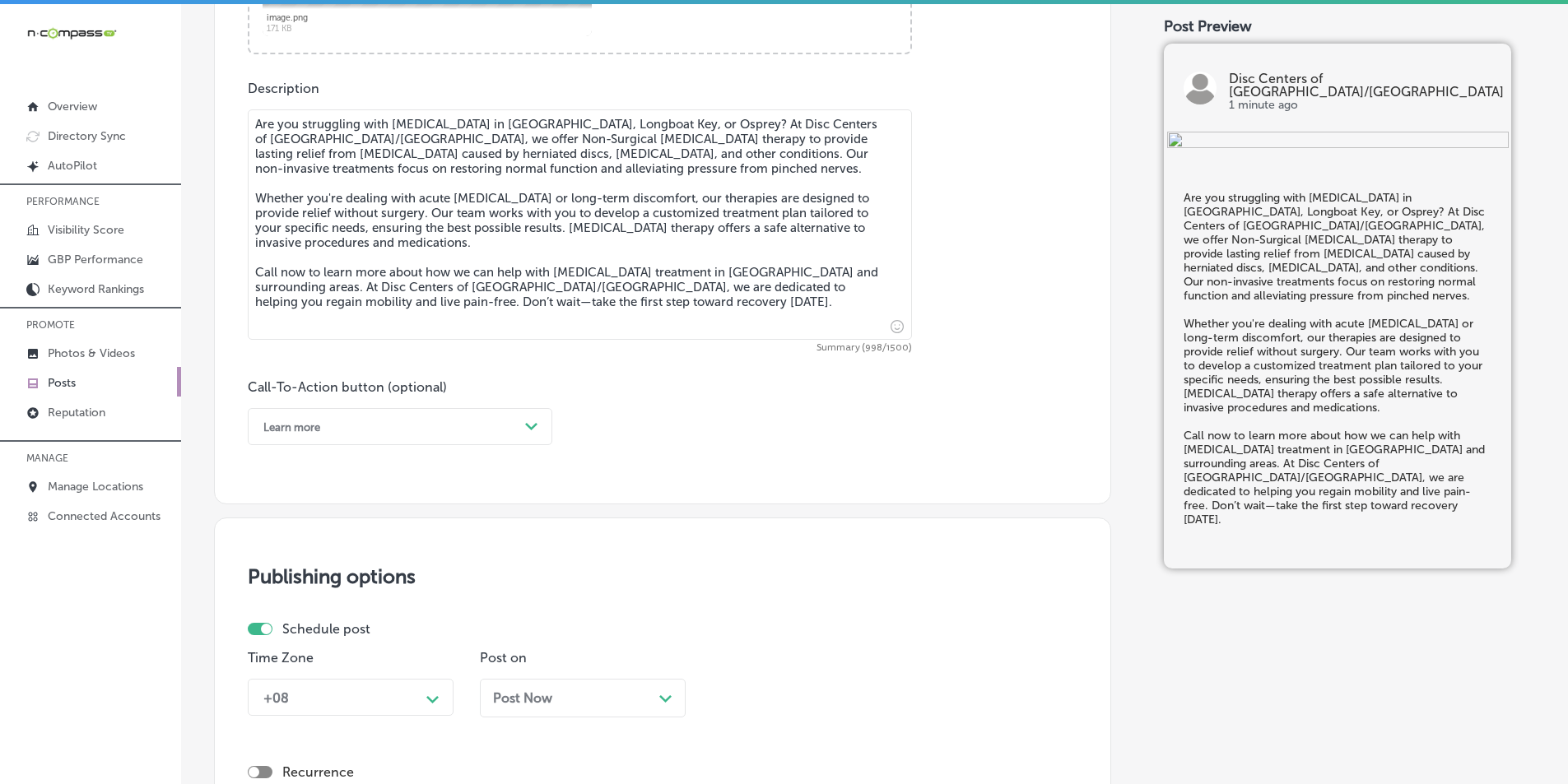
type textarea "Are you struggling with [MEDICAL_DATA] in [GEOGRAPHIC_DATA], Longboat Key, or O…"
click at [538, 428] on div "Path Created with Sketch." at bounding box center [532, 427] width 27 height 27
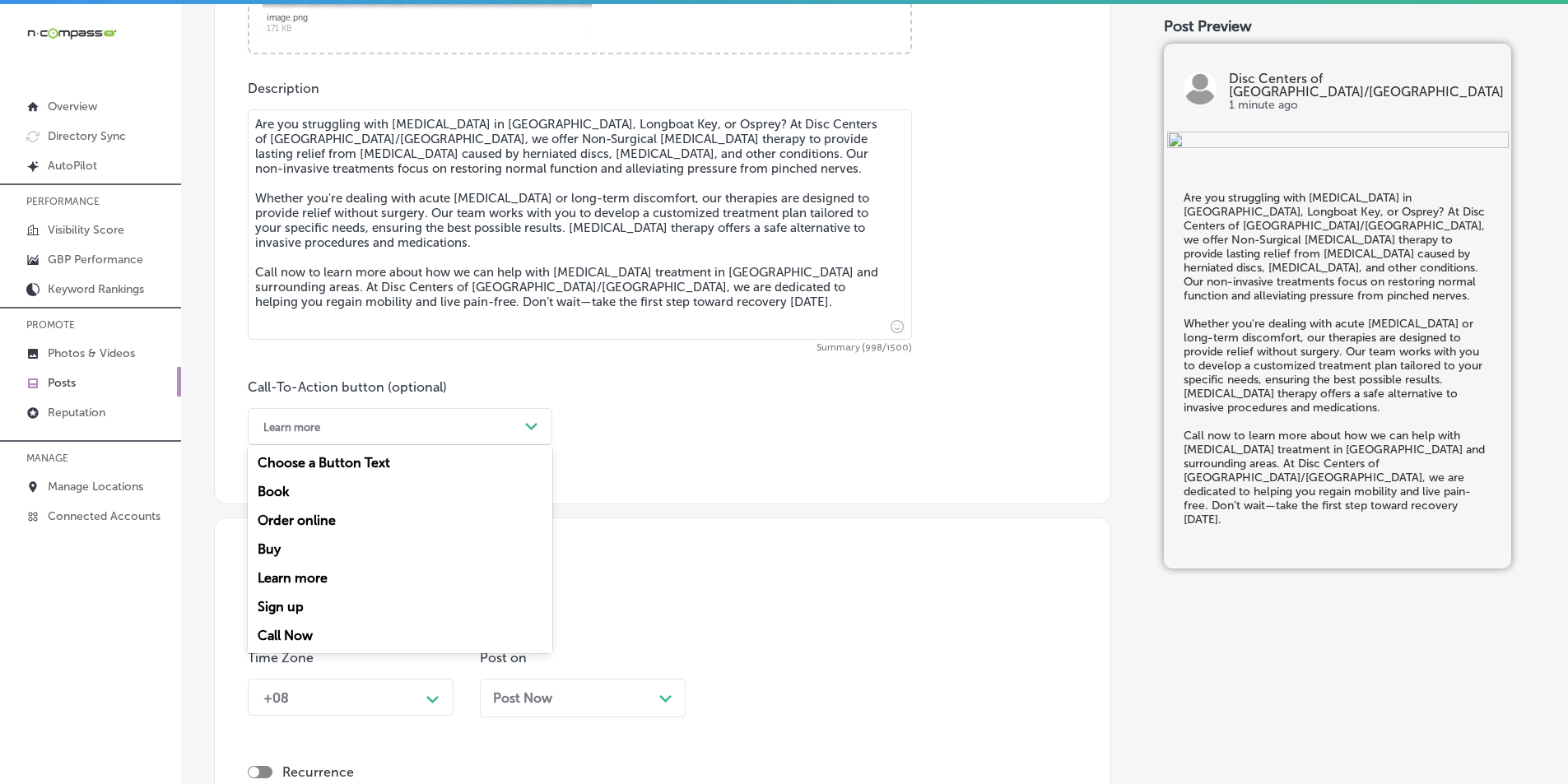
drag, startPoint x: 289, startPoint y: 636, endPoint x: 303, endPoint y: 646, distance: 17.2
click at [288, 637] on div "Call Now" at bounding box center [400, 636] width 304 height 29
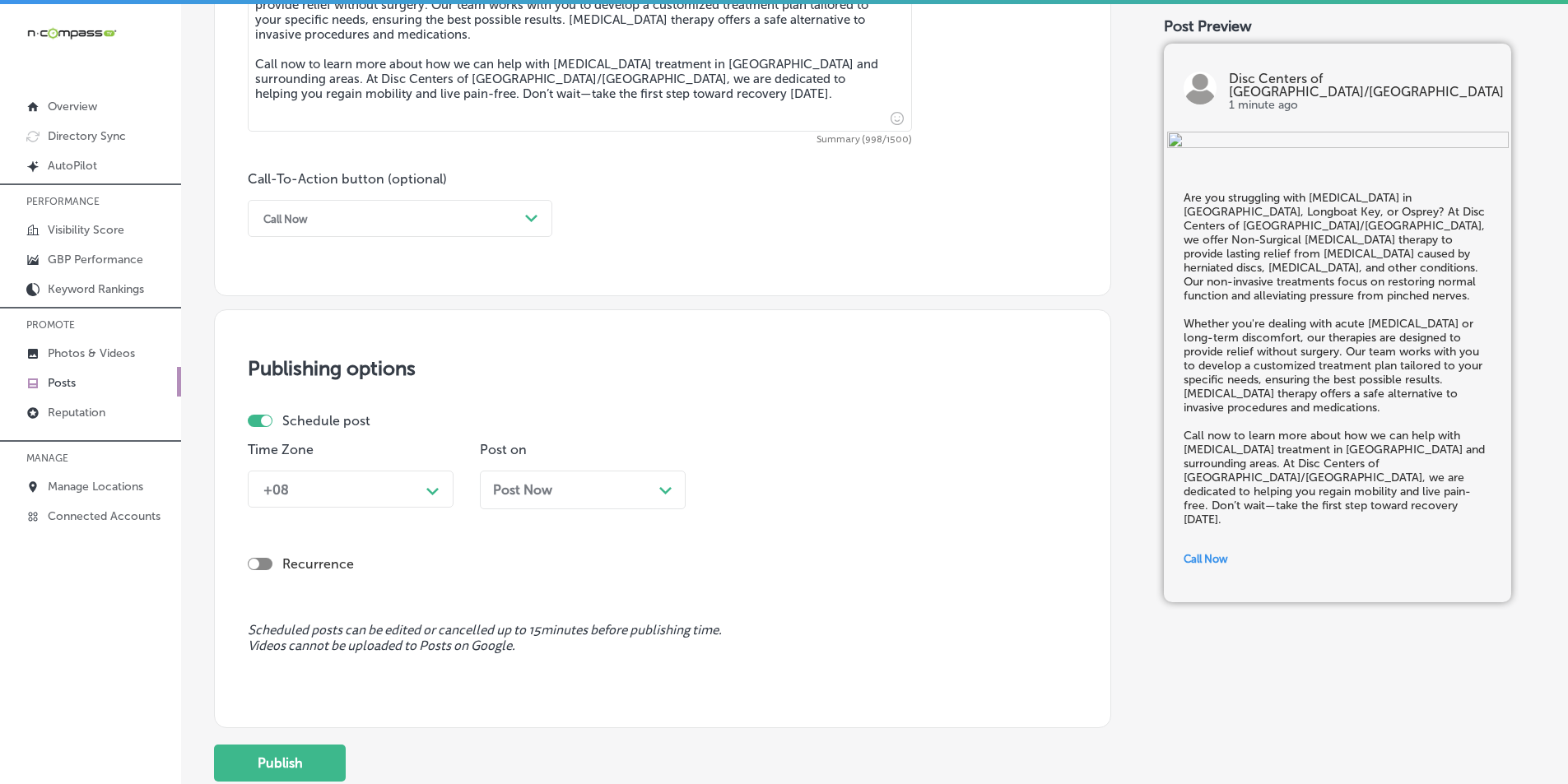
scroll to position [1109, 0]
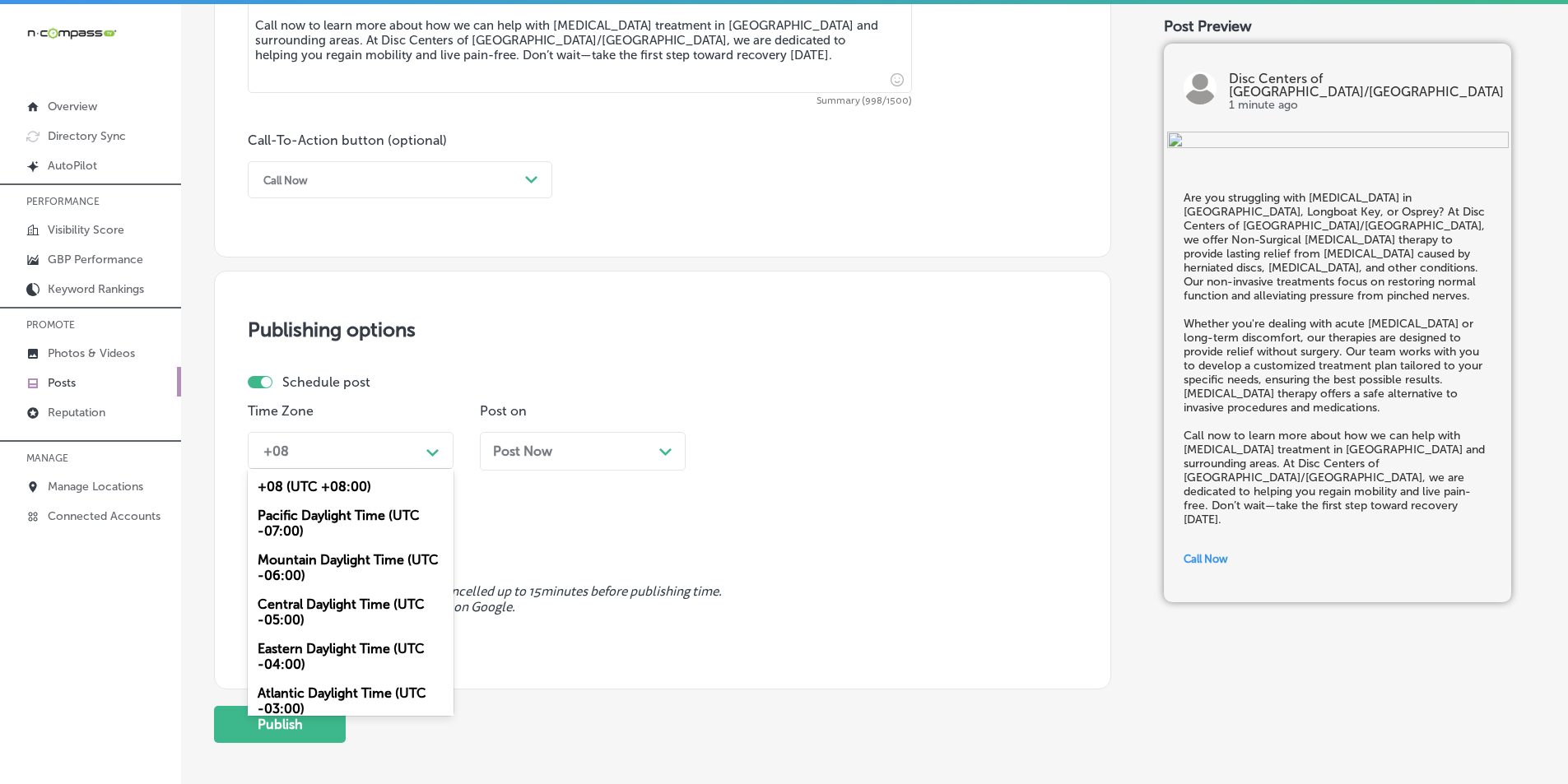
click at [433, 449] on icon "Path Created with Sketch." at bounding box center [432, 453] width 12 height 8
drag, startPoint x: 320, startPoint y: 566, endPoint x: 357, endPoint y: 566, distance: 37.0
click at [323, 566] on div "Mountain Daylight Time (UTC -06:00)" at bounding box center [350, 568] width 206 height 44
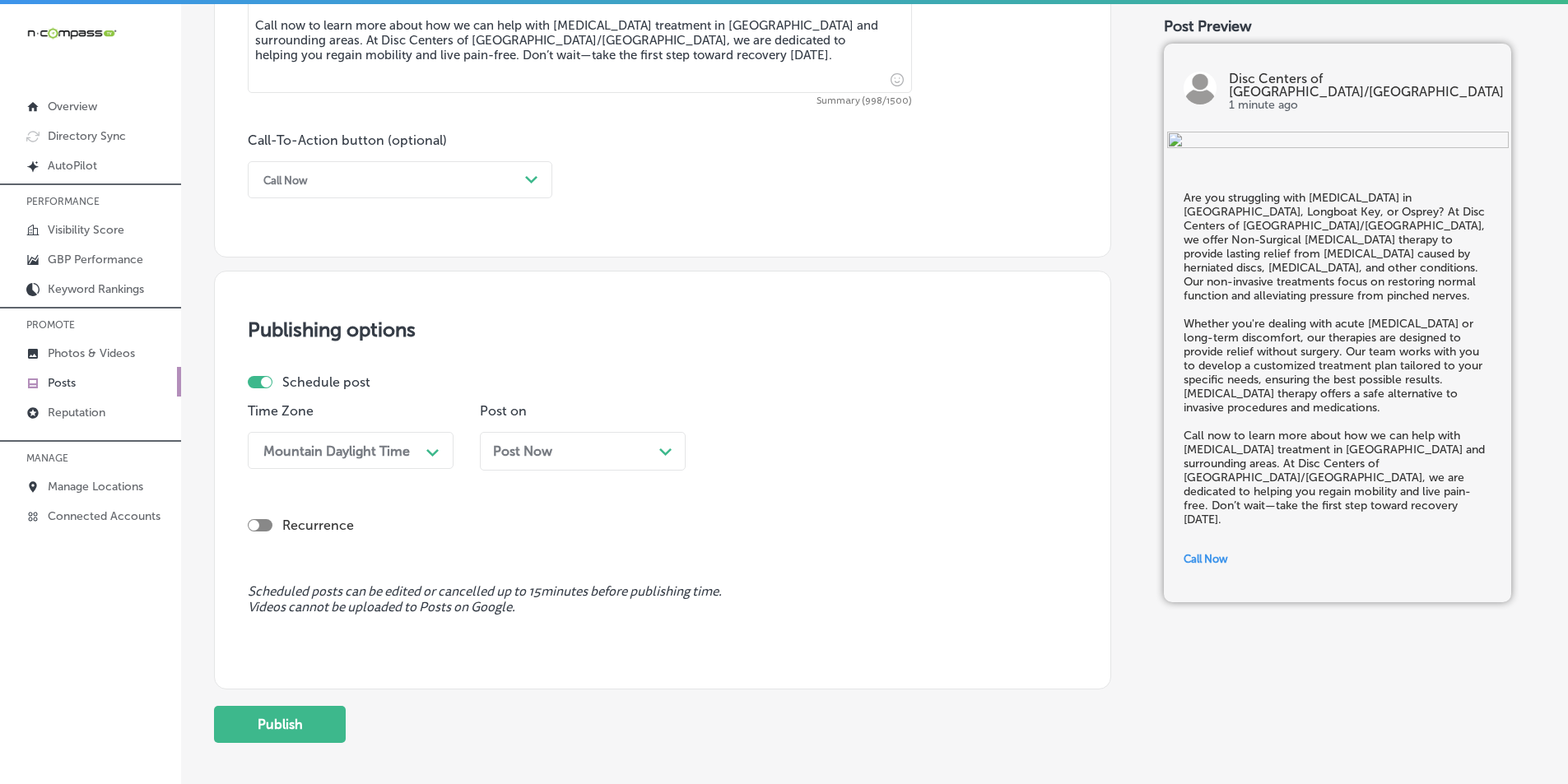
click at [654, 451] on div "Post Now Path Created with Sketch." at bounding box center [582, 451] width 179 height 15
click at [895, 451] on icon "Path Created with Sketch." at bounding box center [896, 453] width 12 height 8
click at [743, 635] on div "7:00 AM" at bounding box center [815, 635] width 206 height 29
click at [265, 727] on button "Publish" at bounding box center [280, 725] width 132 height 37
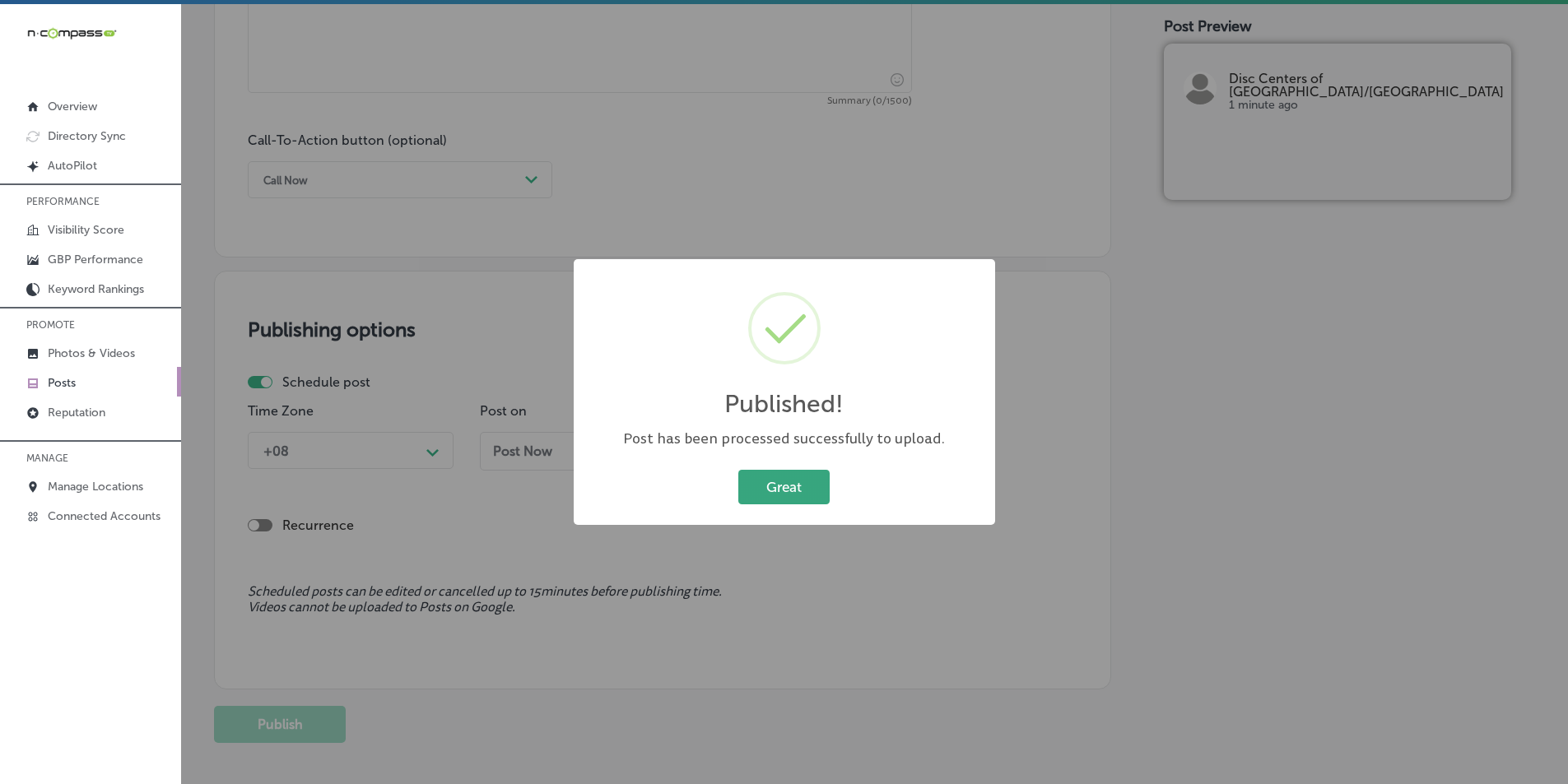
click at [768, 489] on button "Great" at bounding box center [783, 486] width 91 height 34
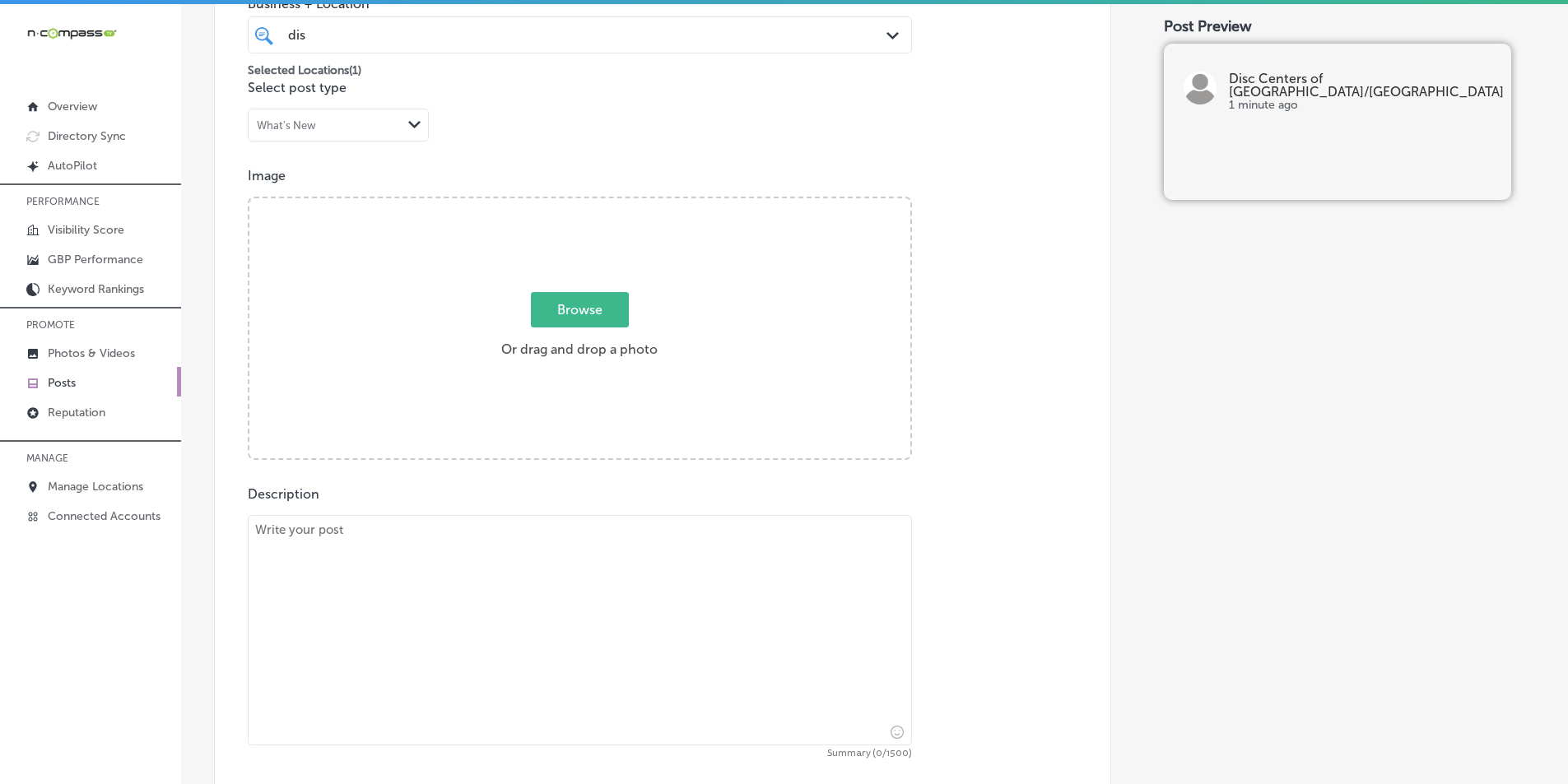
scroll to position [451, 0]
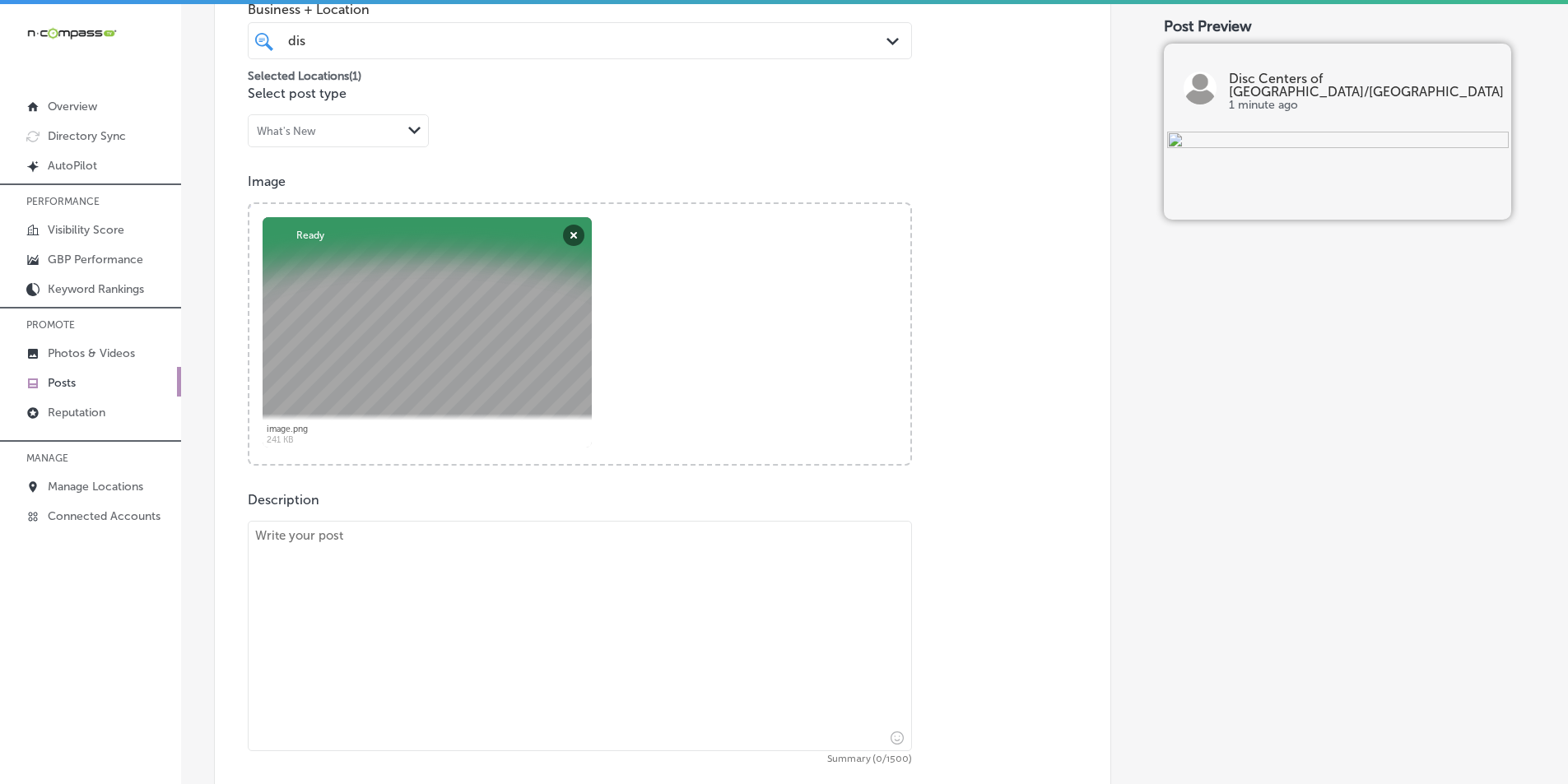
click at [432, 567] on textarea at bounding box center [580, 636] width 664 height 231
paste textarea "At Disc Centers of [GEOGRAPHIC_DATA]/[GEOGRAPHIC_DATA], we offer specialized No…"
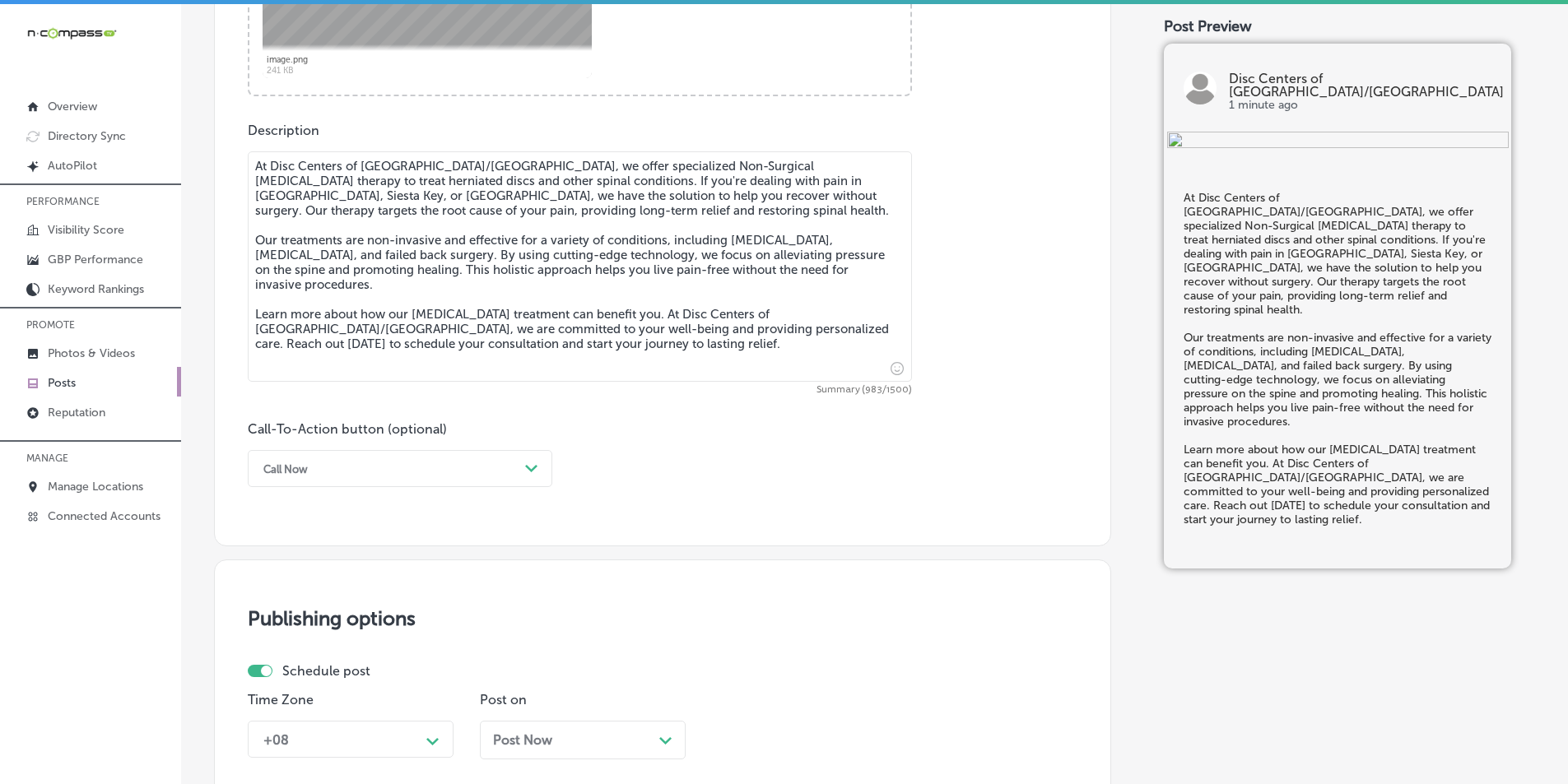
scroll to position [862, 0]
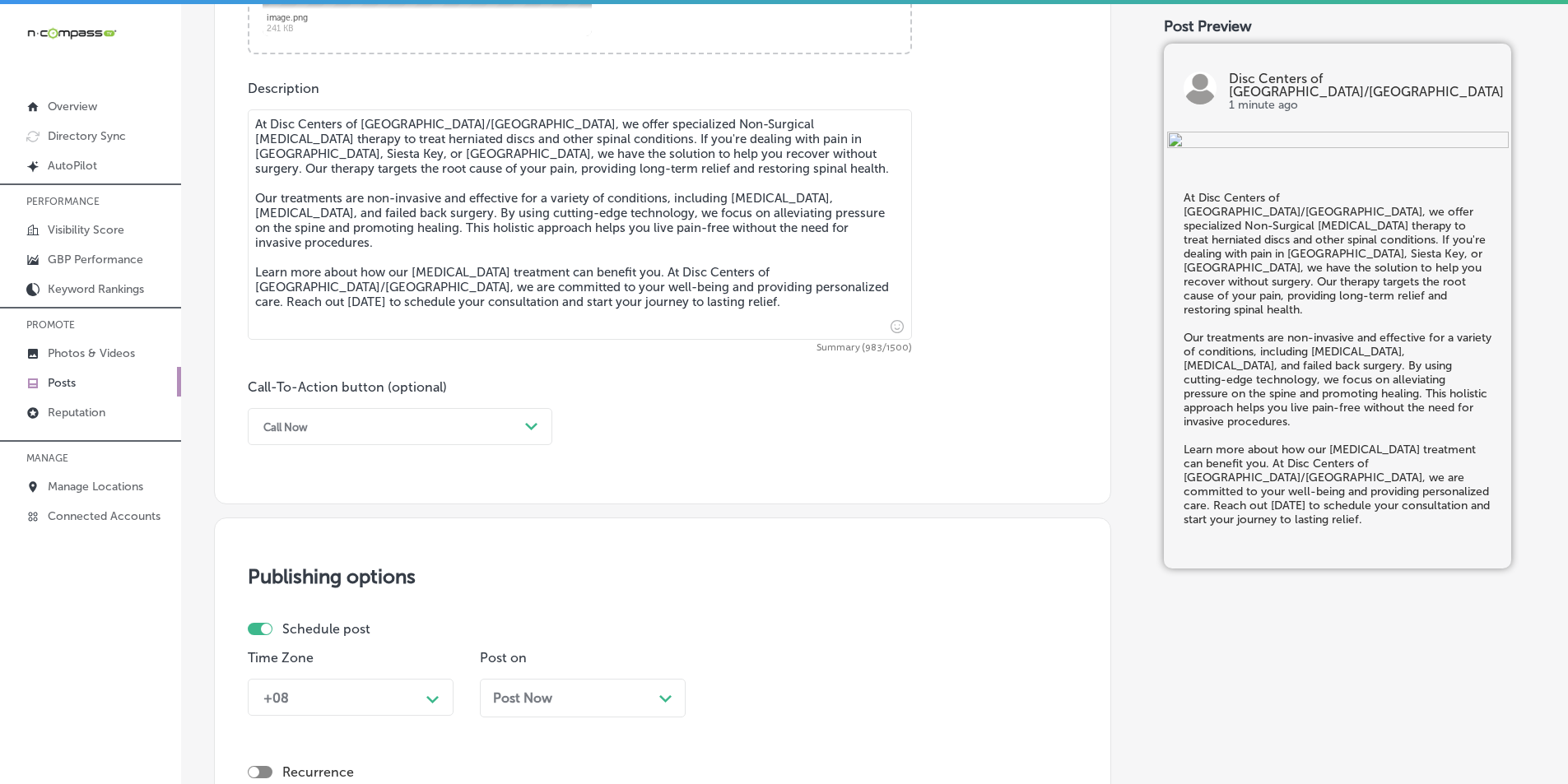
type textarea "At Disc Centers of [GEOGRAPHIC_DATA]/[GEOGRAPHIC_DATA], we offer specialized No…"
click at [531, 423] on icon "Path Created with Sketch." at bounding box center [531, 427] width 12 height 8
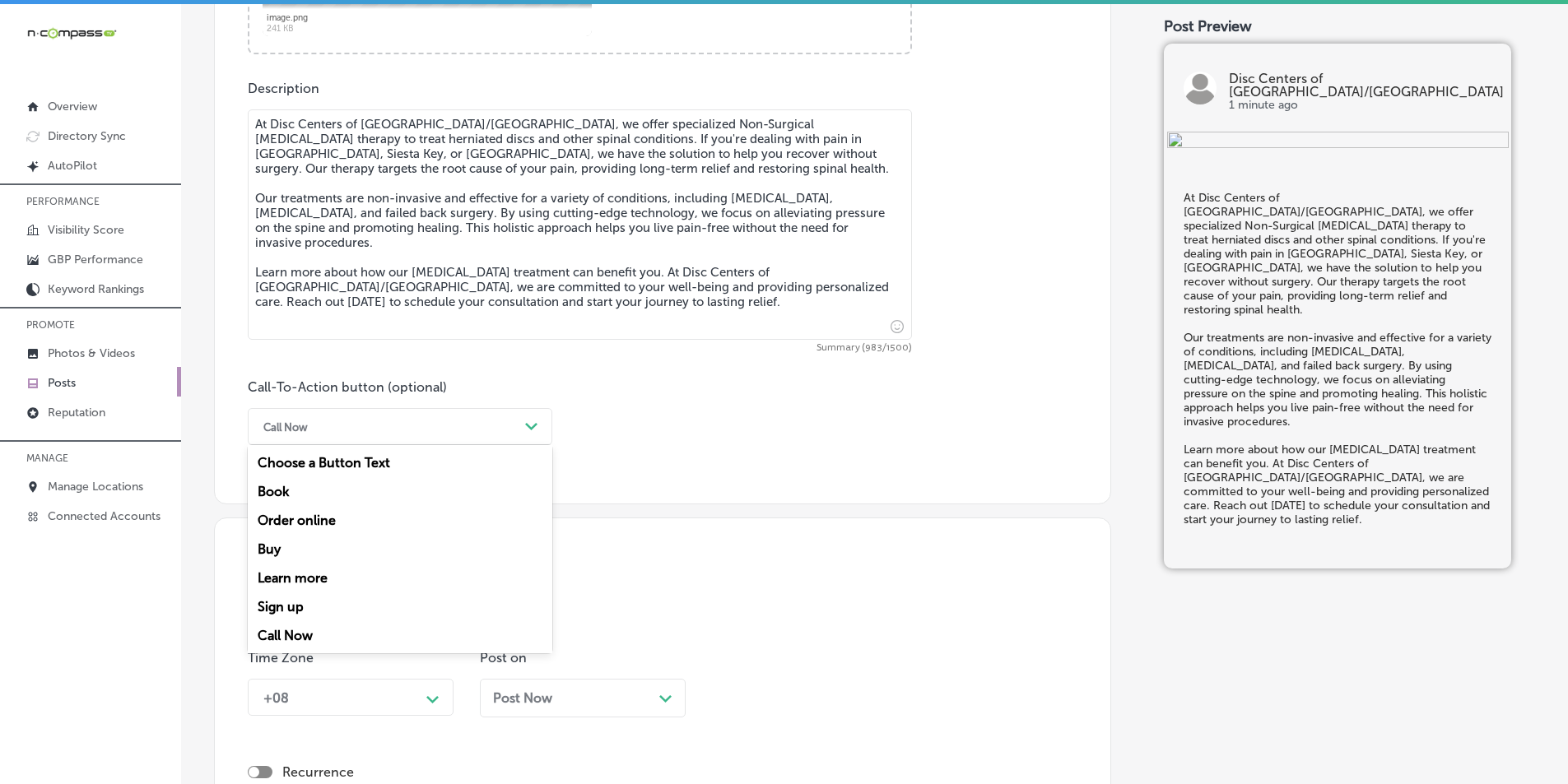
click at [300, 572] on div "Learn more" at bounding box center [400, 578] width 304 height 29
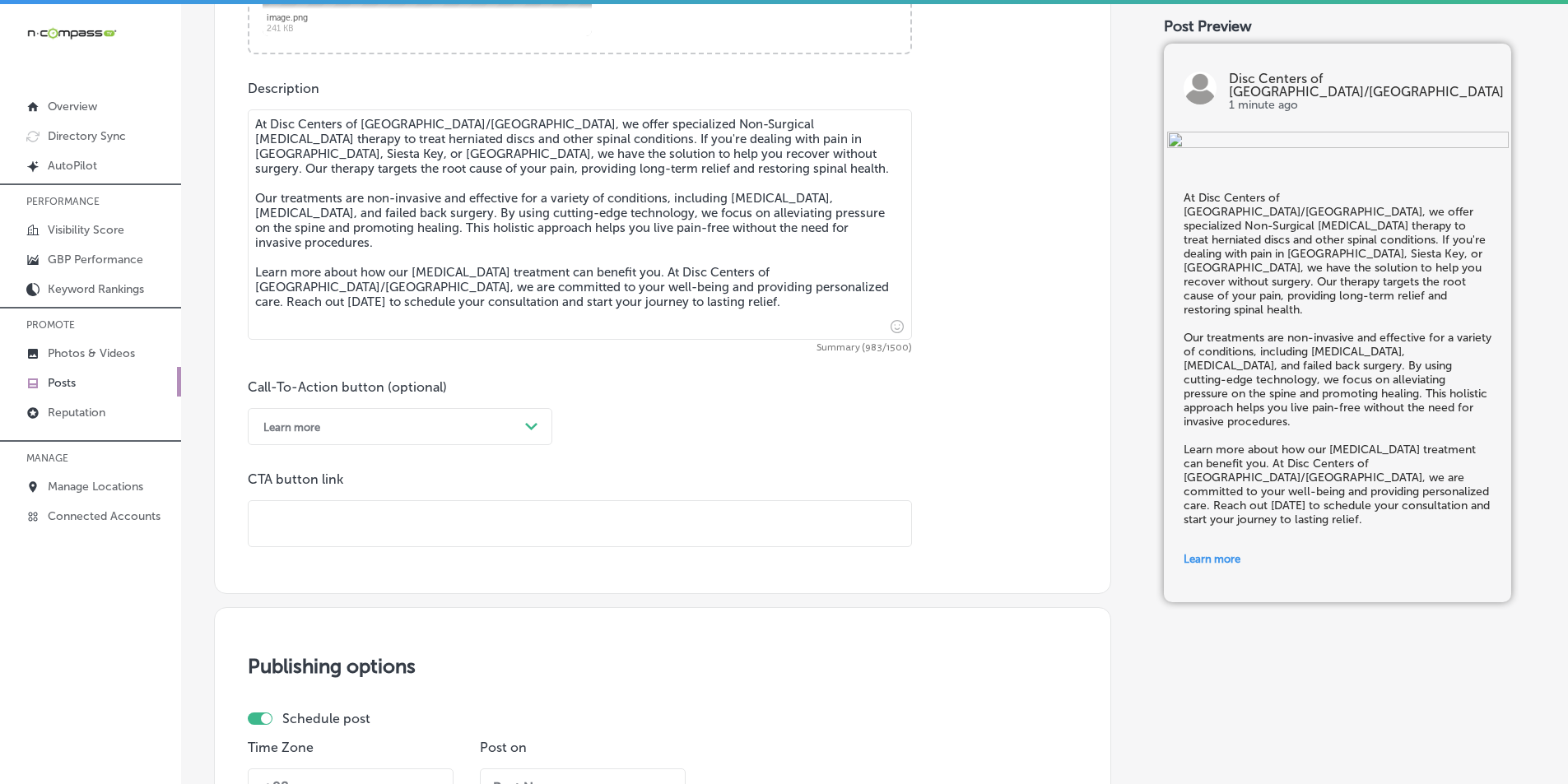
click at [423, 520] on input "text" at bounding box center [580, 524] width 662 height 45
paste input "[URL][DOMAIN_NAME]"
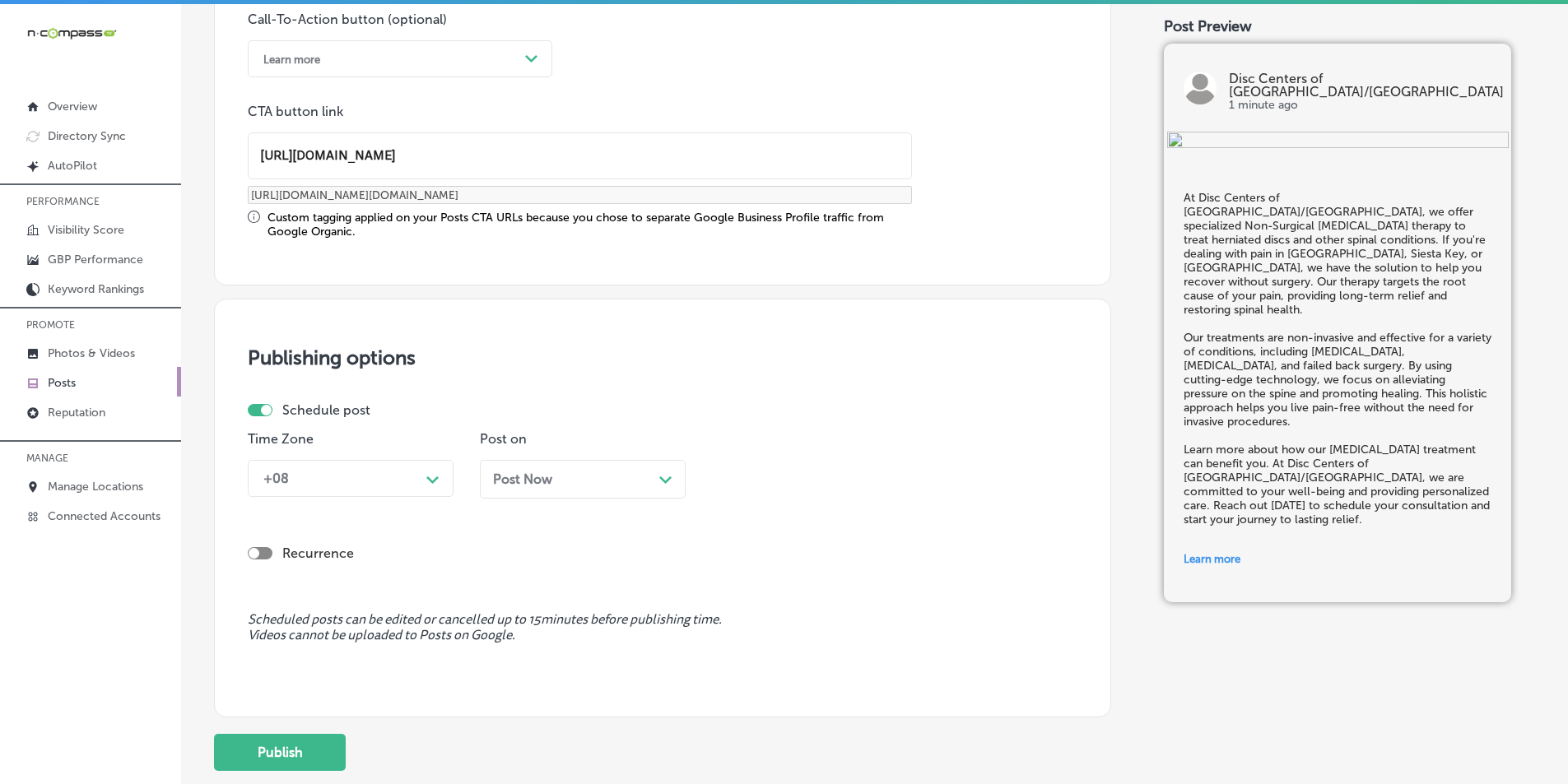
scroll to position [1274, 0]
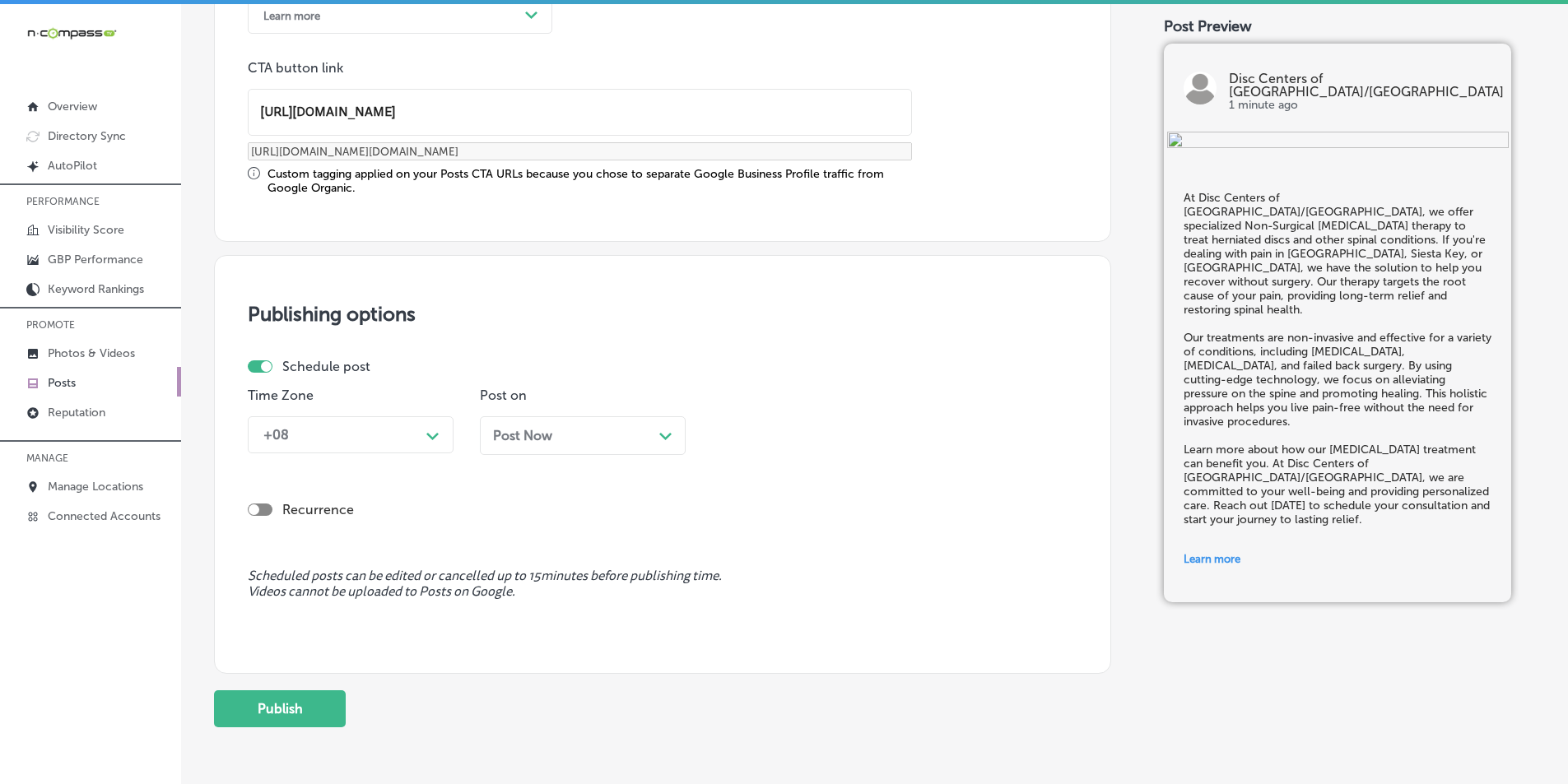
type input "[URL][DOMAIN_NAME]"
click at [434, 437] on icon "Path Created with Sketch." at bounding box center [432, 437] width 12 height 8
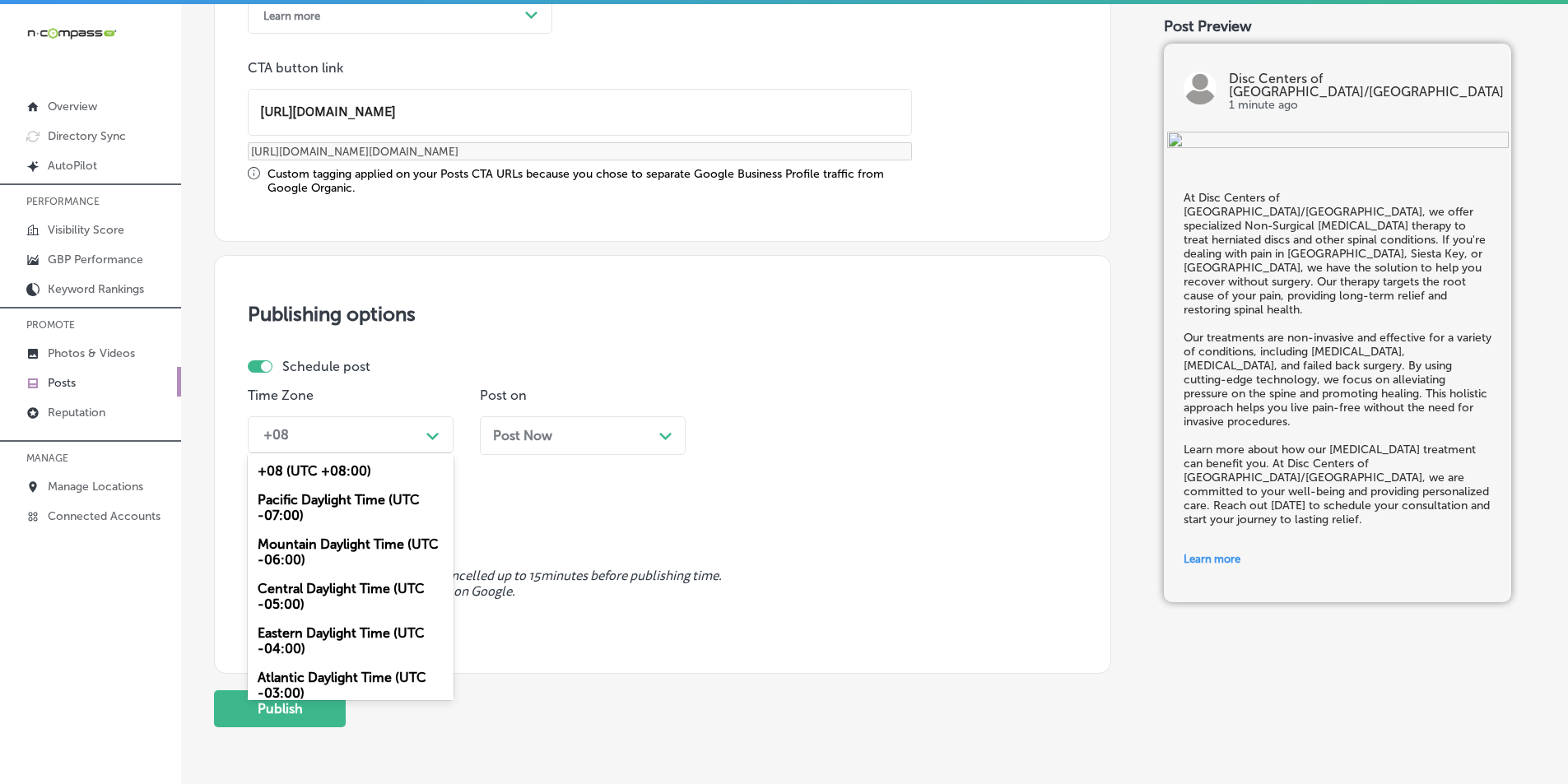
drag, startPoint x: 288, startPoint y: 543, endPoint x: 347, endPoint y: 541, distance: 59.0
click at [289, 543] on div "Mountain Daylight Time (UTC -06:00)" at bounding box center [350, 552] width 206 height 44
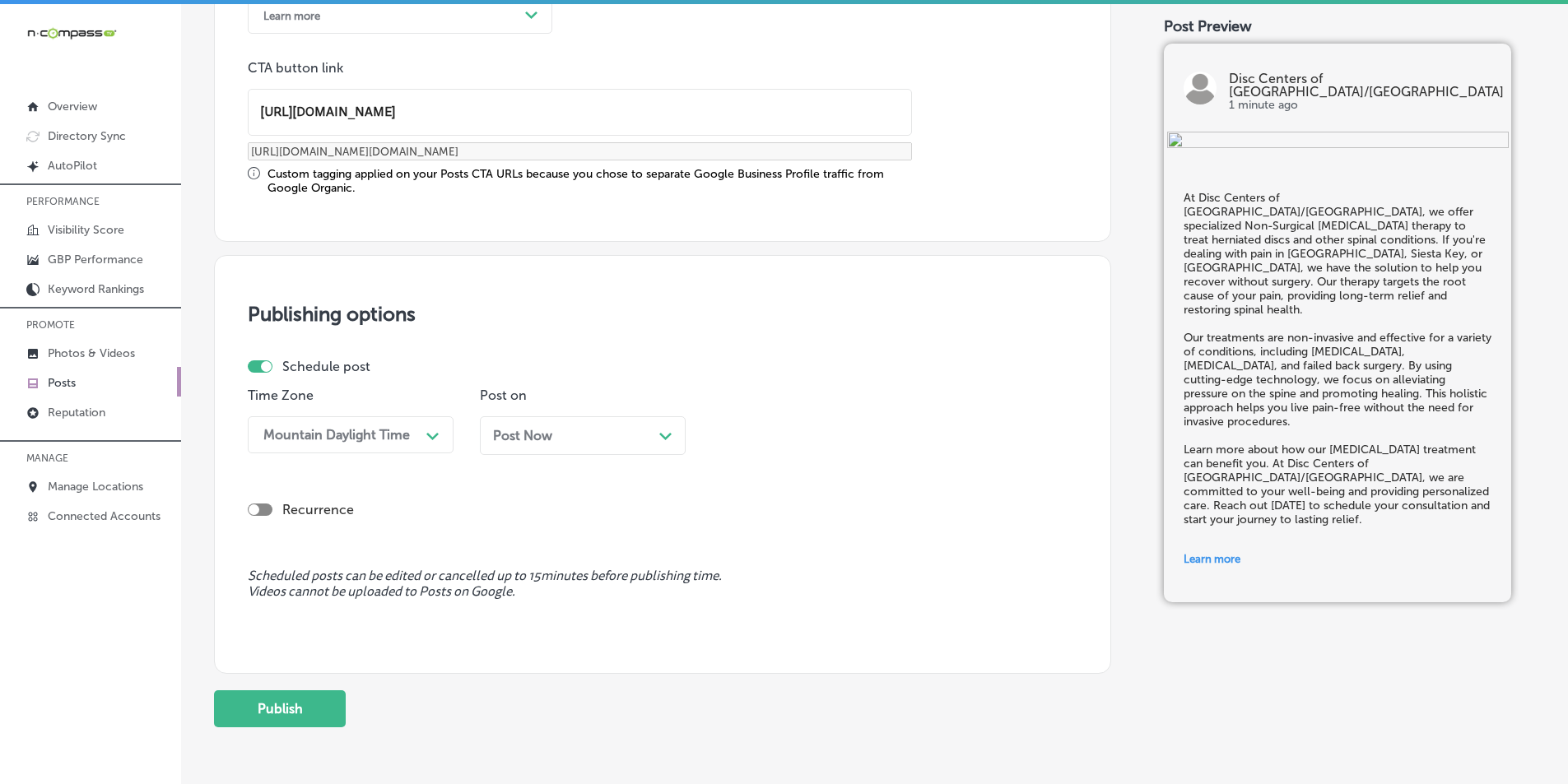
click at [661, 434] on polygon at bounding box center [665, 437] width 12 height 8
click at [897, 432] on div "Path Created with Sketch." at bounding box center [897, 435] width 13 height 13
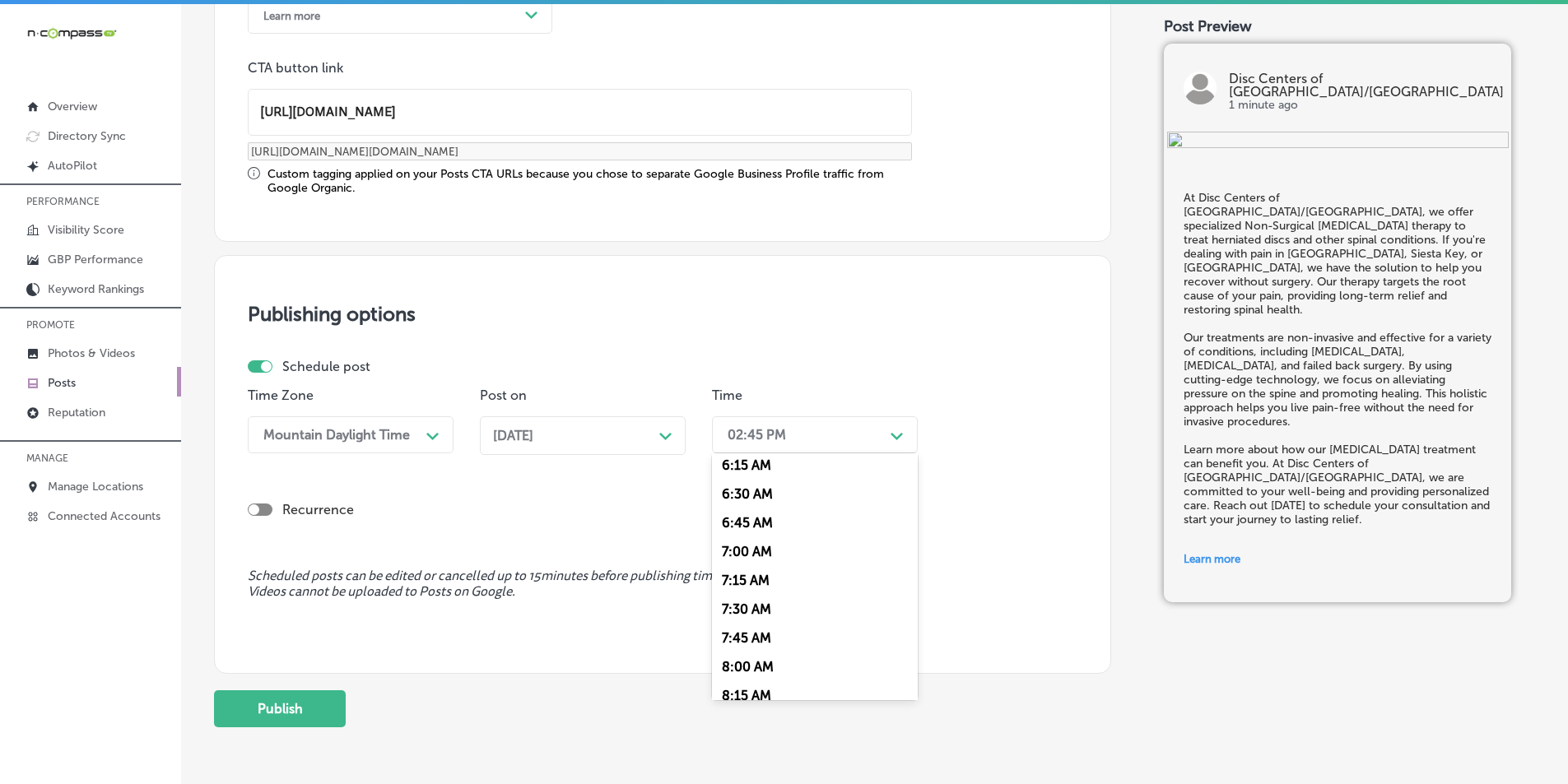
scroll to position [741, 0]
click at [742, 536] on div "7:00 AM" at bounding box center [815, 537] width 206 height 29
click at [665, 435] on icon "Path Created with Sketch." at bounding box center [665, 437] width 12 height 8
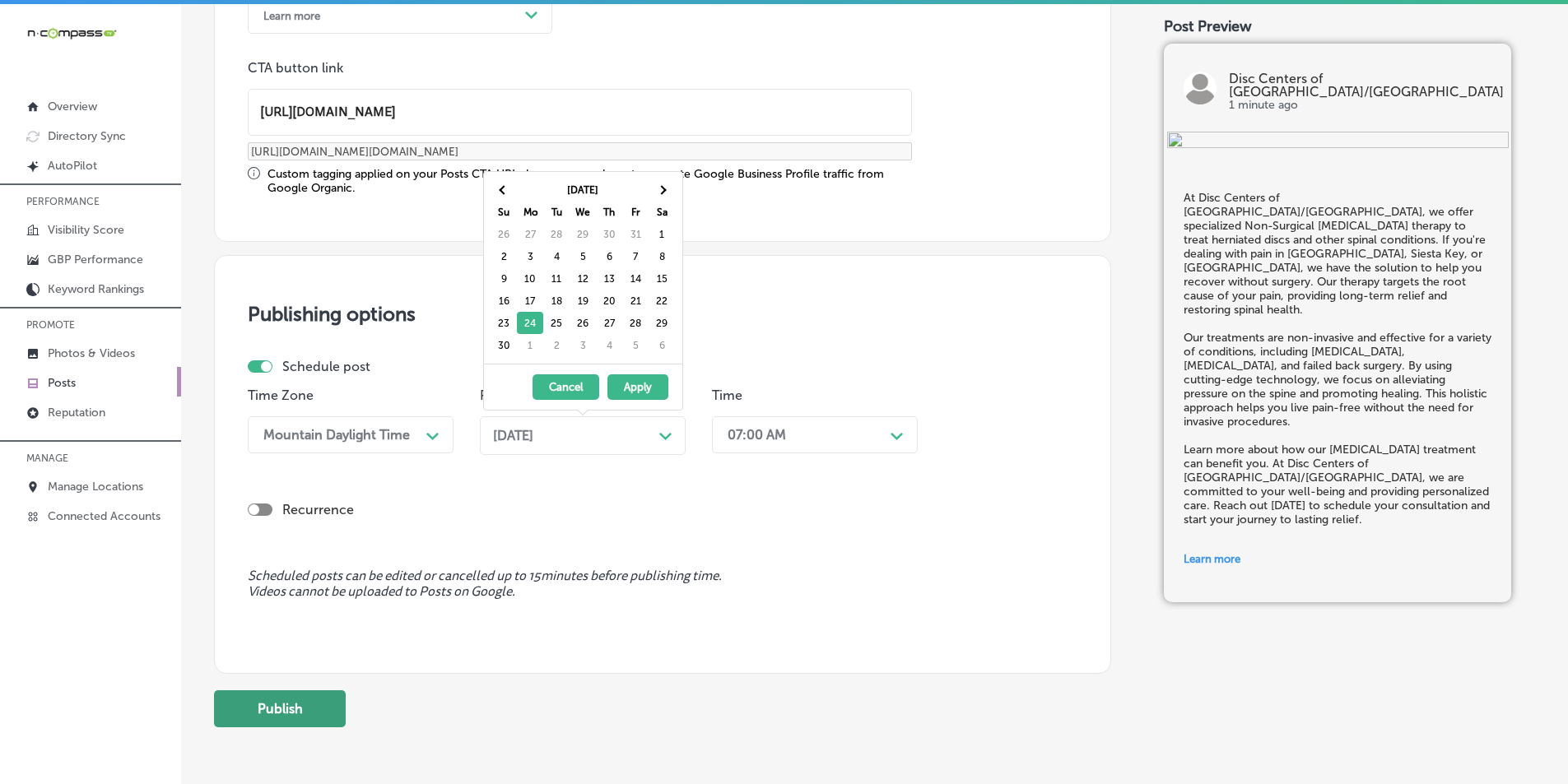
drag, startPoint x: 276, startPoint y: 700, endPoint x: 282, endPoint y: 690, distance: 11.7
click at [277, 698] on button "Publish" at bounding box center [280, 708] width 132 height 37
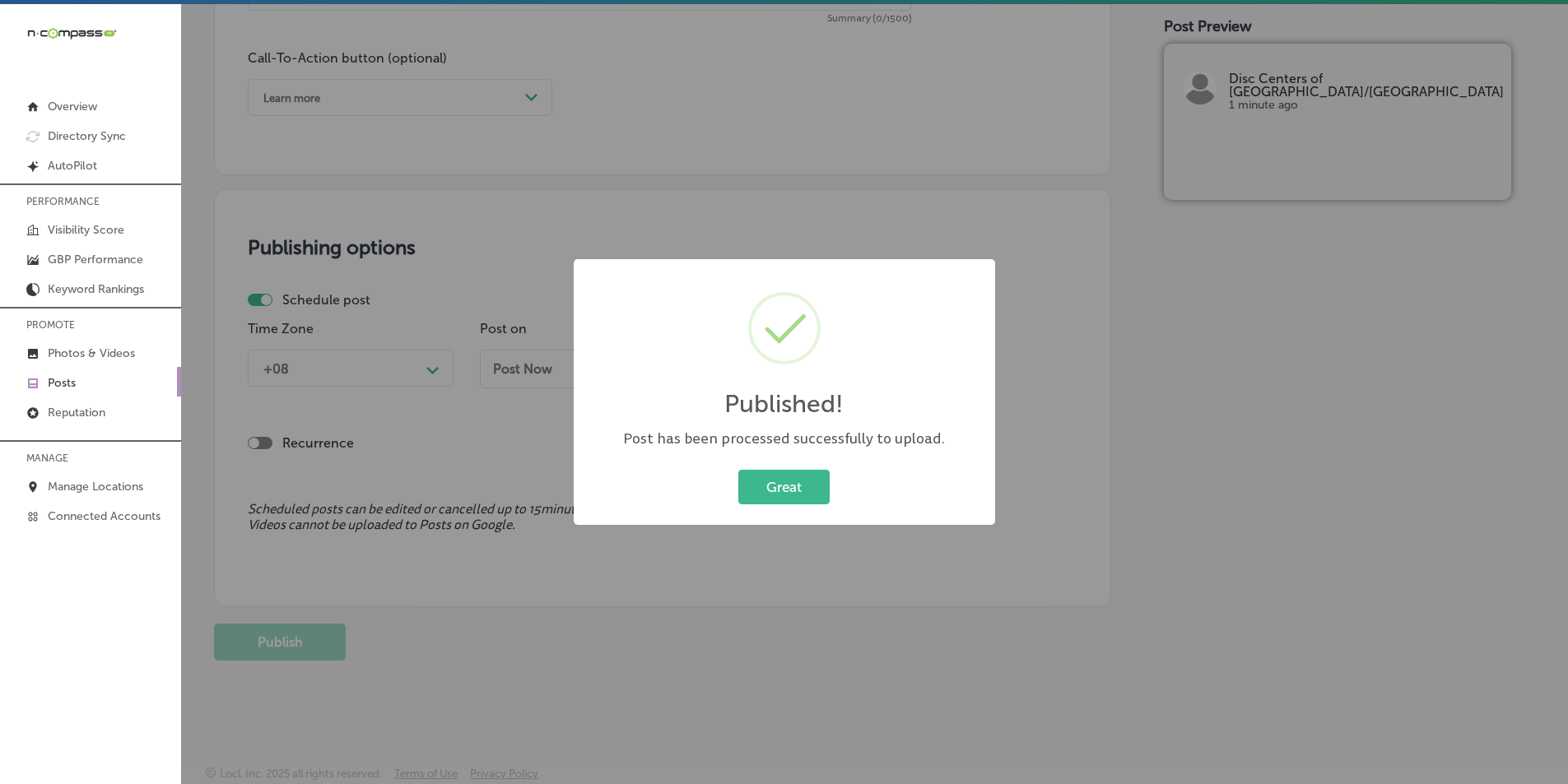
scroll to position [1192, 0]
click at [777, 490] on button "Great" at bounding box center [783, 486] width 91 height 34
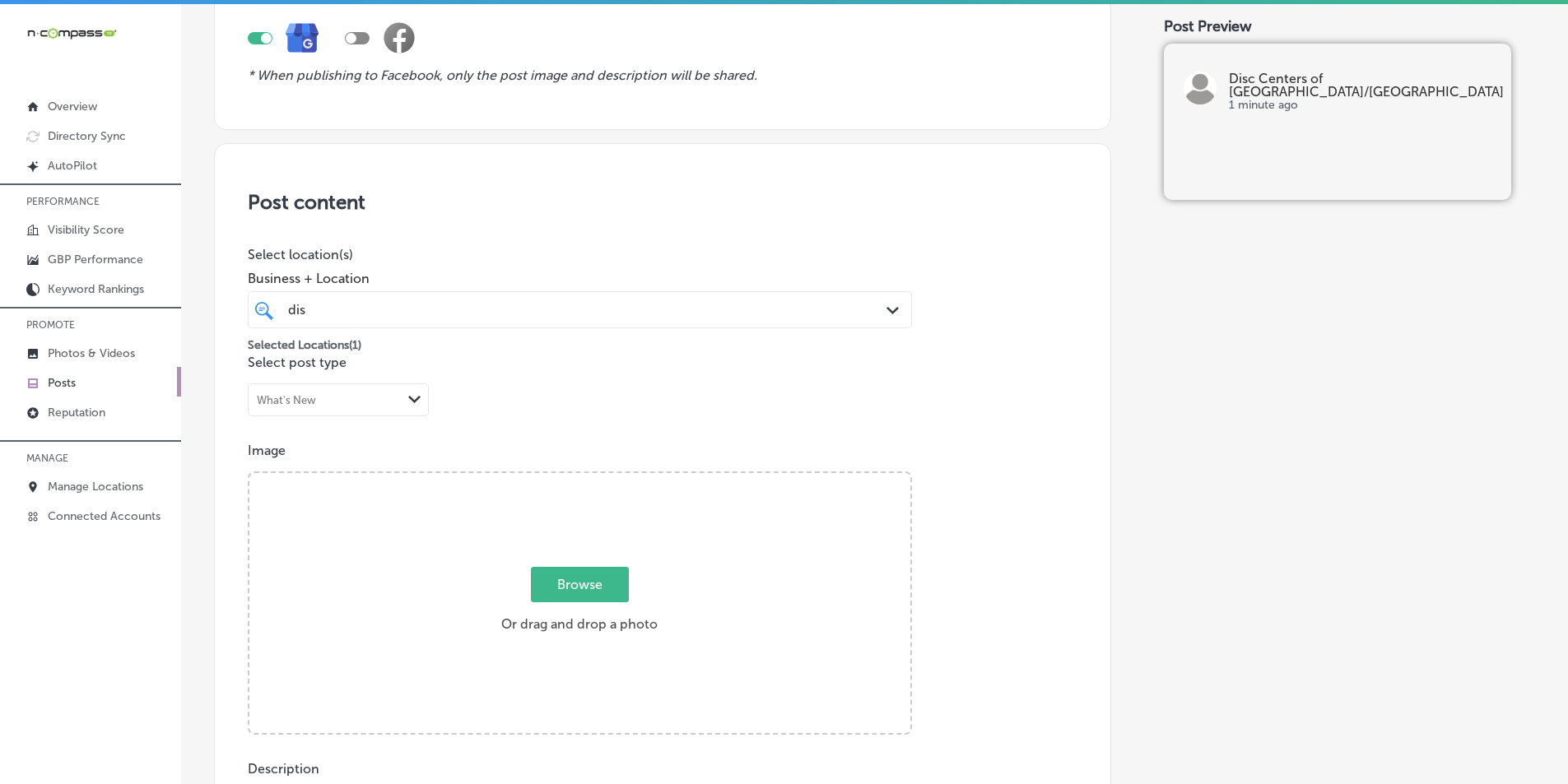
scroll to position [0, 0]
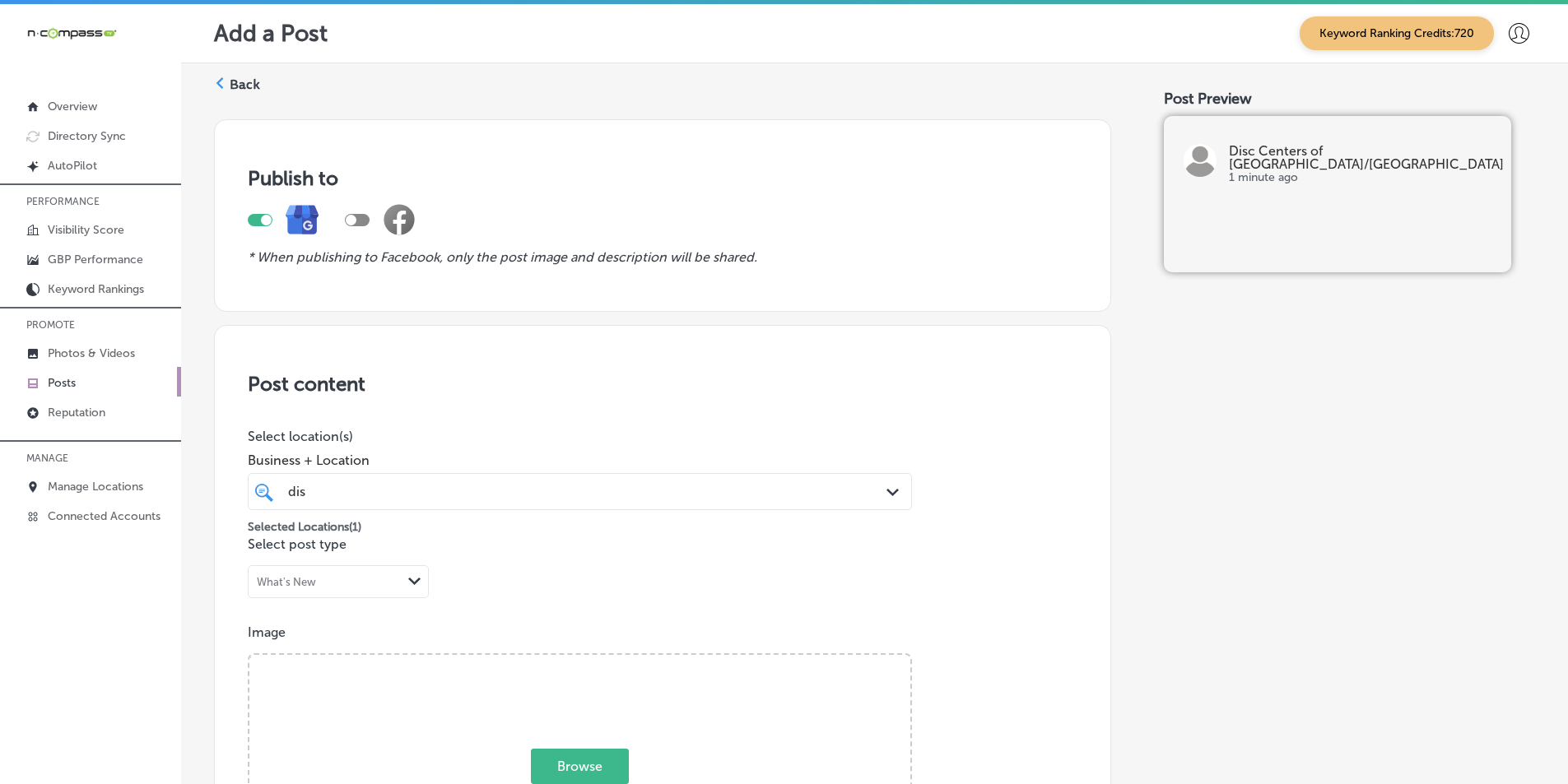
click at [242, 80] on label "Back" at bounding box center [245, 84] width 31 height 18
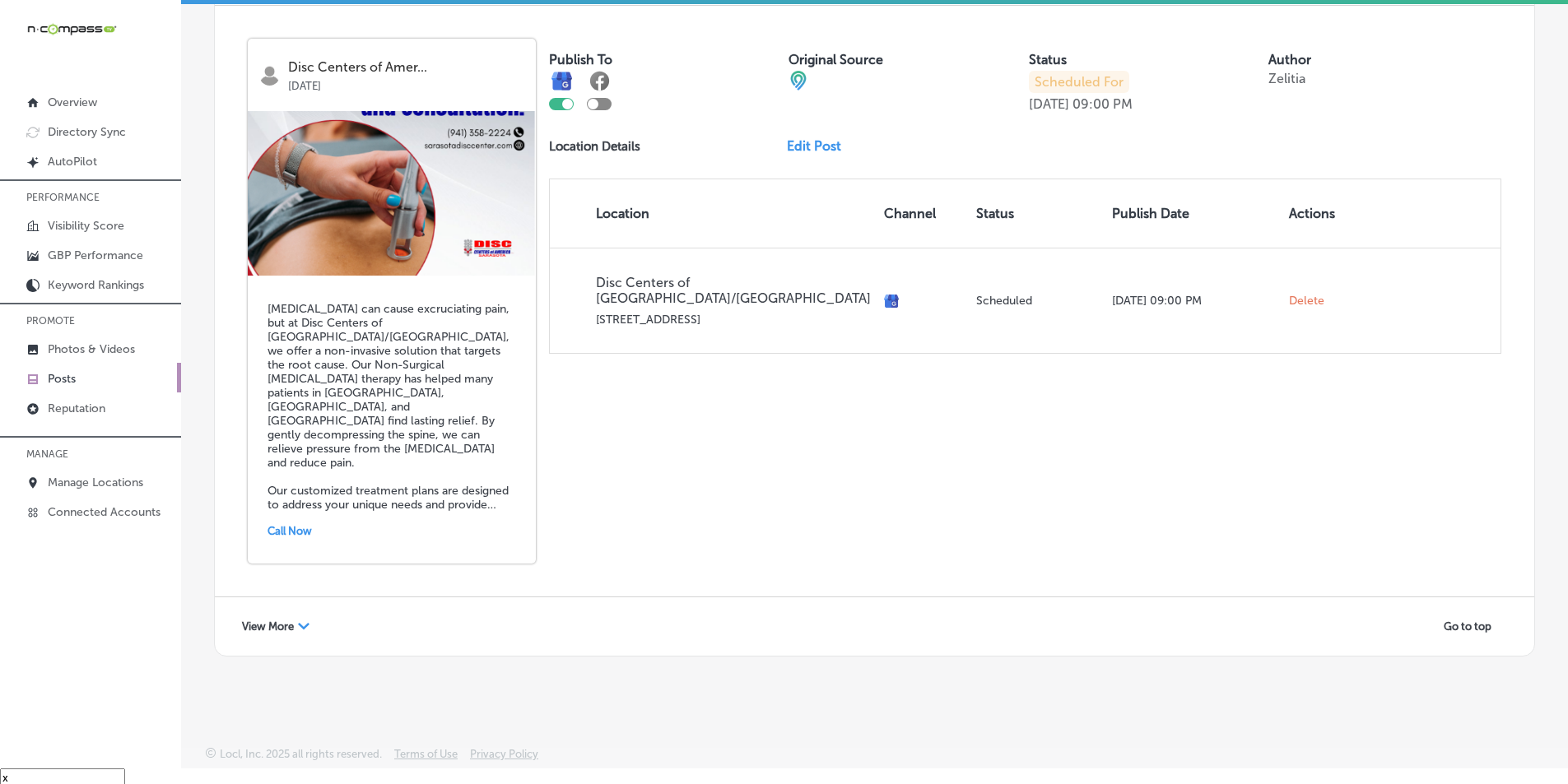
scroll to position [24, 0]
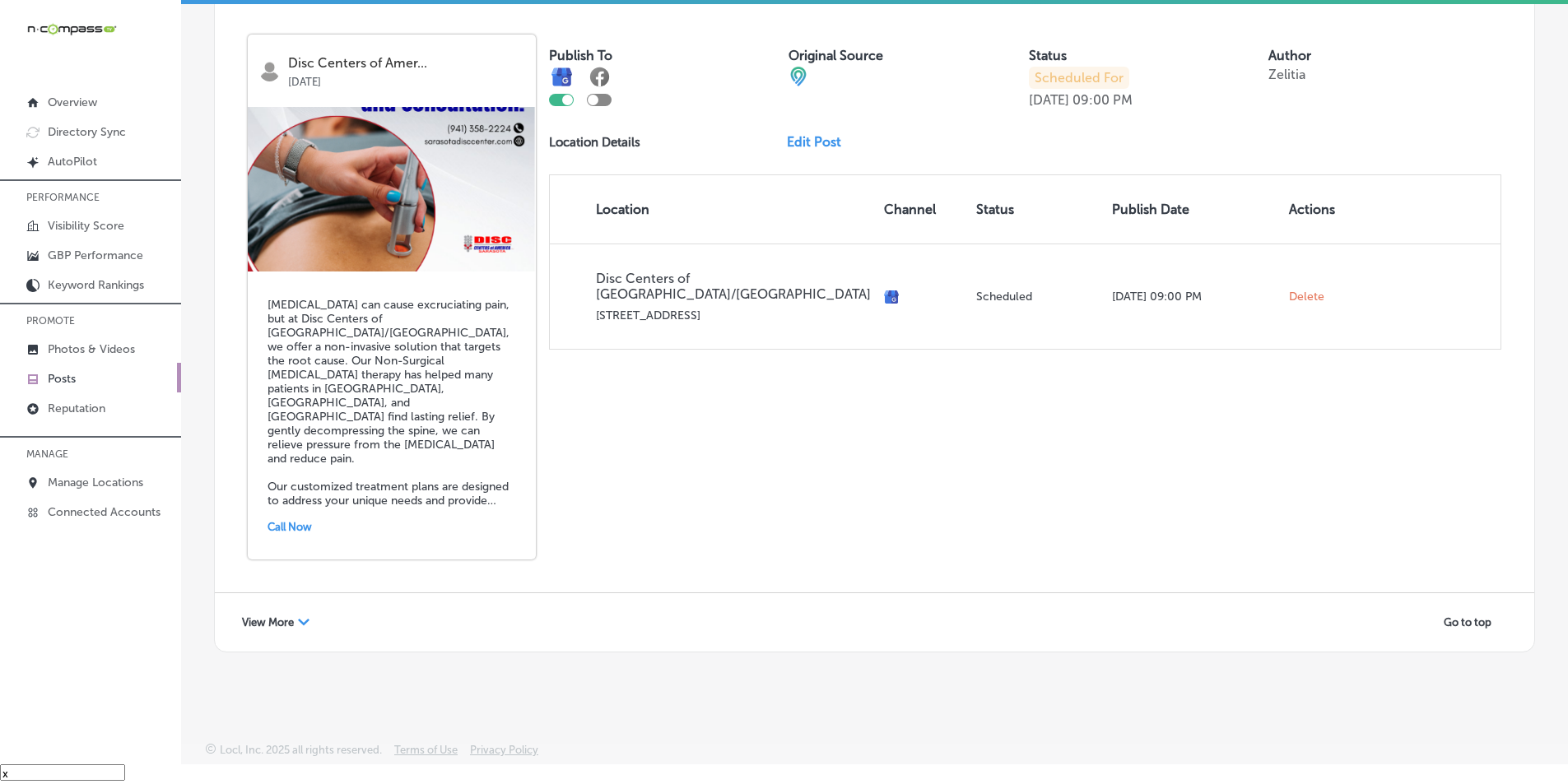
click at [280, 619] on span "View More" at bounding box center [268, 622] width 52 height 12
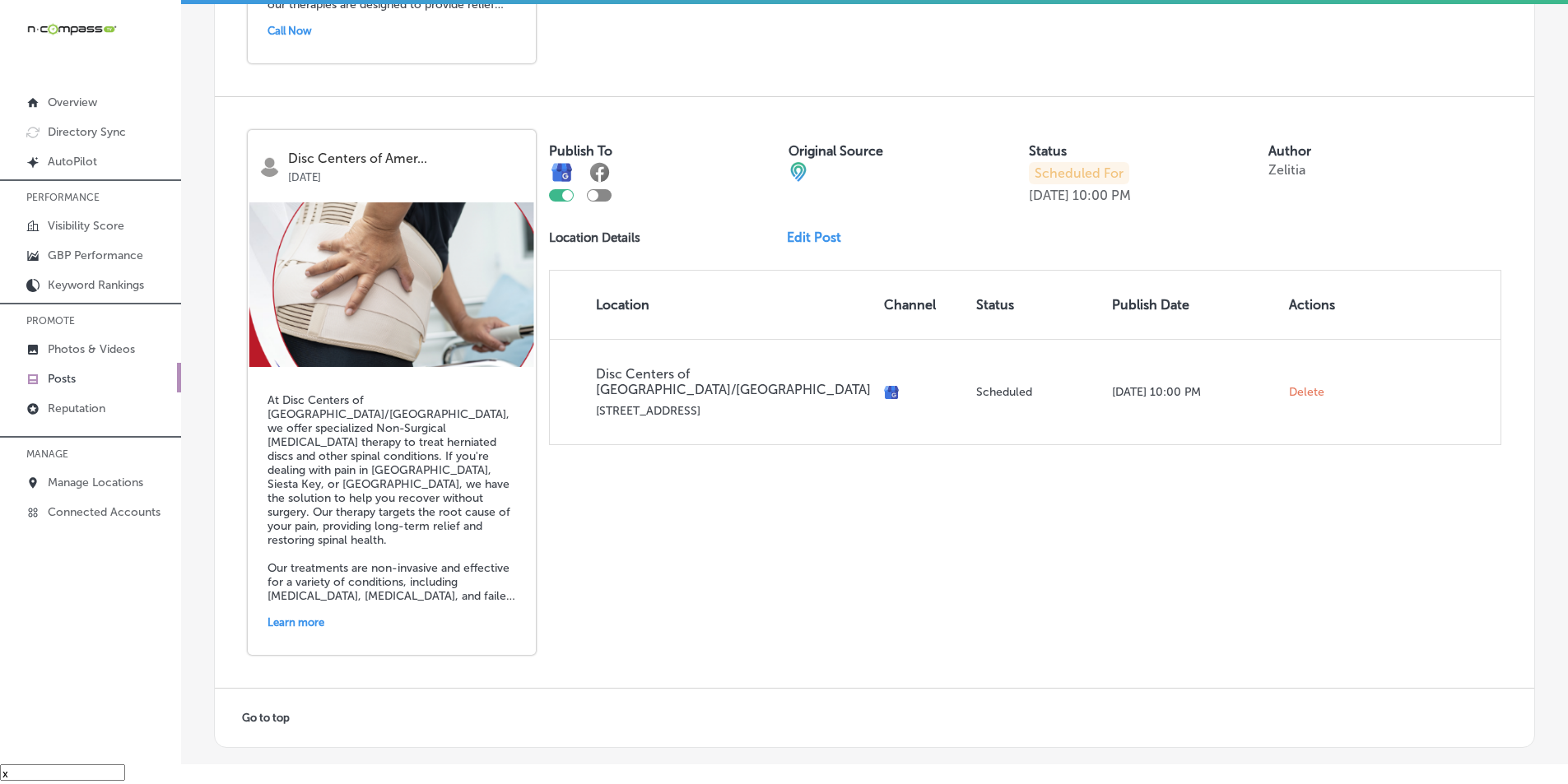
scroll to position [6440, 0]
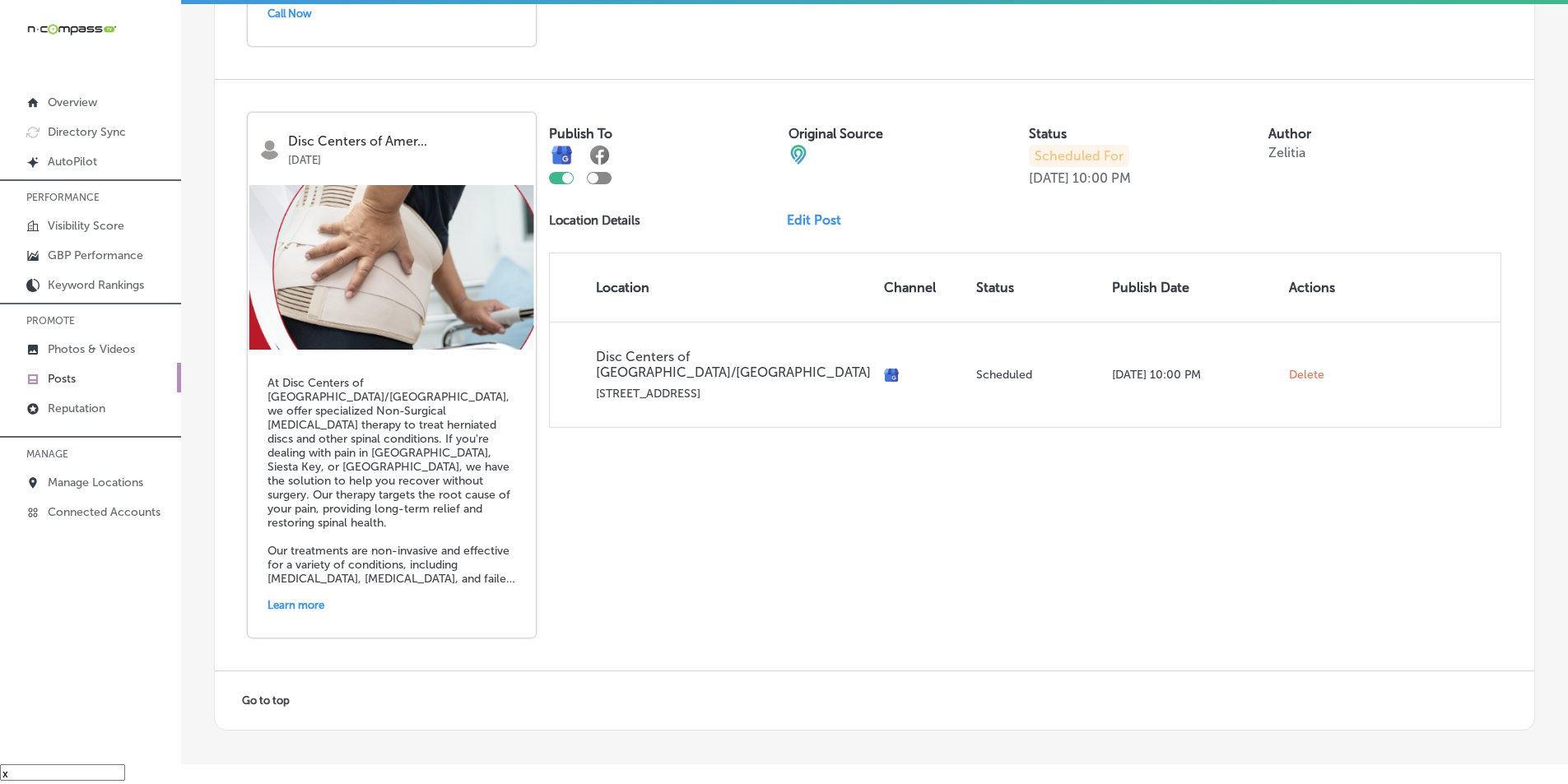
click at [83, 379] on link "Posts" at bounding box center [90, 377] width 181 height 30
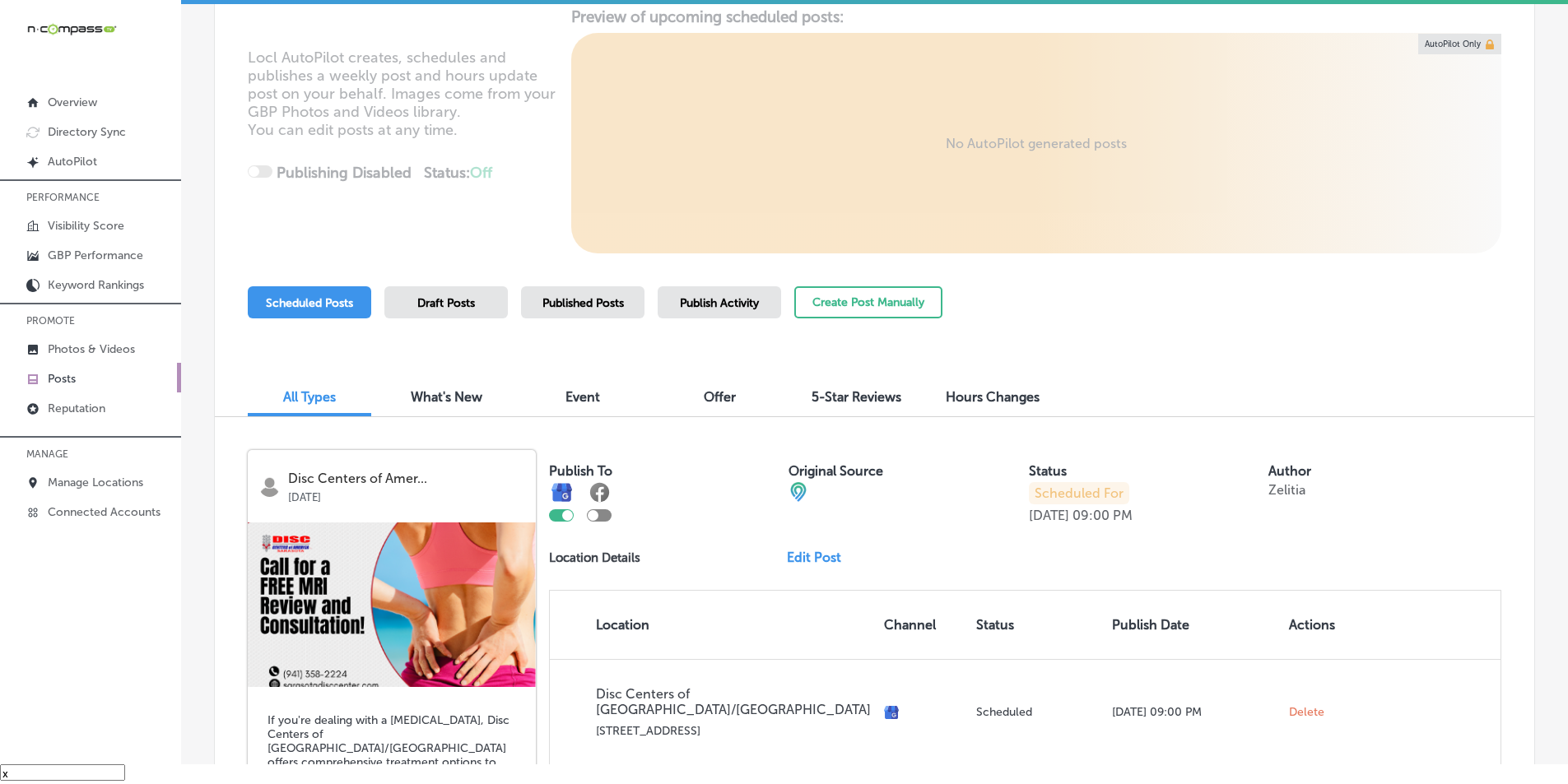
scroll to position [0, 0]
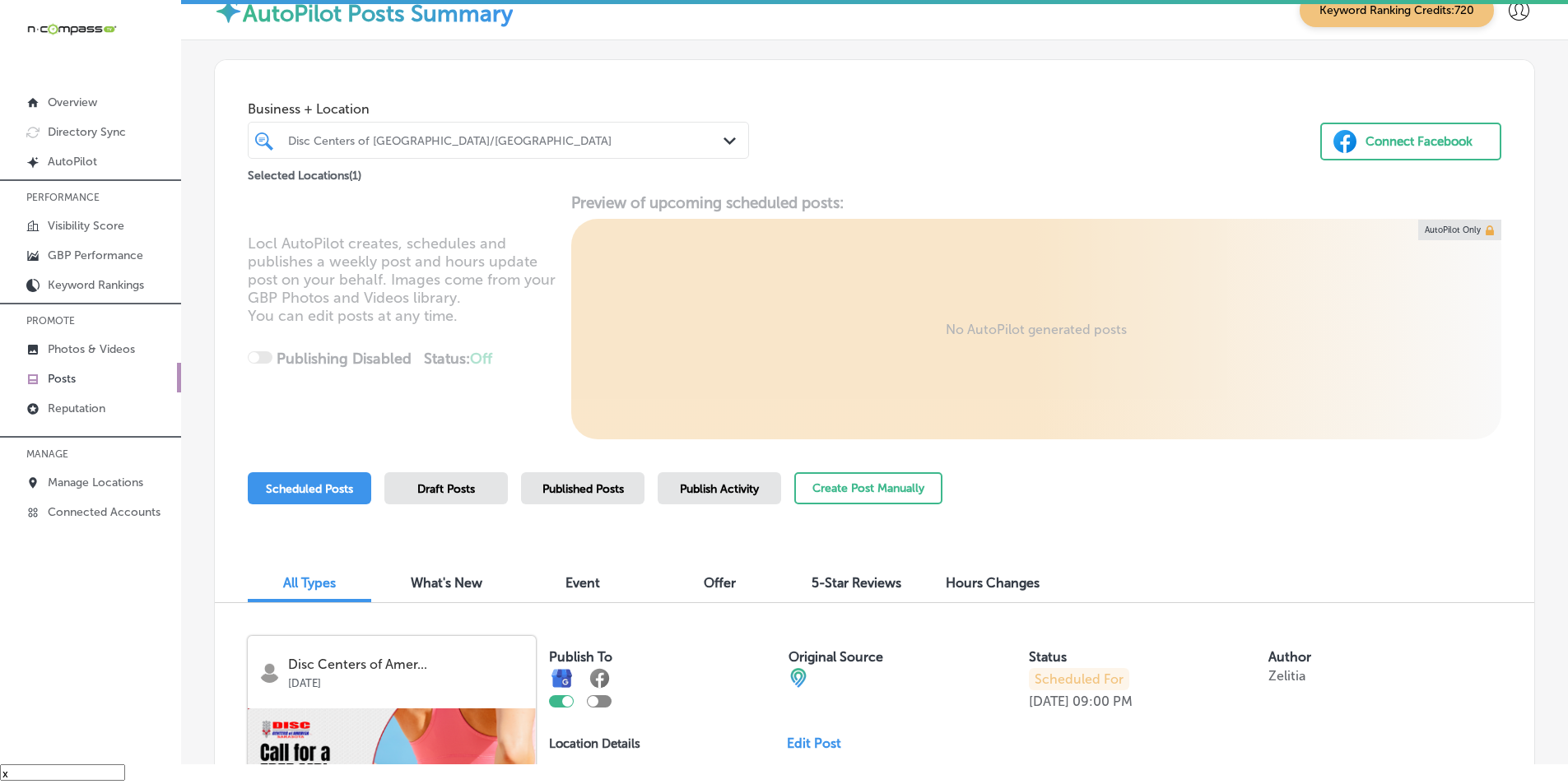
click at [724, 138] on icon "Path Created with Sketch." at bounding box center [729, 142] width 12 height 8
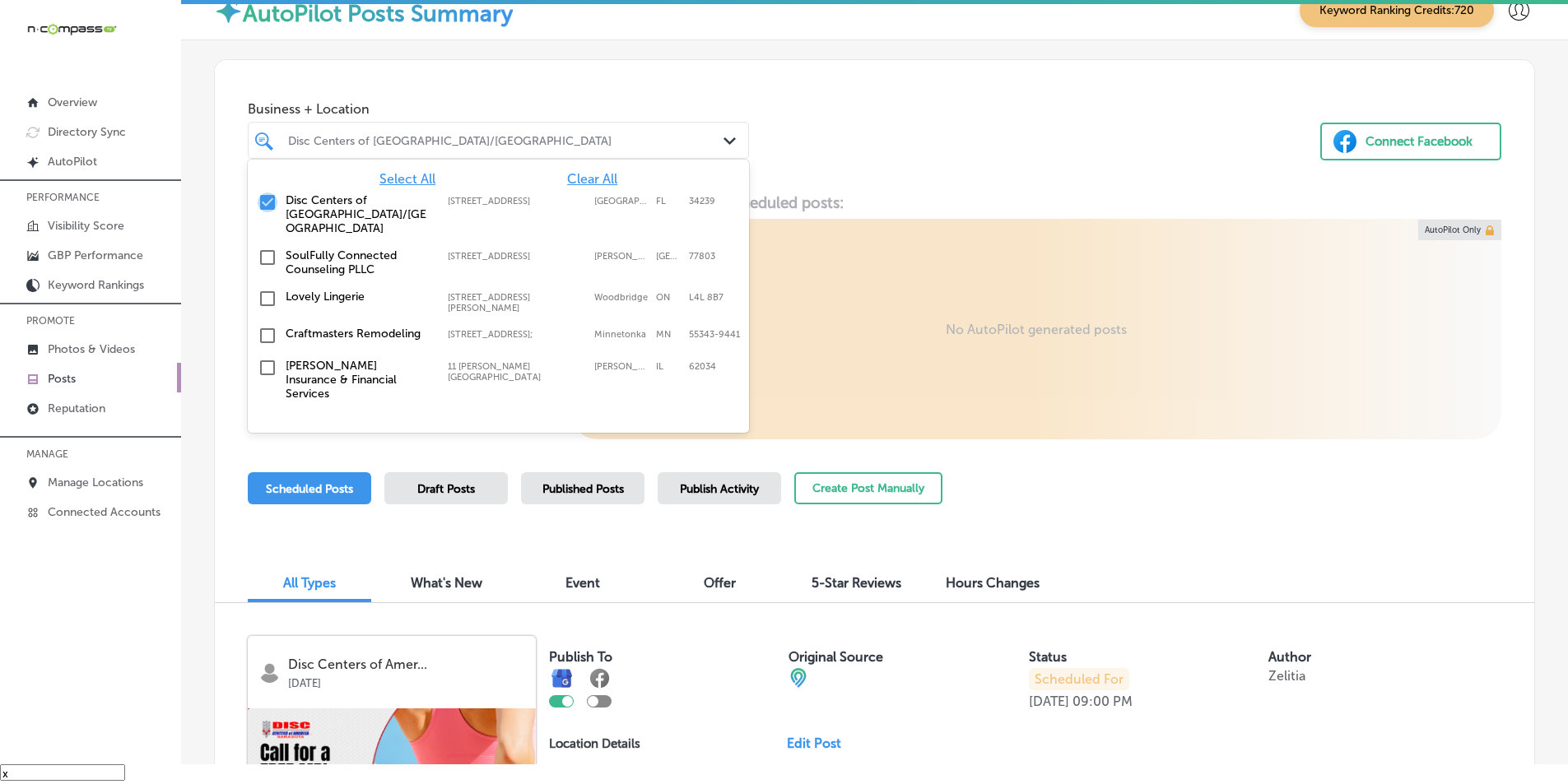
click at [267, 201] on input "checkbox" at bounding box center [267, 202] width 20 height 20
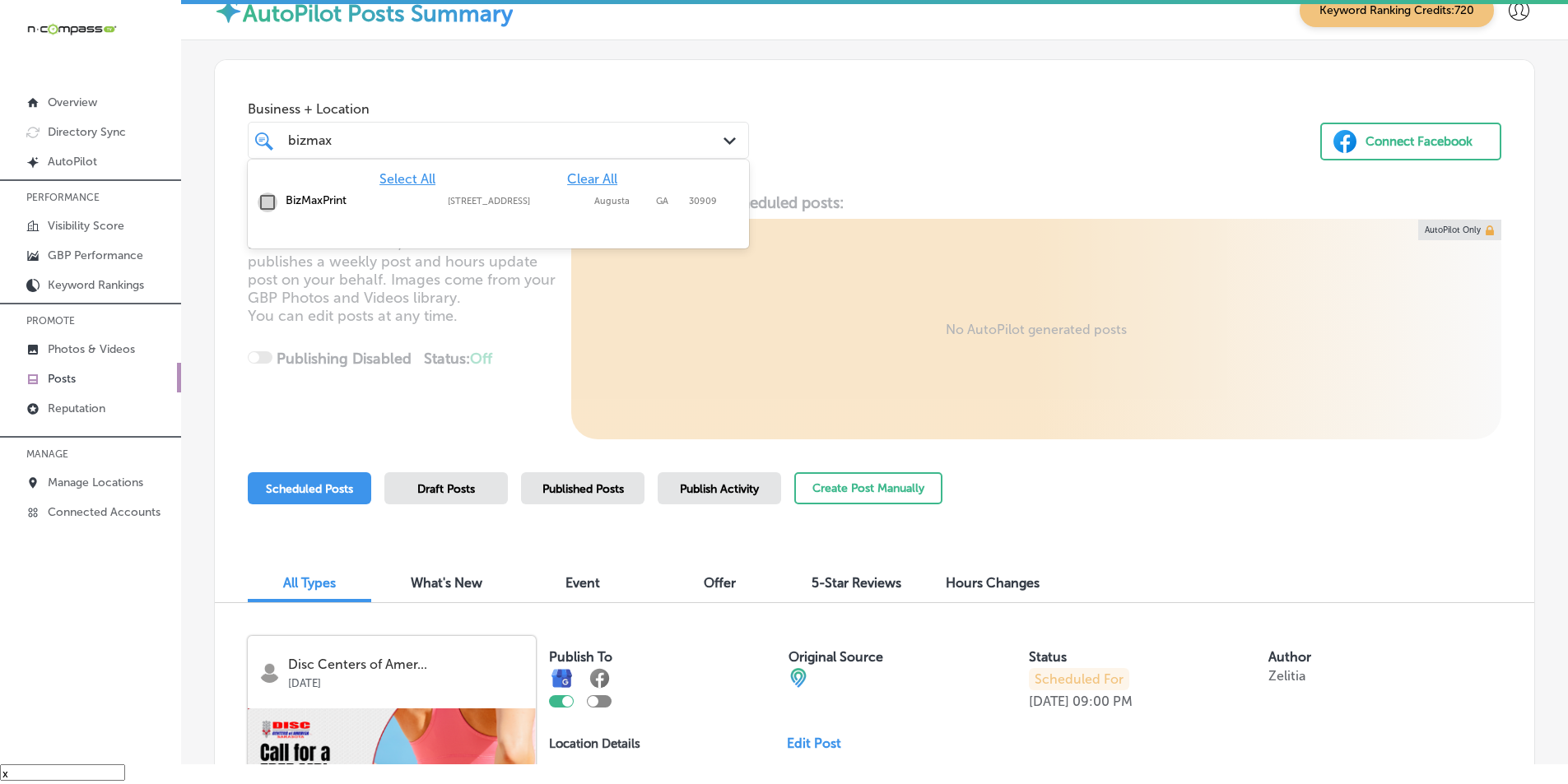
click at [267, 196] on input "checkbox" at bounding box center [267, 202] width 20 height 20
click at [518, 329] on div "Locl AutoPilot creates, schedules and publishes a weekly post and hours update …" at bounding box center [874, 316] width 1319 height 246
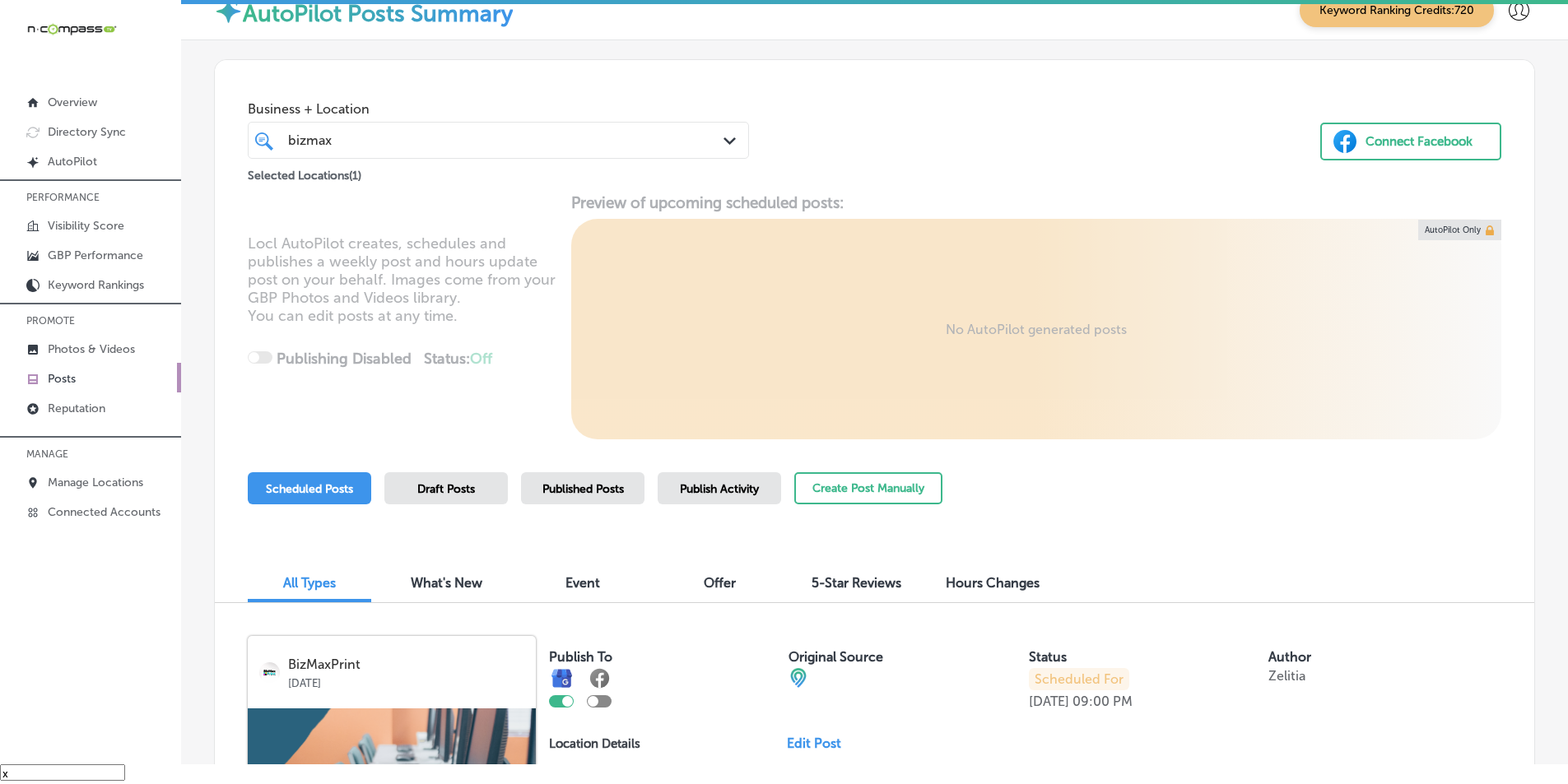
click at [704, 138] on div "bizmax bizmax" at bounding box center [498, 140] width 437 height 26
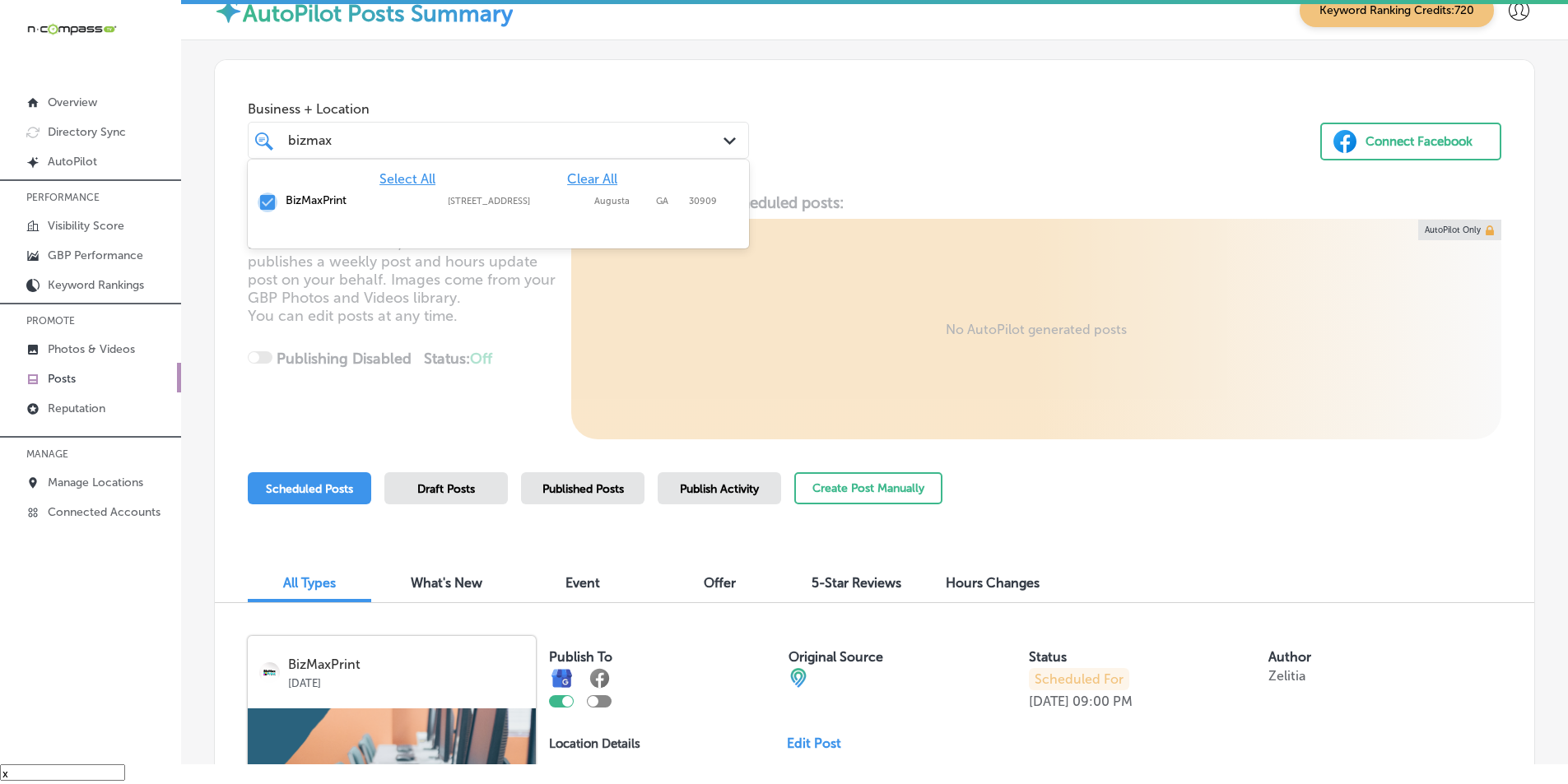
click at [267, 196] on input "checkbox" at bounding box center [267, 202] width 20 height 20
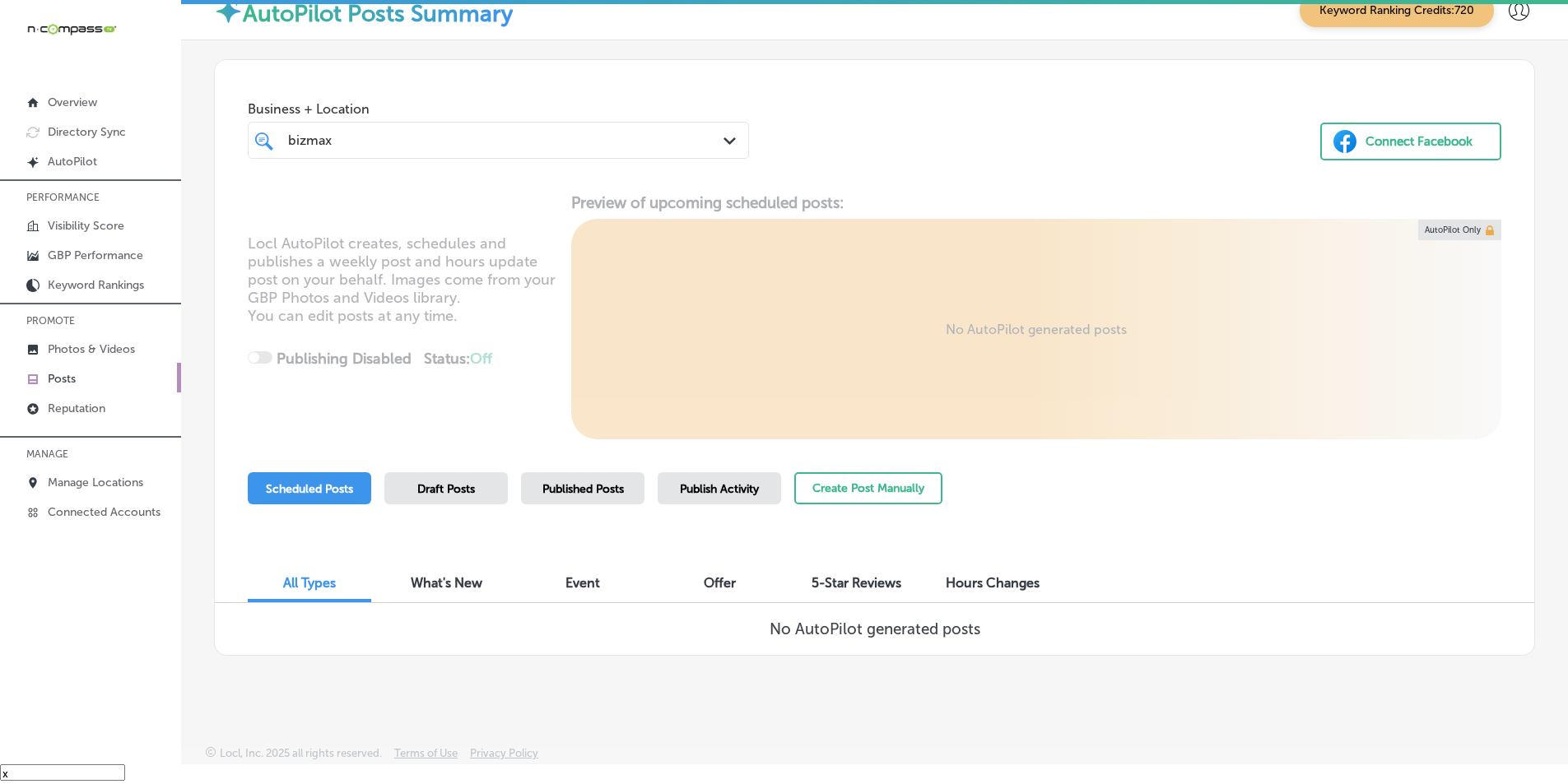
drag, startPoint x: 339, startPoint y: 144, endPoint x: 286, endPoint y: 146, distance: 53.0
click at [286, 146] on div "bizmax bizmax" at bounding box center [477, 140] width 382 height 22
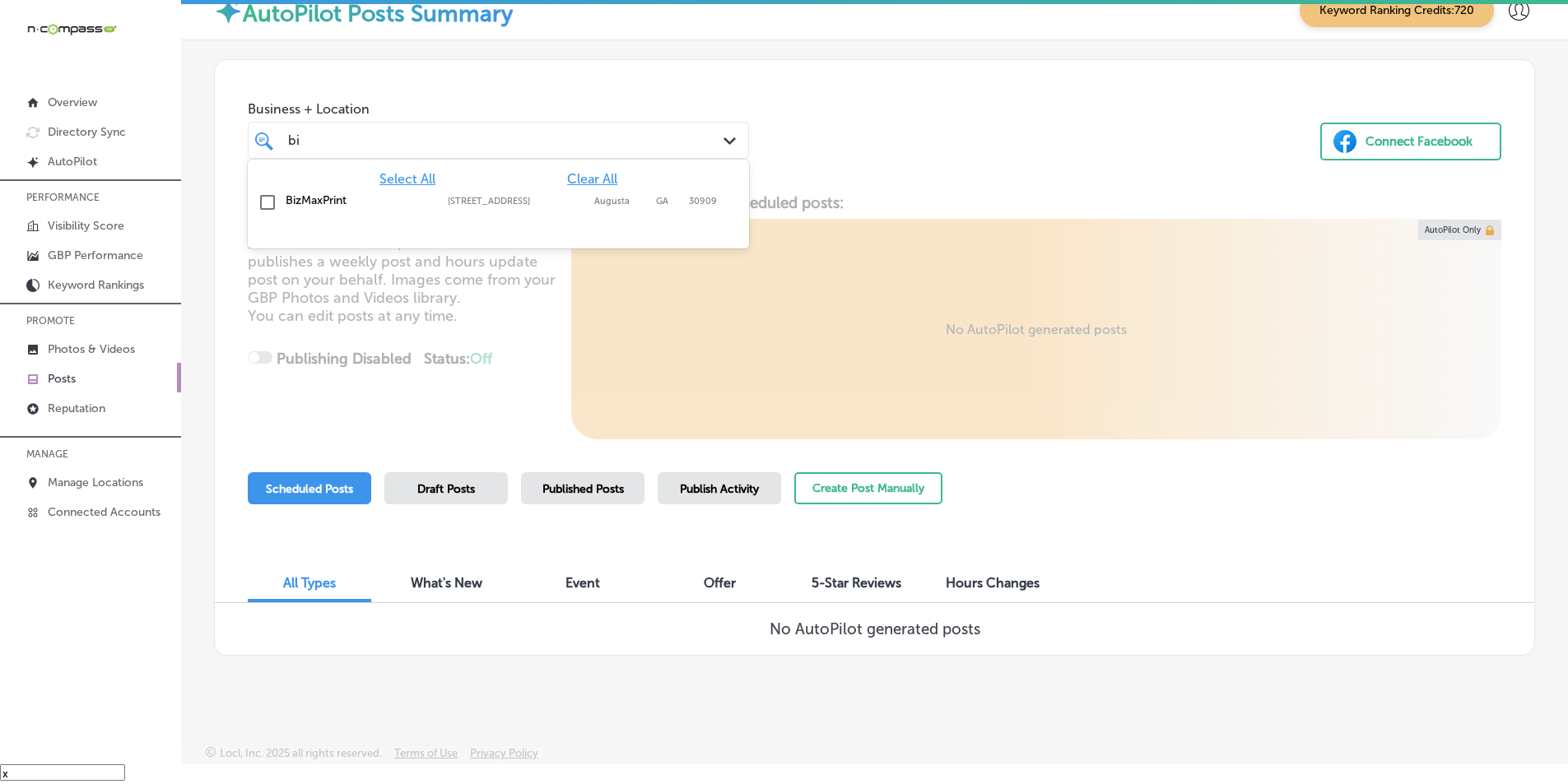
type input "b"
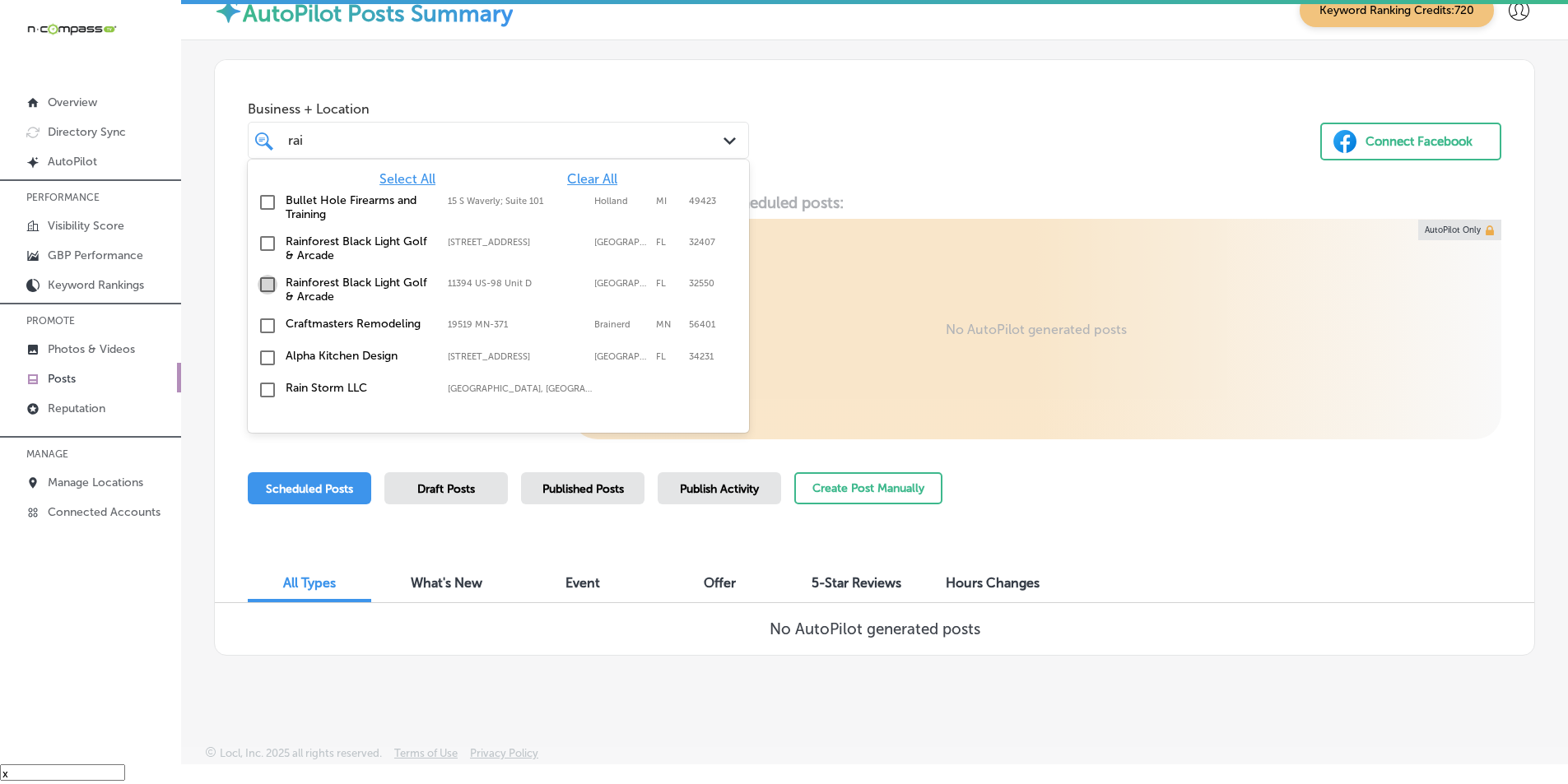
click at [268, 284] on input "checkbox" at bounding box center [267, 284] width 20 height 20
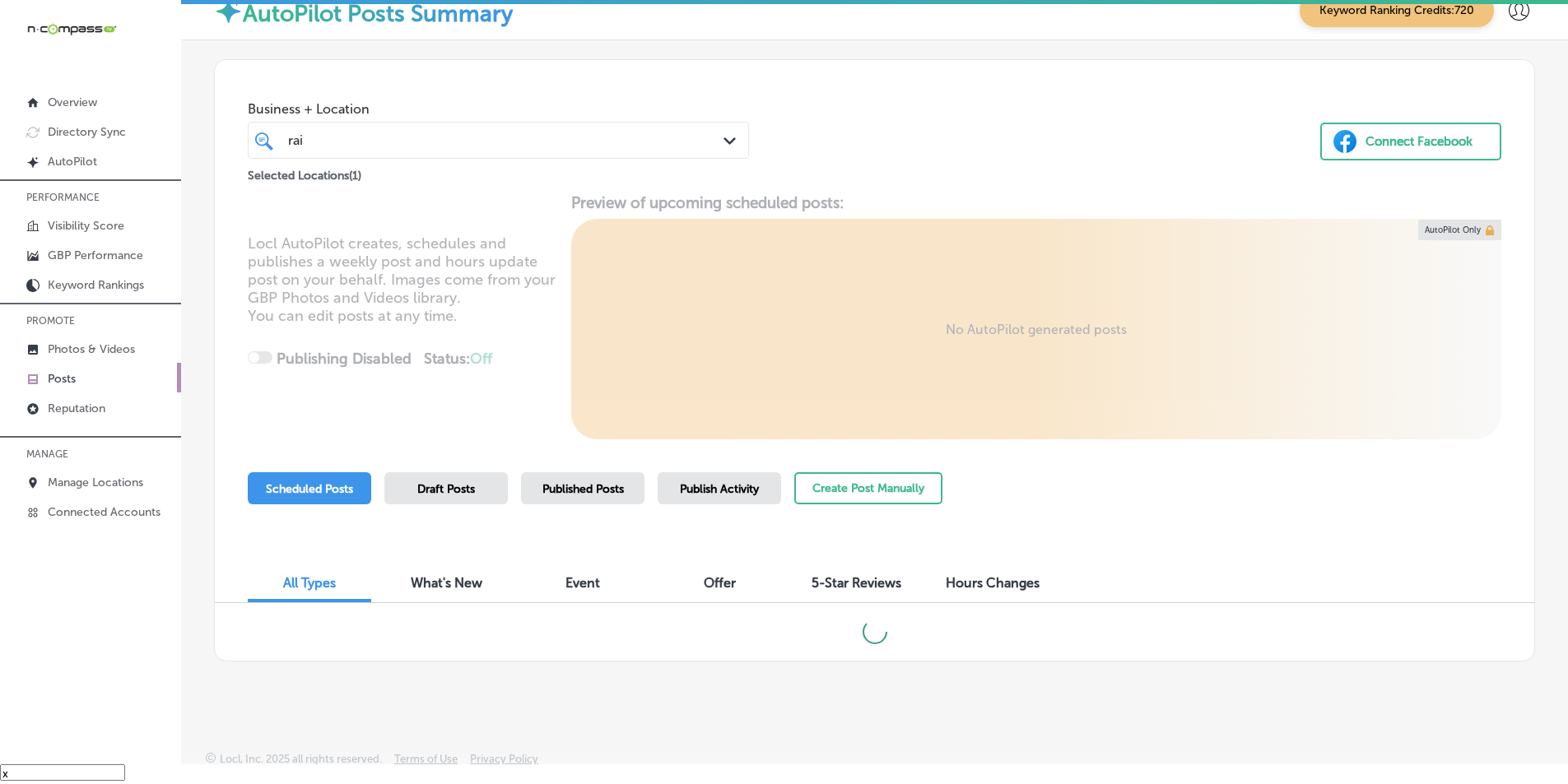
click at [370, 451] on div "Business + Location rai rai Path Created with Sketch. Selected Locations ( 1 ) …" at bounding box center [875, 360] width 1321 height 602
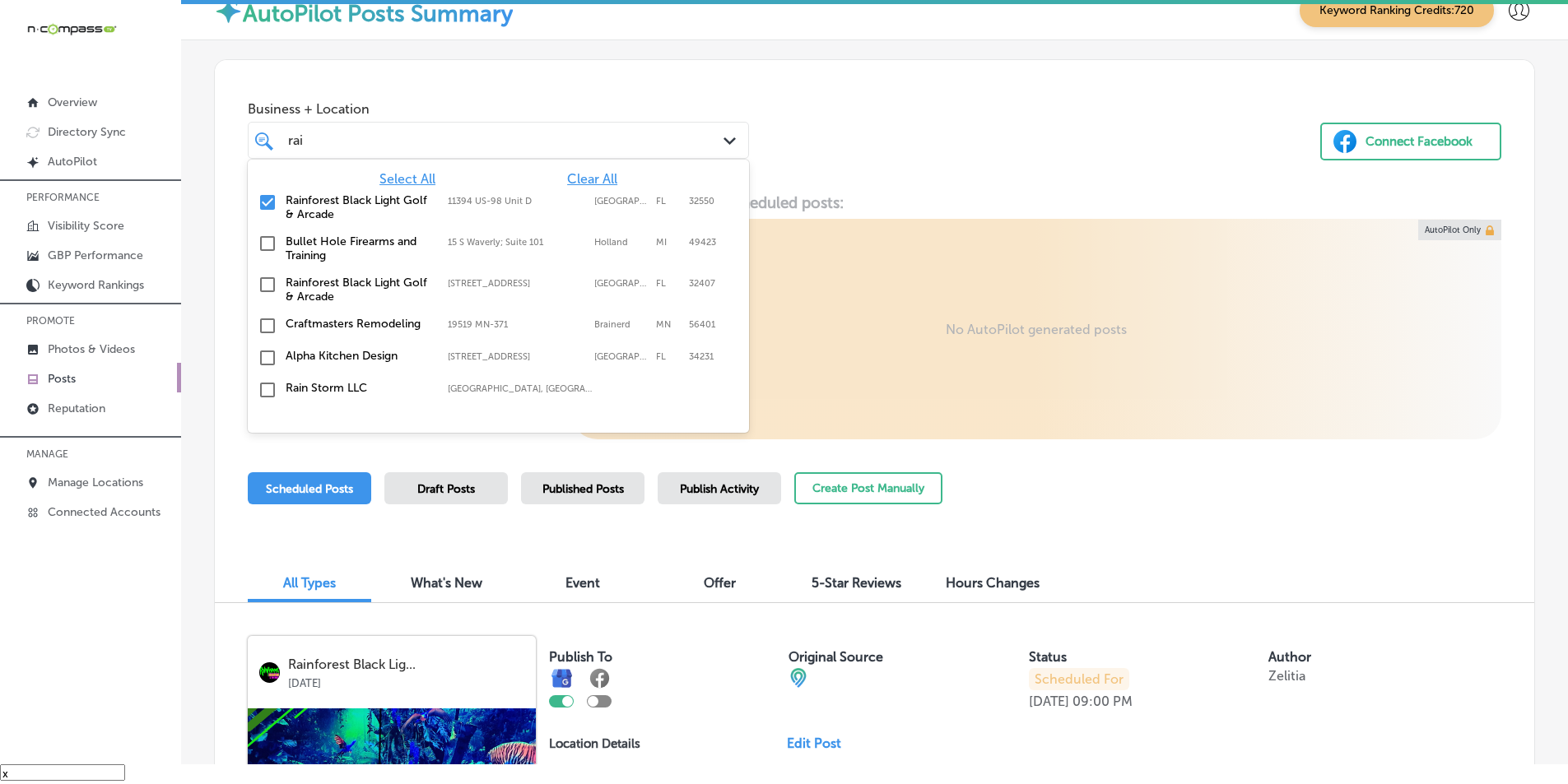
click at [335, 134] on div "rai rai" at bounding box center [477, 140] width 382 height 22
click at [267, 200] on input "checkbox" at bounding box center [267, 202] width 20 height 20
type input "r"
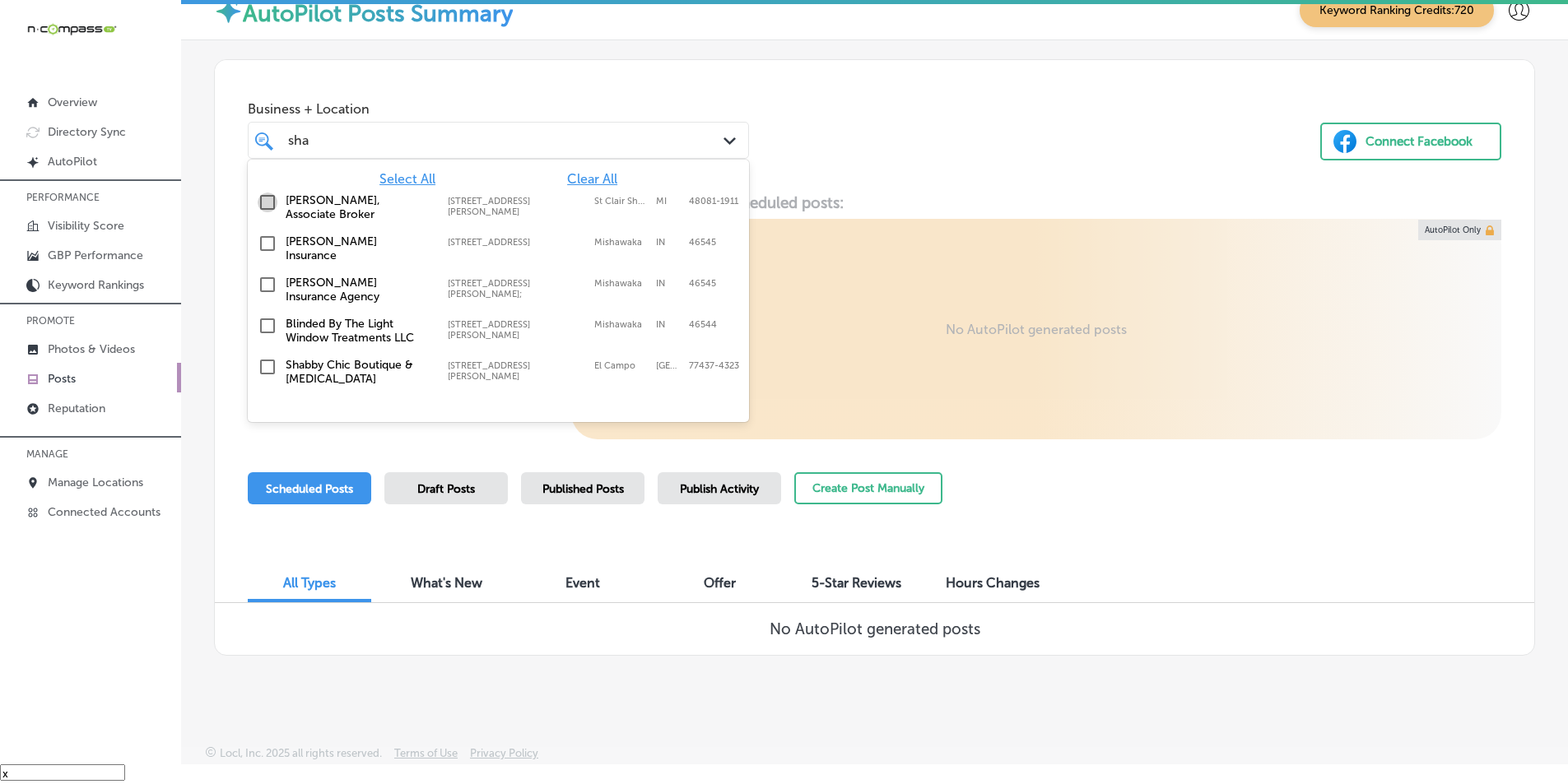
click at [266, 201] on input "checkbox" at bounding box center [267, 202] width 20 height 20
click at [875, 162] on div "Business + Location option [STREET_ADDRESS][PERSON_NAME]. option [STREET_ADDRES…" at bounding box center [874, 123] width 1319 height 125
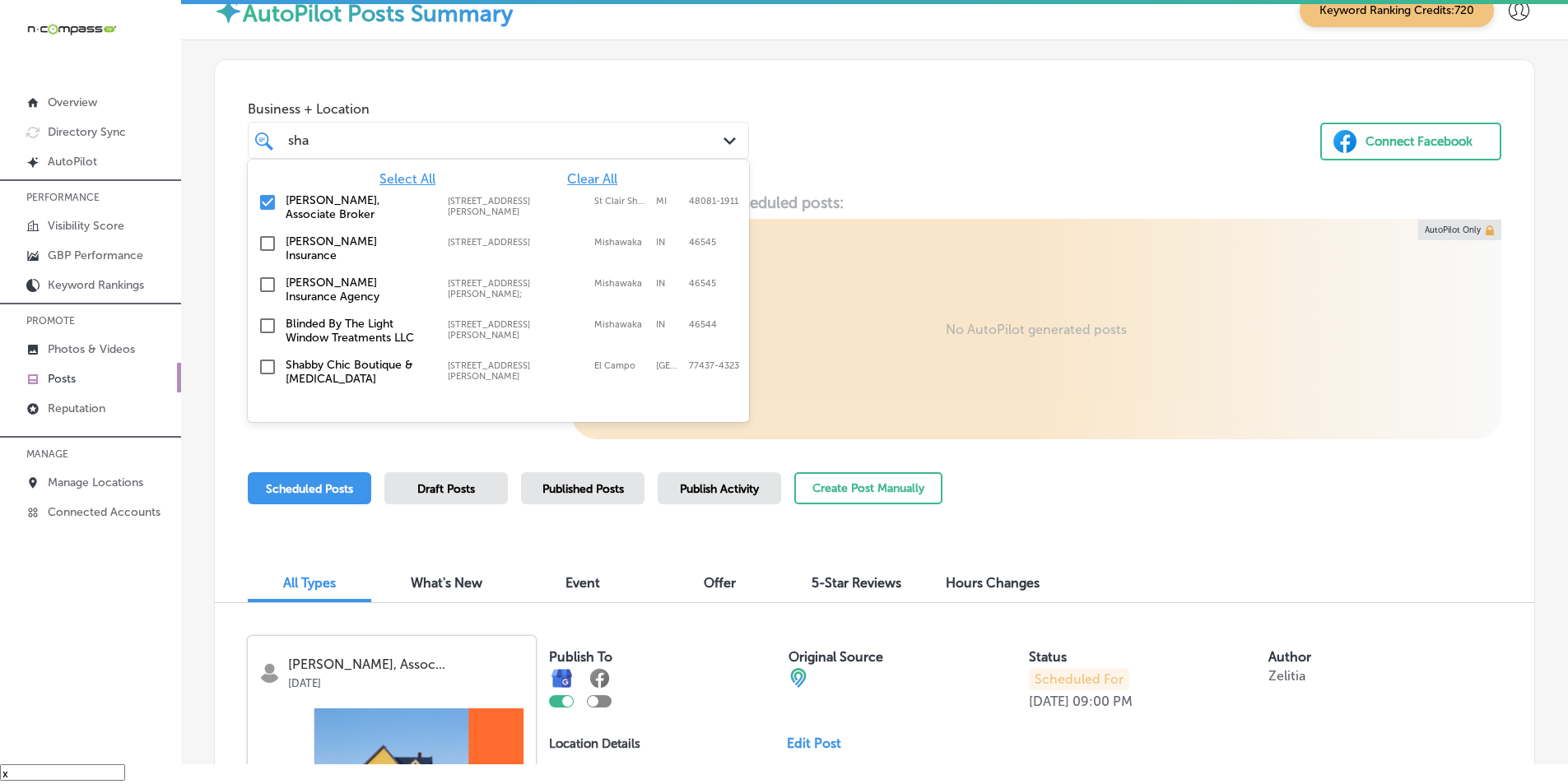
click at [499, 133] on div "[DEMOGRAPHIC_DATA]" at bounding box center [477, 140] width 382 height 22
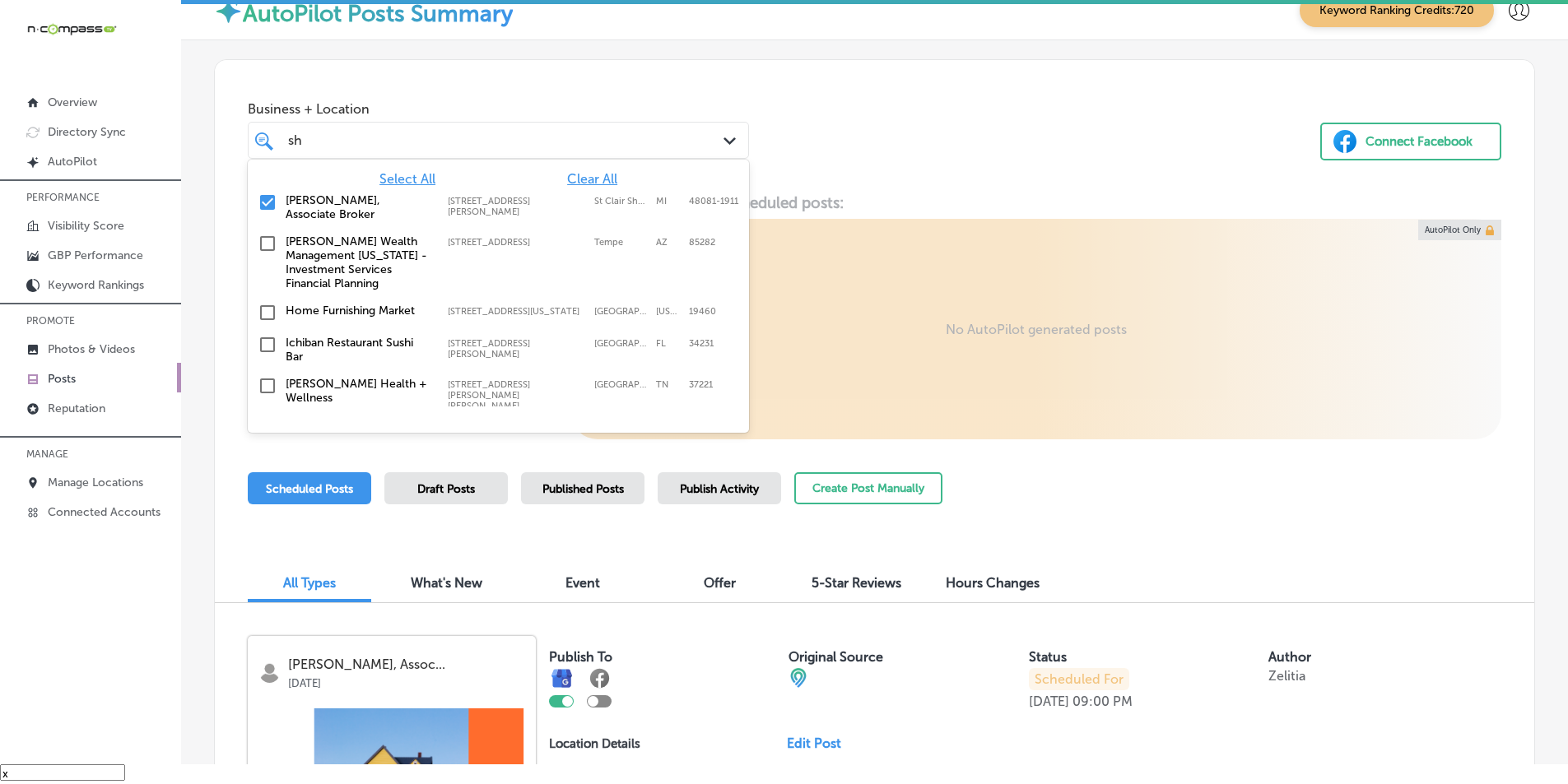
type input "s"
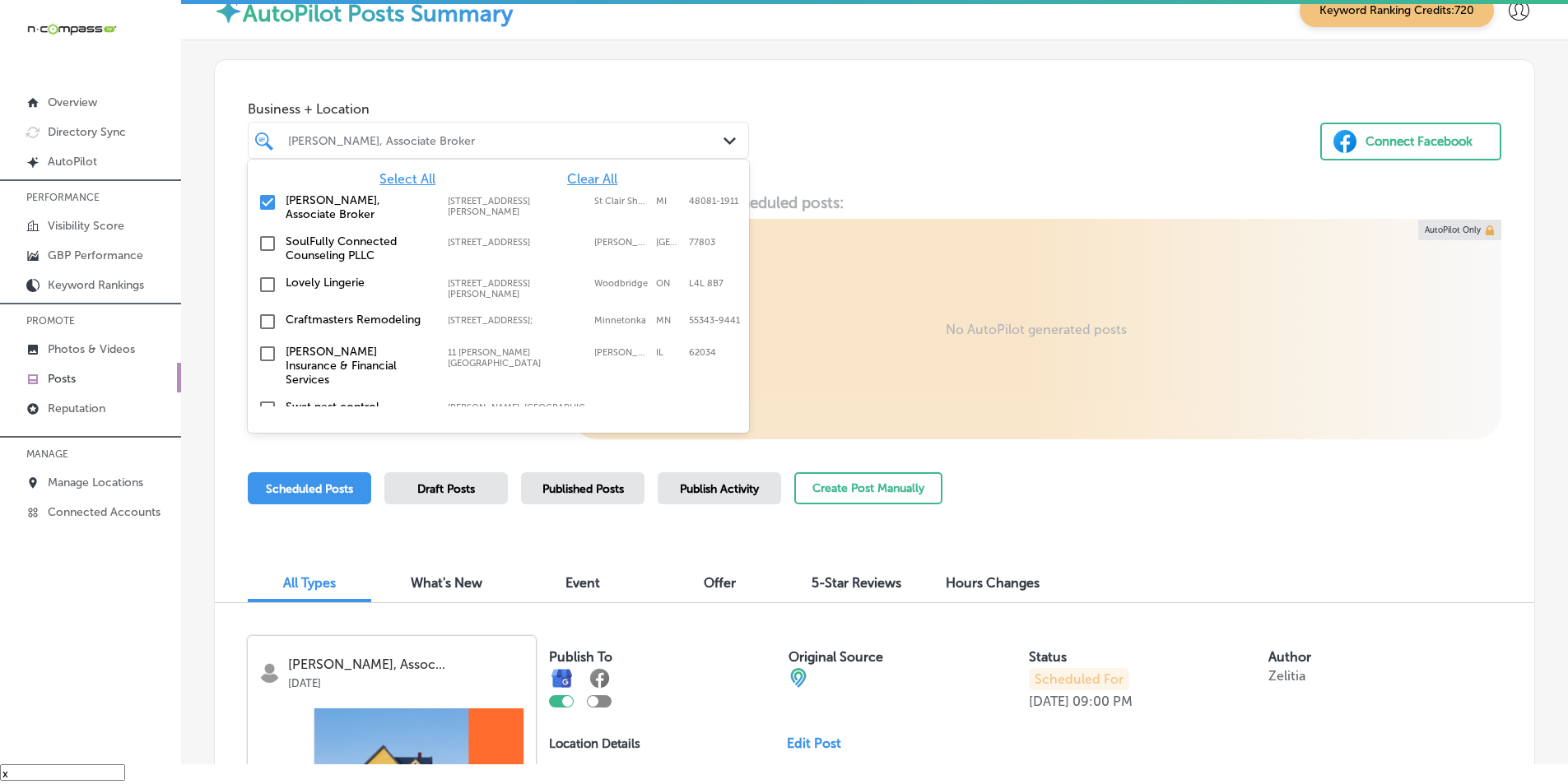
click at [267, 199] on input "checkbox" at bounding box center [267, 202] width 20 height 20
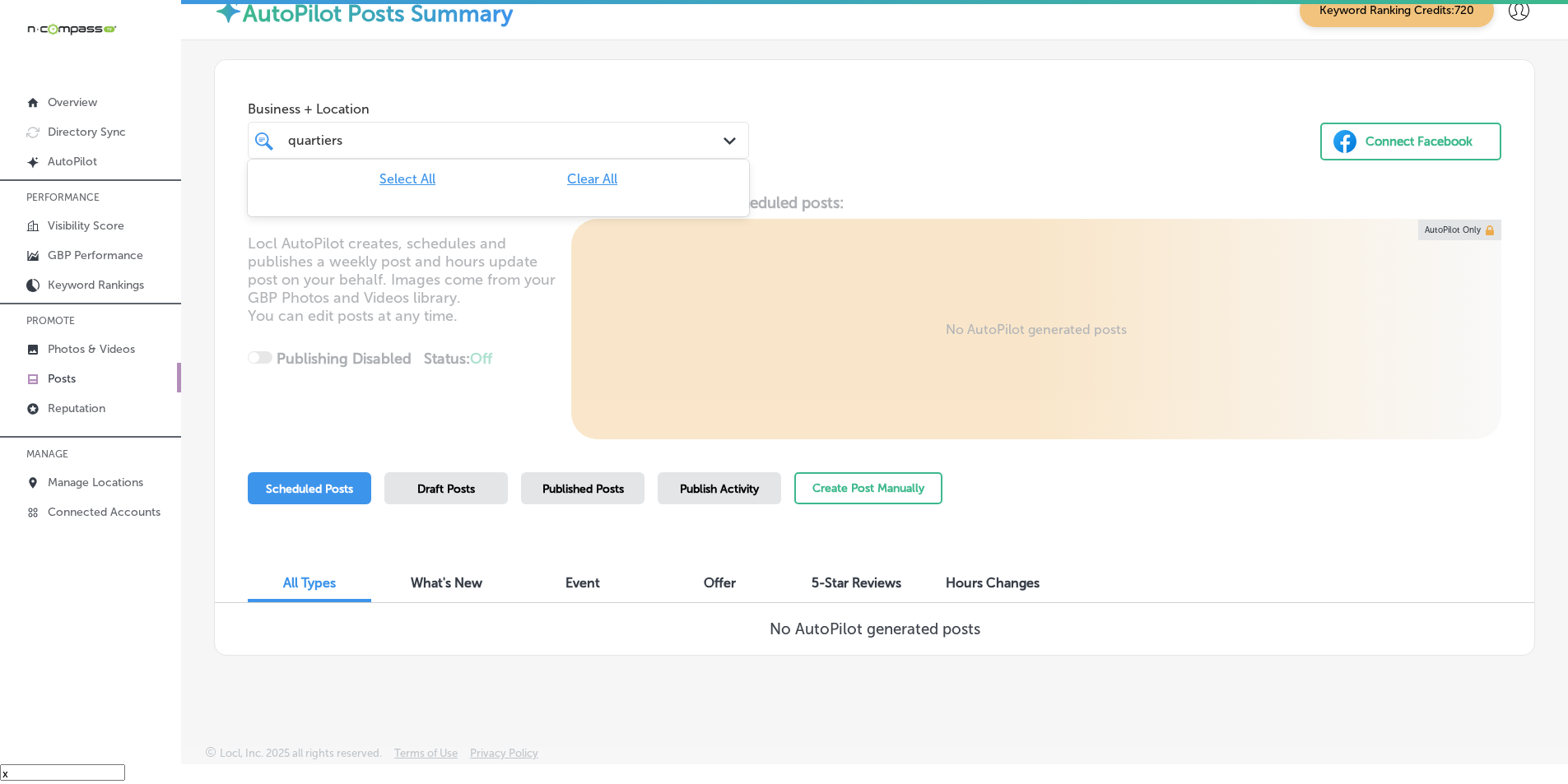
click at [396, 146] on div "quartiers quartiers" at bounding box center [477, 140] width 382 height 22
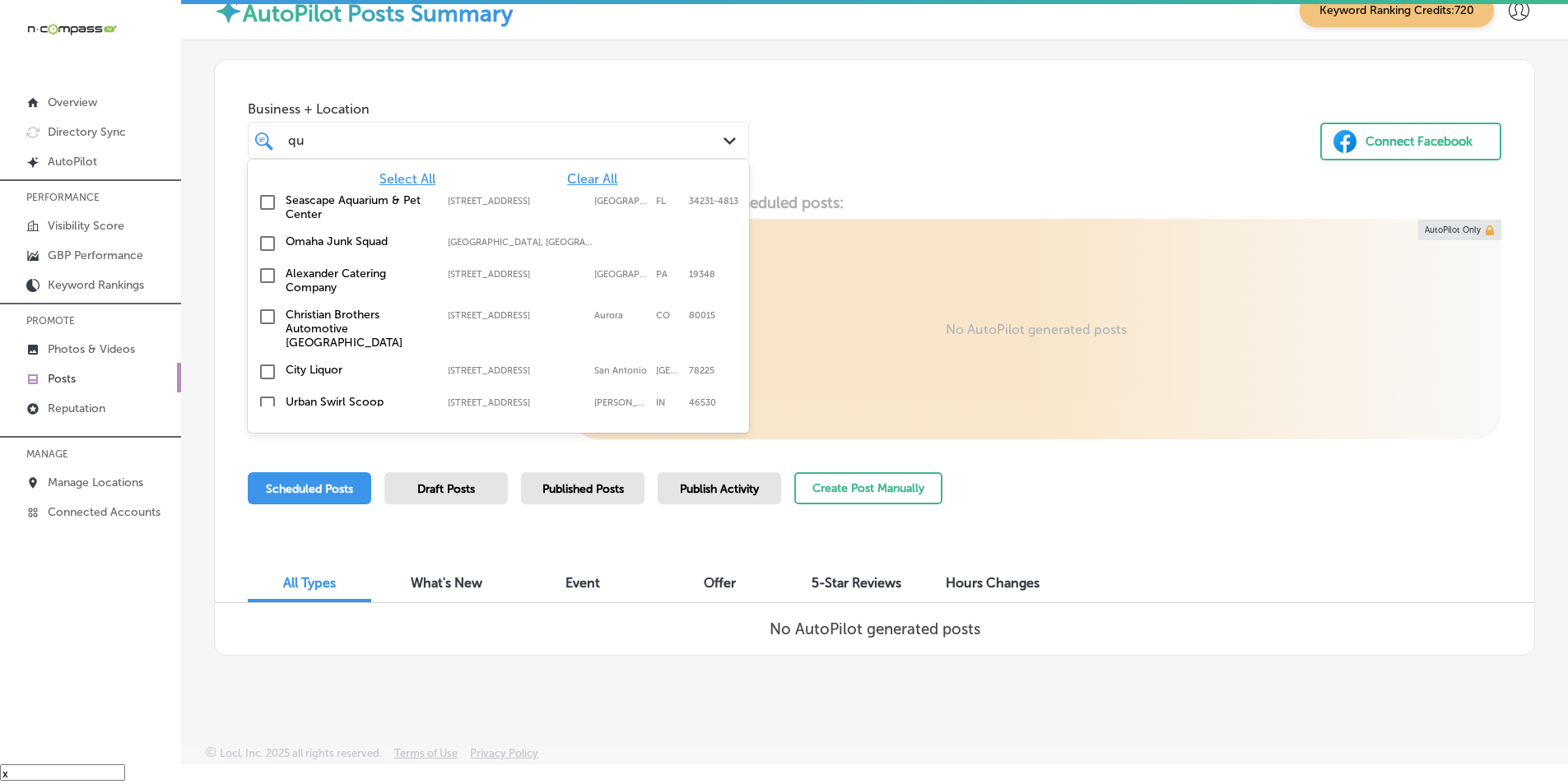
type input "q"
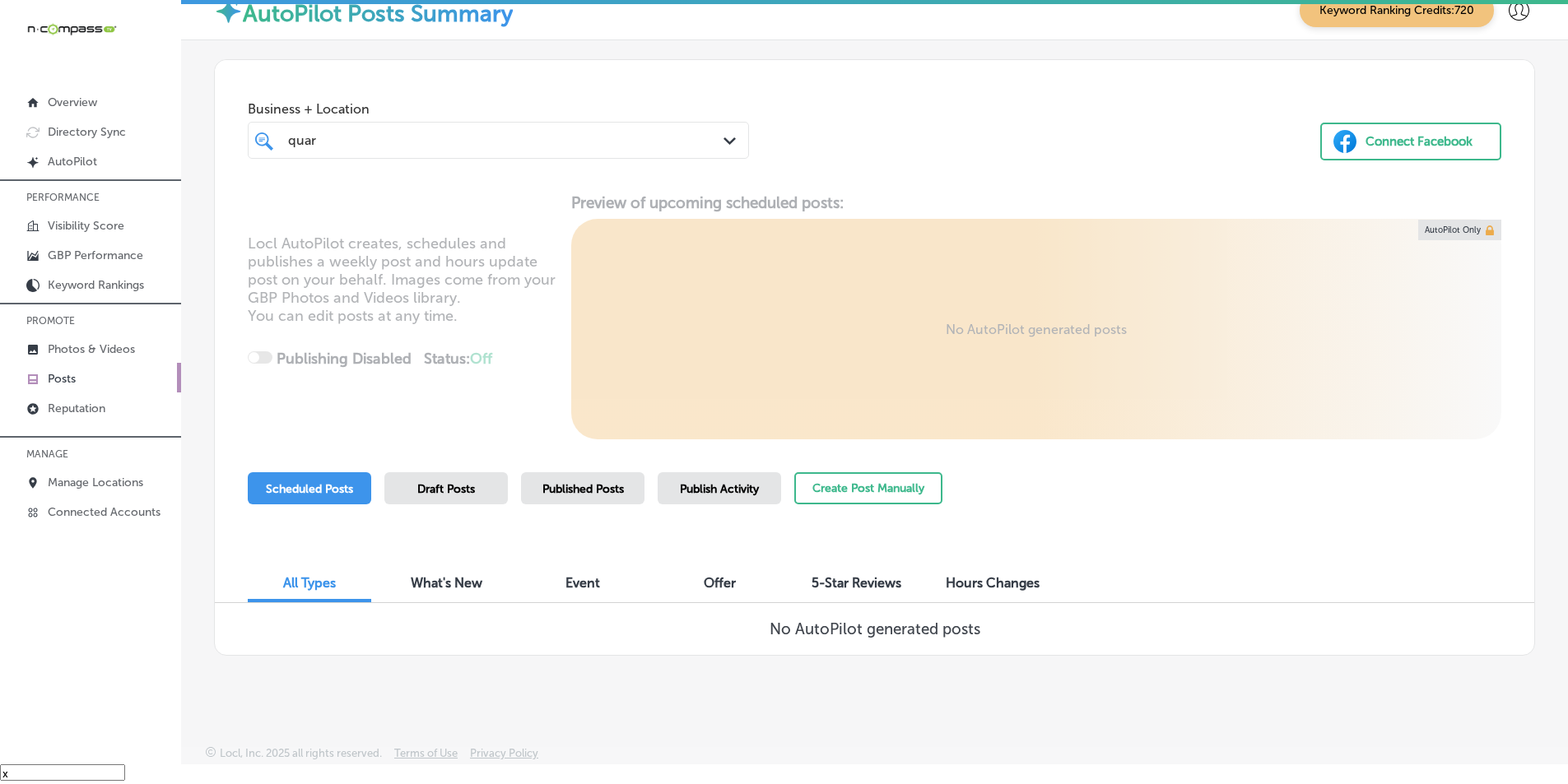
click at [347, 139] on div "quar quar" at bounding box center [477, 140] width 382 height 22
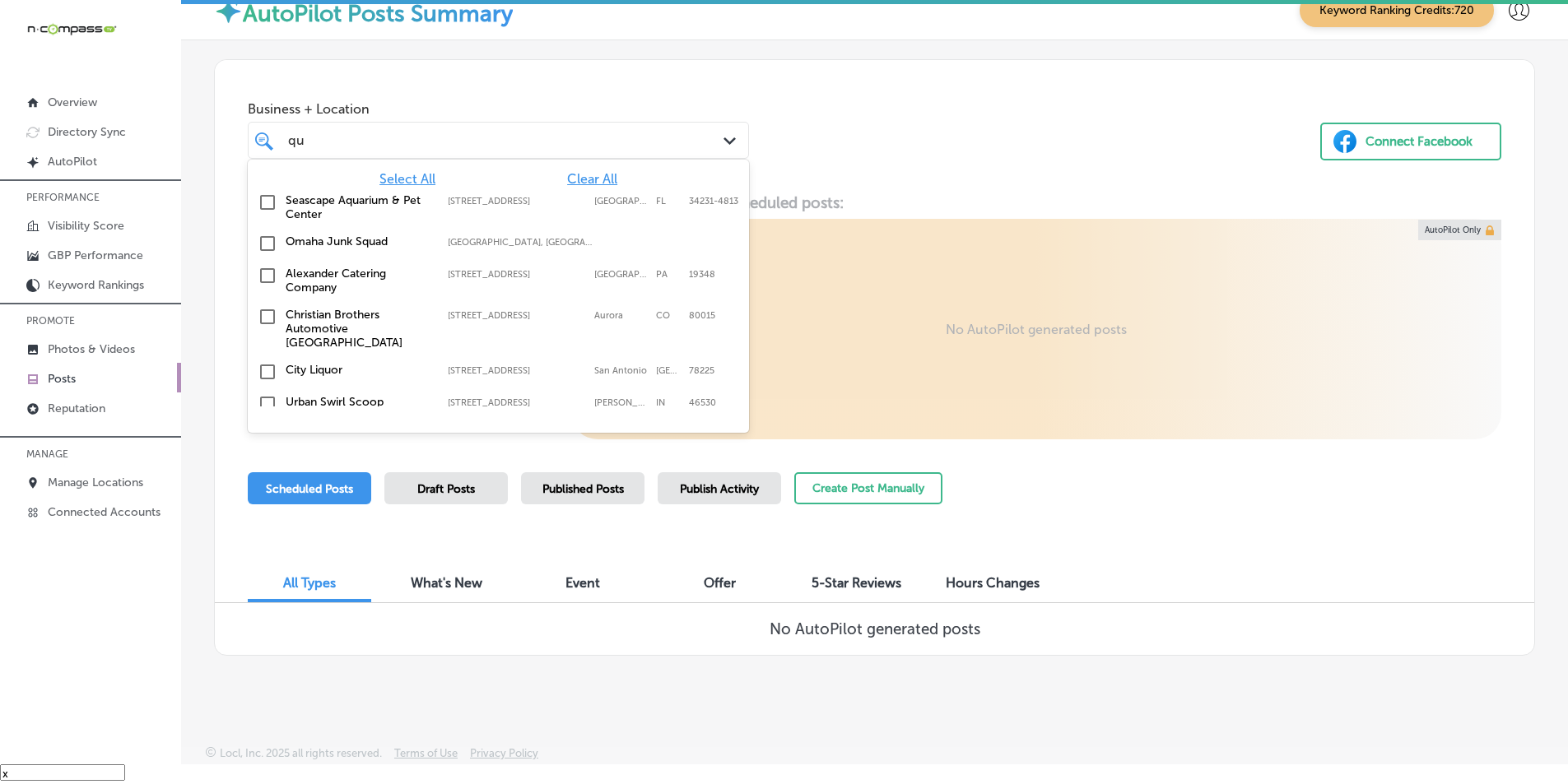
type input "q"
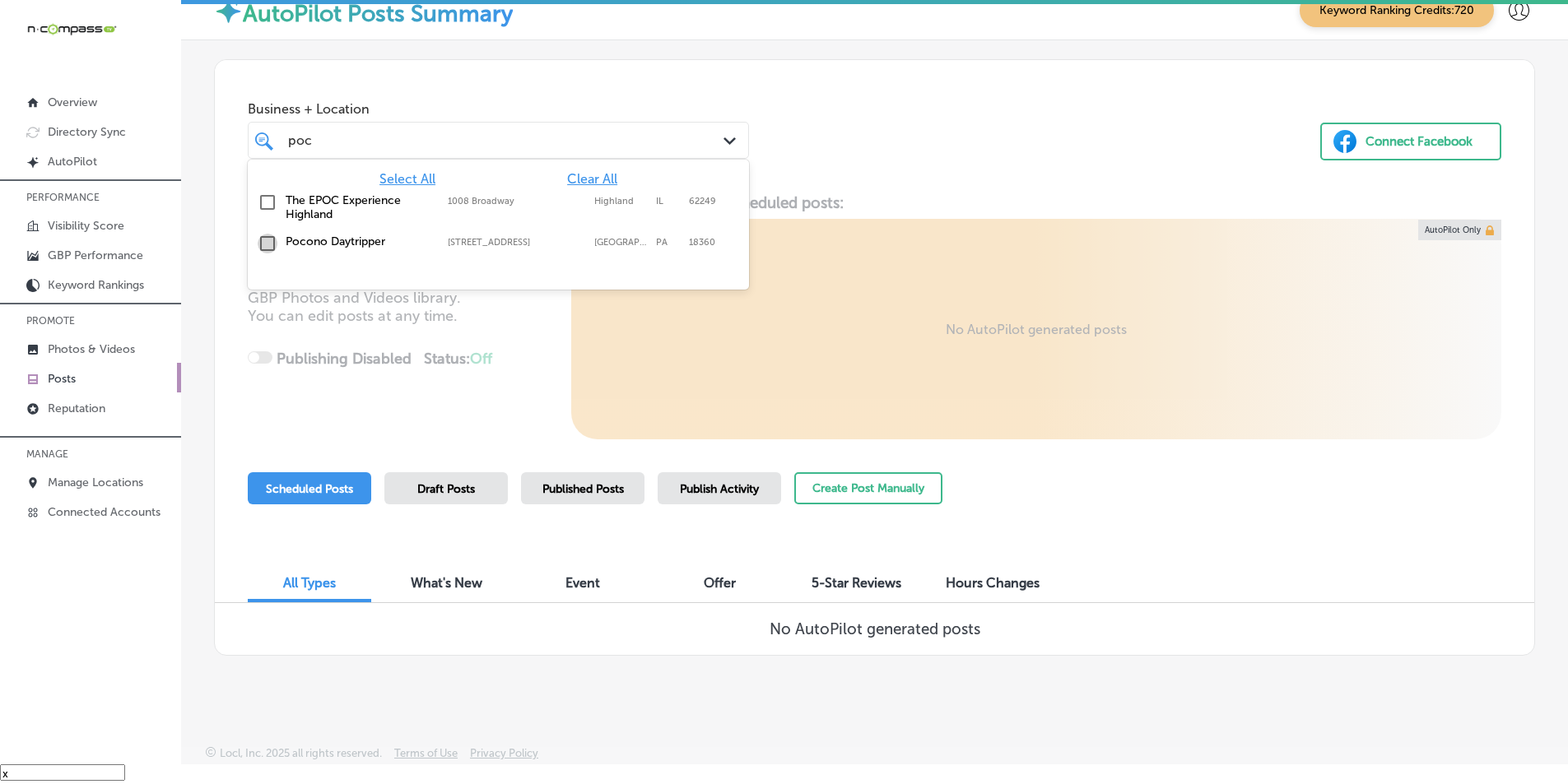
click at [267, 244] on input "checkbox" at bounding box center [267, 243] width 20 height 20
type input "poc"
click at [837, 164] on div "Business + Location option [STREET_ADDRESS]. [STREET_ADDRESS]. 3 results availa…" at bounding box center [874, 123] width 1319 height 125
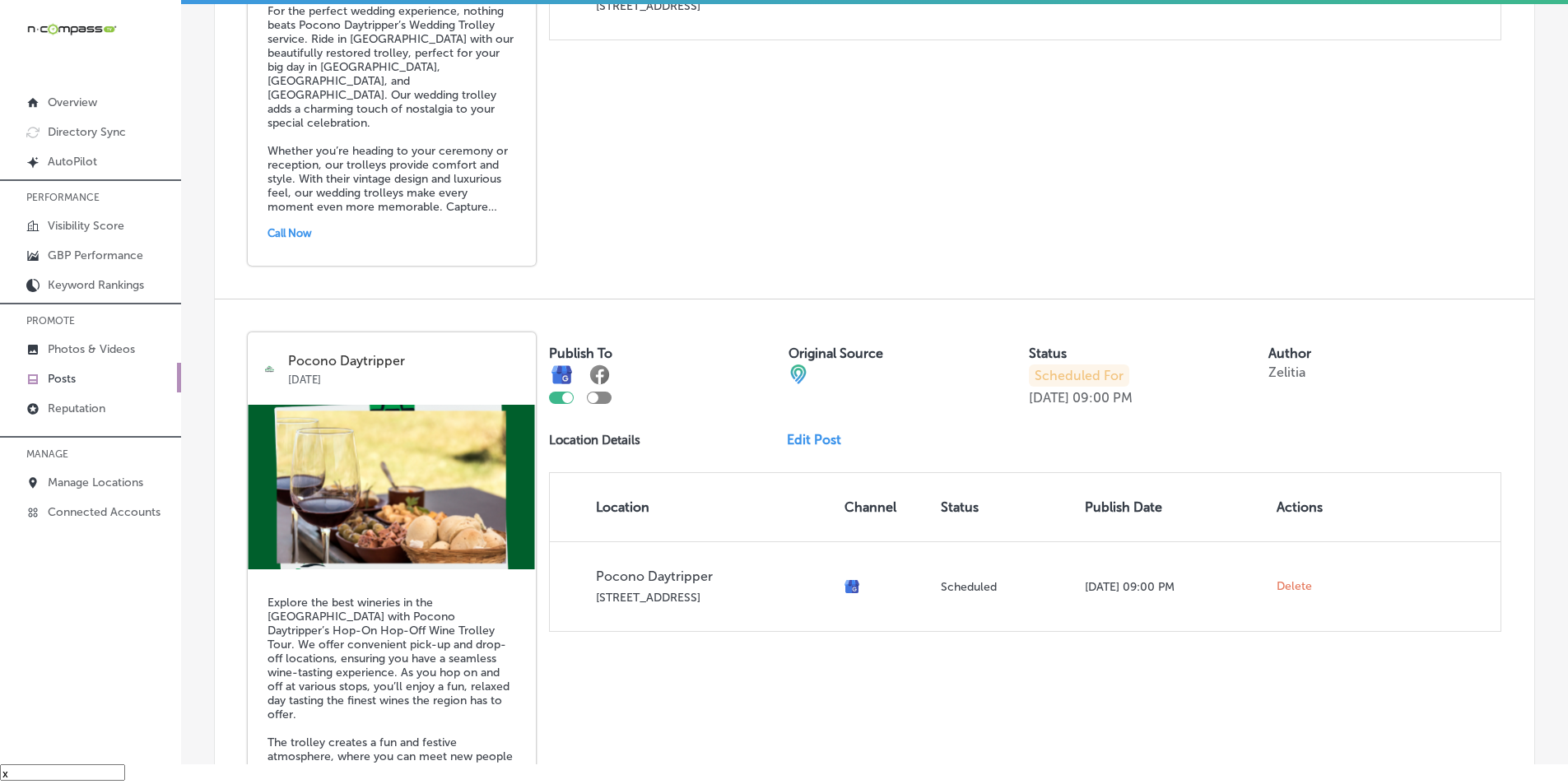
scroll to position [906, 0]
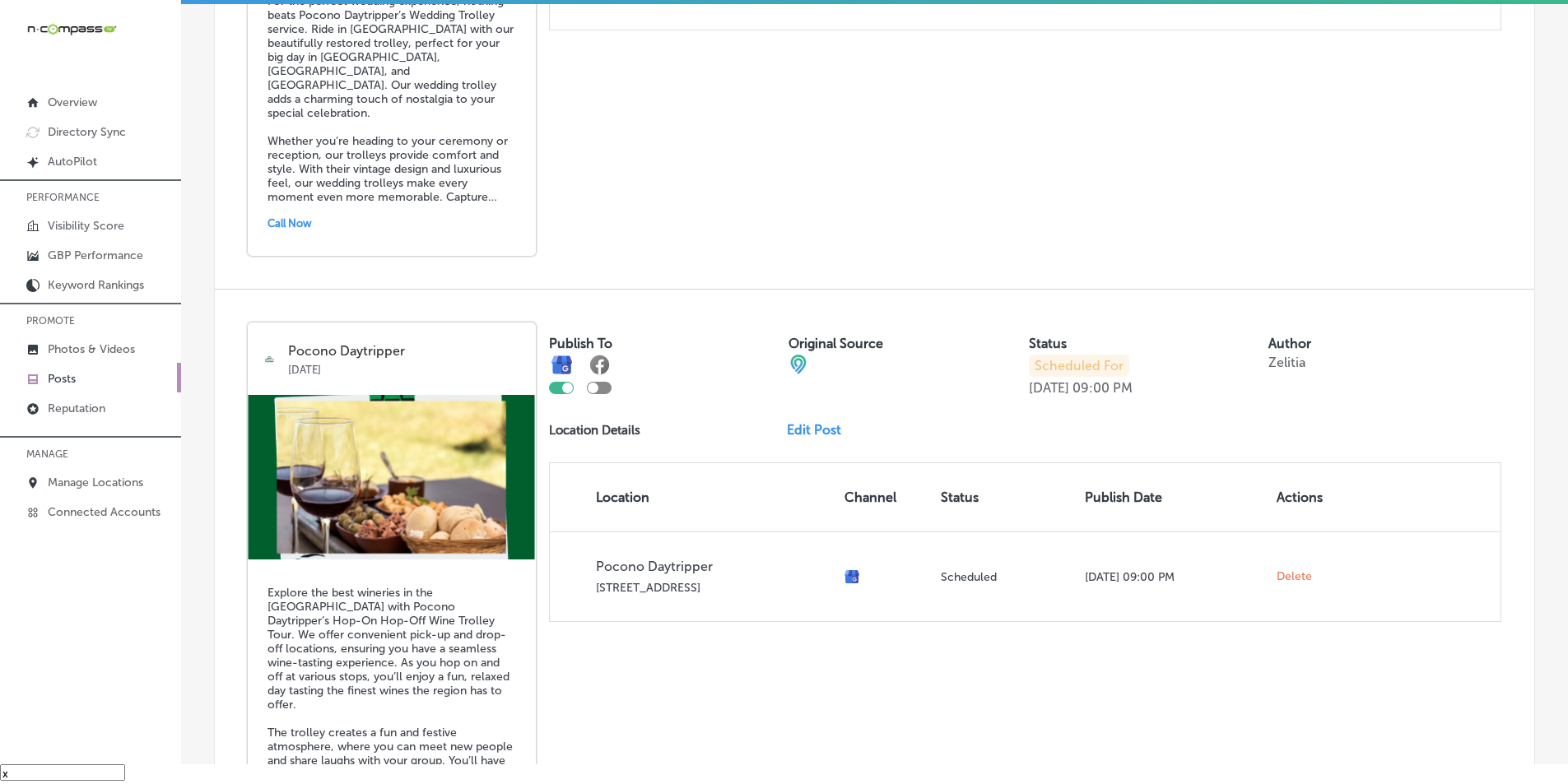
click at [807, 432] on link "Edit Post" at bounding box center [820, 430] width 67 height 15
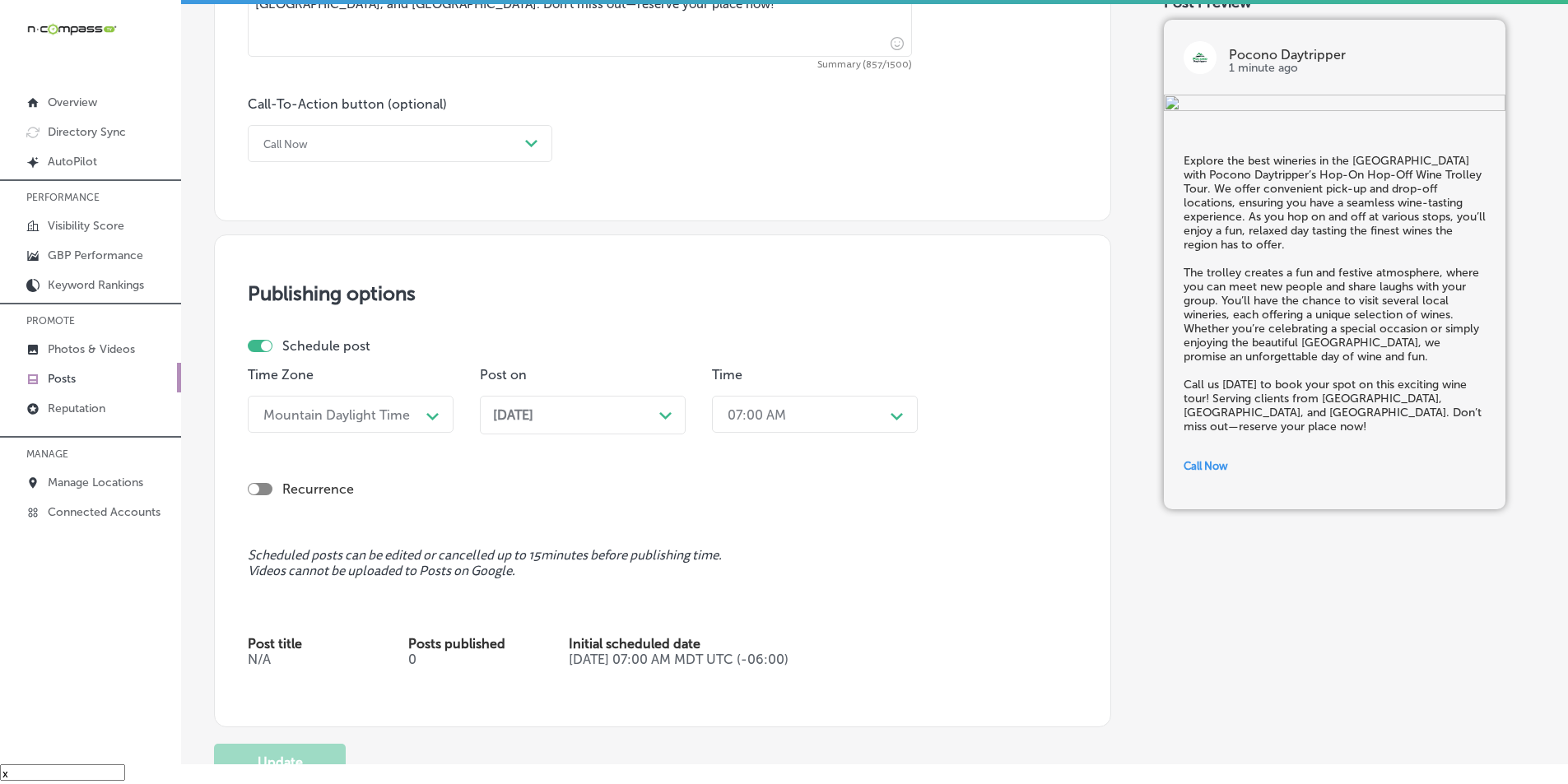
scroll to position [1153, 0]
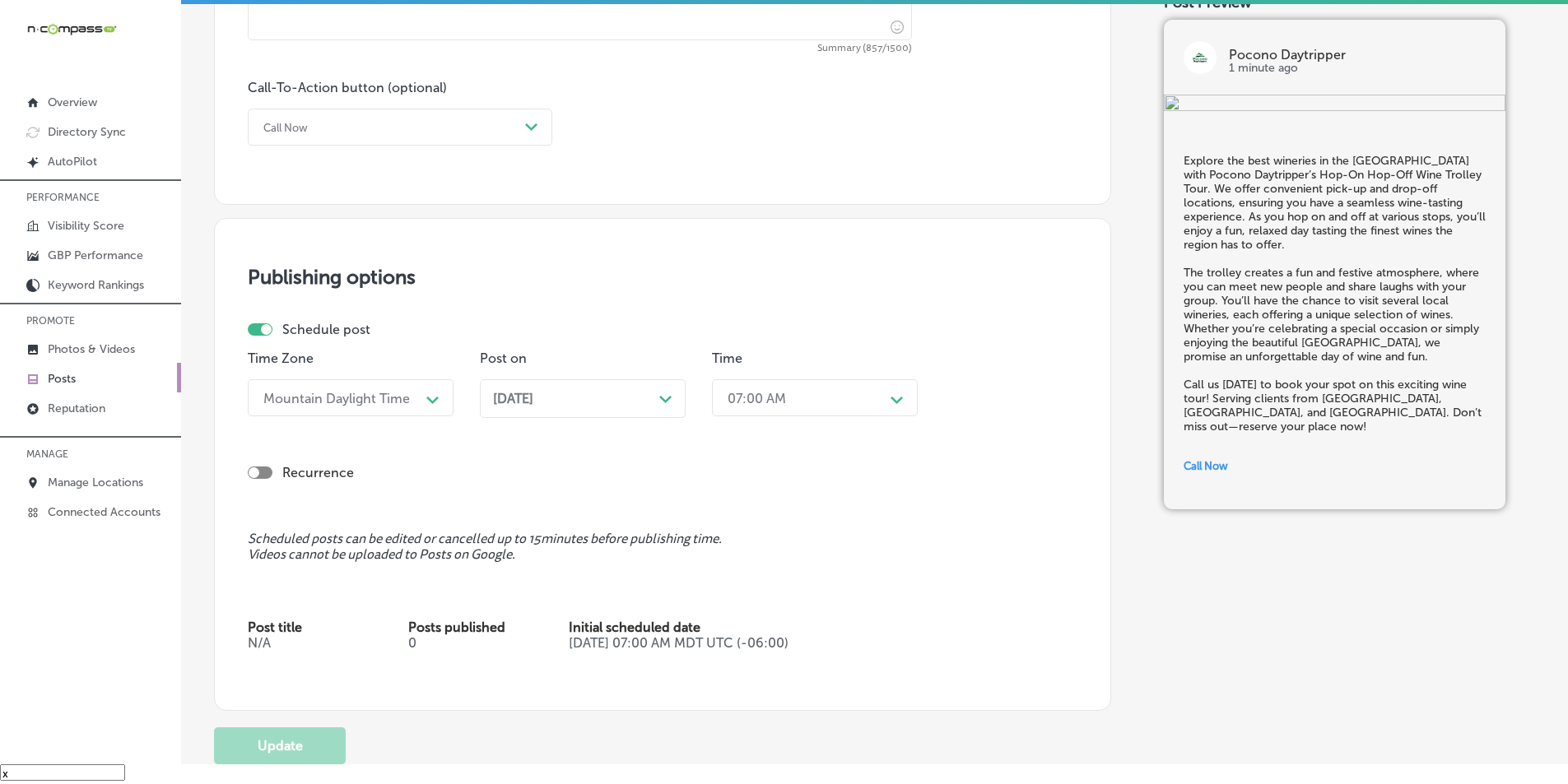
click at [671, 395] on div "Path Created with Sketch." at bounding box center [666, 397] width 13 height 13
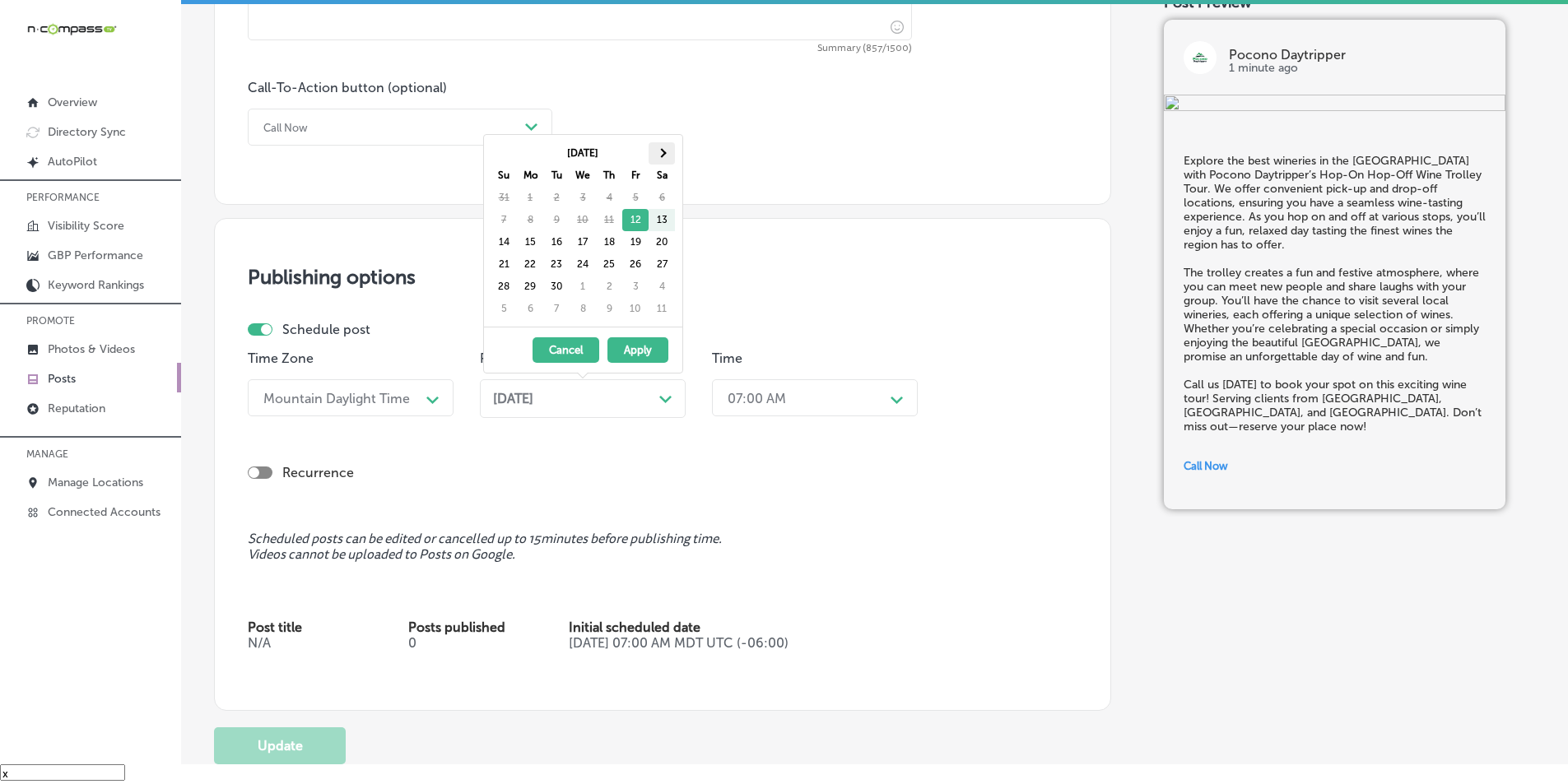
click at [661, 149] on span at bounding box center [661, 152] width 9 height 9
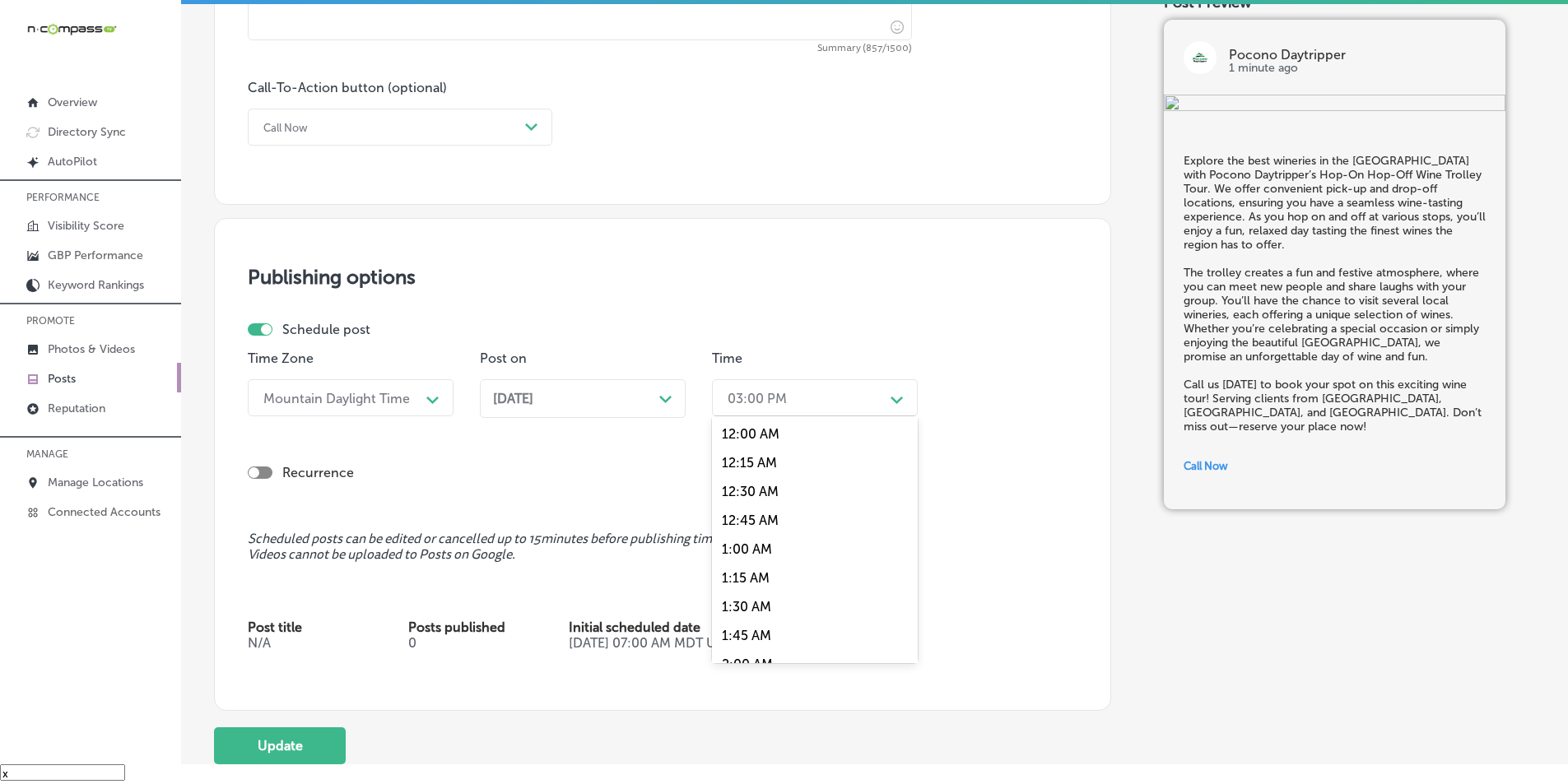
click at [893, 396] on icon "Path Created with Sketch." at bounding box center [896, 400] width 12 height 8
click at [742, 498] on div "7:00 AM" at bounding box center [815, 500] width 206 height 29
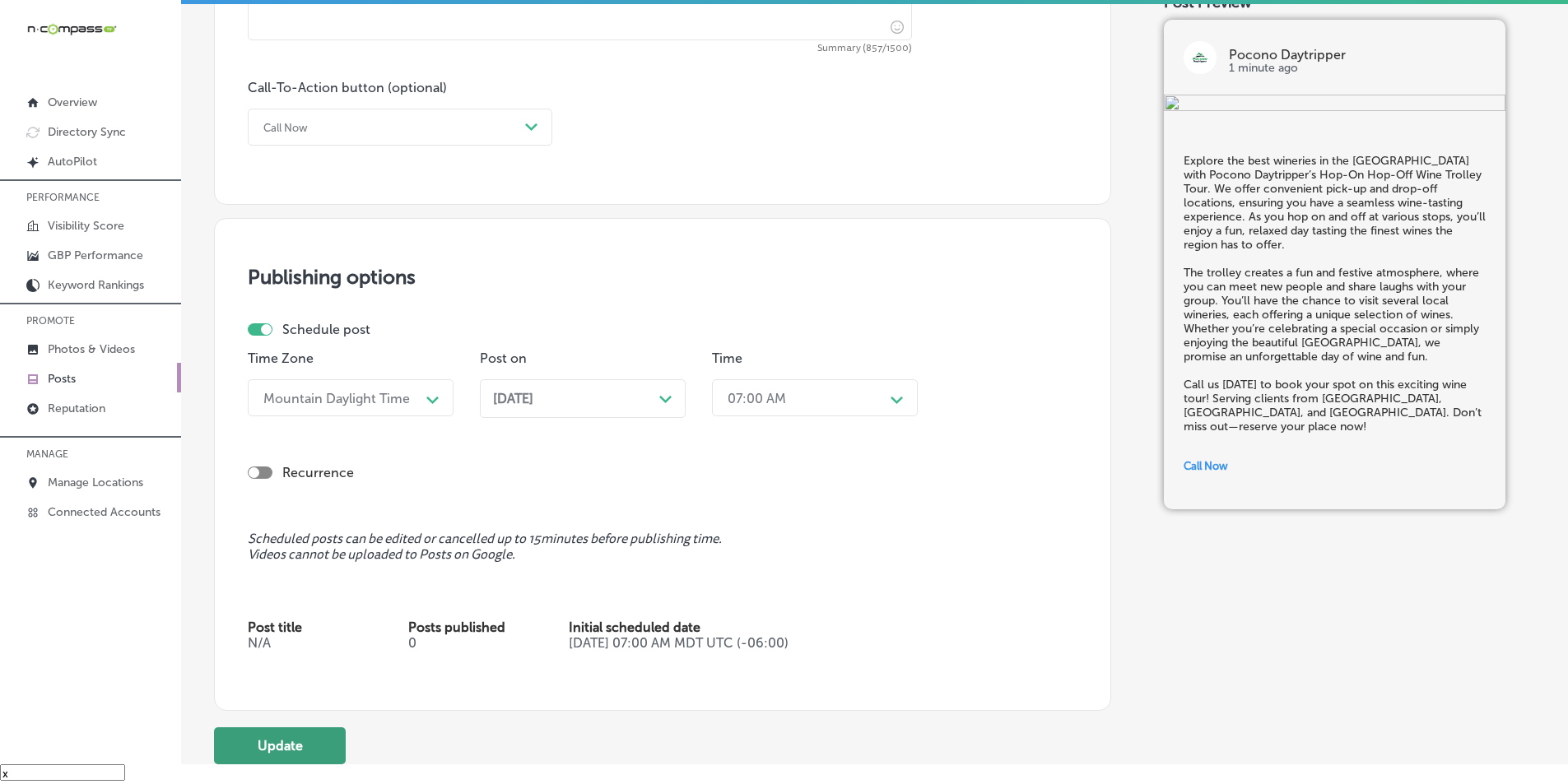
click at [313, 732] on button "Update" at bounding box center [280, 746] width 132 height 37
checkbox input "true"
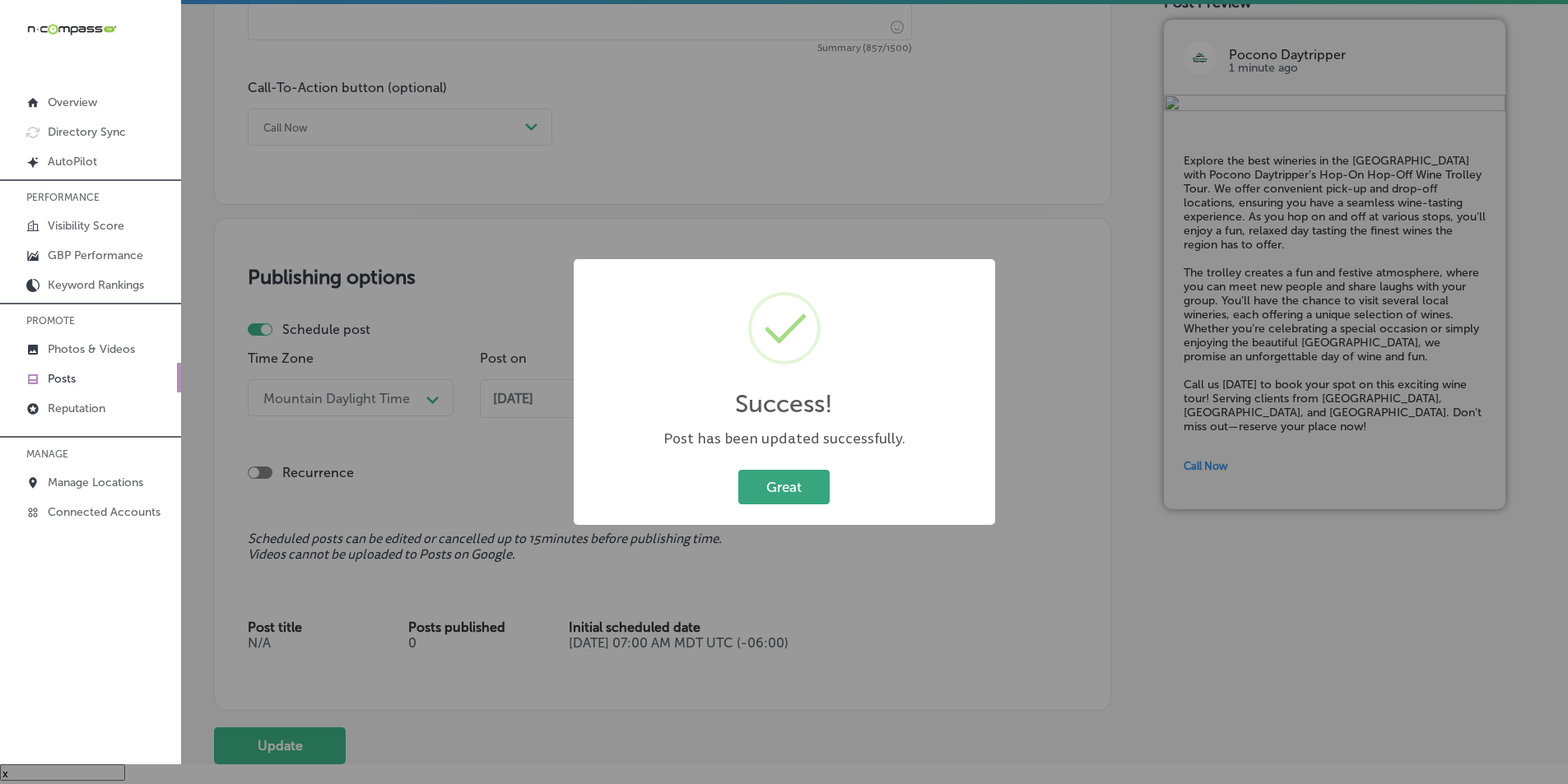
click at [772, 482] on button "Great" at bounding box center [783, 486] width 91 height 34
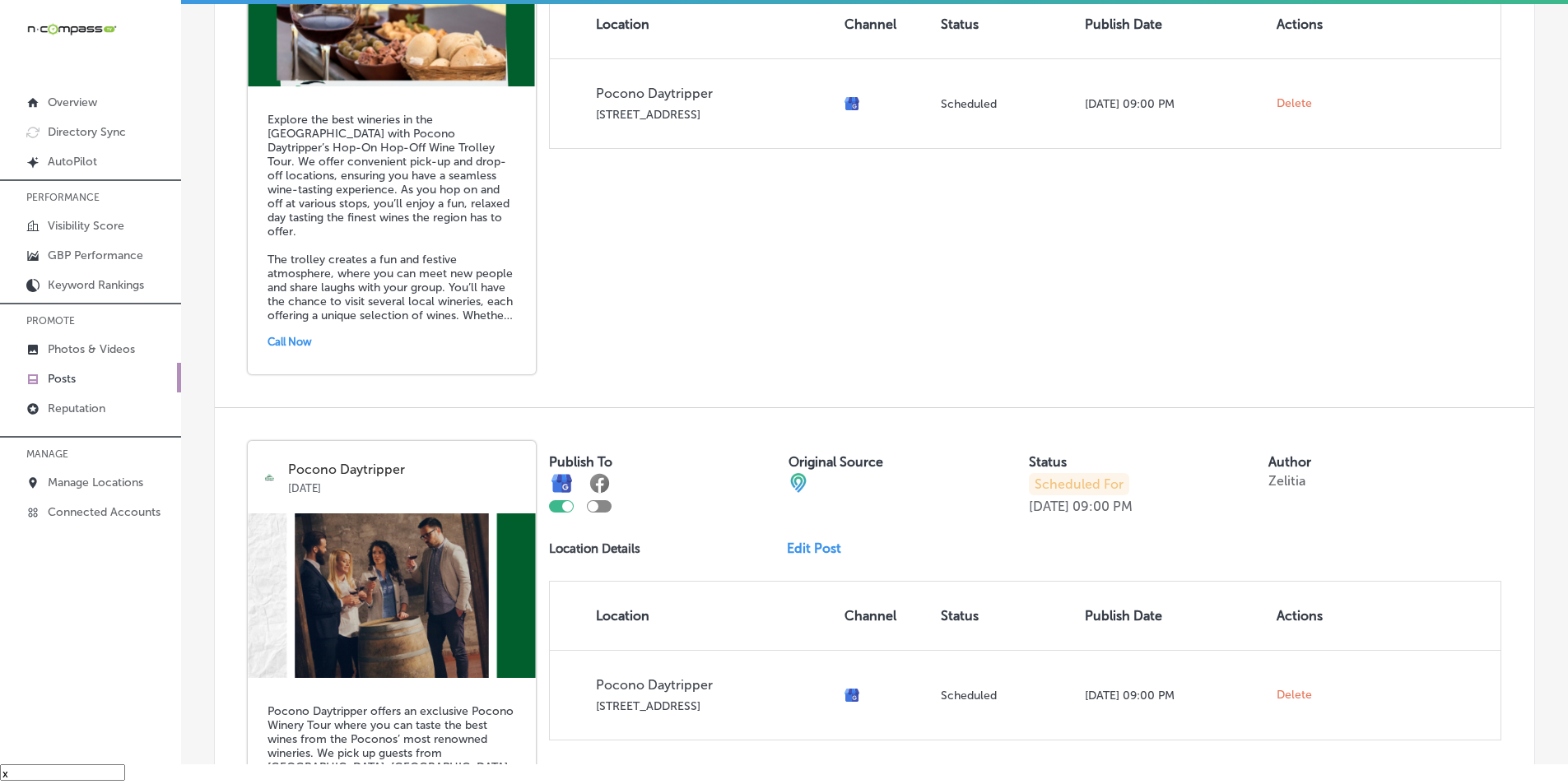
scroll to position [1482, 0]
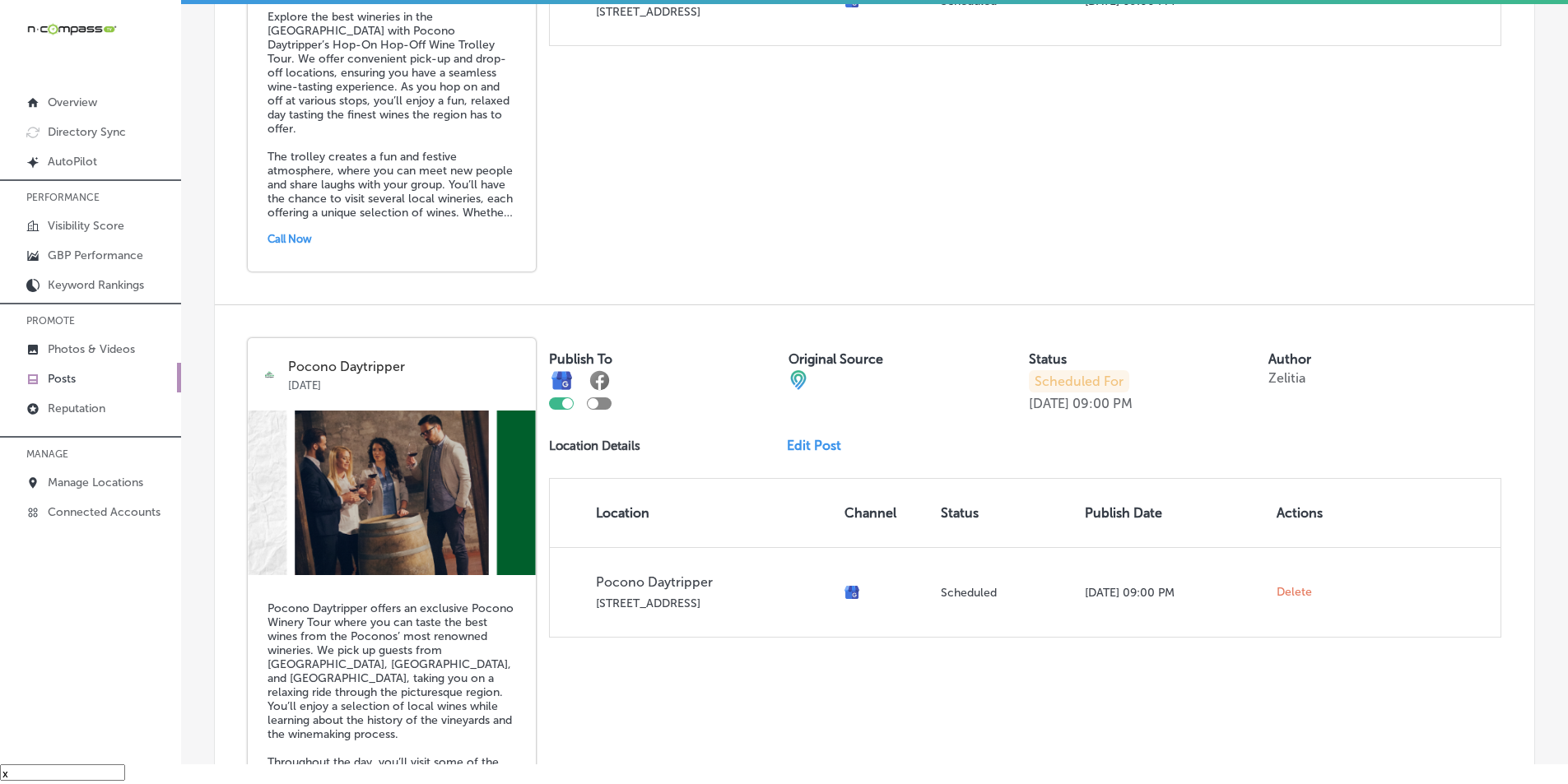
click at [813, 440] on link "Edit Post" at bounding box center [820, 445] width 67 height 15
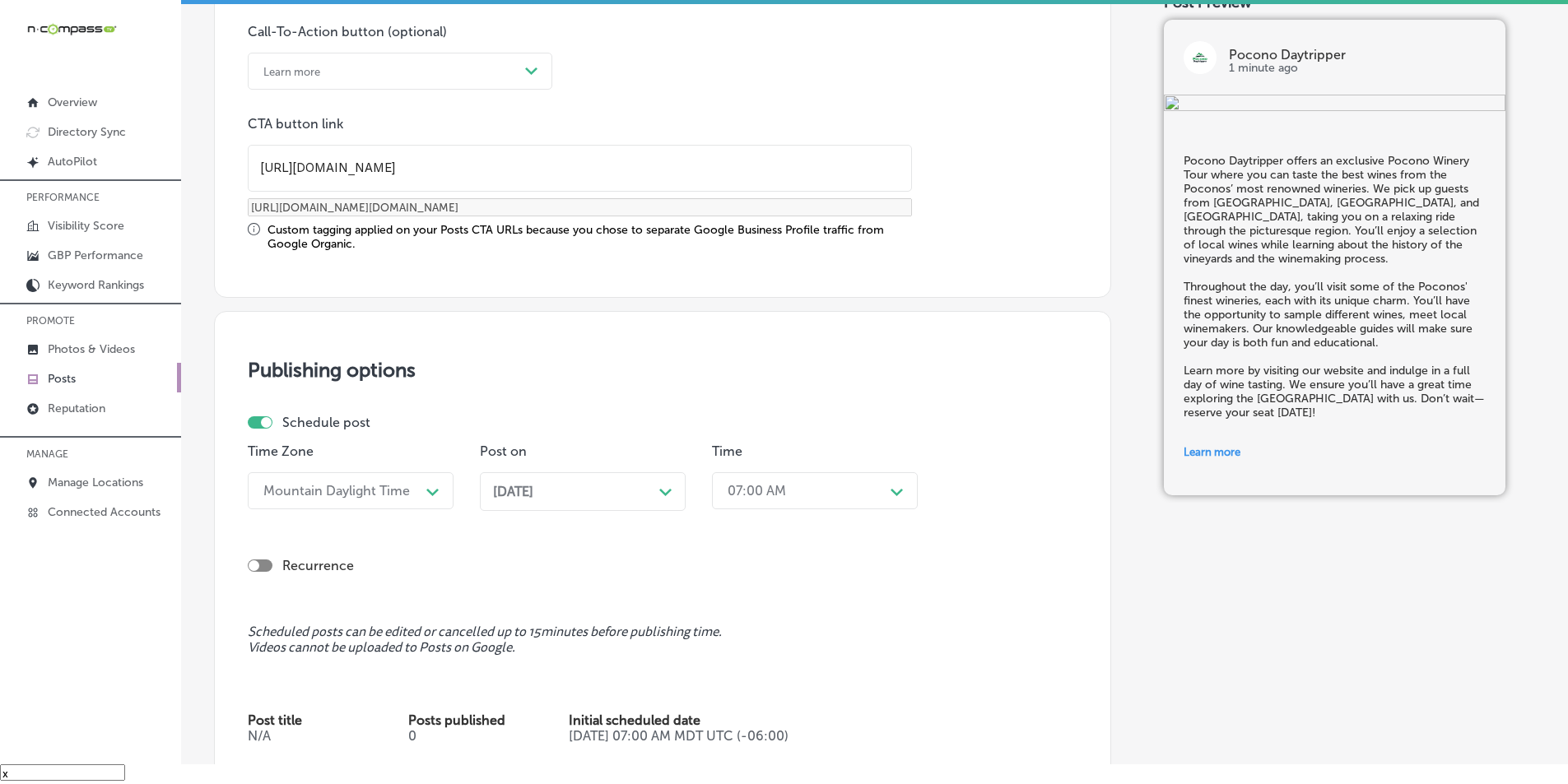
scroll to position [1235, 0]
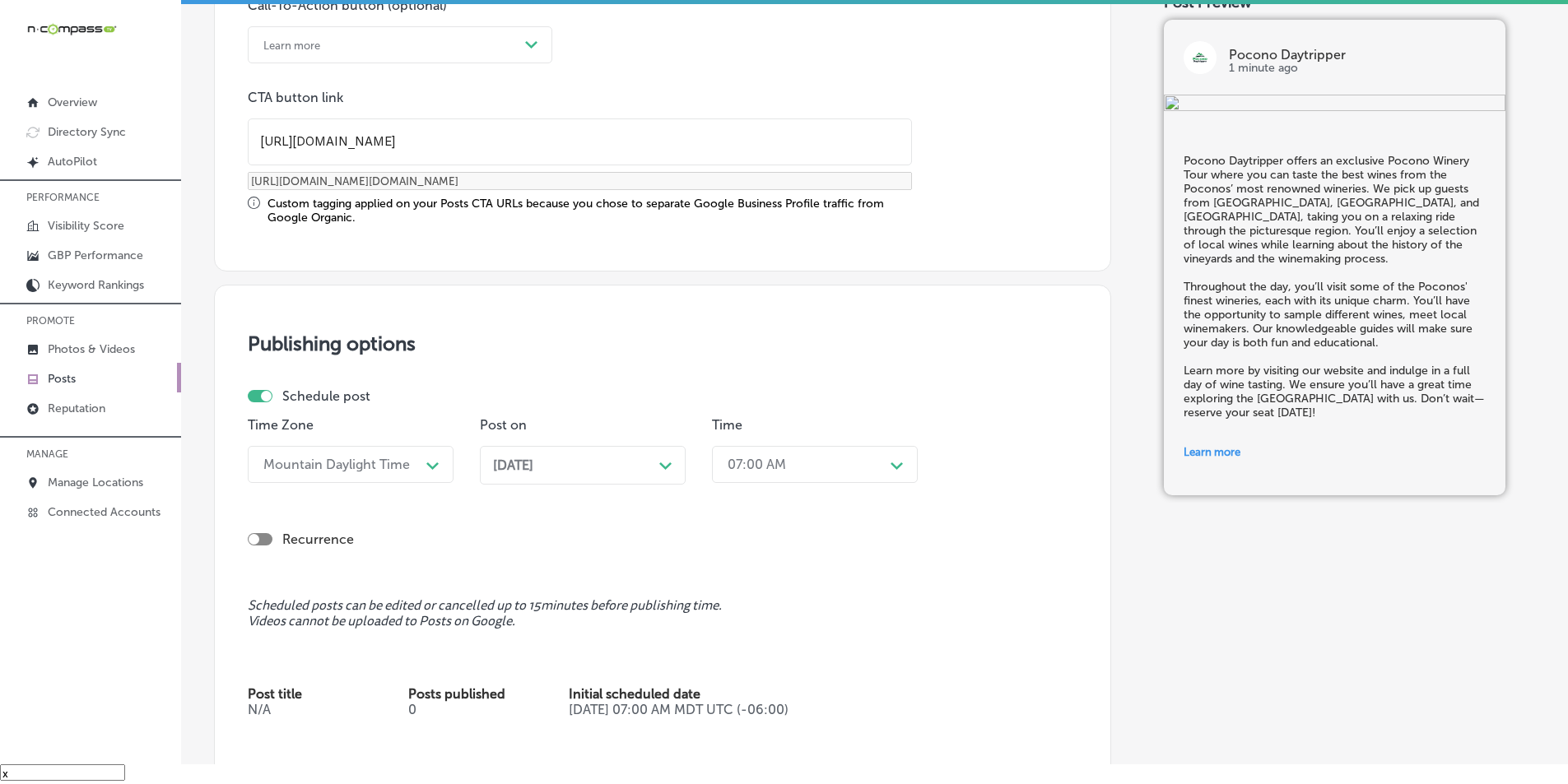
click at [664, 460] on div "Path Created with Sketch." at bounding box center [666, 464] width 13 height 13
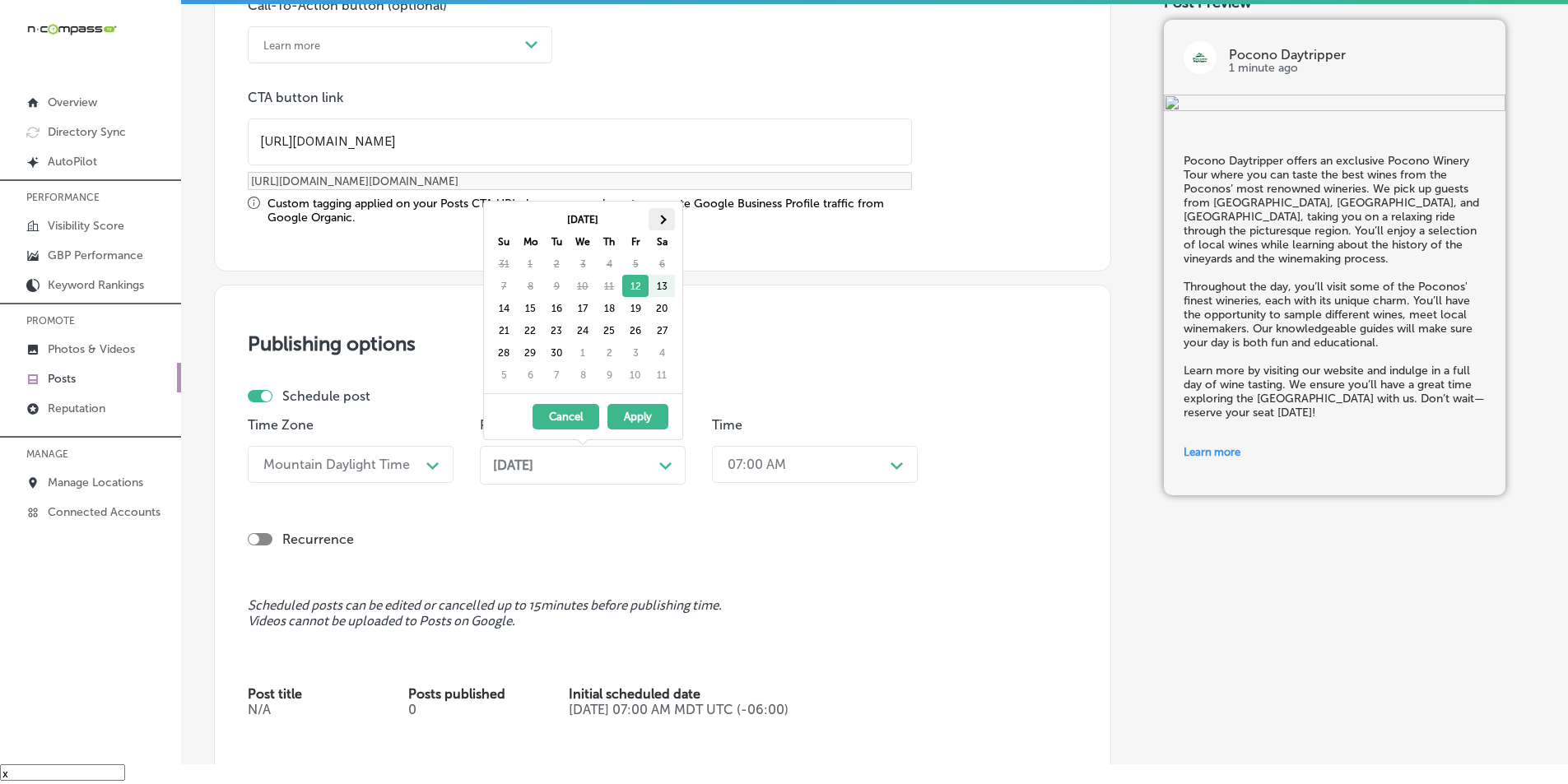
click at [662, 219] on span at bounding box center [661, 218] width 9 height 9
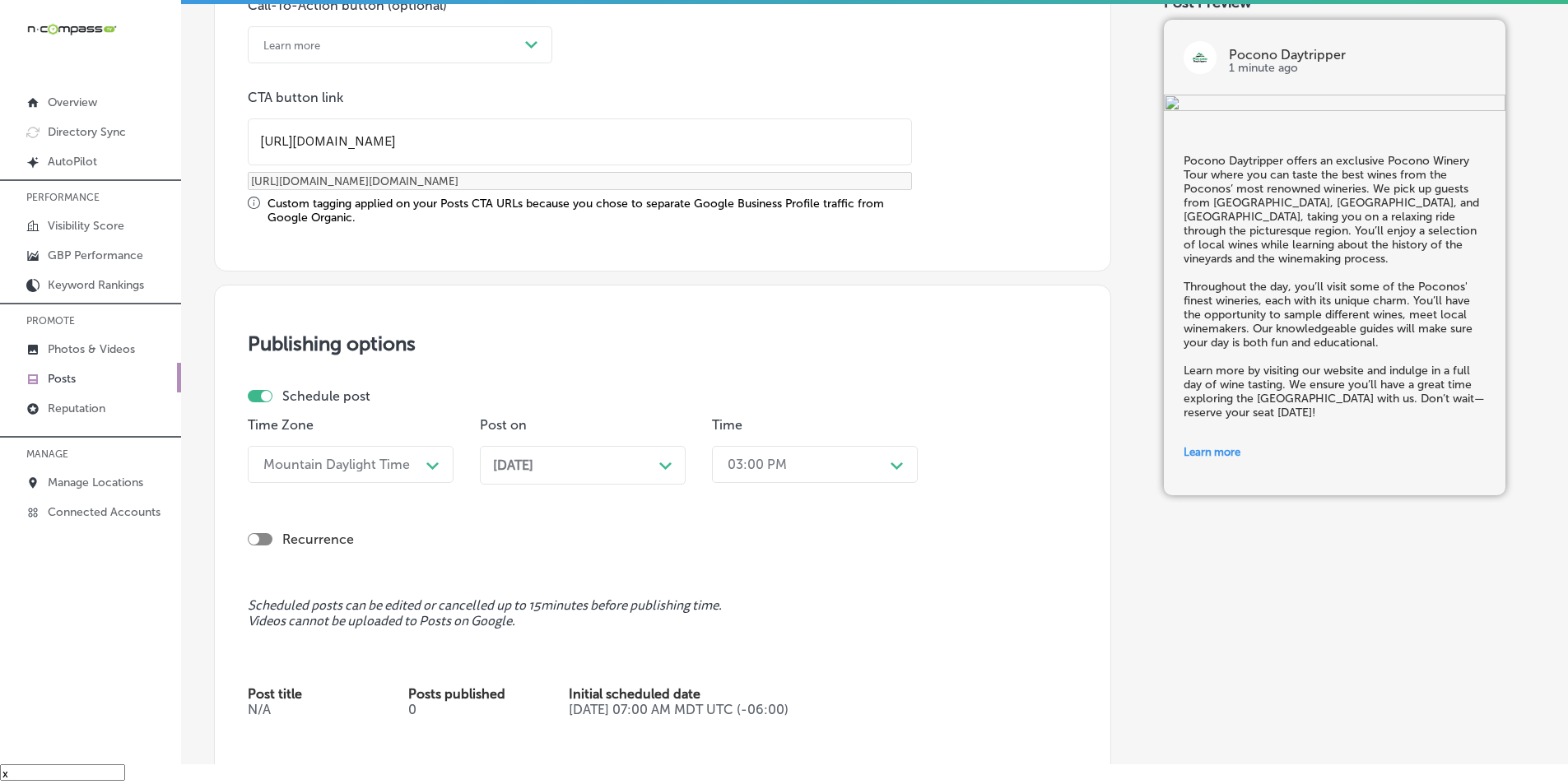
click at [896, 459] on div "Path Created with Sketch." at bounding box center [897, 464] width 13 height 13
click at [732, 644] on div "7:00 AM" at bounding box center [815, 649] width 206 height 29
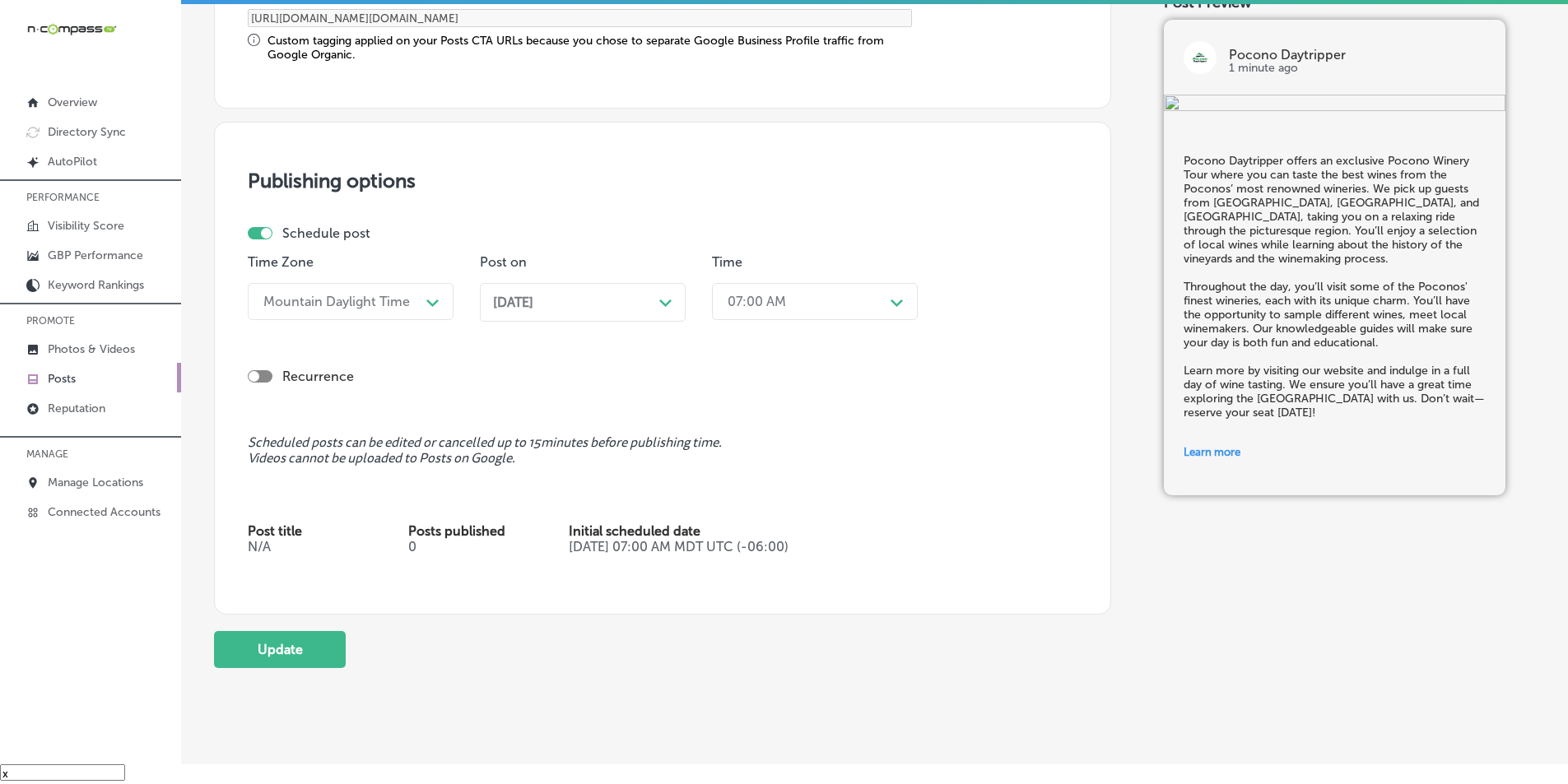
scroll to position [1400, 0]
click at [290, 648] on button "Update" at bounding box center [280, 648] width 132 height 37
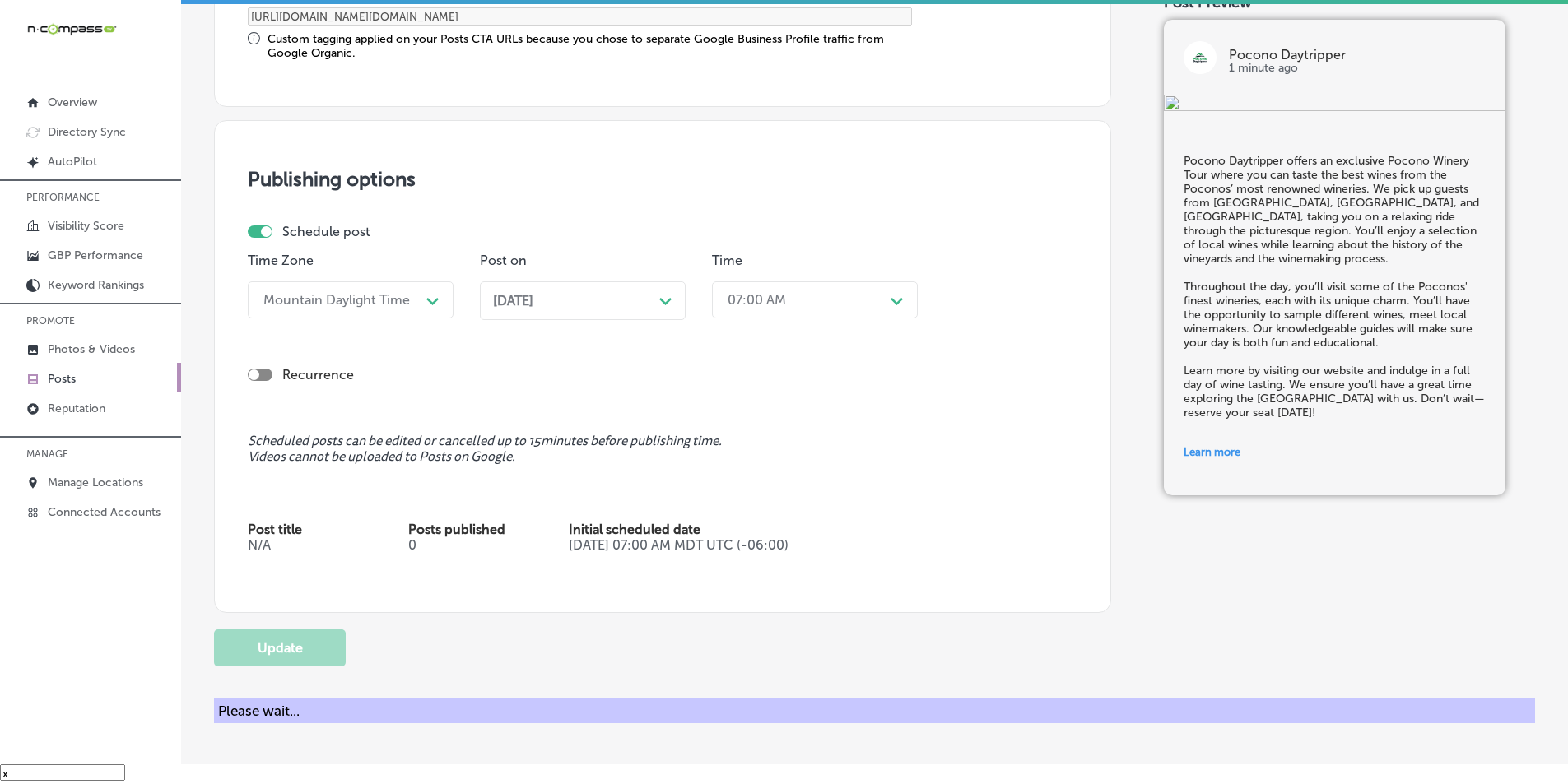
checkbox input "true"
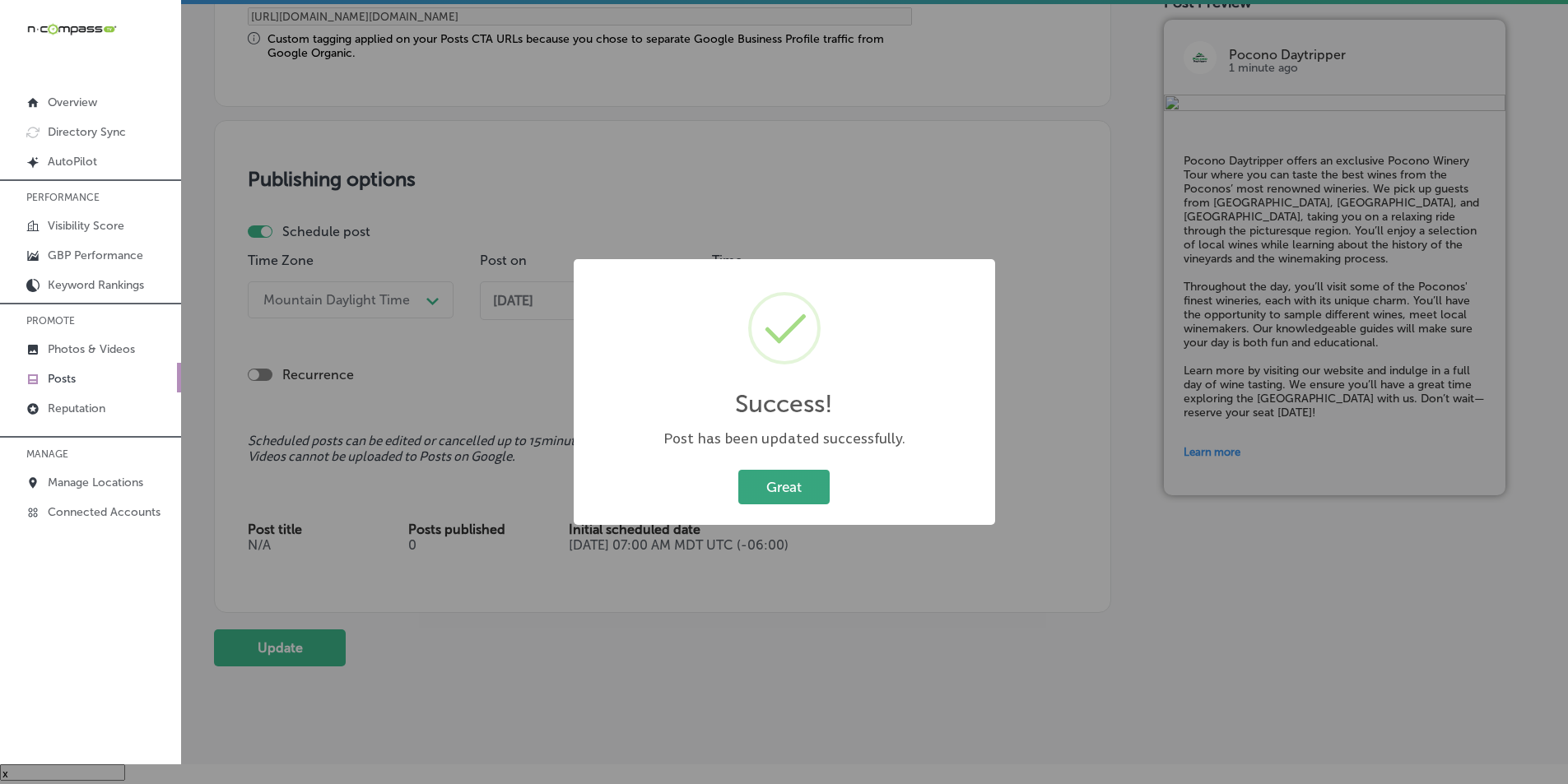
click at [789, 479] on button "Great" at bounding box center [783, 486] width 91 height 34
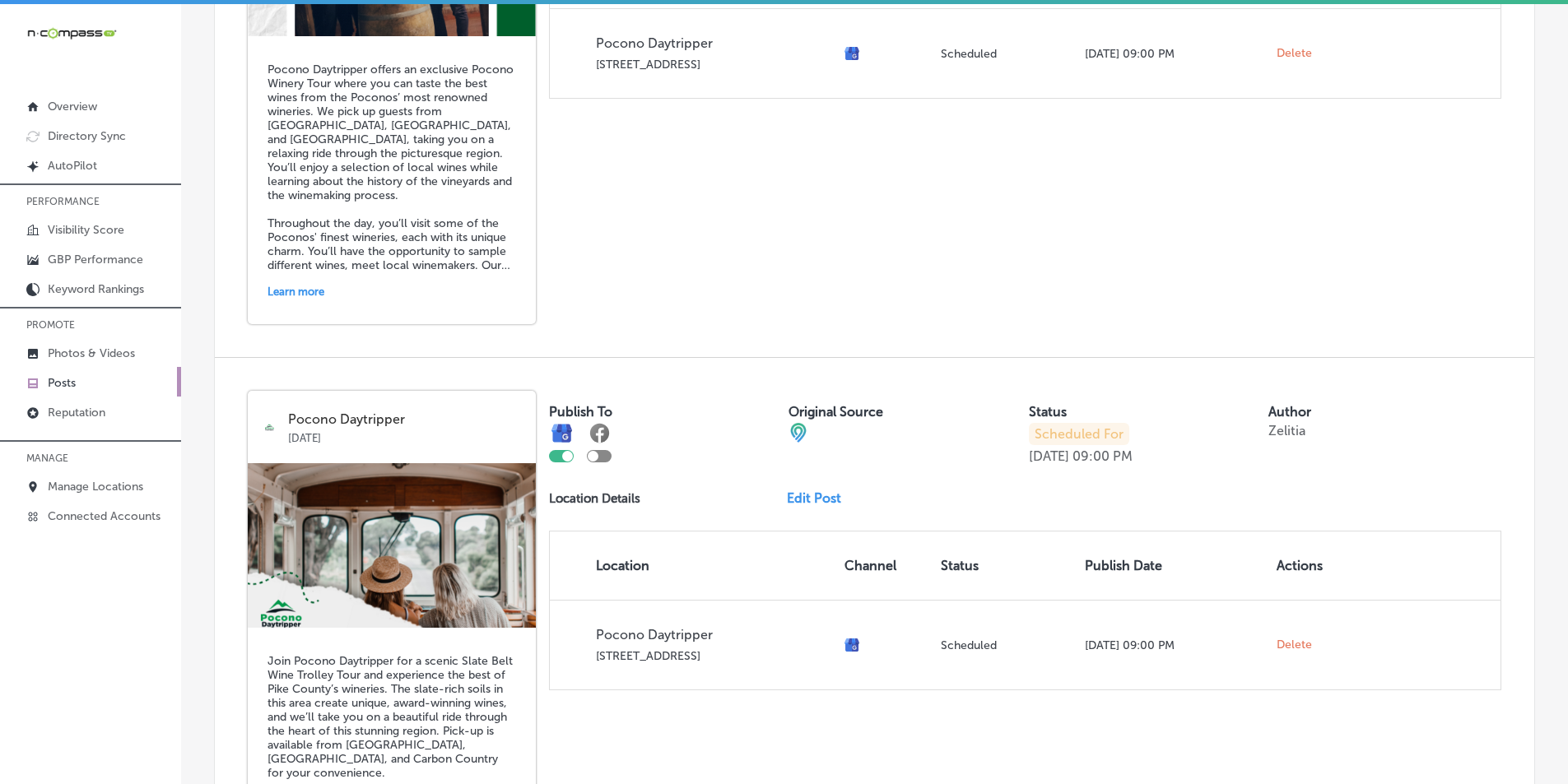
scroll to position [2057, 0]
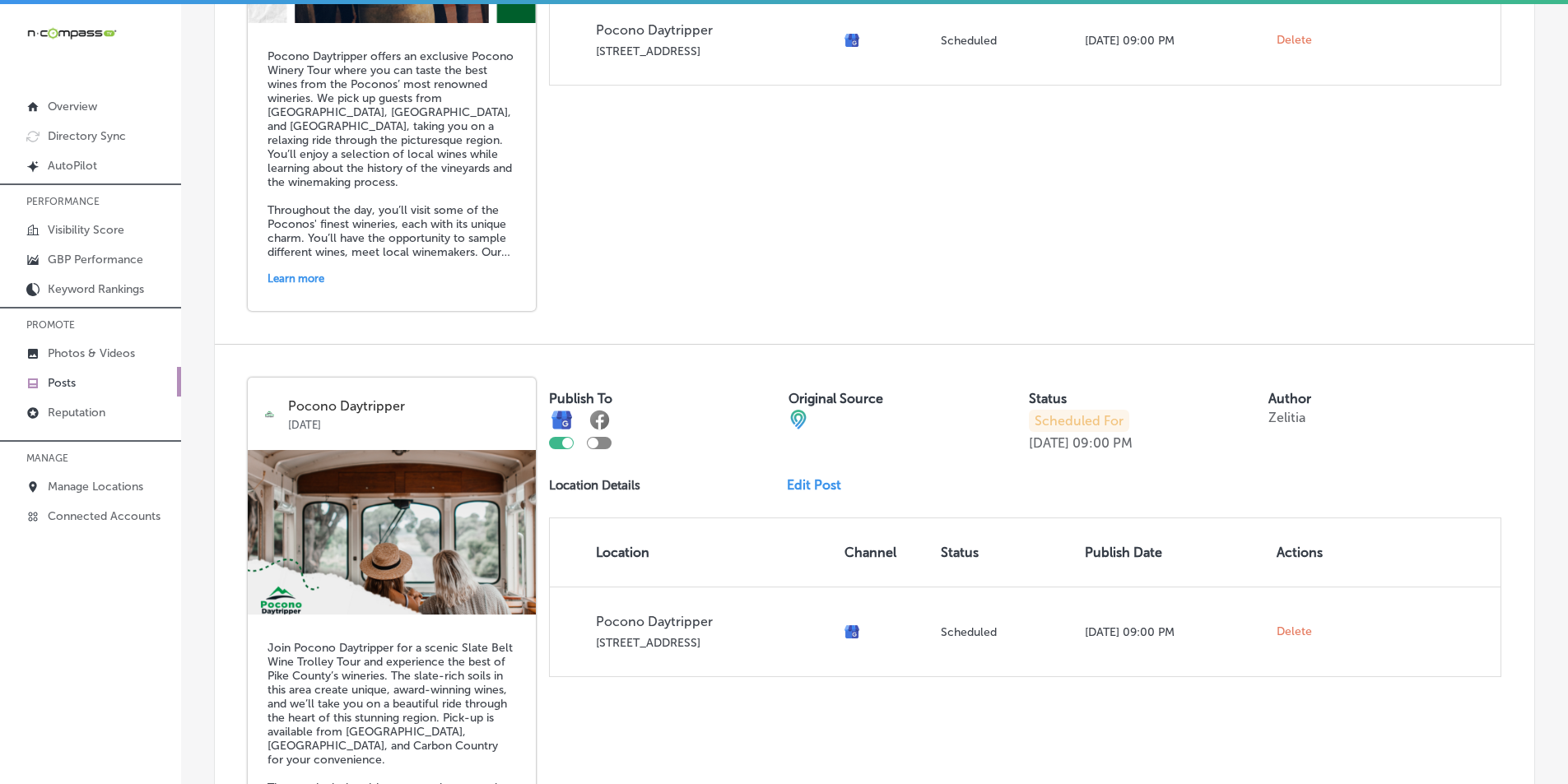
click at [806, 485] on link "Edit Post" at bounding box center [820, 485] width 67 height 15
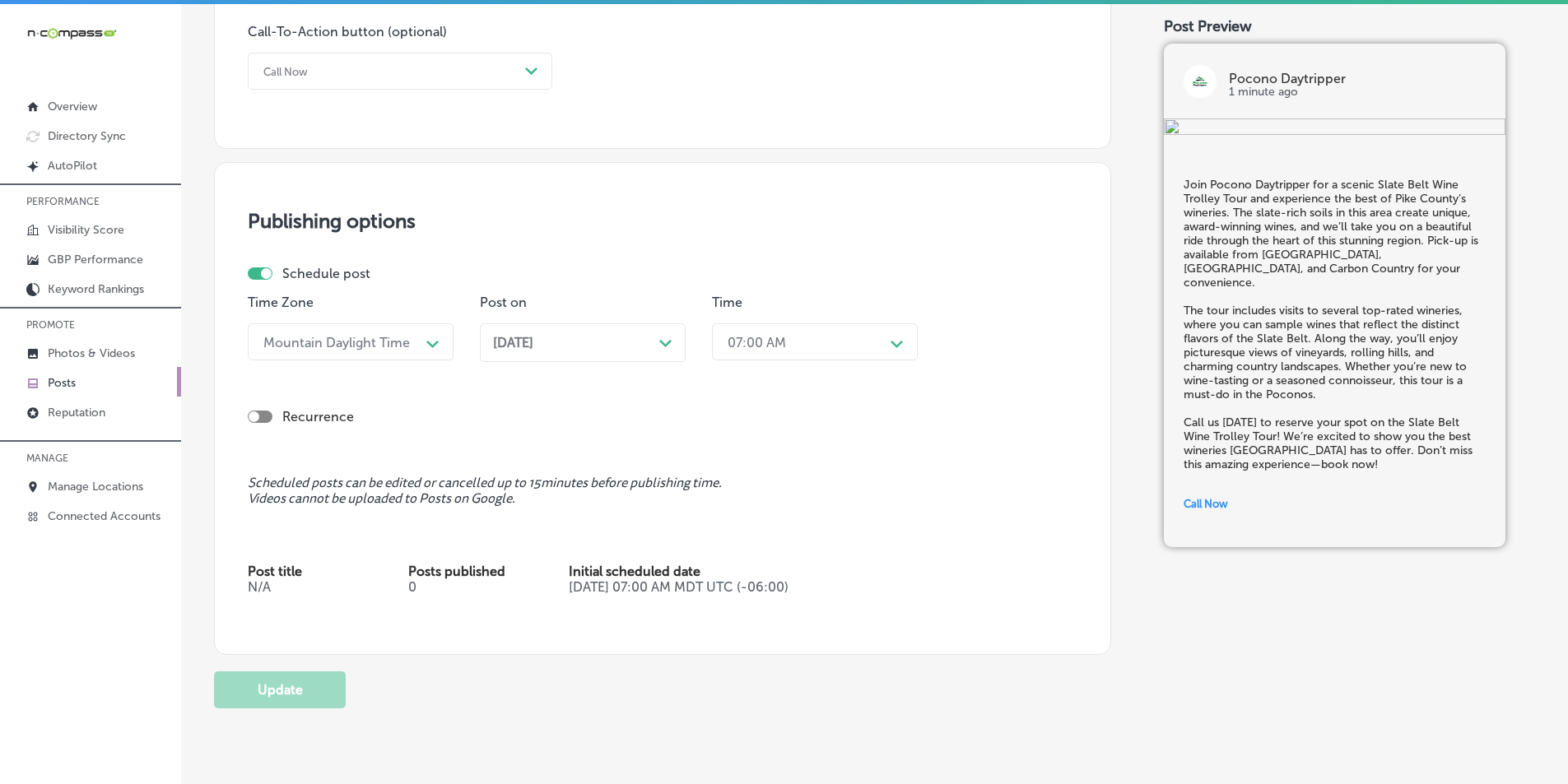
scroll to position [1235, 0]
click at [657, 335] on div "[DATE] Path Created with Sketch." at bounding box center [582, 340] width 179 height 15
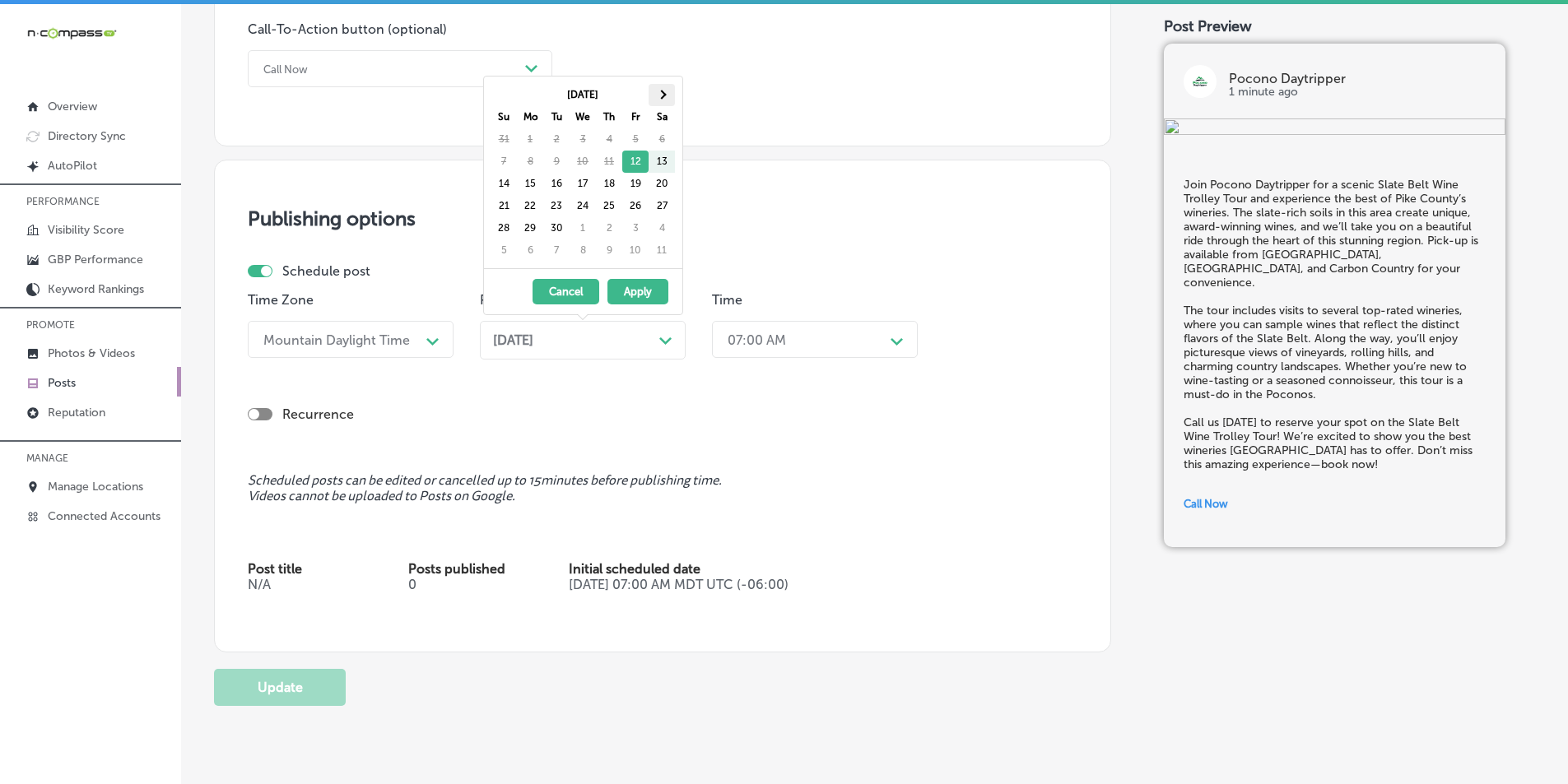
click at [661, 91] on span at bounding box center [661, 94] width 9 height 9
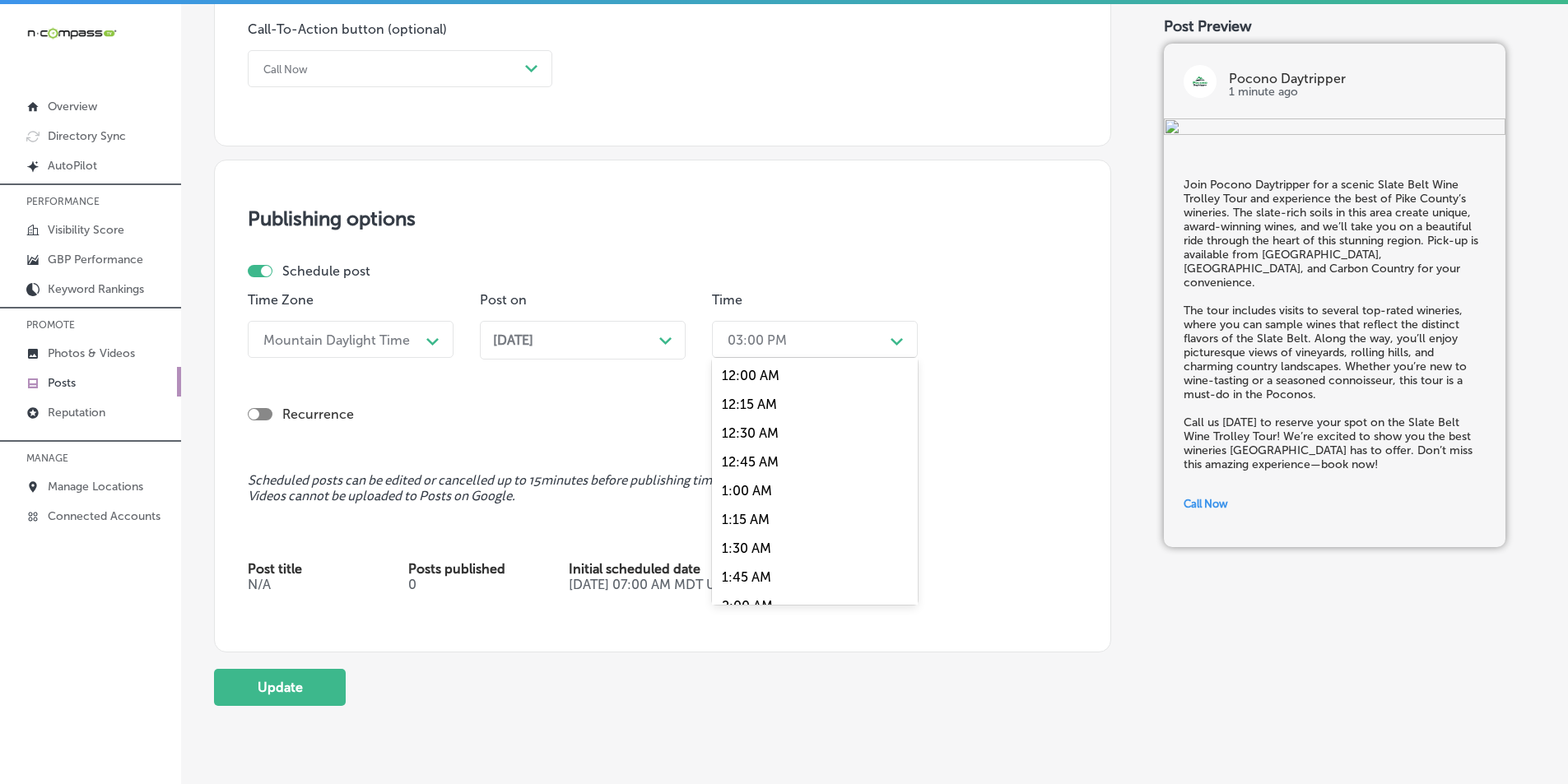
click at [894, 334] on div "Path Created with Sketch." at bounding box center [897, 340] width 13 height 13
click at [743, 436] on div "7:00 AM" at bounding box center [815, 441] width 206 height 29
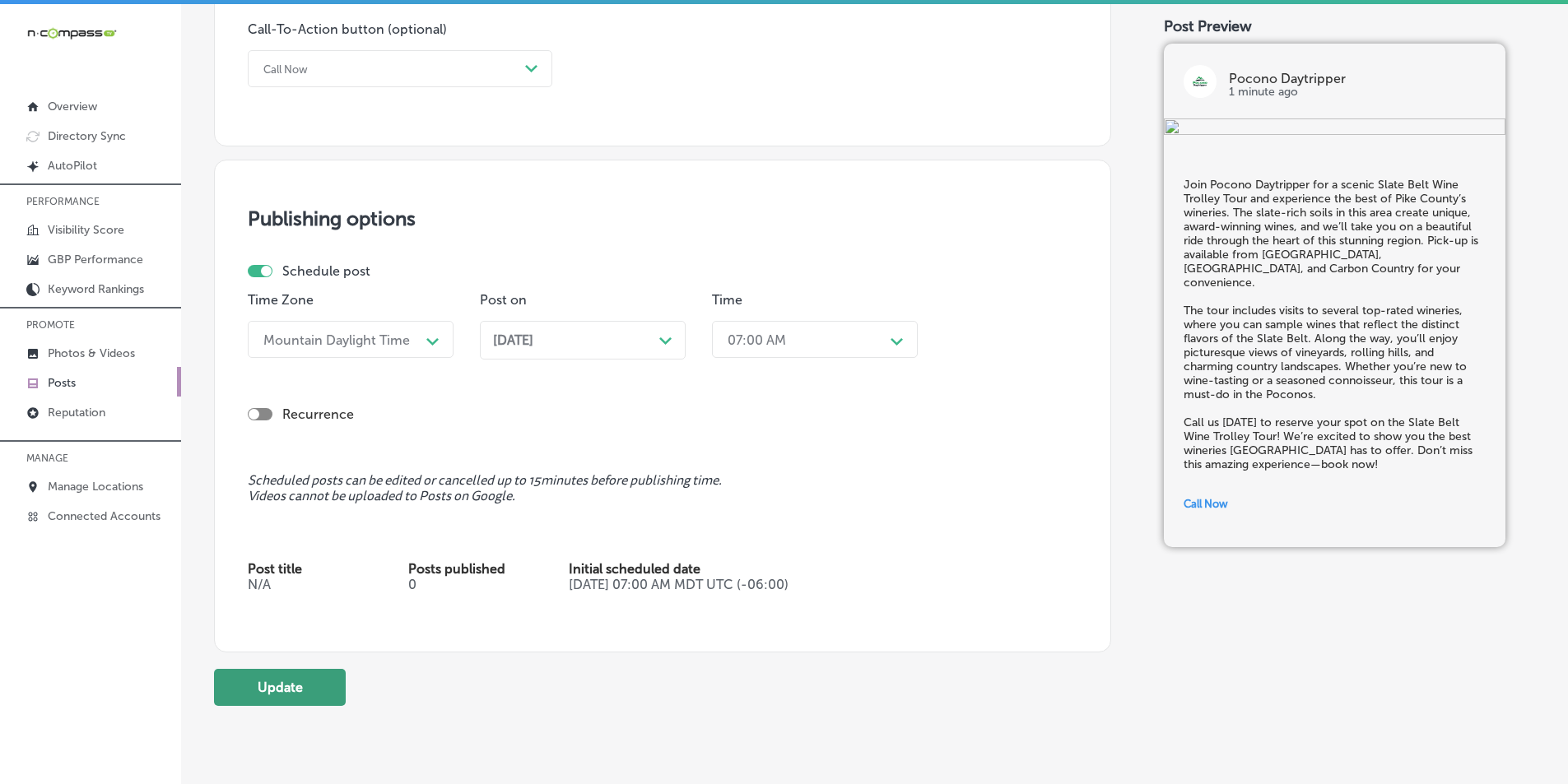
click at [267, 689] on button "Update" at bounding box center [280, 687] width 132 height 37
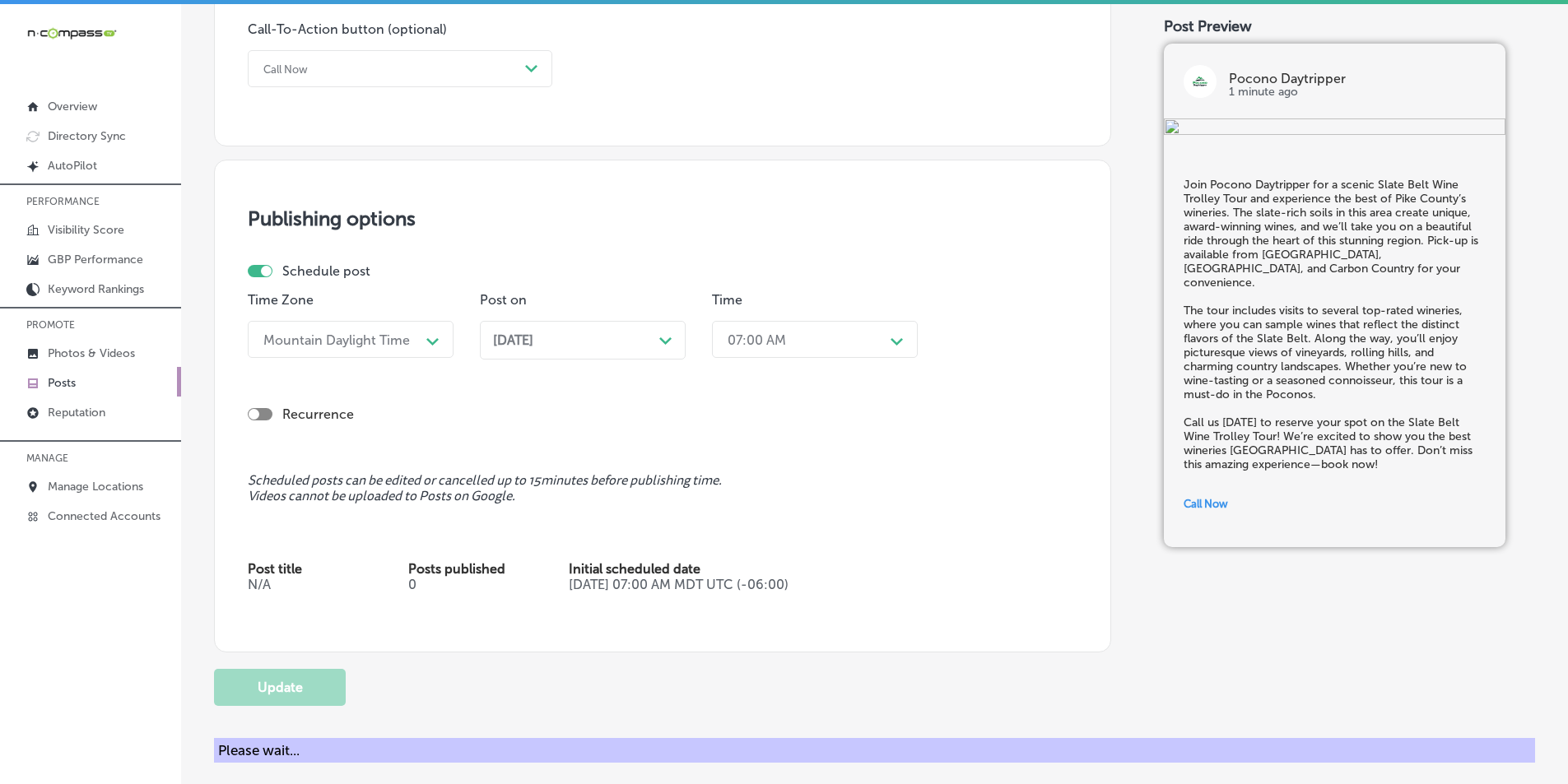
checkbox input "true"
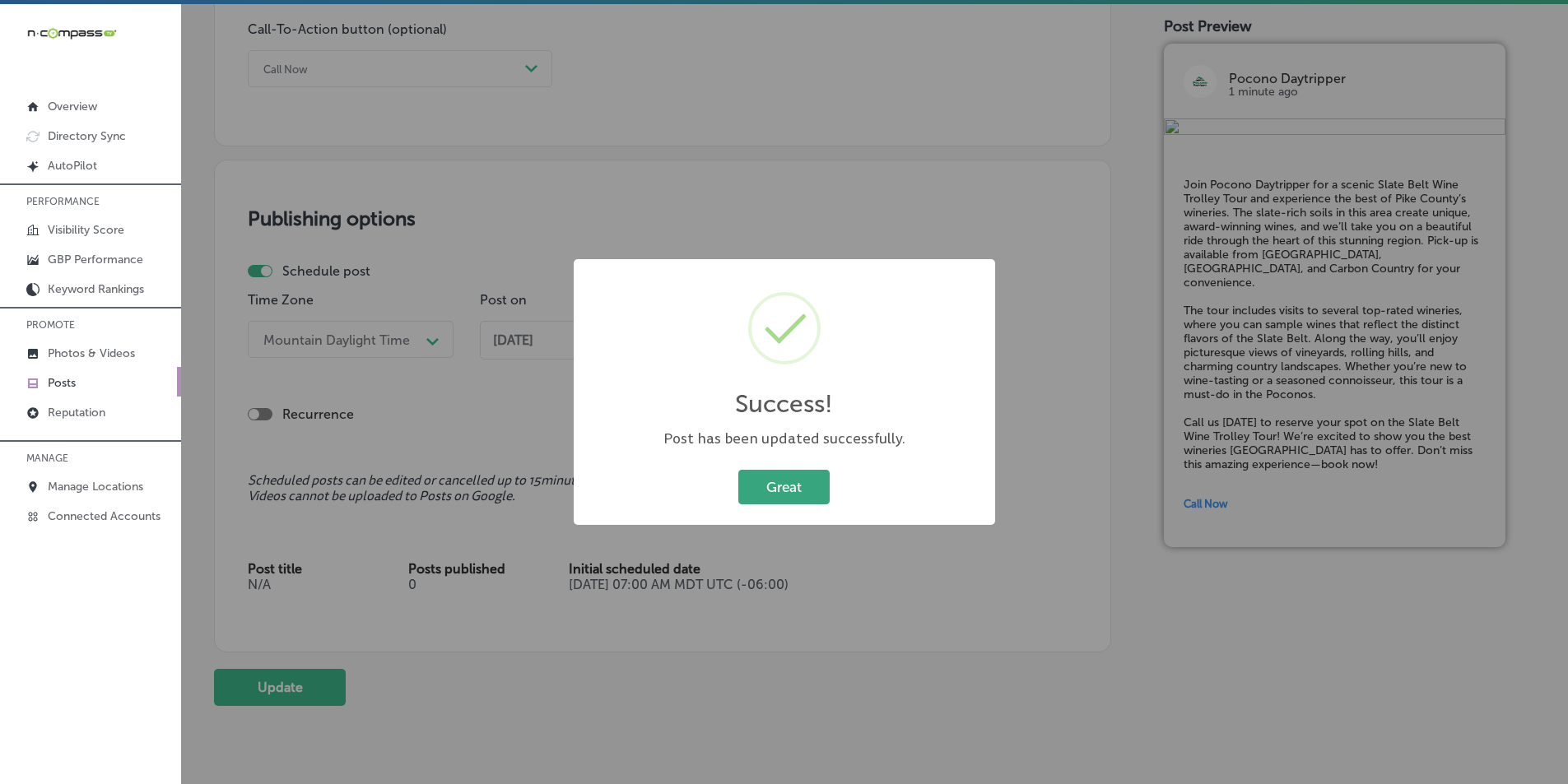
click at [778, 486] on button "Great" at bounding box center [783, 486] width 91 height 34
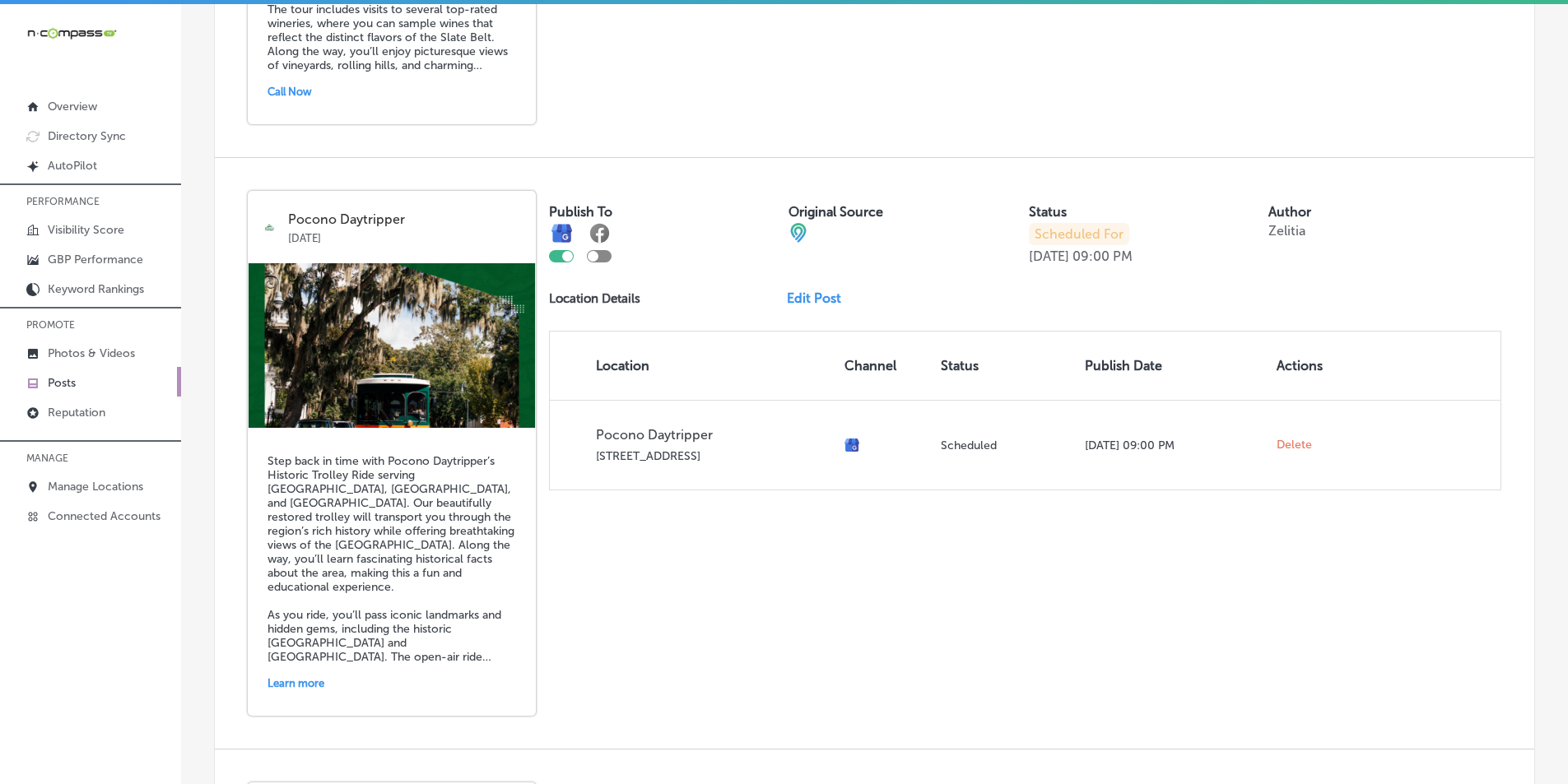
scroll to position [2880, 0]
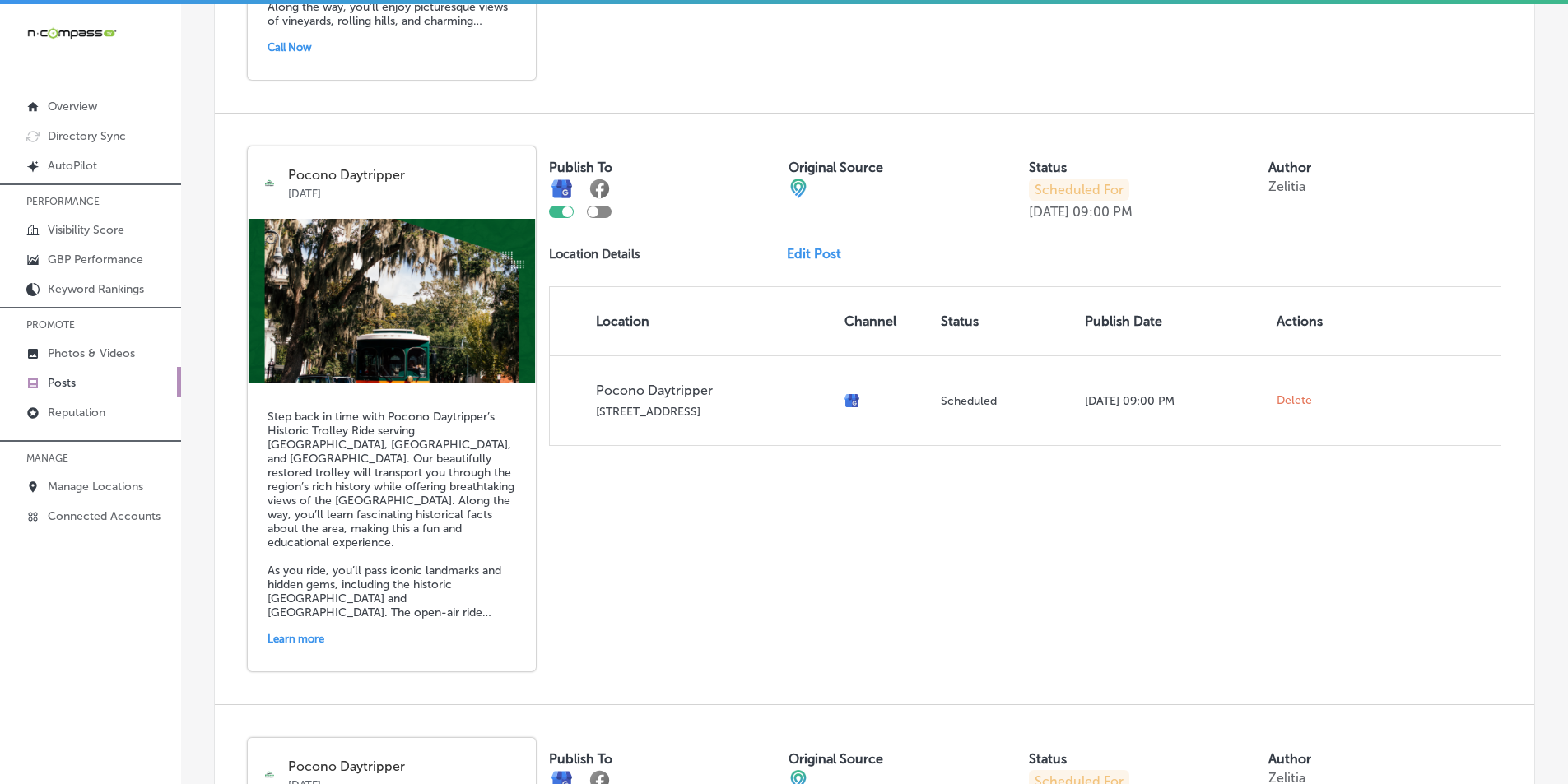
click at [814, 249] on link "Edit Post" at bounding box center [820, 254] width 67 height 15
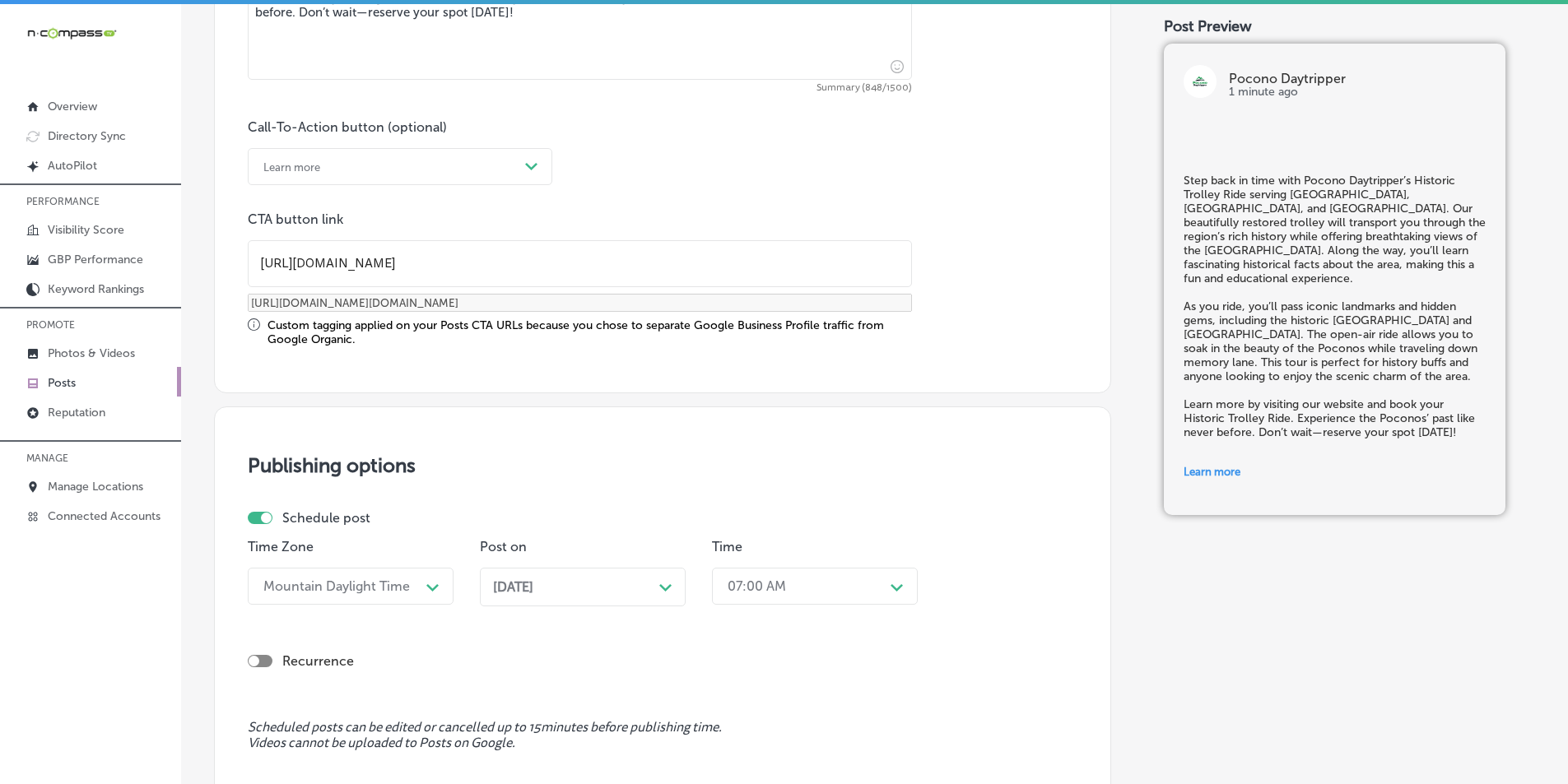
scroll to position [1235, 0]
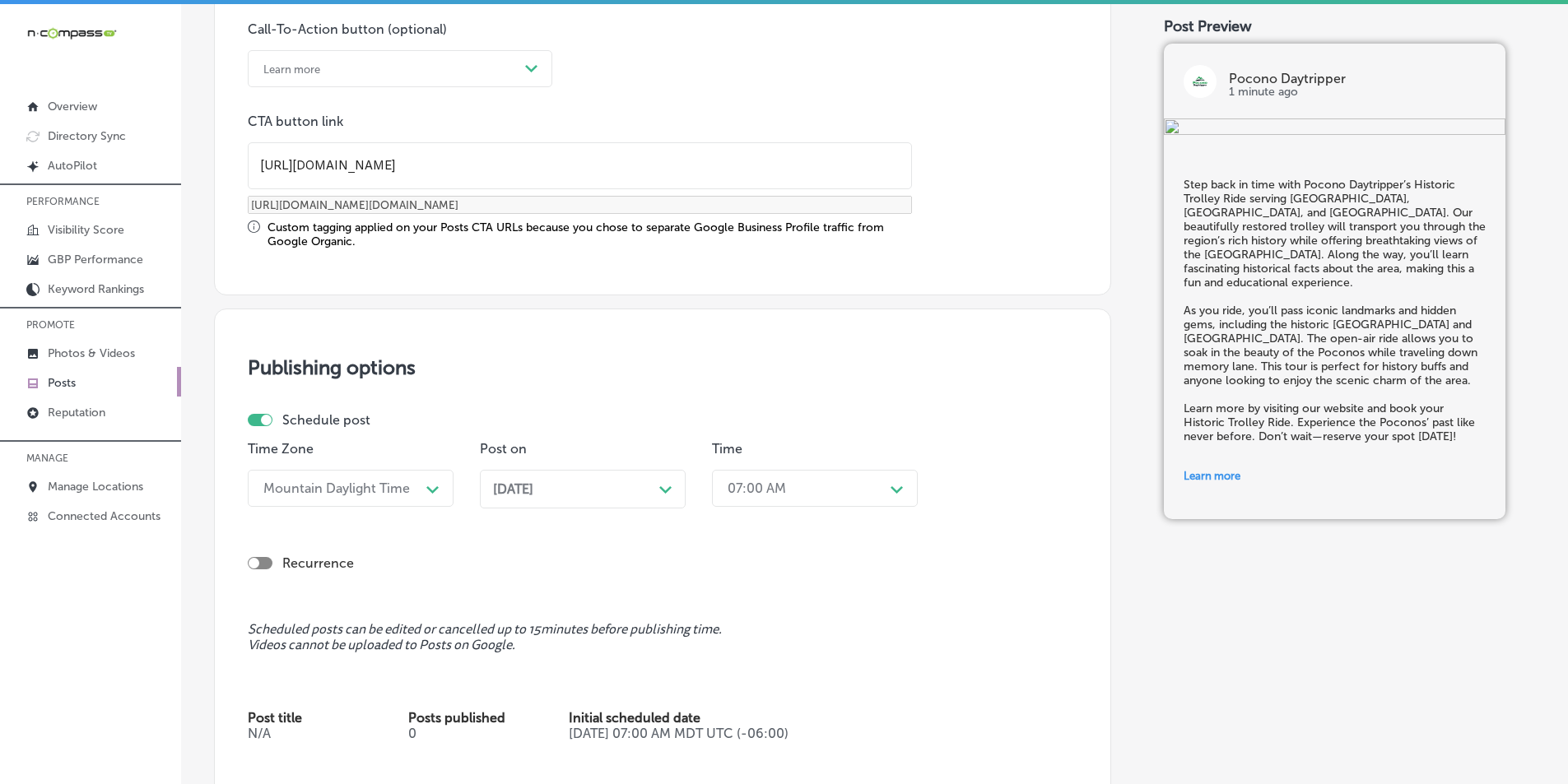
click at [662, 482] on div "Path Created with Sketch." at bounding box center [666, 488] width 13 height 13
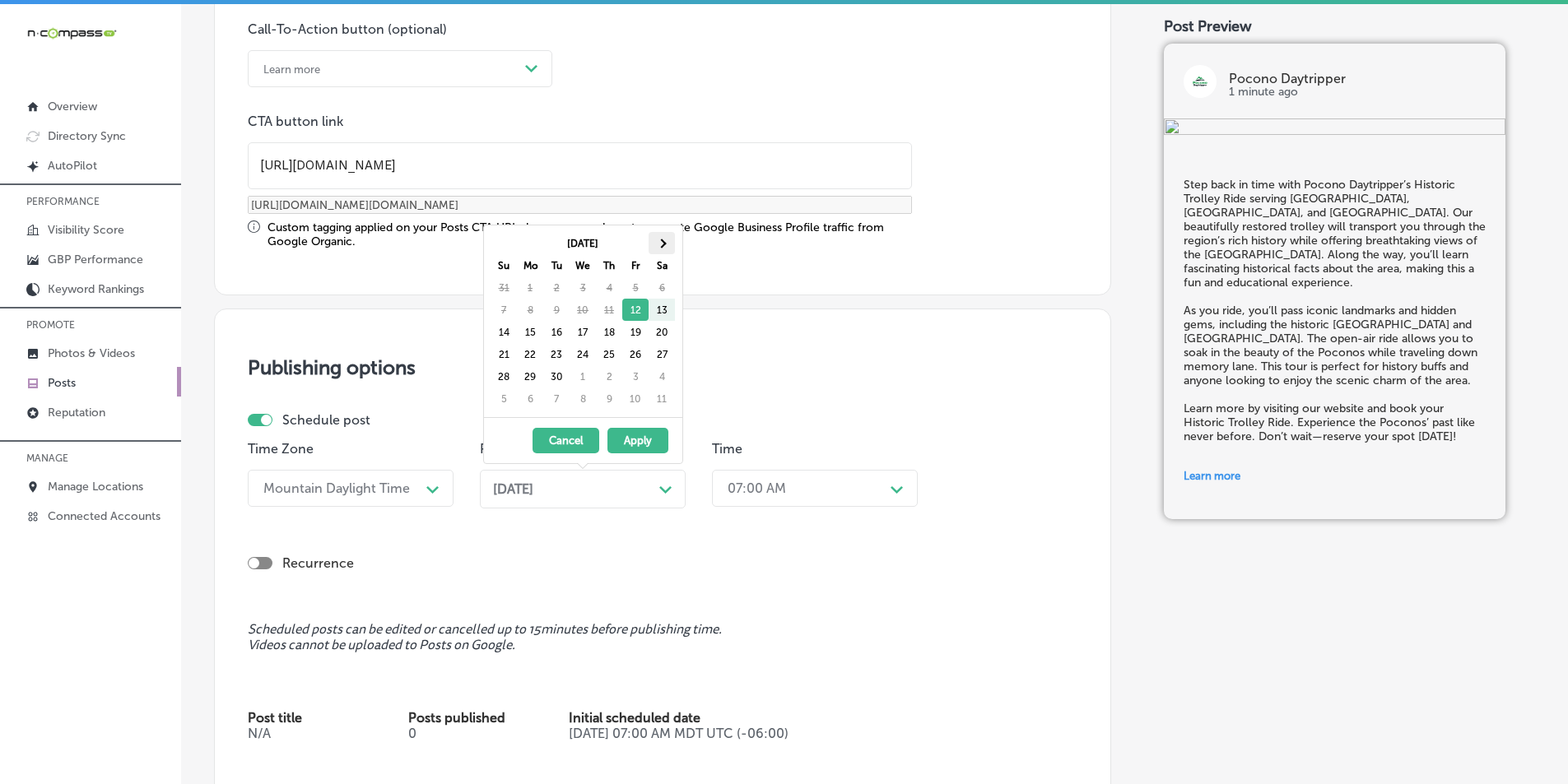
click at [664, 235] on th at bounding box center [661, 242] width 27 height 22
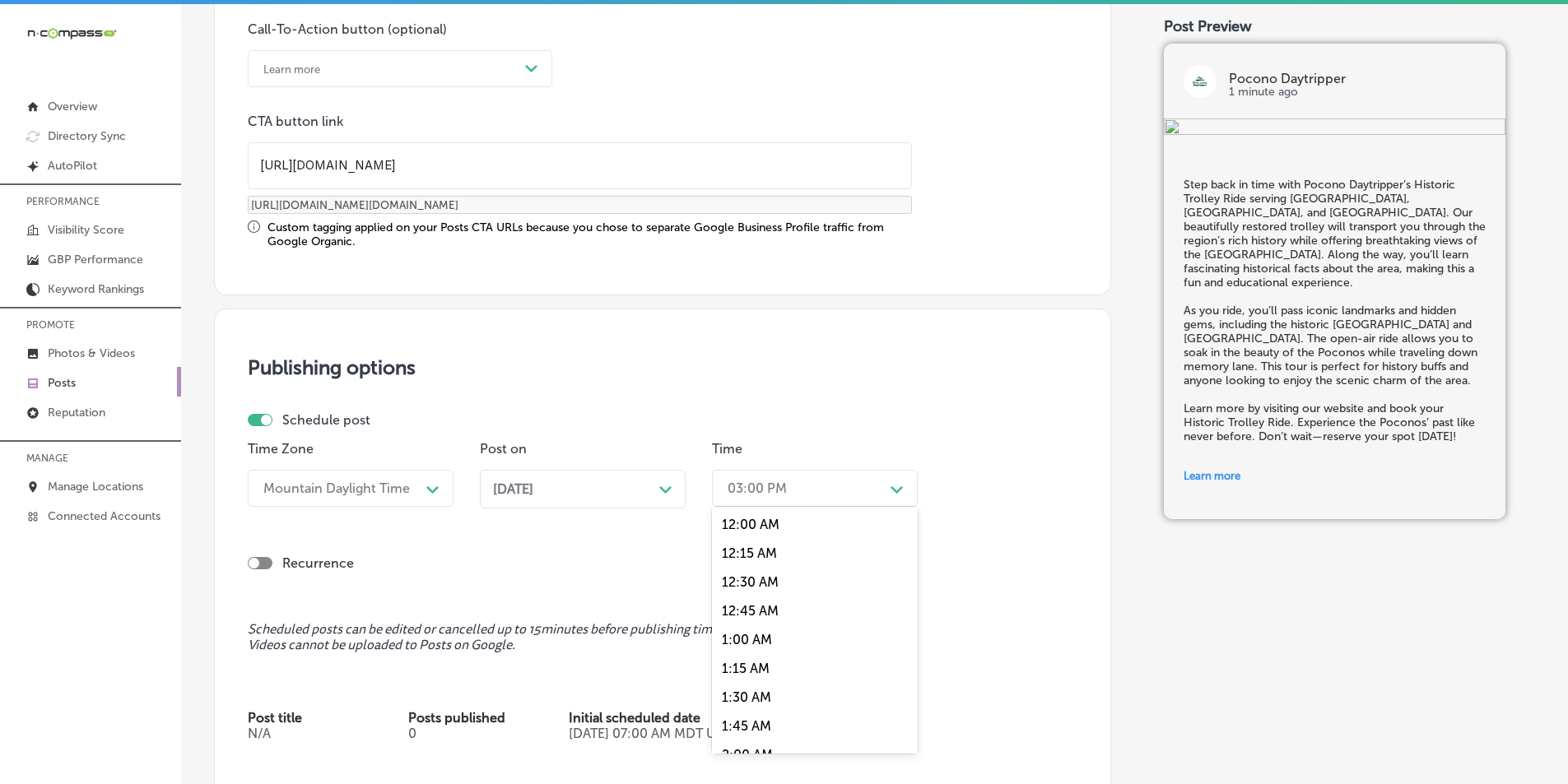
click at [899, 486] on icon "Path Created with Sketch." at bounding box center [896, 490] width 12 height 8
click at [751, 587] on div "7:00 AM" at bounding box center [815, 591] width 206 height 29
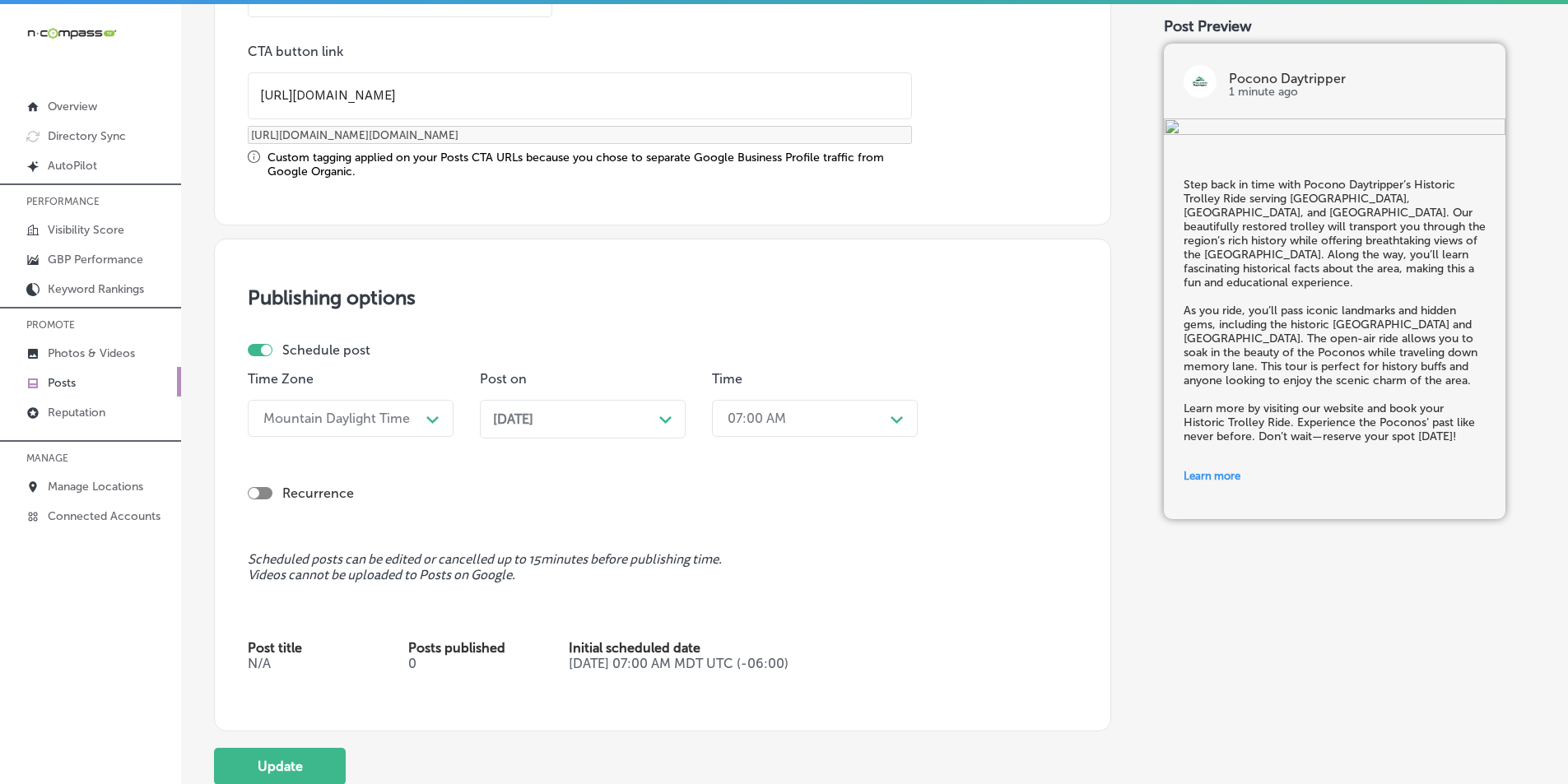
scroll to position [1445, 0]
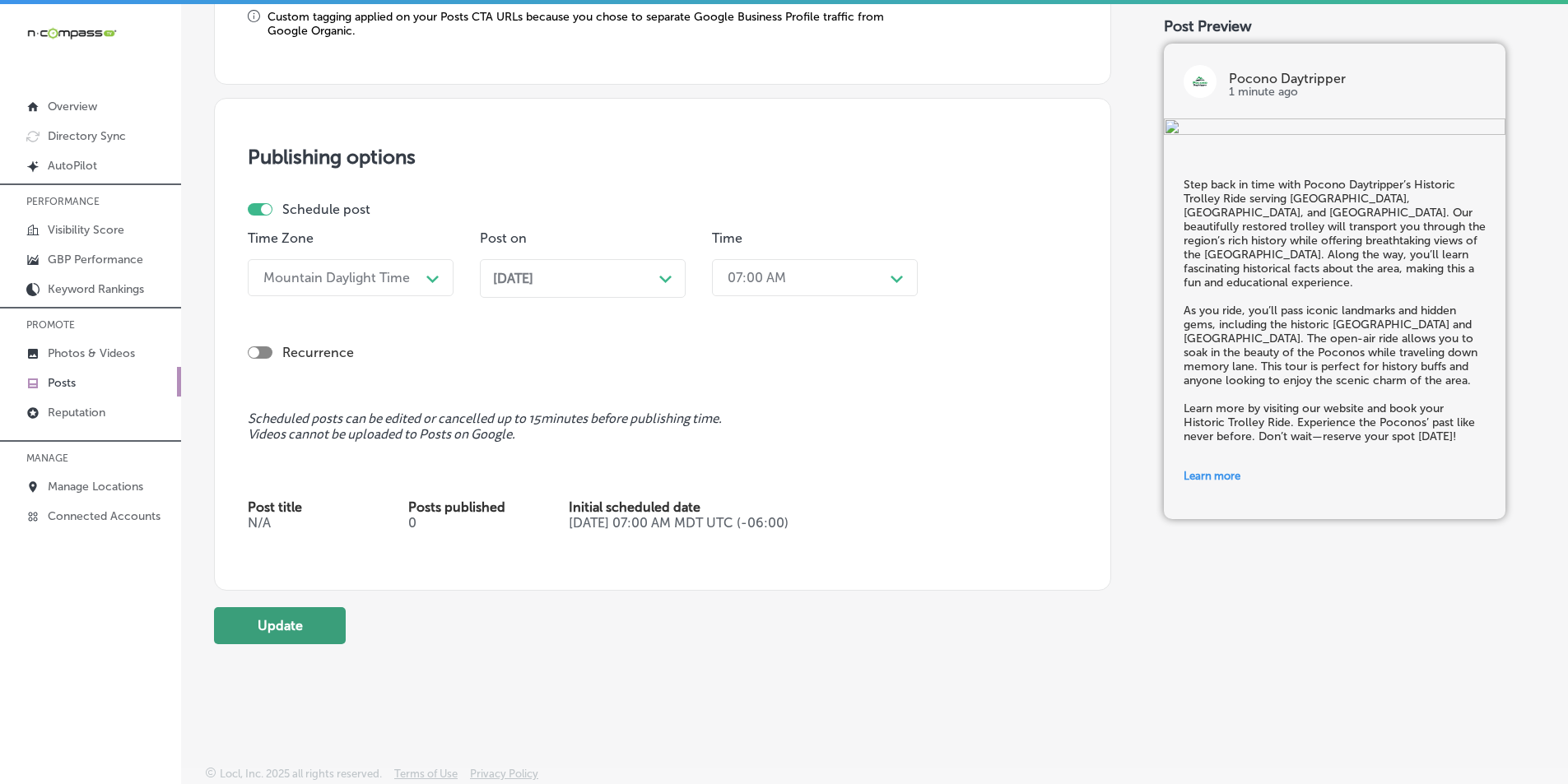
click at [285, 620] on button "Update" at bounding box center [280, 625] width 132 height 37
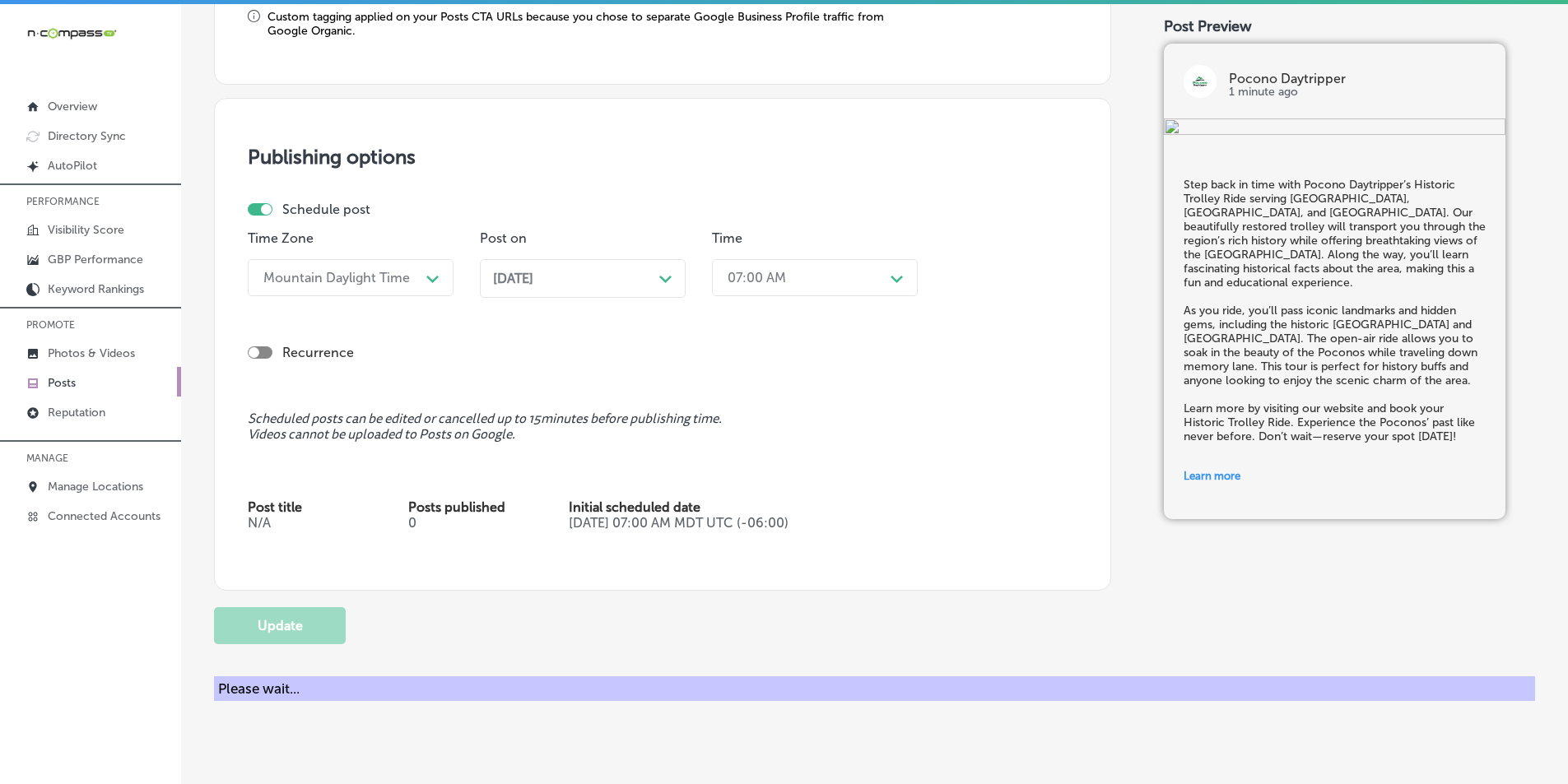
checkbox input "true"
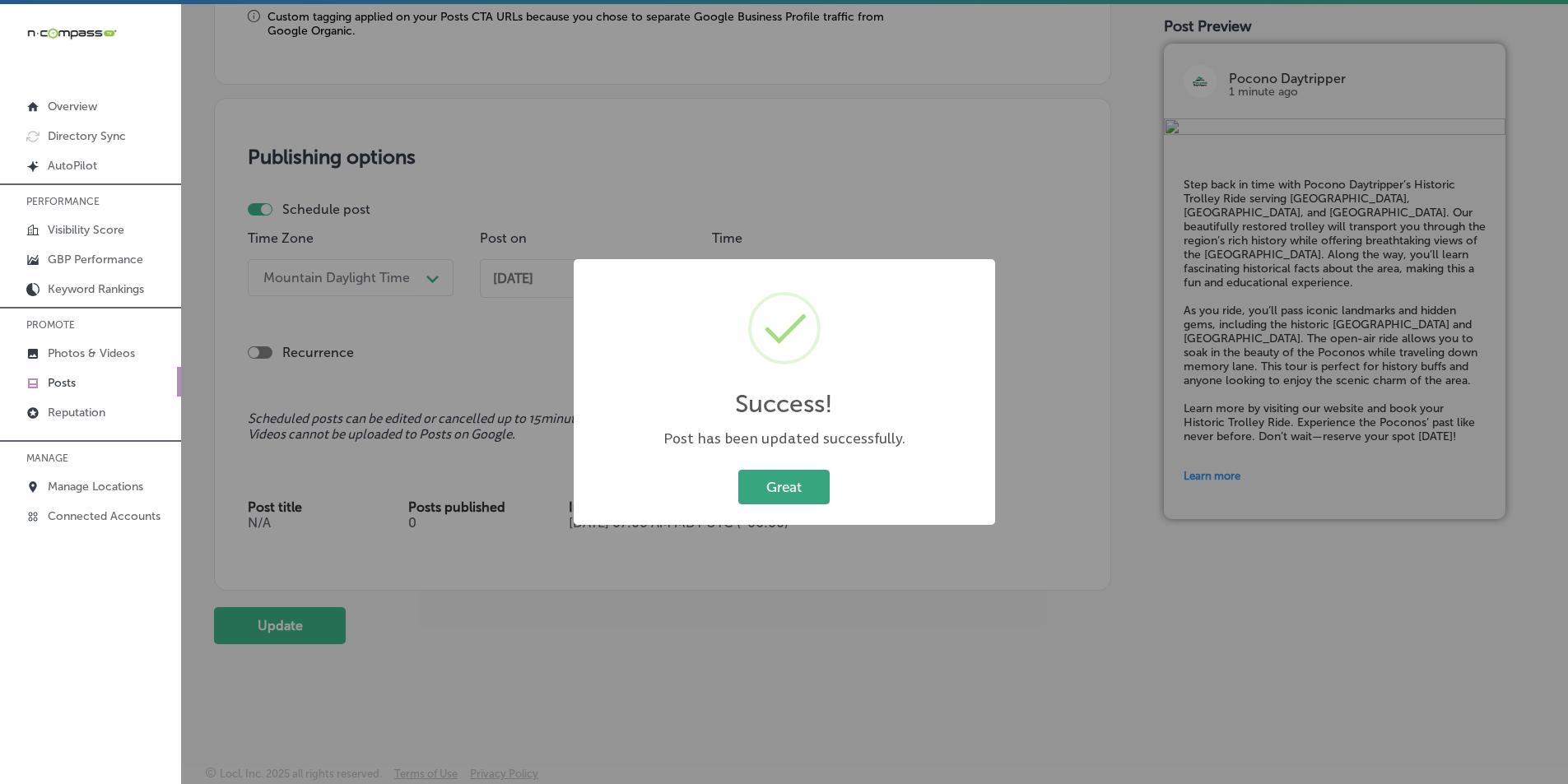
click at [787, 485] on button "Great" at bounding box center [783, 486] width 91 height 34
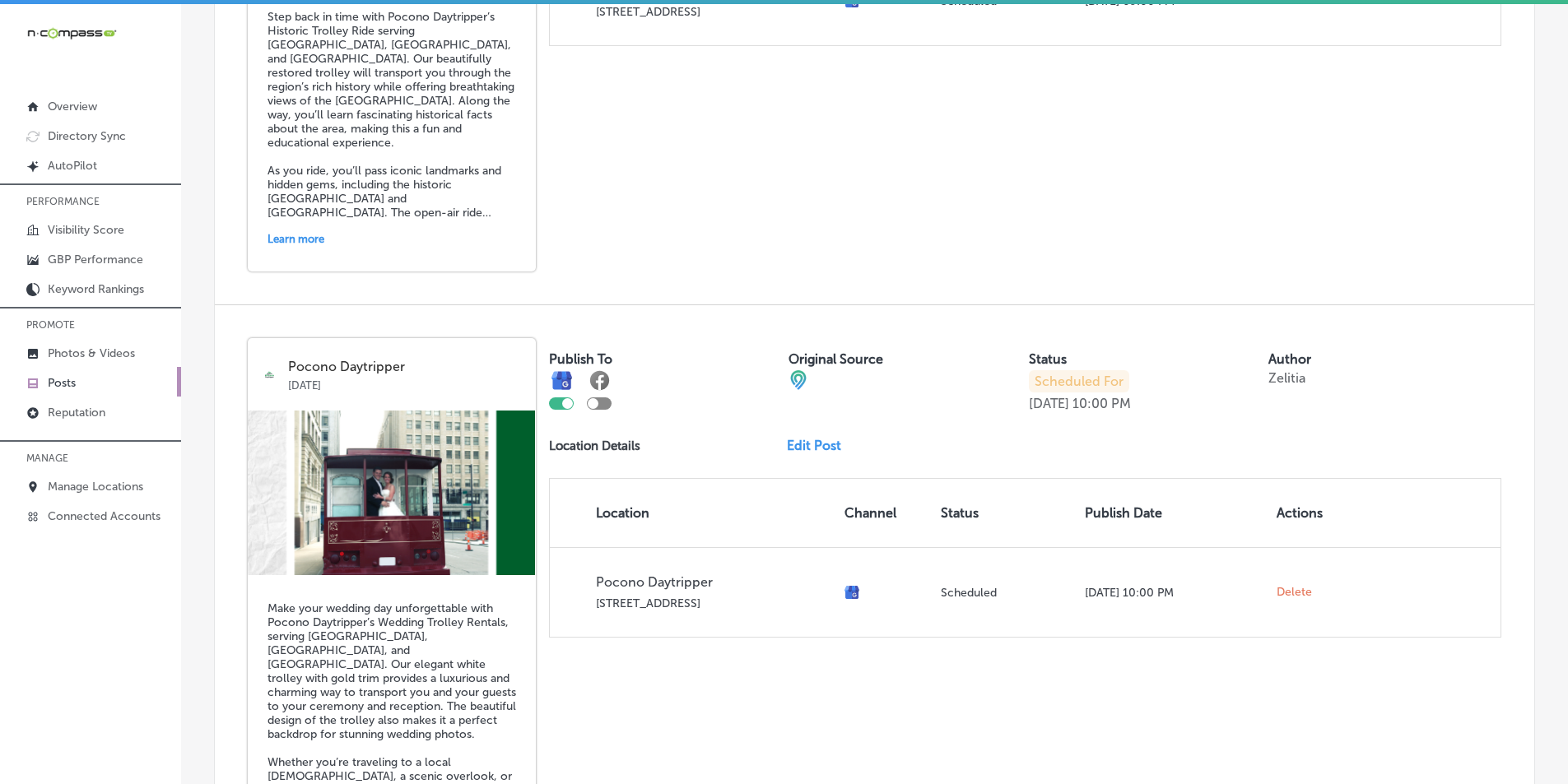
scroll to position [3292, 0]
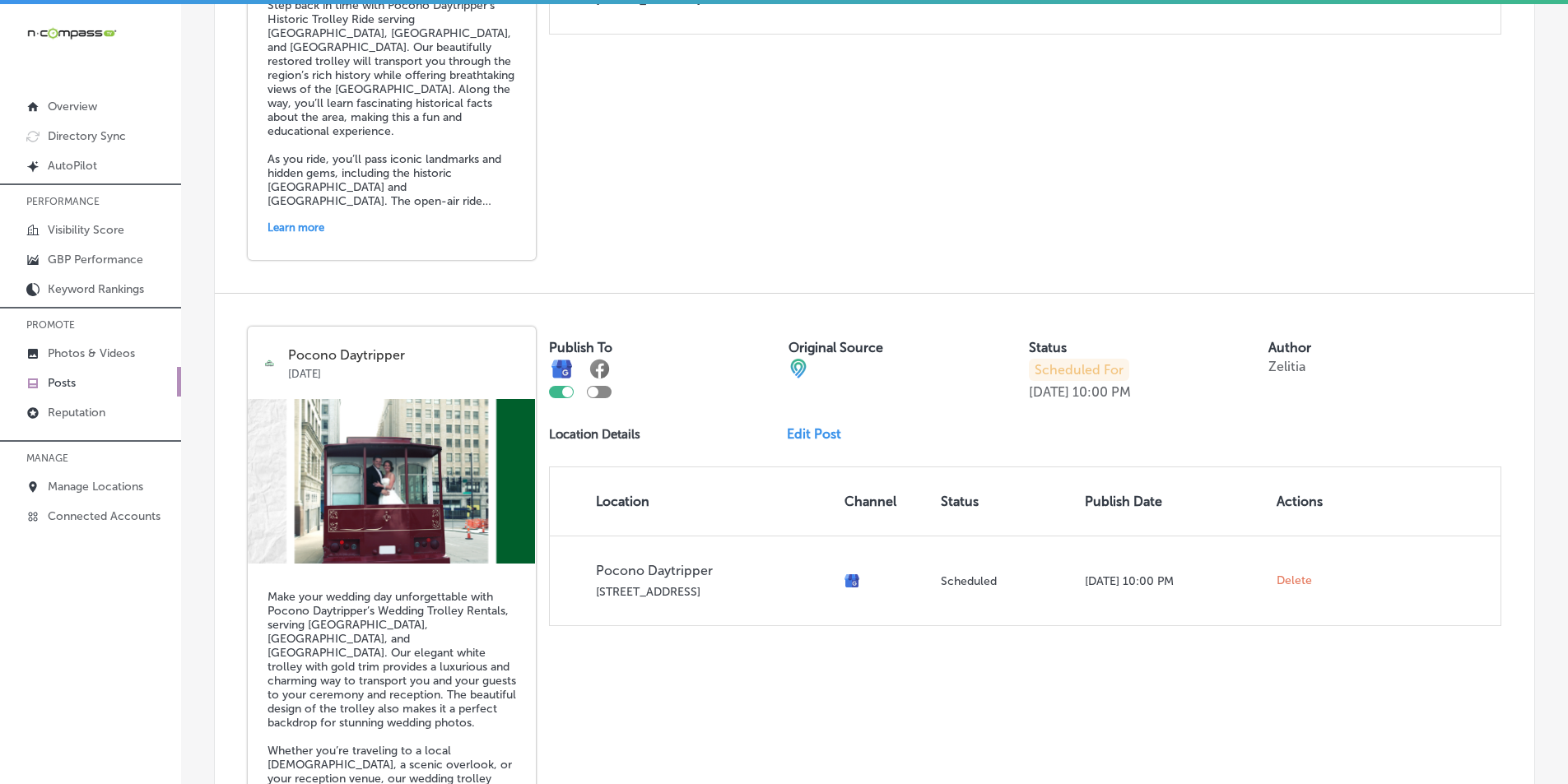
click at [805, 434] on link "Edit Post" at bounding box center [820, 434] width 67 height 15
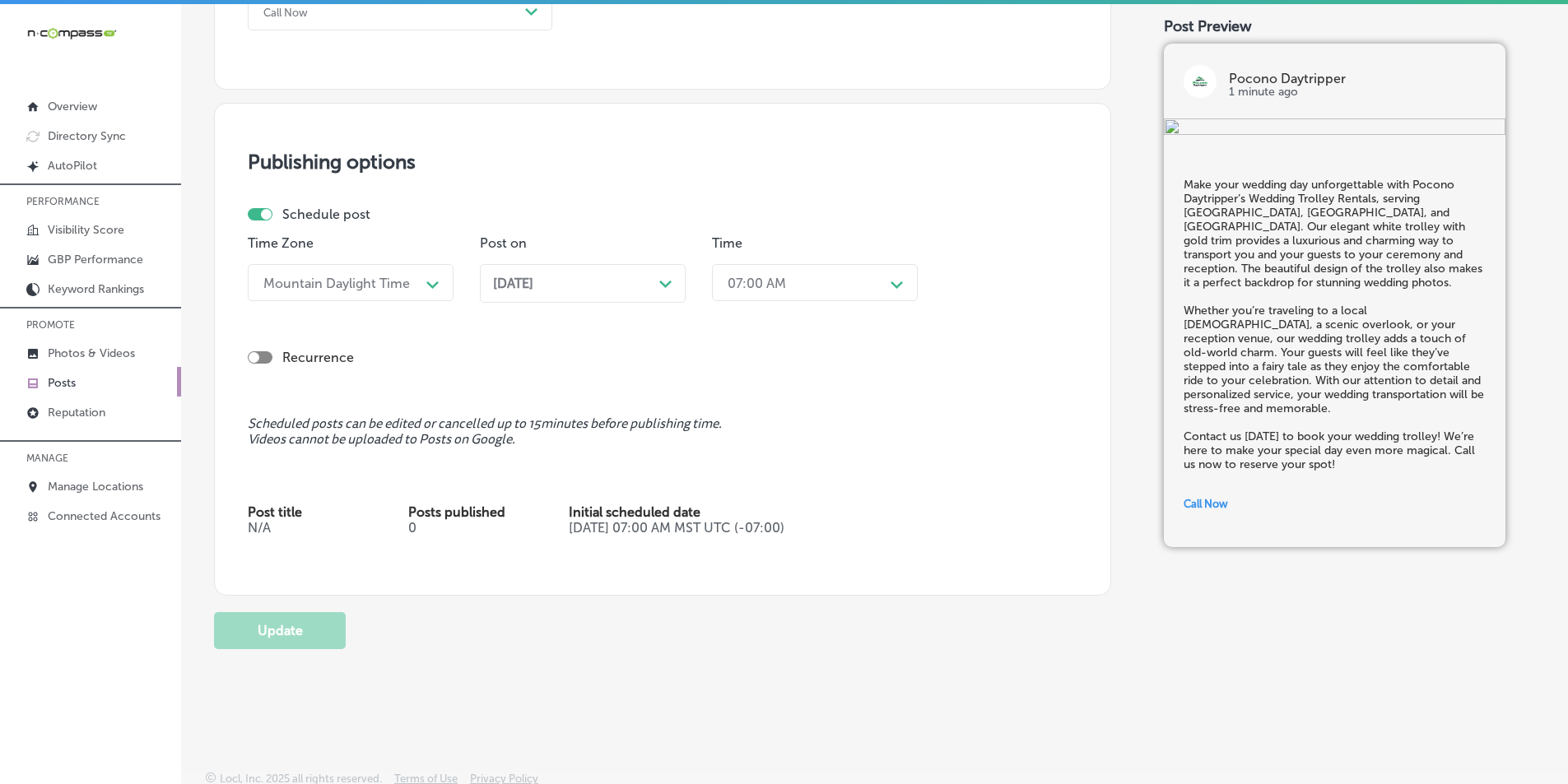
scroll to position [1296, 0]
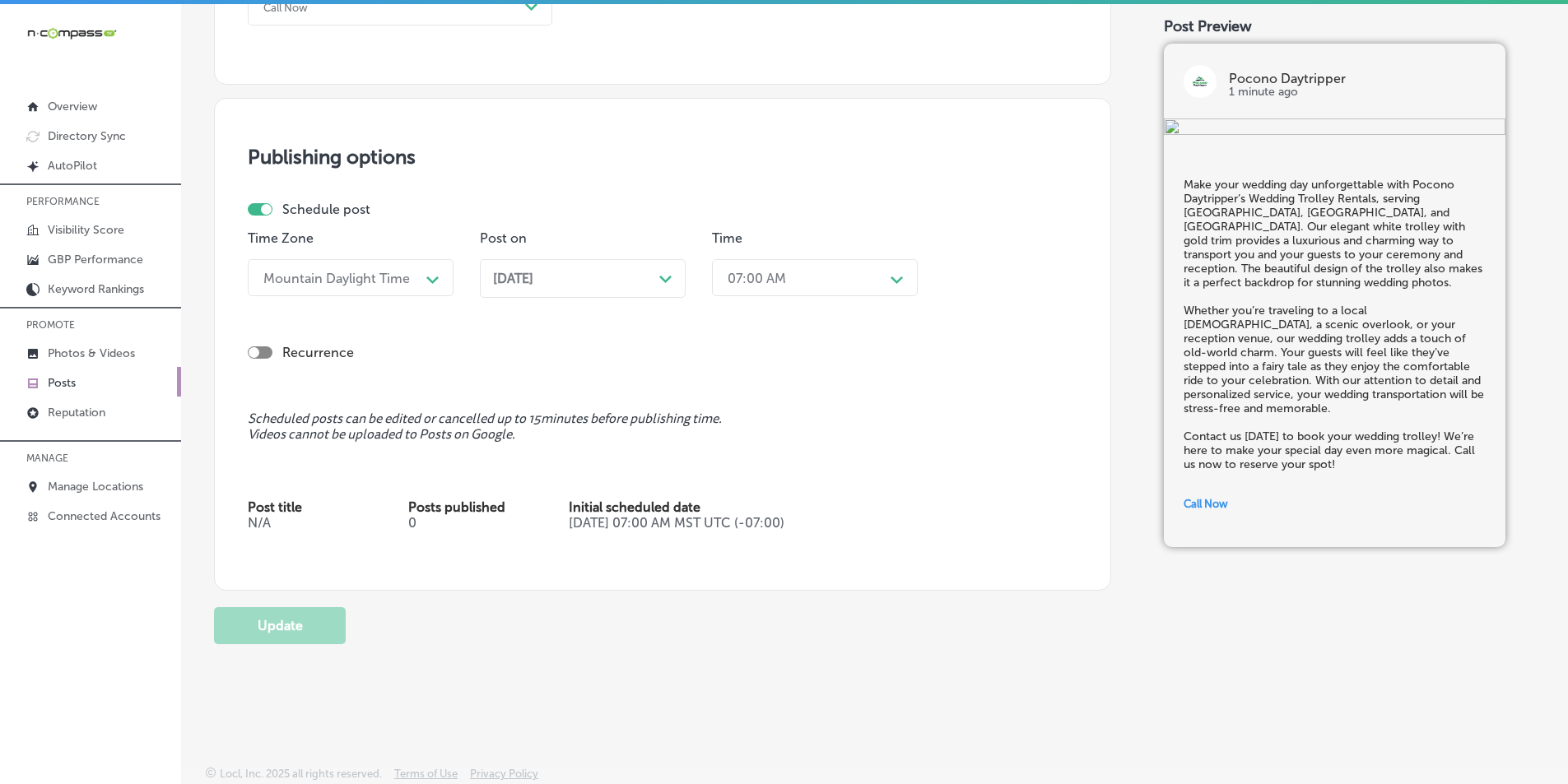
click at [663, 278] on icon "Path Created with Sketch." at bounding box center [665, 280] width 12 height 8
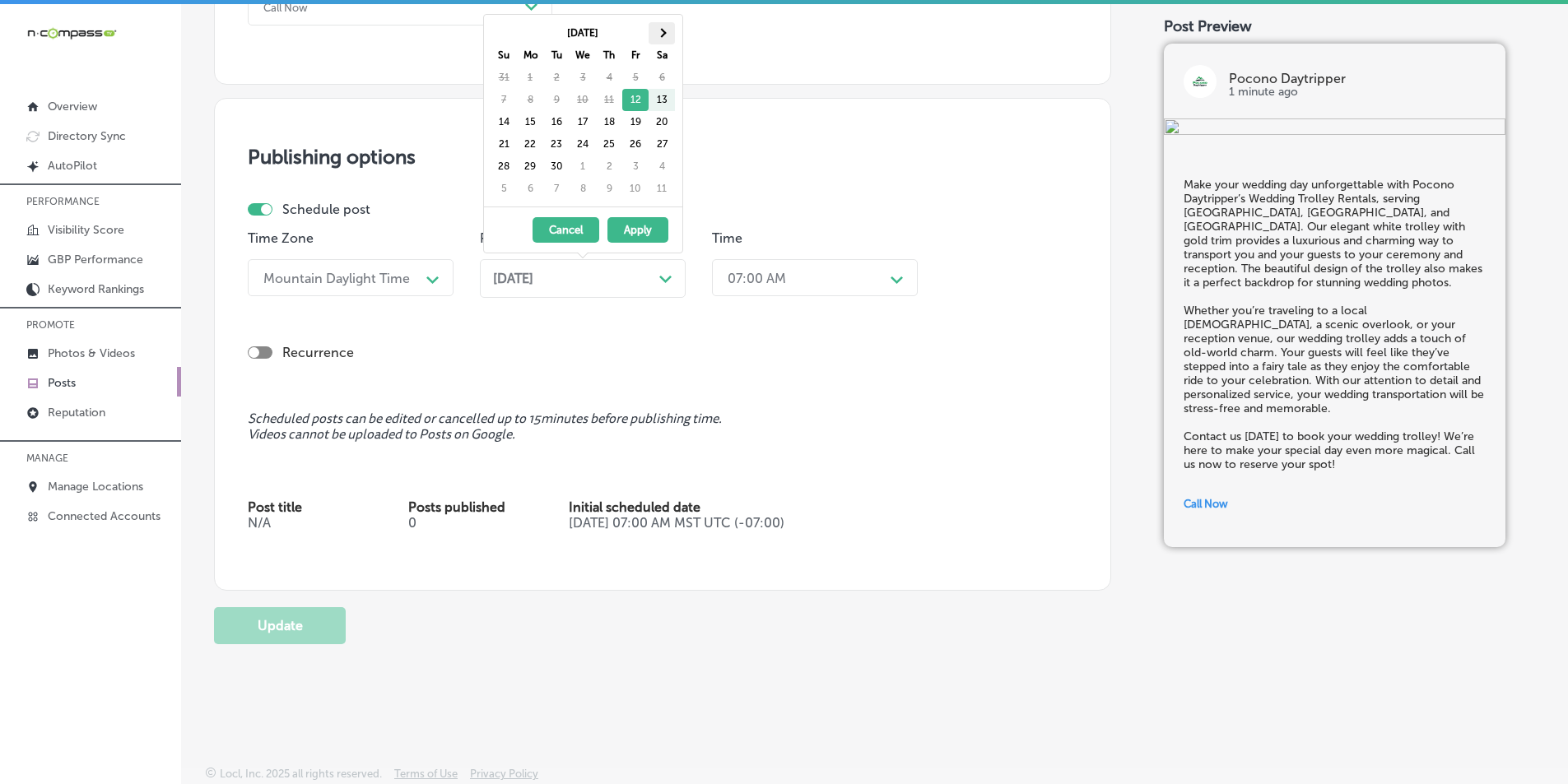
click at [661, 32] on span at bounding box center [661, 32] width 9 height 9
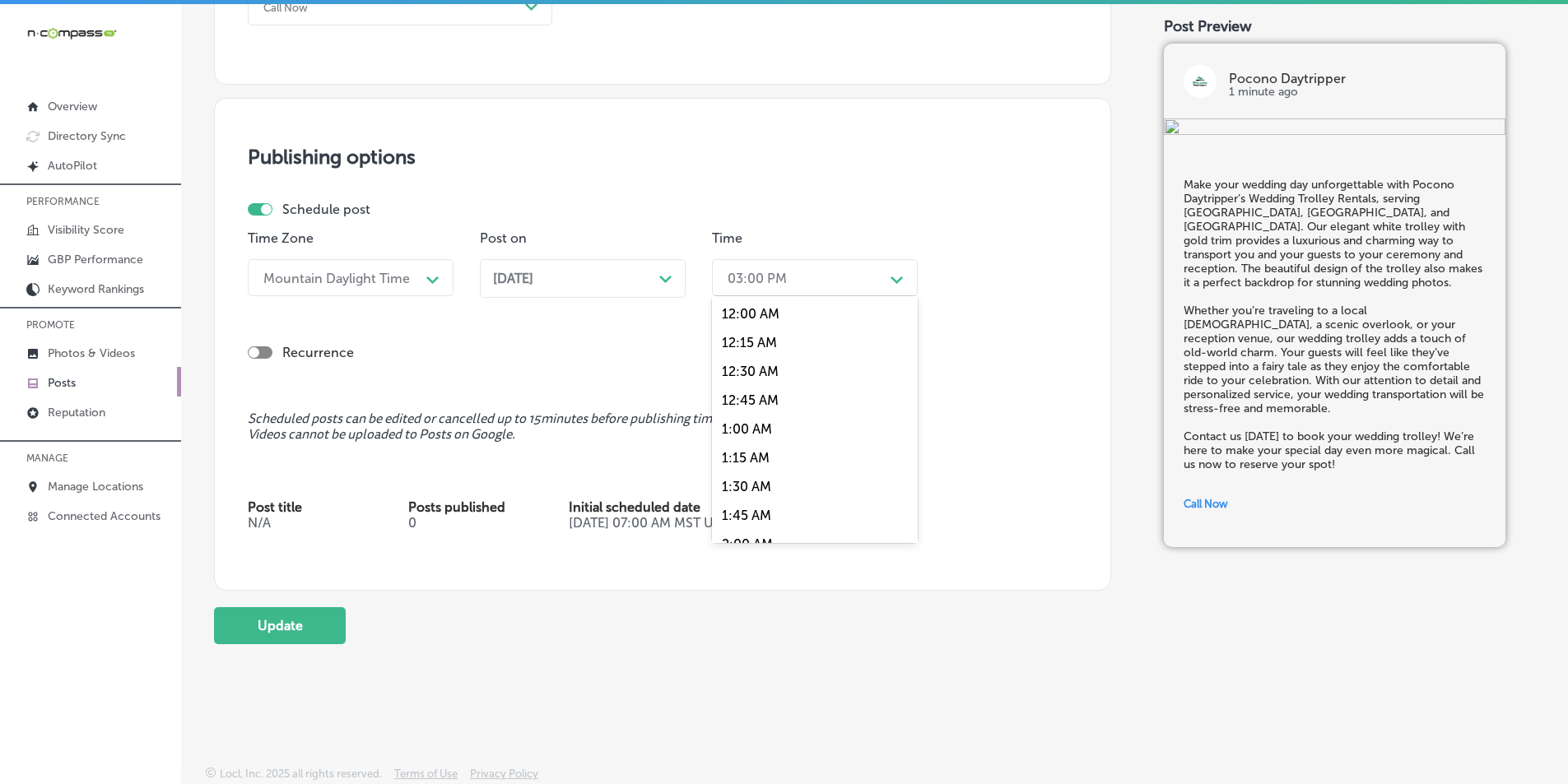
click at [901, 279] on polygon at bounding box center [896, 280] width 12 height 8
click at [742, 454] on div "7:00 AM" at bounding box center [815, 462] width 206 height 29
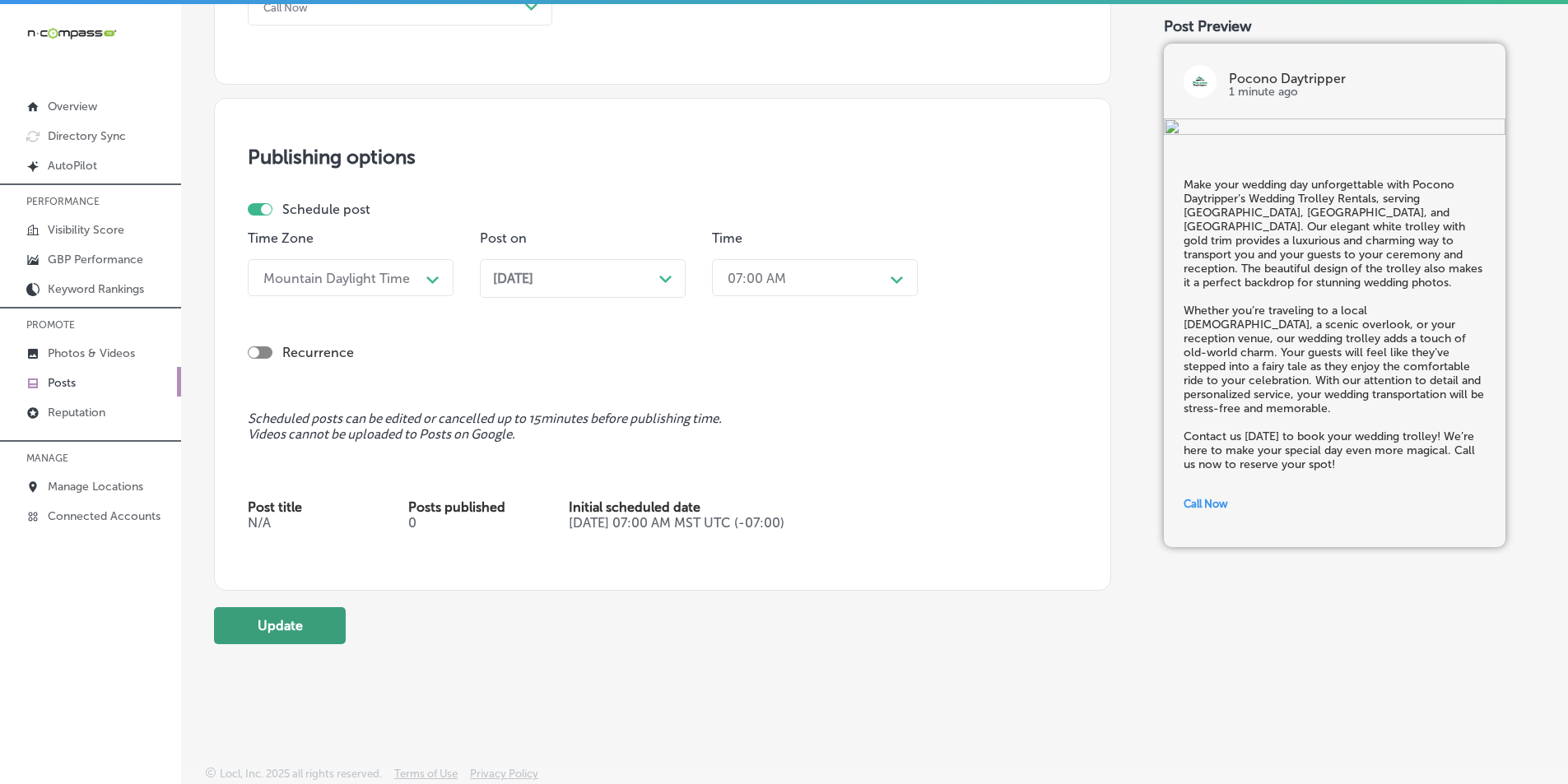
drag, startPoint x: 287, startPoint y: 617, endPoint x: 437, endPoint y: 557, distance: 161.6
click at [288, 616] on button "Update" at bounding box center [280, 625] width 132 height 37
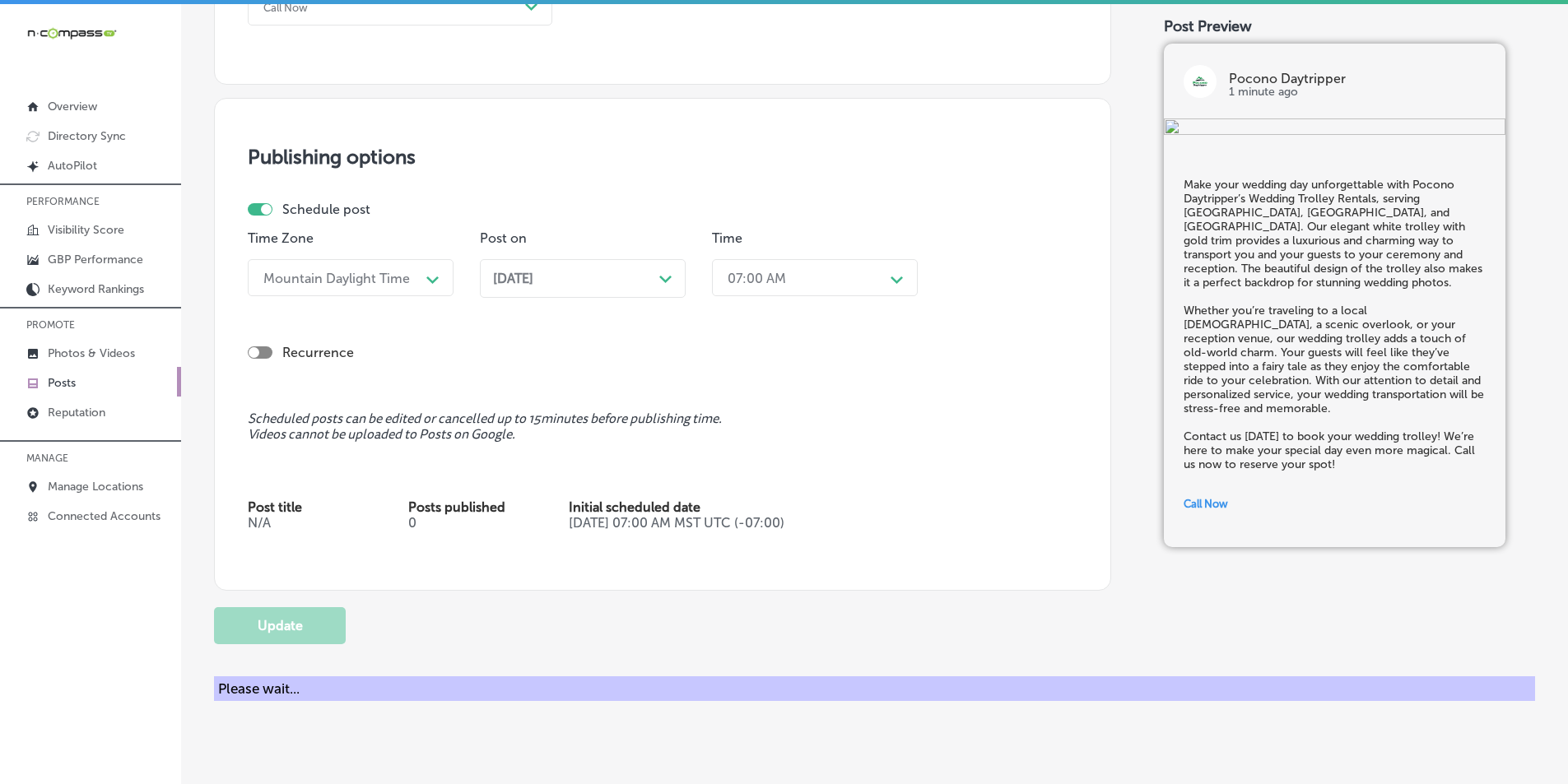
checkbox input "true"
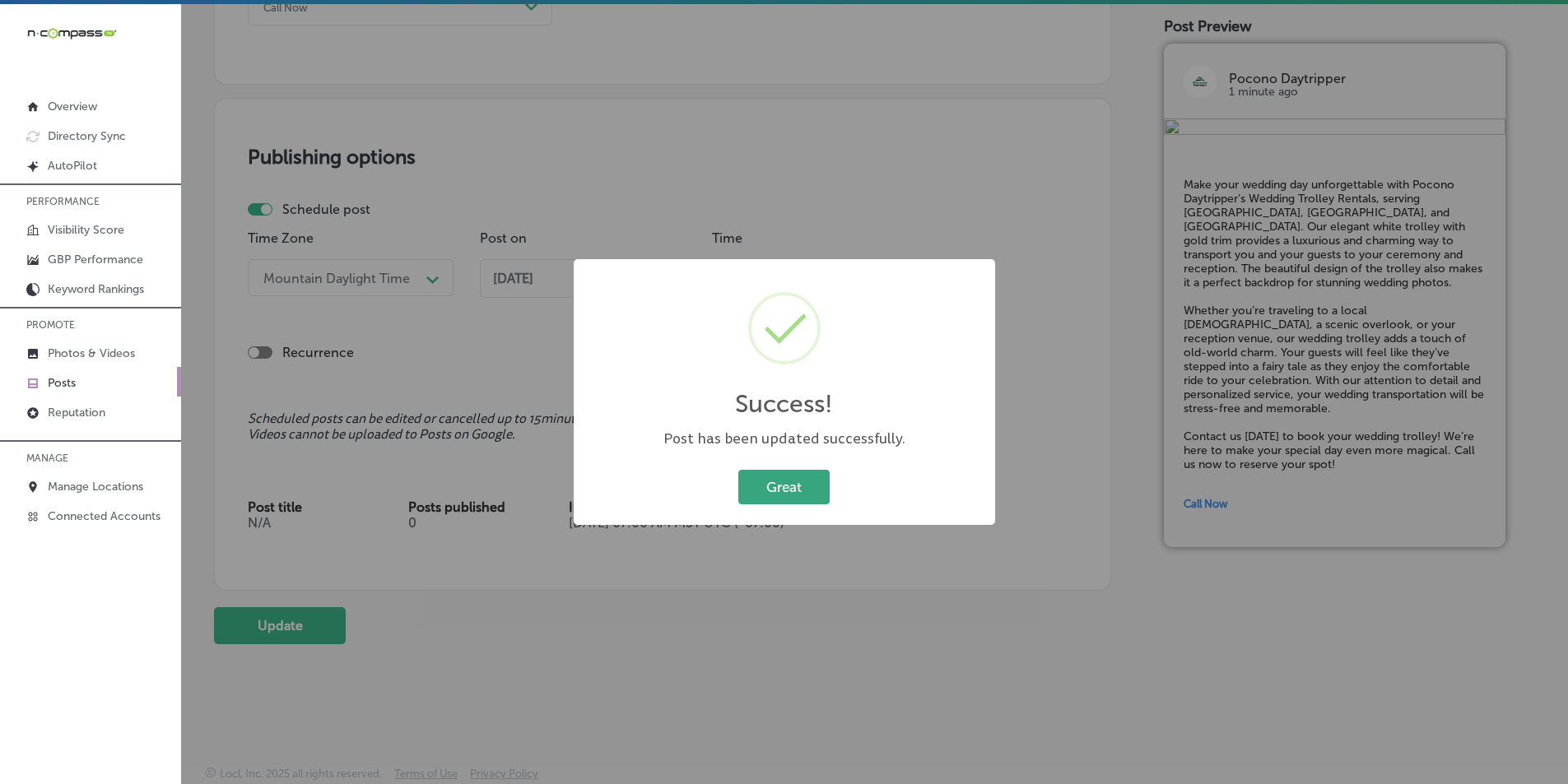
click at [780, 481] on button "Great" at bounding box center [783, 486] width 91 height 34
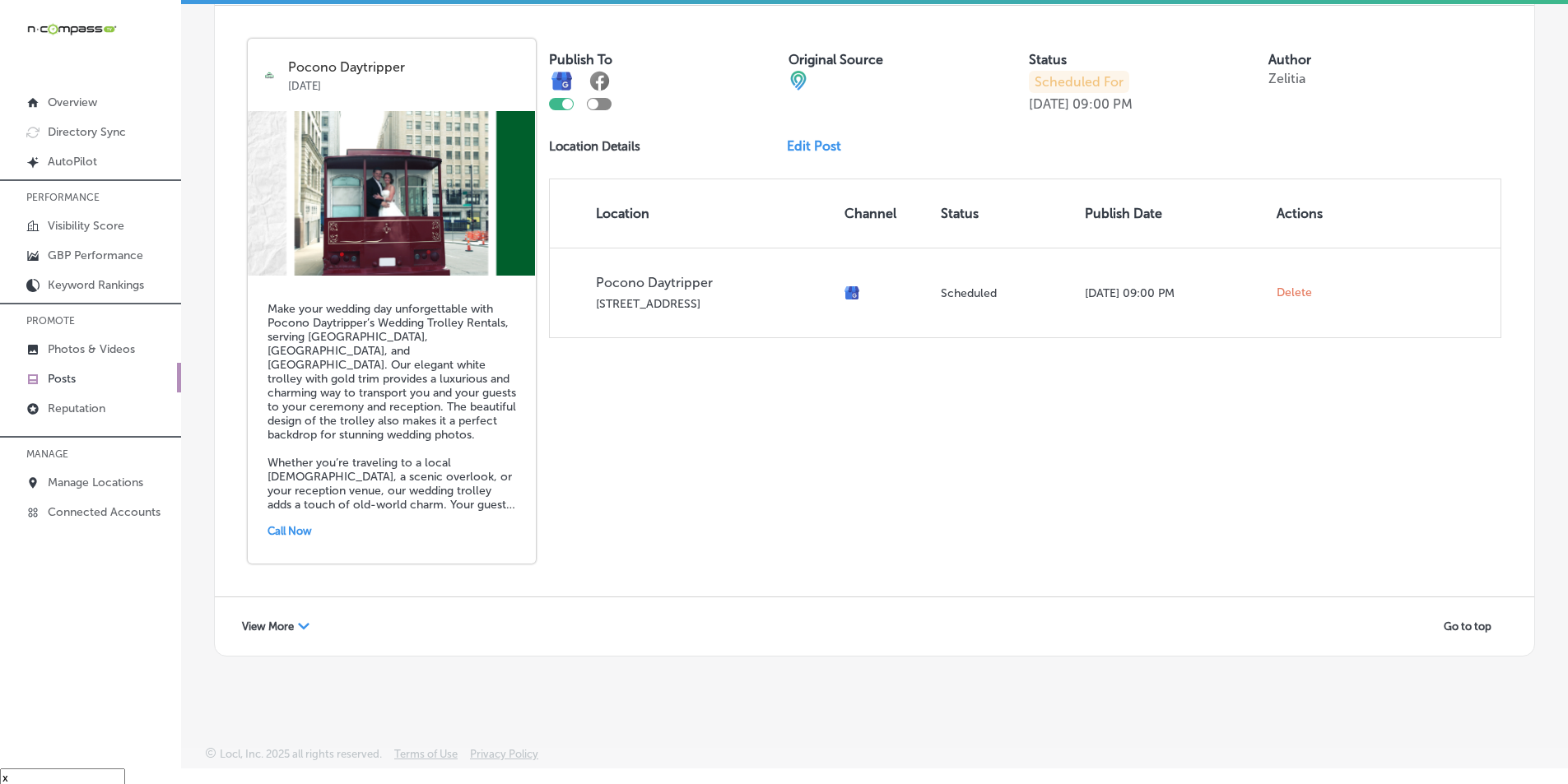
scroll to position [24, 0]
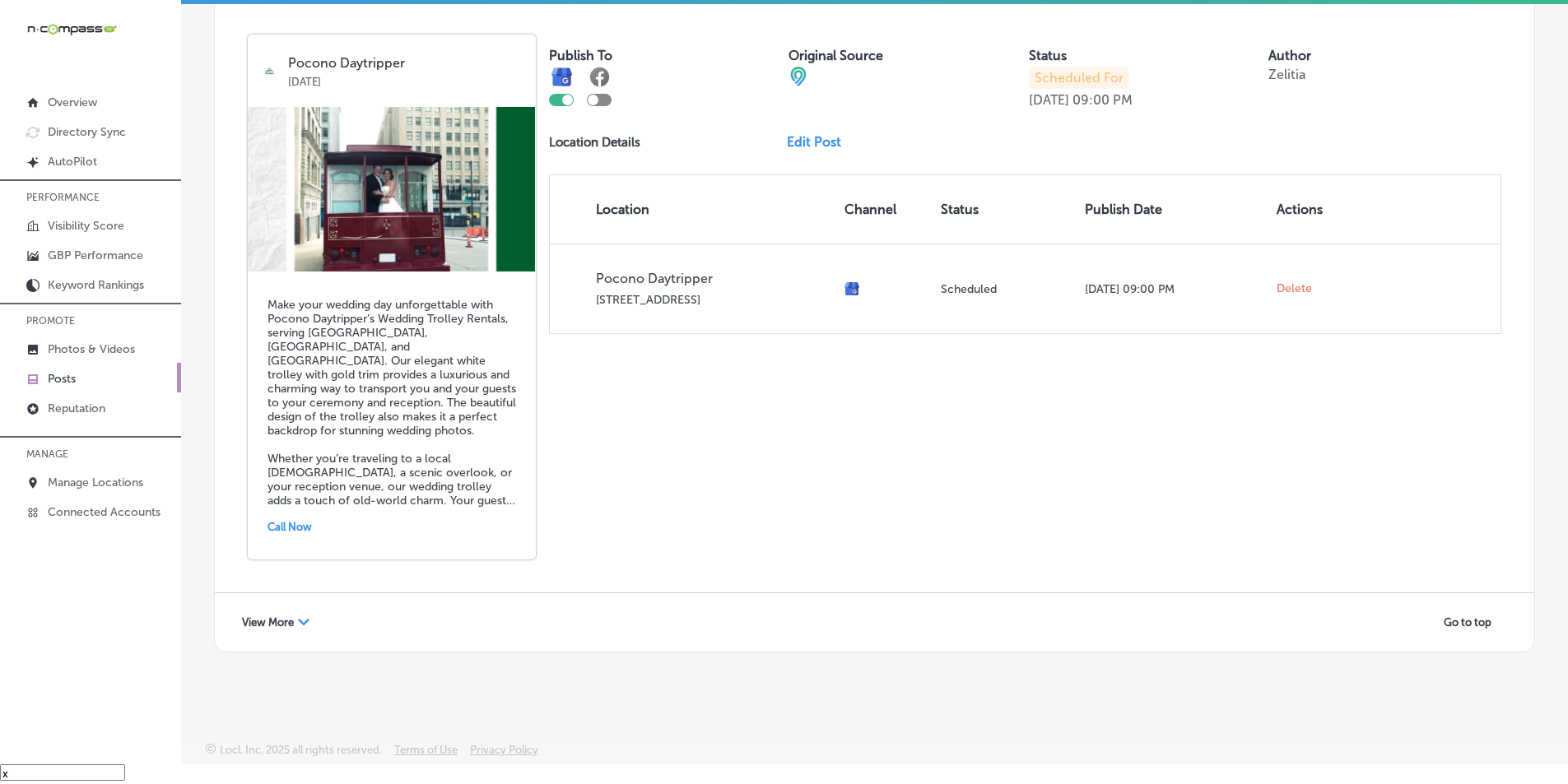
click at [290, 614] on div "View More Path Created with Sketch." at bounding box center [276, 622] width 89 height 26
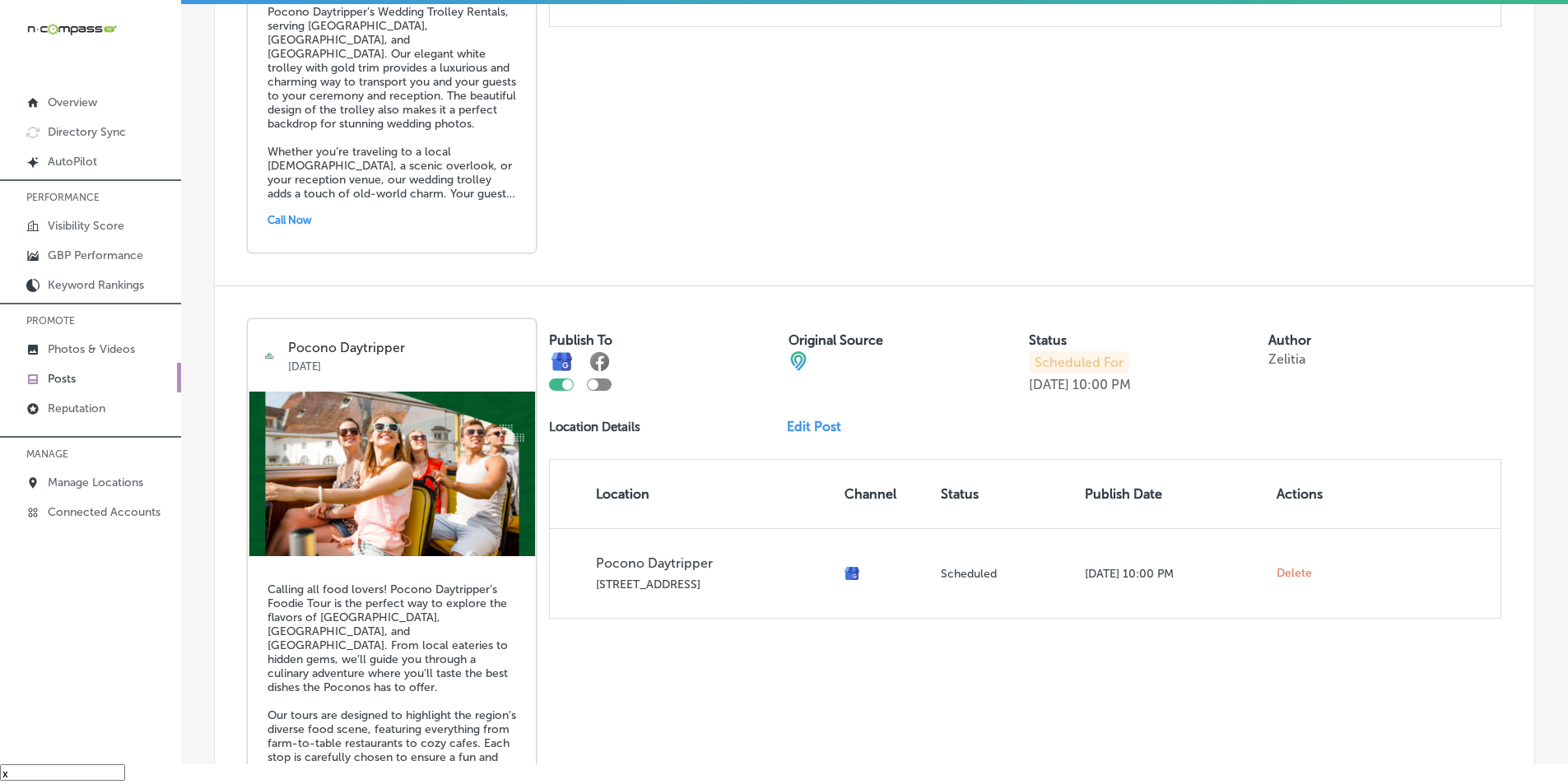
scroll to position [3889, 0]
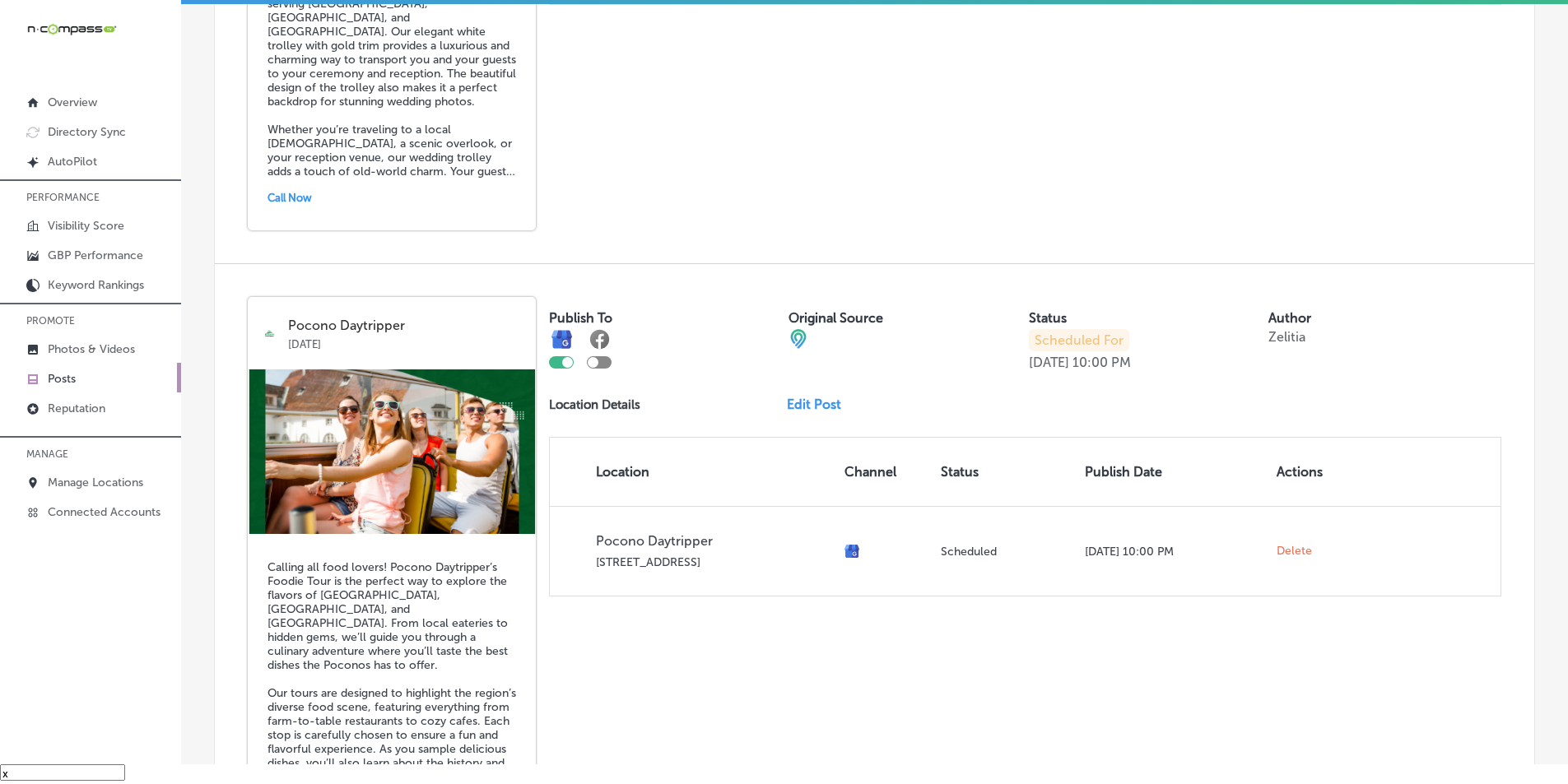
click at [814, 409] on link "Edit Post" at bounding box center [820, 404] width 67 height 15
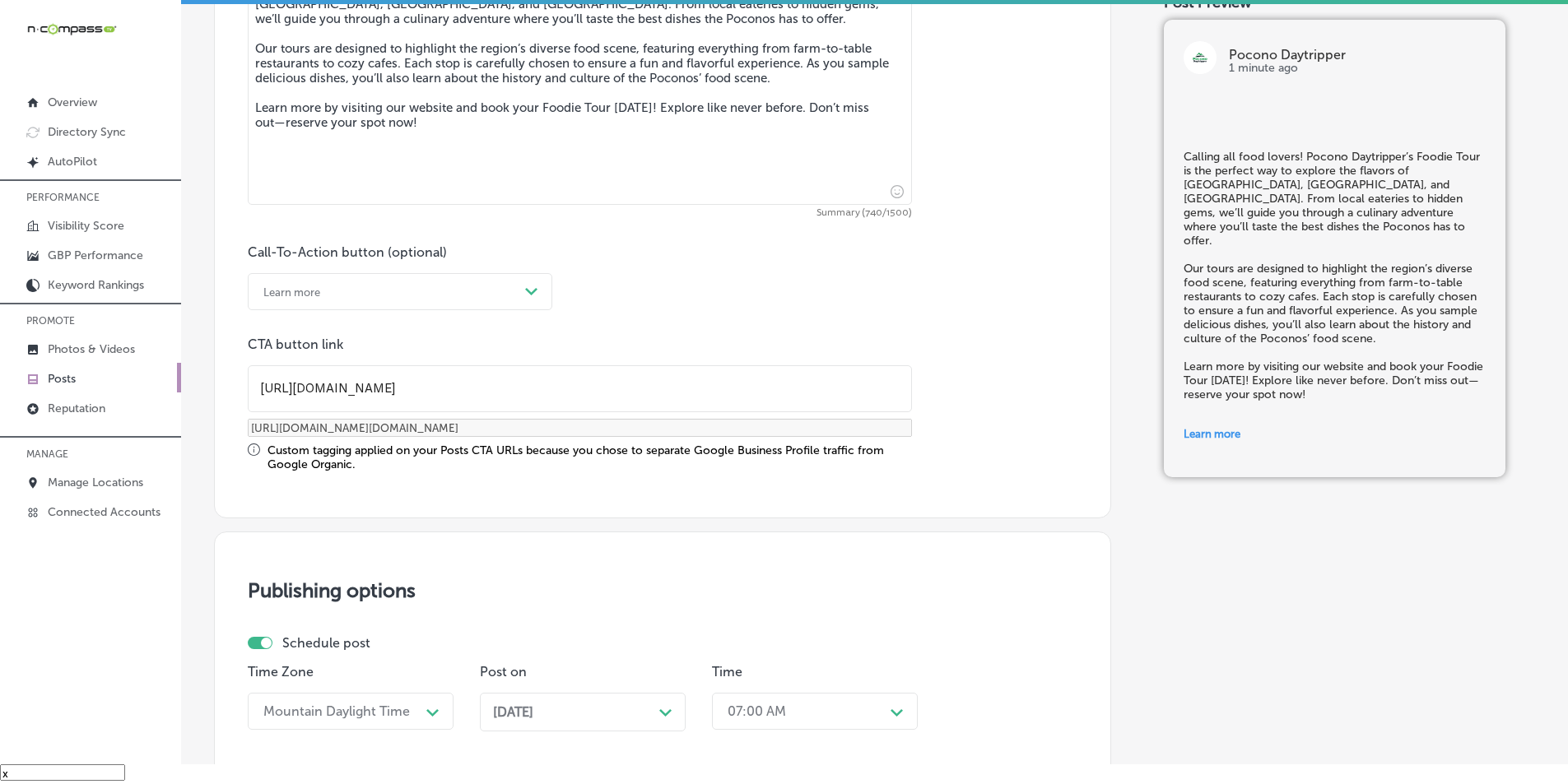
scroll to position [1, 0]
click at [658, 714] on div "[DATE] Path Created with Sketch." at bounding box center [582, 712] width 179 height 15
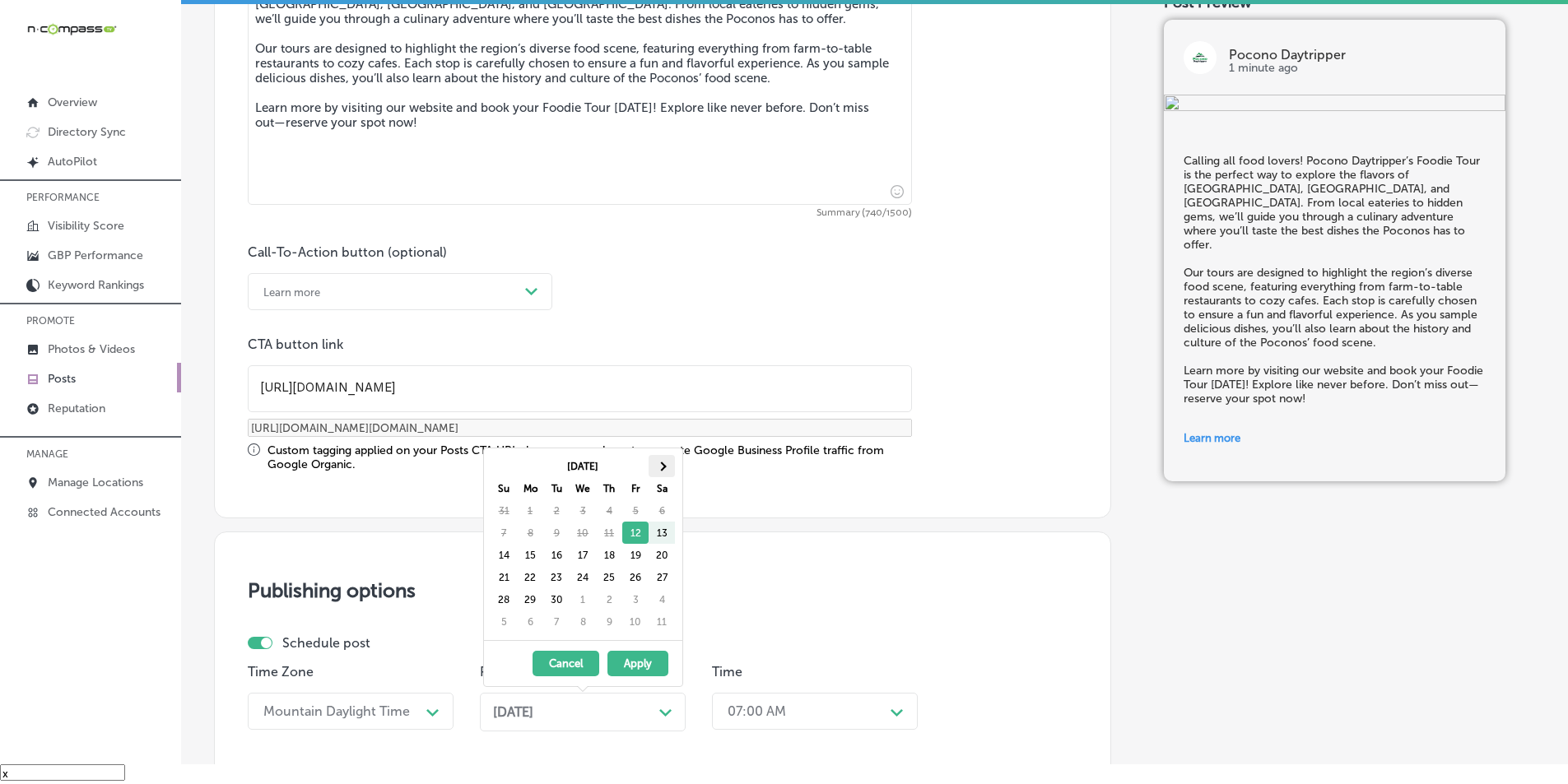
click at [666, 466] on th at bounding box center [661, 465] width 27 height 22
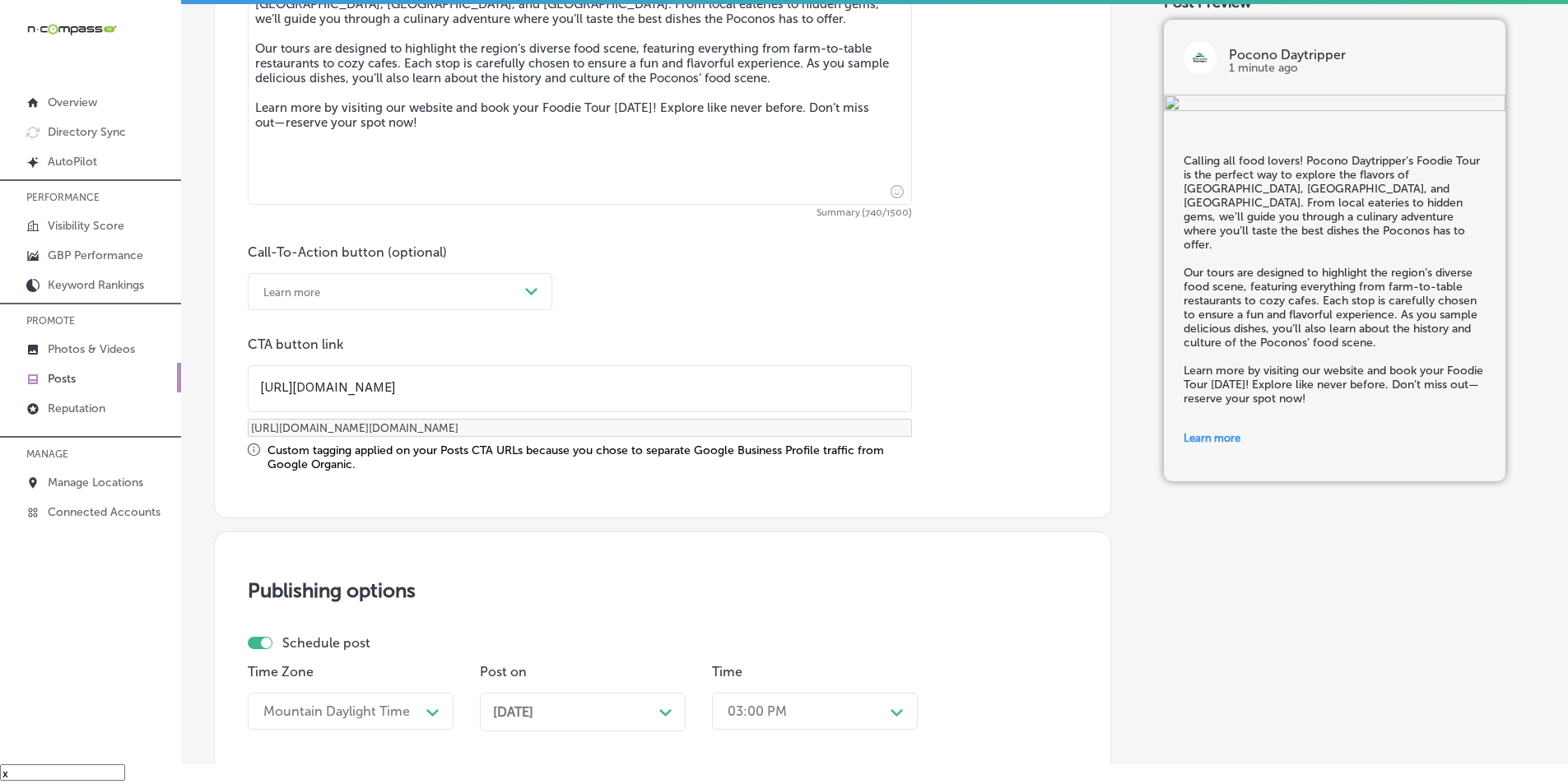
click at [886, 719] on div "03:00 PM Path Created with Sketch." at bounding box center [815, 711] width 206 height 37
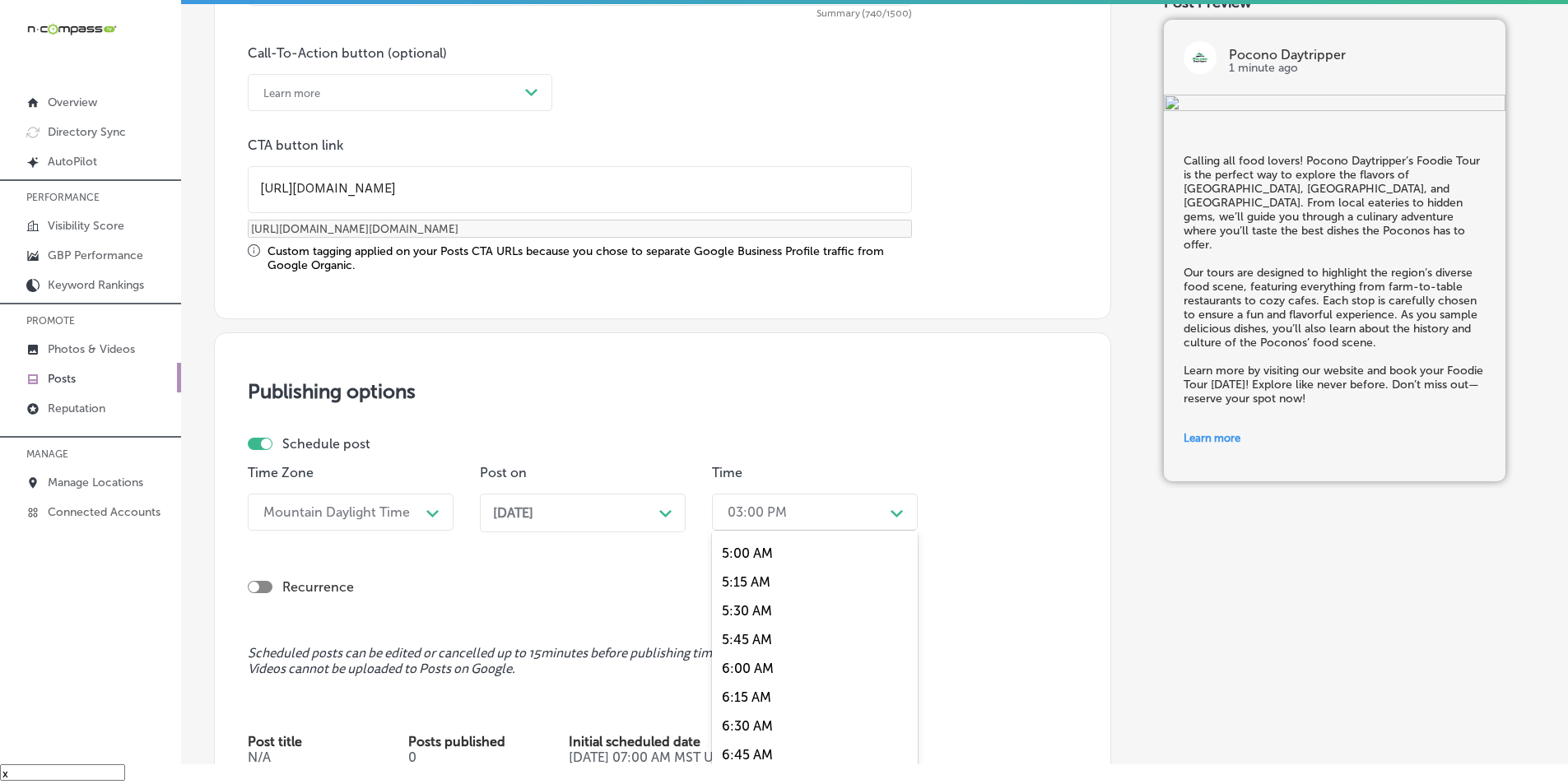
scroll to position [659, 0]
click at [733, 691] on div "7:00 AM" at bounding box center [815, 697] width 206 height 29
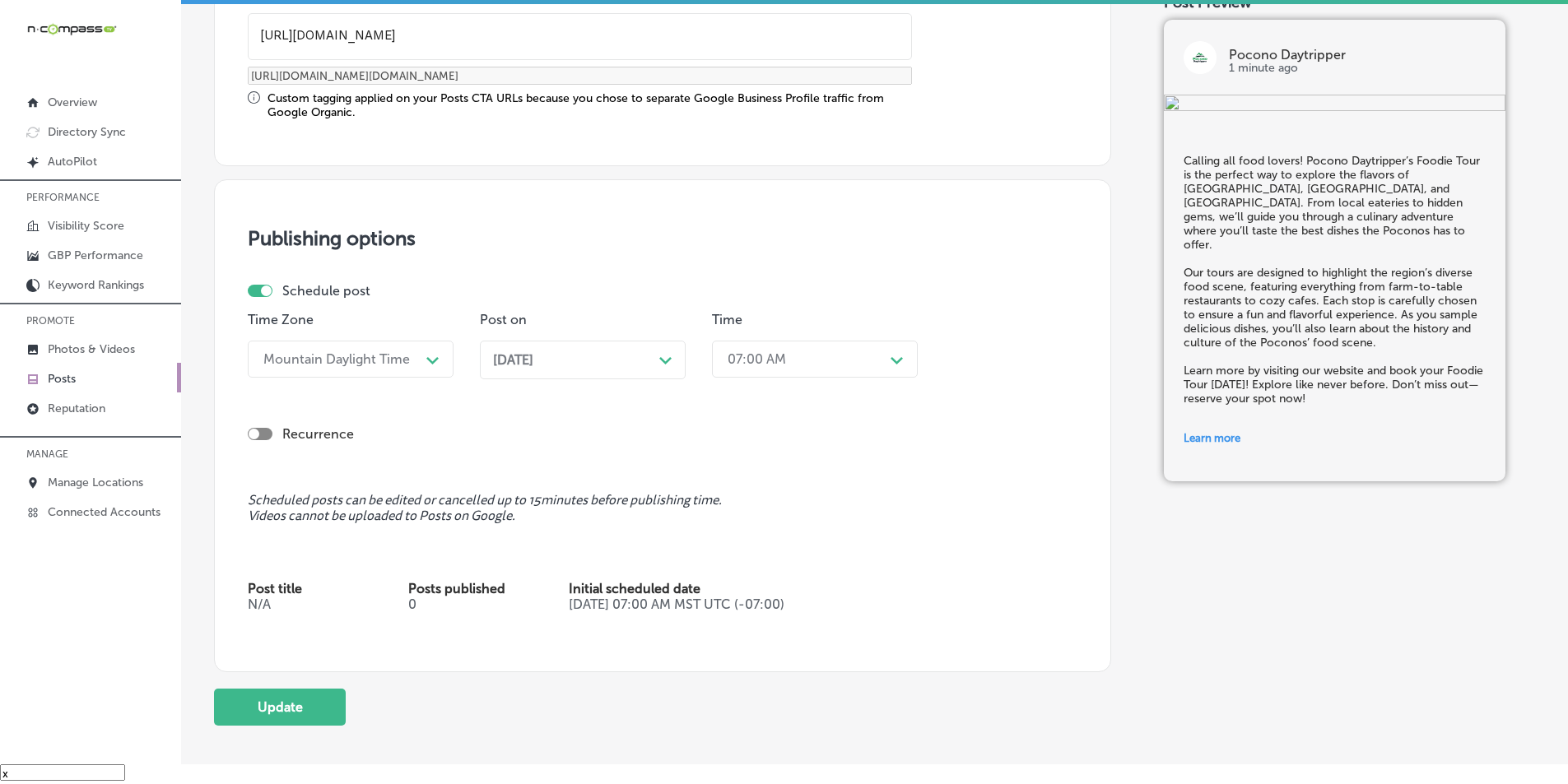
scroll to position [1445, 0]
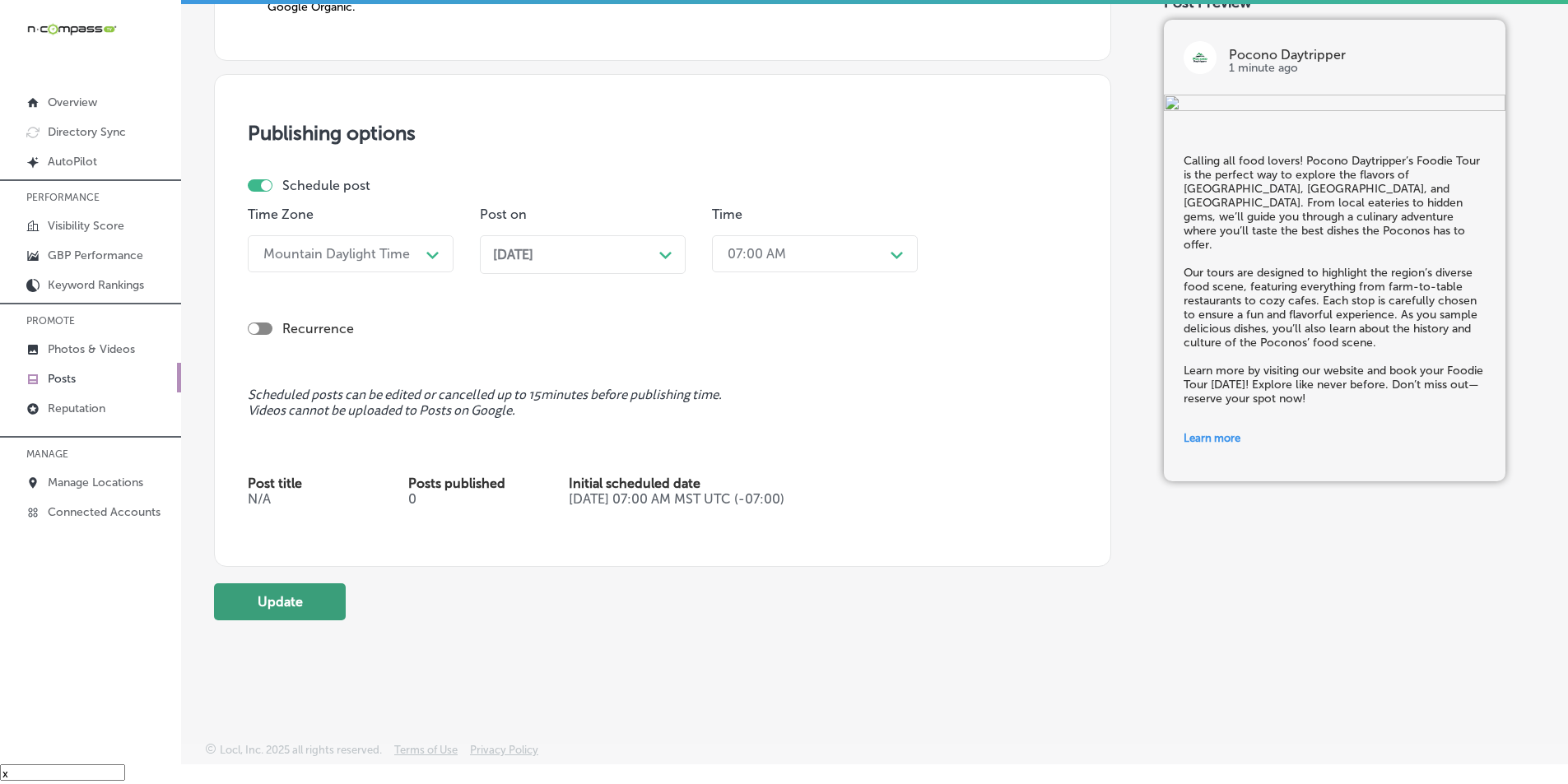
click at [317, 602] on button "Update" at bounding box center [280, 602] width 132 height 37
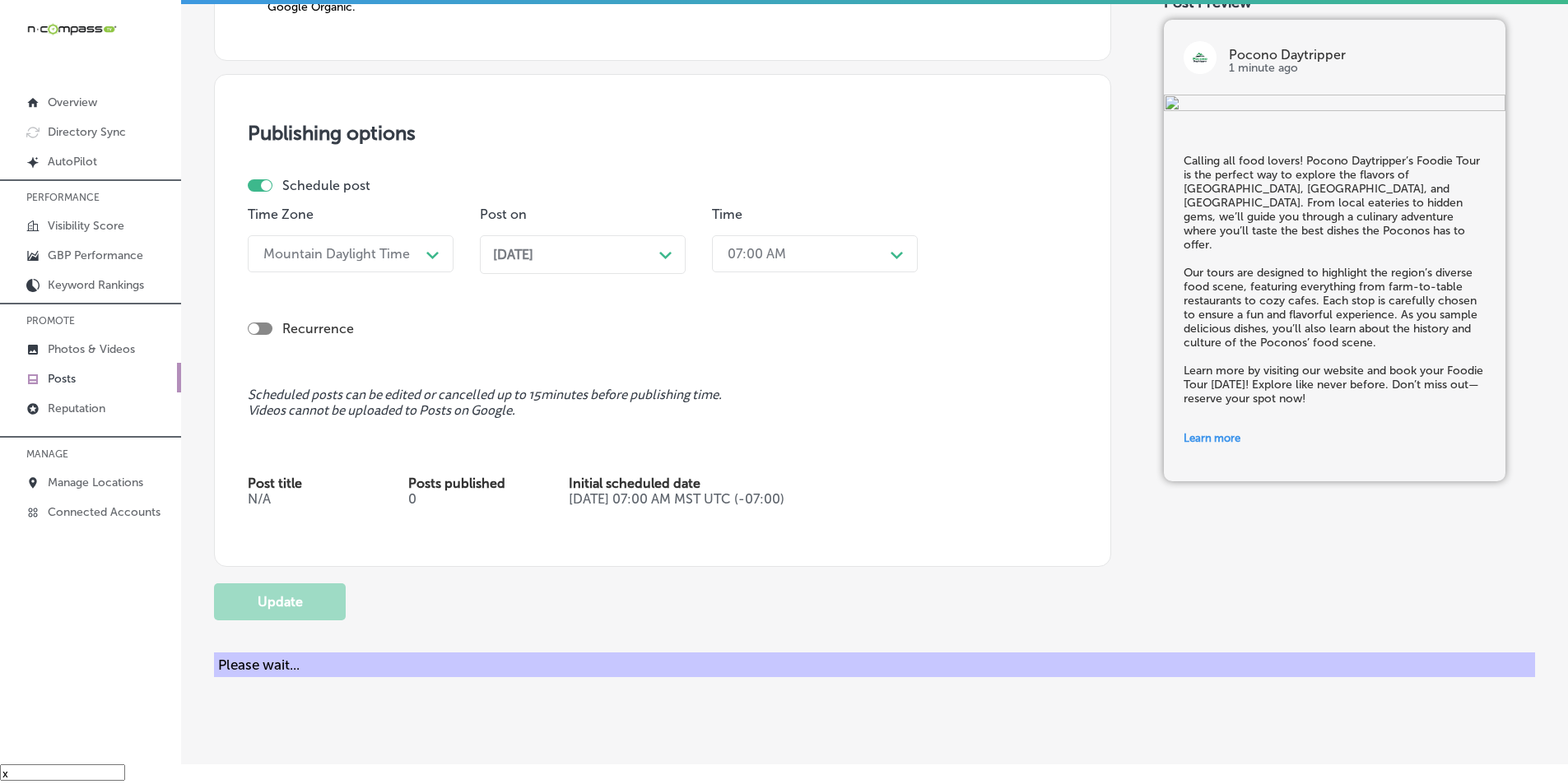
checkbox input "true"
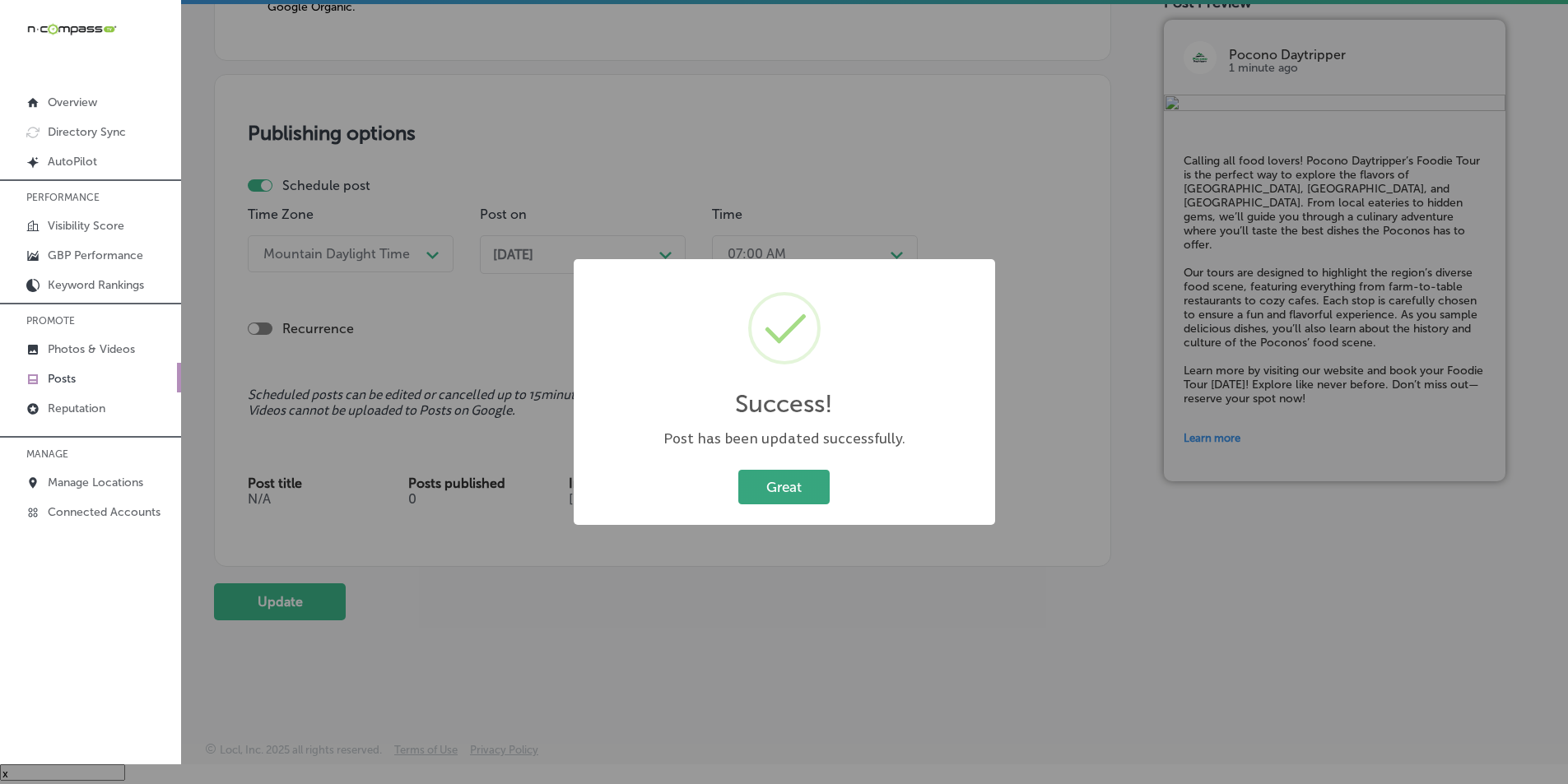
click at [779, 481] on button "Great" at bounding box center [783, 486] width 91 height 34
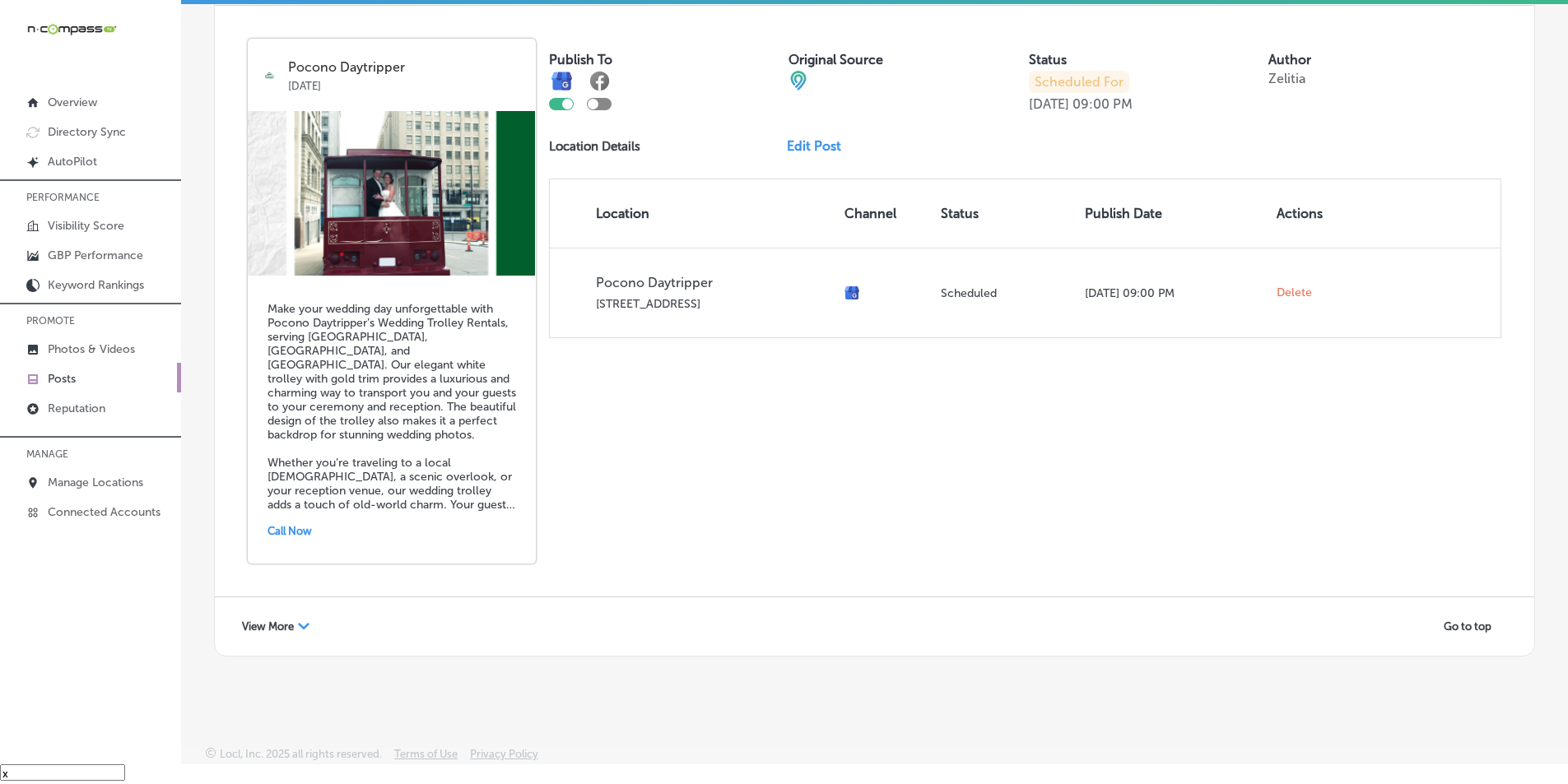
scroll to position [3560, 0]
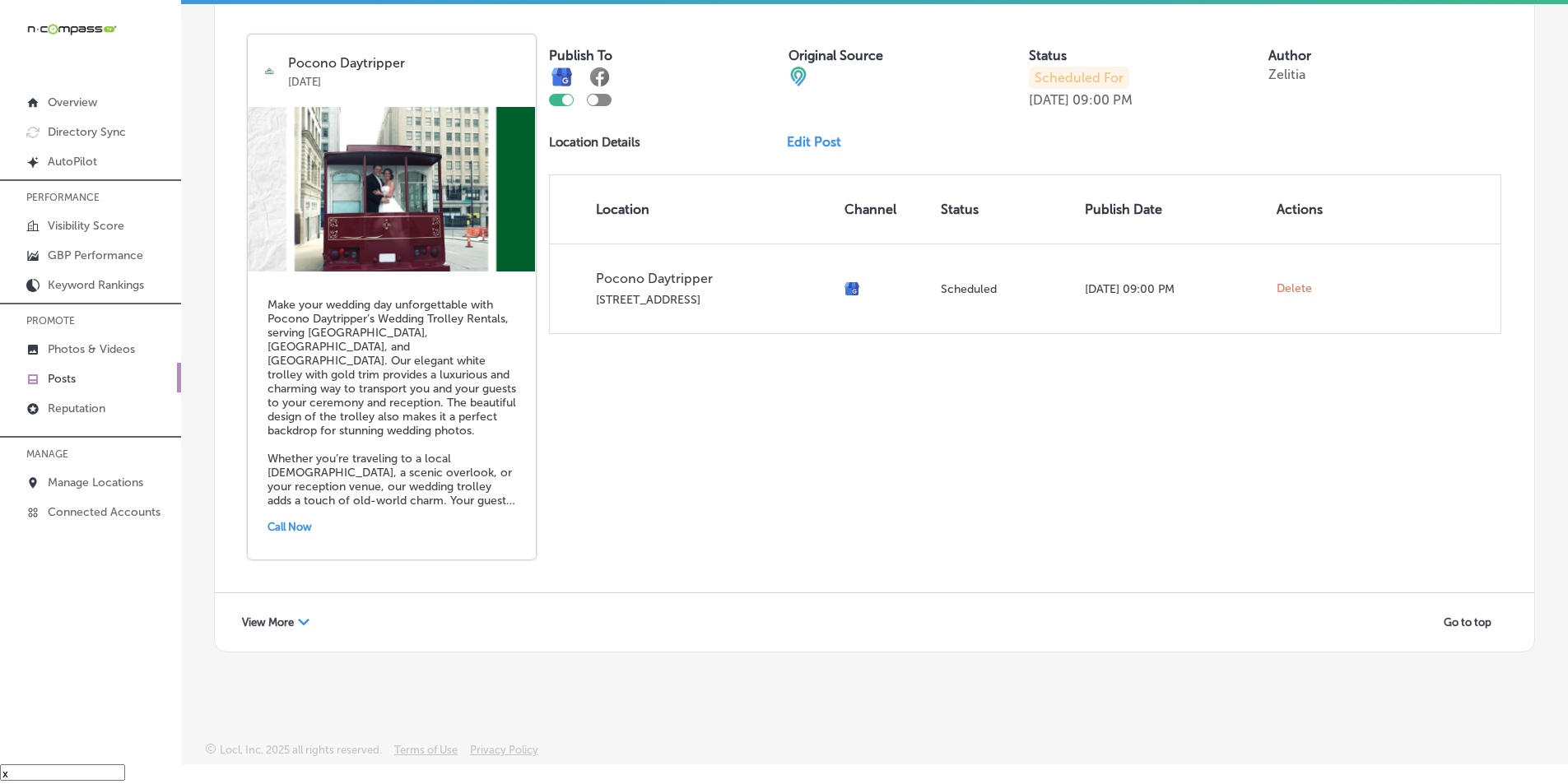
click at [302, 616] on div "View More Path Created with Sketch." at bounding box center [276, 622] width 89 height 26
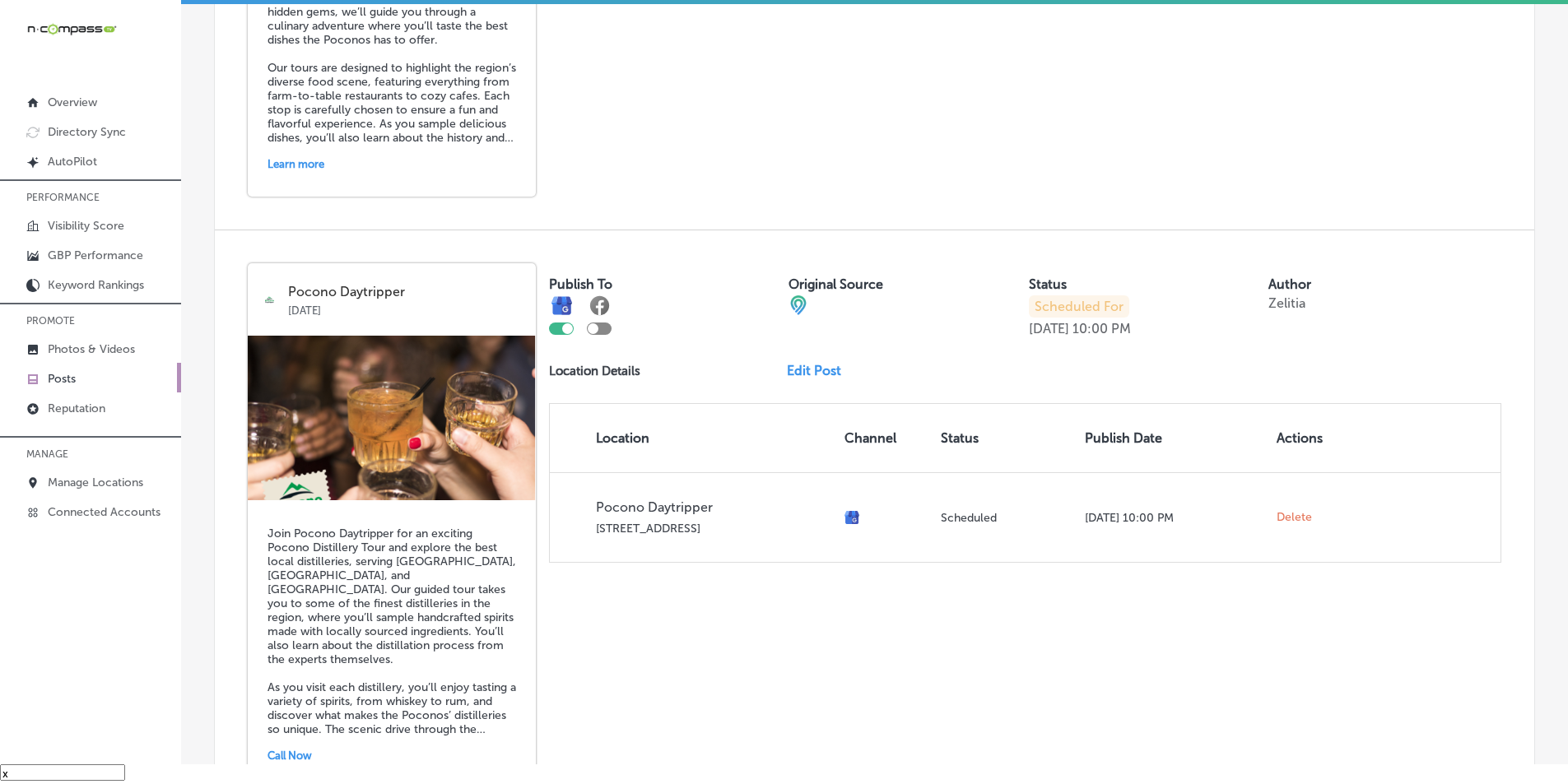
scroll to position [4548, 0]
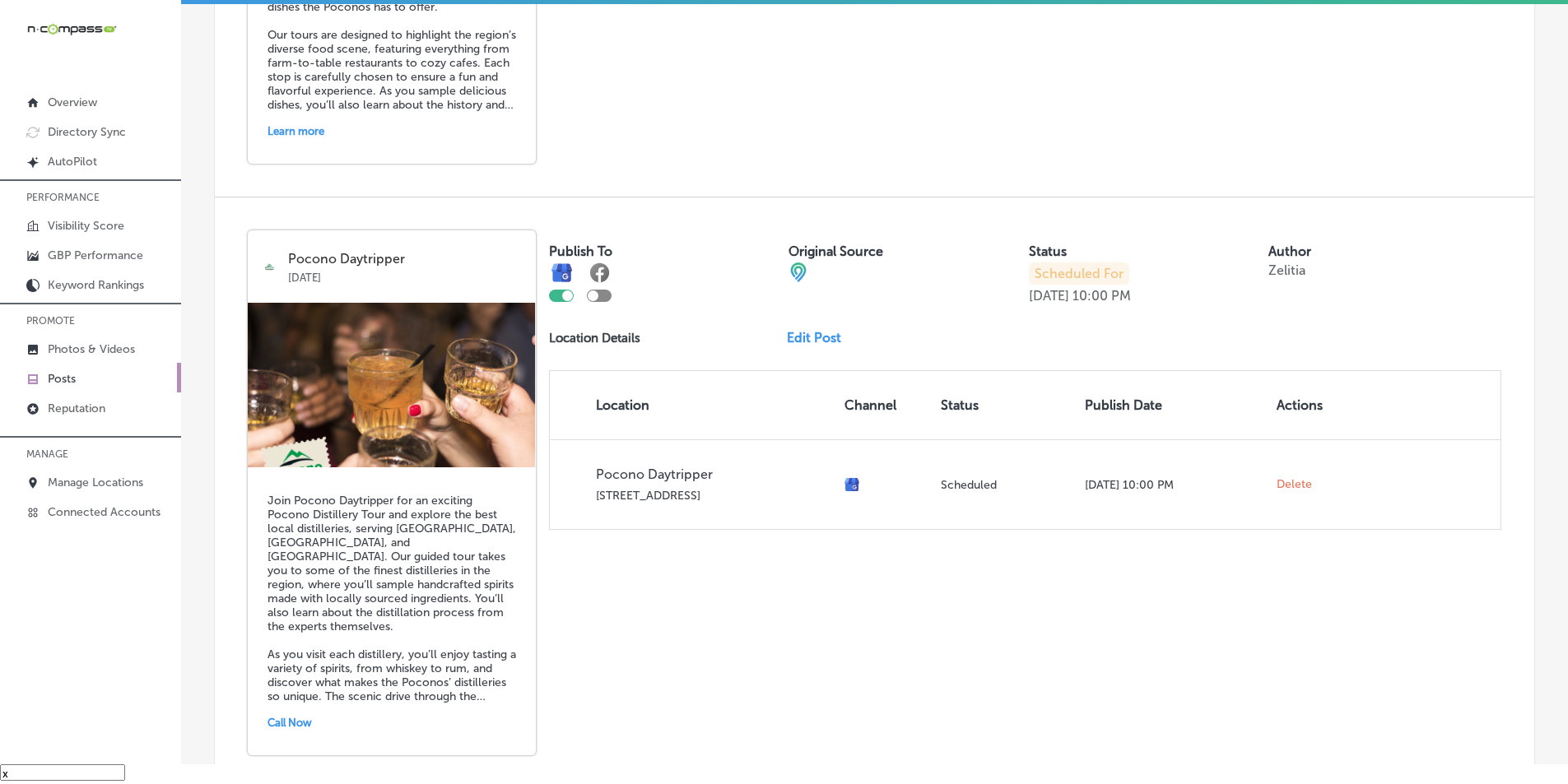
click at [808, 334] on link "Edit Post" at bounding box center [820, 338] width 67 height 15
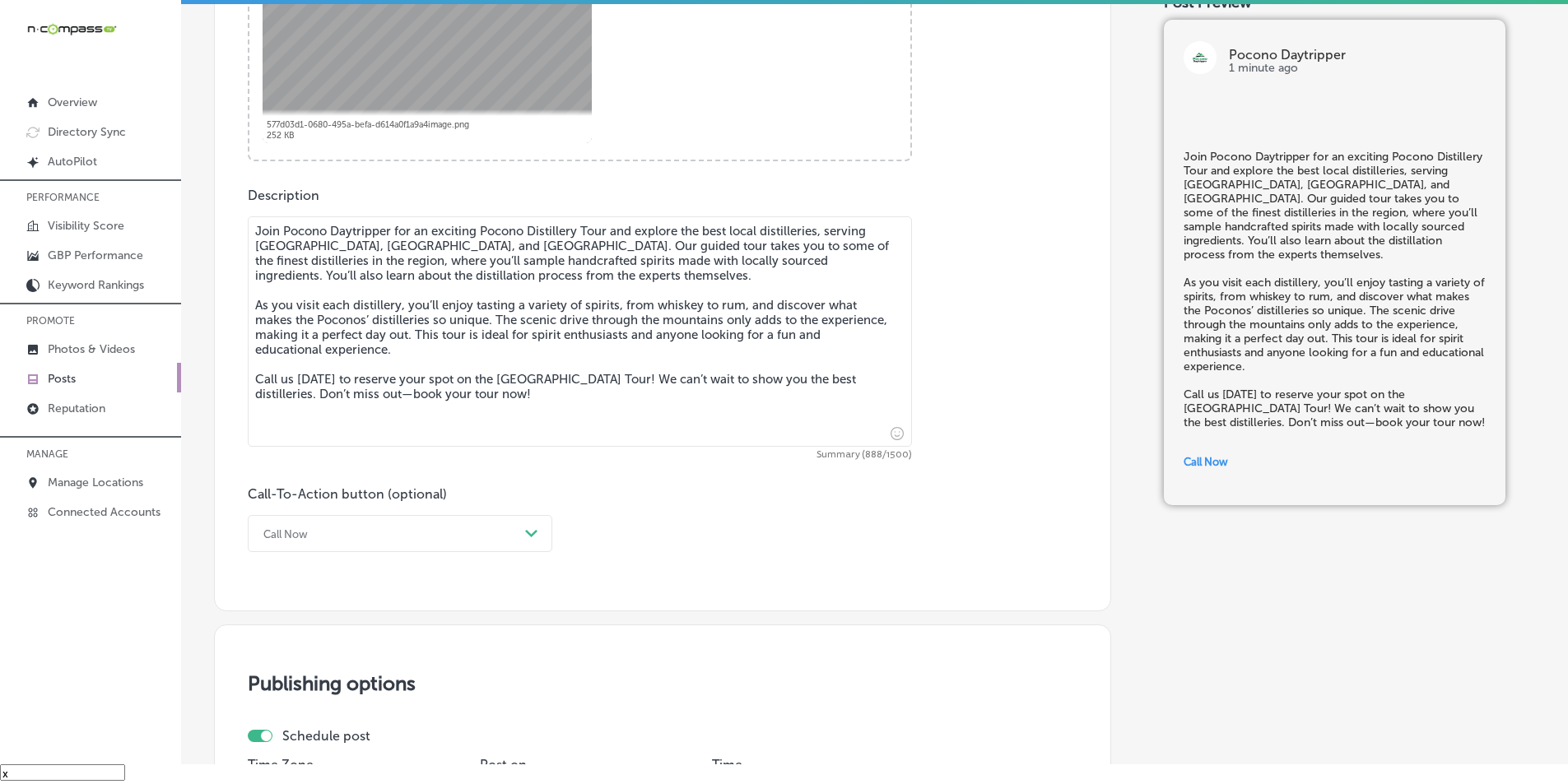
scroll to position [1070, 0]
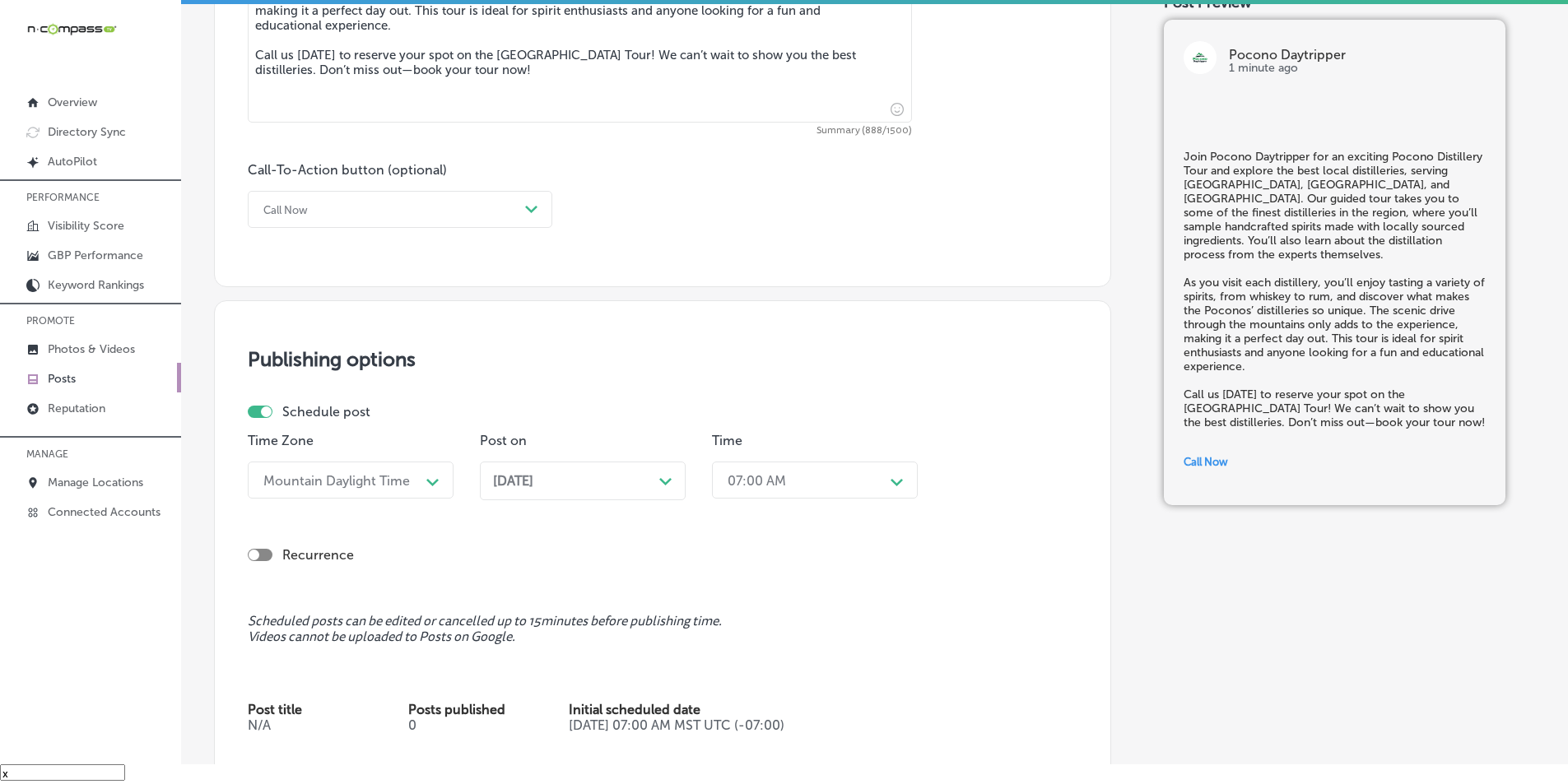
click at [675, 478] on div "[DATE] Path Created with Sketch." at bounding box center [582, 481] width 206 height 38
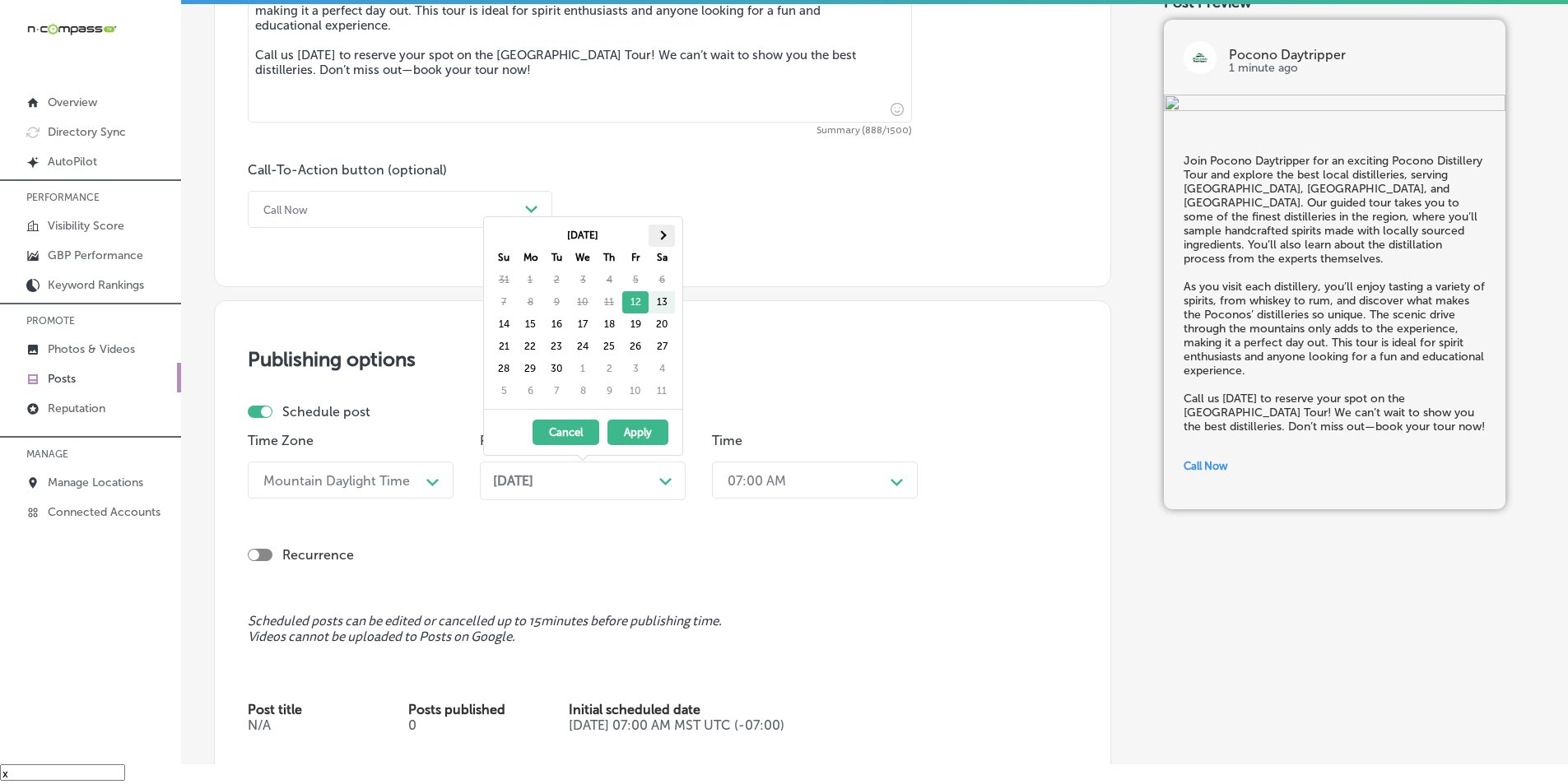
click at [661, 230] on th at bounding box center [661, 235] width 27 height 22
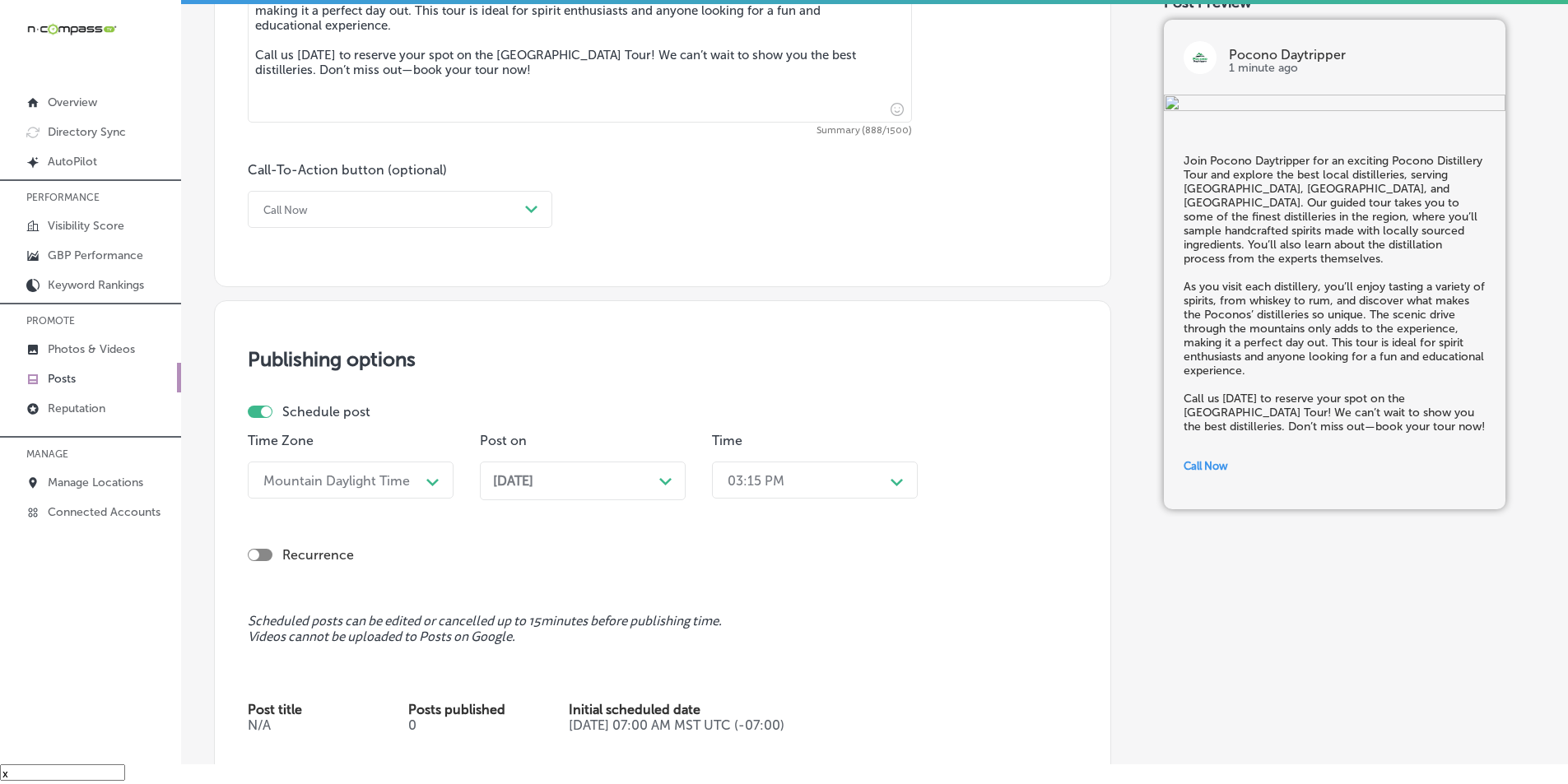
click at [894, 474] on div "Path Created with Sketch." at bounding box center [897, 481] width 13 height 13
click at [743, 661] on div "7:00 AM" at bounding box center [815, 664] width 206 height 29
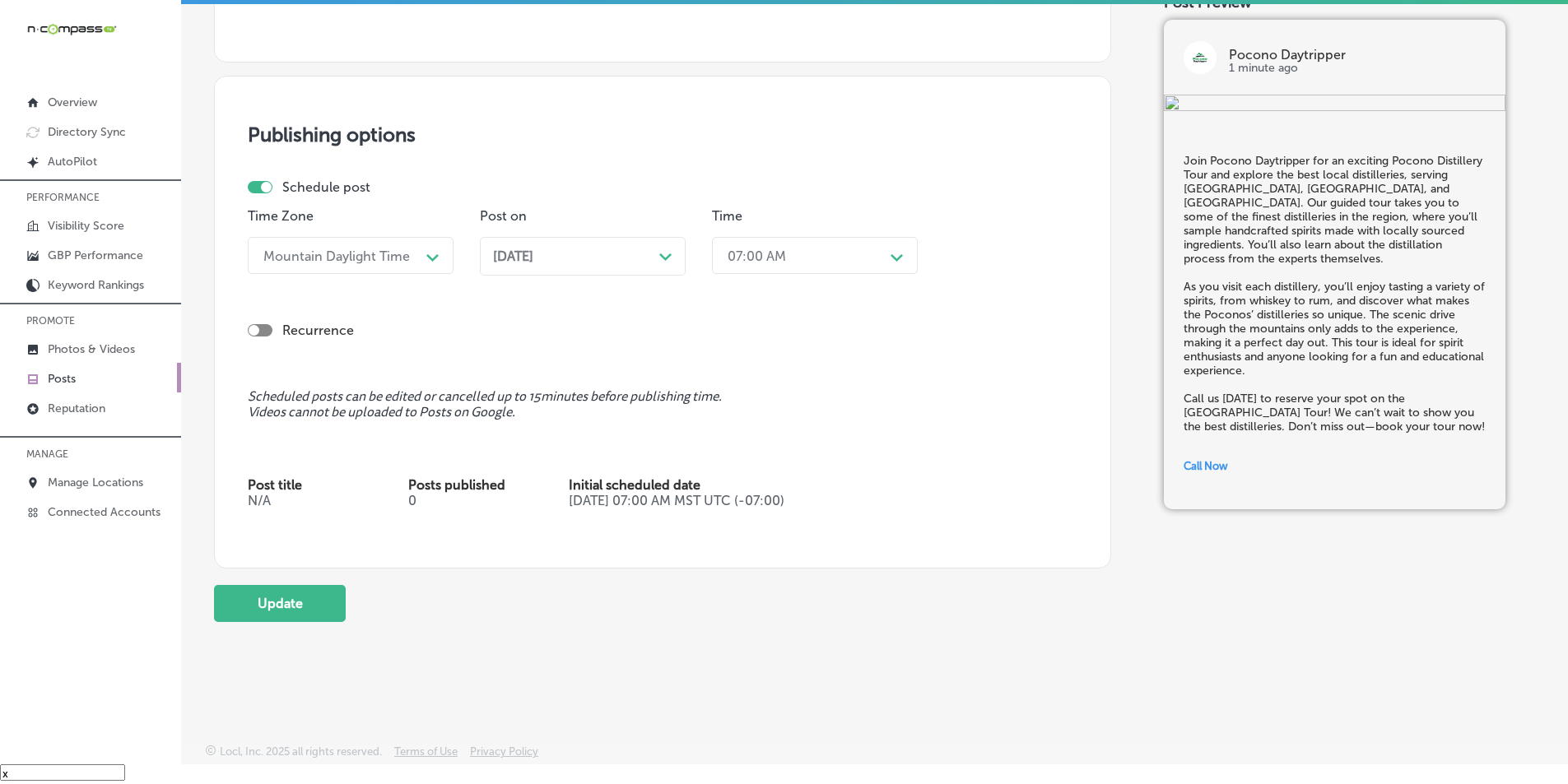
scroll to position [1296, 0]
click at [260, 589] on button "Update" at bounding box center [280, 602] width 132 height 37
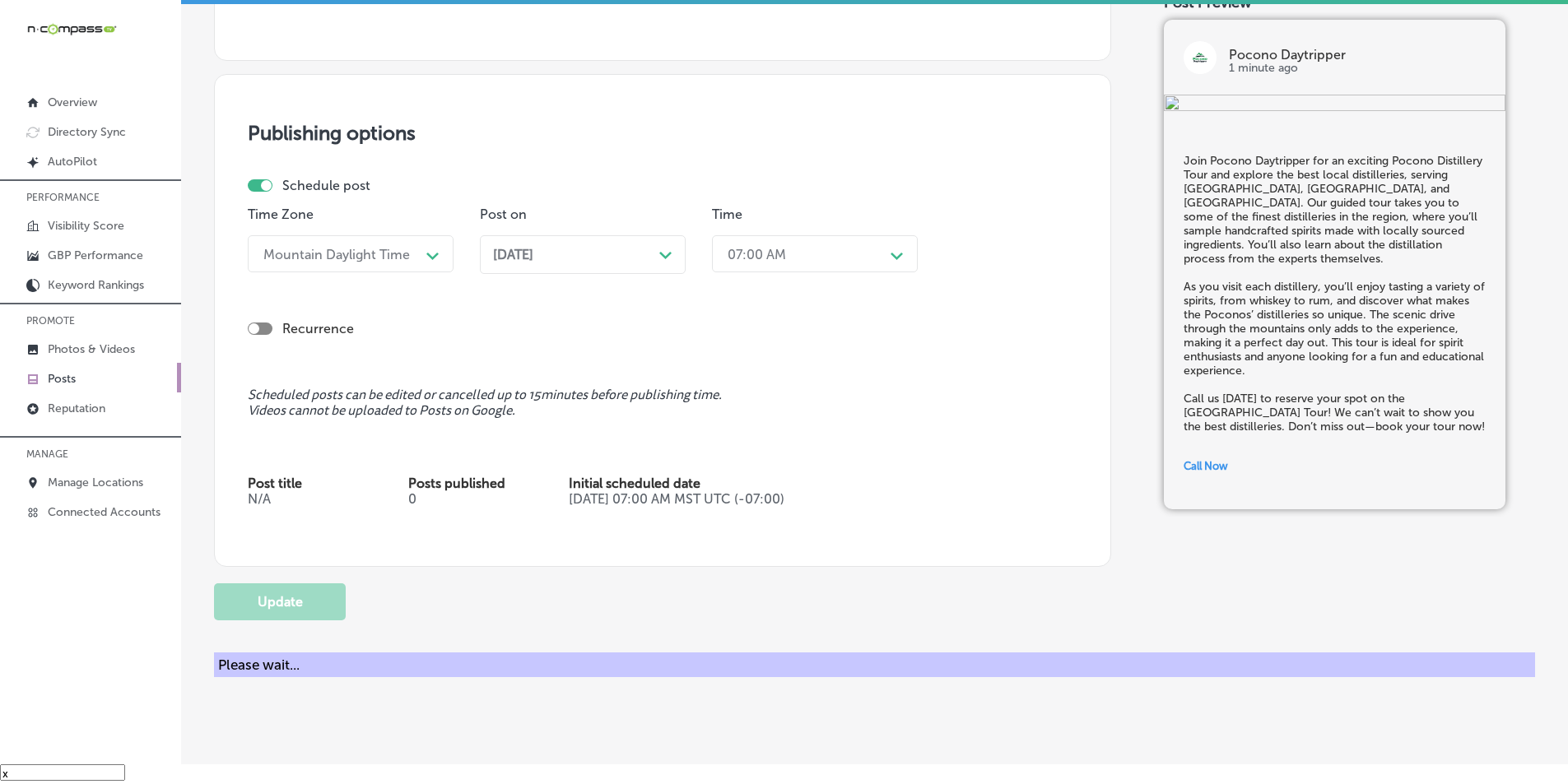
checkbox input "true"
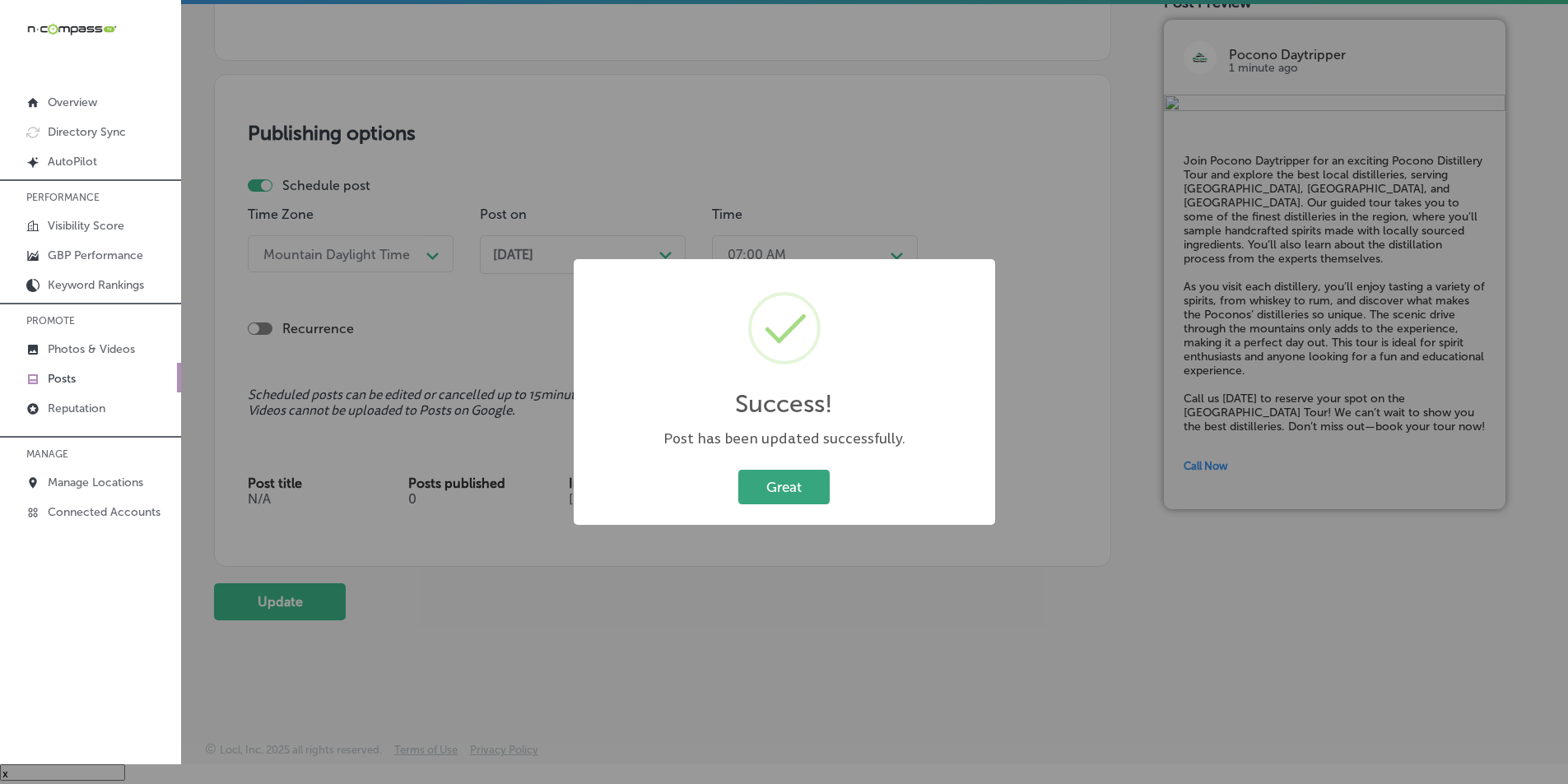
click at [795, 483] on button "Great" at bounding box center [783, 486] width 91 height 34
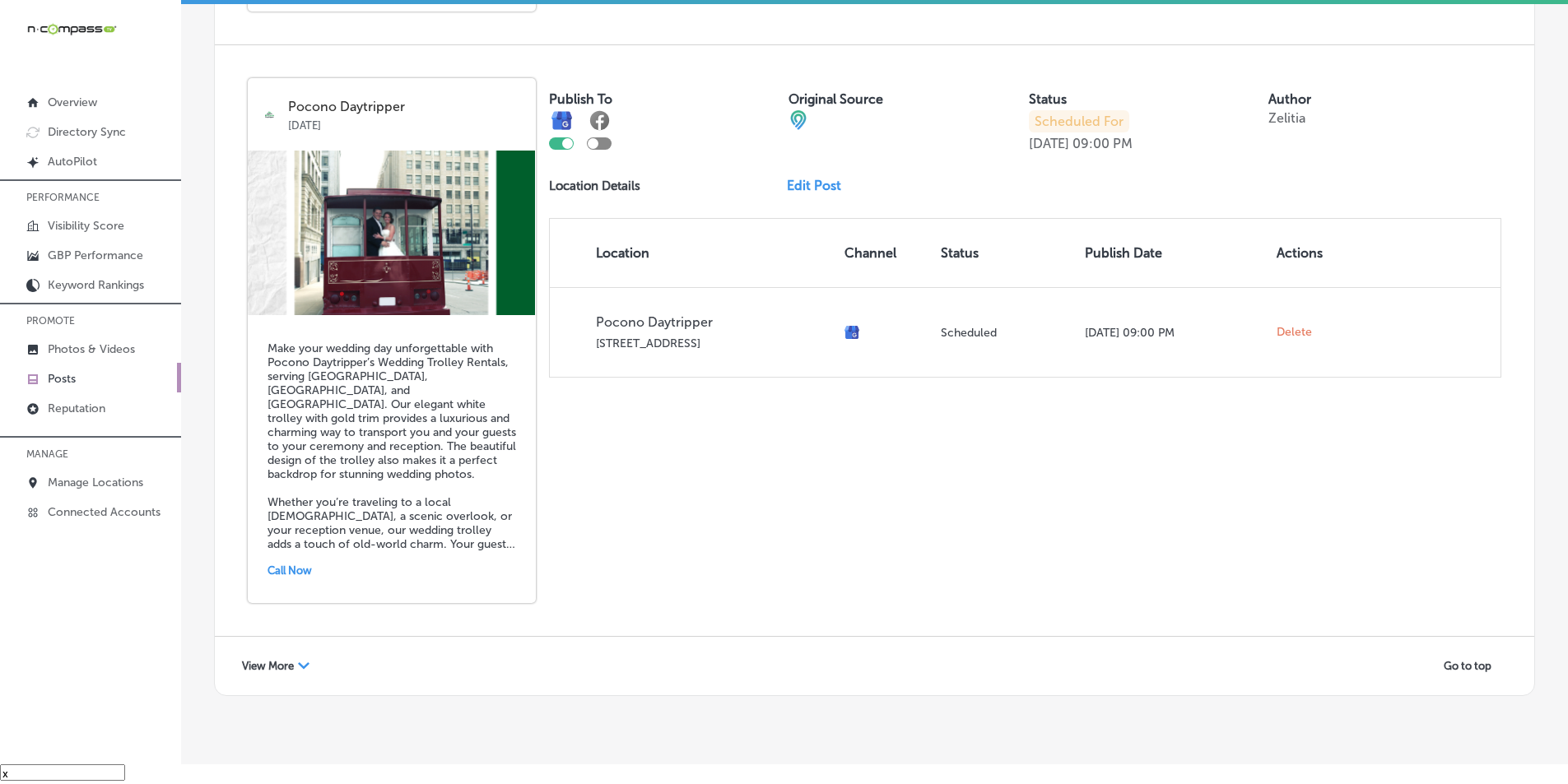
scroll to position [3560, 0]
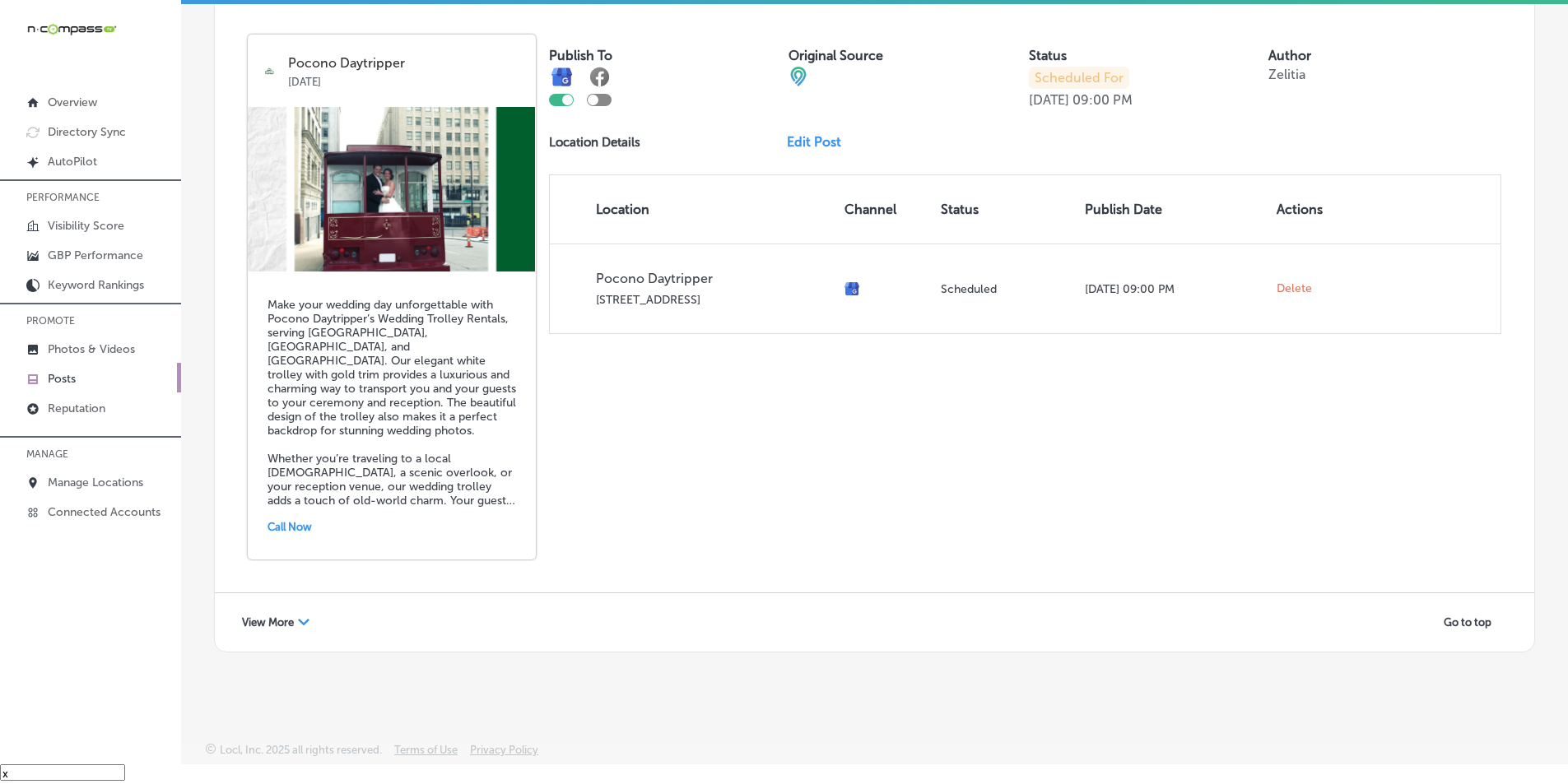
click at [302, 625] on icon "Path Created with Sketch." at bounding box center [303, 622] width 11 height 7
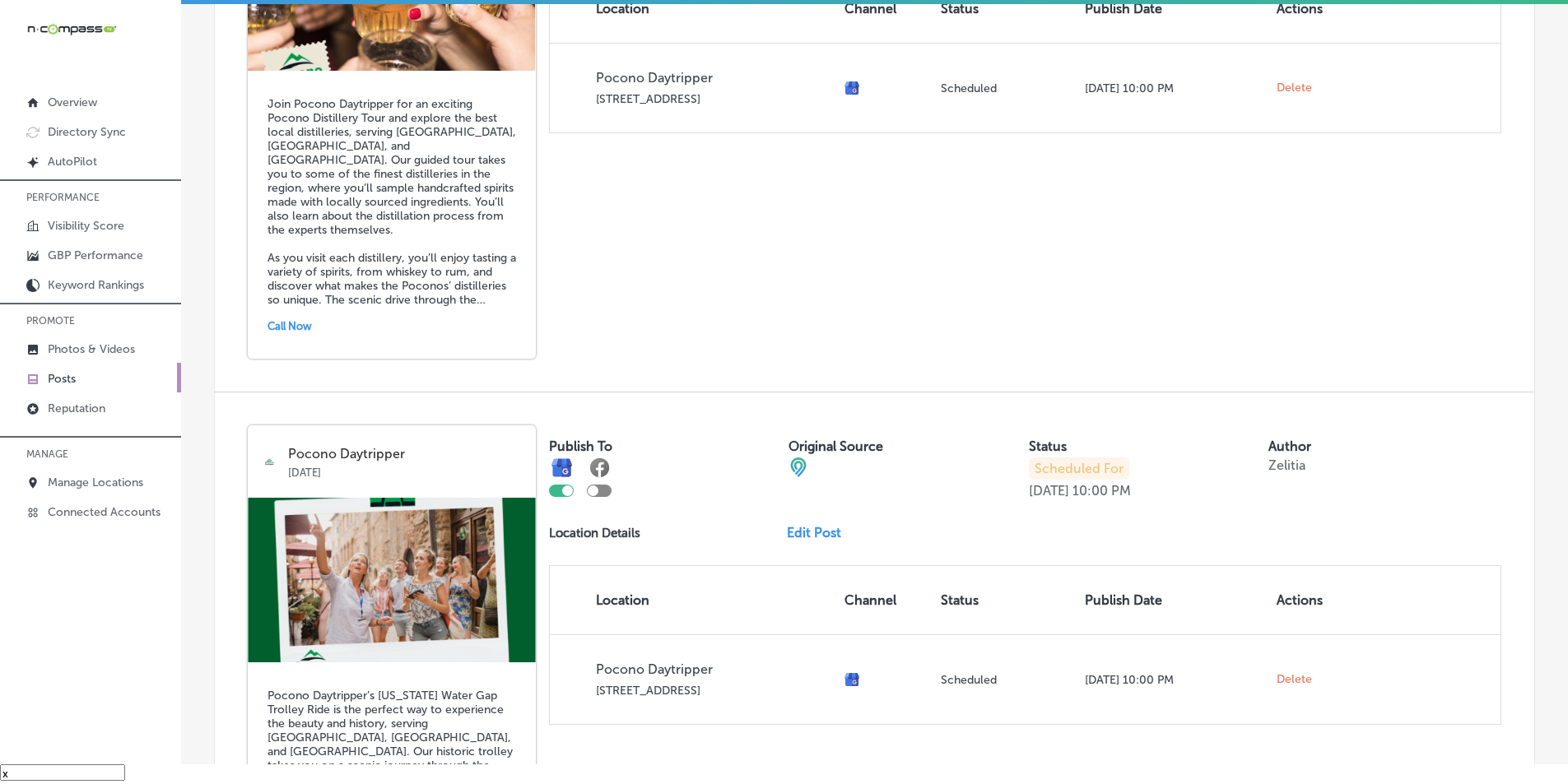
scroll to position [5042, 0]
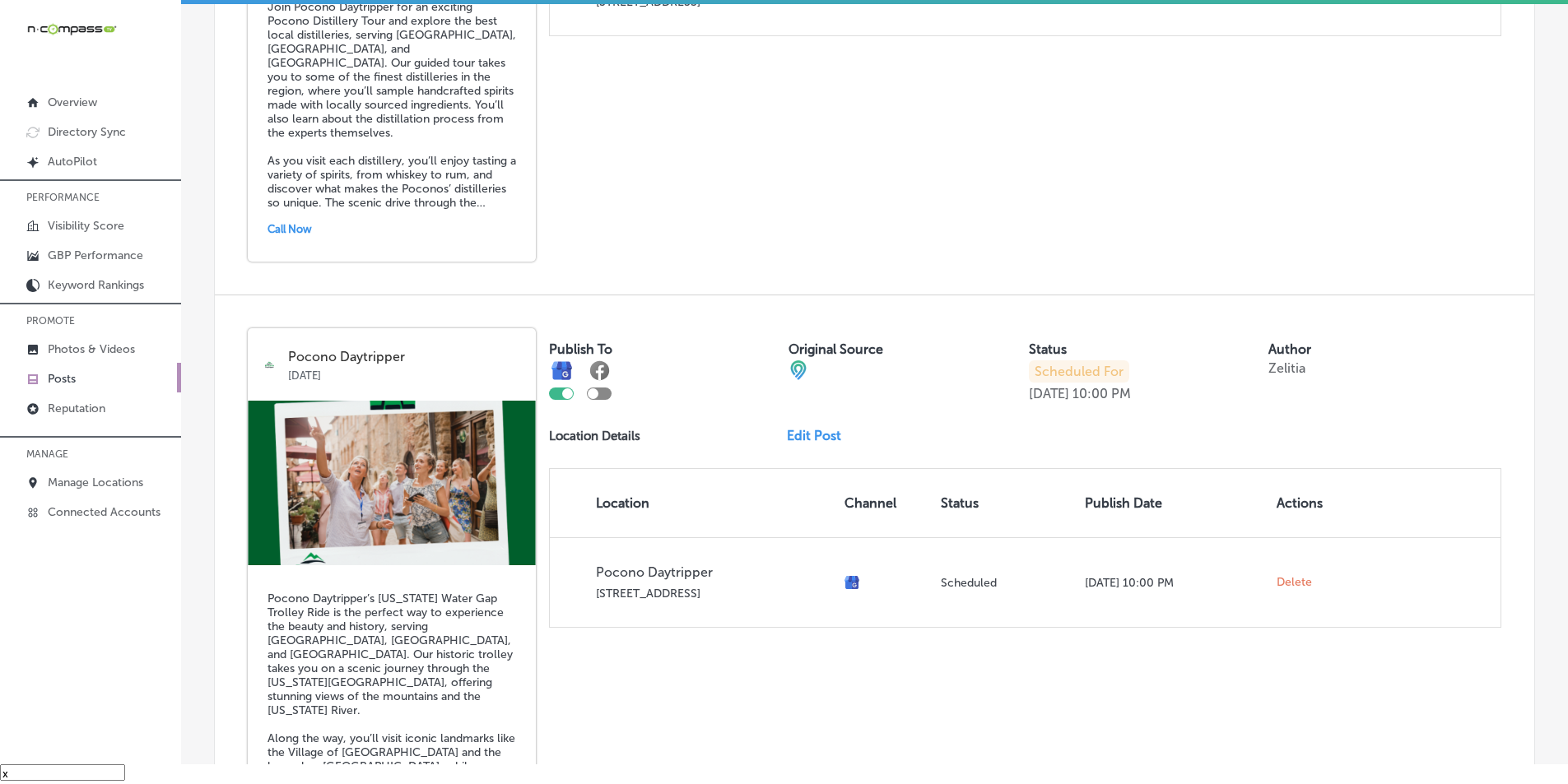
click at [800, 435] on link "Edit Post" at bounding box center [820, 436] width 67 height 15
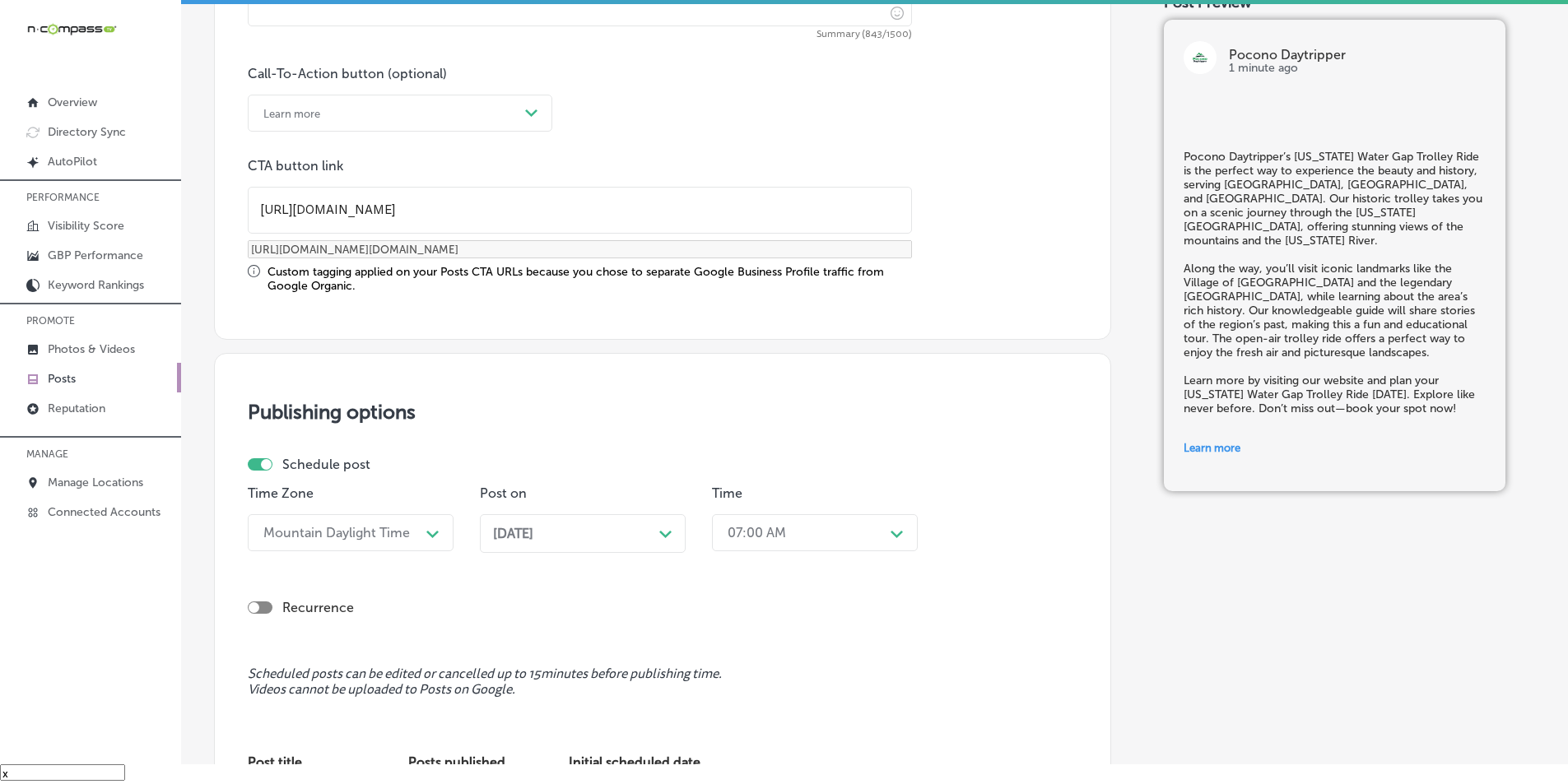
scroll to position [1235, 0]
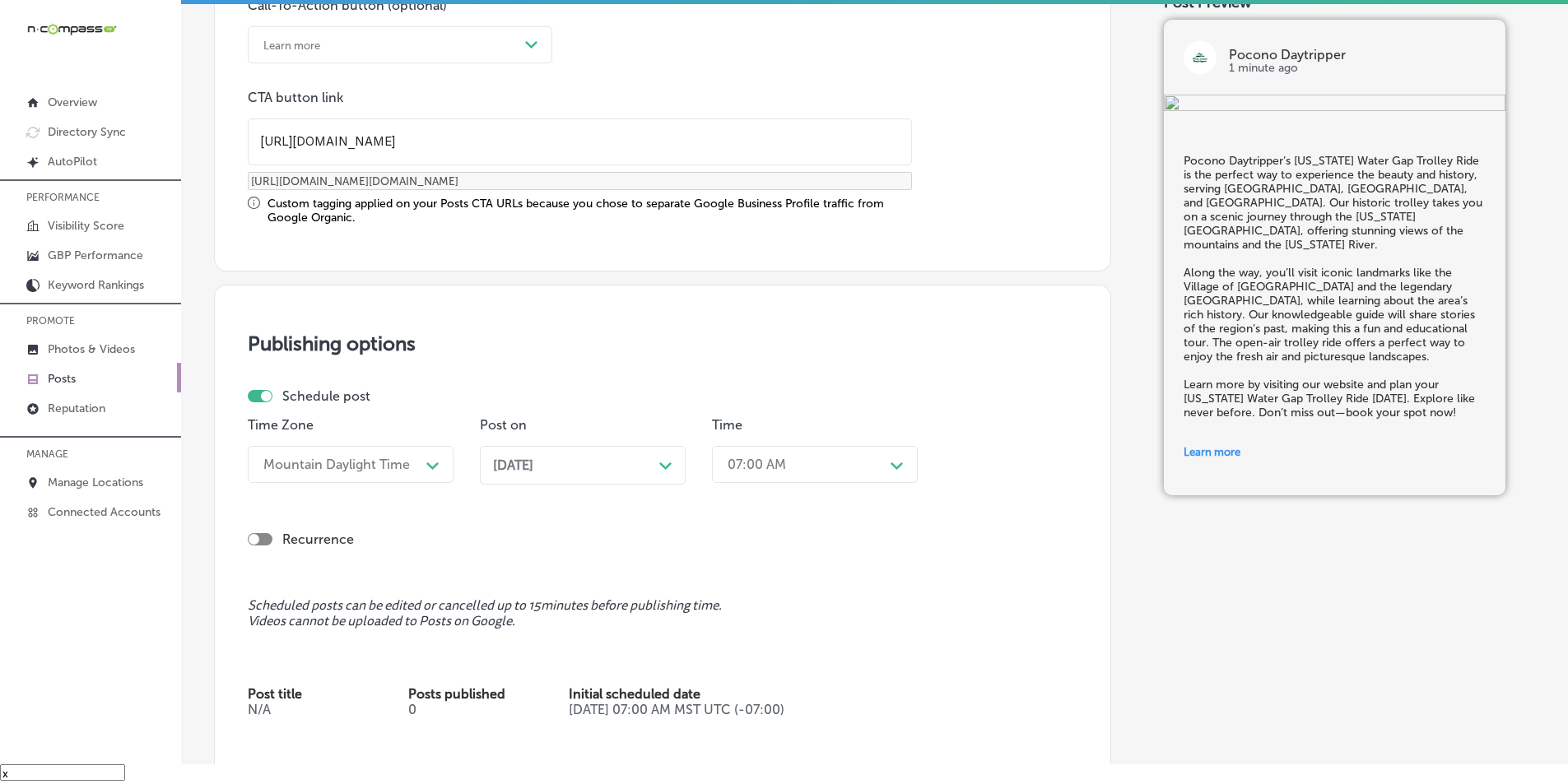
click at [661, 460] on div "Path Created with Sketch." at bounding box center [666, 464] width 13 height 13
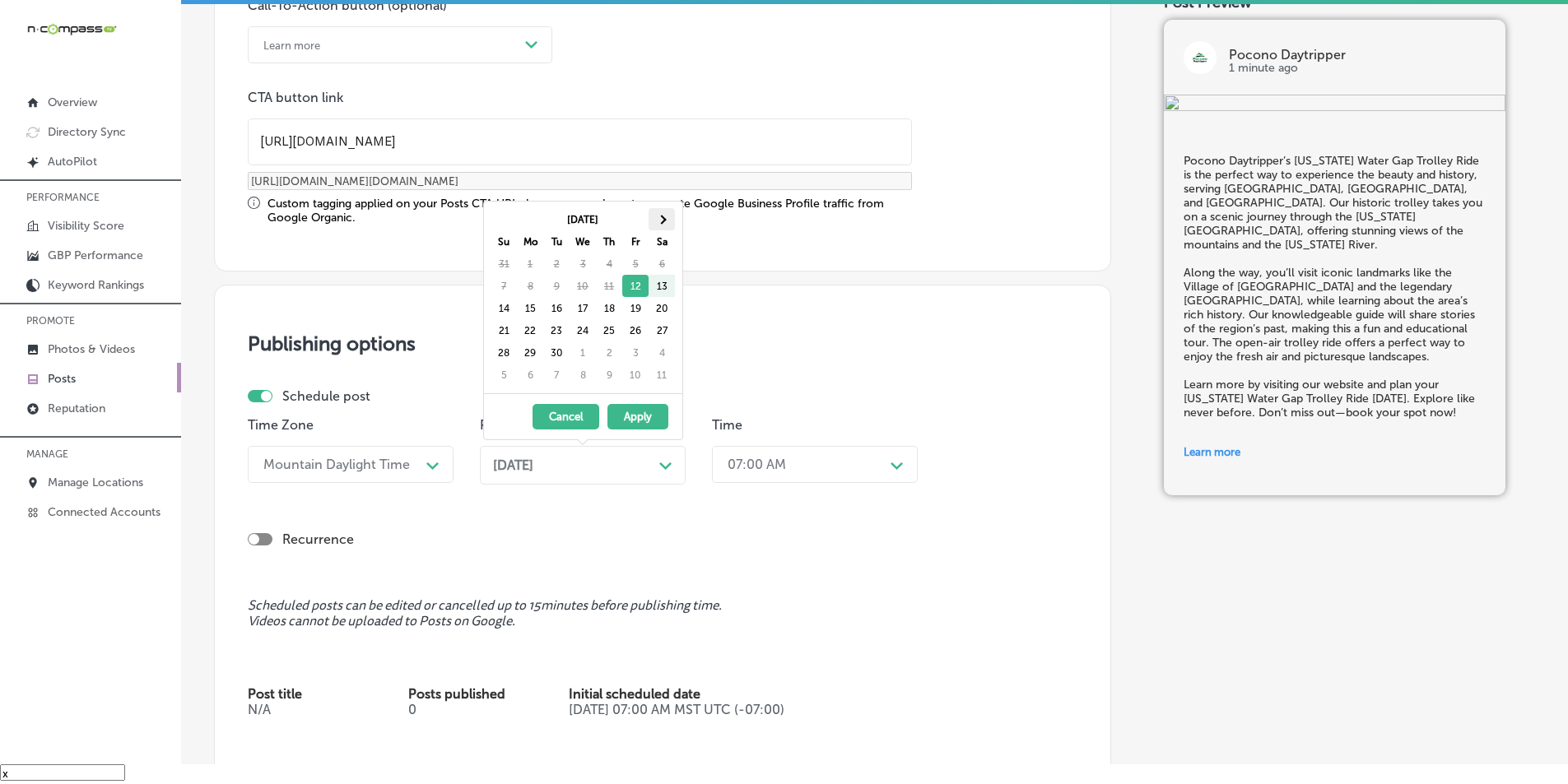
click at [667, 220] on th at bounding box center [661, 219] width 27 height 22
click at [666, 219] on th at bounding box center [661, 219] width 27 height 22
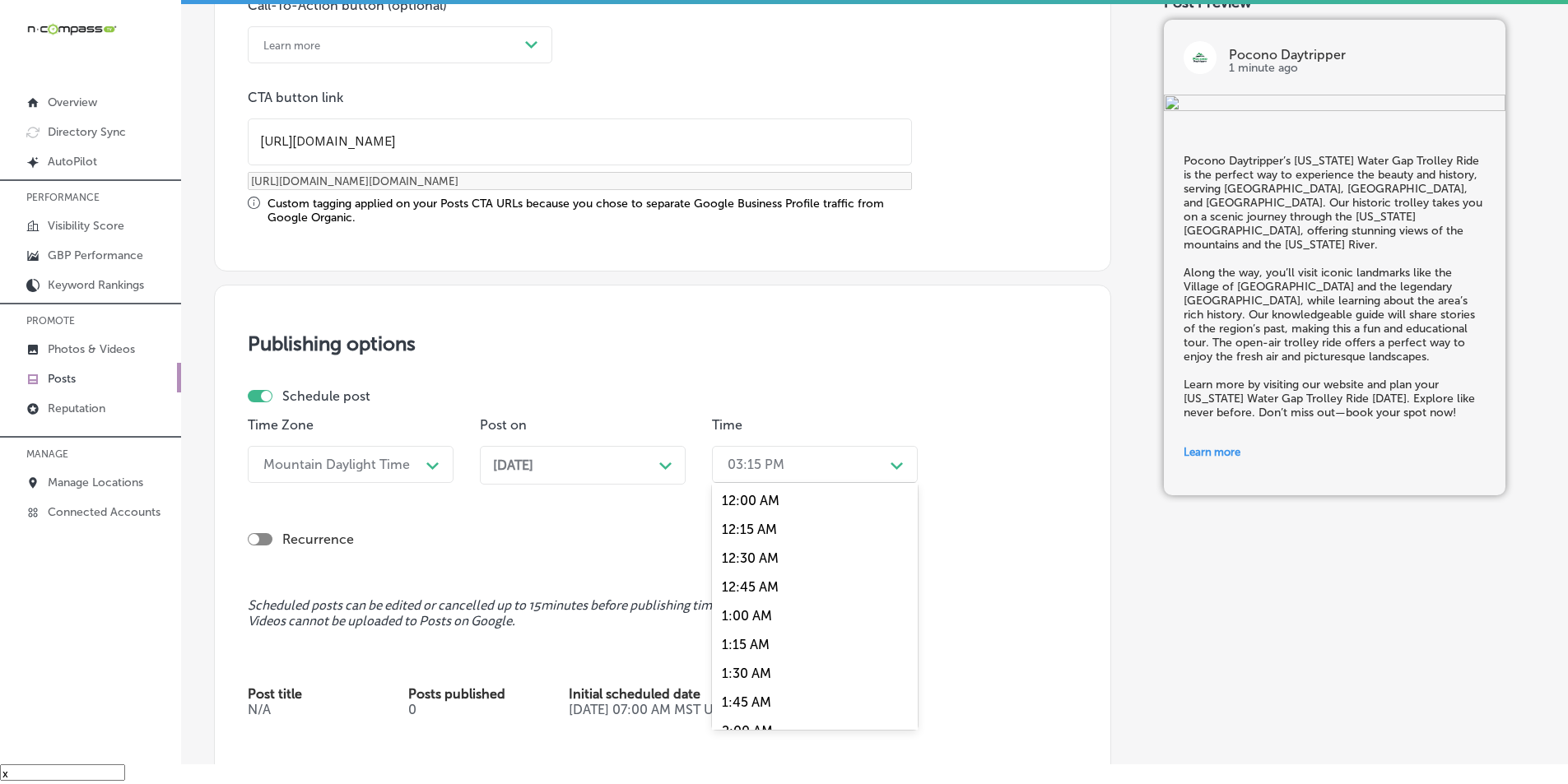
click at [897, 465] on icon "Path Created with Sketch." at bounding box center [896, 466] width 12 height 8
click at [744, 564] on div "7:00 AM" at bounding box center [815, 567] width 206 height 29
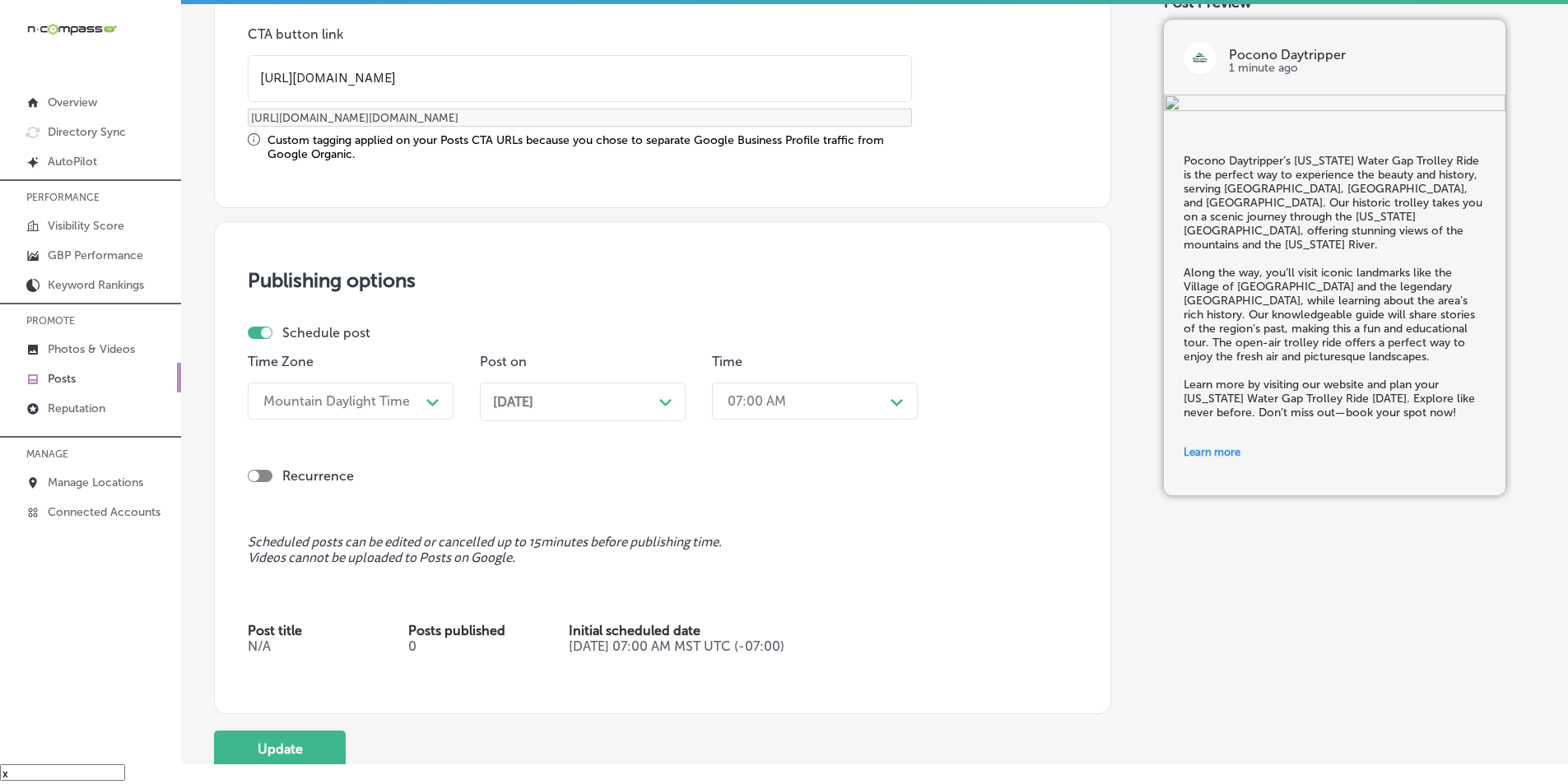
scroll to position [1445, 0]
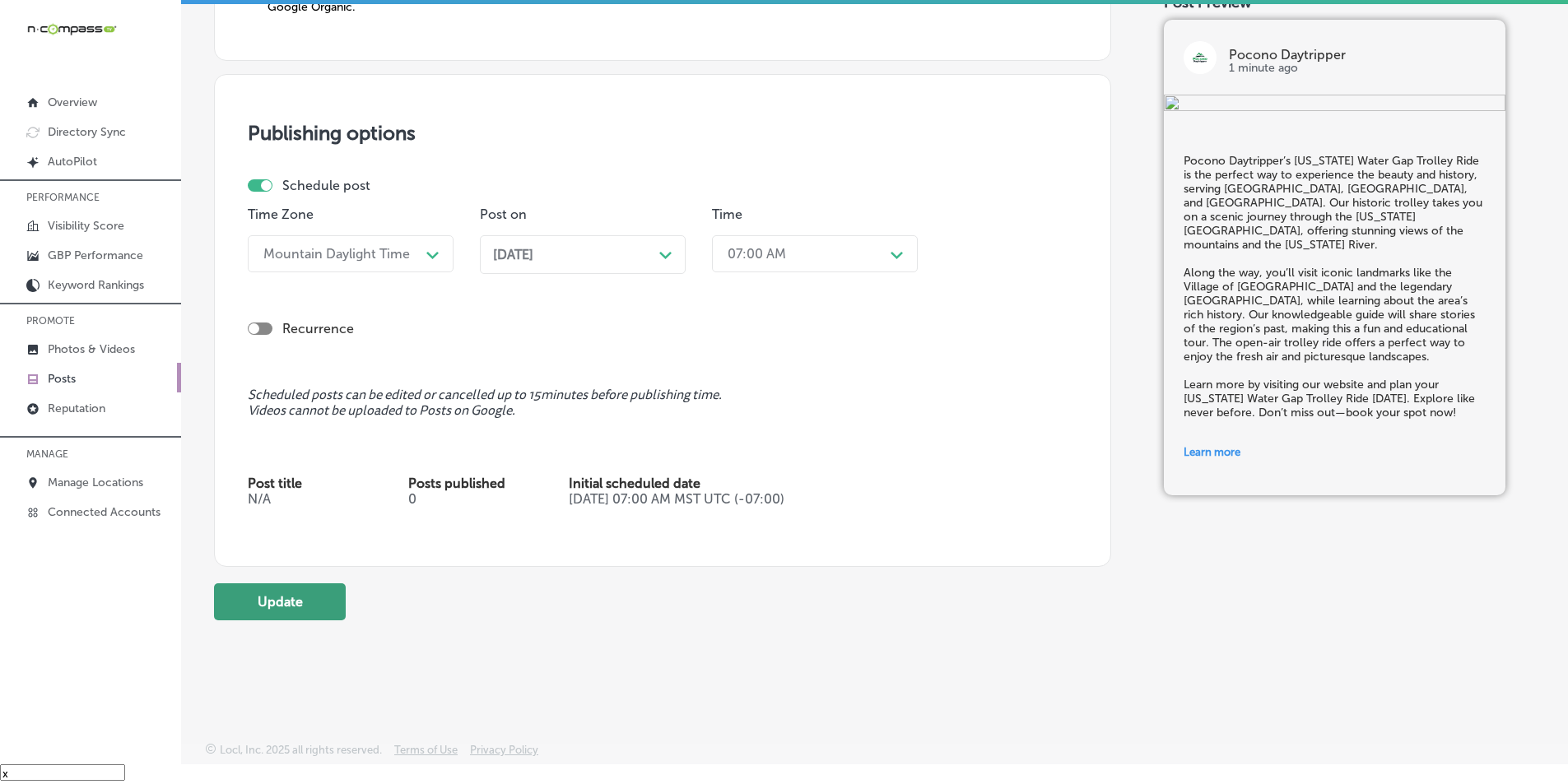
click at [308, 596] on button "Update" at bounding box center [280, 602] width 132 height 37
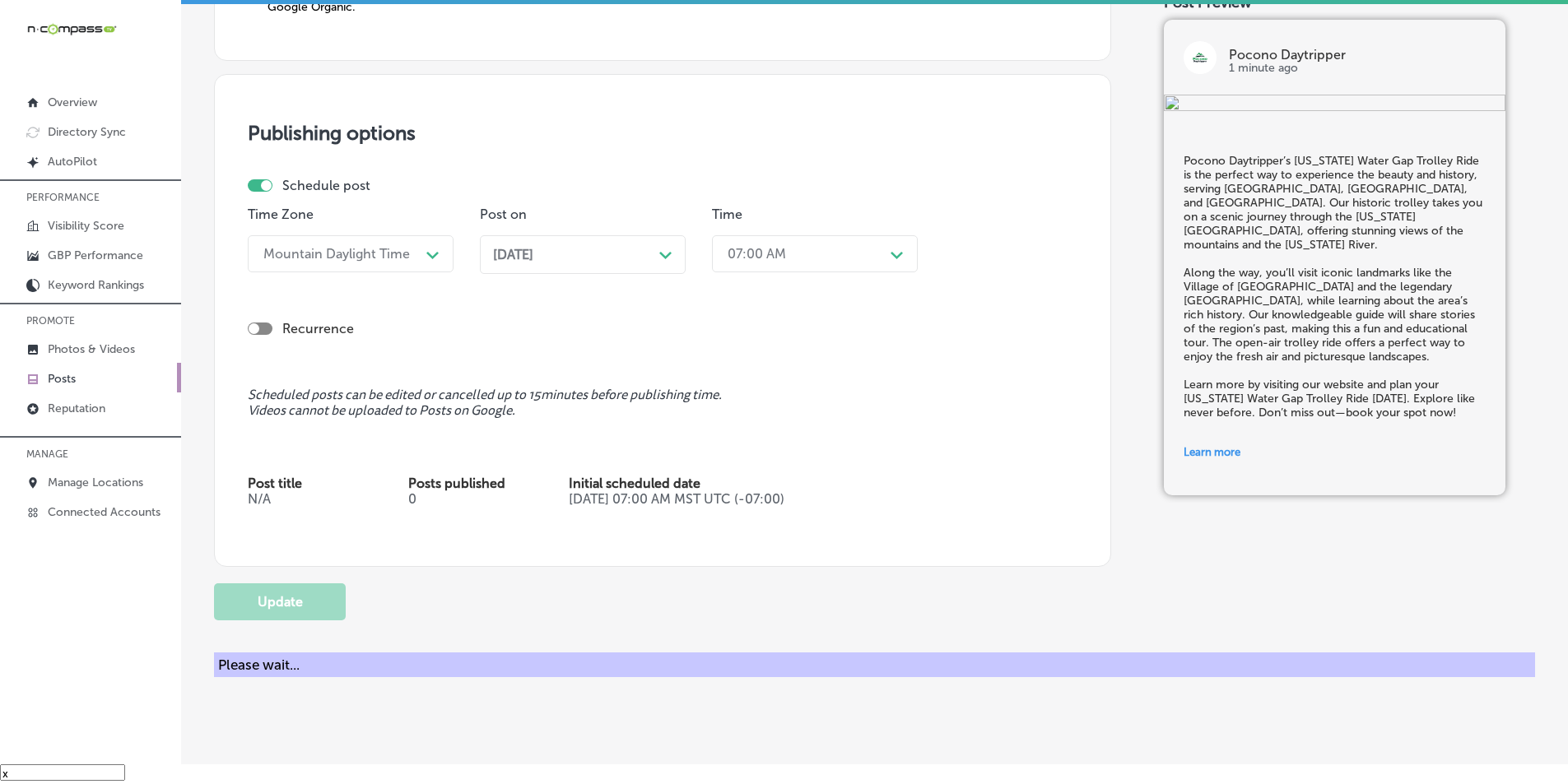
checkbox input "true"
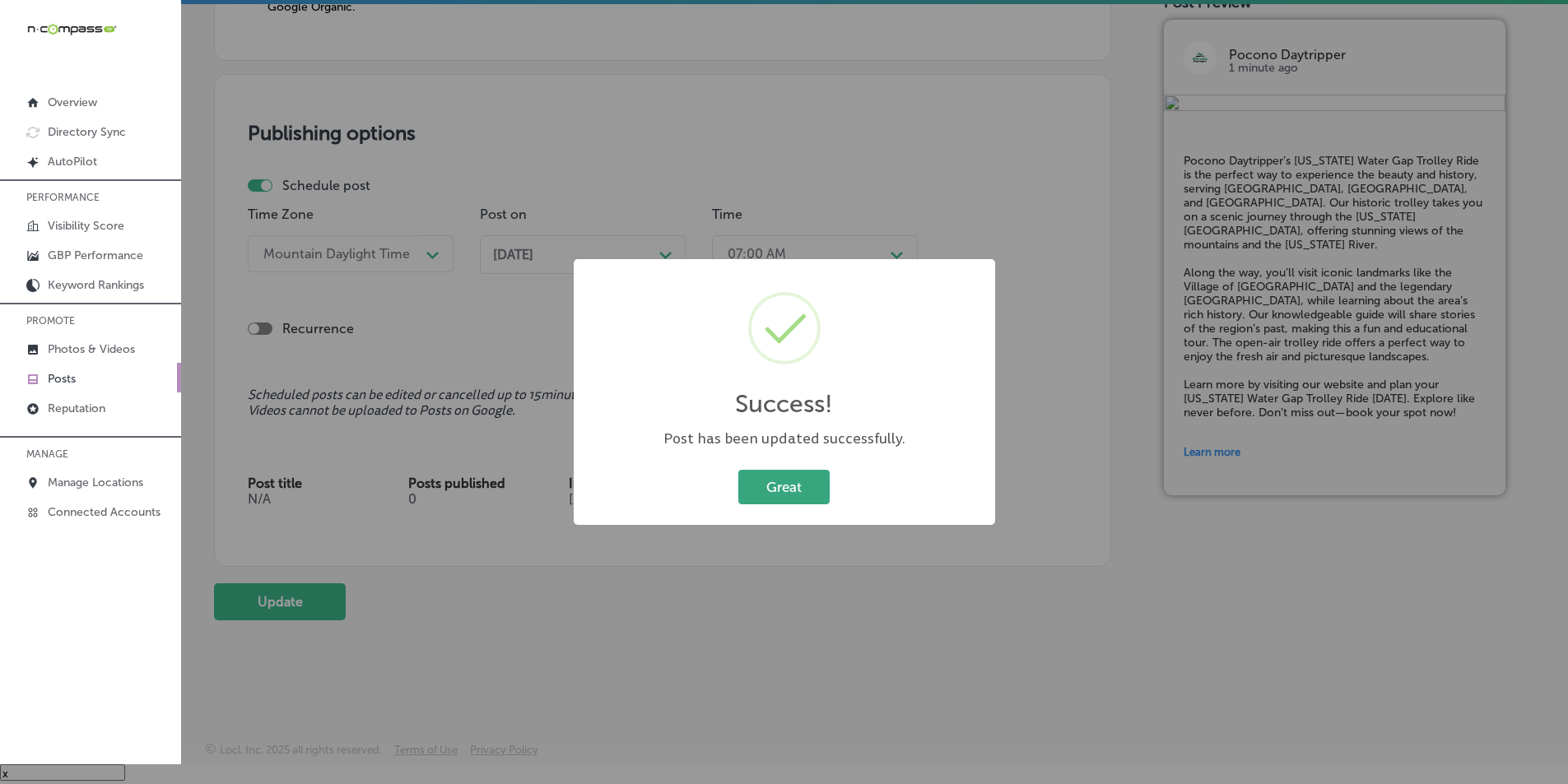
click at [793, 482] on button "Great" at bounding box center [783, 486] width 91 height 34
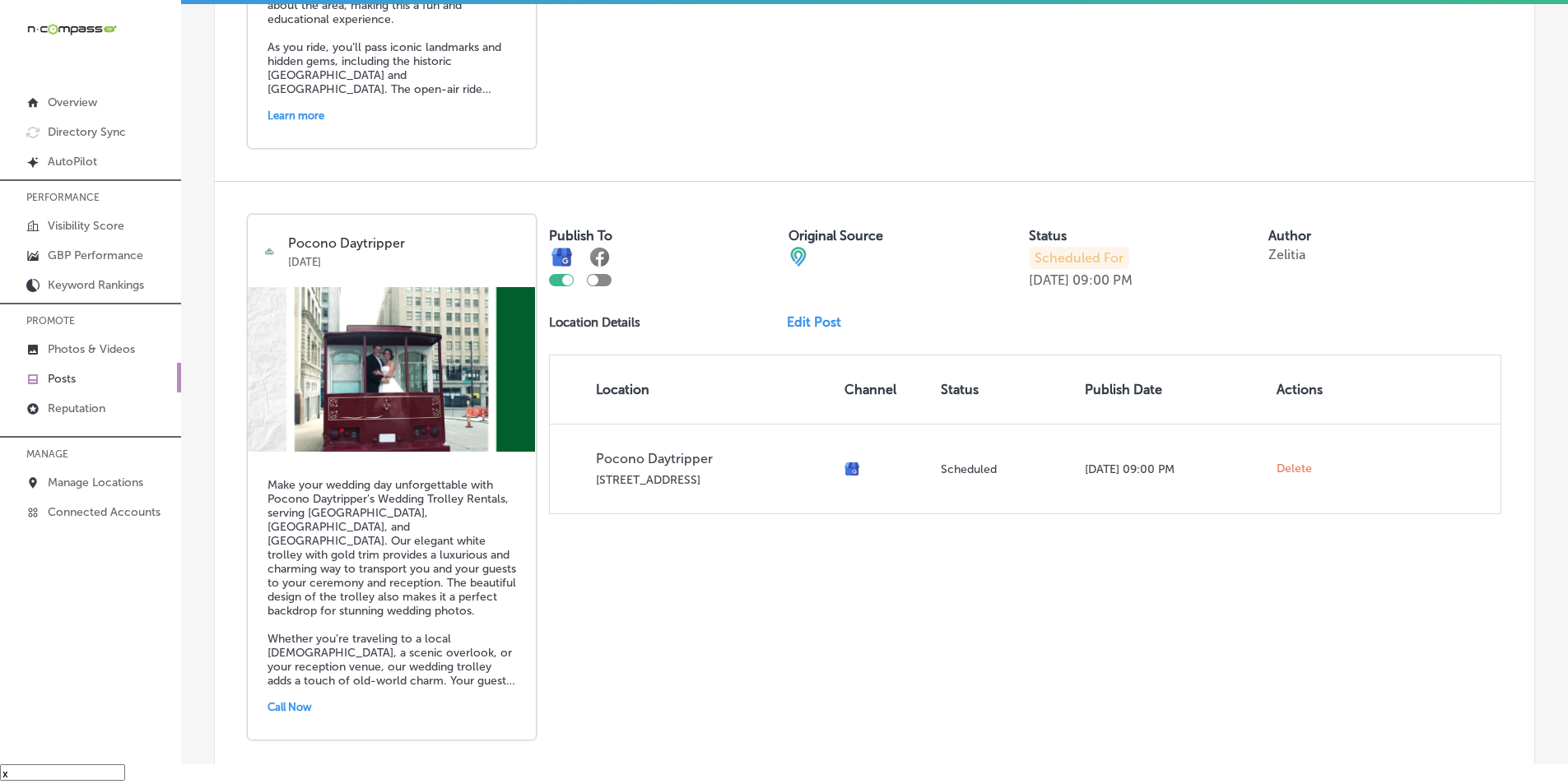
scroll to position [3560, 0]
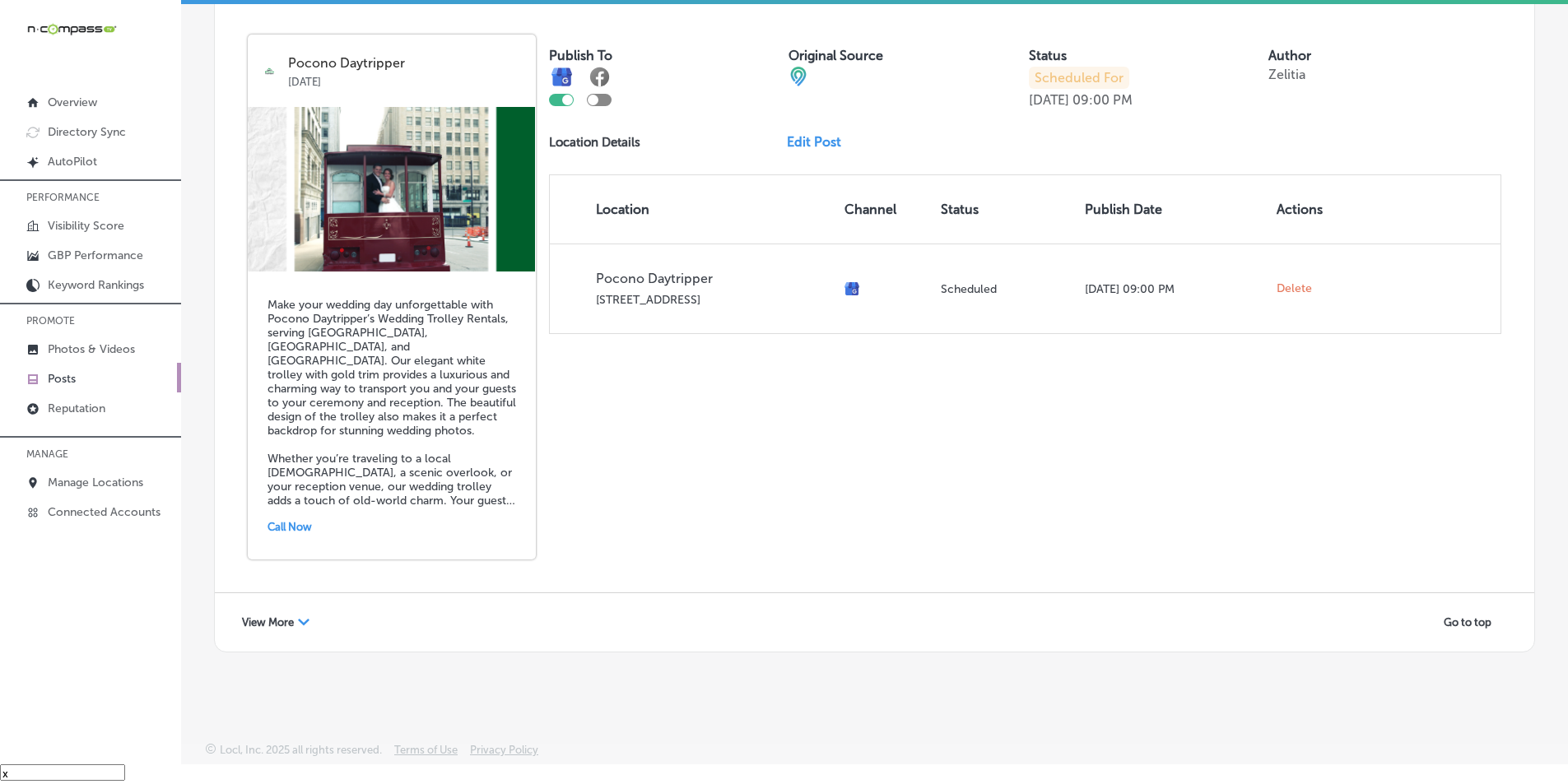
click at [297, 623] on div "View More Path Created with Sketch." at bounding box center [276, 622] width 89 height 26
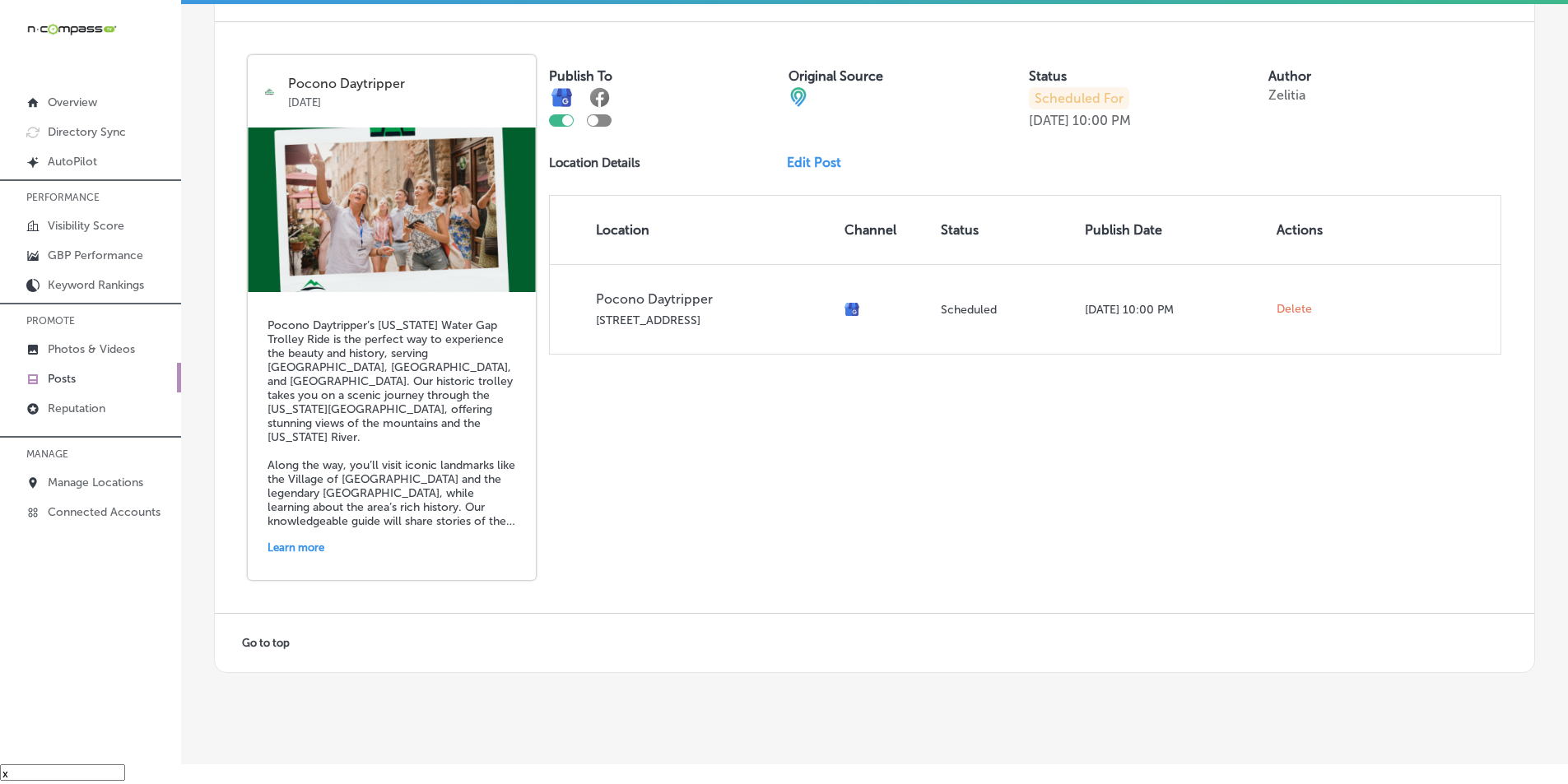
scroll to position [5253, 0]
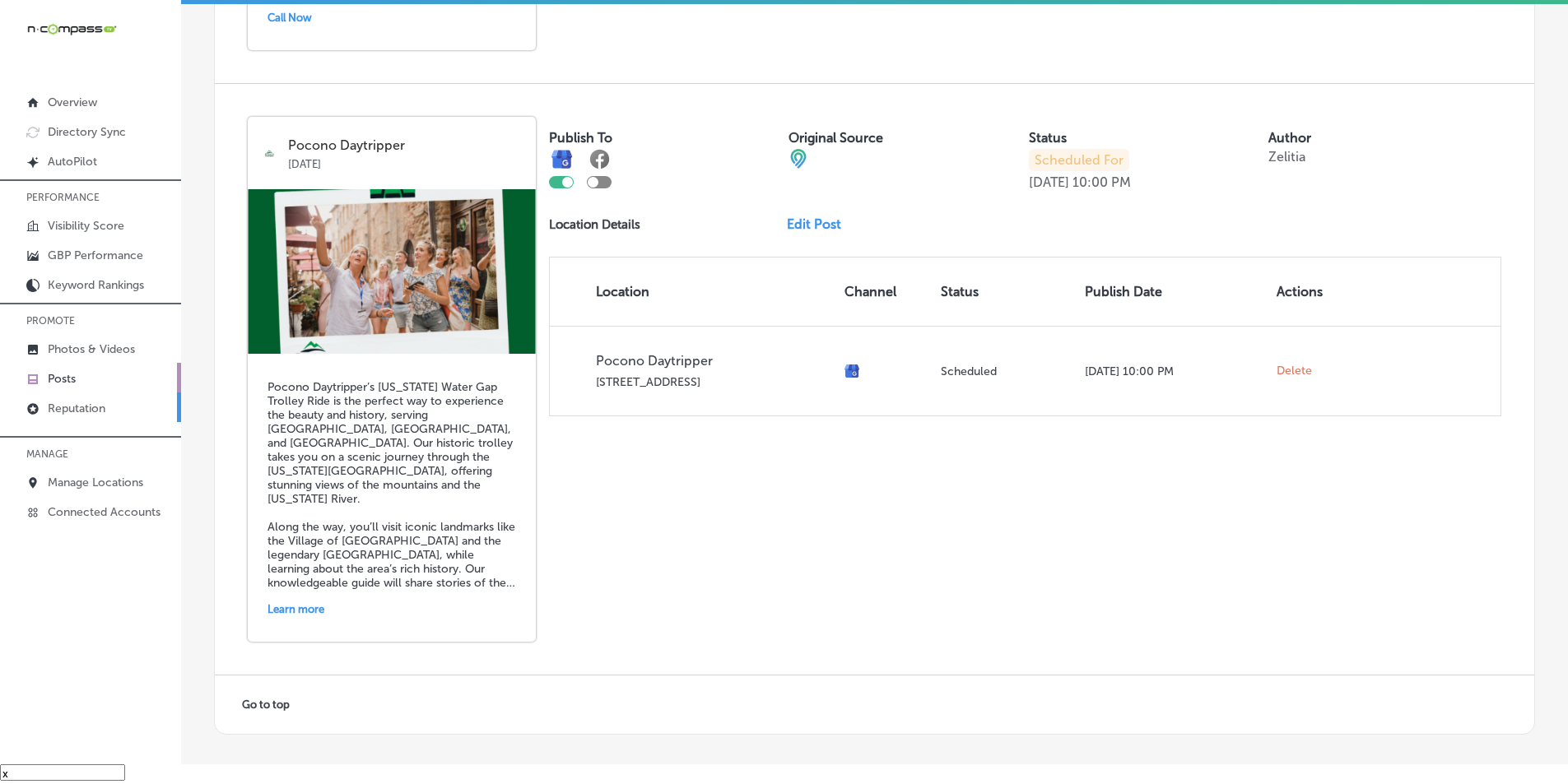
click at [95, 408] on p "Reputation" at bounding box center [77, 409] width 57 height 14
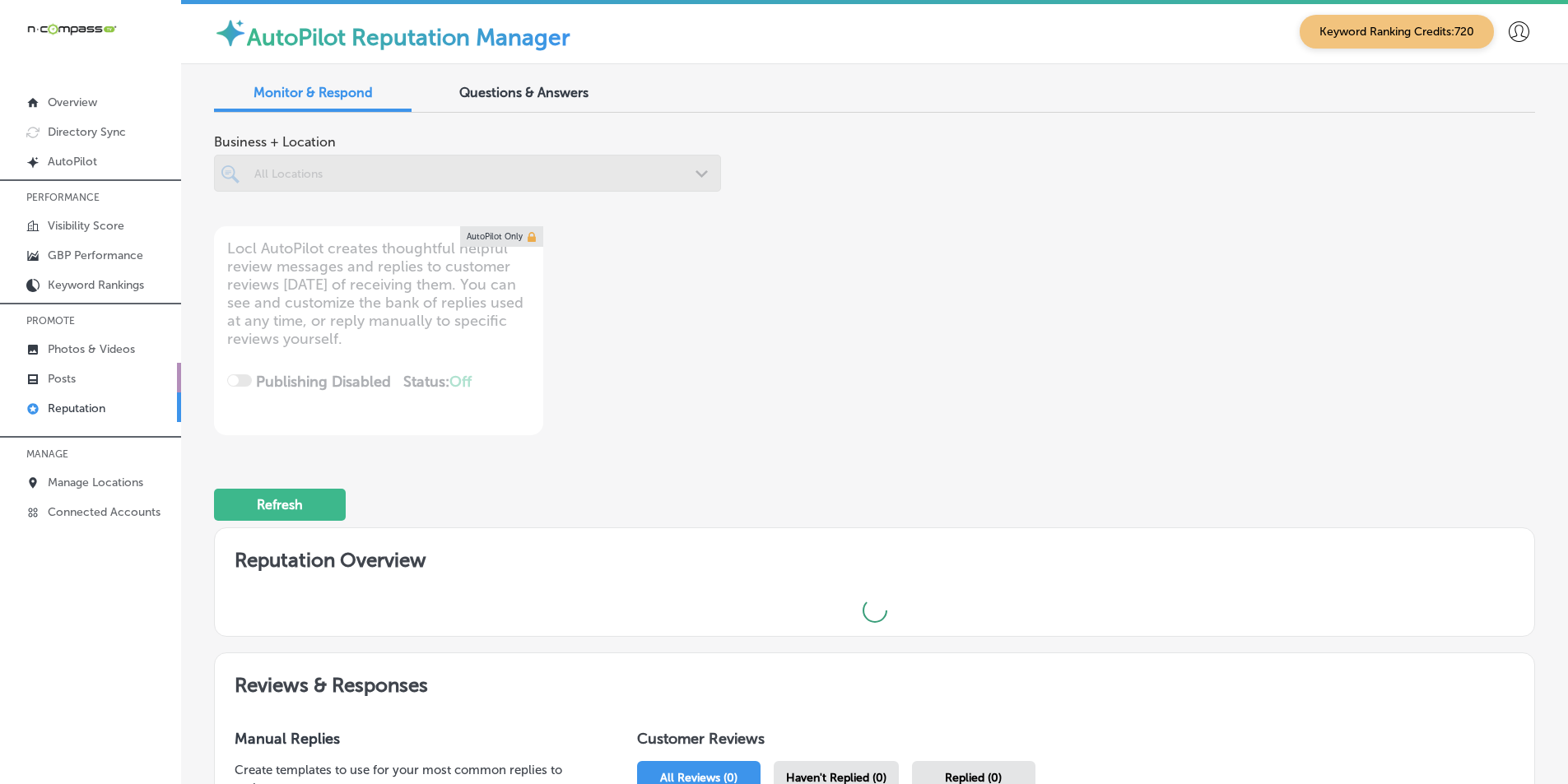
scroll to position [4, 0]
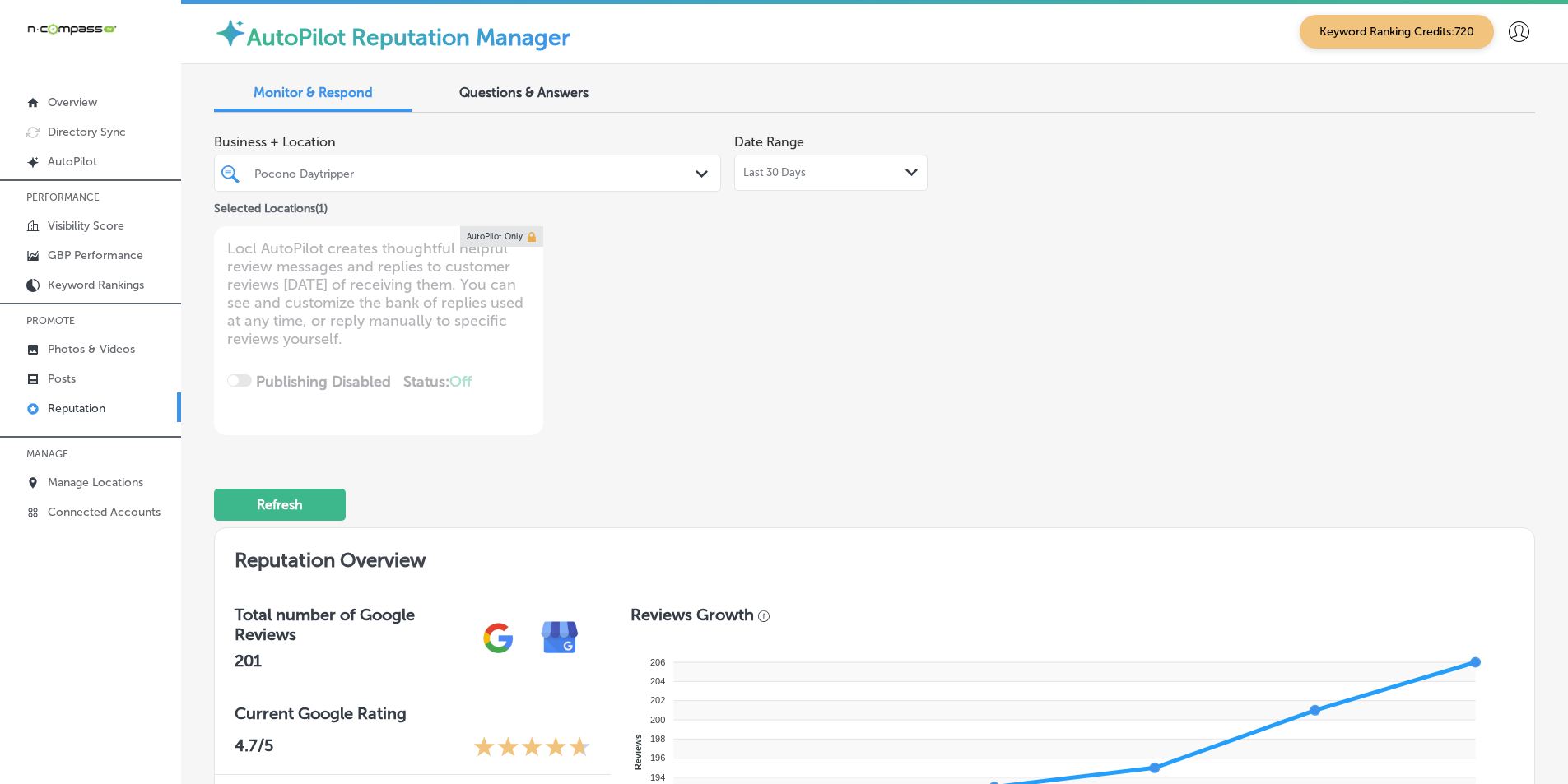
click at [695, 171] on icon "Path Created with Sketch." at bounding box center [701, 174] width 12 height 8
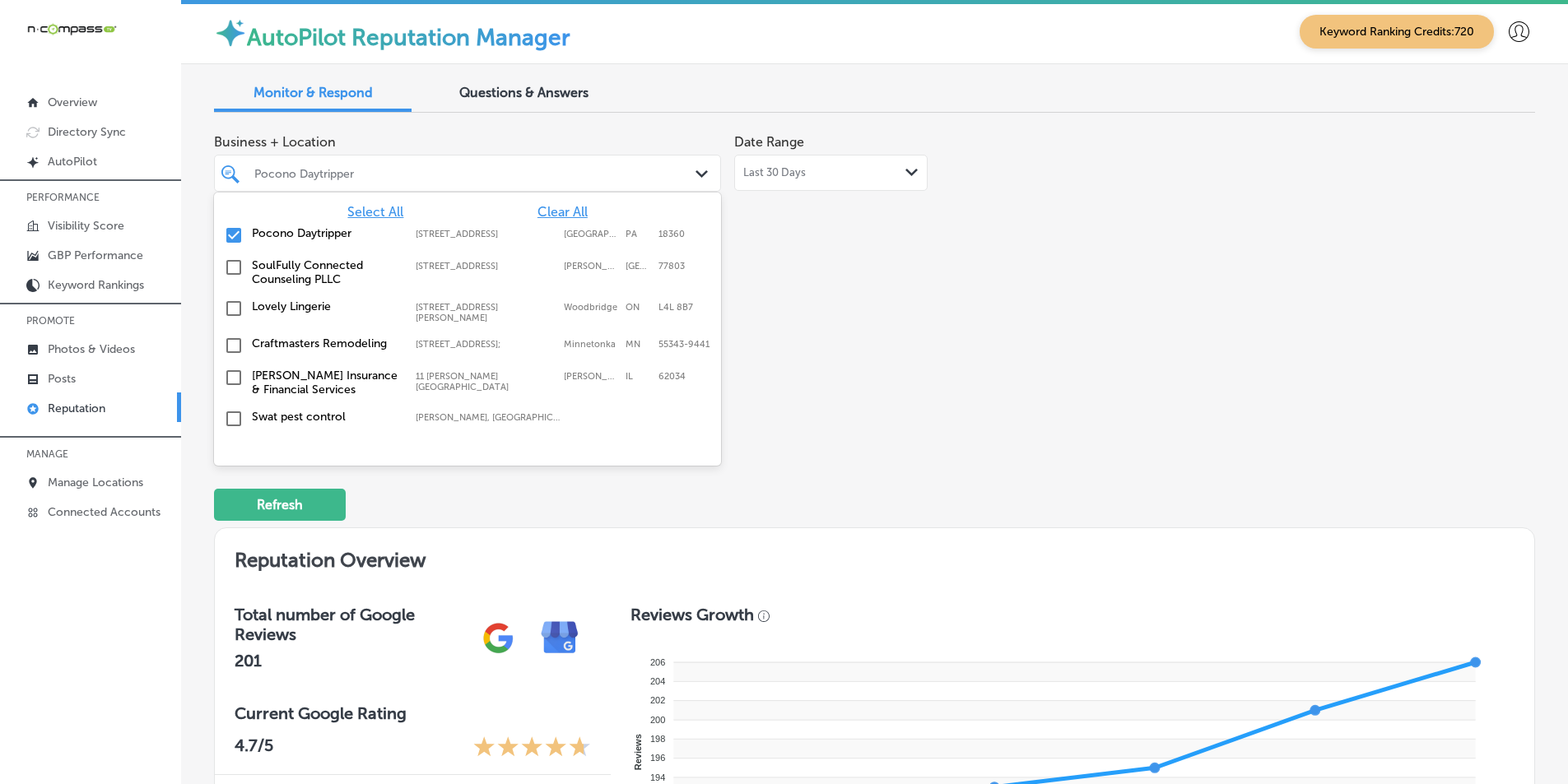
click at [237, 232] on input "checkbox" at bounding box center [234, 235] width 20 height 20
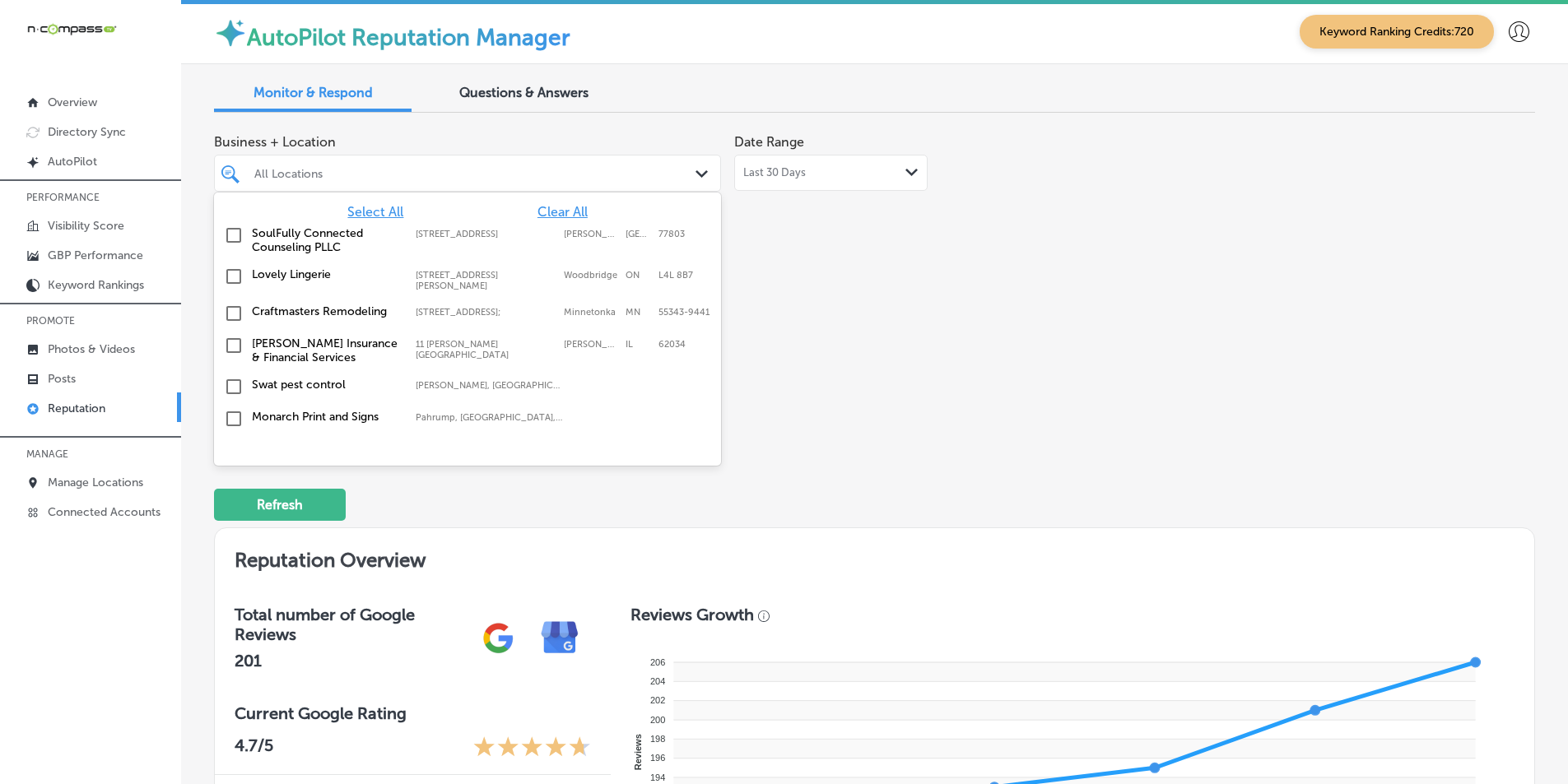
drag, startPoint x: 237, startPoint y: 232, endPoint x: 571, endPoint y: 204, distance: 335.2
click at [563, 202] on div "Select All Clear All SoulFully Connected Counseling PLLC [STREET_ADDRESS] [STRE…" at bounding box center [468, 316] width 507 height 247
click at [364, 206] on span "Select All" at bounding box center [375, 212] width 56 height 15
click at [895, 359] on div "Business + Location option [STREET_ADDRESS], deselected. option [STREET_ADDRESS…" at bounding box center [611, 280] width 793 height 309
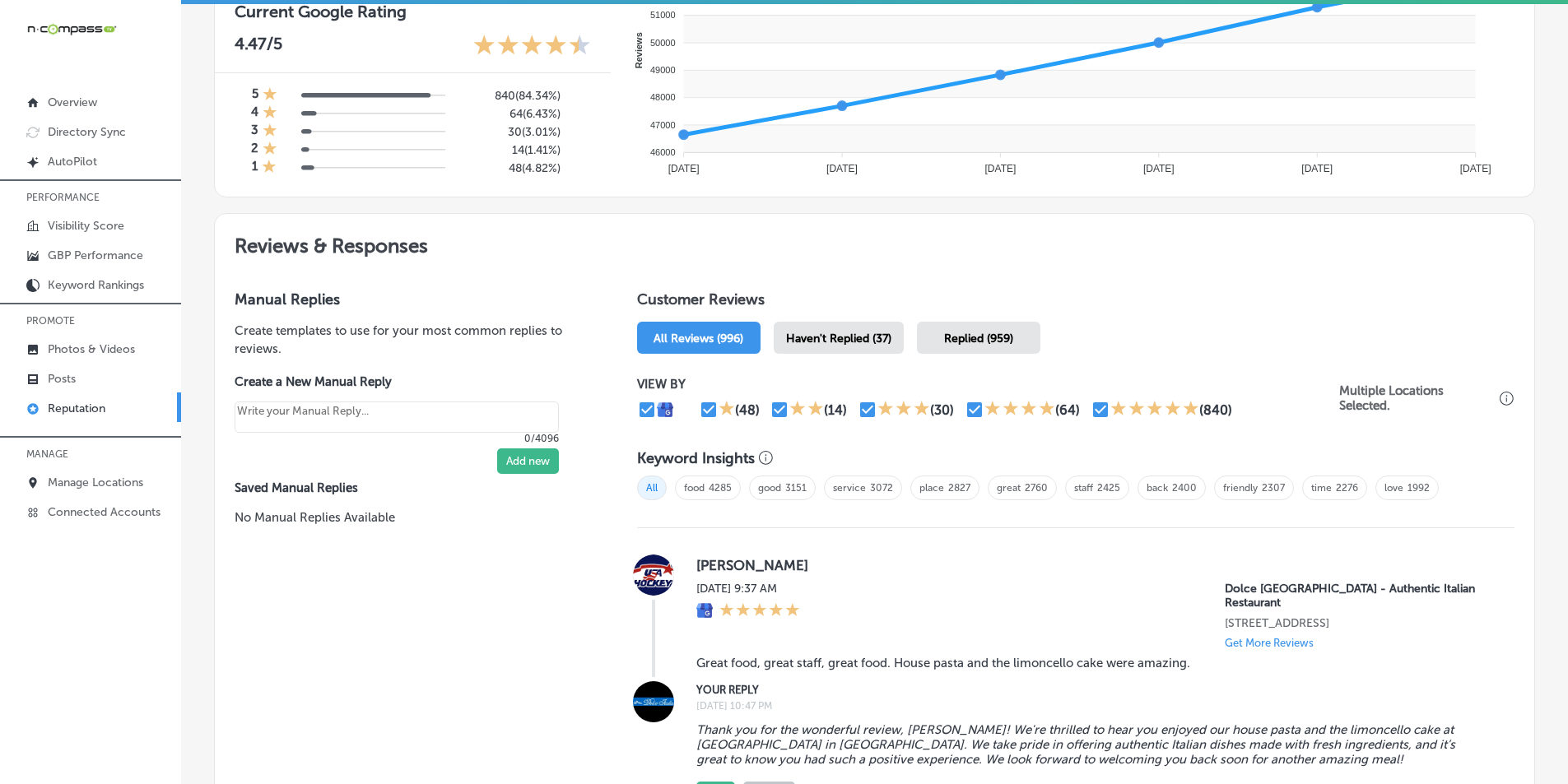
scroll to position [741, 0]
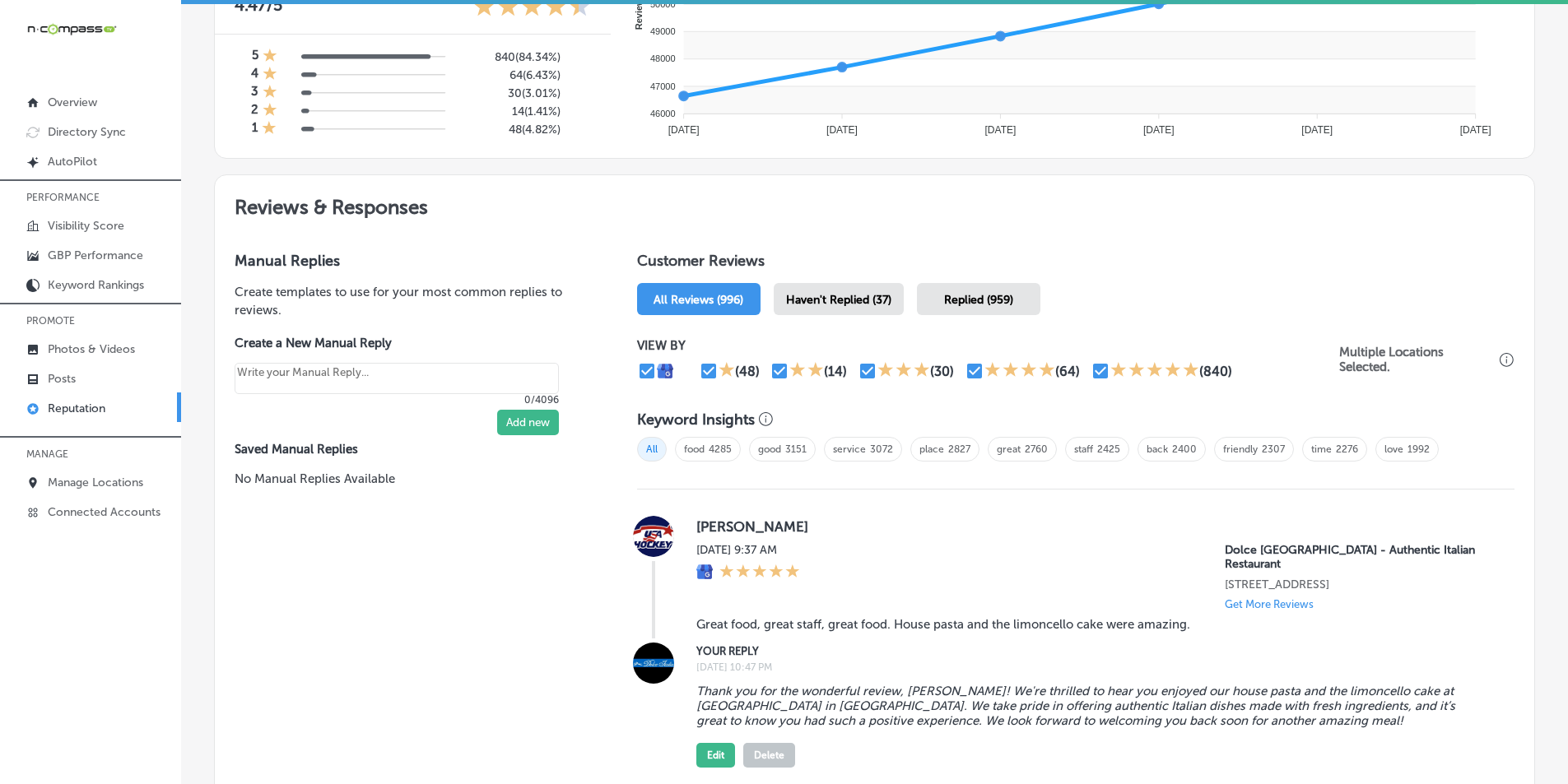
click at [859, 302] on span "Haven't Replied (37)" at bounding box center [839, 300] width 105 height 14
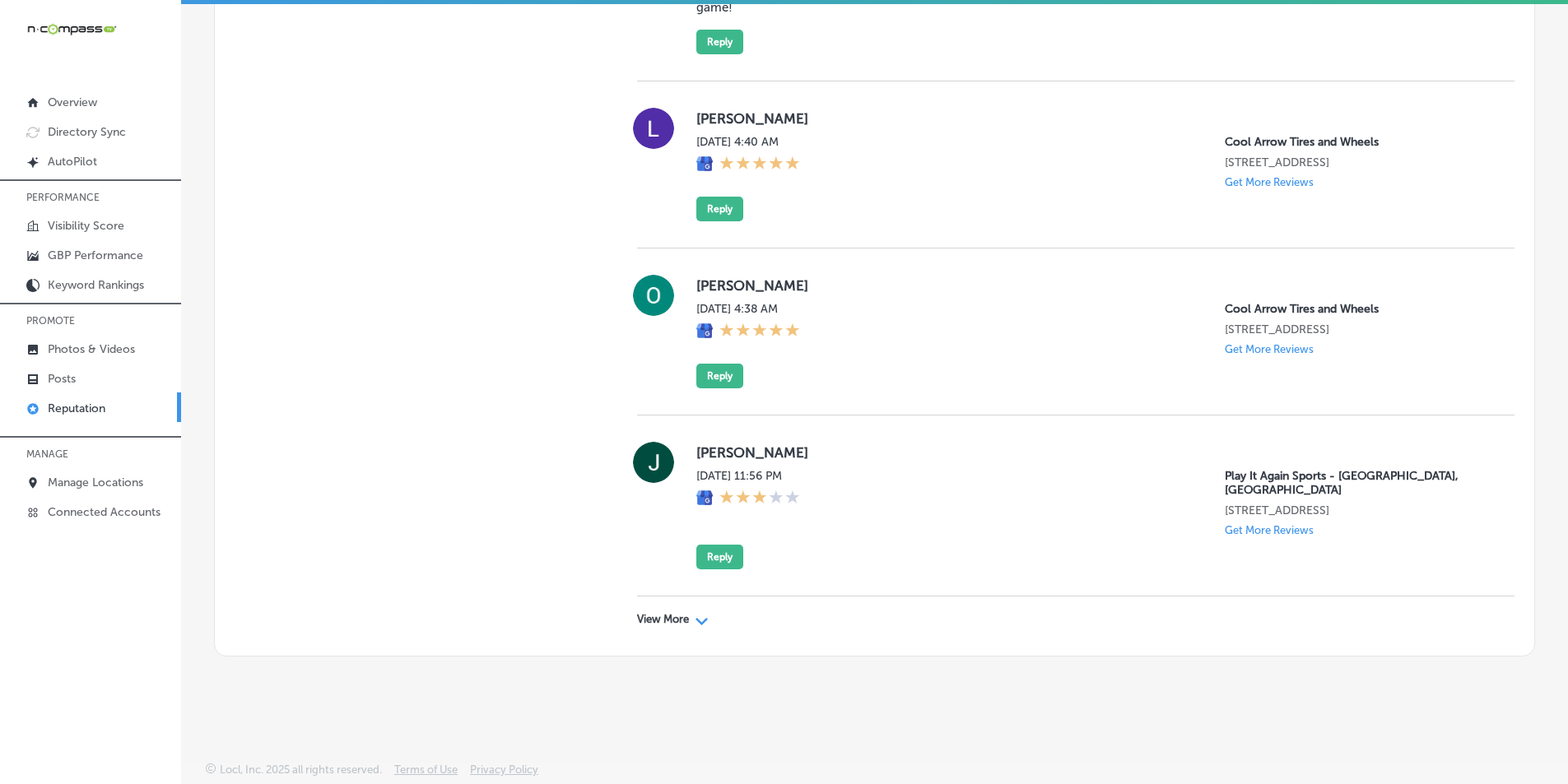
scroll to position [5191, 0]
click at [701, 619] on icon "Path Created with Sketch." at bounding box center [701, 622] width 12 height 8
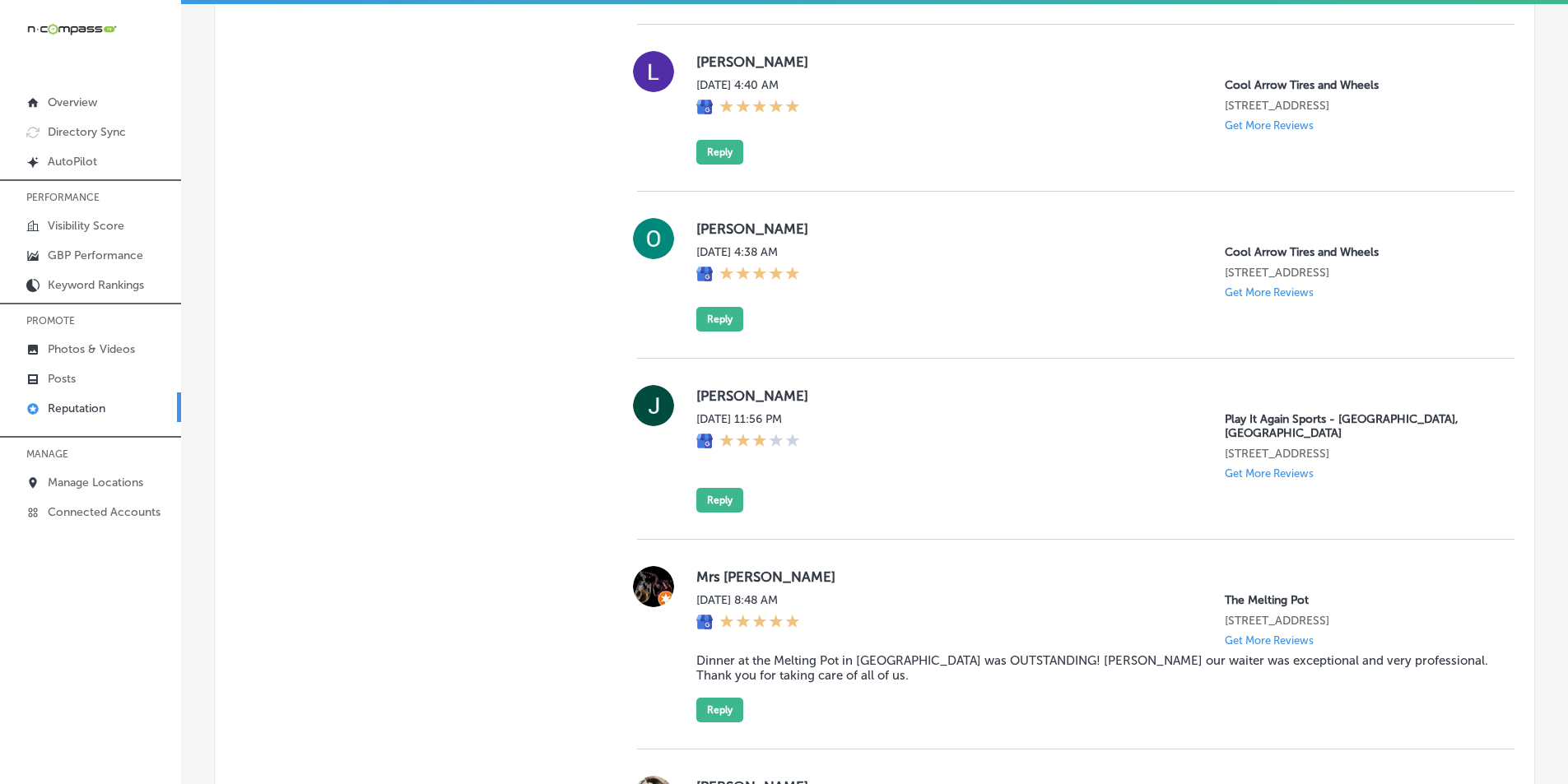
type textarea "x"
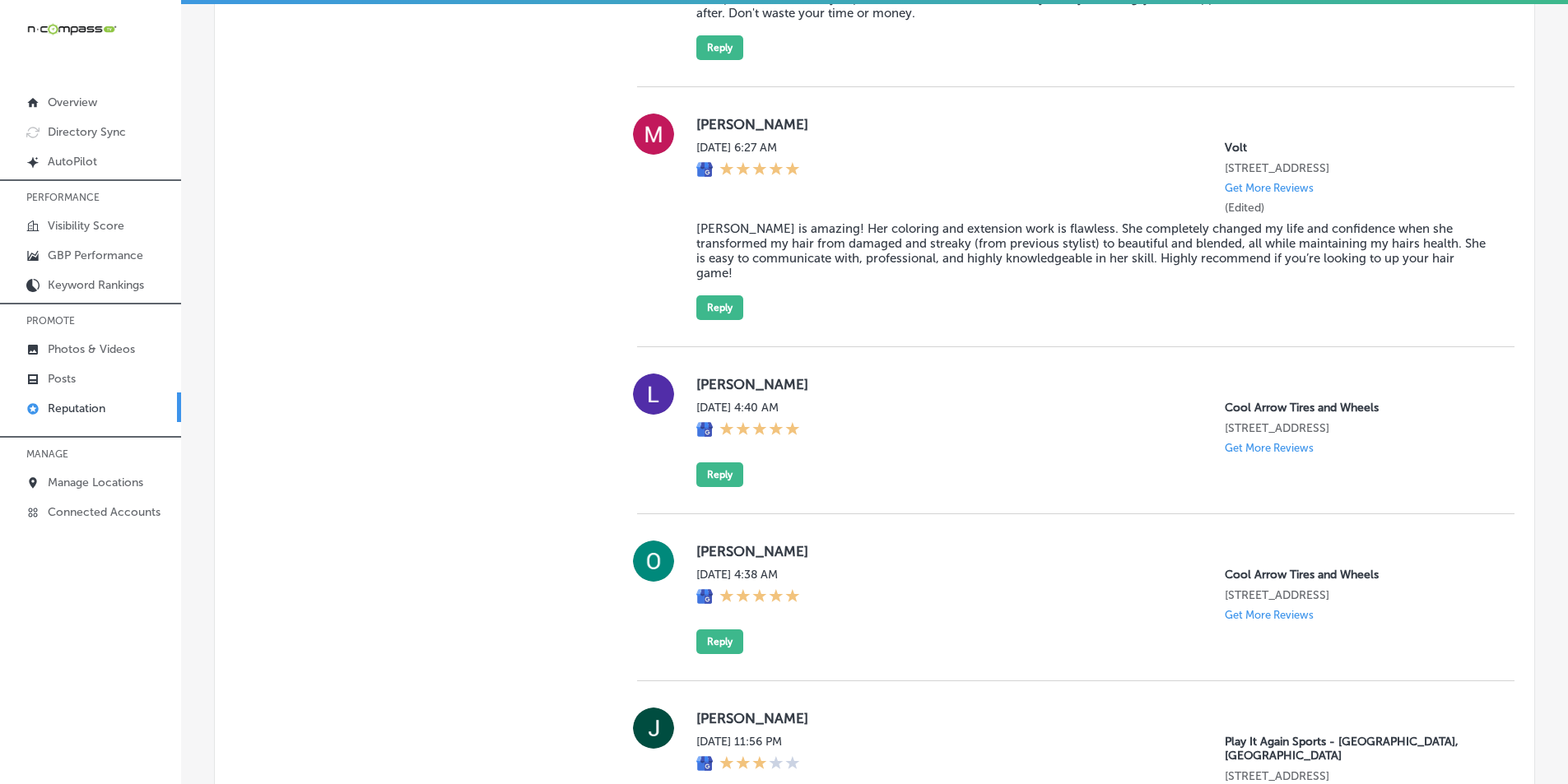
scroll to position [4862, 0]
